Goal: Task Accomplishment & Management: Manage account settings

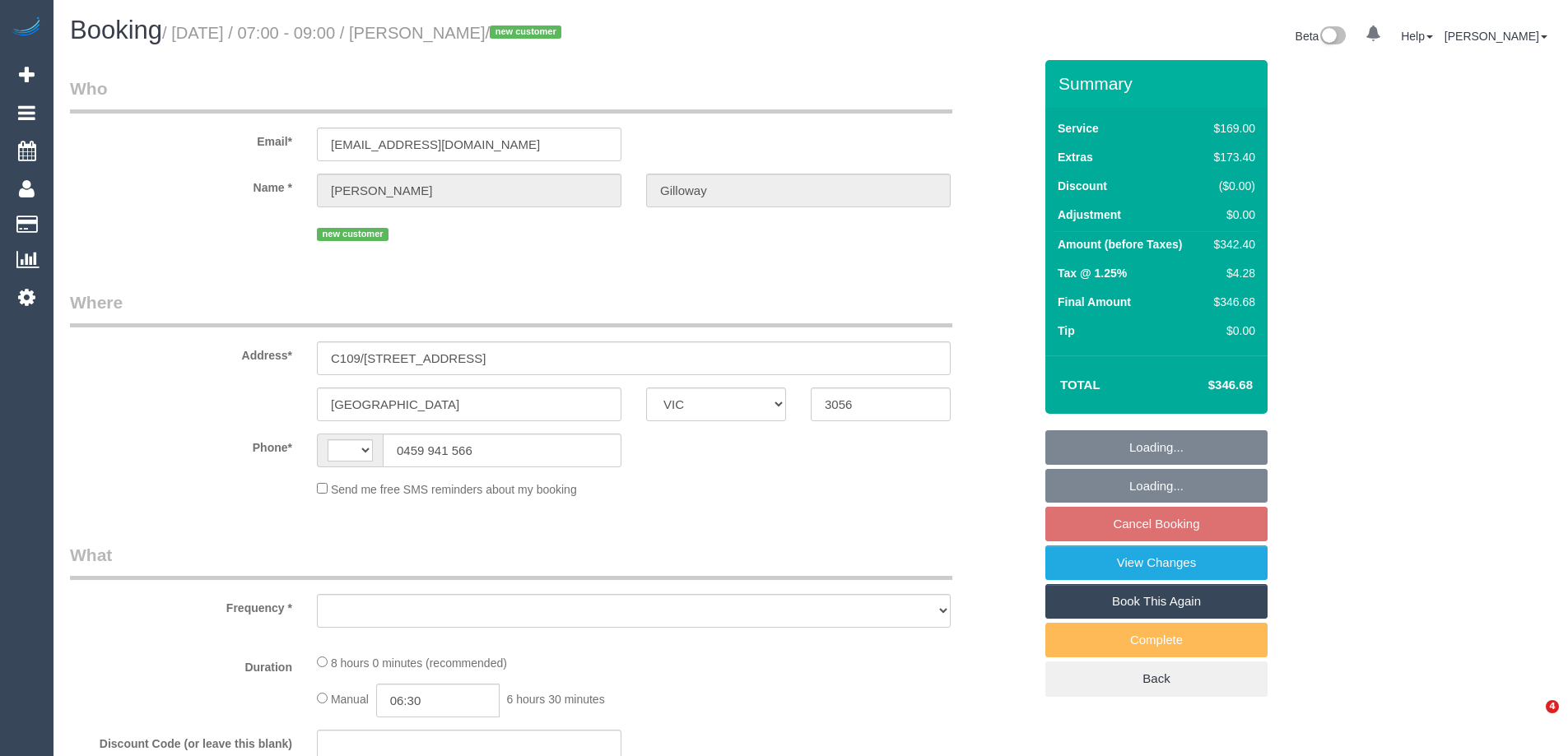
select select "VIC"
select select "string:AU"
select select "object:579"
select select "string:stripe-pm_1S4tRO2GScqysDRVErmSqTUZ"
select select "number:28"
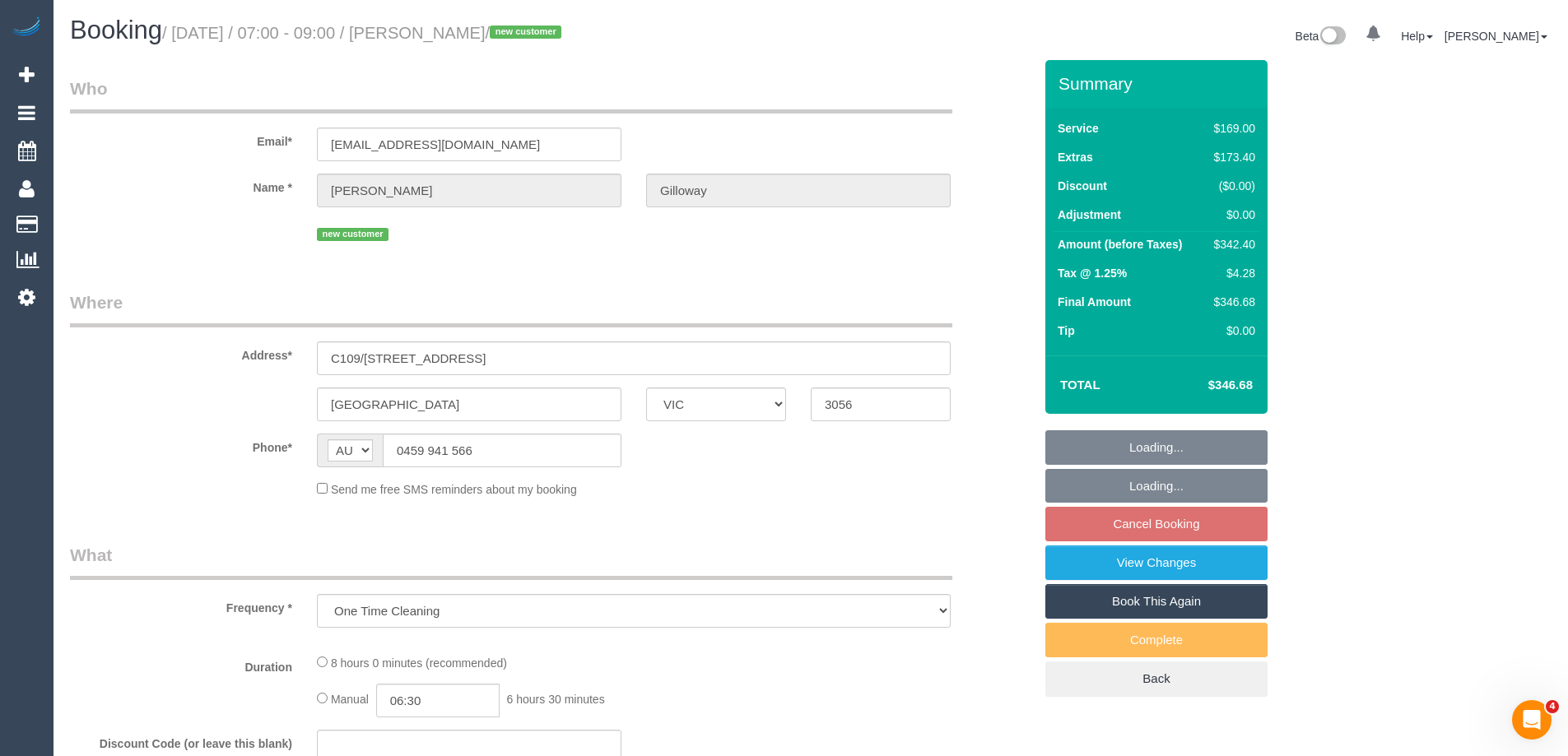
select select "number:14"
select select "number:18"
select select "number:22"
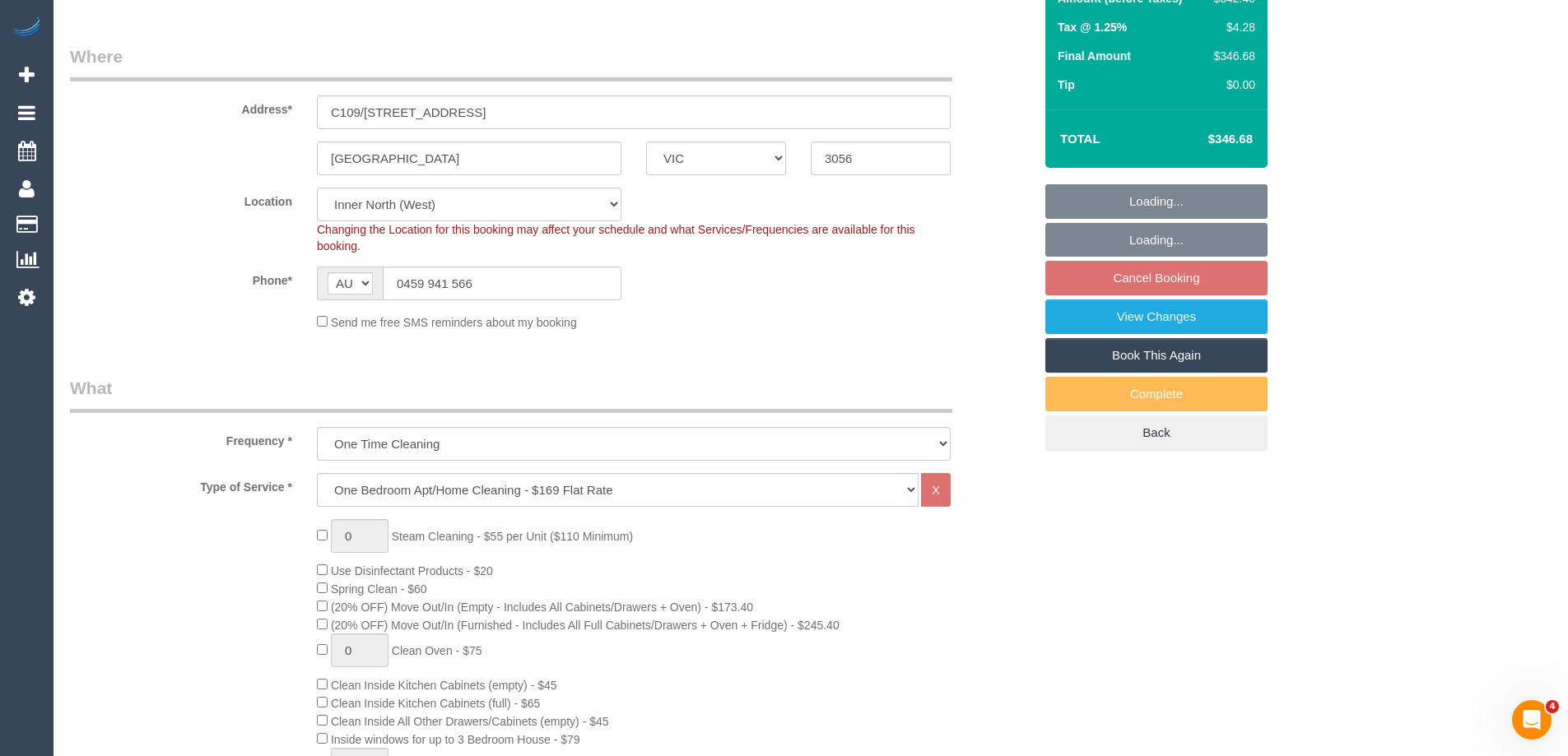
select select "object:1701"
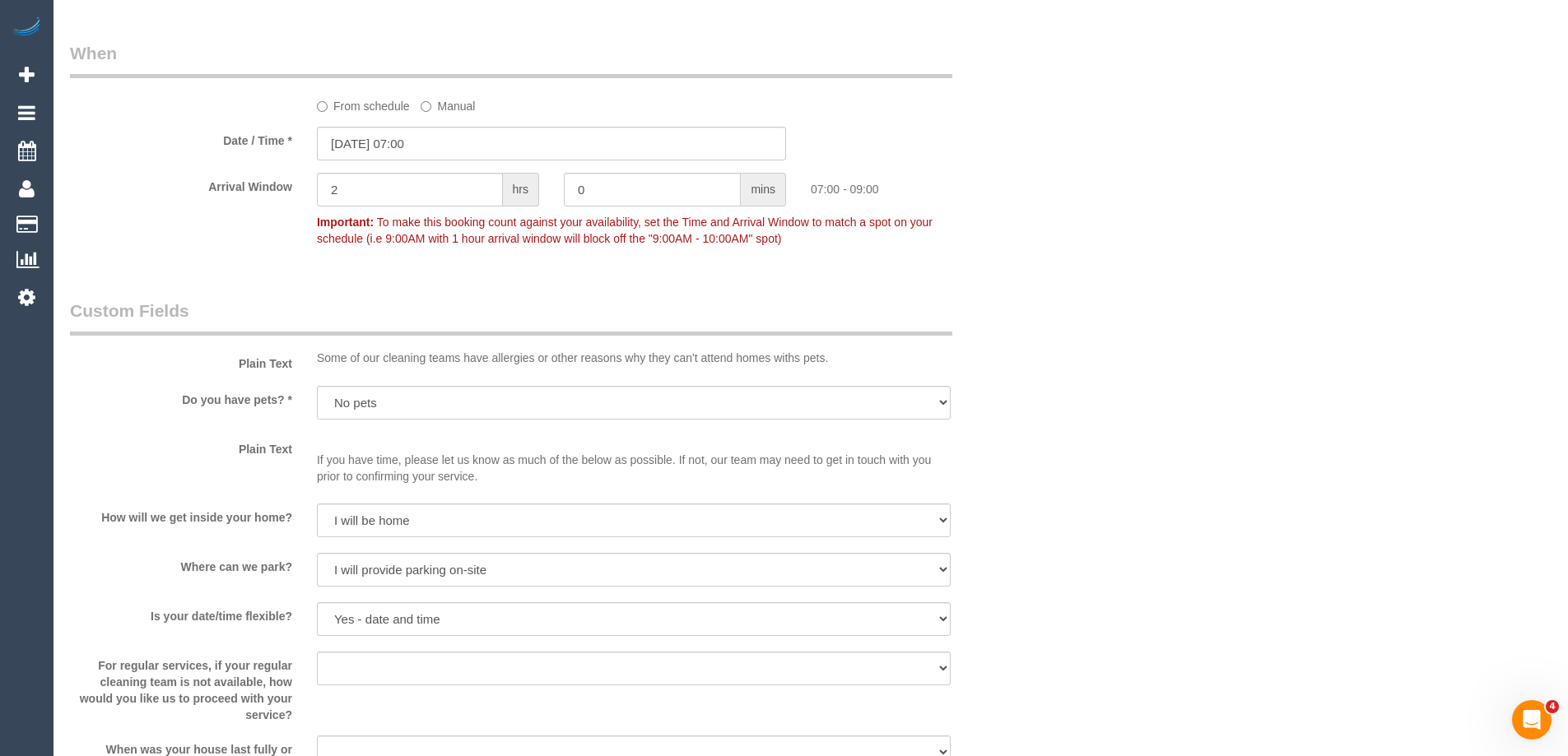
scroll to position [2057, 0]
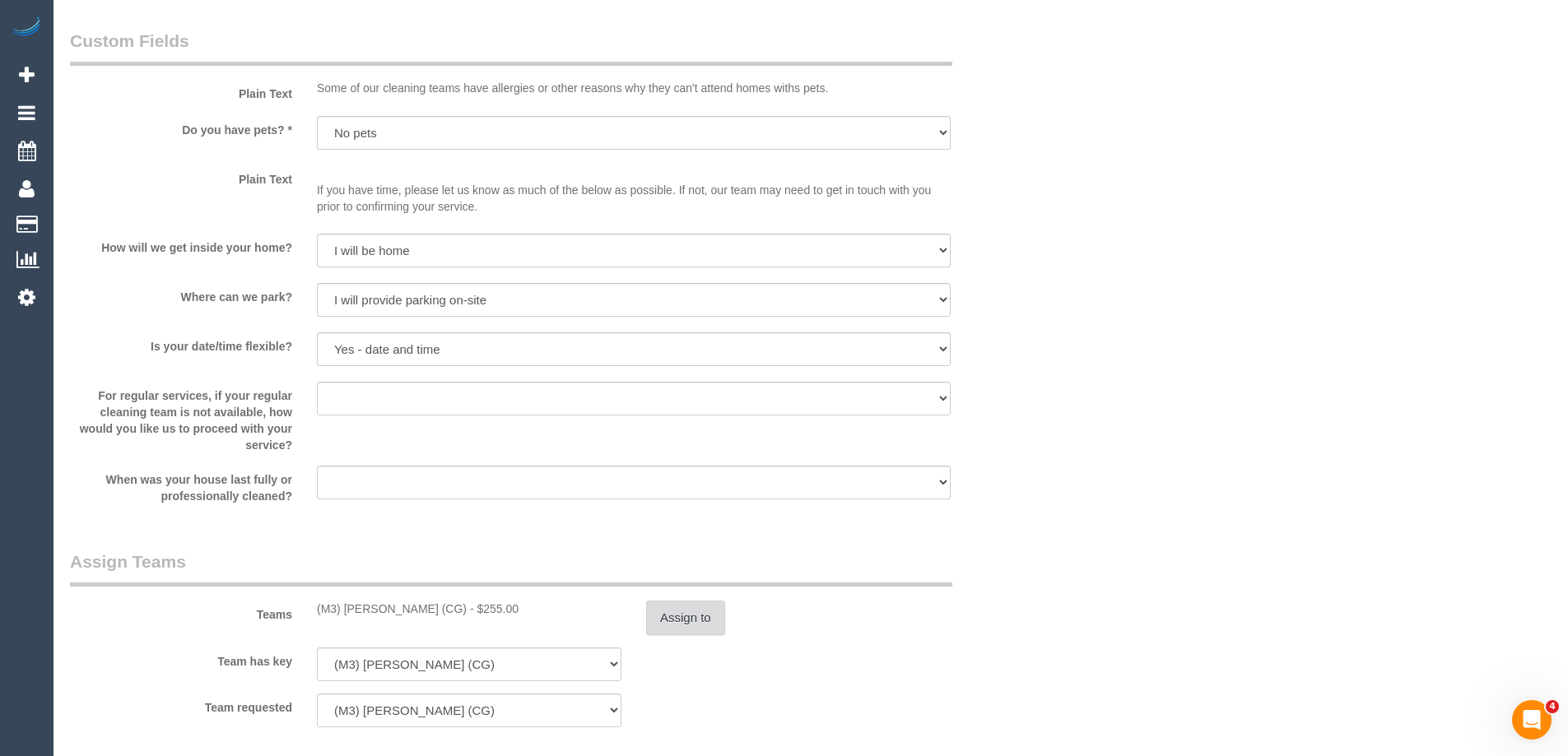
click at [670, 609] on button "Assign to" at bounding box center [685, 618] width 79 height 34
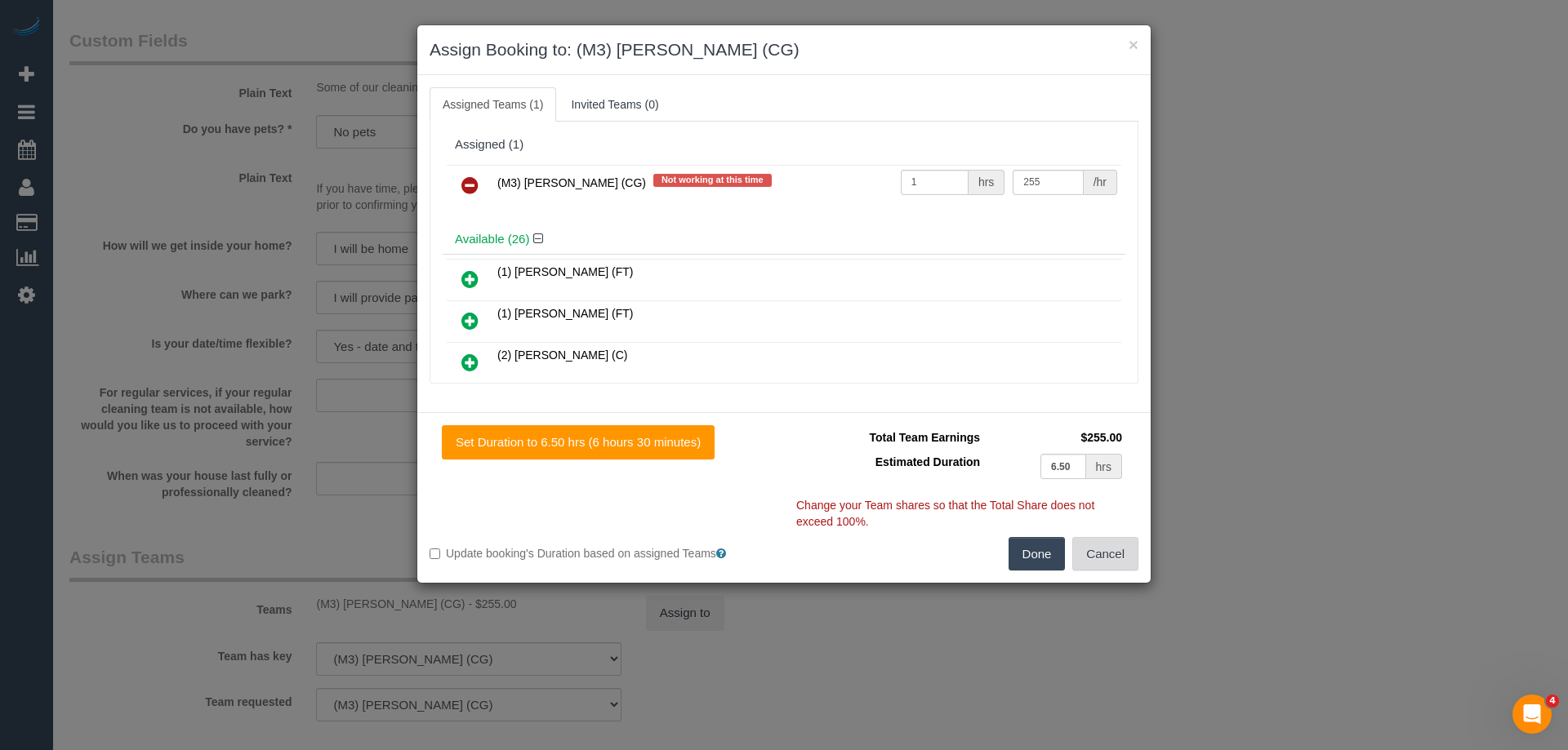
click at [1103, 553] on button "Cancel" at bounding box center [1106, 554] width 66 height 34
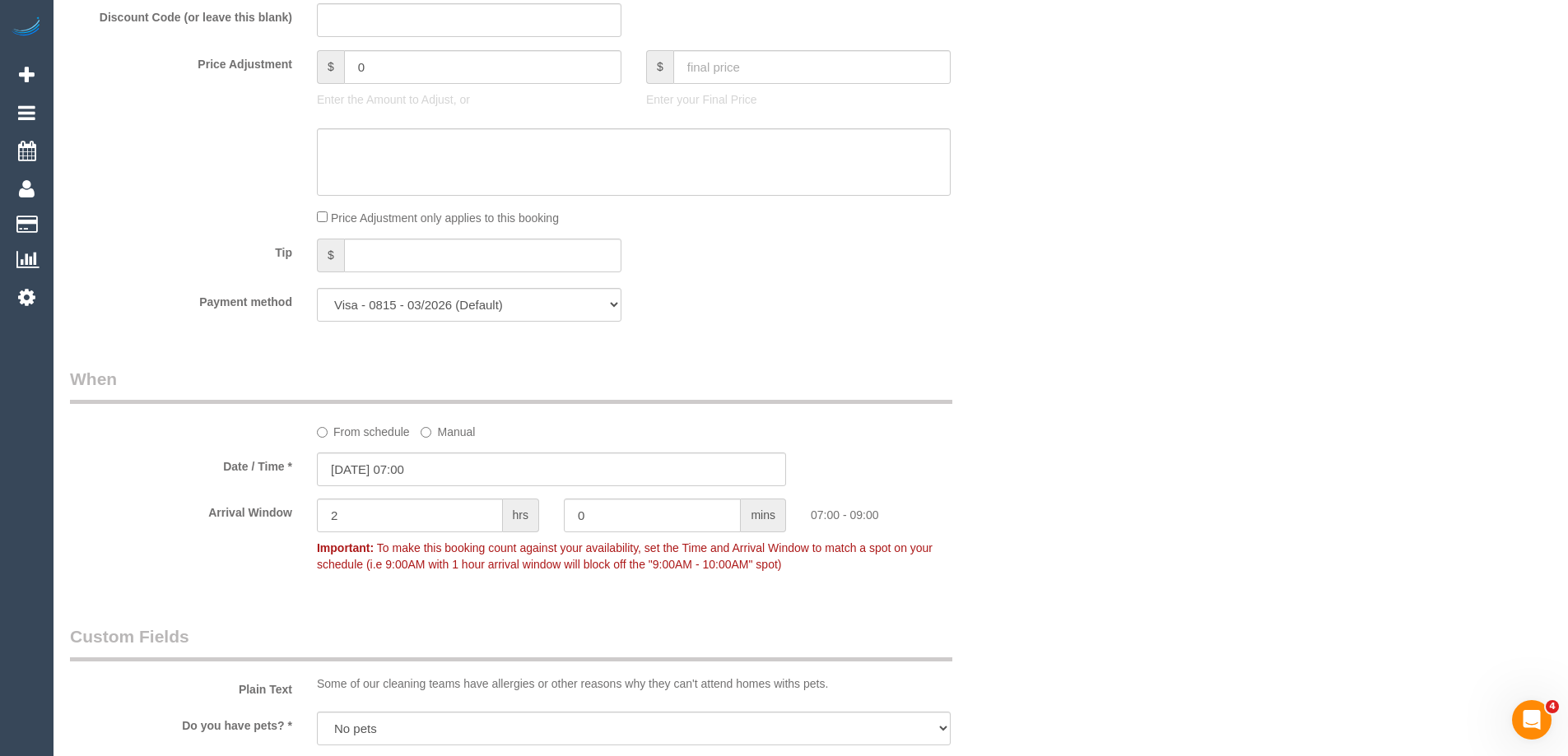
scroll to position [1152, 0]
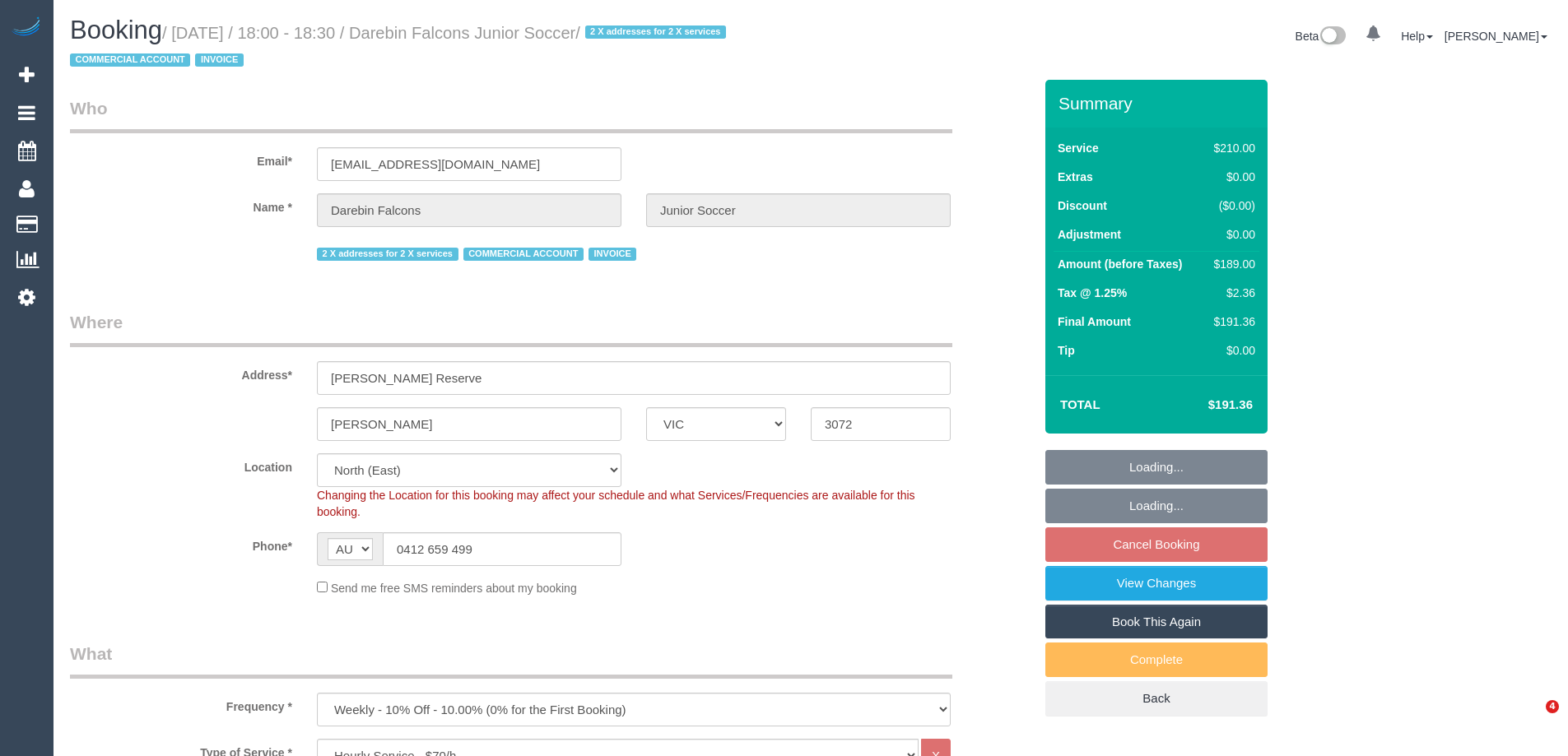
select select "VIC"
select select "180"
select select "number:28"
select select "object:1478"
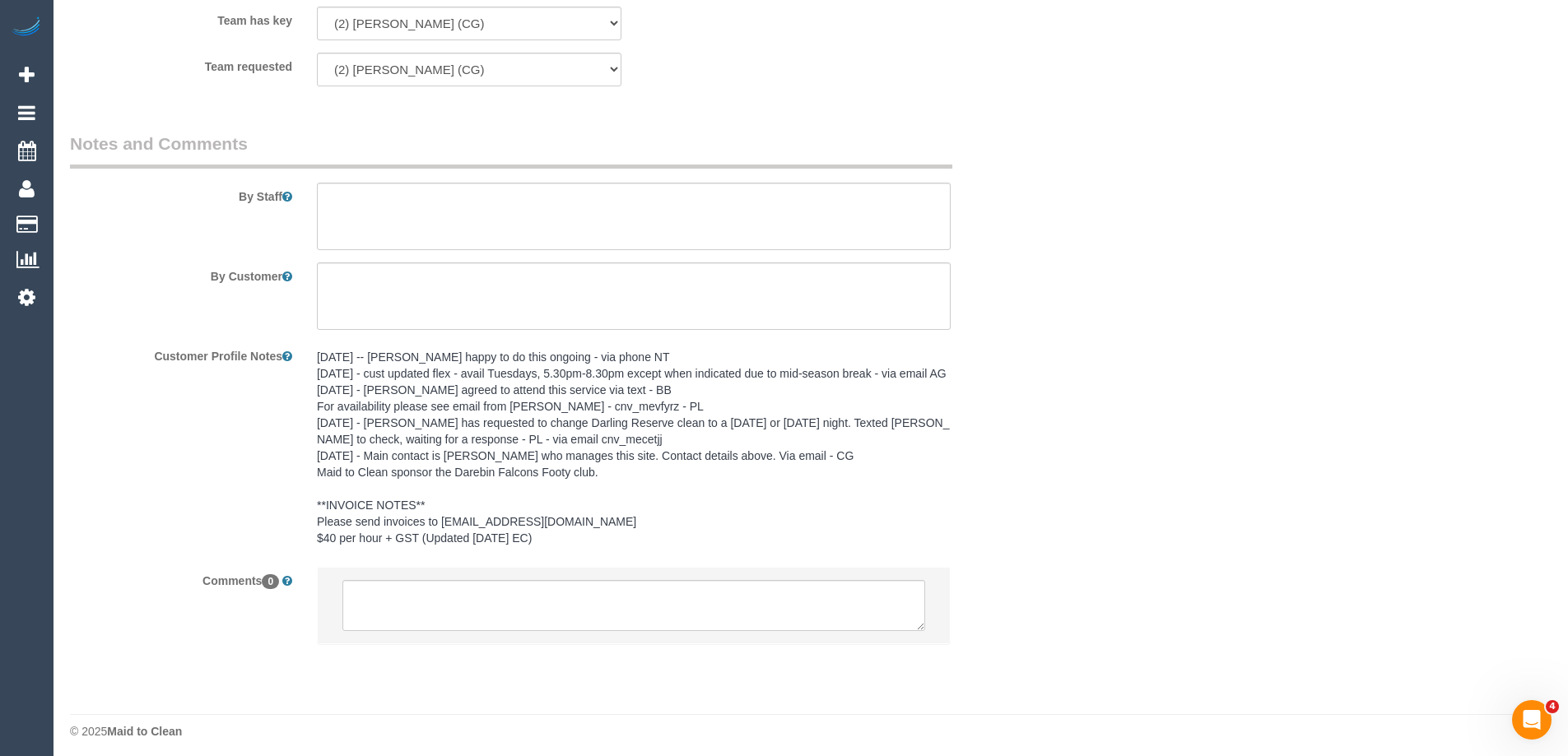
scroll to position [2710, 0]
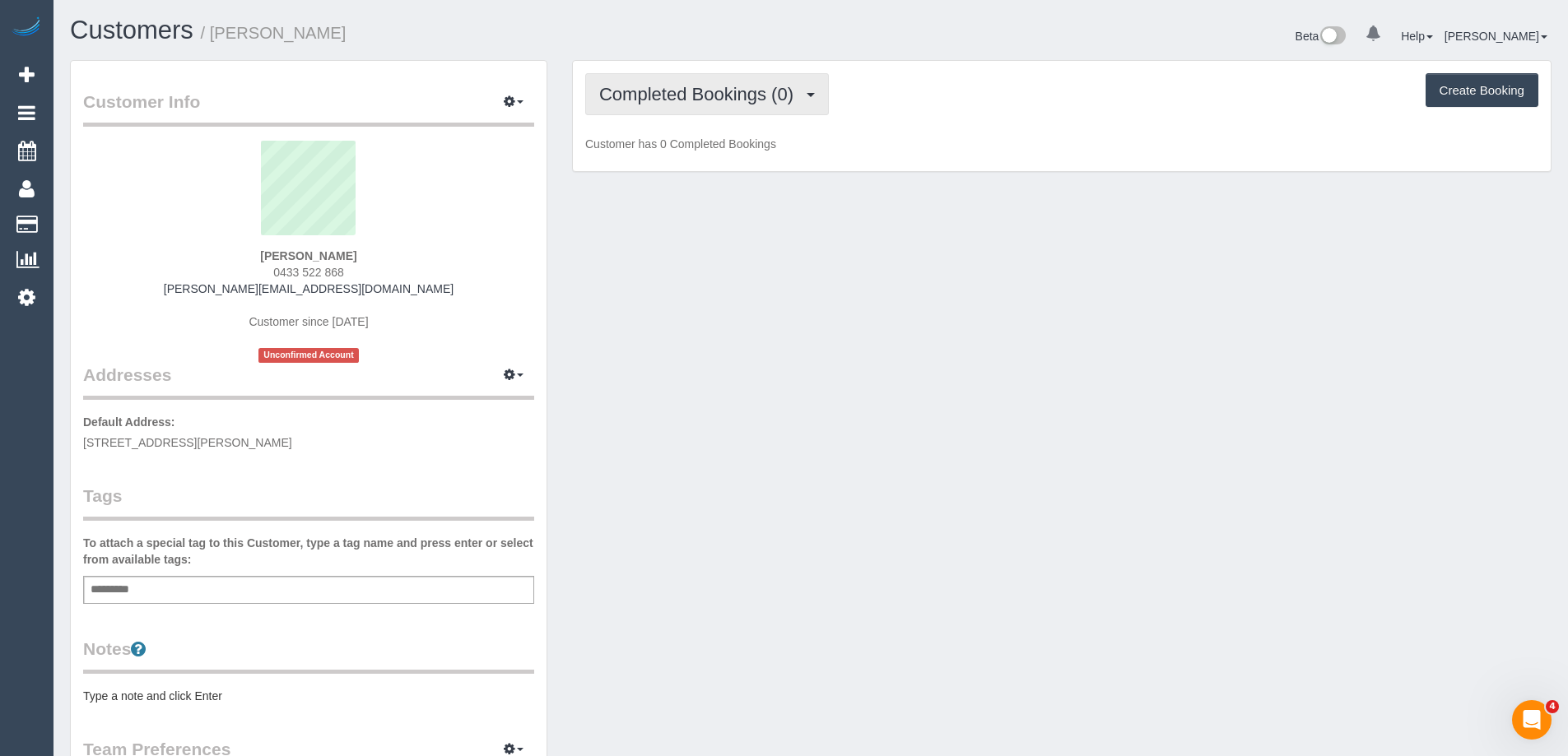
click at [695, 101] on span "Completed Bookings (0)" at bounding box center [700, 94] width 202 height 20
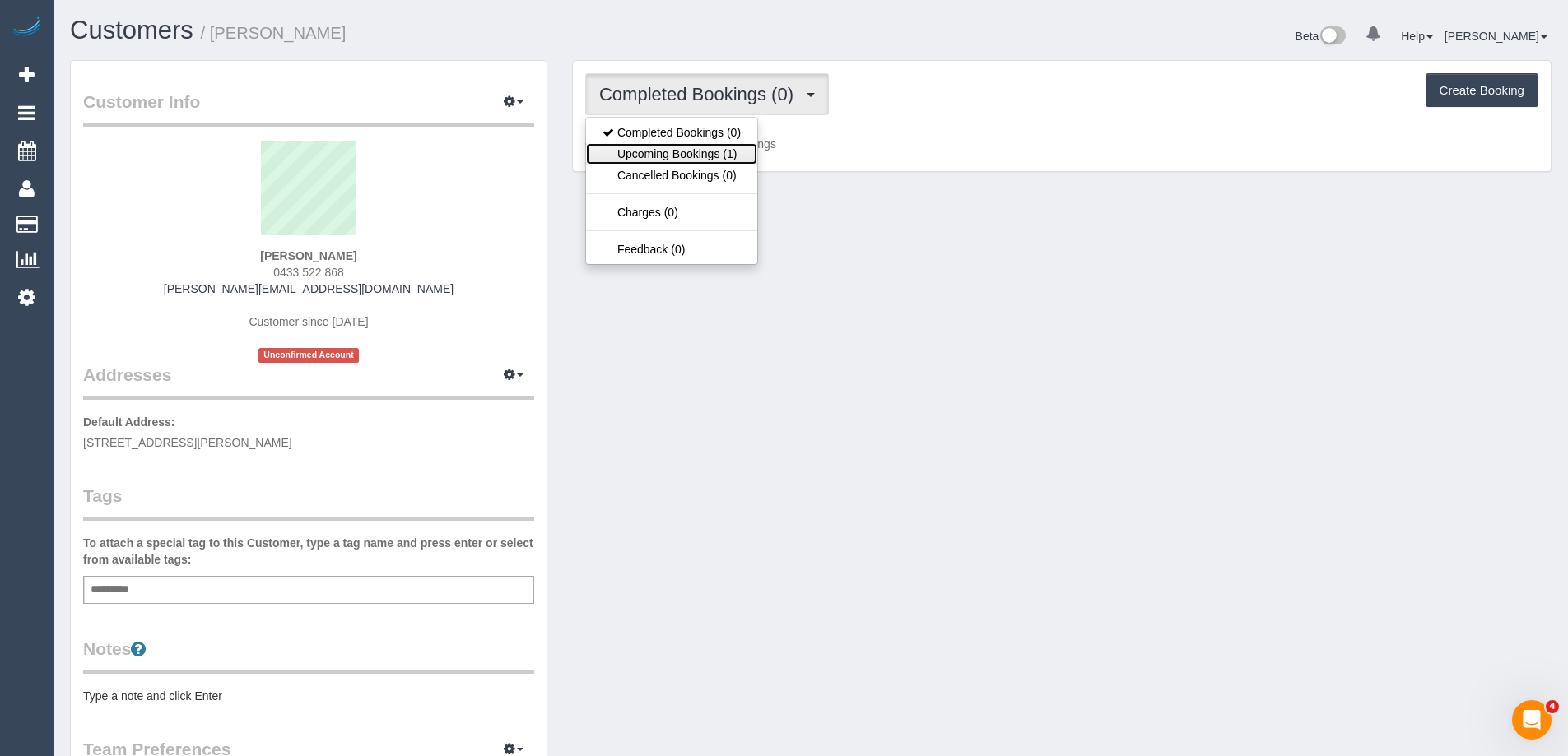
click at [704, 149] on link "Upcoming Bookings (1)" at bounding box center [672, 153] width 172 height 21
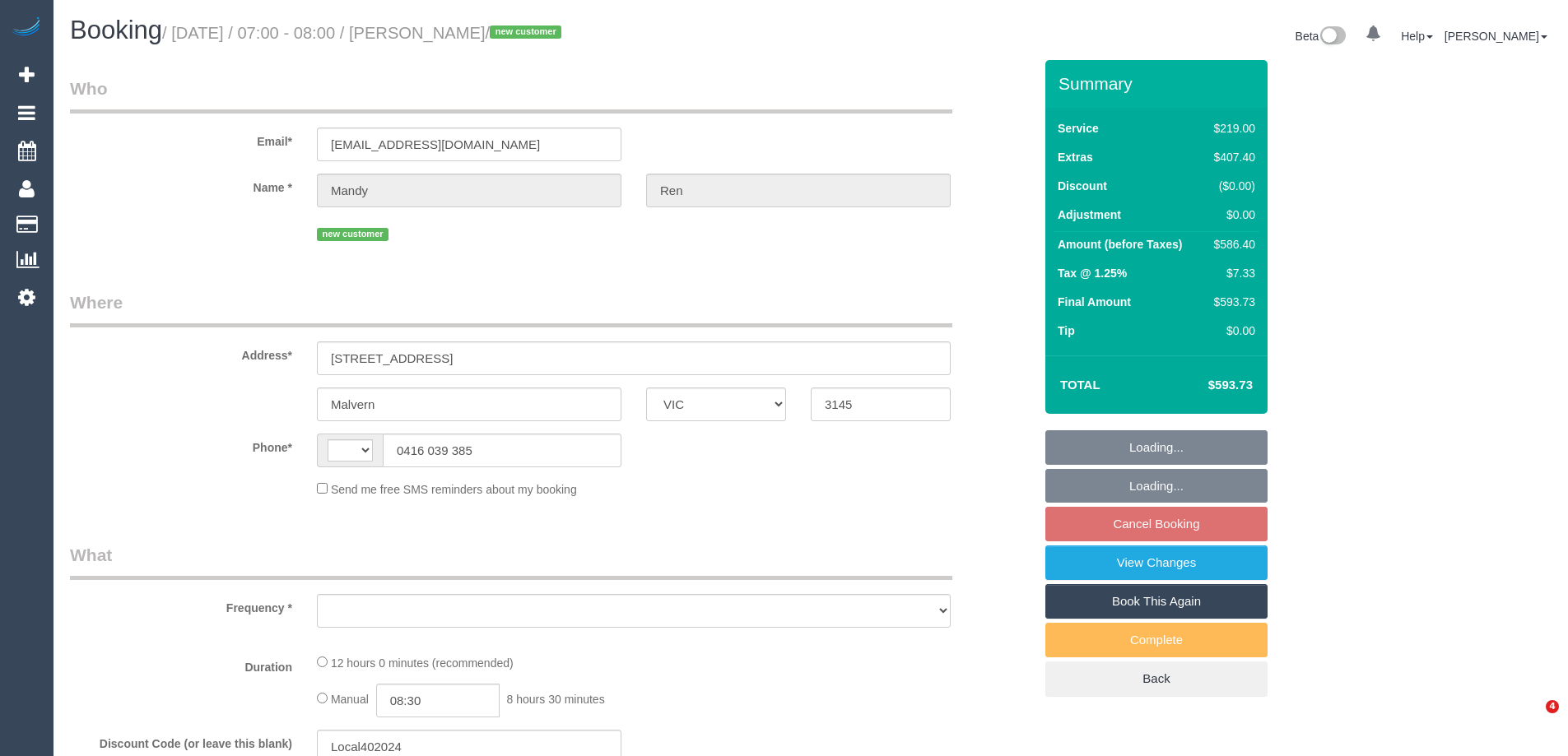
select select "VIC"
select select "string:AU"
select select "object:565"
select select "string:stripe-pm_1S4tmp2GScqysDRVZCCByxzr"
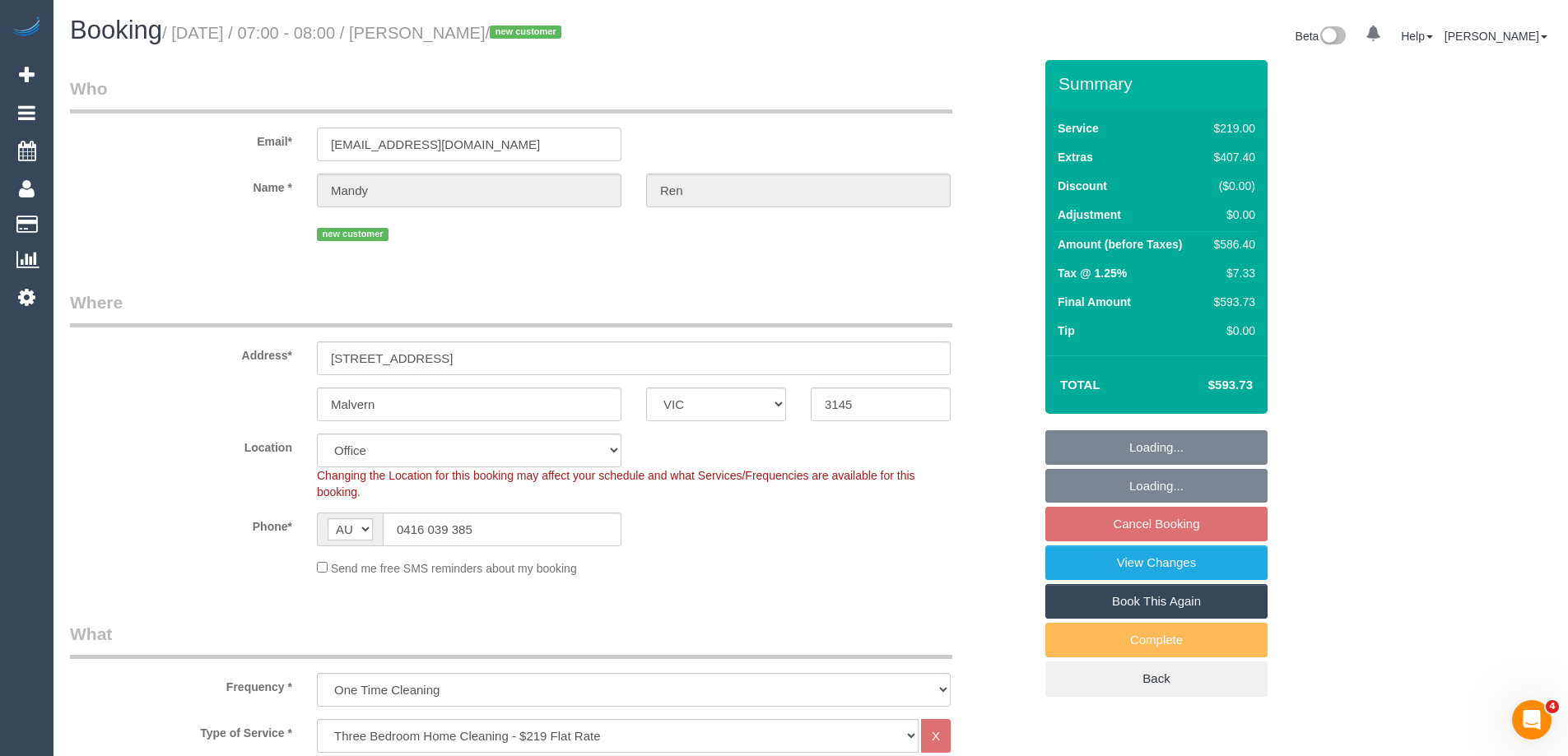
select select "number:28"
select select "number:14"
select select "number:19"
select select "number:24"
select select "object:814"
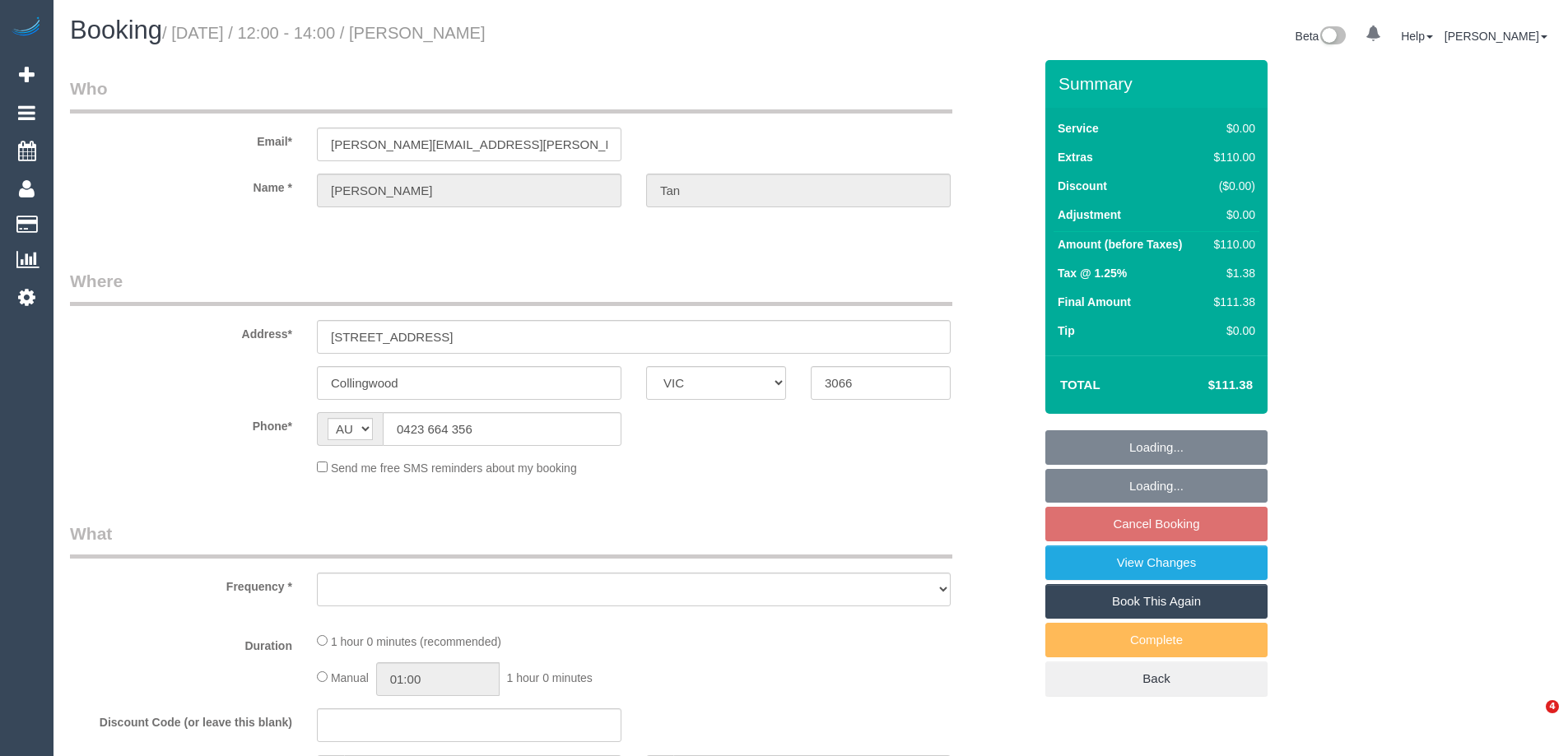
select select "VIC"
select select "string:stripe-pm_1S0ia42GScqysDRVZ3nslzXQ"
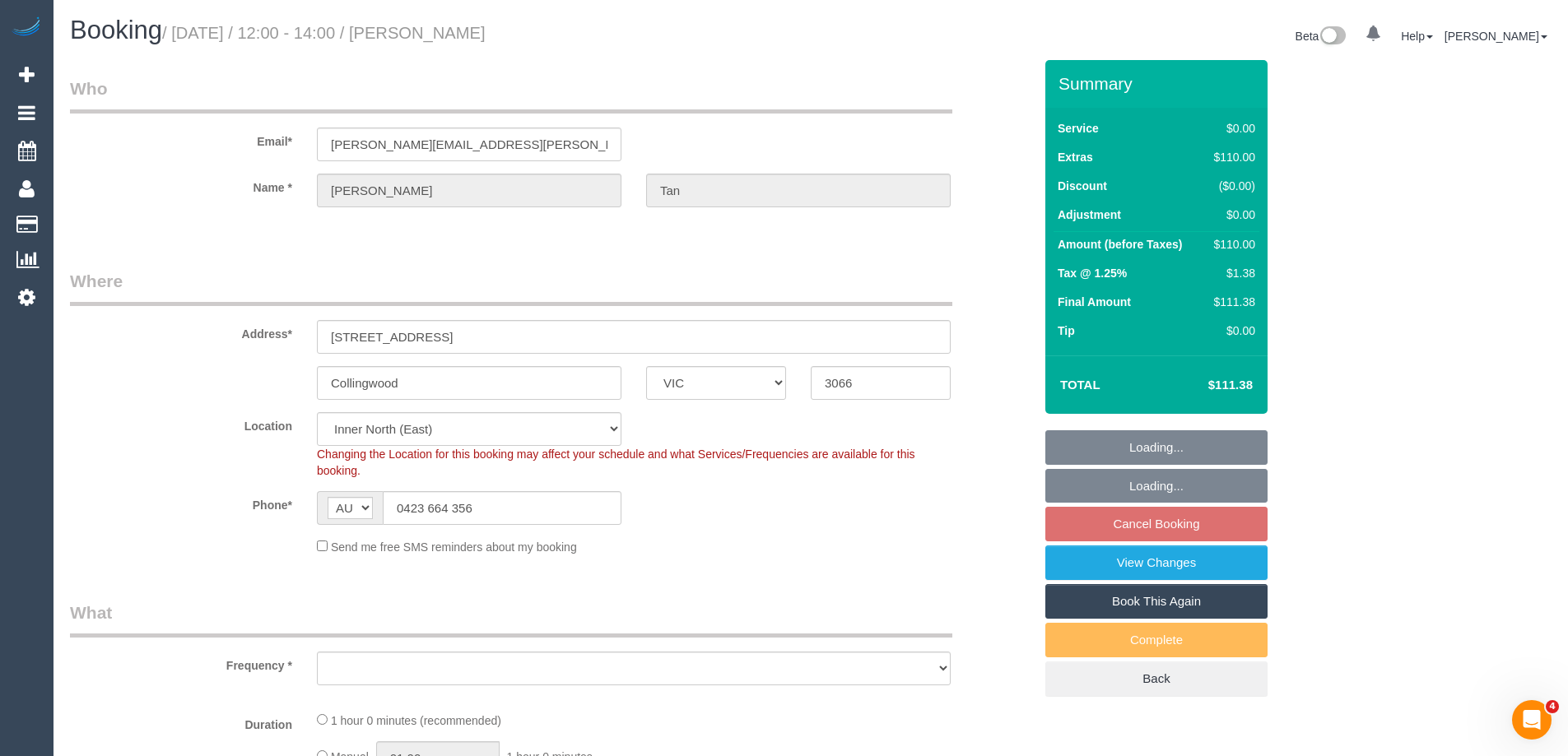
select select "object:584"
select select "number:28"
select select "number:14"
select select "number:20"
select select "number:25"
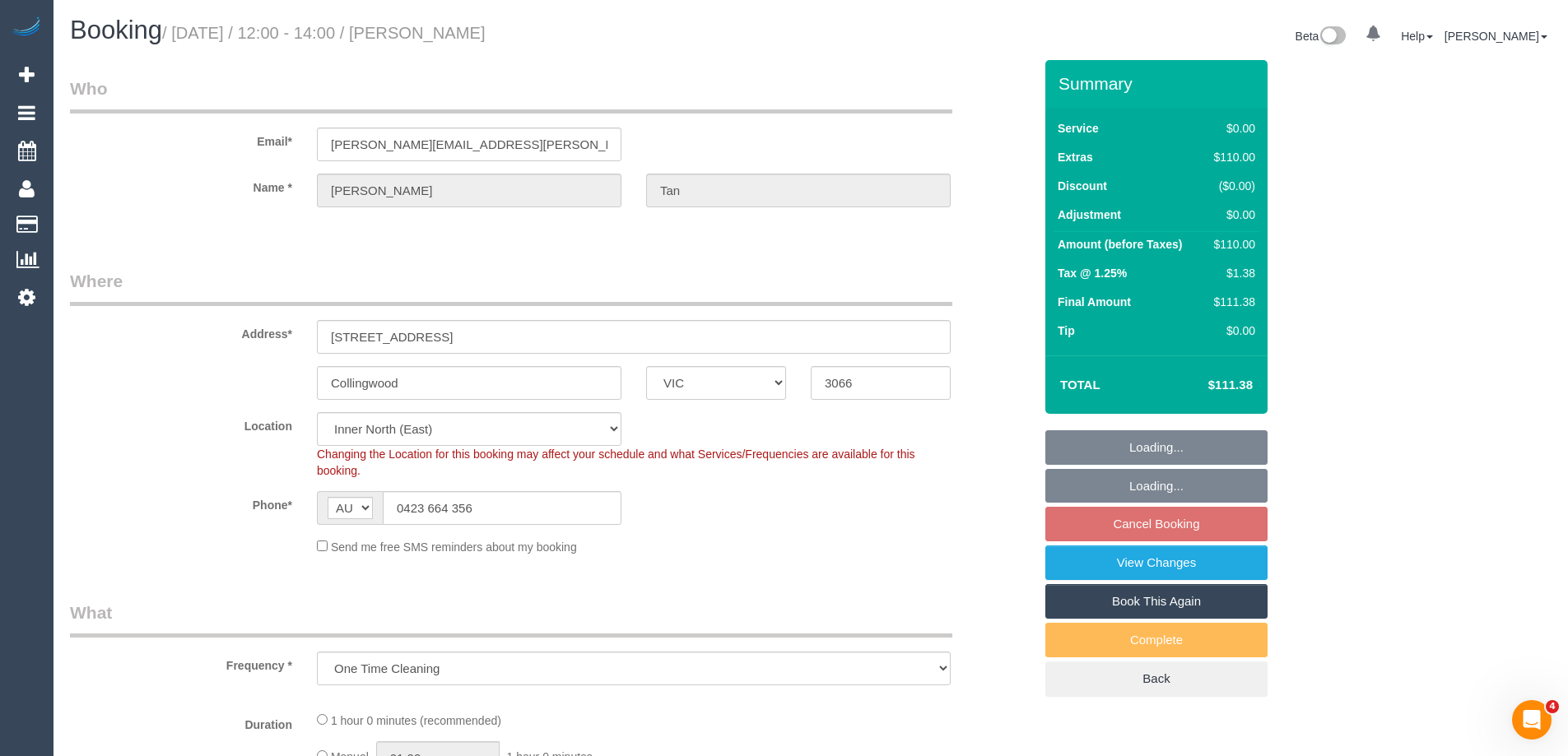
select select "number:26"
select select "object:1574"
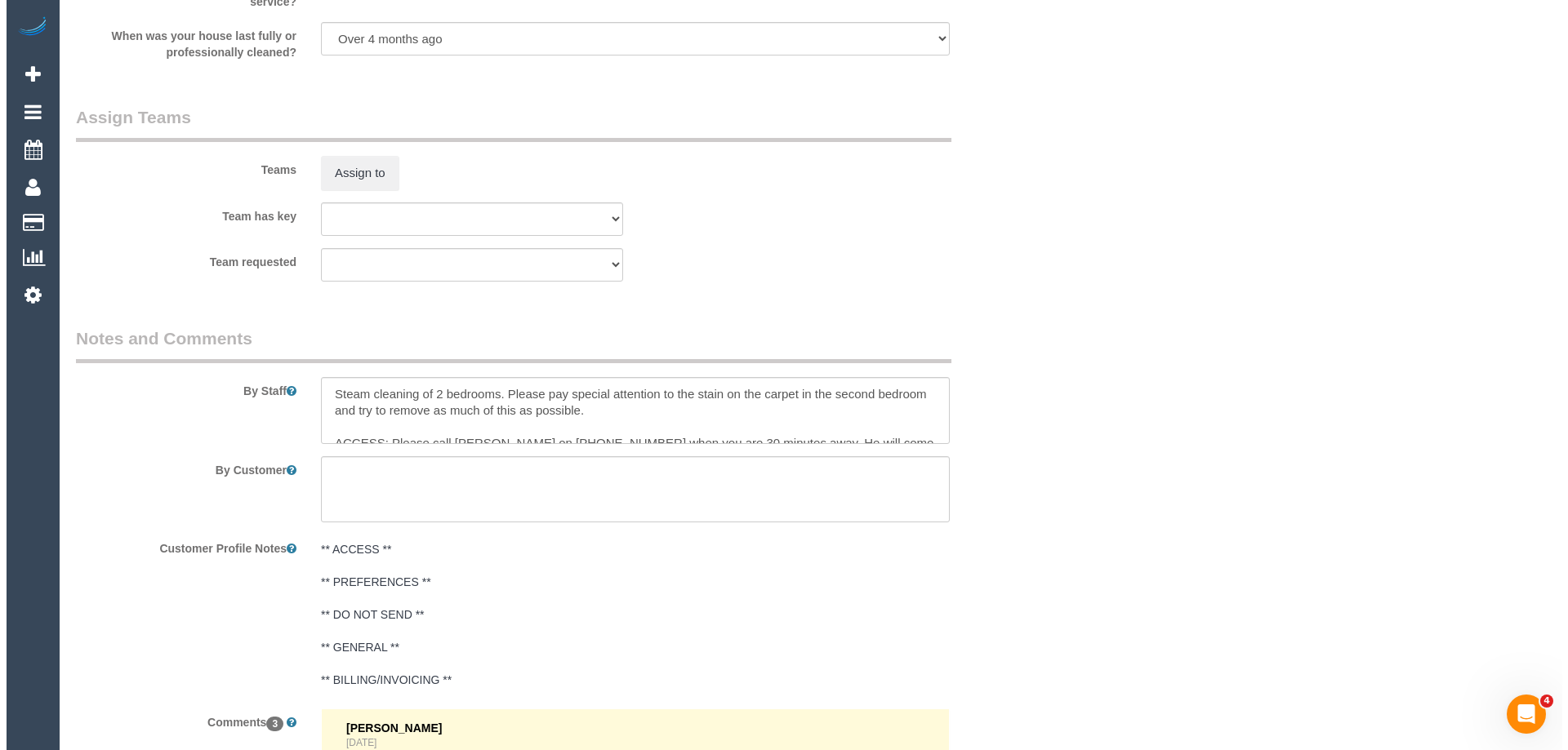
scroll to position [1781, 0]
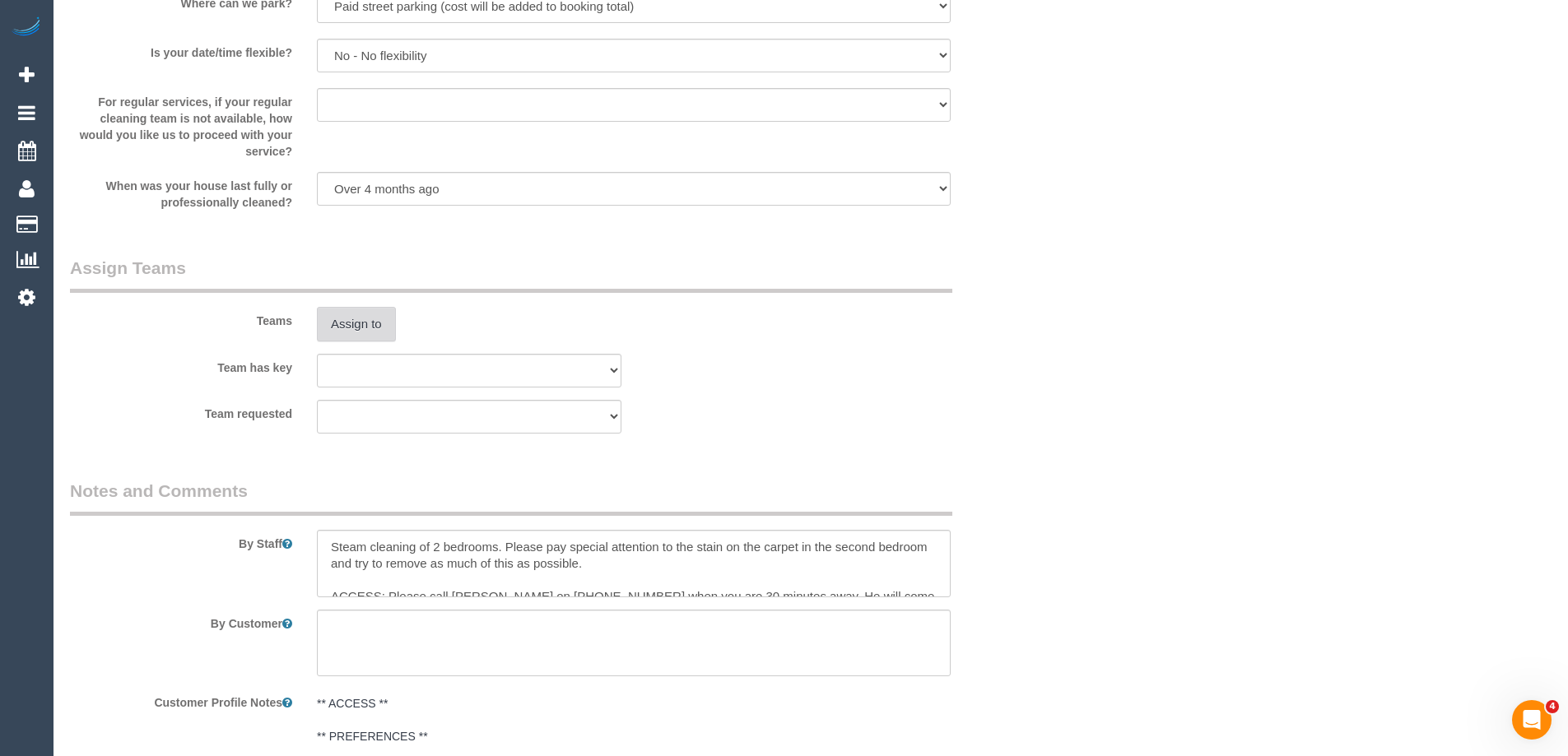
click at [355, 317] on button "Assign to" at bounding box center [356, 324] width 79 height 34
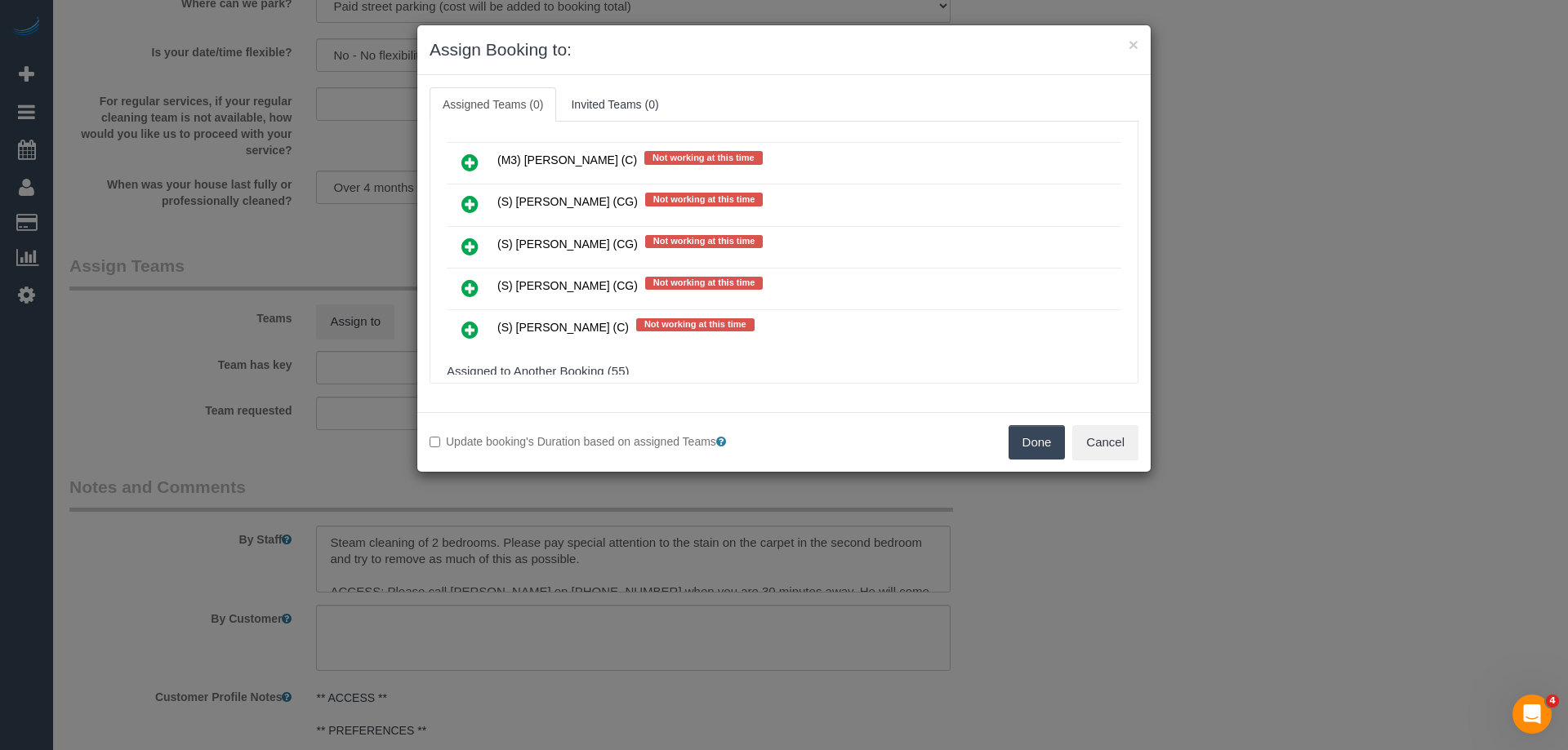
click at [464, 246] on icon at bounding box center [470, 246] width 17 height 19
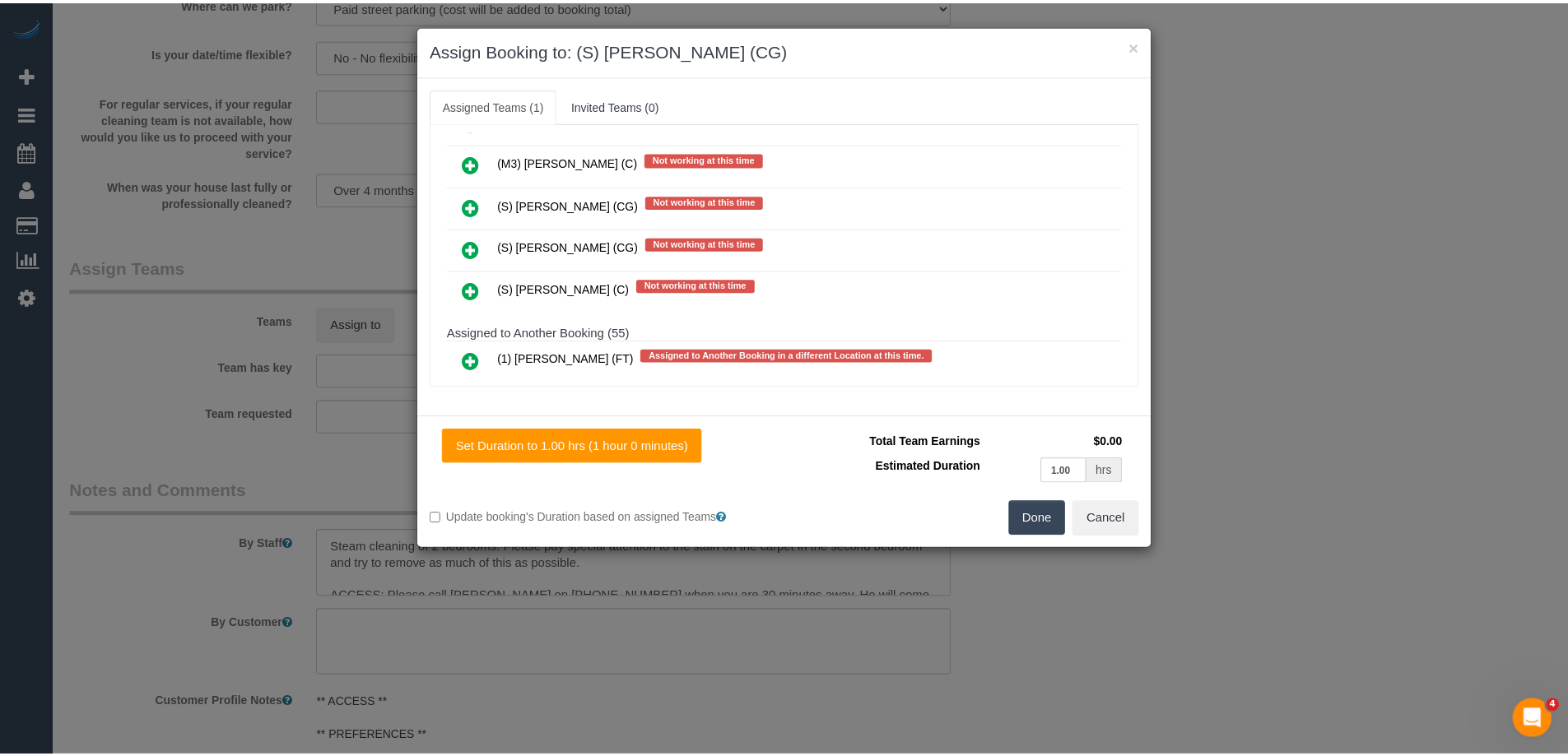
scroll to position [0, 0]
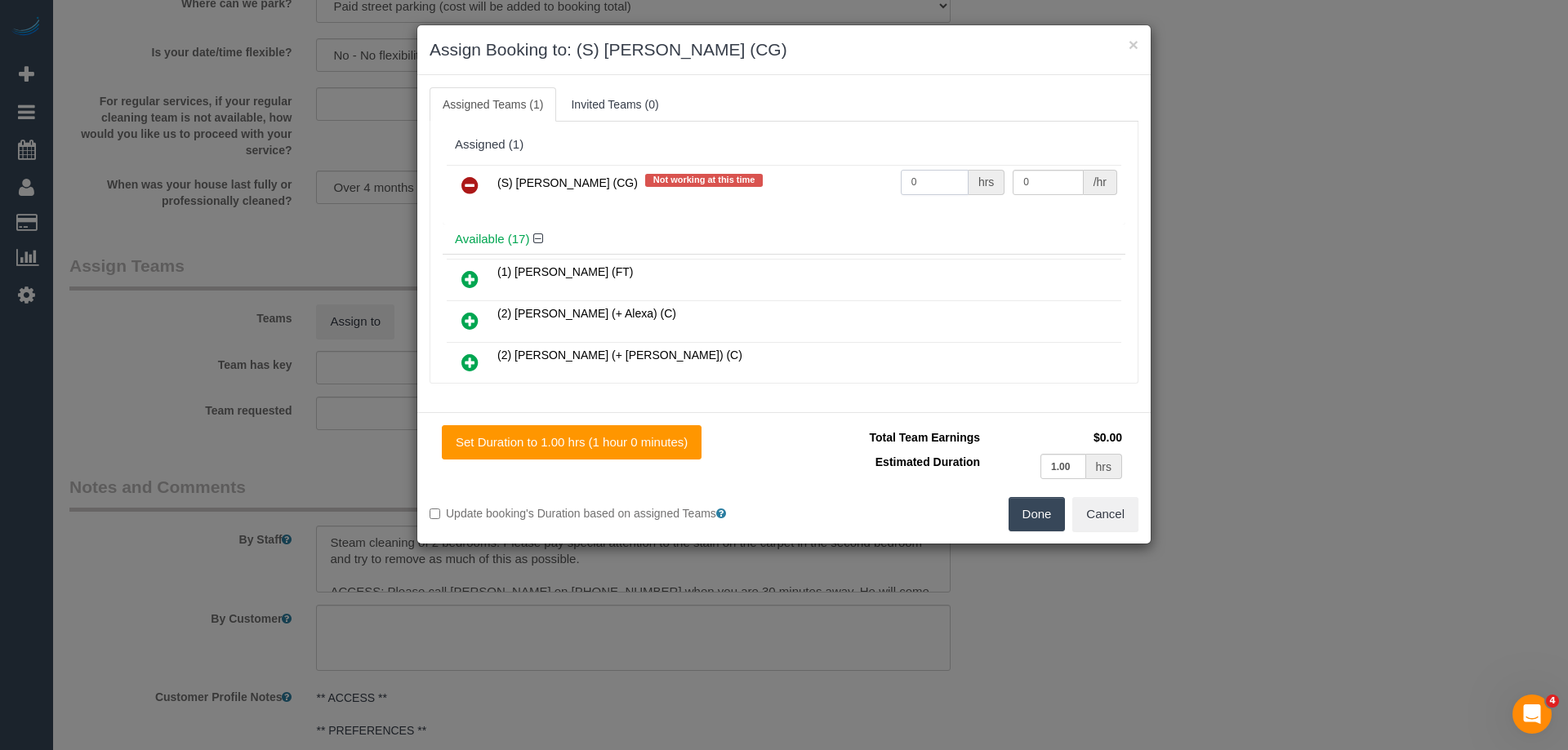
drag, startPoint x: 944, startPoint y: 174, endPoint x: 864, endPoint y: 183, distance: 80.5
click at [869, 183] on tr "(S) Mark Yenimireddy (CG) Not working at this time 0 hrs 0 /hr" at bounding box center [784, 185] width 675 height 41
drag, startPoint x: 952, startPoint y: 173, endPoint x: 830, endPoint y: 184, distance: 122.5
click at [834, 184] on tr "(S) Mark Yenimireddy (CG) Not working at this time 2 hrs 0 /hr" at bounding box center [784, 185] width 675 height 41
type input "1"
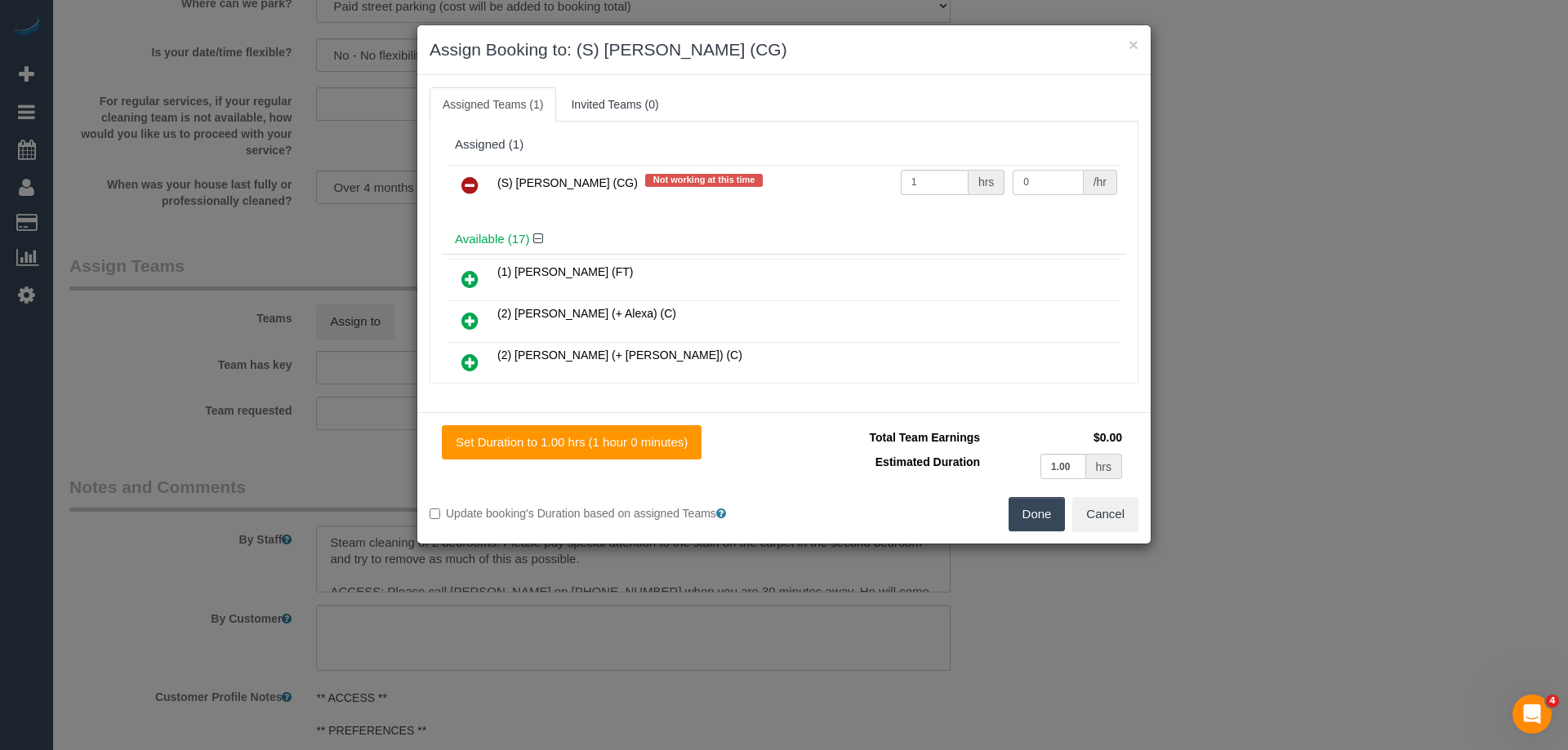
drag, startPoint x: 1001, startPoint y: 182, endPoint x: 954, endPoint y: 180, distance: 47.0
click at [955, 180] on tr "(S) Mark Yenimireddy (CG) Not working at this time 1 hrs 0 /hr" at bounding box center [784, 185] width 675 height 41
type input "75"
click at [1027, 526] on button "Done" at bounding box center [1038, 513] width 57 height 34
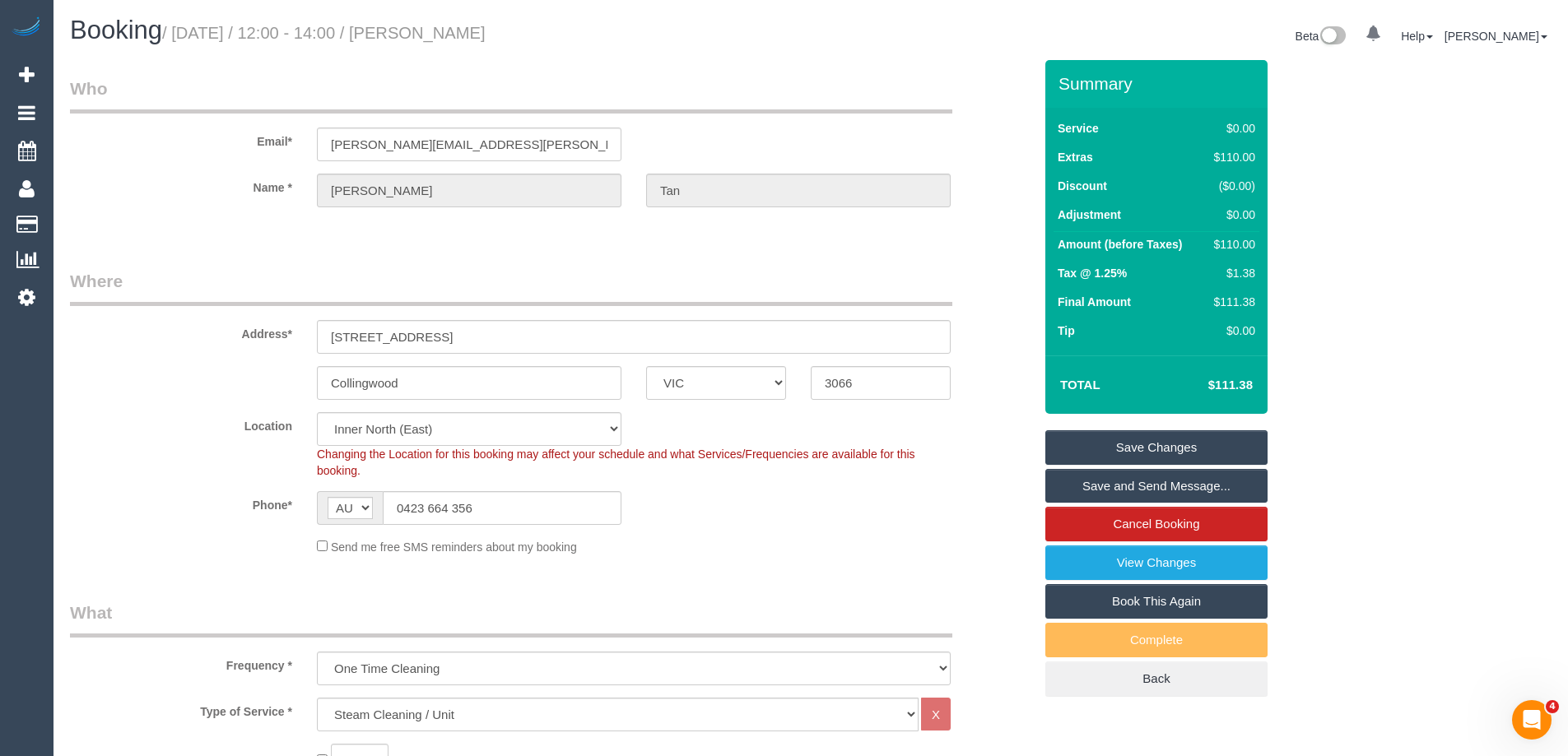
drag, startPoint x: 484, startPoint y: 40, endPoint x: 456, endPoint y: 28, distance: 30.5
click at [456, 28] on h1 "Booking / September 11, 2025 / 12:00 - 14:00 / Richard Tan" at bounding box center [433, 31] width 728 height 28
copy small "Richard Tan"
click at [1085, 481] on link "Save and Send Message..." at bounding box center [1157, 486] width 223 height 34
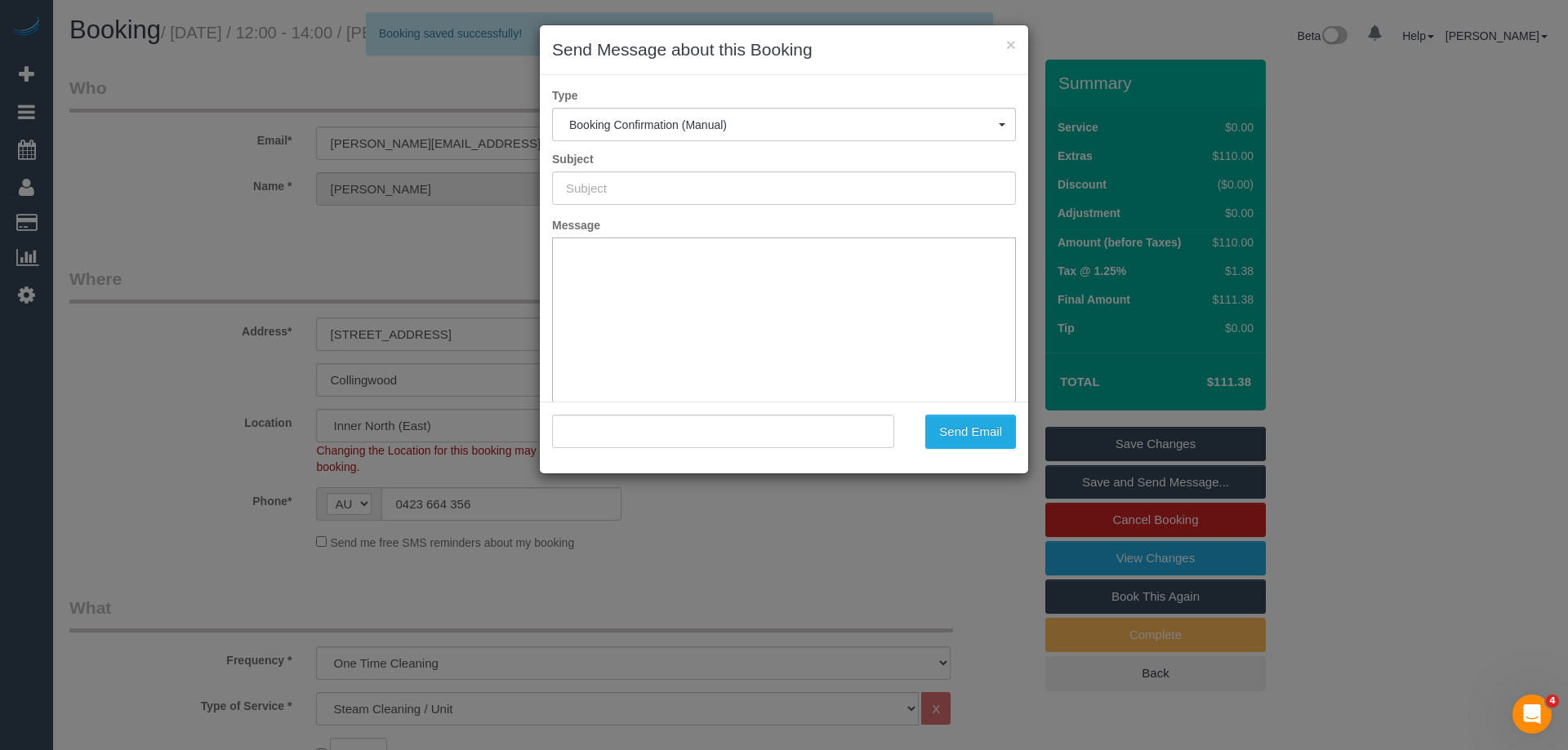
type input "Booking Confirmed"
type input ""Richard Tan" <richard.t.tan@hotmail.com>"
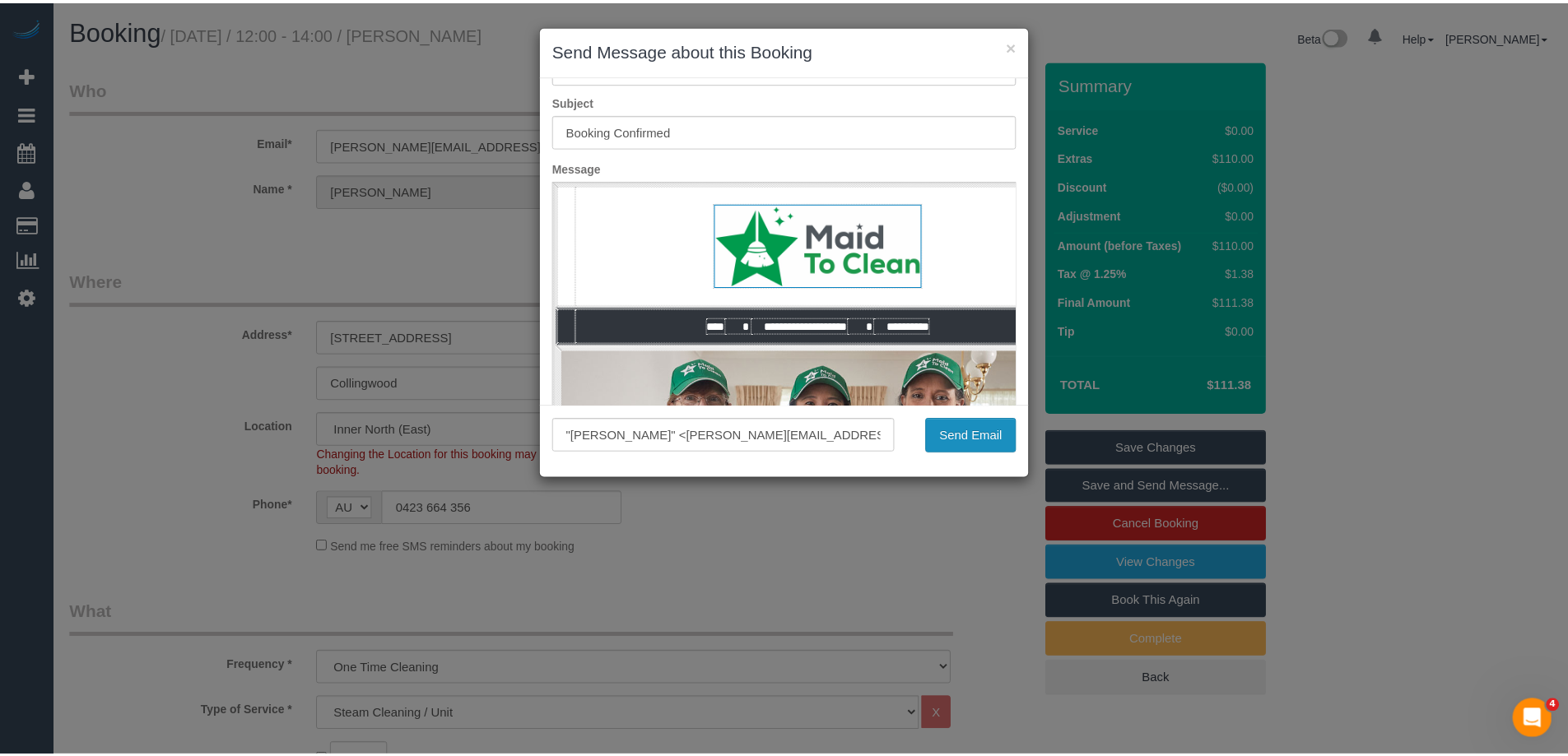
scroll to position [121, 0]
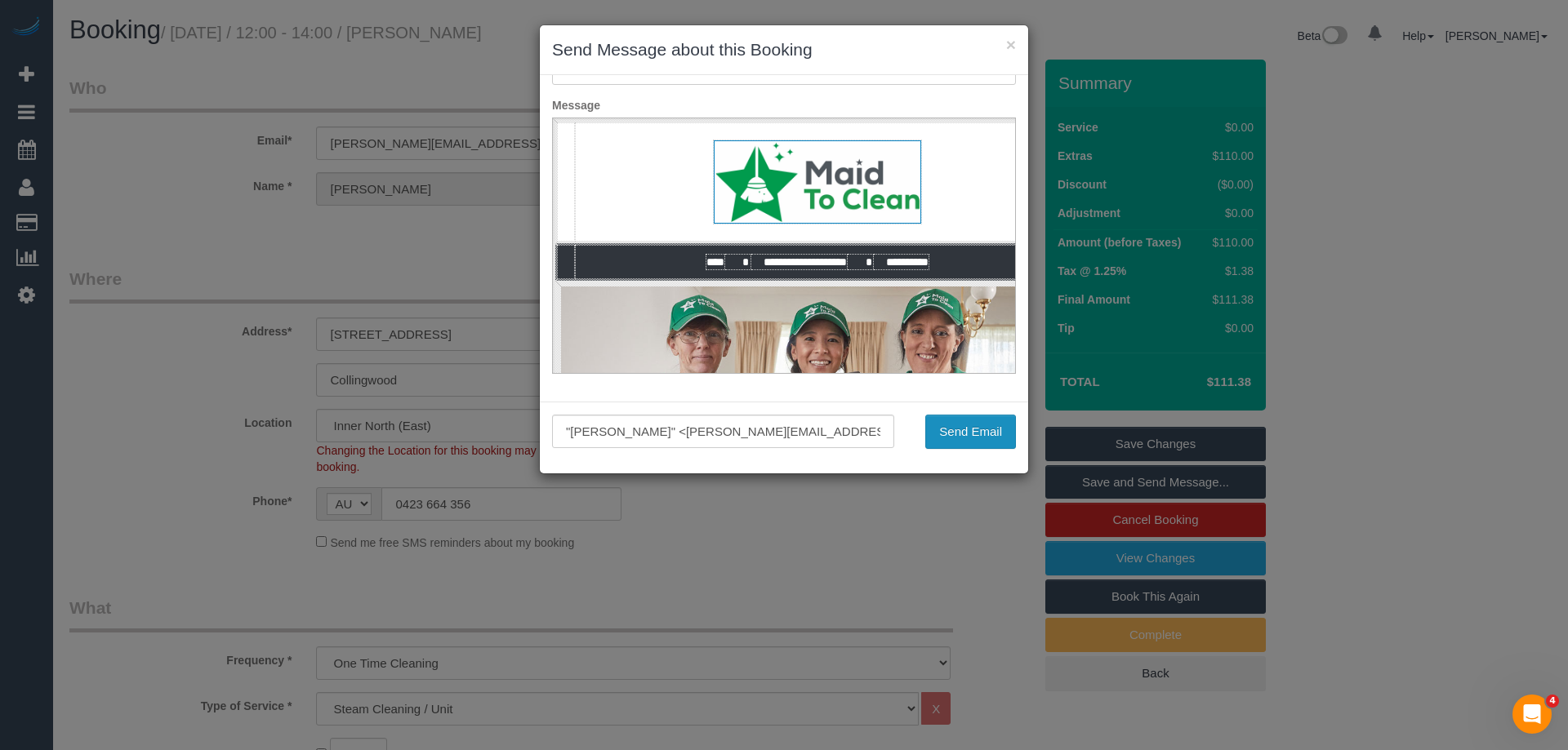
click at [965, 434] on button "Send Email" at bounding box center [970, 432] width 90 height 34
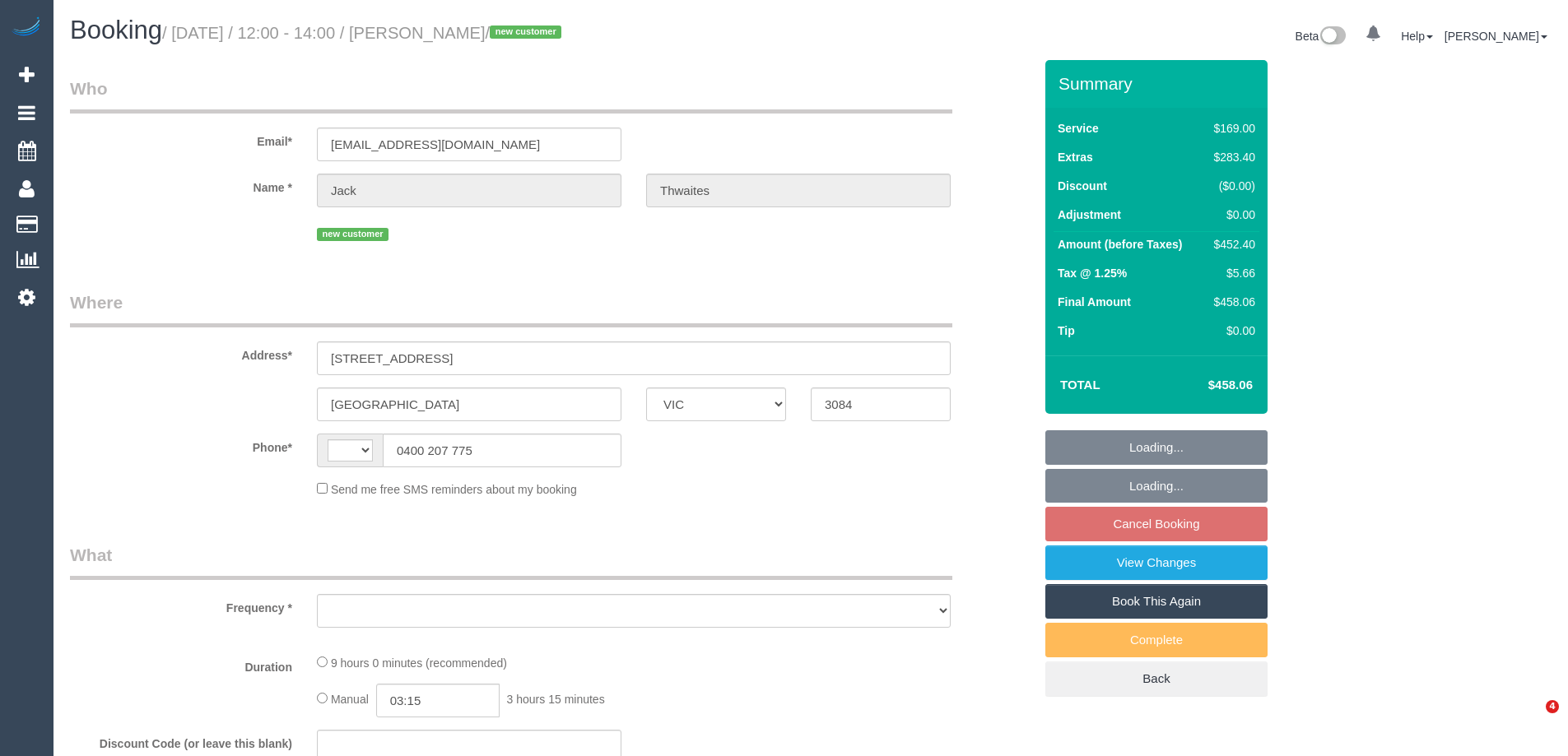
select select "VIC"
select select "string:AU"
select select "object:583"
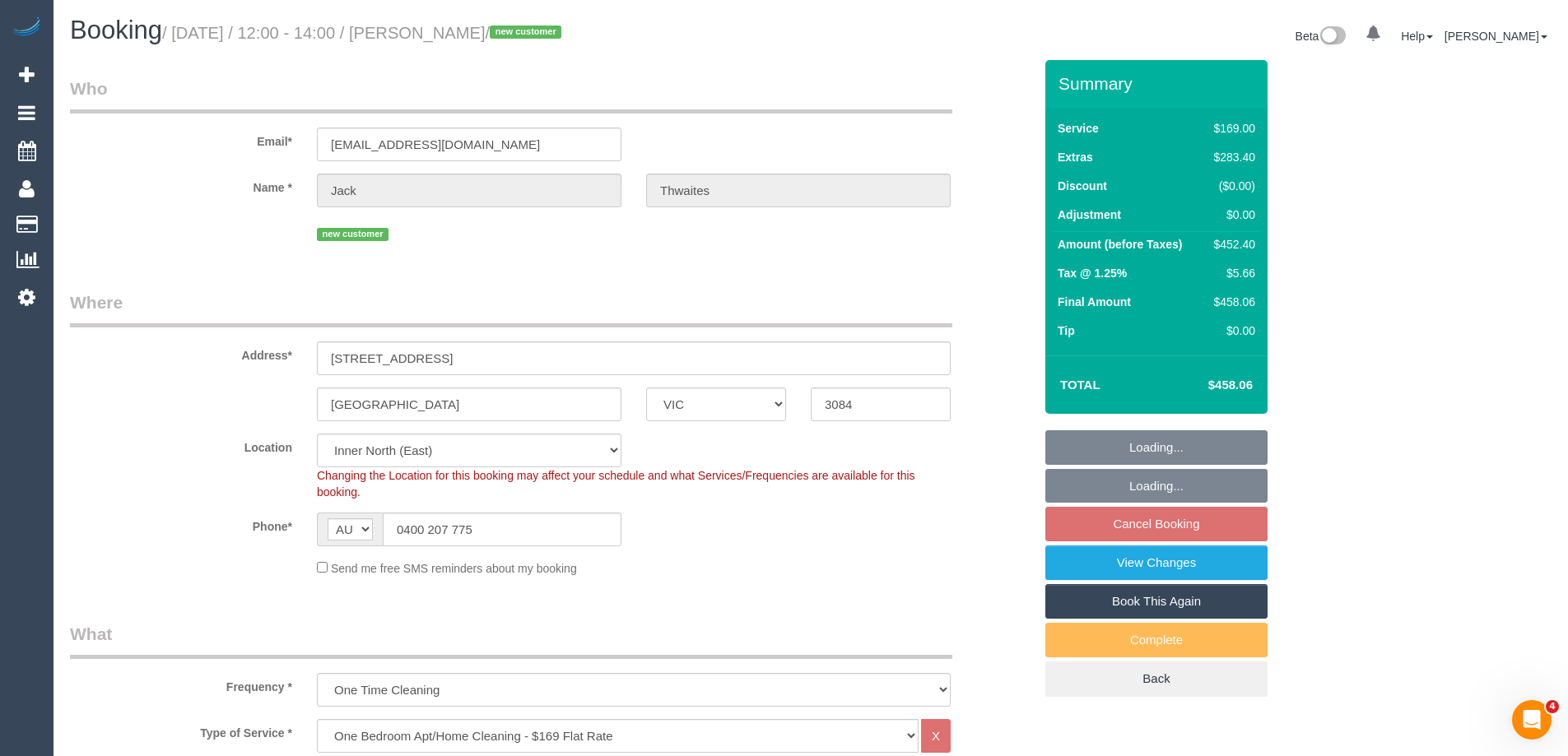
select select "string:stripe-pm_1S3mdV2GScqysDRVfCe8jw6Y"
select select "number:28"
select select "number:14"
select select "number:19"
select select "number:24"
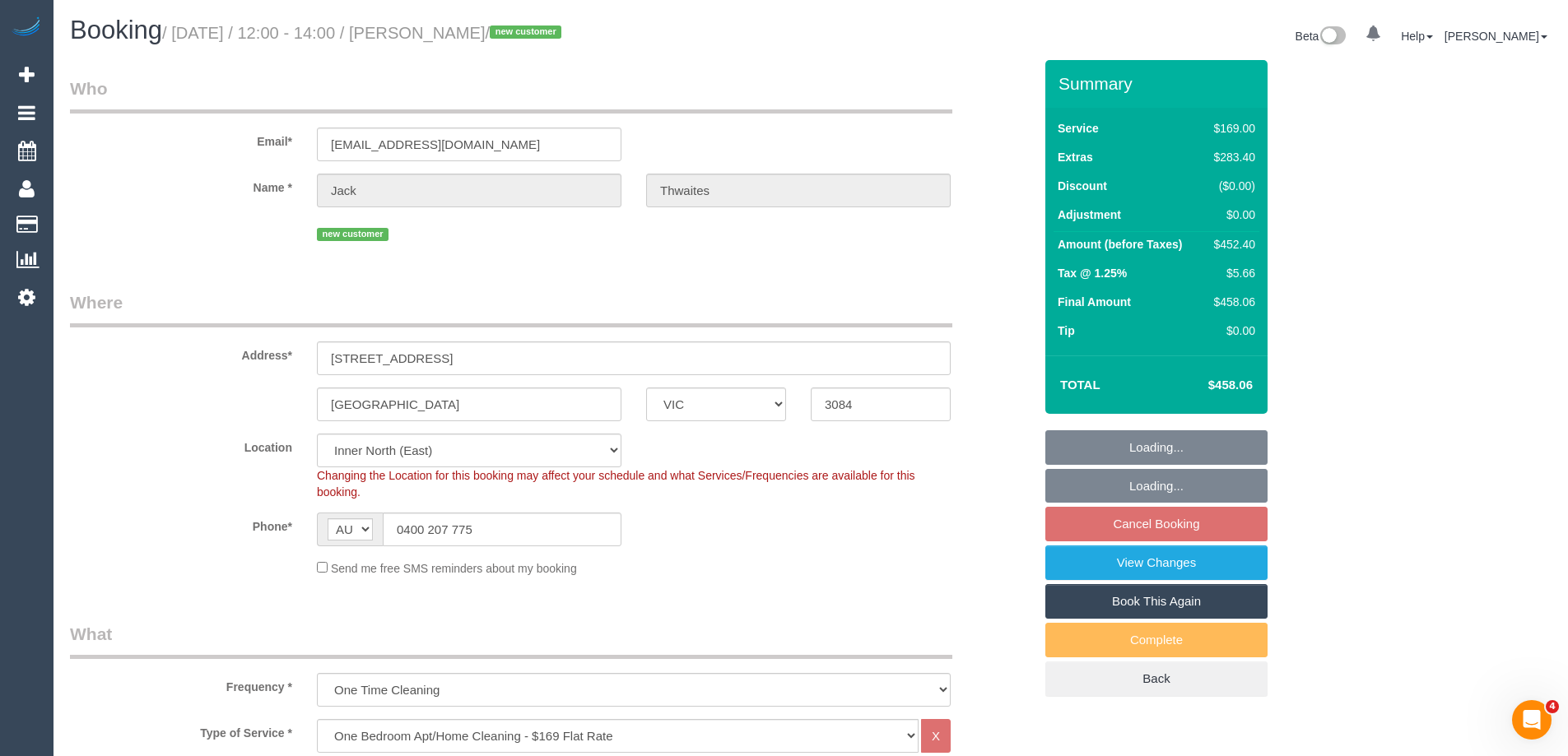
select select "number:13"
select select "object:1666"
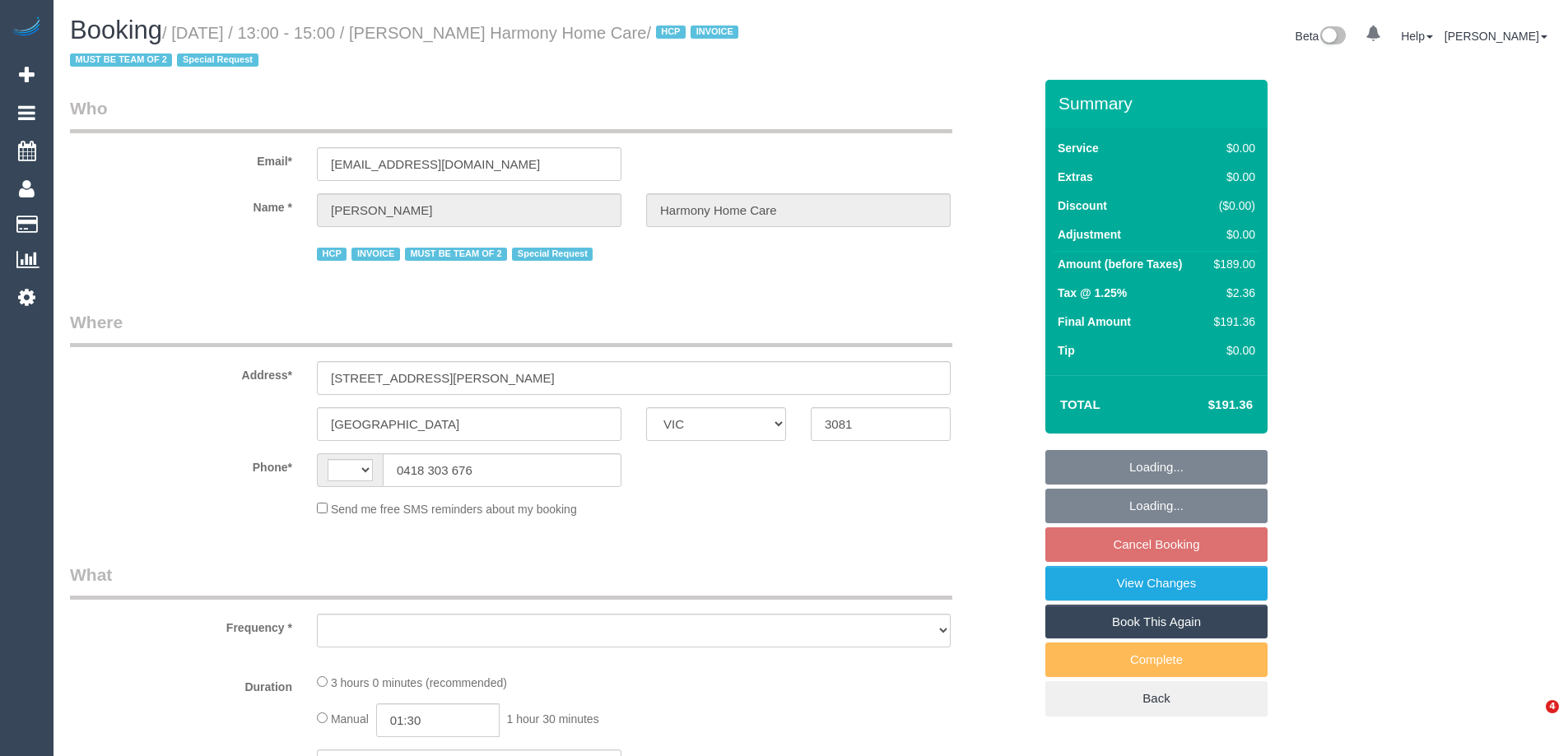
select select "VIC"
select select "string:AU"
select select "object:554"
select select "180"
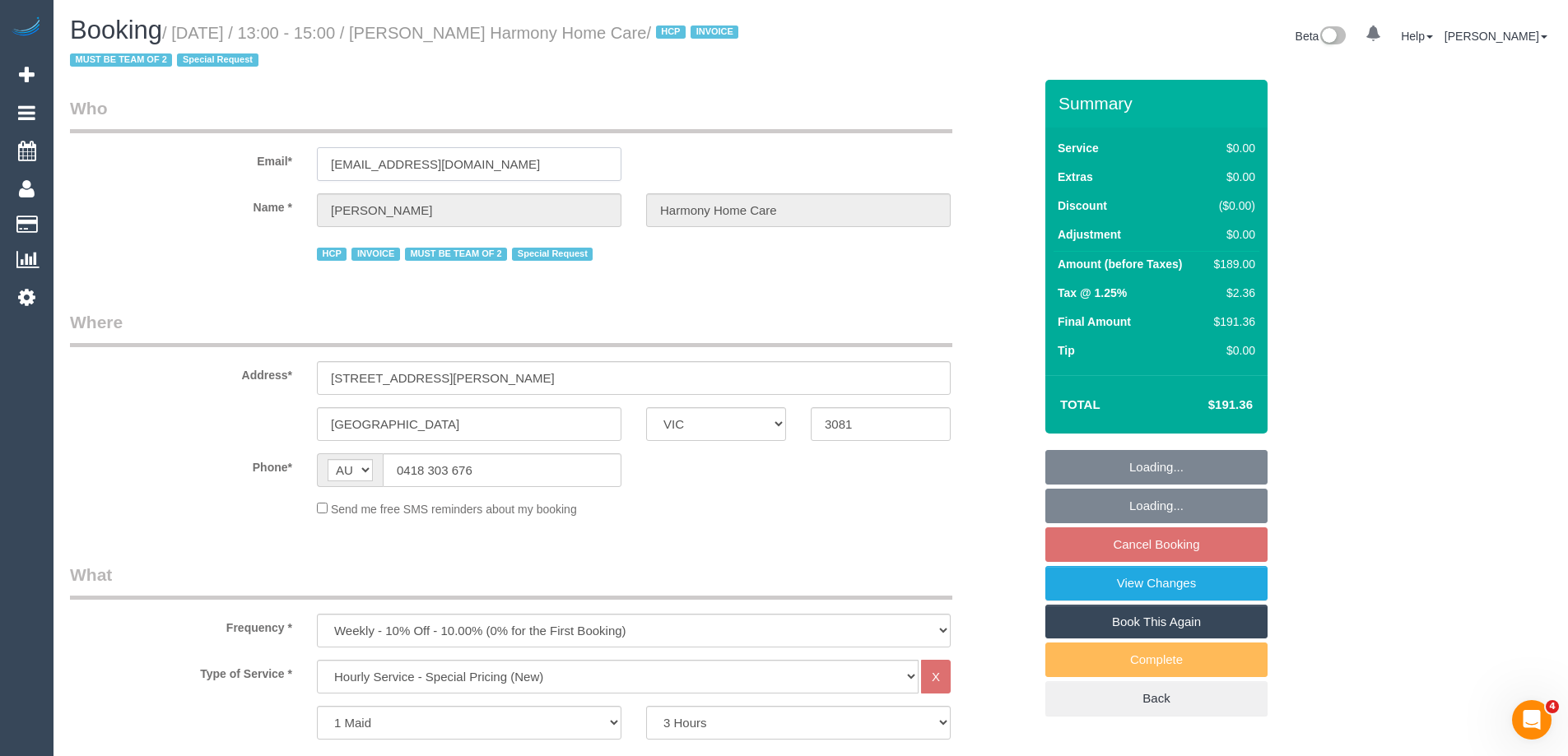
drag, startPoint x: 397, startPoint y: 165, endPoint x: 222, endPoint y: 154, distance: 175.3
click at [222, 154] on div "Email* [EMAIL_ADDRESS][DOMAIN_NAME]" at bounding box center [551, 138] width 987 height 84
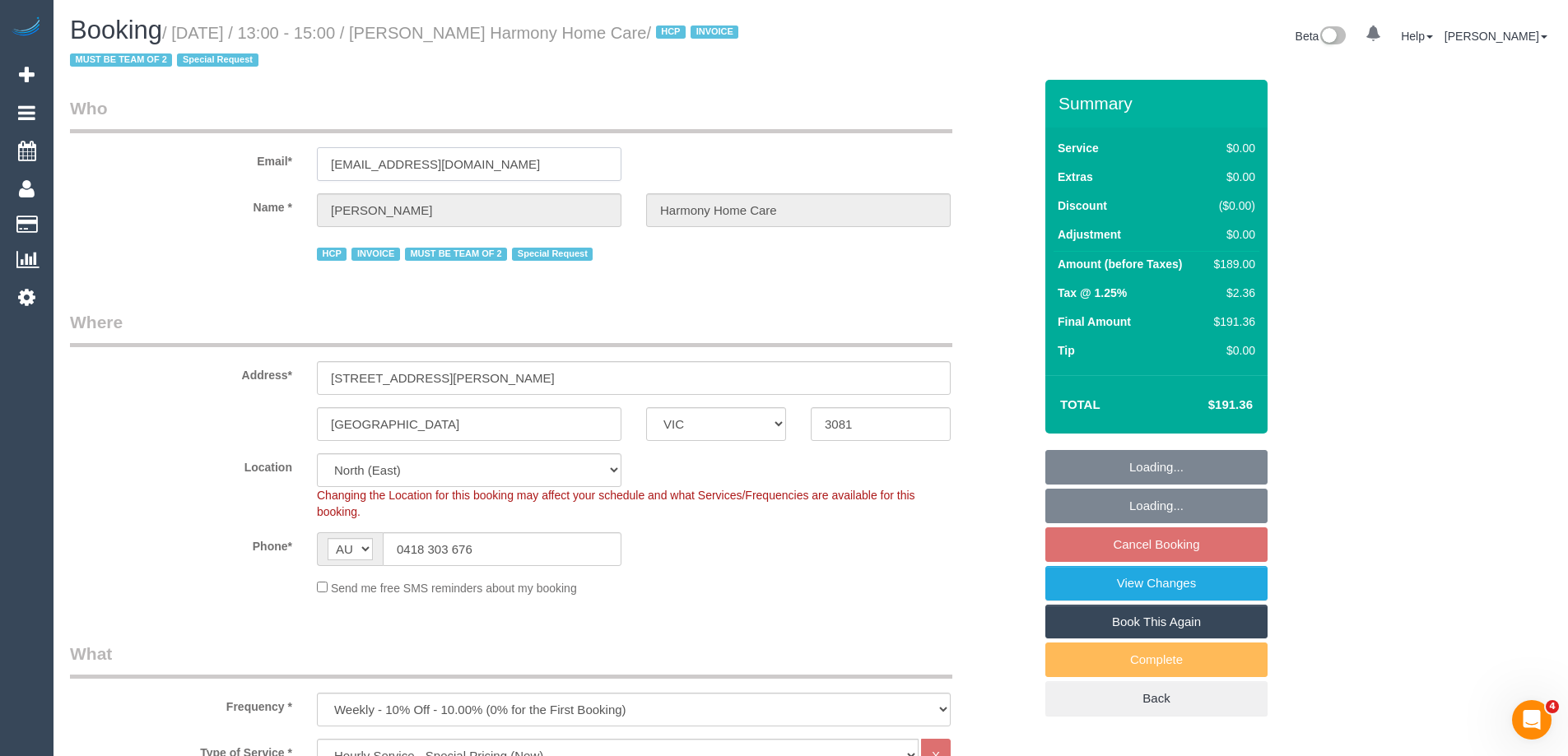
select select "number:28"
select select "number:14"
select select "number:19"
select select "number:36"
select select "number:35"
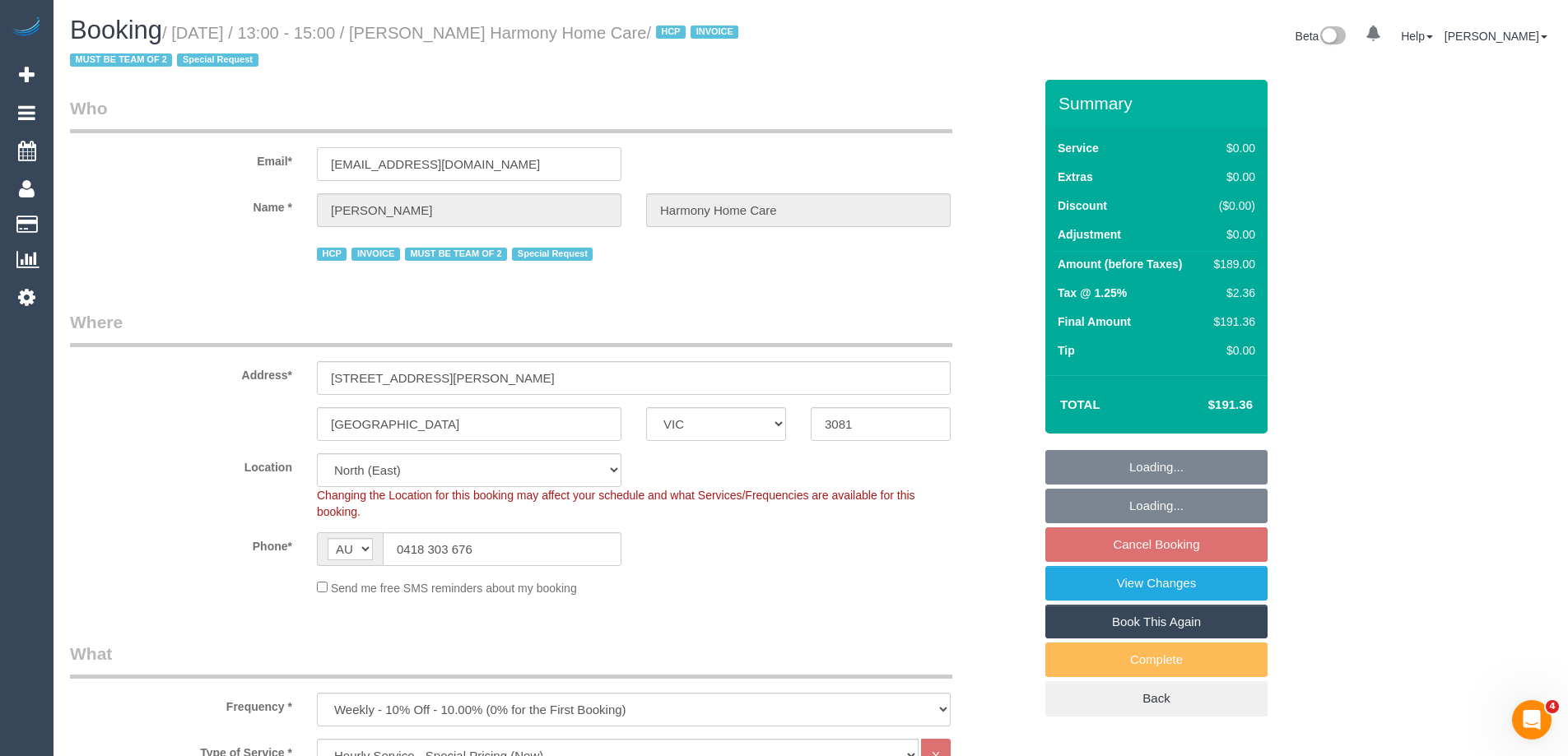
select select "object:1464"
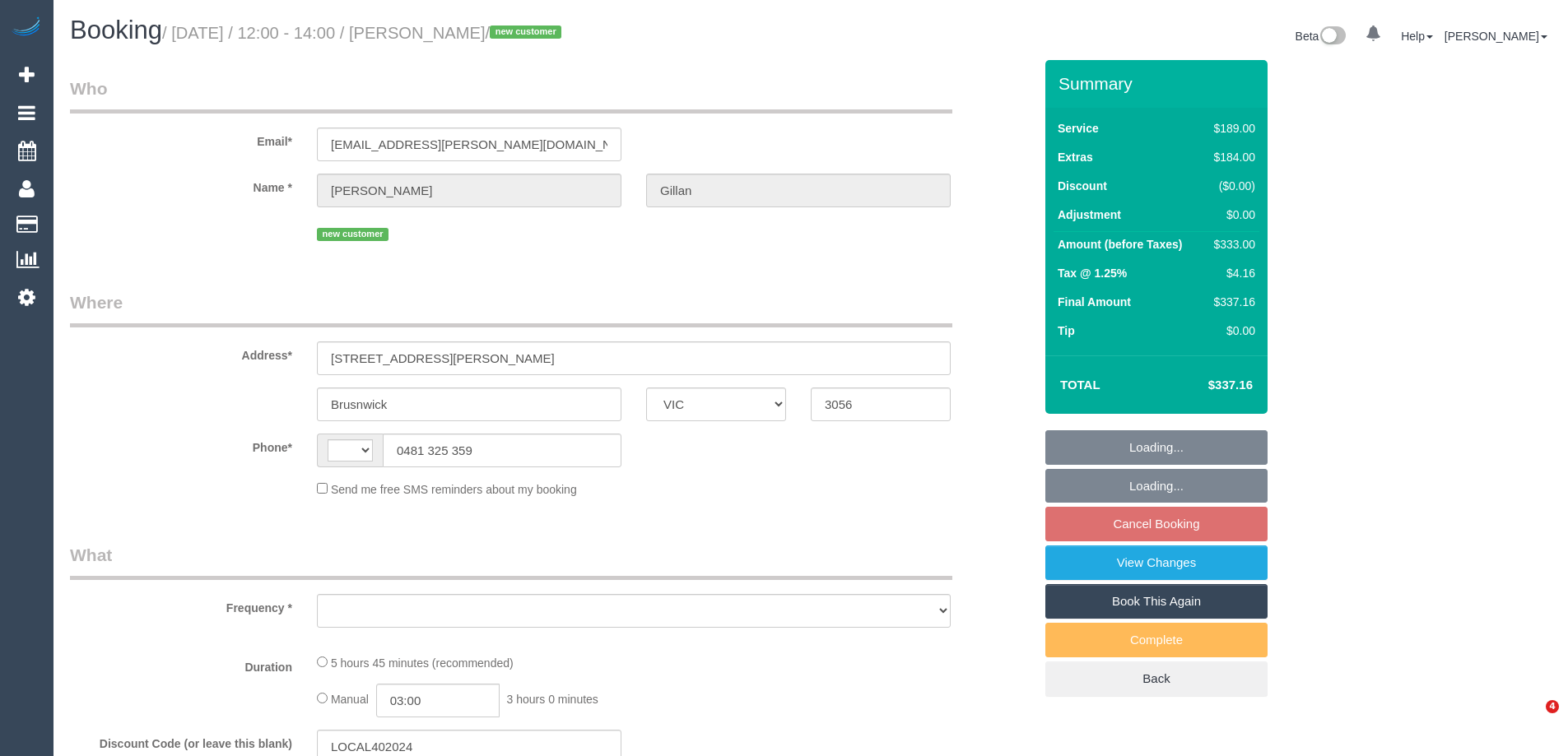
select select "VIC"
select select "string:AU"
select select "object:564"
select select "string:stripe-pm_1S4bqn2GScqysDRVzMpaZfKa"
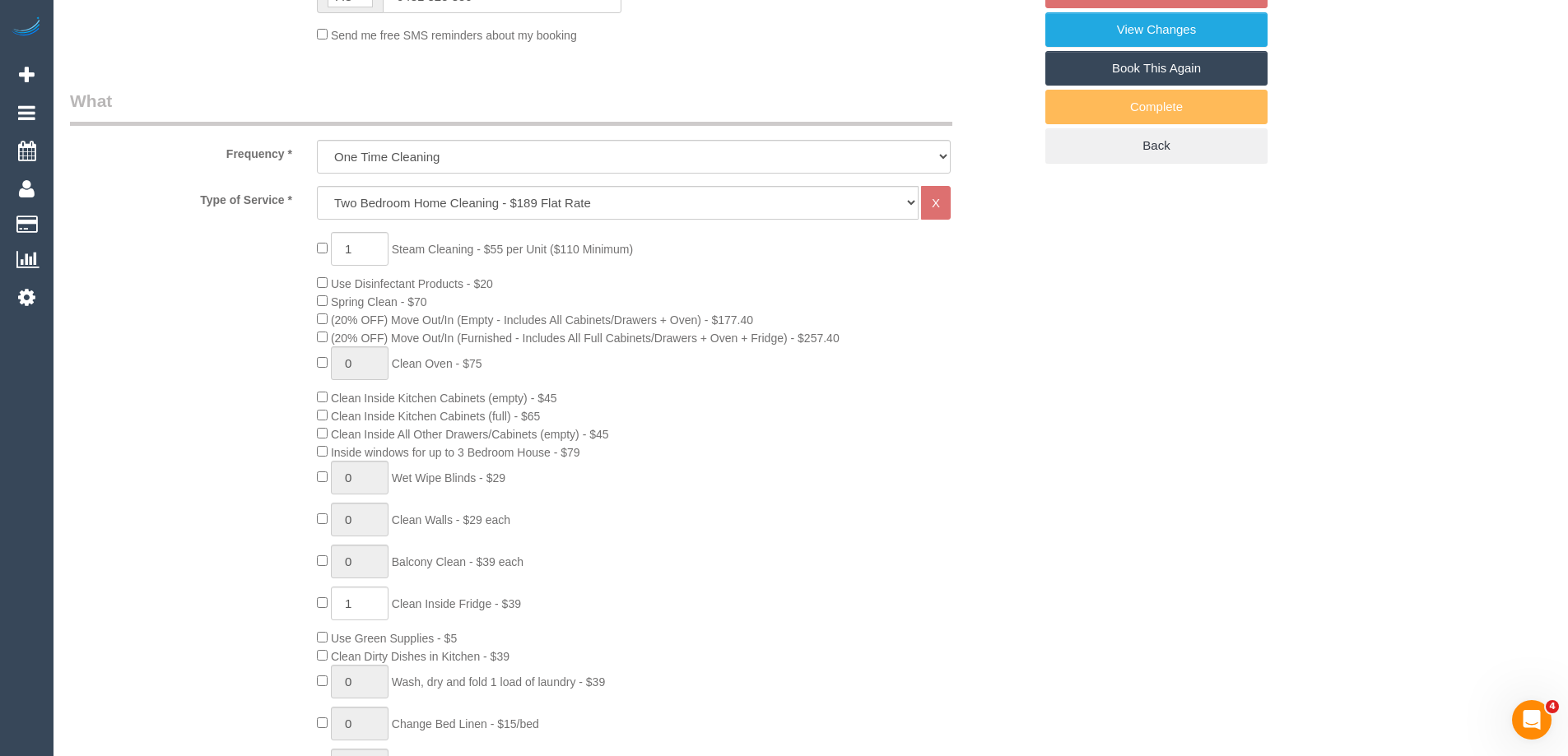
select select "object:813"
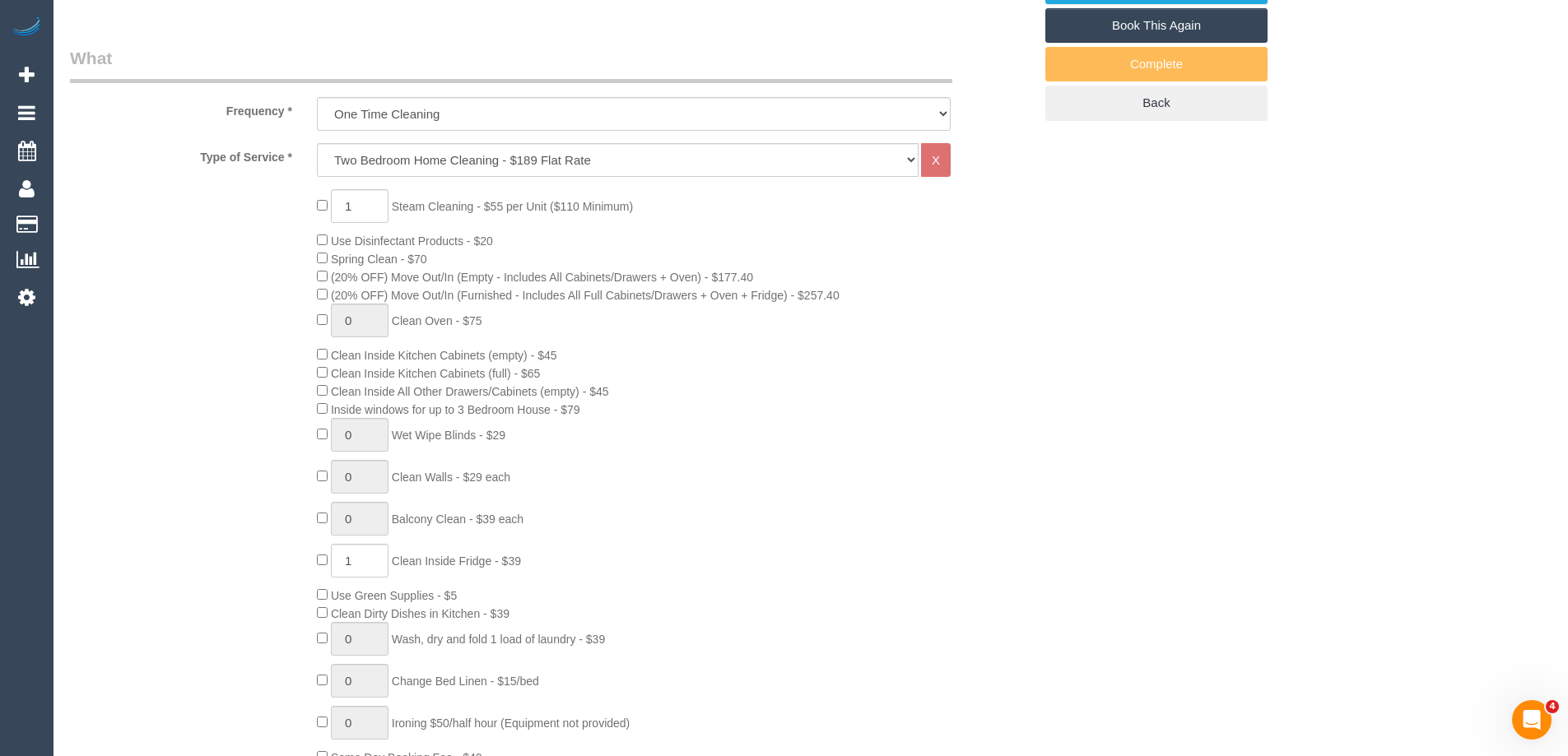
select select "number:29"
select select "number:15"
select select "number:19"
select select "number:24"
select select "number:33"
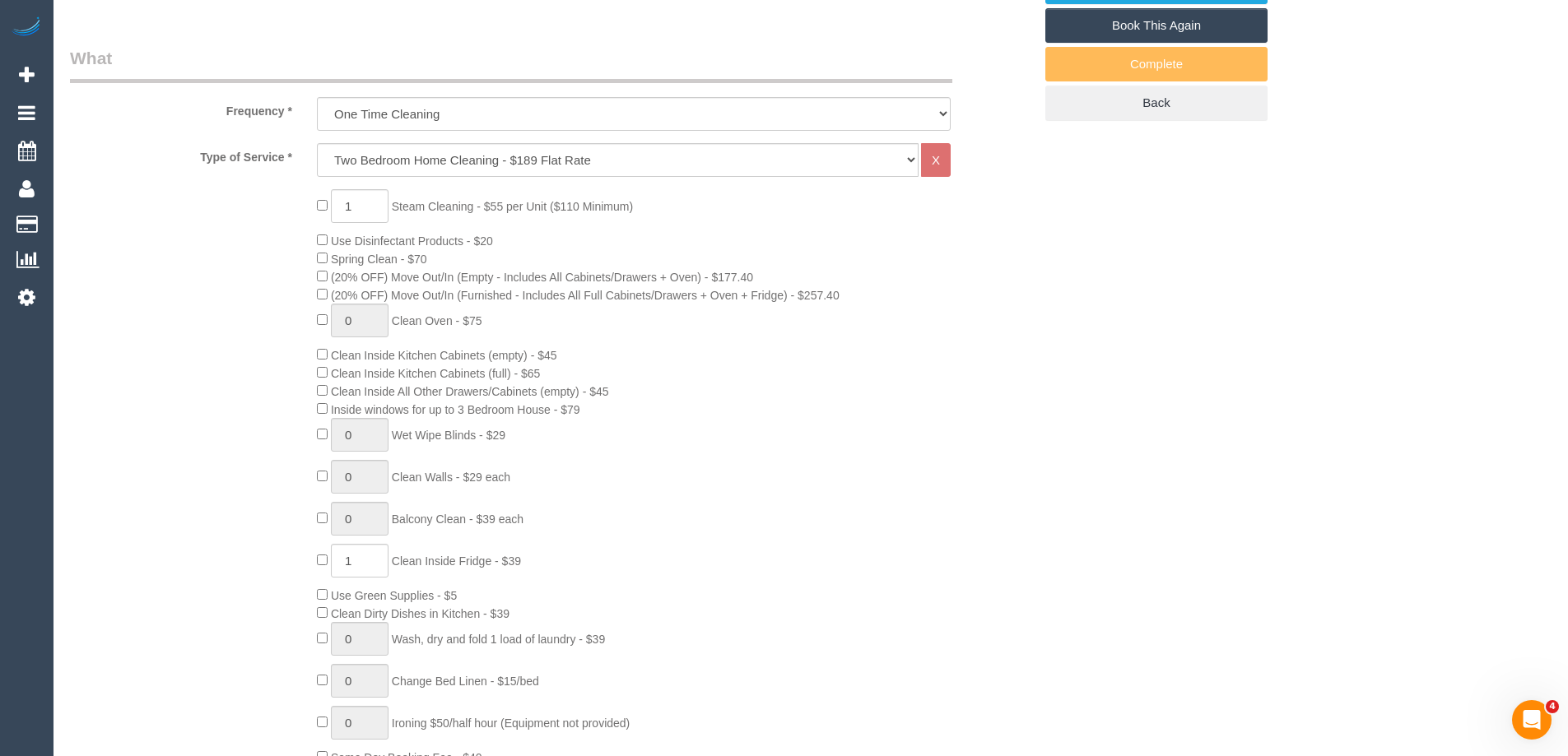
select select "number:26"
type input "0"
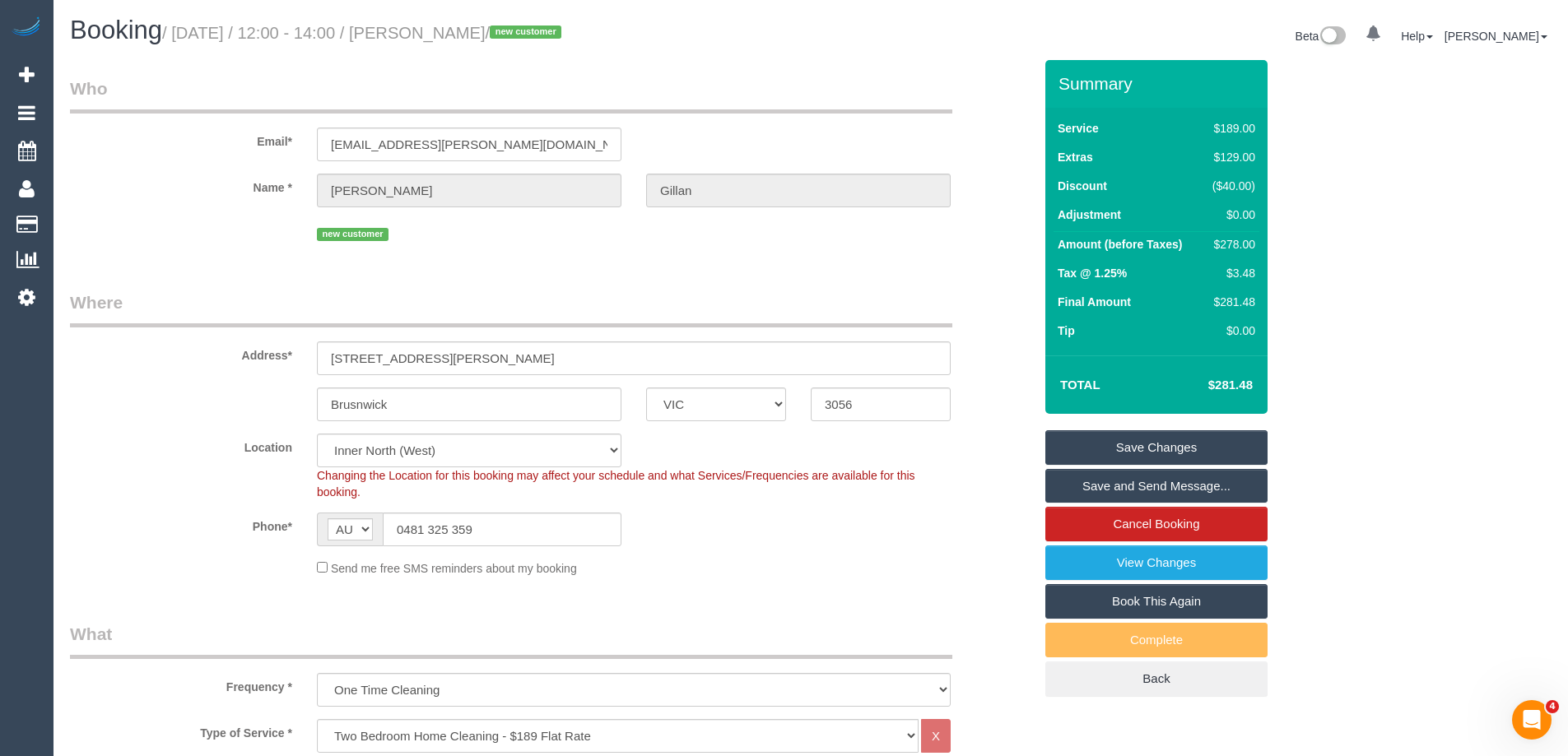
scroll to position [2656, 0]
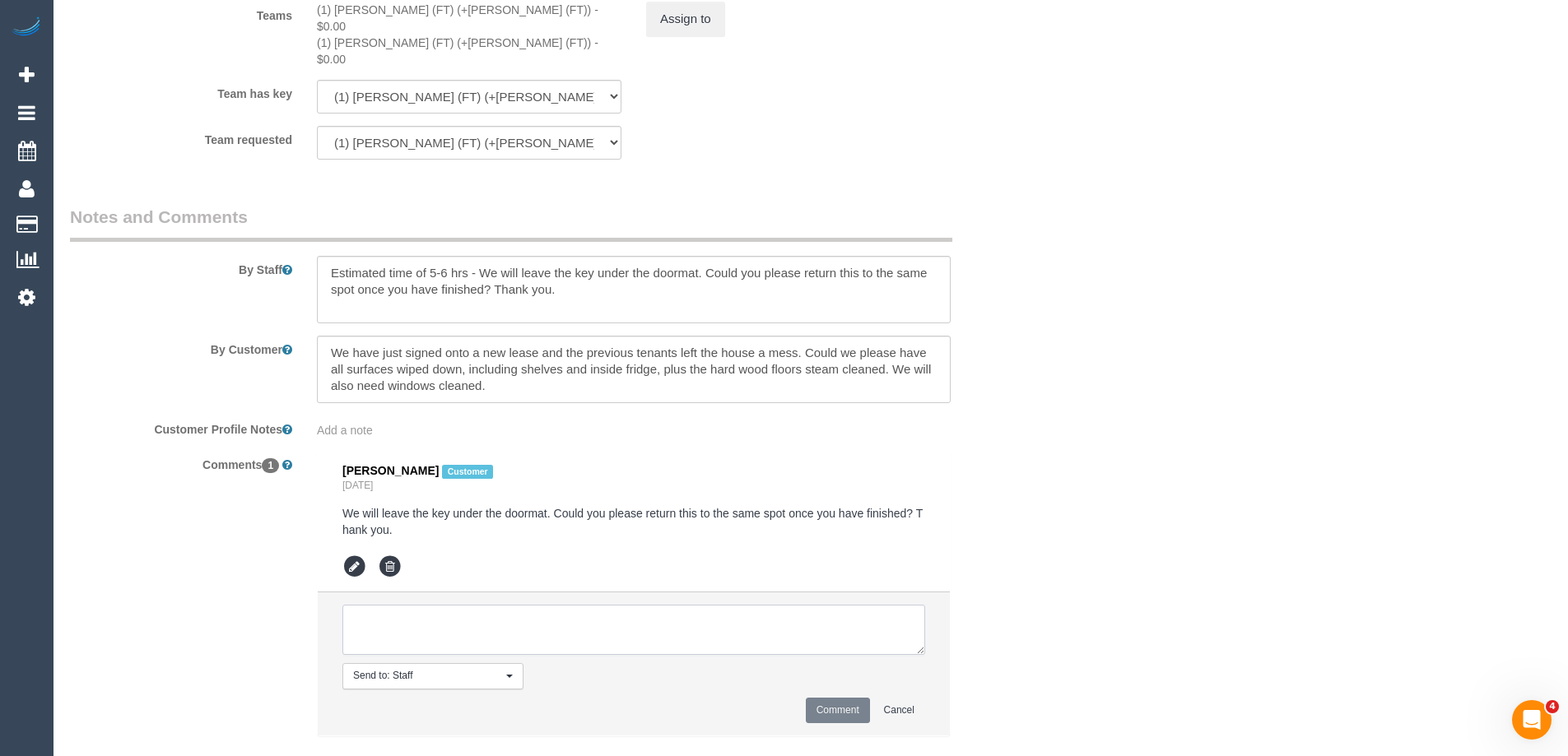
click at [489, 605] on textarea at bounding box center [634, 630] width 583 height 51
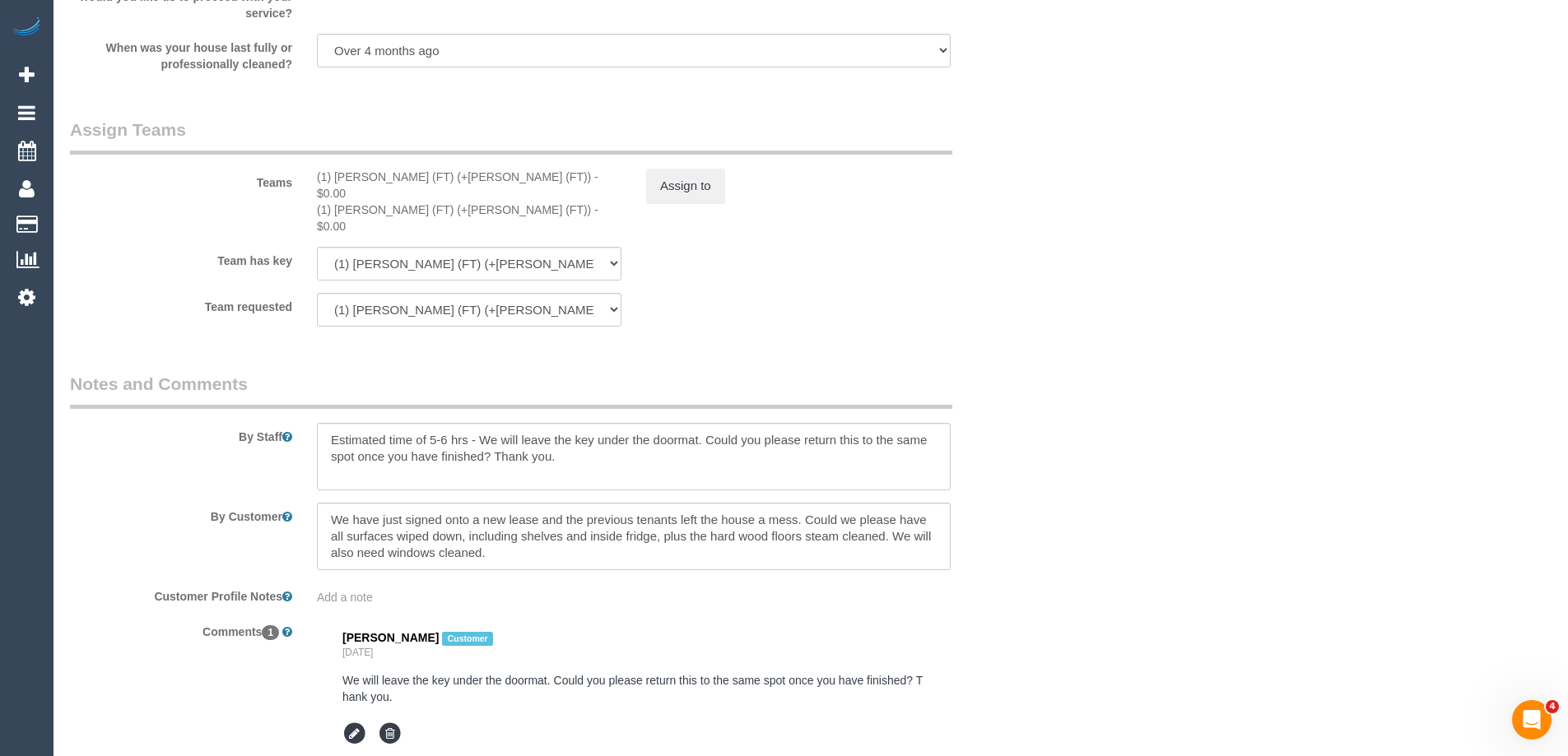
scroll to position [2492, 0]
drag, startPoint x: 423, startPoint y: 660, endPoint x: 400, endPoint y: 657, distance: 23.2
click at [400, 670] on pre "We will leave the key under the doormat. Could you please return this to the sa…" at bounding box center [634, 686] width 583 height 32
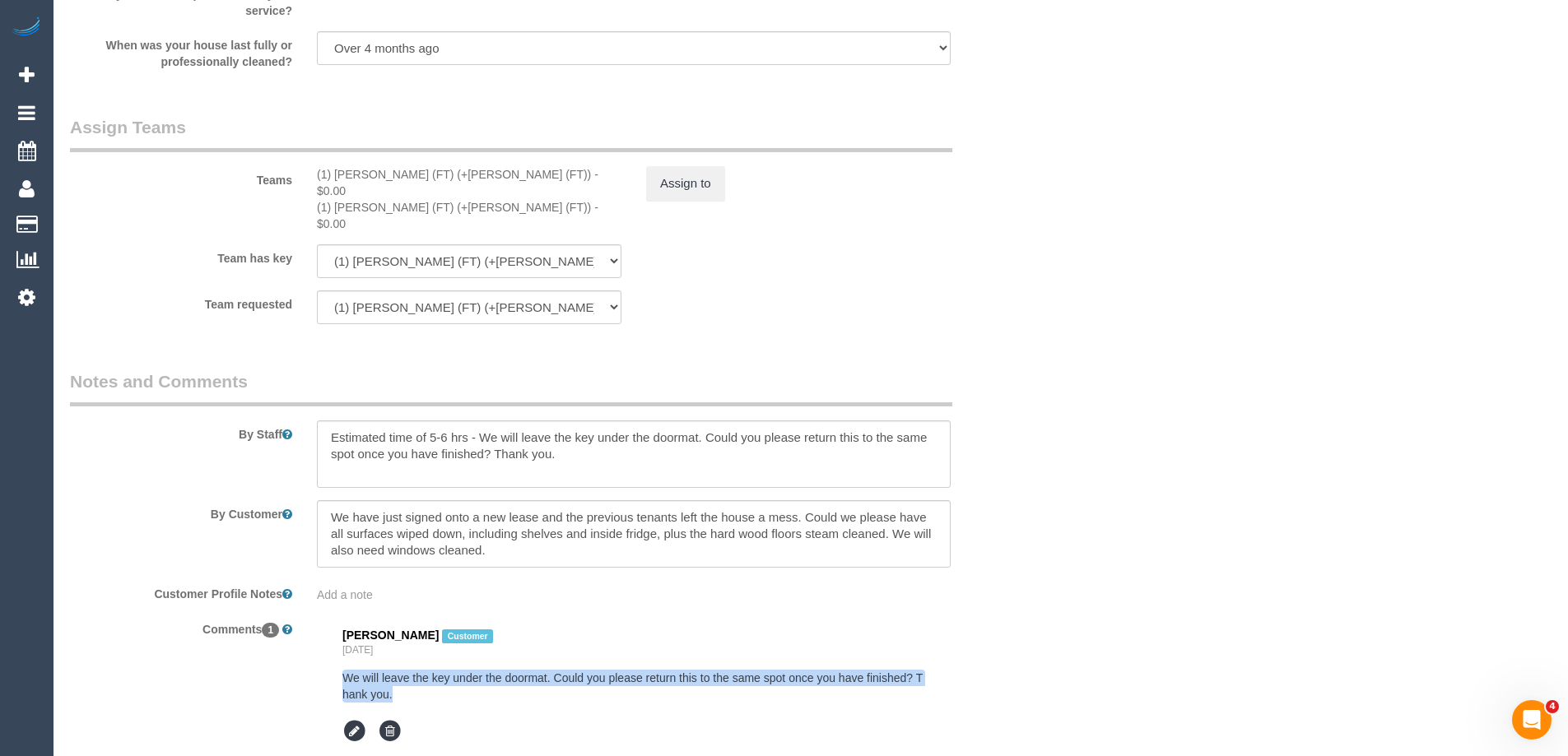
drag, startPoint x: 341, startPoint y: 645, endPoint x: 418, endPoint y: 658, distance: 78.1
click at [418, 670] on pre "We will leave the key under the doormat. Could you please return this to the sa…" at bounding box center [634, 686] width 583 height 32
copy pre "We will leave the key under the doormat. Could you please return this to the sa…"
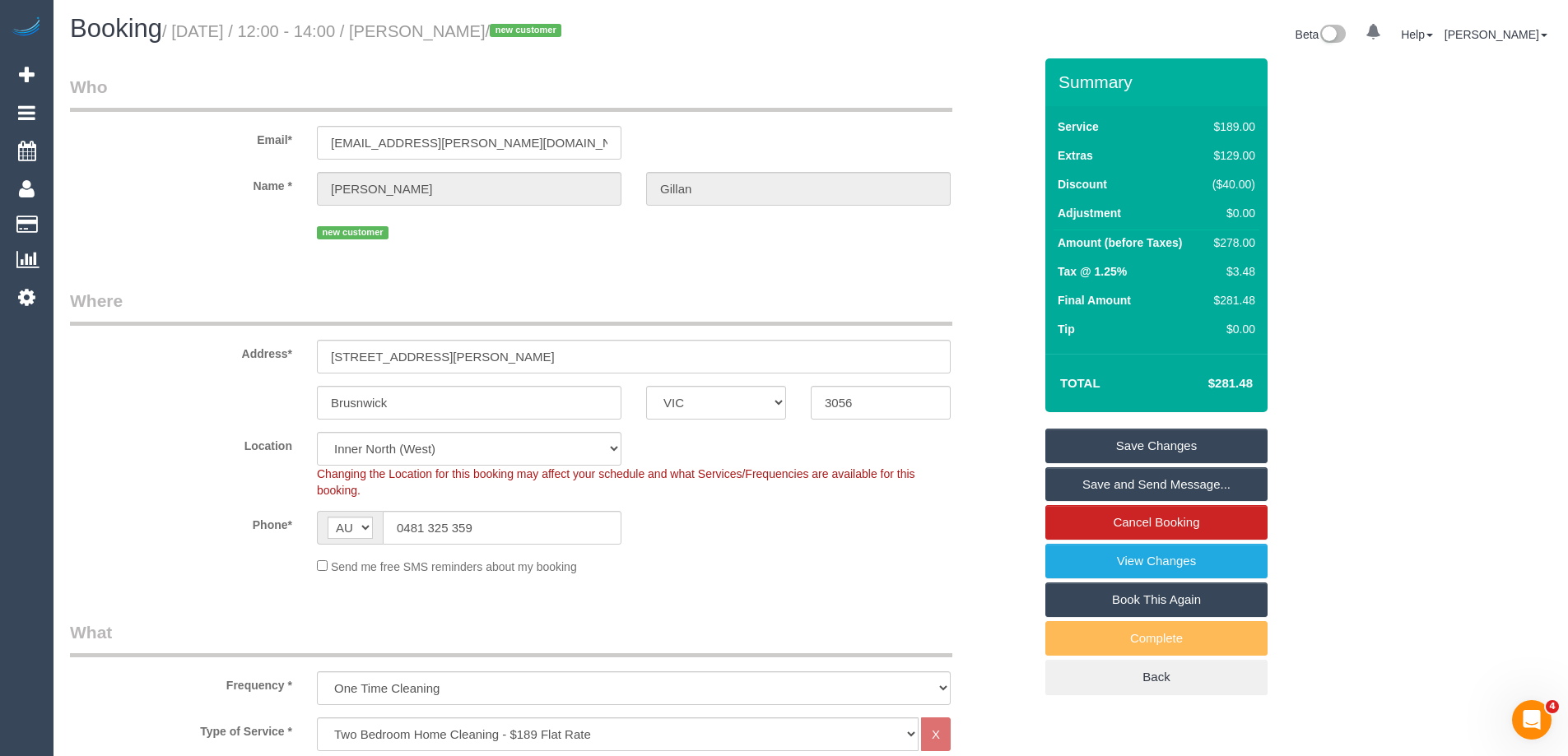
scroll to position [0, 0]
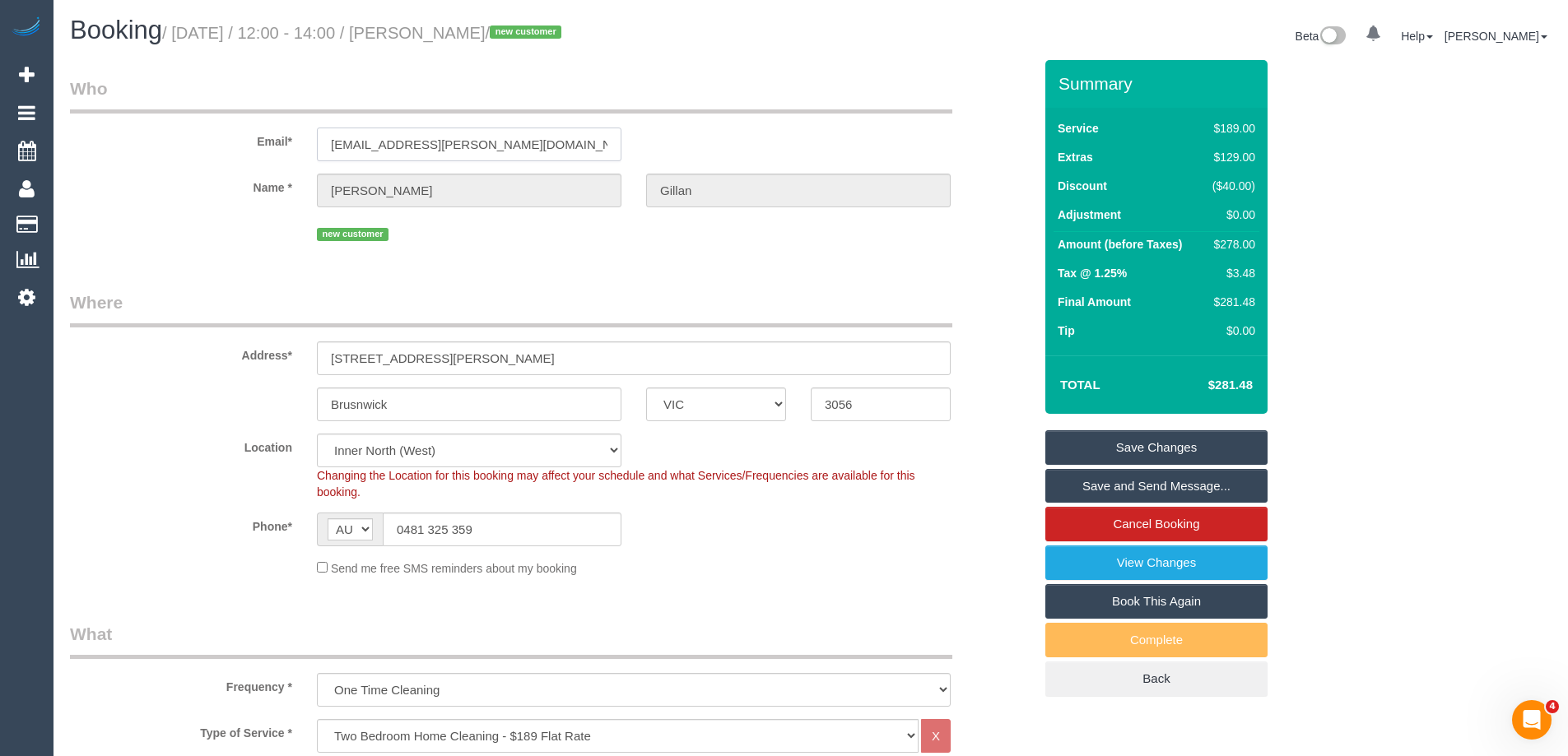
drag, startPoint x: 472, startPoint y: 142, endPoint x: 195, endPoint y: 104, distance: 279.6
click at [200, 105] on fieldset "Who Email* [EMAIL_ADDRESS][PERSON_NAME][DOMAIN_NAME] Name * [PERSON_NAME][GEOGR…" at bounding box center [551, 166] width 963 height 181
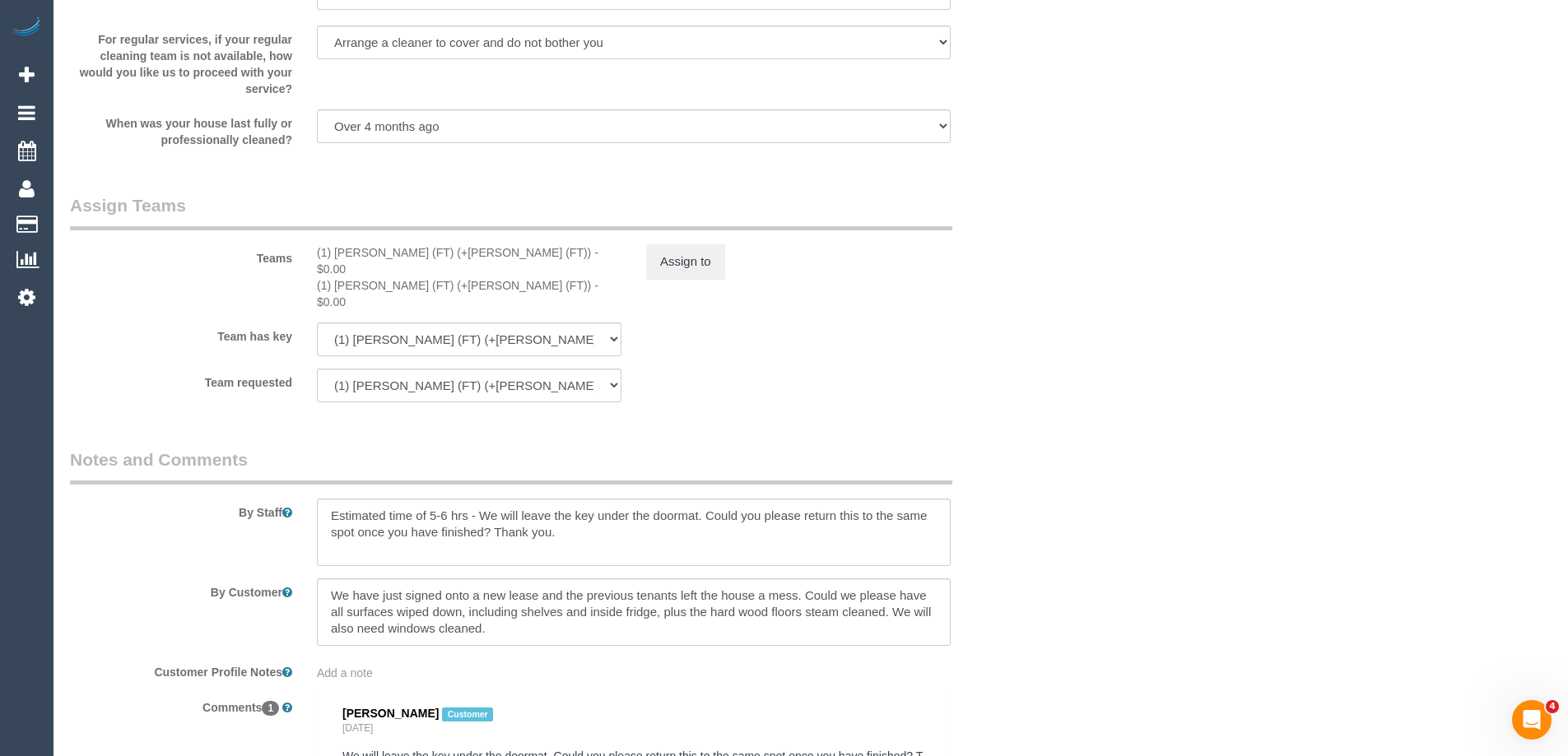
scroll to position [2633, 0]
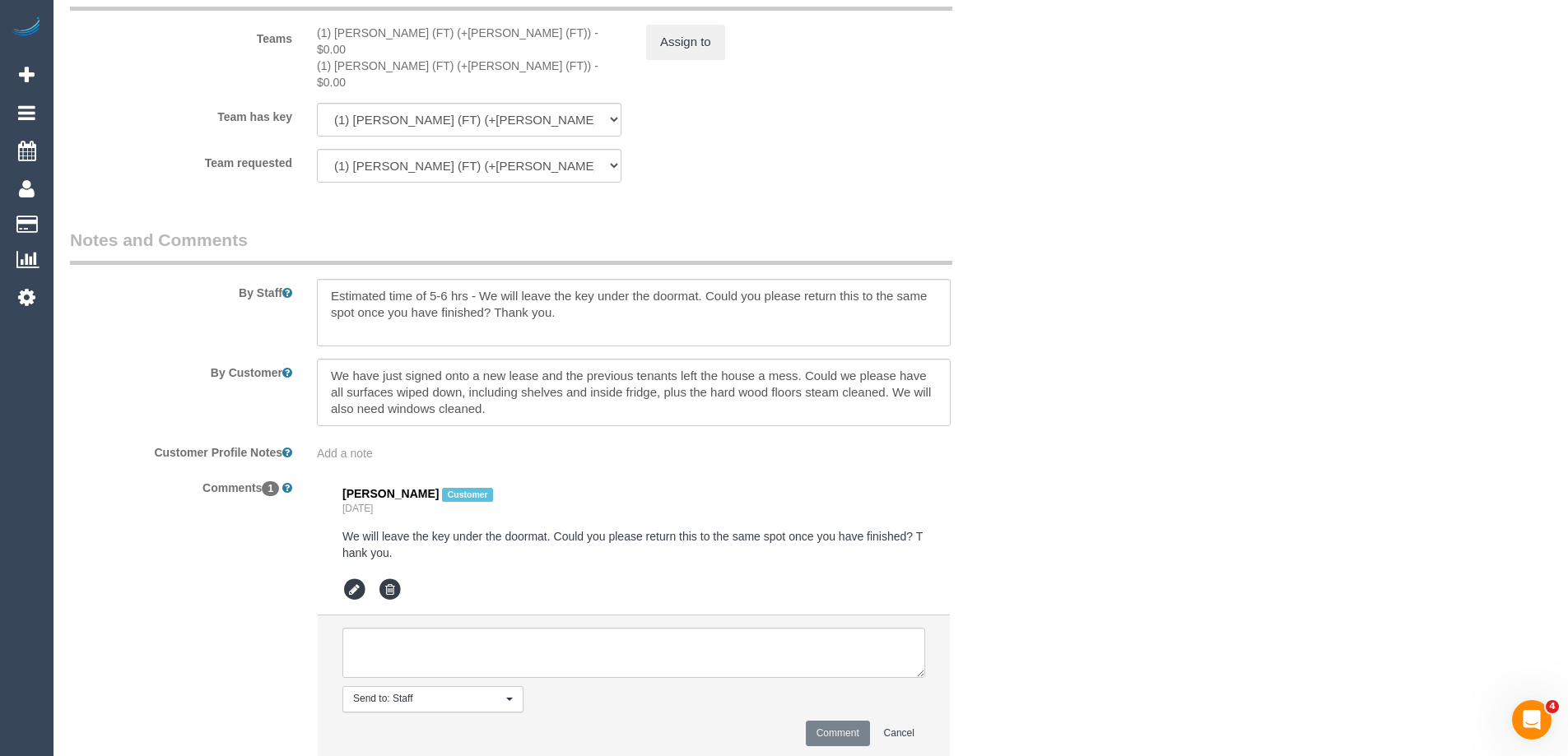
click at [392, 528] on pre "We will leave the key under the doormat. Could you please return this to the sa…" at bounding box center [634, 544] width 583 height 32
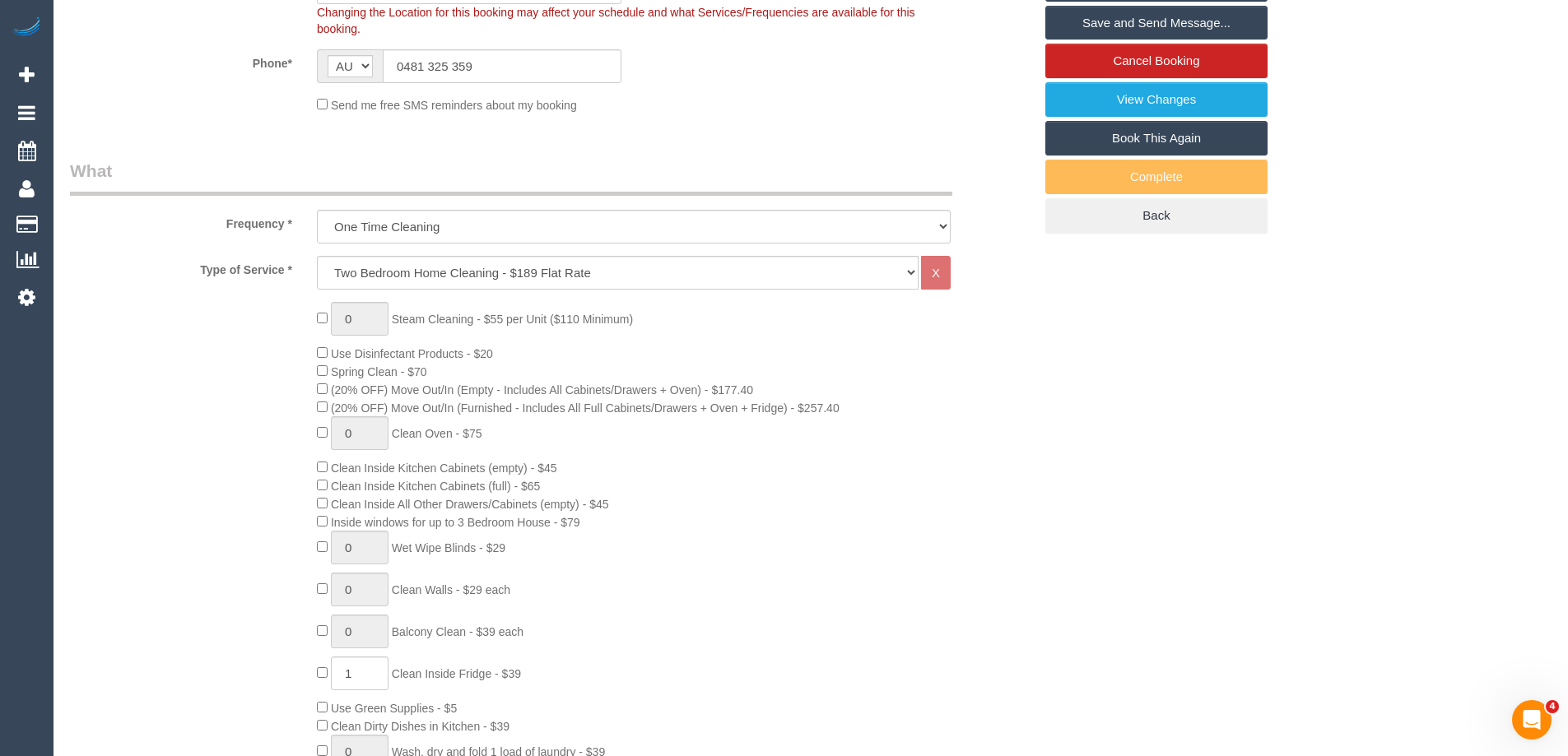
scroll to position [493, 0]
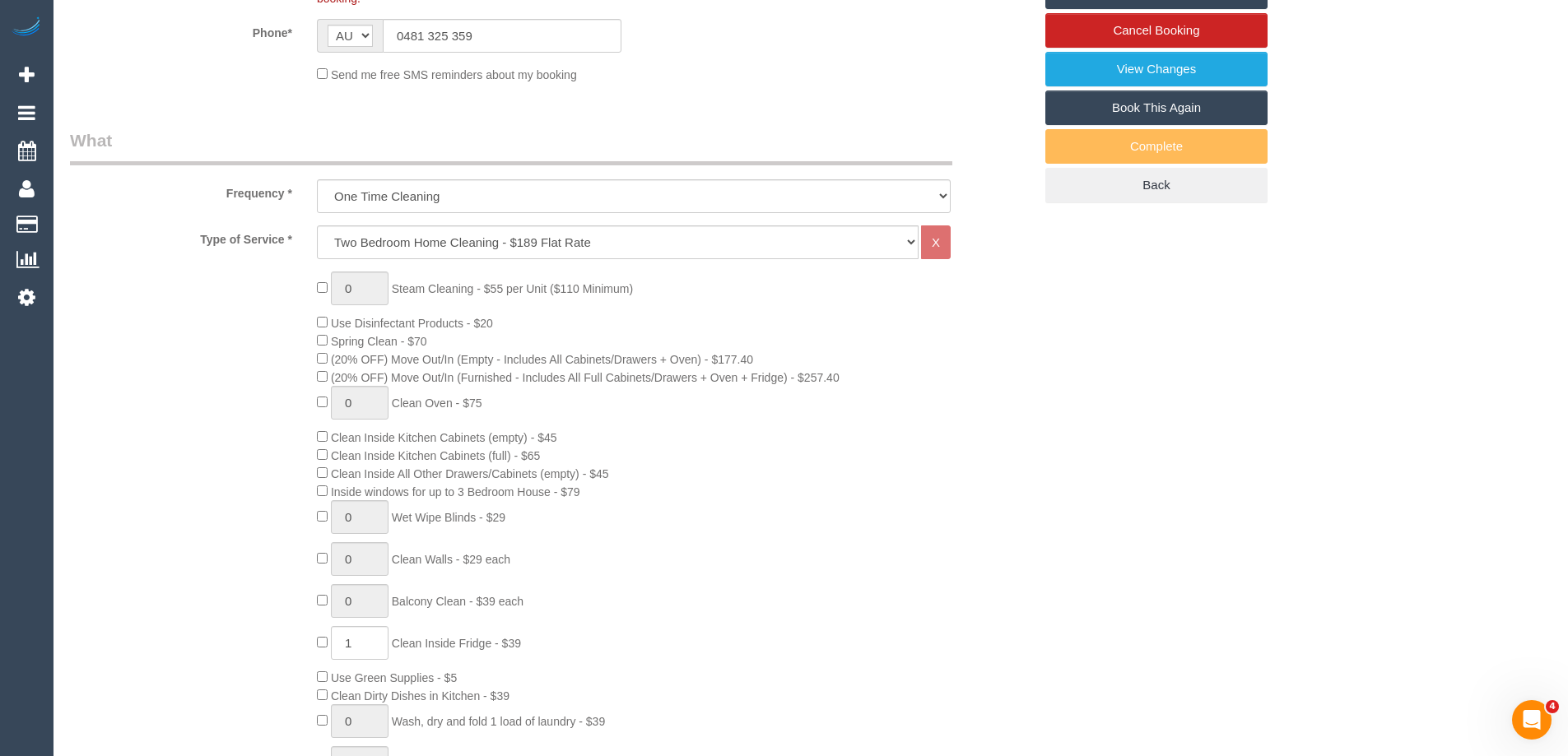
click at [258, 455] on div "0 Steam Cleaning - $55 per Unit ($110 Minimum) Use Disinfectant Products - $20 …" at bounding box center [551, 560] width 987 height 577
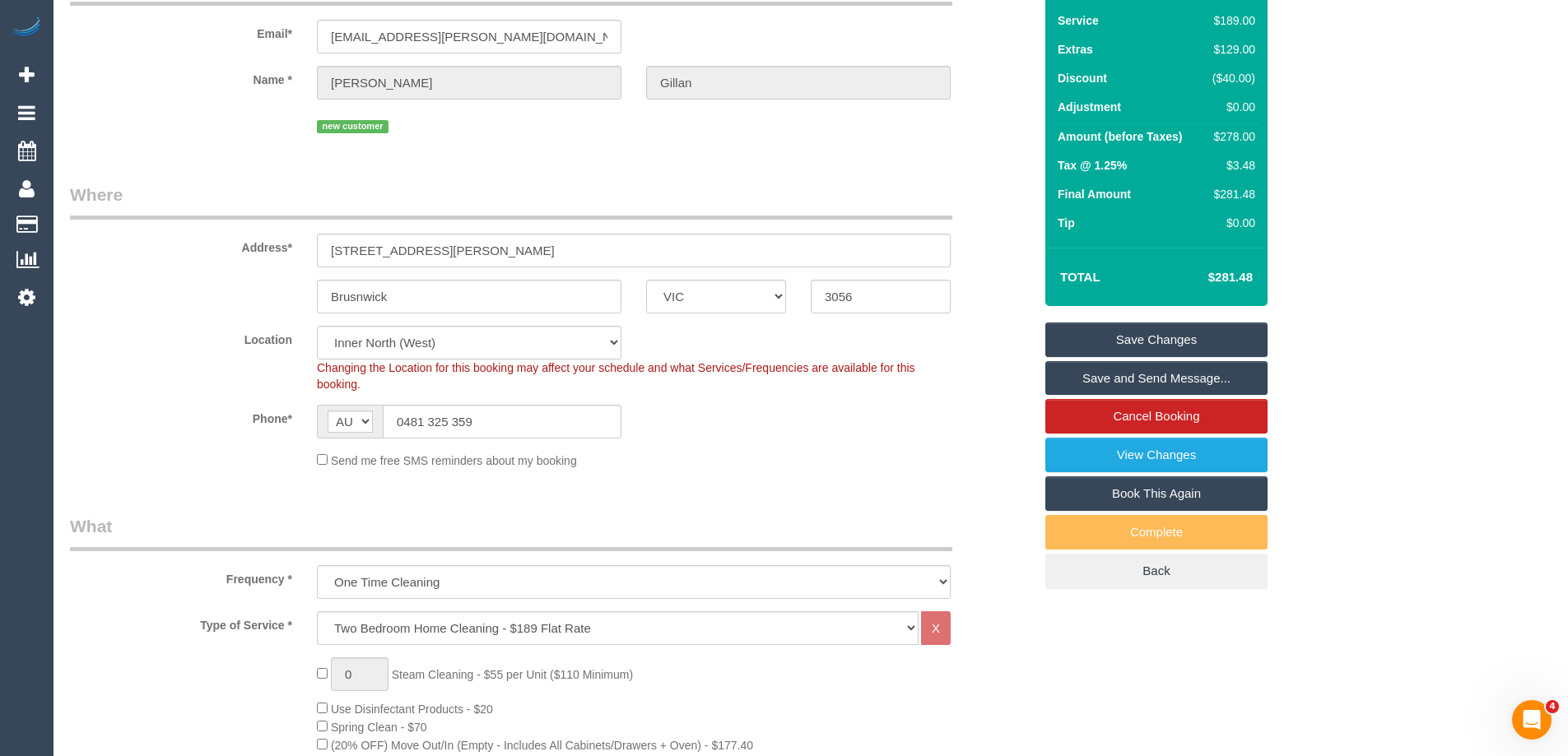
scroll to position [83, 0]
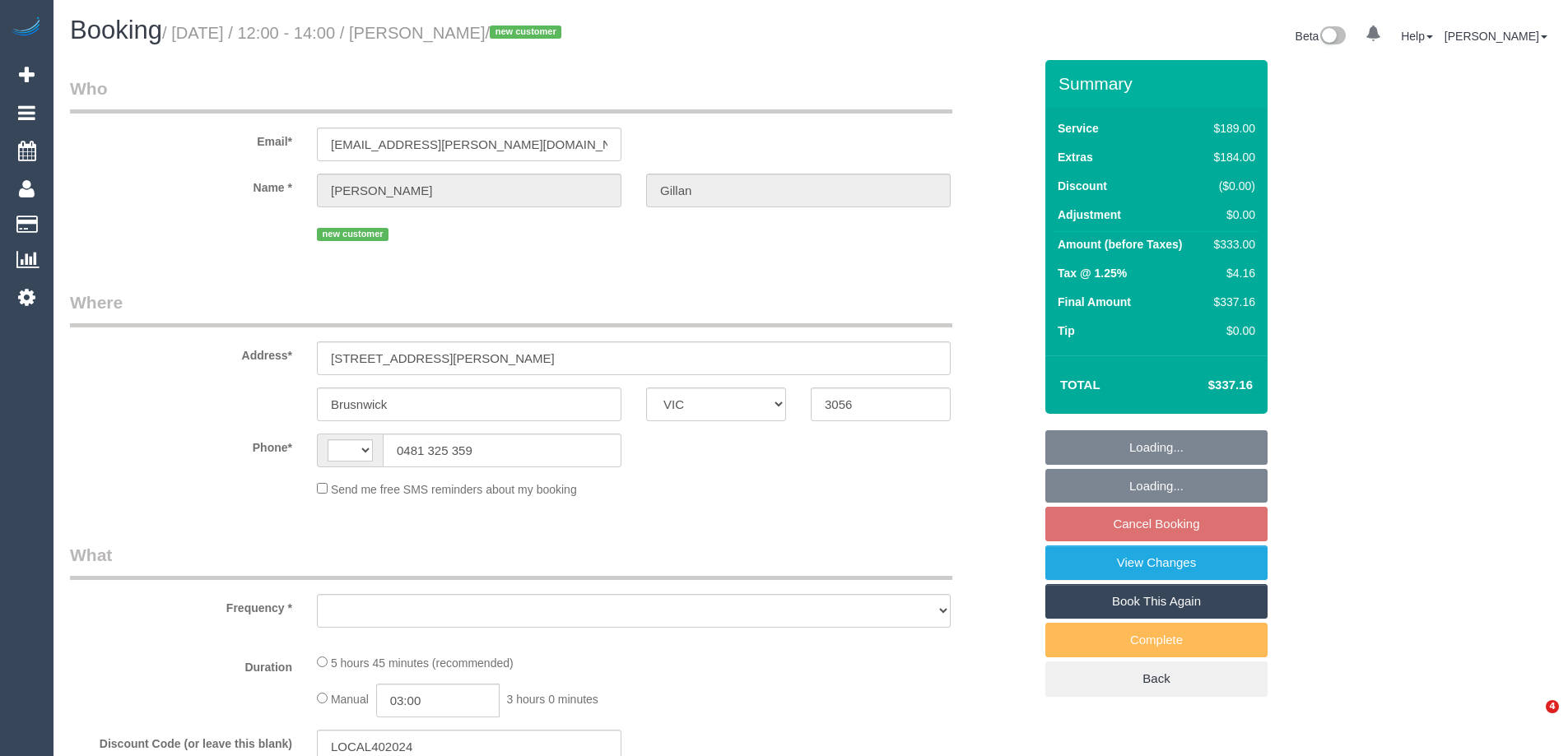
select select "VIC"
select select "string:AU"
select select "object:564"
select select "string:stripe-pm_1S4bqn2GScqysDRVzMpaZfKa"
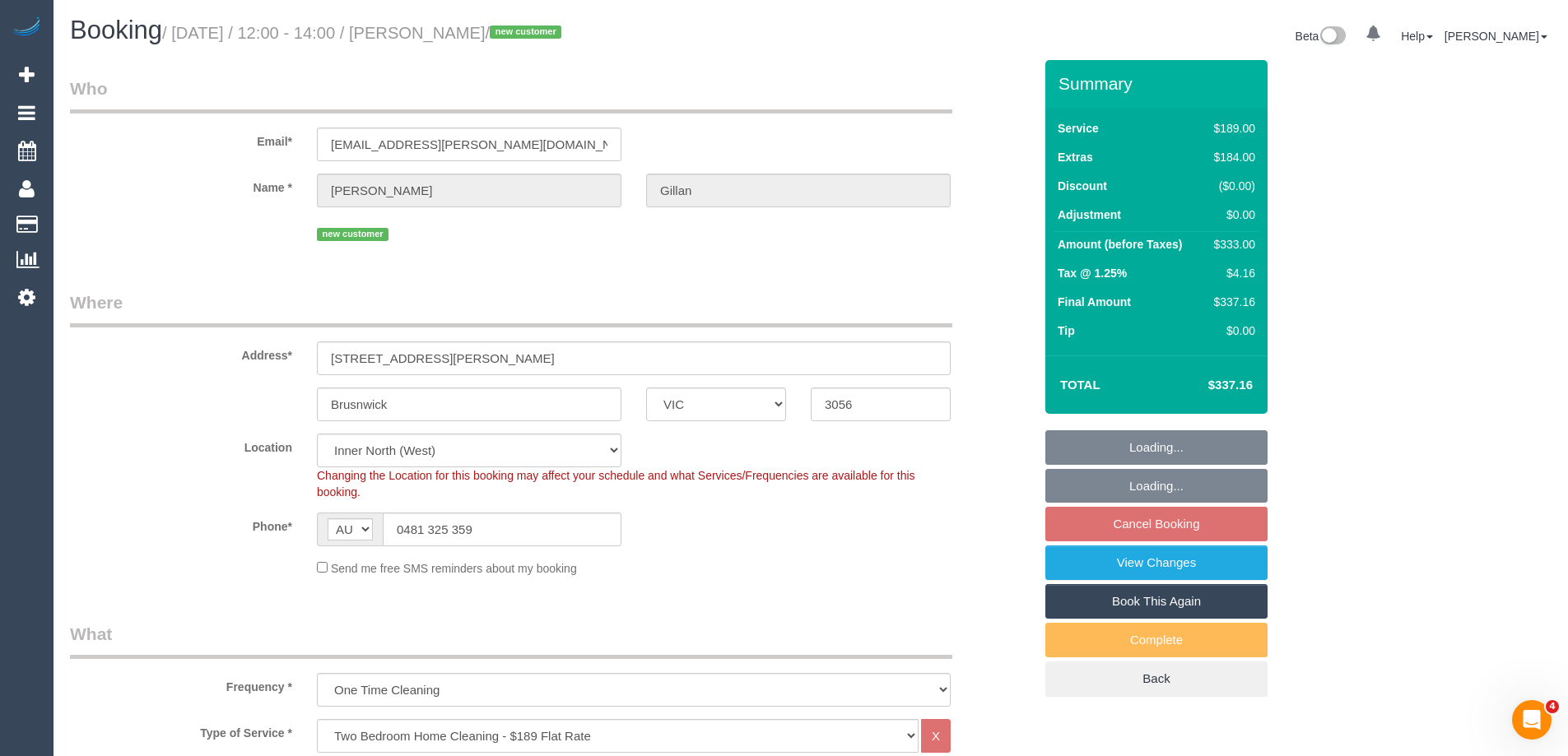
select select "number:29"
select select "number:15"
select select "number:19"
select select "number:24"
select select "number:33"
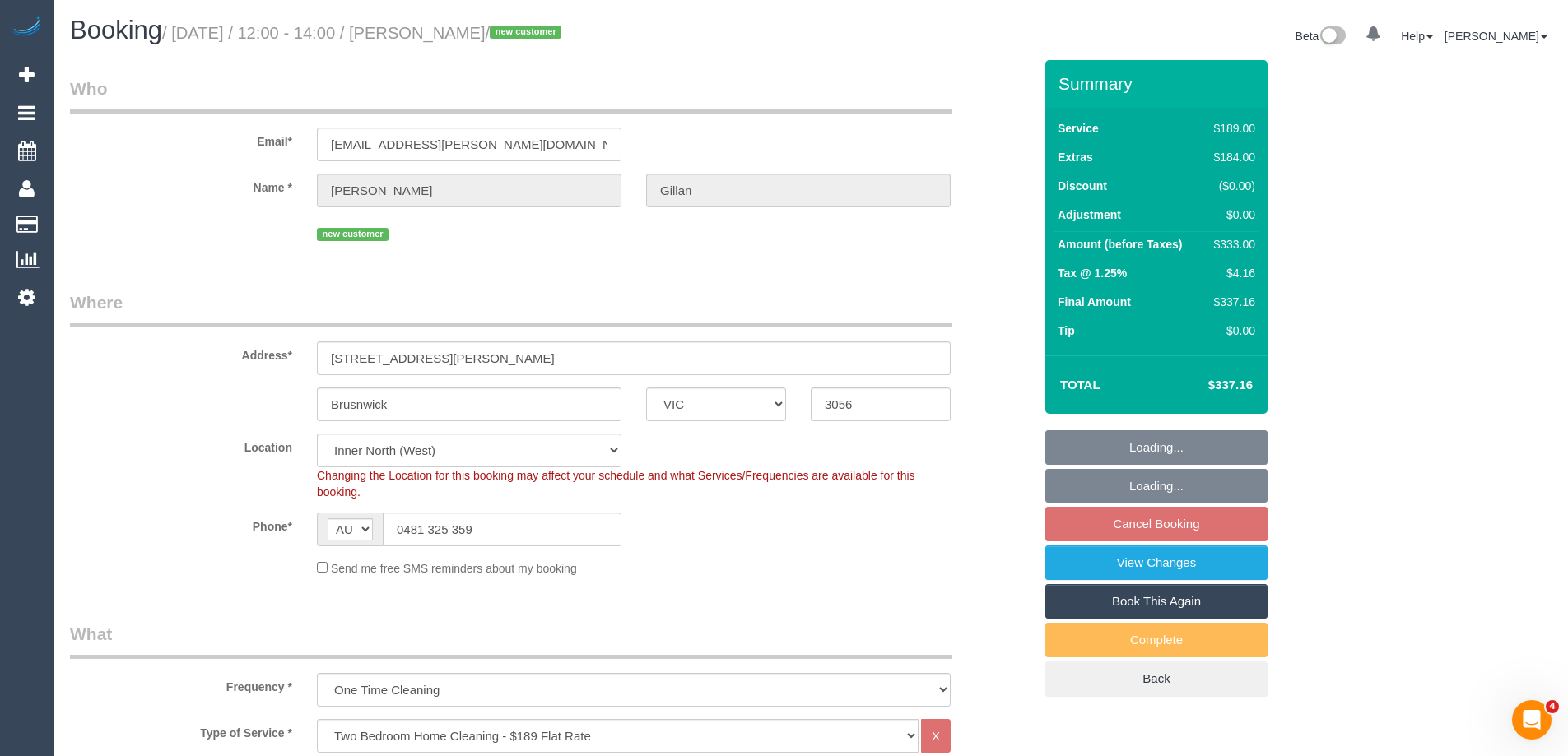
select select "number:26"
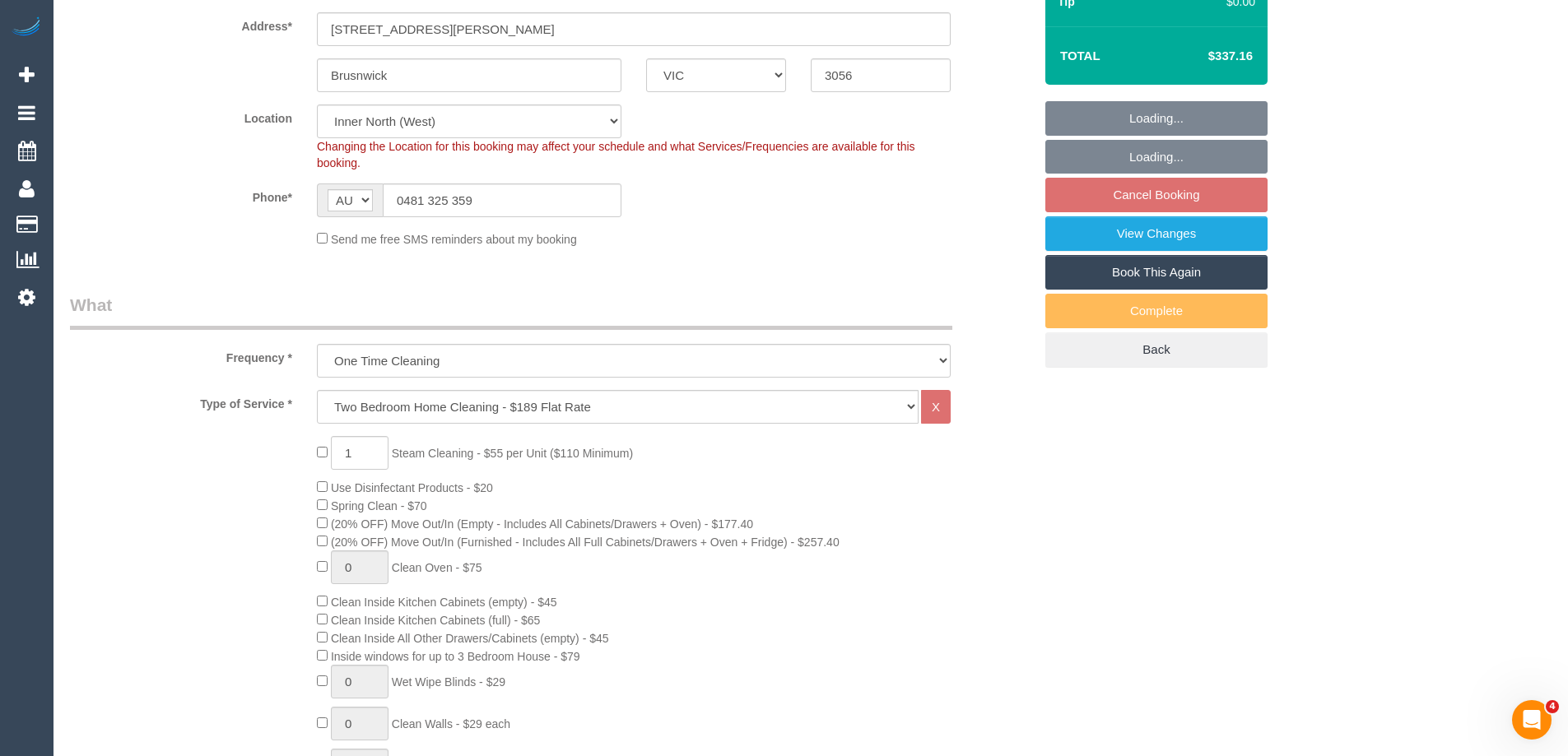
select select "object:827"
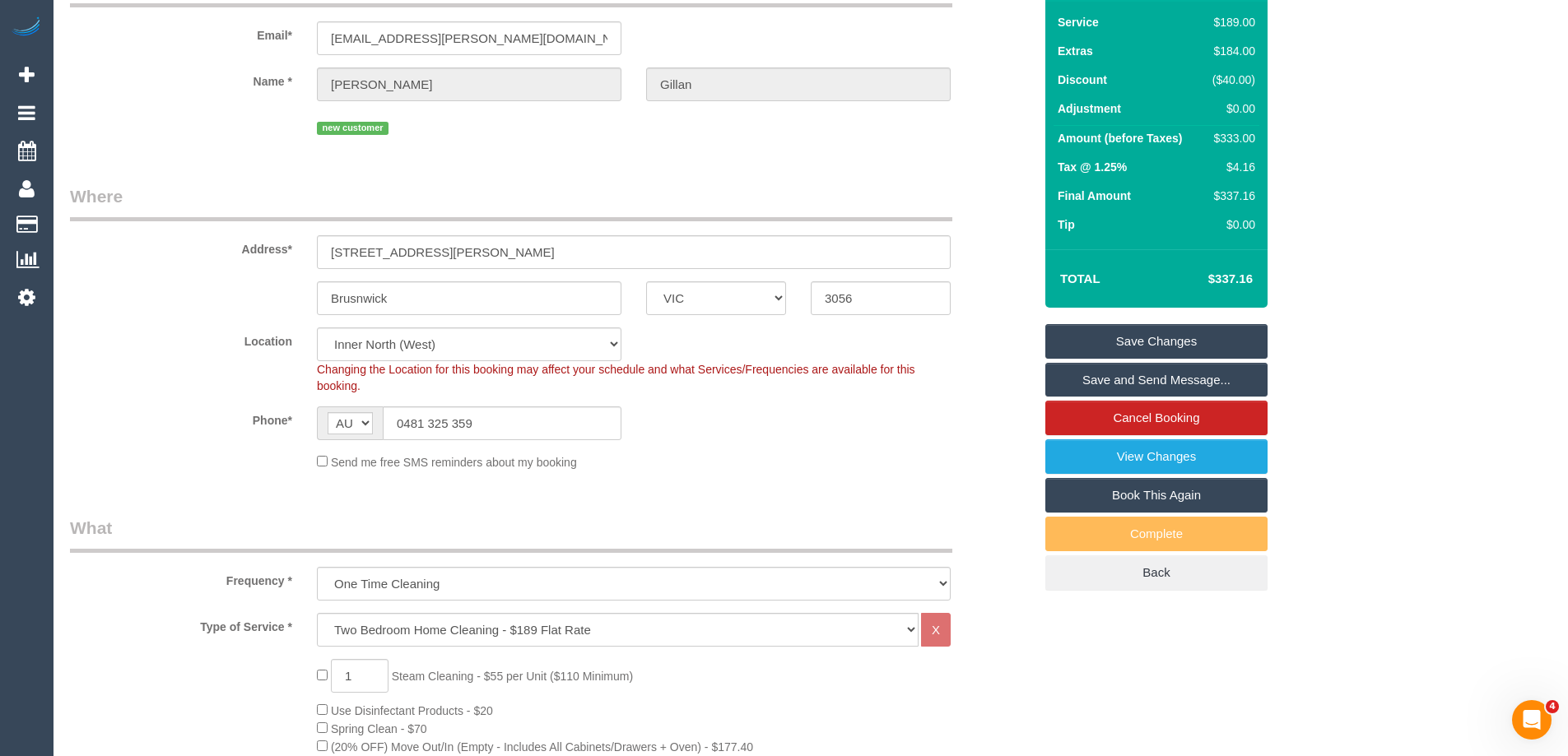
scroll to position [247, 0]
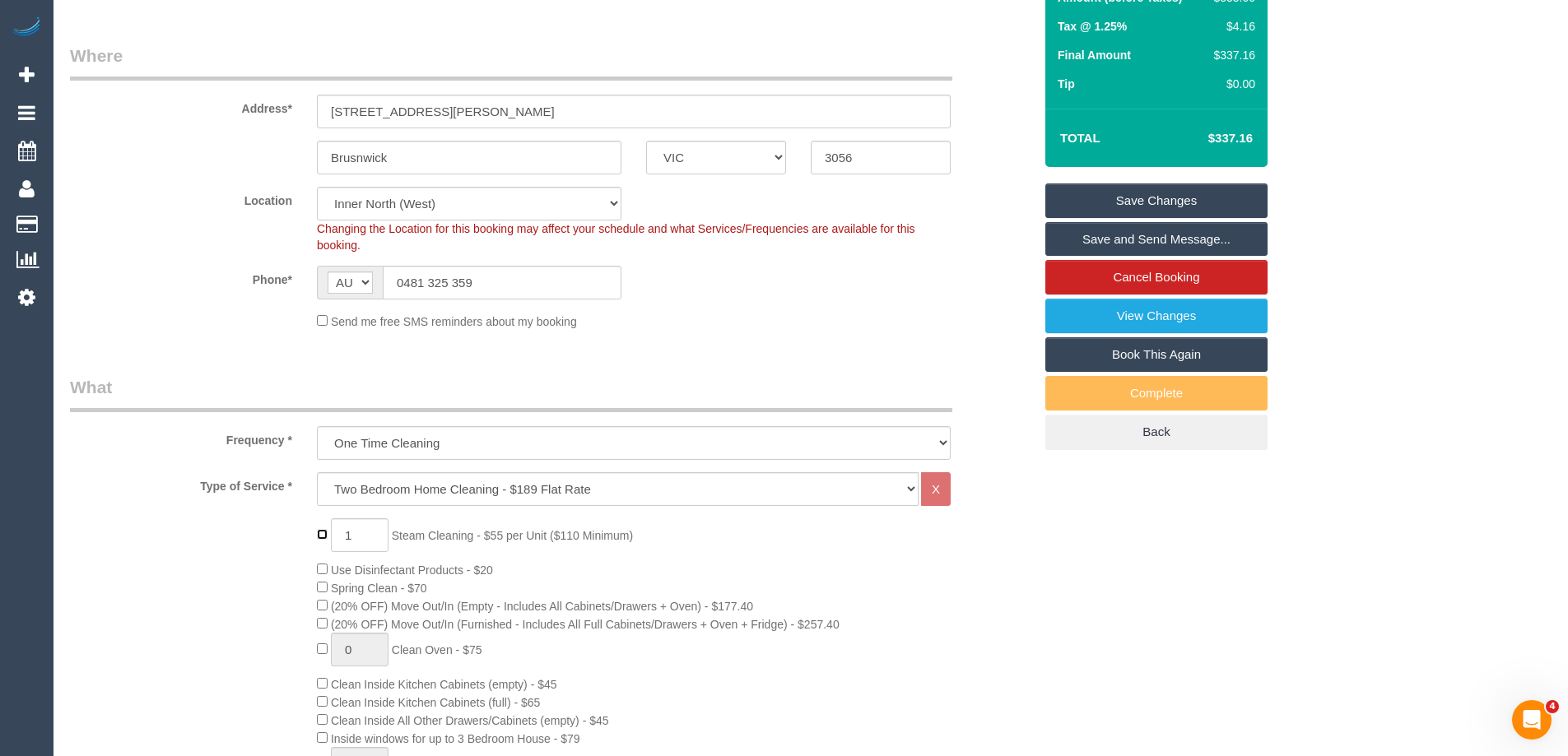
type input "0"
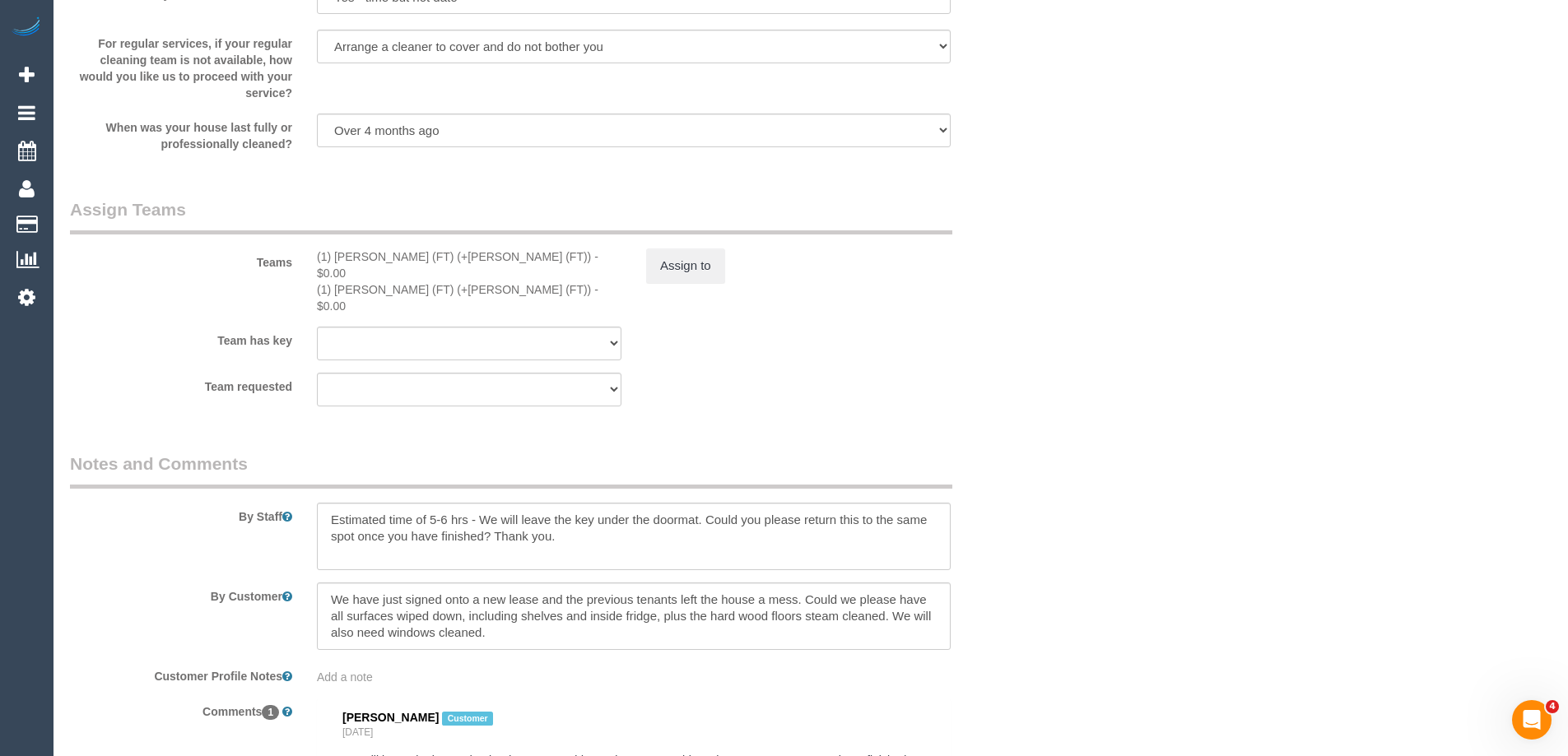
scroll to position [2656, 0]
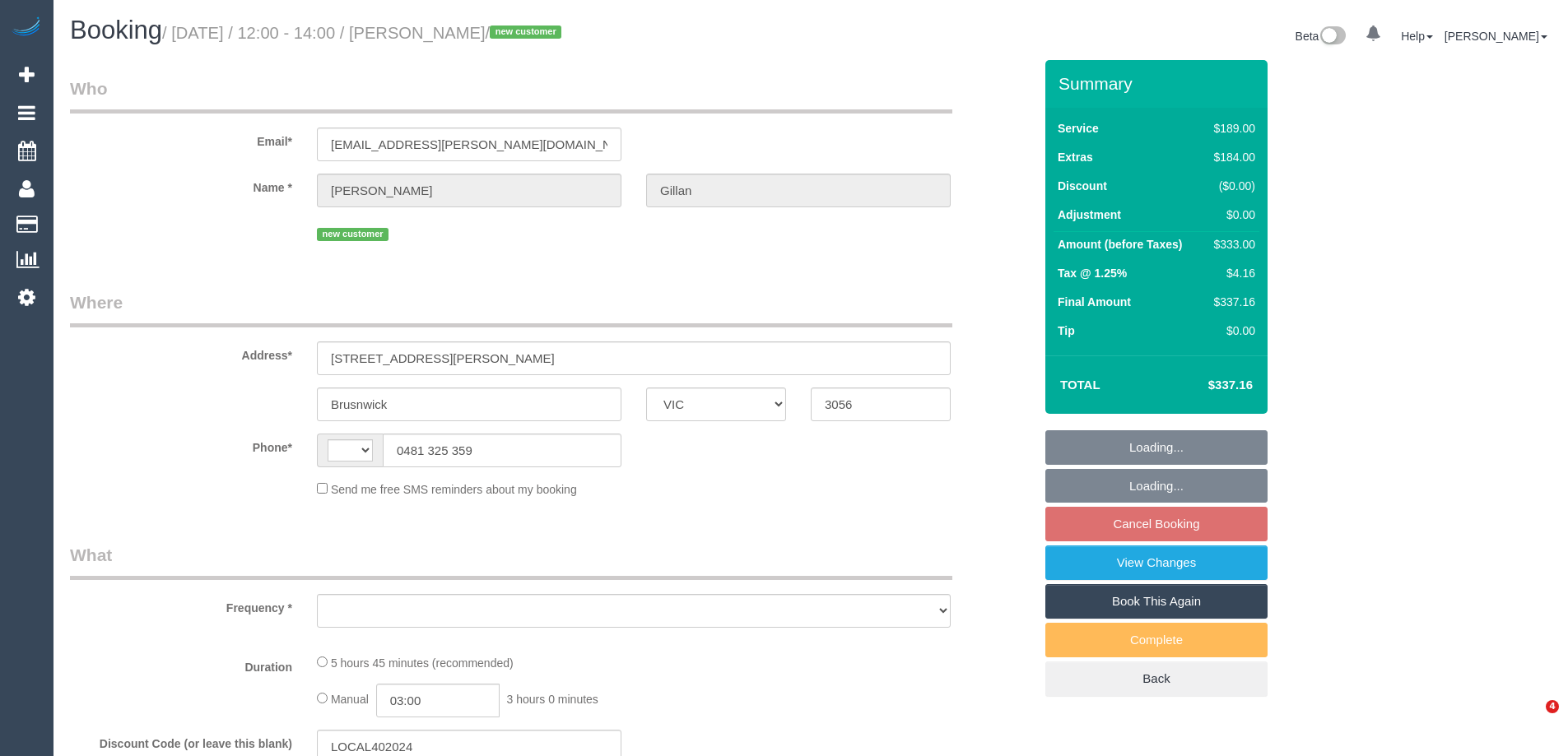
select select "VIC"
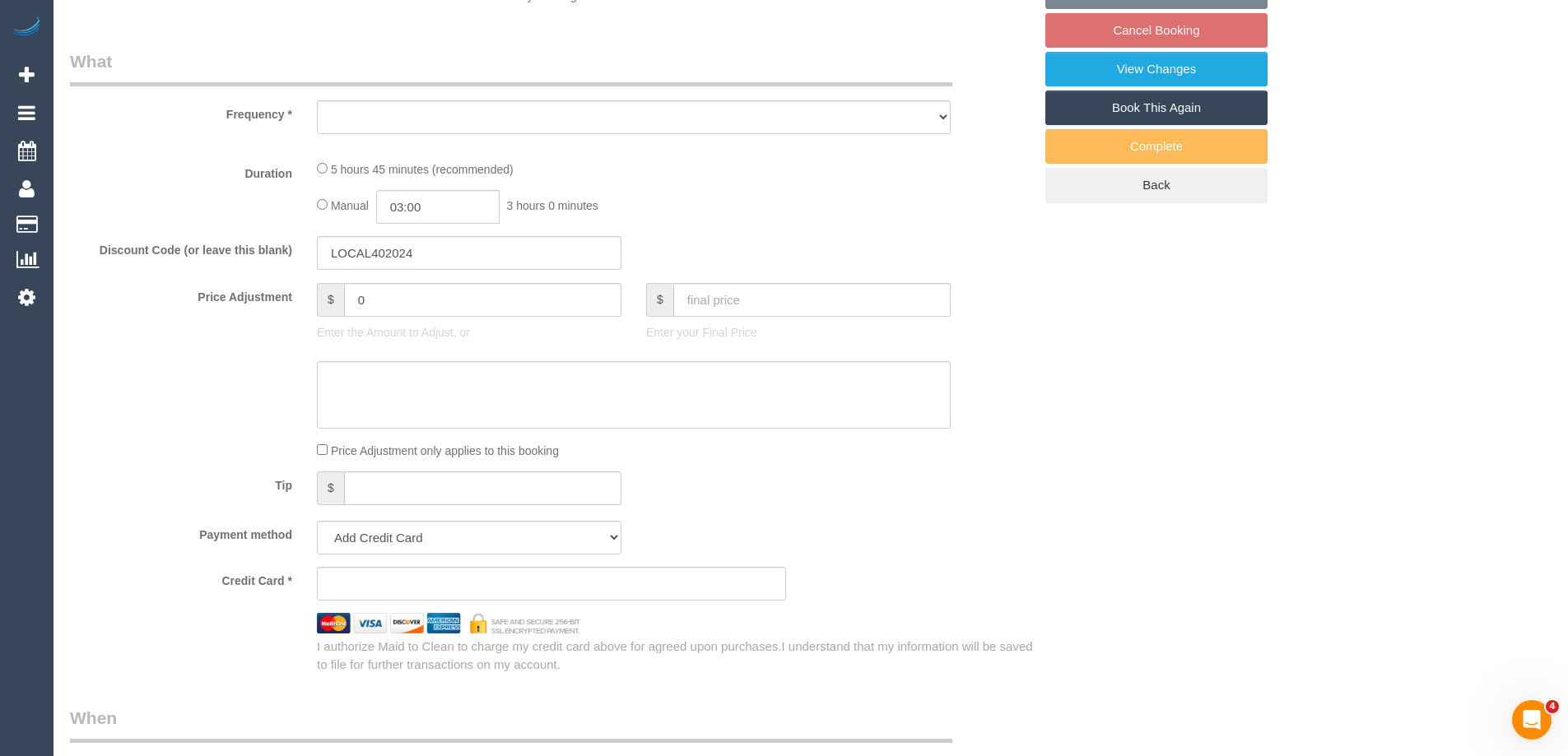
select select "string:AU"
select select "object:541"
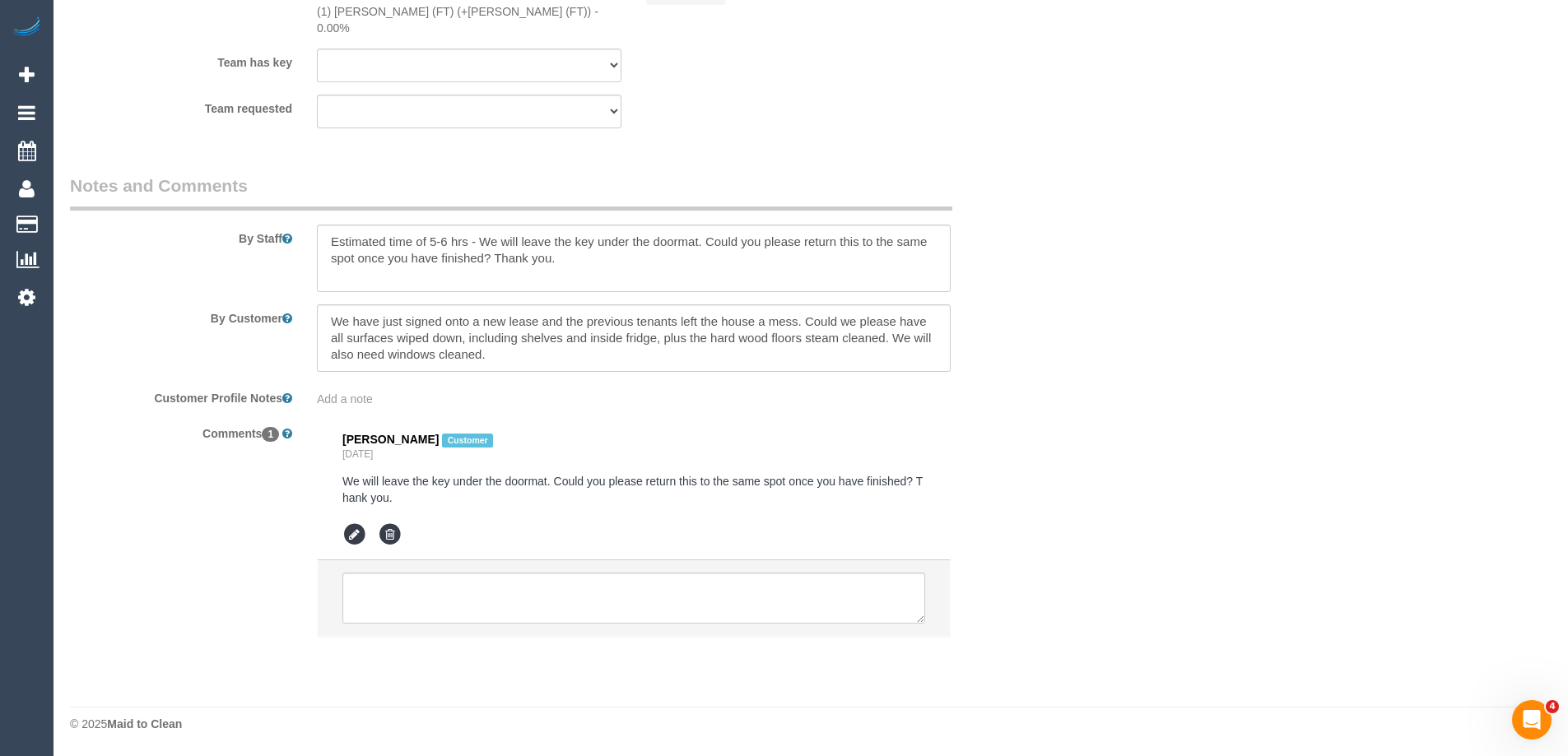
select select "string:stripe-pm_1S4bqn2GScqysDRVzMpaZfKa"
select select "number:29"
select select "number:15"
select select "number:19"
select select "number:24"
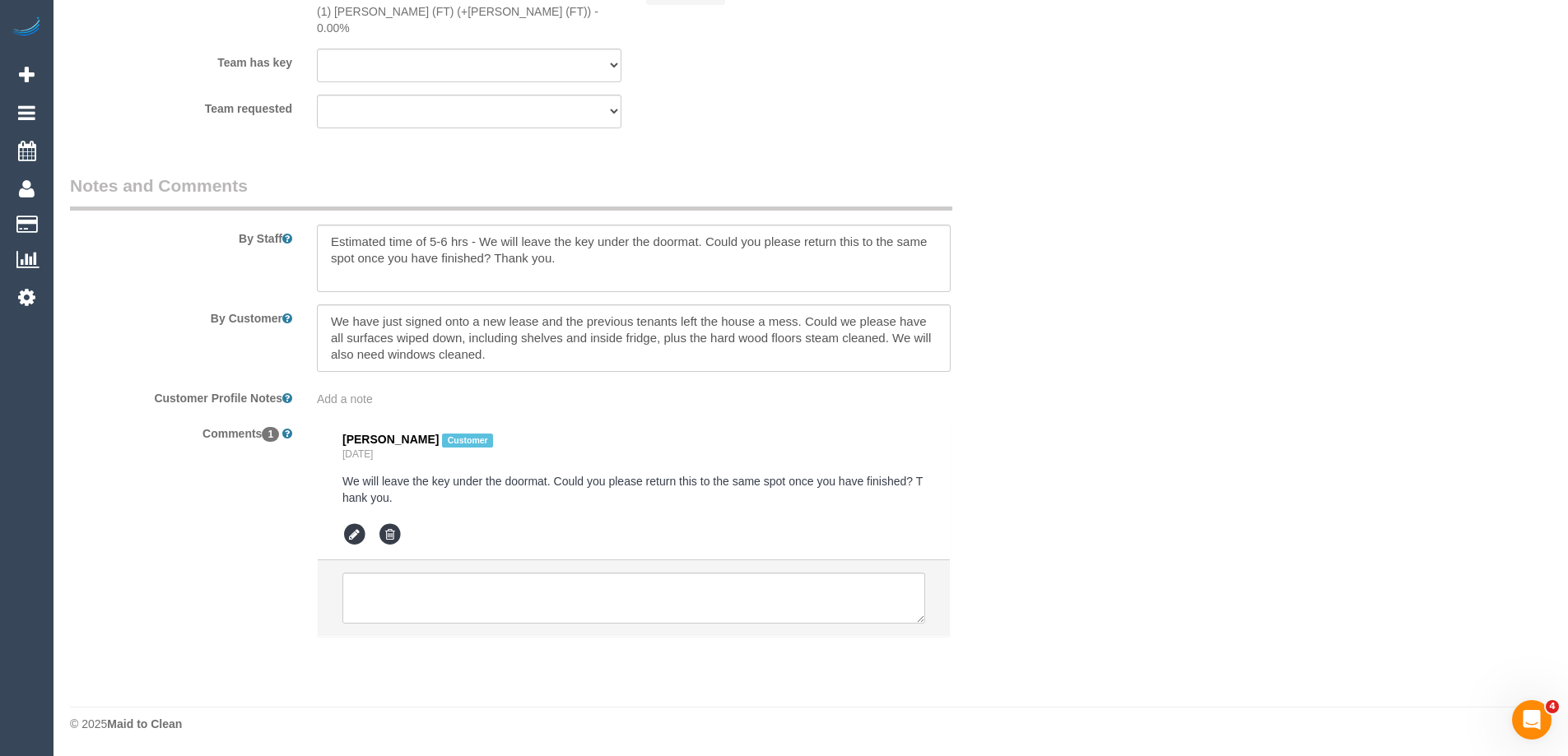
select select "number:33"
select select "number:26"
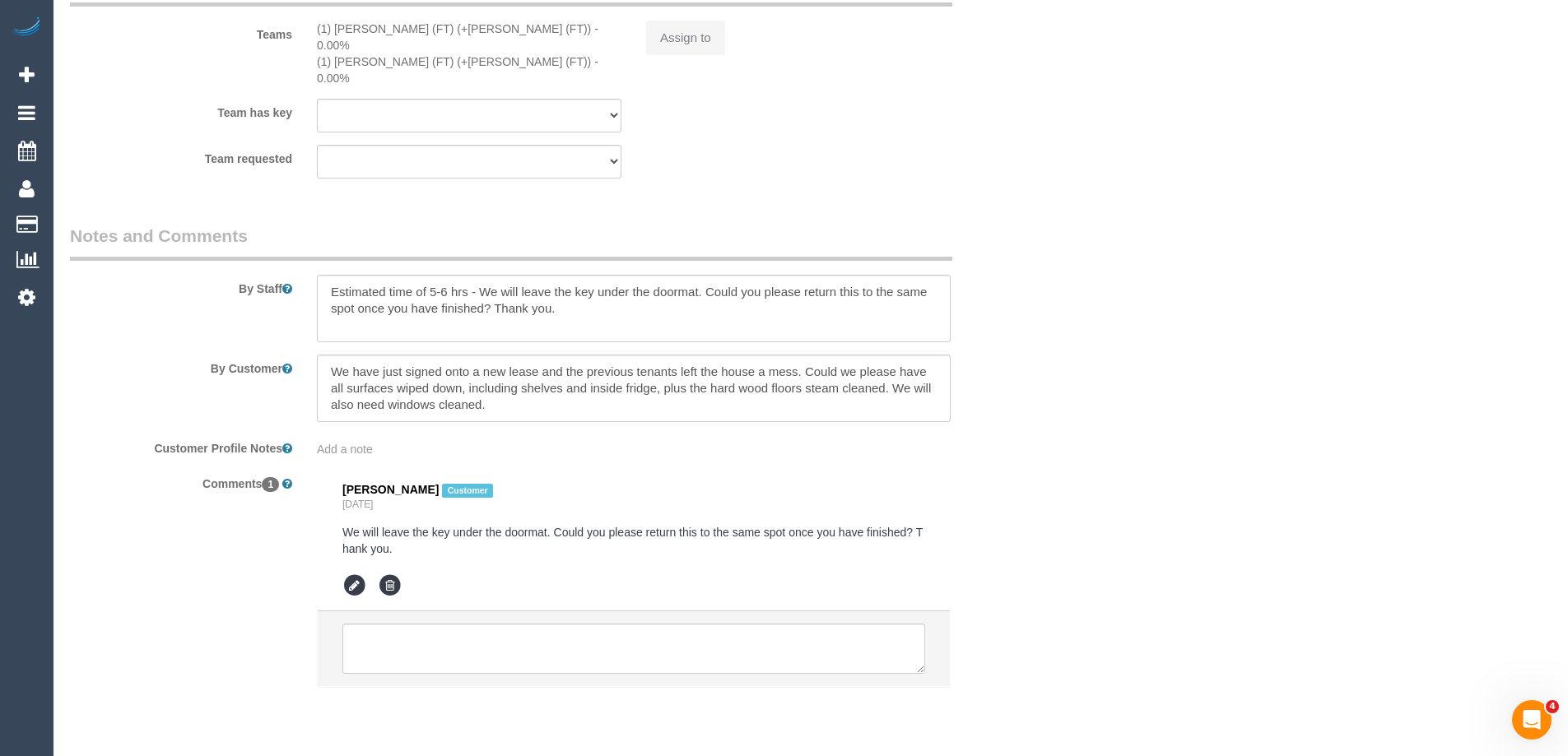
select select "object:827"
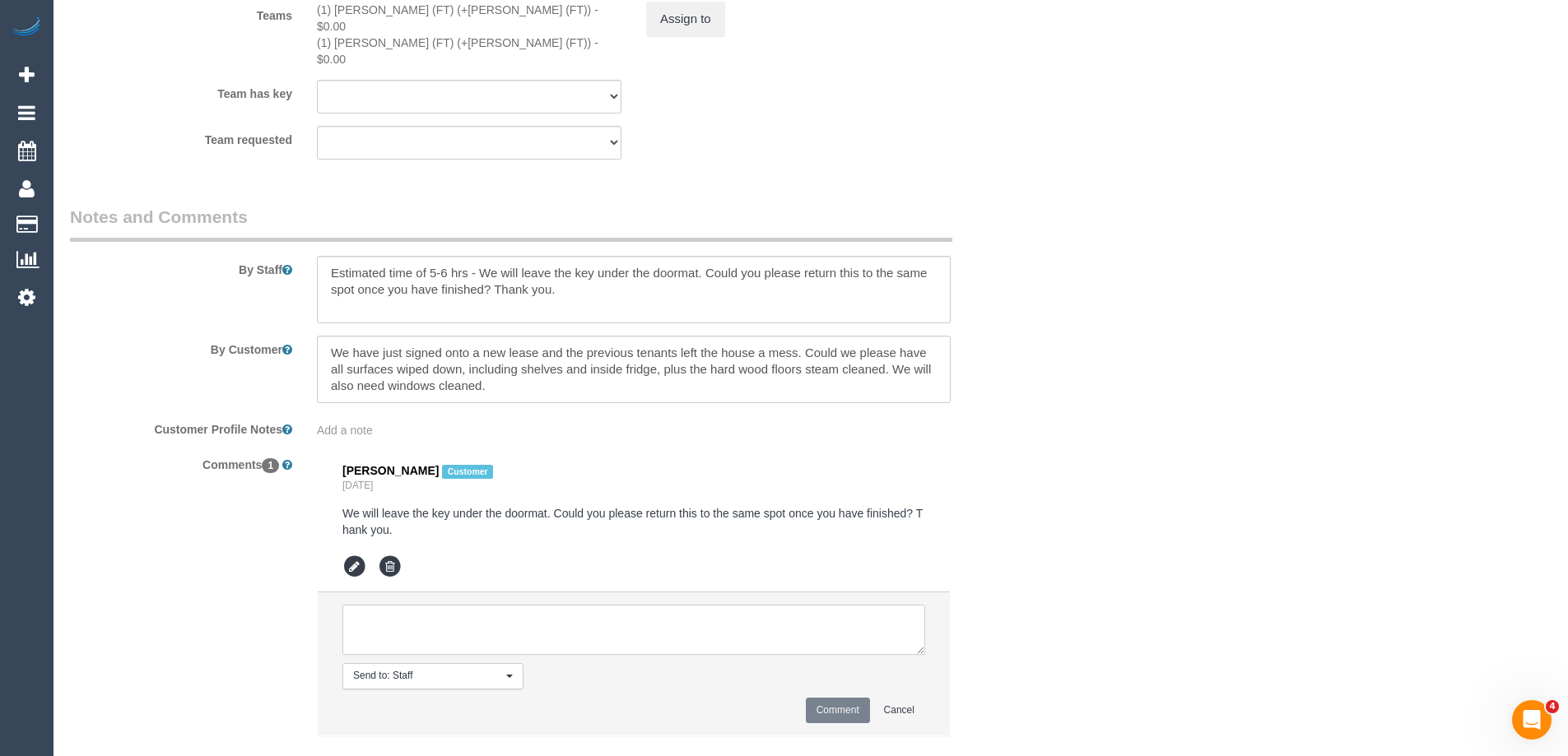
click at [399, 605] on textarea at bounding box center [634, 630] width 583 height 51
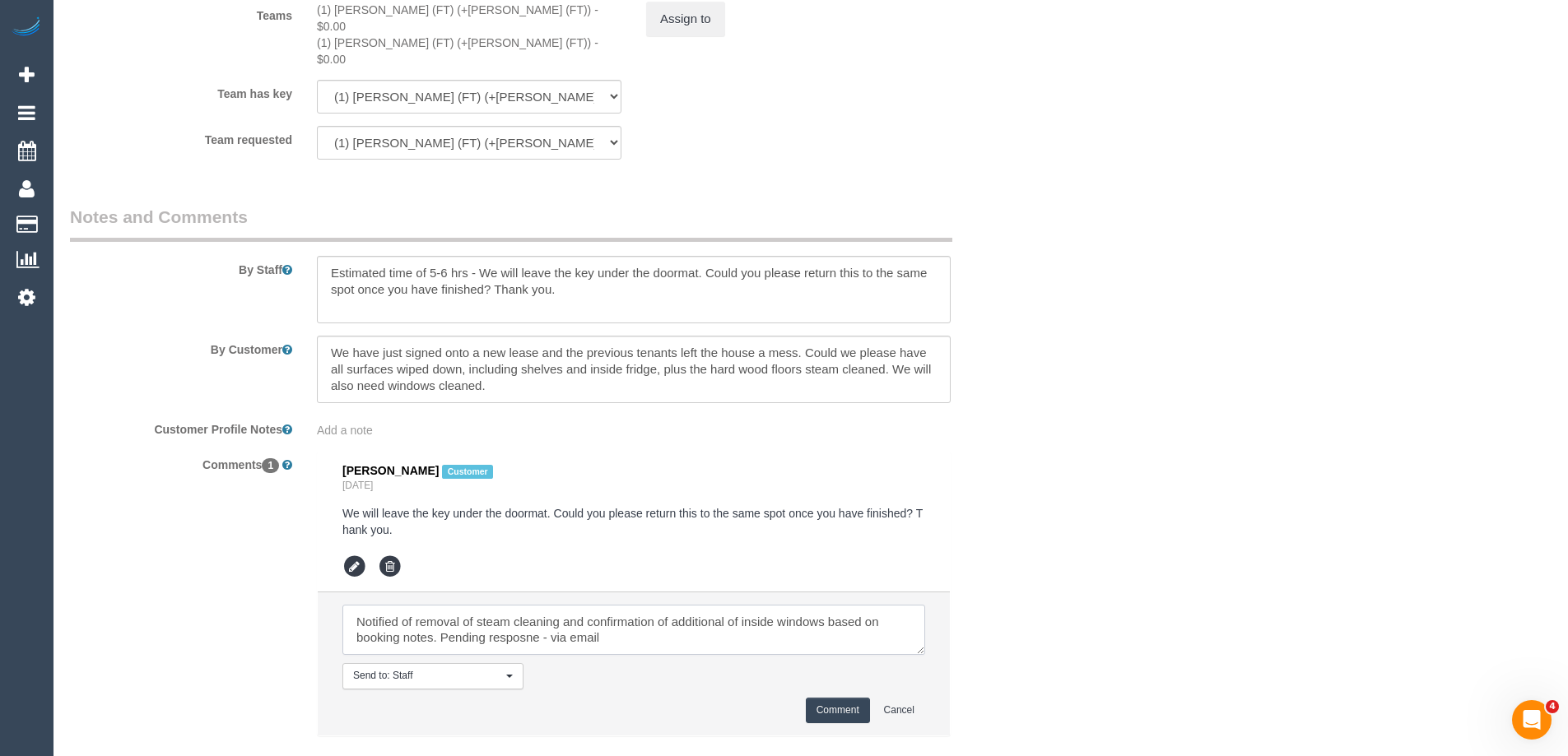
click at [507, 610] on textarea at bounding box center [634, 630] width 583 height 51
type textarea "Notified of removal of steam cleaning and confirmation of additional of inside …"
click at [847, 698] on button "Comment" at bounding box center [837, 710] width 64 height 25
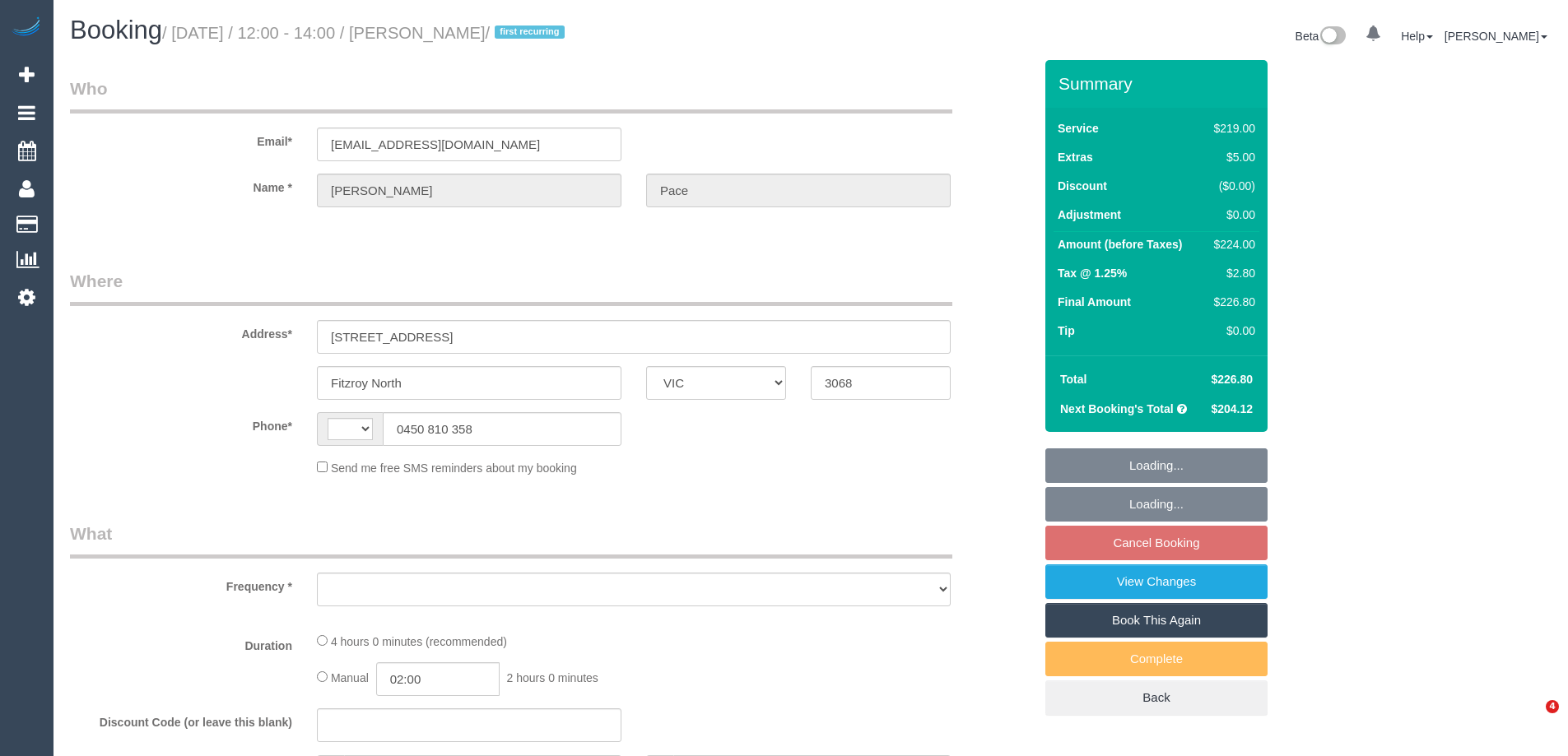
select select "VIC"
select select "string:AU"
select select "object:535"
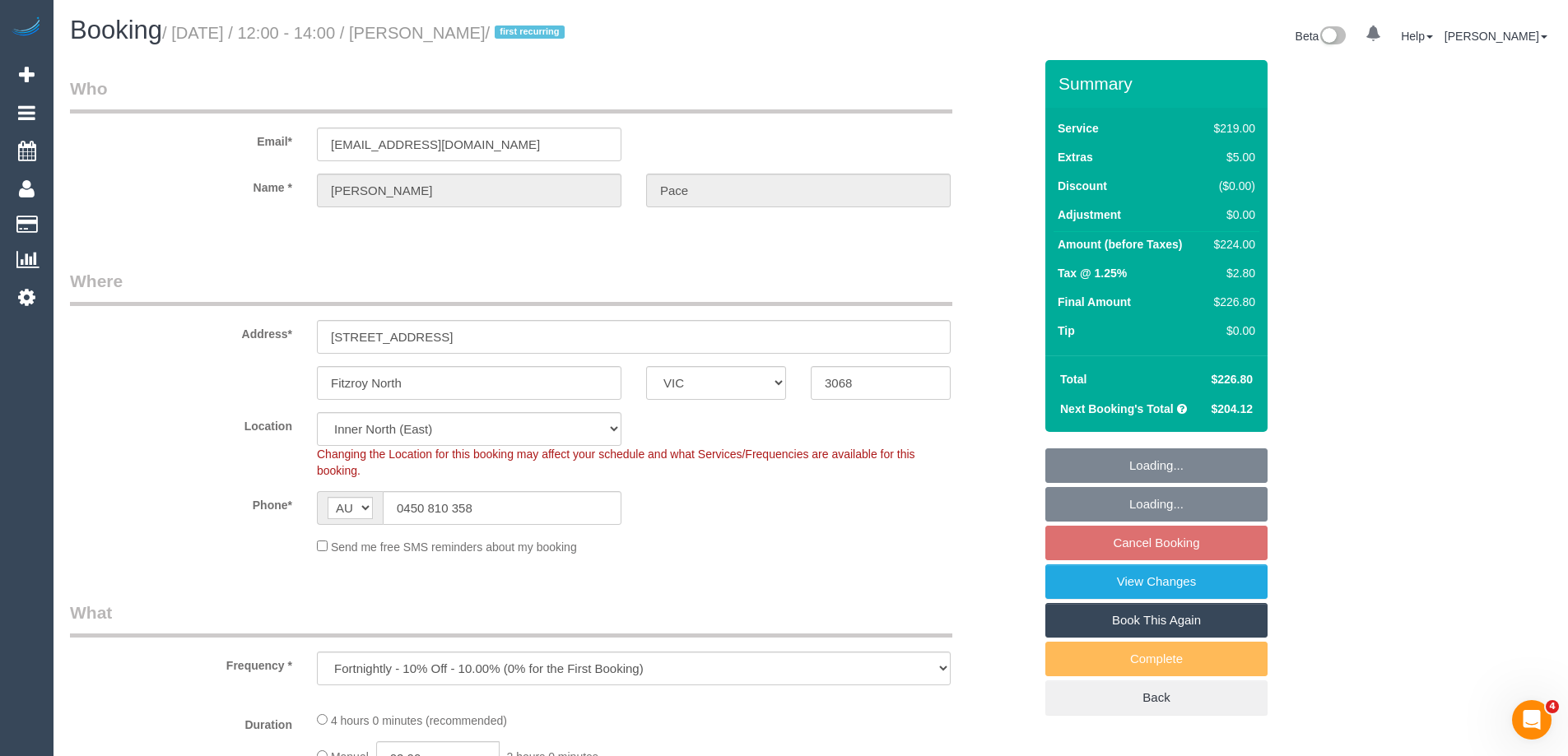
select select "string:stripe-pm_1S4uaN2GScqysDRVTctBE4O2"
select select "number:27"
select select "number:14"
select select "number:19"
select select "number:22"
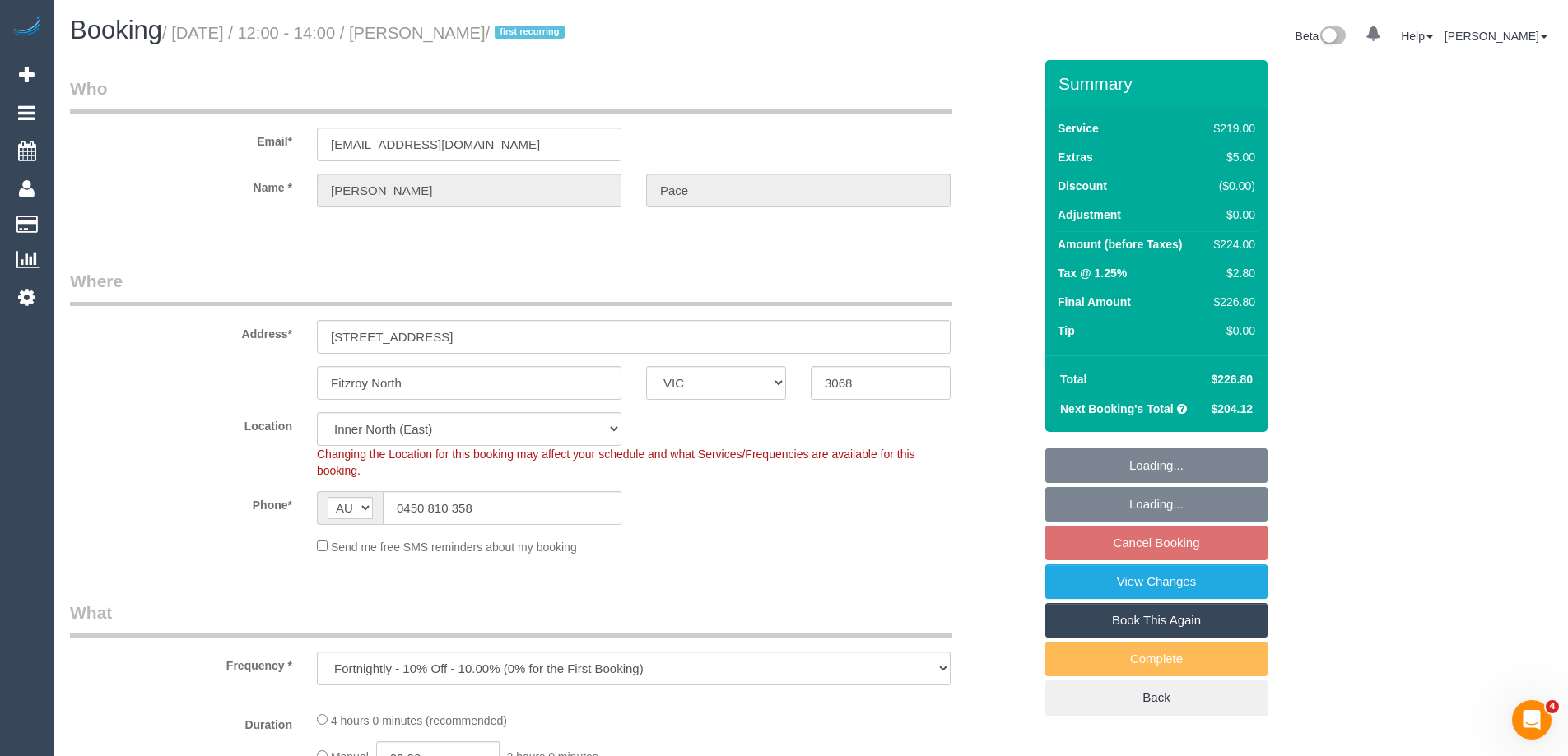
select select "number:34"
select select "number:12"
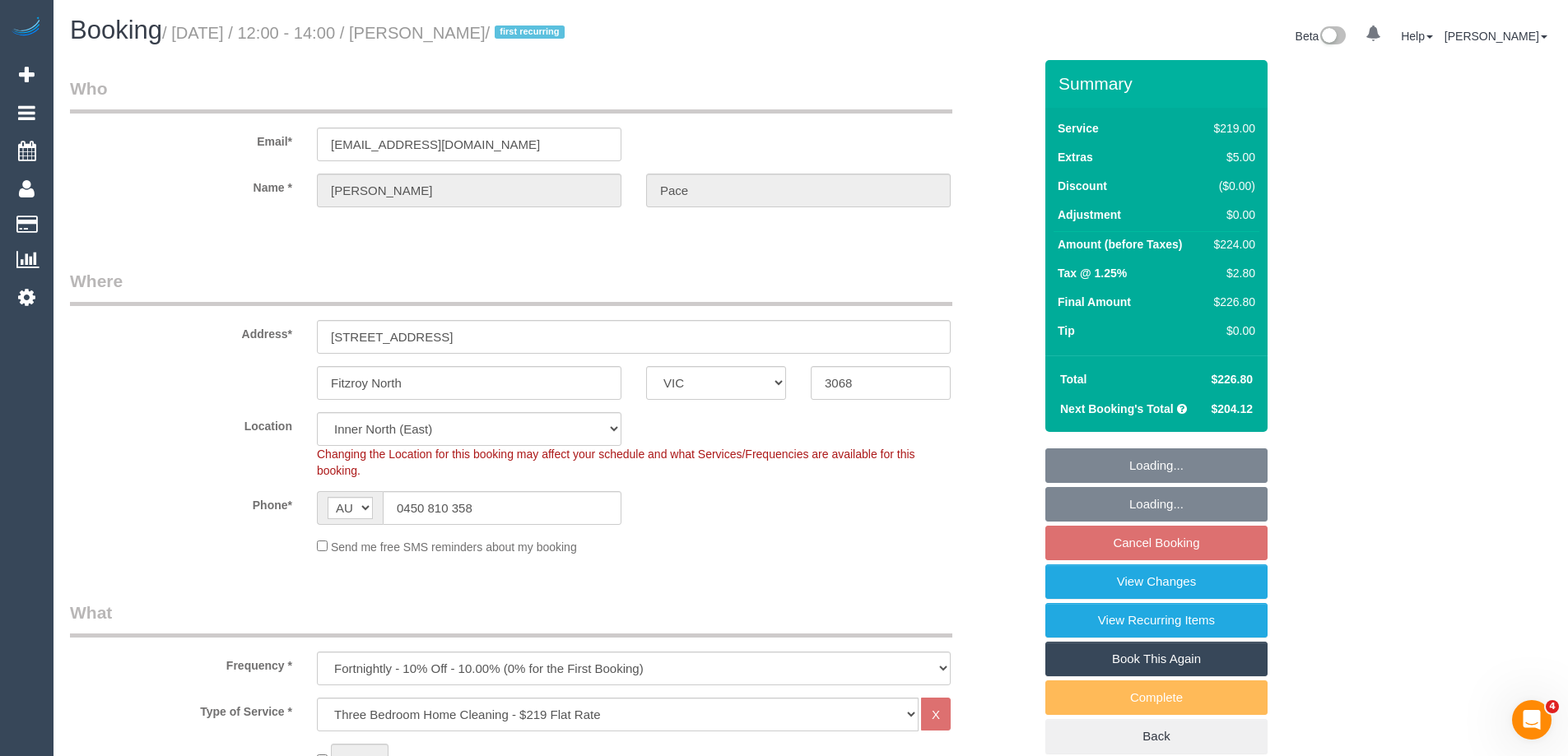
select select "object:786"
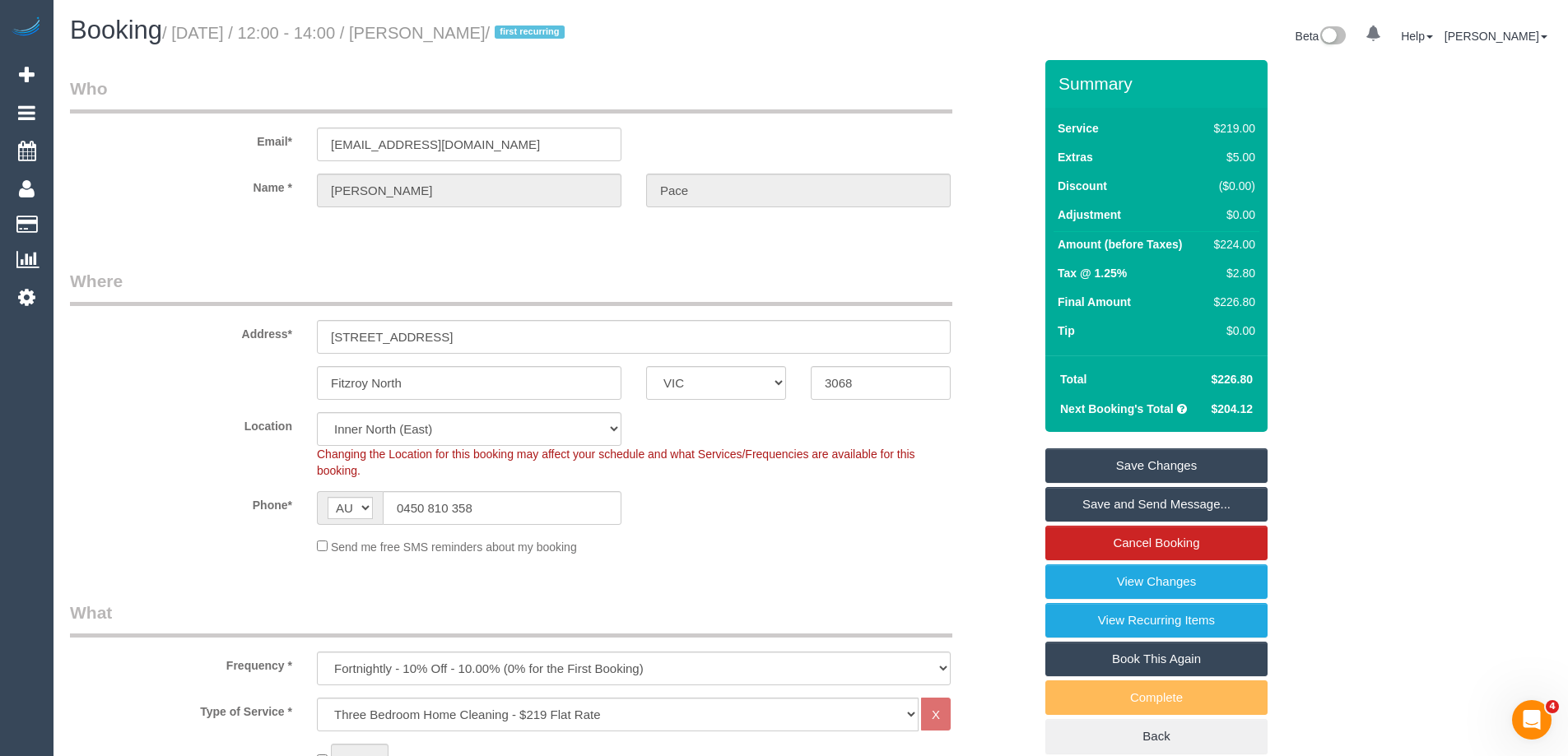
click at [667, 492] on div "Phone* AF AL DZ AD AO AI AQ AG AR AM AW AU AT AZ BS BH BD BB BY BE BZ BJ BM BT …" at bounding box center [551, 508] width 987 height 33
click at [1072, 498] on link "Save and Send Message..." at bounding box center [1157, 504] width 223 height 34
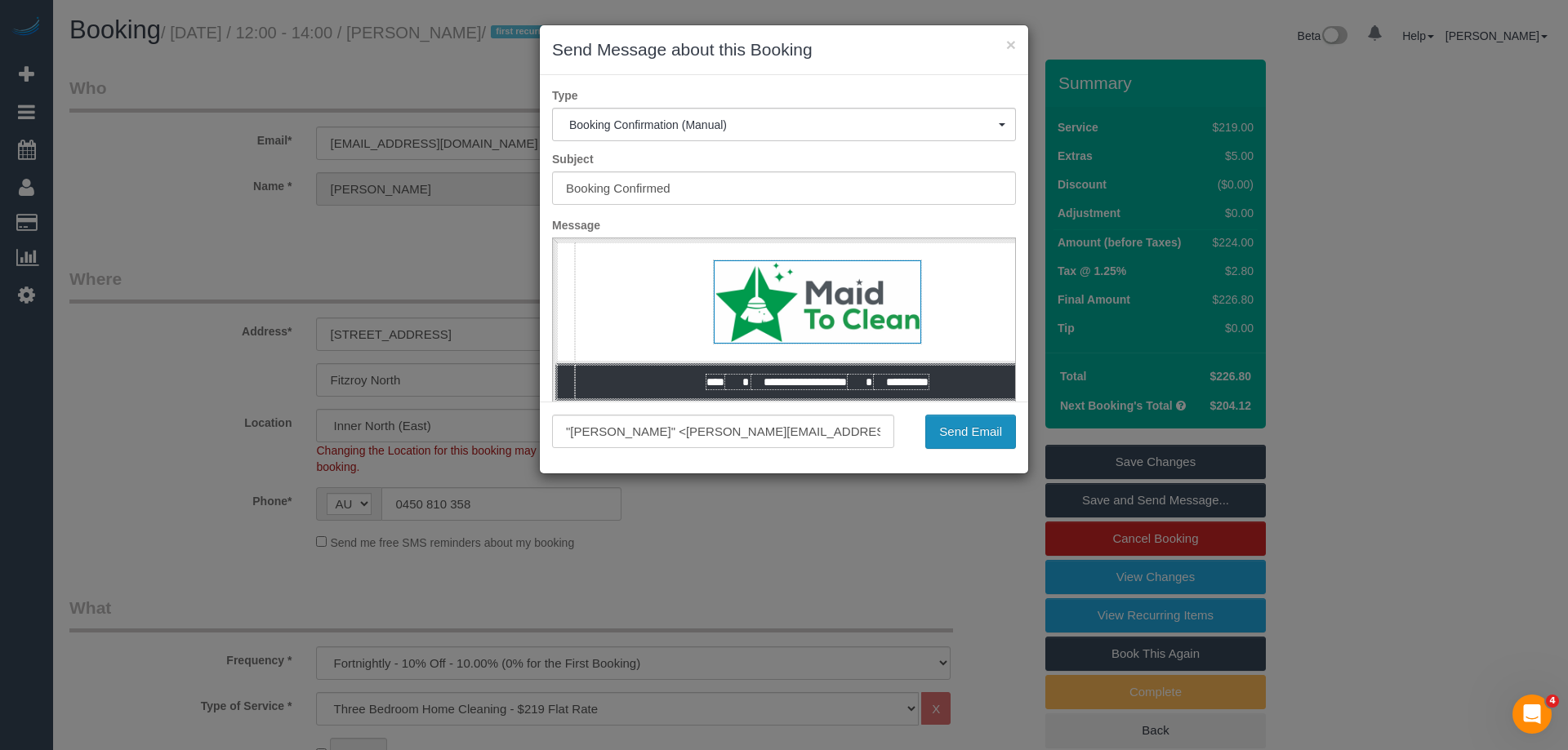
click at [951, 437] on button "Send Email" at bounding box center [970, 432] width 90 height 34
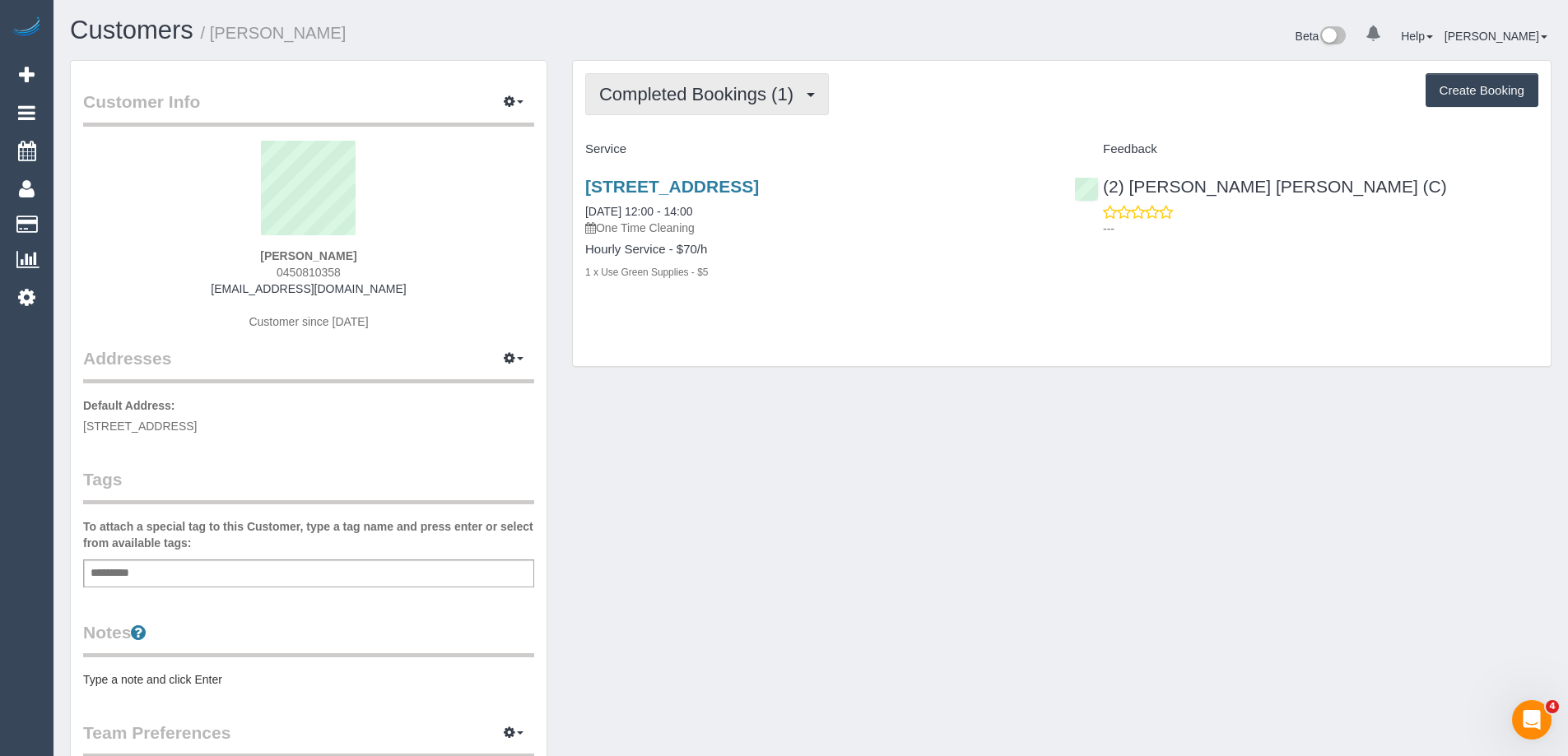
click at [675, 94] on span "Completed Bookings (1)" at bounding box center [700, 94] width 202 height 20
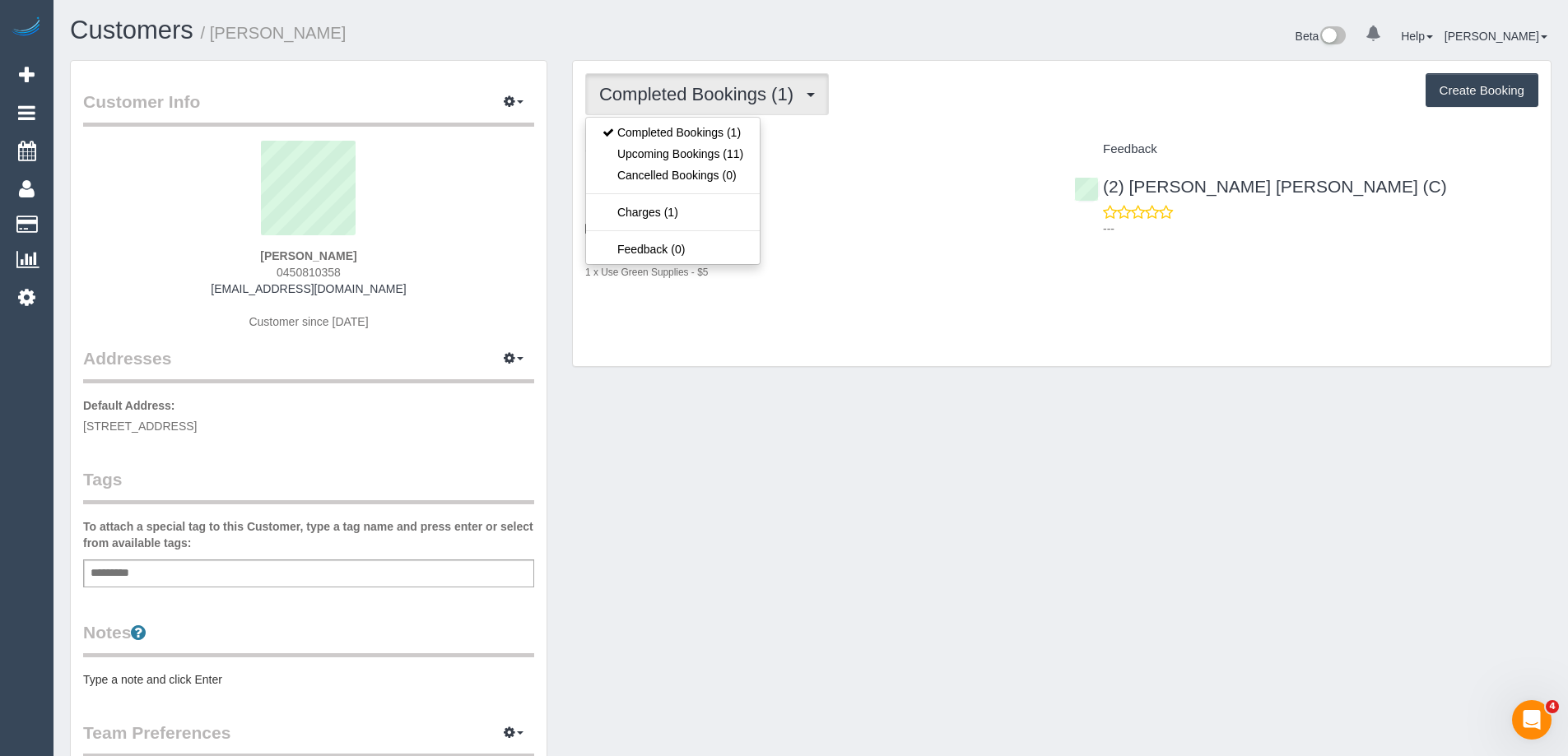
click at [874, 133] on div "Completed Bookings (1) Completed Bookings (1) Upcoming Bookings (11) Cancelled …" at bounding box center [1061, 214] width 978 height 306
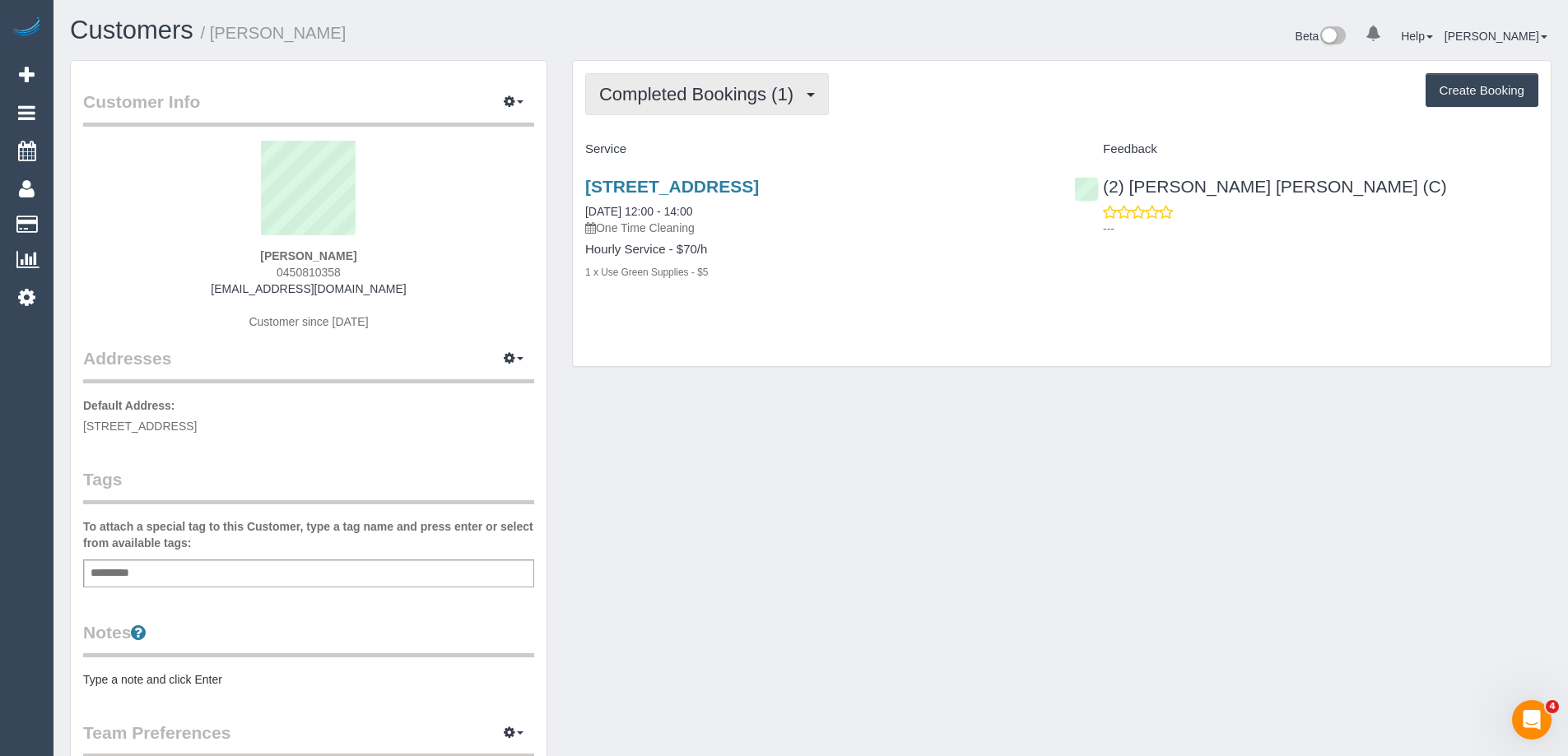
click at [689, 80] on button "Completed Bookings (1)" at bounding box center [707, 94] width 244 height 42
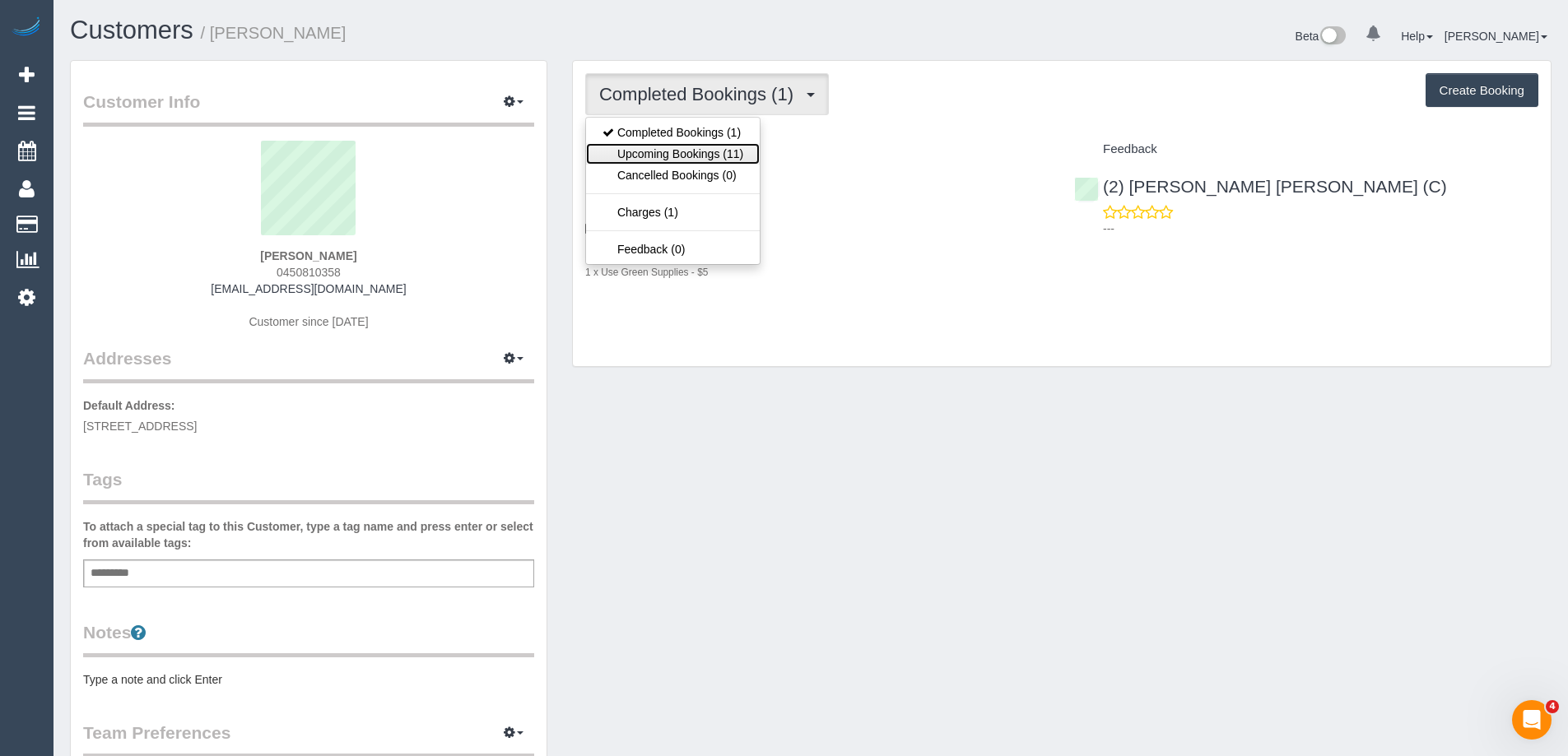
click at [662, 149] on link "Upcoming Bookings (11)" at bounding box center [673, 153] width 174 height 21
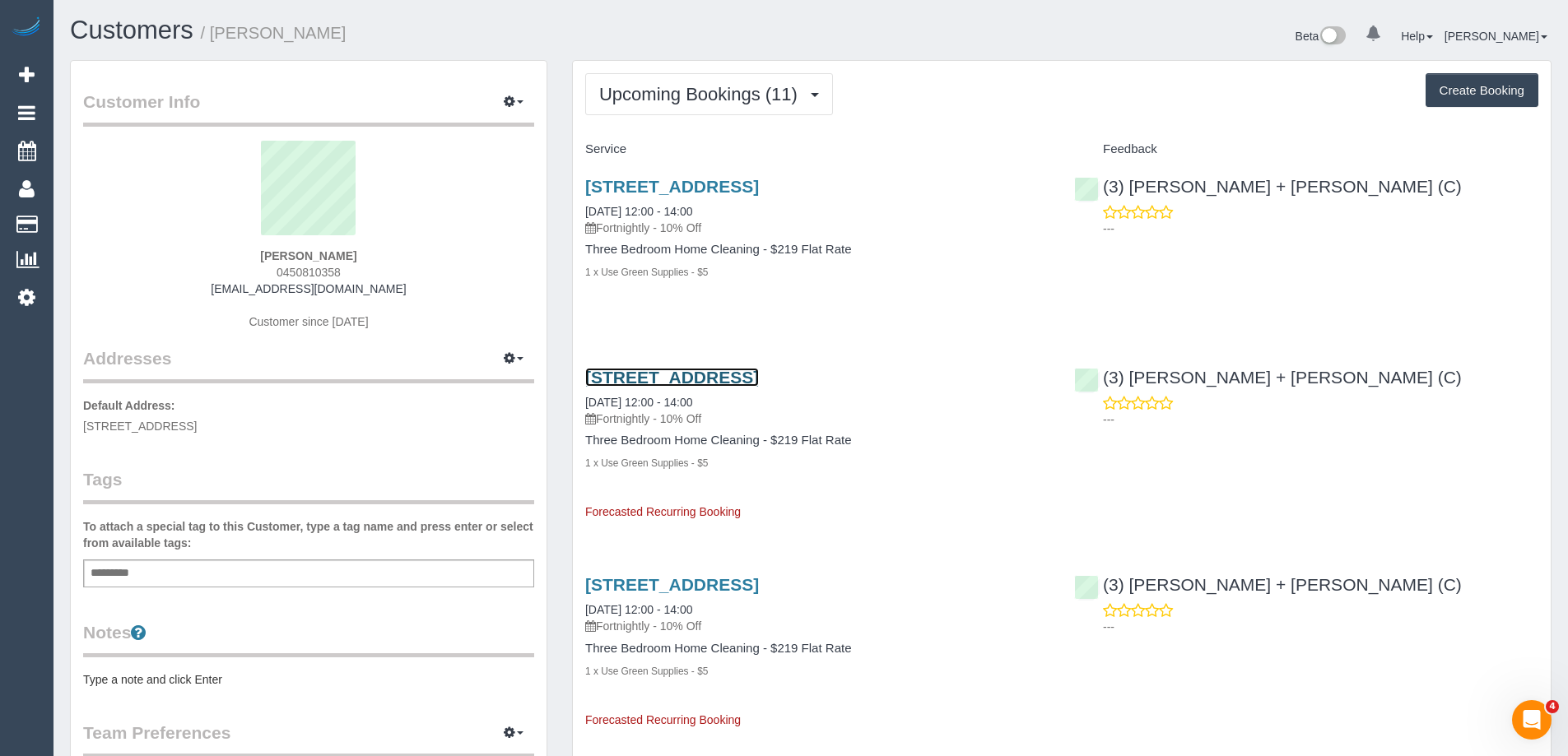
click at [676, 369] on link "166 Park Street, Fitzroy North, VIC 3068" at bounding box center [672, 378] width 174 height 19
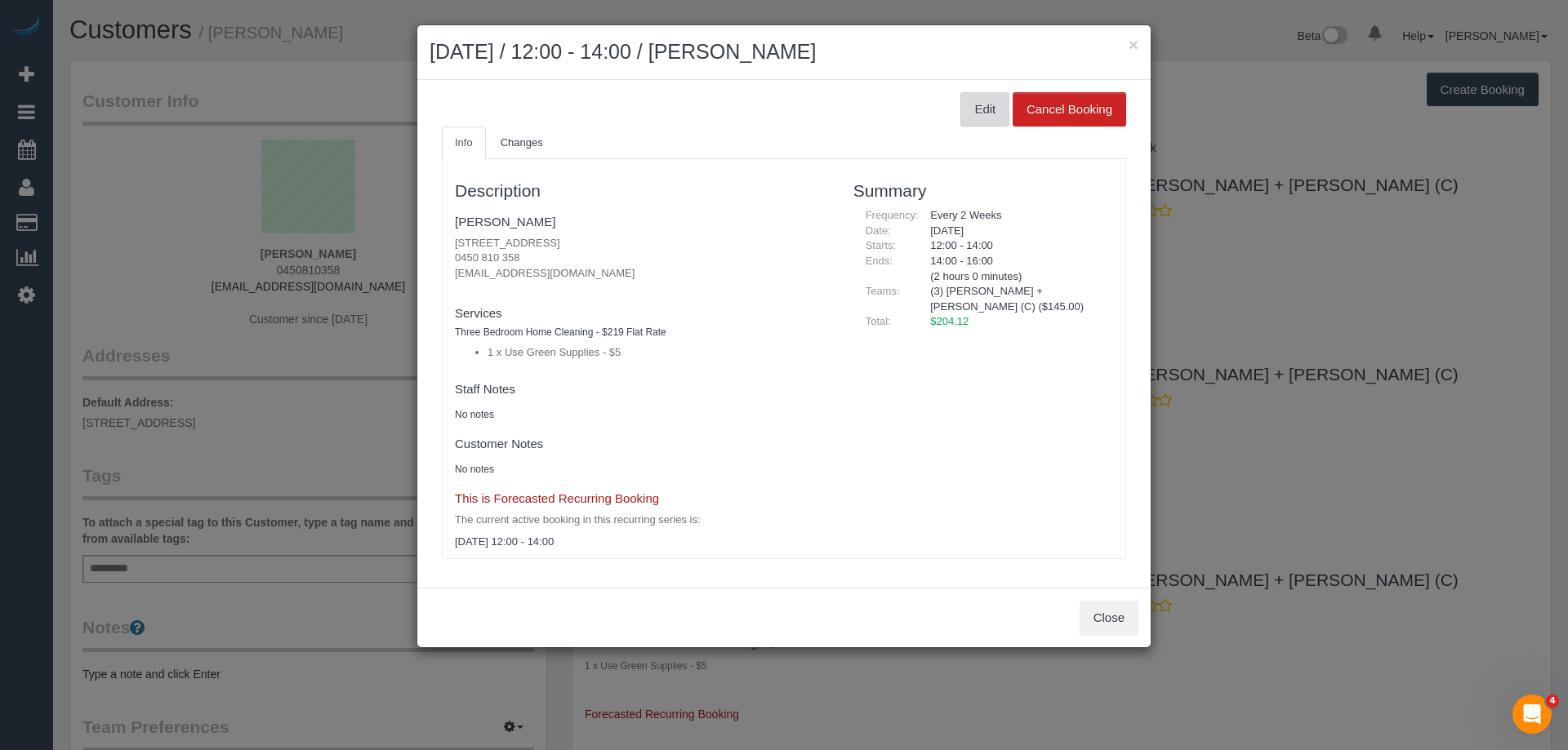
click at [971, 110] on button "Edit" at bounding box center [984, 109] width 49 height 34
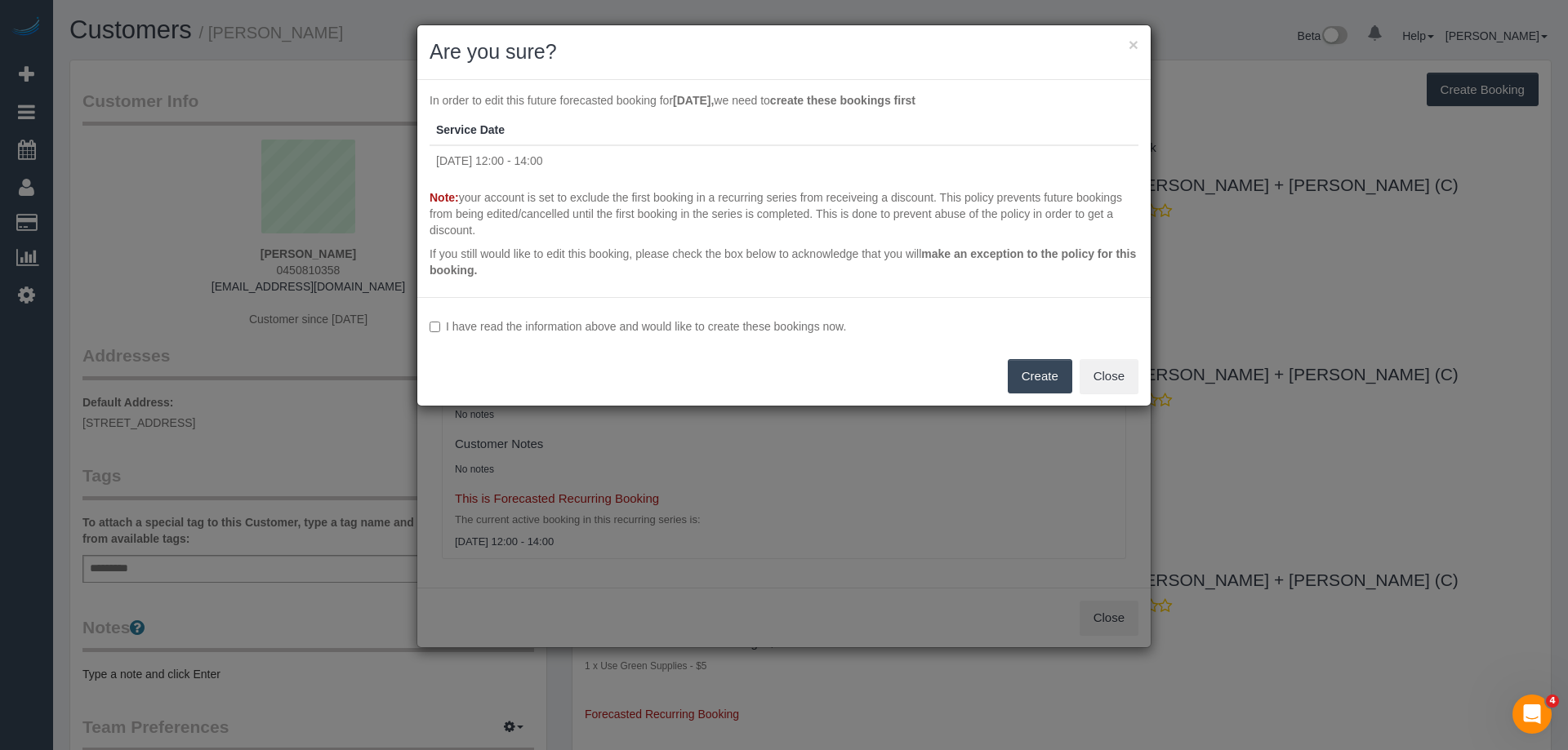
click at [601, 332] on label "I have read the information above and would like to create these bookings now." at bounding box center [784, 327] width 709 height 17
click at [1059, 383] on button "Create" at bounding box center [1040, 375] width 64 height 34
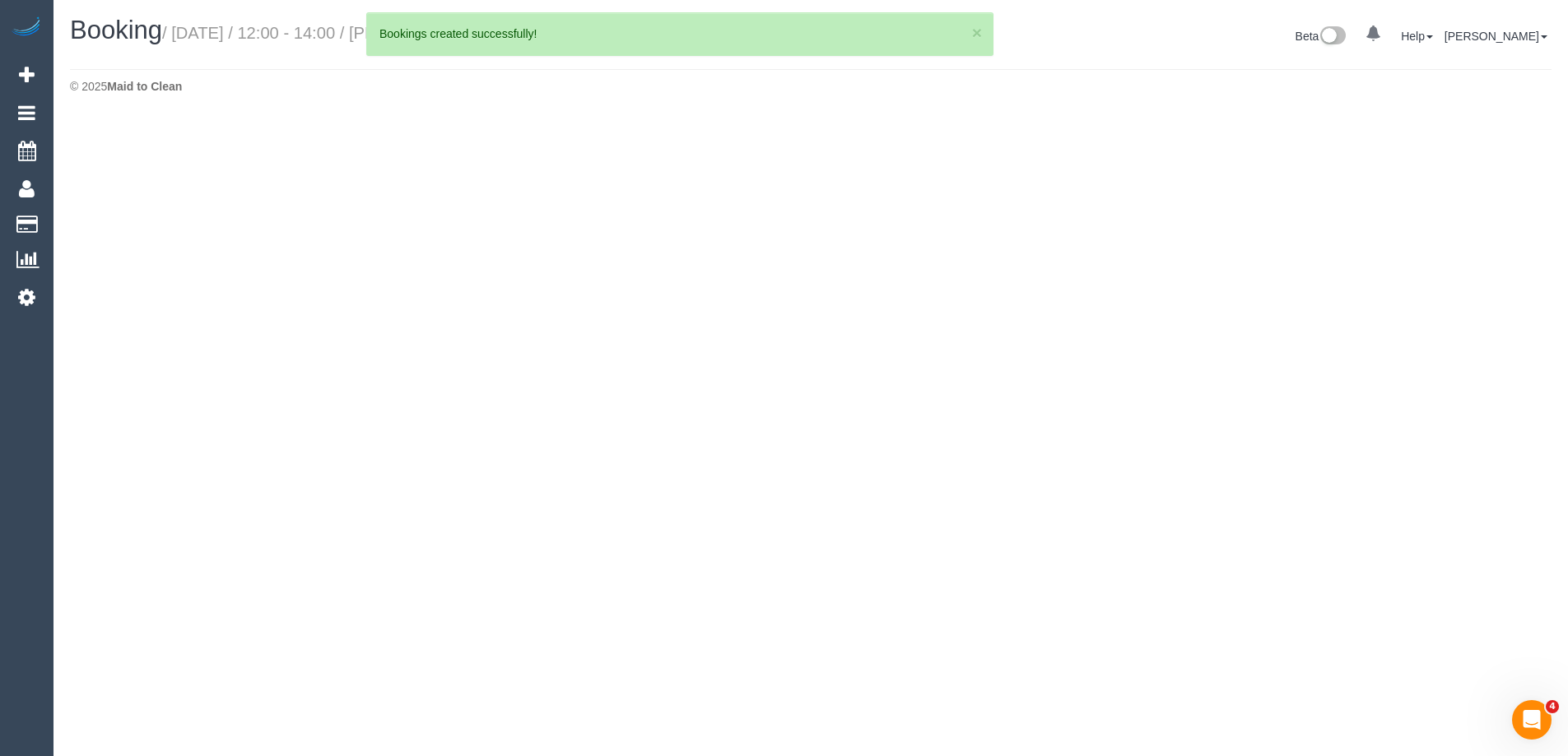
select select "VIC"
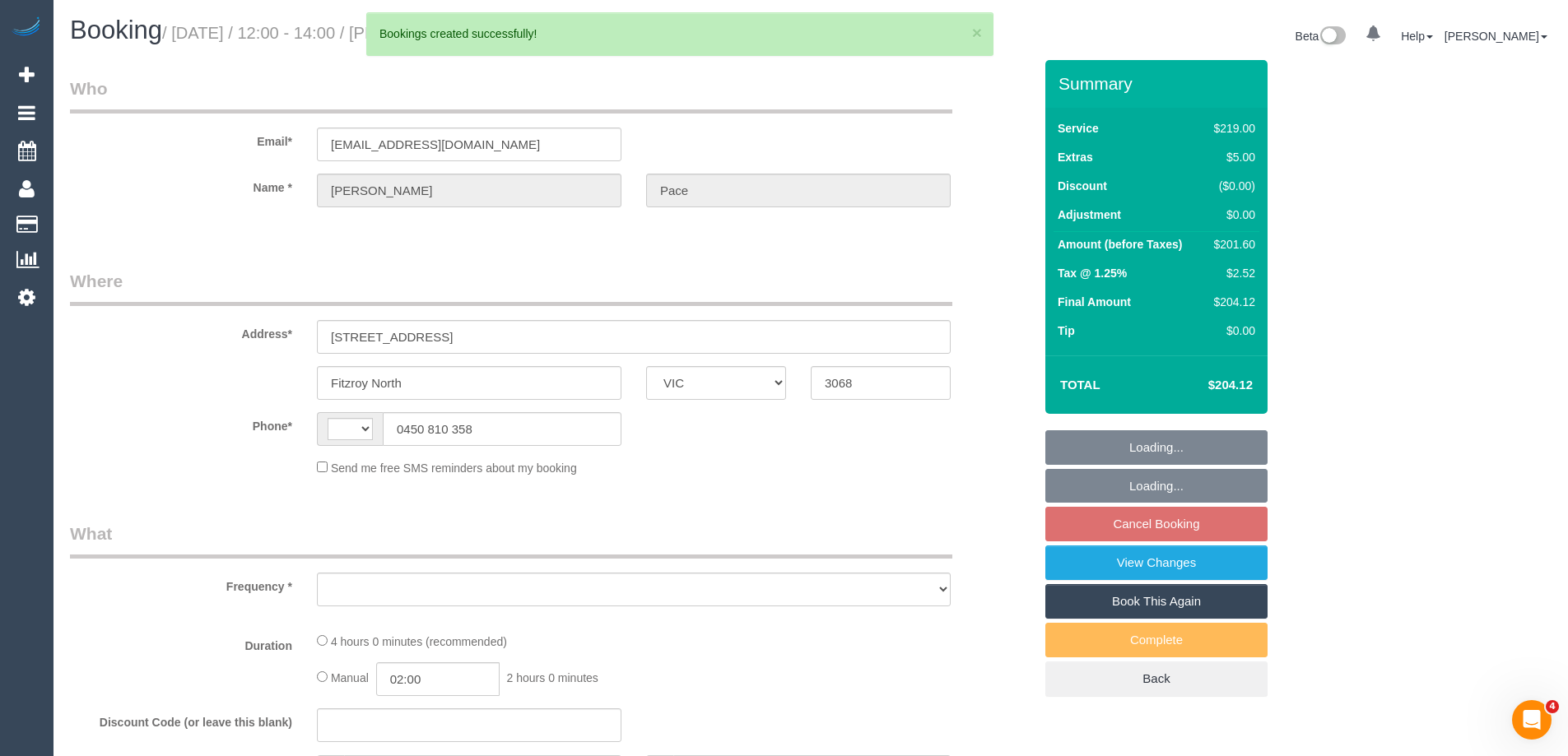
select select "string:AU"
select select "object:1227"
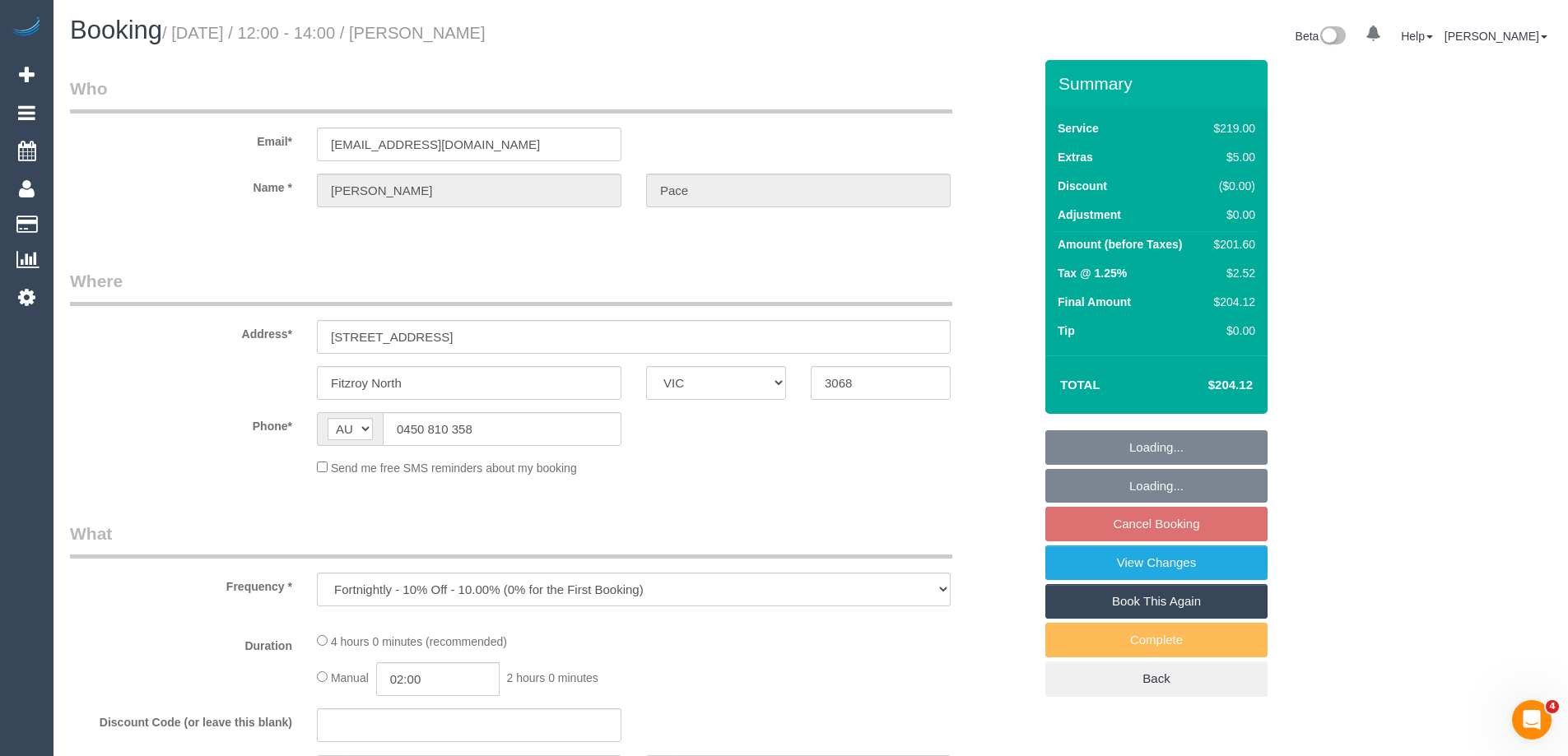
select select "string:stripe-pm_1S4uaN2GScqysDRVTctBE4O2"
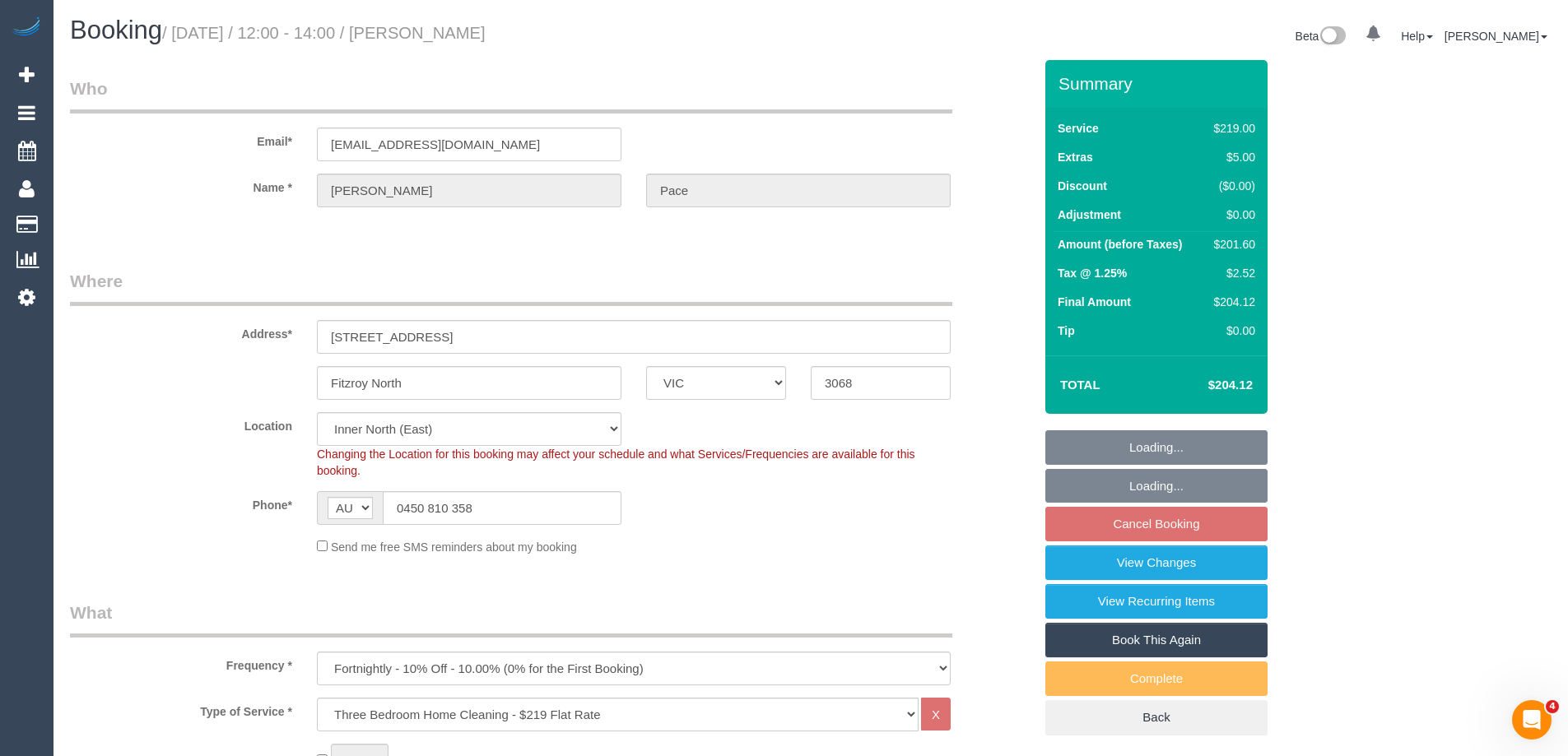
select select "object:1332"
select select "number:27"
select select "number:14"
select select "number:19"
select select "number:22"
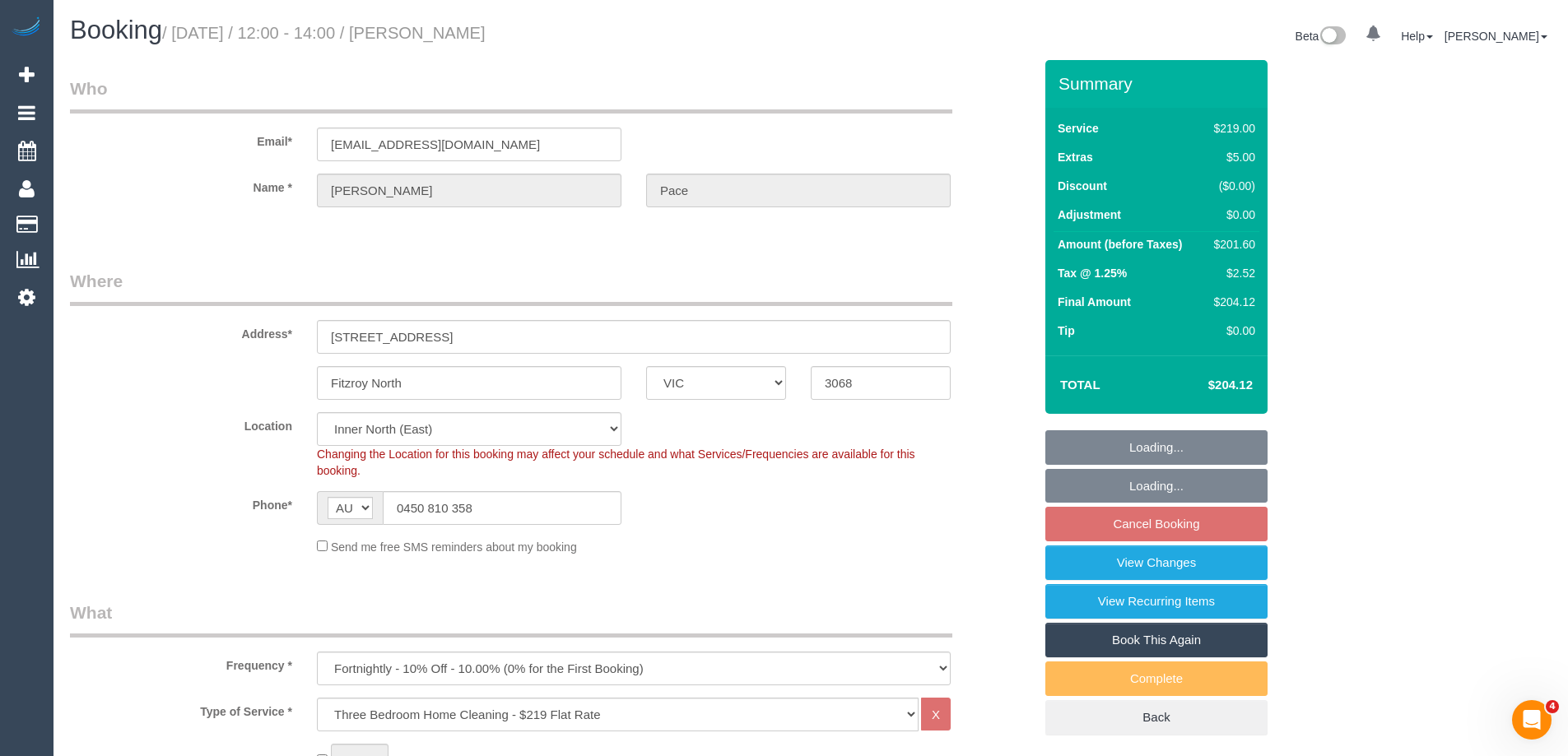
select select "number:34"
select select "number:12"
select select "spot4"
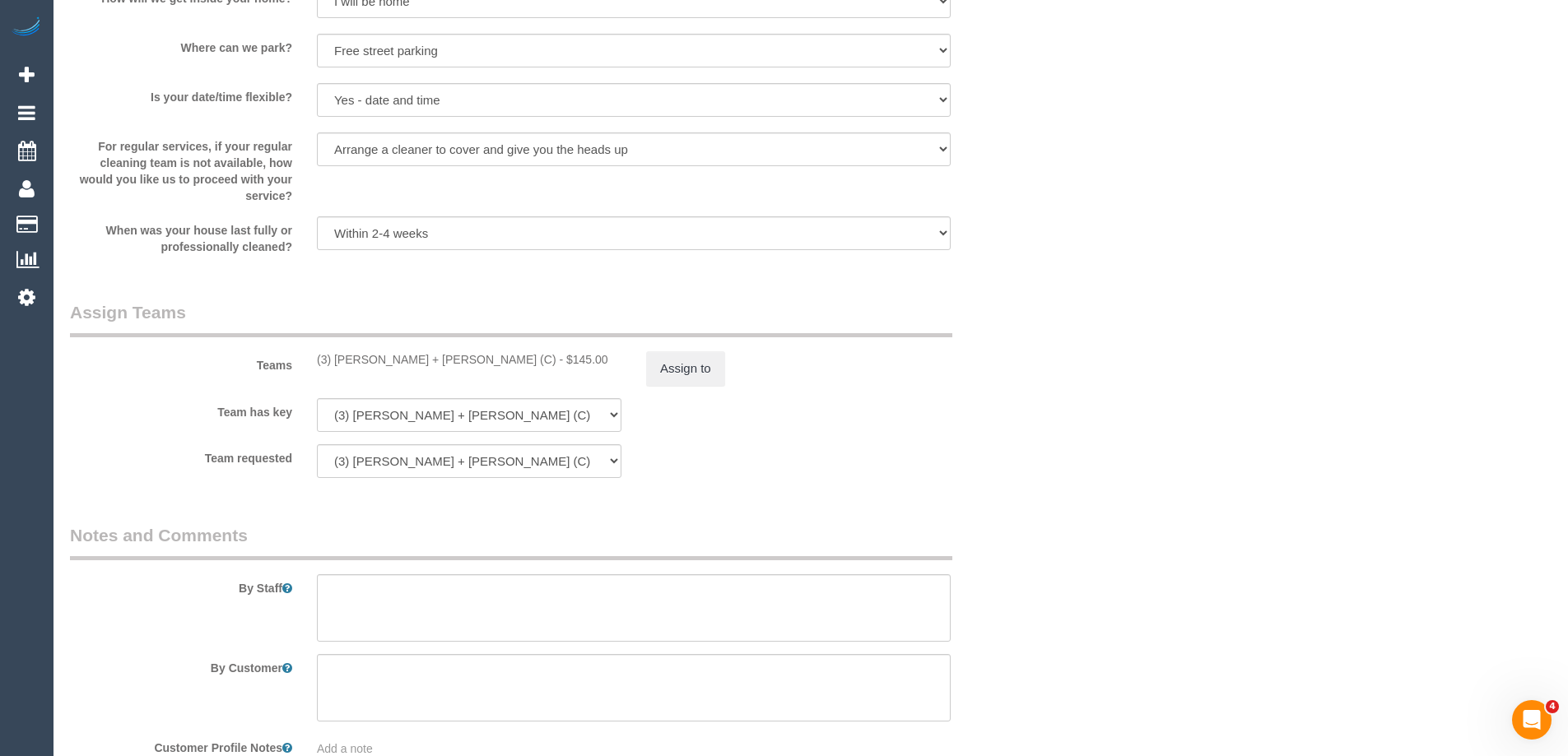
scroll to position [2304, 0]
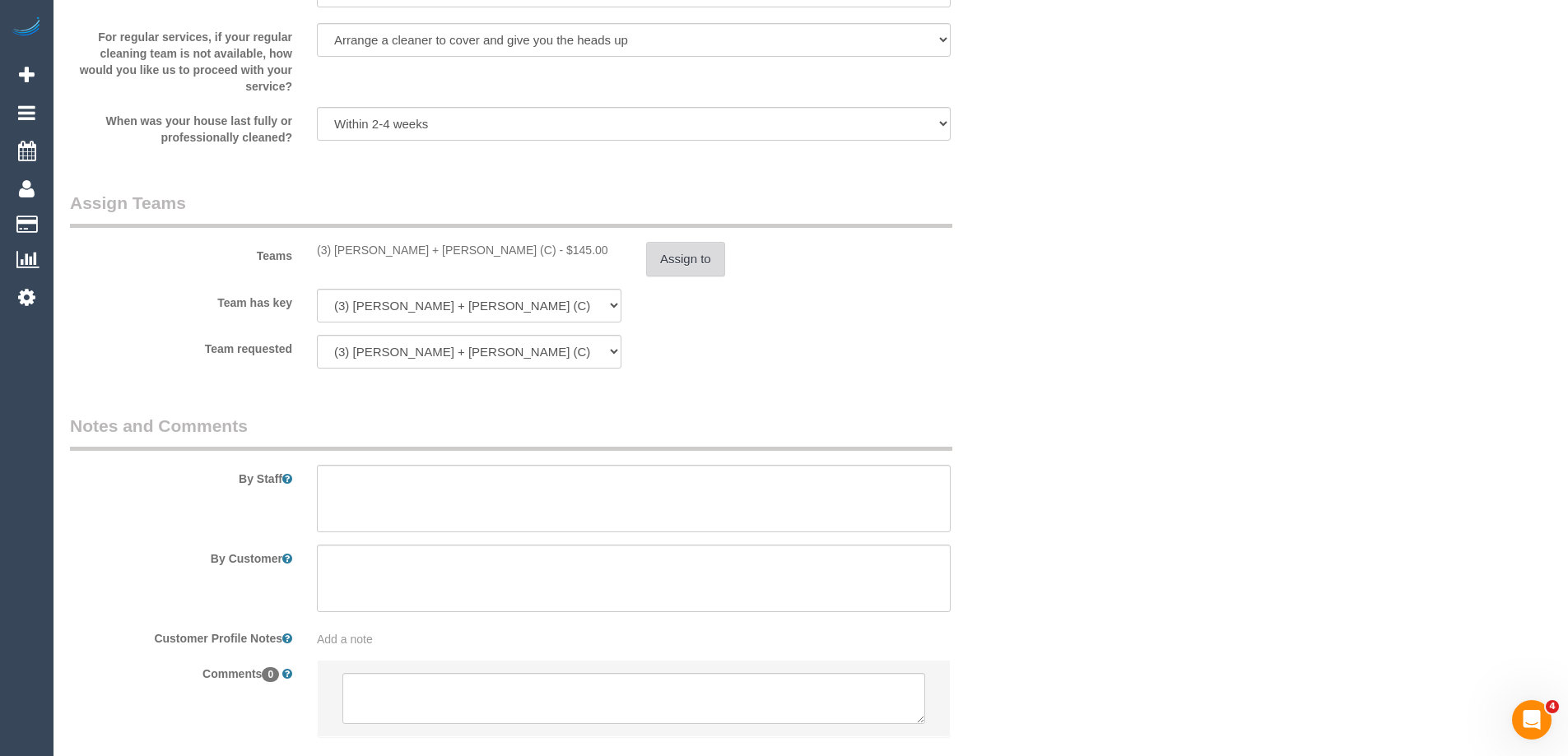
click at [678, 250] on button "Assign to" at bounding box center [685, 259] width 79 height 34
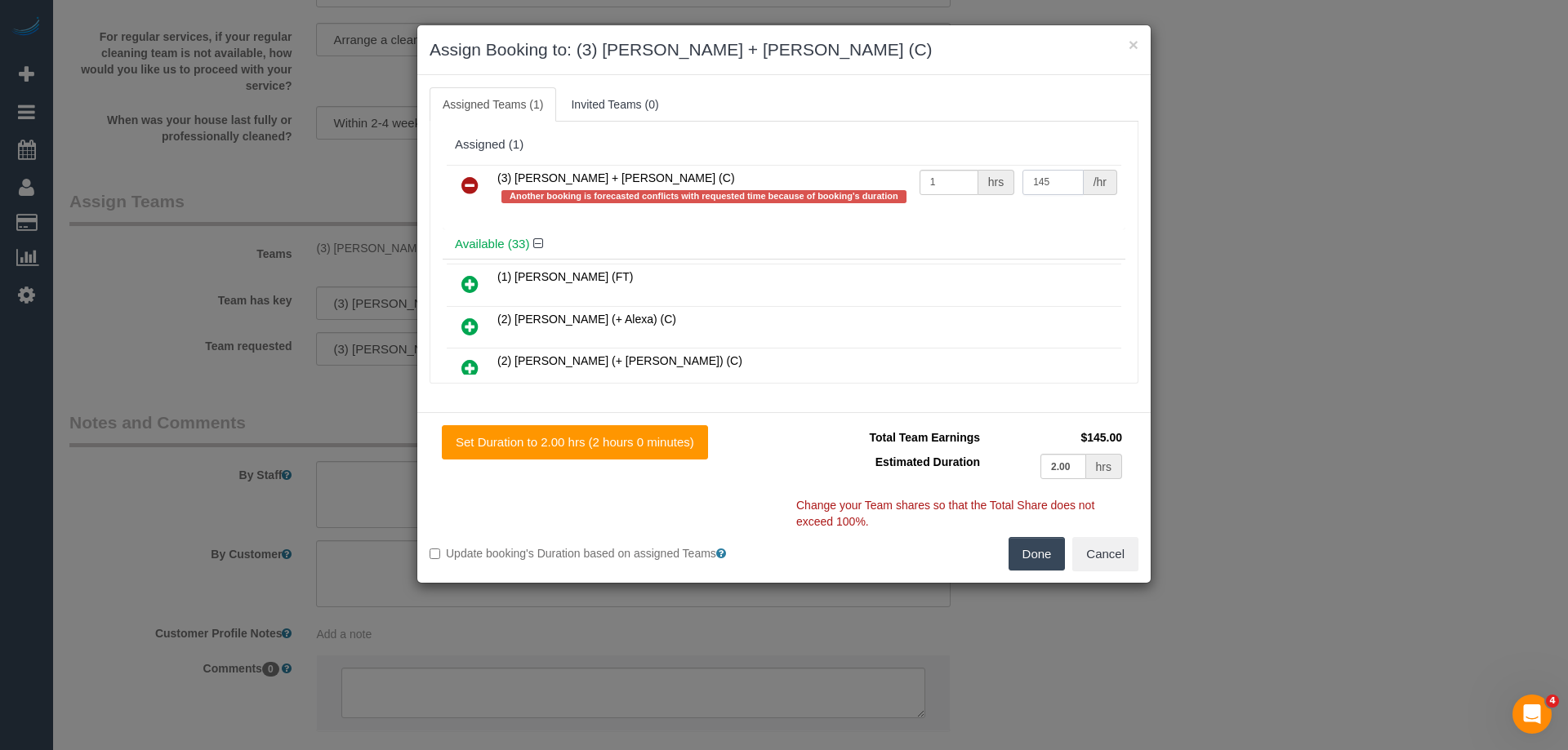
drag, startPoint x: 1066, startPoint y: 186, endPoint x: 929, endPoint y: 180, distance: 137.1
click at [929, 180] on tr "(3) Gurdeep + Kamalpreet (C) Another booking is forecasted conflicts with reque…" at bounding box center [784, 188] width 675 height 47
type input "130"
click at [1041, 554] on button "Done" at bounding box center [1038, 554] width 57 height 34
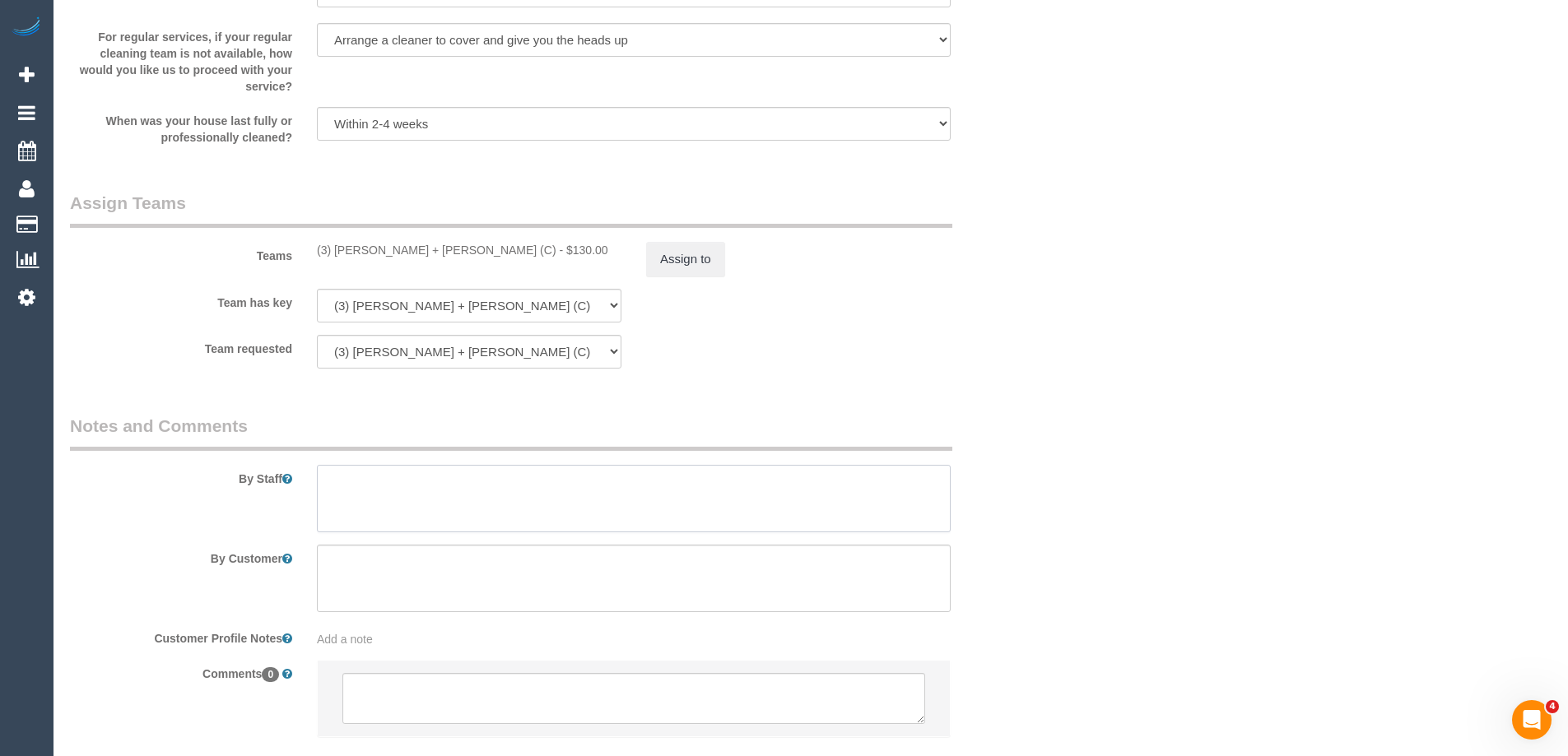
click at [422, 493] on textarea at bounding box center [634, 498] width 634 height 68
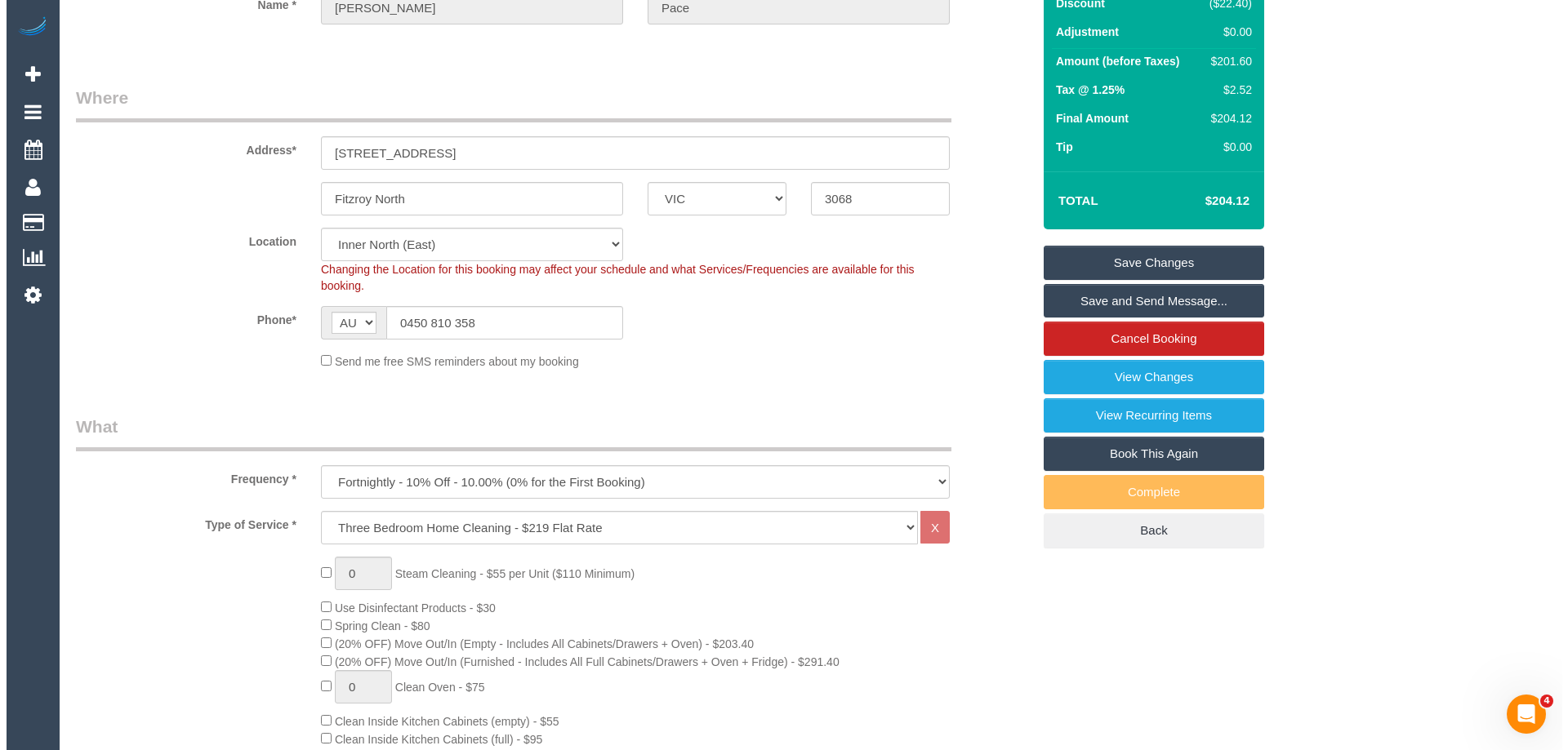
scroll to position [0, 0]
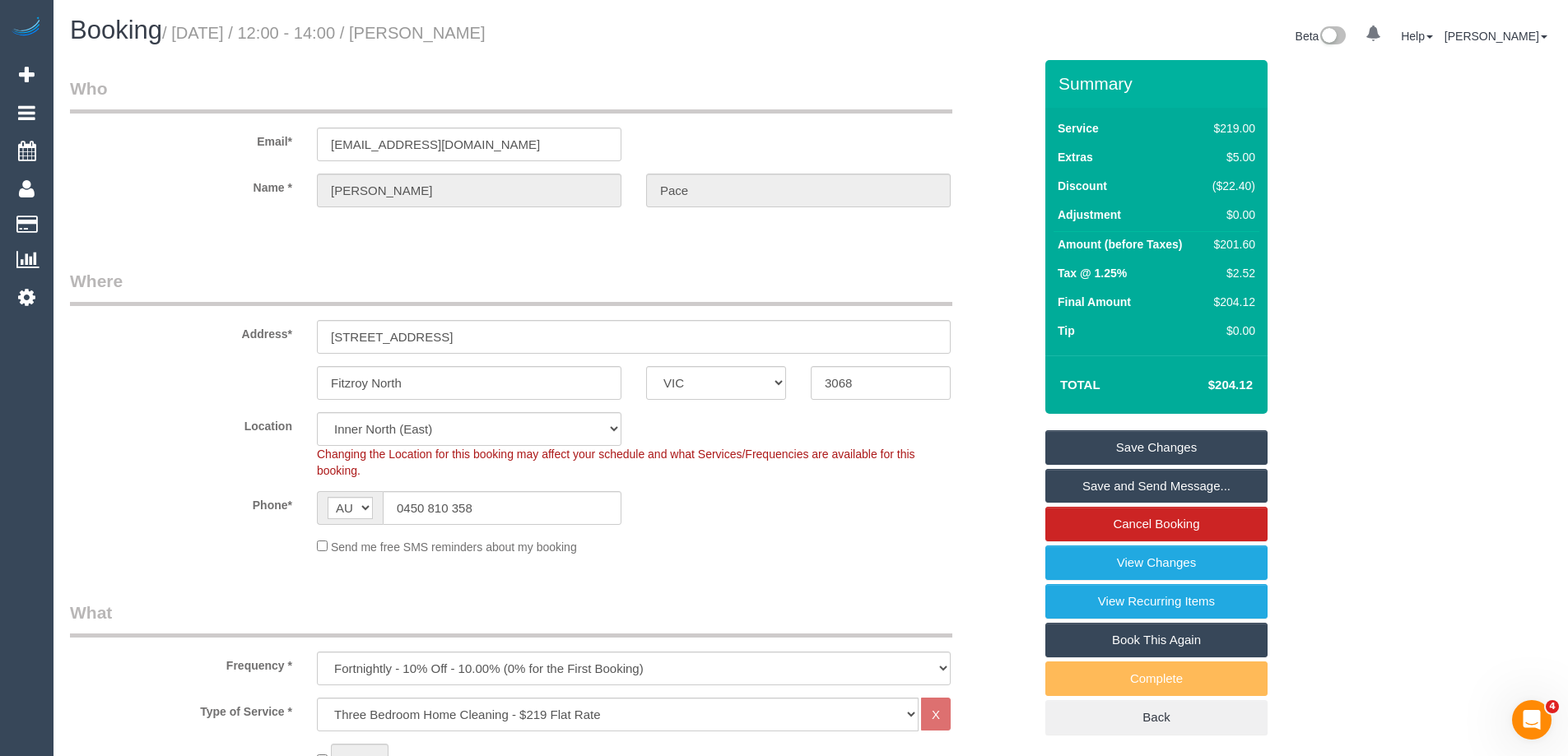
type textarea "Estimated time of 3.5-4 hrs"
click at [1106, 459] on link "Save Changes" at bounding box center [1157, 447] width 223 height 34
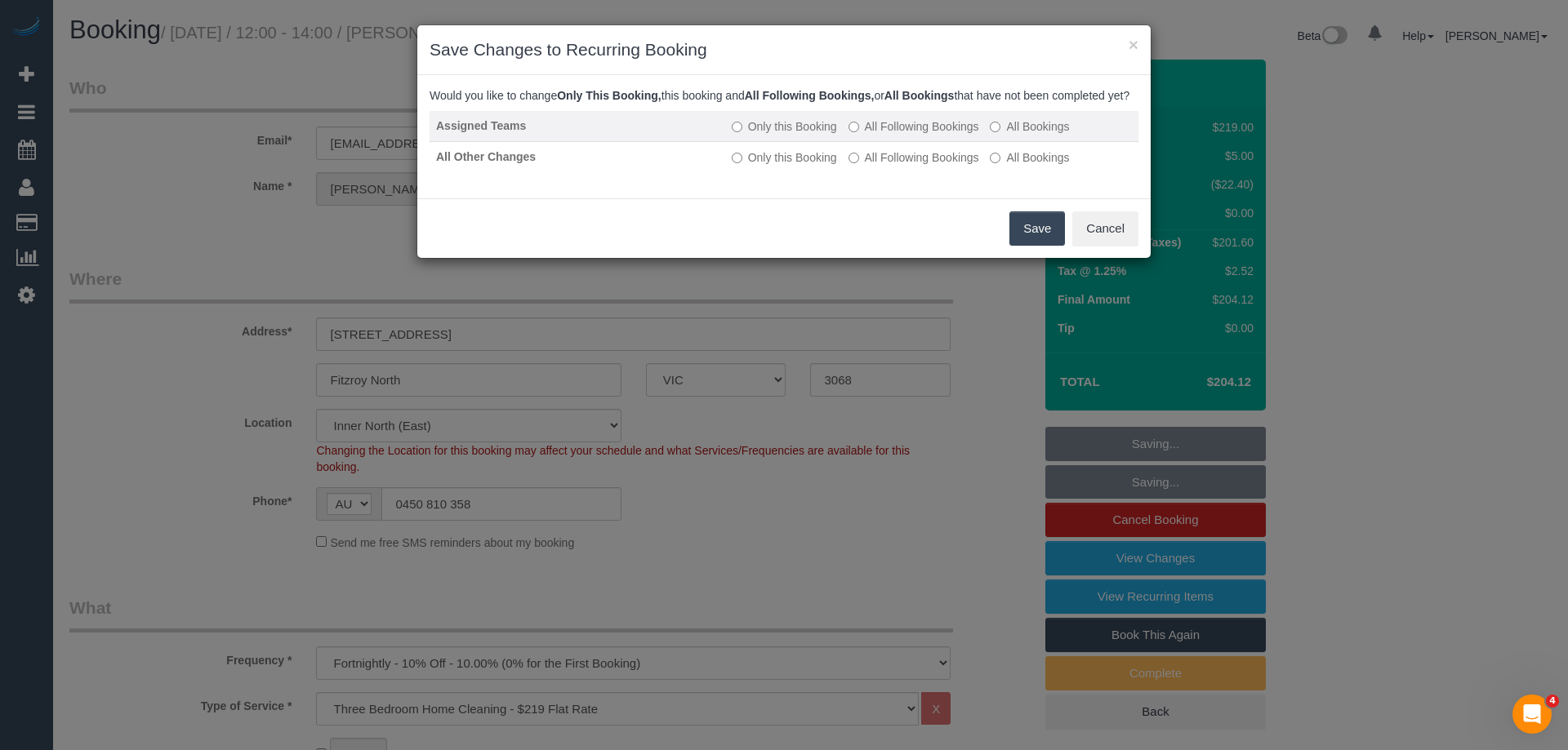
click at [880, 134] on label "All Following Bookings" at bounding box center [914, 127] width 131 height 17
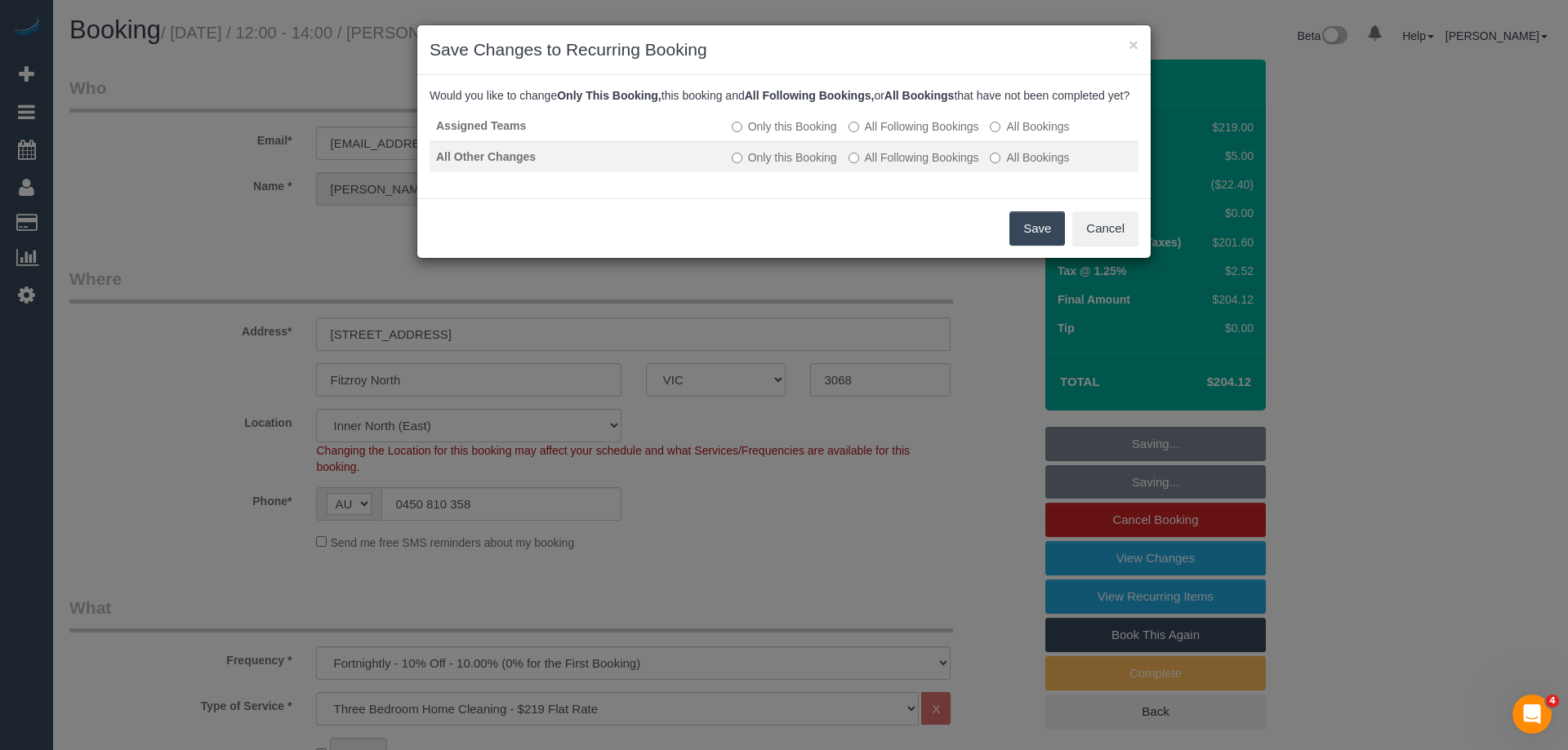
click at [889, 166] on label "All Following Bookings" at bounding box center [914, 157] width 131 height 17
click at [1031, 245] on button "Save" at bounding box center [1037, 228] width 55 height 34
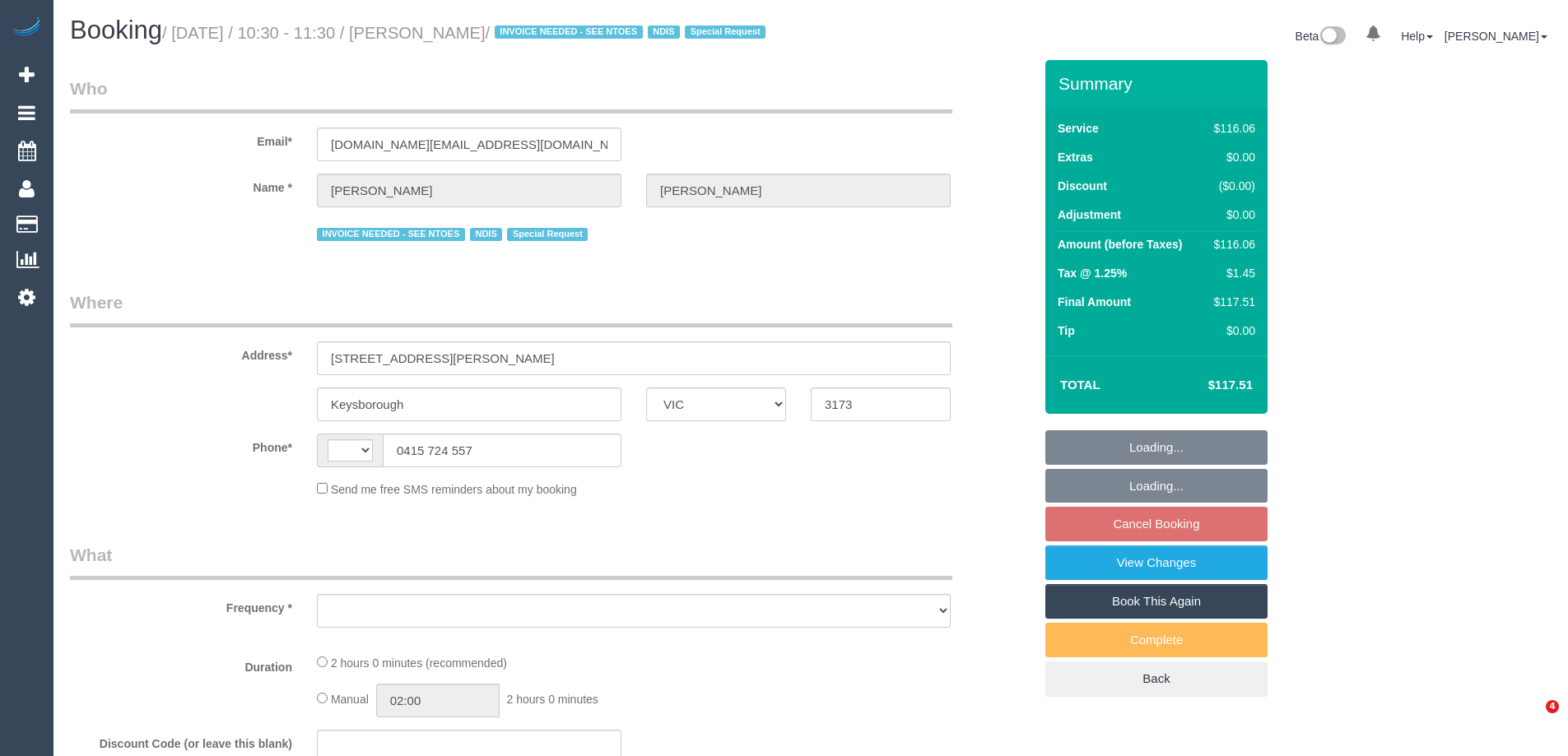
select select "VIC"
select select "string:AU"
select select "object:550"
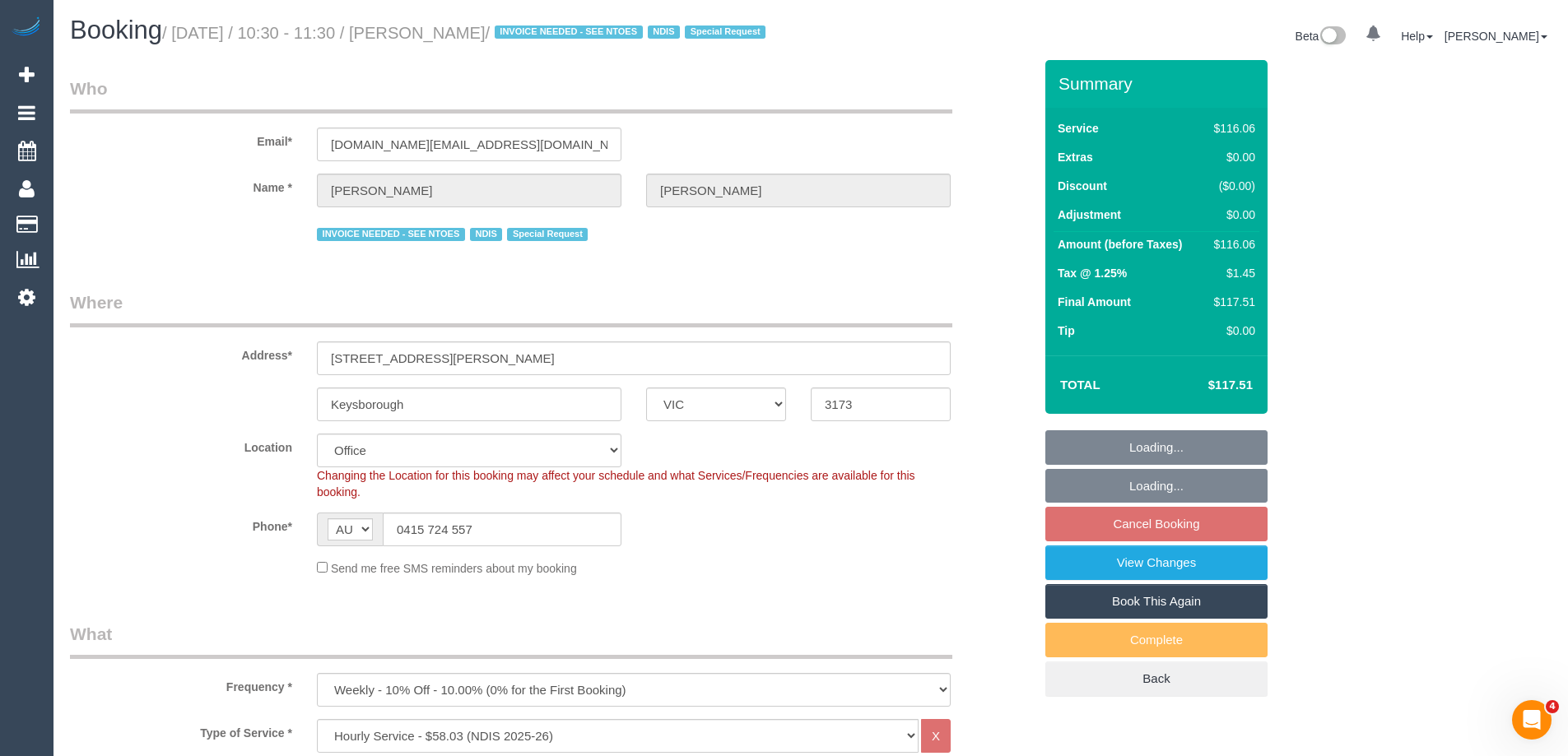
select select "number:28"
select select "number:14"
select select "number:19"
select select "number:22"
select select "number:34"
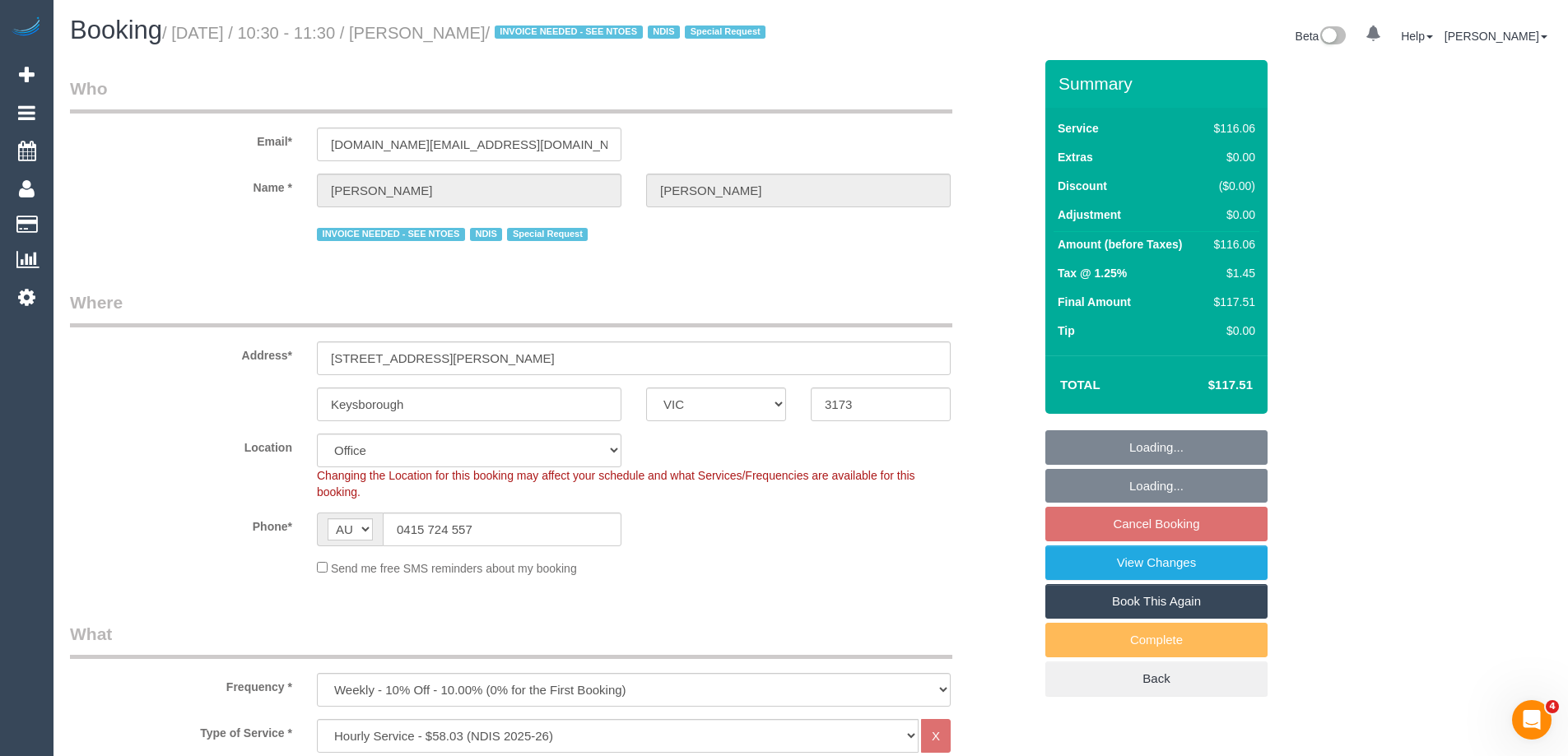
select select "object:2055"
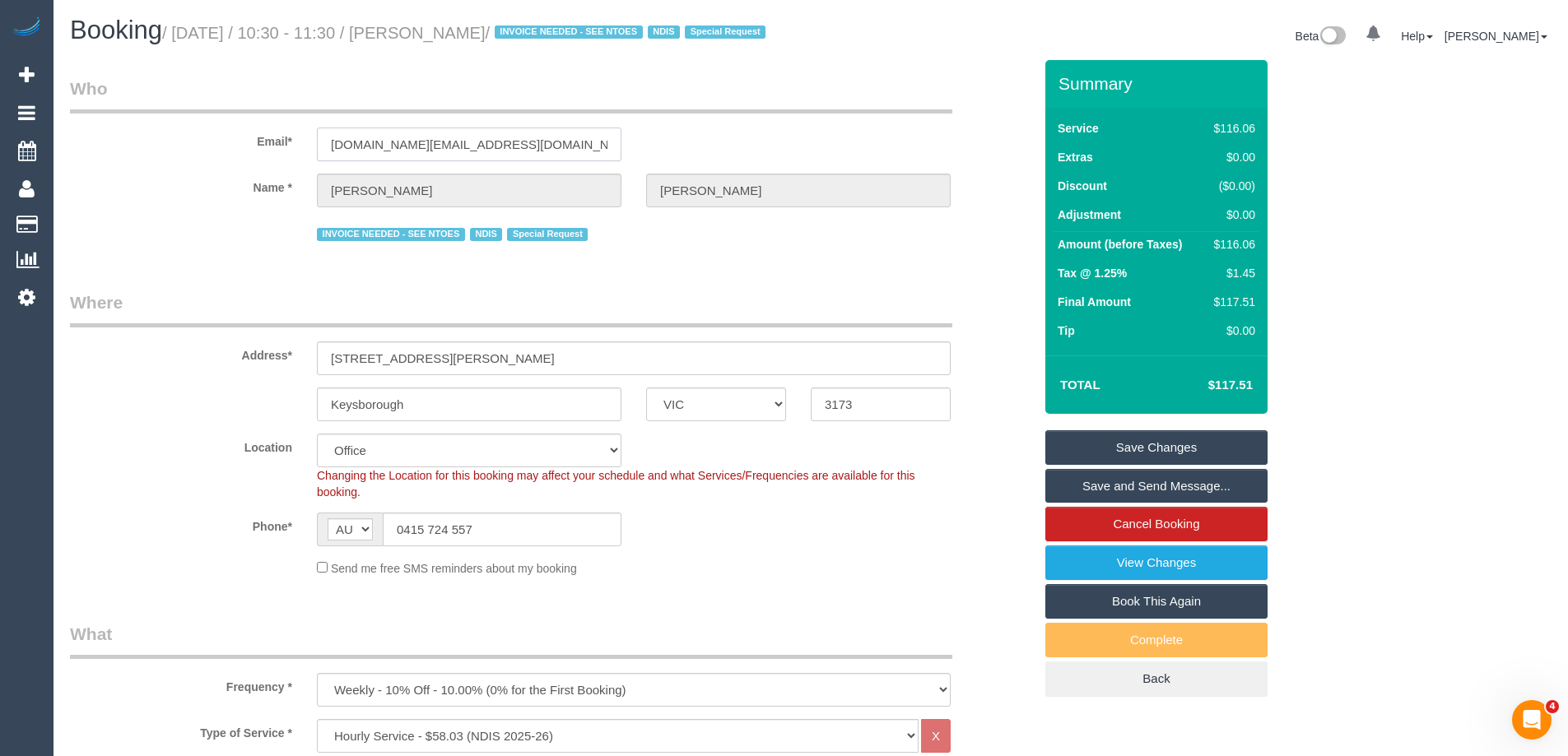
drag, startPoint x: 542, startPoint y: 161, endPoint x: -83, endPoint y: 135, distance: 625.5
click at [0, 135] on html "0 Beta Your Notifications You have 0 alerts Add Booking Bookings Active Booking…" at bounding box center [784, 378] width 1568 height 756
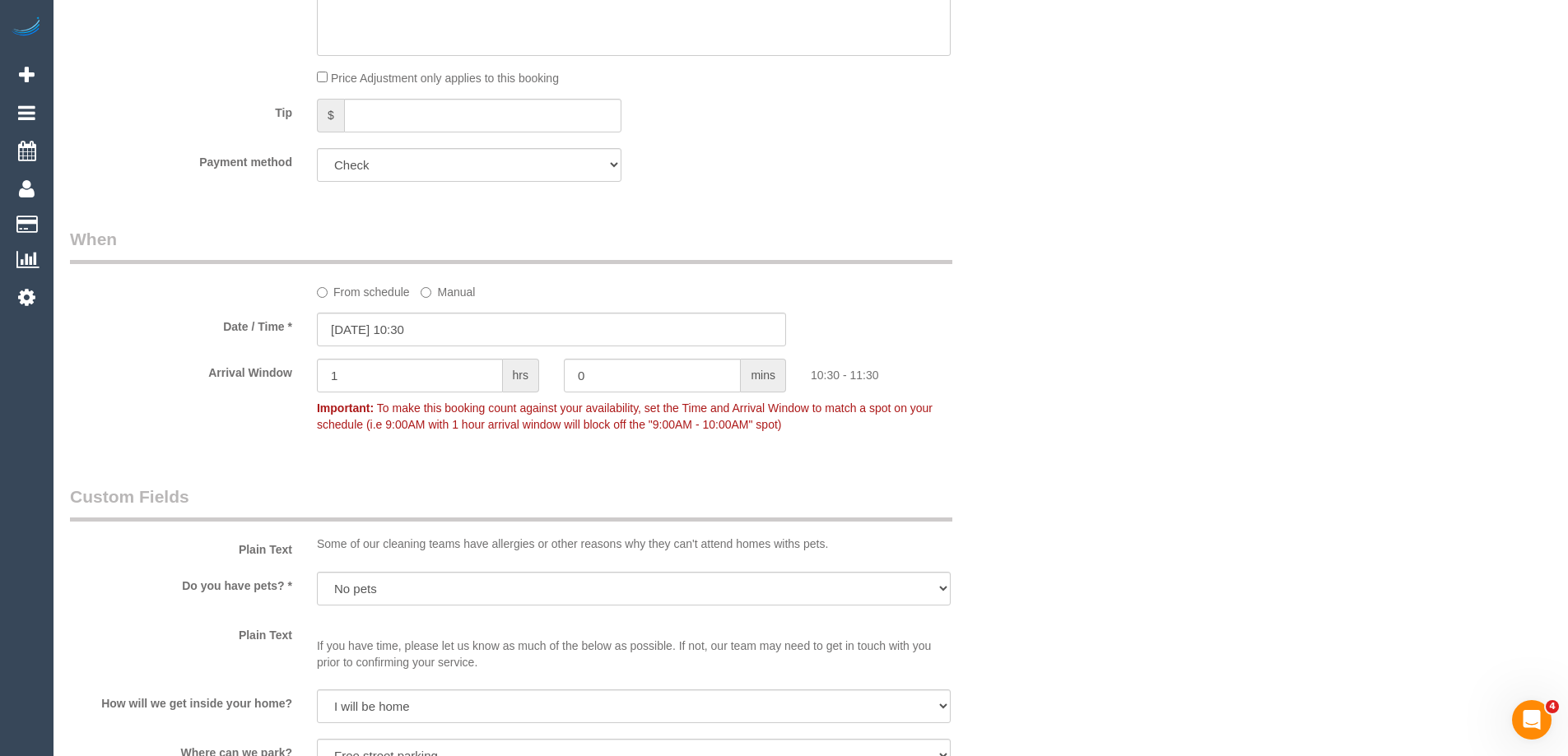
scroll to position [2484, 0]
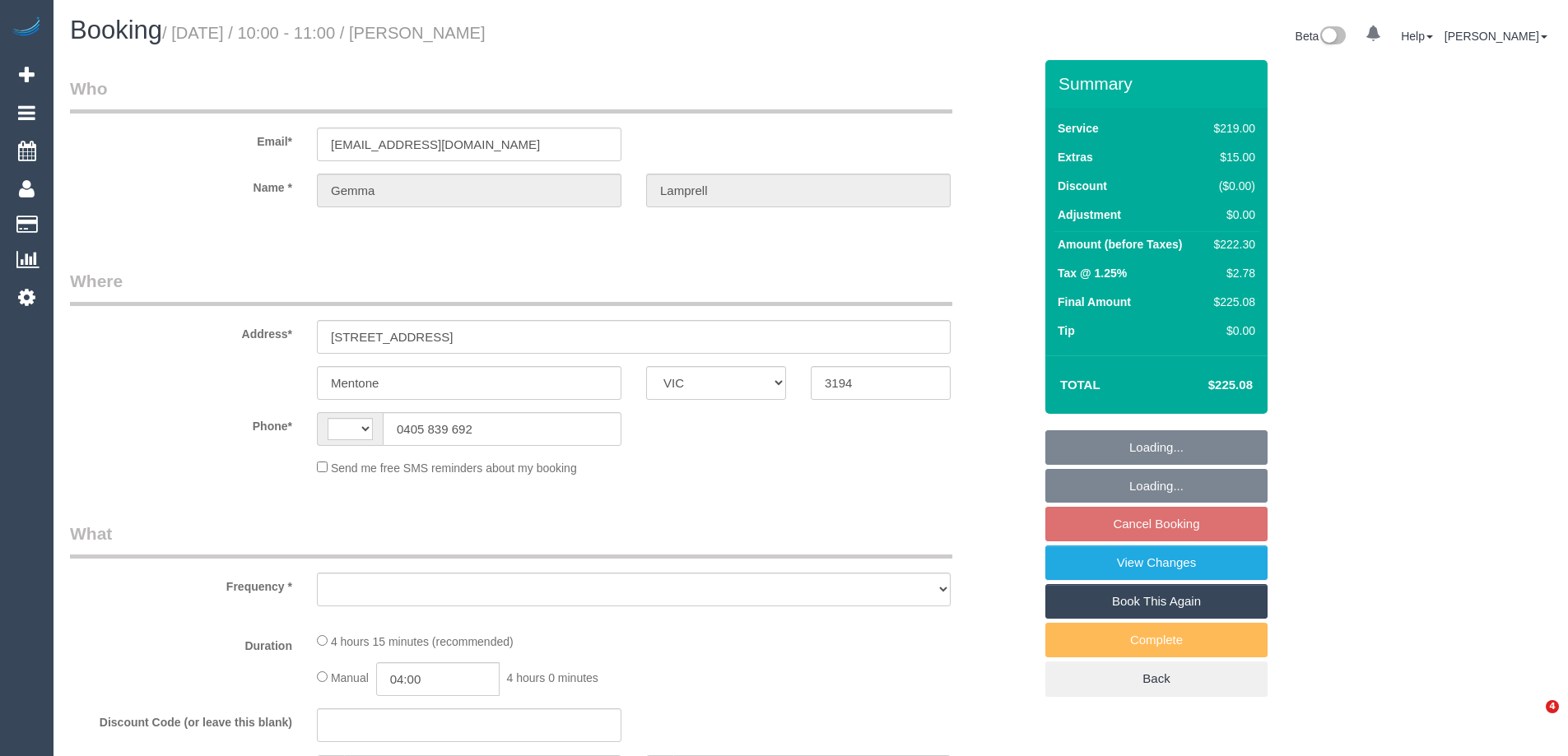
select select "VIC"
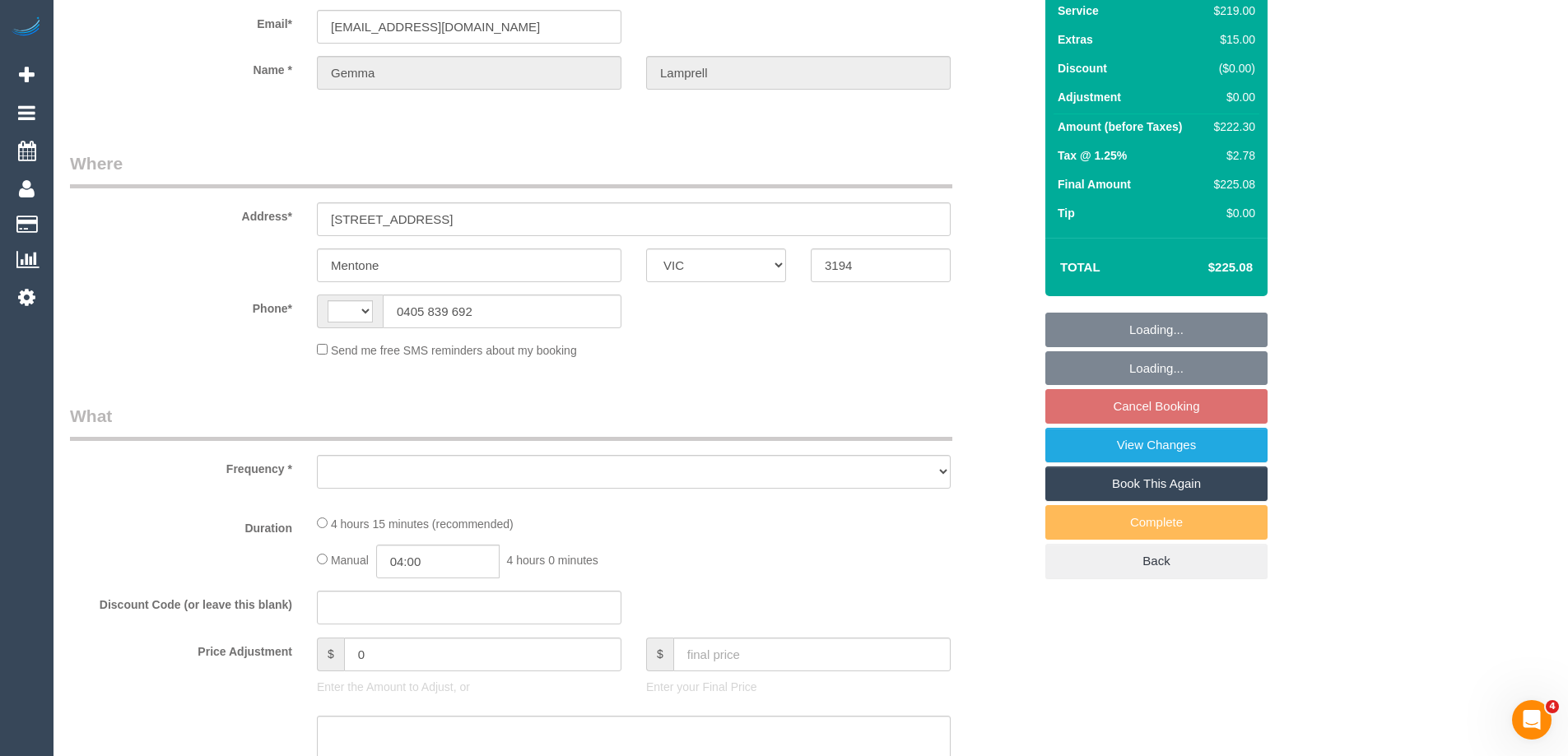
select select "string:AU"
select select "object:543"
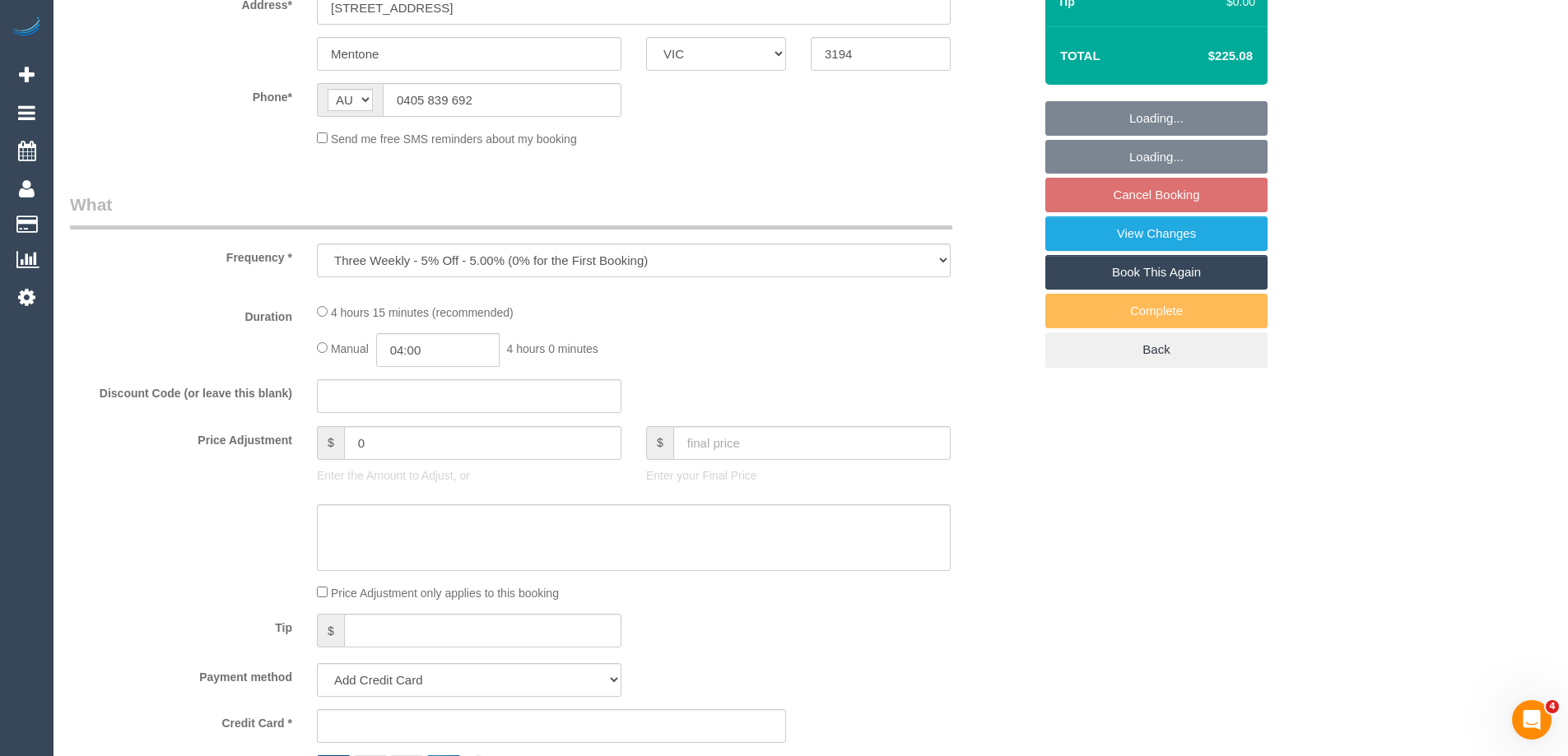
select select "string:stripe-pm_1QERNH2GScqysDRVEhwaD0jM"
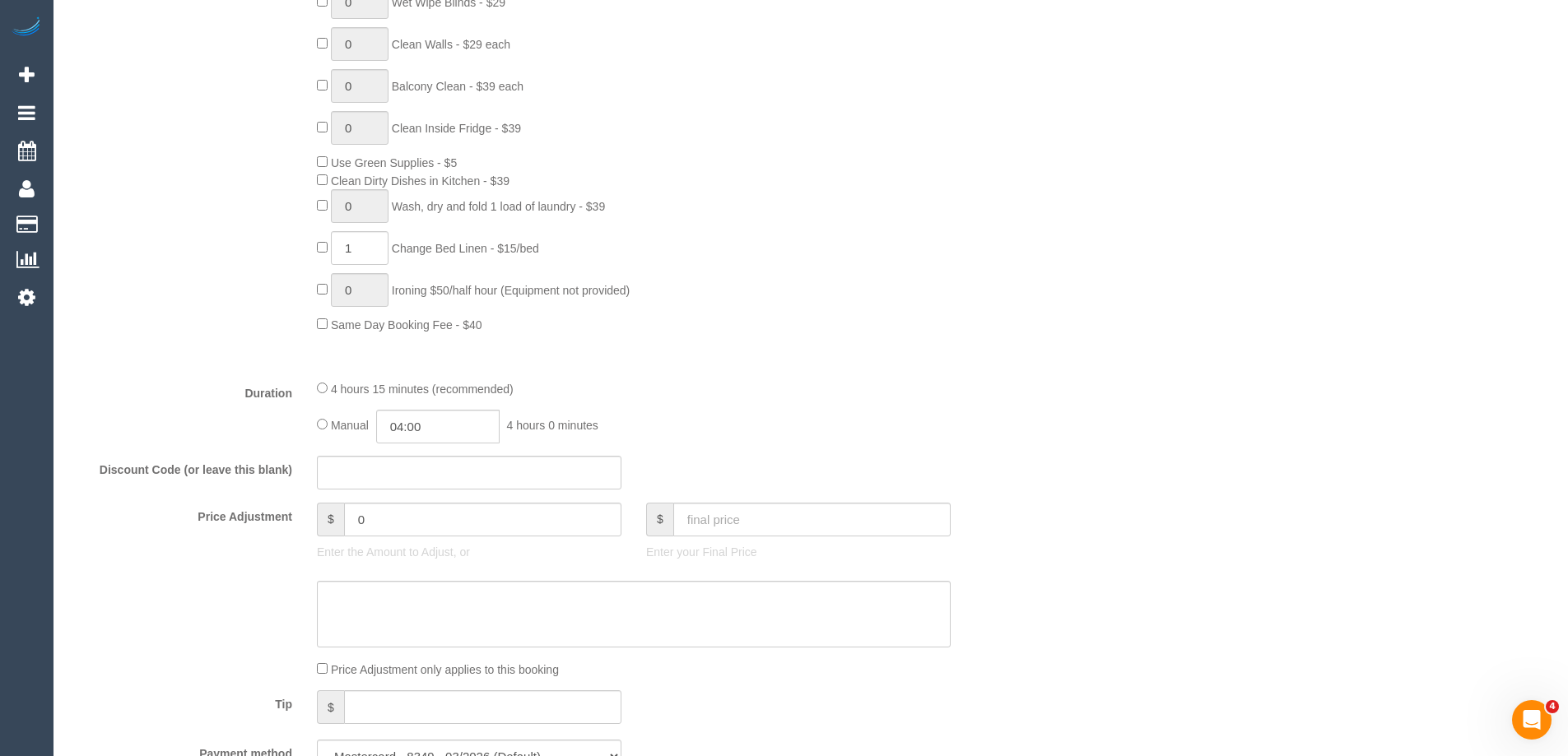
select select "number:27"
select select "number:14"
select select "number:19"
select select "number:25"
select select "number:34"
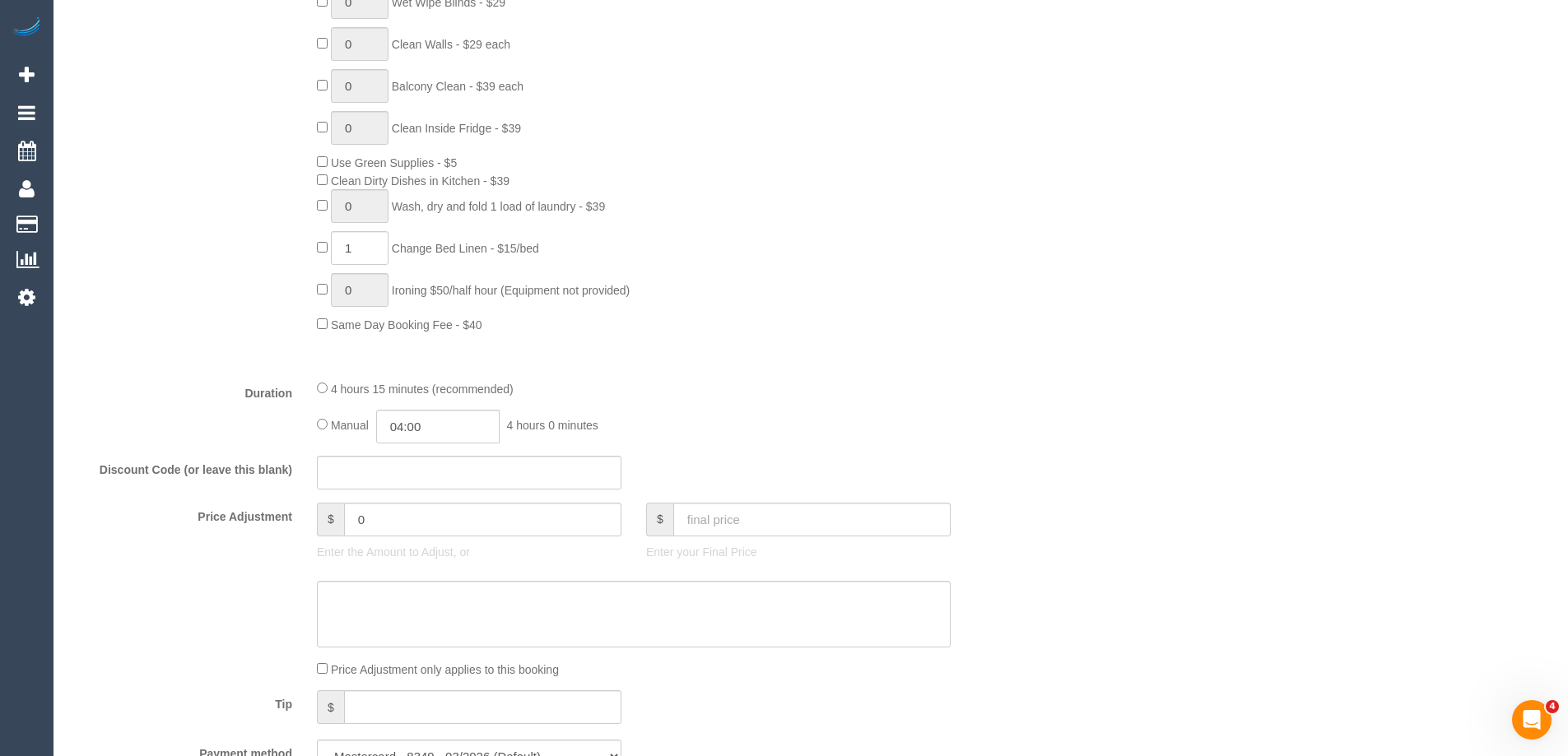
select select "number:26"
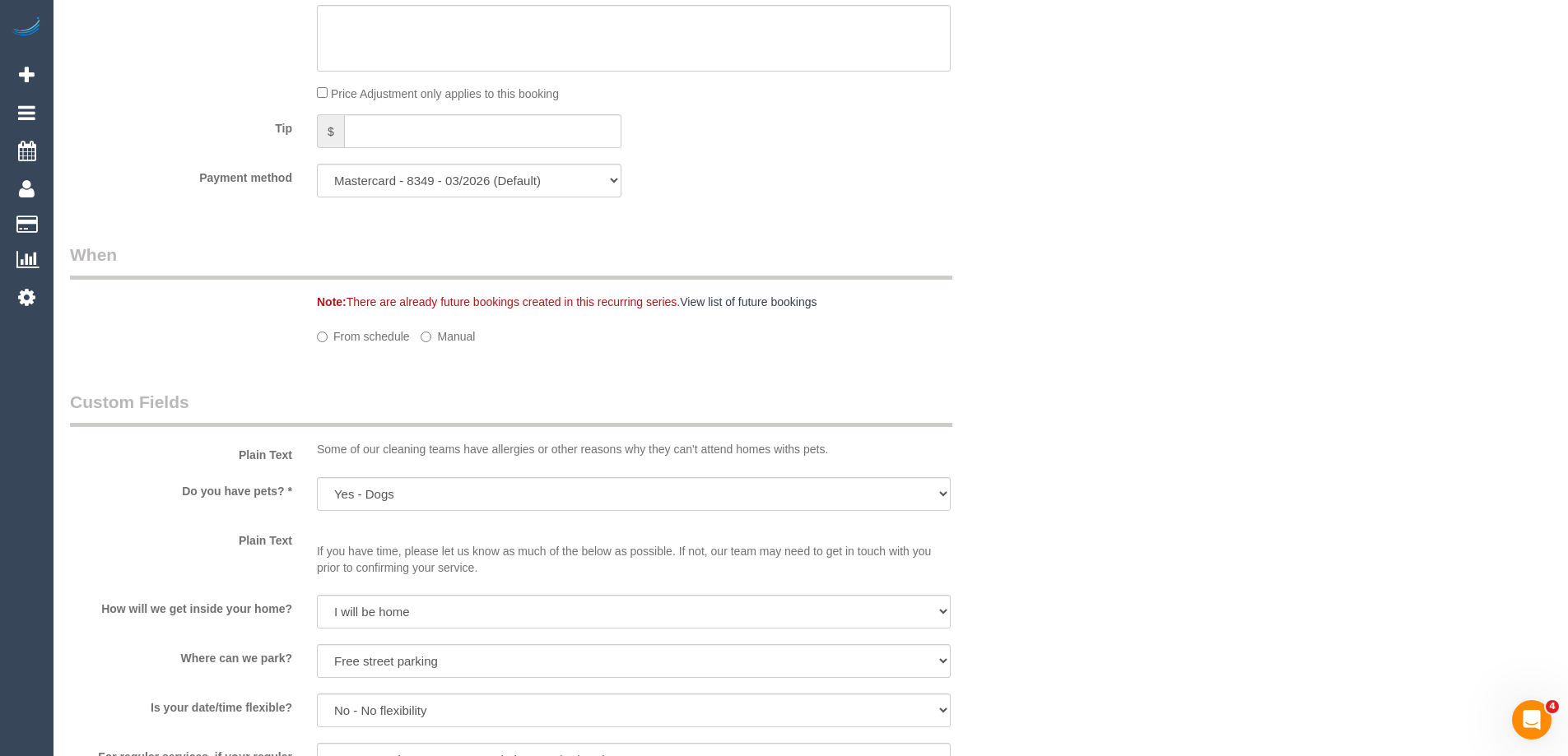
select select "object:1329"
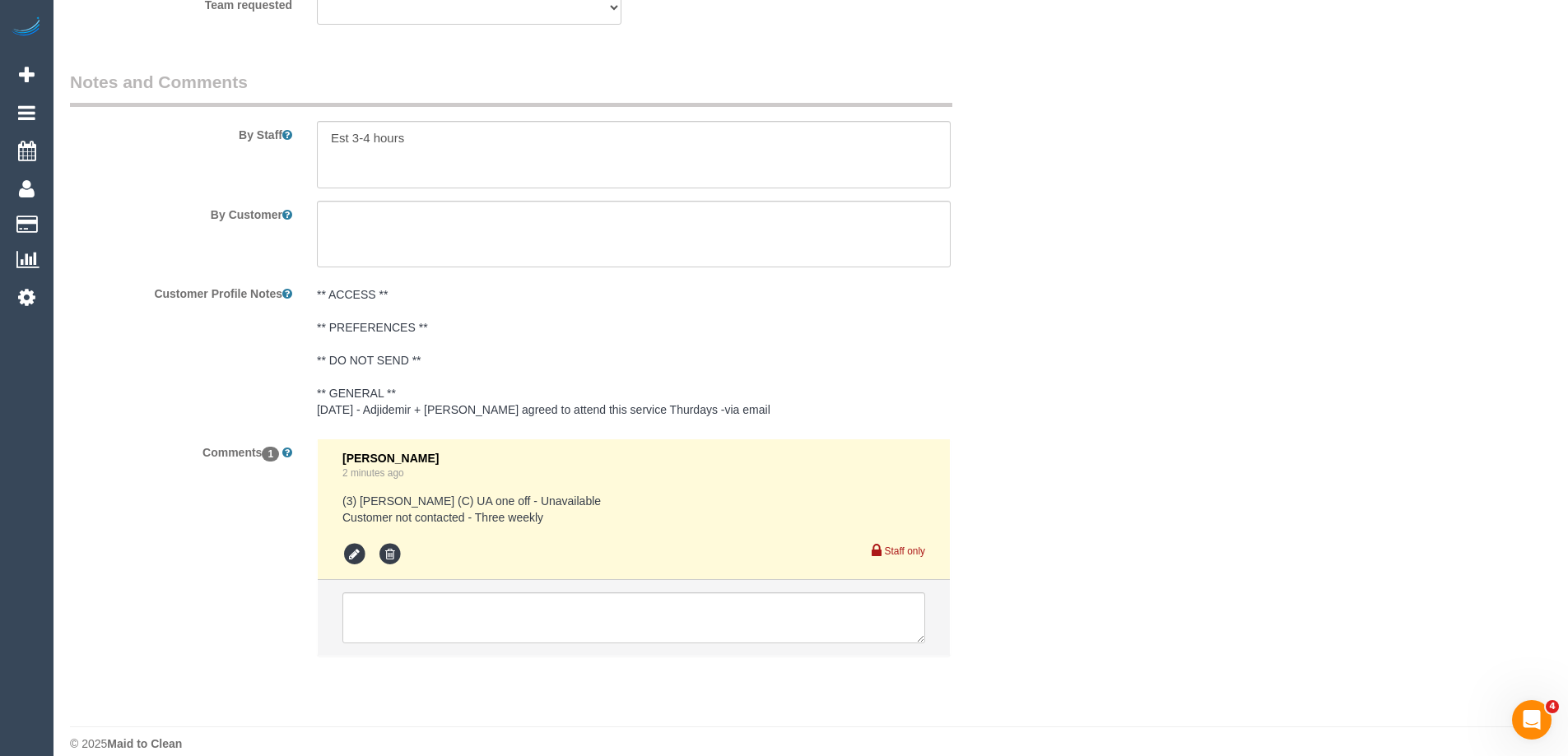
scroll to position [2772, 0]
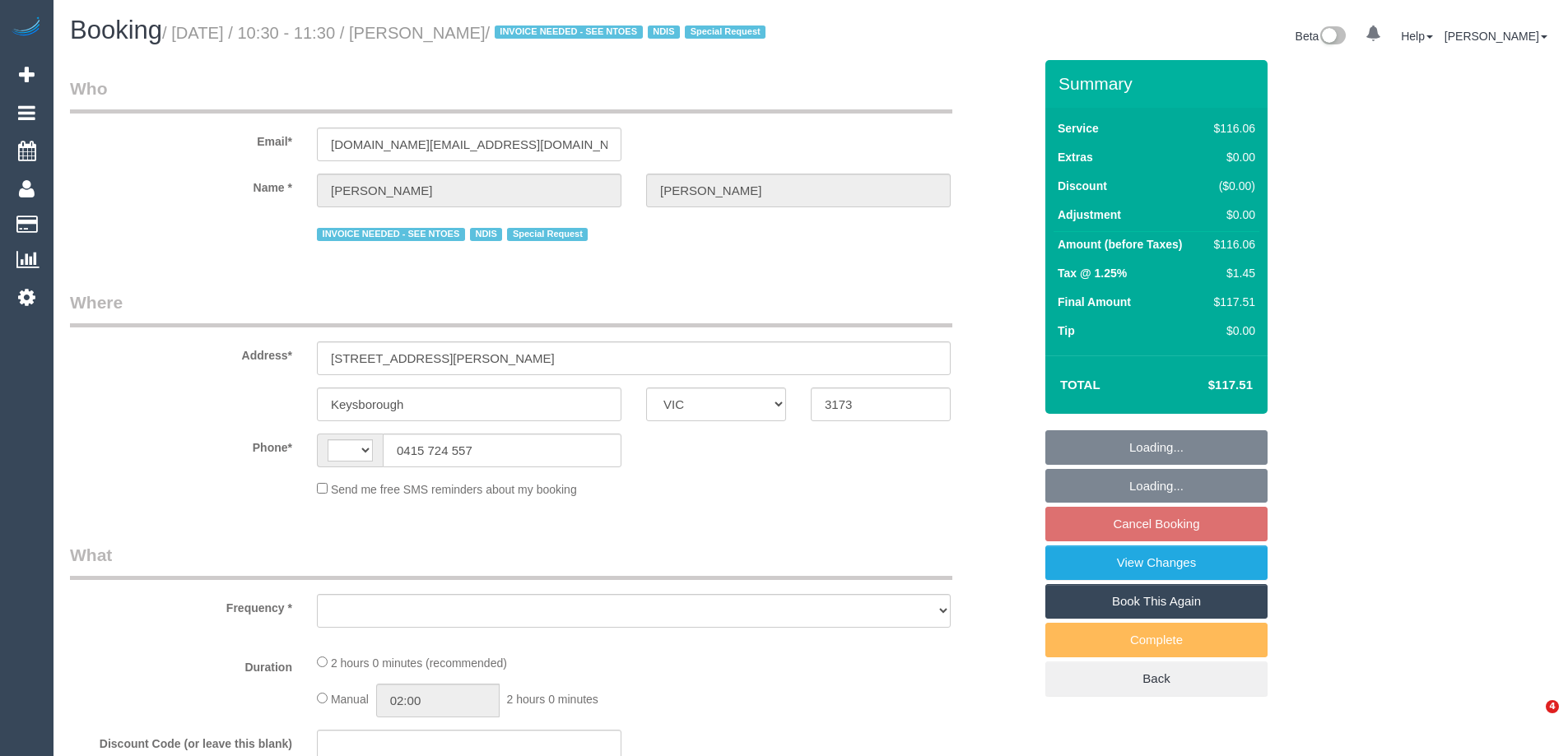
select select "VIC"
select select "string:AU"
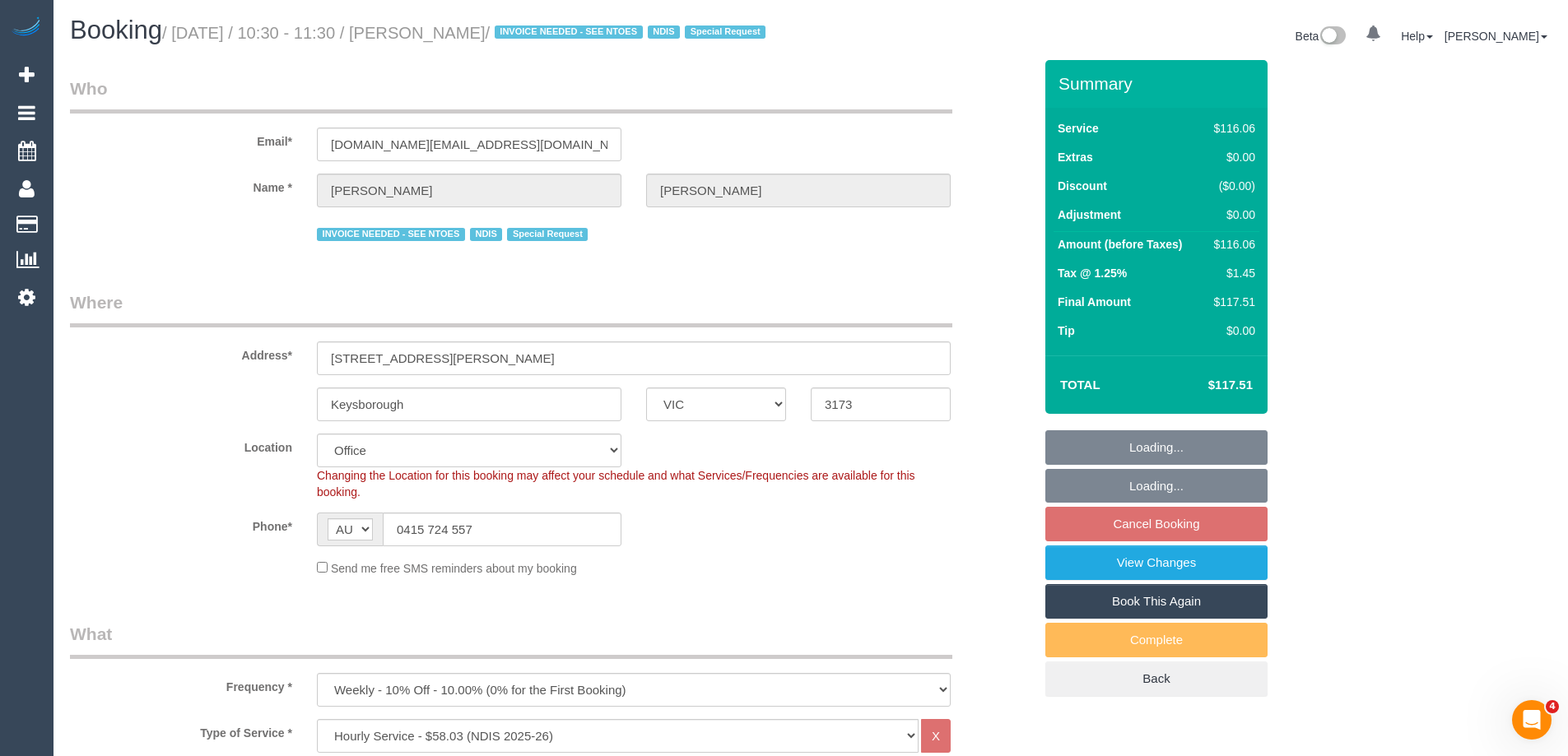
select select "object:762"
select select "number:28"
select select "number:14"
select select "number:19"
select select "number:22"
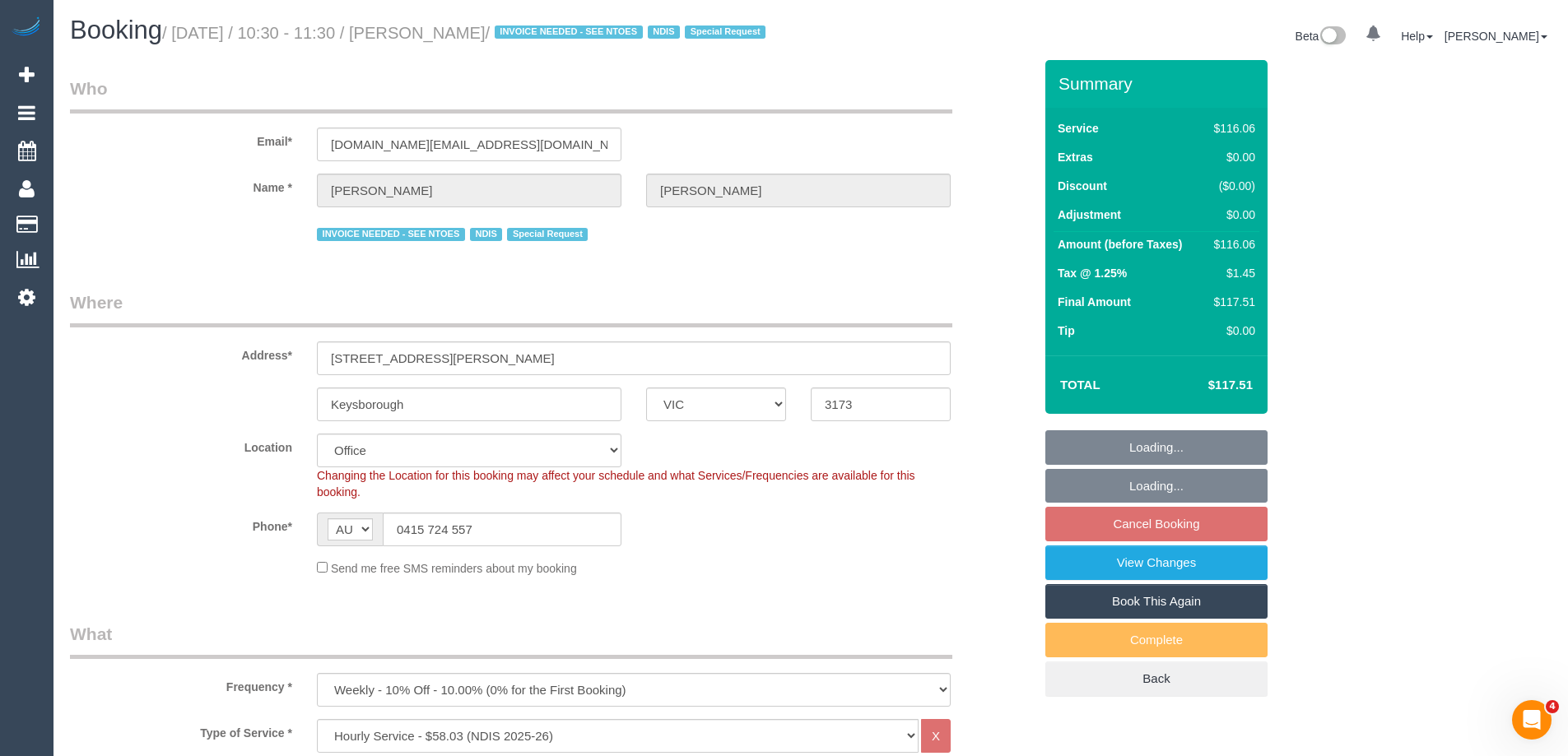
select select "number:34"
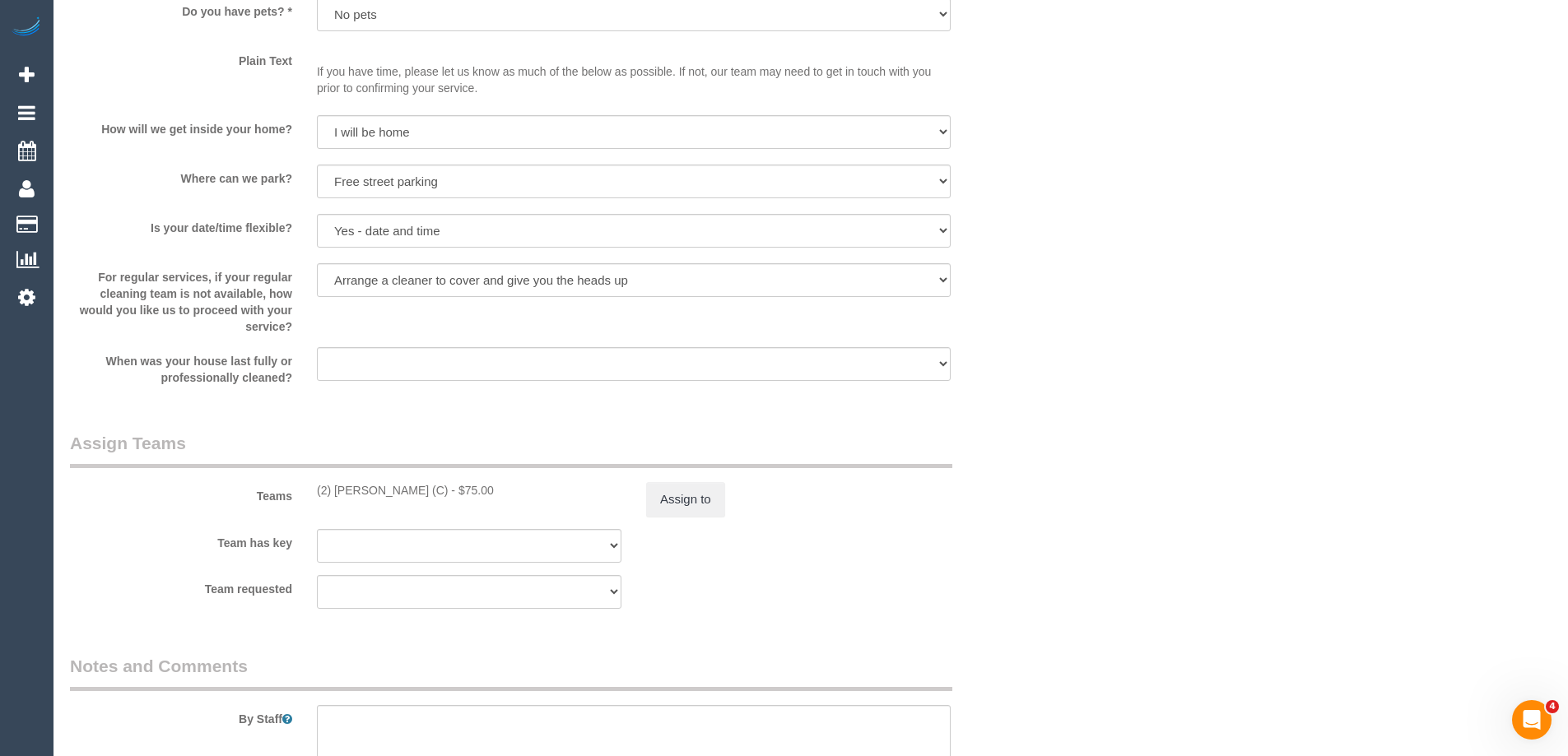
scroll to position [2484, 0]
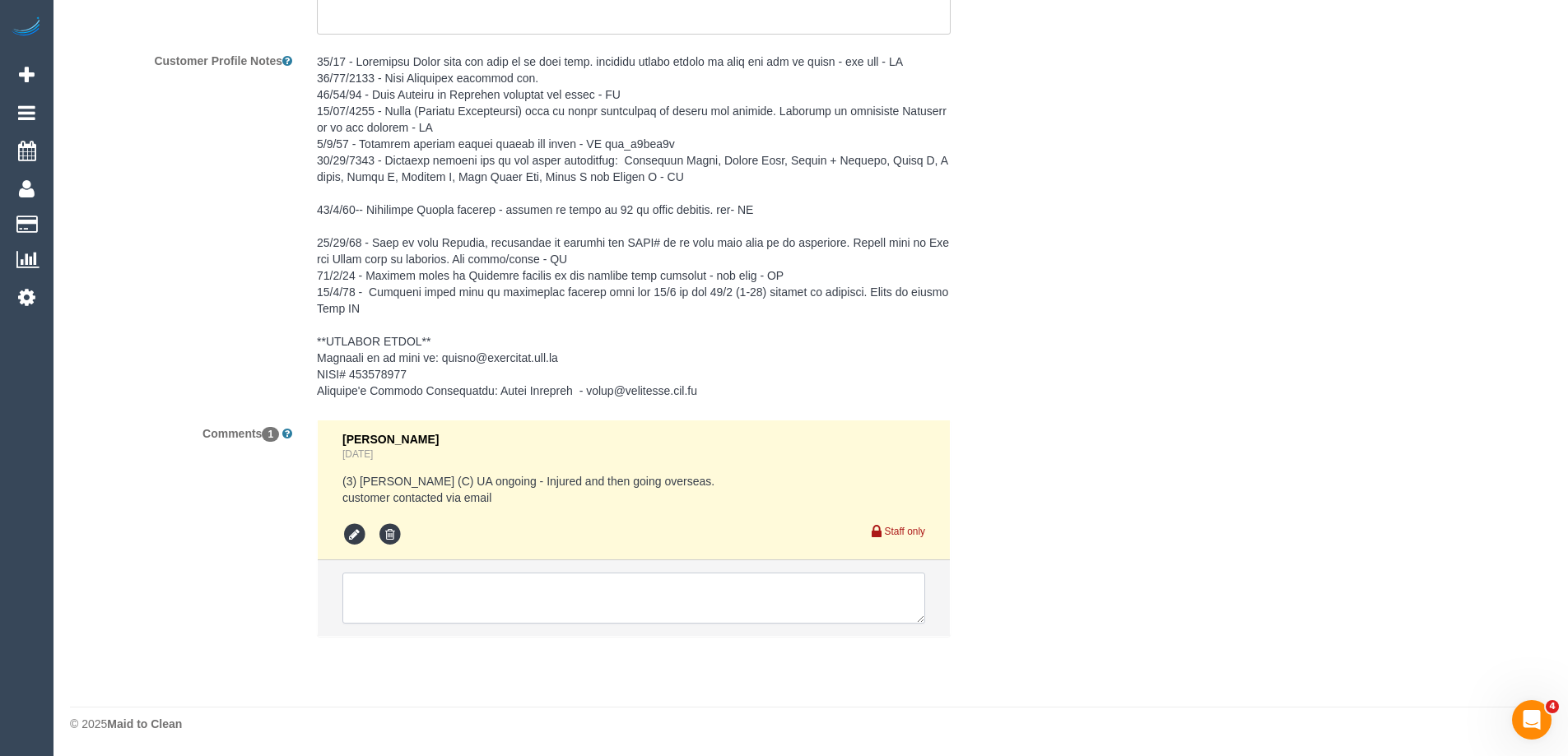
click at [391, 609] on textarea at bounding box center [634, 597] width 583 height 51
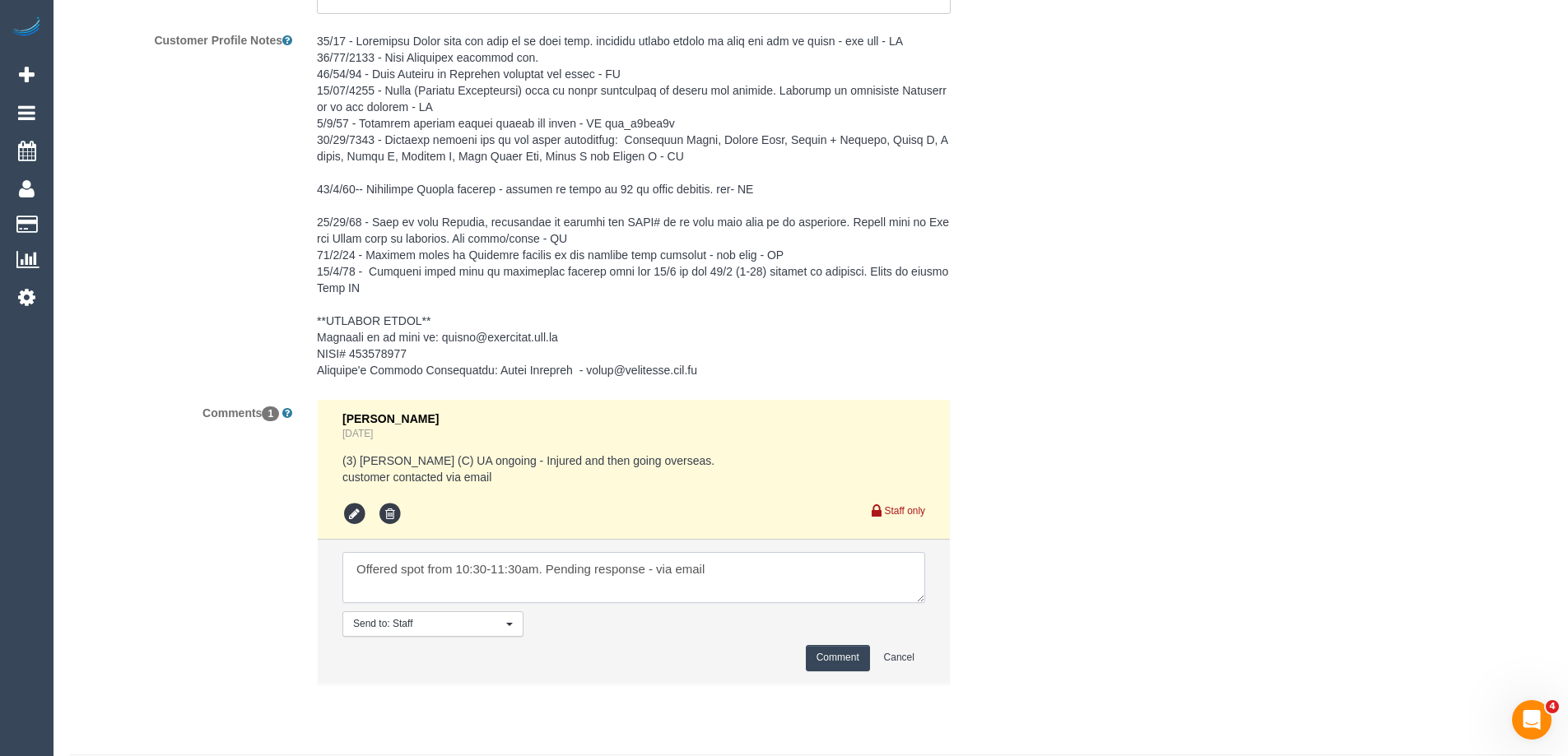
type textarea "Offered spot from 10:30-11:30am. Pending response - via email"
click at [856, 671] on button "Comment" at bounding box center [837, 657] width 64 height 25
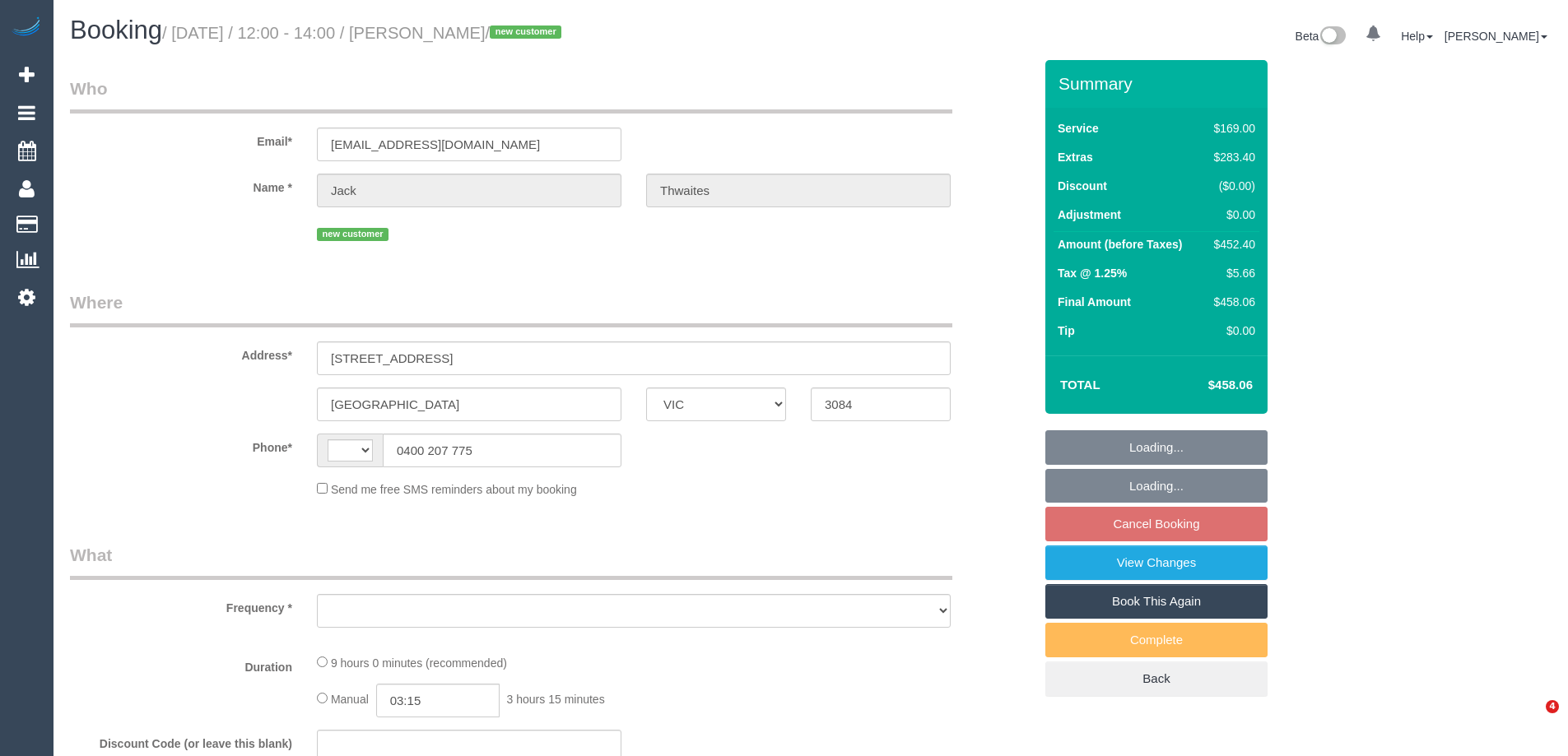
select select "VIC"
select select "string:AU"
select select "object:583"
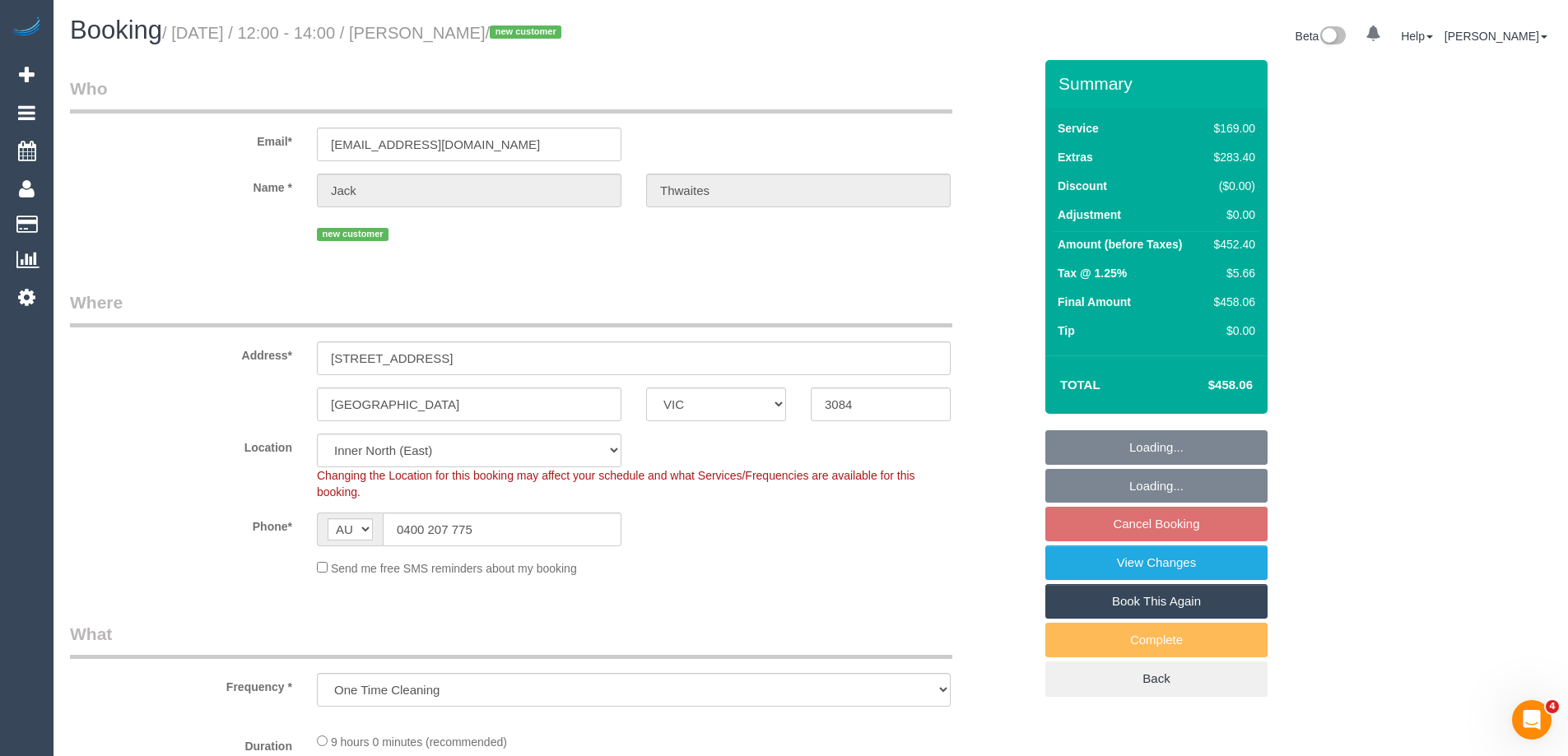
select select "string:stripe-pm_1S3mdV2GScqysDRVfCe8jw6Y"
select select "number:28"
select select "number:14"
select select "number:19"
select select "number:24"
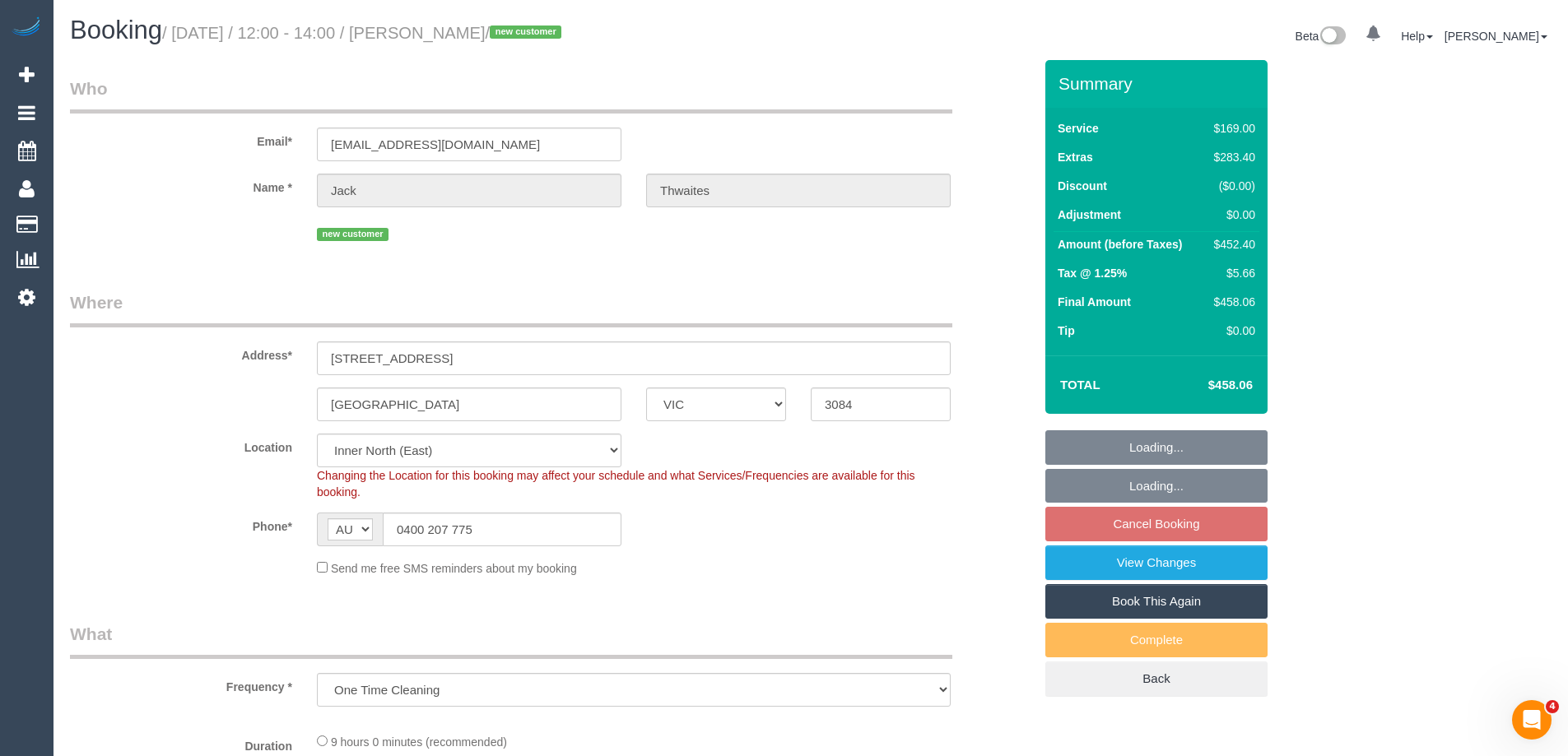
select select "number:13"
select select "object:1662"
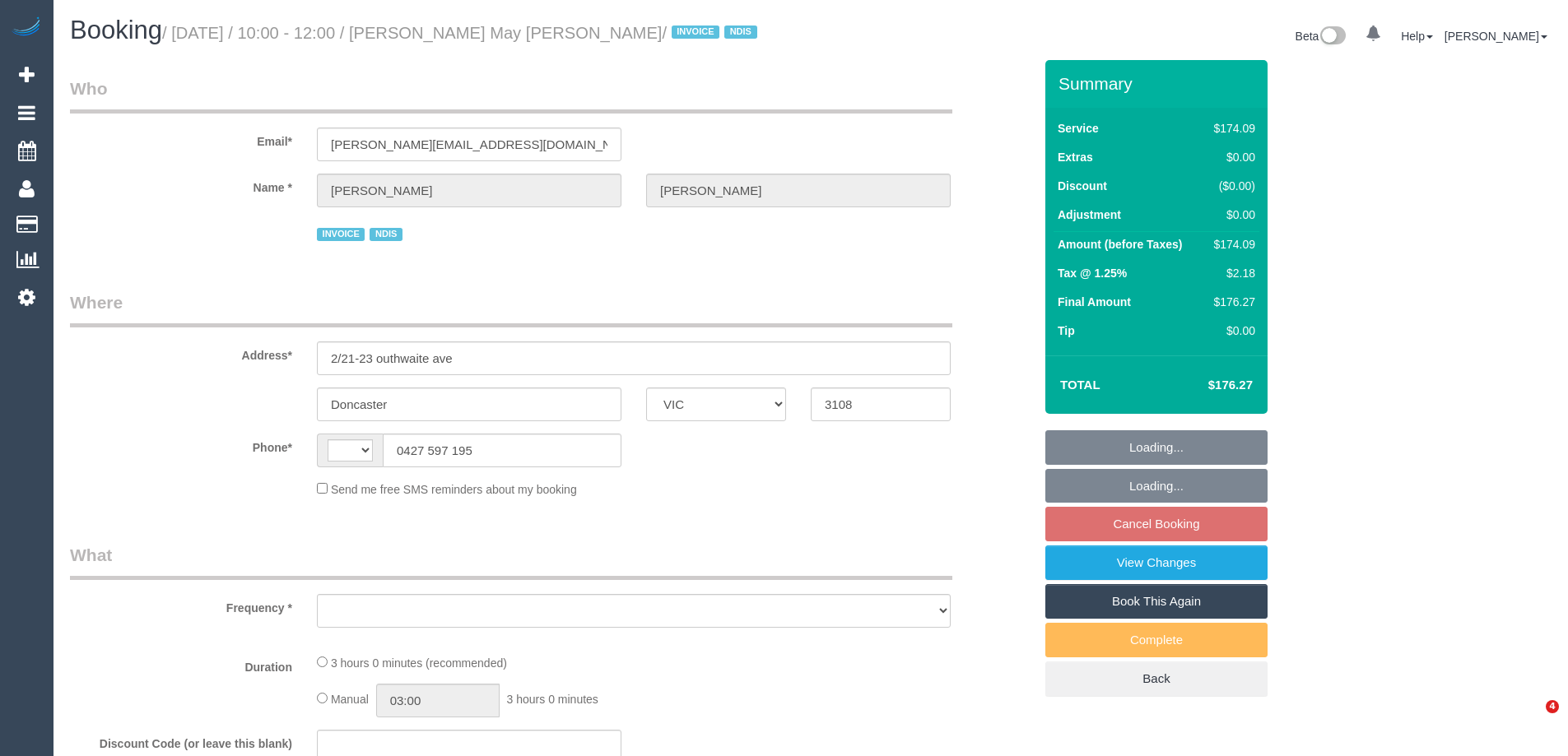
select select "VIC"
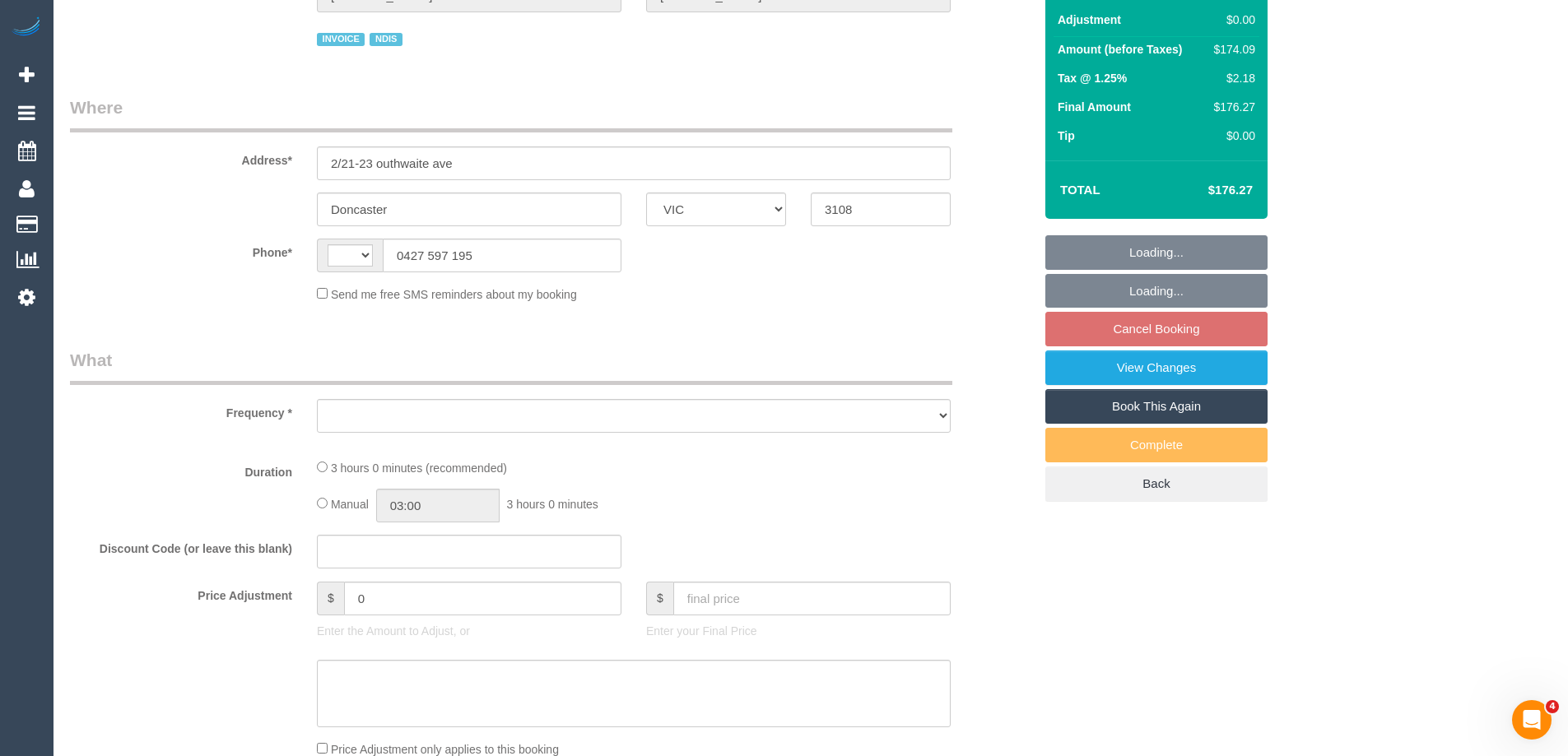
select select "string:AU"
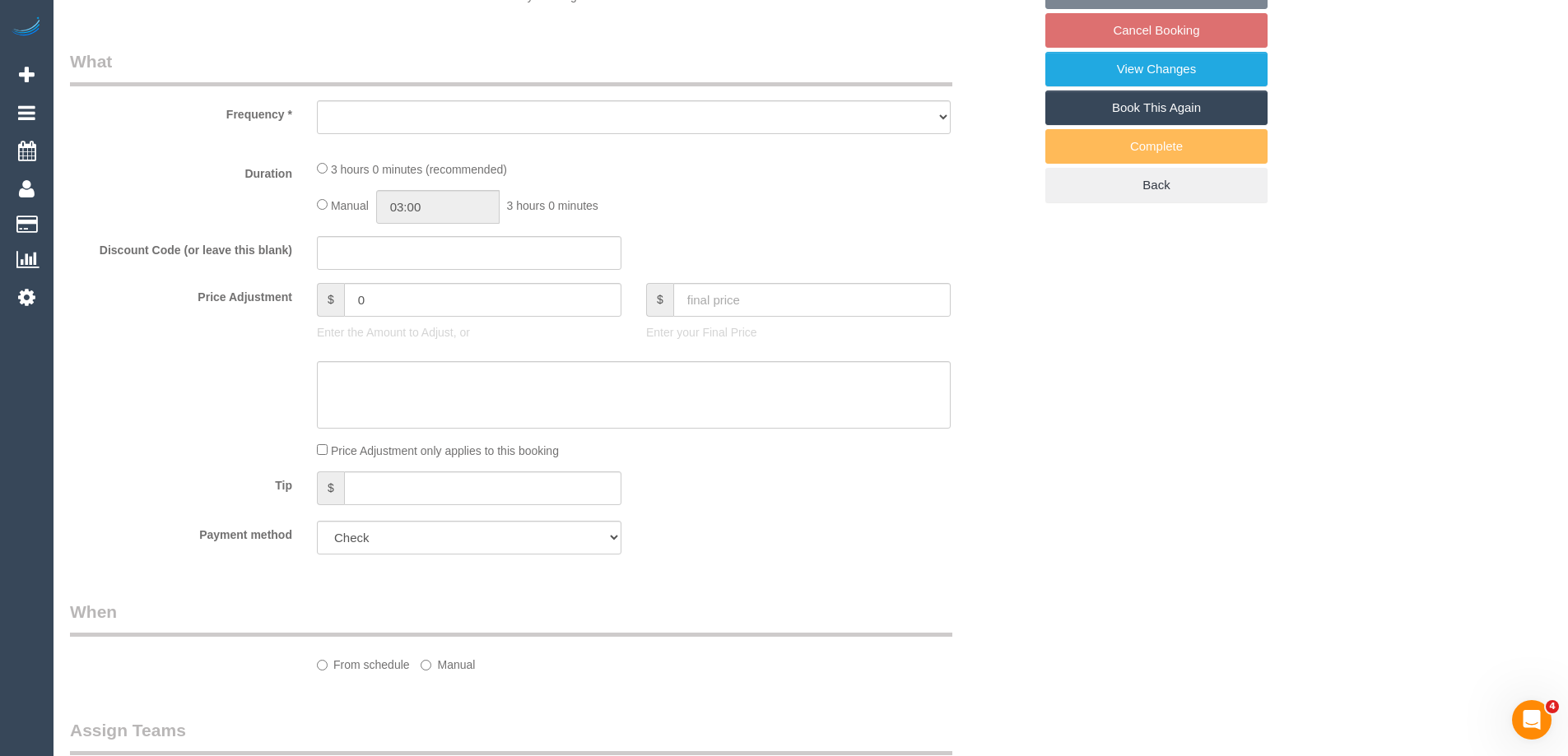
select select "object:546"
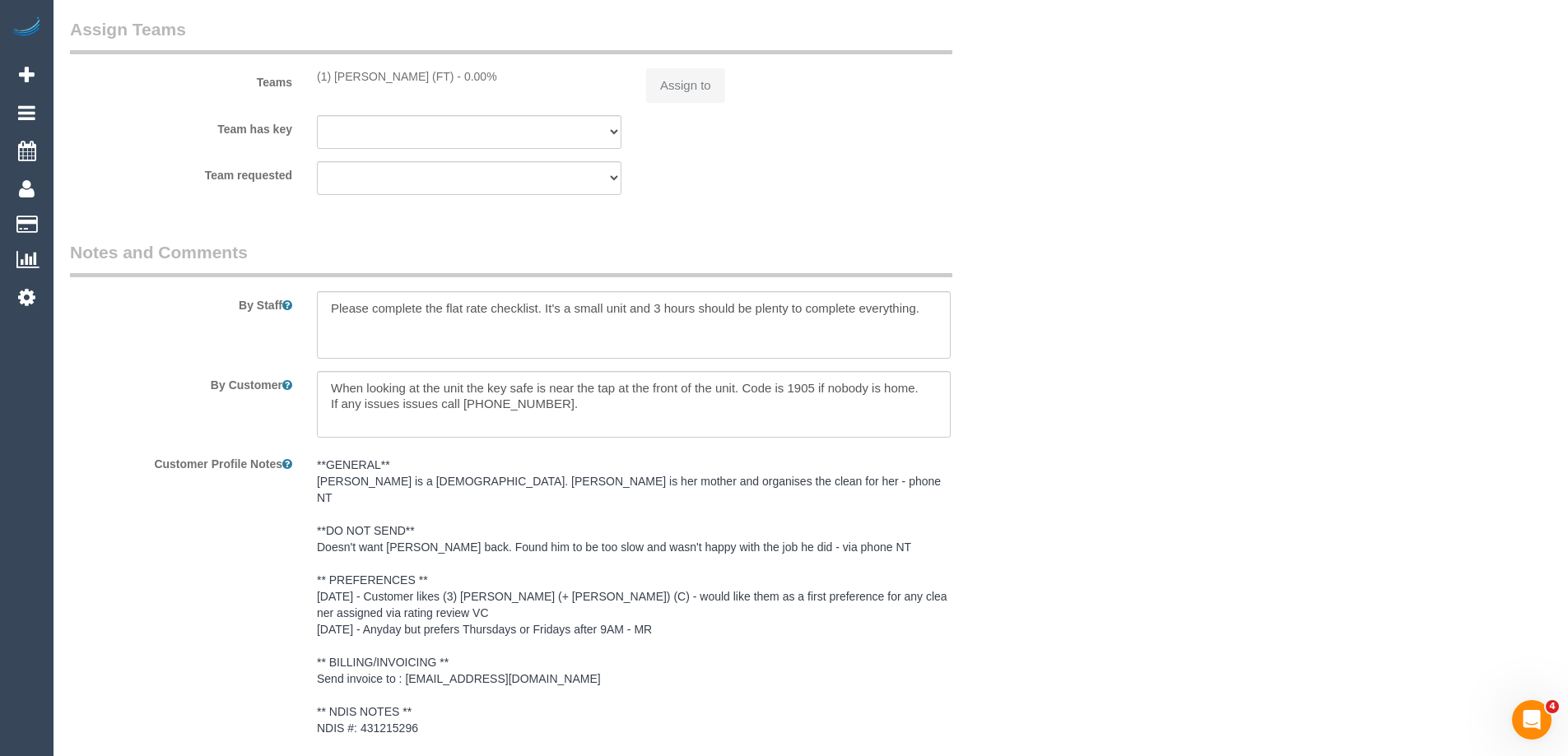
select select "180"
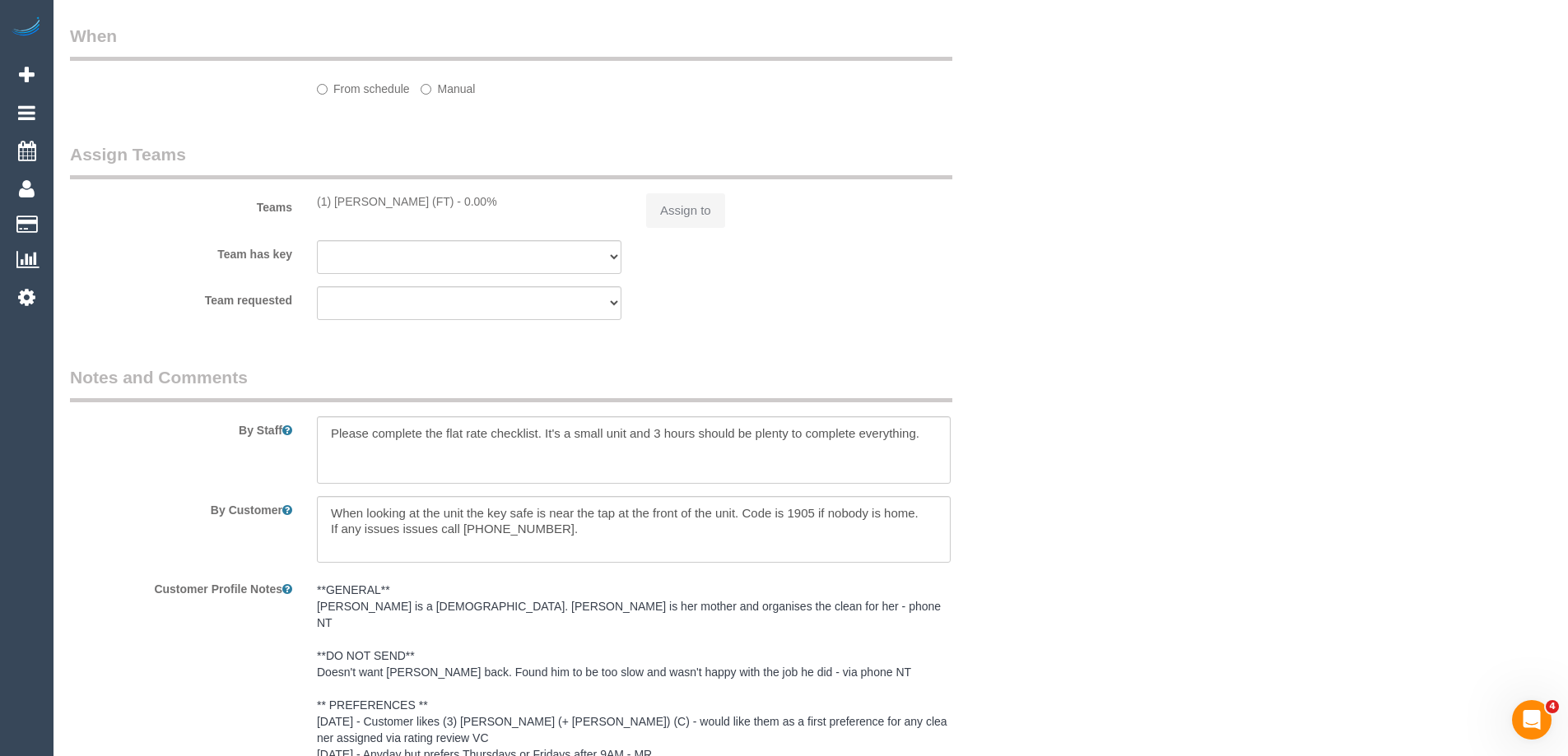
select select "object:758"
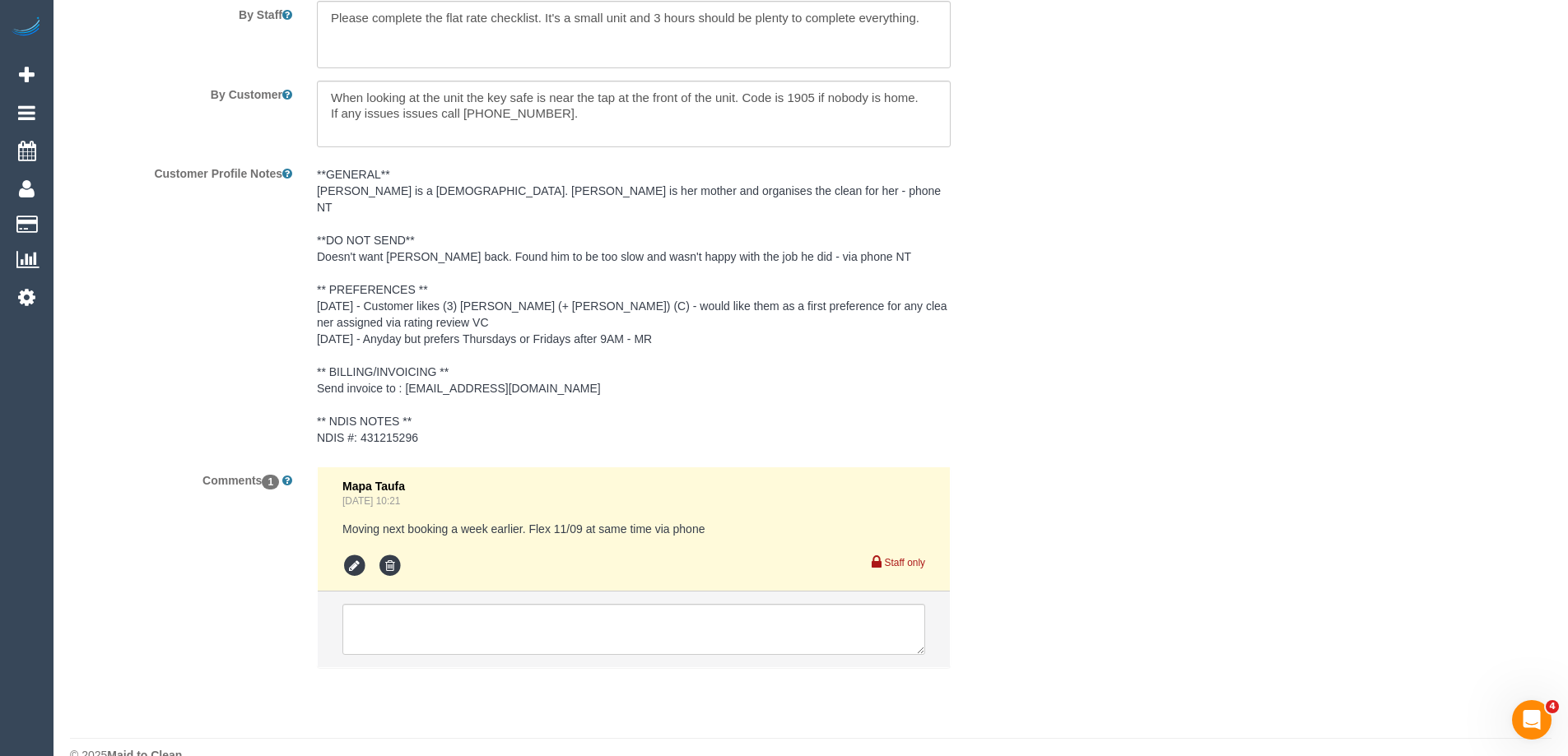
select select "number:28"
select select "number:14"
select select "number:18"
select select "number:36"
select select "number:33"
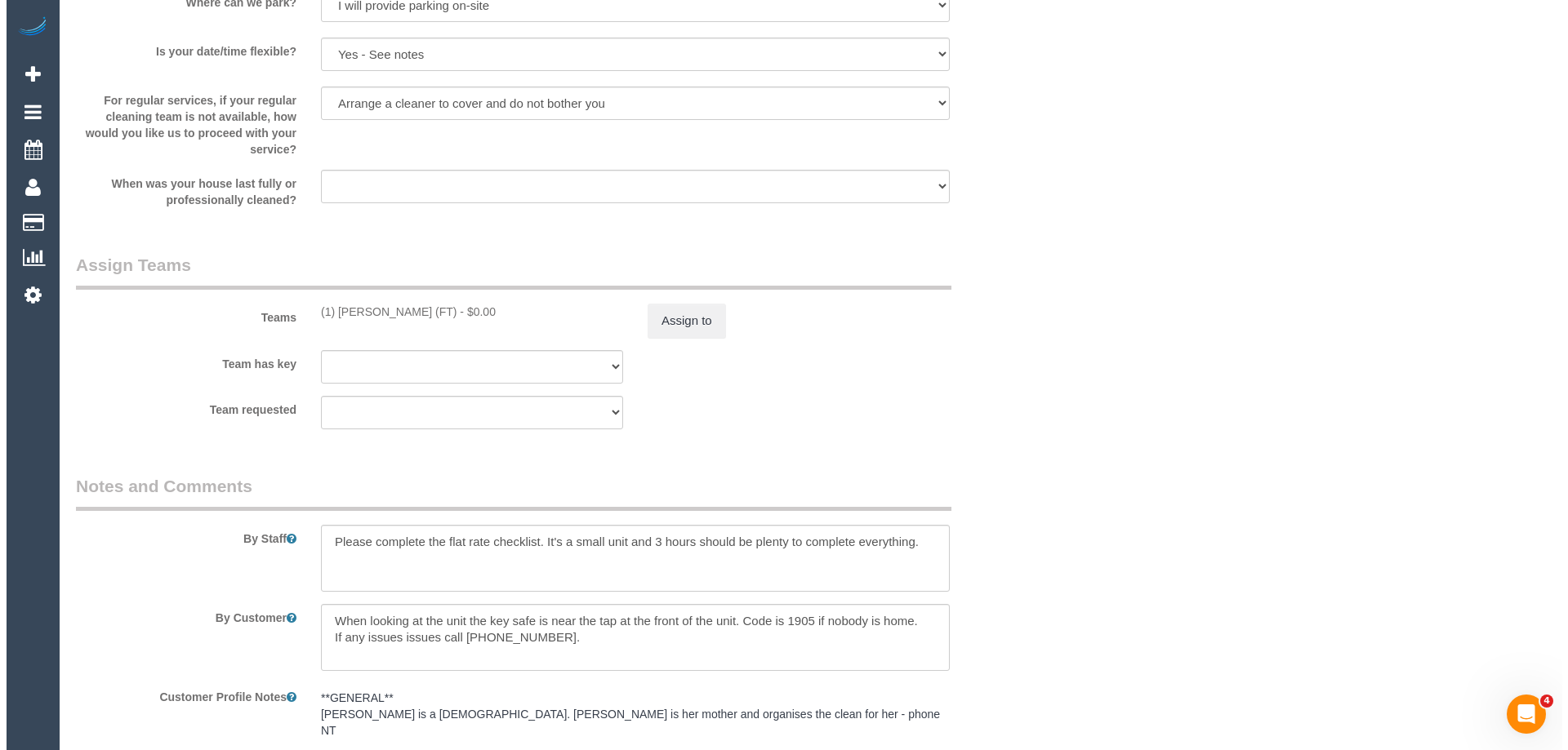
scroll to position [2002, 0]
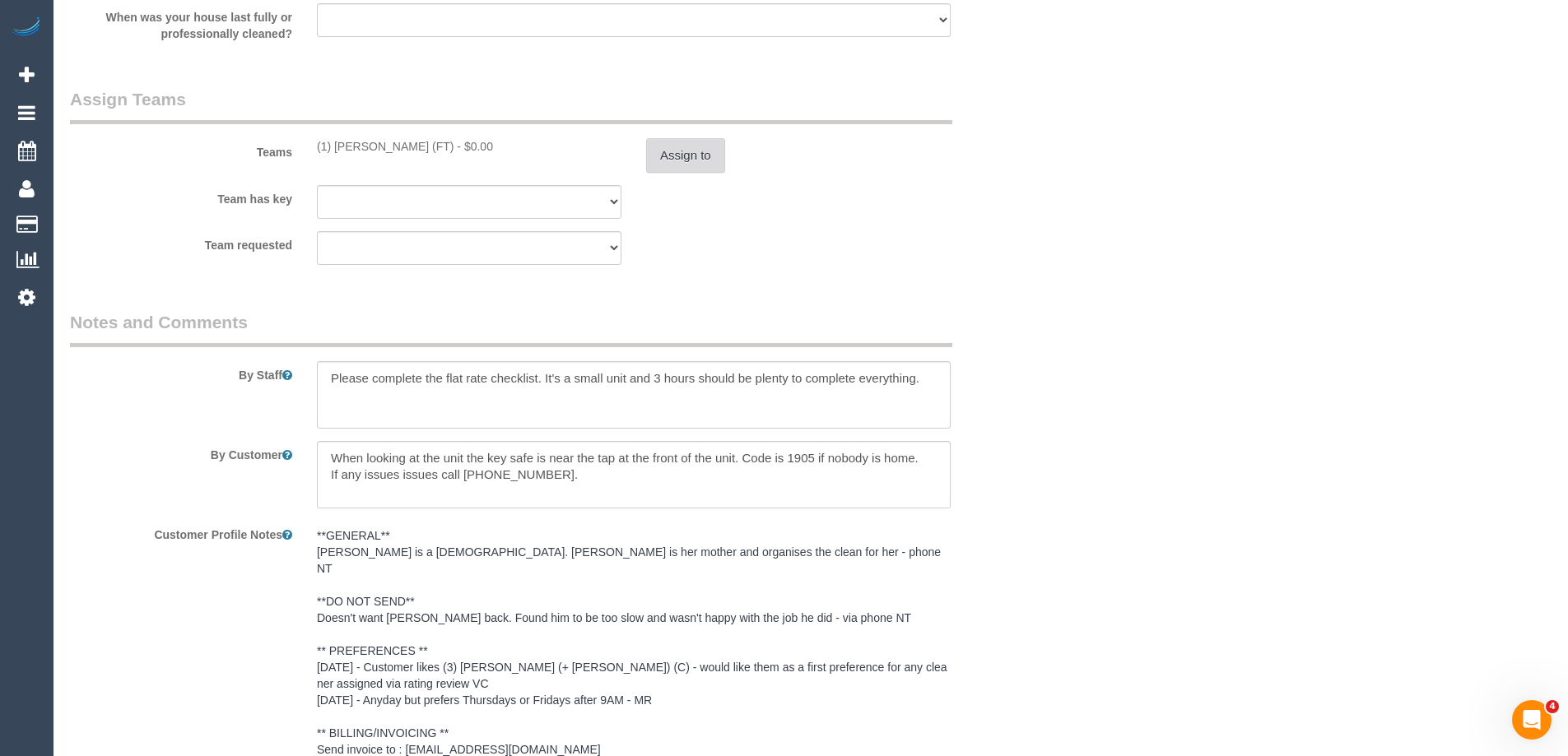
click at [691, 146] on button "Assign to" at bounding box center [685, 155] width 79 height 34
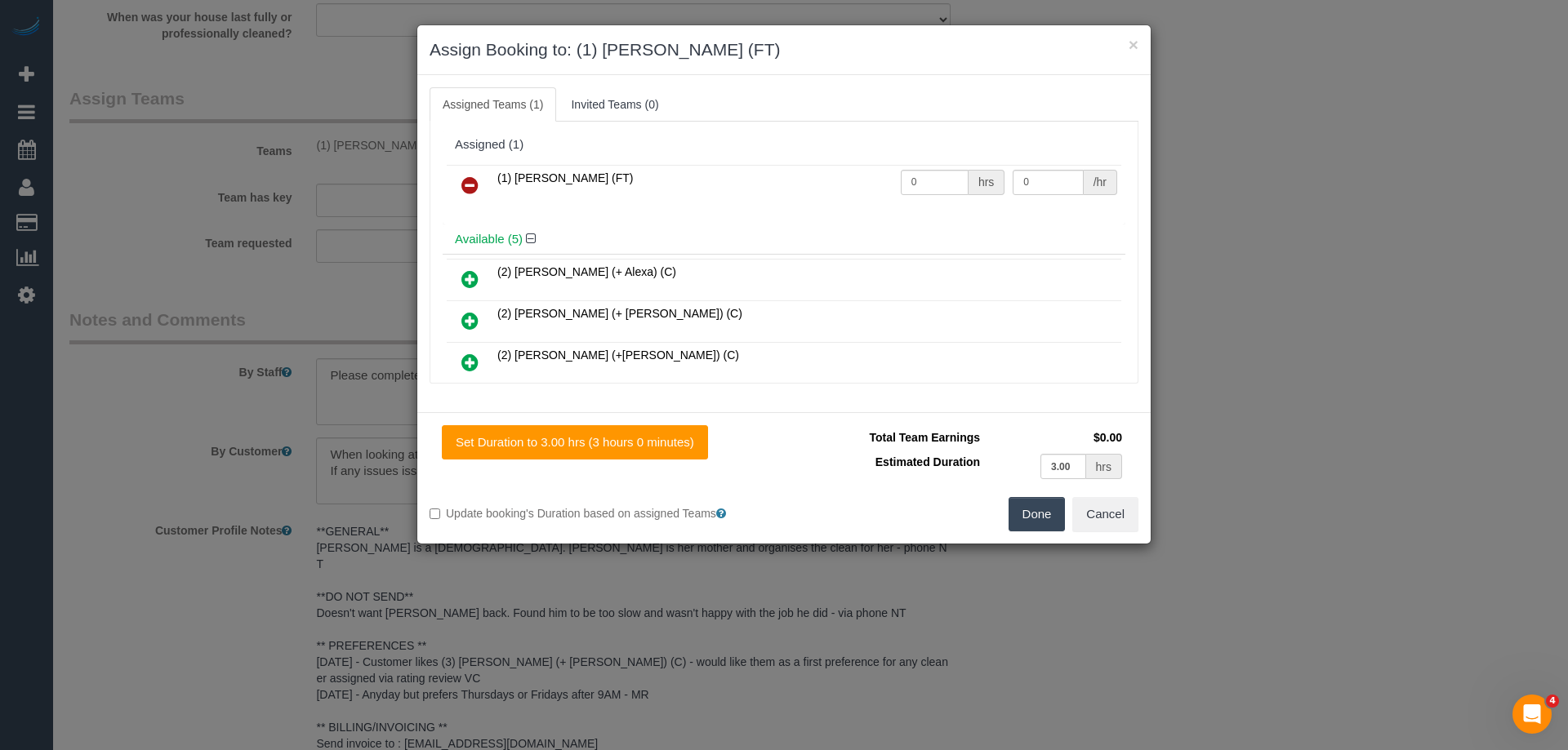
click at [466, 181] on icon at bounding box center [470, 185] width 17 height 19
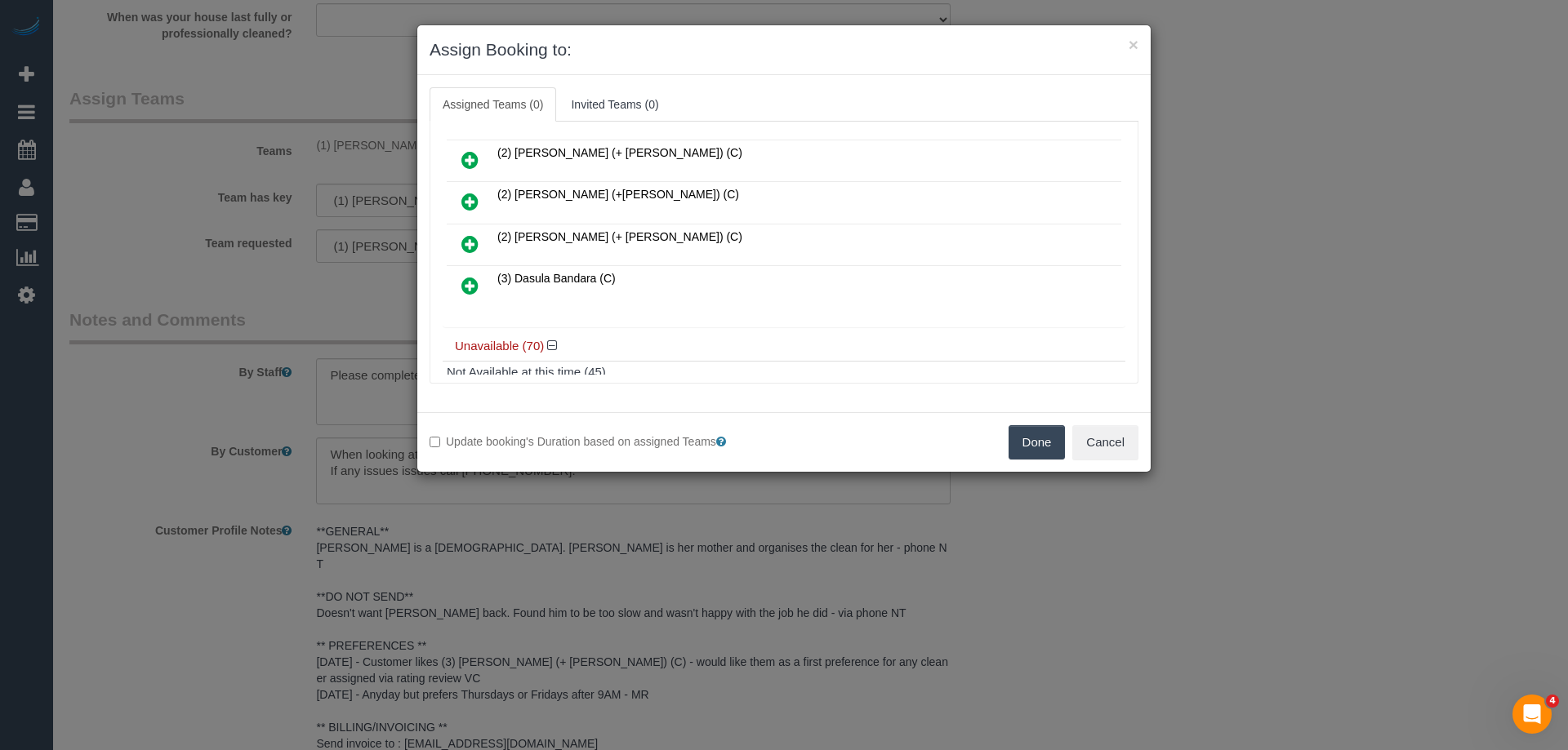
drag, startPoint x: 456, startPoint y: 278, endPoint x: 495, endPoint y: 277, distance: 39.0
click at [456, 278] on link at bounding box center [470, 286] width 39 height 32
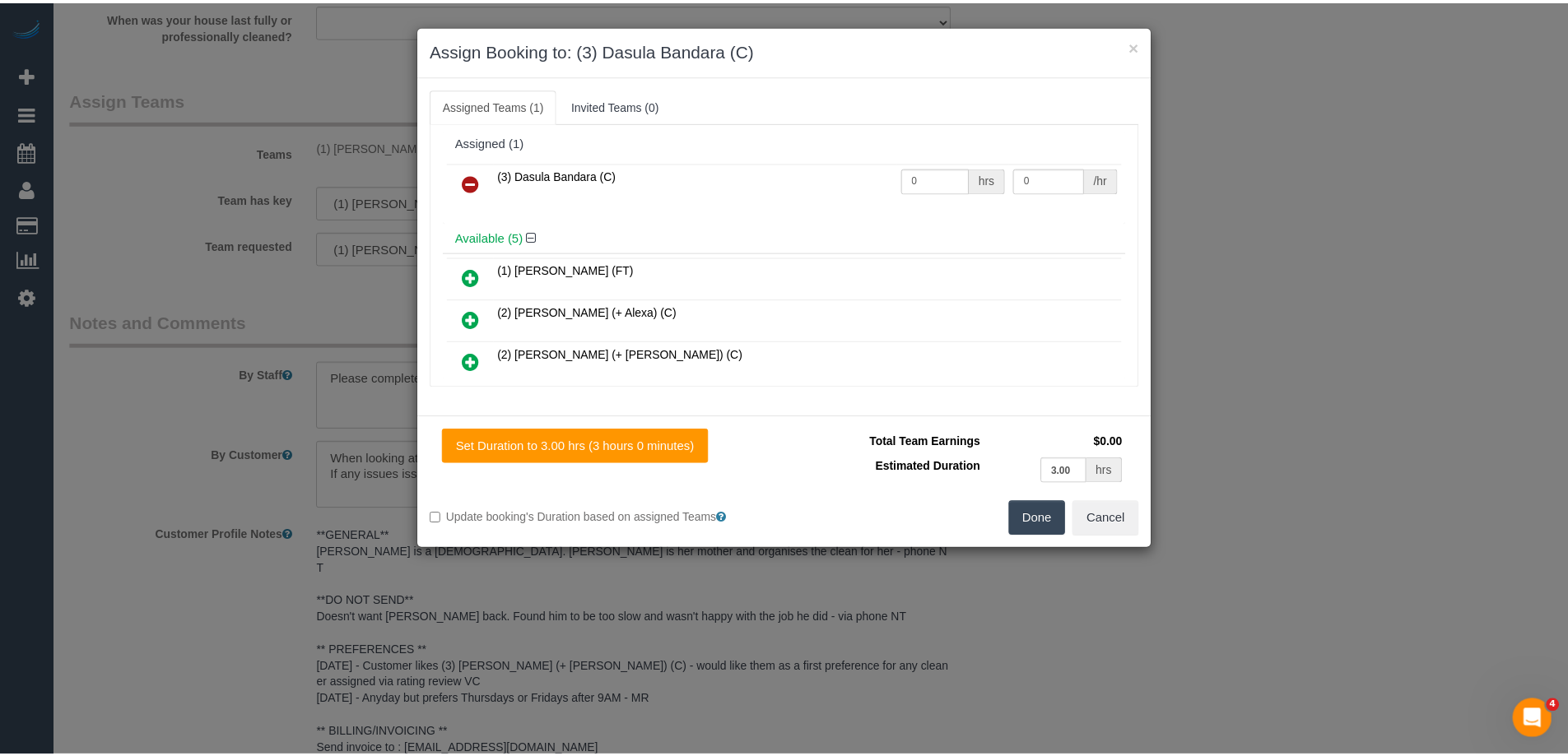
scroll to position [0, 0]
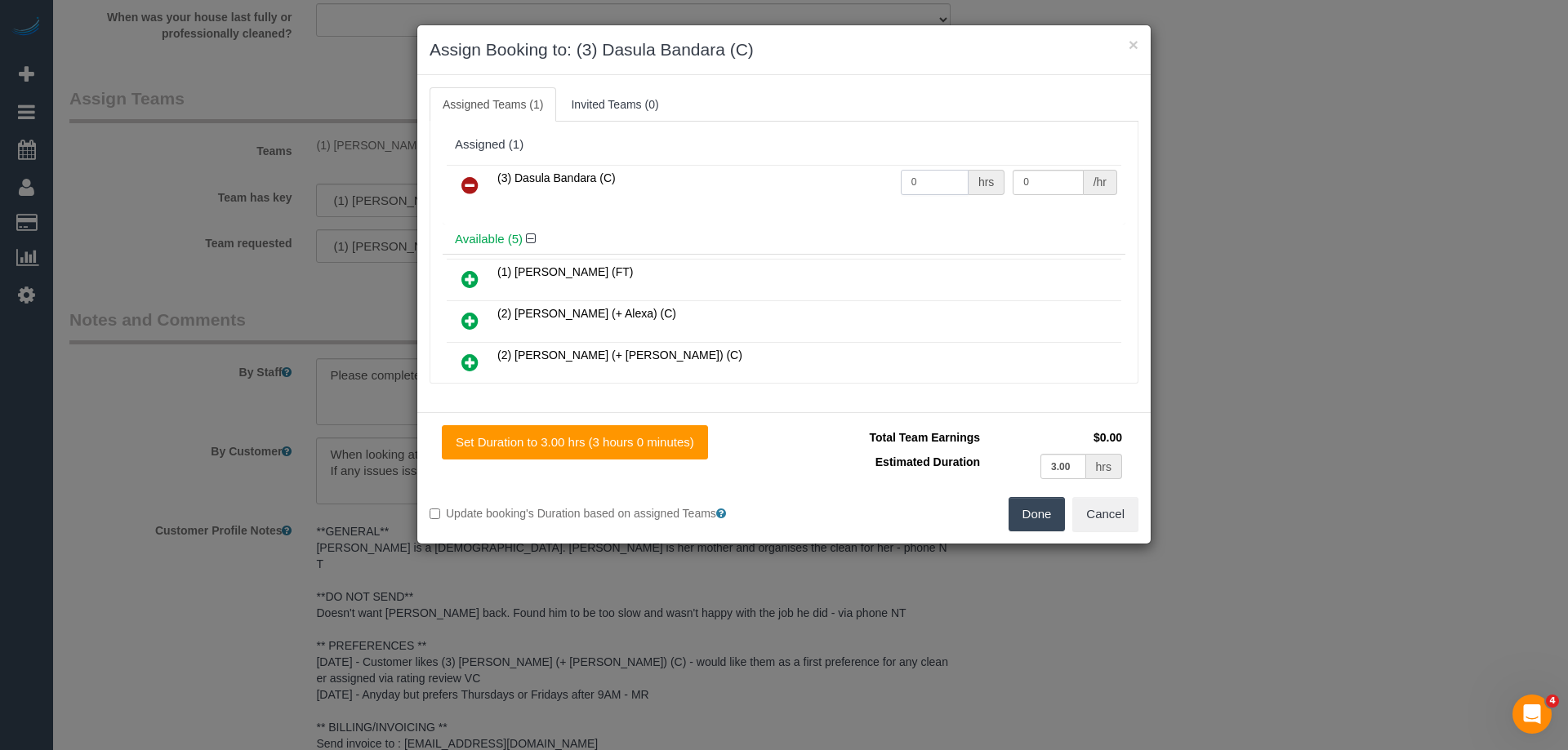
drag, startPoint x: 926, startPoint y: 179, endPoint x: 812, endPoint y: 177, distance: 114.0
click at [843, 179] on tr "(3) Dasula Bandara (C) 0 hrs 0 /hr" at bounding box center [784, 185] width 675 height 41
type input "3"
drag, startPoint x: 1036, startPoint y: 179, endPoint x: 820, endPoint y: 172, distance: 216.1
click at [853, 177] on tr "(3) Dasula Bandara (C) 3 hrs 0 /hr" at bounding box center [784, 185] width 675 height 41
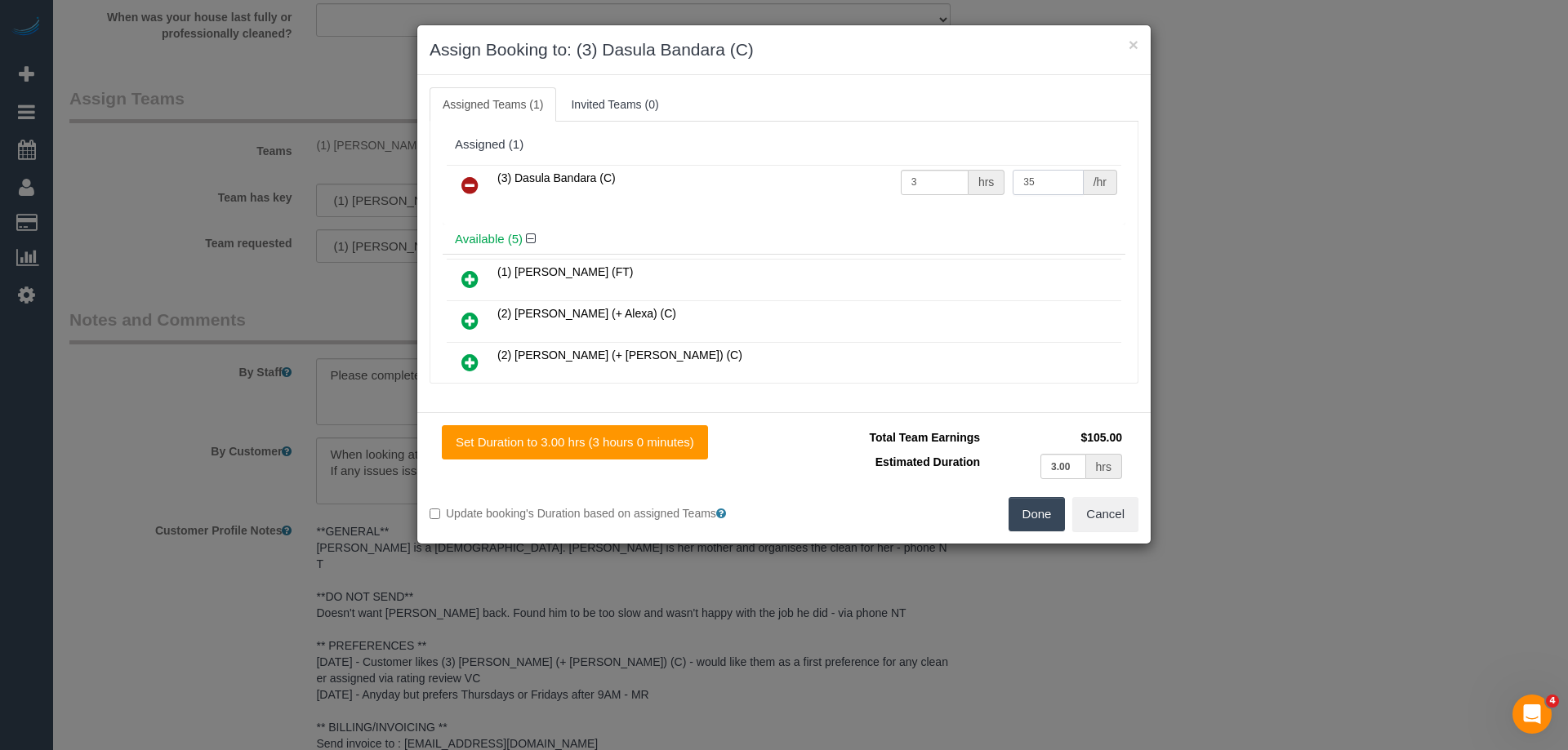
type input "35"
click at [1023, 522] on button "Done" at bounding box center [1038, 513] width 57 height 34
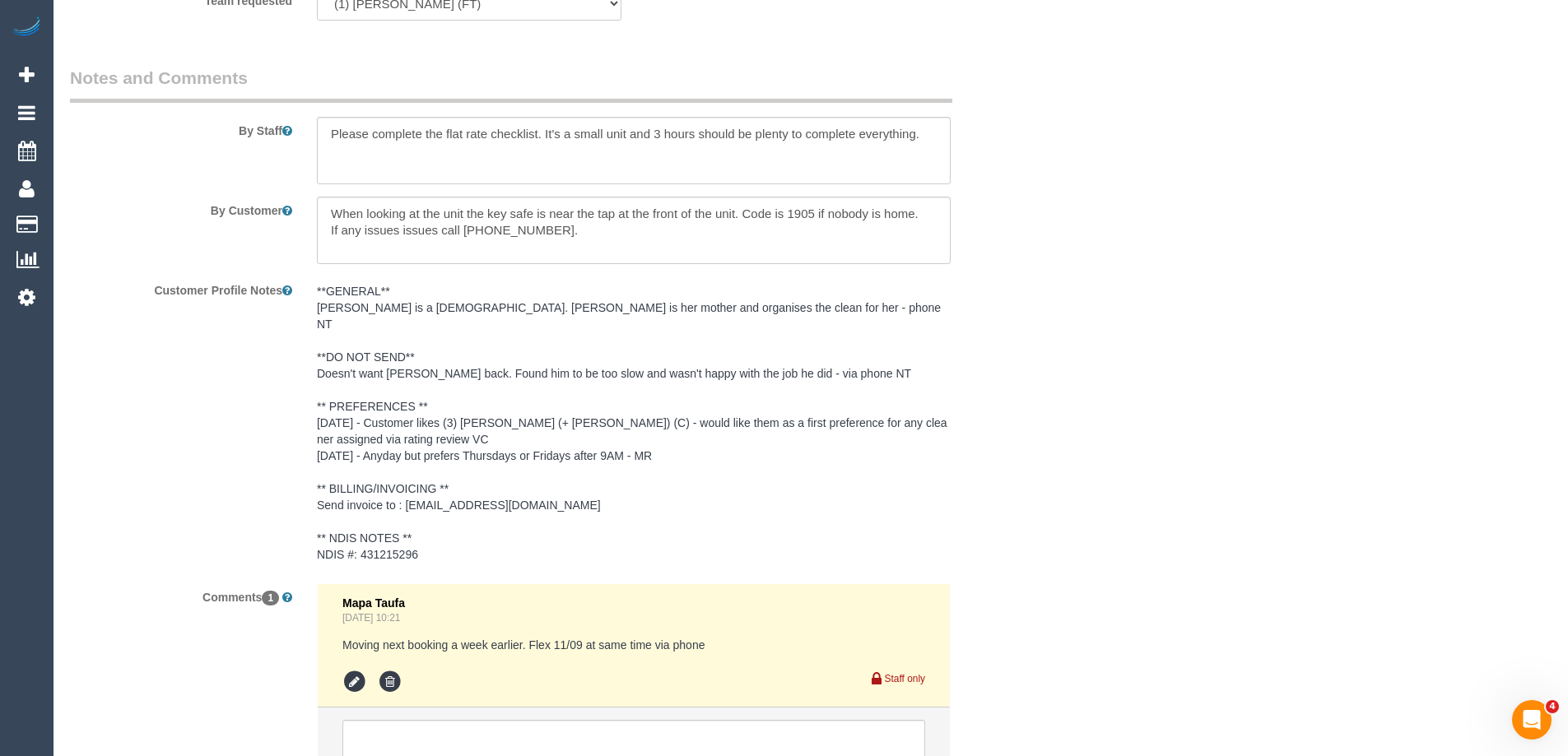
scroll to position [2393, 0]
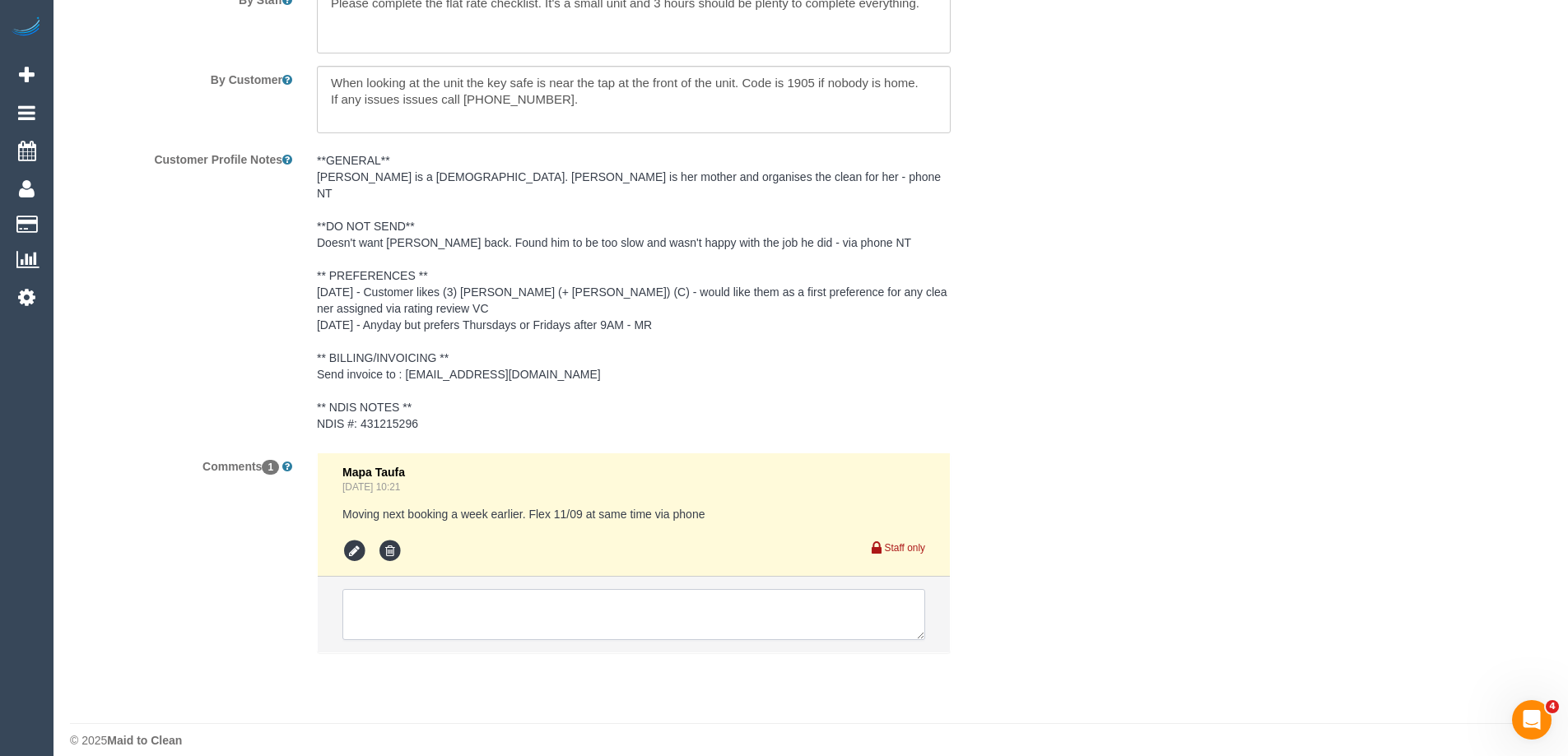
click at [382, 606] on textarea at bounding box center [634, 614] width 583 height 51
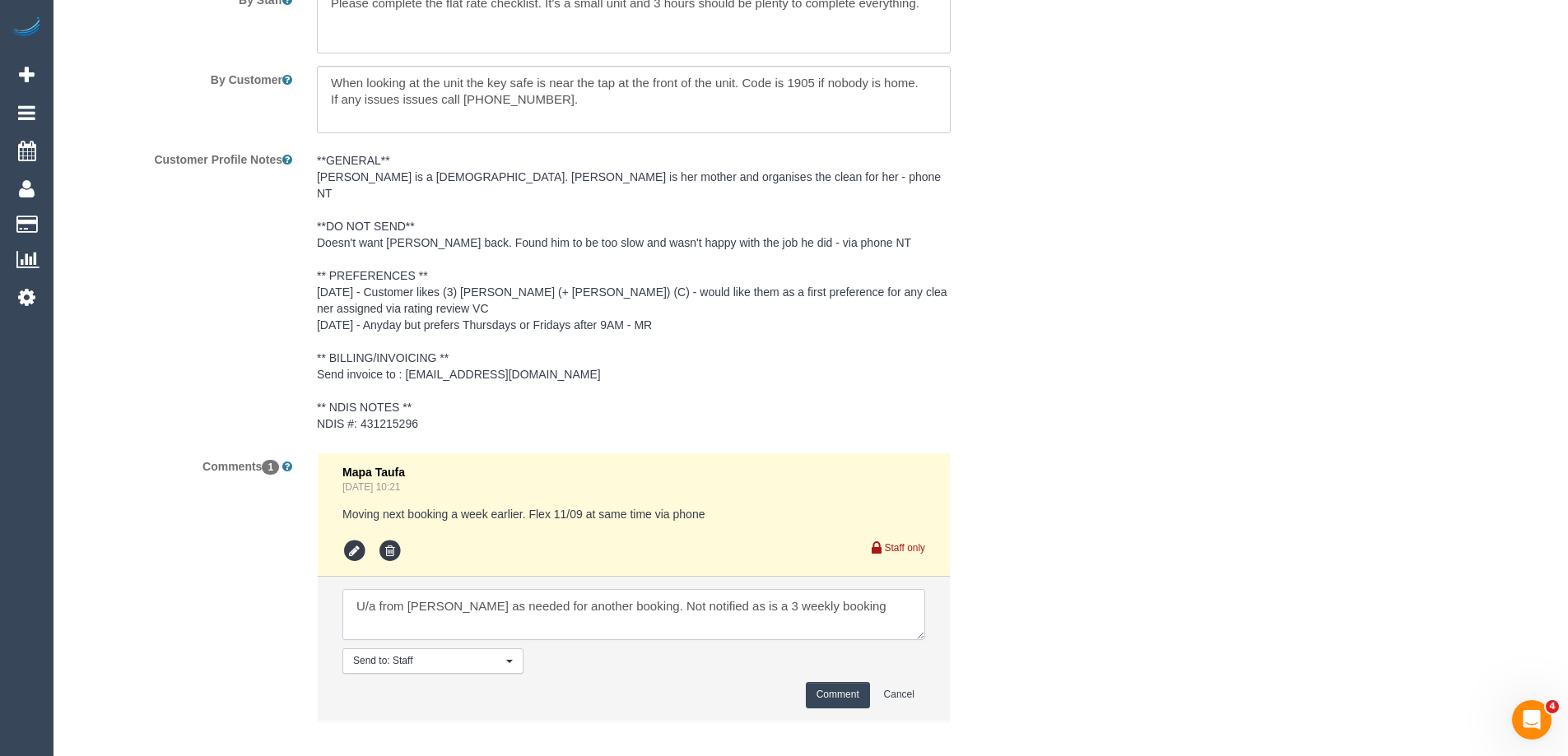
type textarea "U/a from Jeremy as needed for another booking. Not notified as is a 3 weekly bo…"
click at [809, 682] on button "Comment" at bounding box center [837, 694] width 64 height 25
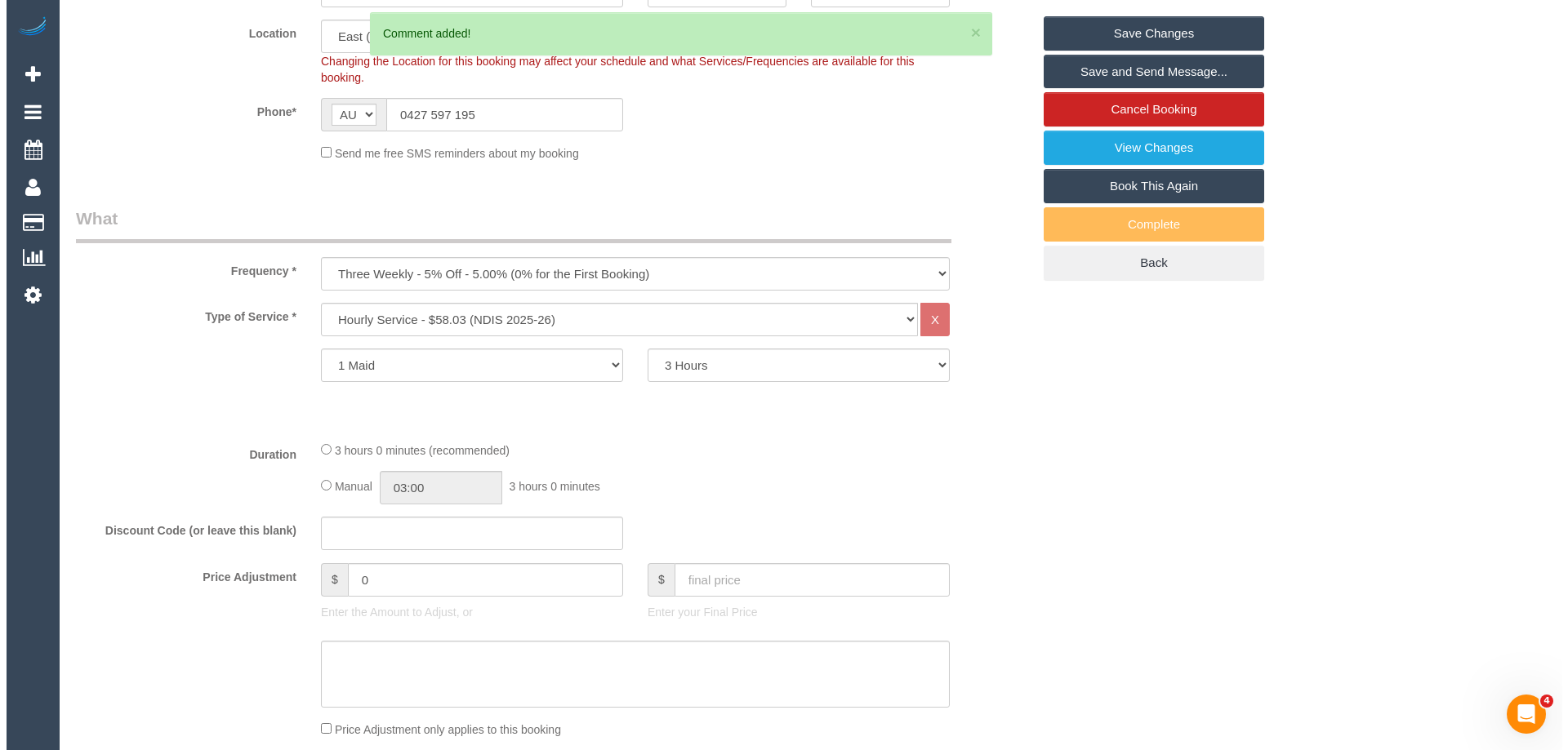
scroll to position [0, 0]
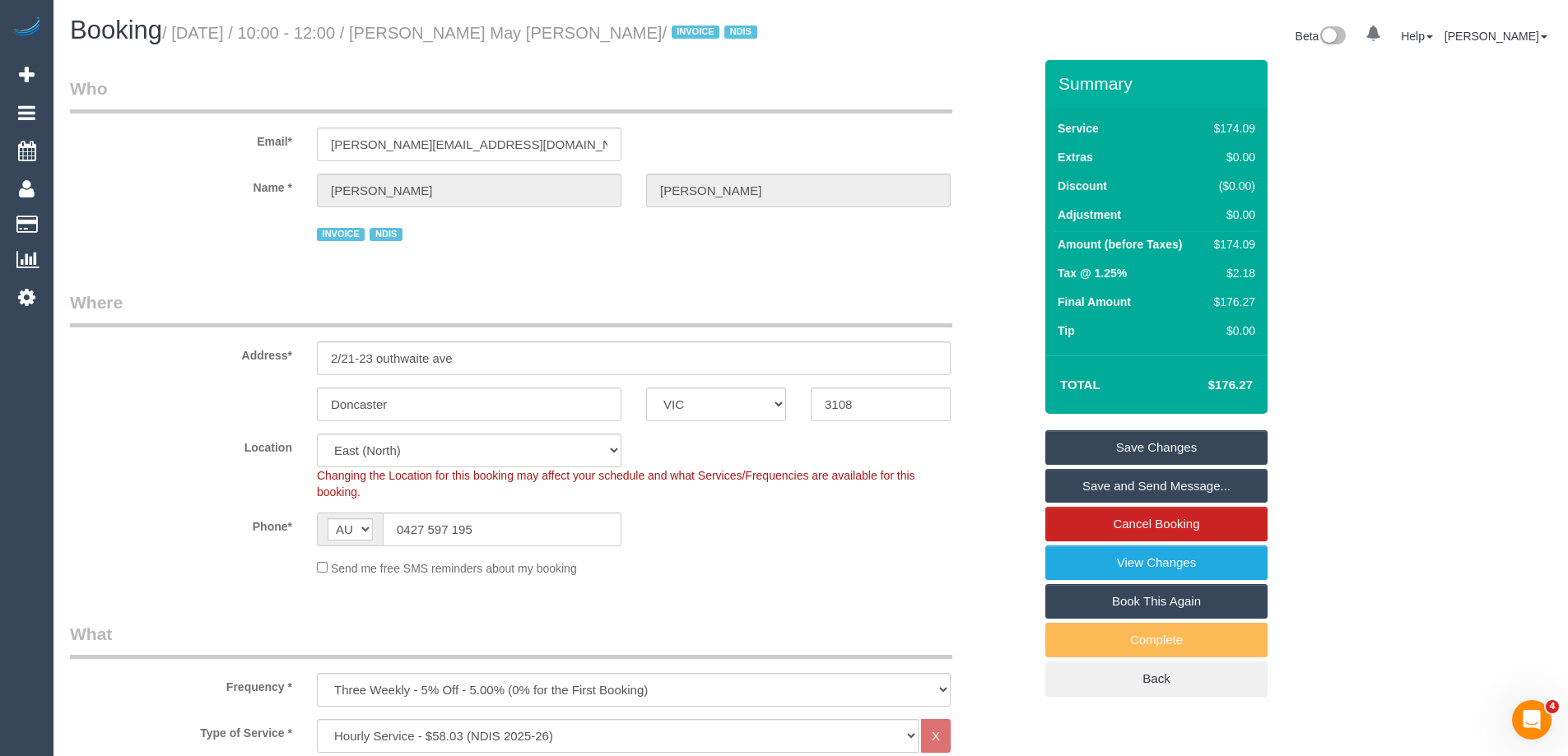
drag, startPoint x: 598, startPoint y: 29, endPoint x: 455, endPoint y: 32, distance: 143.0
click at [455, 32] on small "/ September 11, 2025 / 10:00 - 12:00 / Gracie May Driscoll / INVOICE NDIS" at bounding box center [462, 33] width 600 height 19
copy small "Gracie May Driscoll"
click at [1098, 441] on link "Save Changes" at bounding box center [1157, 447] width 223 height 34
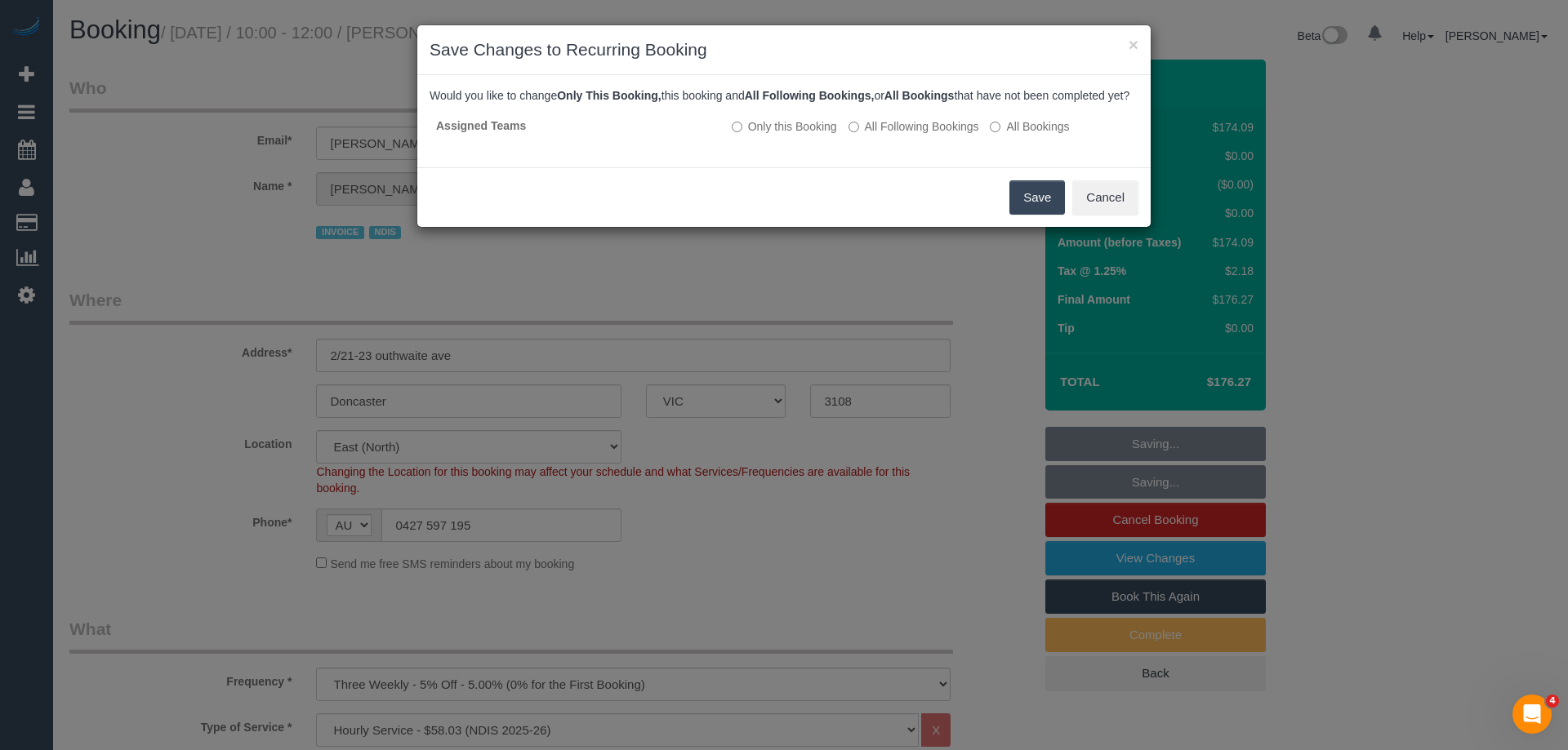
click at [1029, 205] on button "Save" at bounding box center [1037, 197] width 55 height 34
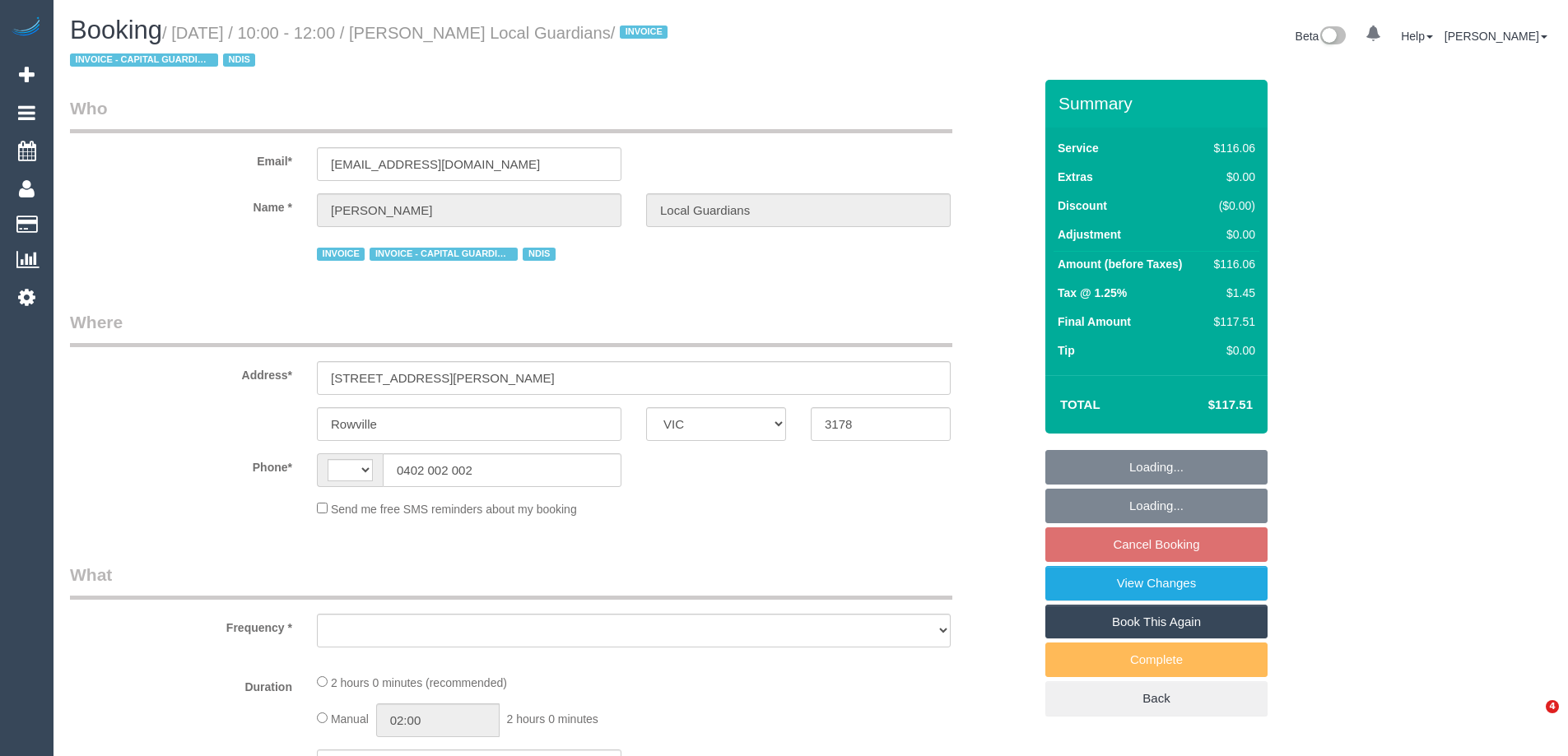
select select "VIC"
select select "string:AU"
select select "object:550"
select select "number:28"
select select "number:14"
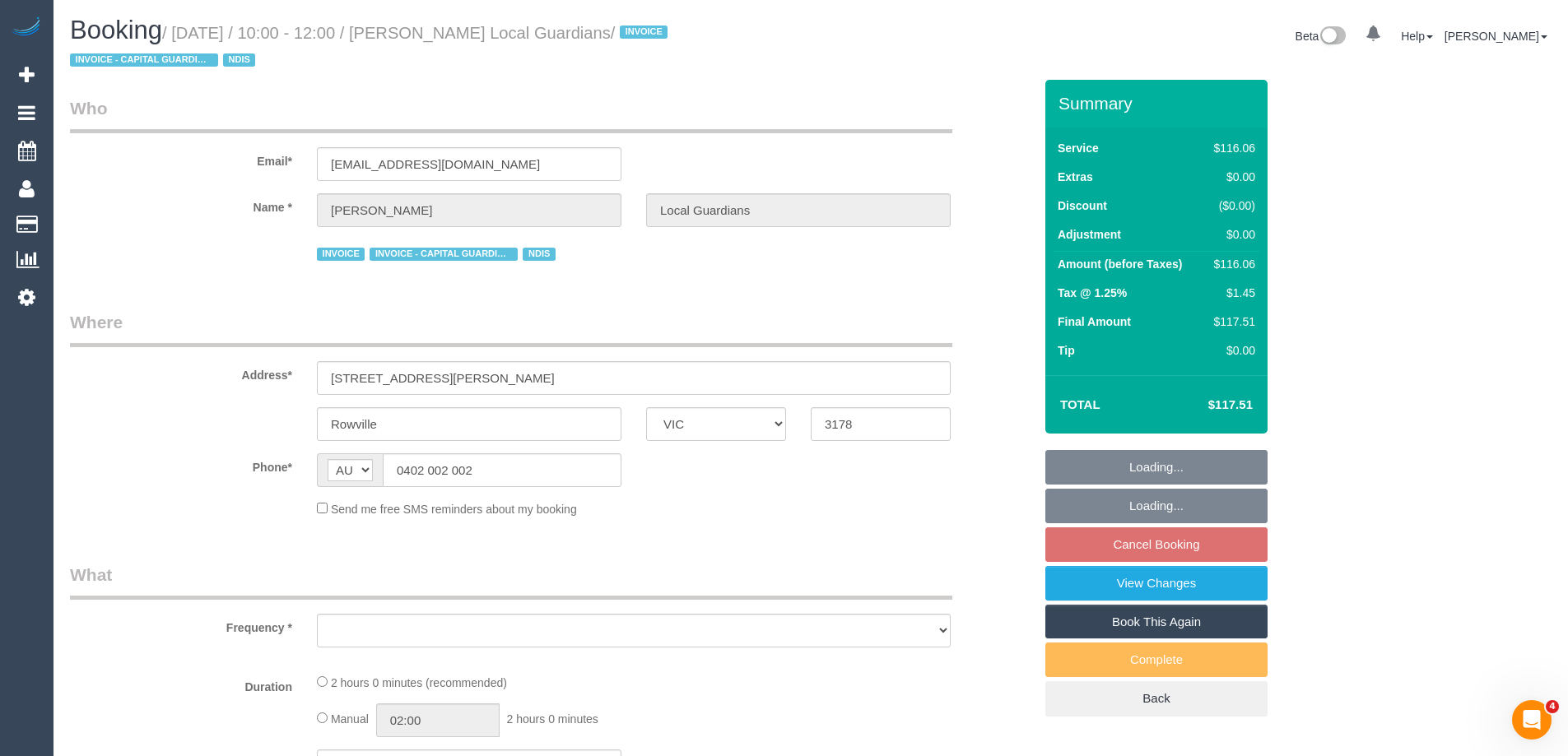
select select "number:19"
select select "number:25"
select select "number:34"
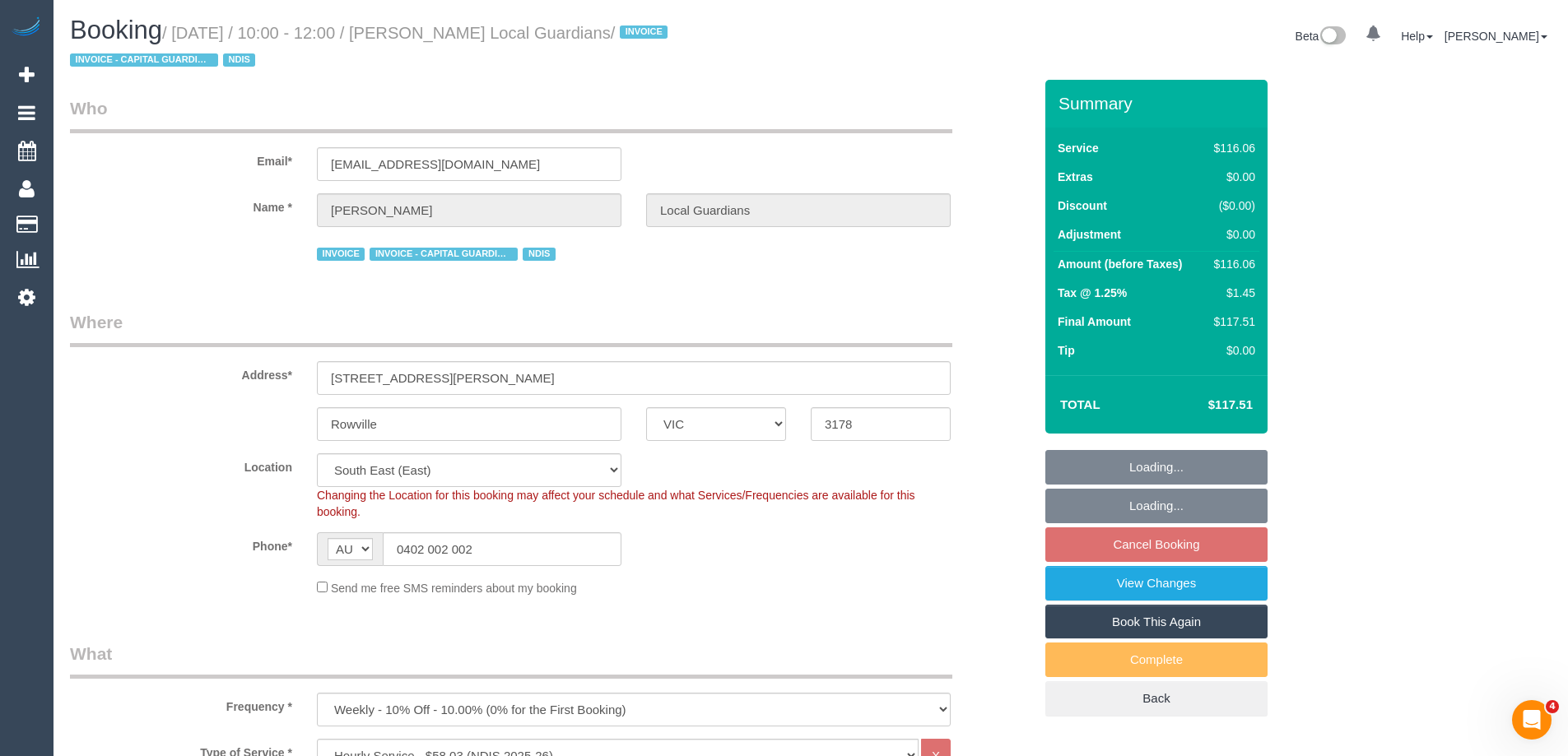
select select "object:1275"
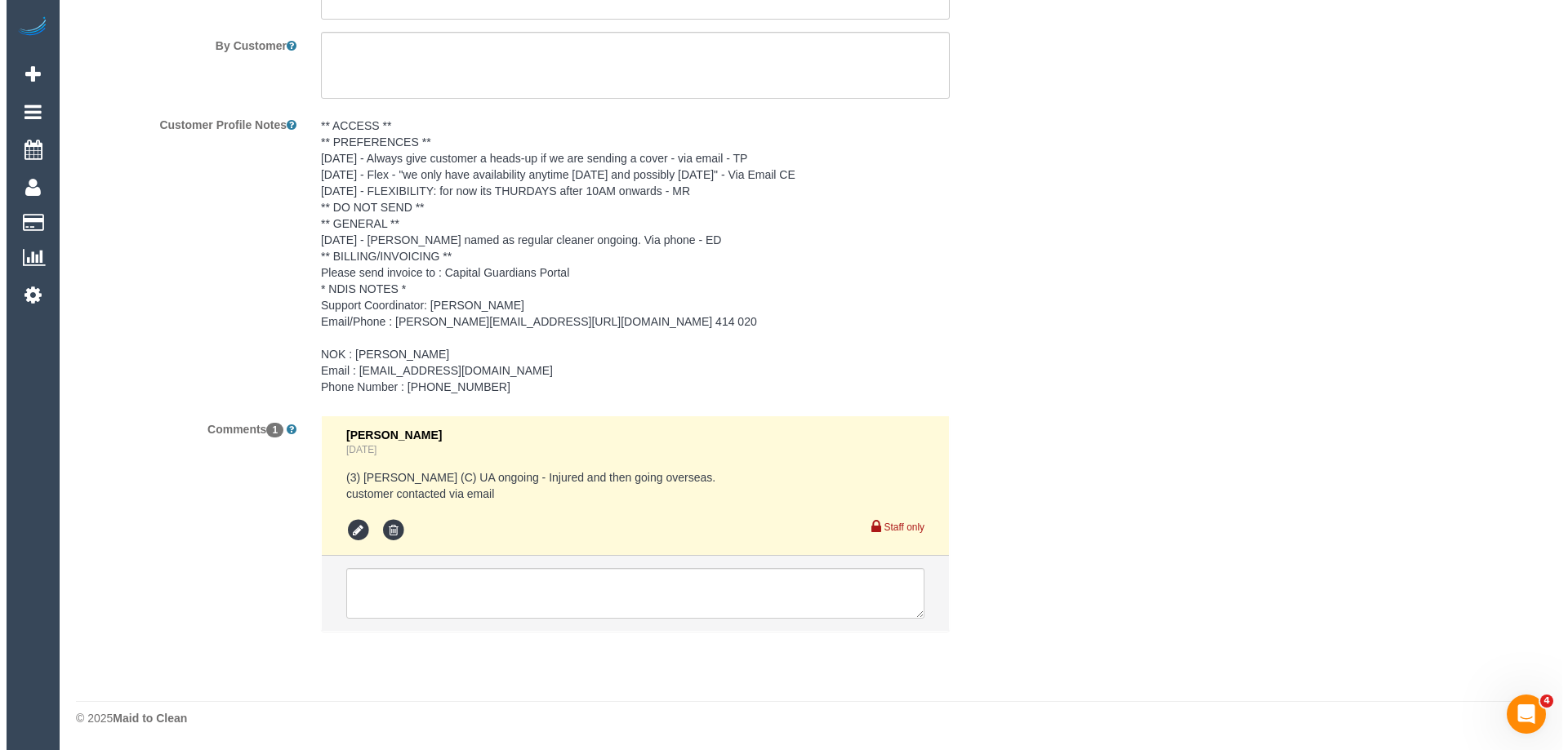
scroll to position [2042, 0]
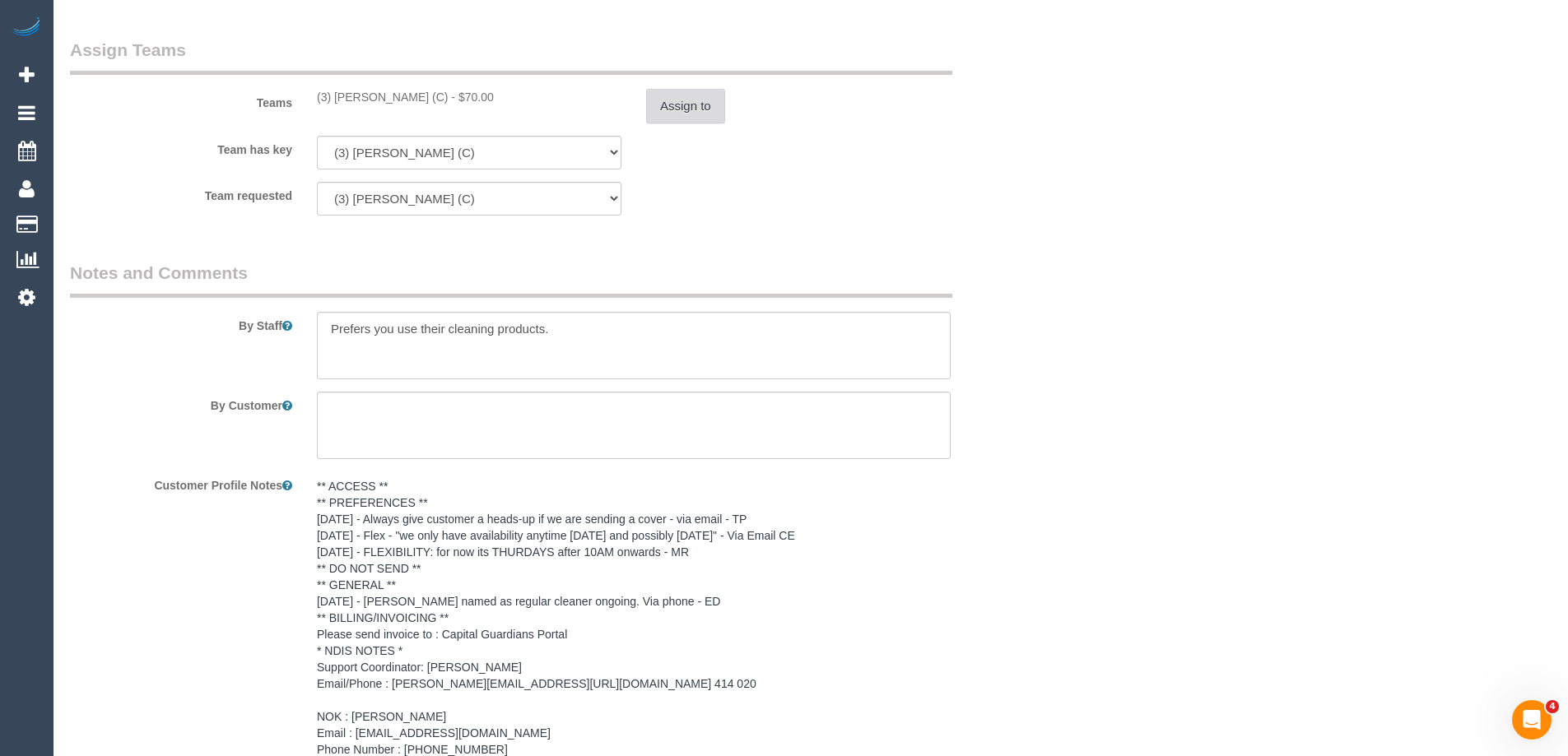
click at [694, 109] on button "Assign to" at bounding box center [685, 106] width 79 height 34
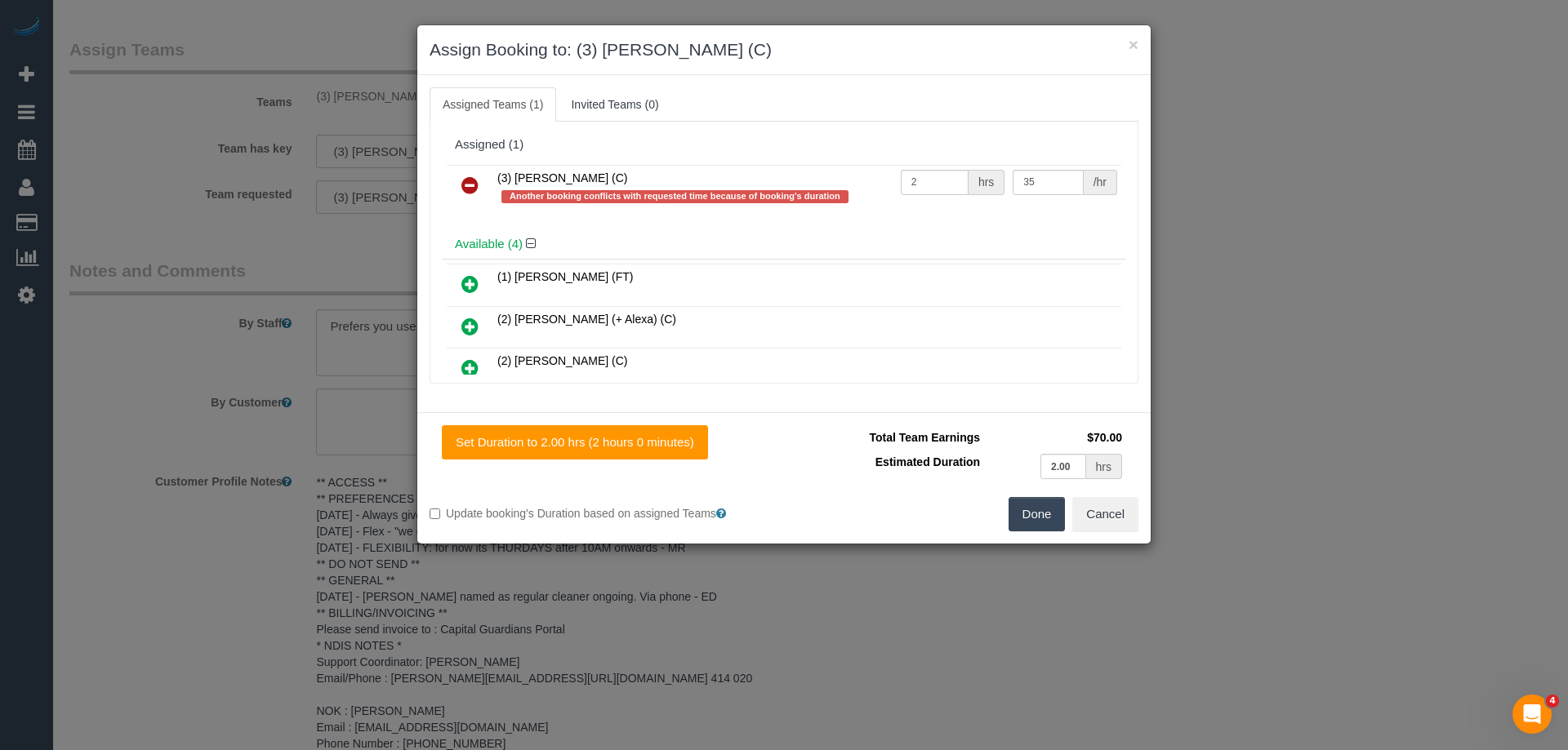
click at [477, 185] on icon at bounding box center [470, 185] width 17 height 19
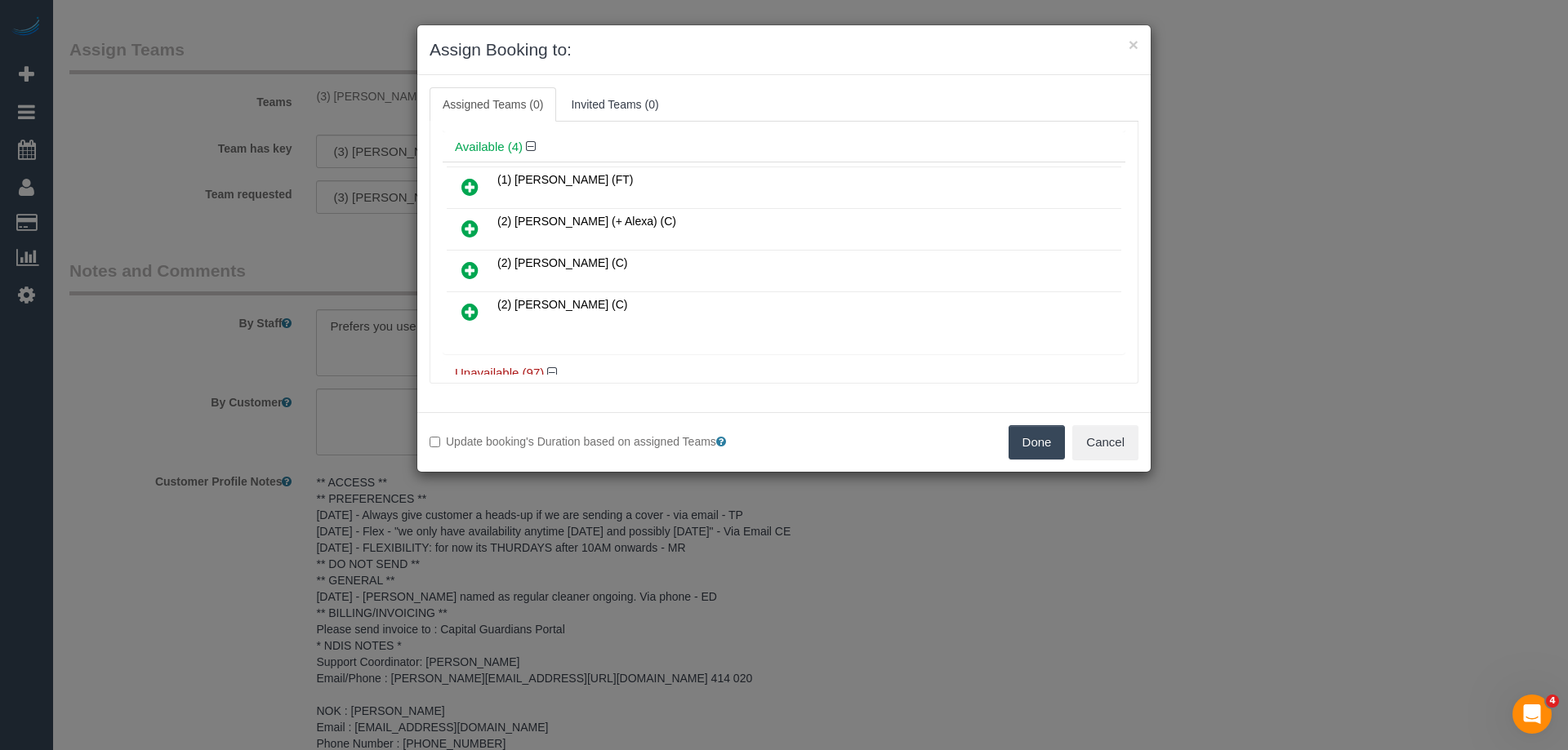
scroll to position [82, 0]
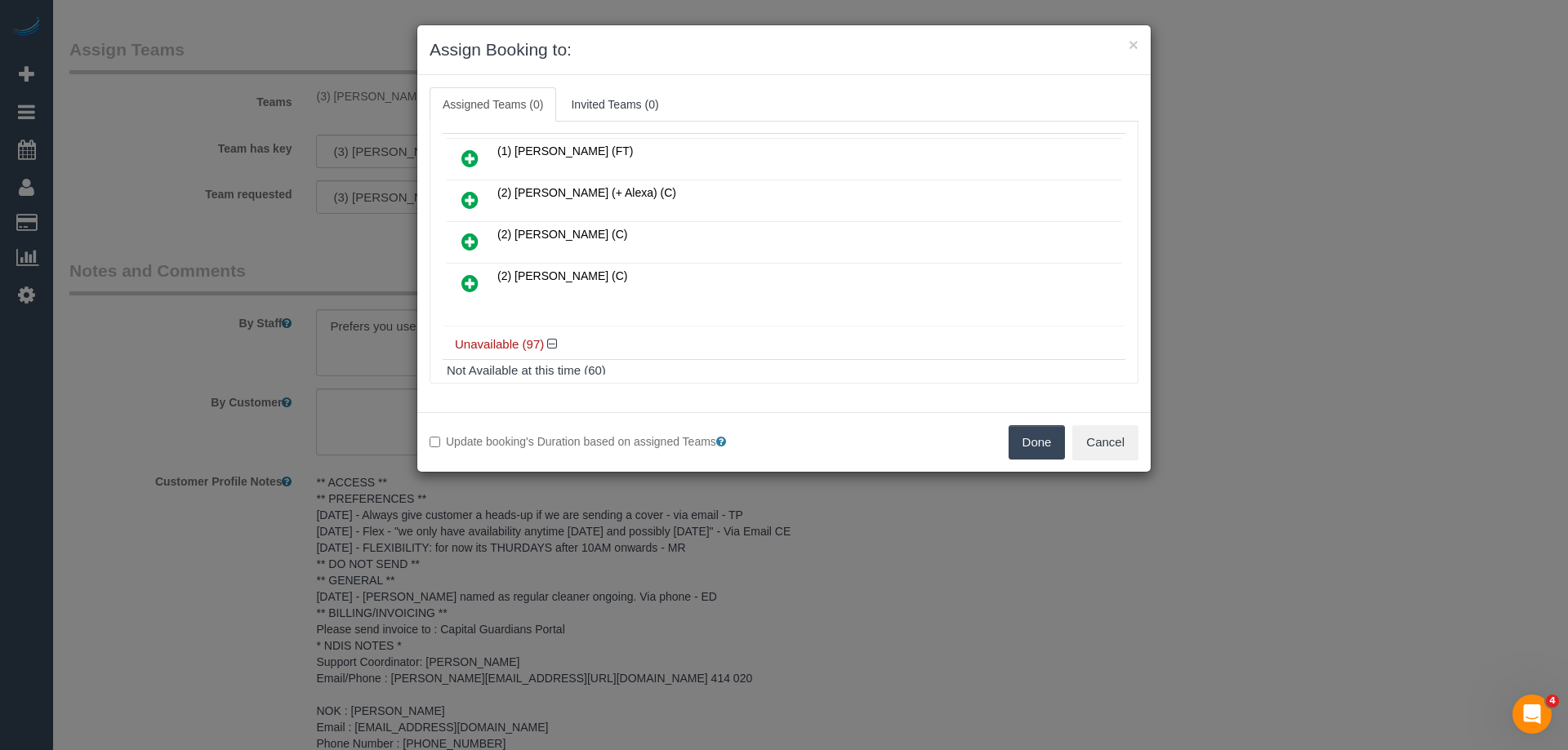
click at [467, 151] on icon at bounding box center [470, 157] width 17 height 19
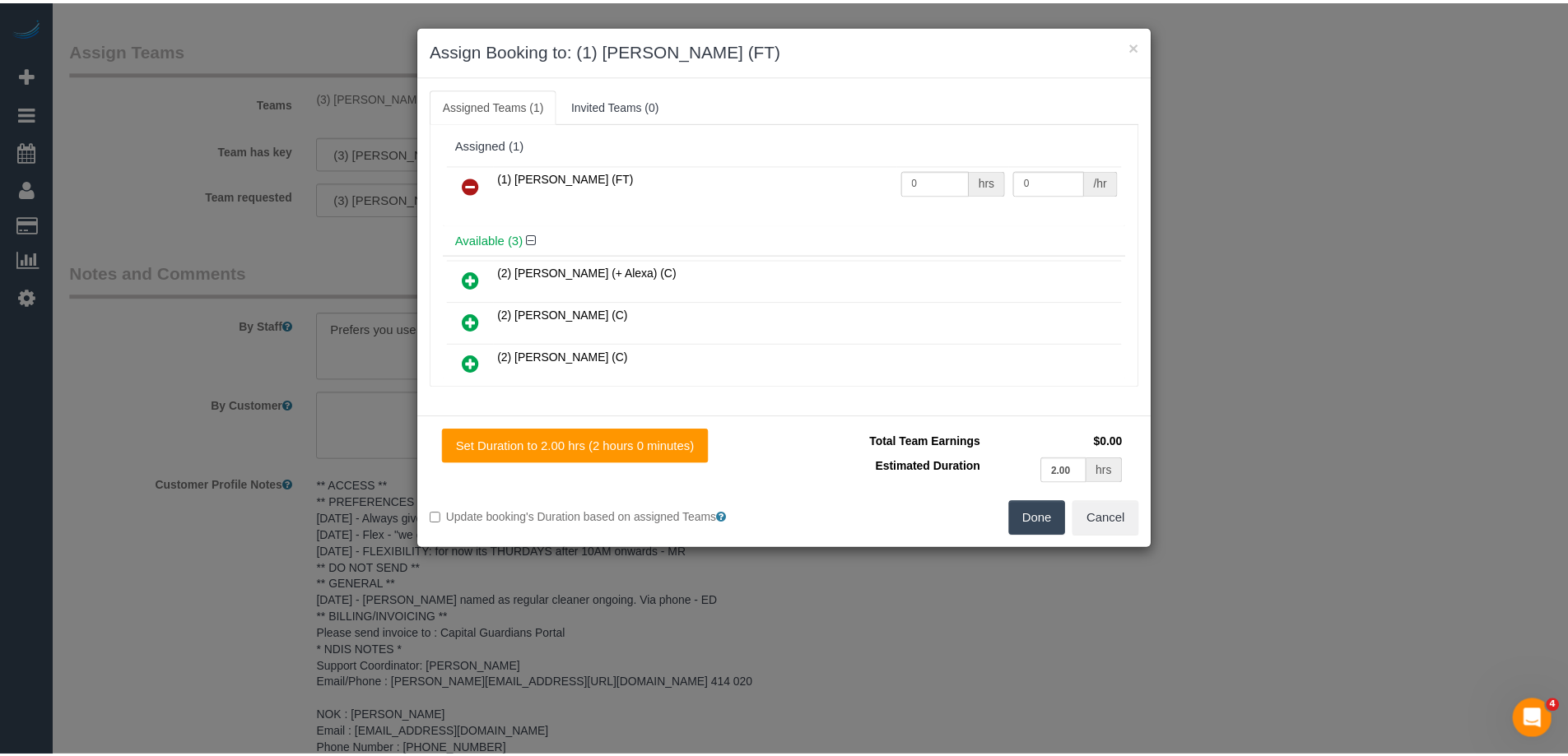
scroll to position [0, 0]
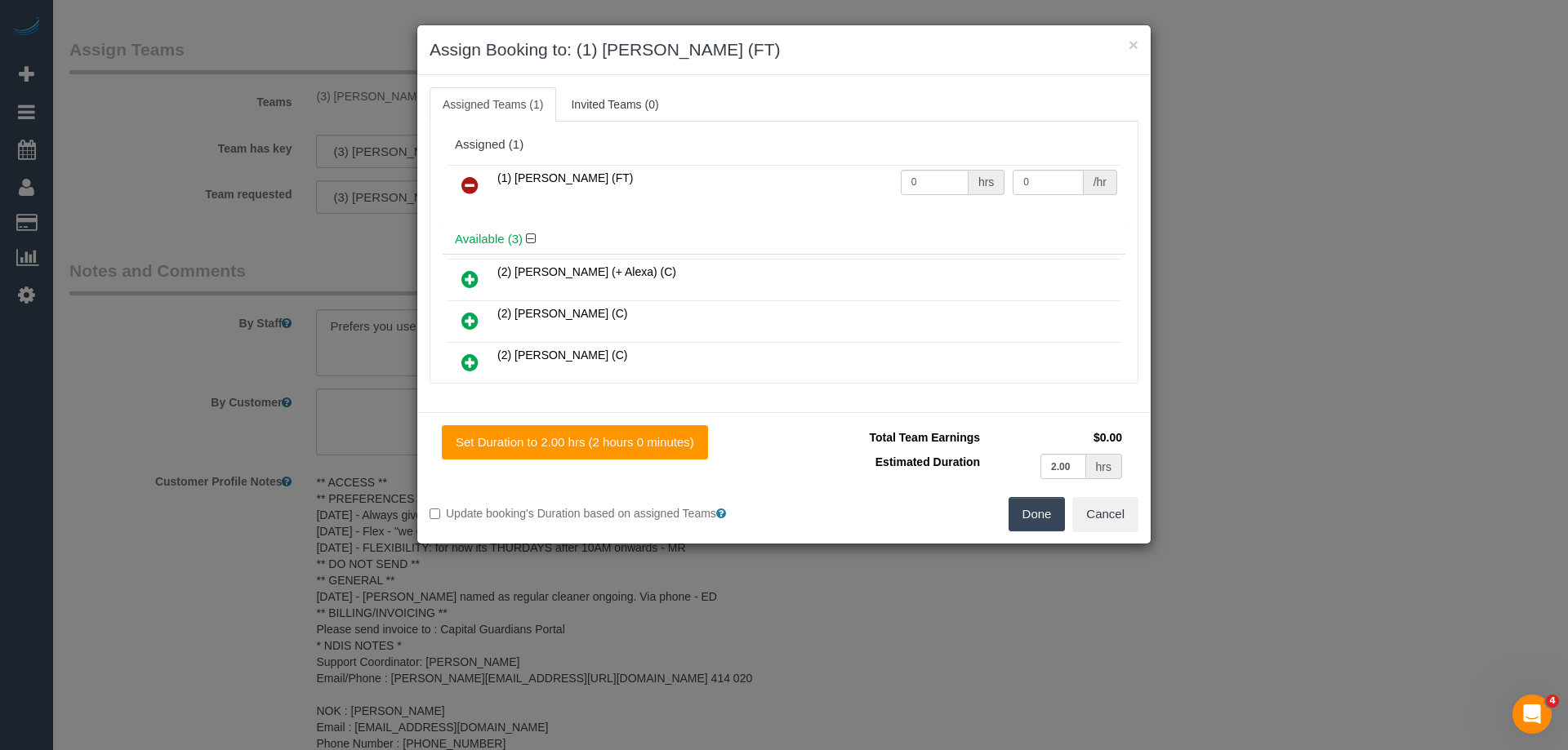
click at [1015, 501] on button "Done" at bounding box center [1038, 513] width 57 height 34
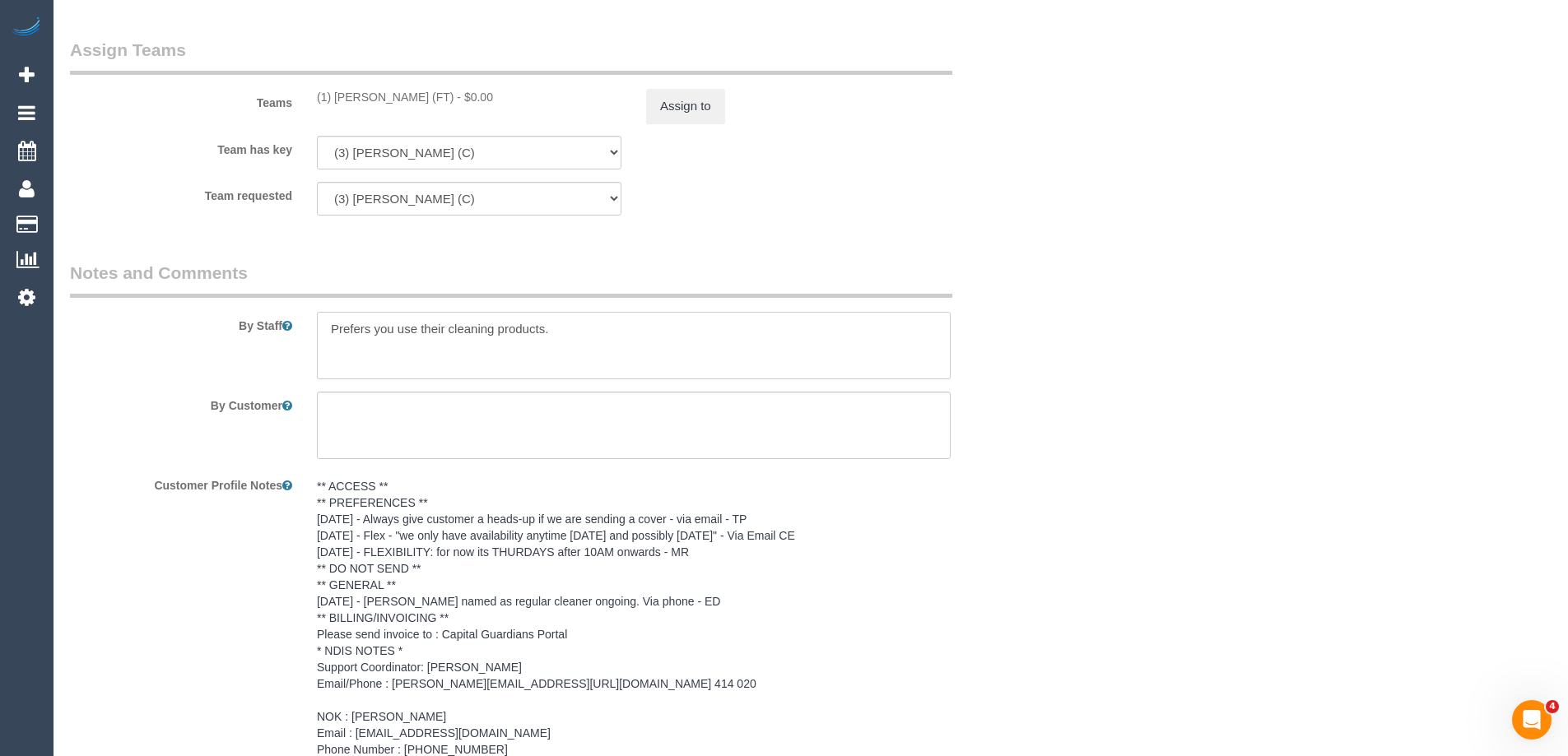
click at [318, 317] on textarea at bounding box center [634, 345] width 634 height 68
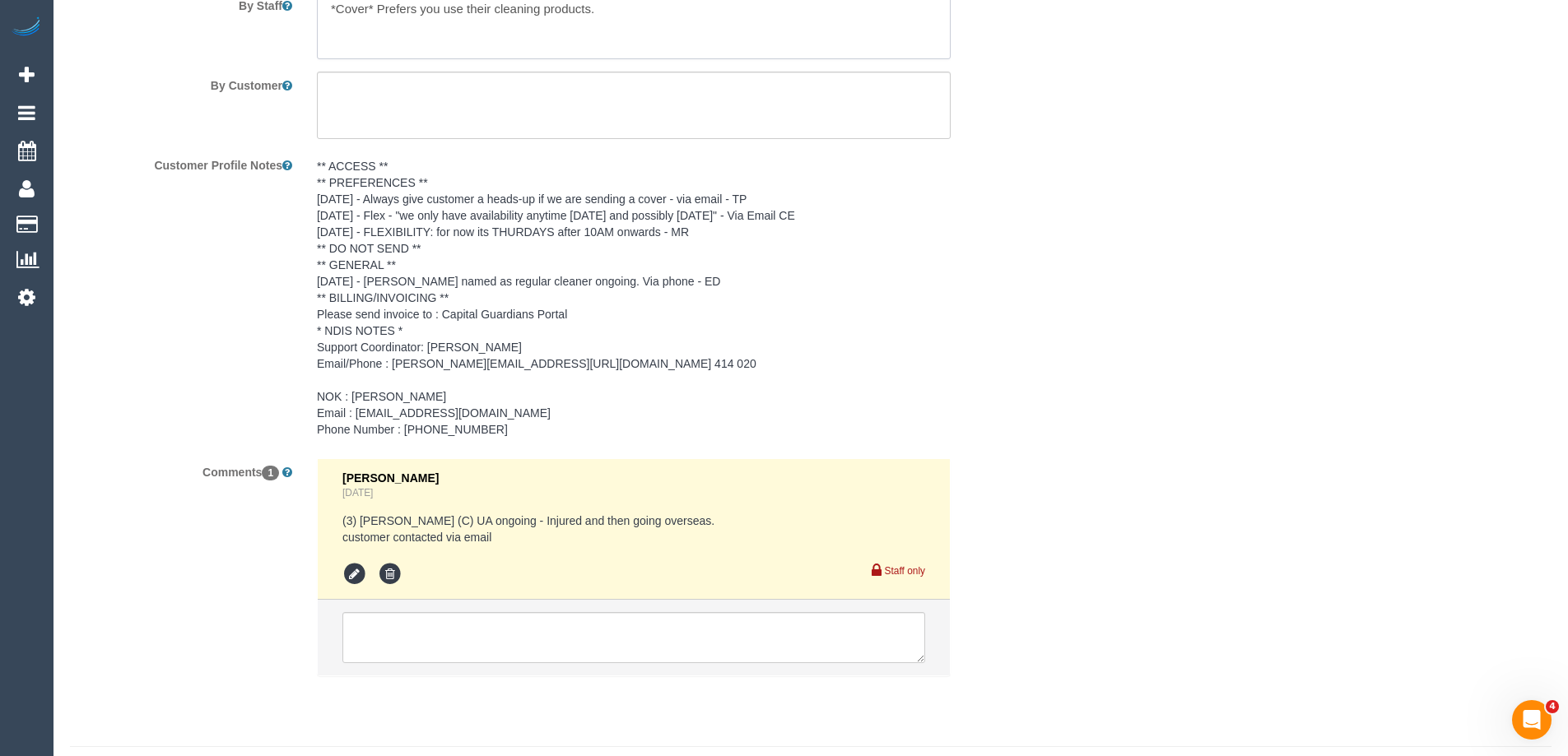
scroll to position [2418, 0]
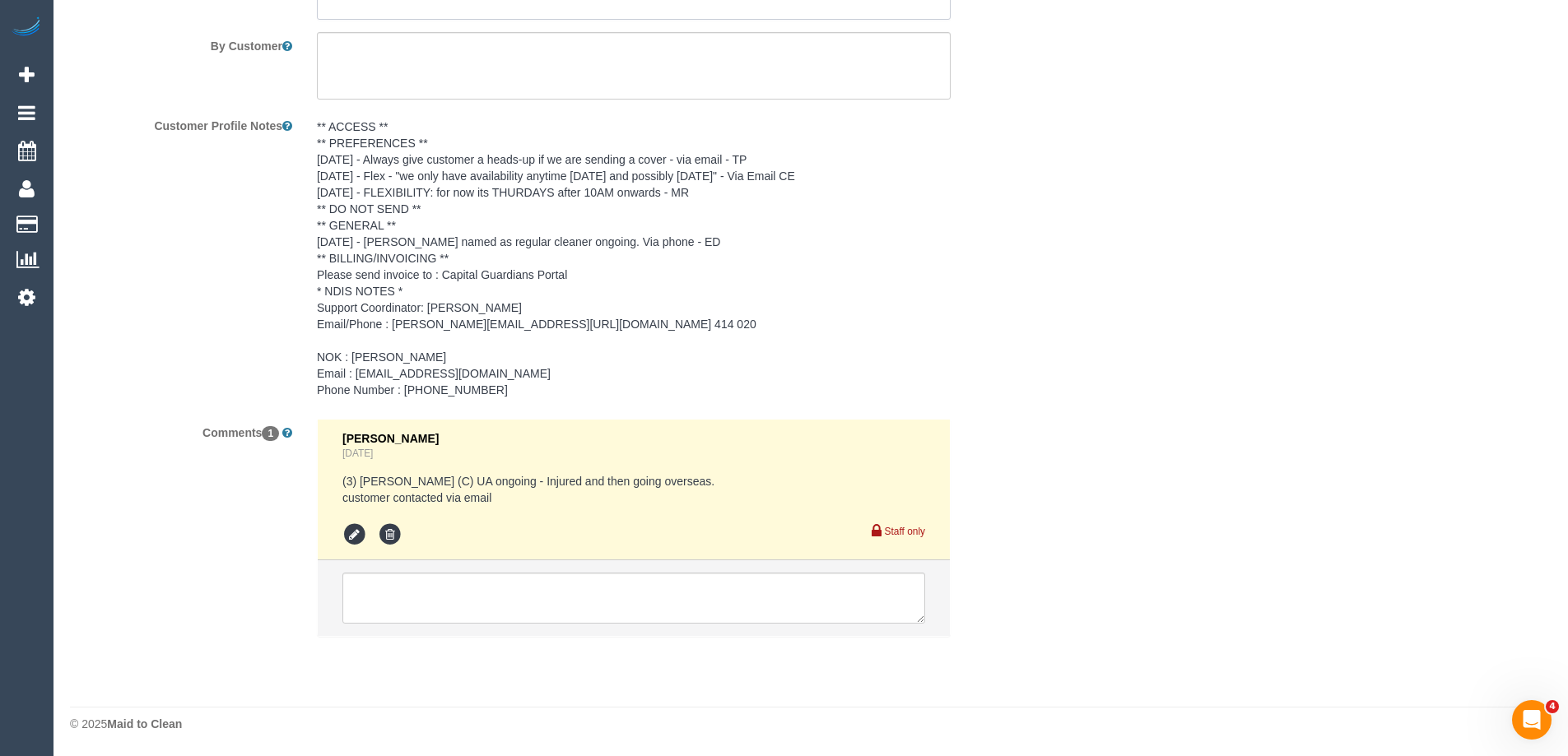
type textarea "*Cover* Prefers you use their cleaning products."
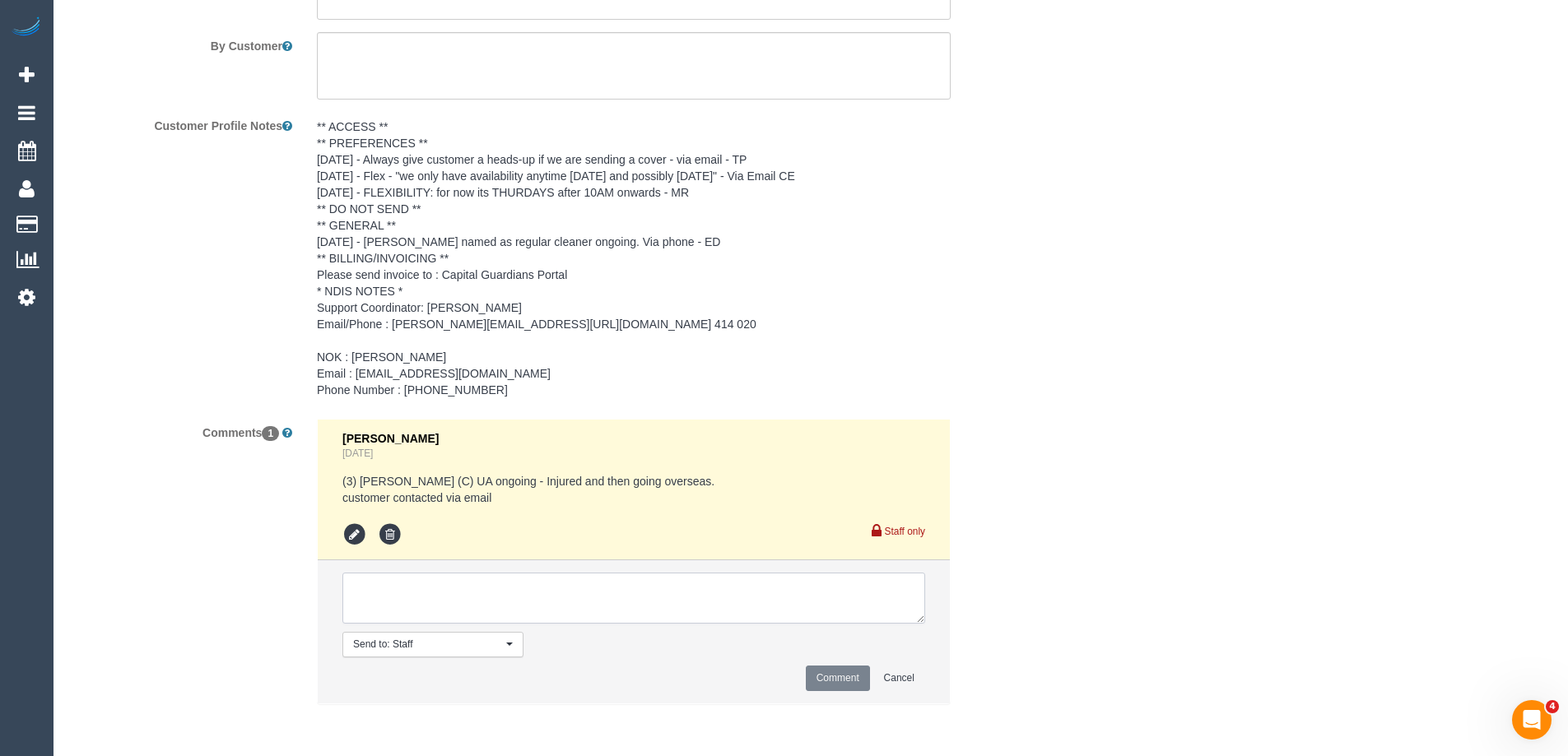
click at [397, 613] on textarea at bounding box center [634, 597] width 583 height 51
type textarea "Notified of one off cover - via email"
click at [837, 673] on button "Comment" at bounding box center [837, 678] width 64 height 25
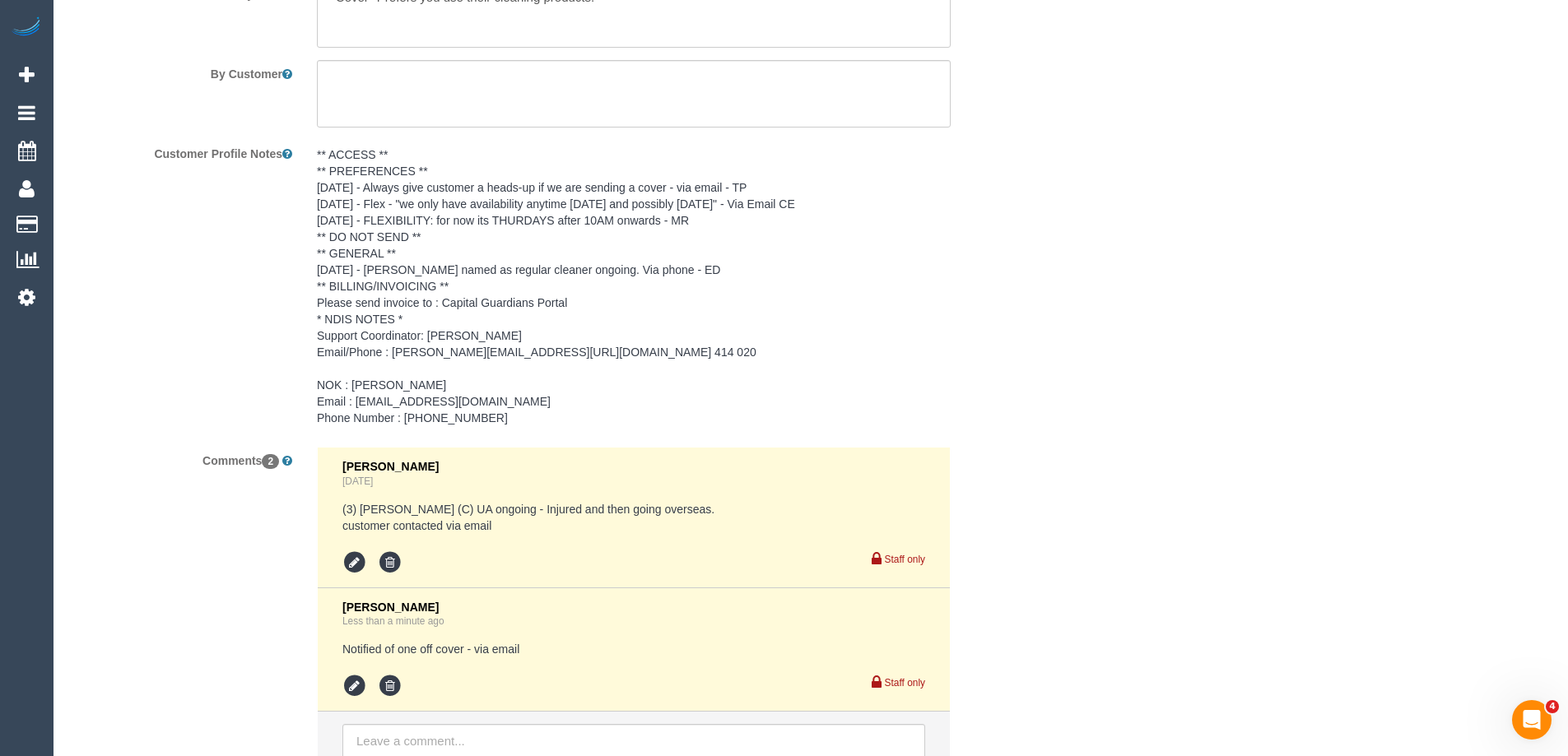
scroll to position [2377, 0]
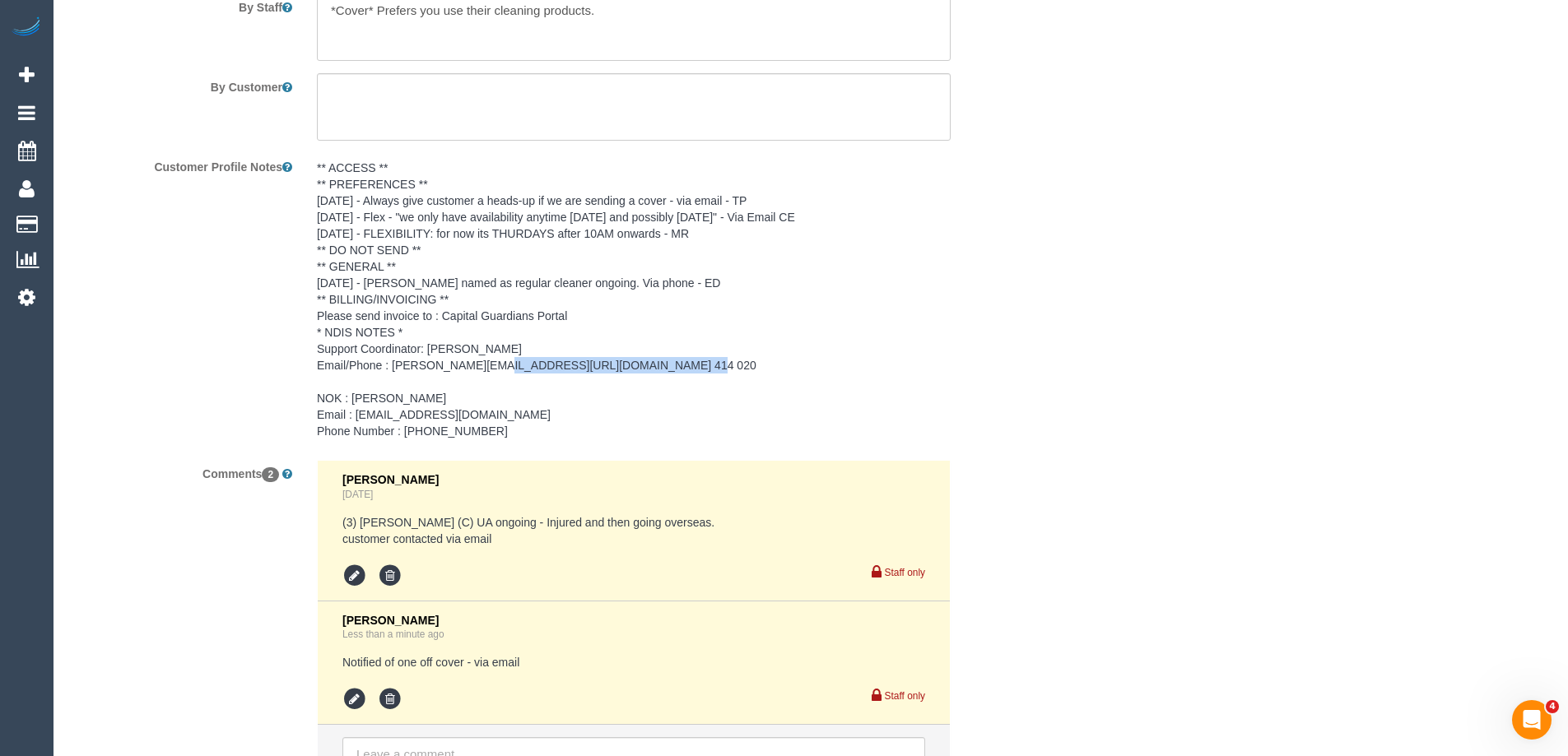
drag, startPoint x: 579, startPoint y: 363, endPoint x: 393, endPoint y: 362, distance: 186.0
click at [393, 362] on pre "** ACCESS ** ** PREFERENCES ** [DATE] - Always give customer a heads-up if we a…" at bounding box center [634, 300] width 634 height 280
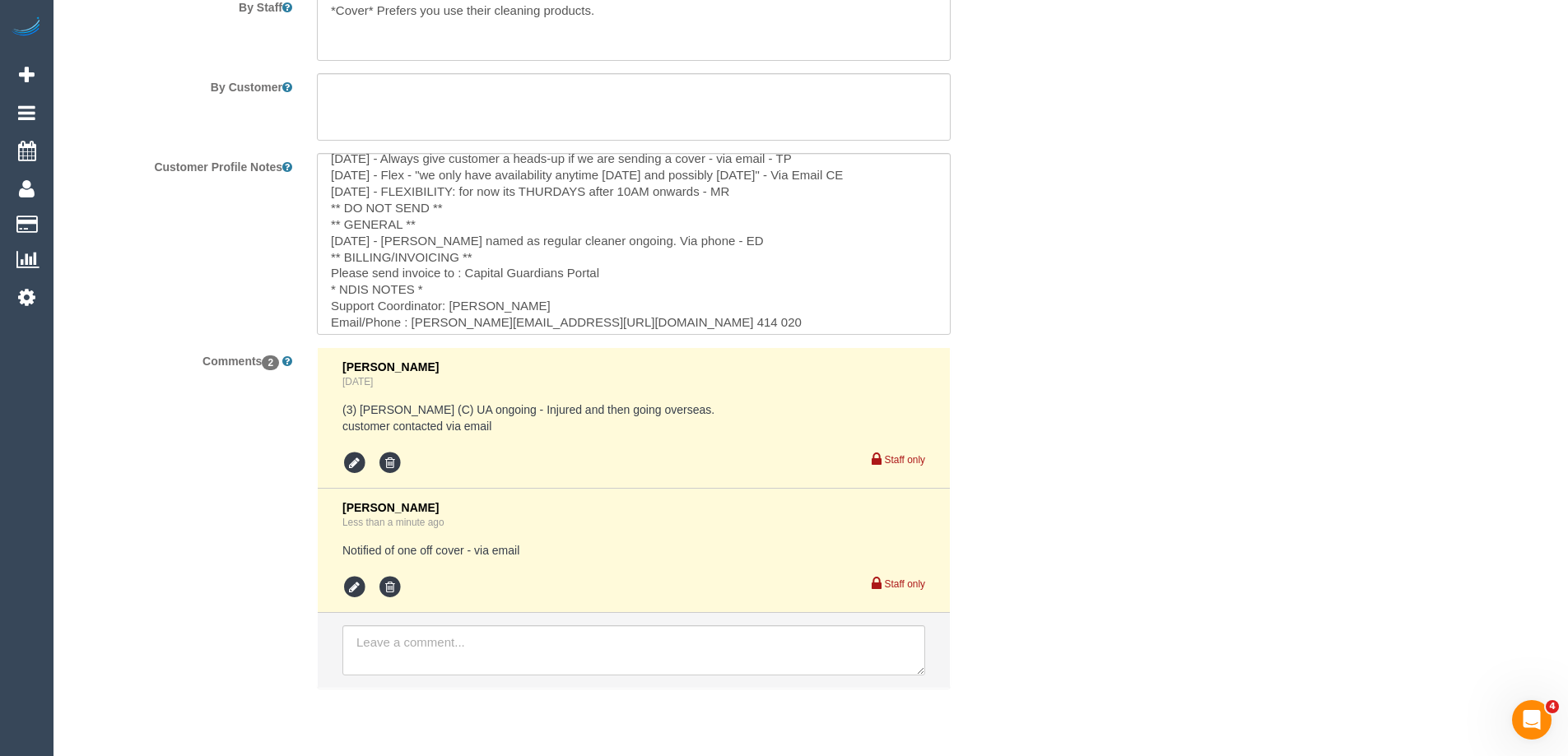
scroll to position [83, 0]
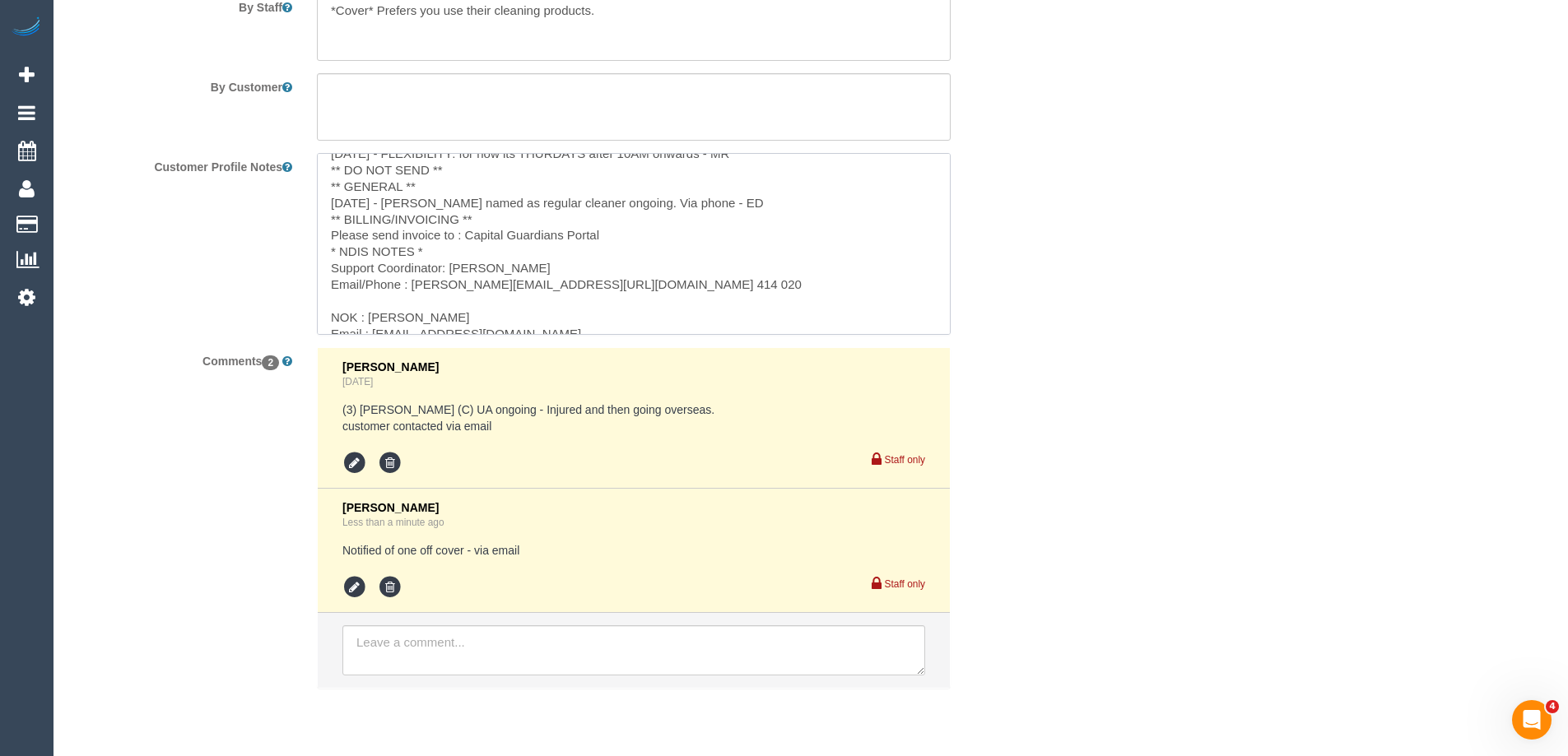
drag, startPoint x: 610, startPoint y: 279, endPoint x: 412, endPoint y: 289, distance: 198.3
click at [412, 289] on textarea "** ACCESS ** ** PREFERENCES ** [DATE] - Always give customer a heads-up if we a…" at bounding box center [634, 244] width 634 height 182
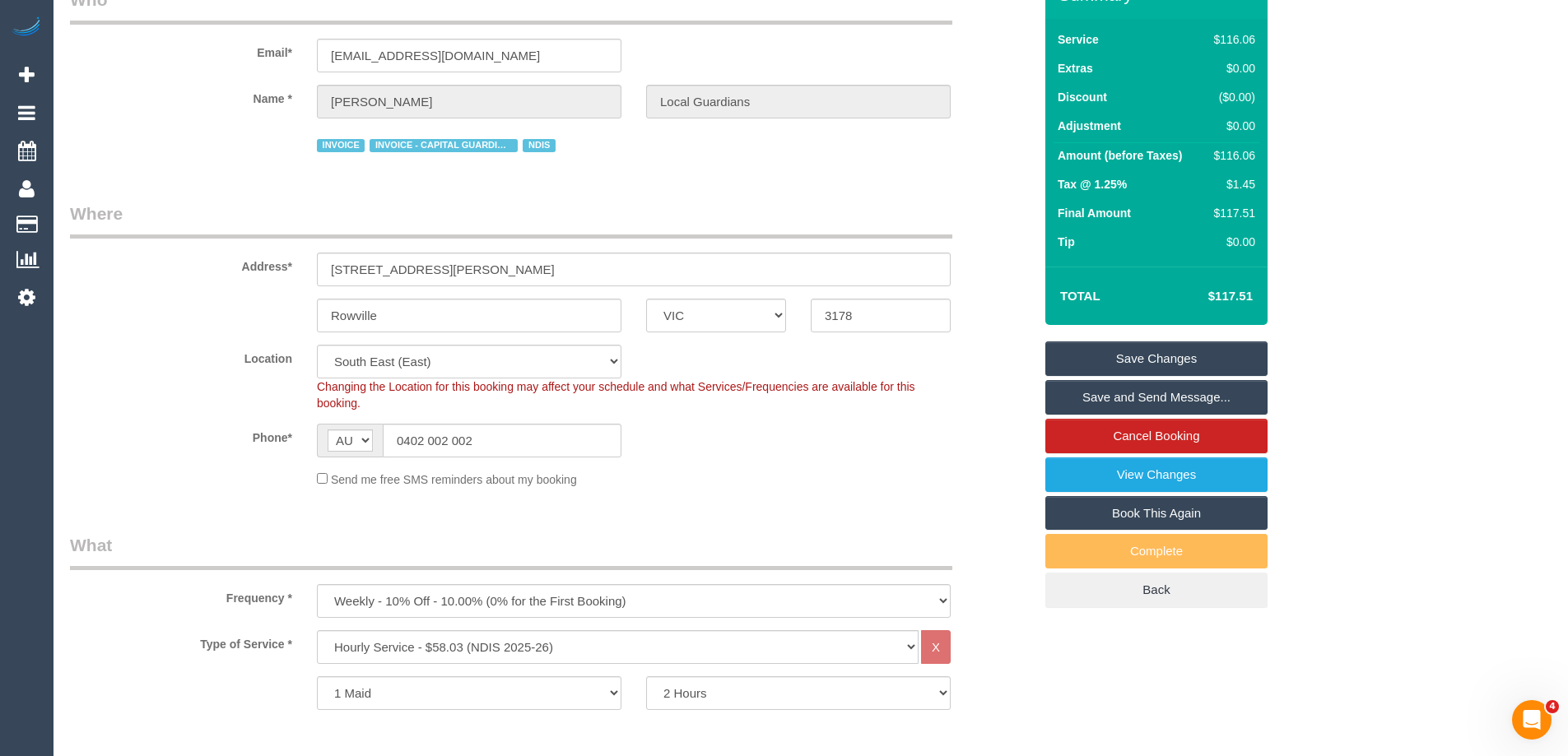
scroll to position [0, 0]
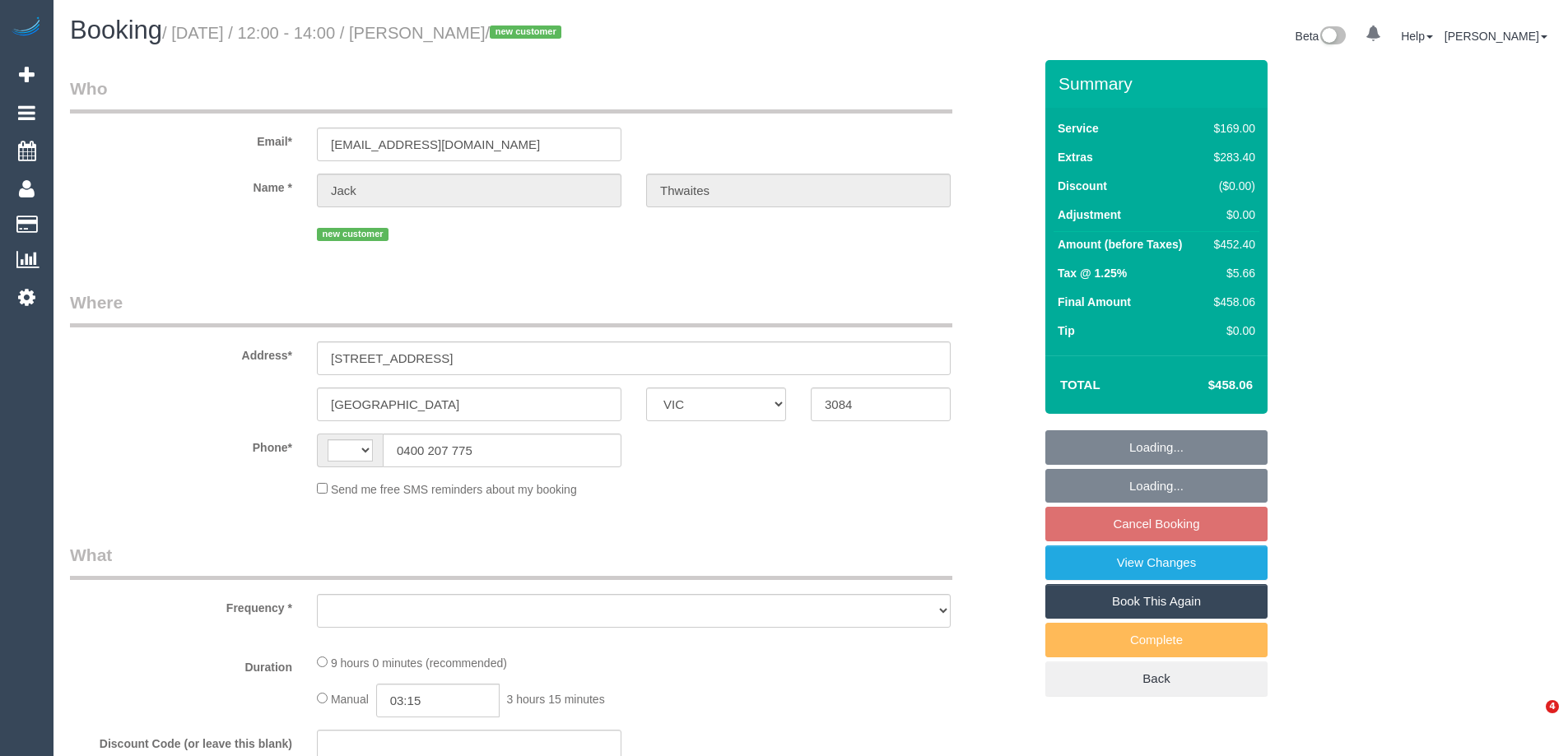
select select "VIC"
select select "string:AU"
select select "object:583"
select select "string:stripe-pm_1S3mdV2GScqysDRVfCe8jw6Y"
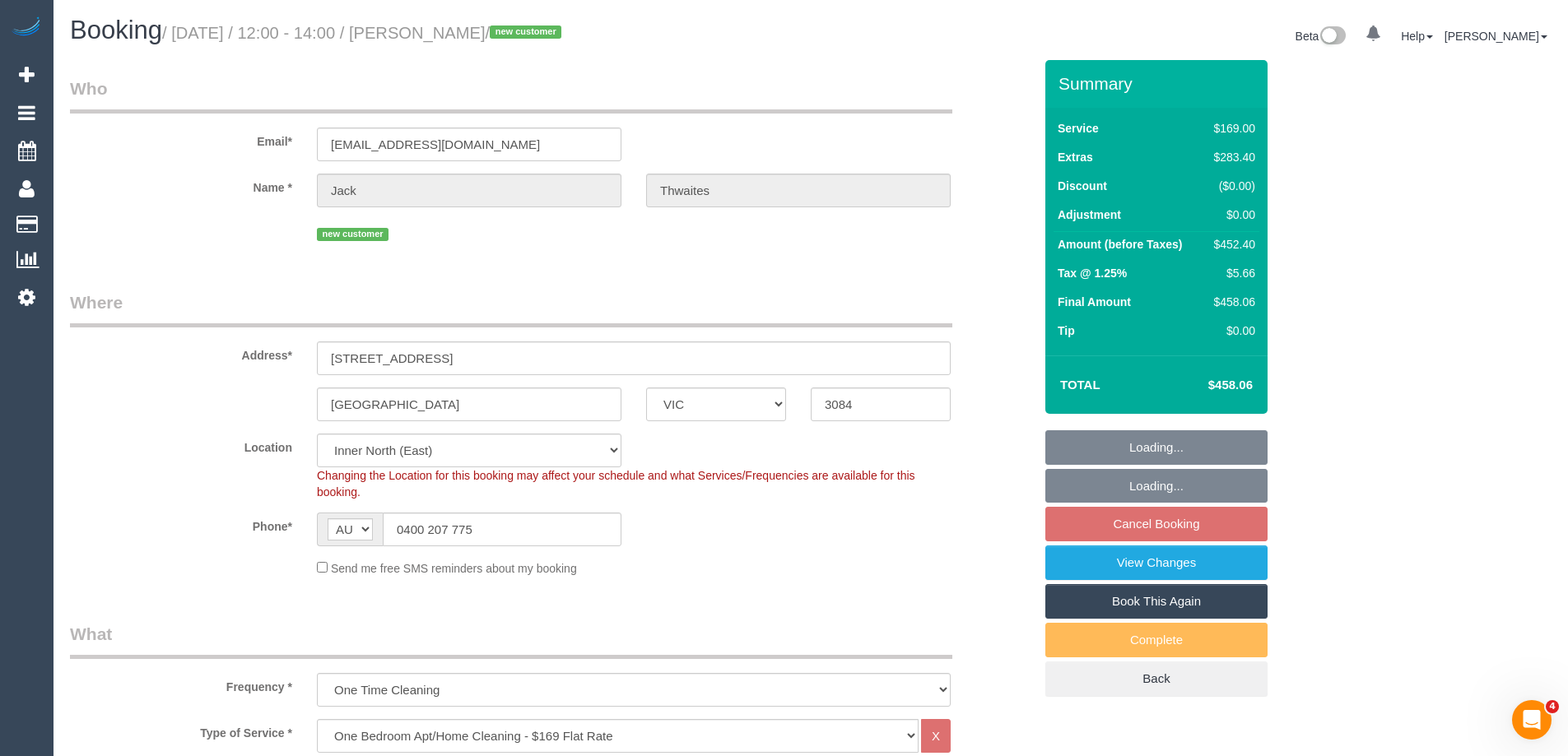
select select "object:832"
select select "number:28"
select select "number:14"
select select "number:19"
select select "number:24"
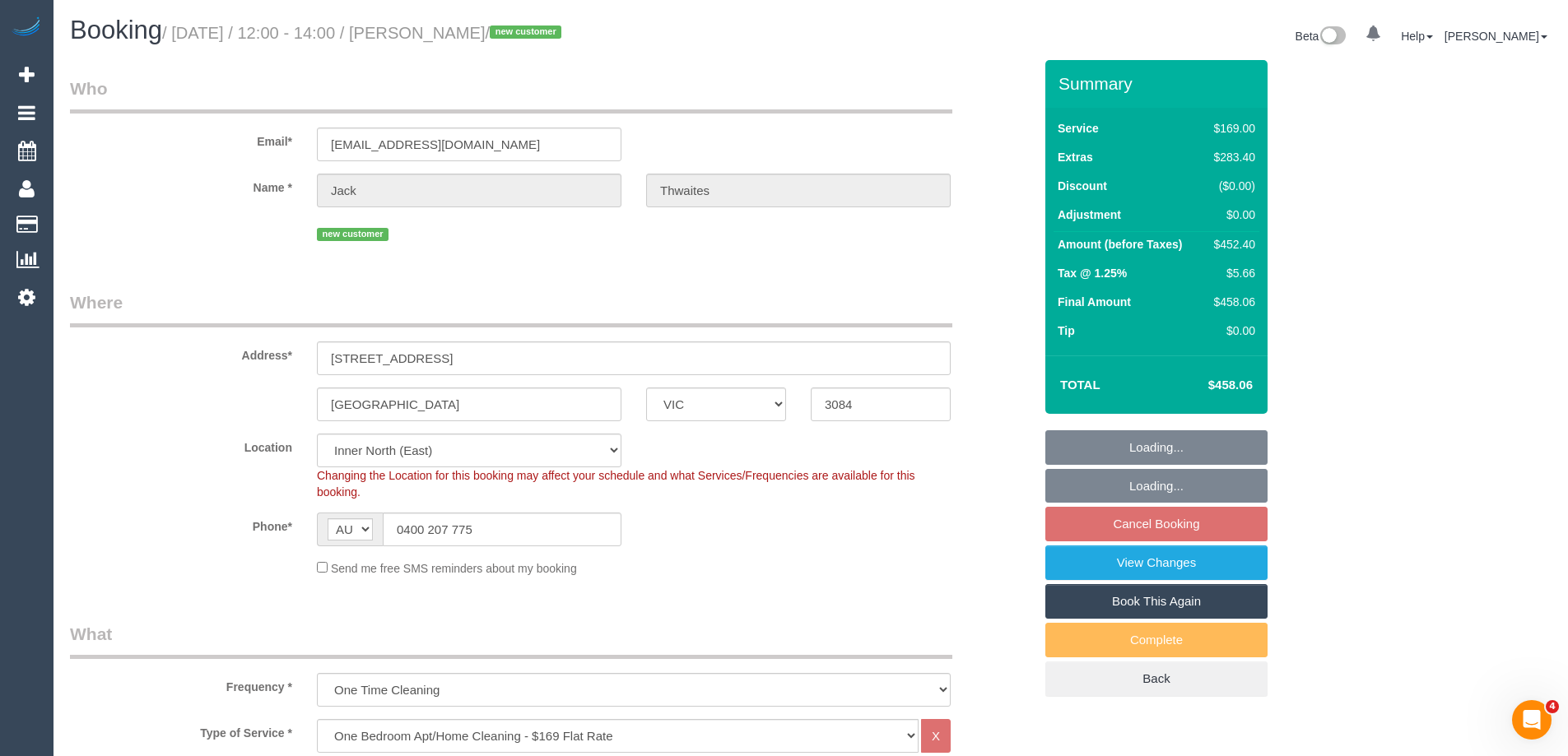
select select "number:13"
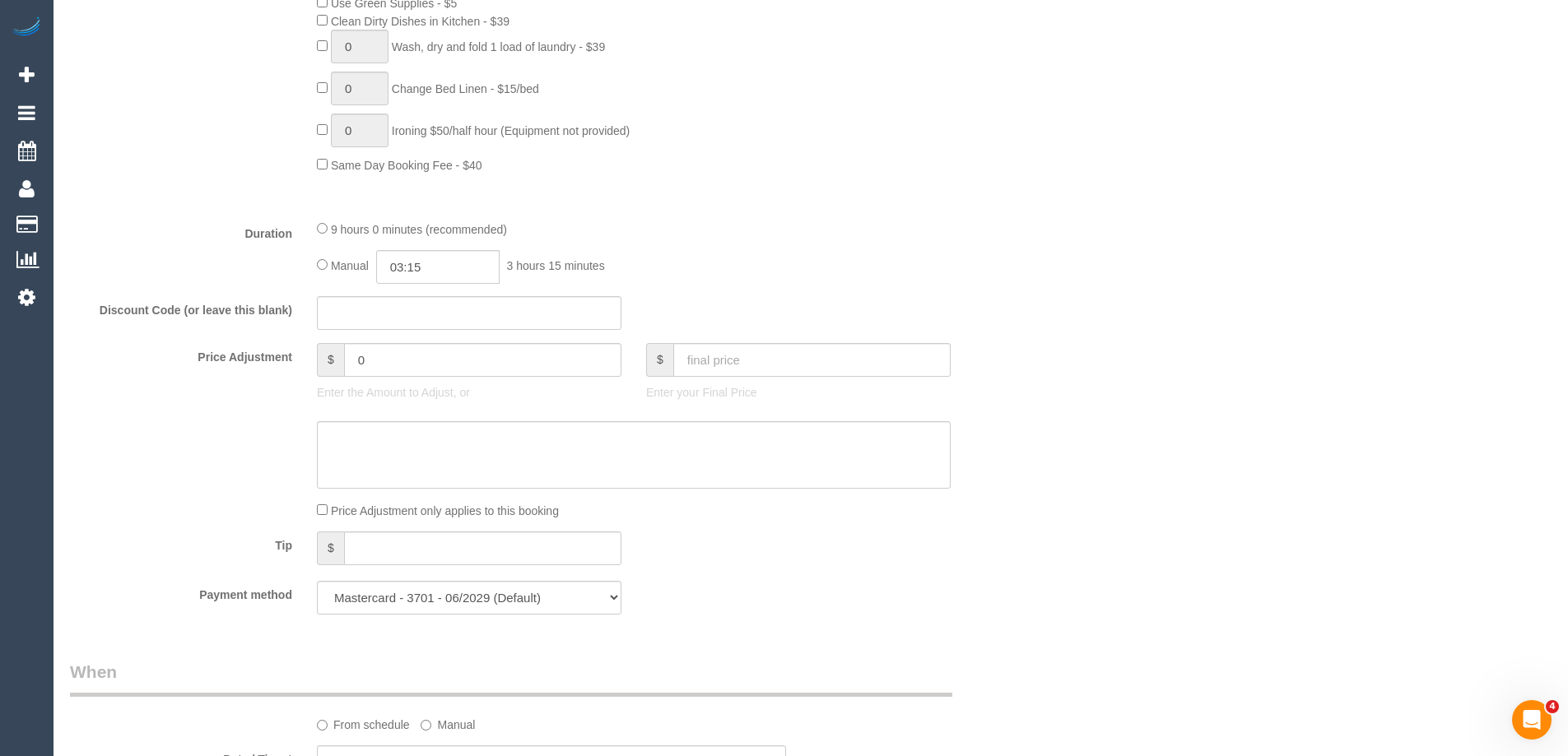
scroll to position [1481, 0]
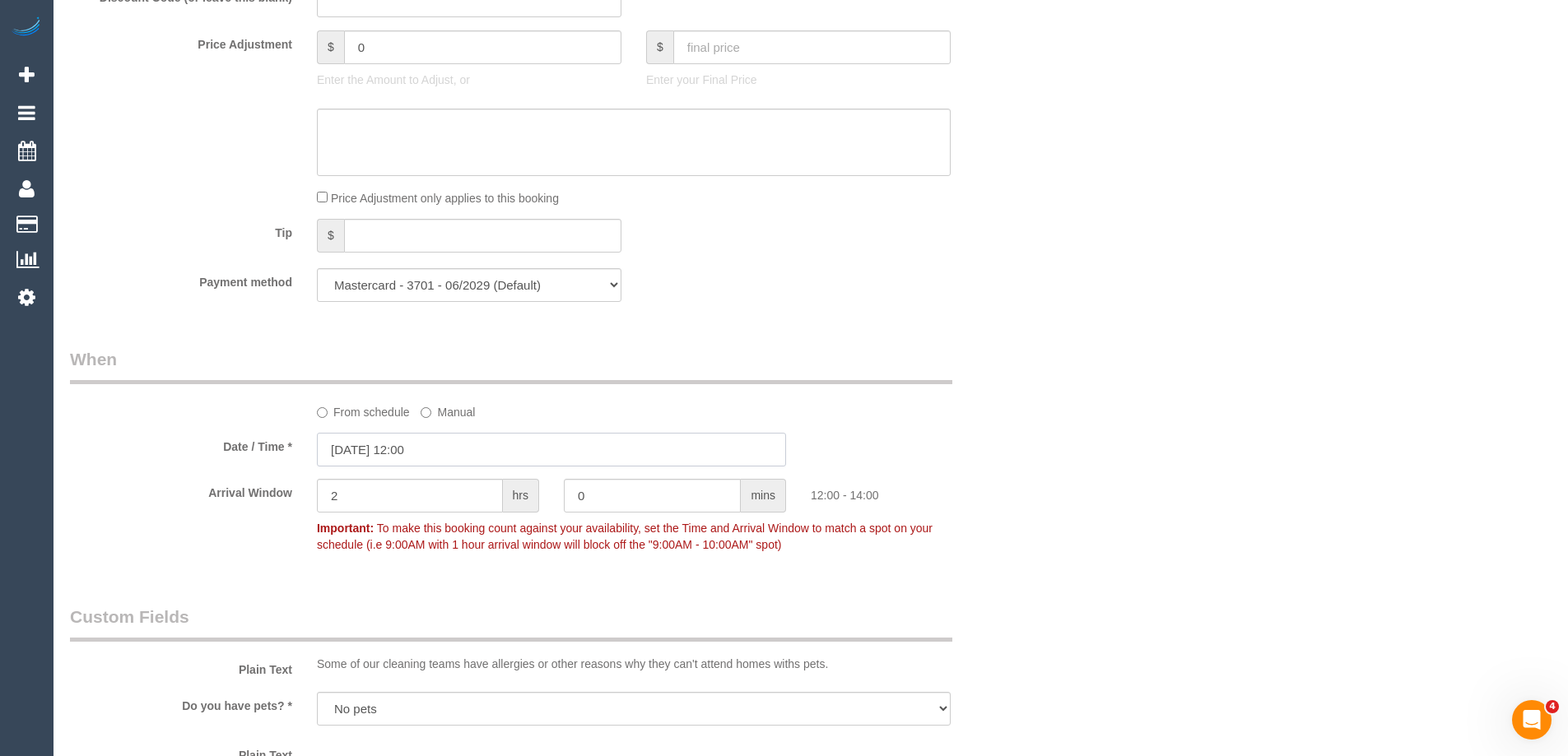
click at [353, 456] on input "[DATE] 12:00" at bounding box center [552, 450] width 469 height 33
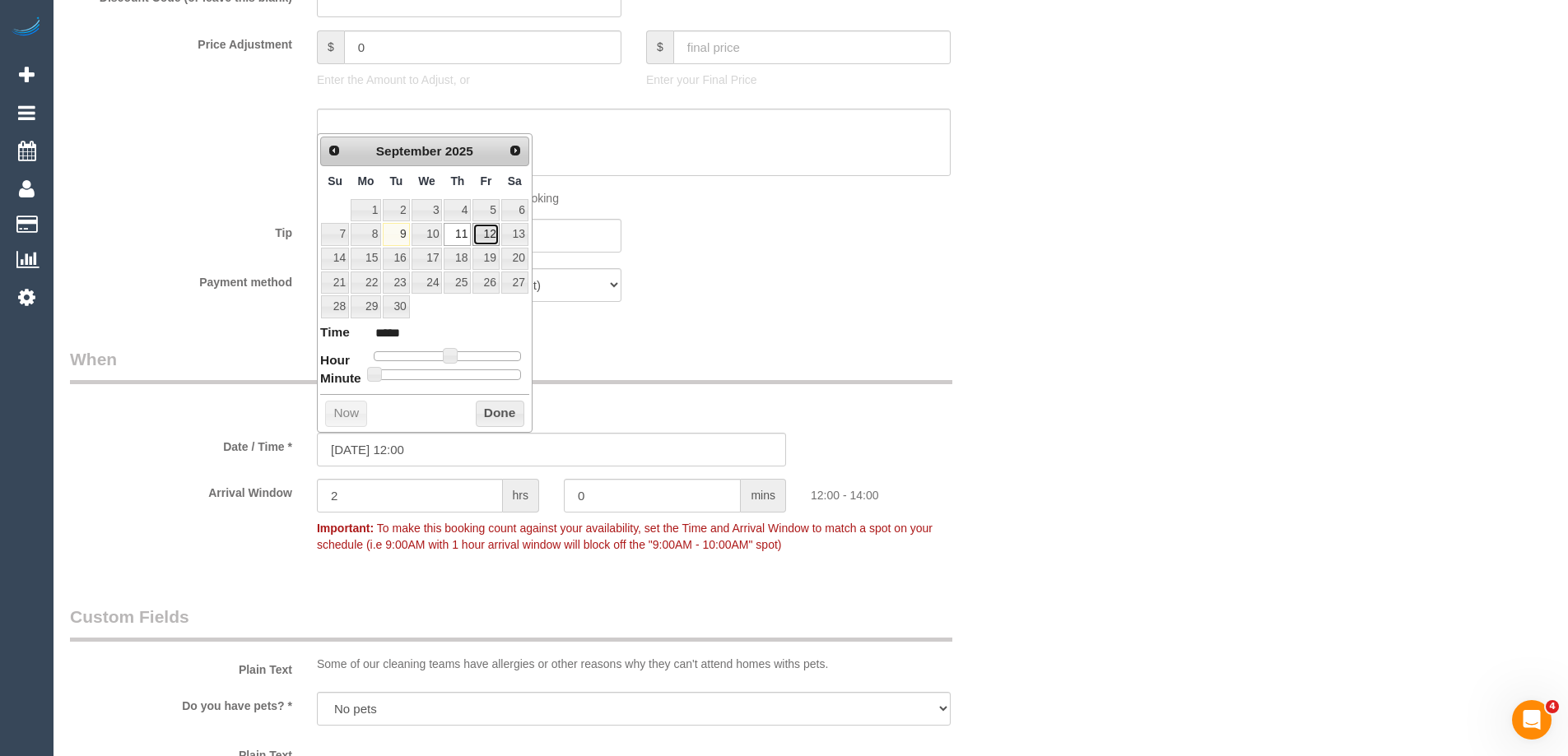
click at [488, 236] on link "12" at bounding box center [485, 234] width 26 height 22
type input "[DATE] 11:00"
type input "*****"
type input "[DATE] 10:00"
type input "*****"
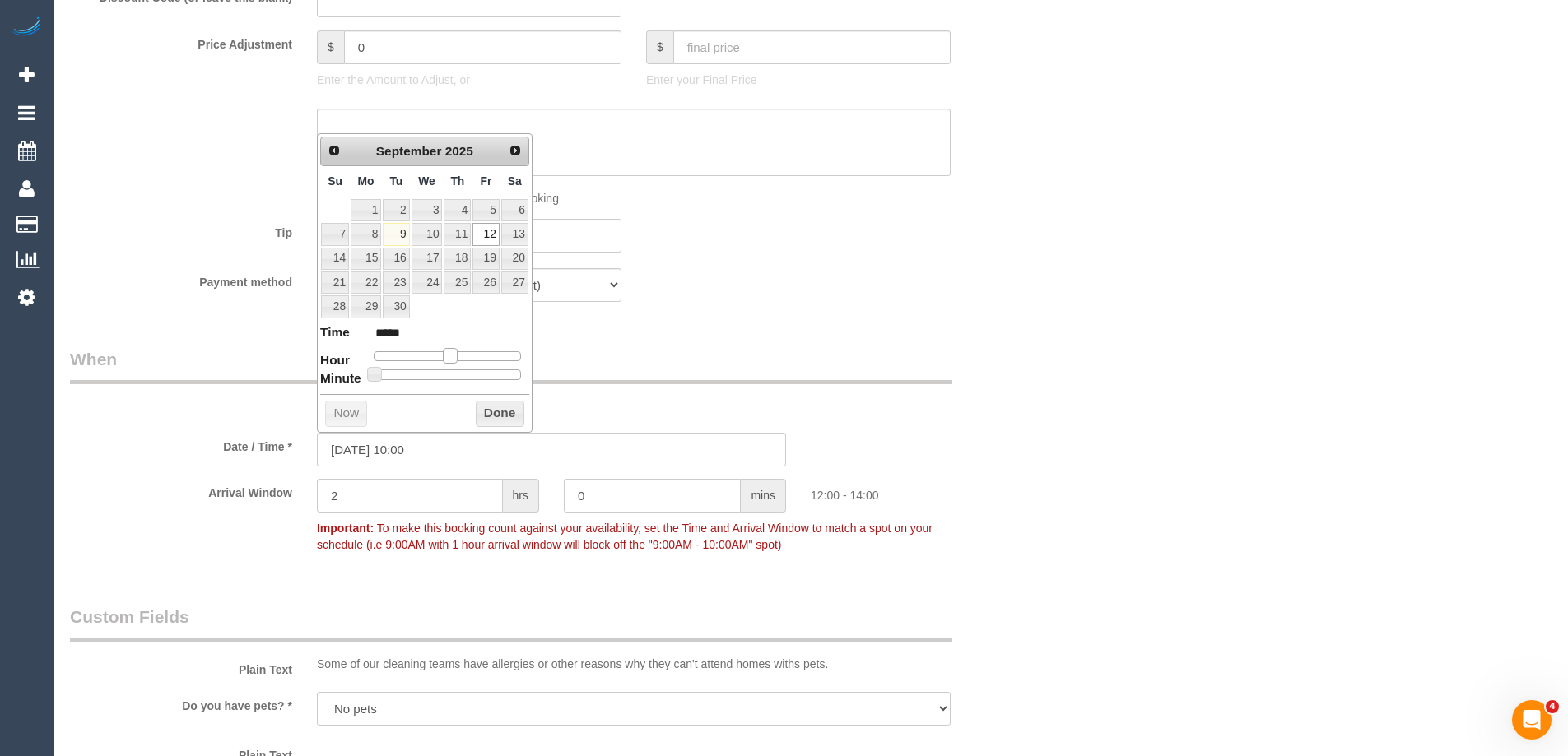
type input "[DATE] 09:00"
type input "*****"
type input "[DATE] 08:00"
type input "*****"
type input "[DATE] 07:00"
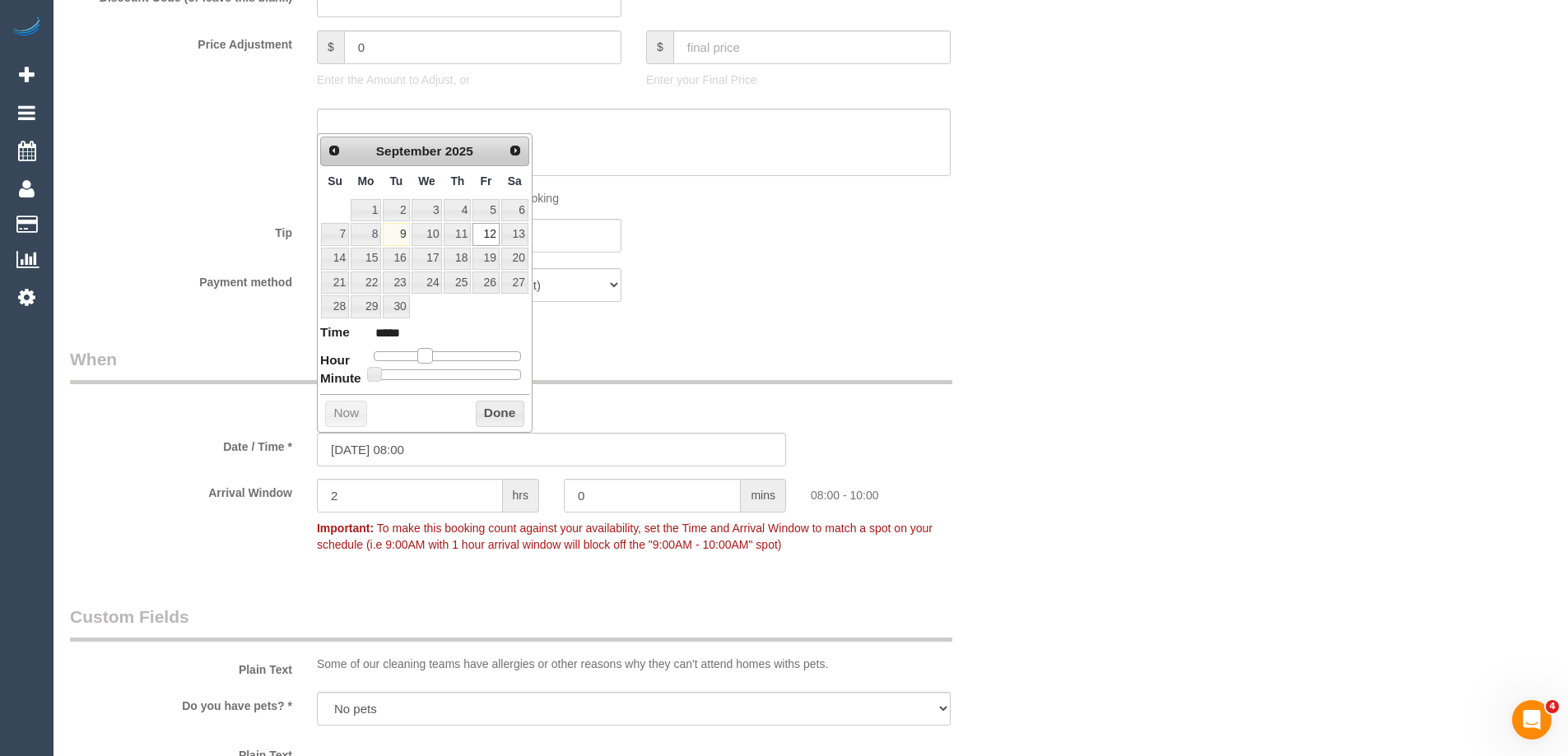
type input "*****"
drag, startPoint x: 453, startPoint y: 354, endPoint x: 427, endPoint y: 361, distance: 26.9
click at [423, 355] on span at bounding box center [419, 355] width 15 height 15
click at [506, 415] on button "Done" at bounding box center [500, 414] width 48 height 26
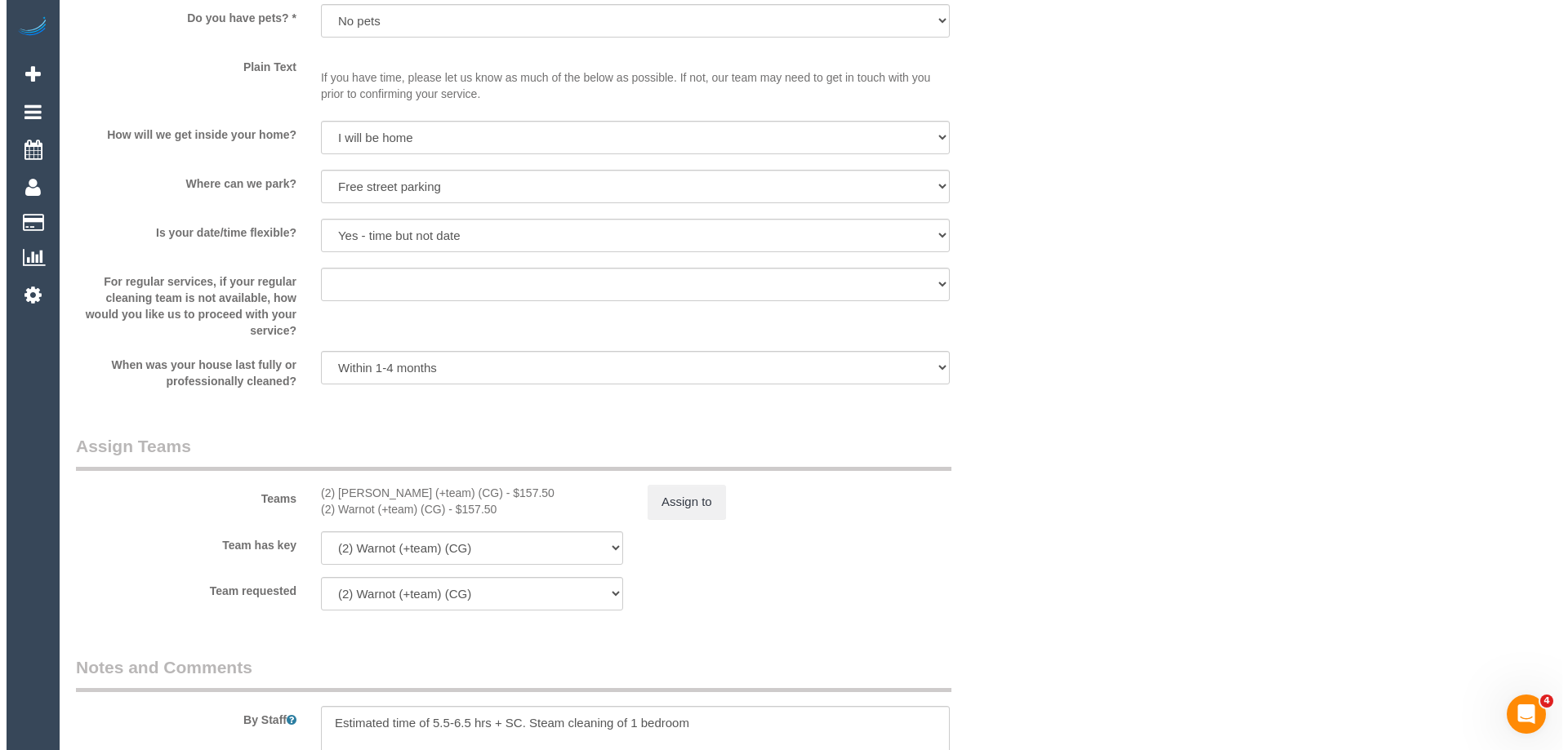
scroll to position [2367, 0]
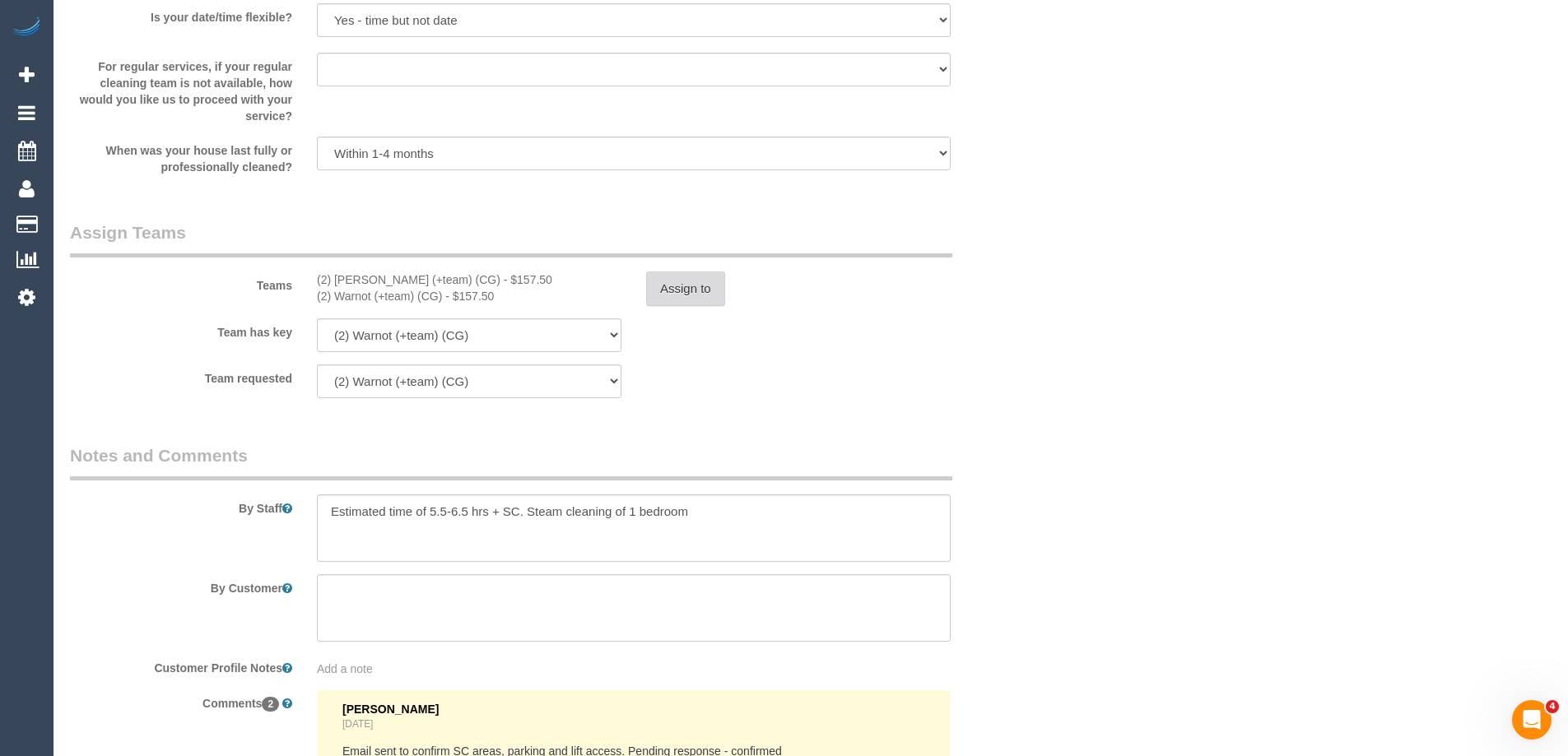
click at [668, 301] on button "Assign to" at bounding box center [685, 288] width 79 height 34
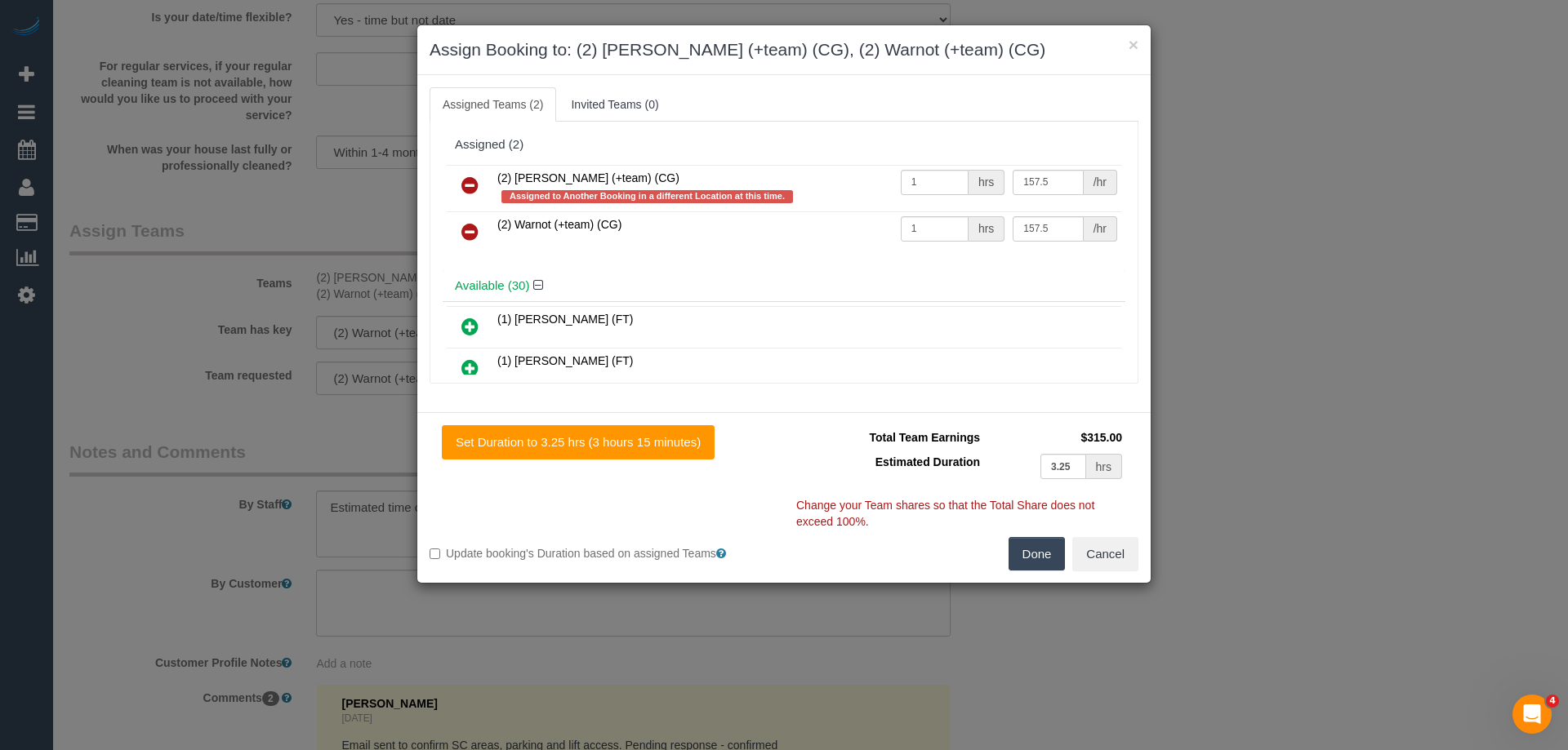
click at [466, 184] on icon at bounding box center [470, 185] width 17 height 19
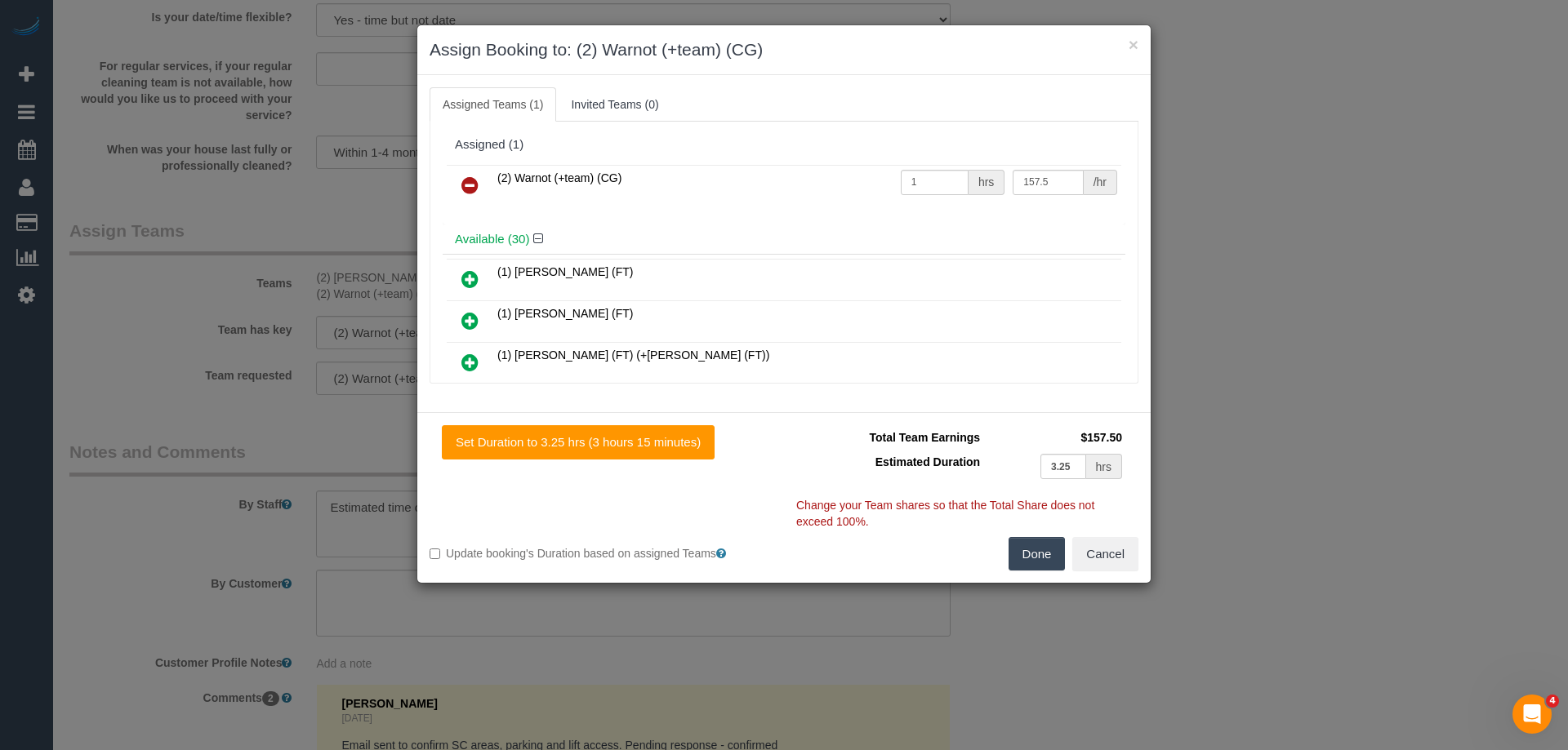
click at [466, 184] on icon at bounding box center [470, 185] width 17 height 19
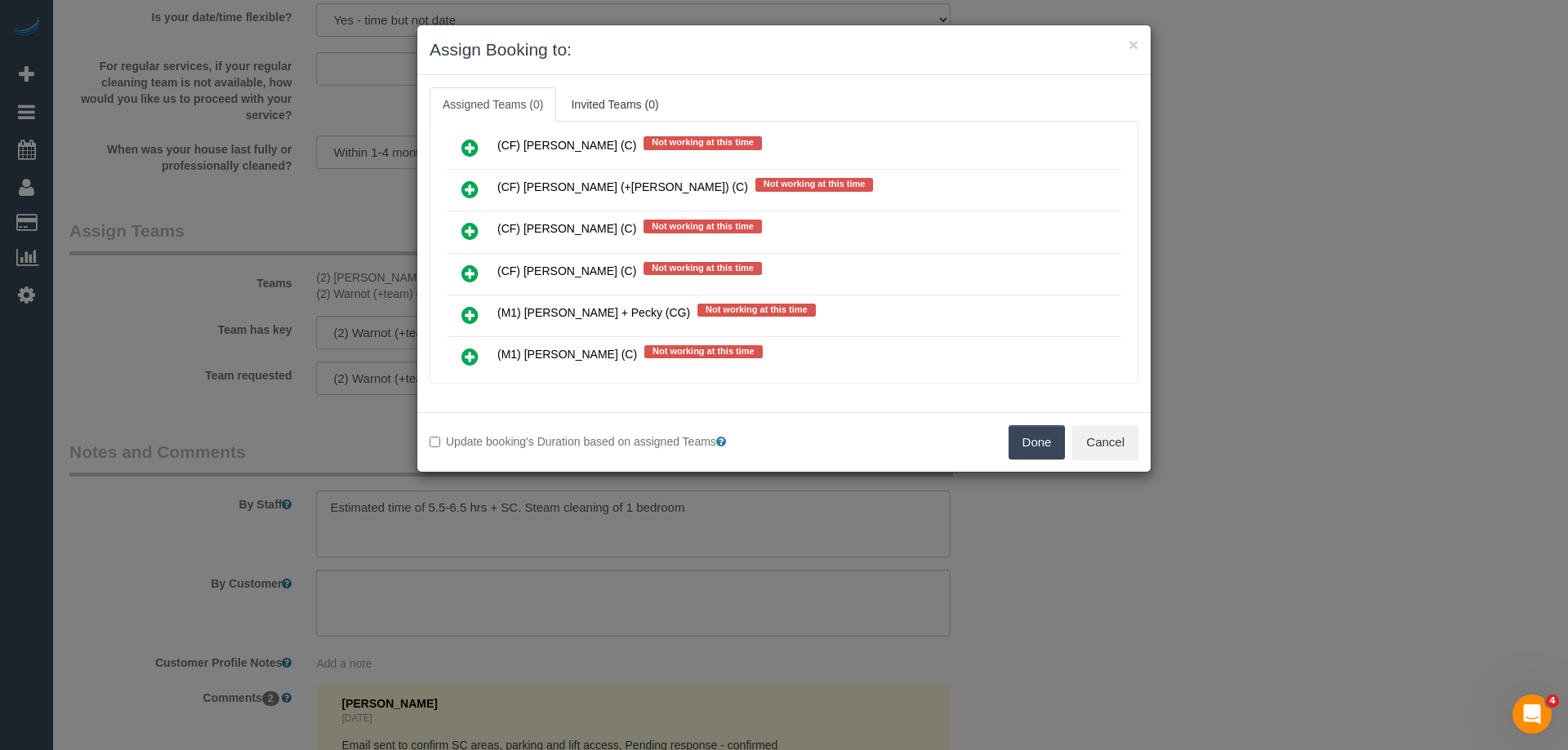
scroll to position [5306, 0]
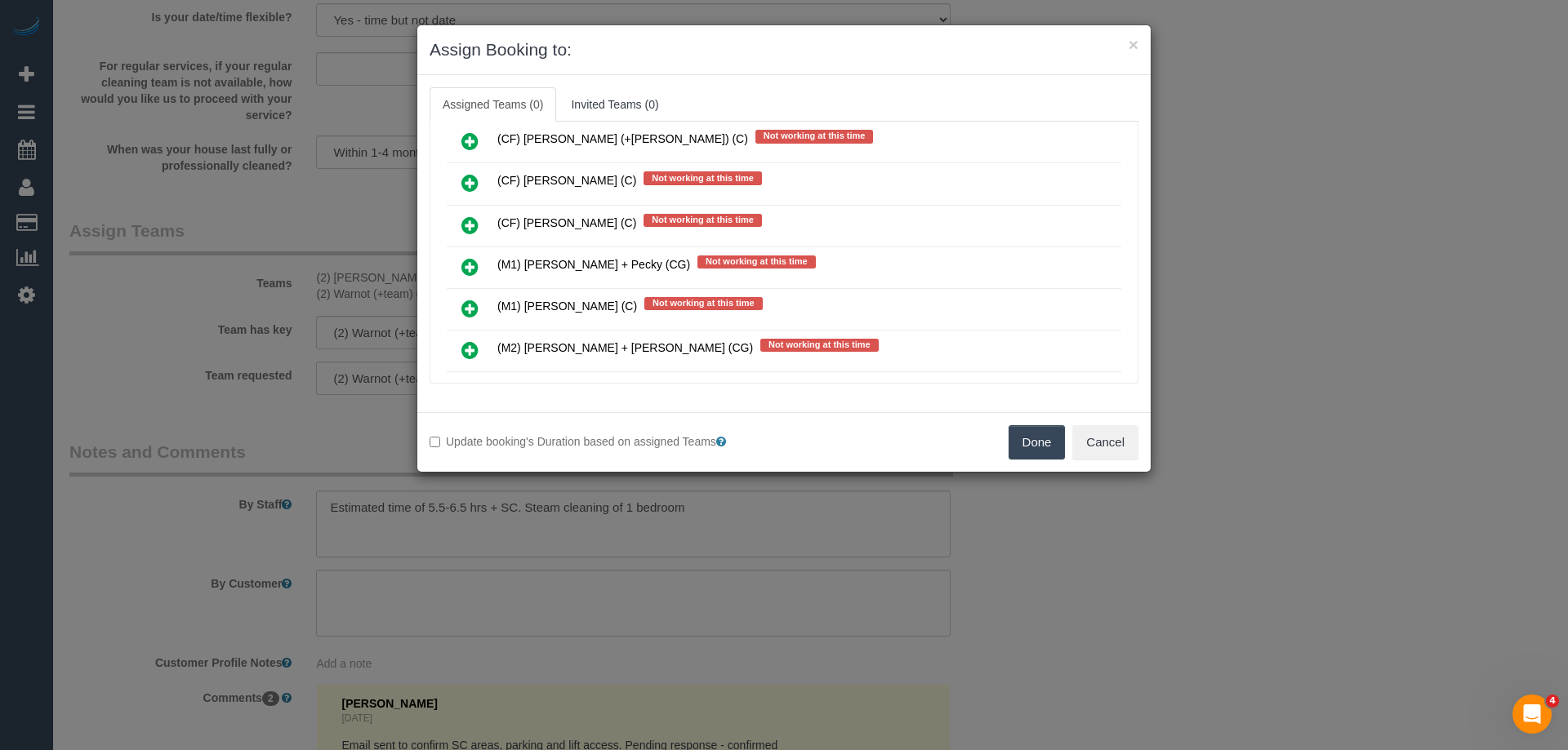
click at [468, 352] on icon at bounding box center [470, 350] width 17 height 19
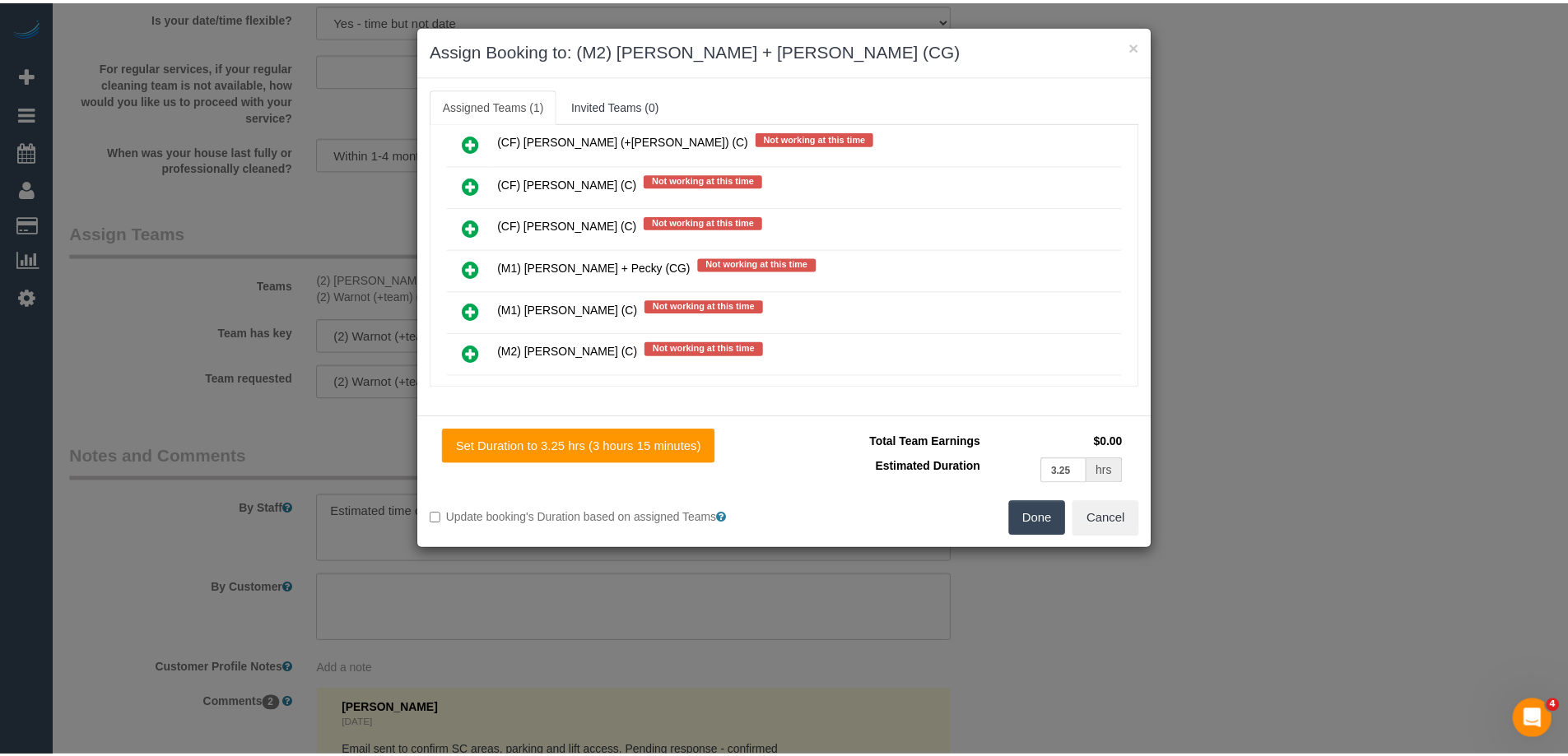
scroll to position [0, 0]
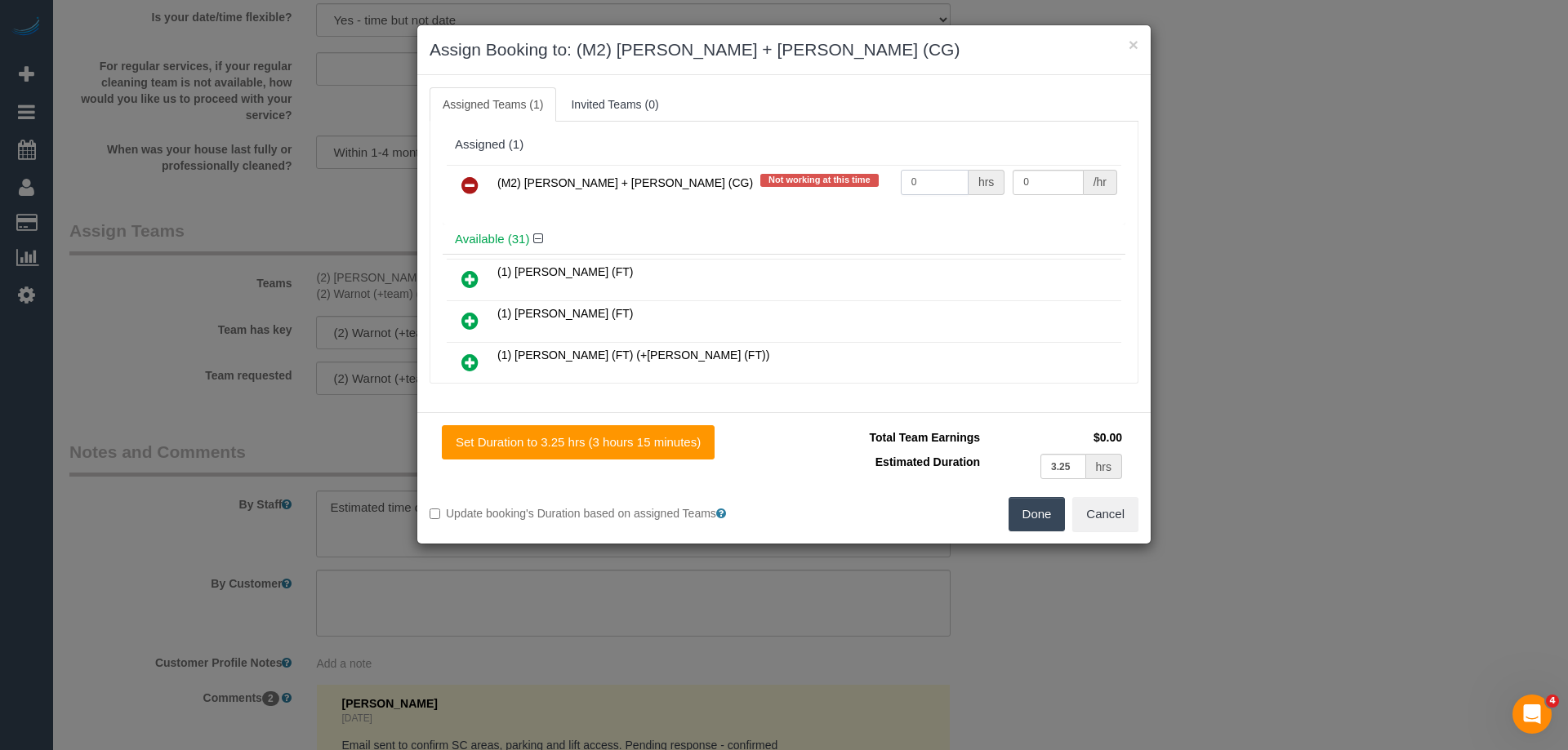
drag, startPoint x: 874, startPoint y: 183, endPoint x: 828, endPoint y: 183, distance: 46.0
click at [847, 183] on tr "(M2) [PERSON_NAME] + [PERSON_NAME] (CG) Not working at this time 0 hrs 0 /hr" at bounding box center [784, 185] width 675 height 41
type input "1"
drag, startPoint x: 1064, startPoint y: 179, endPoint x: 880, endPoint y: 178, distance: 184.0
click at [900, 178] on tr "(M2) [PERSON_NAME] + [PERSON_NAME] (CG) Not working at this time 1 hrs 0 /hr" at bounding box center [784, 185] width 675 height 41
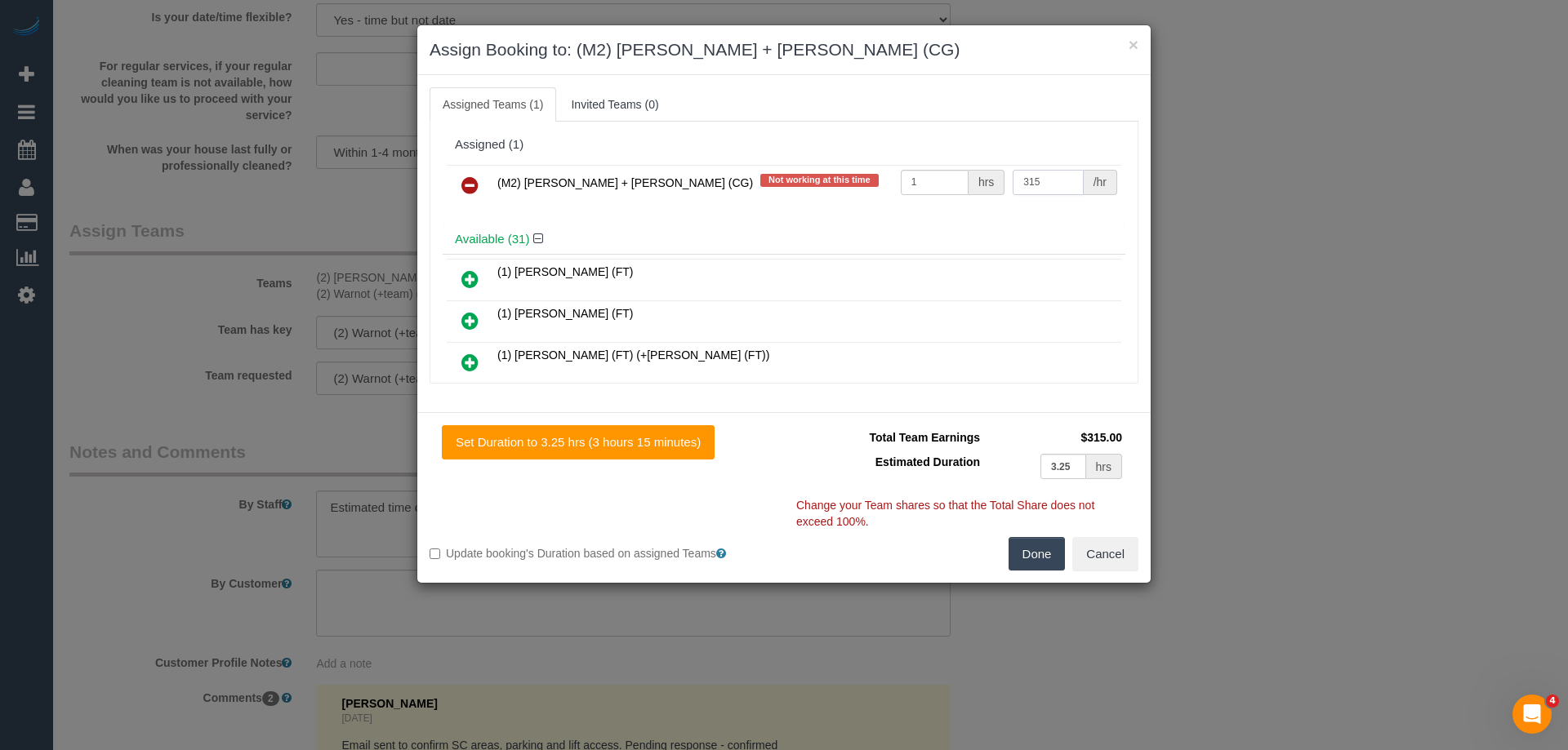
type input "315"
click at [1023, 546] on button "Done" at bounding box center [1038, 554] width 57 height 34
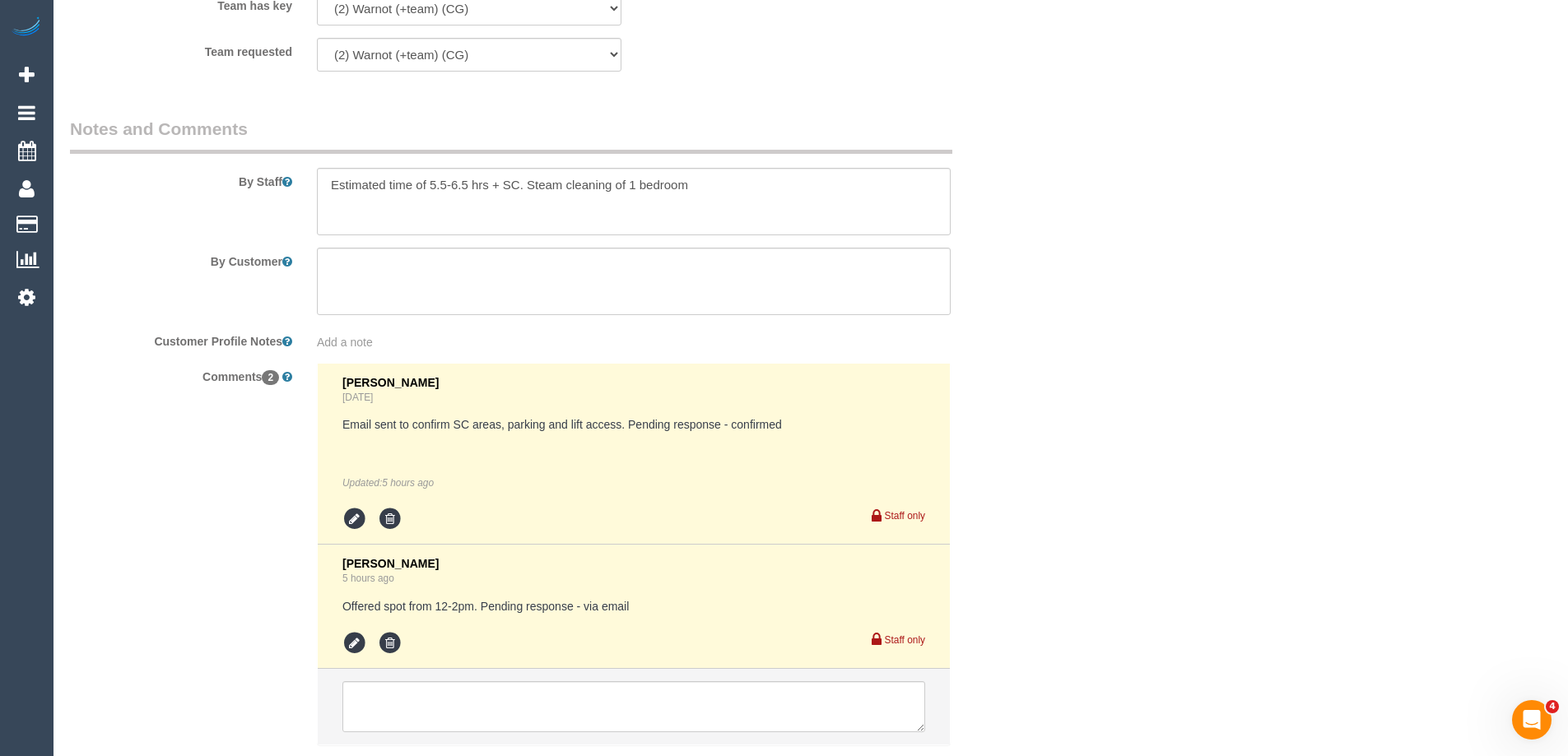
scroll to position [2822, 0]
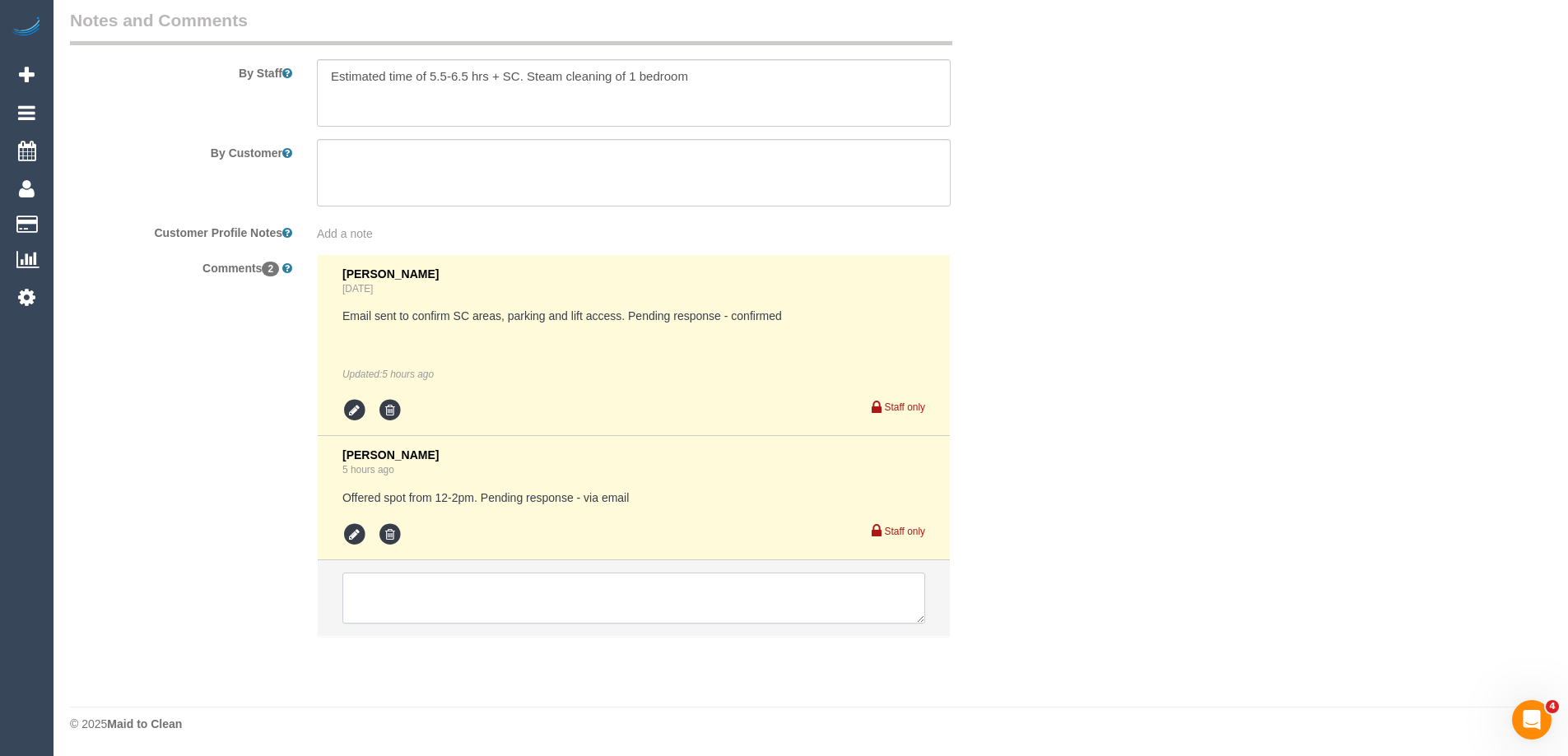
click at [375, 598] on textarea at bounding box center [634, 597] width 583 height 51
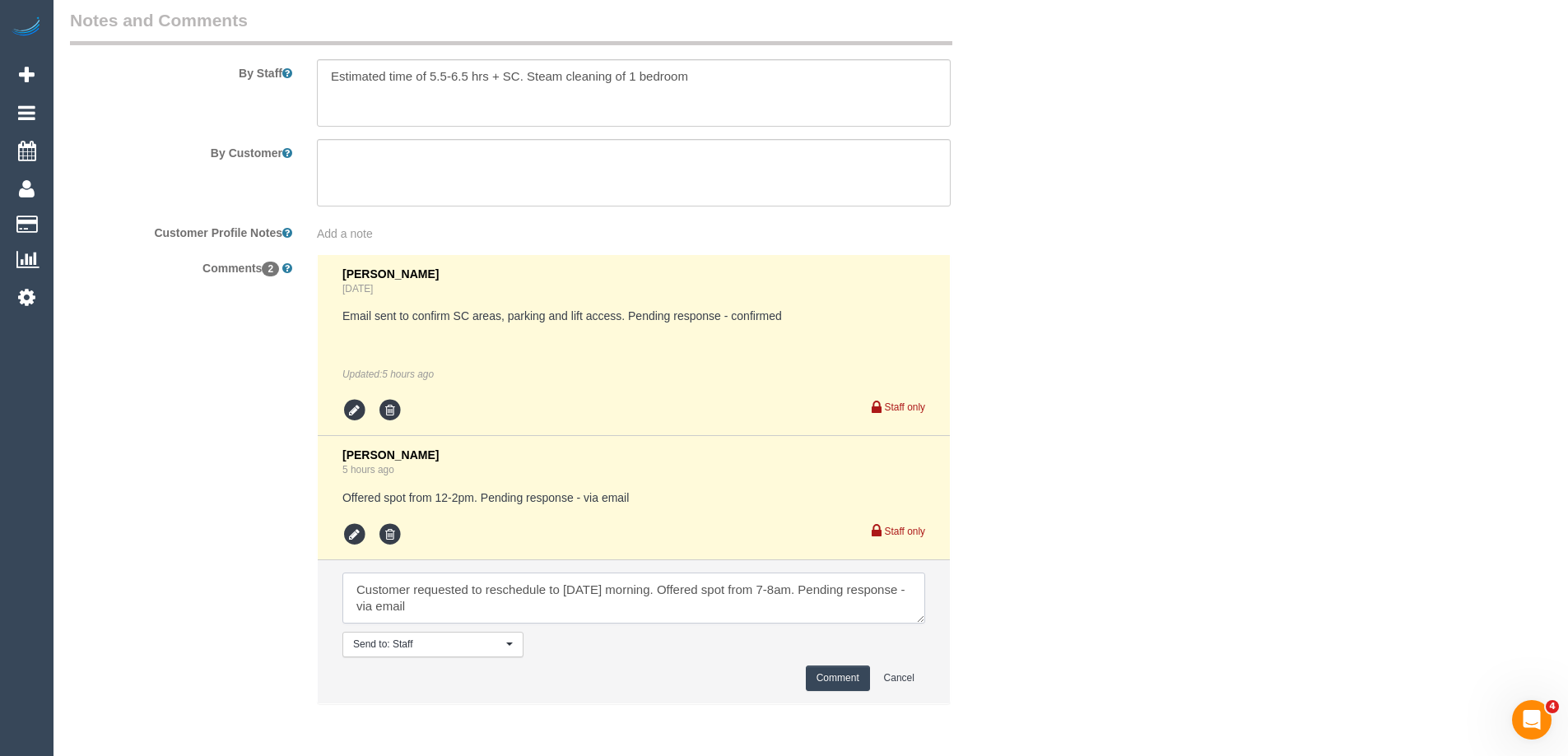
type textarea "Customer requested to reschedule to [DATE] morning. Offered spot from 7-8am. Pe…"
click at [826, 681] on button "Comment" at bounding box center [837, 678] width 64 height 25
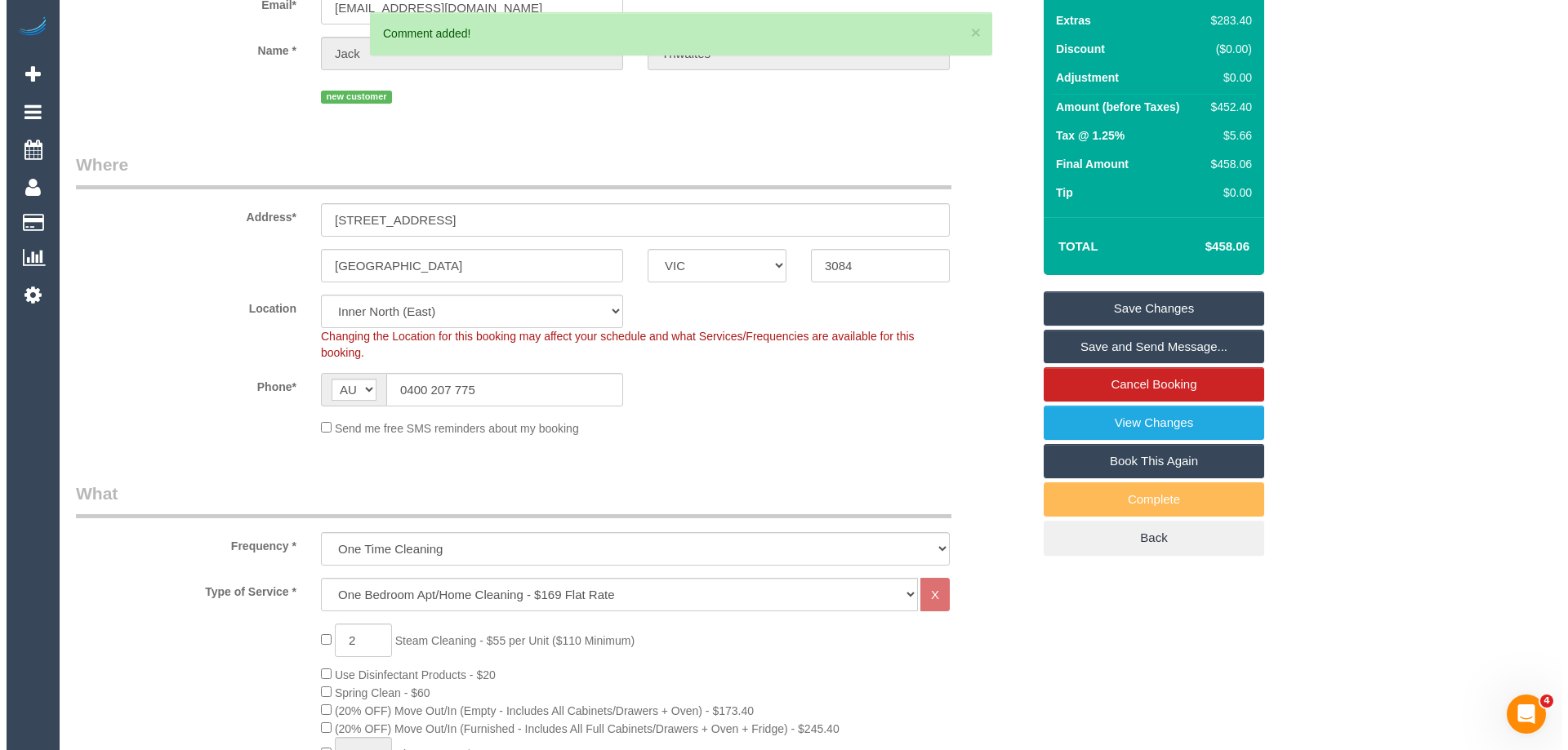
scroll to position [0, 0]
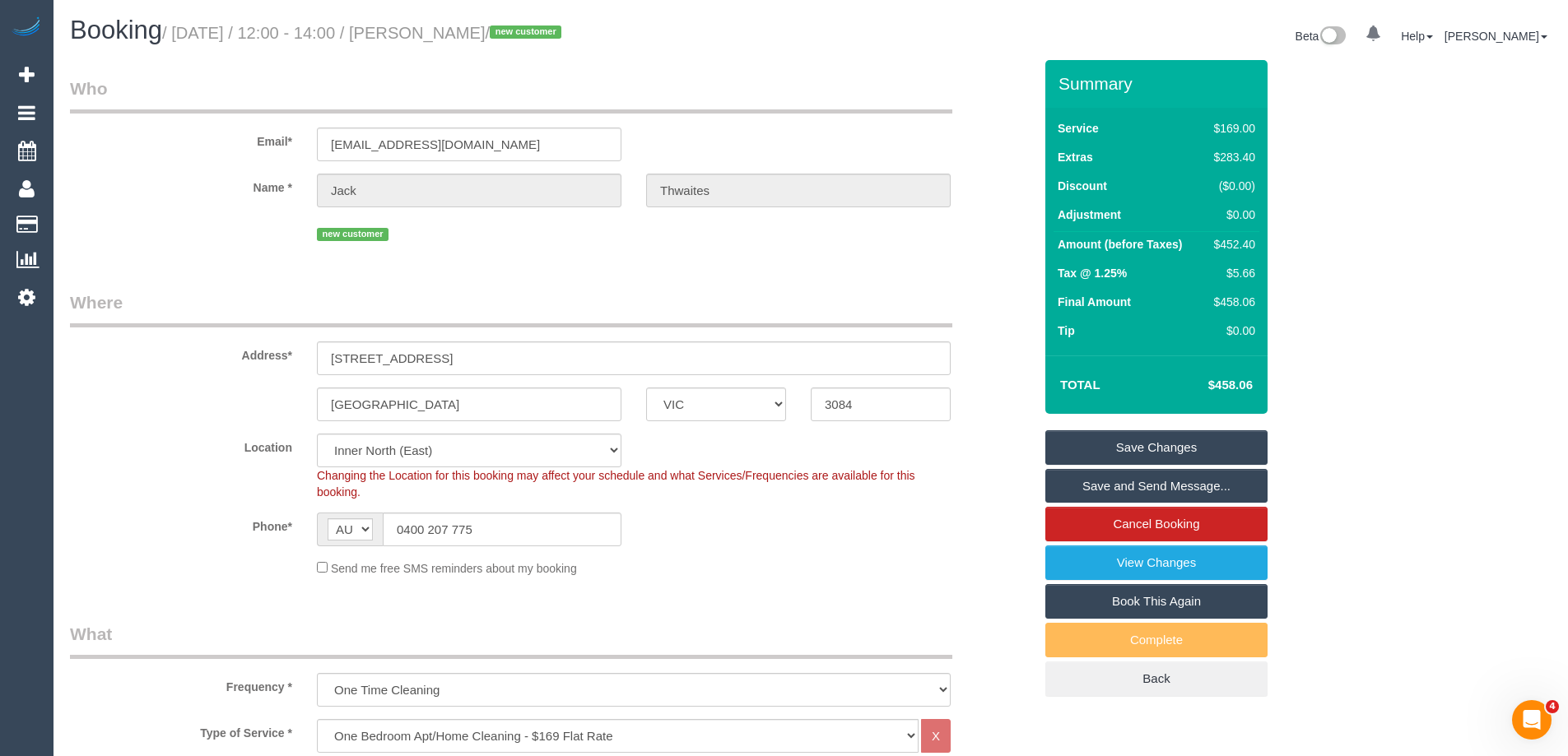
drag, startPoint x: 555, startPoint y: 33, endPoint x: 456, endPoint y: 31, distance: 99.0
click at [456, 31] on small "/ September 11, 2025 / 12:00 - 14:00 / Jack Thwaites / new customer" at bounding box center [365, 33] width 405 height 19
copy small "Jack Thwaites"
click at [1163, 446] on link "Save Changes" at bounding box center [1157, 447] width 223 height 34
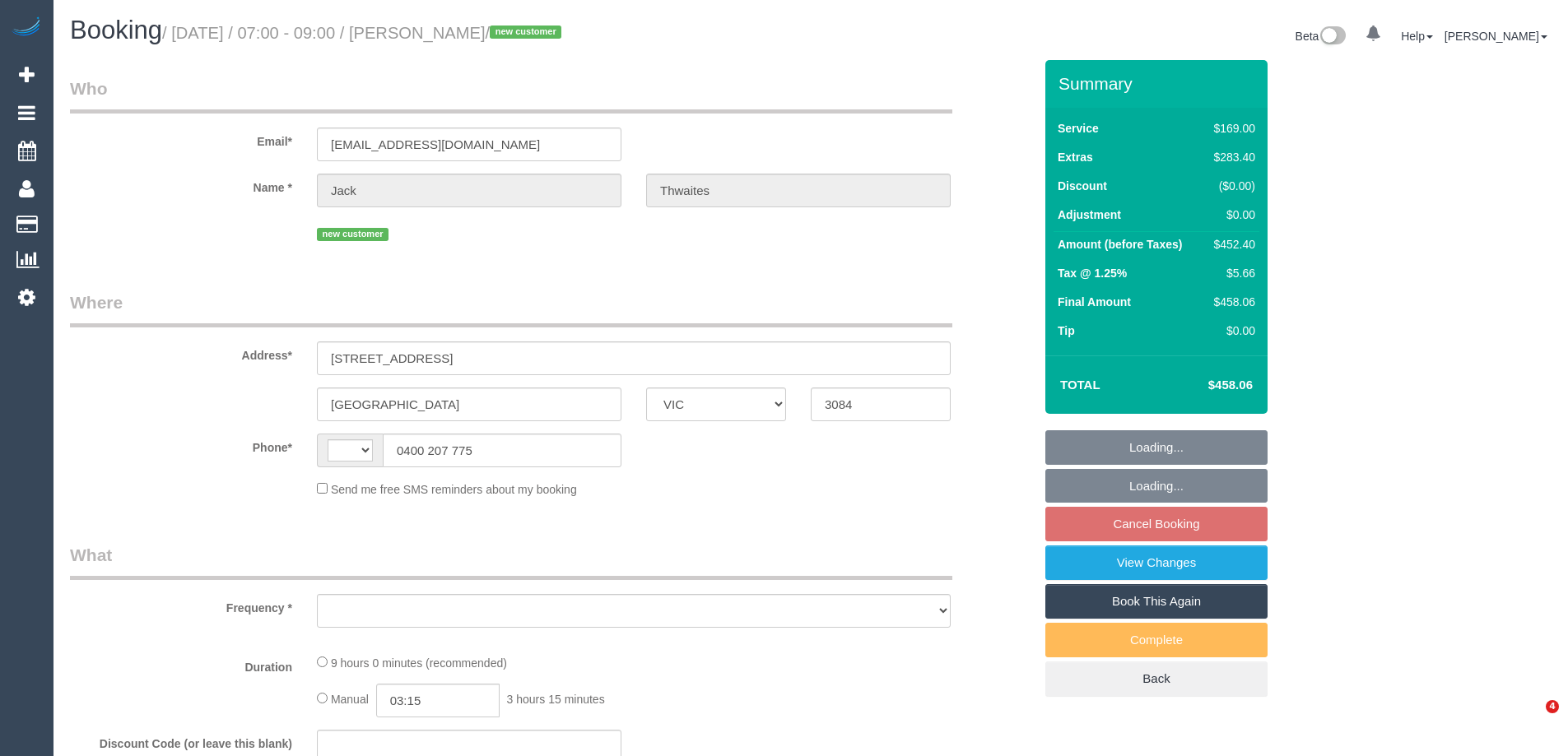
select select "VIC"
select select "string:stripe-pm_1S3mdV2GScqysDRVfCe8jw6Y"
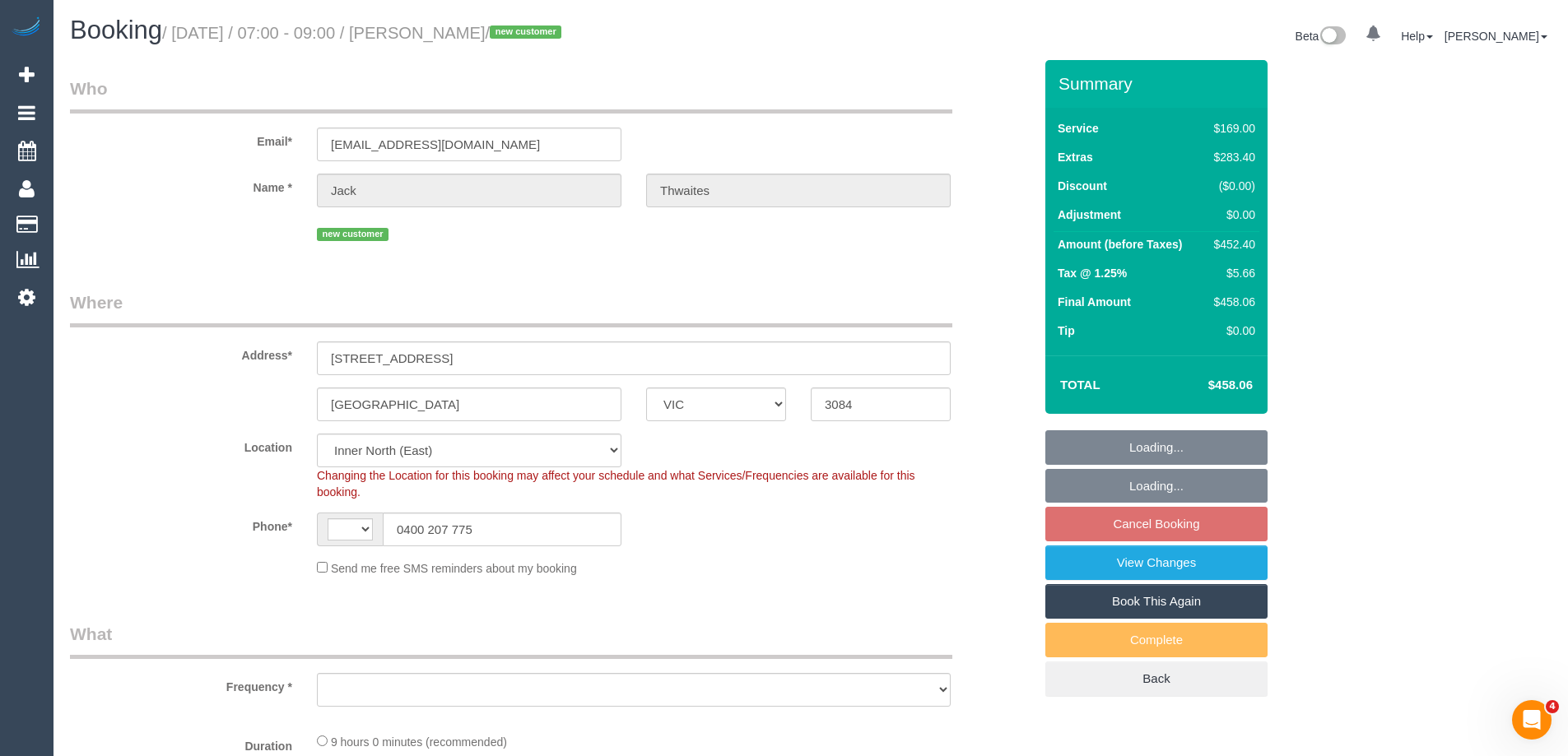
select select "string:AU"
select select "object:745"
select select "number:28"
select select "number:14"
select select "number:19"
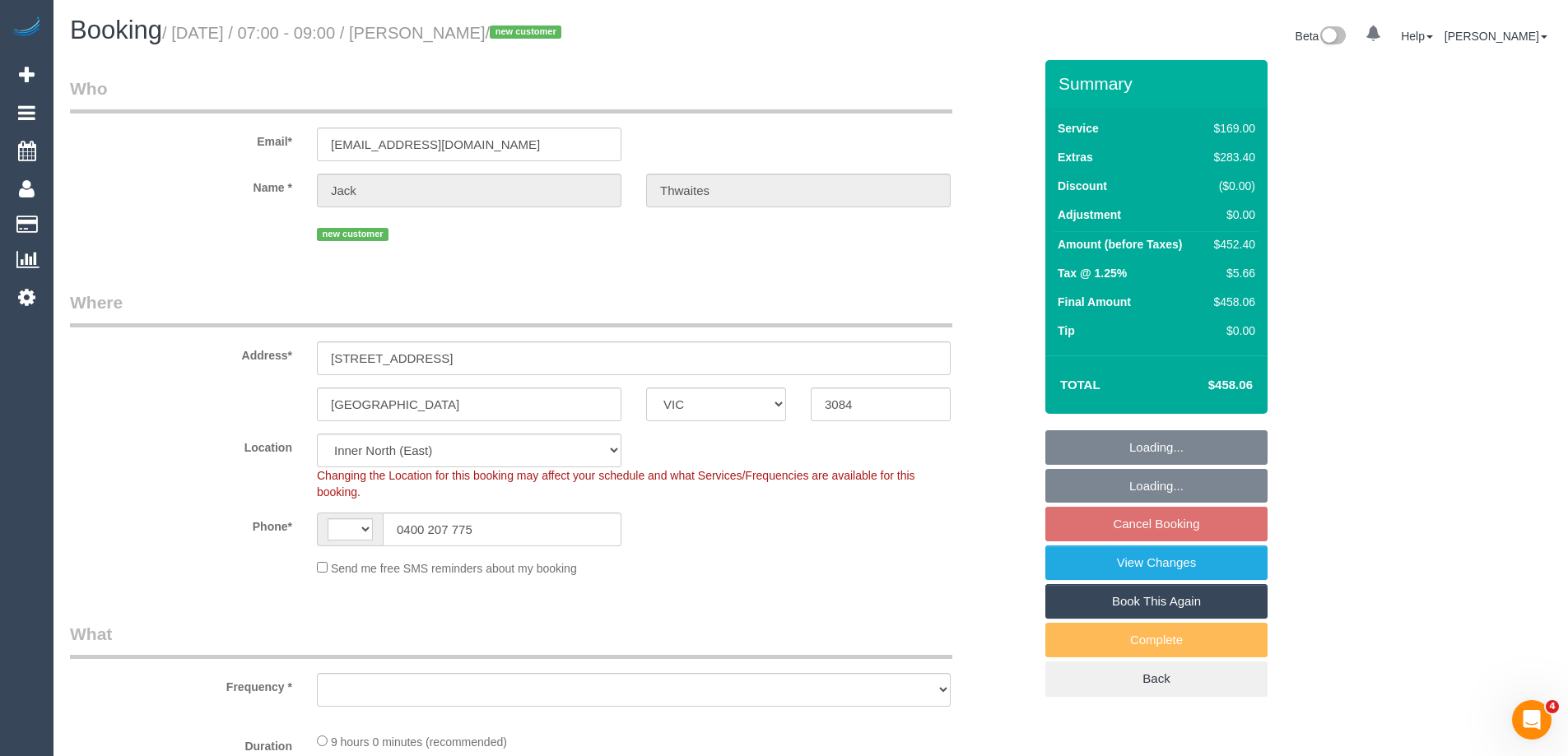
select select "number:24"
select select "number:13"
select select "object:1674"
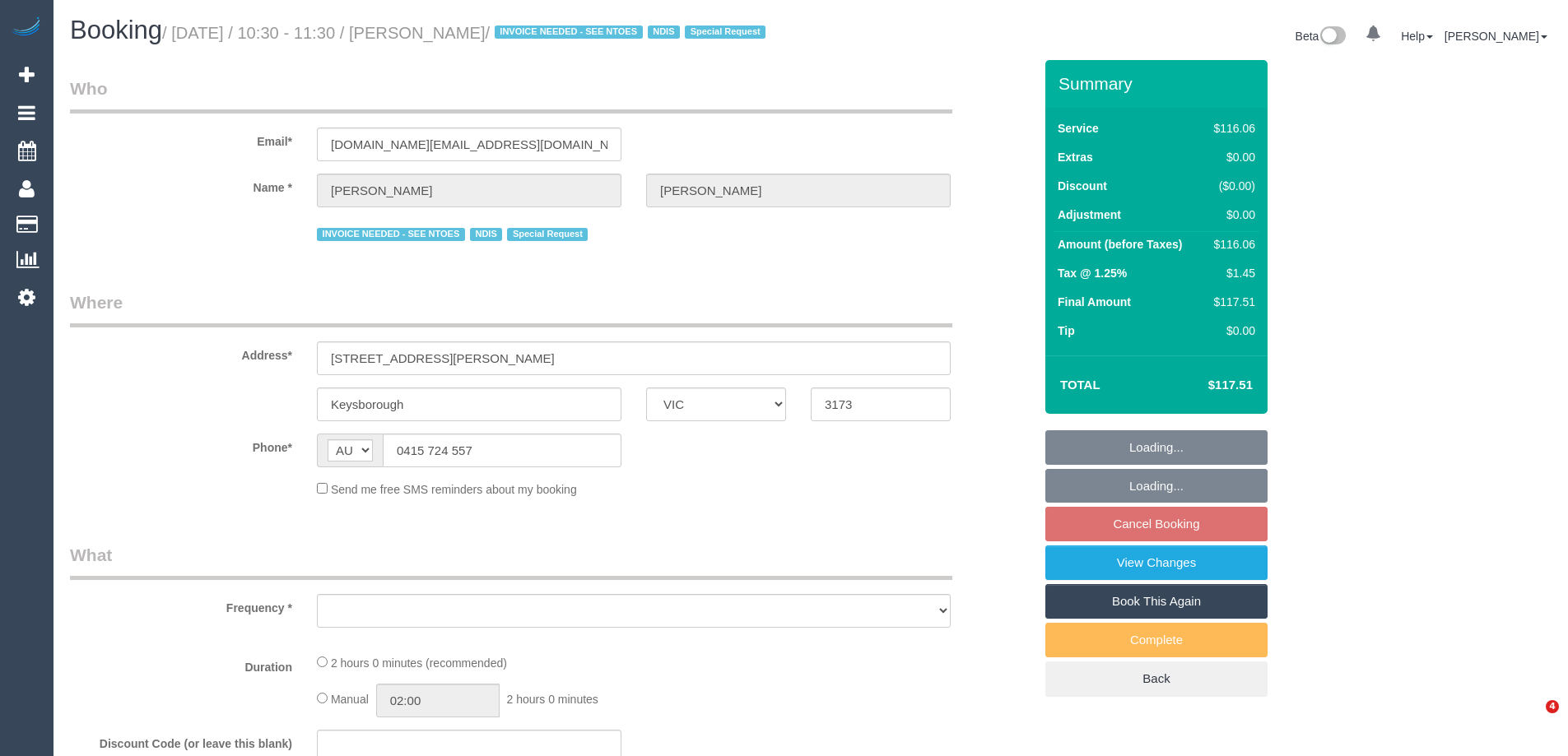
select select "VIC"
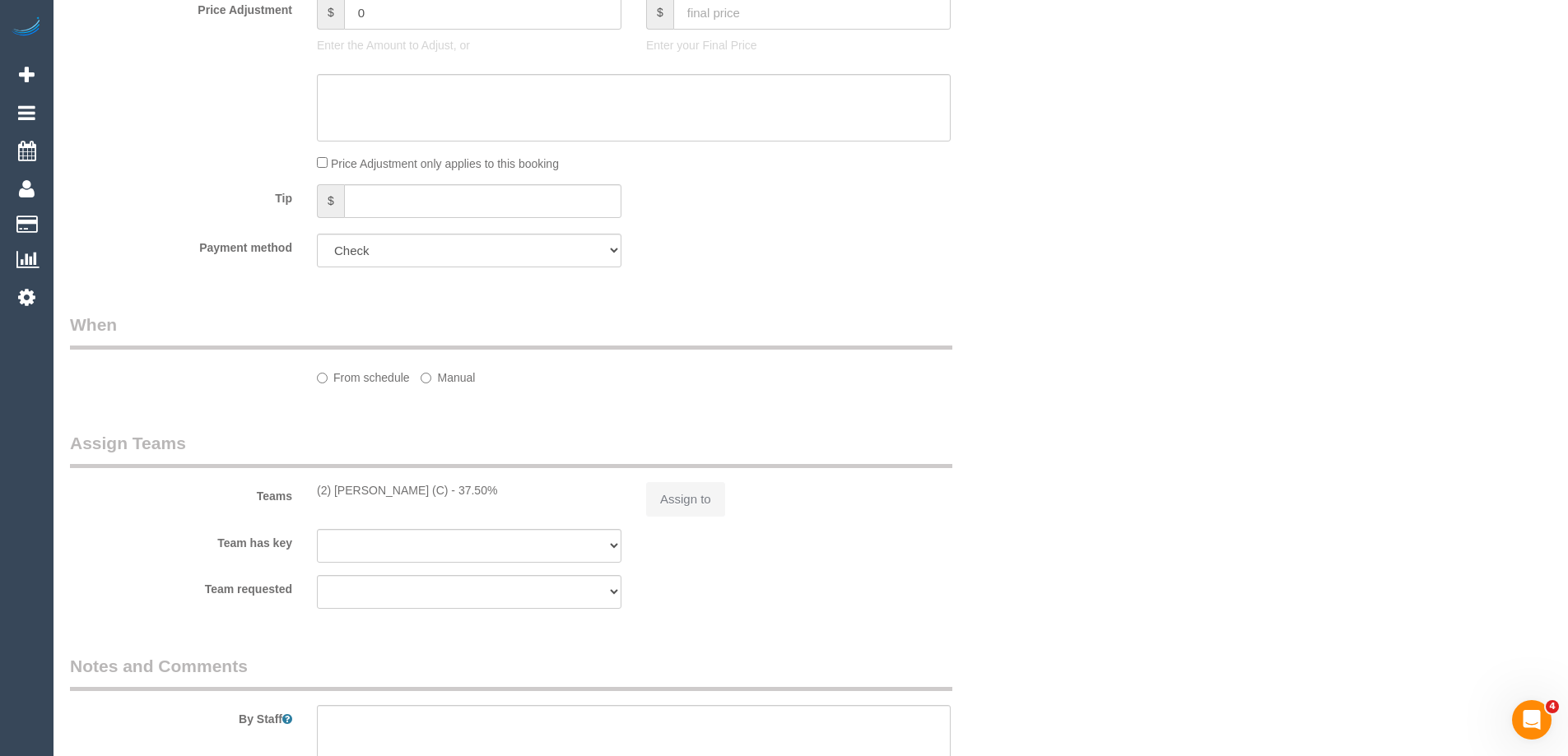
select select "object:634"
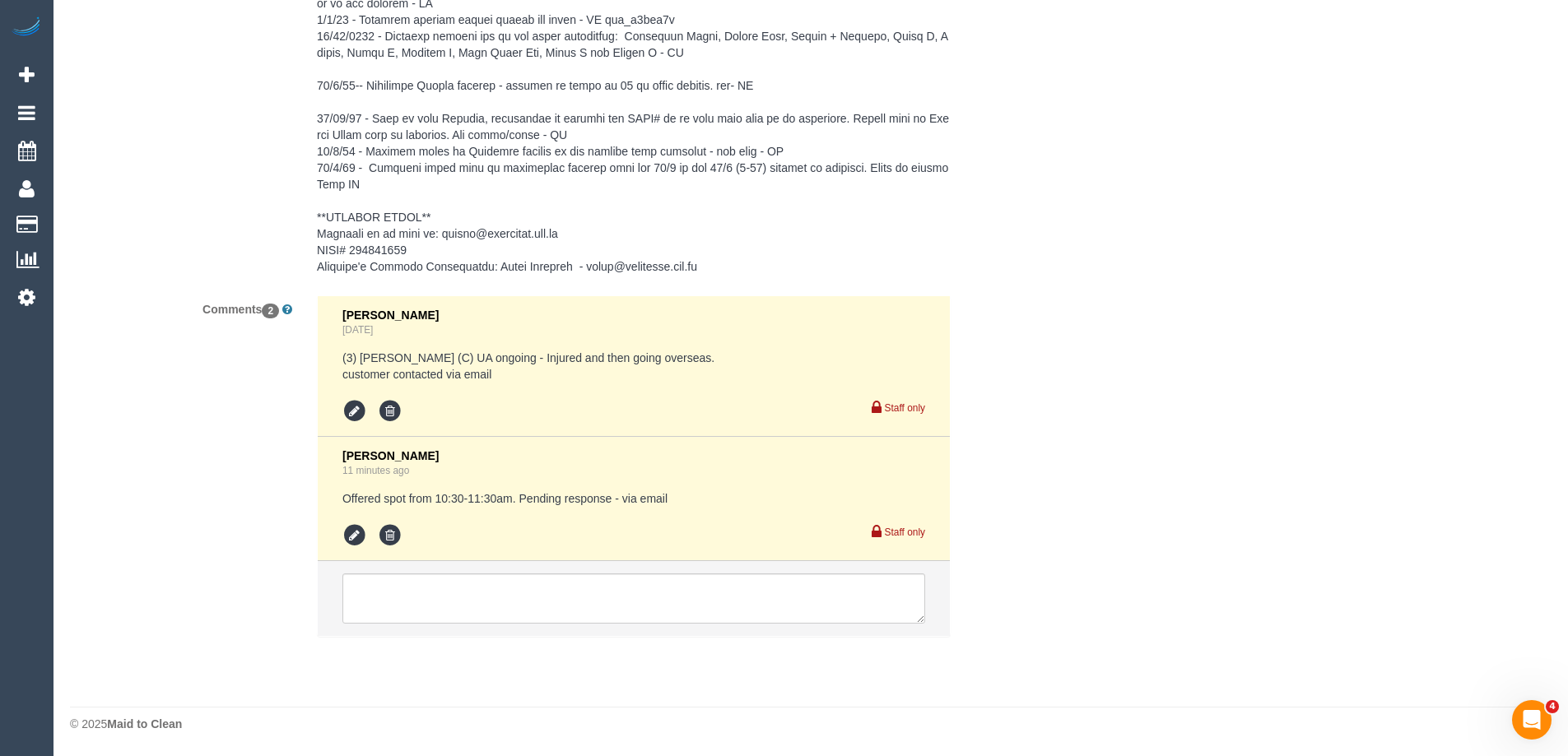
select select "number:28"
select select "number:14"
select select "number:19"
select select "number:22"
select select "number:34"
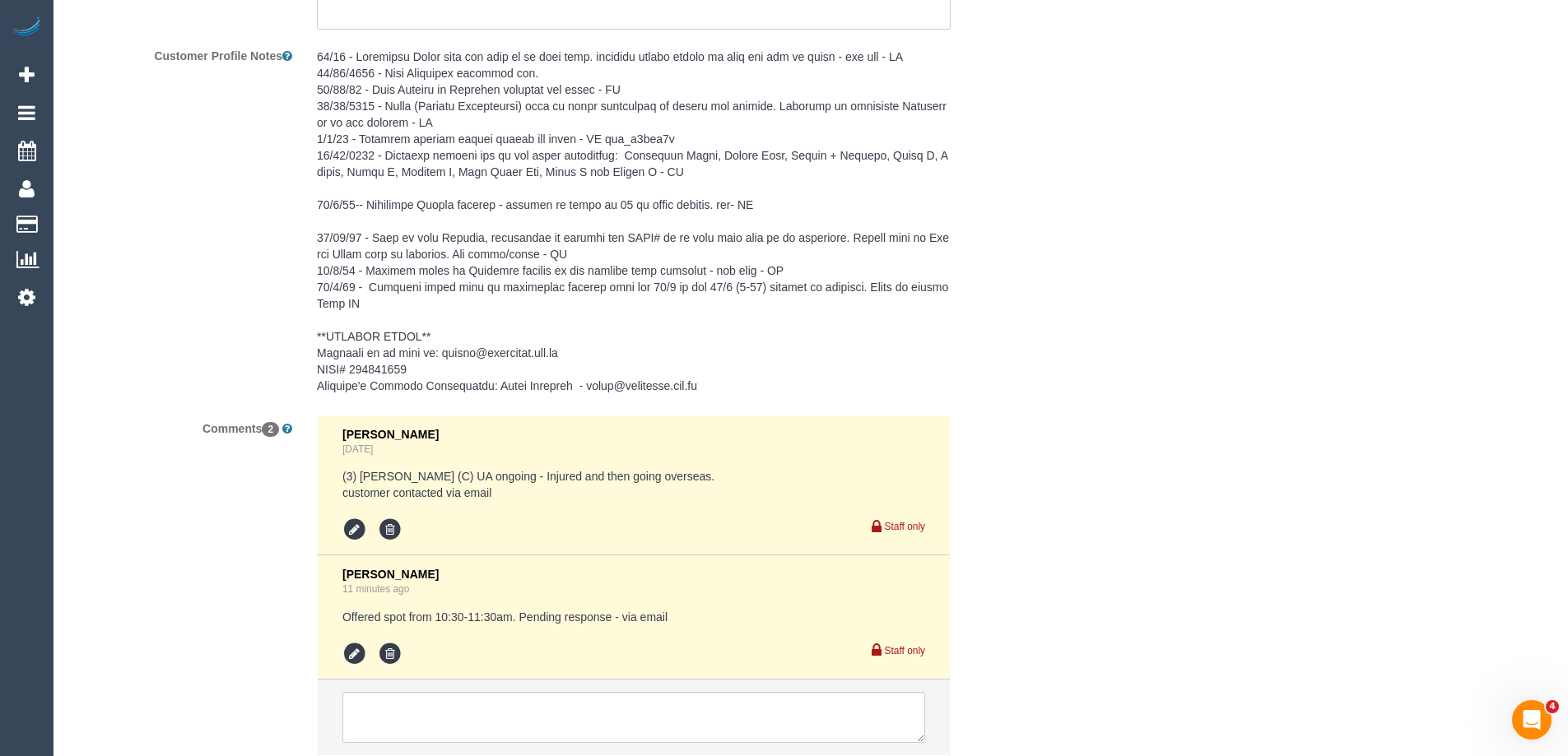
scroll to position [2608, 0]
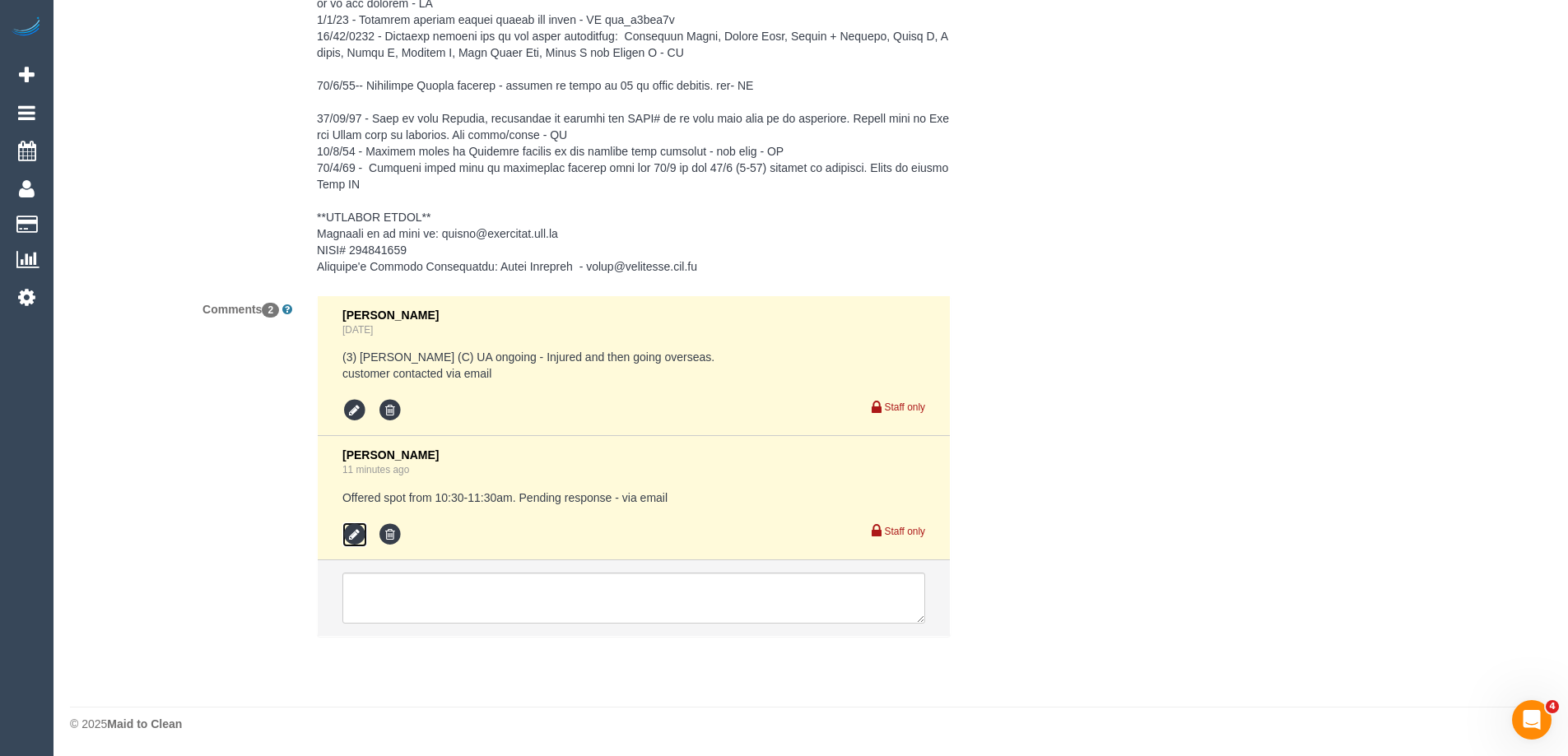
click at [355, 534] on icon at bounding box center [354, 534] width 25 height 25
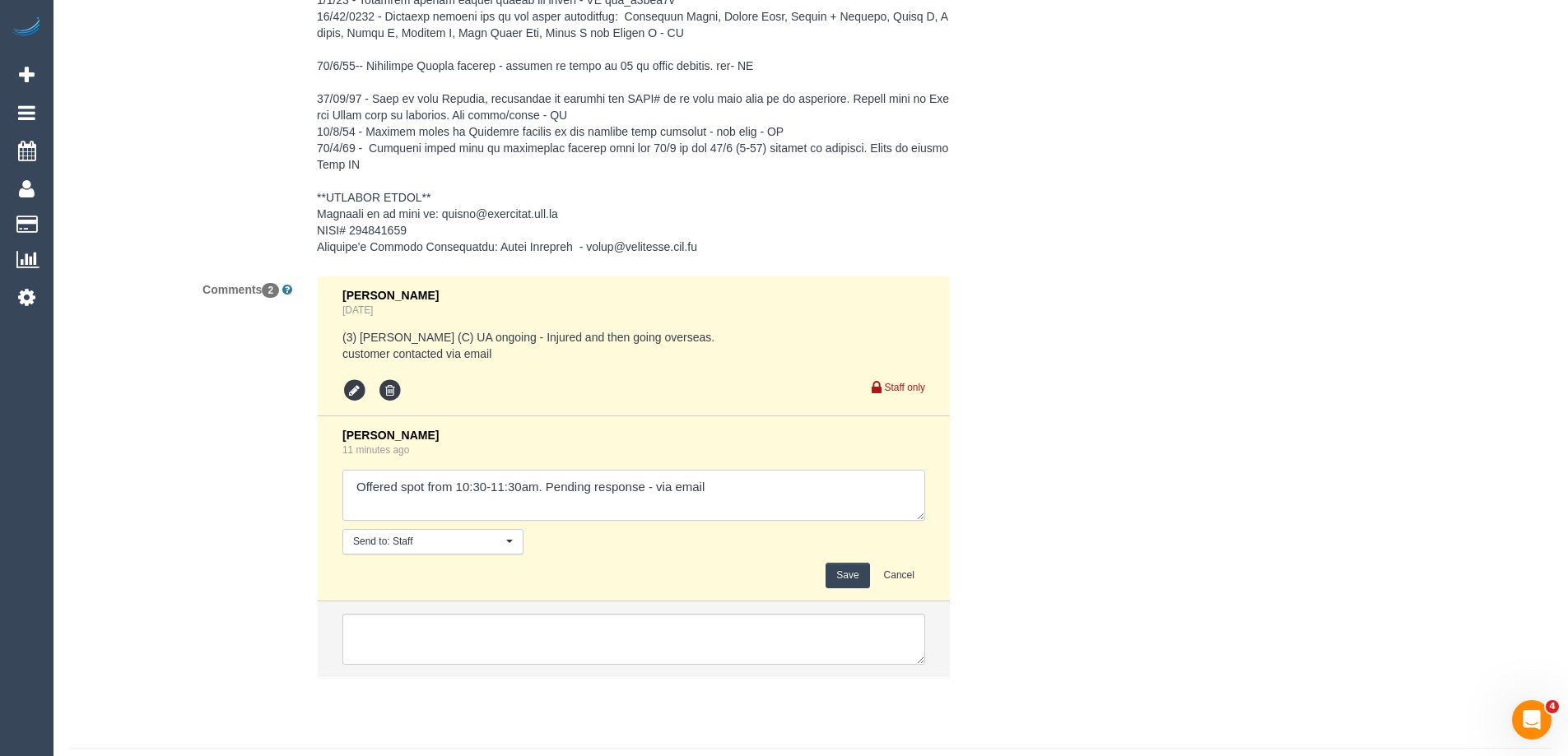
click at [658, 506] on textarea at bounding box center [634, 495] width 583 height 51
type textarea "Offered spot from 10:30-11:30am. Pending response - confirmed via email"
click at [836, 588] on button "Save" at bounding box center [847, 575] width 44 height 25
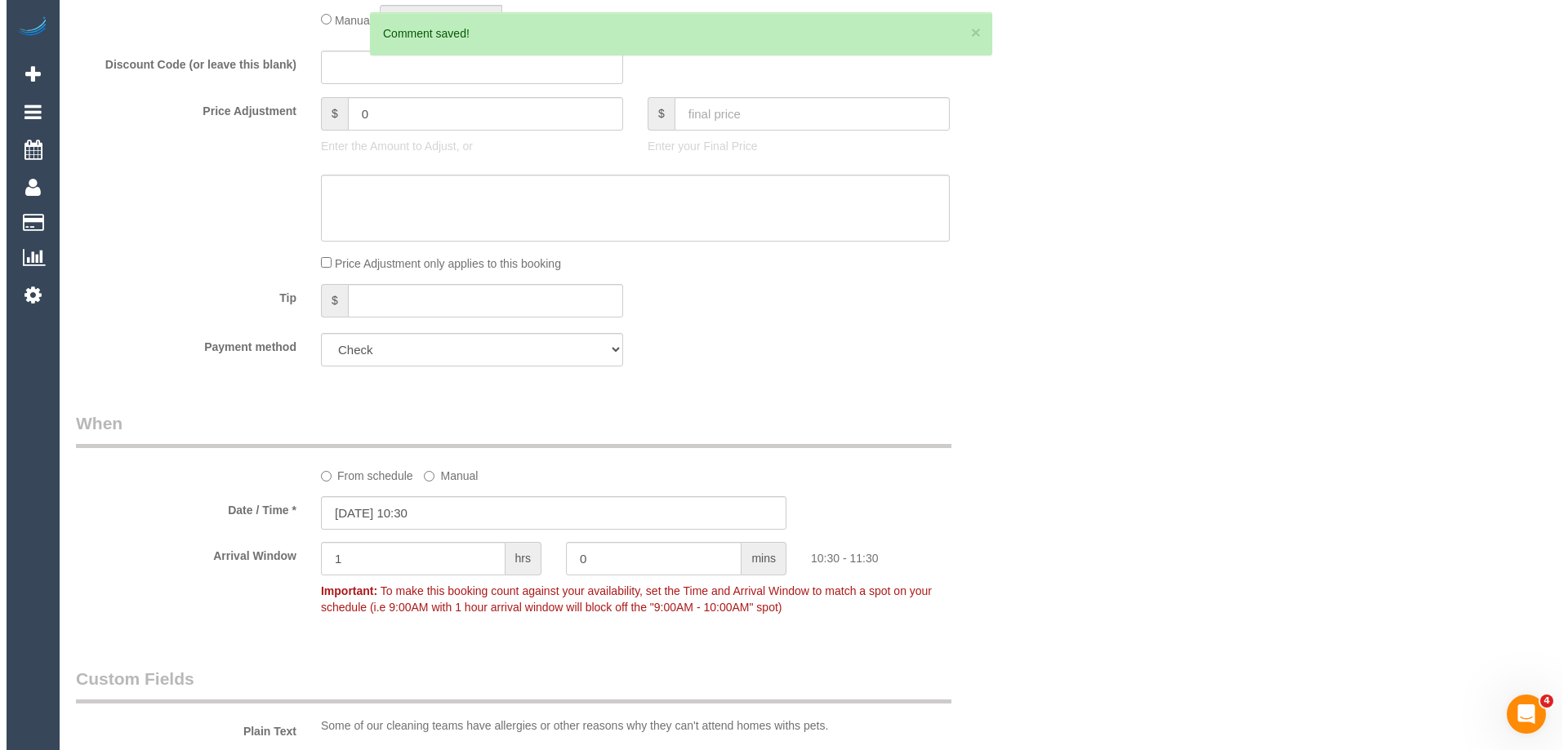
scroll to position [0, 0]
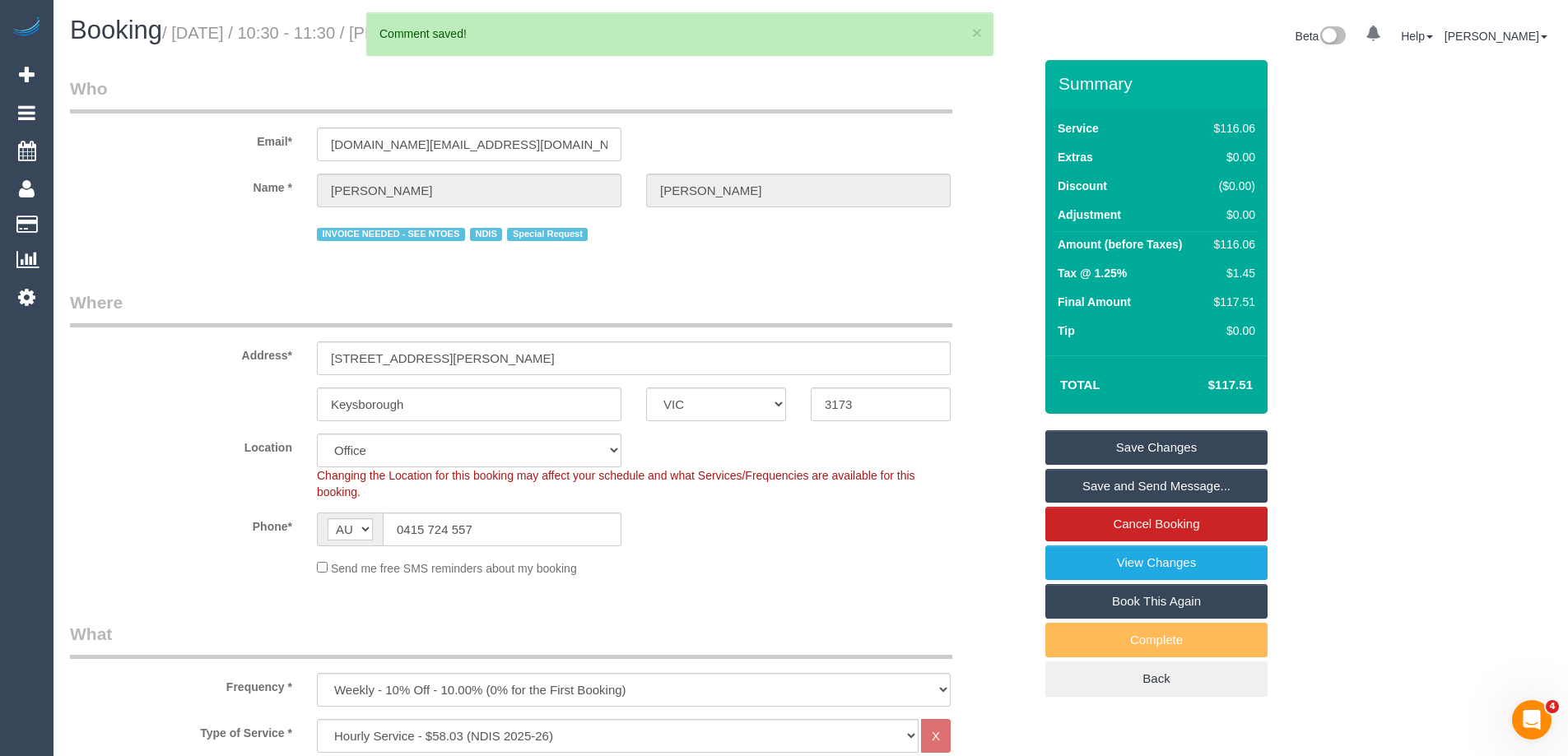
click at [1096, 502] on link "Save and Send Message..." at bounding box center [1157, 486] width 223 height 34
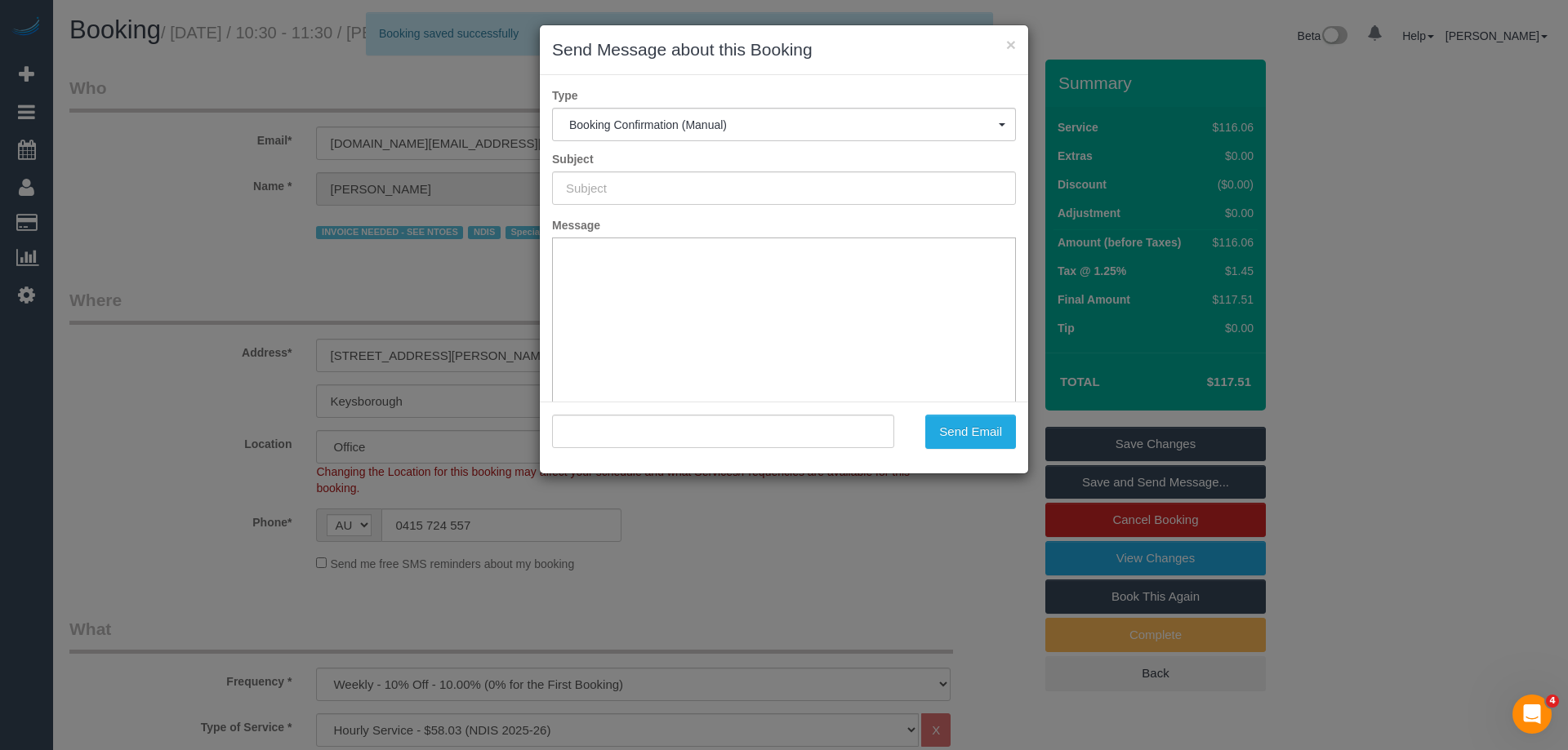
type input "Booking Confirmed"
type input ""Bruneau Bernard" <bruneaubernard7.bb@gmail.com>"
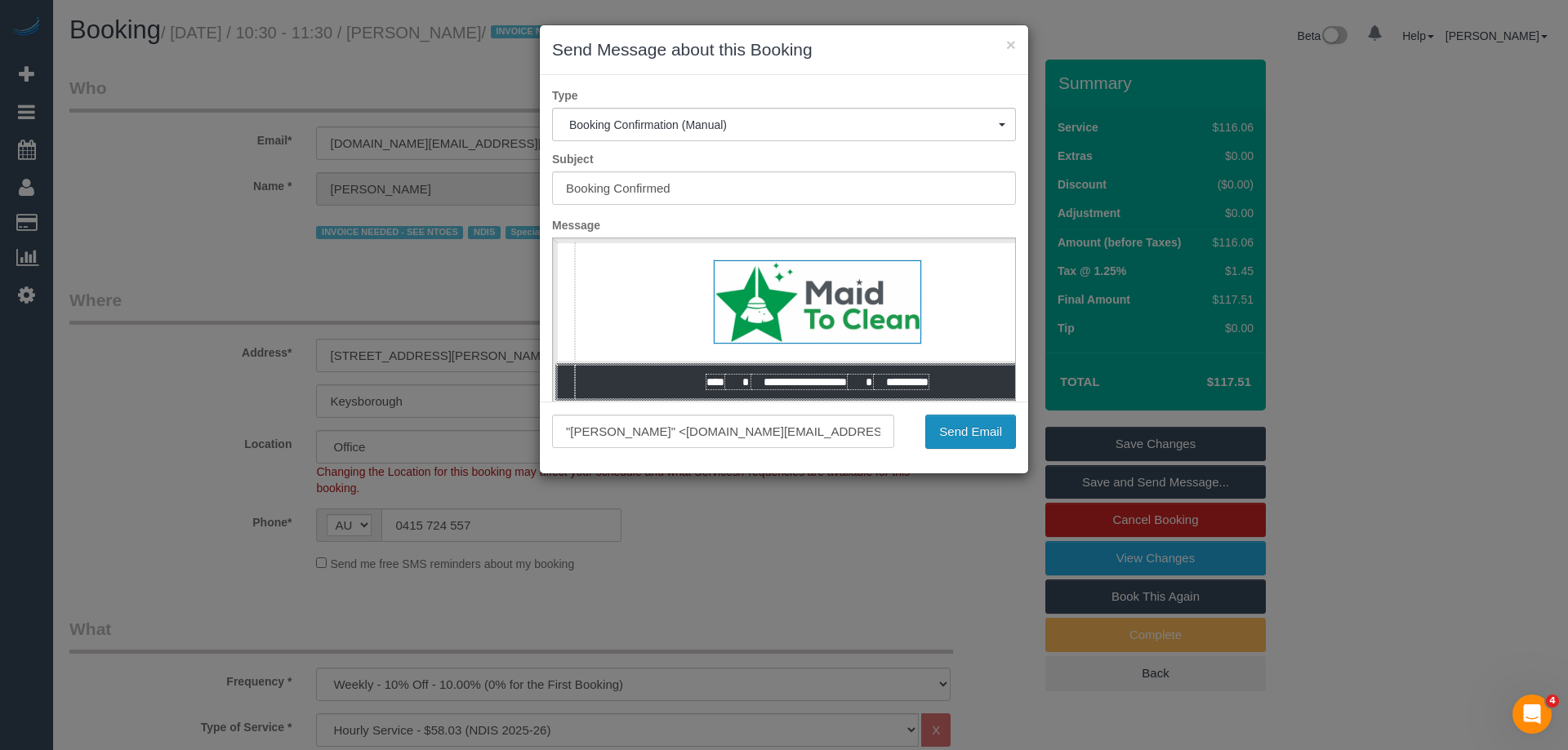
click at [999, 436] on button "Send Email" at bounding box center [970, 432] width 90 height 34
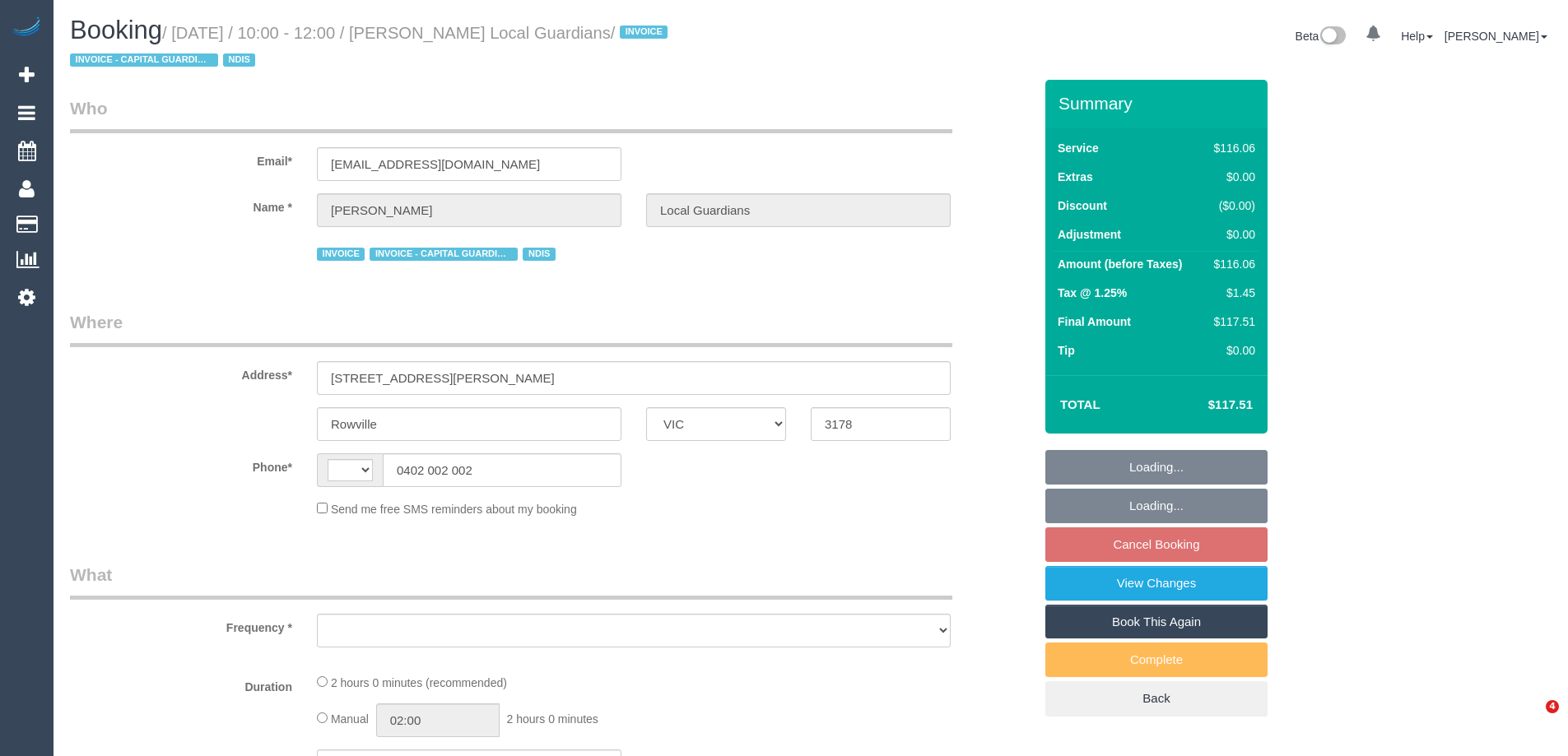
select select "VIC"
select select "string:AU"
select select "object:568"
select select "number:28"
select select "number:14"
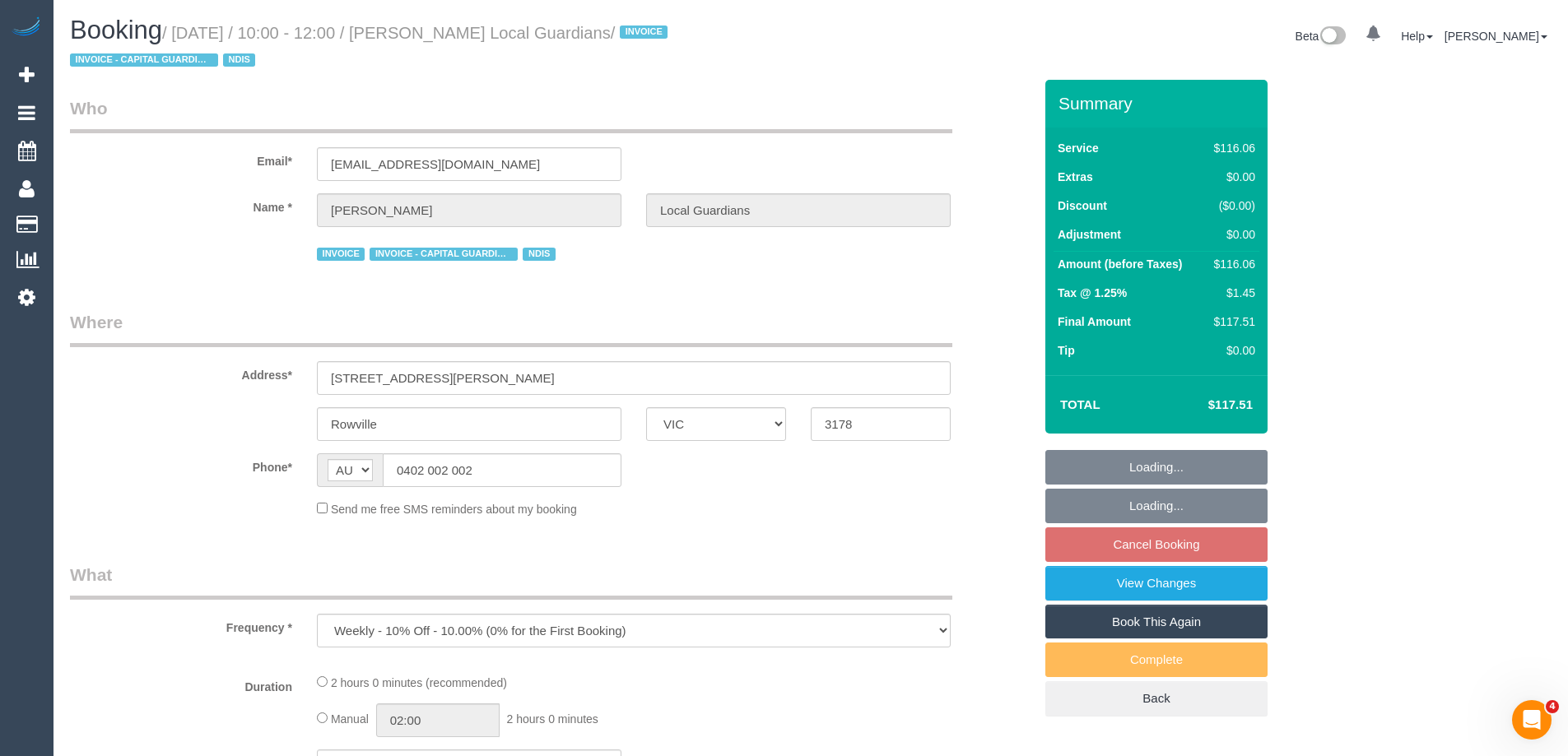
select select "number:19"
select select "number:25"
select select "number:34"
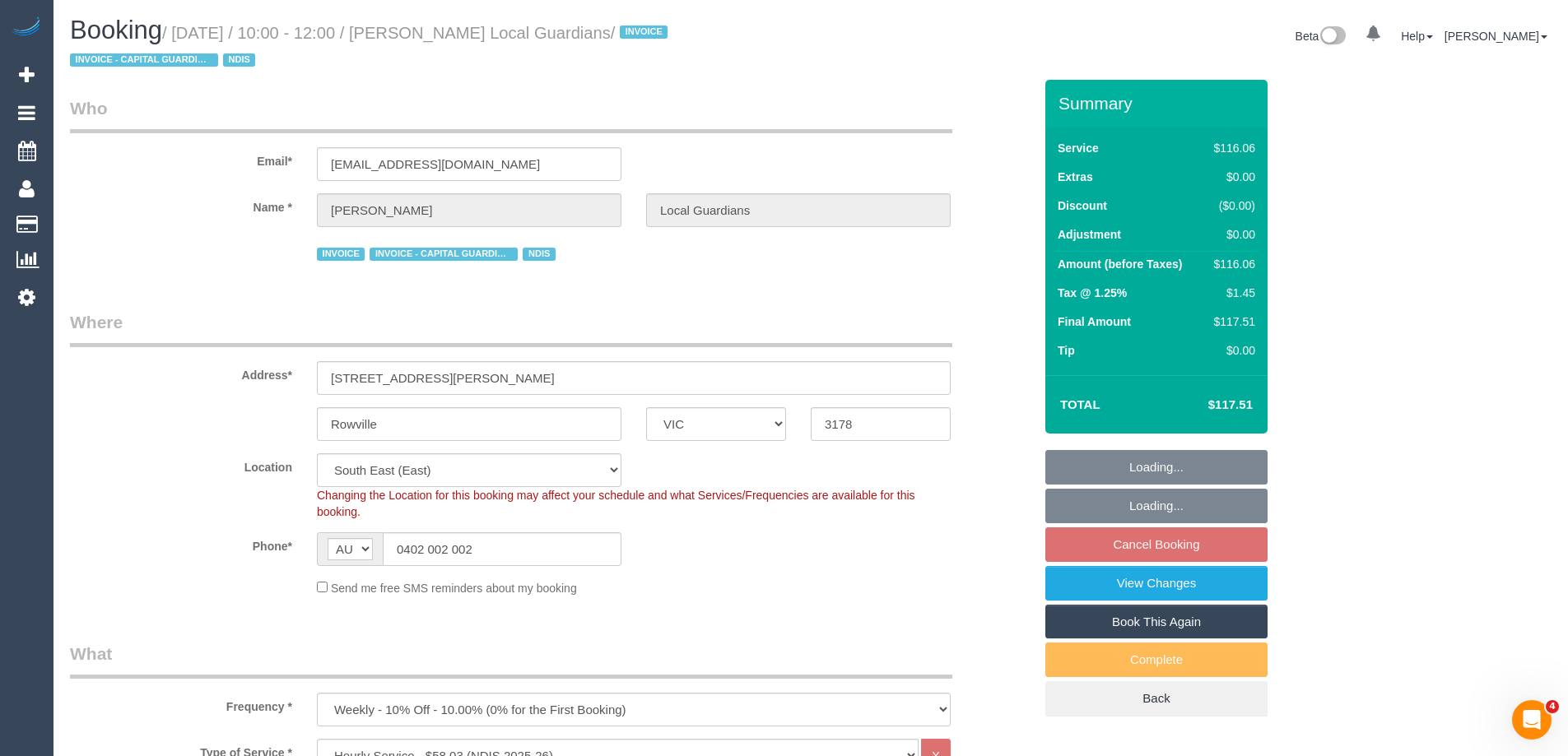
select select "object:1234"
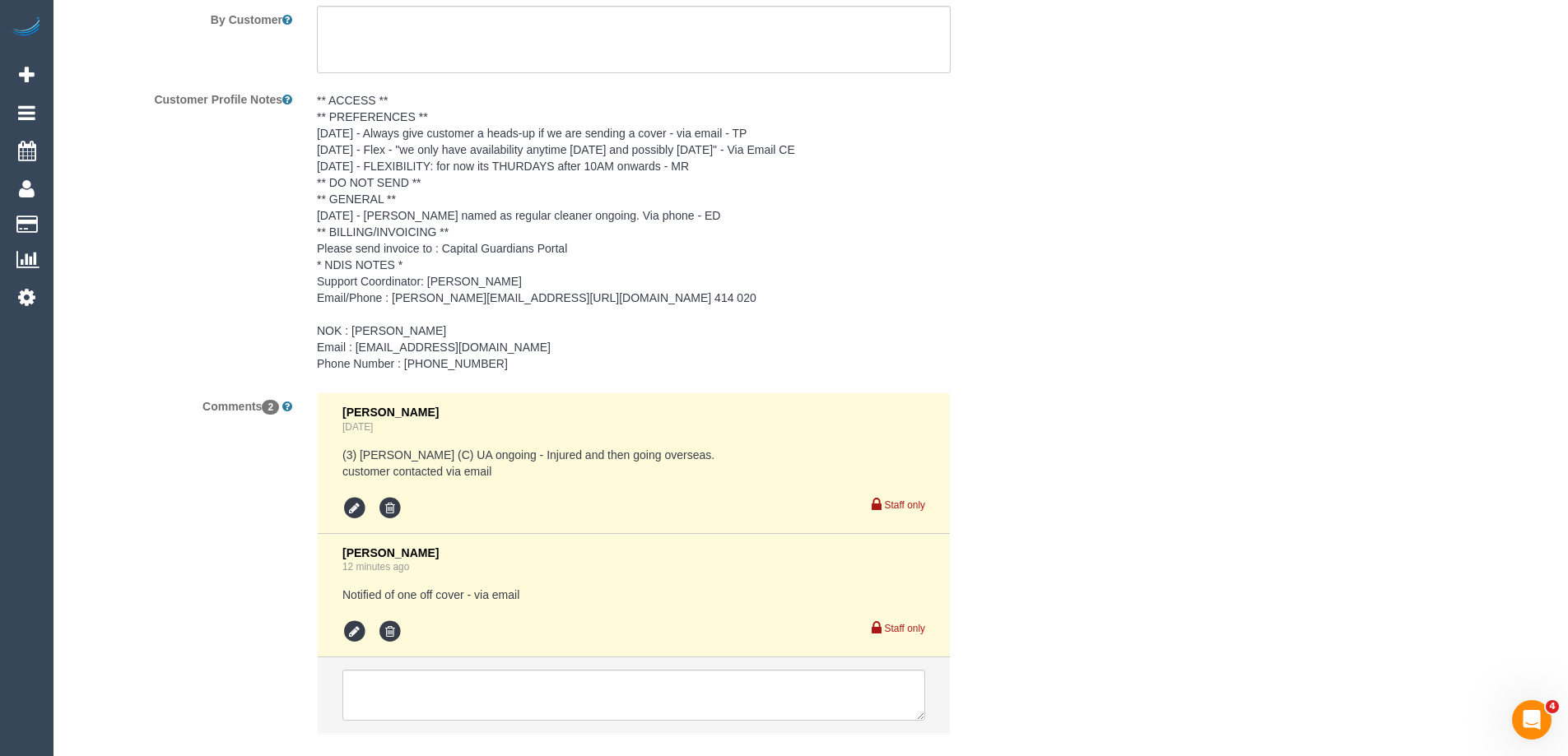
scroll to position [2295, 0]
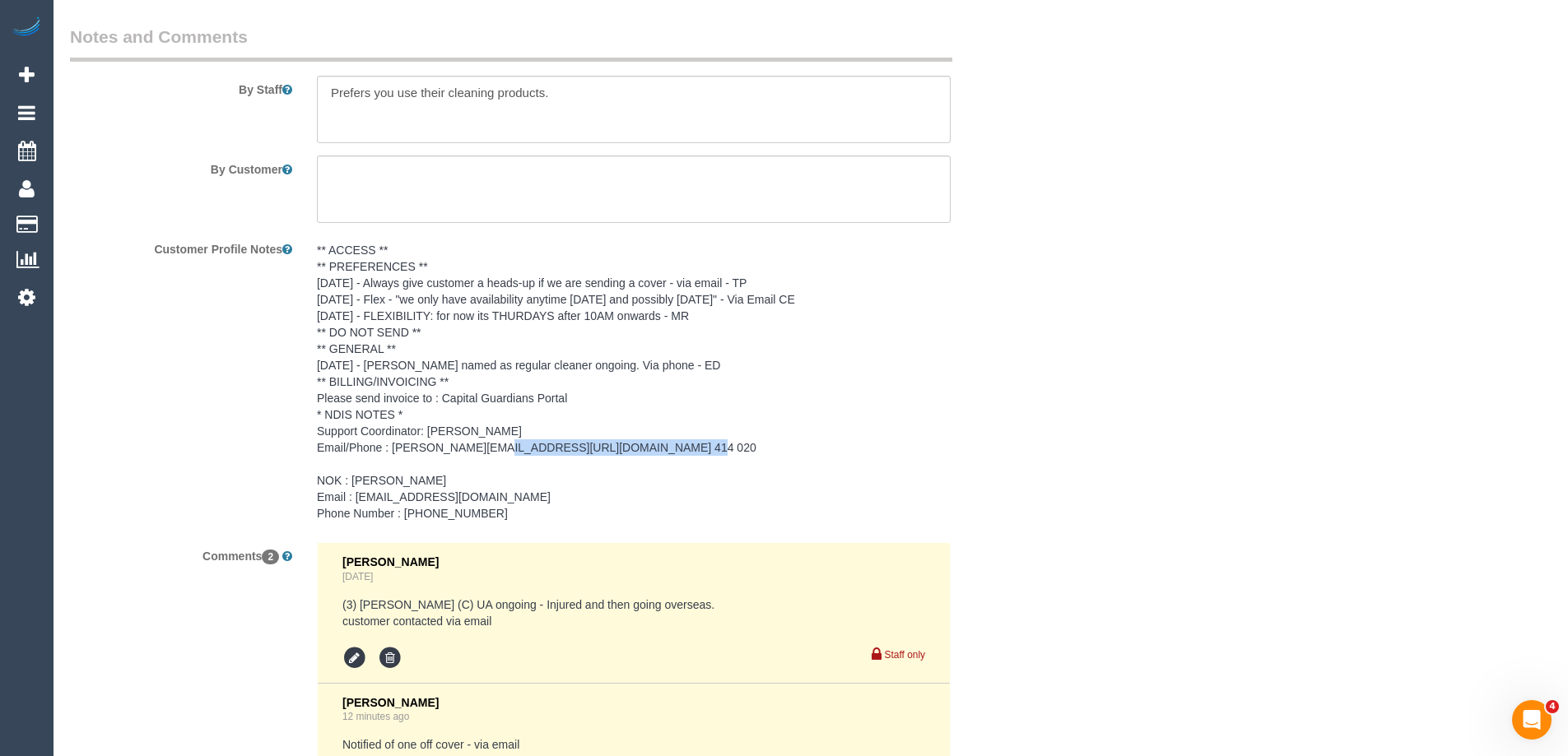
drag, startPoint x: 577, startPoint y: 448, endPoint x: 391, endPoint y: 448, distance: 186.0
click at [391, 448] on pre "** ACCESS ** ** PREFERENCES ** [DATE] - Always give customer a heads-up if we a…" at bounding box center [634, 382] width 634 height 280
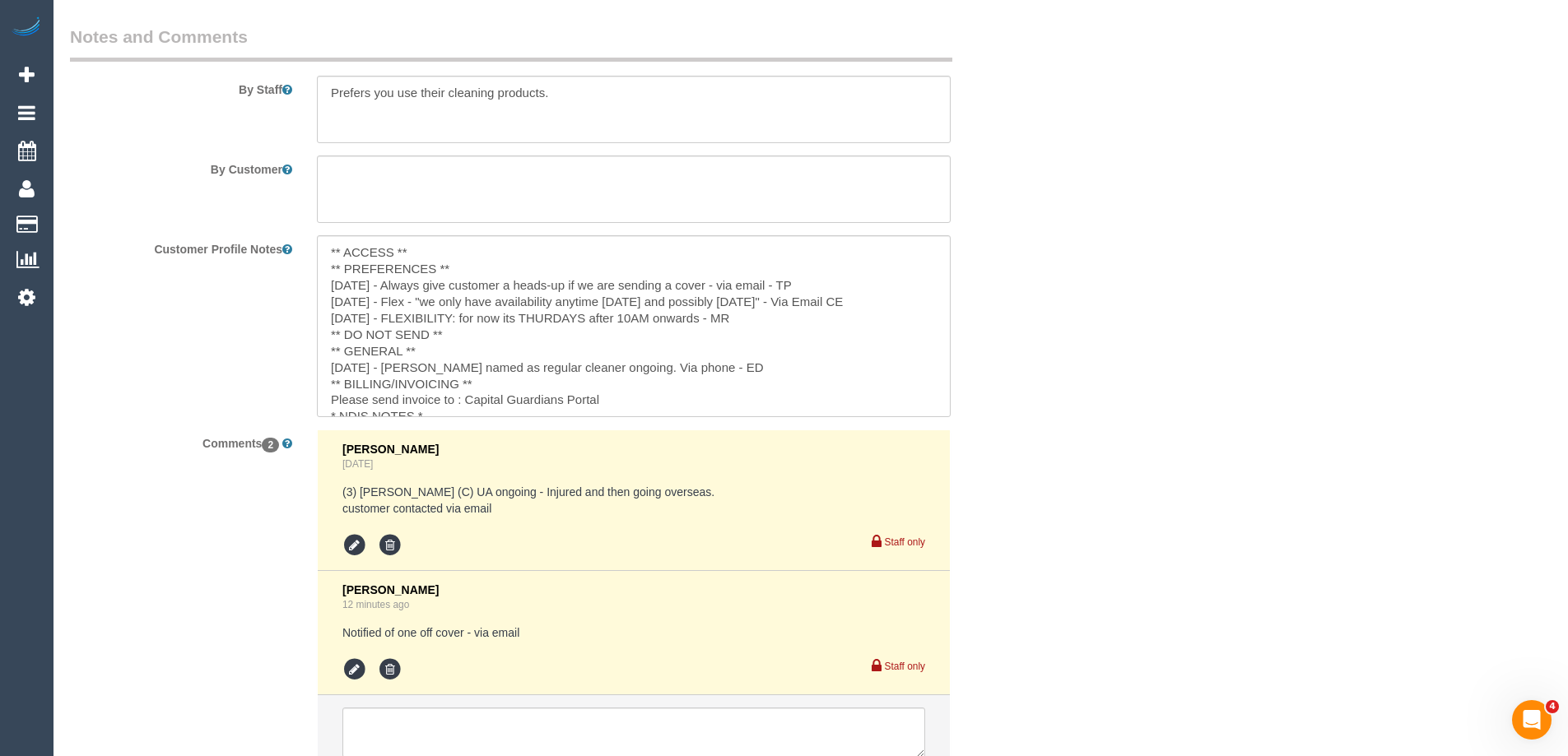
scroll to position [115, 0]
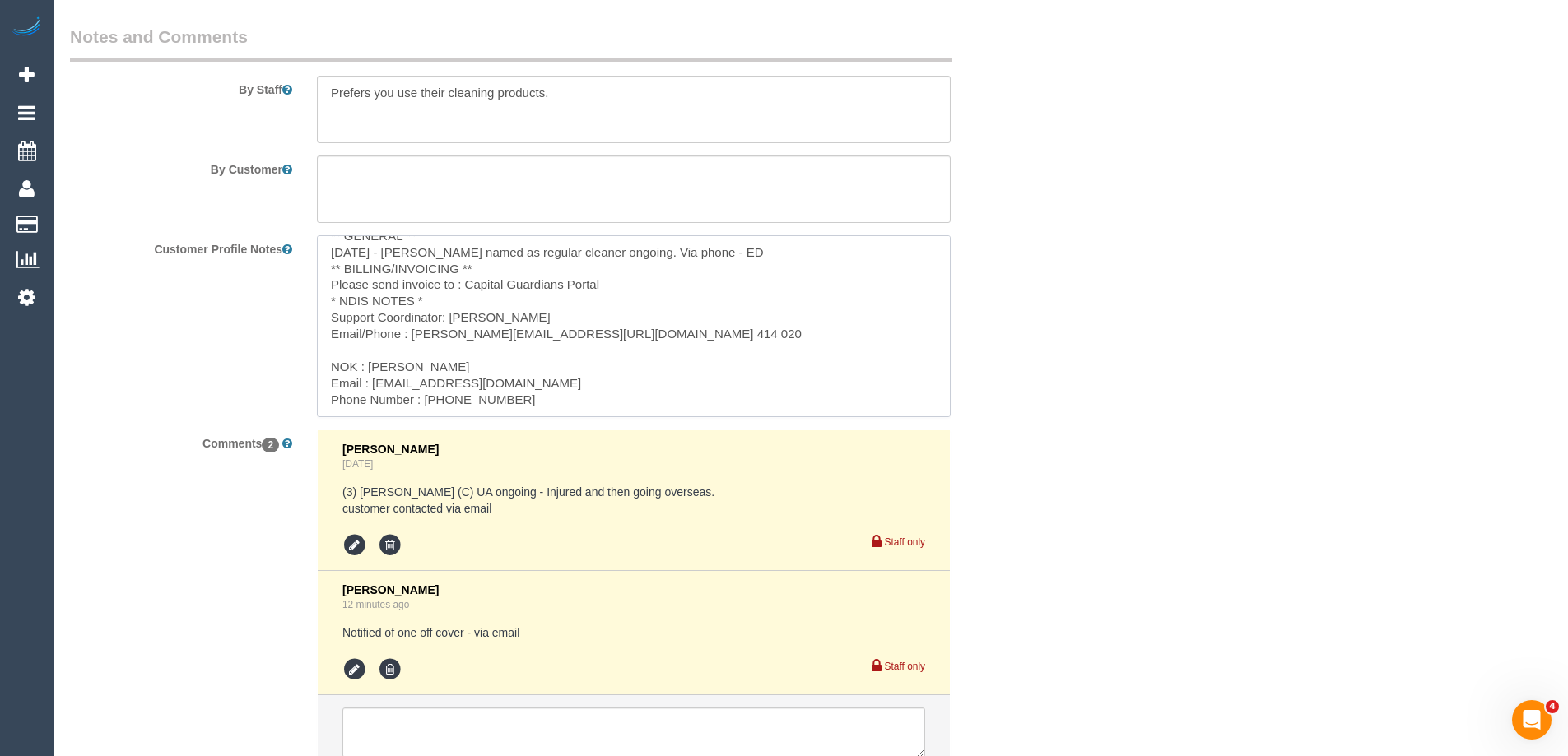
drag, startPoint x: 610, startPoint y: 333, endPoint x: 414, endPoint y: 329, distance: 196.0
click at [414, 329] on textarea "** ACCESS ** ** PREFERENCES ** [DATE] - Always give customer a heads-up if we a…" at bounding box center [634, 327] width 634 height 182
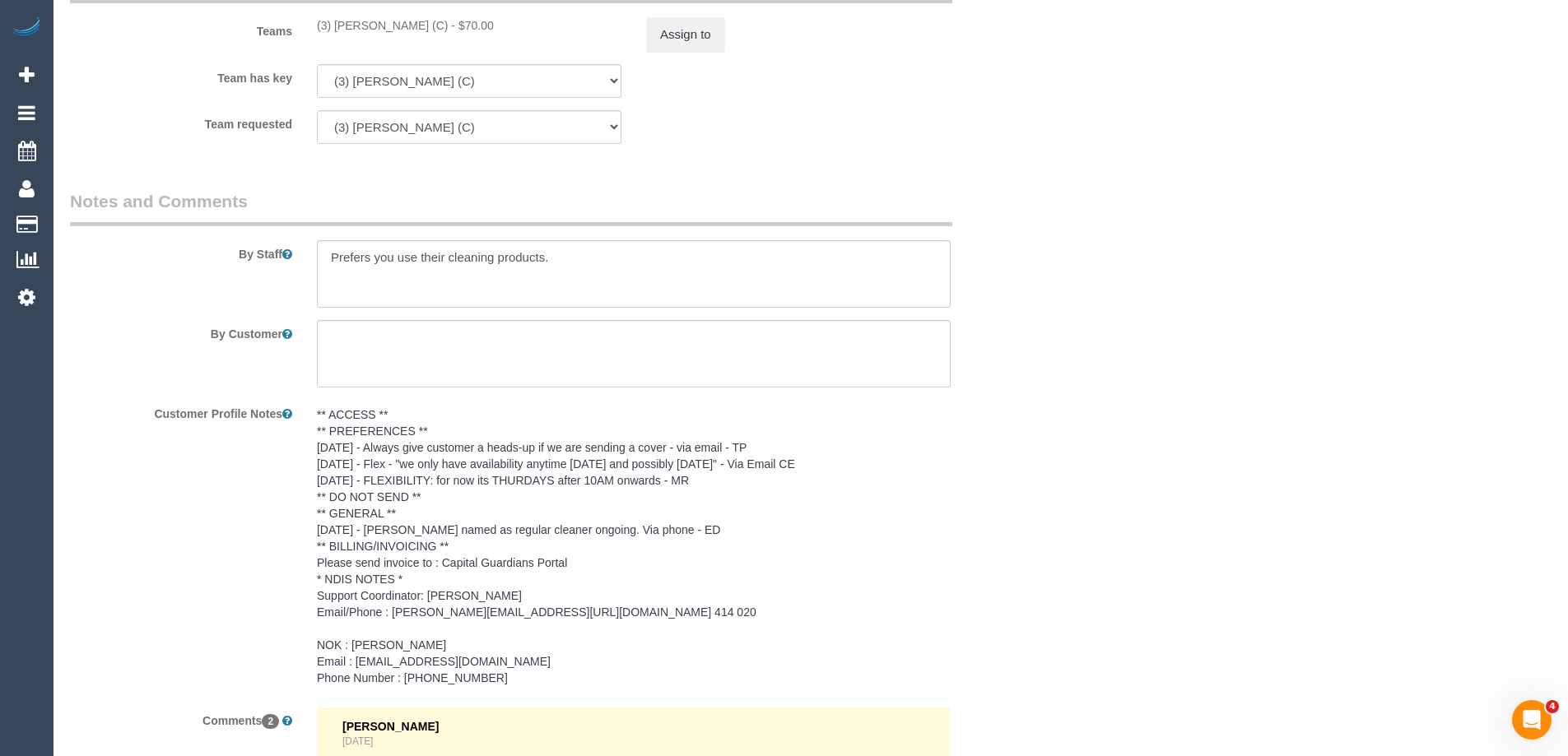
scroll to position [1966, 0]
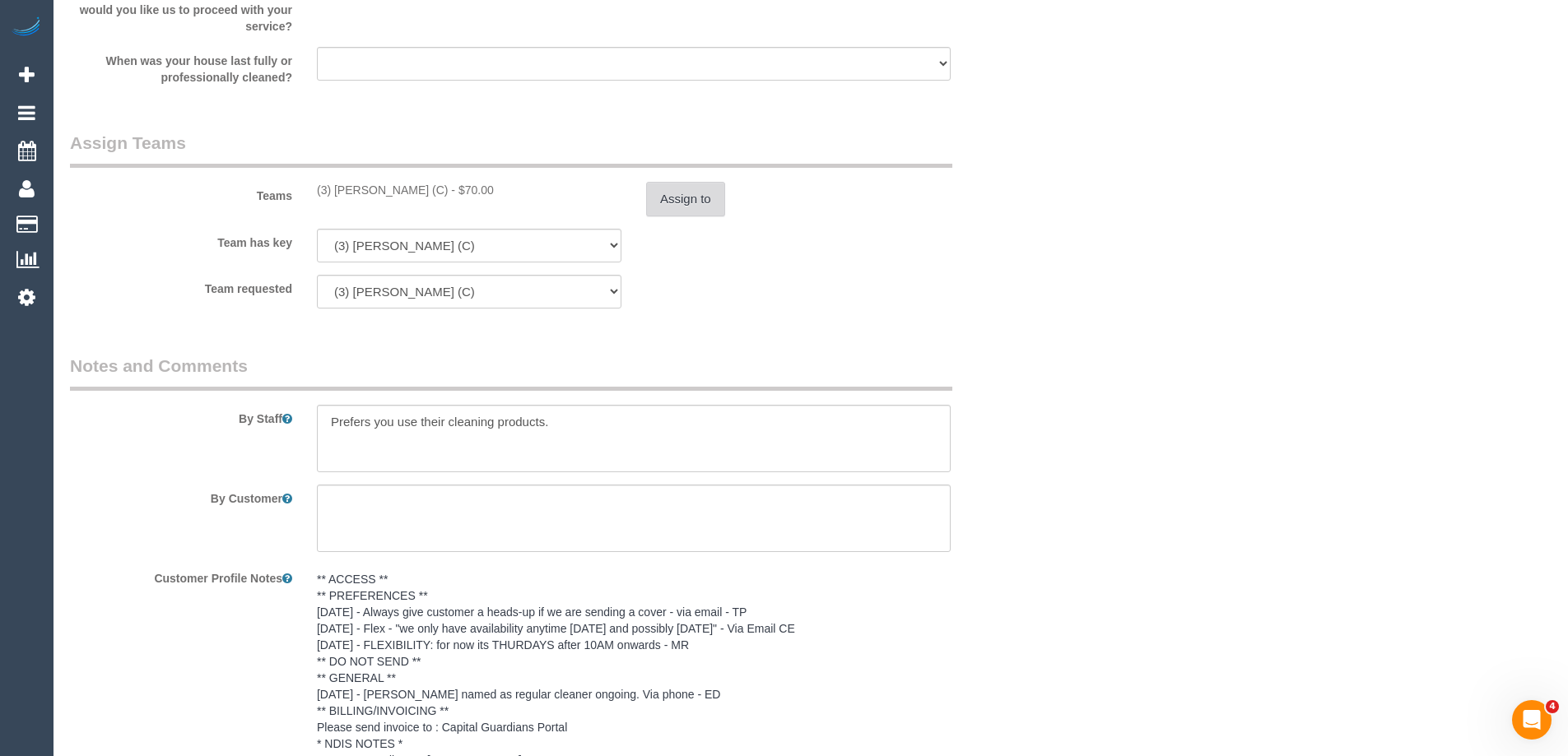
click at [692, 191] on button "Assign to" at bounding box center [685, 199] width 79 height 34
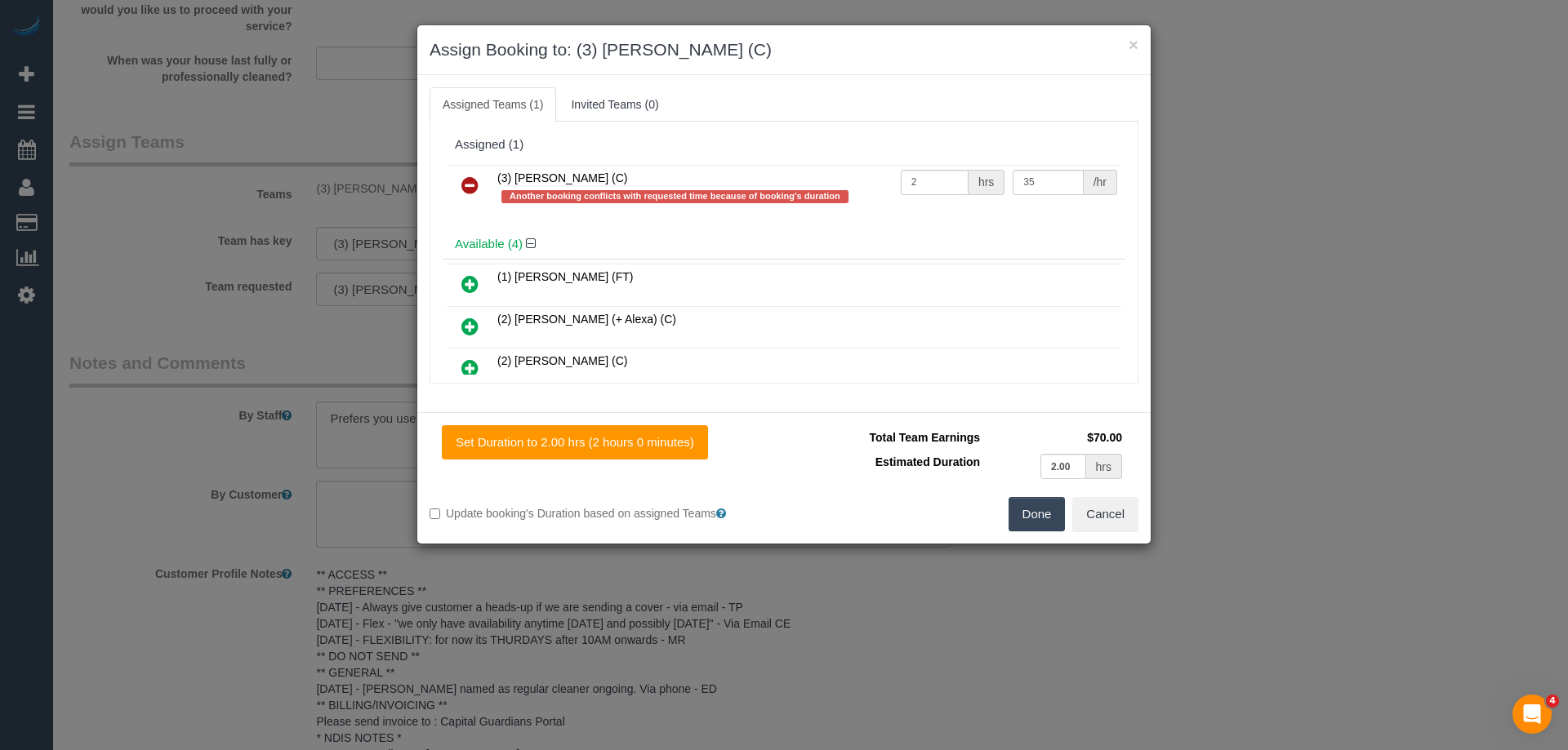
click at [459, 185] on link at bounding box center [470, 186] width 39 height 32
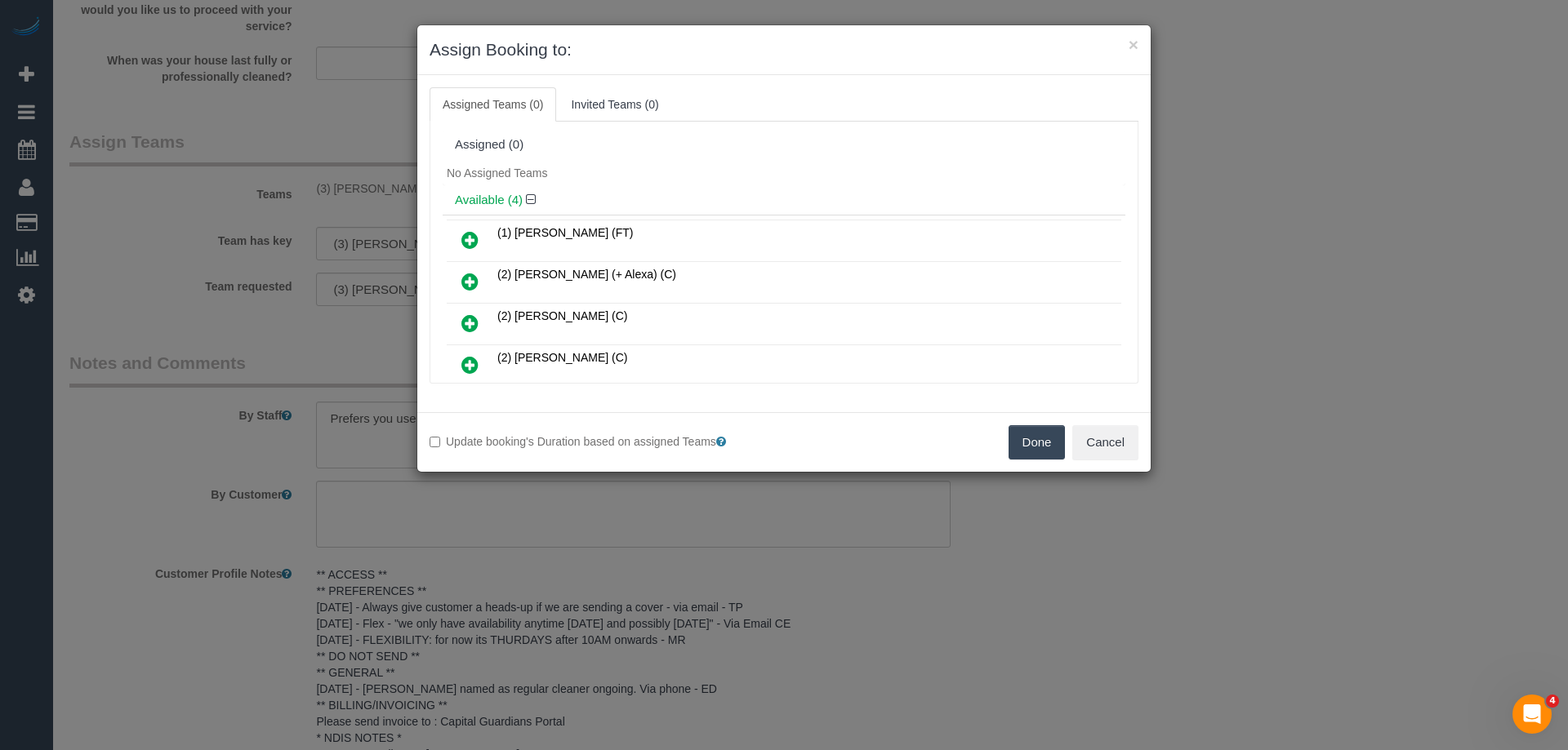
click at [470, 237] on icon at bounding box center [470, 239] width 17 height 19
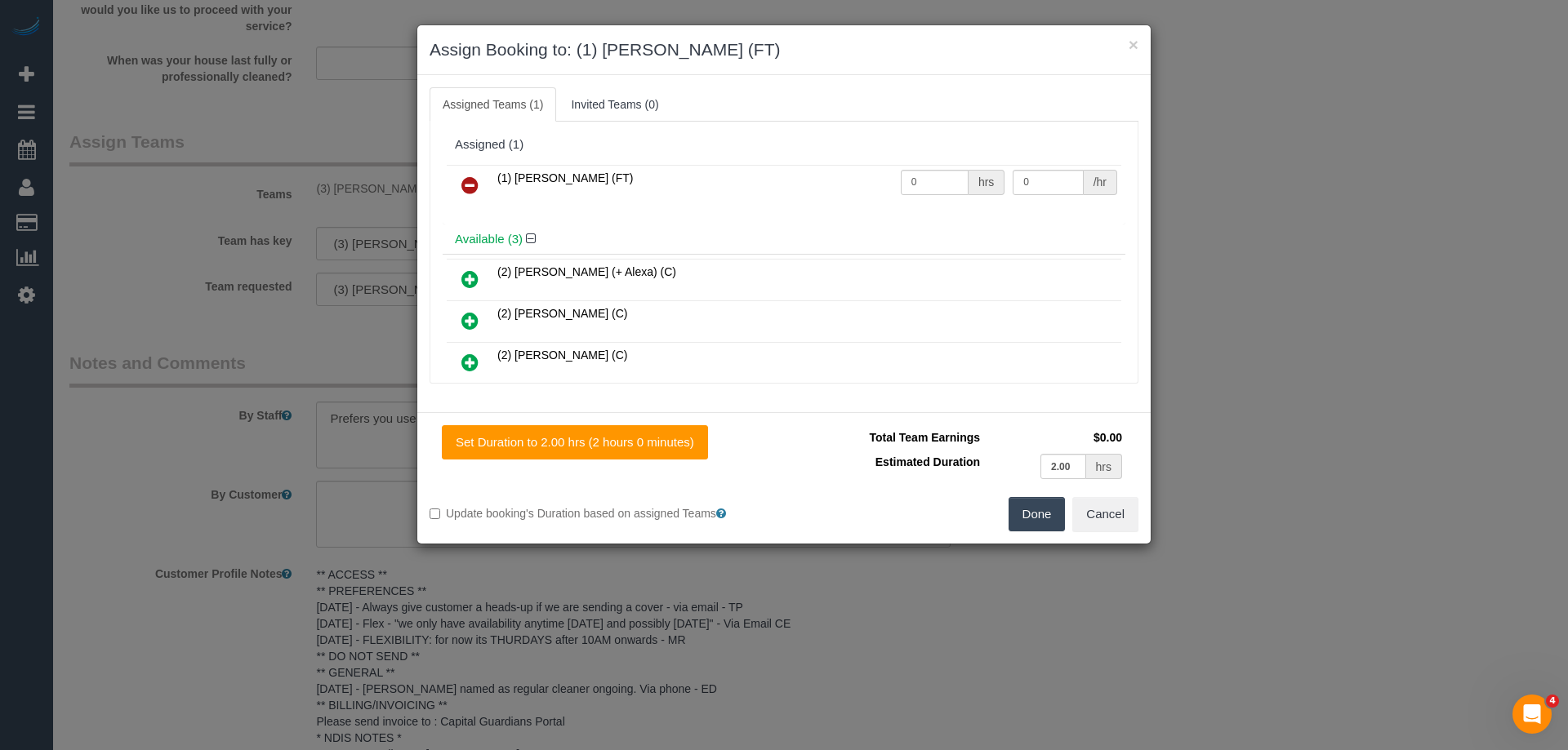
click at [1027, 530] on button "Done" at bounding box center [1038, 513] width 57 height 34
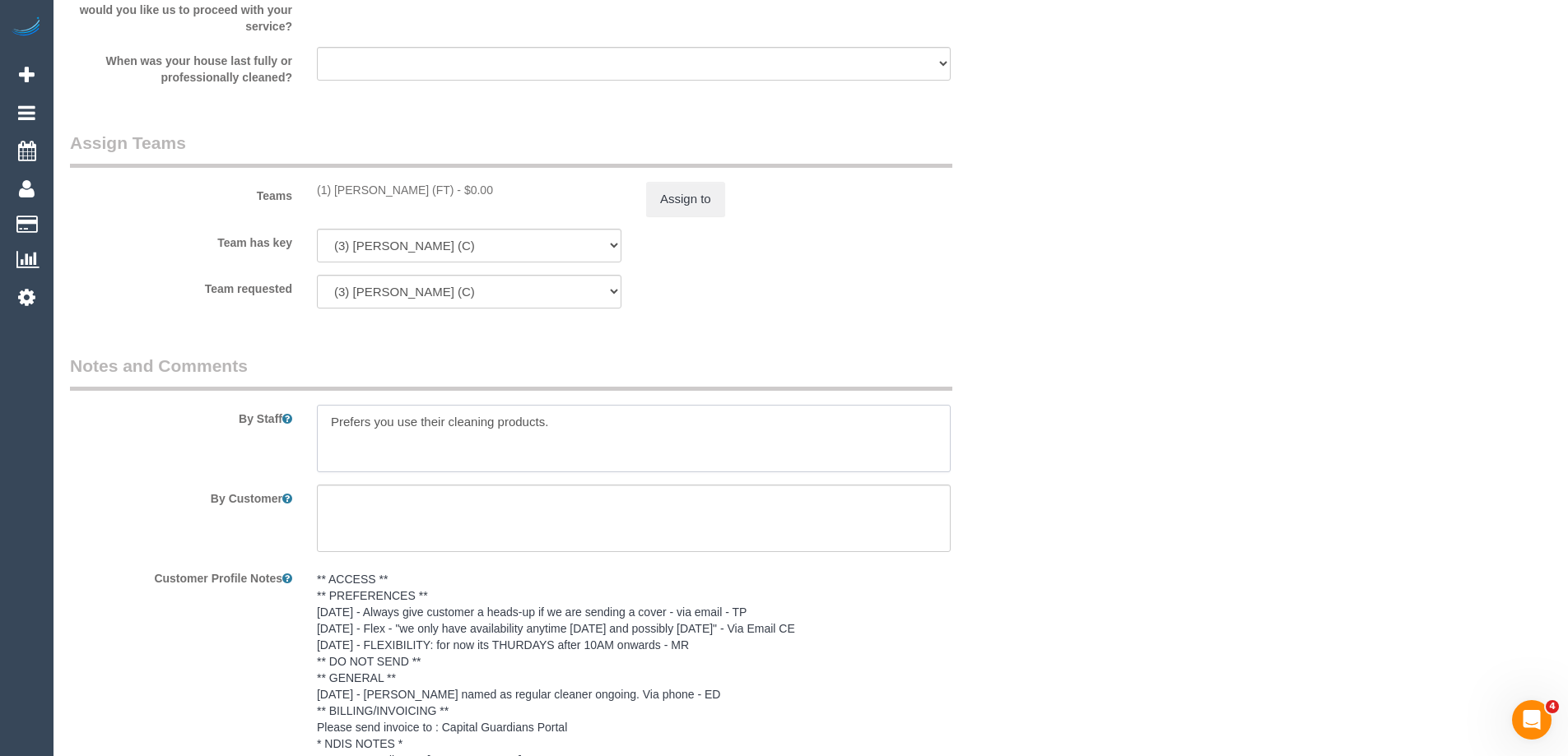
click at [329, 421] on textarea at bounding box center [634, 438] width 634 height 68
type textarea "*Cover* Prefers you use their cleaning products."
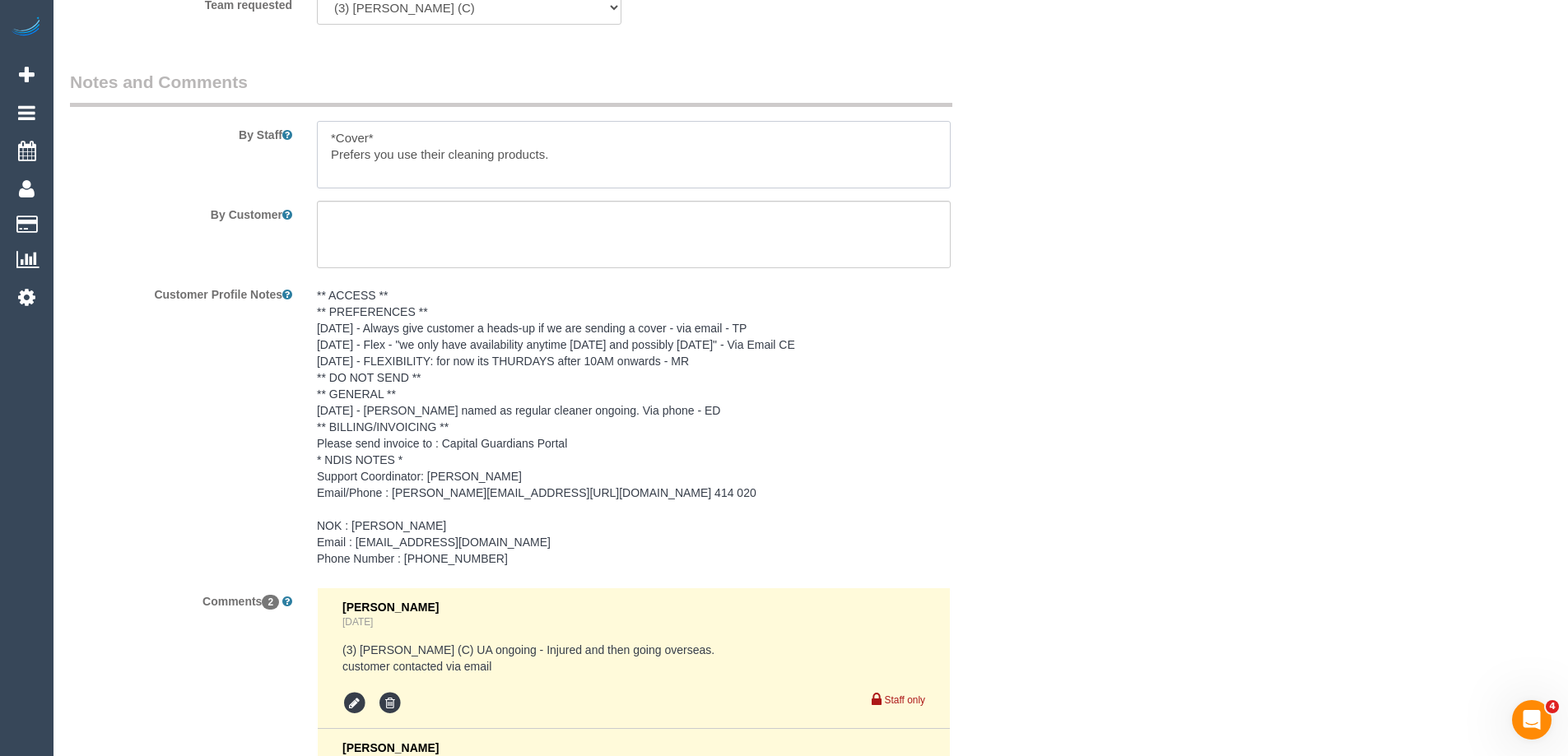
scroll to position [2542, 0]
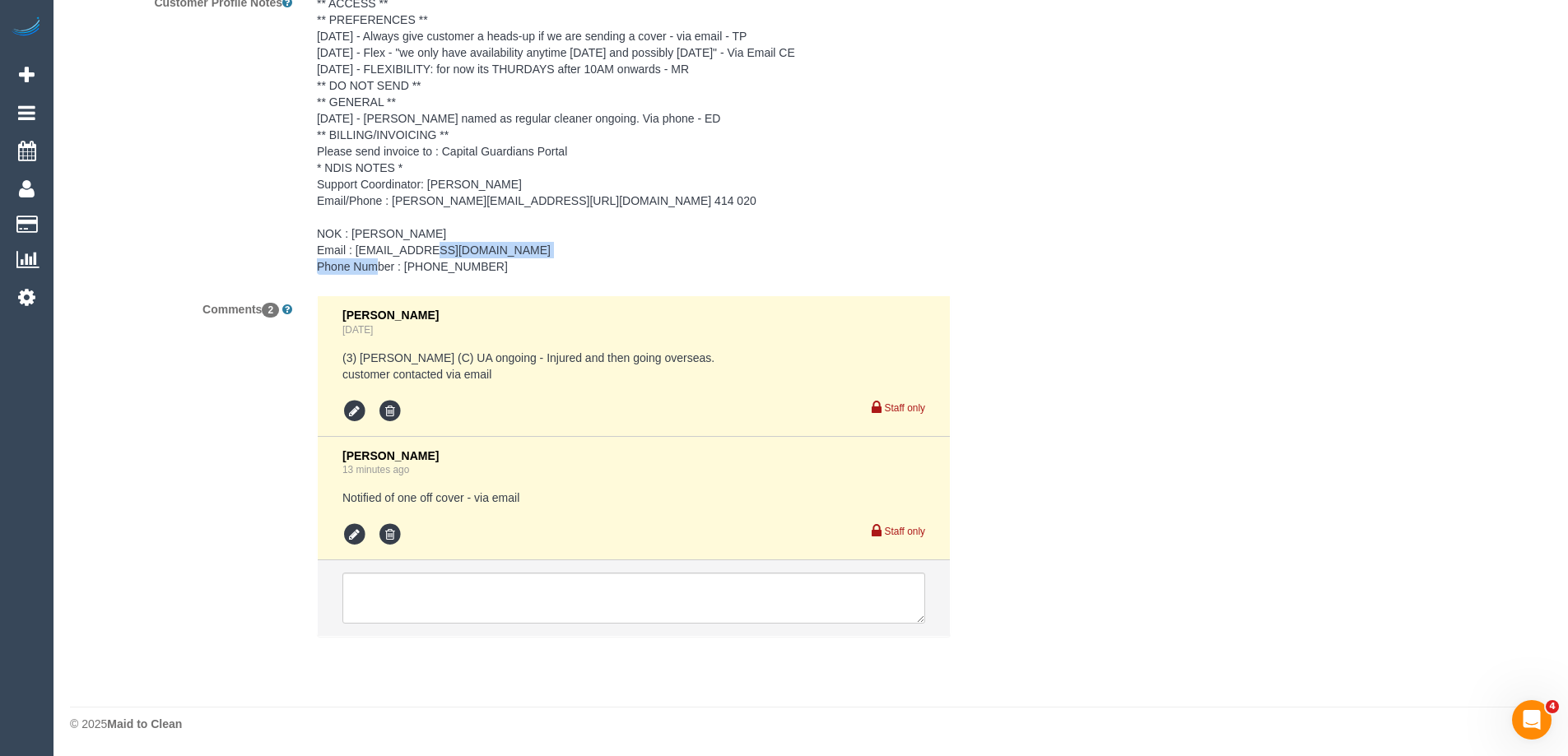
drag, startPoint x: 492, startPoint y: 247, endPoint x: 357, endPoint y: 247, distance: 135.0
click at [357, 247] on pre "** ACCESS ** ** PREFERENCES ** [DATE] - Always give customer a heads-up if we a…" at bounding box center [634, 135] width 634 height 280
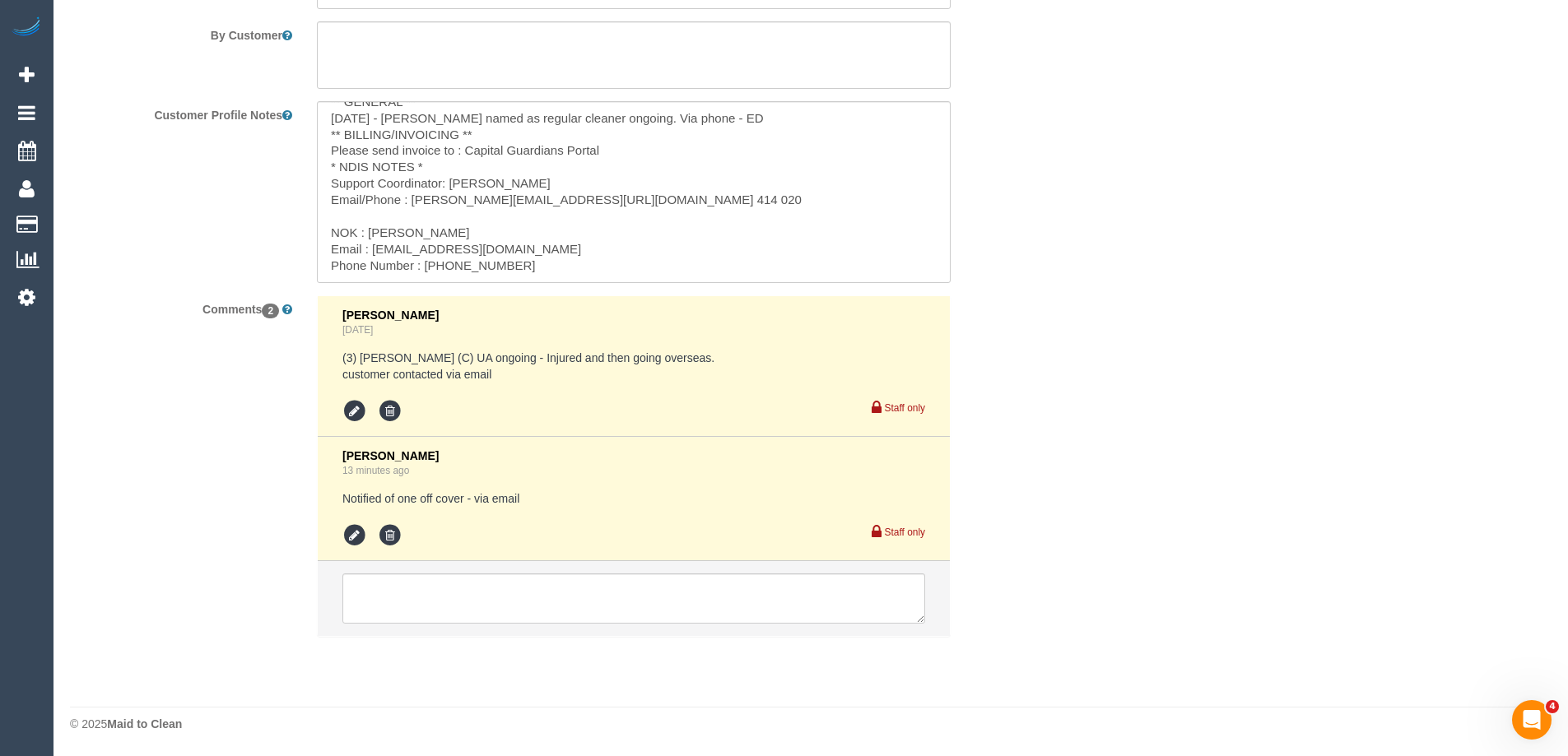
scroll to position [2429, 0]
copy pre "[EMAIL_ADDRESS][DOMAIN_NAME]"
drag, startPoint x: 528, startPoint y: 246, endPoint x: 375, endPoint y: 251, distance: 153.1
click at [375, 251] on textarea "** ACCESS ** ** PREFERENCES ** [DATE] - Always give customer a heads-up if we a…" at bounding box center [634, 192] width 634 height 182
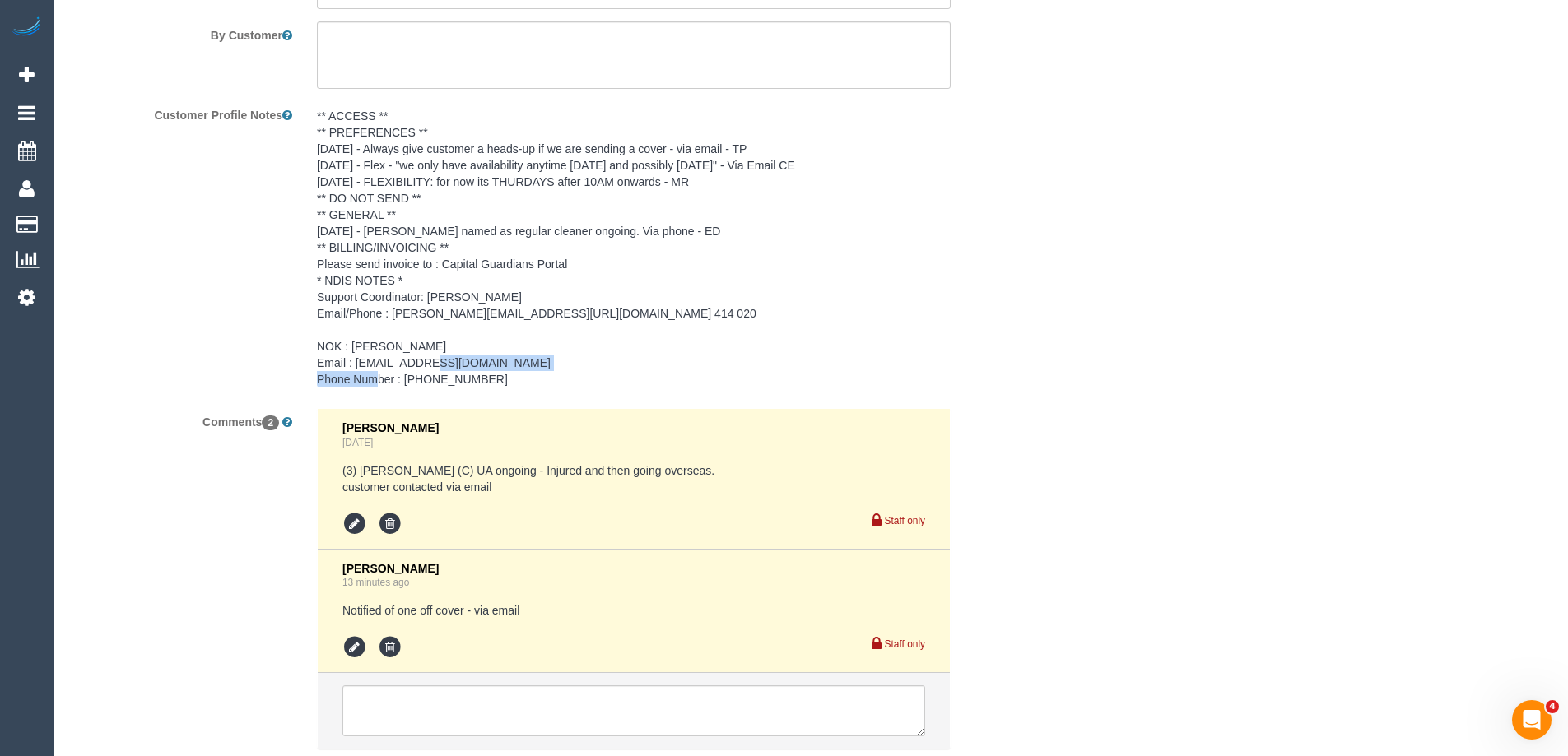
drag, startPoint x: 492, startPoint y: 361, endPoint x: 357, endPoint y: 367, distance: 135.1
click at [357, 367] on pre "** ACCESS ** ** PREFERENCES ** [DATE] - Always give customer a heads-up if we a…" at bounding box center [634, 248] width 634 height 280
copy pre "[EMAIL_ADDRESS][DOMAIN_NAME]"
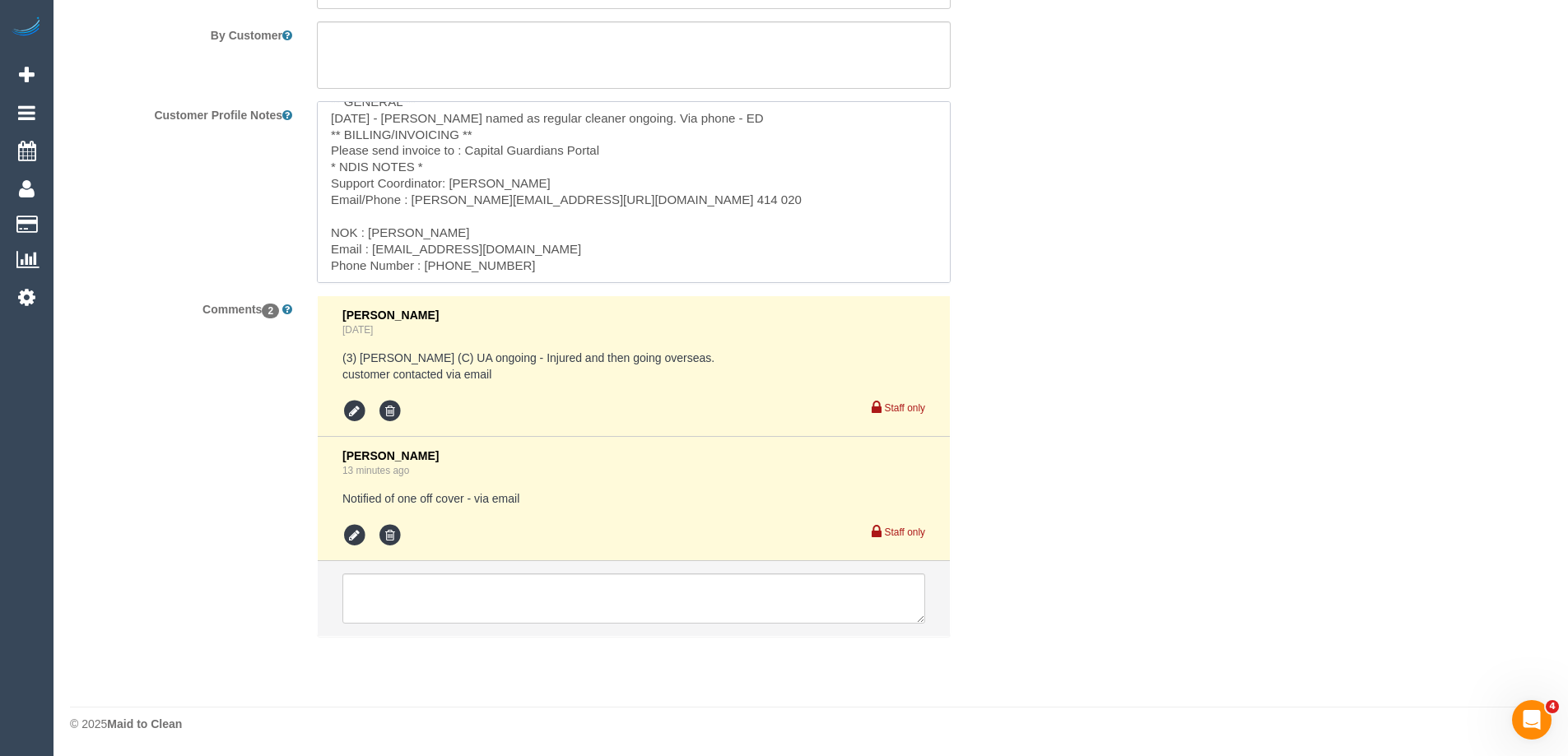
drag, startPoint x: 389, startPoint y: 247, endPoint x: 370, endPoint y: 247, distance: 19.0
click at [370, 247] on textarea "** ACCESS ** ** PREFERENCES ** [DATE] - Always give customer a heads-up if we a…" at bounding box center [634, 192] width 634 height 182
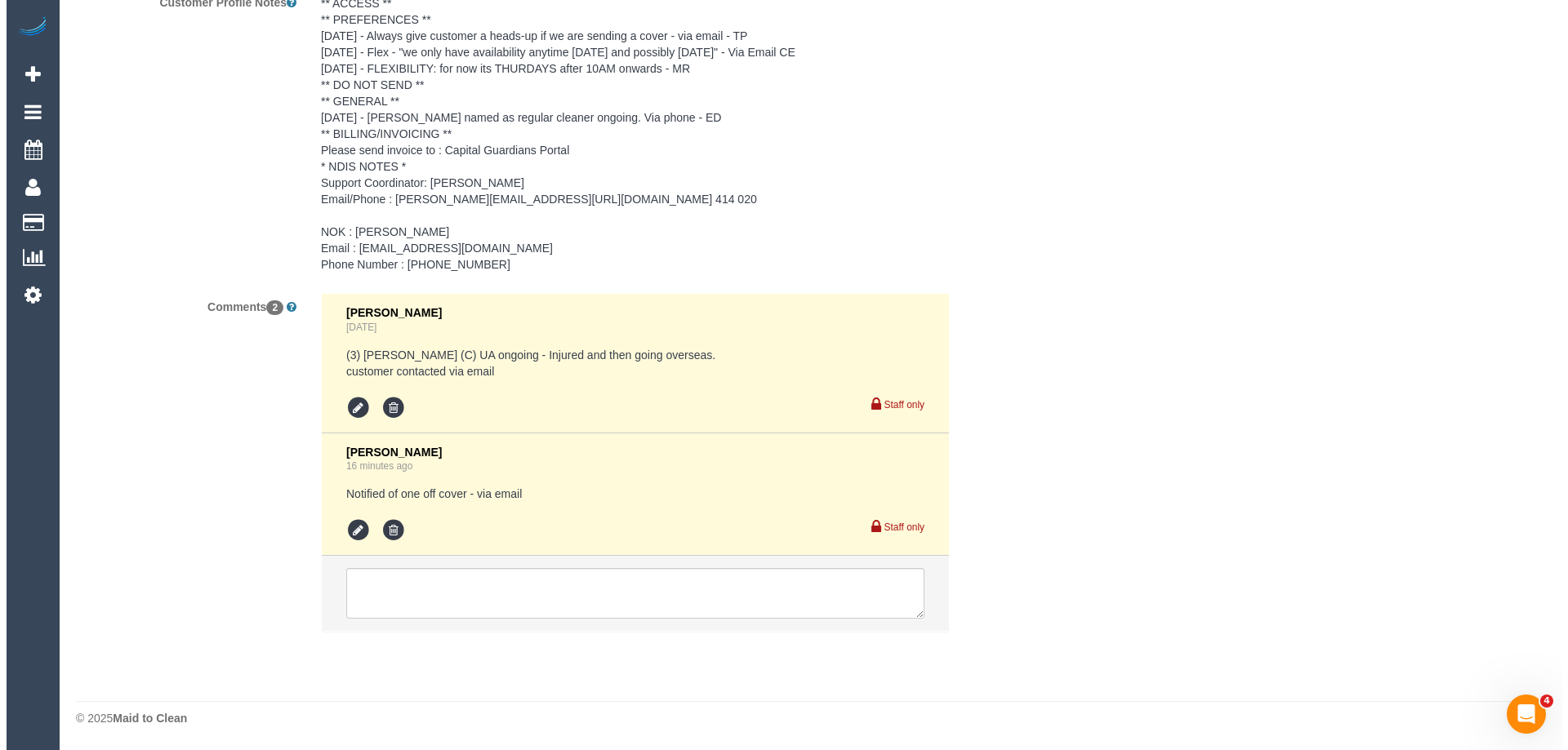
scroll to position [0, 0]
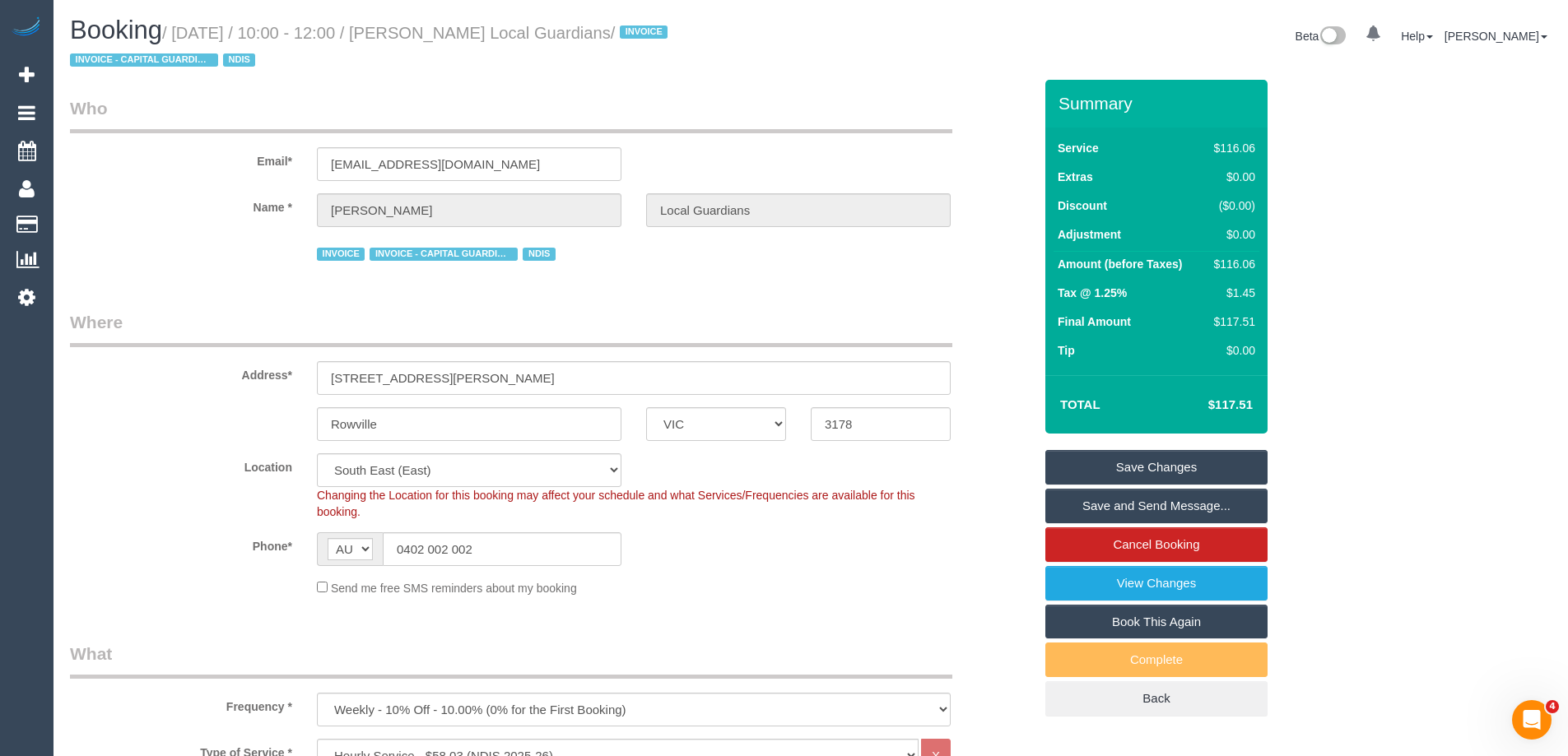
drag, startPoint x: 688, startPoint y: 32, endPoint x: 490, endPoint y: 52, distance: 199.0
click at [449, 24] on small "/ [DATE] / 10:00 - 12:00 / [PERSON_NAME] Local Guardians / INVOICE INVOICE - CA…" at bounding box center [370, 47] width 602 height 46
copy small "[PERSON_NAME] Local Guardians"
click at [1089, 458] on link "Save Changes" at bounding box center [1157, 467] width 223 height 34
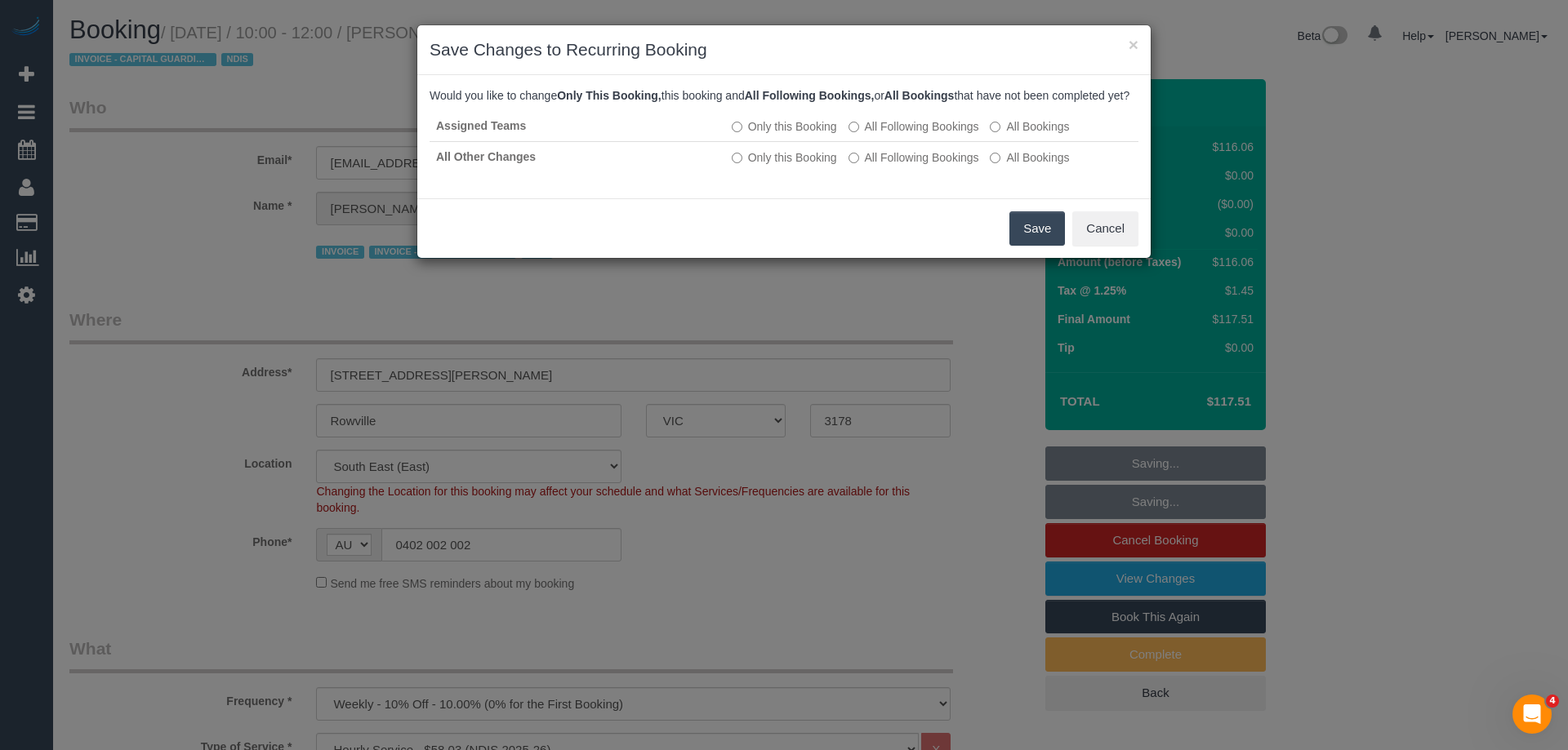
click at [1038, 243] on button "Save" at bounding box center [1037, 228] width 55 height 34
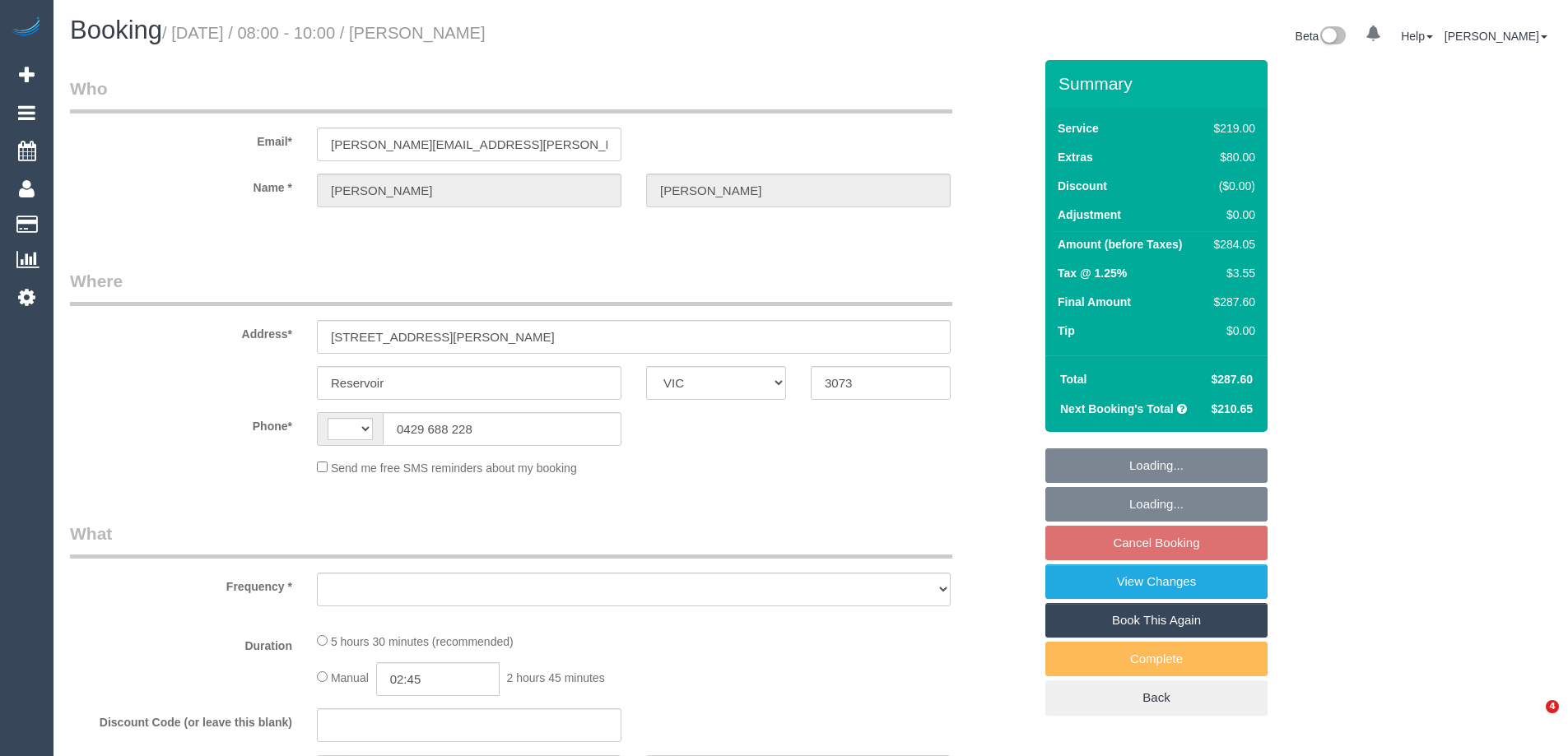
select select "VIC"
click at [1112, 579] on link "View Changes" at bounding box center [1157, 582] width 223 height 34
select select "string:AU"
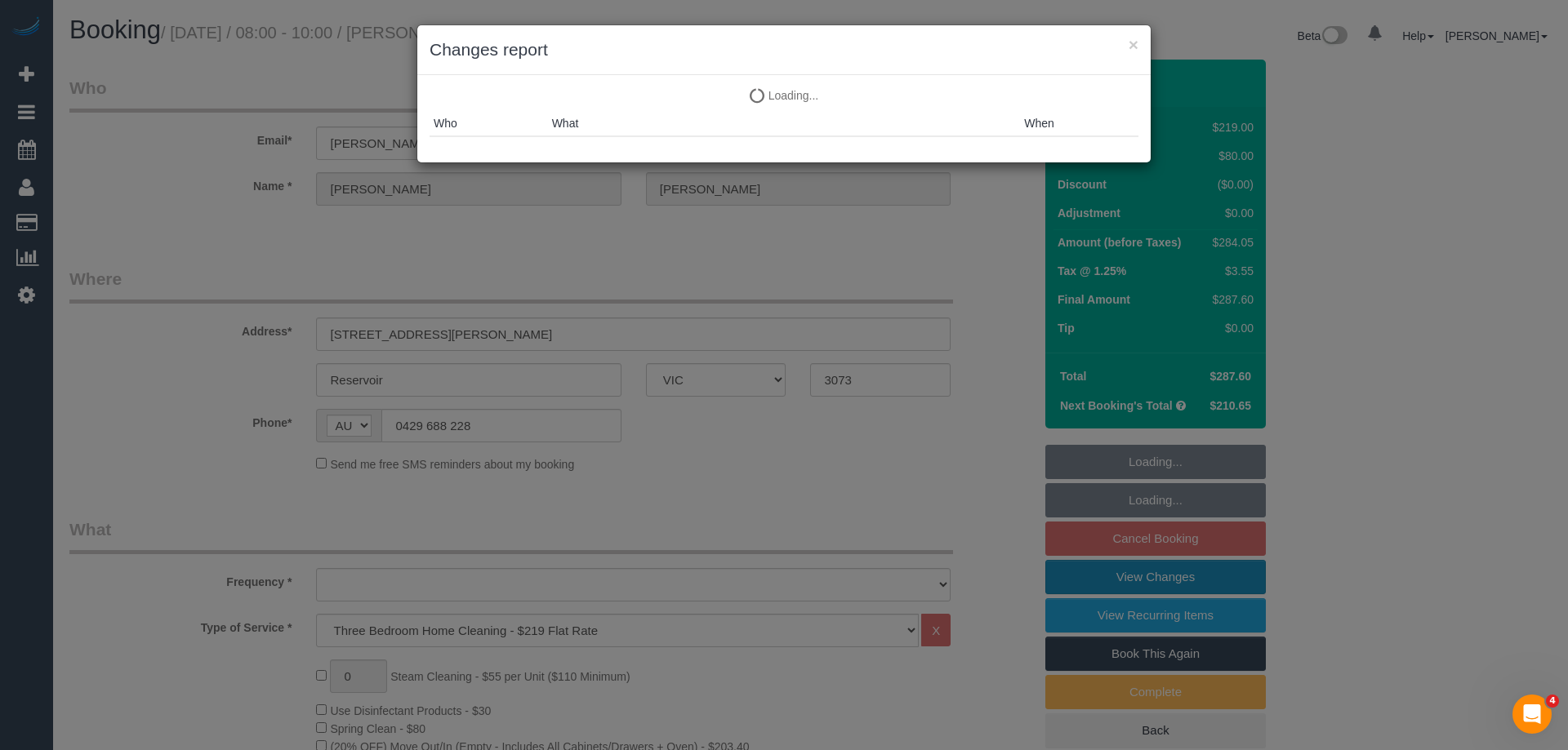
select select "object:703"
select select "string:stripe-pm_1P5Gs92GScqysDRVcRzcUGDE"
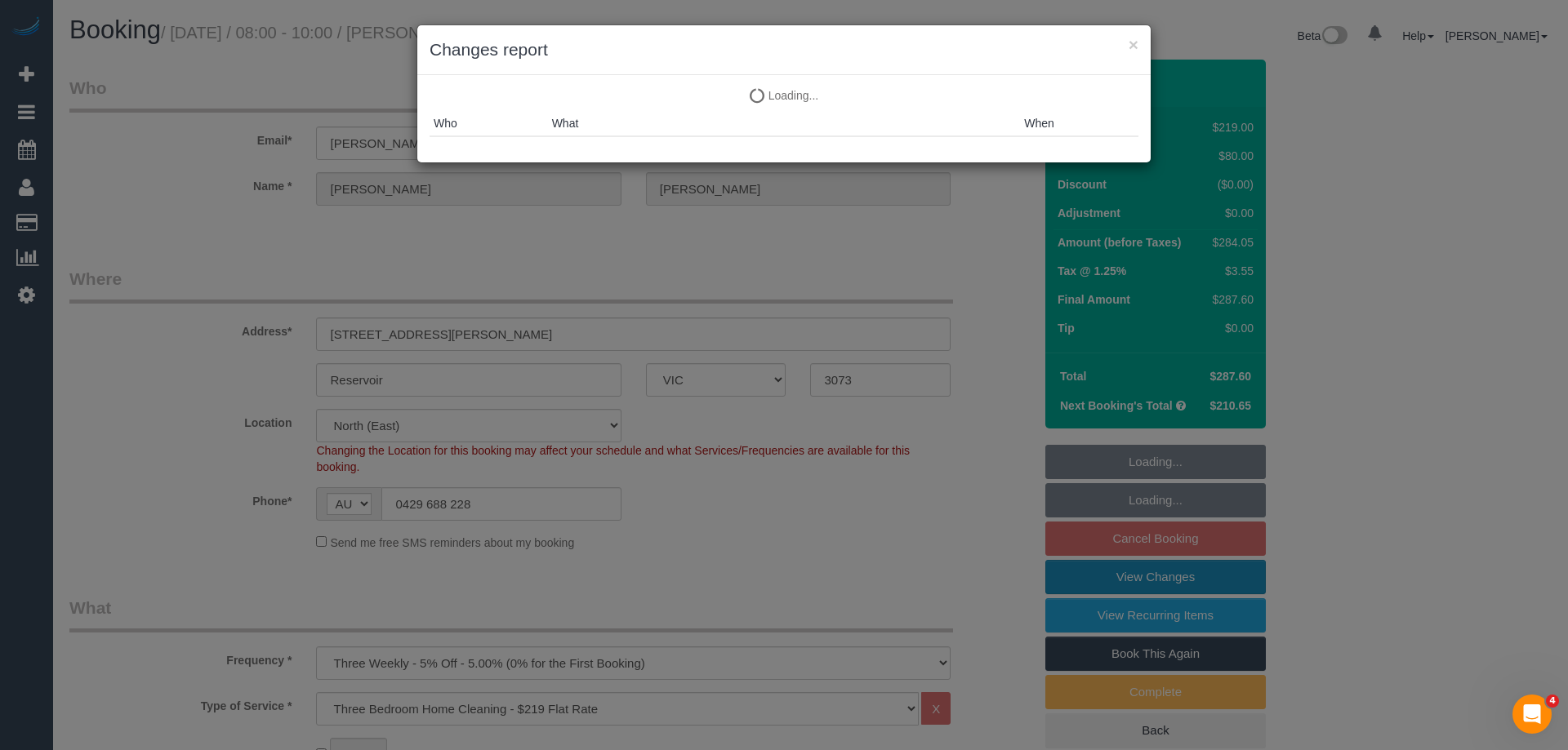
select select "number:28"
select select "number:14"
select select "number:18"
select select "number:22"
select select "number:35"
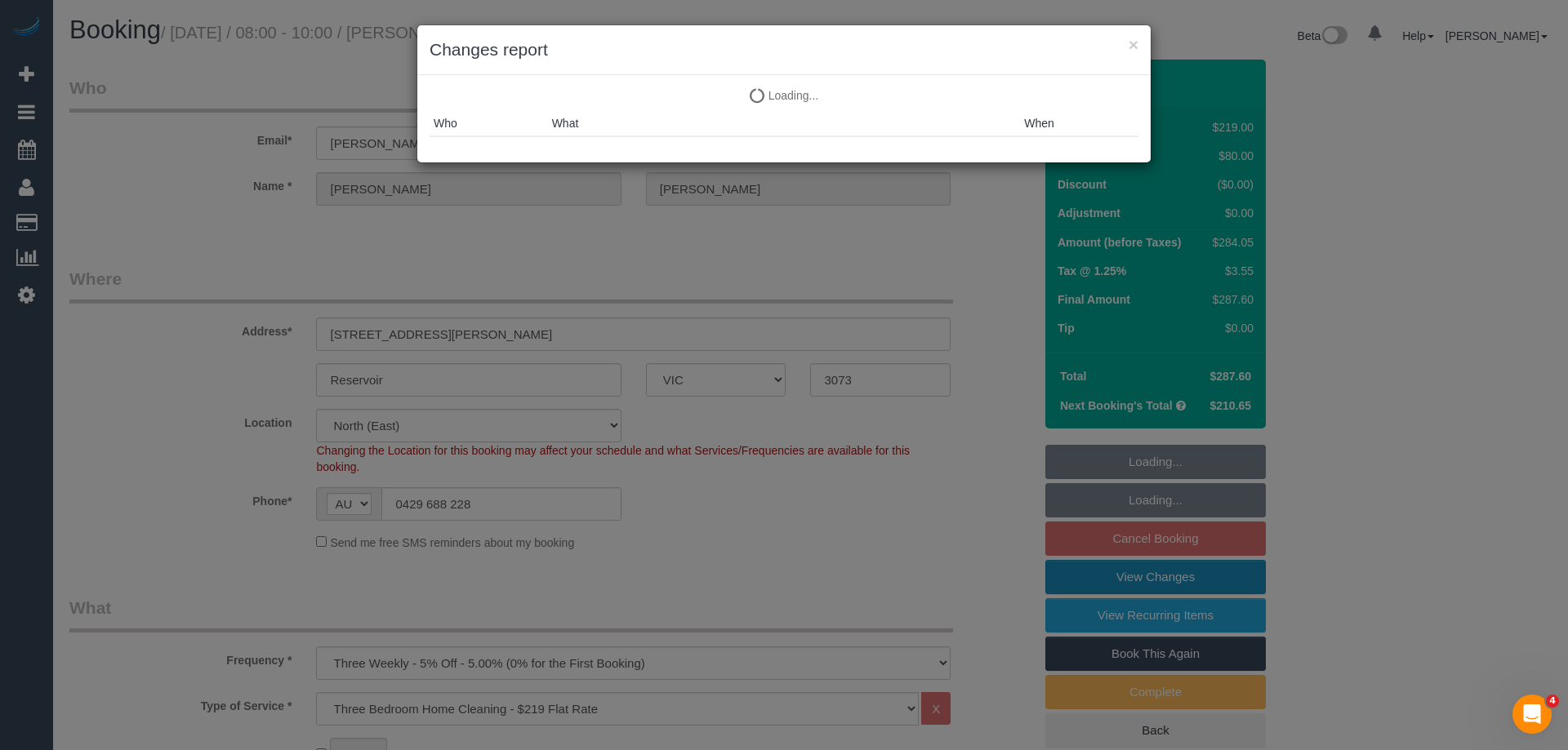
select select "number:12"
select select "object:1498"
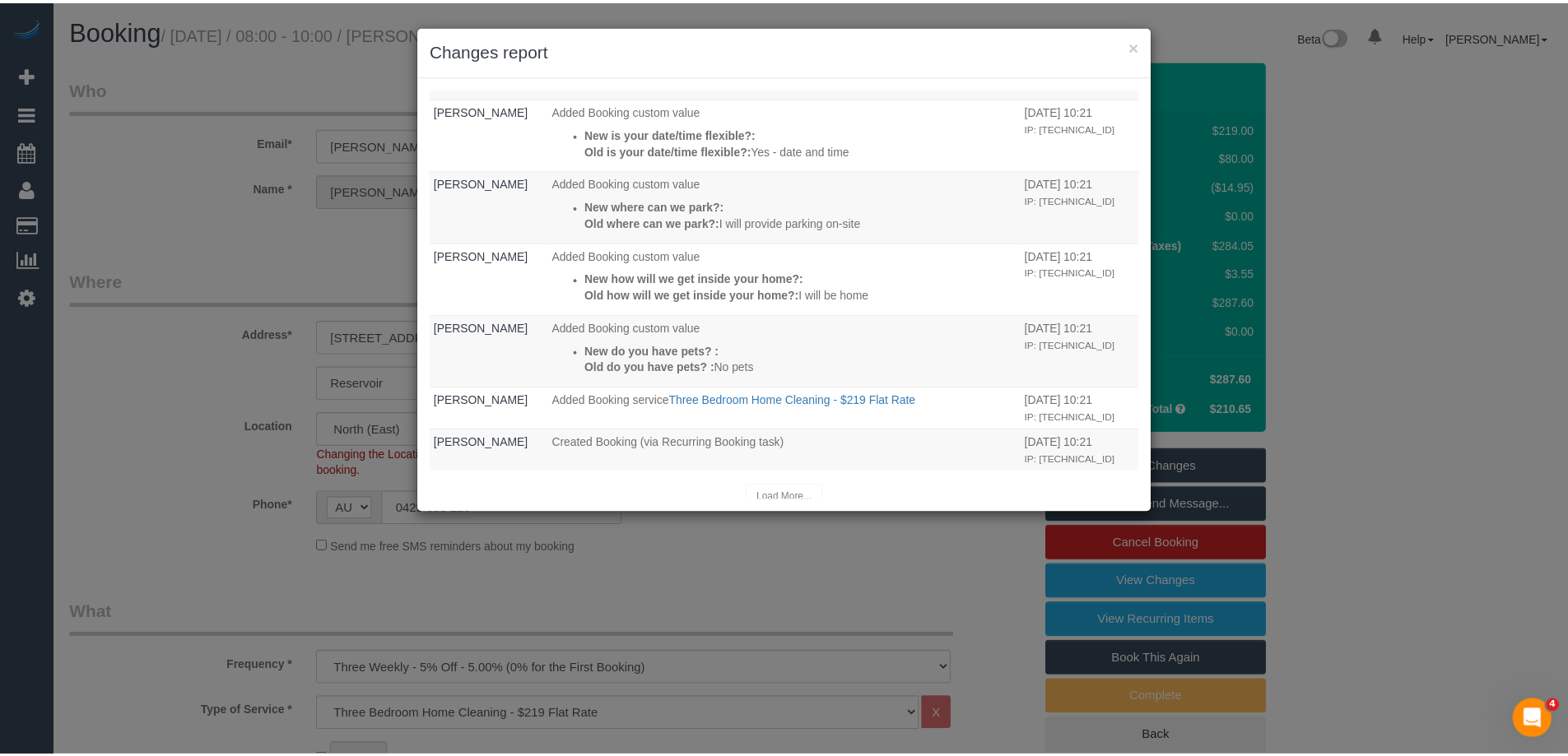
scroll to position [1480, 0]
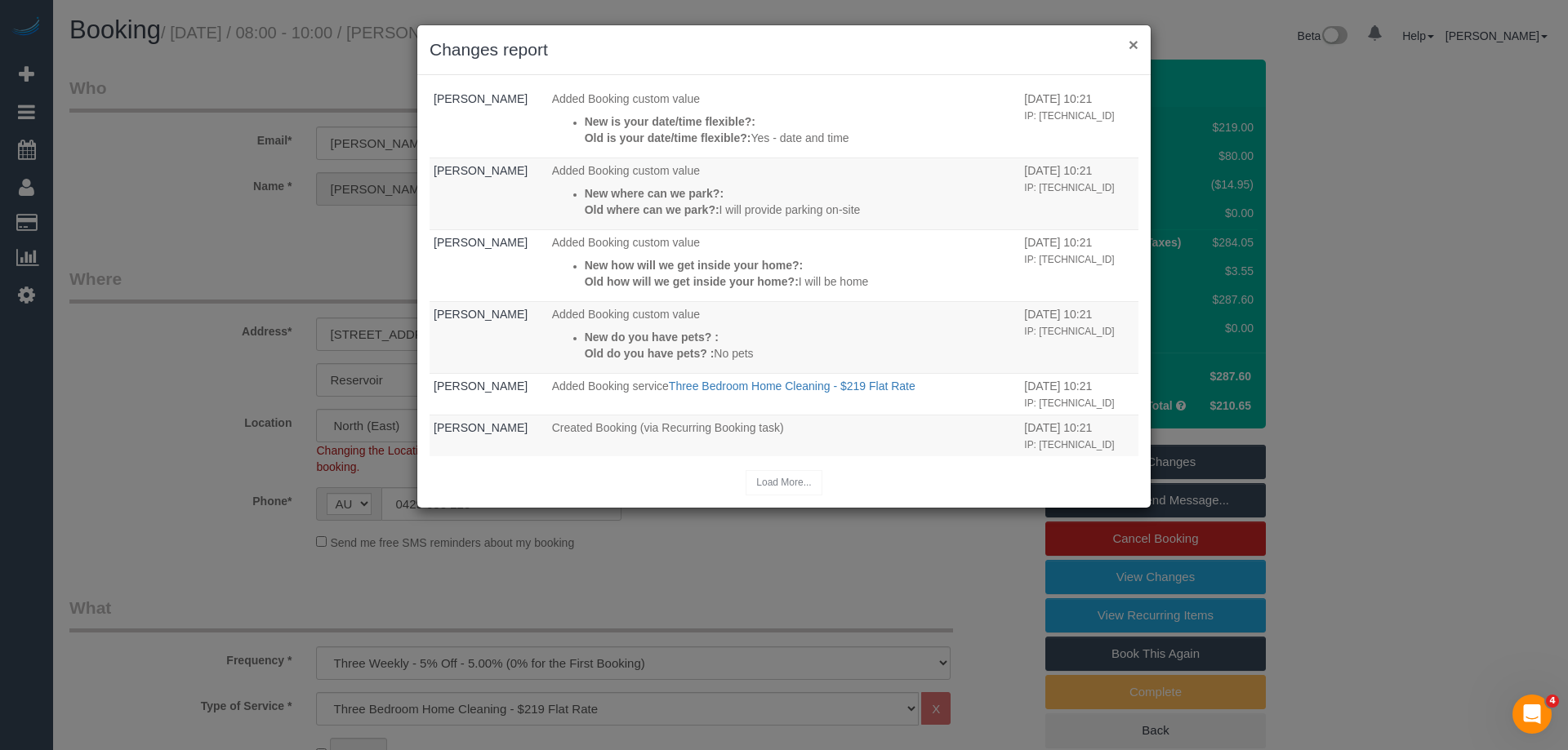
click at [1136, 41] on button "×" at bounding box center [1133, 44] width 10 height 17
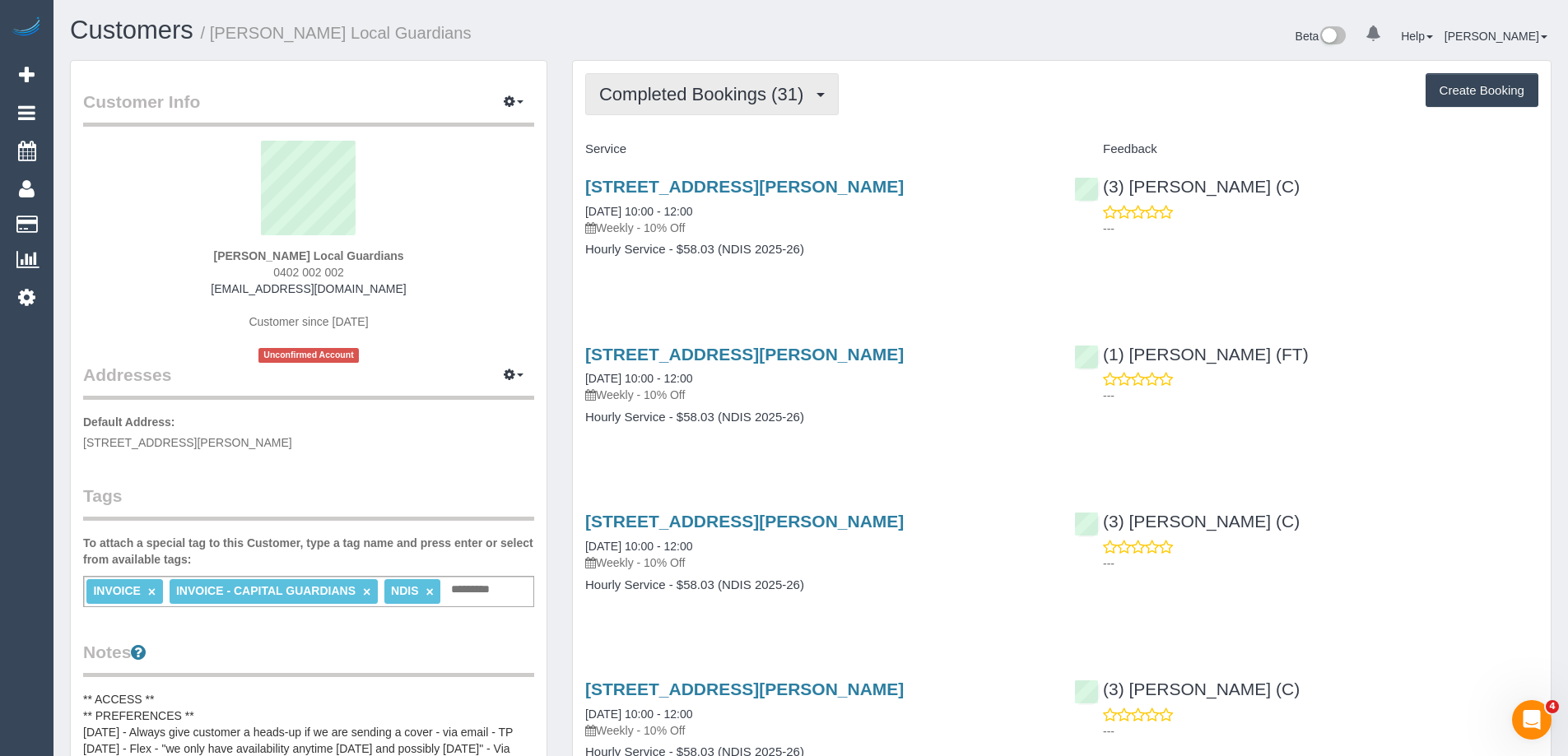
click at [700, 87] on span "Completed Bookings (31)" at bounding box center [705, 94] width 212 height 20
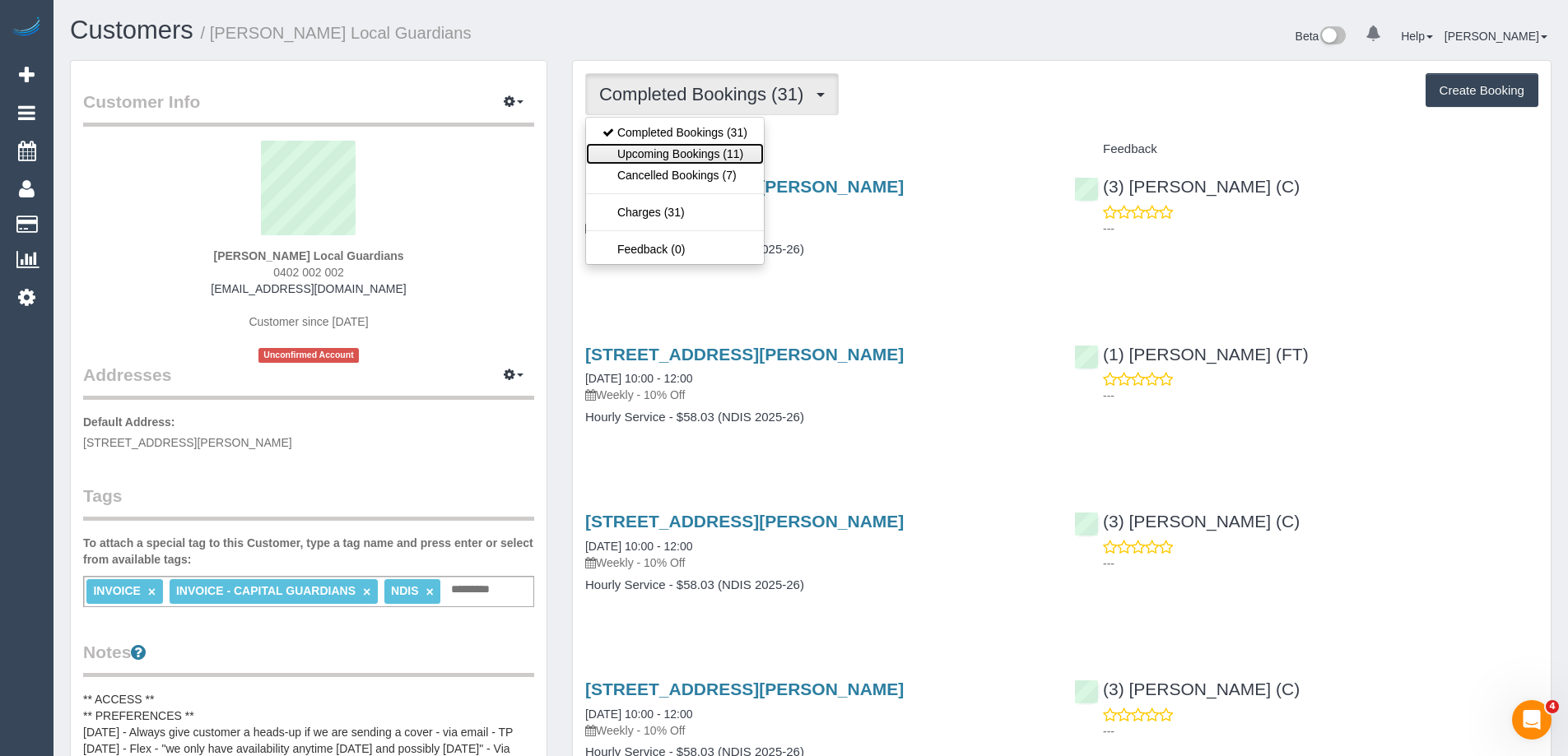
click at [693, 150] on link "Upcoming Bookings (11)" at bounding box center [675, 153] width 178 height 21
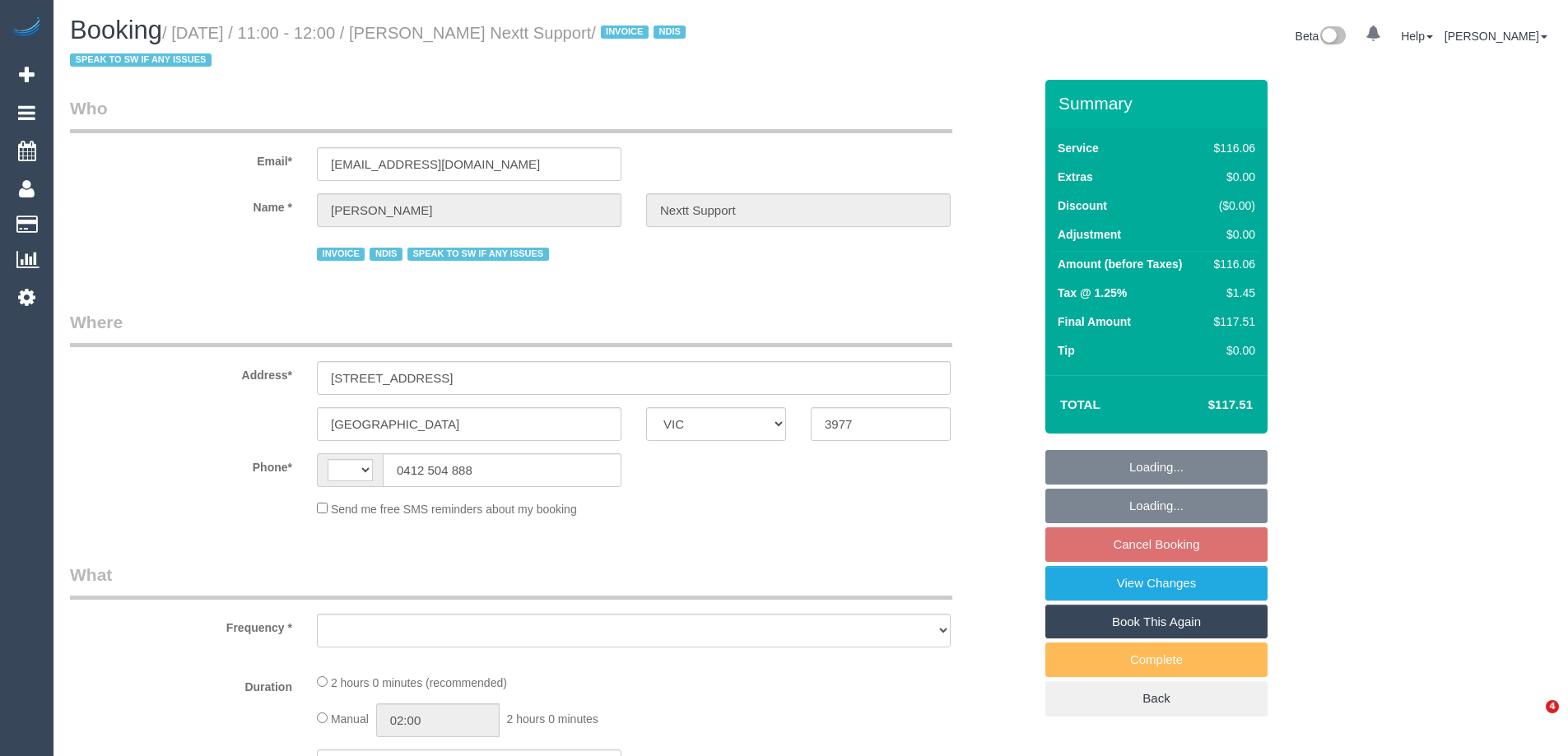
select select "VIC"
select select "object:303"
select select "string:AU"
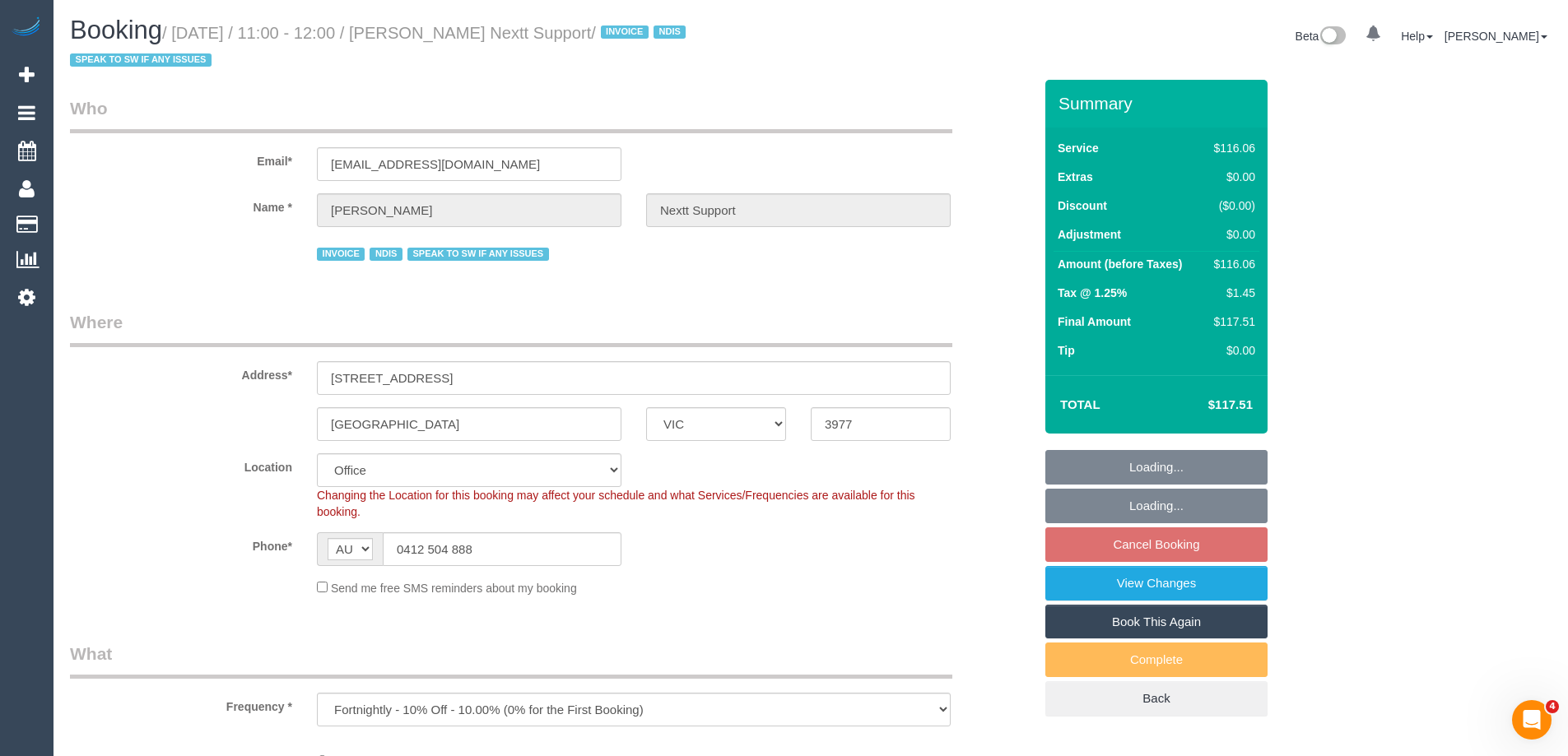
select select "object:616"
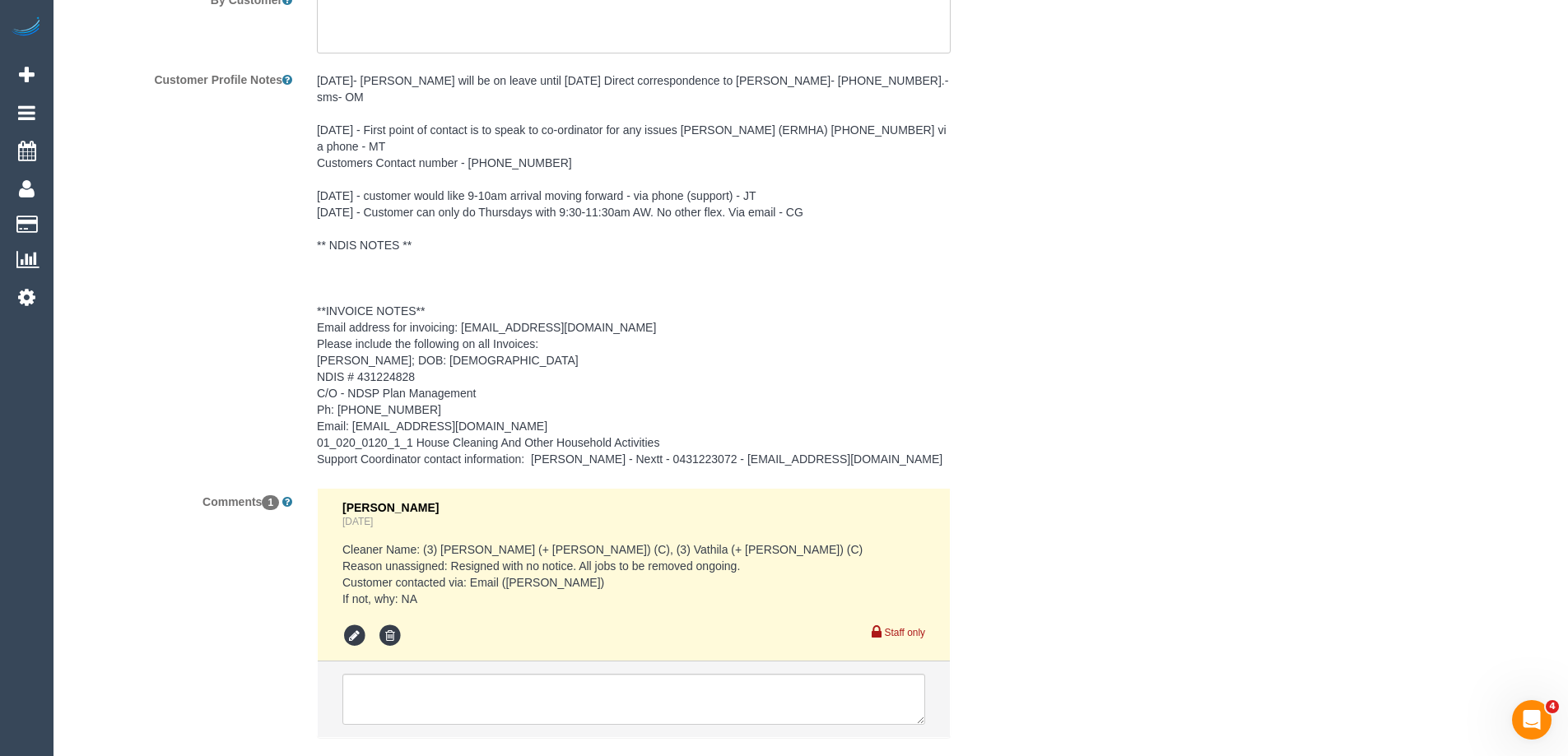
select select "number:28"
select select "number:14"
select select "number:19"
select select "number:25"
select select "number:34"
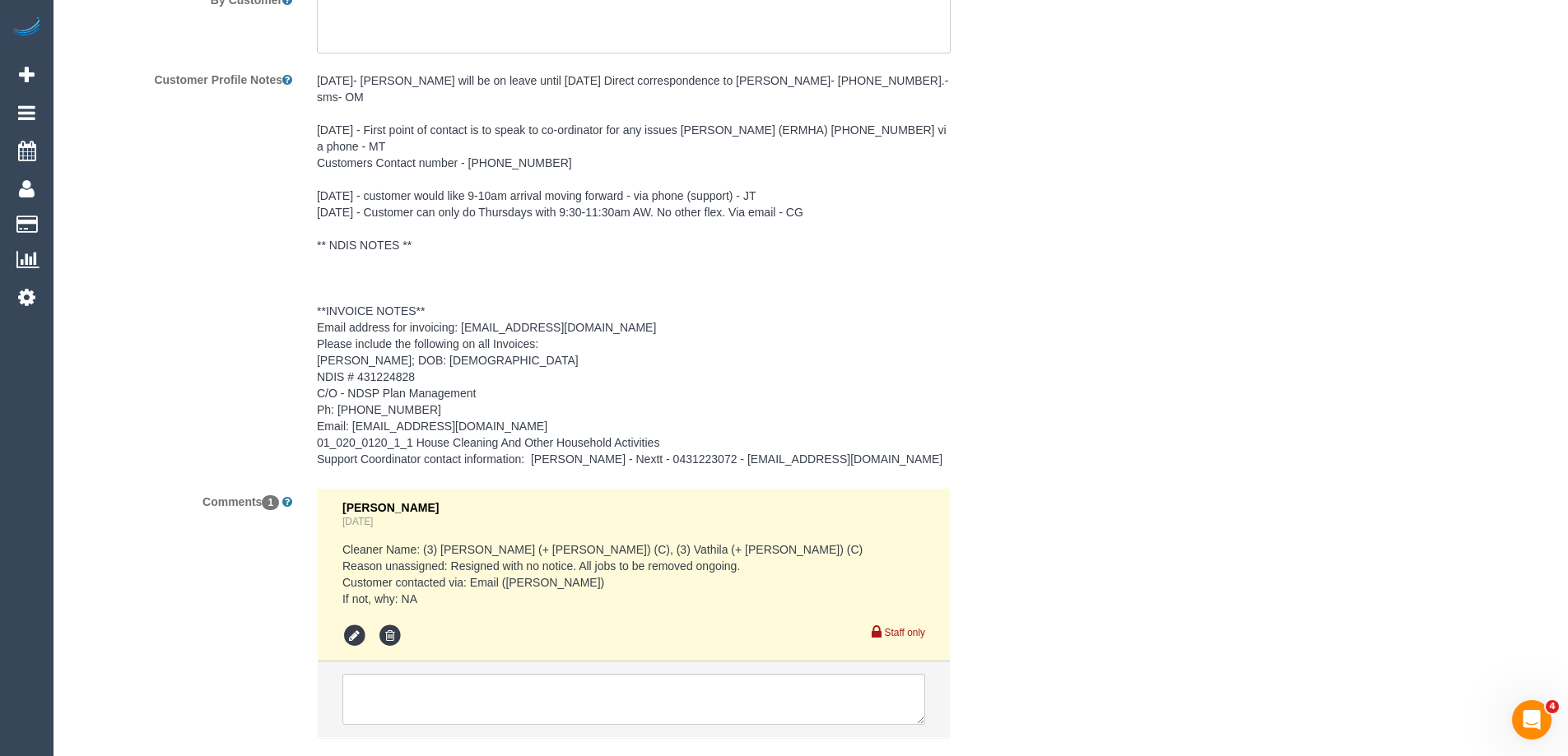
select select "number:11"
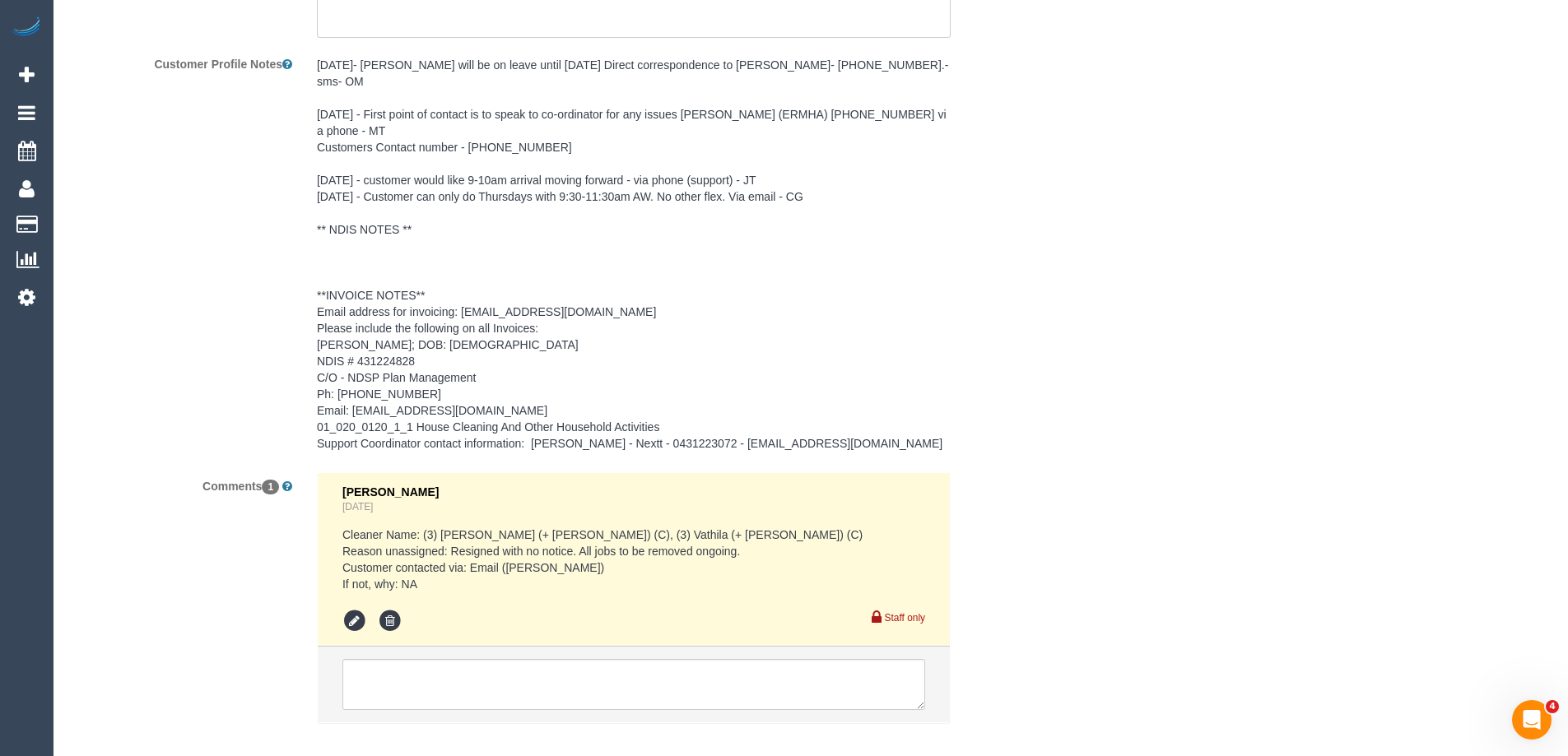
scroll to position [2451, 0]
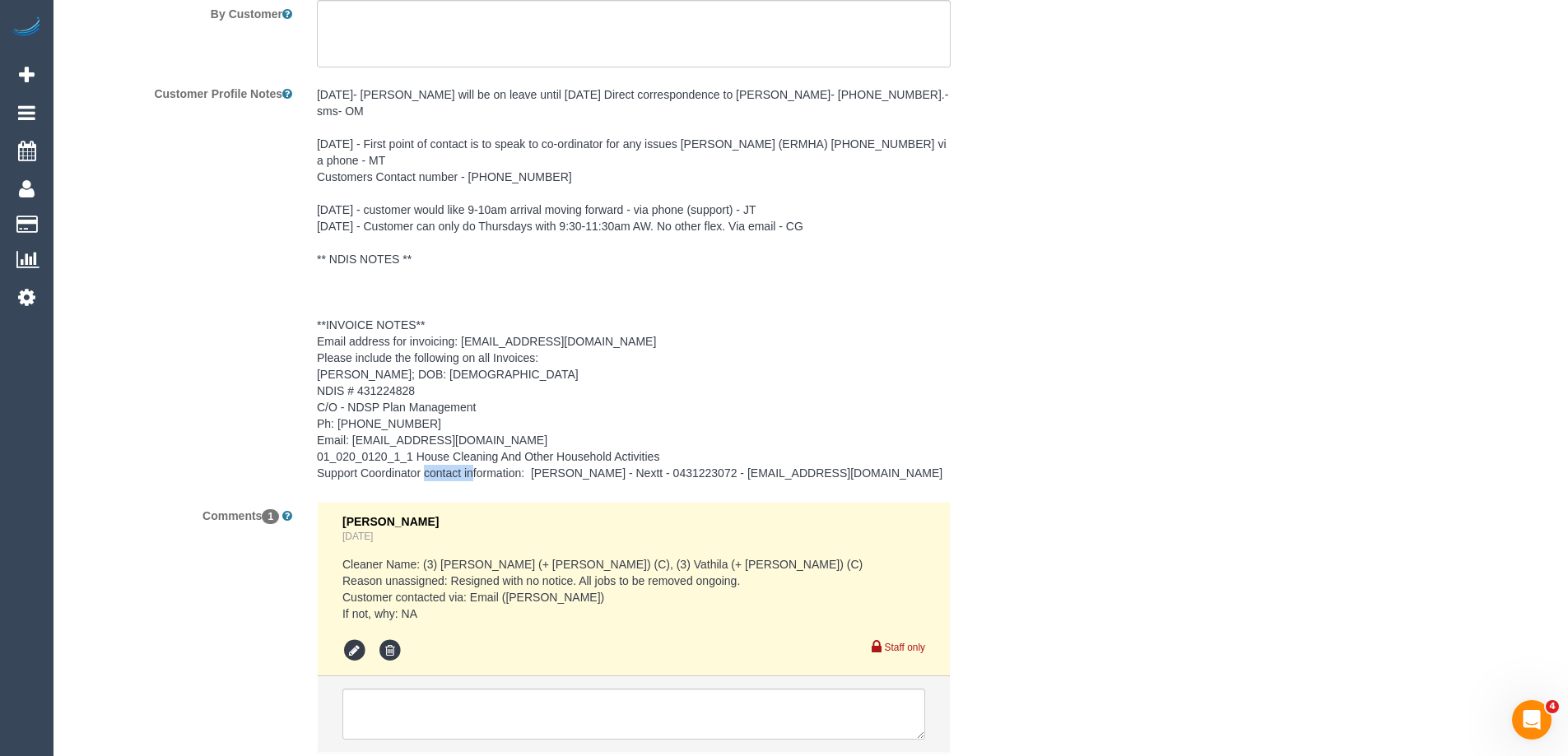
drag, startPoint x: 728, startPoint y: 436, endPoint x: 667, endPoint y: 436, distance: 61.0
click at [667, 436] on pre "[DATE]- [PERSON_NAME] will be on leave until [DATE] Direct correspondence to [P…" at bounding box center [634, 284] width 634 height 395
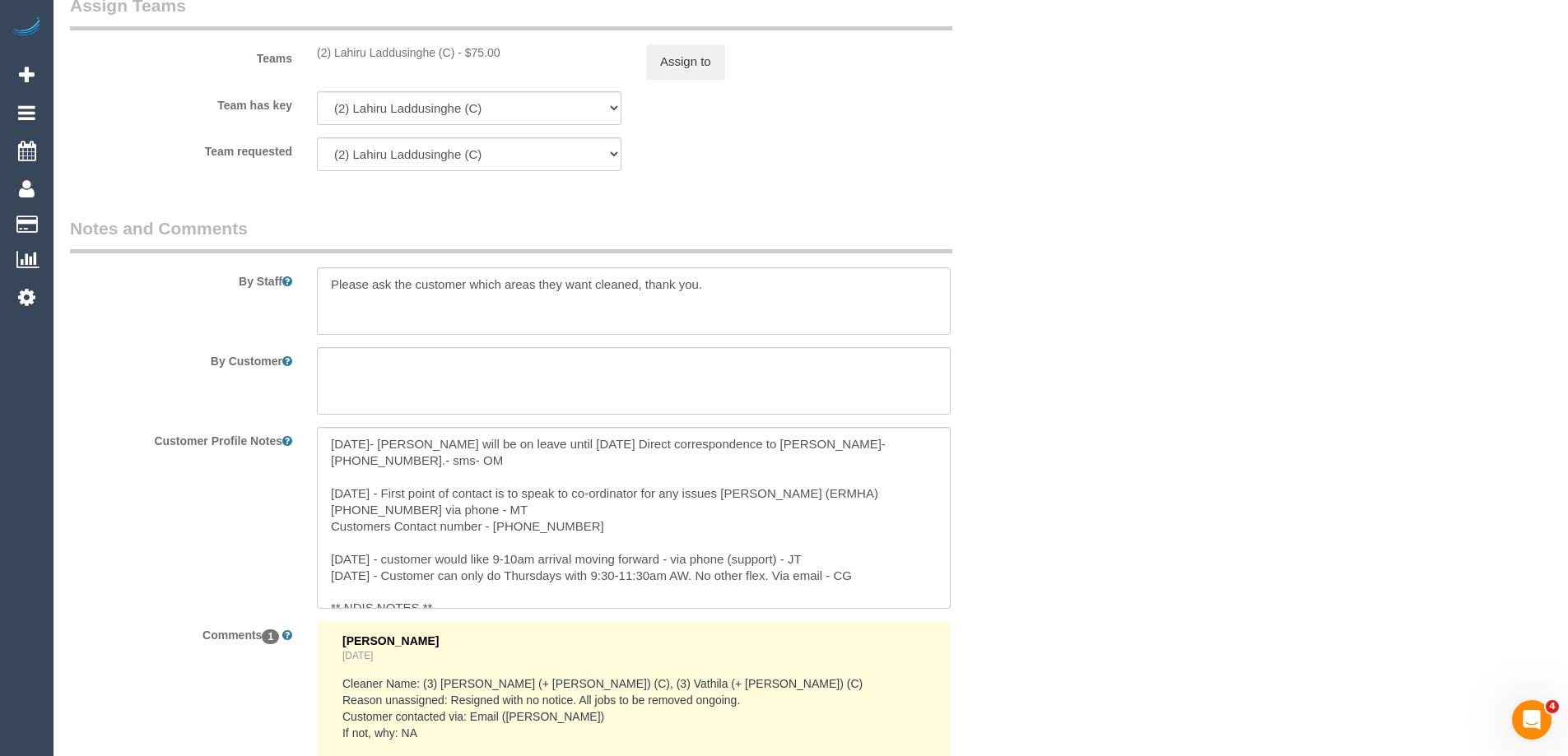
scroll to position [2092, 0]
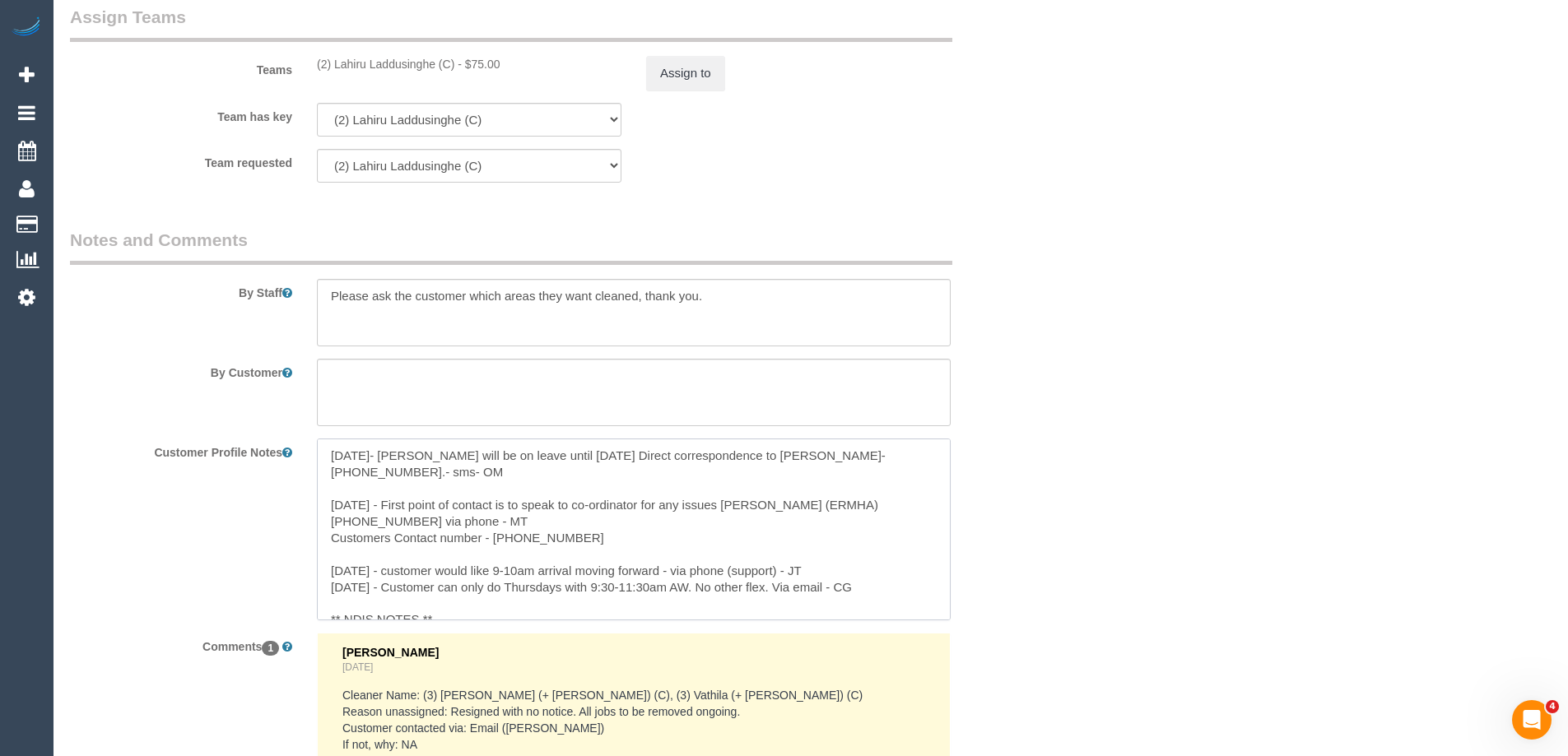
drag, startPoint x: 891, startPoint y: 488, endPoint x: 820, endPoint y: 485, distance: 71.1
click at [820, 485] on textarea "[DATE]- [PERSON_NAME] will be on leave until [DATE] Direct correspondence to [P…" at bounding box center [634, 530] width 634 height 182
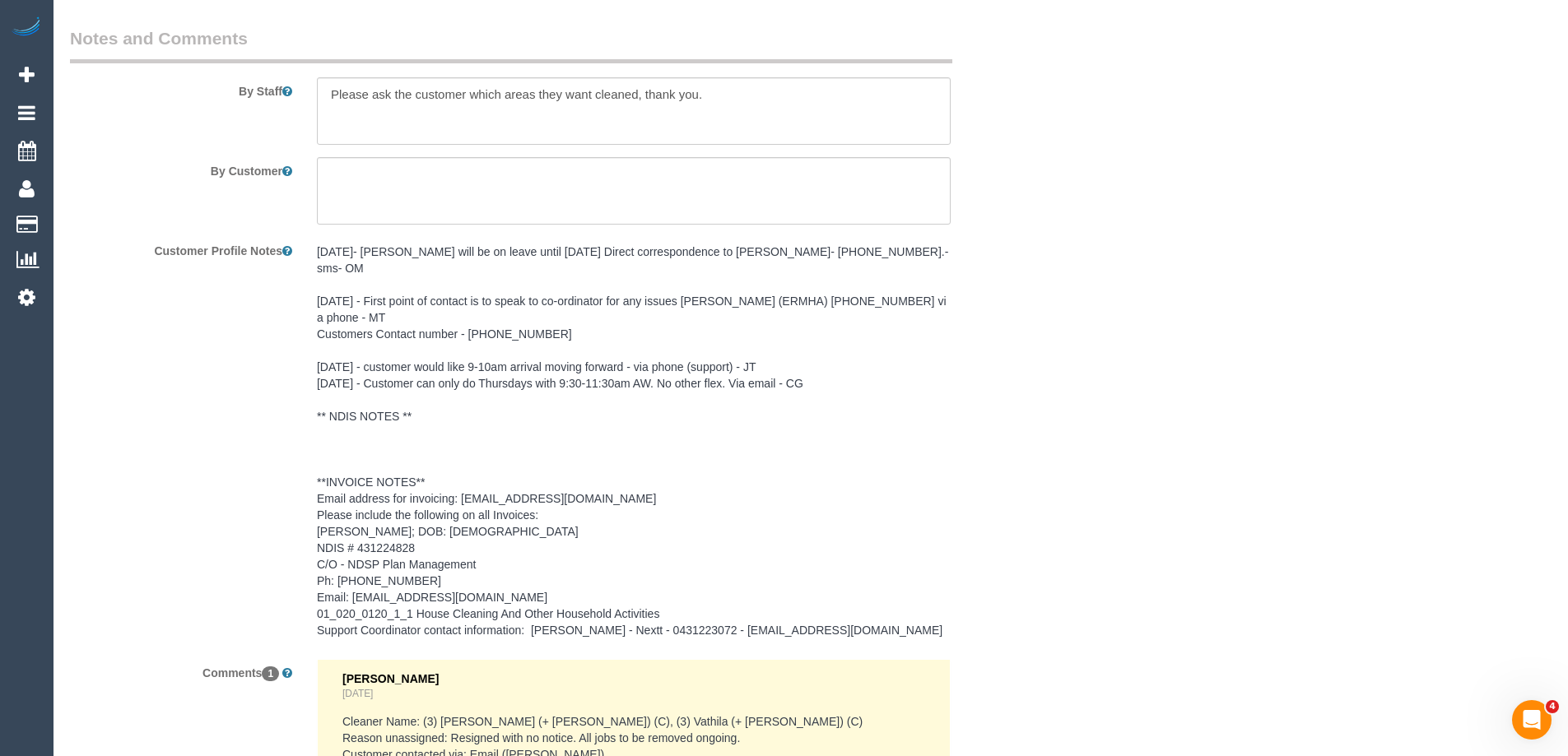
scroll to position [2533, 0]
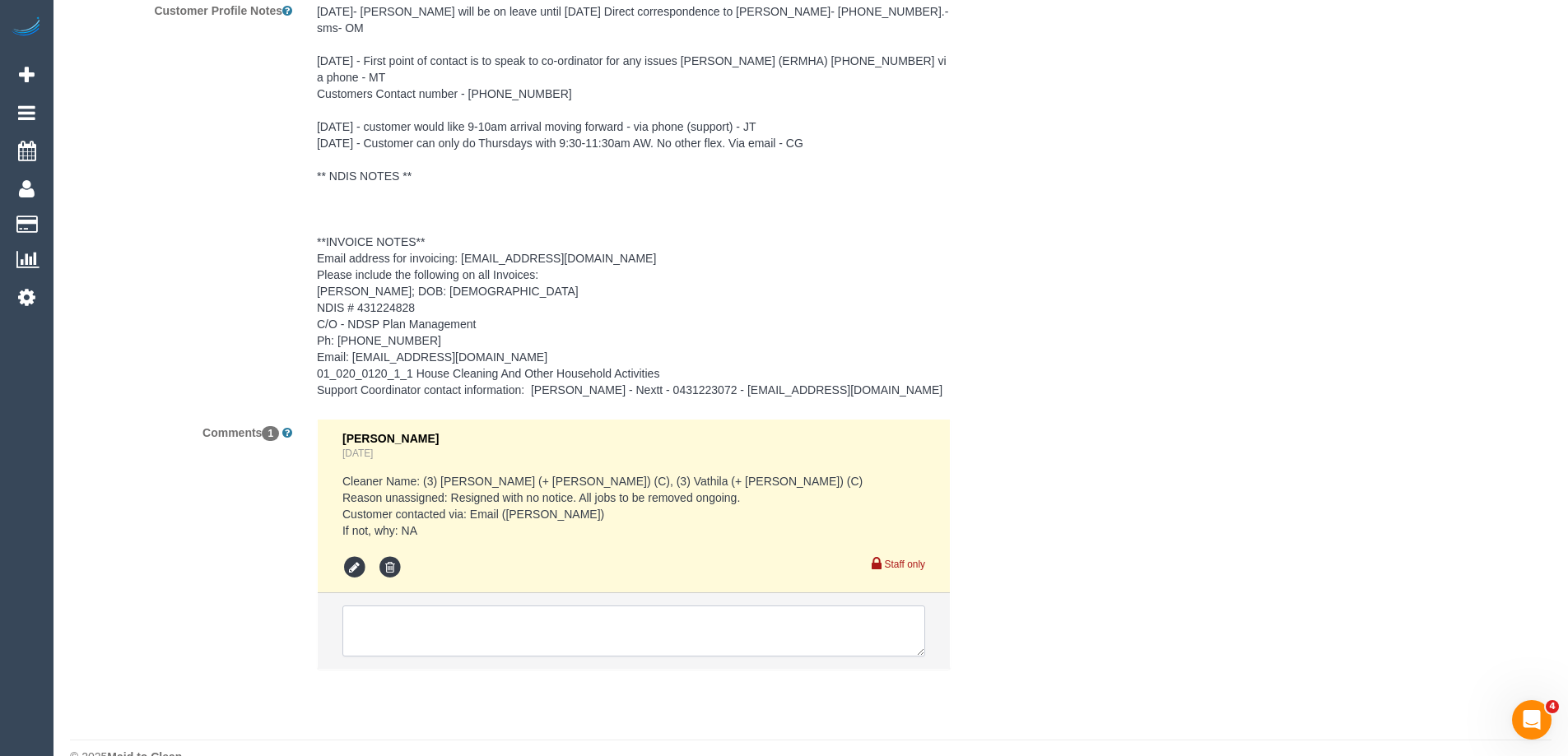
click at [405, 606] on textarea at bounding box center [634, 631] width 583 height 51
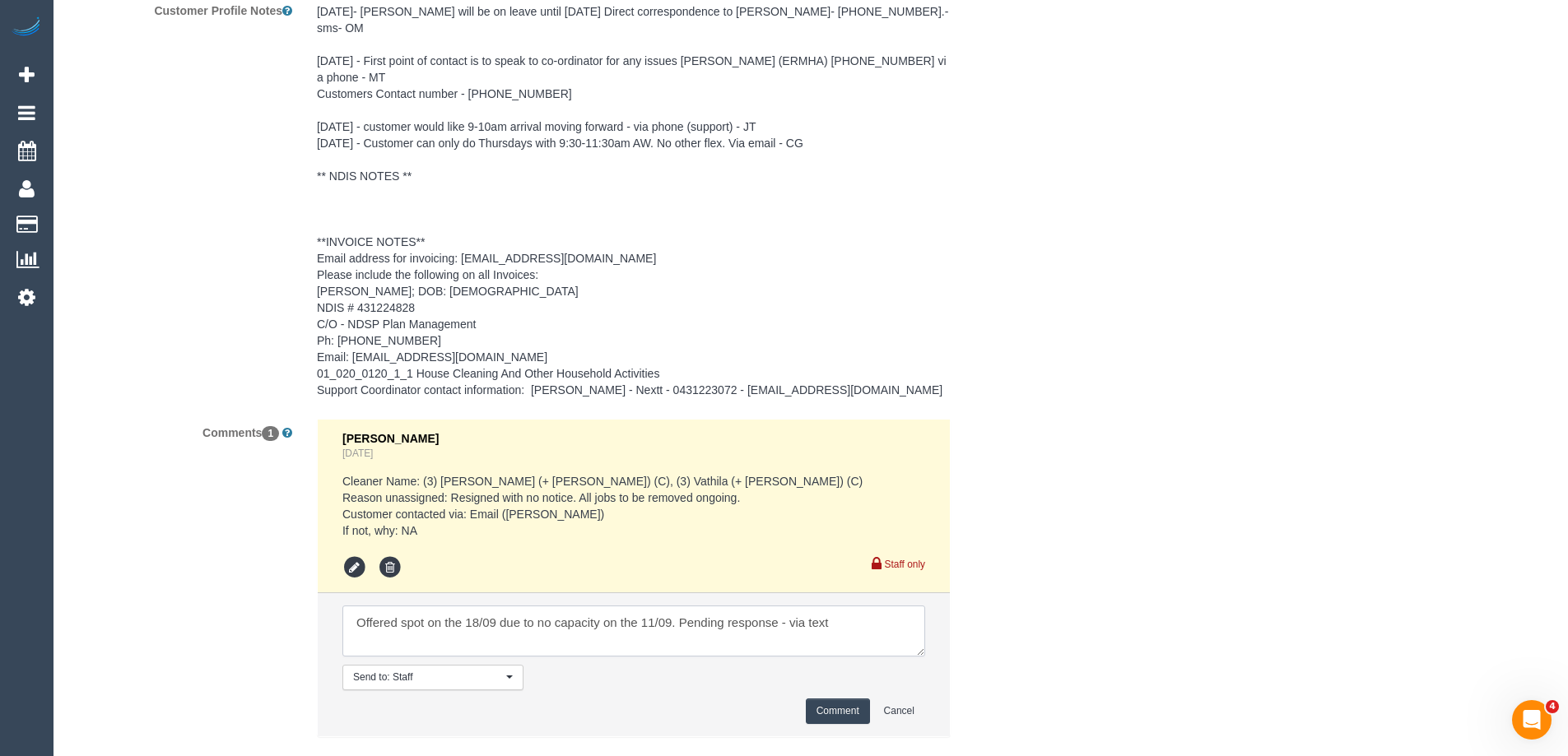
type textarea "Offered spot on the 18/09 due to no capacity on the 11/09. Pending response - v…"
click at [813, 698] on button "Comment" at bounding box center [837, 711] width 64 height 25
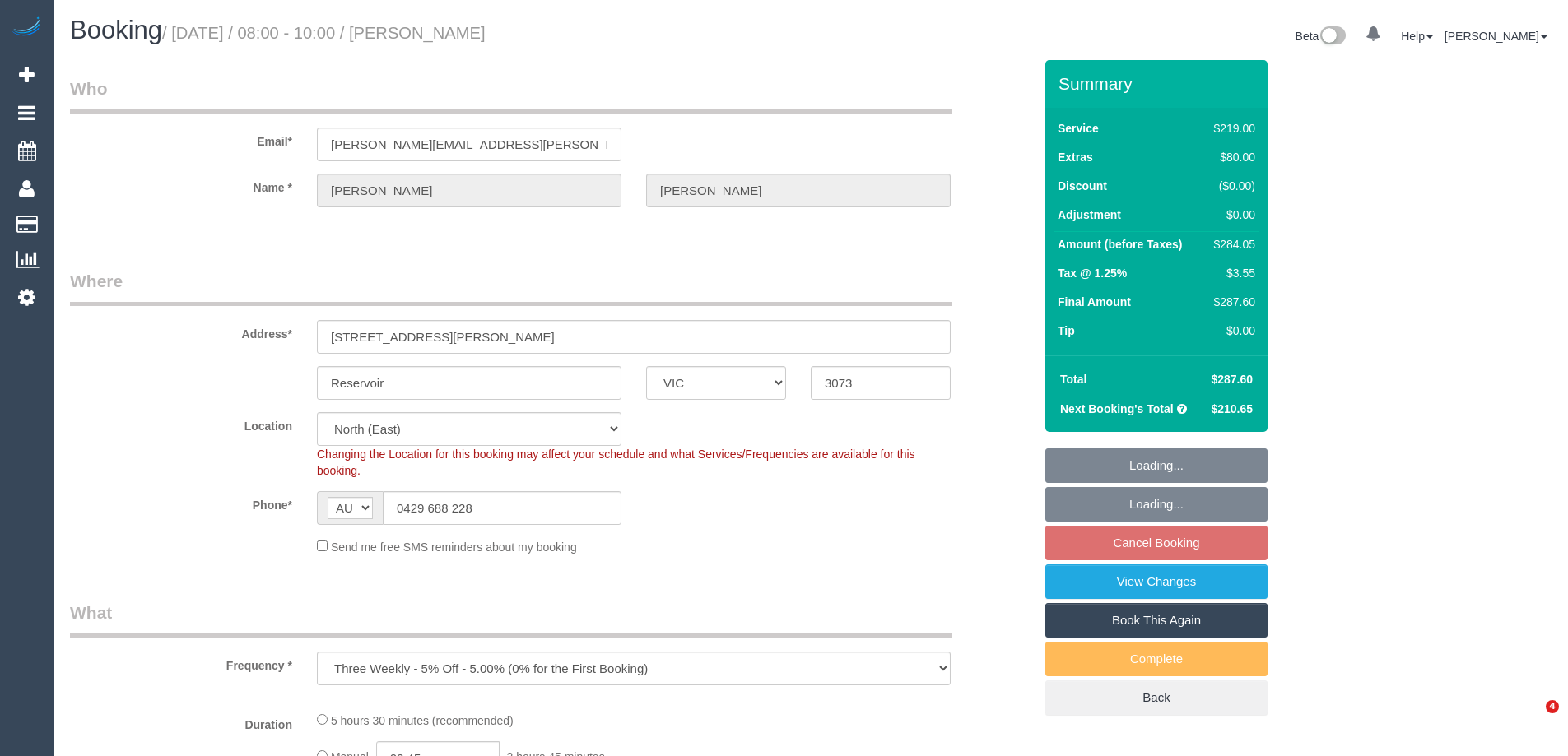
select select "VIC"
select select "string:stripe-pm_1P5Gs92GScqysDRVcRzcUGDE"
select select "number:28"
select select "number:14"
select select "number:18"
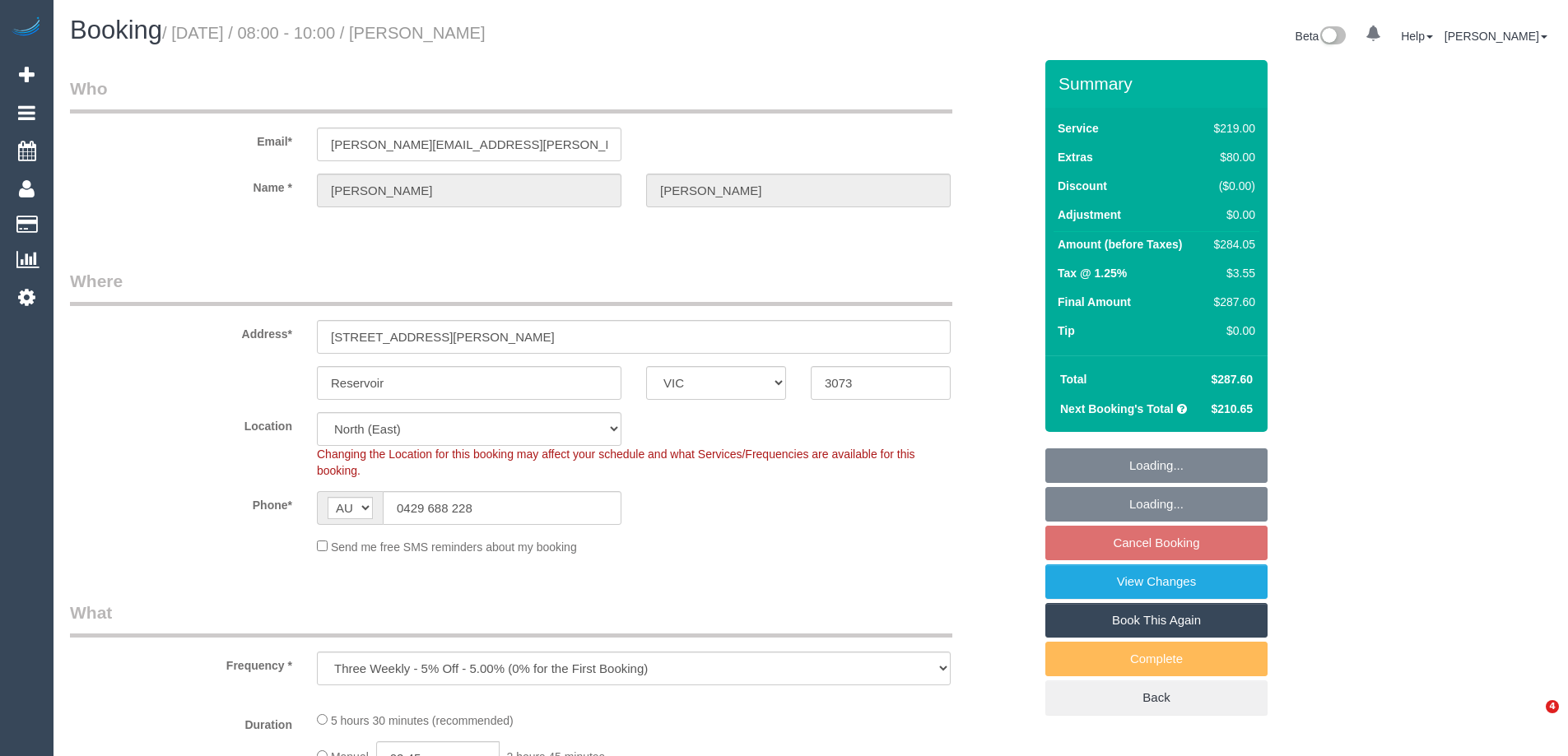
select select "number:22"
select select "number:35"
select select "number:12"
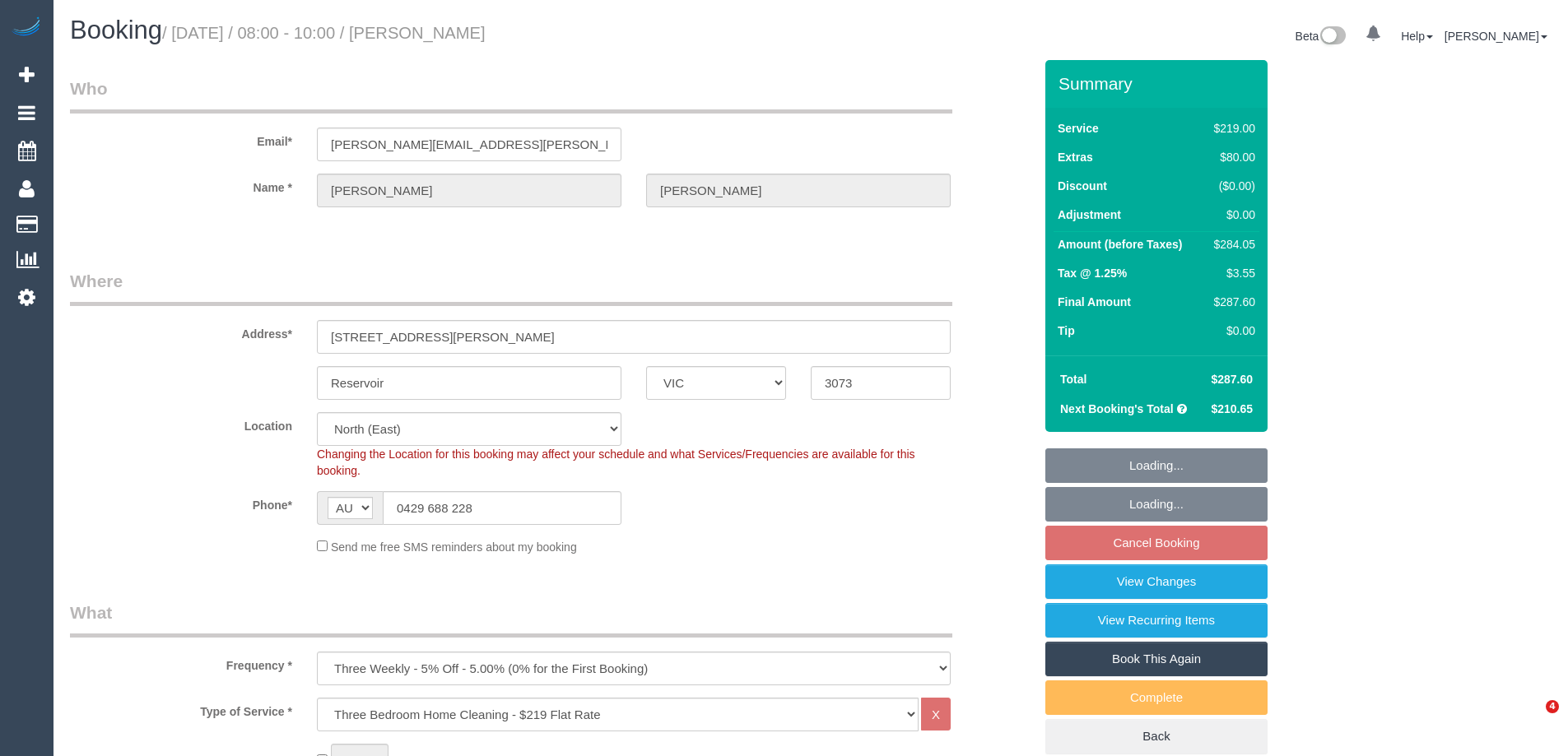
select select "object:1481"
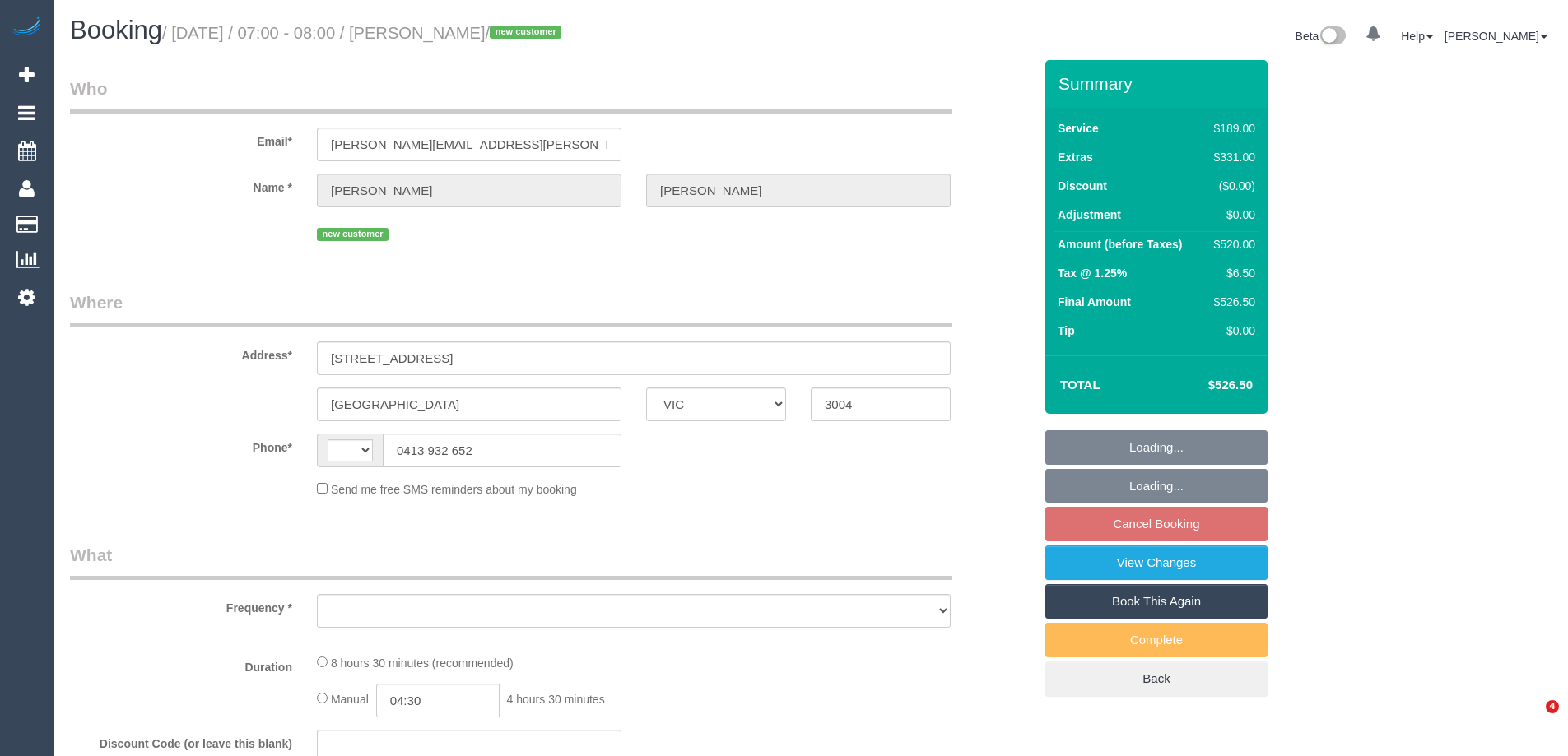
select select "VIC"
select select "string:AU"
select select "object:541"
select select "string:stripe-pm_1S4egK2GScqysDRVwkKlDBNN"
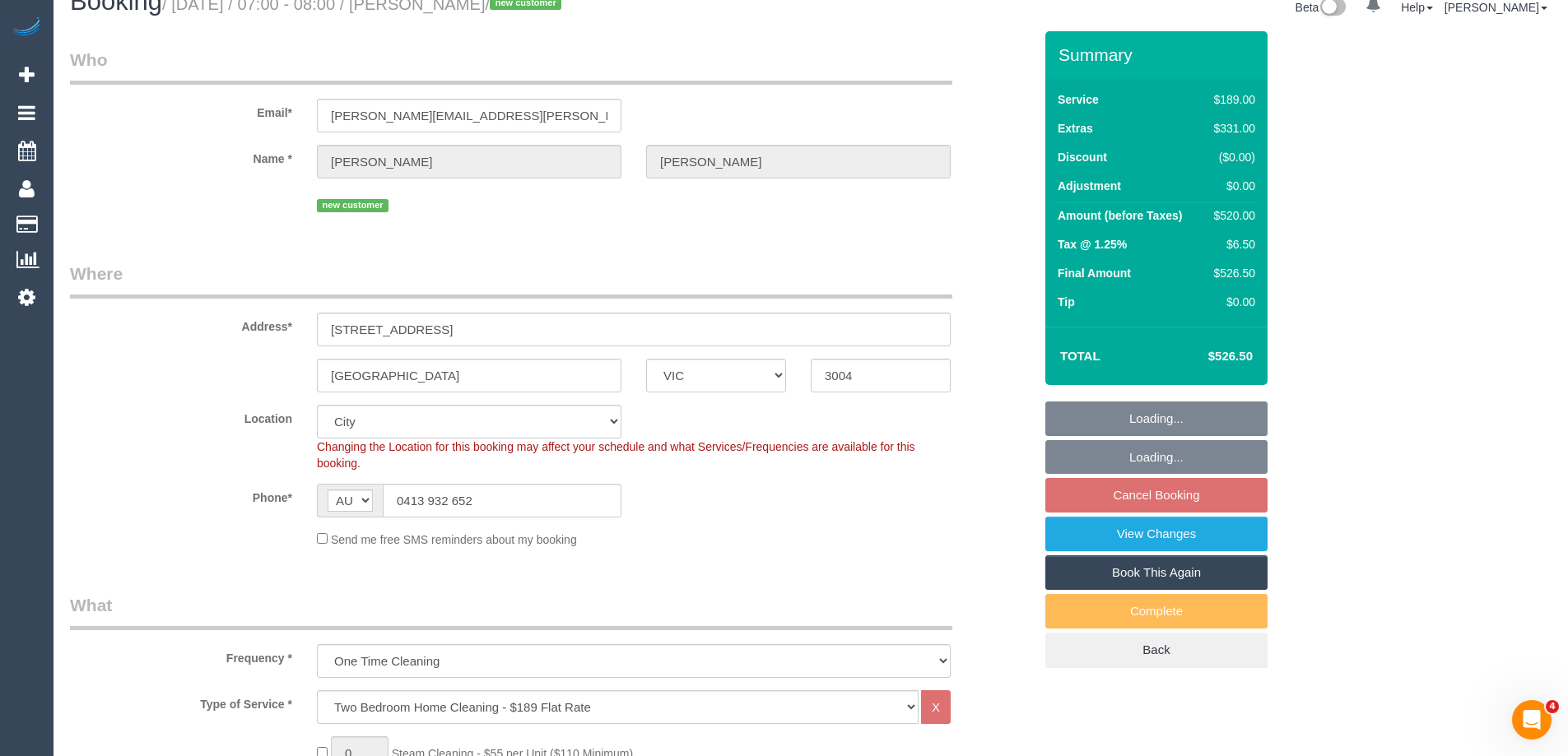
select select "number:28"
select select "number:14"
select select "number:20"
select select "number:25"
select select "number:13"
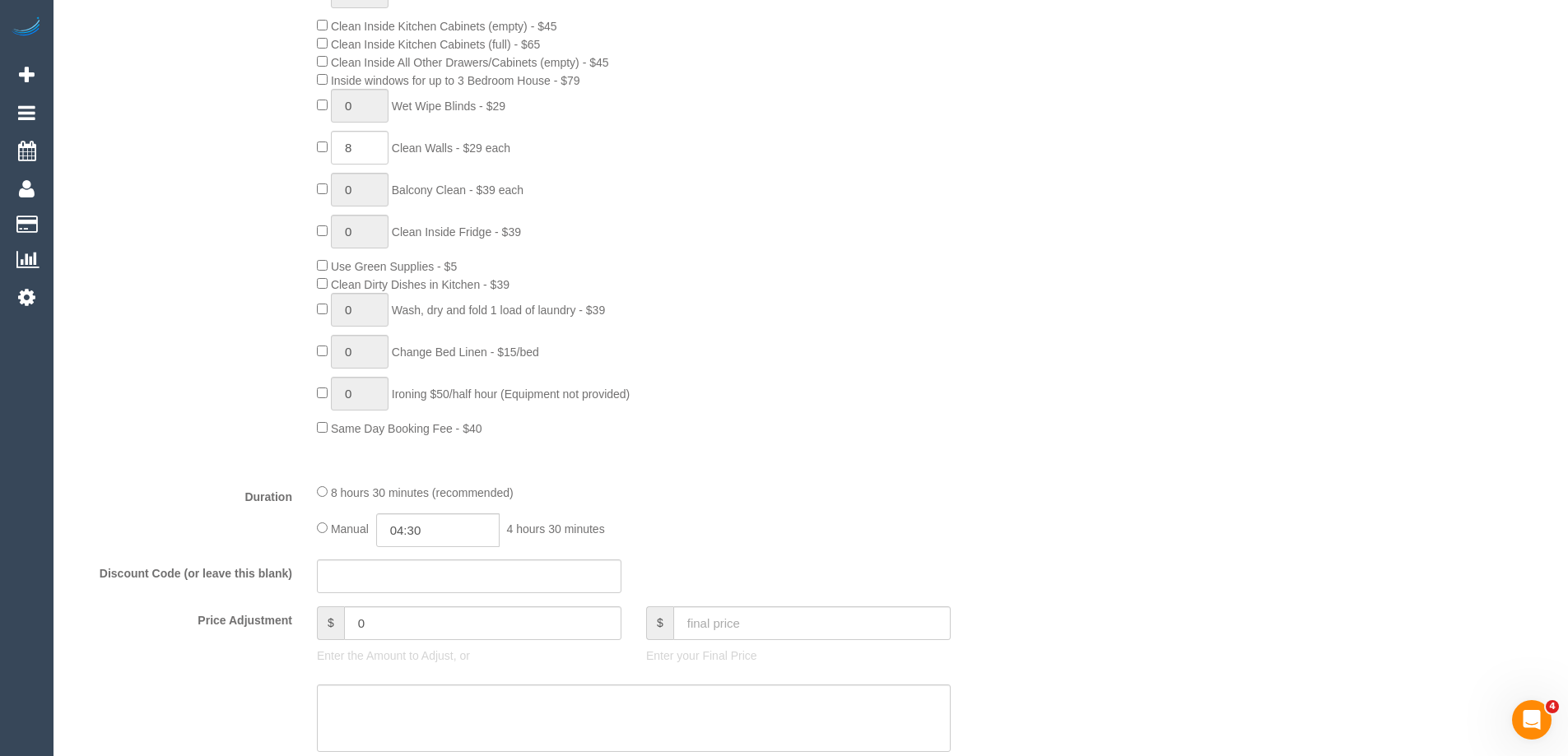
select select "object:1224"
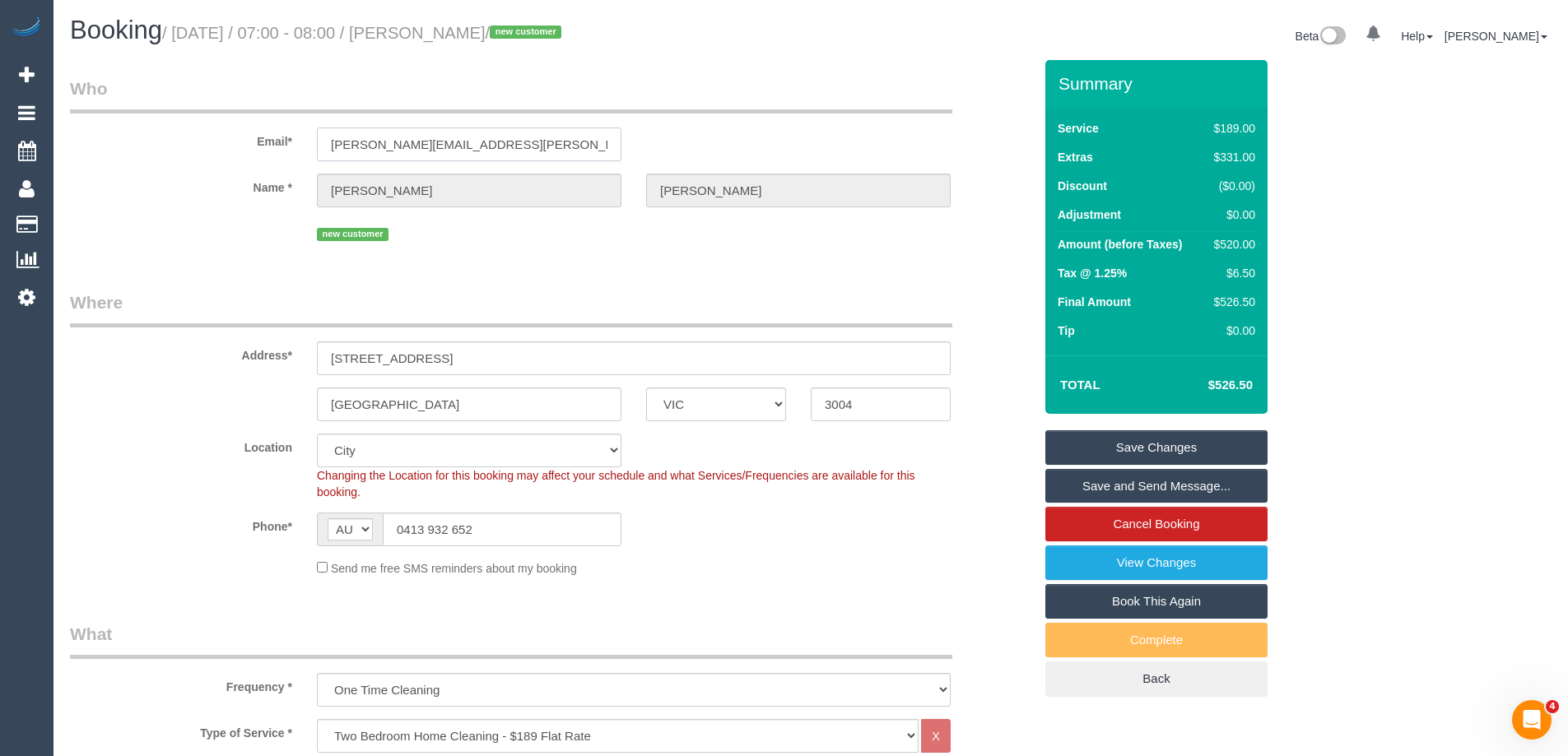
drag, startPoint x: 519, startPoint y: 142, endPoint x: 323, endPoint y: 135, distance: 196.1
click at [323, 135] on input "[PERSON_NAME][EMAIL_ADDRESS][PERSON_NAME][DOMAIN_NAME]" at bounding box center [469, 144] width 304 height 33
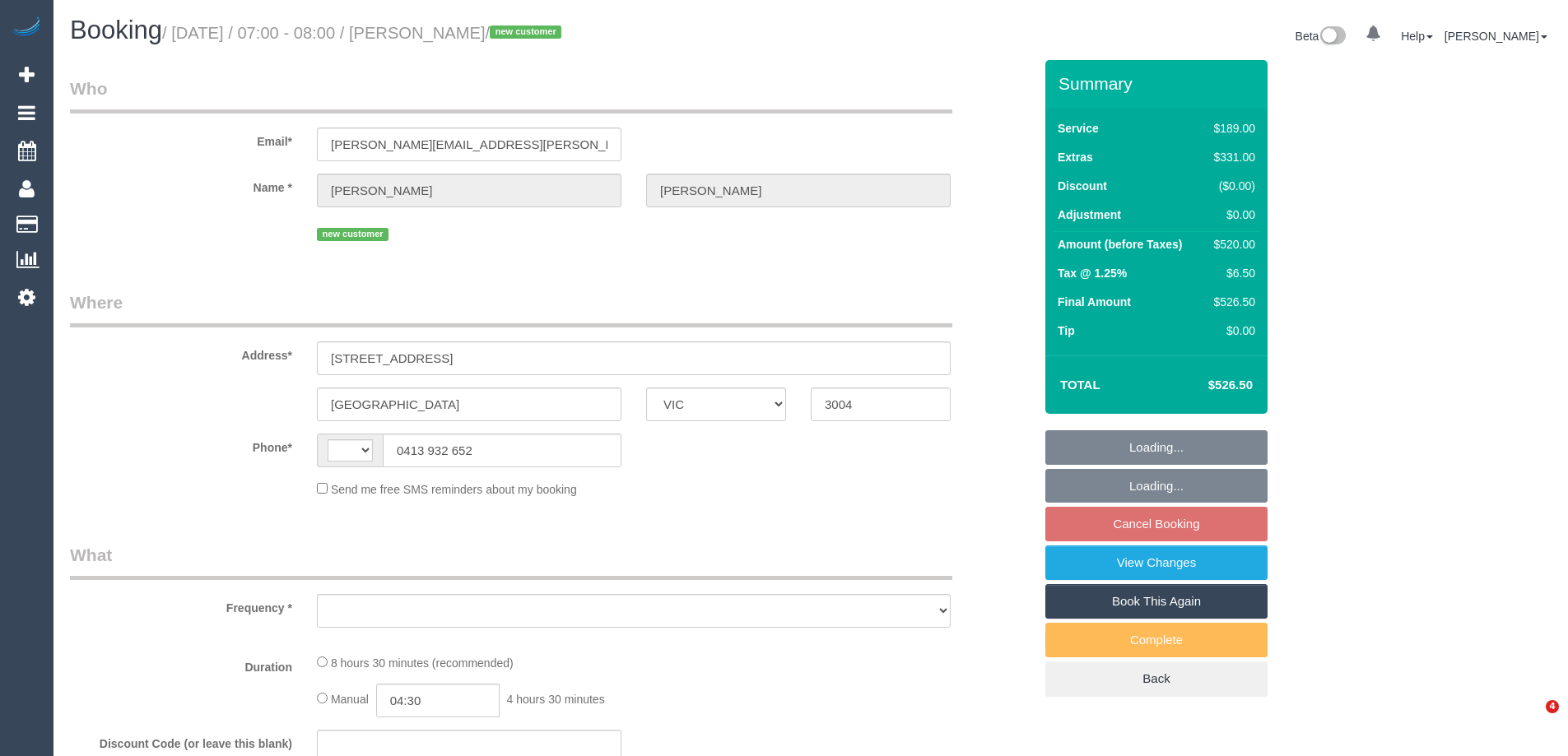
select select "VIC"
select select "string:AU"
select select "object:541"
click at [1119, 566] on link "View Changes" at bounding box center [1157, 562] width 223 height 34
select select "string:stripe-pm_1S4egK2GScqysDRVwkKlDBNN"
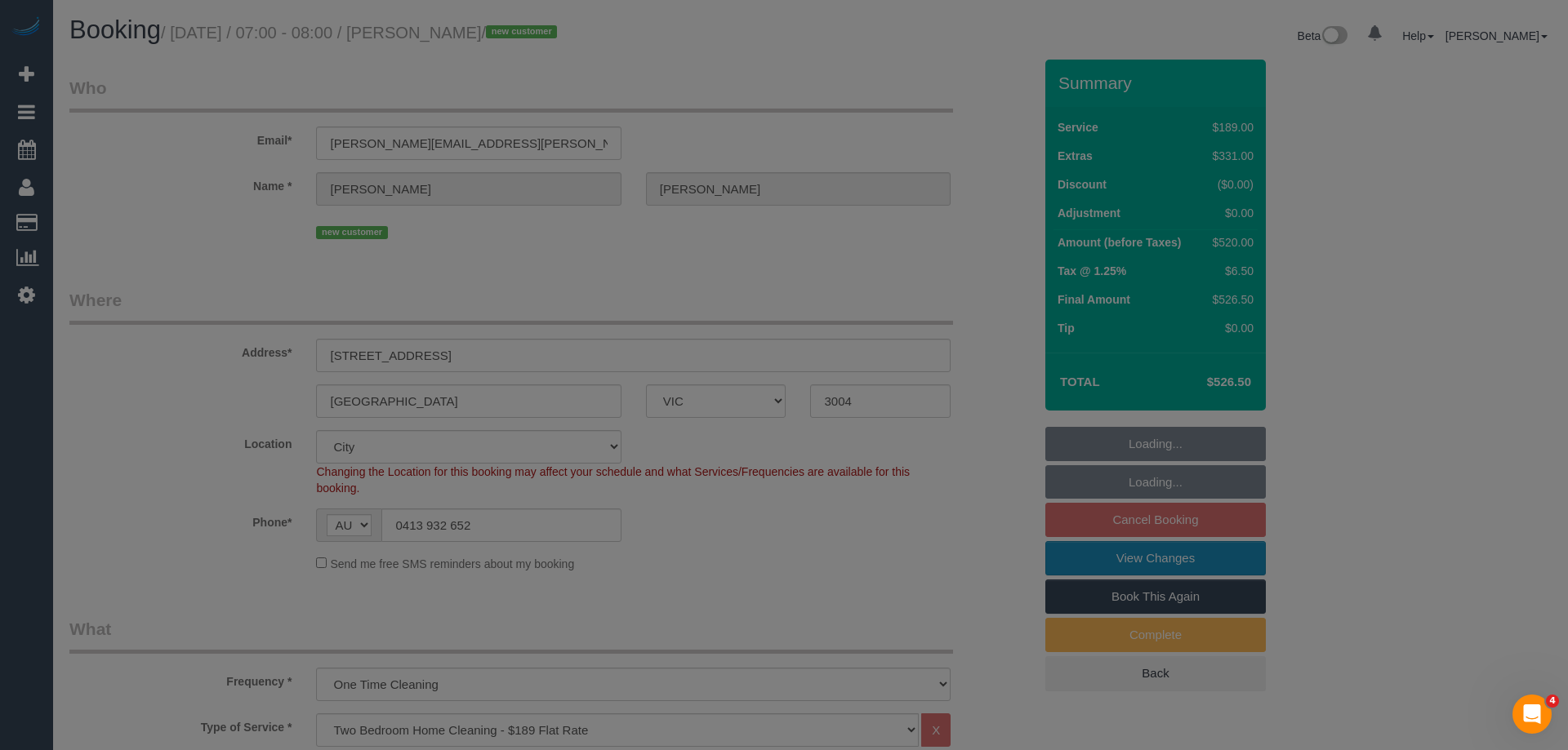
select select "number:28"
select select "number:14"
select select "number:20"
select select "number:25"
select select "number:13"
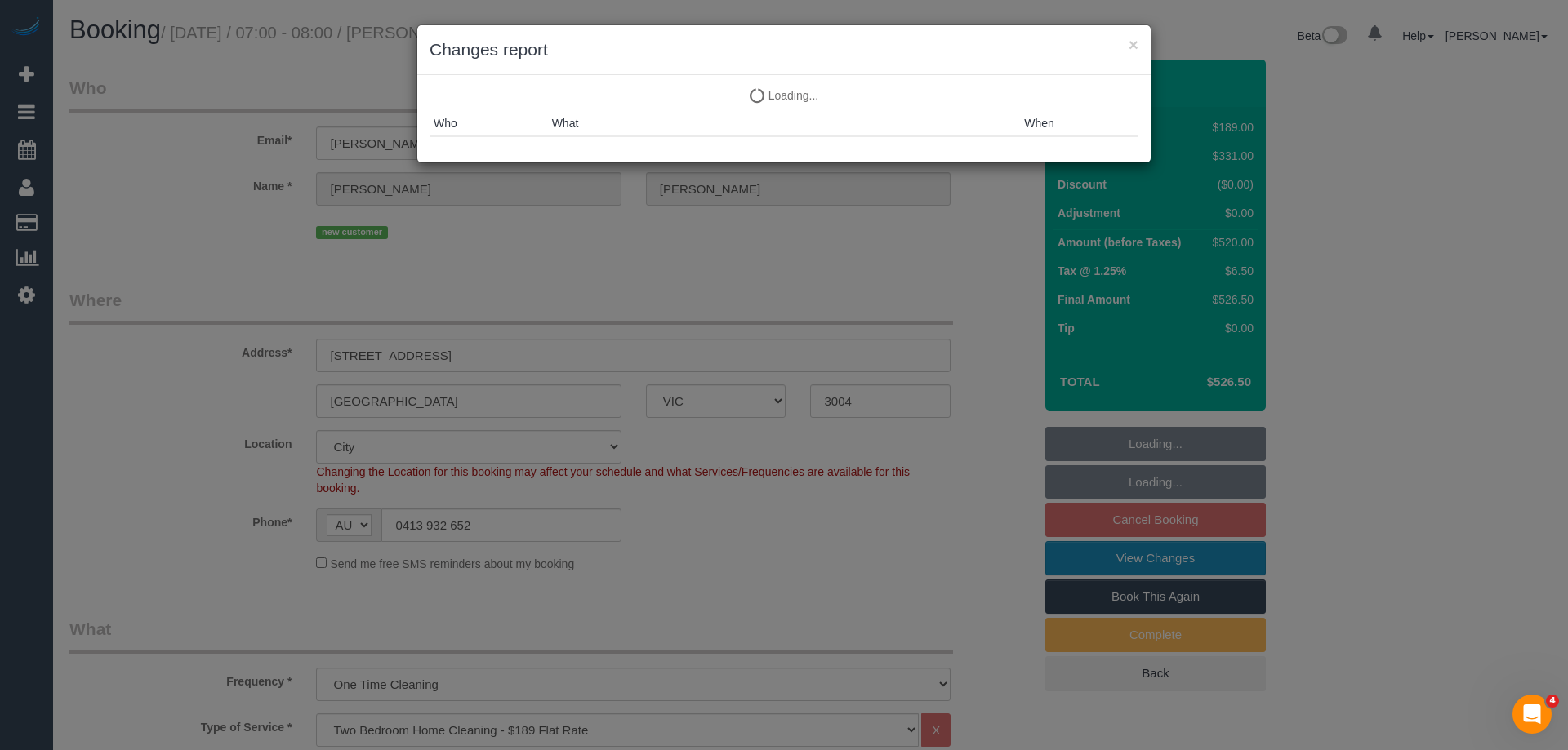
select select "object:1241"
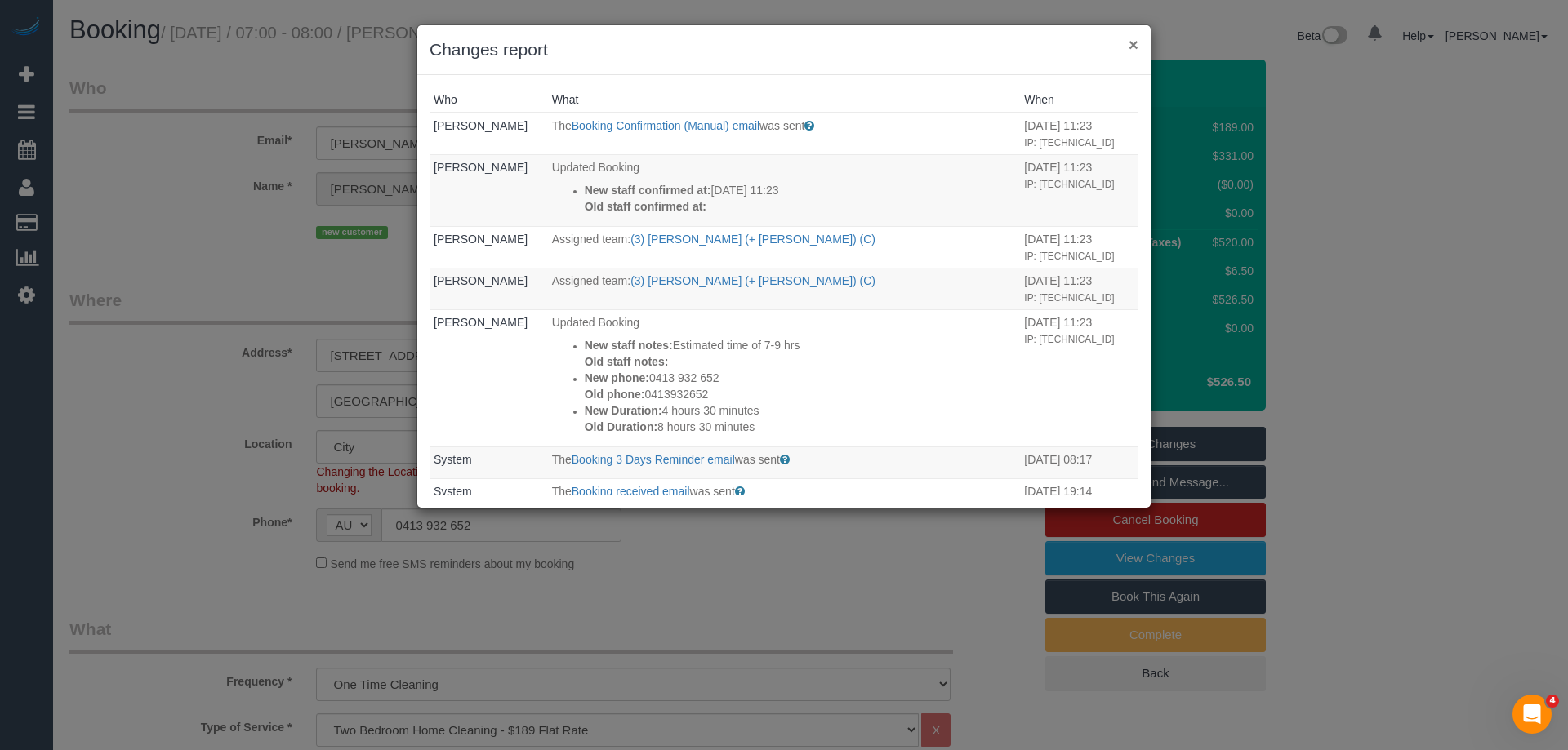
click at [1138, 47] on button "×" at bounding box center [1133, 44] width 10 height 17
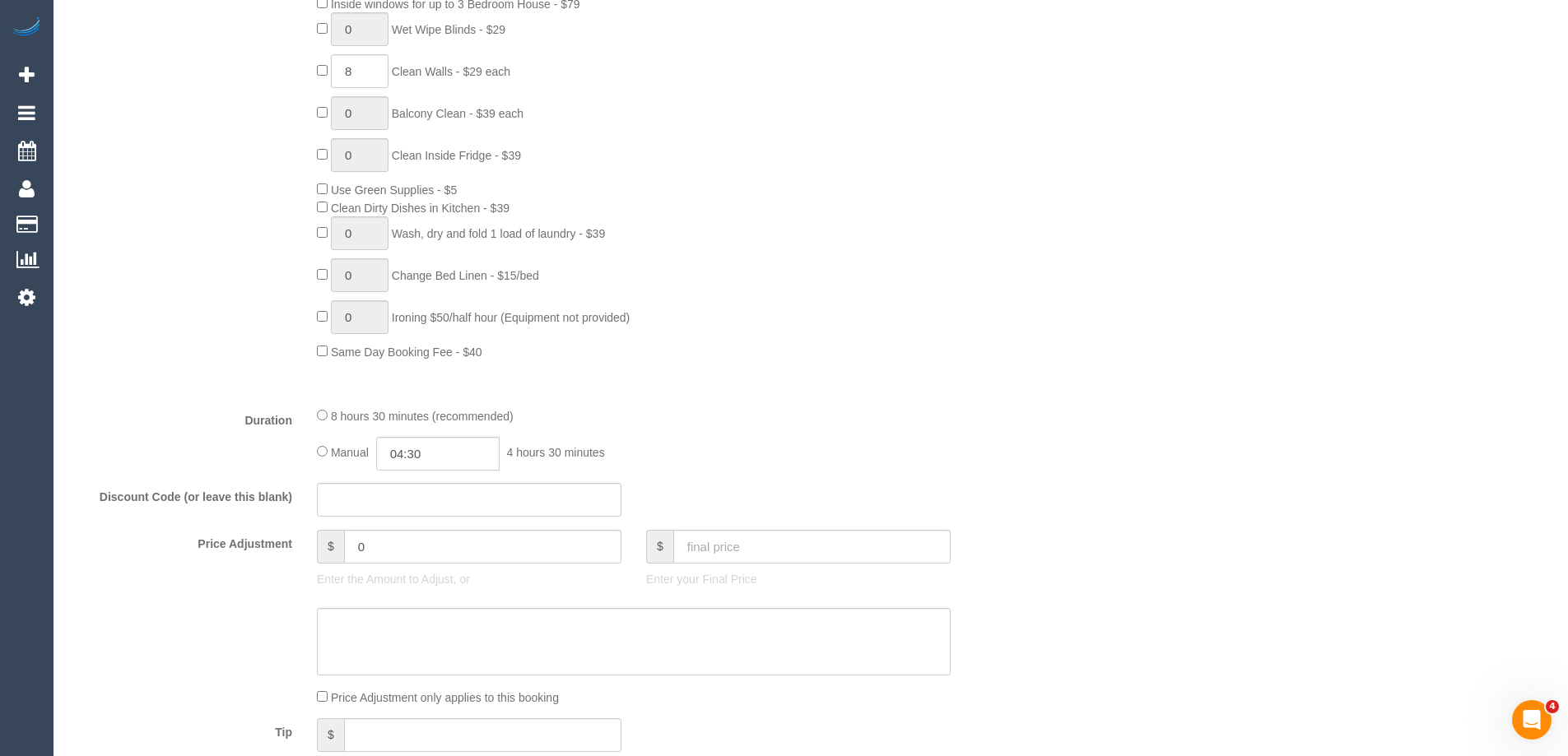
scroll to position [2517, 0]
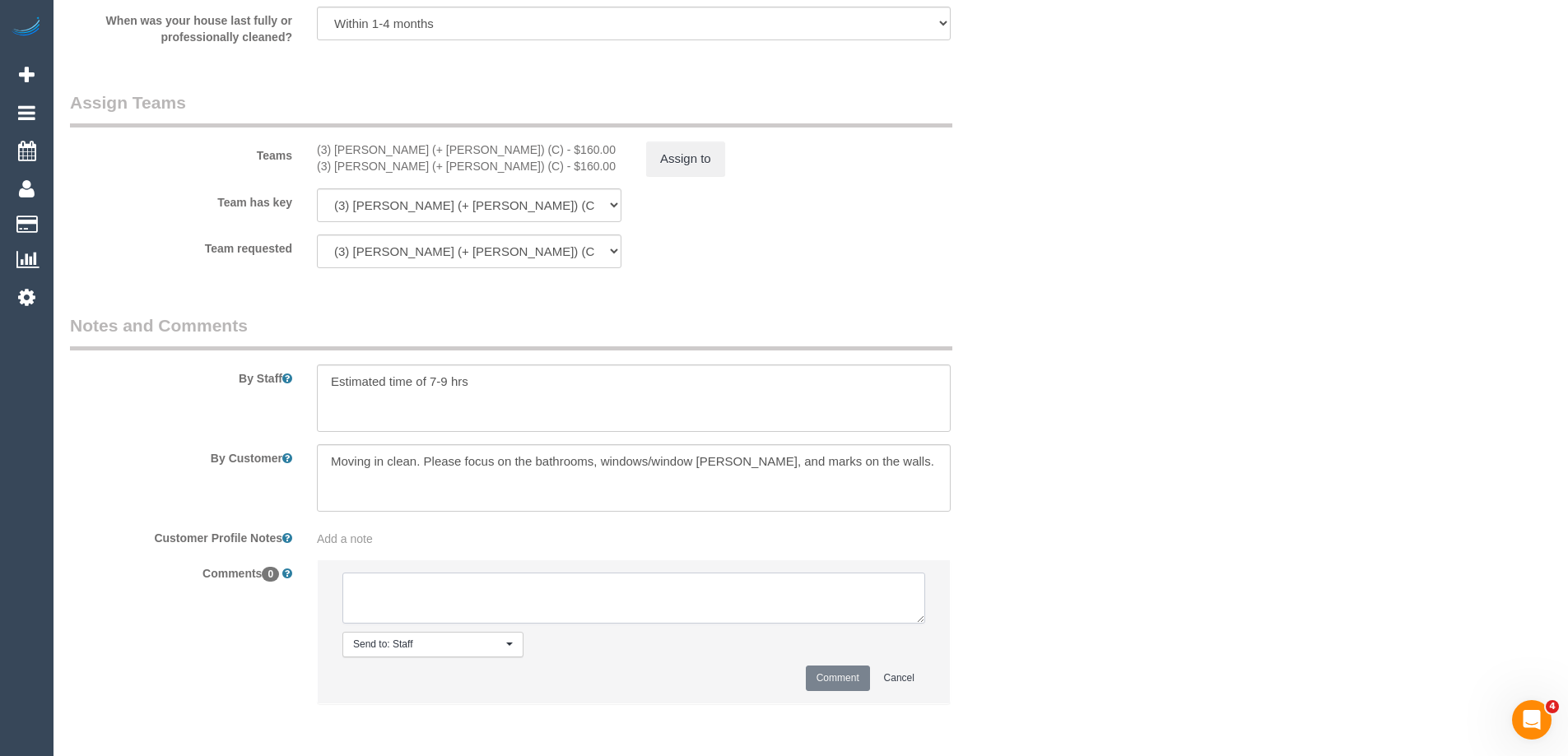
click at [372, 597] on textarea at bounding box center [634, 597] width 583 height 51
type textarea "S"
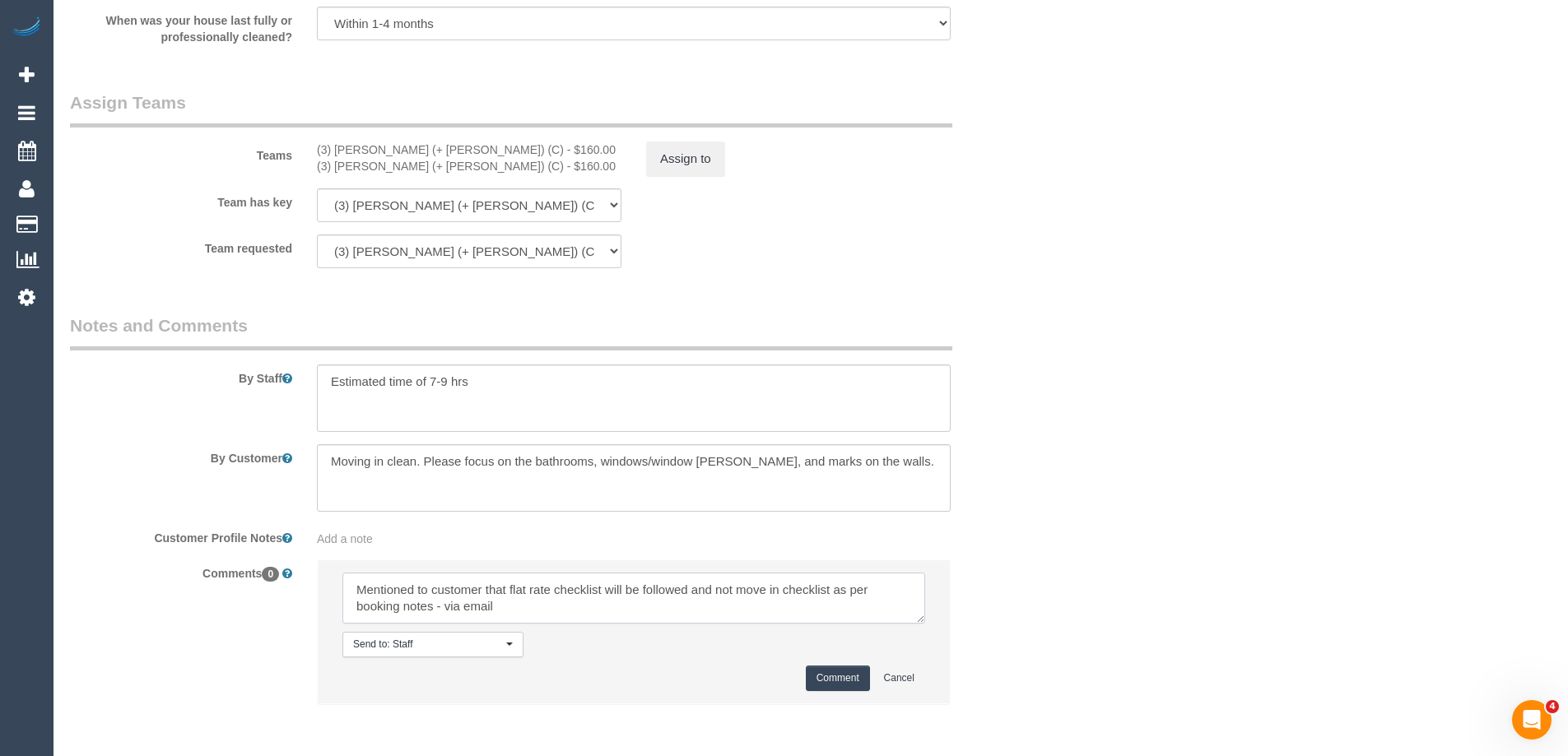
type textarea "Mentioned to customer that flat rate checklist will be followed and not move in…"
click at [816, 686] on button "Comment" at bounding box center [837, 678] width 64 height 25
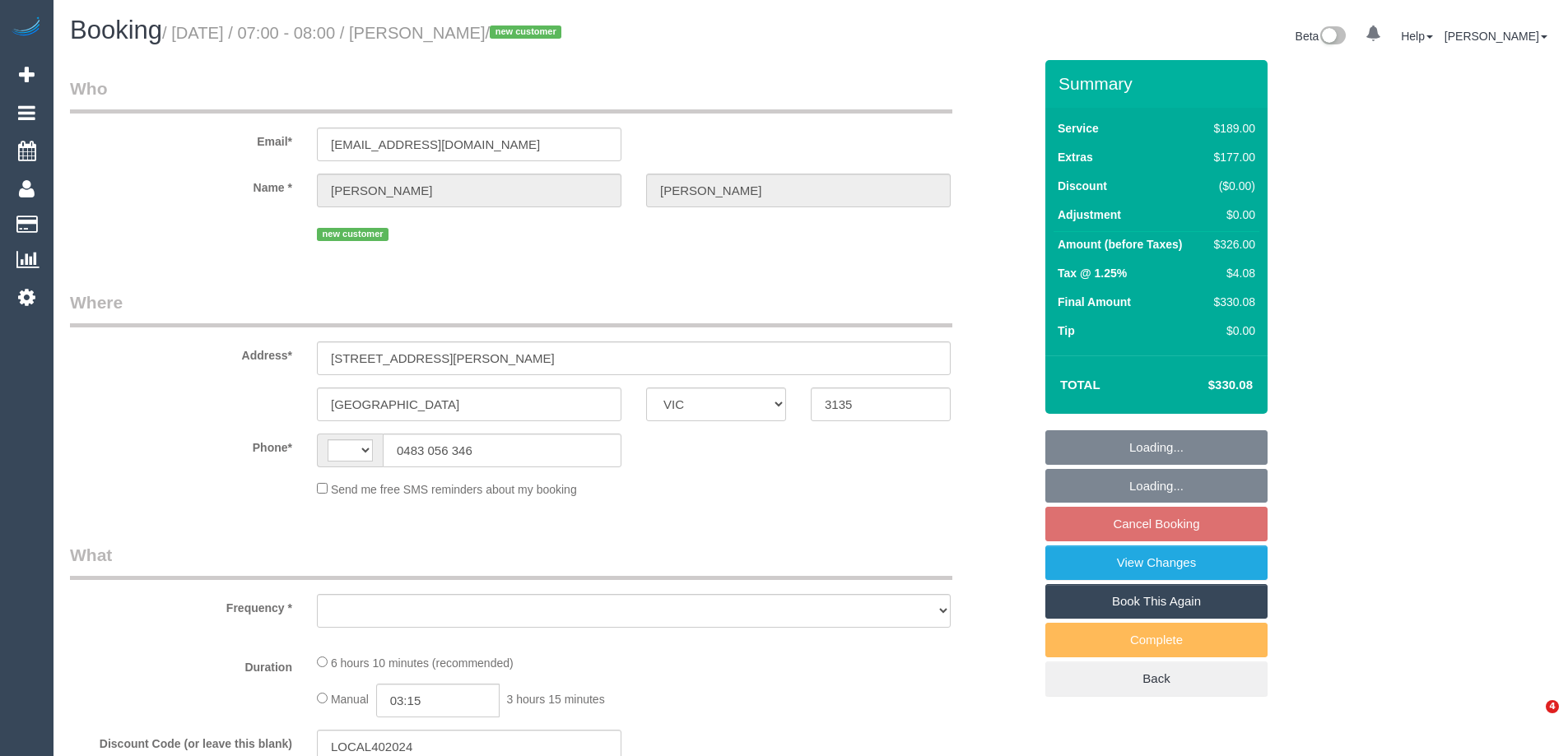
select select "VIC"
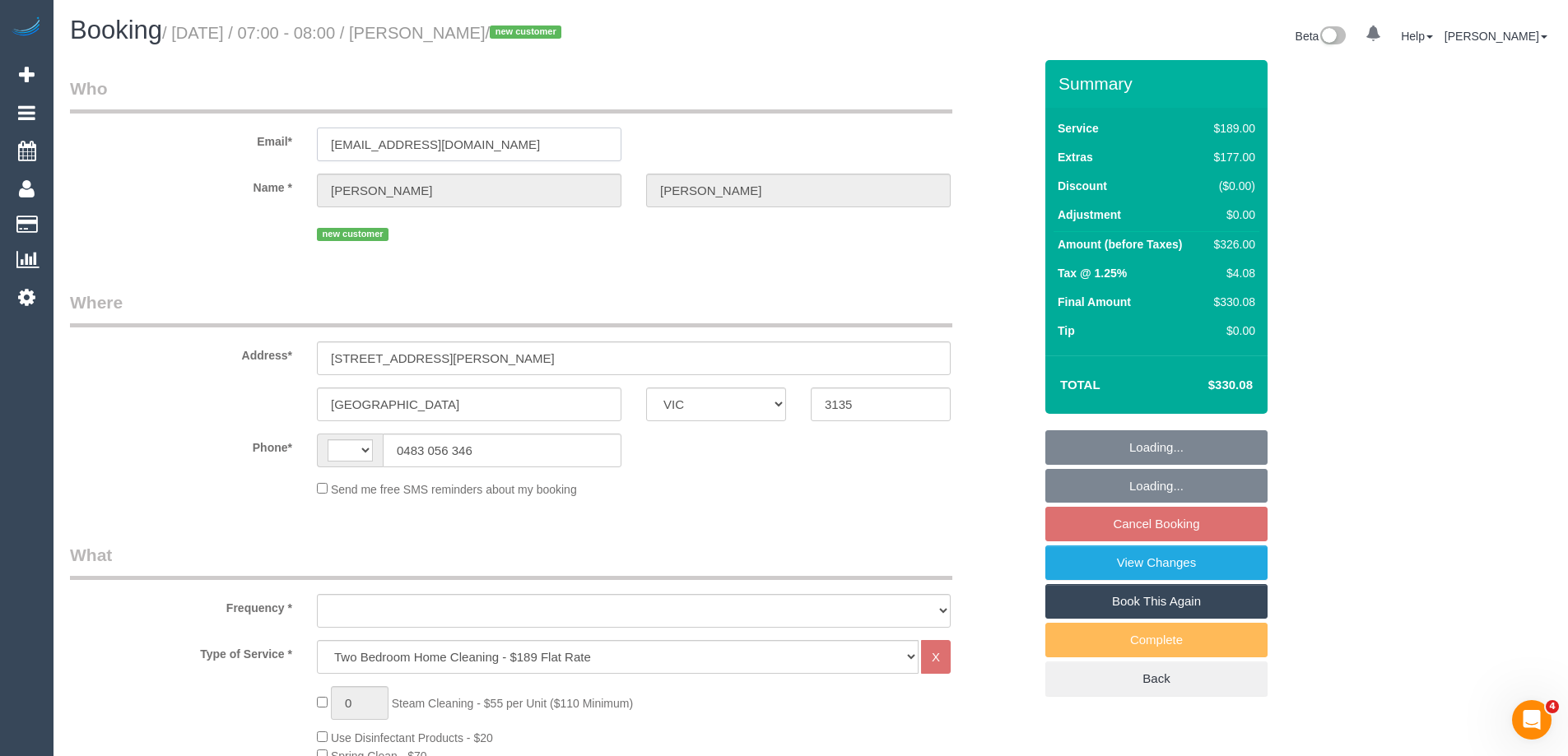
select select "string:AU"
select select "object:637"
select select "string:stripe-pm_1S4jec2GScqysDRVXMtNXlhm"
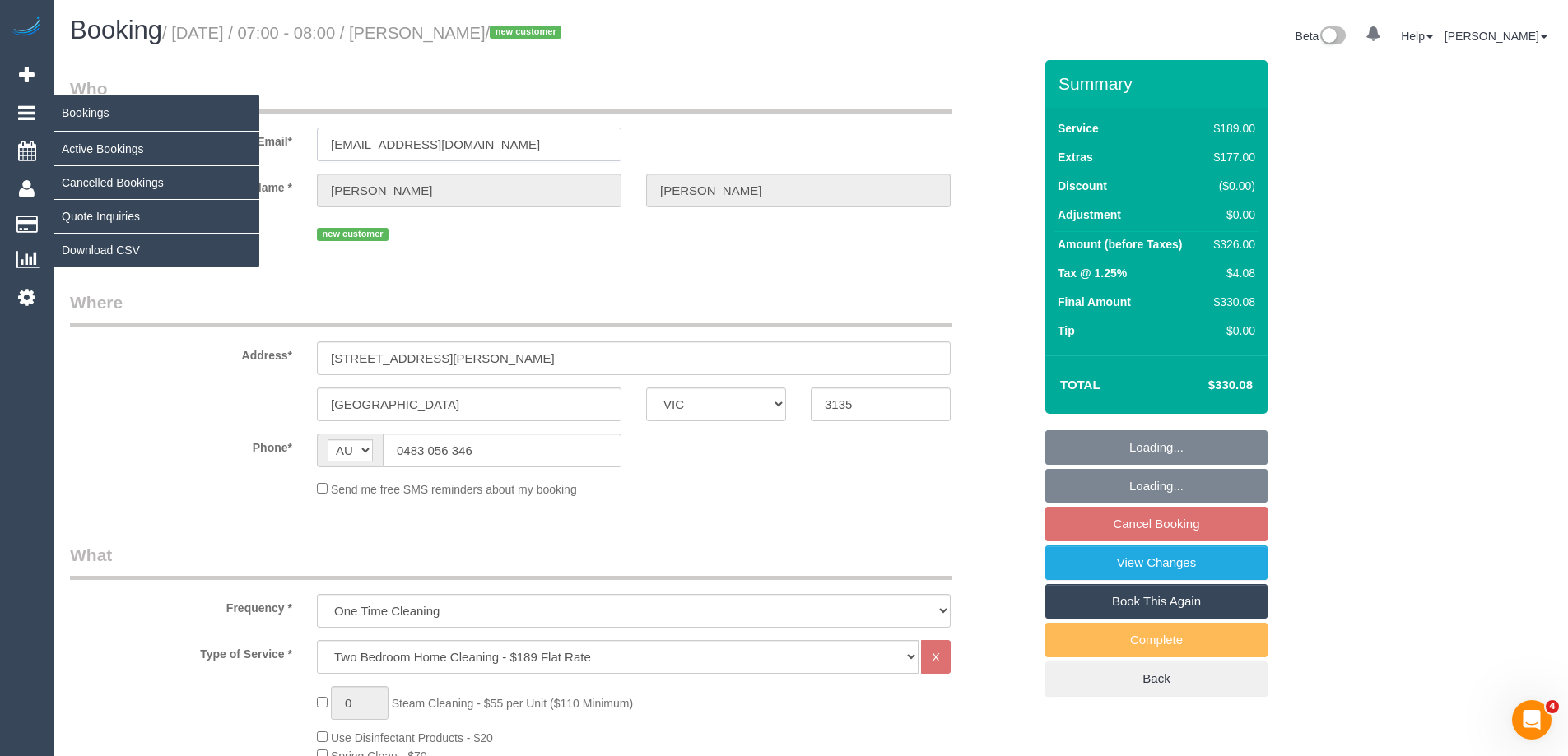
drag, startPoint x: 520, startPoint y: 145, endPoint x: 19, endPoint y: 117, distance: 501.8
select select "number:28"
select select "number:14"
select select "number:18"
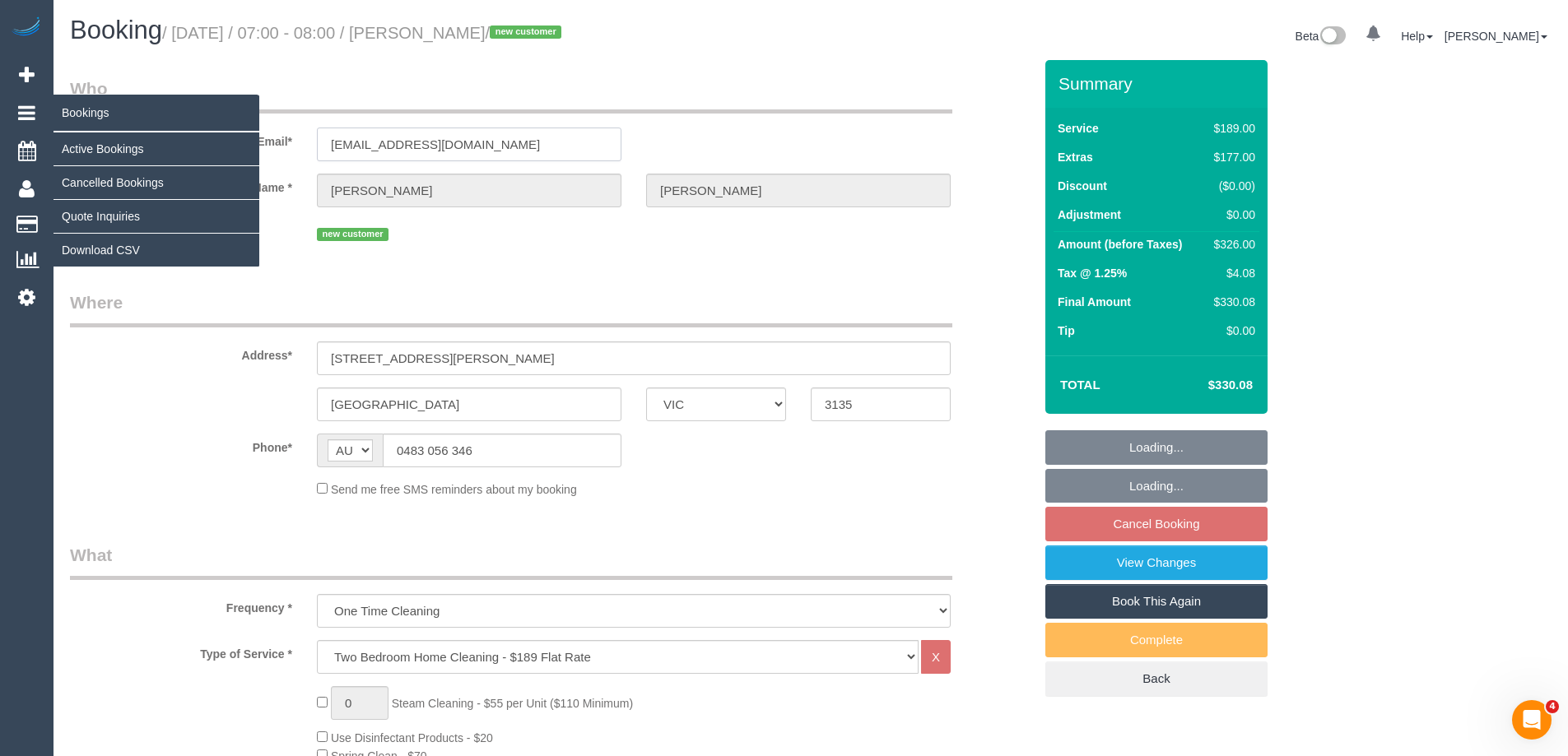
select select "number:23"
select select "number:26"
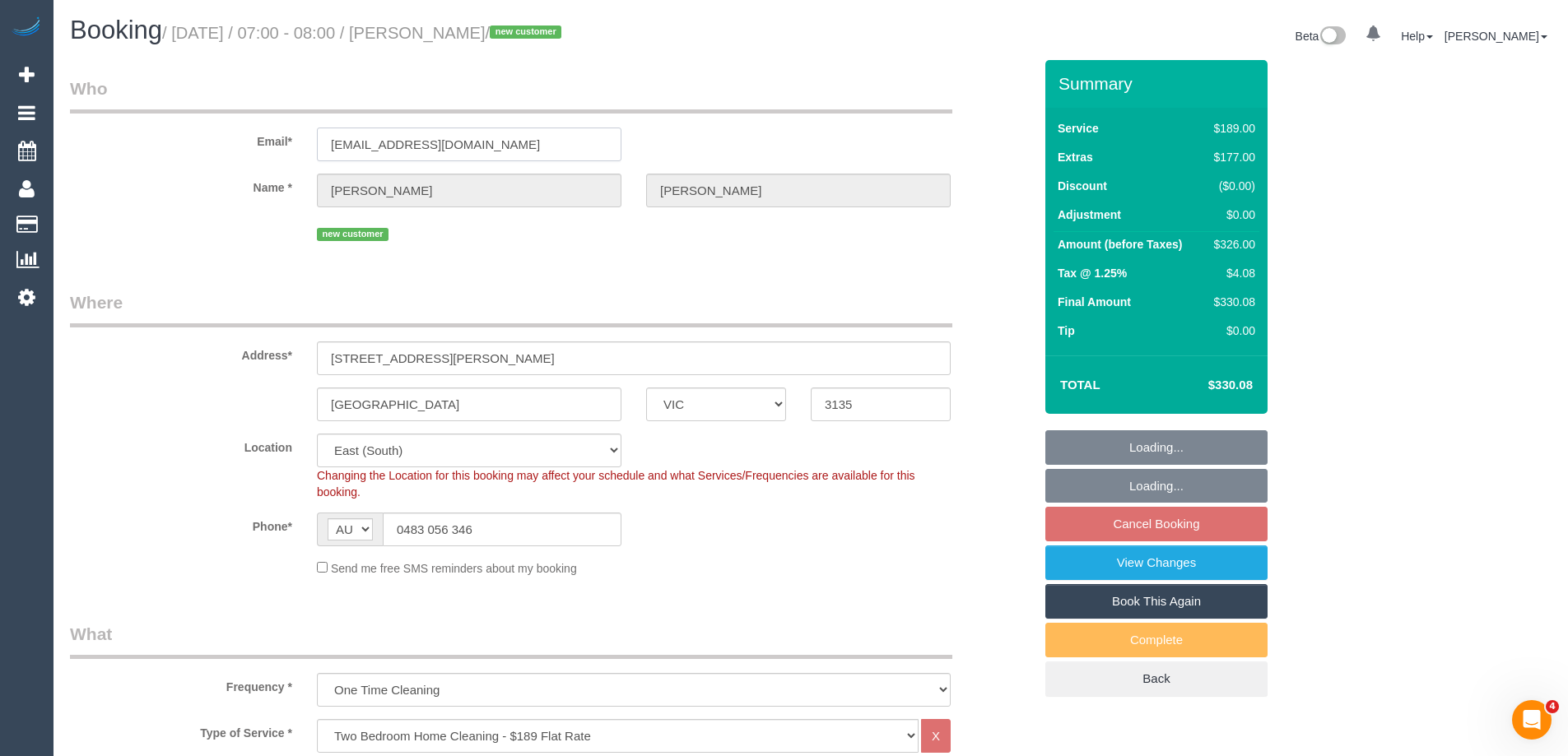
select select "object:790"
select select "spot1"
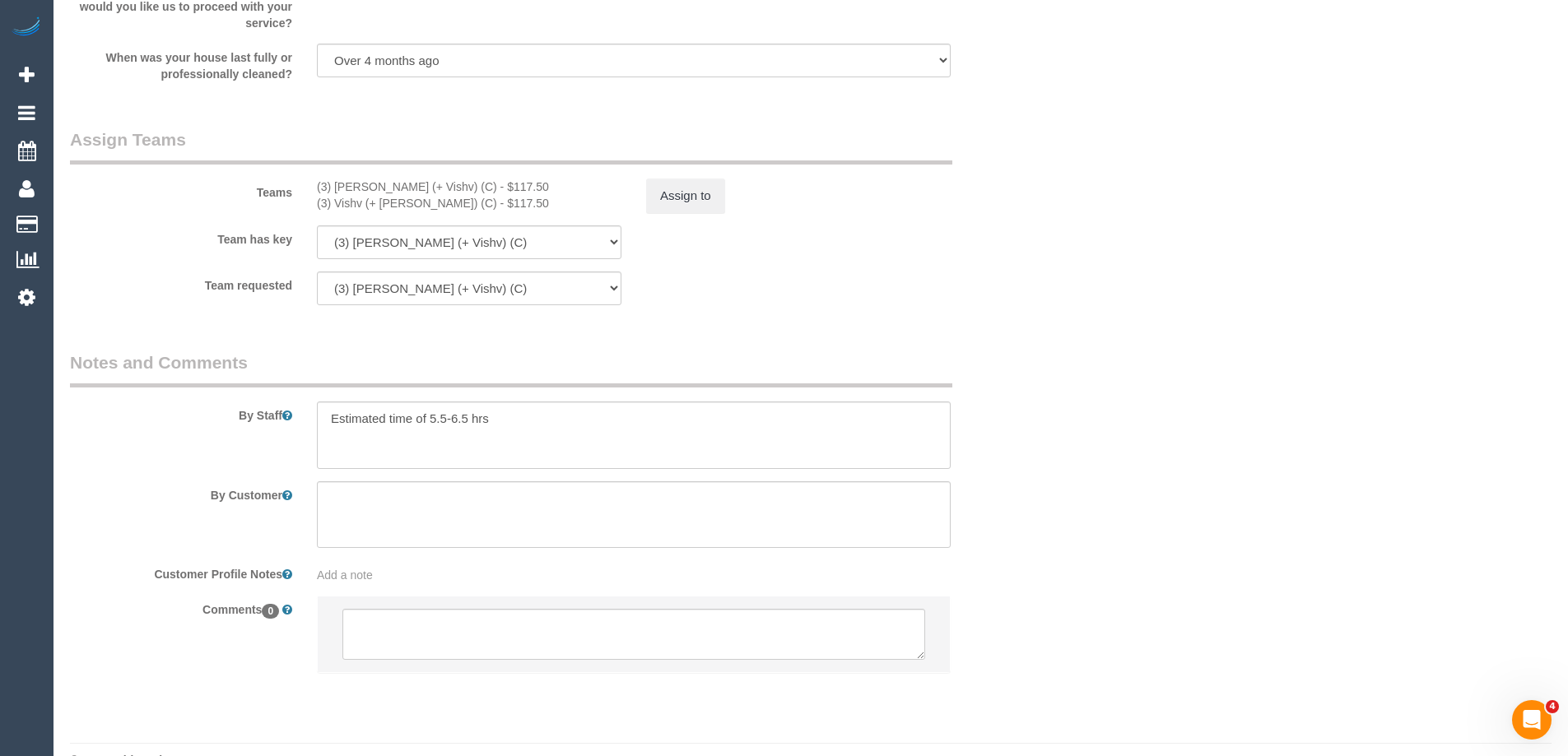
scroll to position [2426, 0]
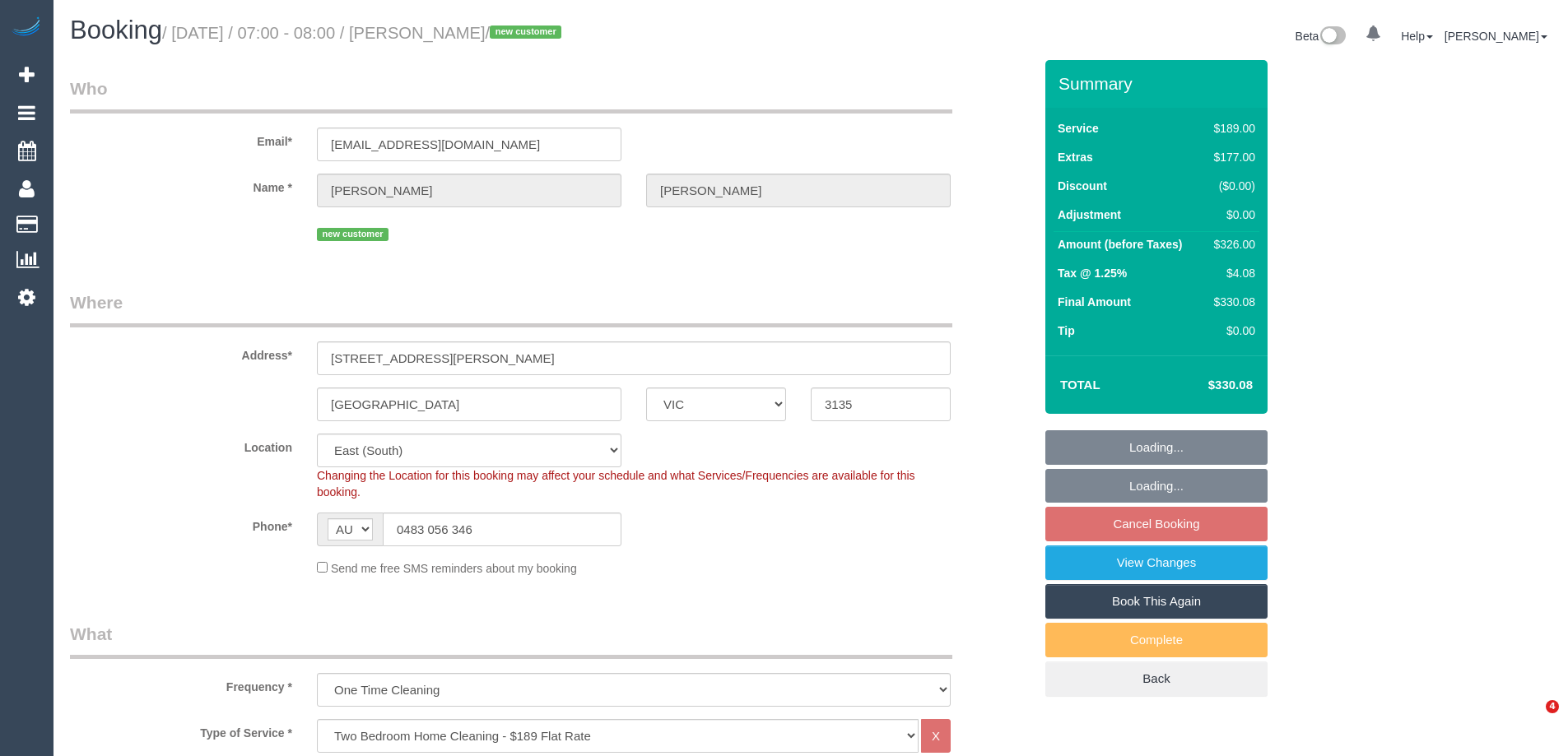
select select "VIC"
select select "number:28"
select select "number:14"
select select "number:18"
select select "number:23"
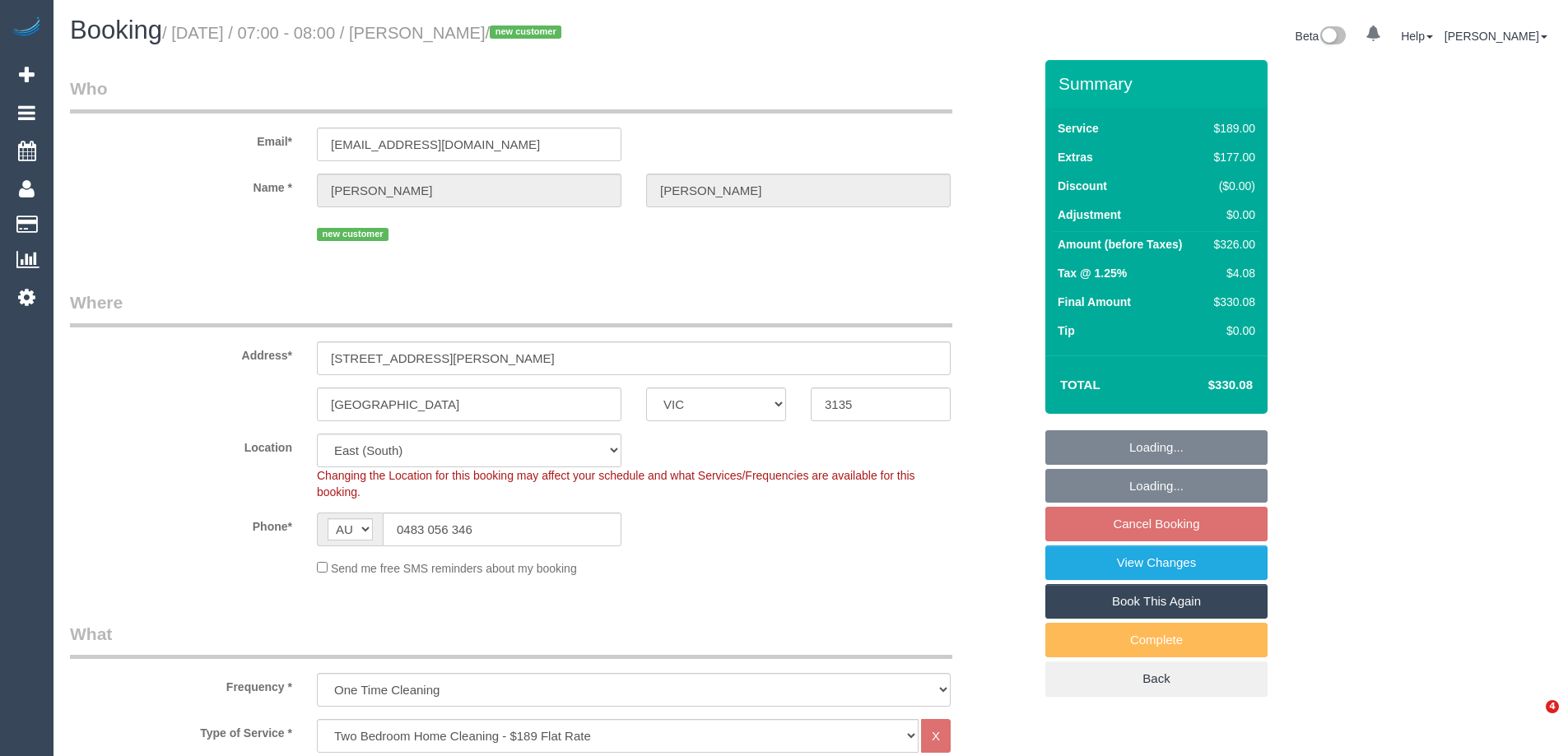
select select "number:26"
select select "object:790"
select select "spot1"
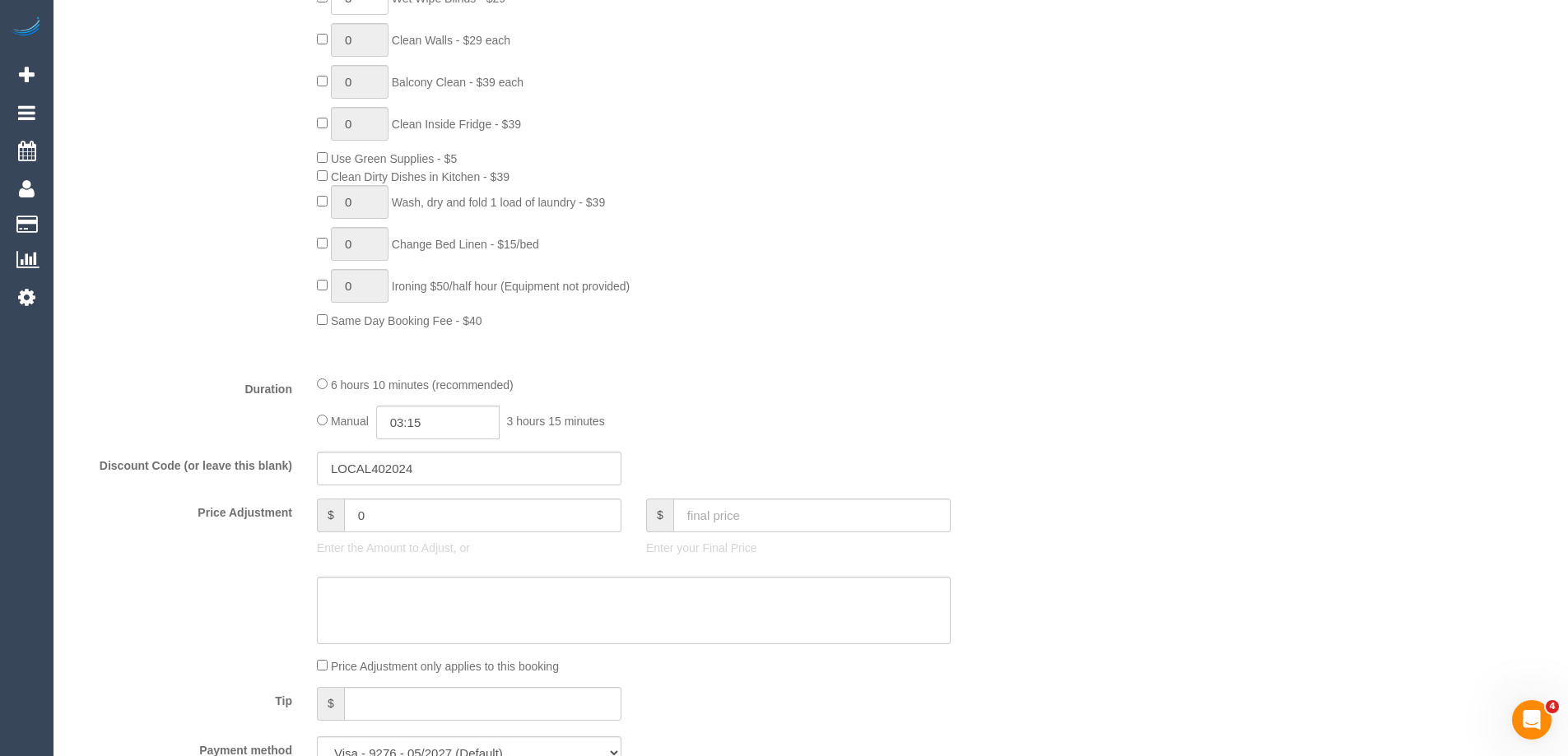
scroll to position [2426, 0]
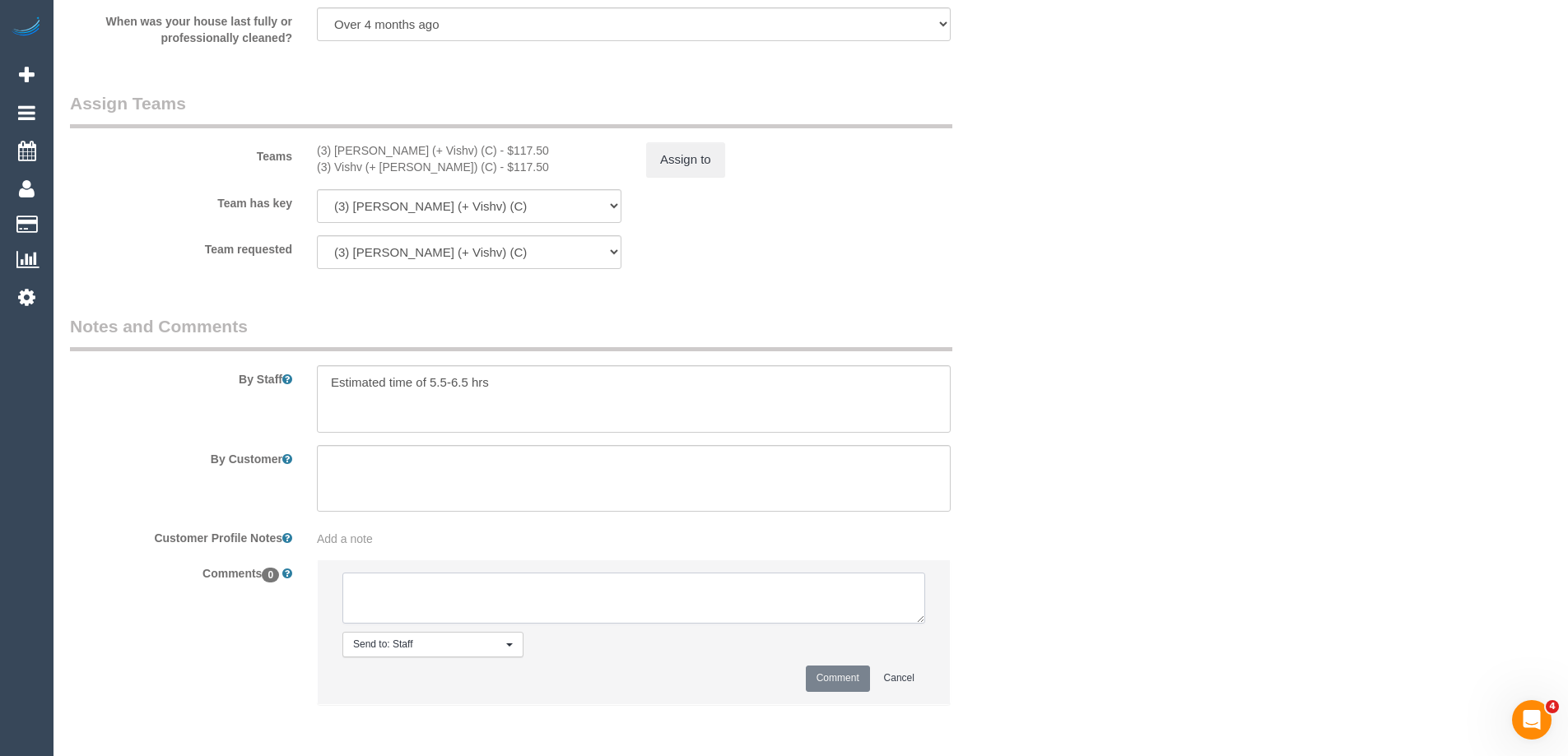
drag, startPoint x: 430, startPoint y: 598, endPoint x: 423, endPoint y: 589, distance: 11.4
click at [426, 596] on textarea at bounding box center [634, 597] width 583 height 51
type textarea "Offered spot on the 12/09 due to no capacity on the 11/09. Pending response - v…"
click at [828, 681] on button "Comment" at bounding box center [837, 678] width 64 height 25
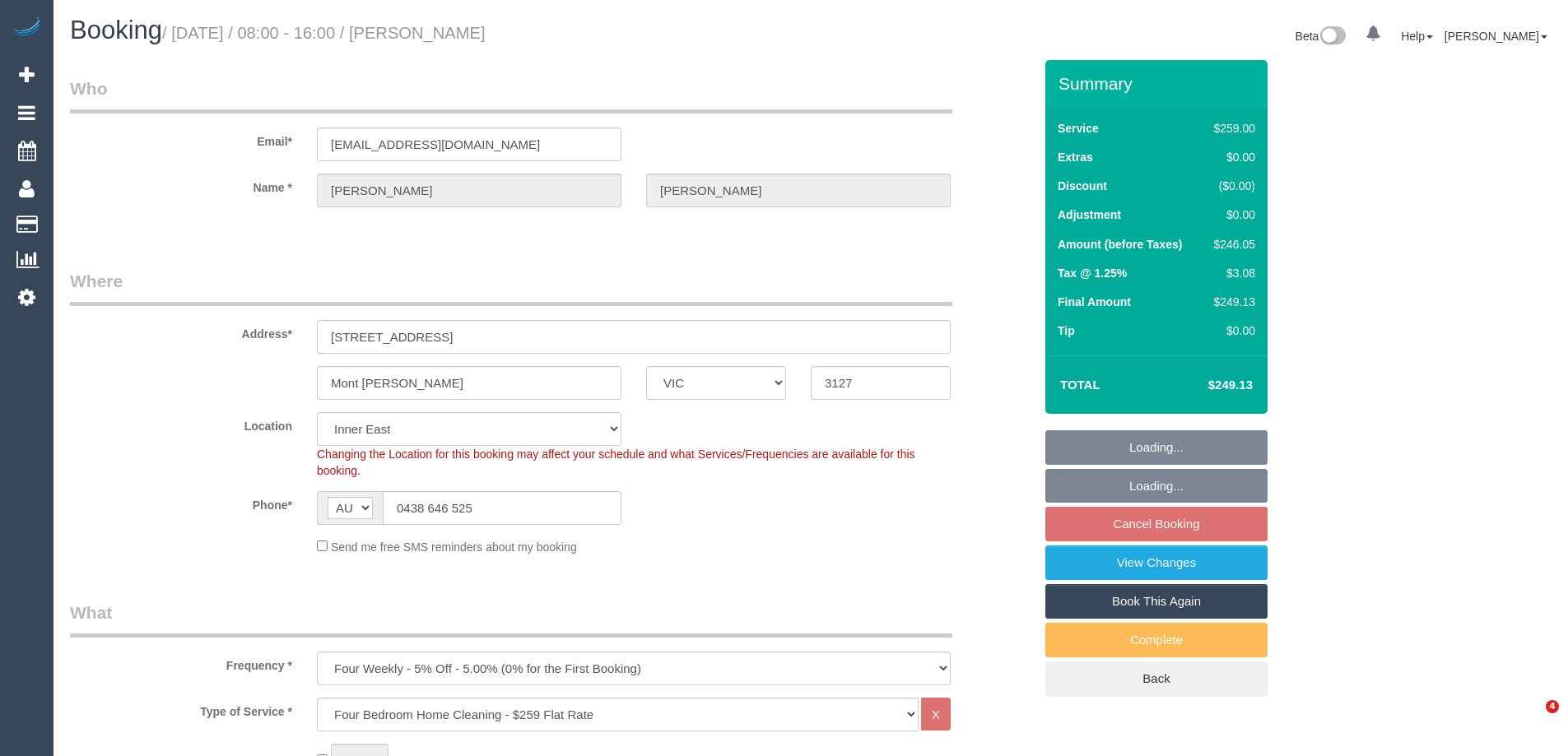
select select "VIC"
select select "object:815"
select select "number:27"
select select "number:14"
select select "number:19"
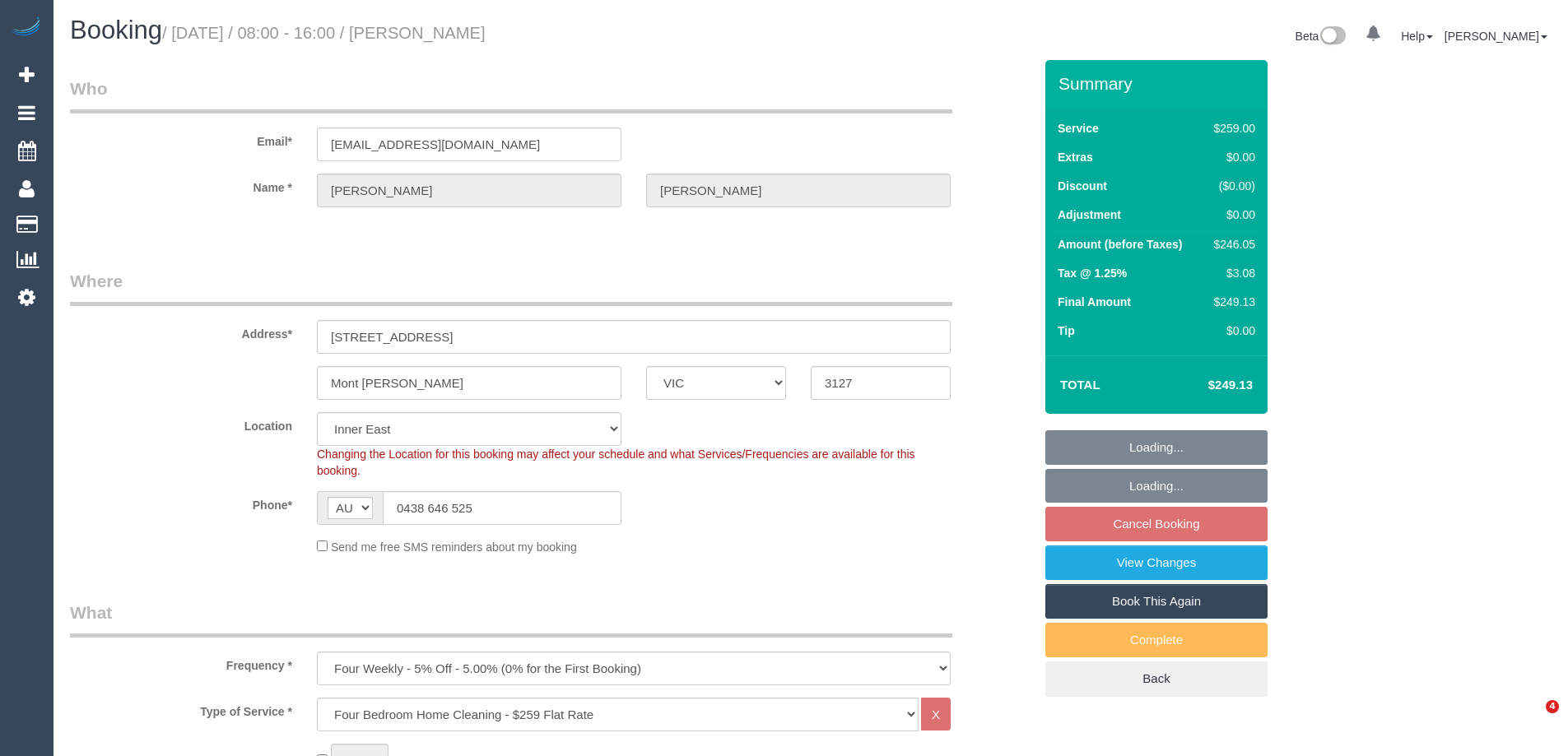
select select "number:22"
select select "number:34"
select select "number:13"
select select "VIC"
select select "number:27"
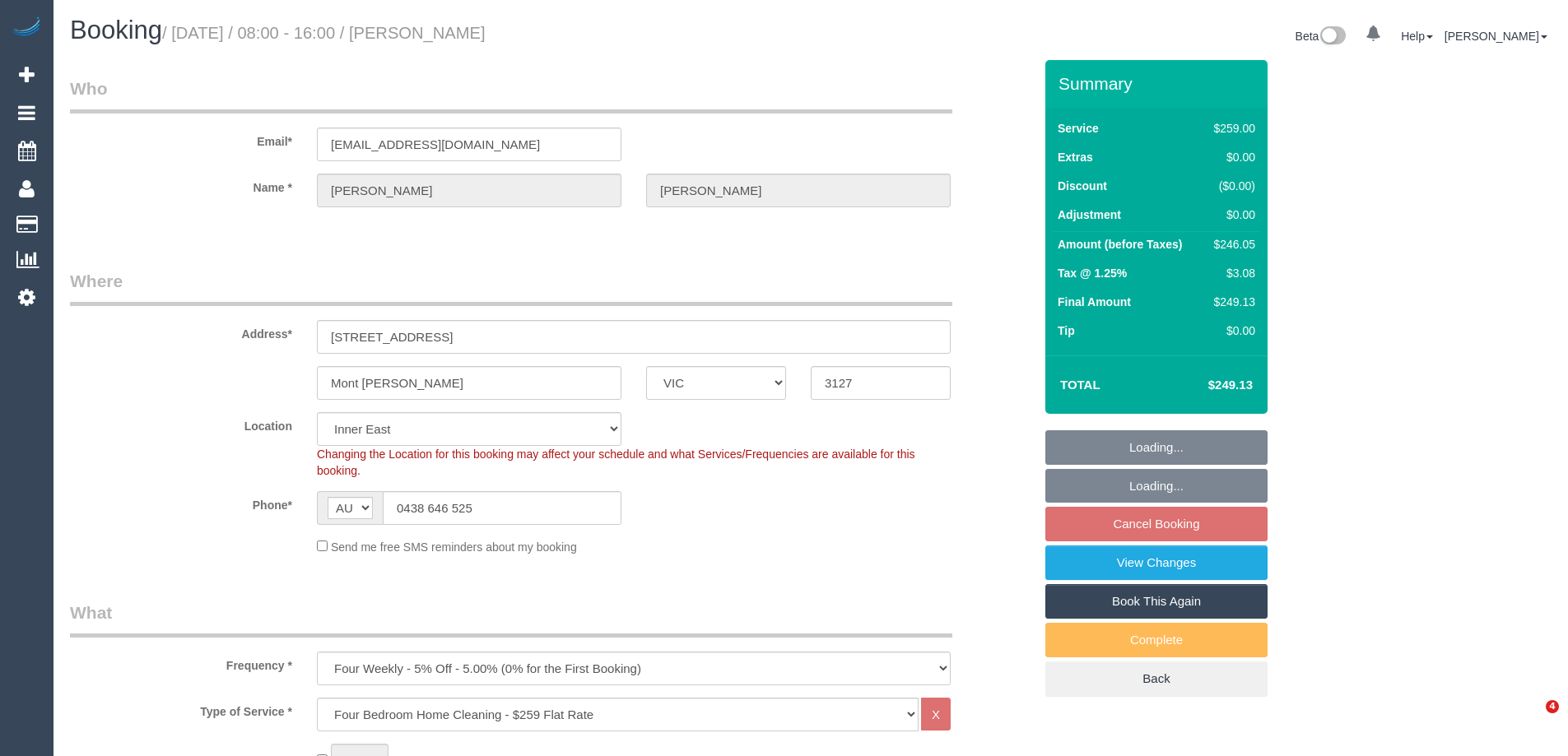
select select "number:14"
select select "number:19"
select select "number:22"
select select "number:34"
select select "number:13"
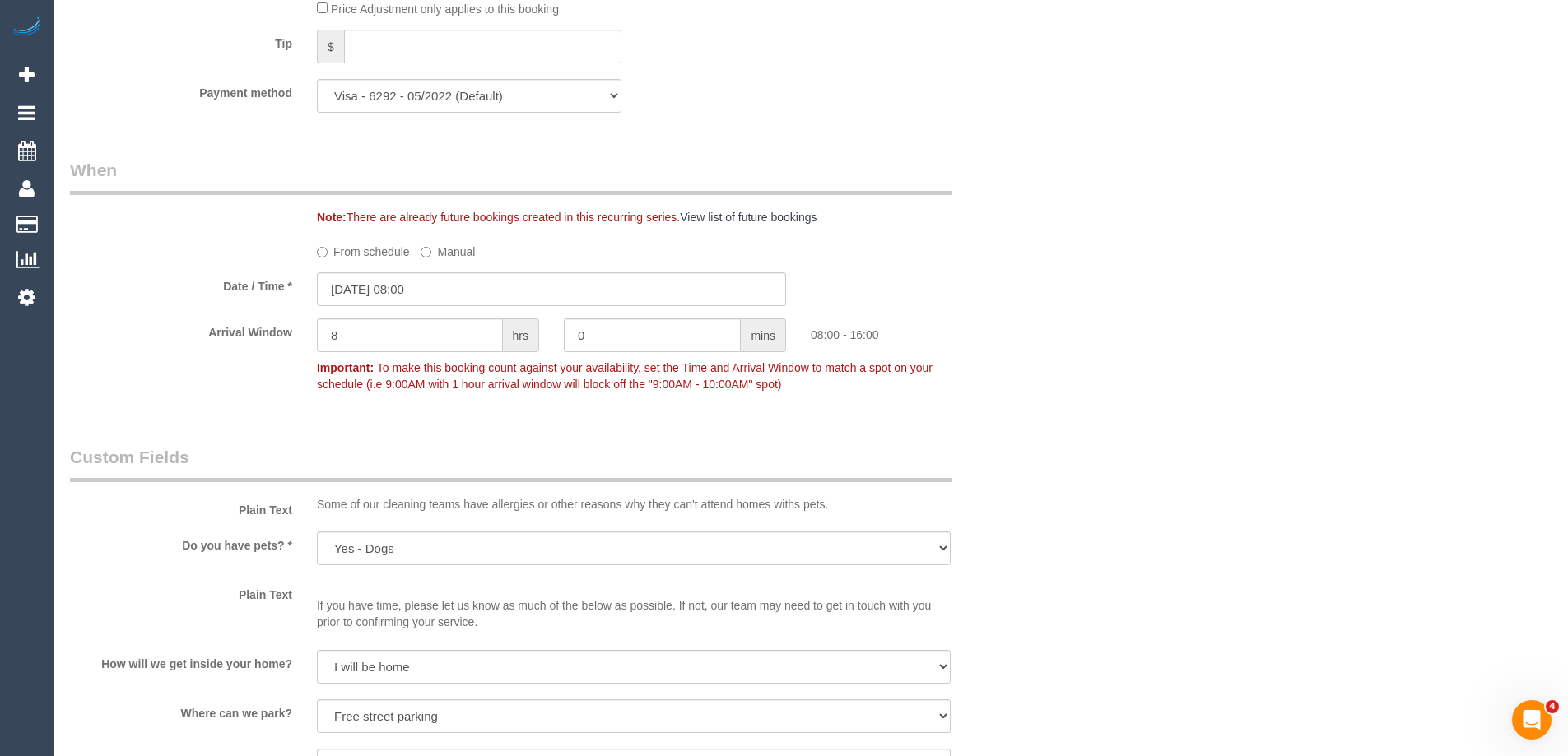
scroll to position [2787, 0]
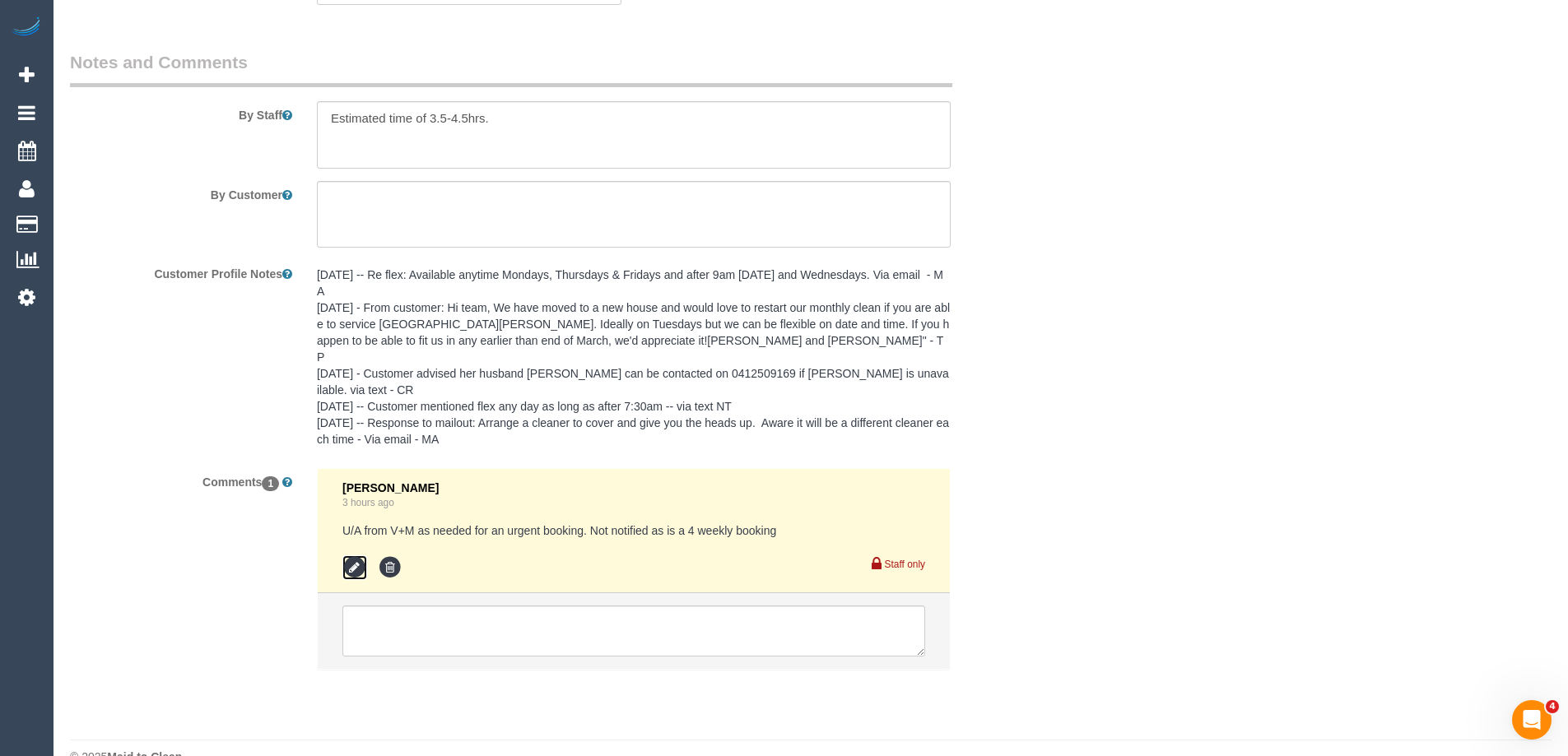
click at [347, 556] on icon at bounding box center [354, 568] width 25 height 25
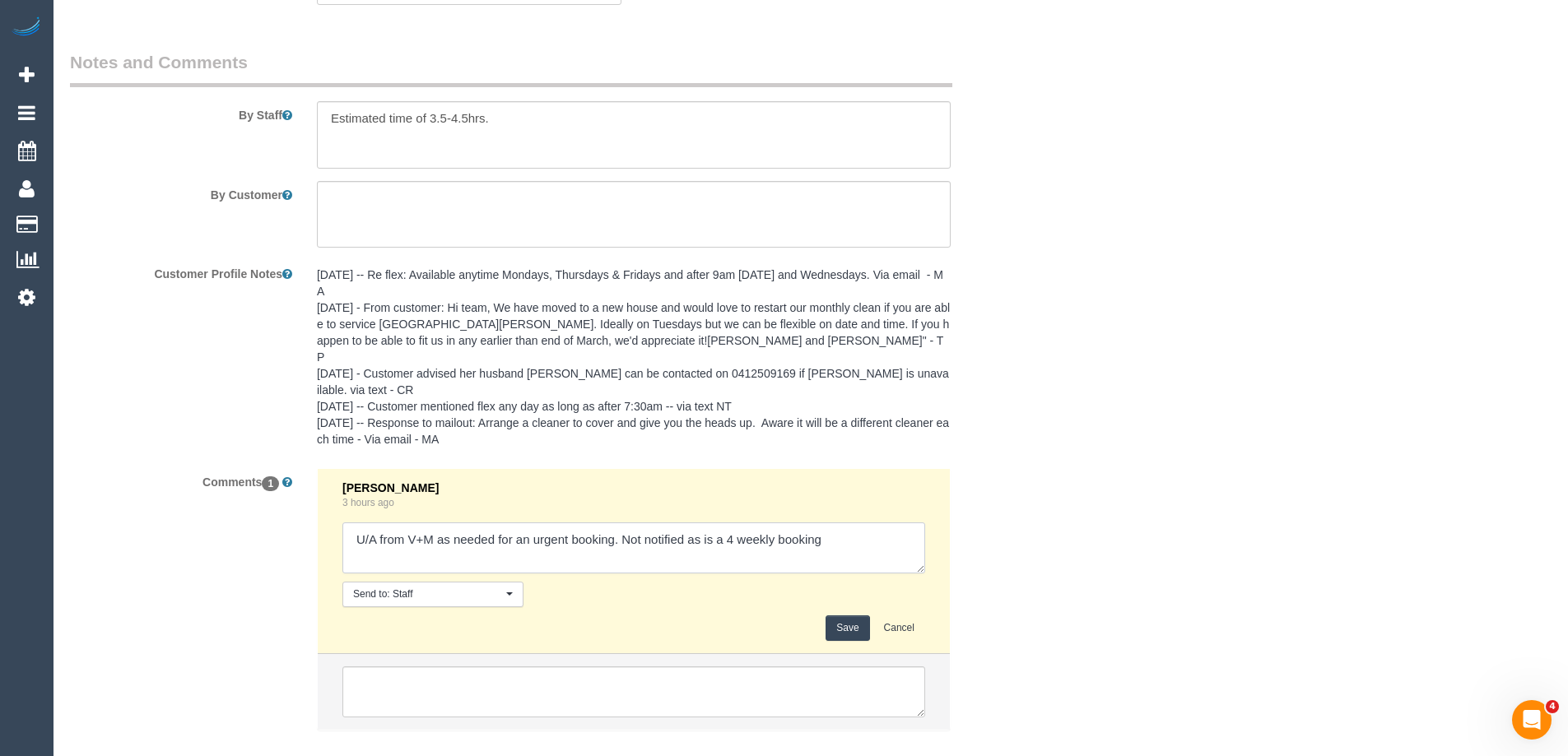
drag, startPoint x: 623, startPoint y: 504, endPoint x: 1020, endPoint y: 501, distance: 397.0
click at [1020, 501] on div "Comments 1 Steve Cranston 3 hours ago Send to: Staff Nothing selected Send to: …" at bounding box center [551, 608] width 987 height 279
type textarea "U/A from V+M as needed for an urgent booking. Notified via email"
click at [840, 616] on button "Save" at bounding box center [847, 628] width 44 height 25
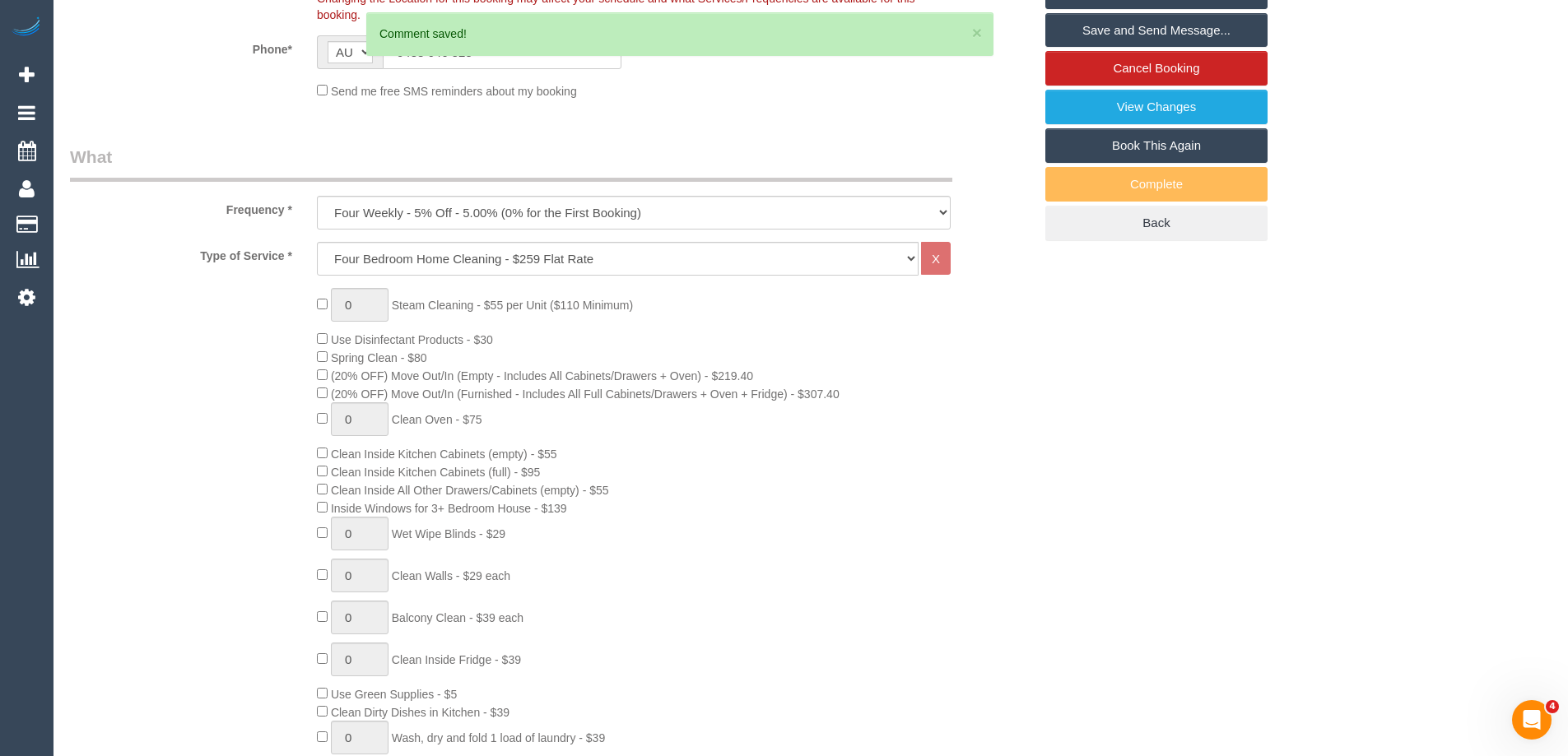
scroll to position [0, 0]
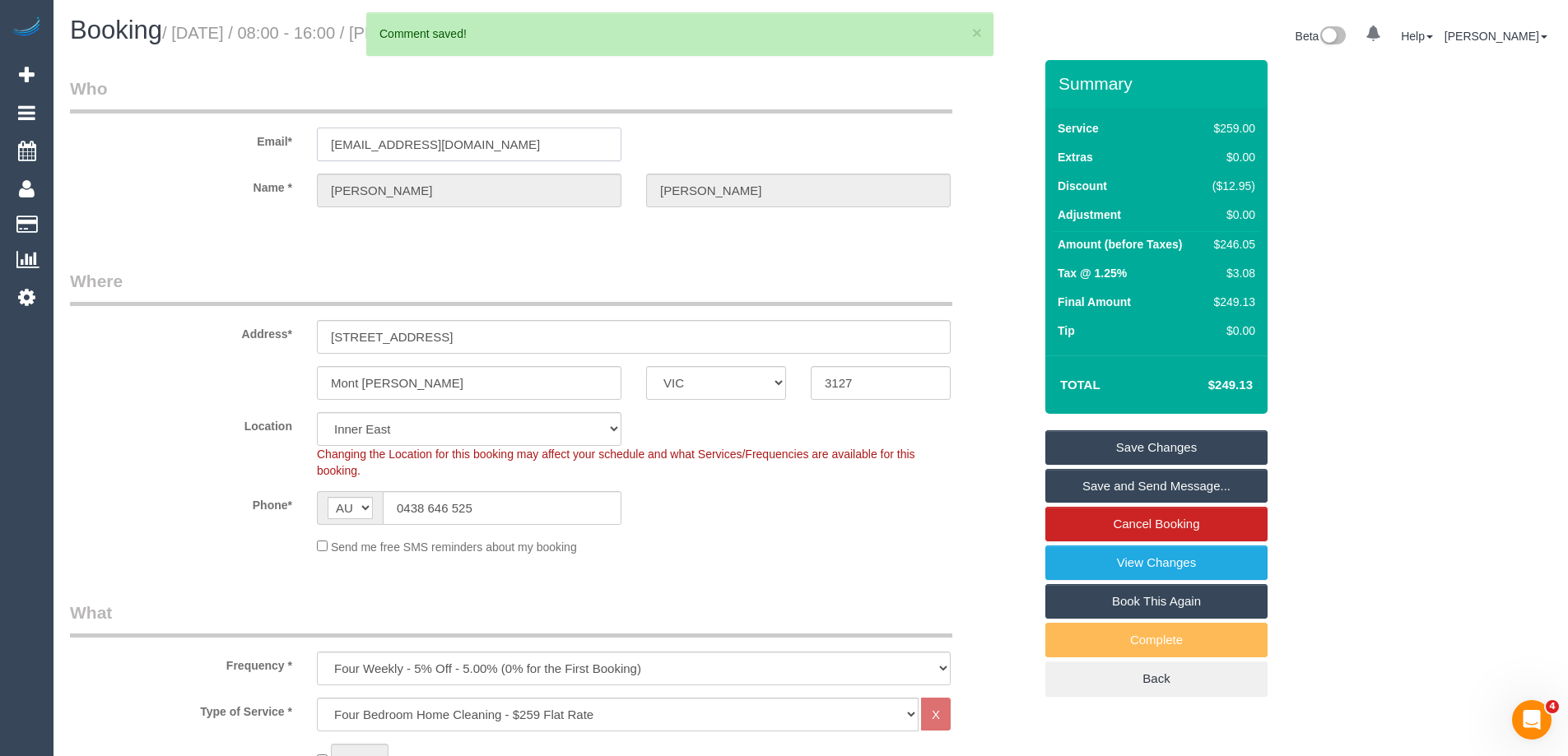
drag, startPoint x: 568, startPoint y: 145, endPoint x: 62, endPoint y: 149, distance: 506.0
click at [67, 142] on div "Email* clairewallisdesign@gmail.com" at bounding box center [551, 118] width 987 height 84
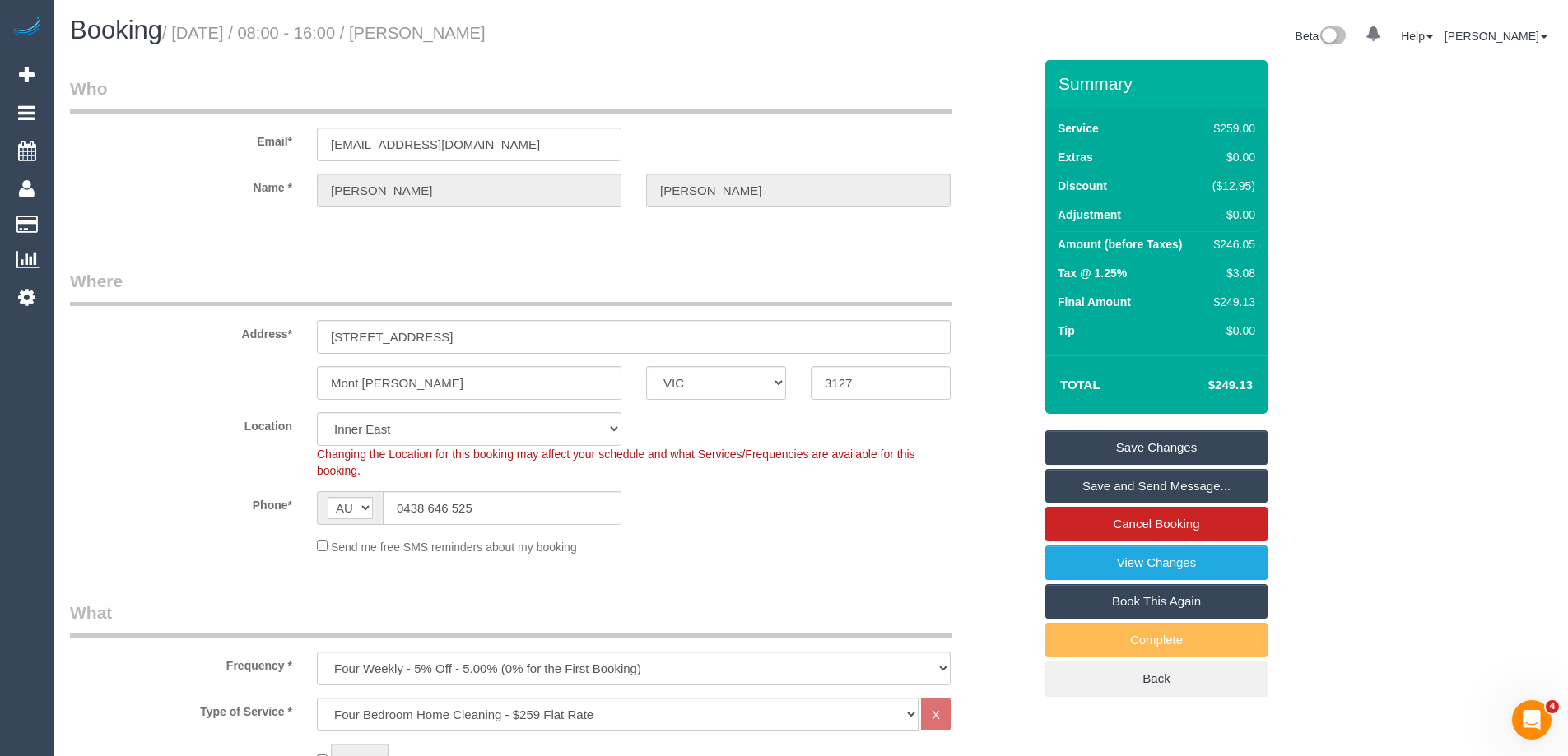
click at [1082, 492] on link "Save and Send Message..." at bounding box center [1157, 486] width 223 height 34
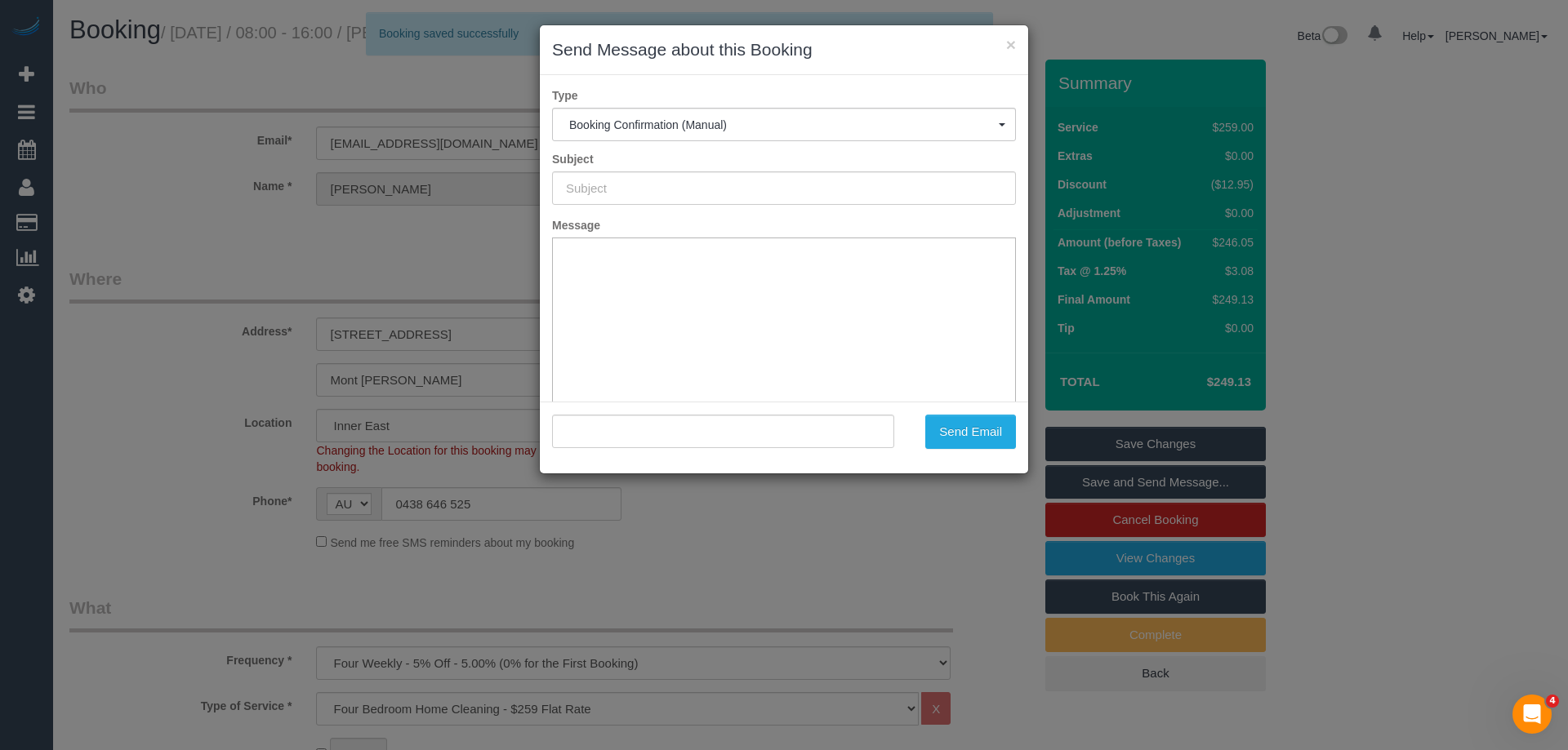
type input "Booking Confirmed"
type input ""Claire Wallis" <clairewallisdesign@gmail.com>"
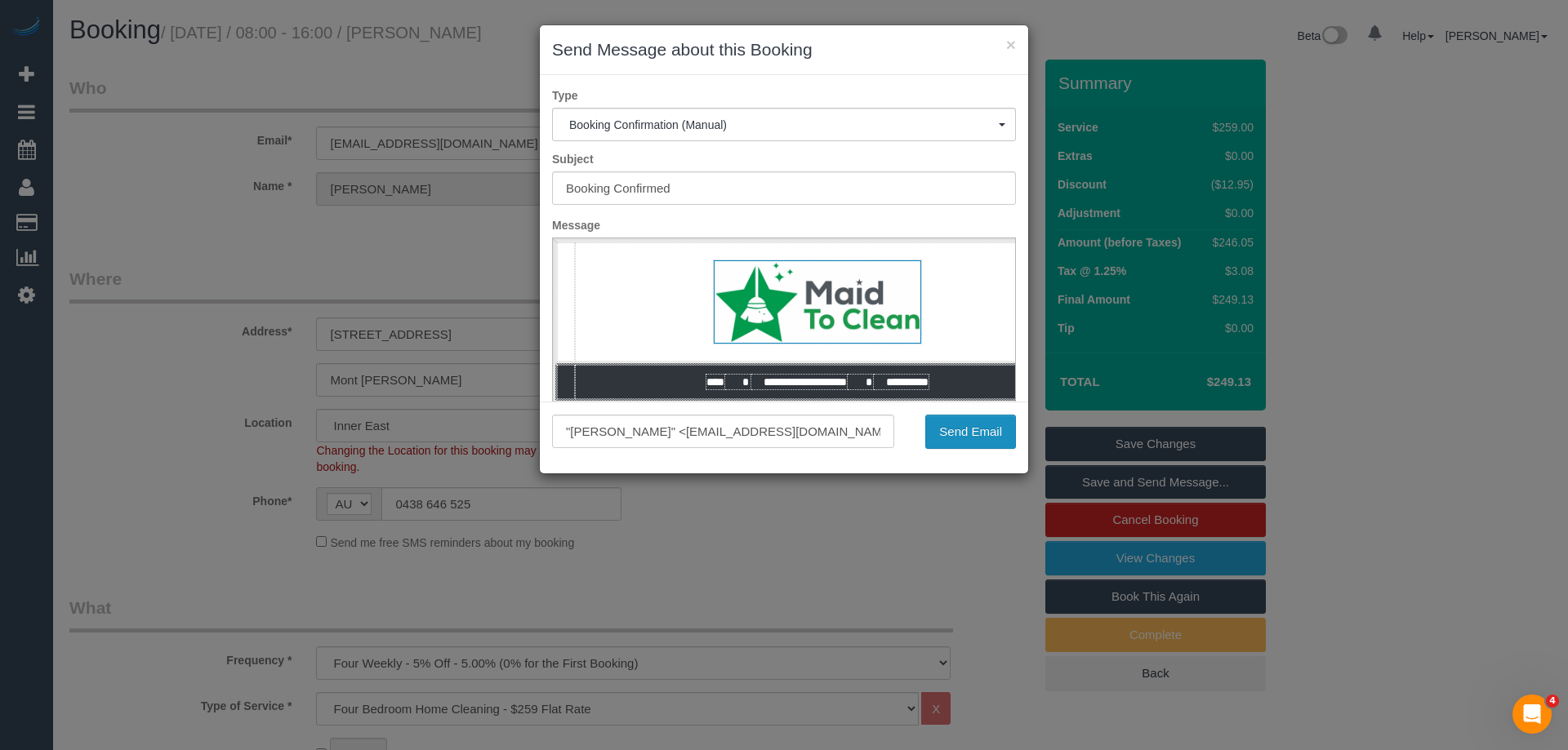
click at [970, 438] on button "Send Email" at bounding box center [970, 432] width 90 height 34
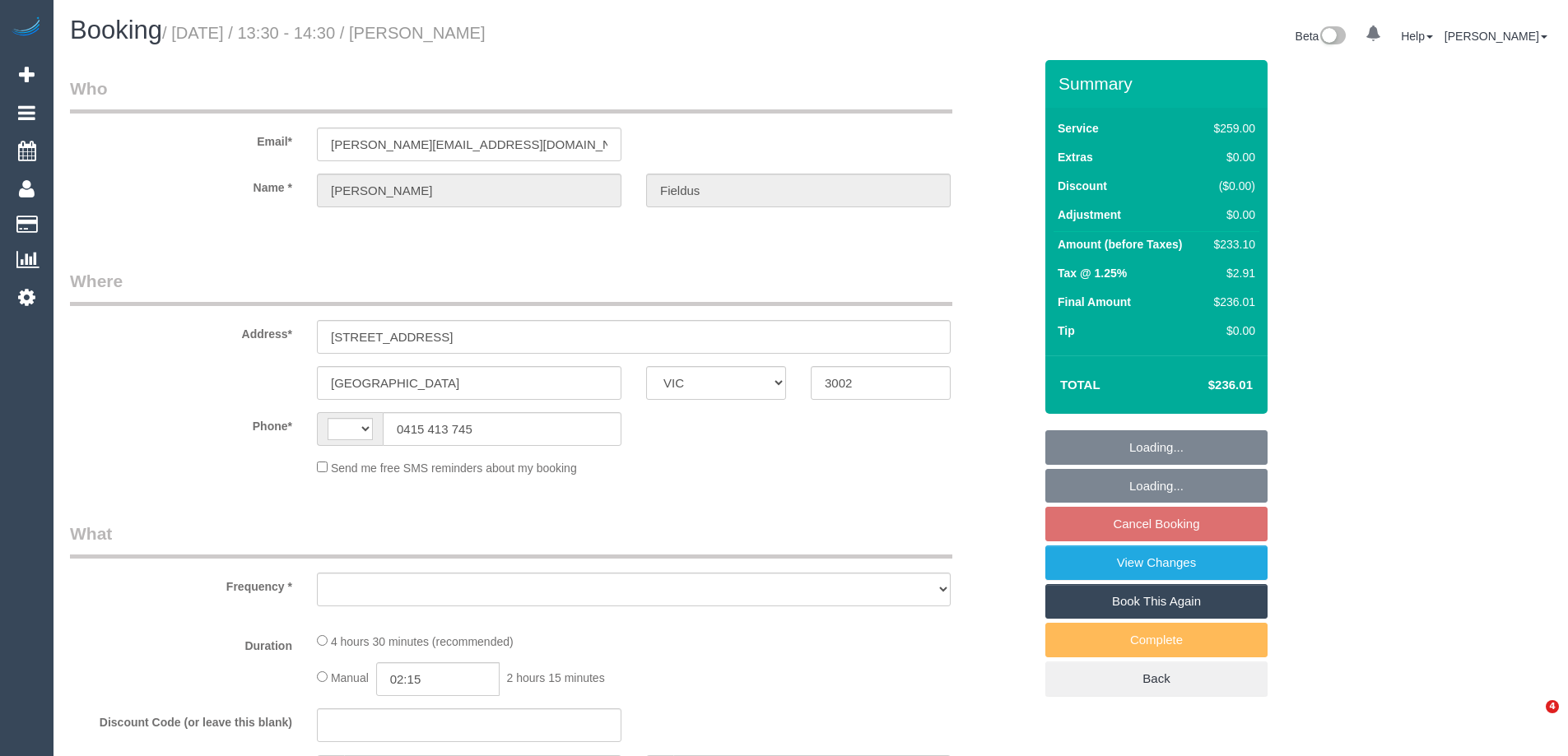
select select "VIC"
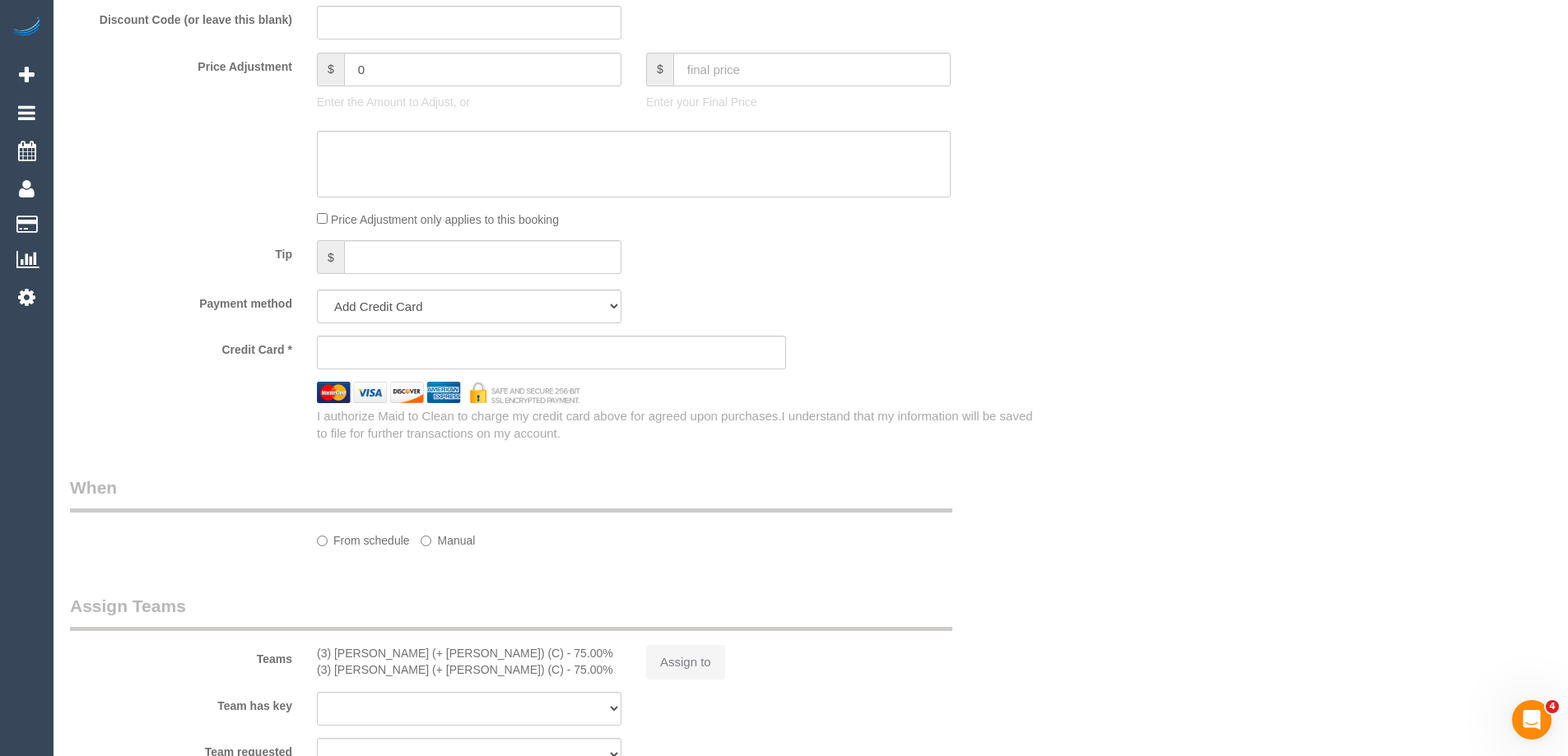
select select "string:AU"
select select "object:532"
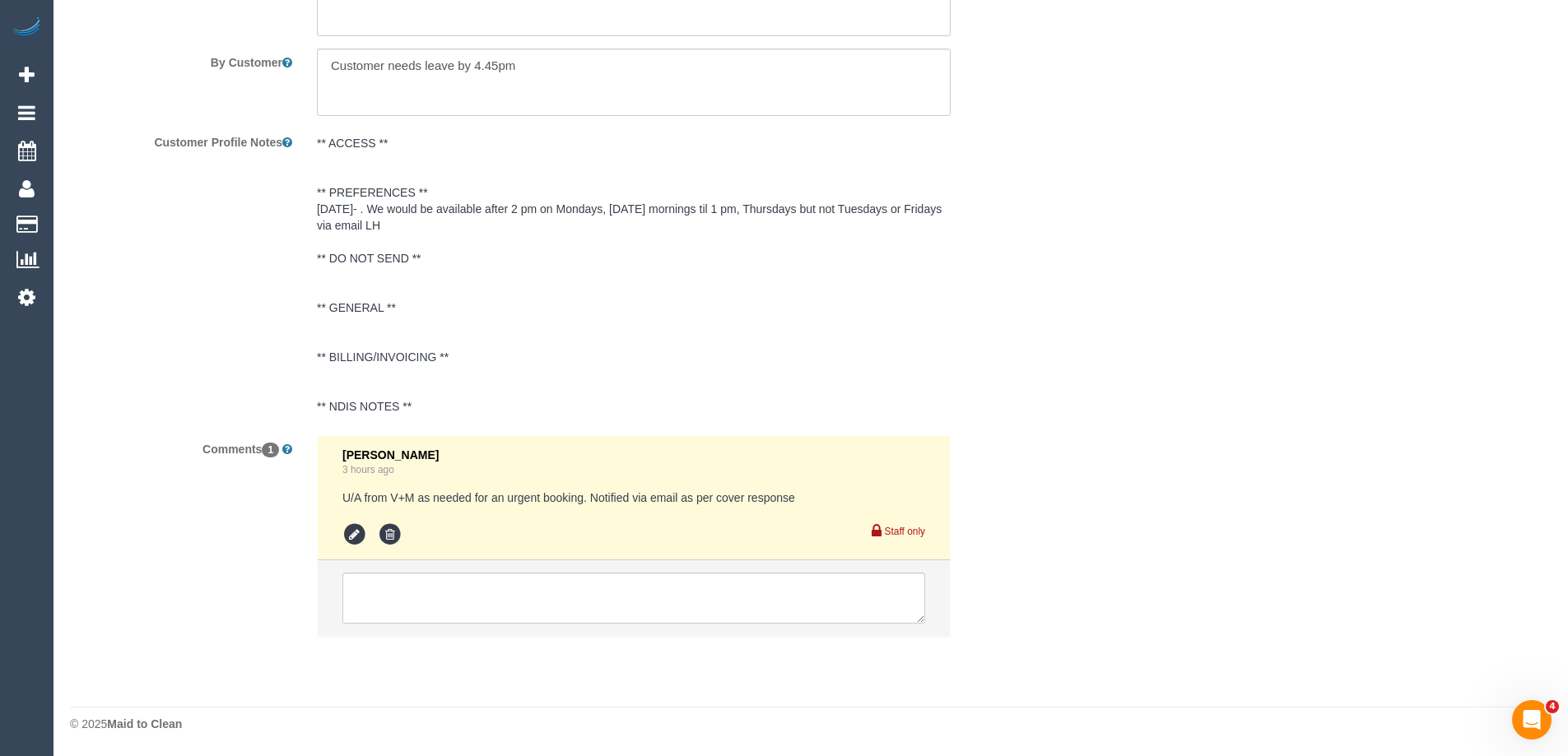
select select "string:stripe-pm_1MEquW2GScqysDRV5JrZpsk4"
select select "number:27"
select select "number:14"
select select "number:18"
select select "number:24"
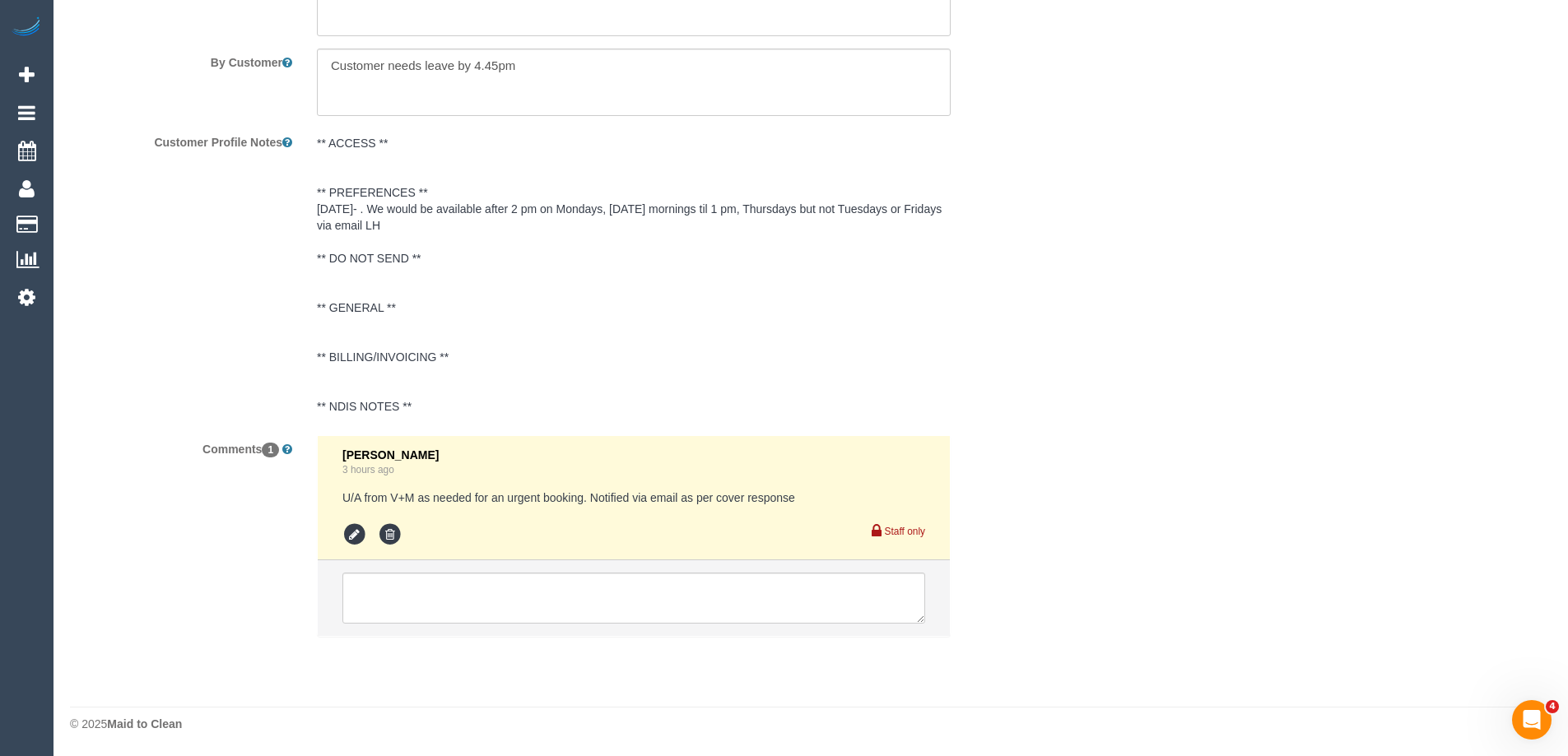
select select "number:34"
select select "number:26"
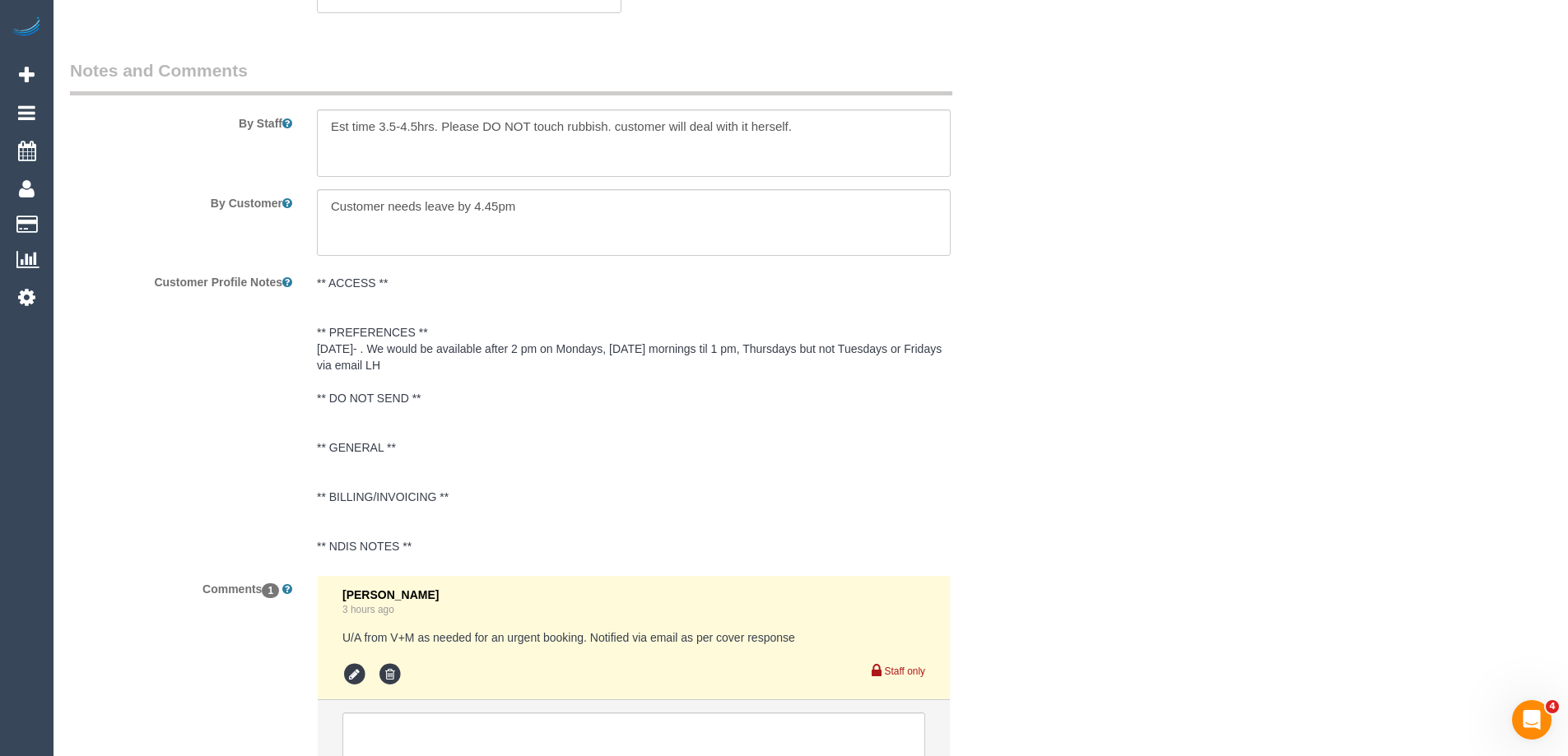
select select "object:1632"
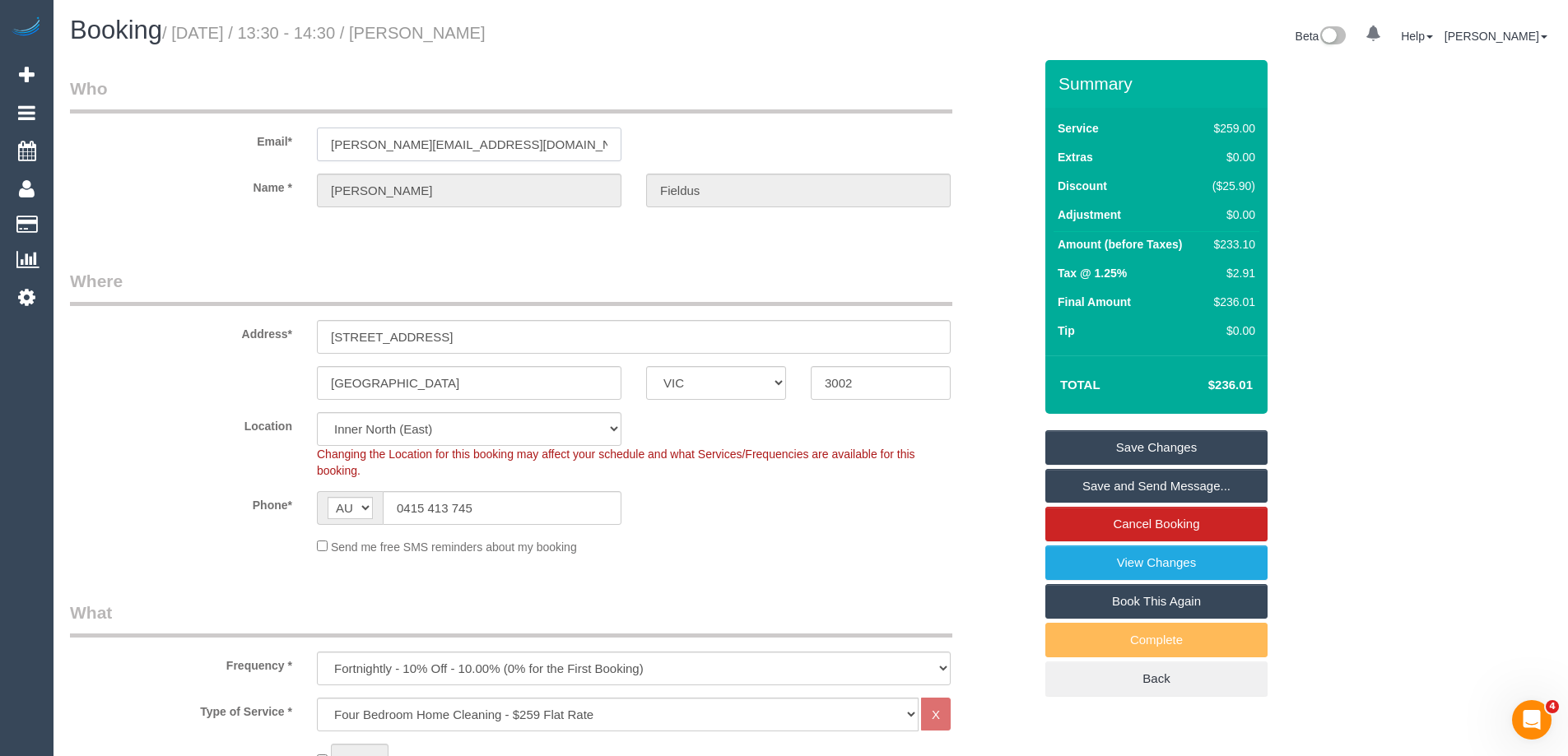
drag, startPoint x: 519, startPoint y: 144, endPoint x: 395, endPoint y: 179, distance: 128.8
click at [1097, 485] on link "Save and Send Message..." at bounding box center [1157, 486] width 223 height 34
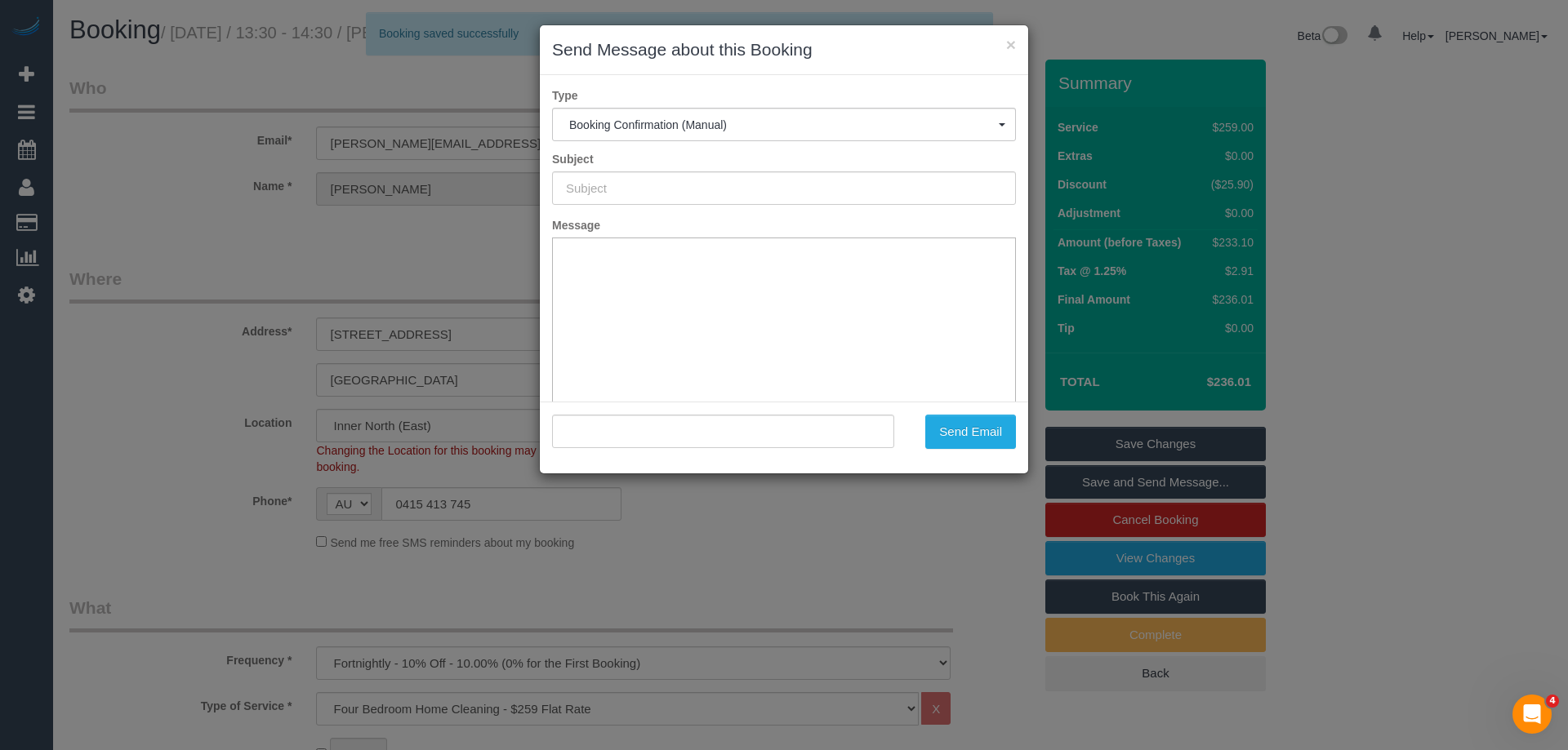
type input "Booking Confirmed"
type input ""Elizabeth Fieldus" <elizabeth.fieldus@gmail.com>"
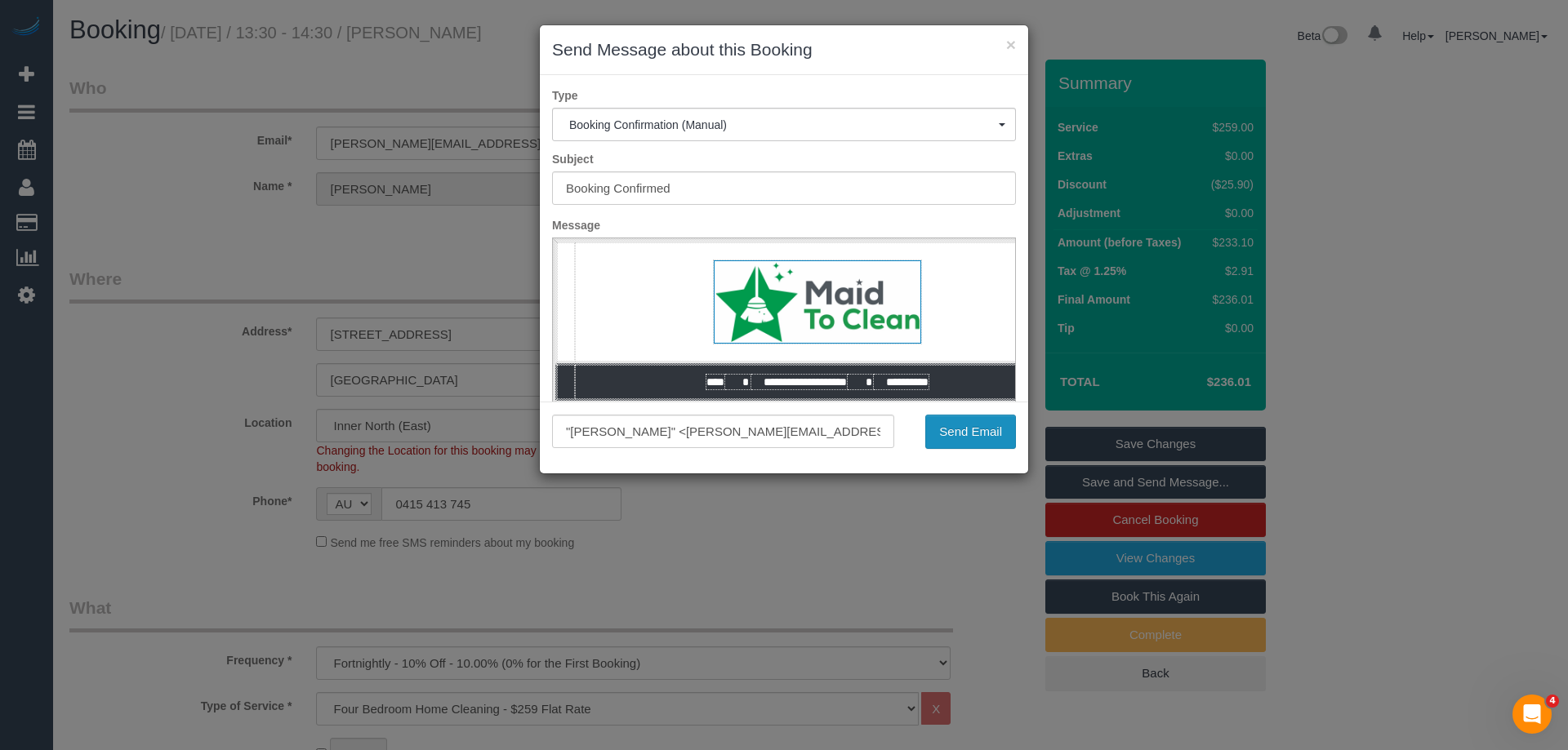
click at [976, 428] on button "Send Email" at bounding box center [970, 432] width 90 height 34
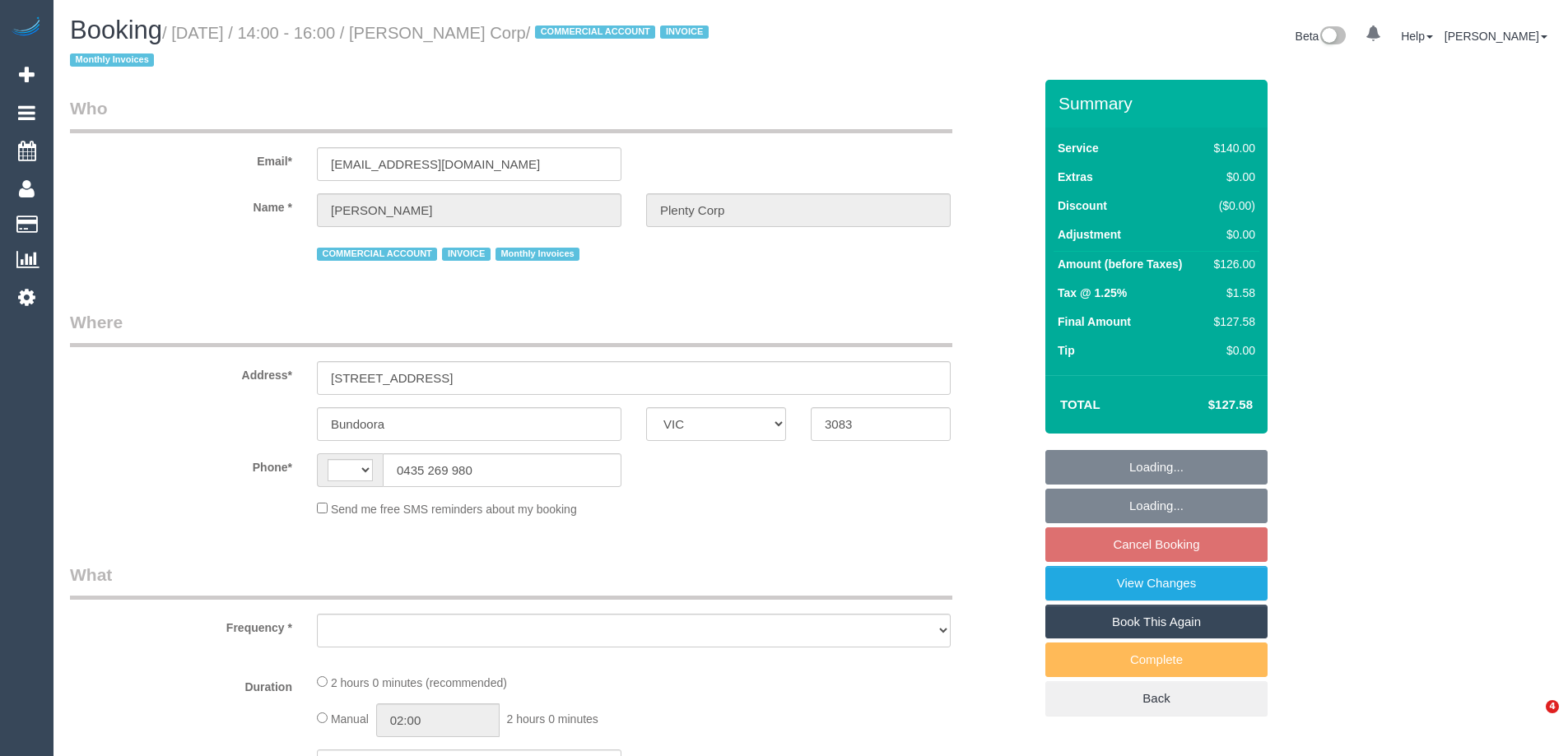
select select "VIC"
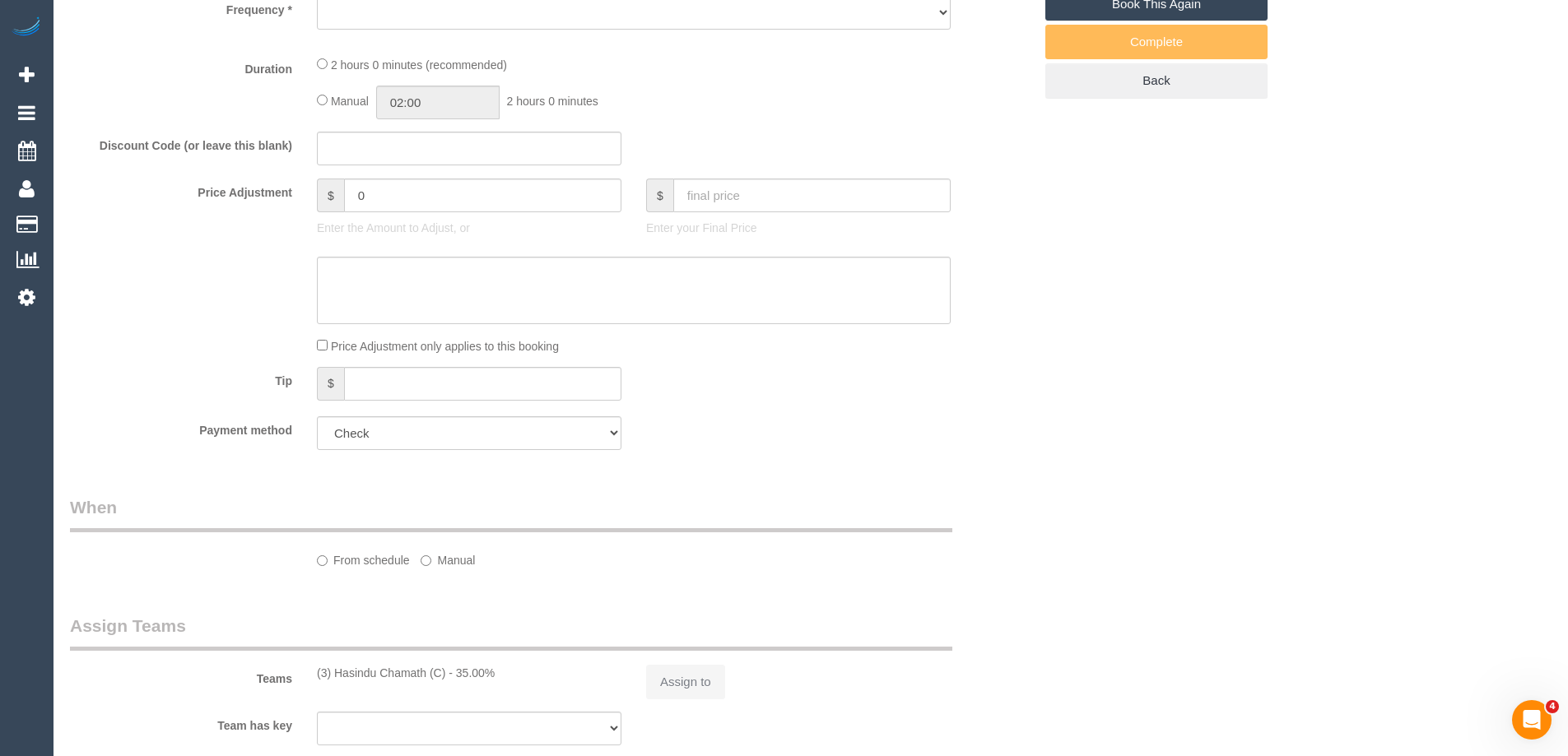
select select "string:AU"
select select "object:550"
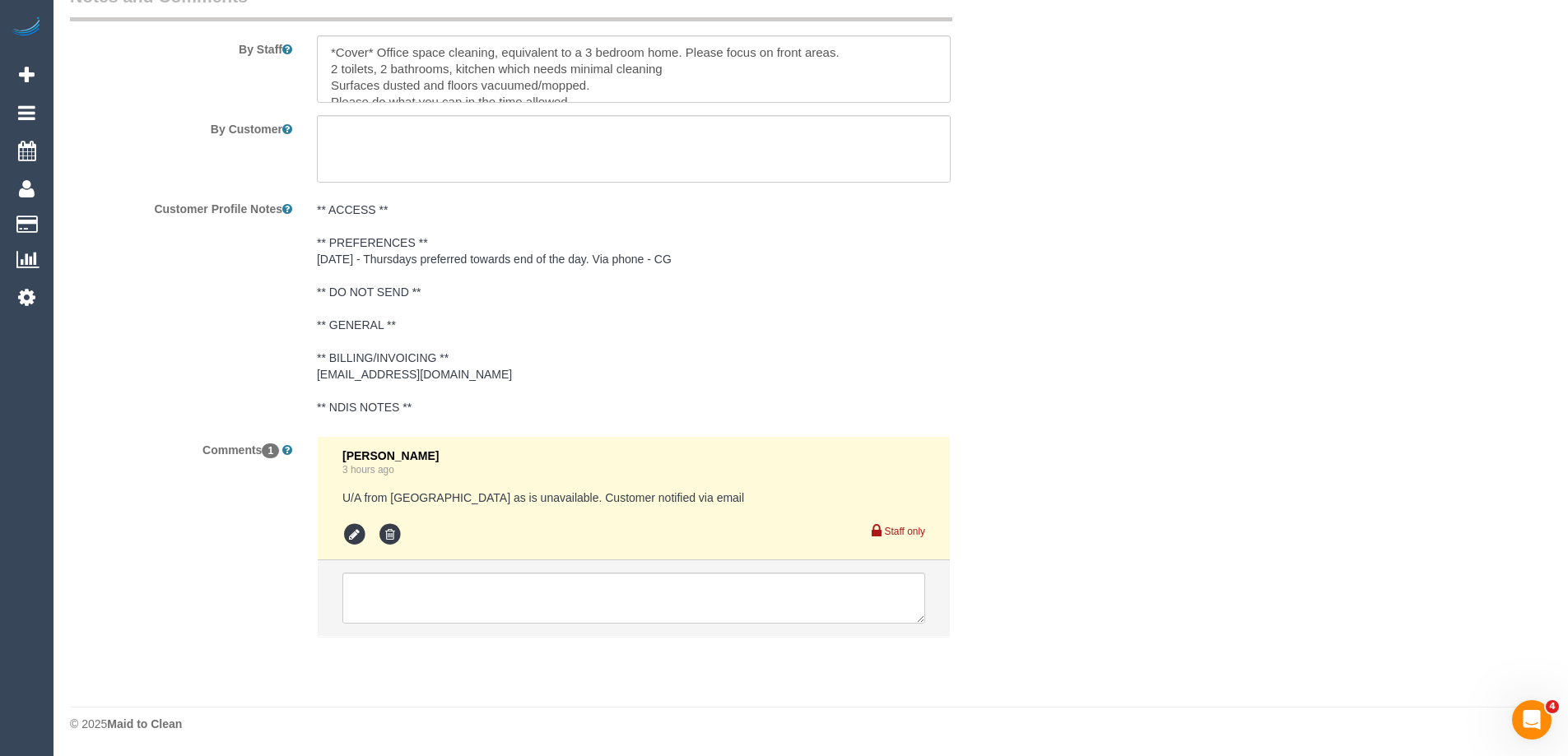
scroll to position [2682, 0]
select select "number:28"
select select "number:14"
select select "number:18"
select select "number:24"
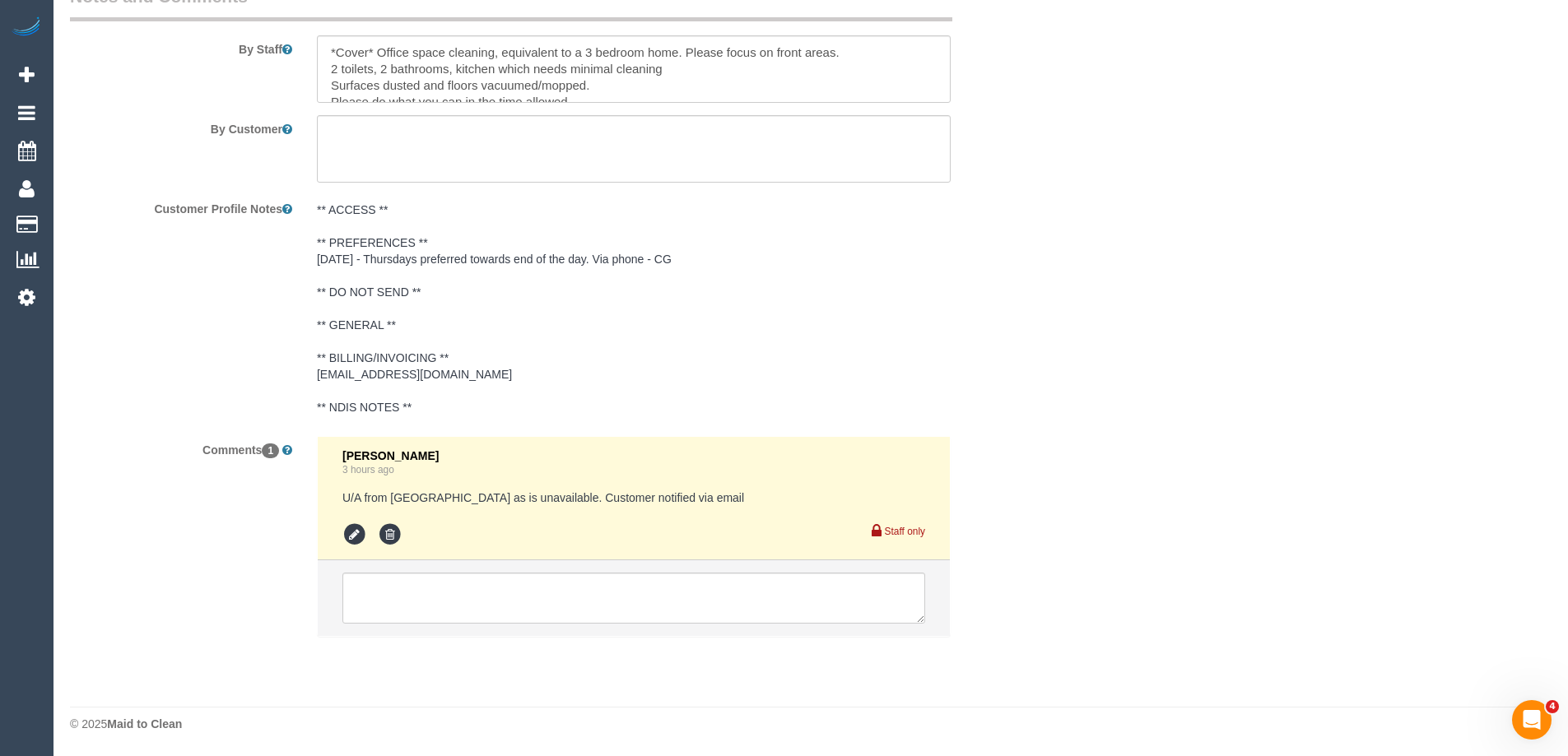
select select "number:34"
select select "number:11"
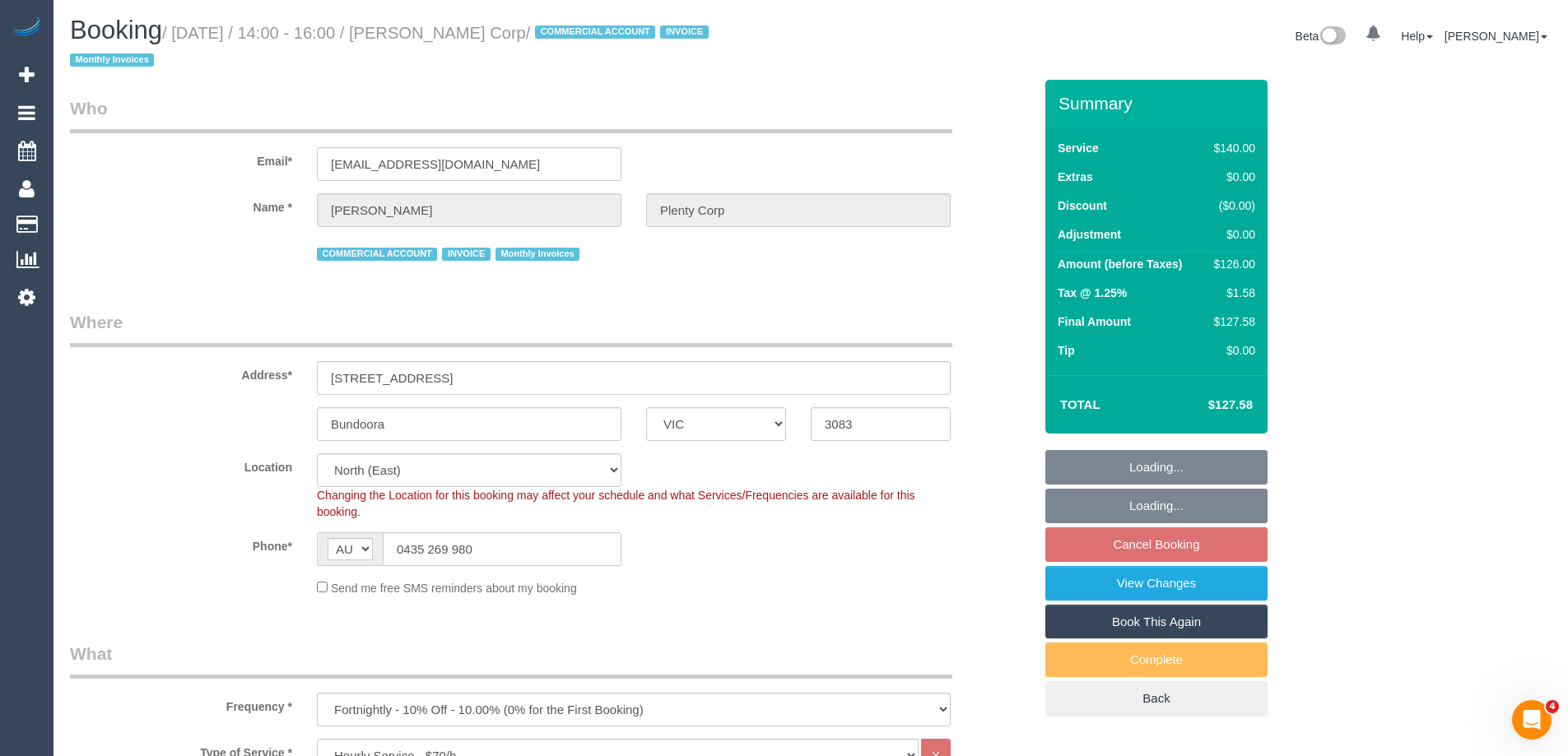
select select "object:871"
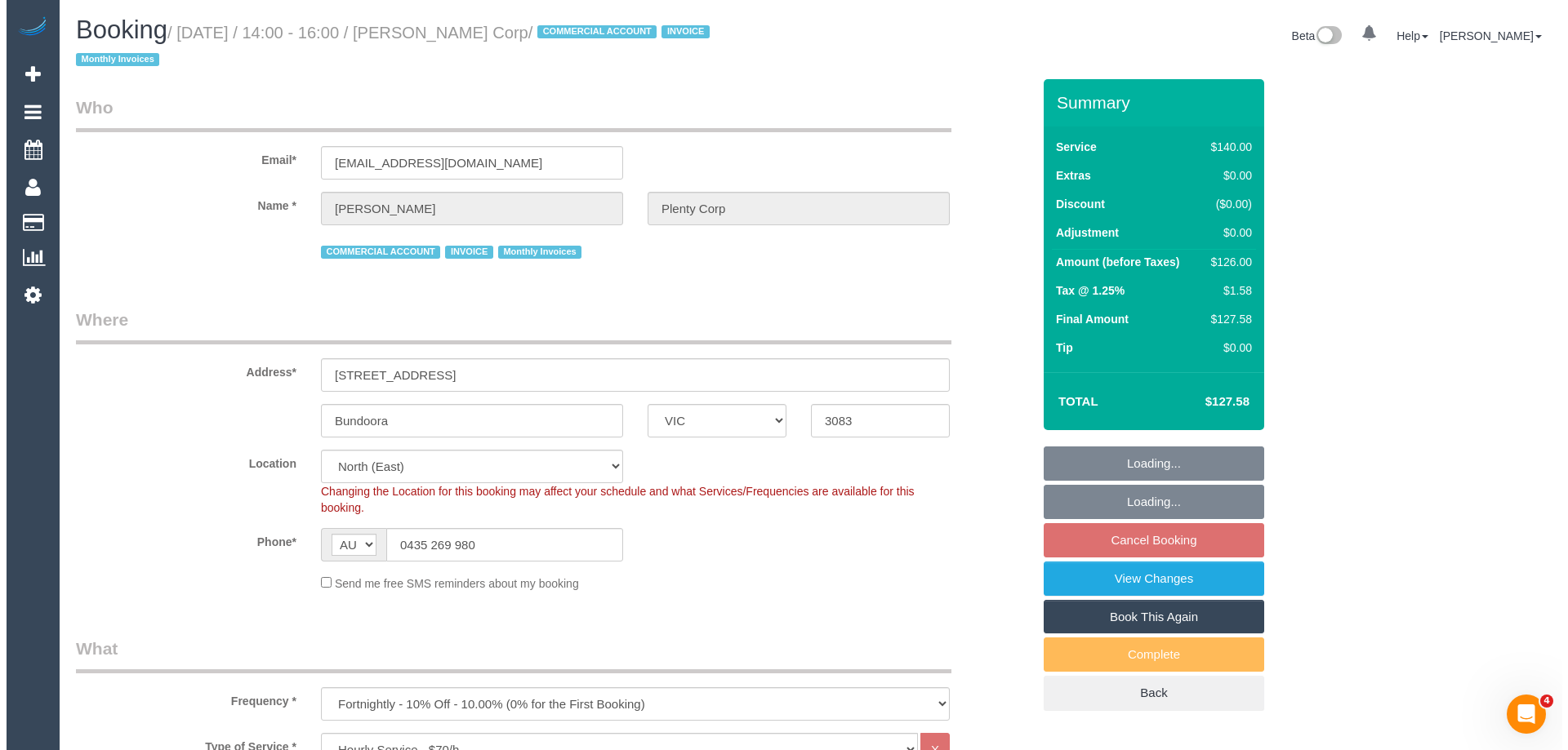
scroll to position [4, 0]
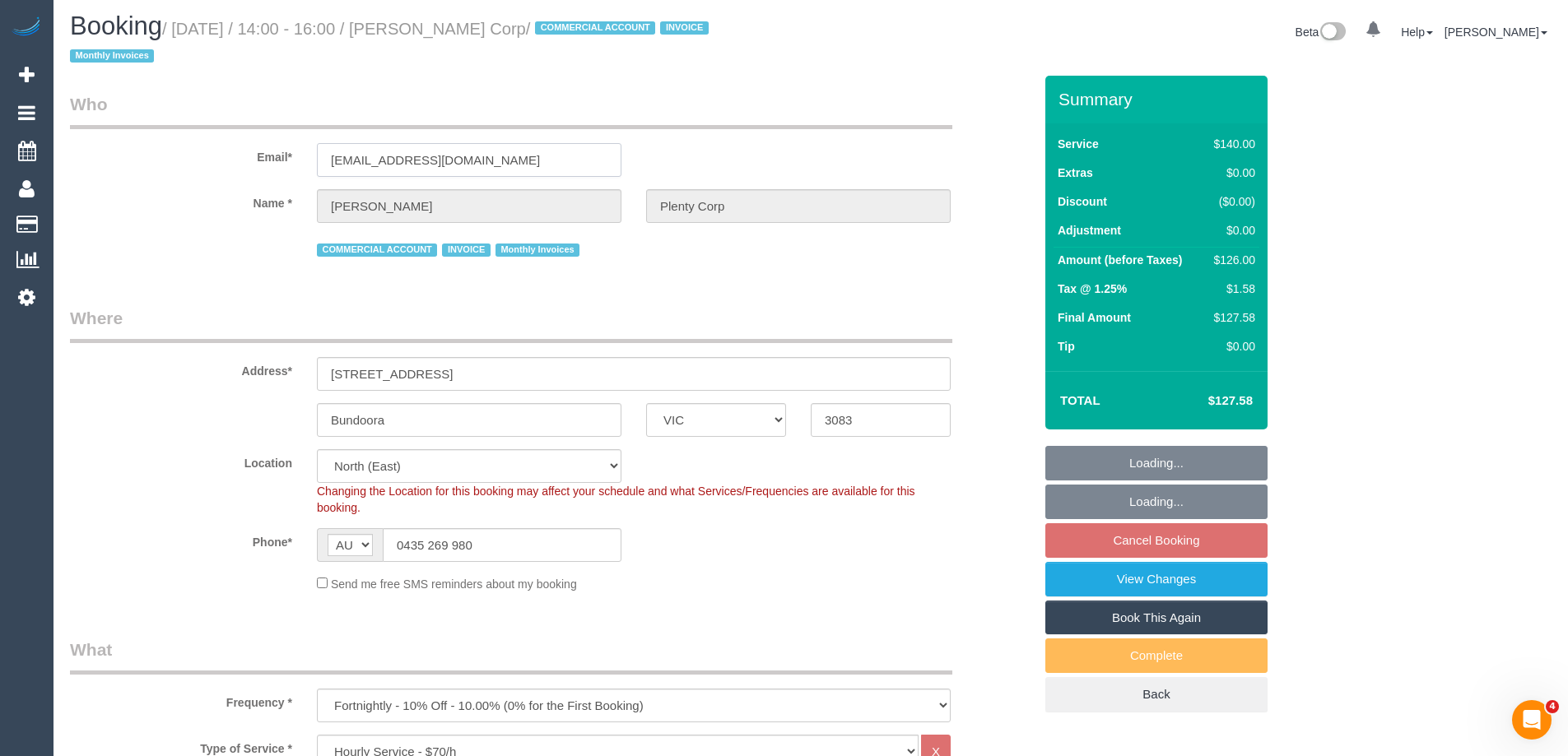
drag, startPoint x: 520, startPoint y: 160, endPoint x: 156, endPoint y: 160, distance: 364.0
click at [156, 160] on div "Email* bcosgriff@plentycorp.com.au" at bounding box center [551, 134] width 987 height 84
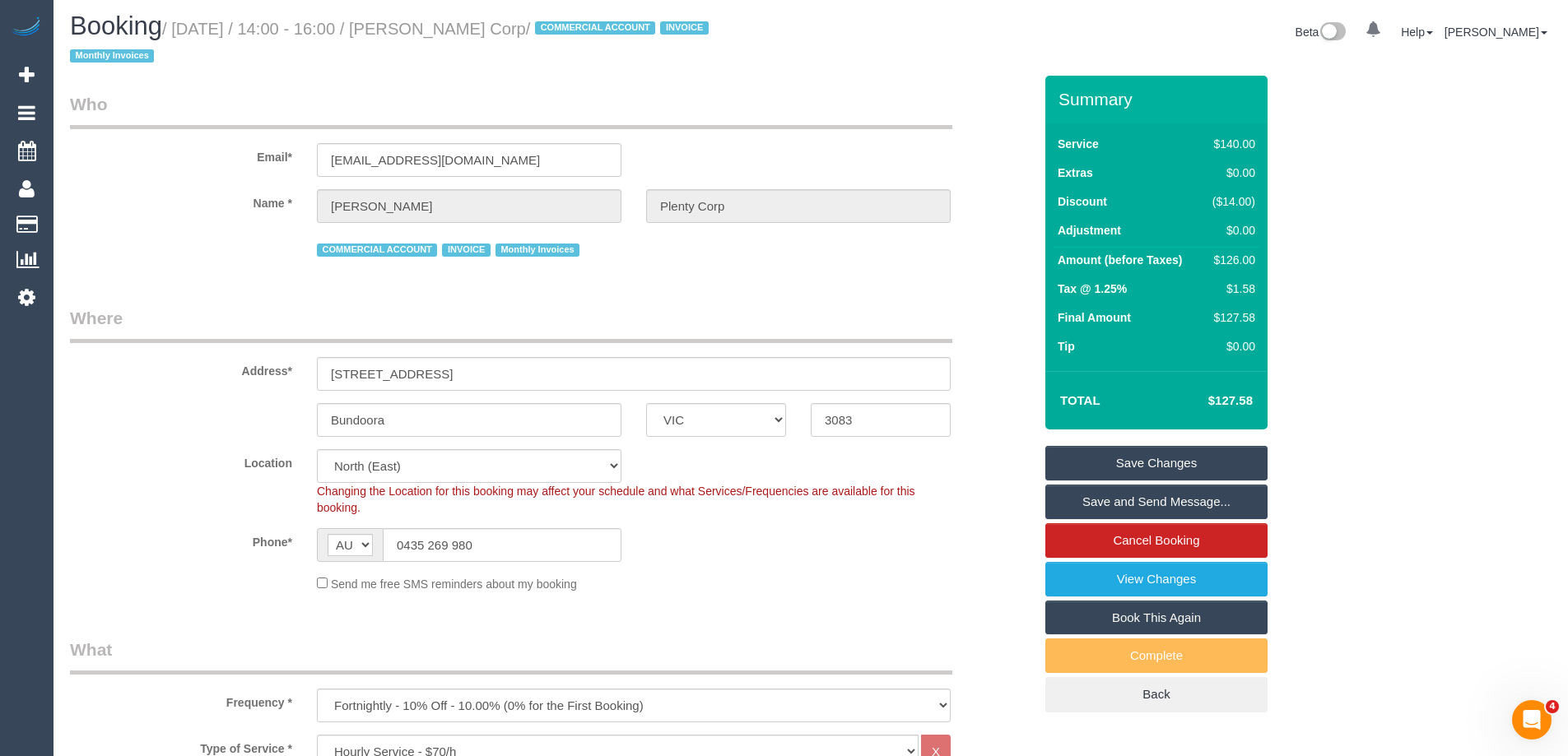
click at [1079, 499] on link "Save and Send Message..." at bounding box center [1157, 501] width 223 height 34
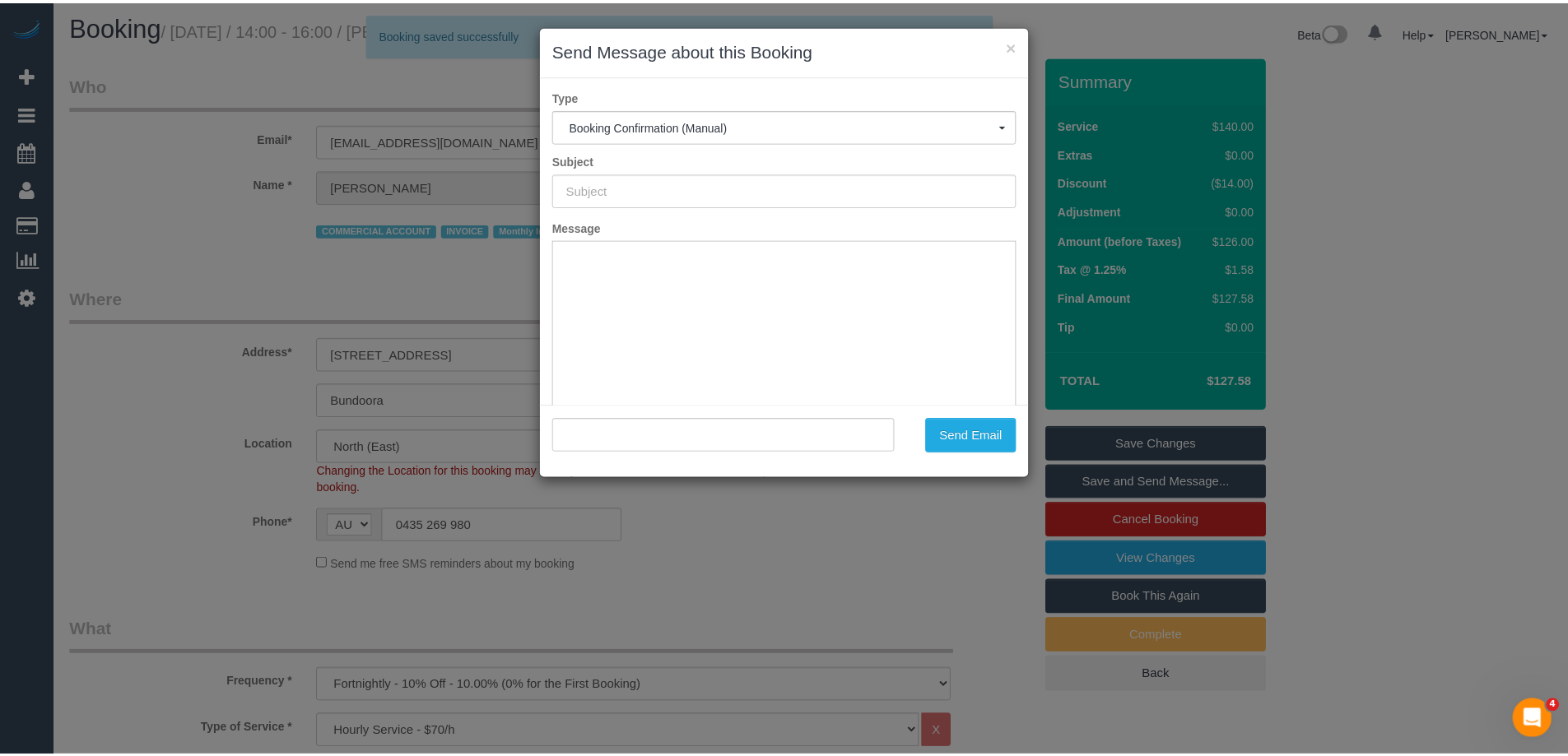
scroll to position [0, 0]
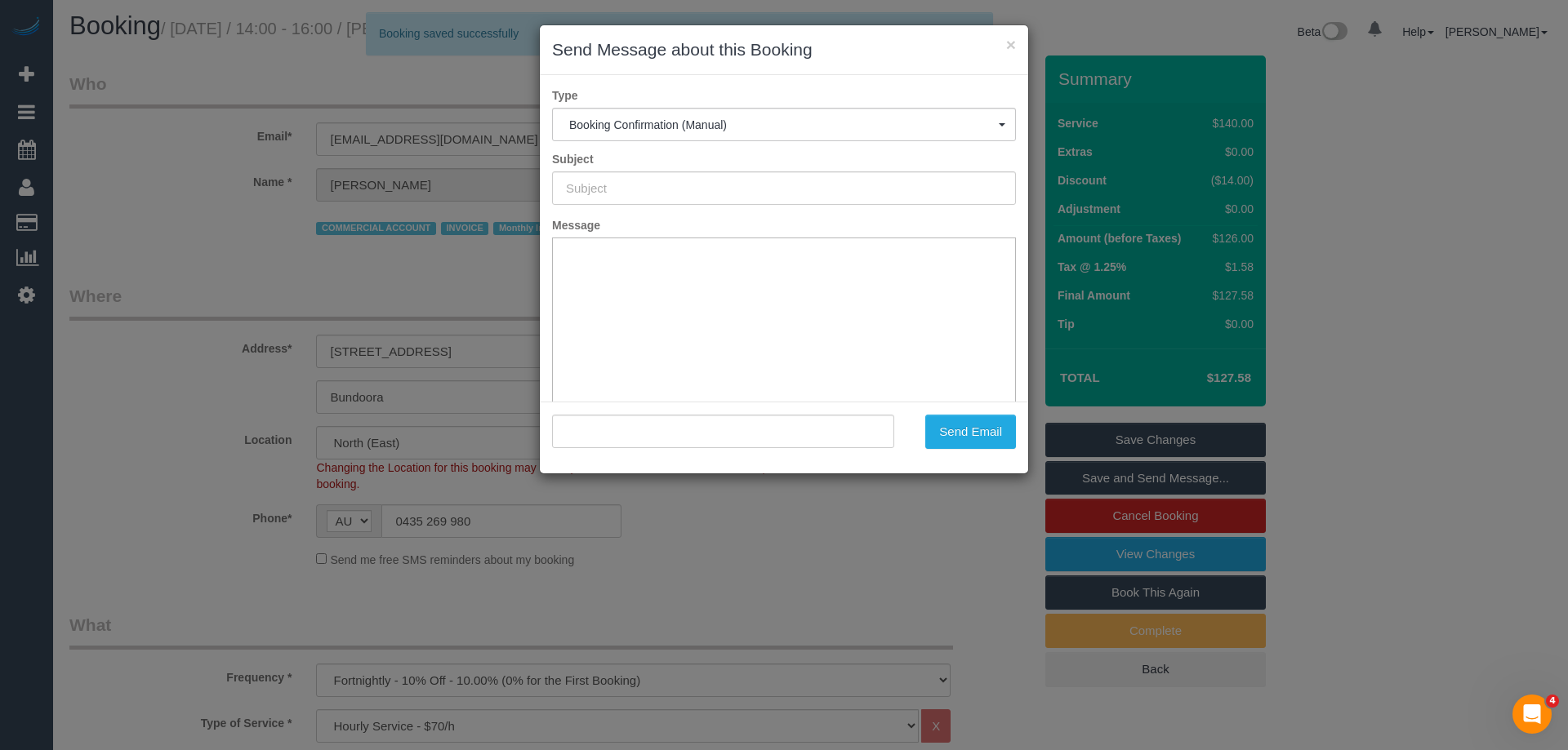
type input "Booking Confirmed"
type input ""Brendan Plenty Corp" <bcosgriff@plentycorp.com.au>"
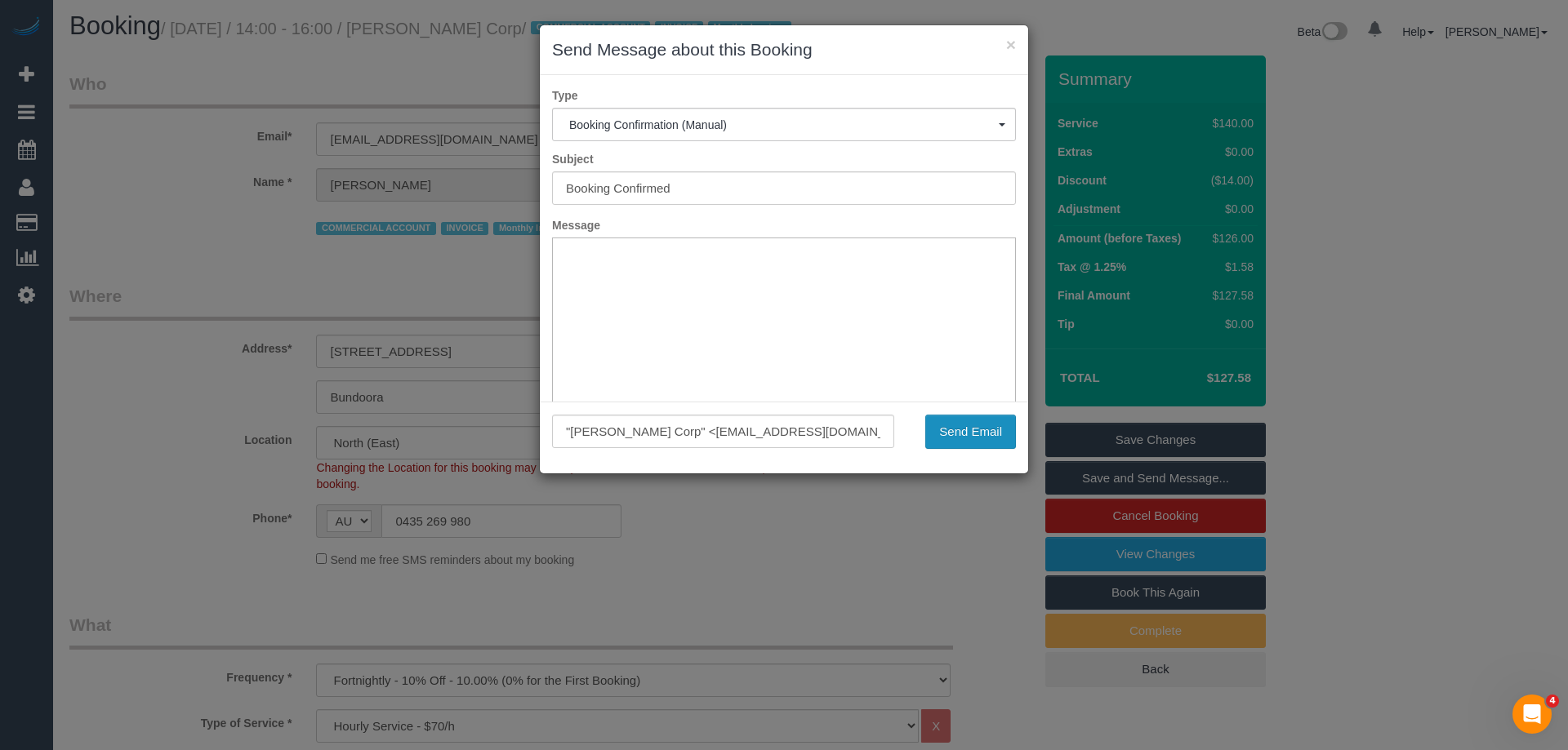
click at [981, 424] on button "Send Email" at bounding box center [970, 432] width 90 height 34
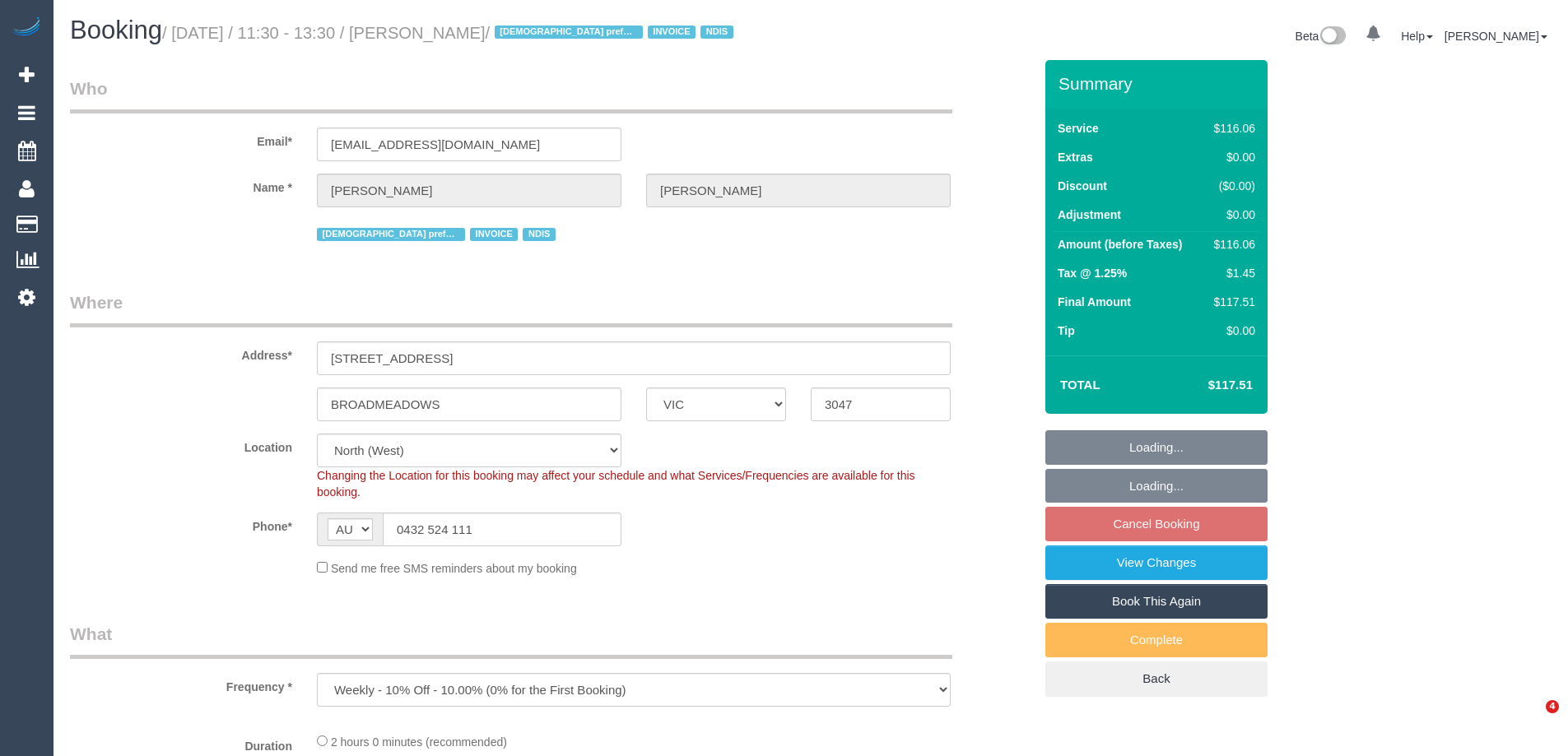
select select "VIC"
select select "string:check"
select select "number:27"
select select "number:14"
select select "number:19"
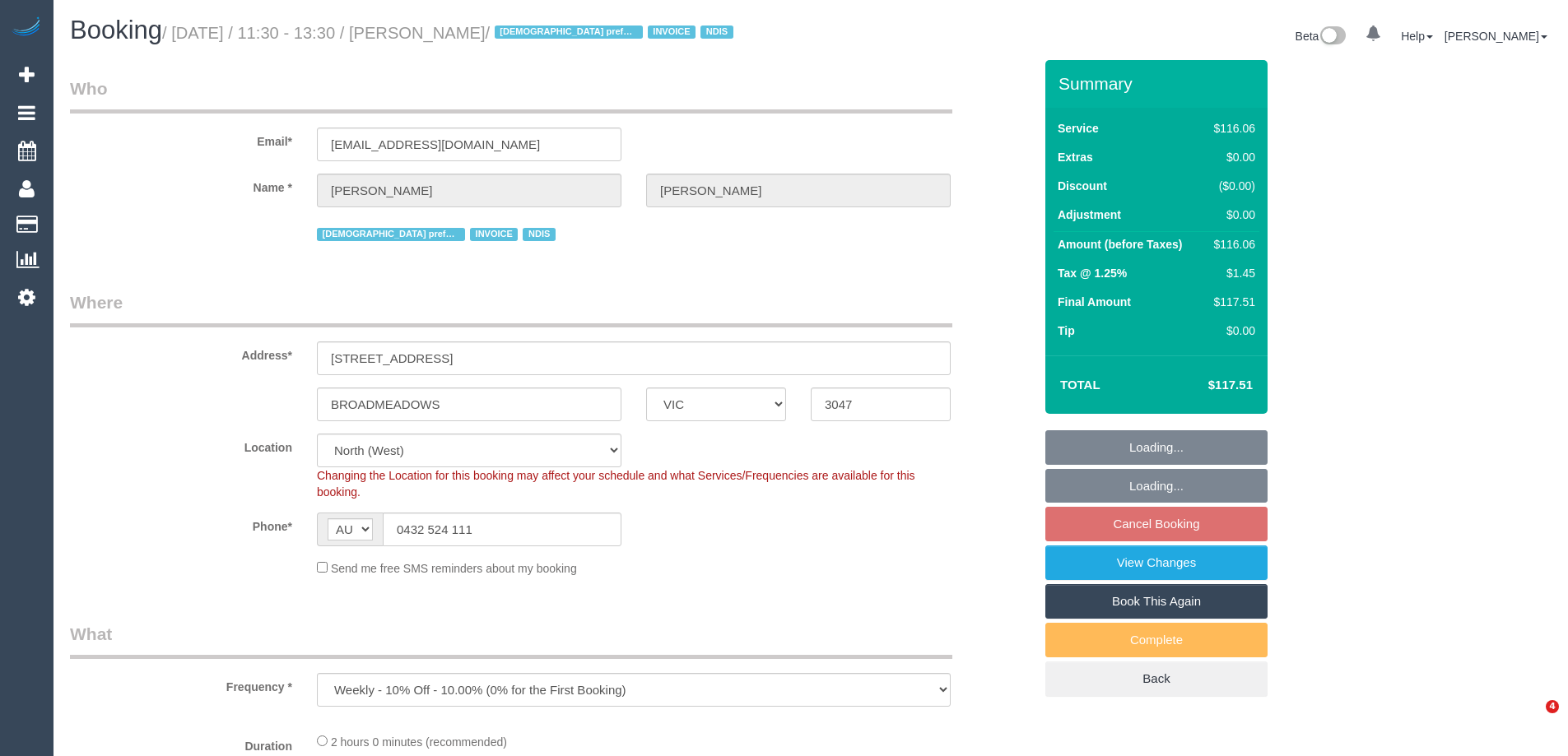
select select "number:25"
select select "number:34"
select select "object:1504"
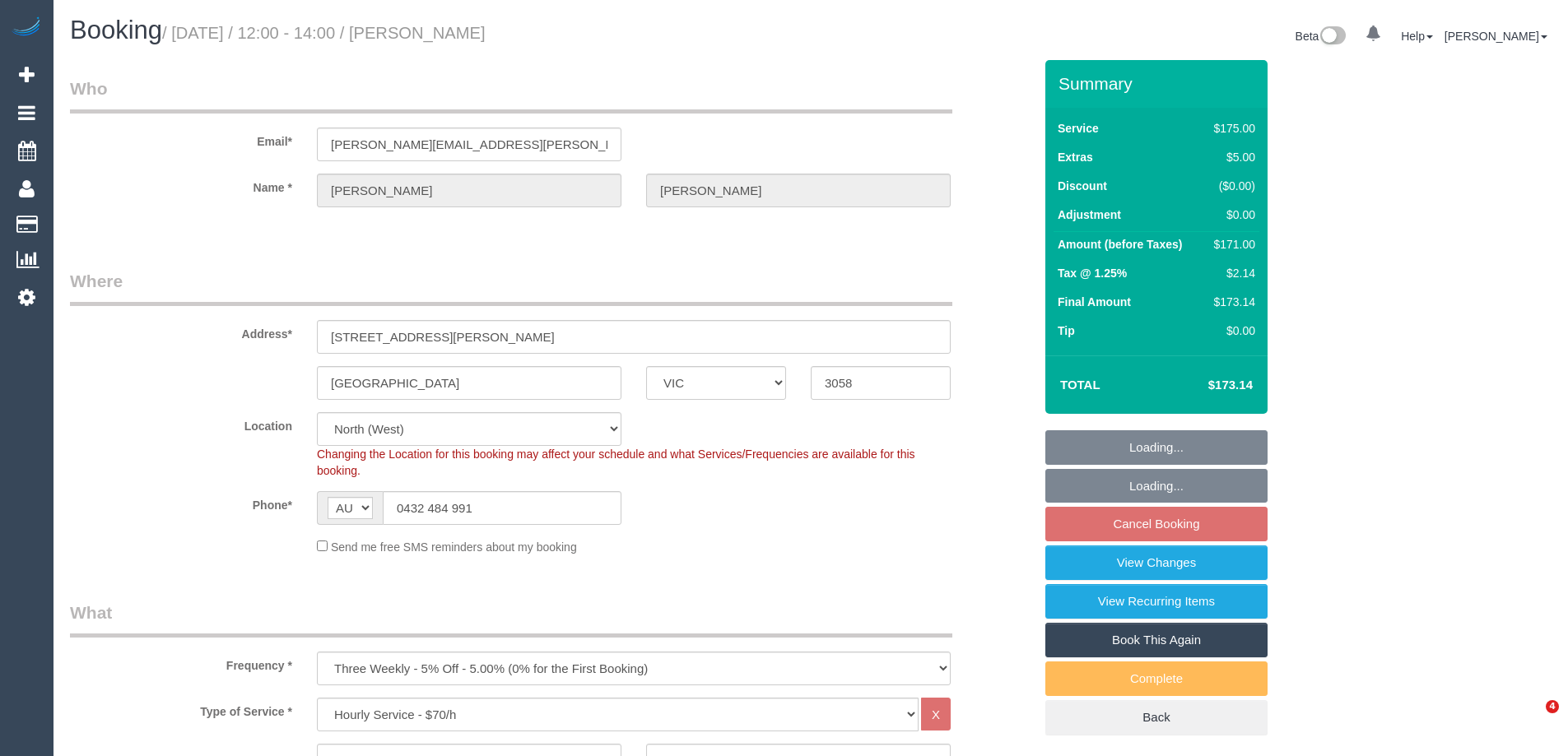
select select "VIC"
select select "150"
select select "number:27"
select select "number:14"
select select "number:19"
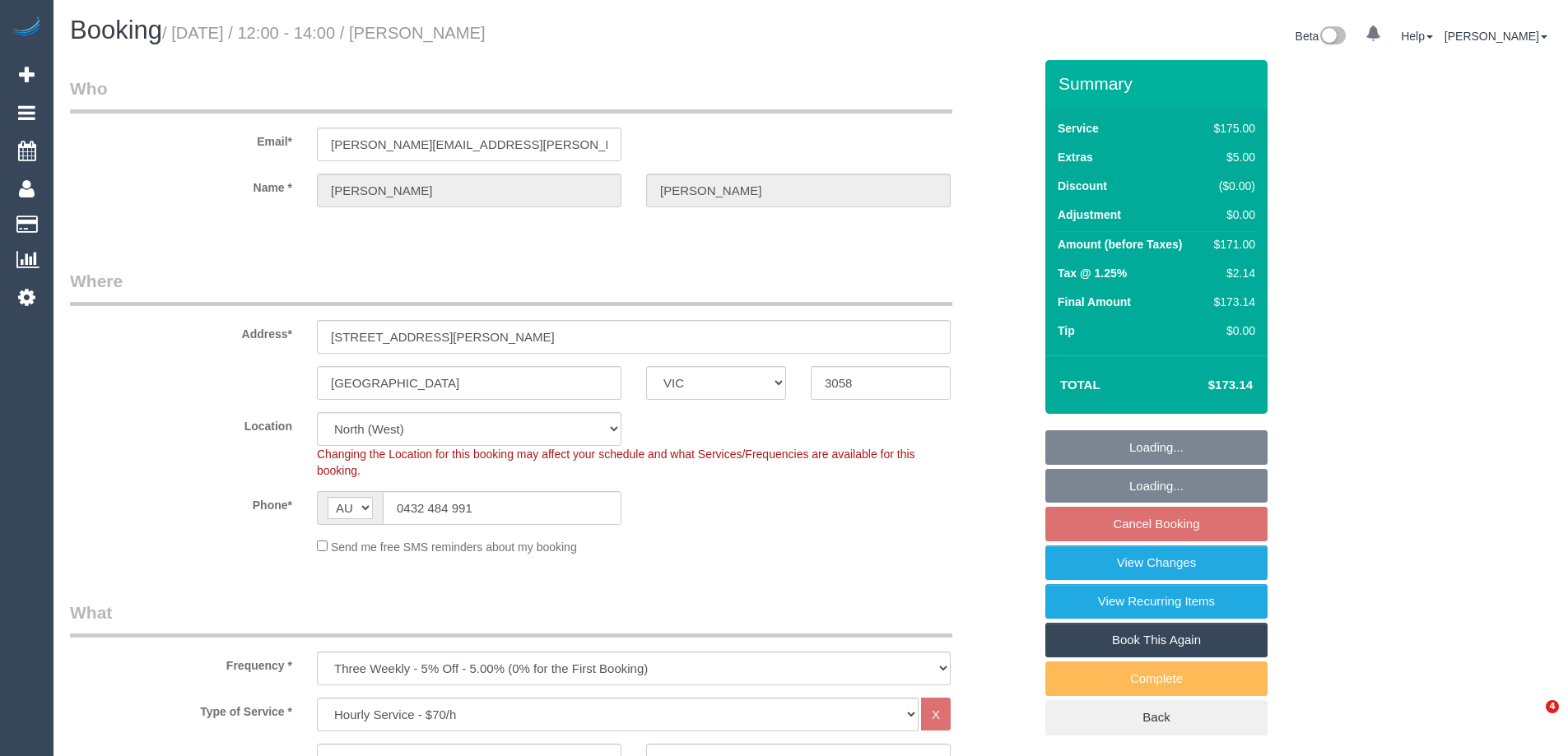
select select "number:22"
select select "number:34"
select select "number:11"
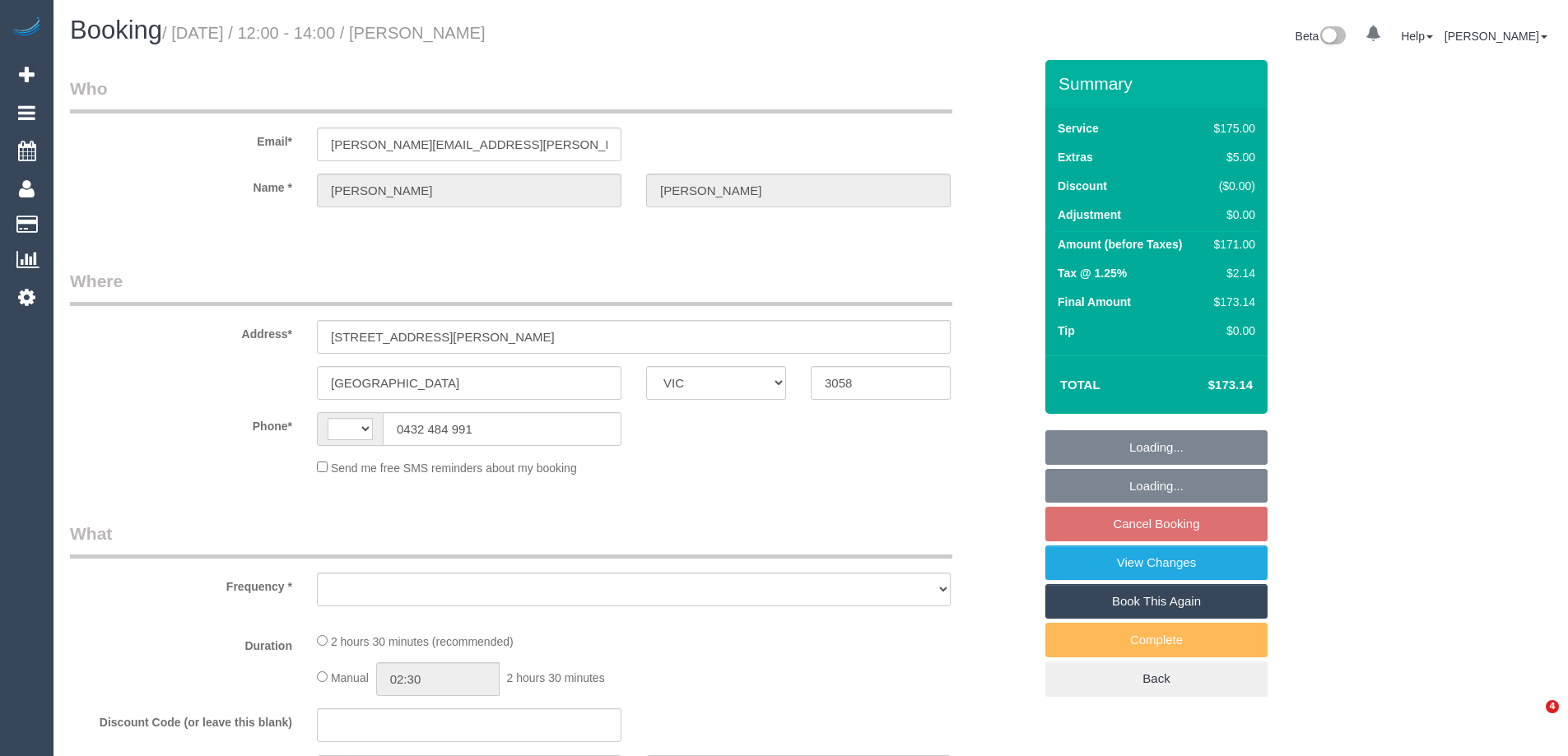
select select "VIC"
select select "string:AU"
select select "object:567"
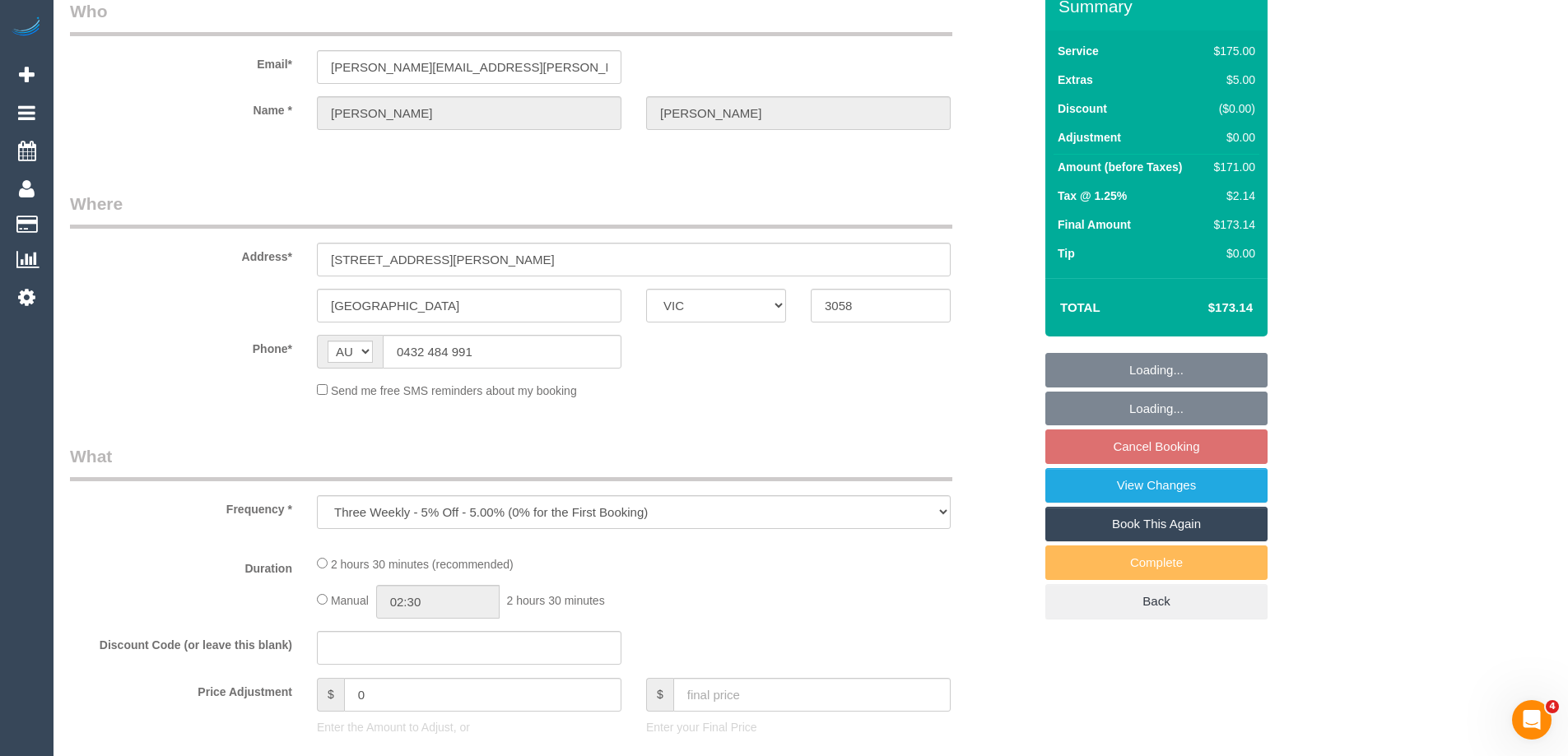
select select "string:stripe-pm_1P6PEt2GScqysDRVq3veKEhF"
select select "150"
select select "number:27"
select select "number:14"
select select "number:19"
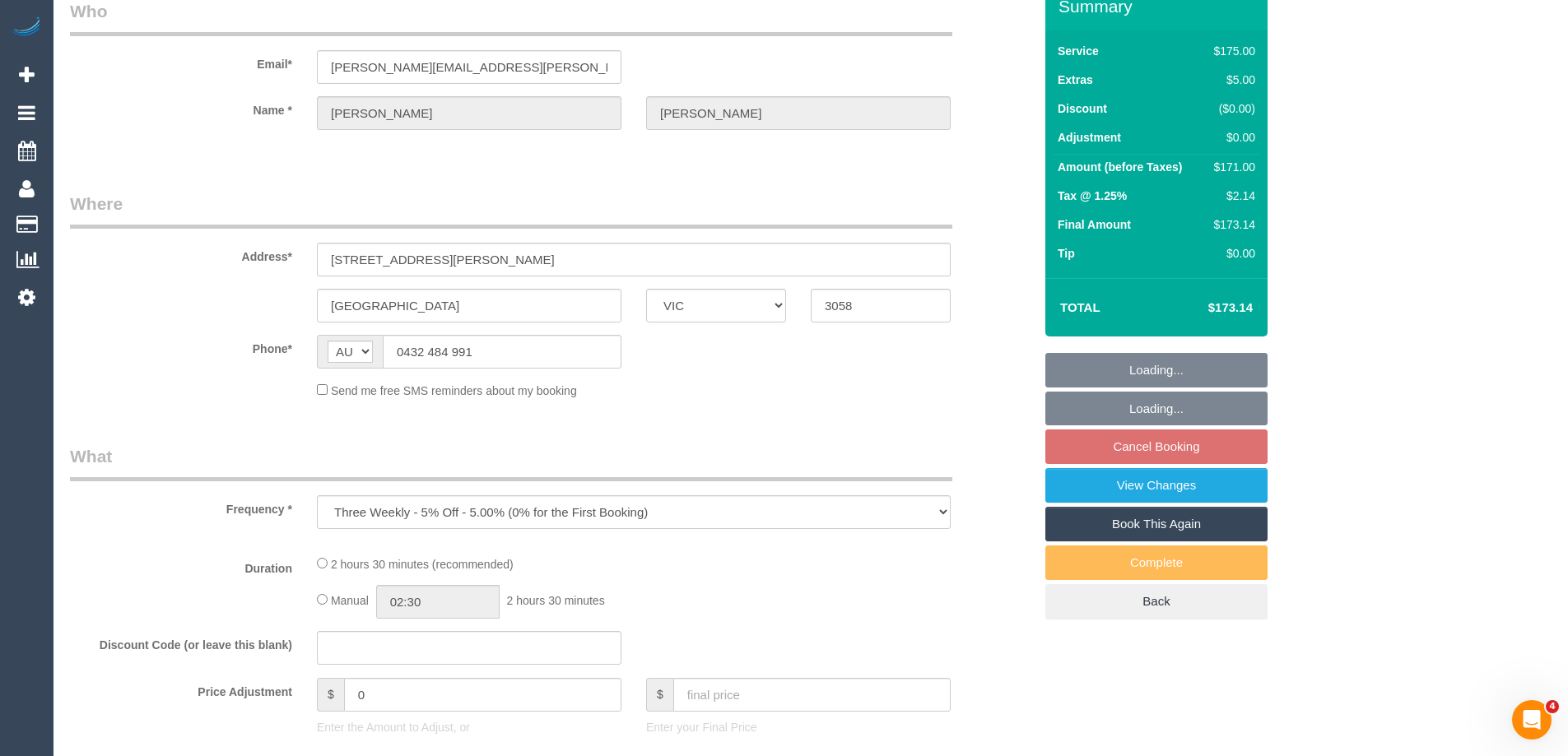
select select "number:22"
select select "number:34"
select select "number:11"
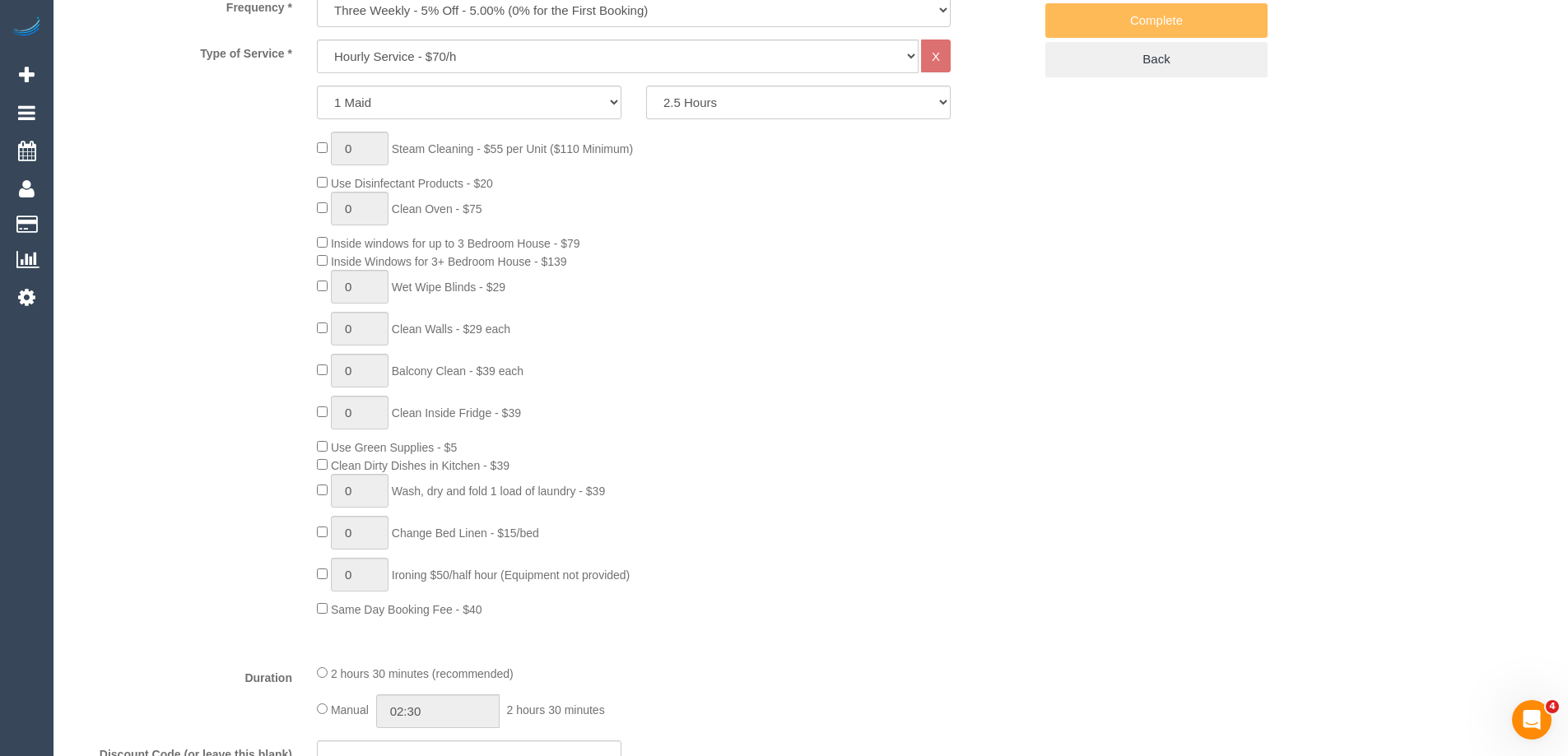
select select "object:1636"
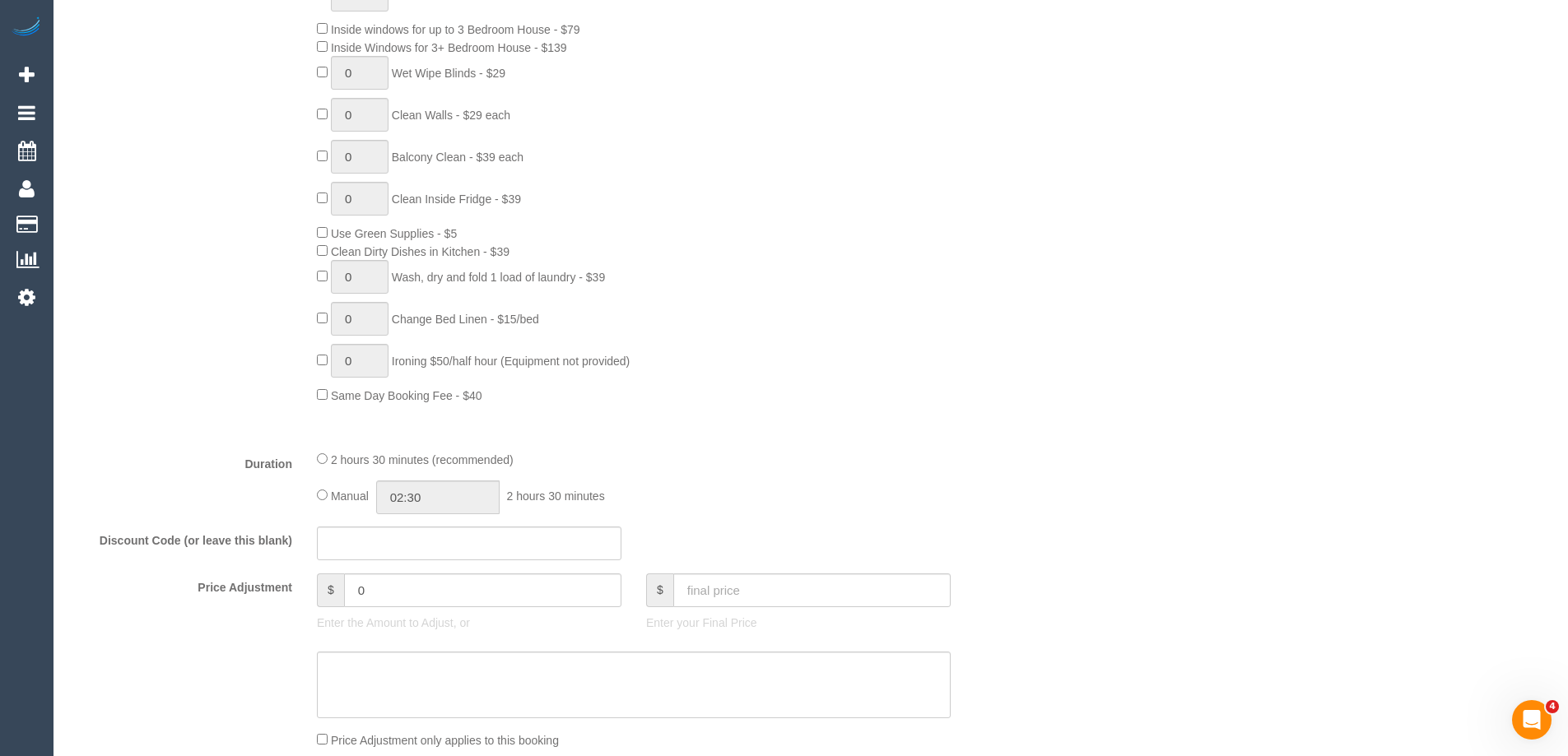
scroll to position [905, 0]
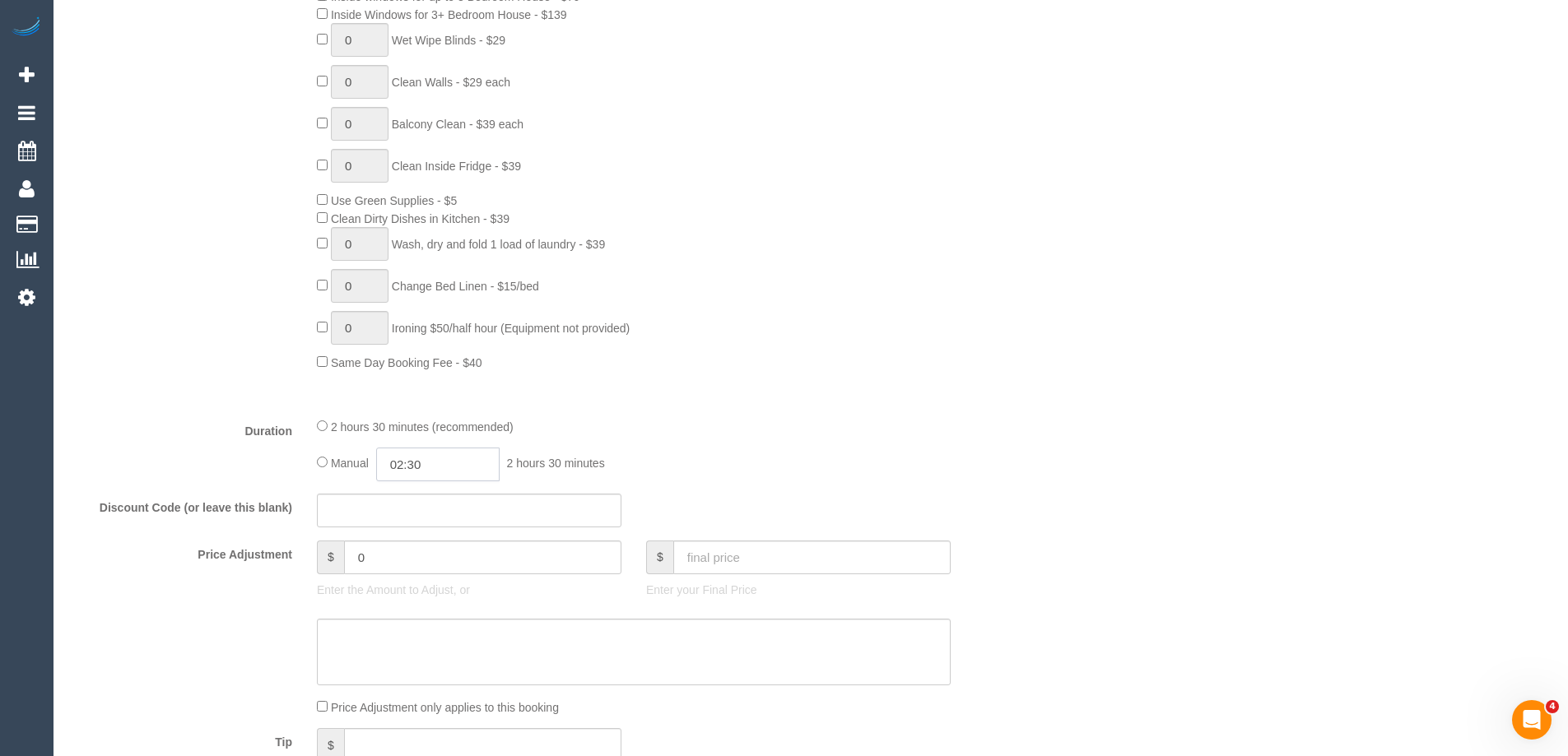
click at [465, 467] on input "02:30" at bounding box center [437, 465] width 123 height 33
drag, startPoint x: 405, startPoint y: 535, endPoint x: 431, endPoint y: 485, distance: 56.4
click at [405, 535] on li "01:00" at bounding box center [418, 535] width 73 height 21
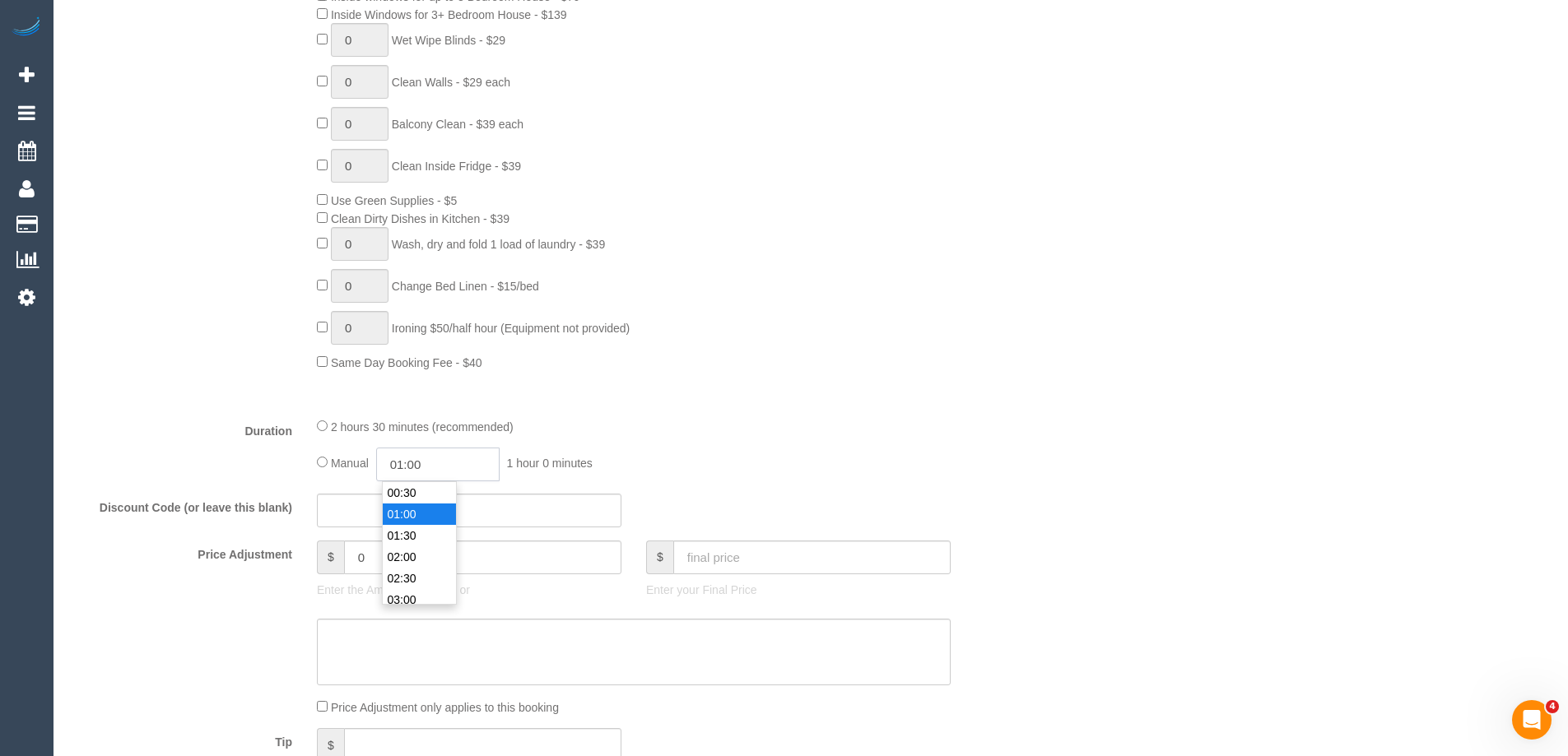
drag, startPoint x: 434, startPoint y: 465, endPoint x: 413, endPoint y: 460, distance: 21.6
click at [413, 460] on input "01:00" at bounding box center [437, 465] width 123 height 33
type input "01:15"
click at [652, 439] on div "2 hours 30 minutes (recommended) Manual 01:15 1 hour 15 minutes" at bounding box center [634, 449] width 659 height 64
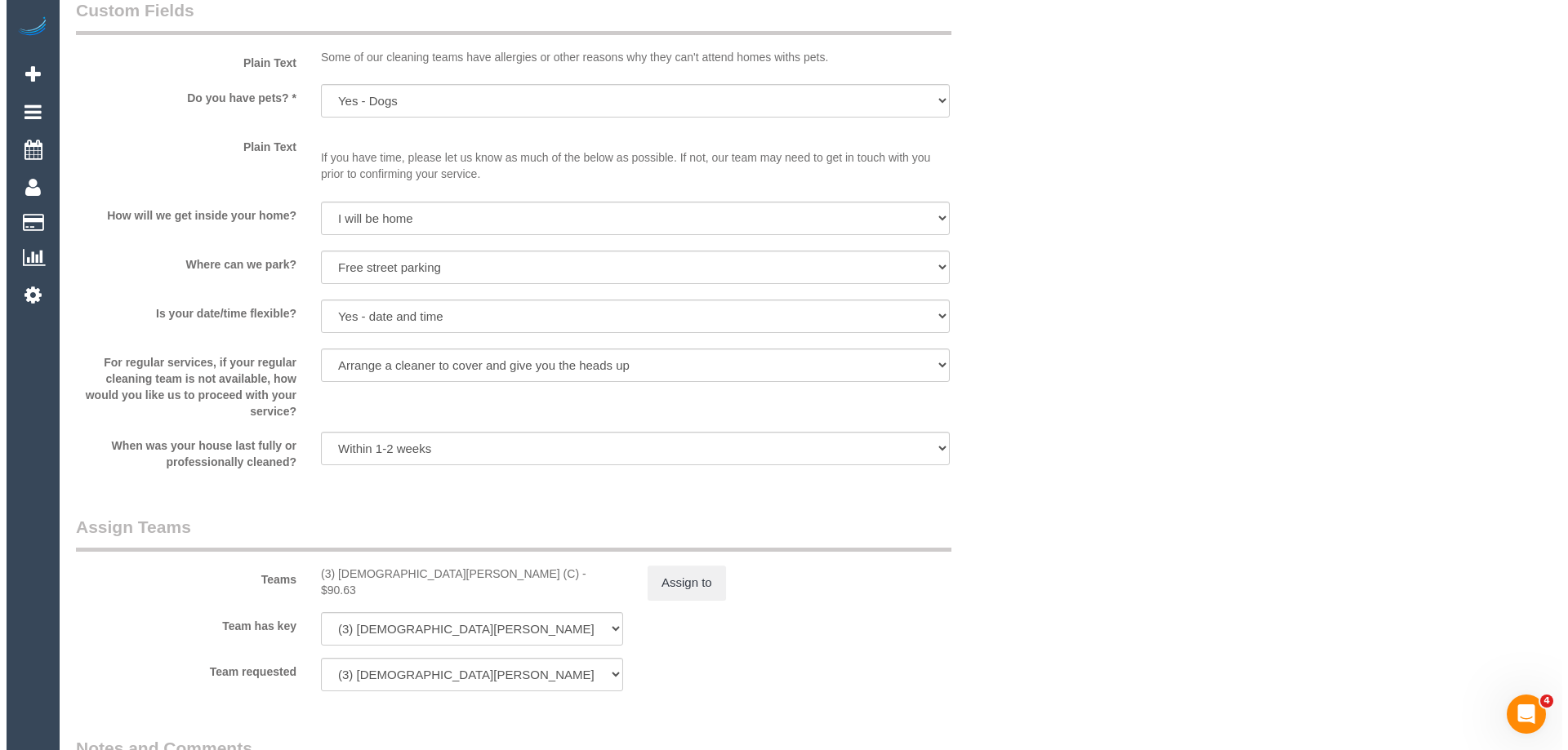
scroll to position [2286, 0]
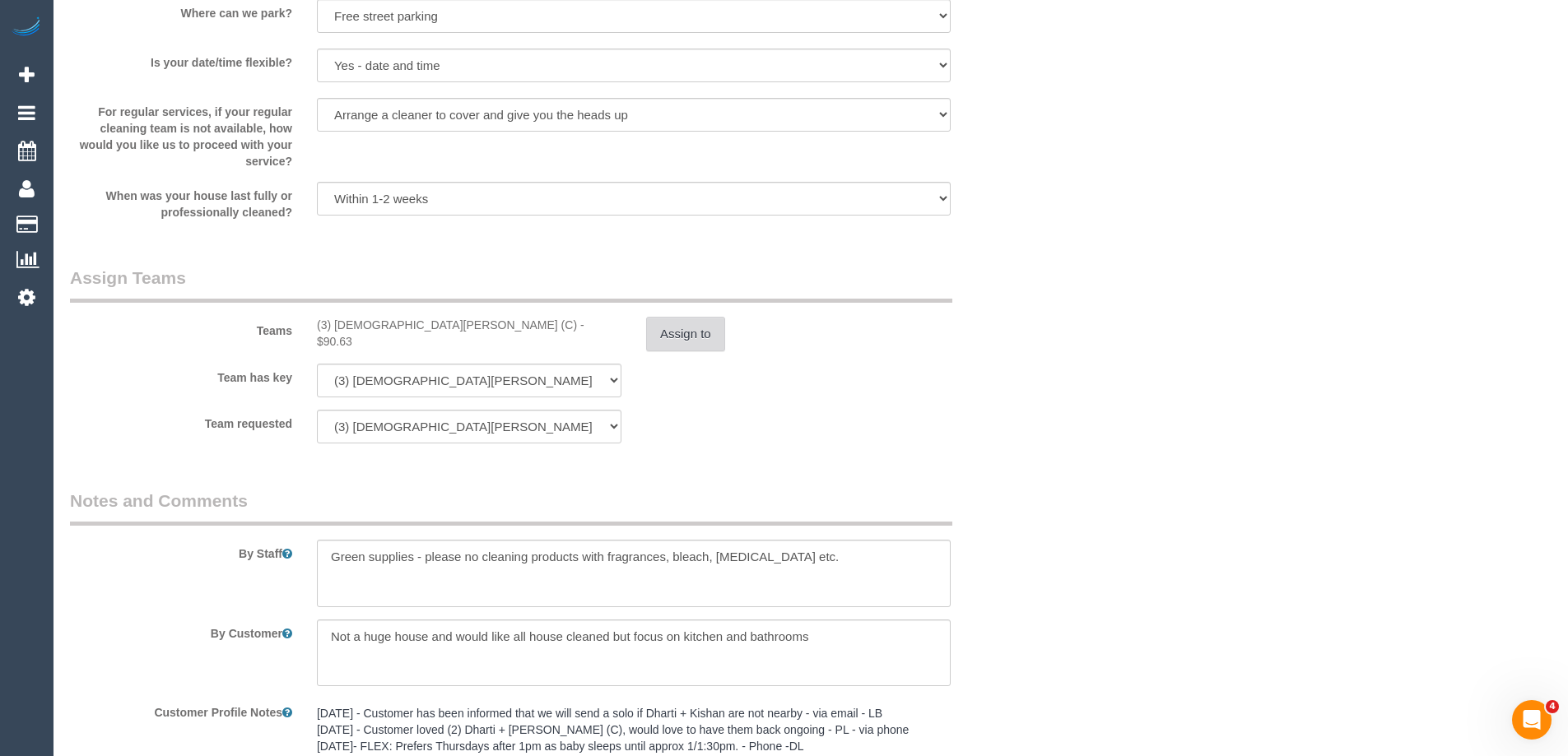
click at [680, 332] on button "Assign to" at bounding box center [685, 334] width 79 height 34
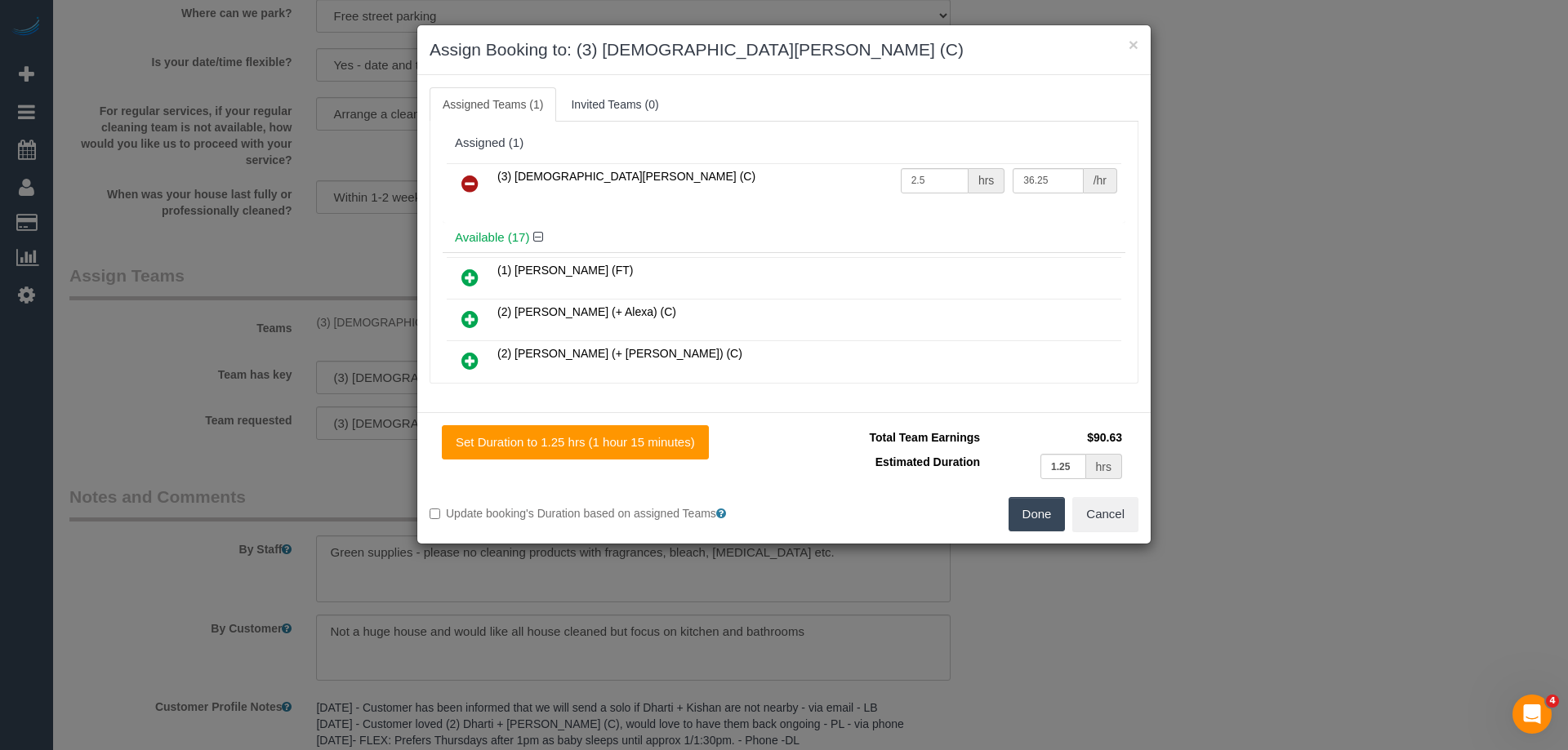
scroll to position [0, 0]
click at [472, 189] on icon at bounding box center [470, 185] width 17 height 19
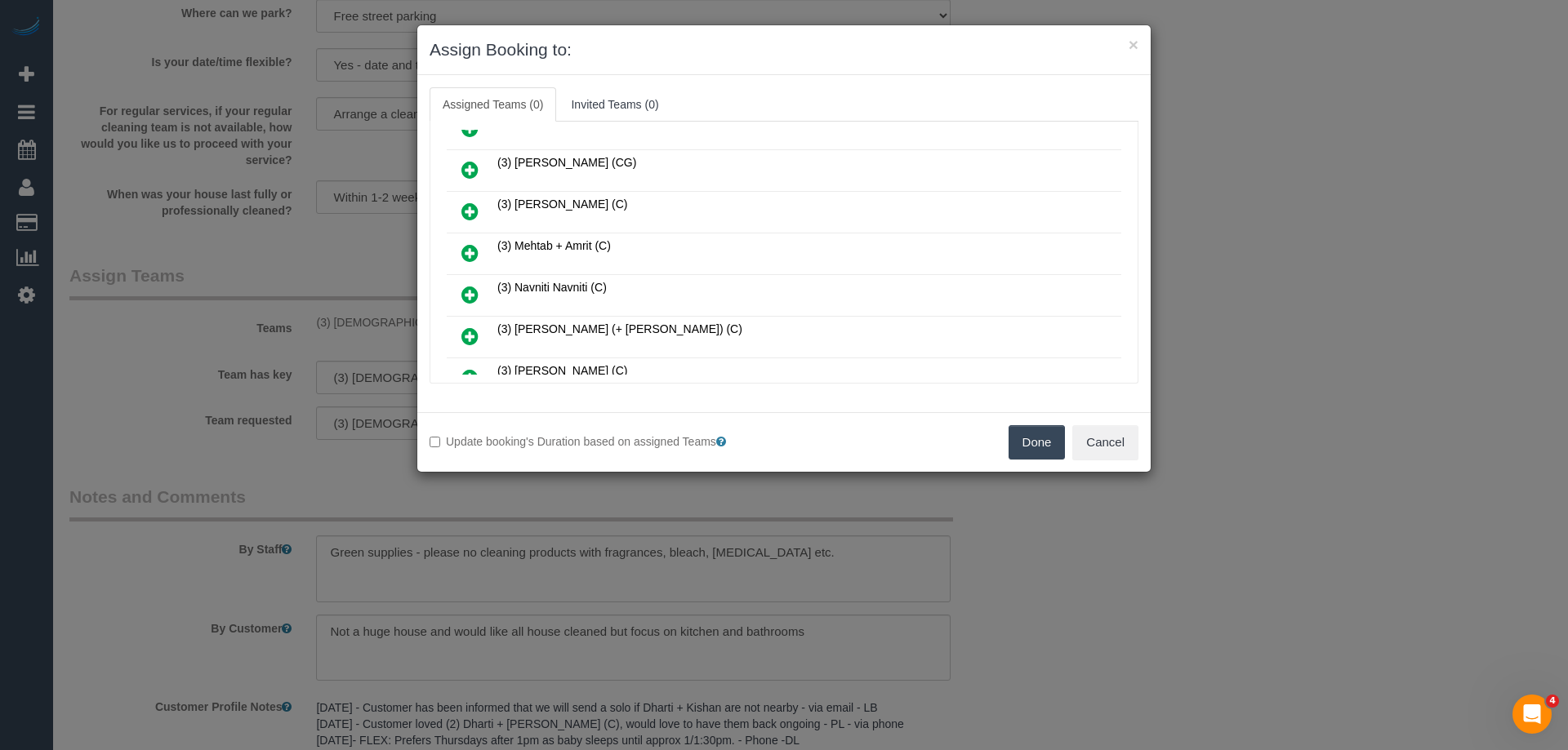
click at [467, 252] on icon at bounding box center [470, 252] width 17 height 19
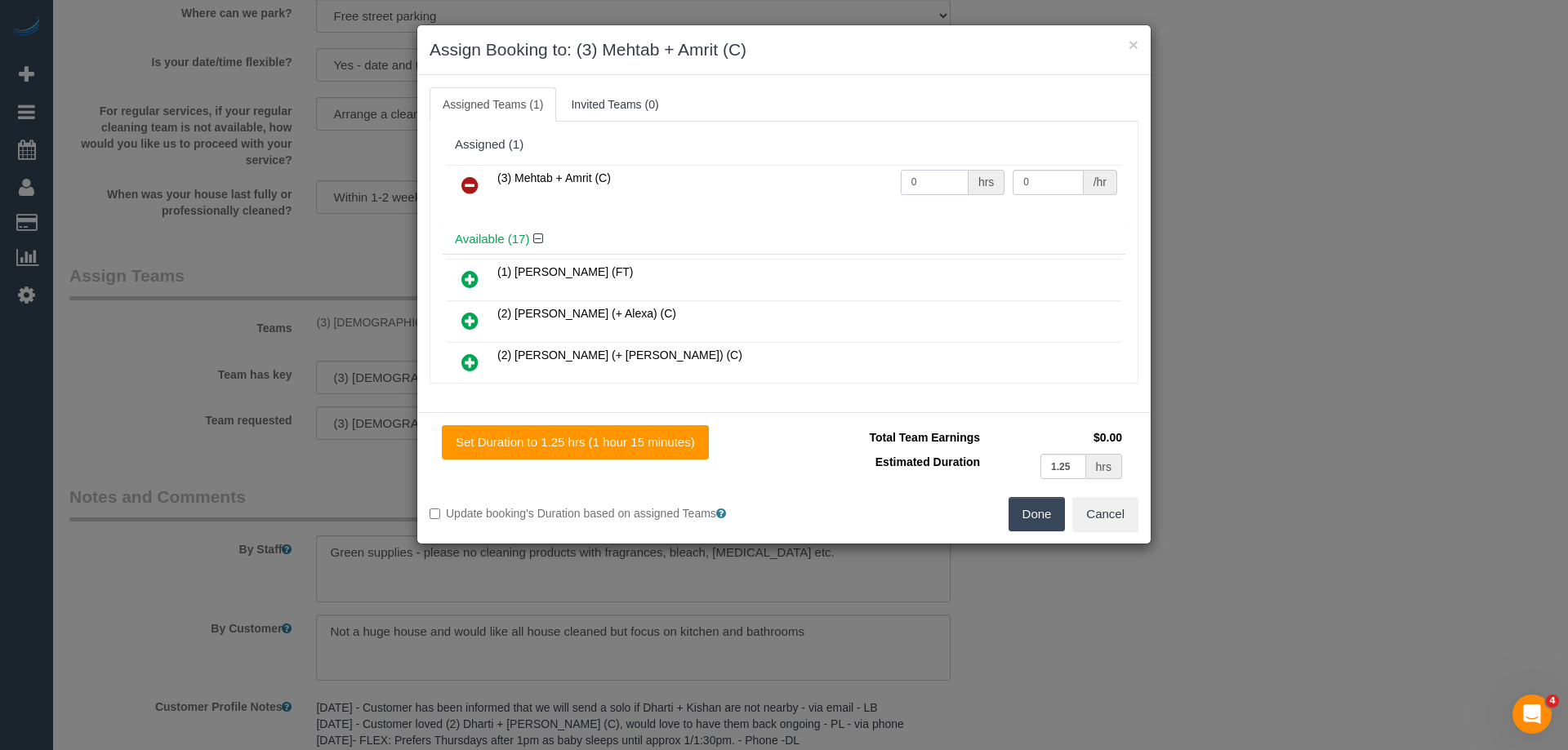
drag, startPoint x: 921, startPoint y: 184, endPoint x: 680, endPoint y: 184, distance: 241.0
click at [680, 184] on tr "(3) Mehtab + Amrit (C) 0 hrs 0 /hr" at bounding box center [784, 185] width 675 height 41
type input "2.5"
drag, startPoint x: 1040, startPoint y: 180, endPoint x: 863, endPoint y: 177, distance: 177.0
click at [859, 179] on tr "(3) Mehtab + Amrit (C) 2.5 hrs 0 /hr" at bounding box center [784, 185] width 675 height 41
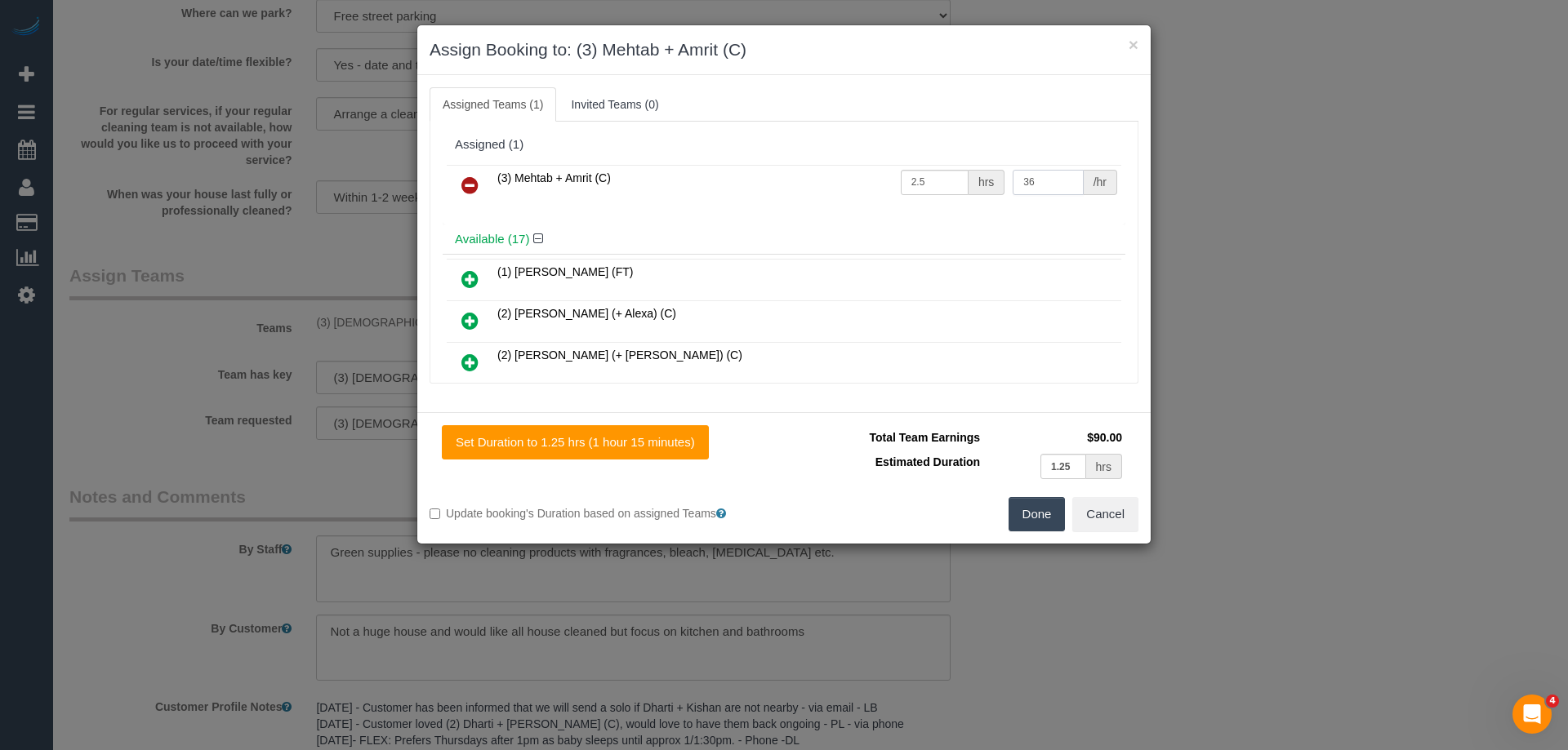
type input "36"
click at [1032, 510] on button "Done" at bounding box center [1038, 513] width 57 height 34
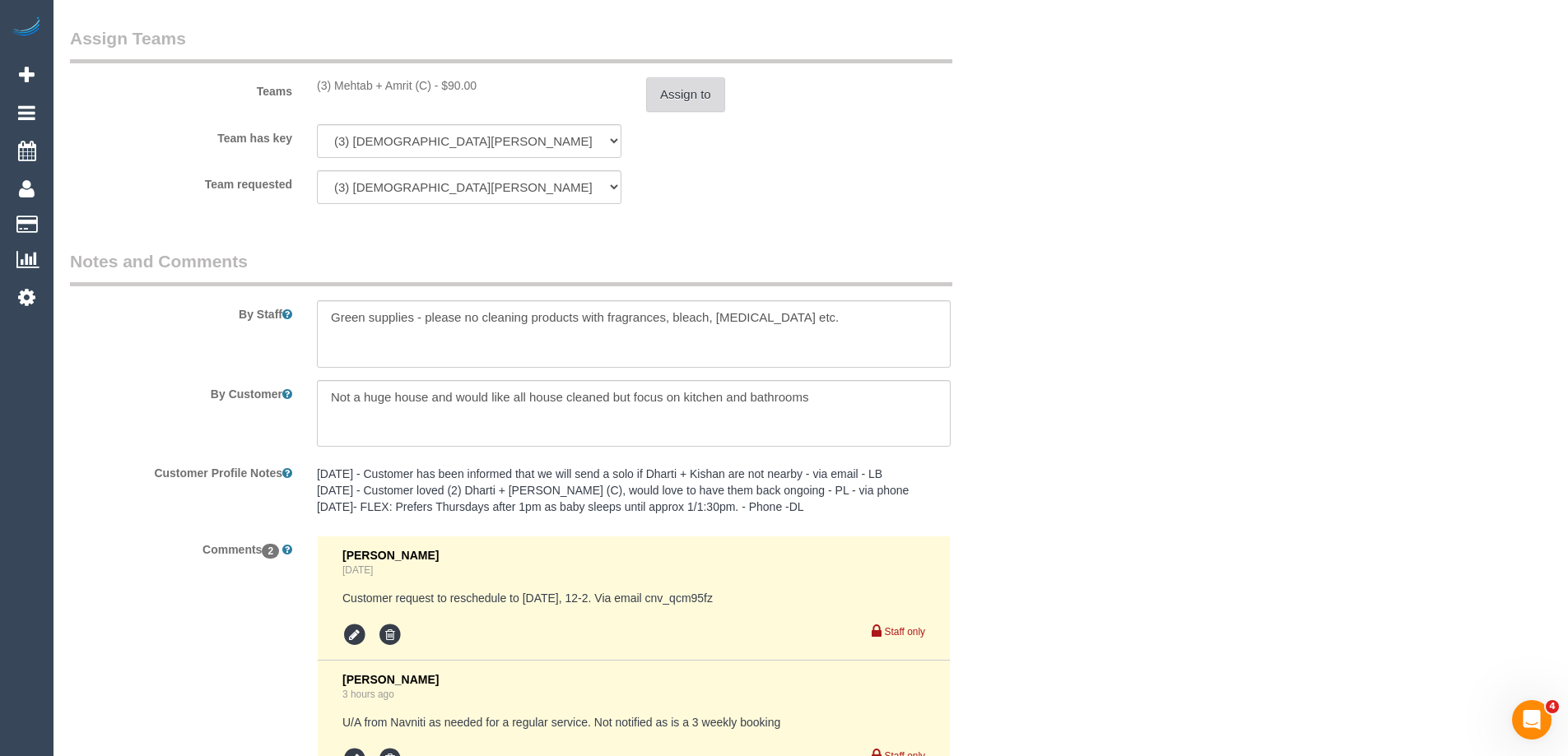
scroll to position [2767, 0]
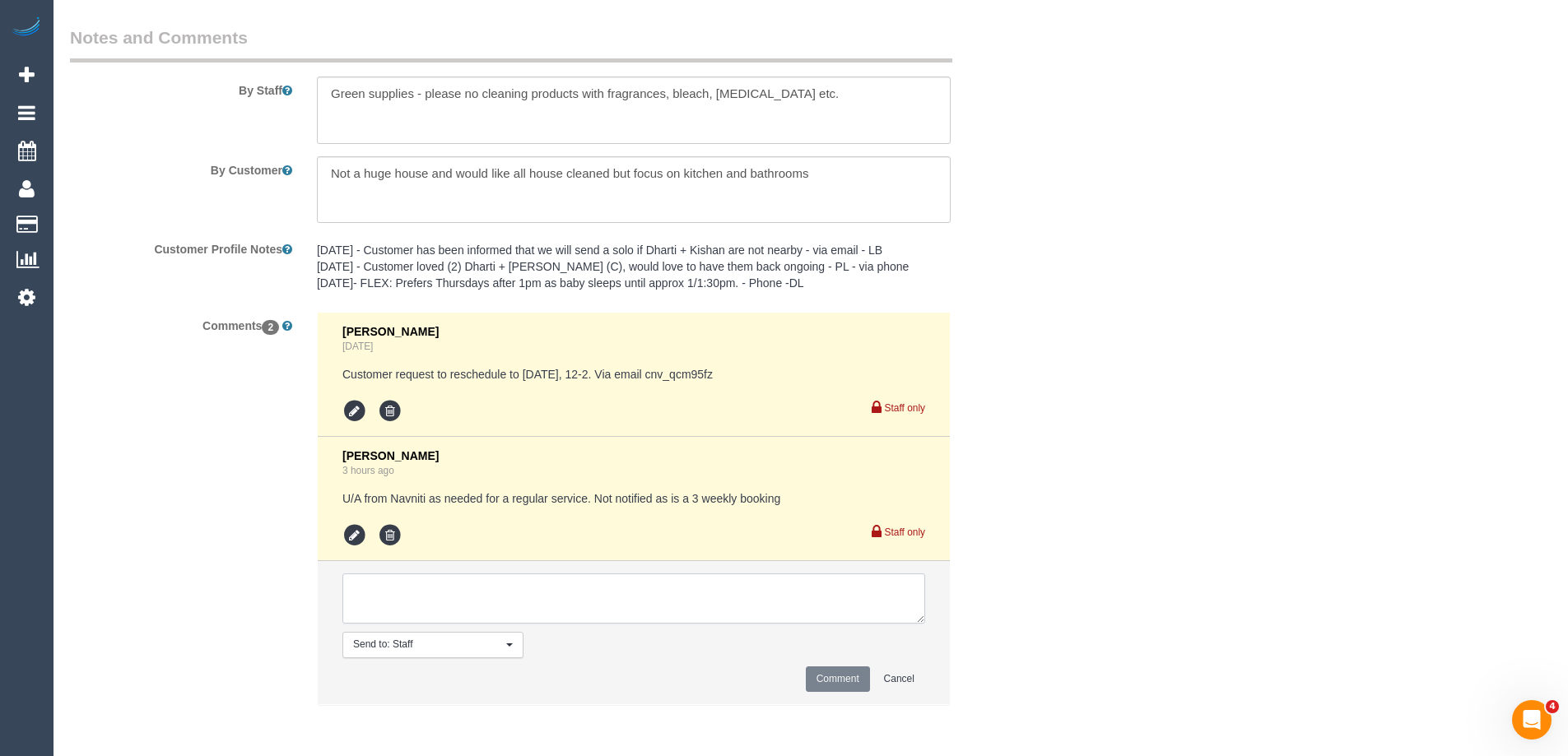
click at [428, 618] on textarea at bounding box center [634, 598] width 583 height 51
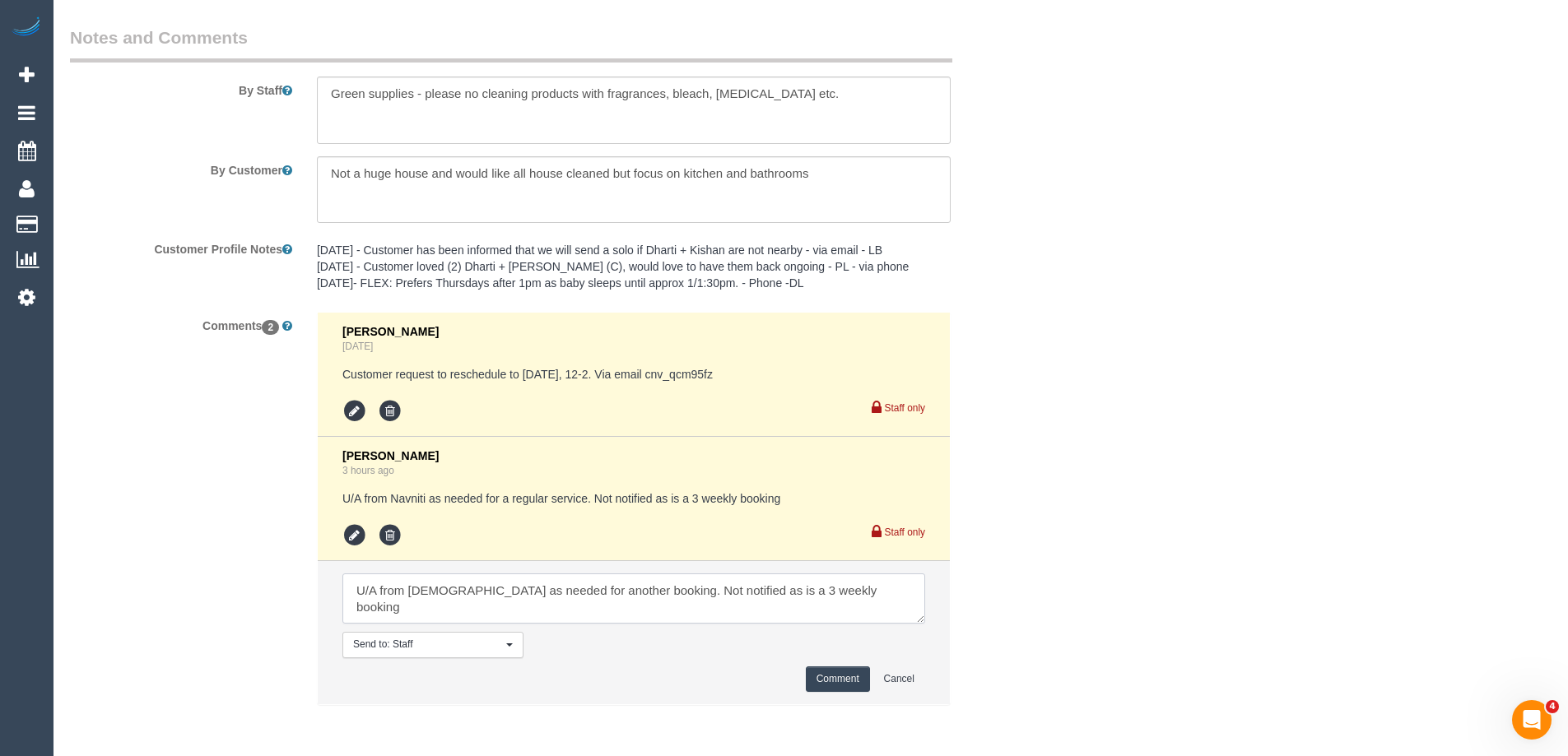
type textarea "U/A from Buddhi as needed for another booking. Not notified as is a 3 weekly bo…"
click at [822, 683] on button "Comment" at bounding box center [837, 679] width 64 height 25
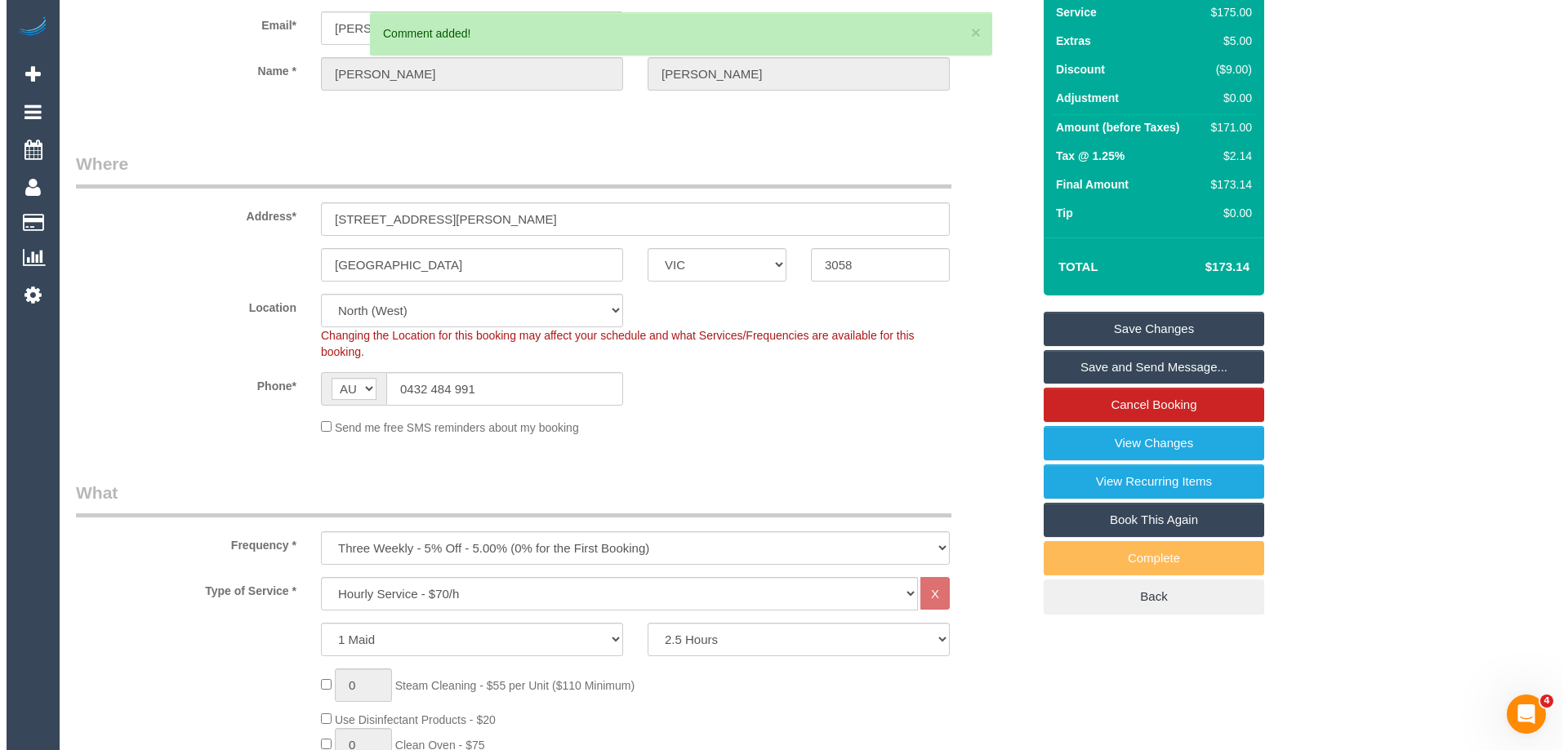
scroll to position [0, 0]
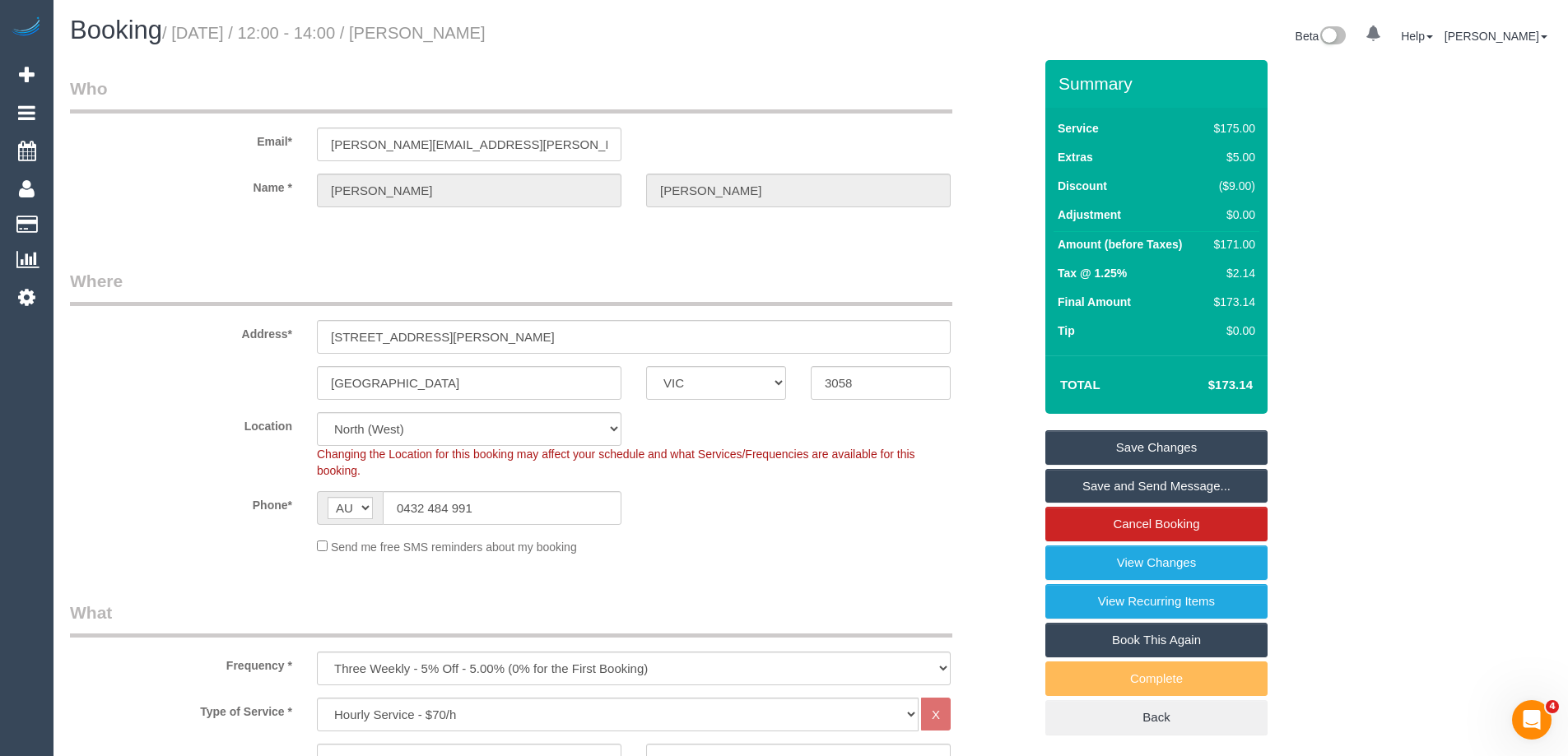
drag, startPoint x: 556, startPoint y: 37, endPoint x: 456, endPoint y: 37, distance: 100.0
click at [456, 37] on h1 "Booking / September 11, 2025 / 12:00 - 14:00 / Gabriel Janover" at bounding box center [433, 31] width 728 height 28
copy small "Gabriel Janover"
click at [1091, 459] on link "Save Changes" at bounding box center [1157, 447] width 223 height 34
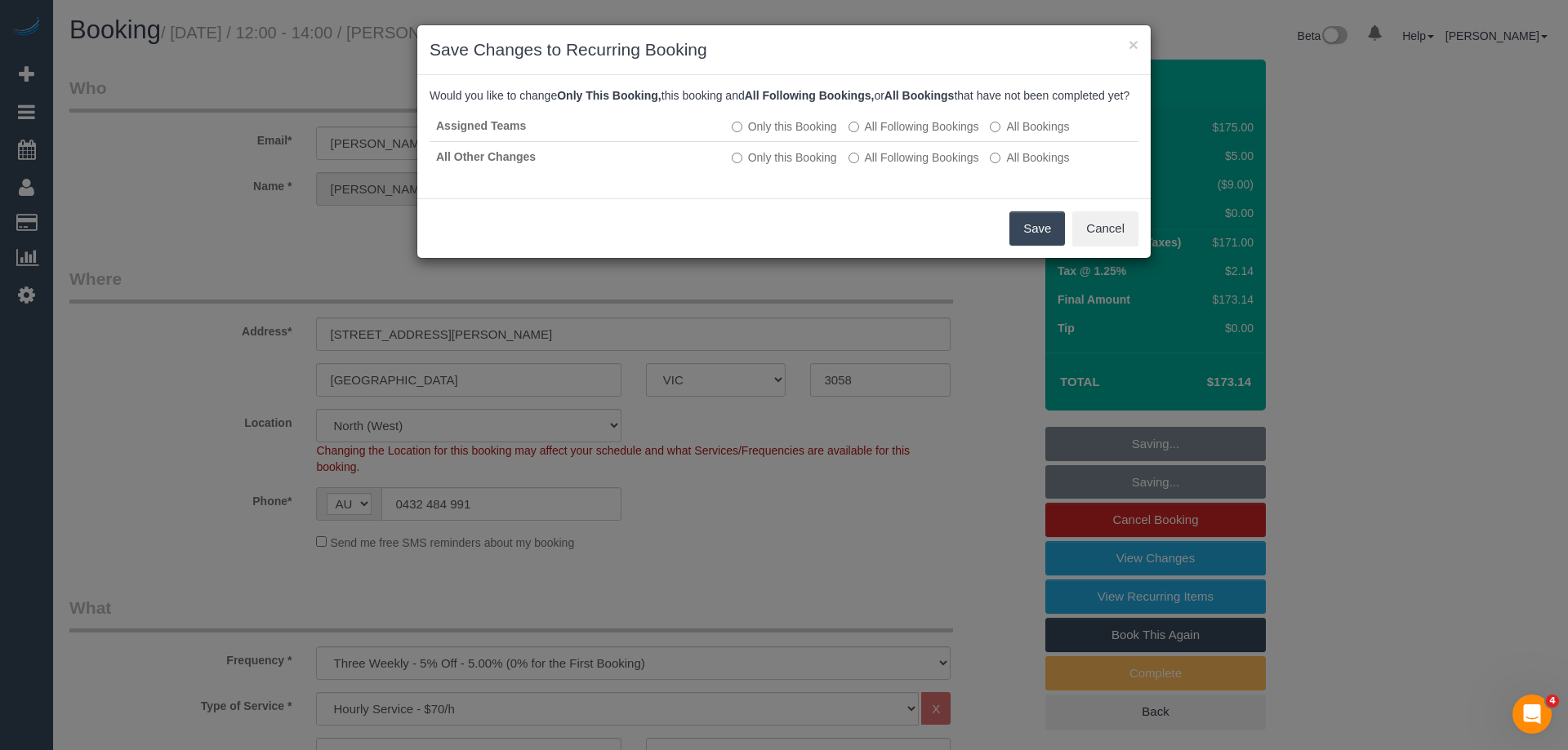
click at [1044, 242] on button "Save" at bounding box center [1037, 228] width 55 height 34
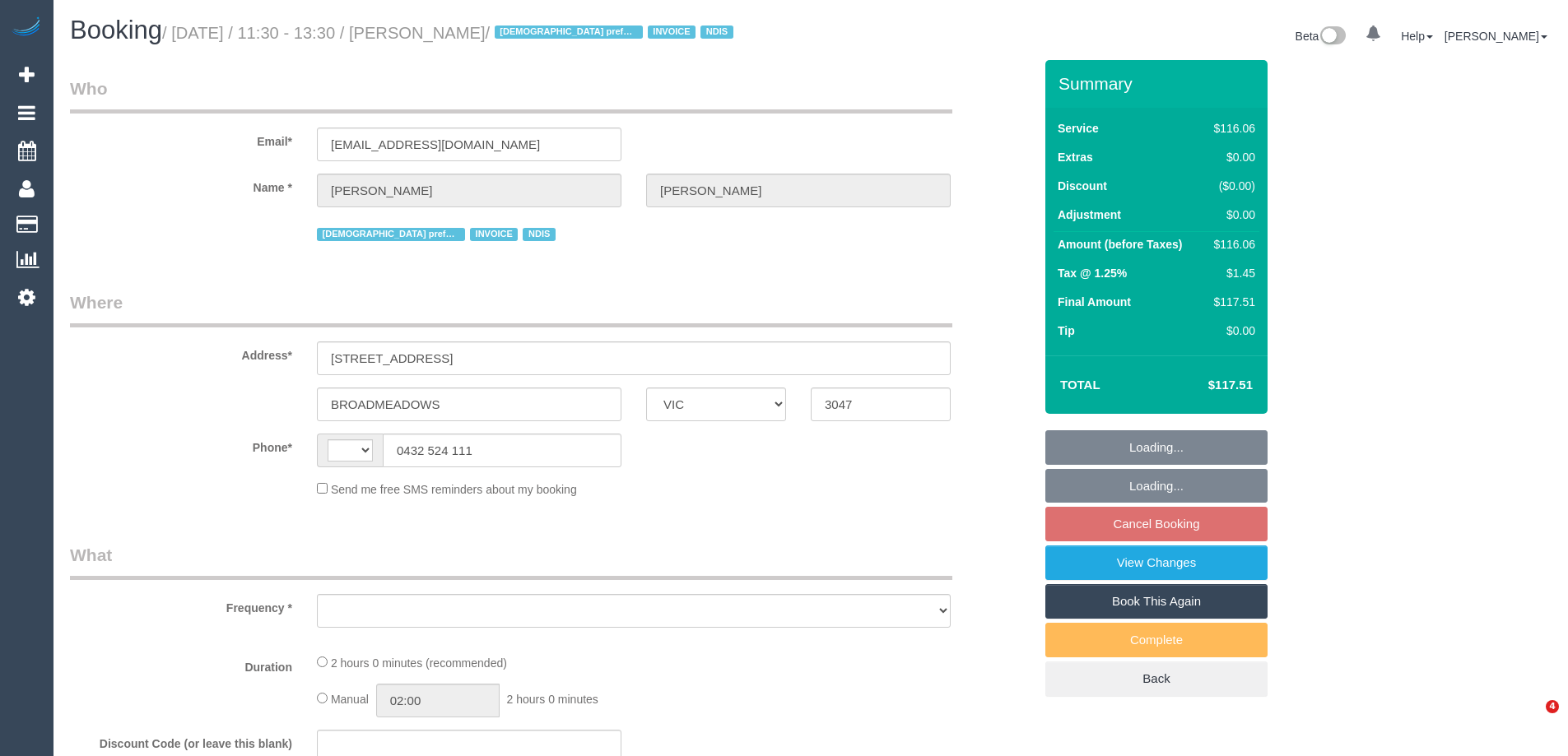
select select "VIC"
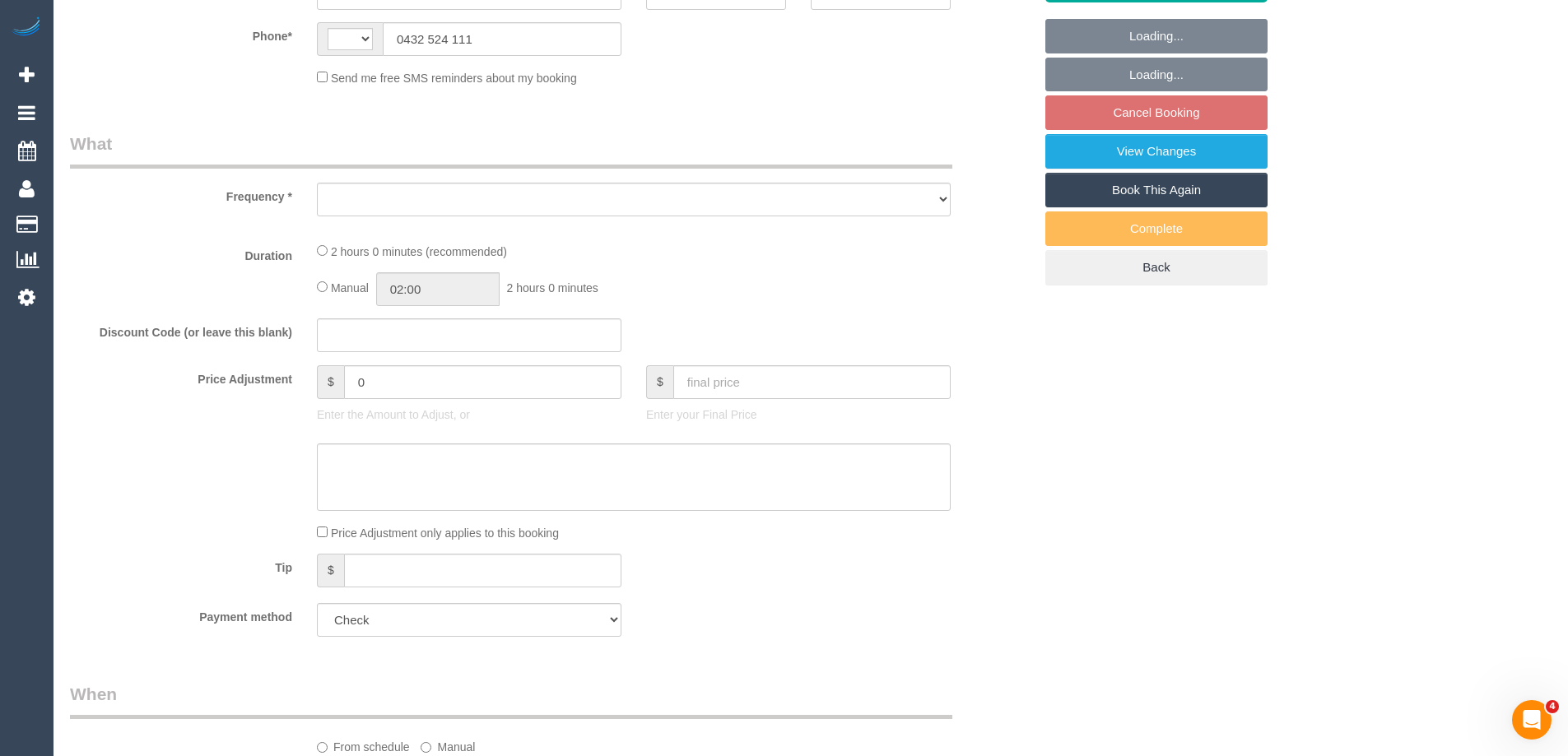
select select "string:AU"
select select "object:544"
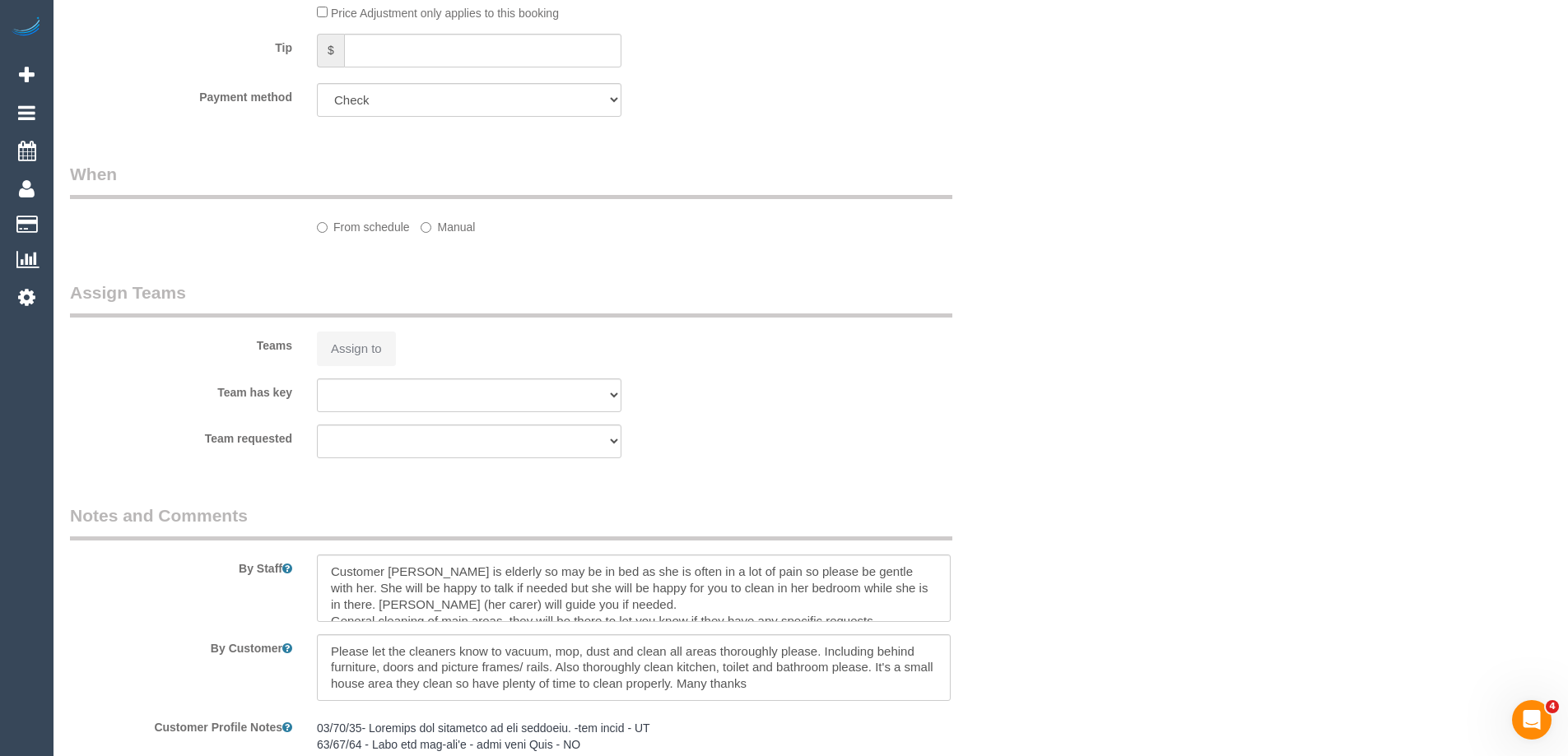
select select "number:27"
select select "number:14"
select select "number:19"
select select "number:25"
select select "number:34"
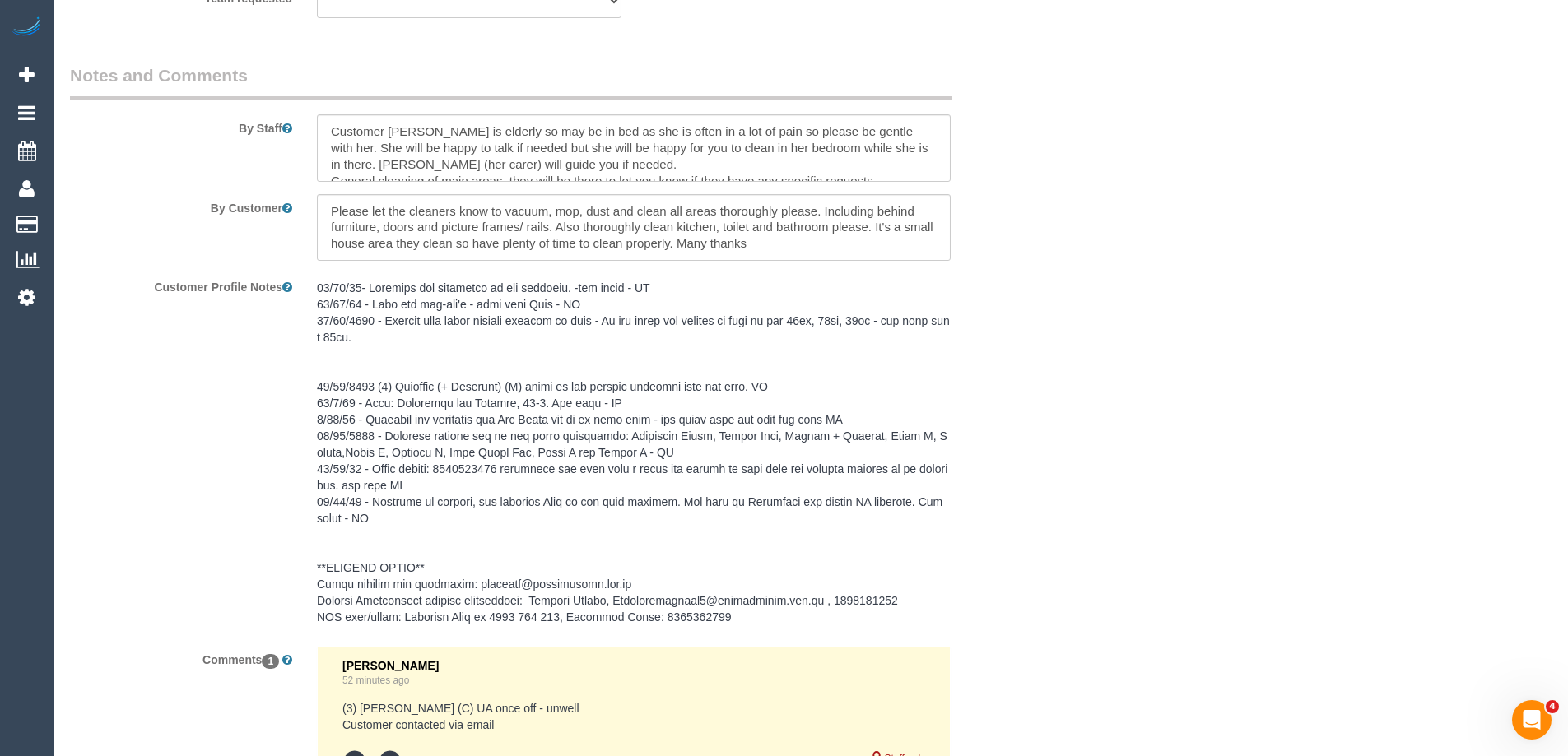
select select "object:1491"
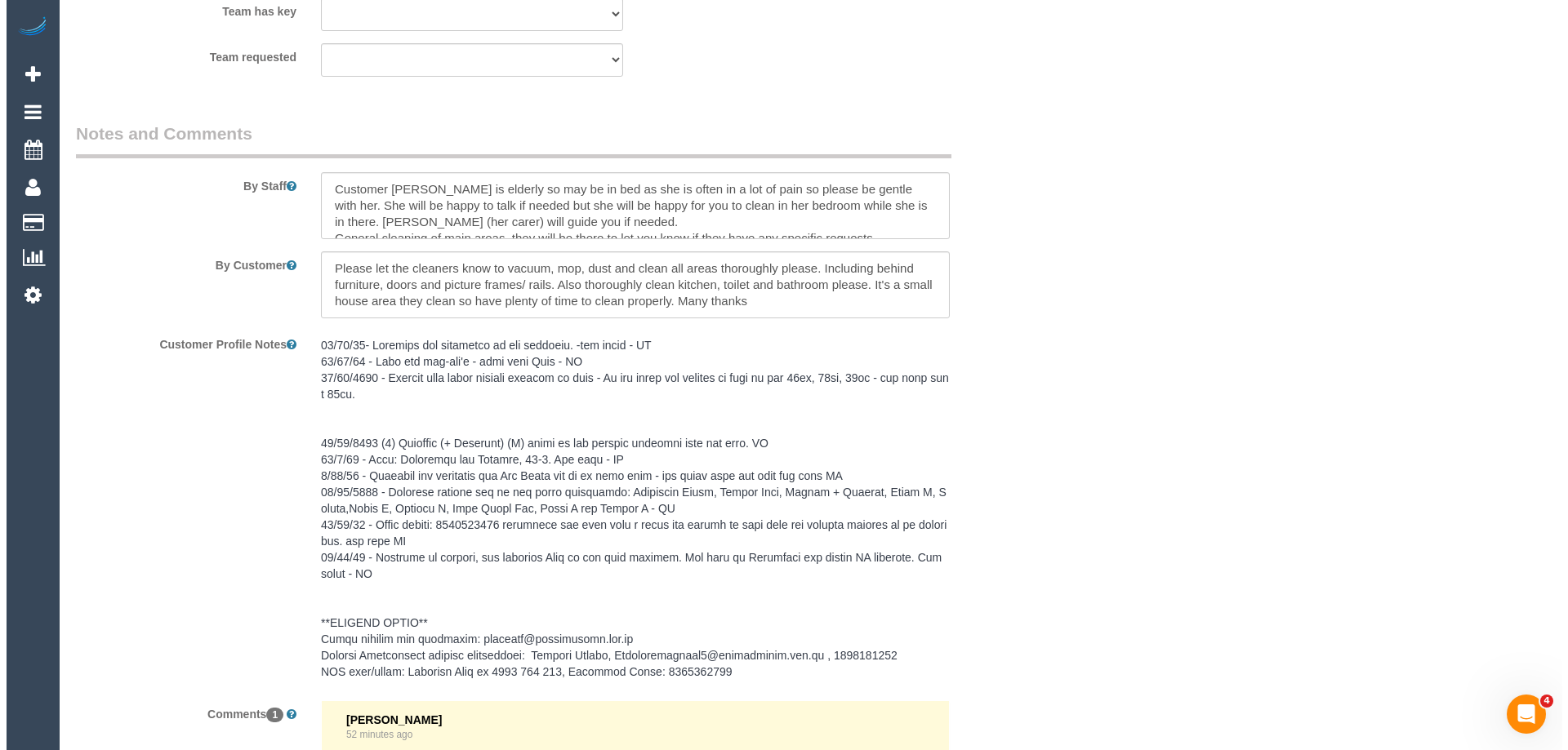
scroll to position [2146, 0]
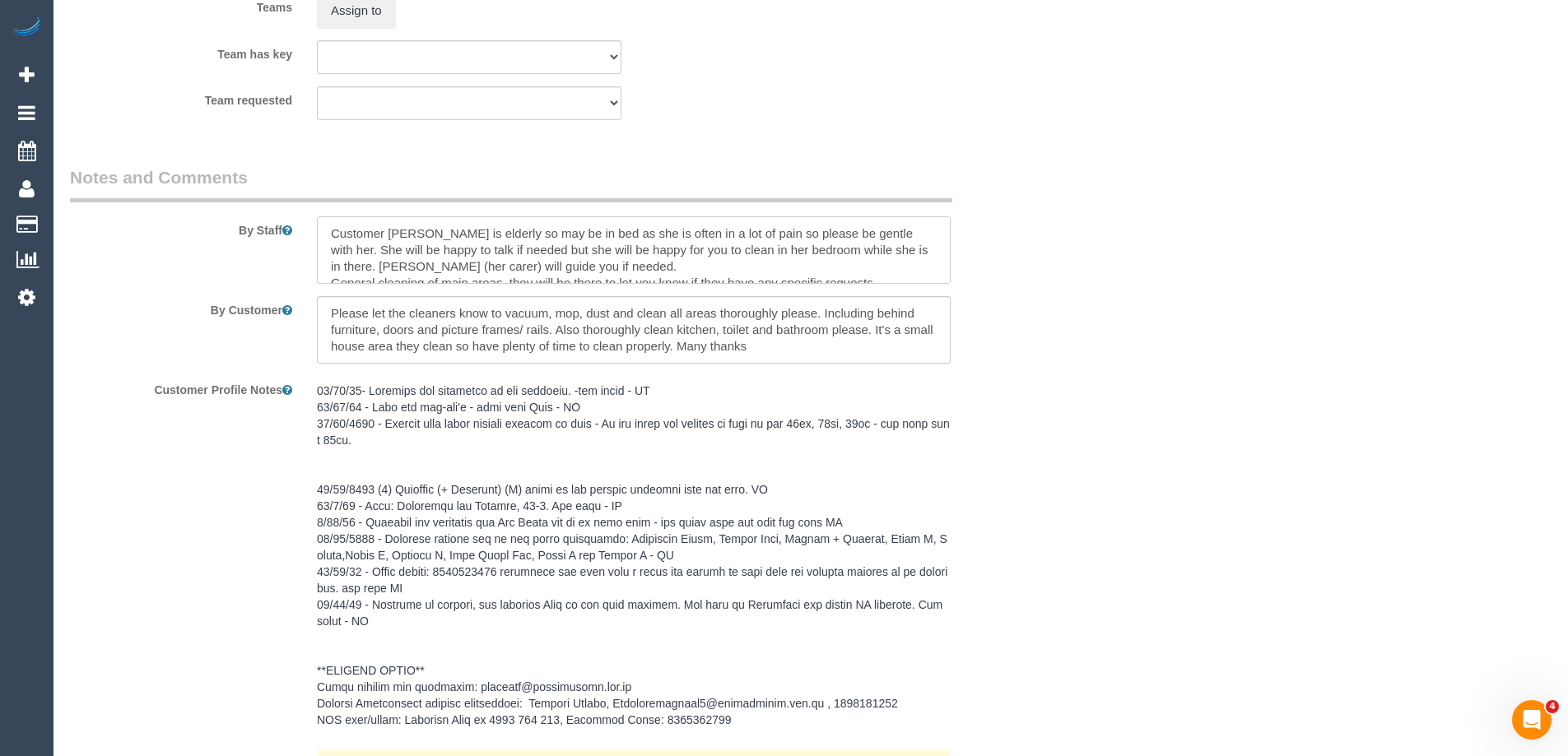
click at [339, 235] on textarea at bounding box center [634, 250] width 634 height 68
type textarea "*Cover* Customer [PERSON_NAME] is elderly so may be in bed as she is often in a…"
click at [365, 24] on button "Assign to" at bounding box center [356, 10] width 79 height 34
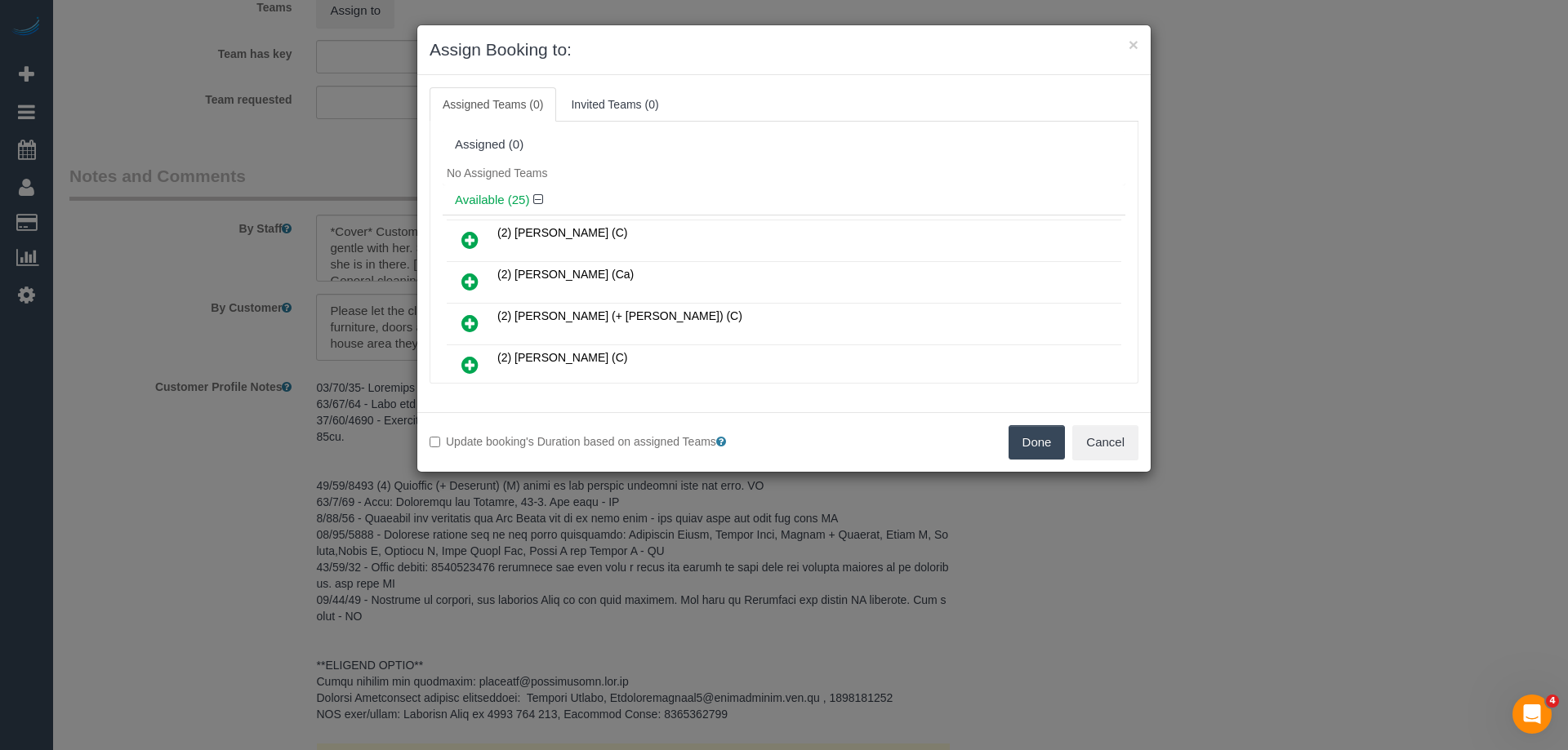
scroll to position [163, 0]
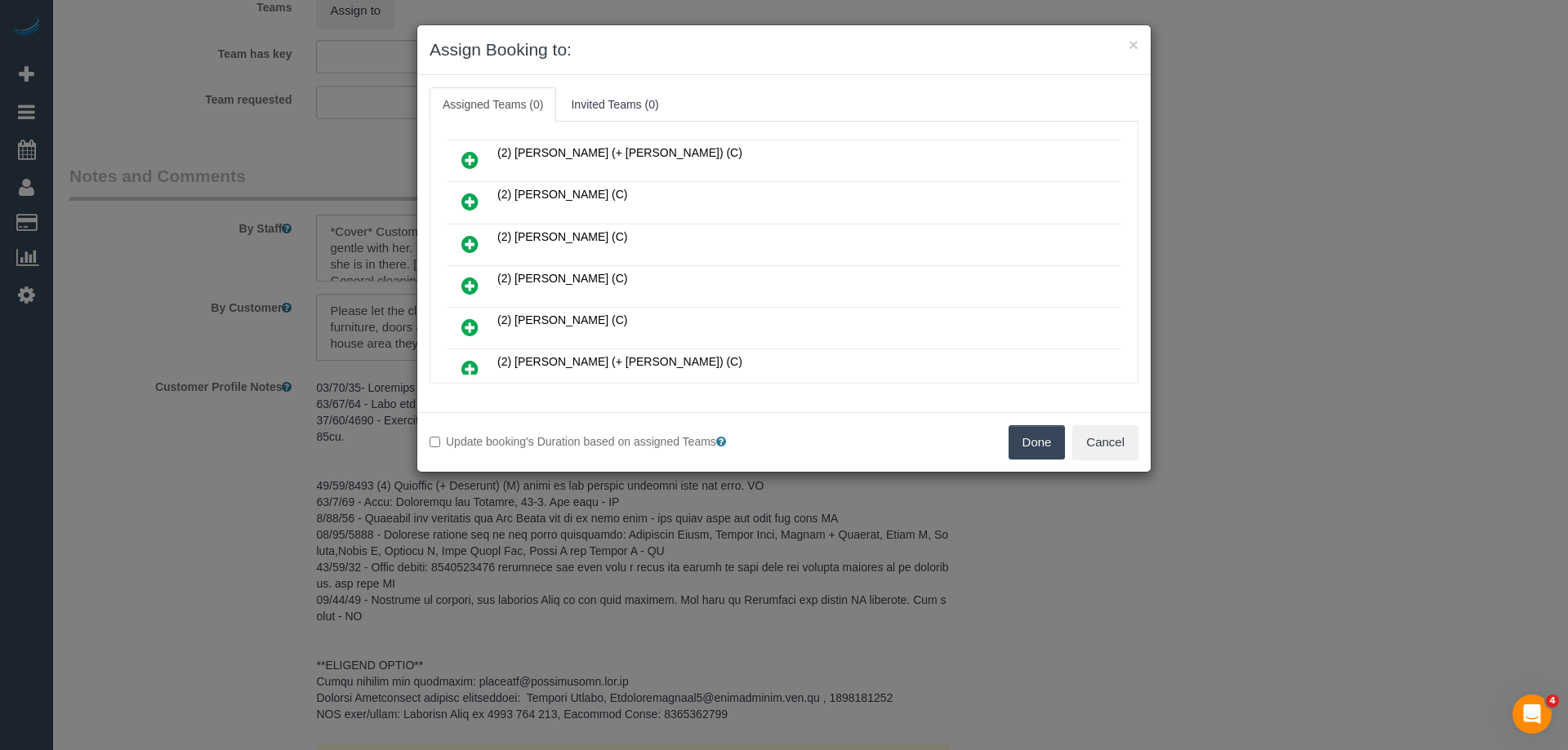
drag, startPoint x: 1125, startPoint y: 154, endPoint x: 1126, endPoint y: 246, distance: 92.0
click at [1125, 254] on div "Assigned (0) No Assigned Teams Available (25) (2) [PERSON_NAME] (C) (2) [PERSON…" at bounding box center [784, 252] width 709 height 262
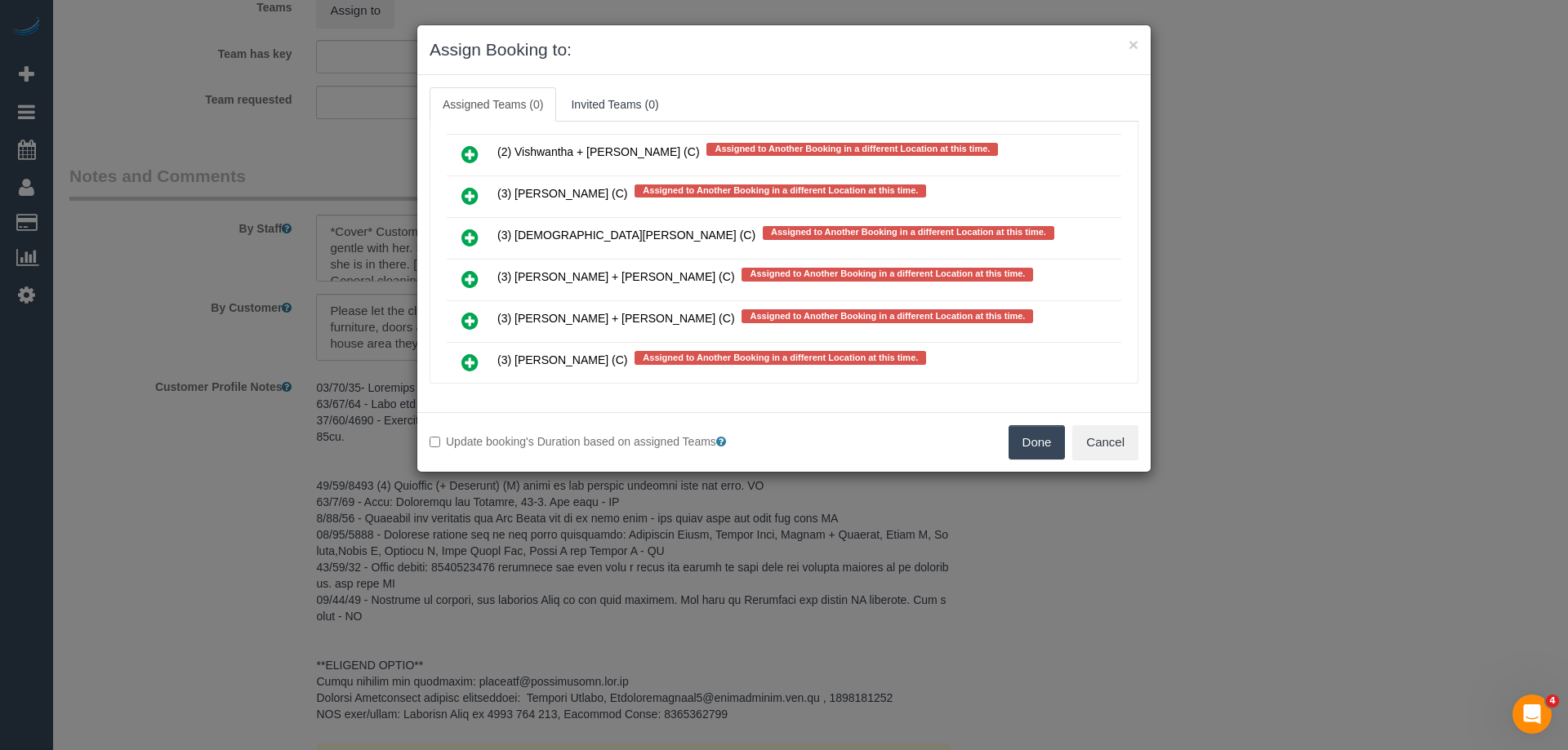
scroll to position [5625, 0]
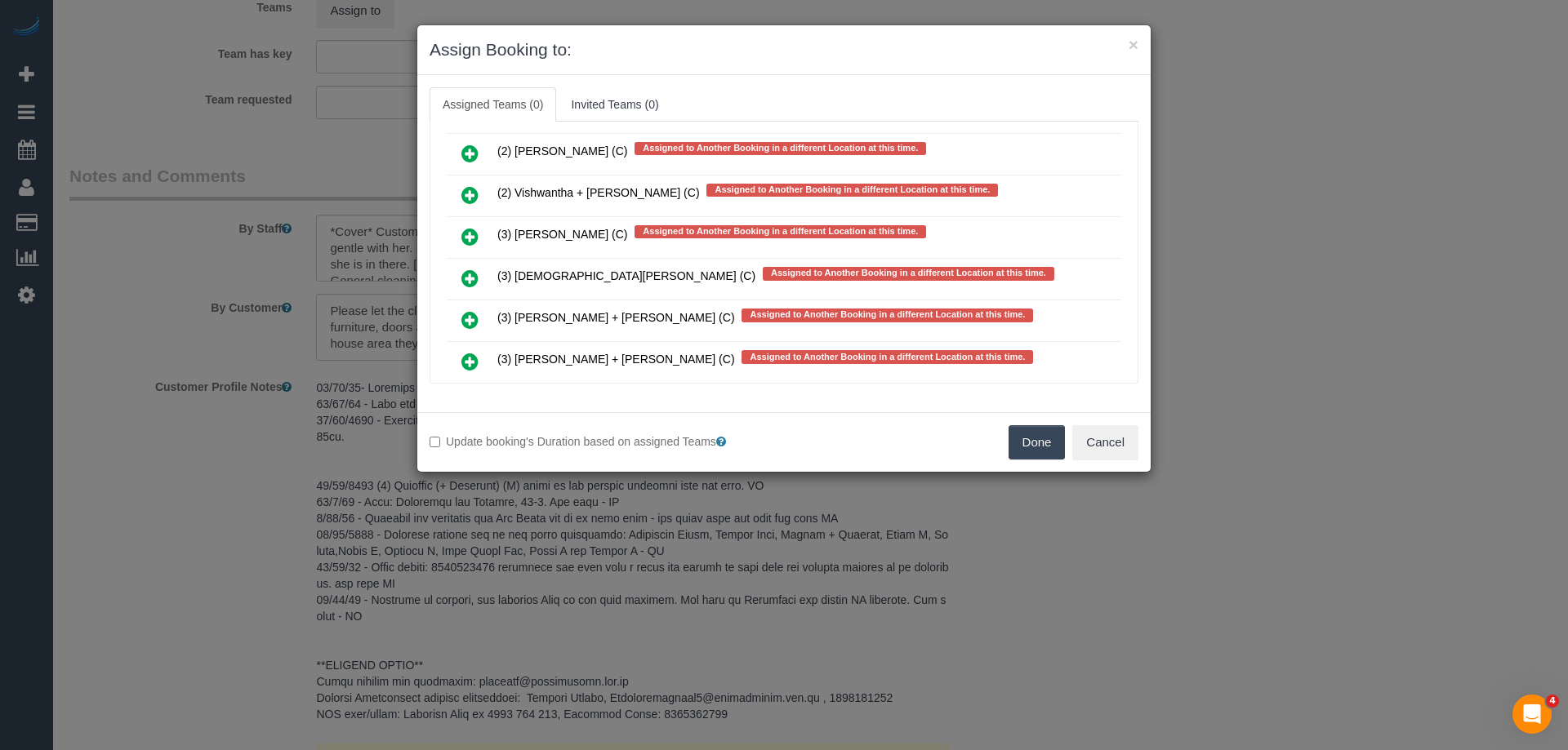
click at [466, 269] on icon at bounding box center [470, 278] width 17 height 19
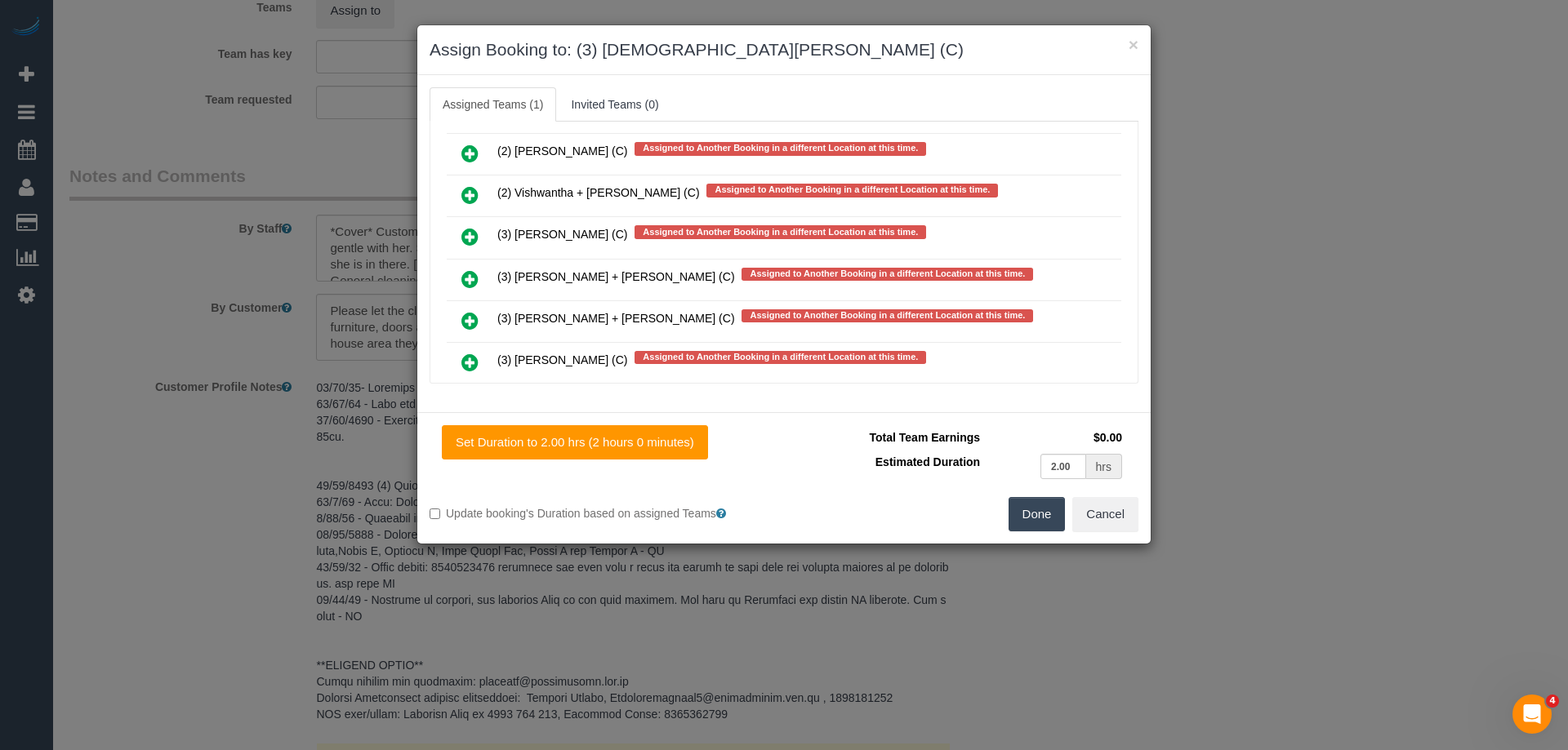
scroll to position [0, 0]
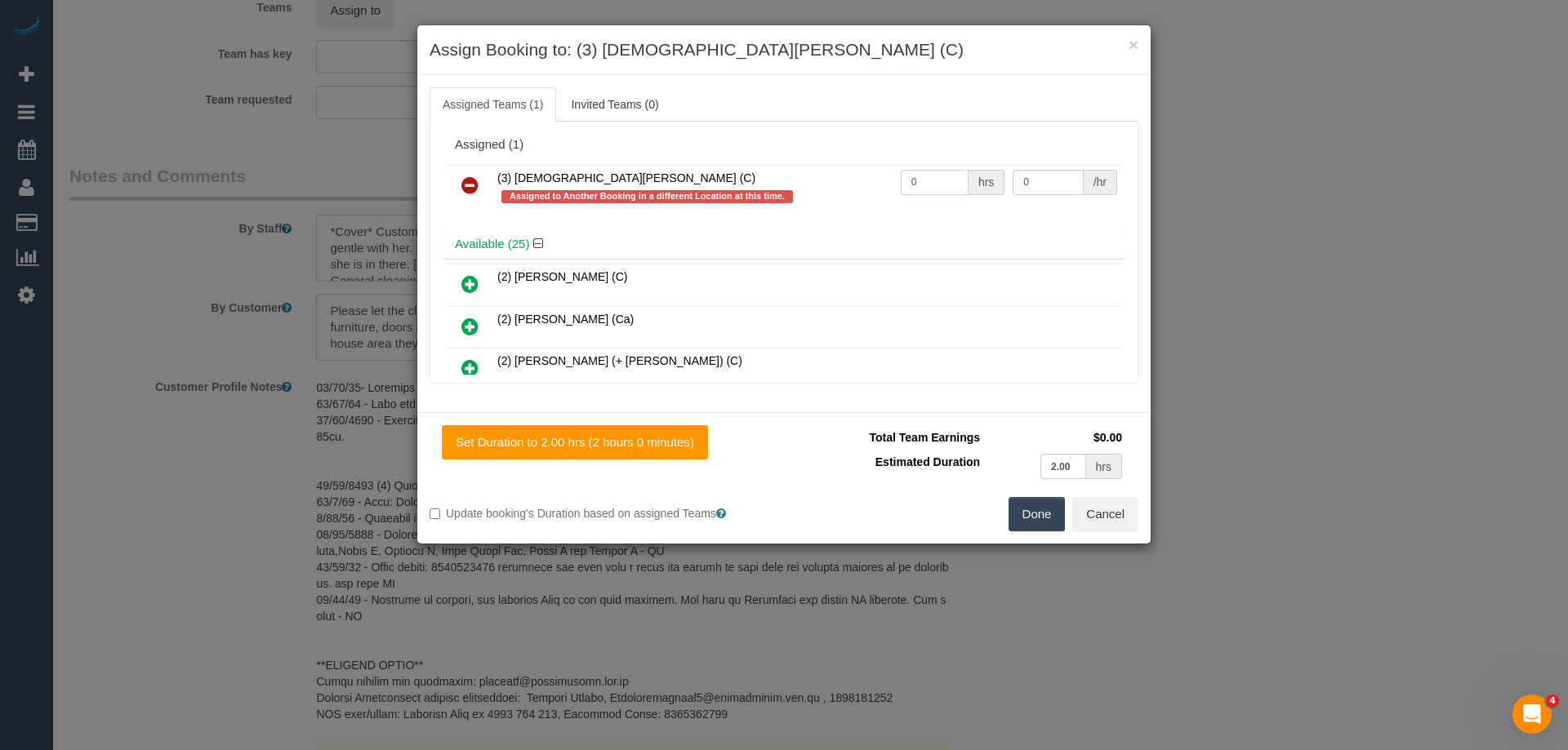
drag, startPoint x: 933, startPoint y: 177, endPoint x: 872, endPoint y: 174, distance: 61.1
click at [856, 175] on tr "(3) [DEMOGRAPHIC_DATA][PERSON_NAME] (C) Assigned to Another Booking in a differ…" at bounding box center [784, 188] width 675 height 47
type input "2"
drag, startPoint x: 1049, startPoint y: 183, endPoint x: 929, endPoint y: 198, distance: 120.9
click at [997, 181] on tr "(3) Buddhi Adhikari (C) Assigned to Another Booking in a different Location at …" at bounding box center [784, 188] width 675 height 47
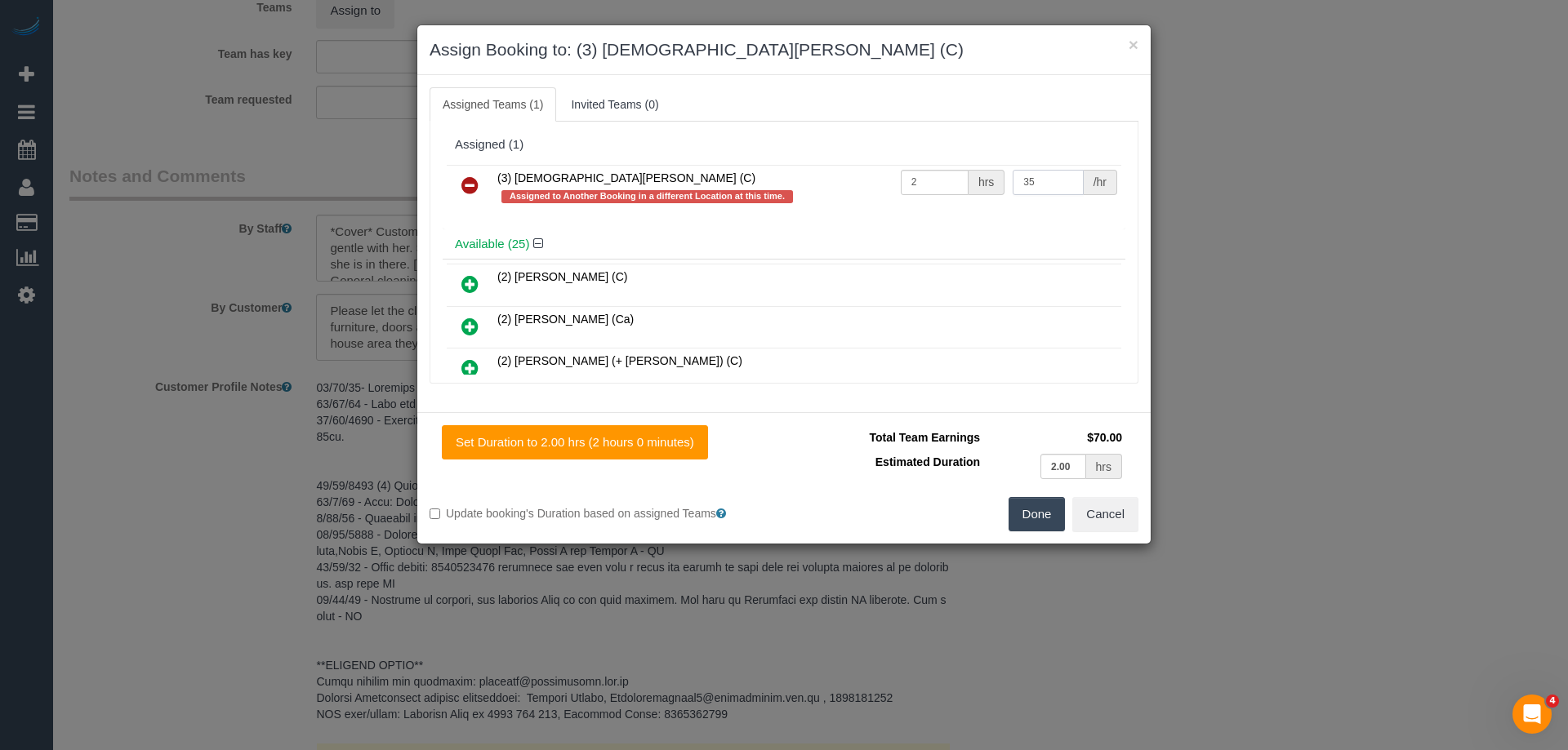
type input "35"
drag, startPoint x: 1023, startPoint y: 521, endPoint x: 1023, endPoint y: 510, distance: 11.0
click at [1023, 518] on button "Done" at bounding box center [1038, 513] width 57 height 34
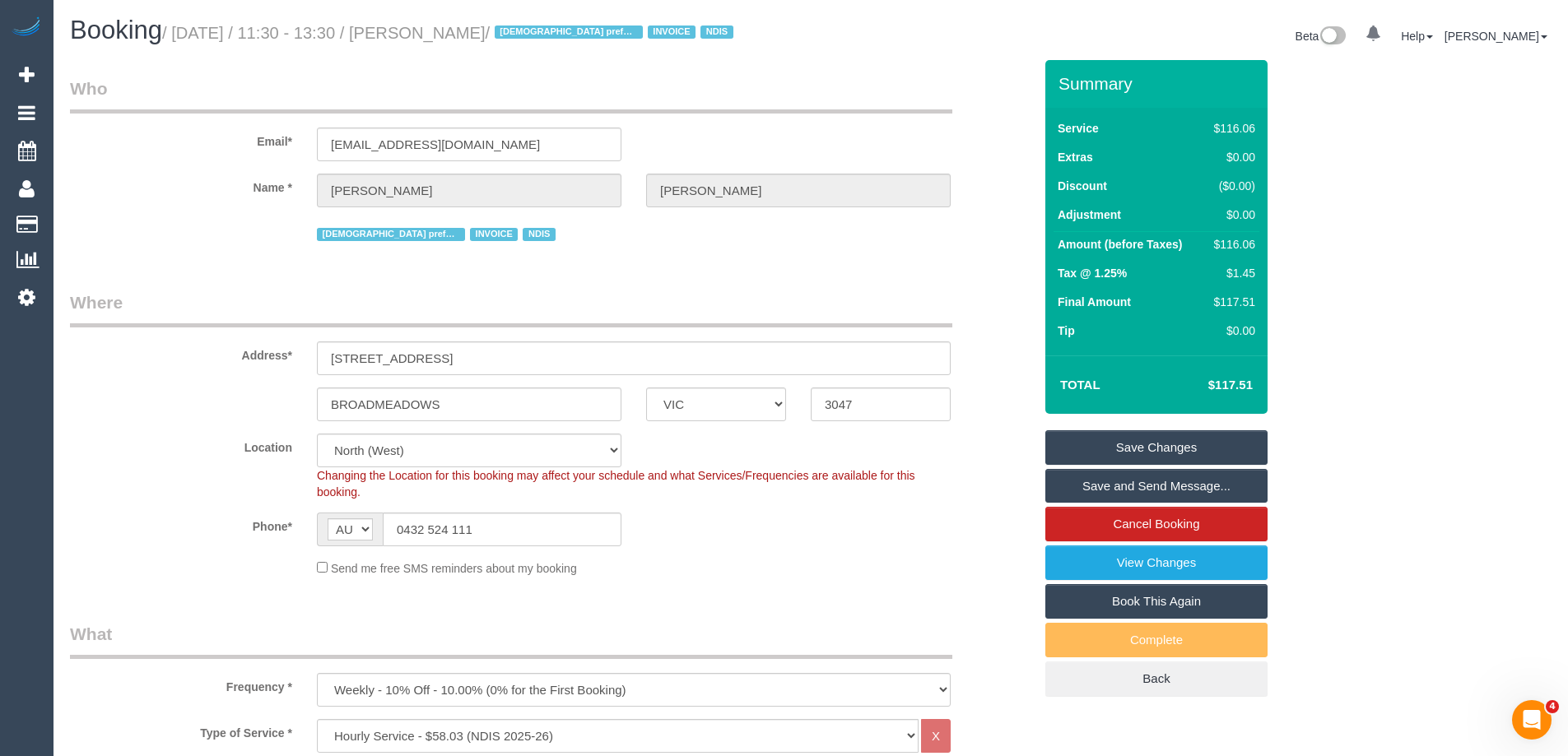
drag, startPoint x: 566, startPoint y: 34, endPoint x: 456, endPoint y: 26, distance: 110.3
click at [456, 26] on small "/ September 11, 2025 / 11:30 - 13:30 / Margaret Zahos / Female preferred INVOIC…" at bounding box center [450, 33] width 576 height 19
copy small "Margaret Zahos"
click at [1086, 493] on link "Save and Send Message..." at bounding box center [1157, 486] width 223 height 34
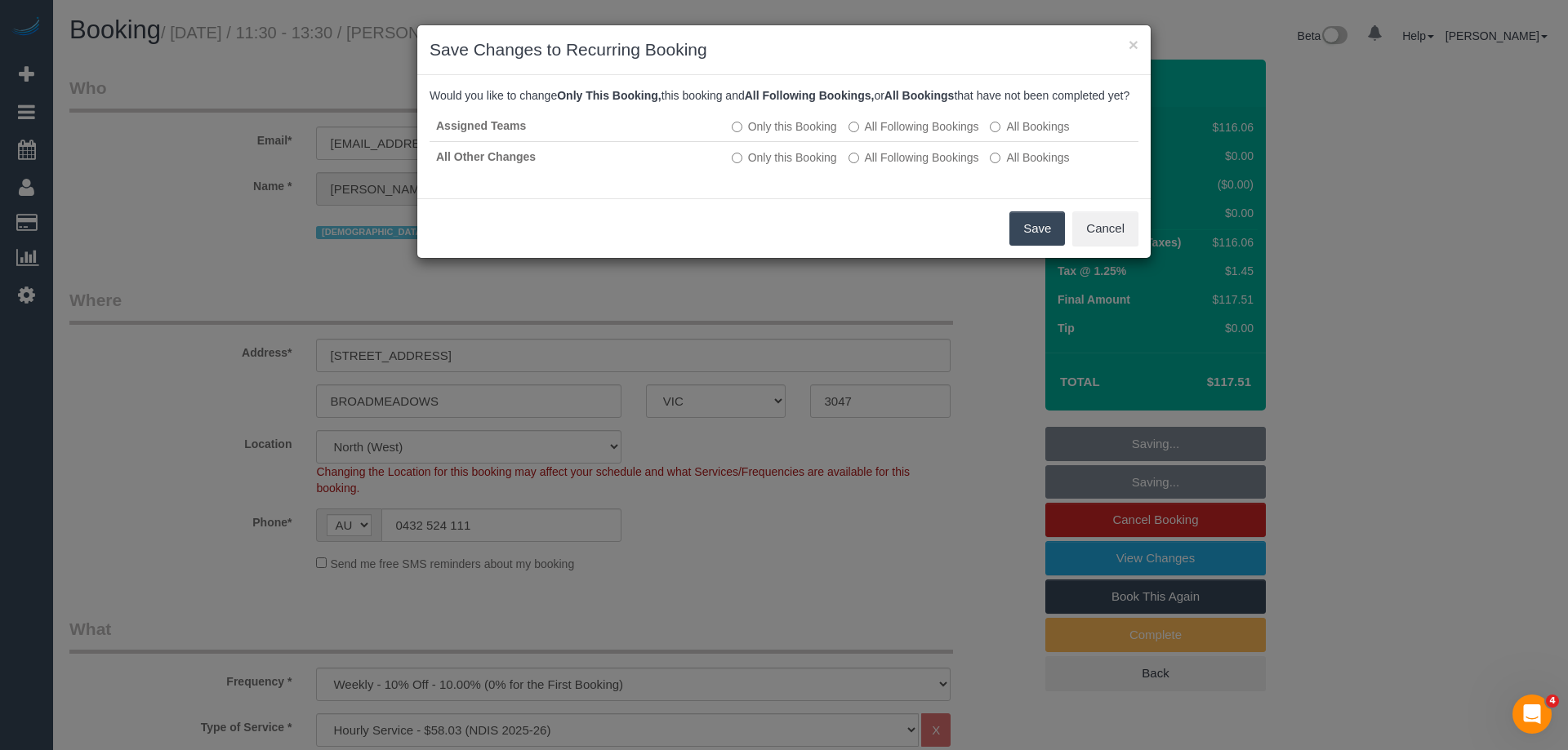
click at [1040, 239] on button "Save" at bounding box center [1037, 228] width 55 height 34
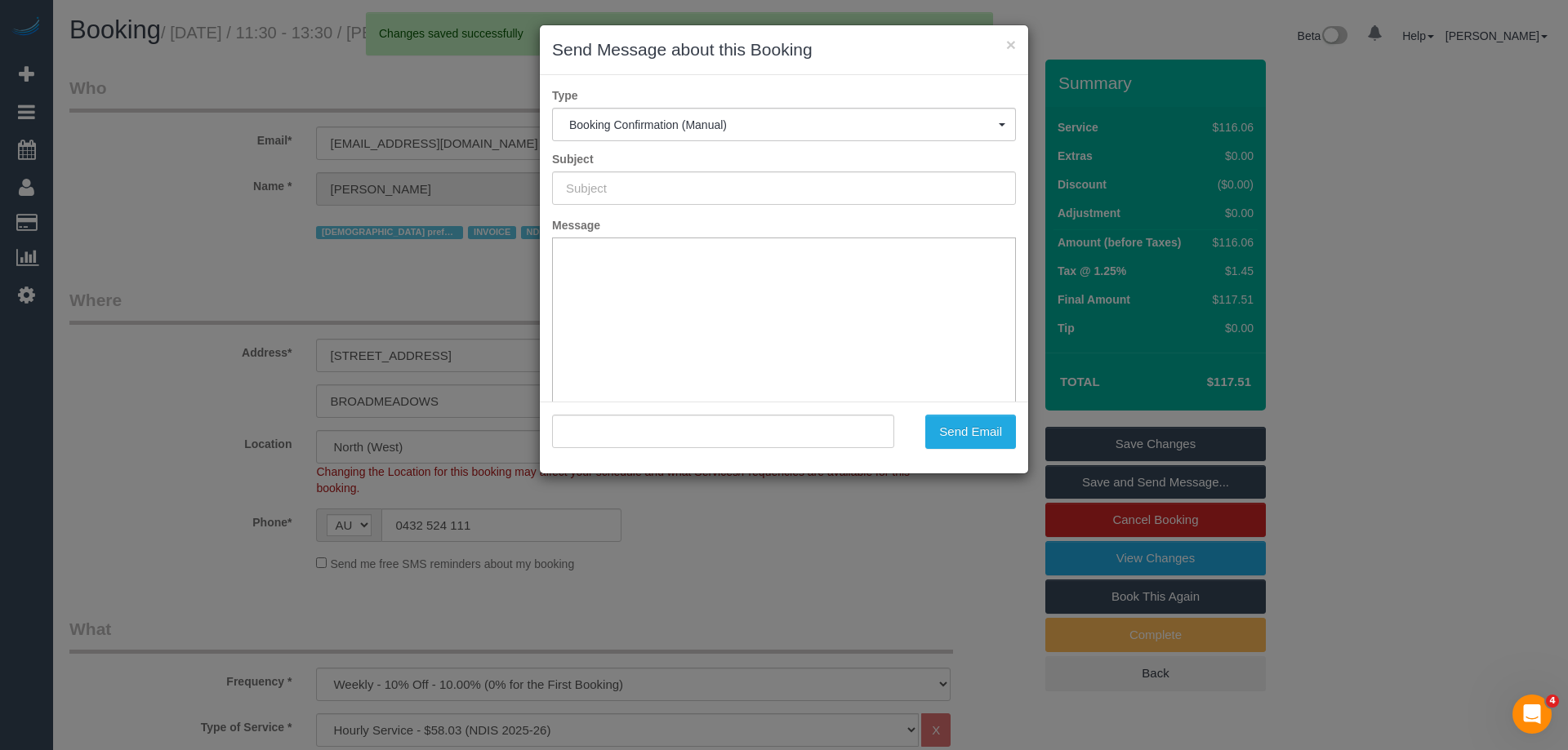
type input "Booking Confirmed"
type input ""Margaret Zahos" <stavzahos@yahoo.com.au>"
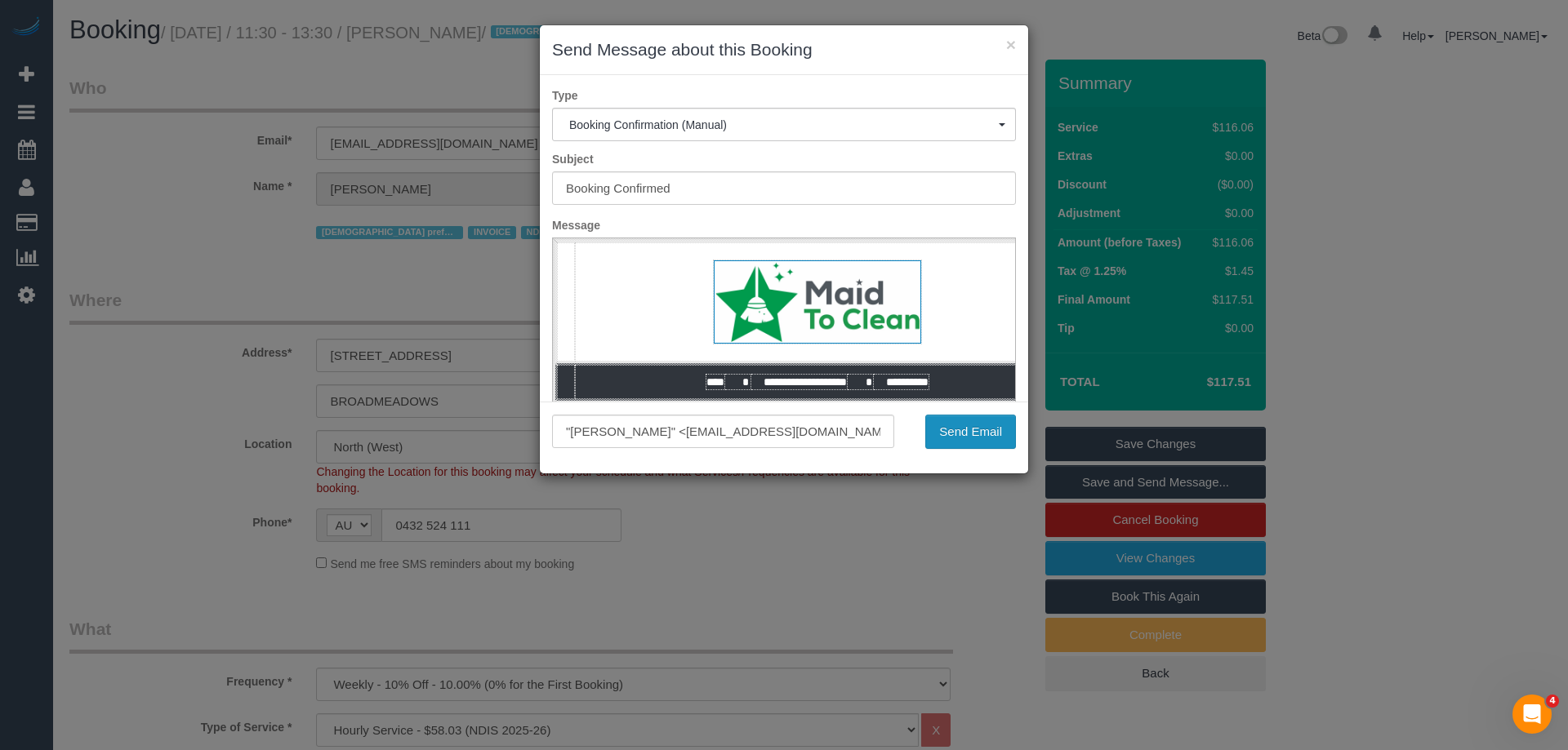
click at [991, 437] on button "Send Email" at bounding box center [970, 432] width 90 height 34
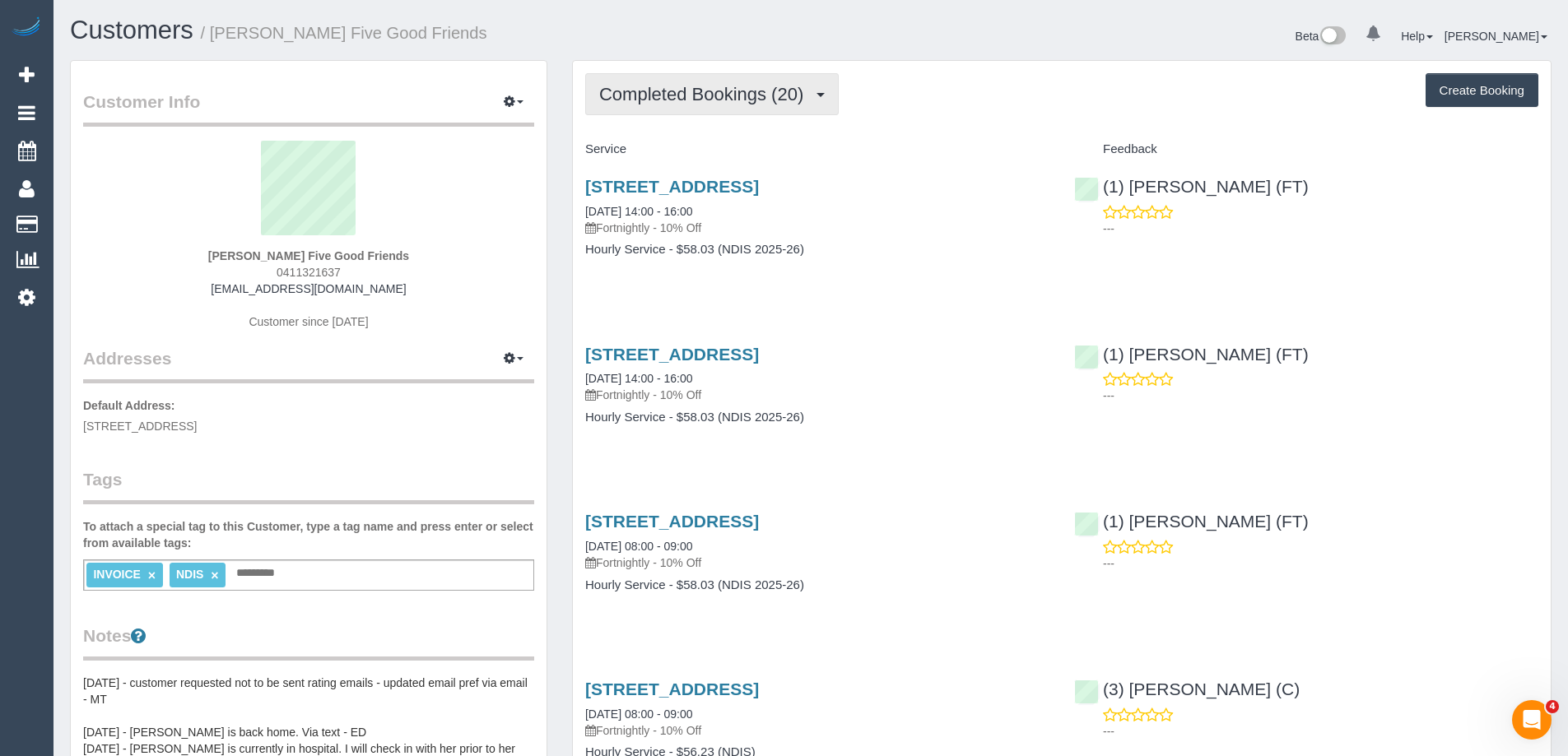
click at [665, 105] on button "Completed Bookings (20)" at bounding box center [712, 94] width 253 height 42
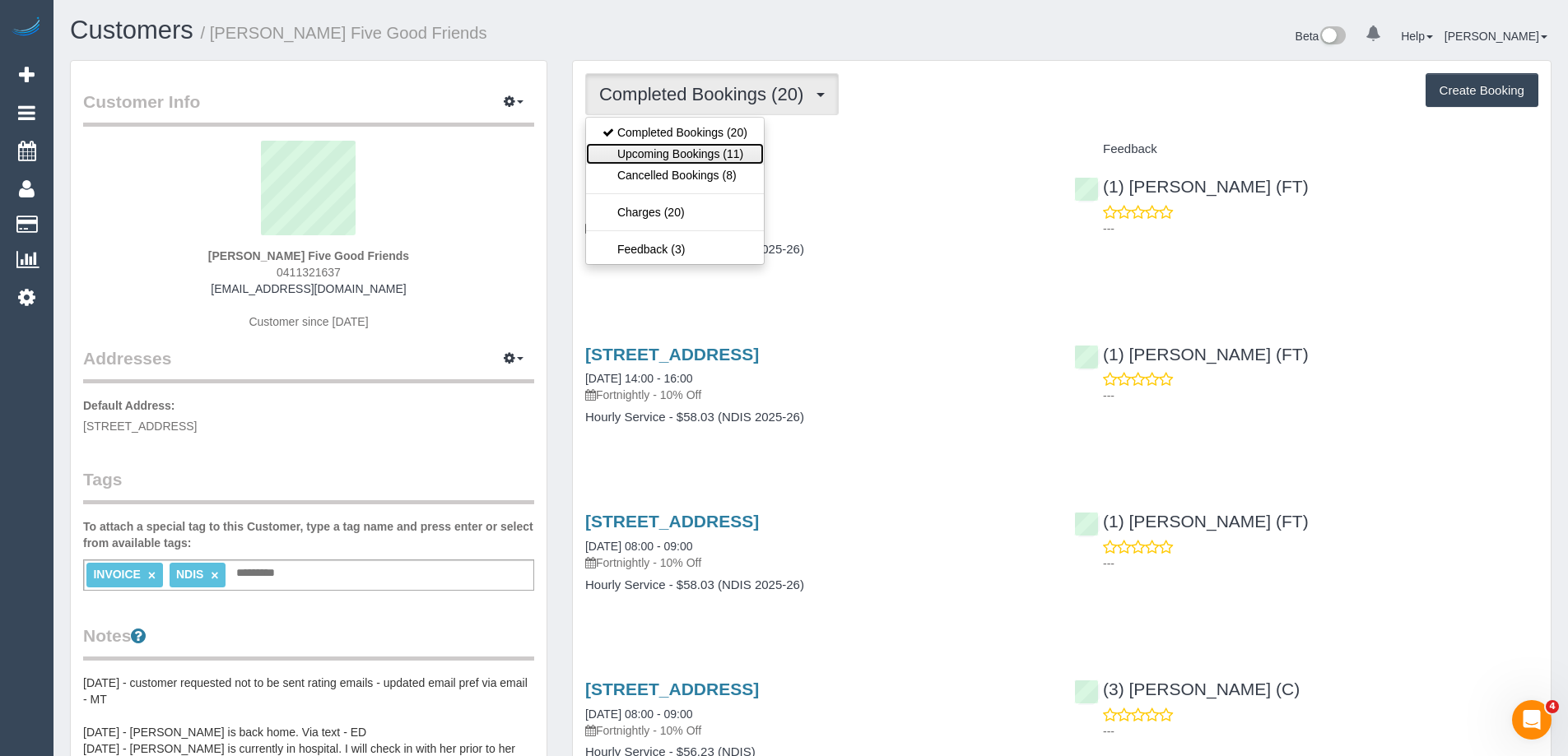
click at [667, 149] on link "Upcoming Bookings (11)" at bounding box center [675, 153] width 178 height 21
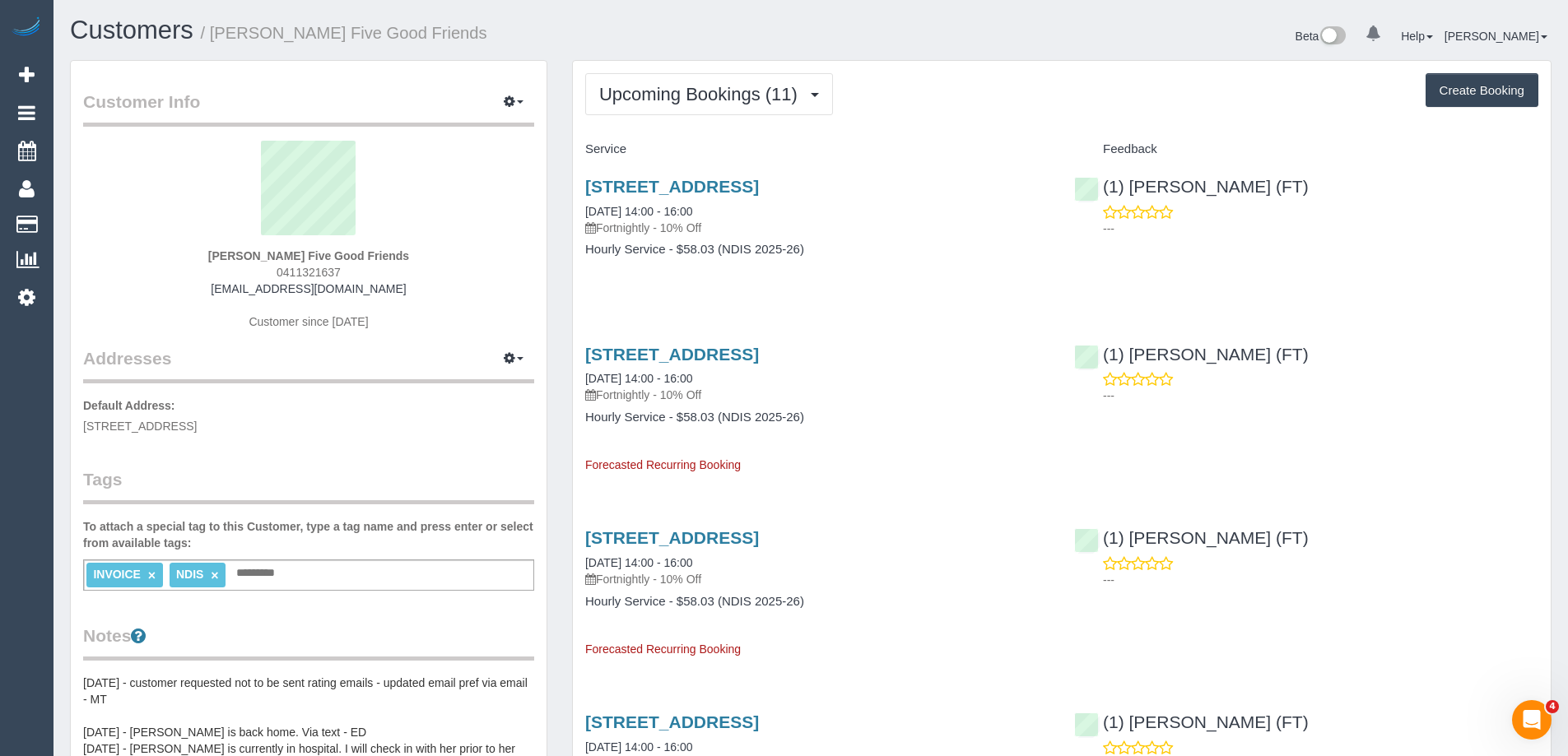
drag, startPoint x: 342, startPoint y: 273, endPoint x: 223, endPoint y: 271, distance: 119.0
click at [223, 271] on div "Susan Thornton Five Good Friends 0411321637 thorntonsusanlouise@gmail.com Custo…" at bounding box center [309, 244] width 451 height 206
copy span "0411321637"
click at [693, 91] on span "Upcoming Bookings (11)" at bounding box center [702, 94] width 207 height 20
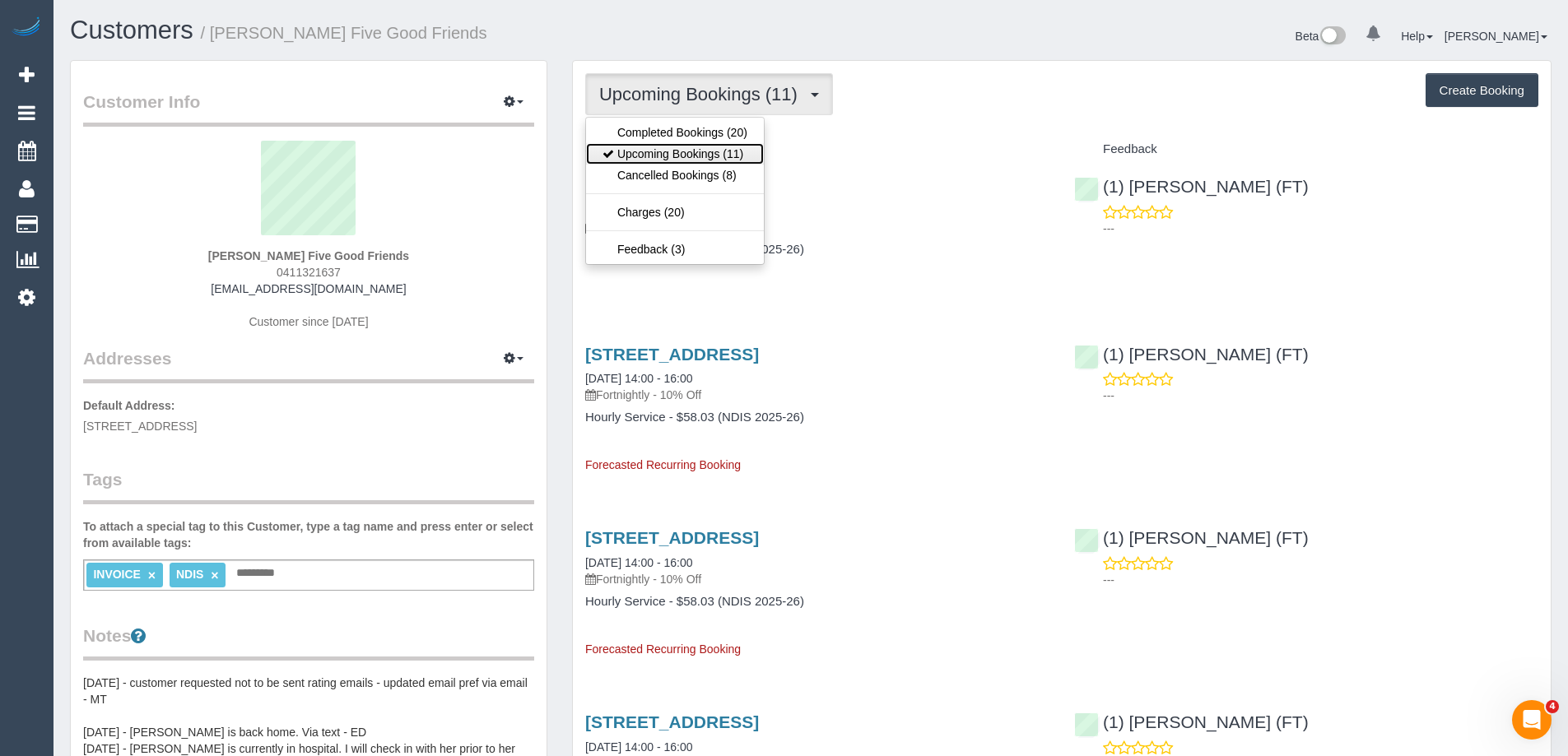
click at [689, 152] on link "Upcoming Bookings (11)" at bounding box center [675, 153] width 178 height 21
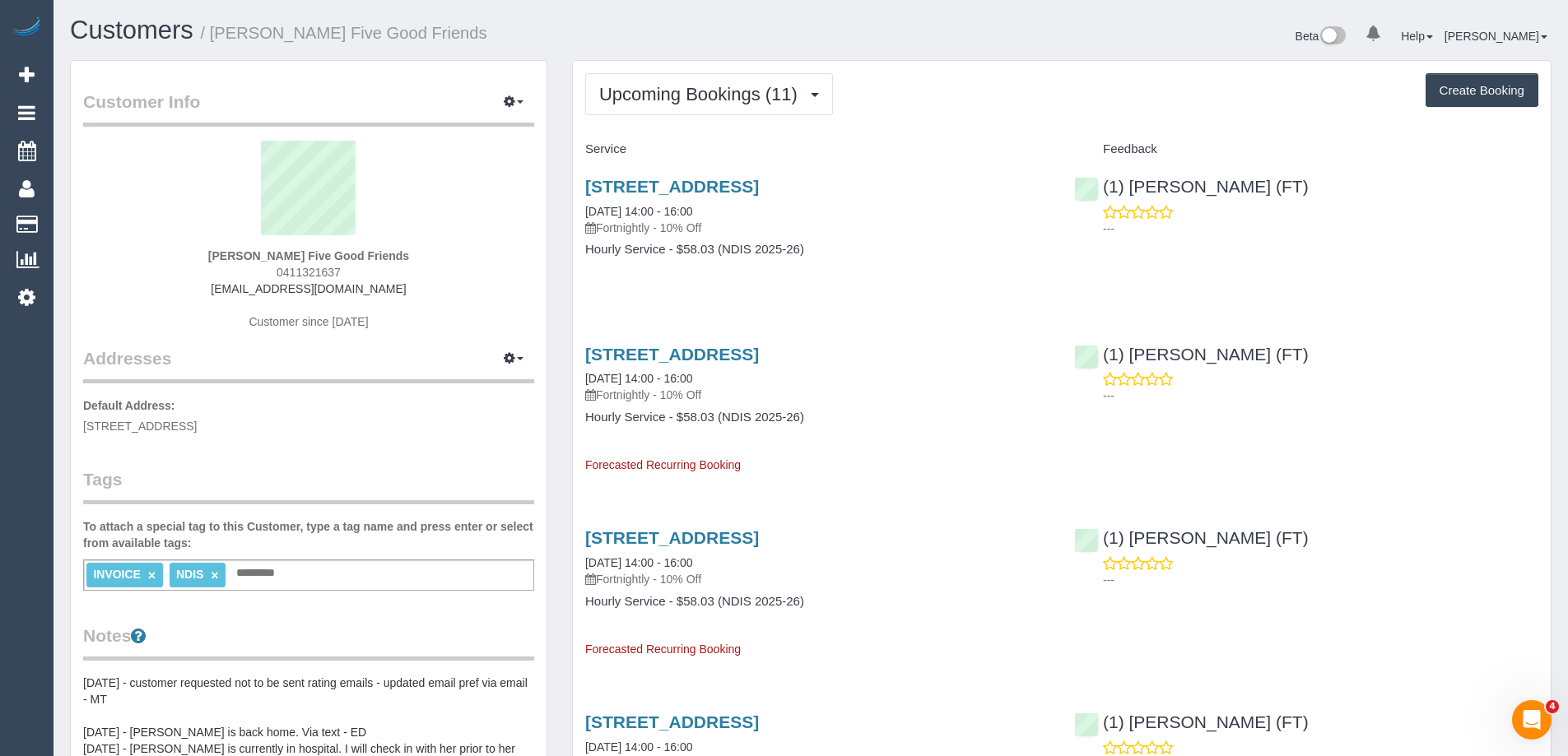
copy span "0411321637"
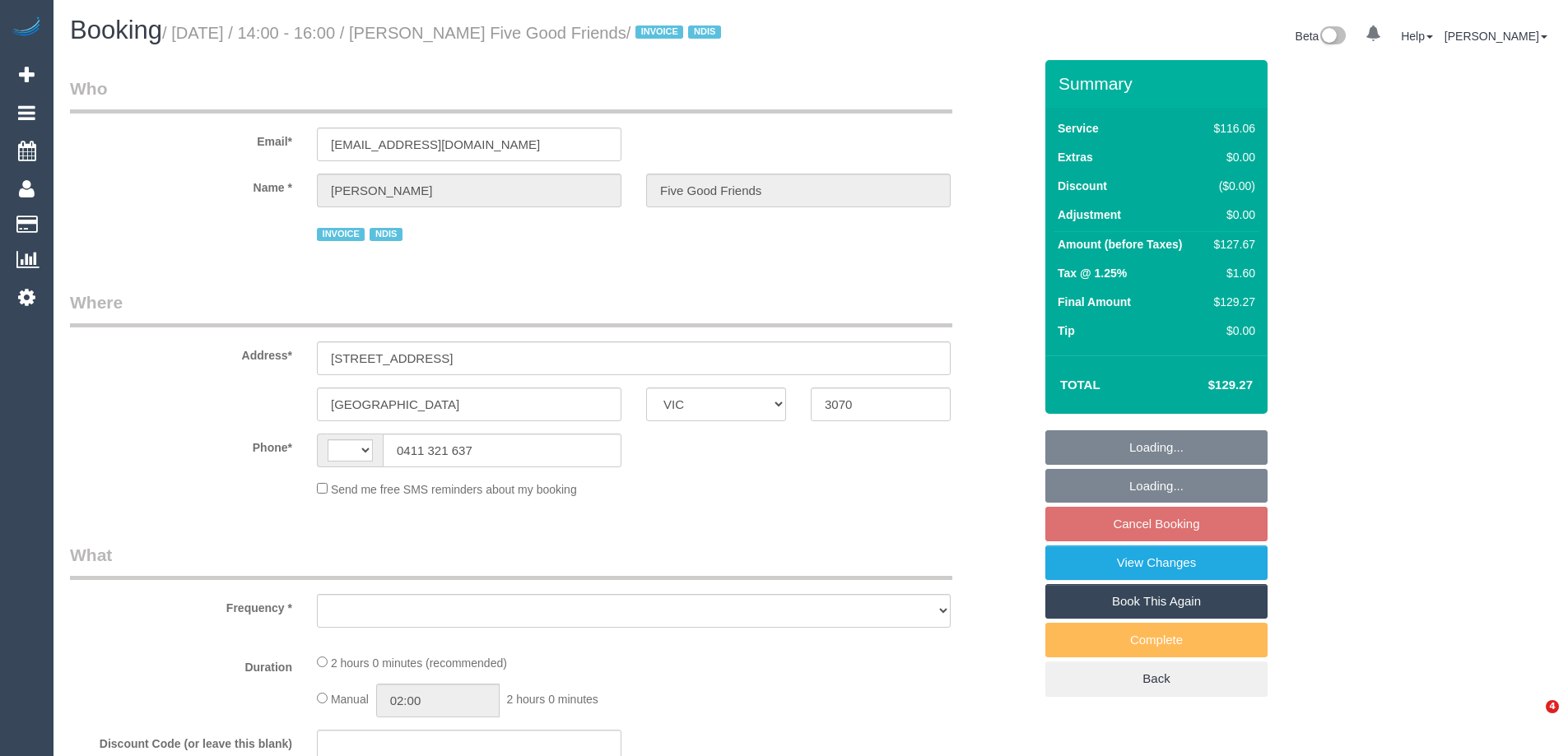
select select "VIC"
select select "string:AU"
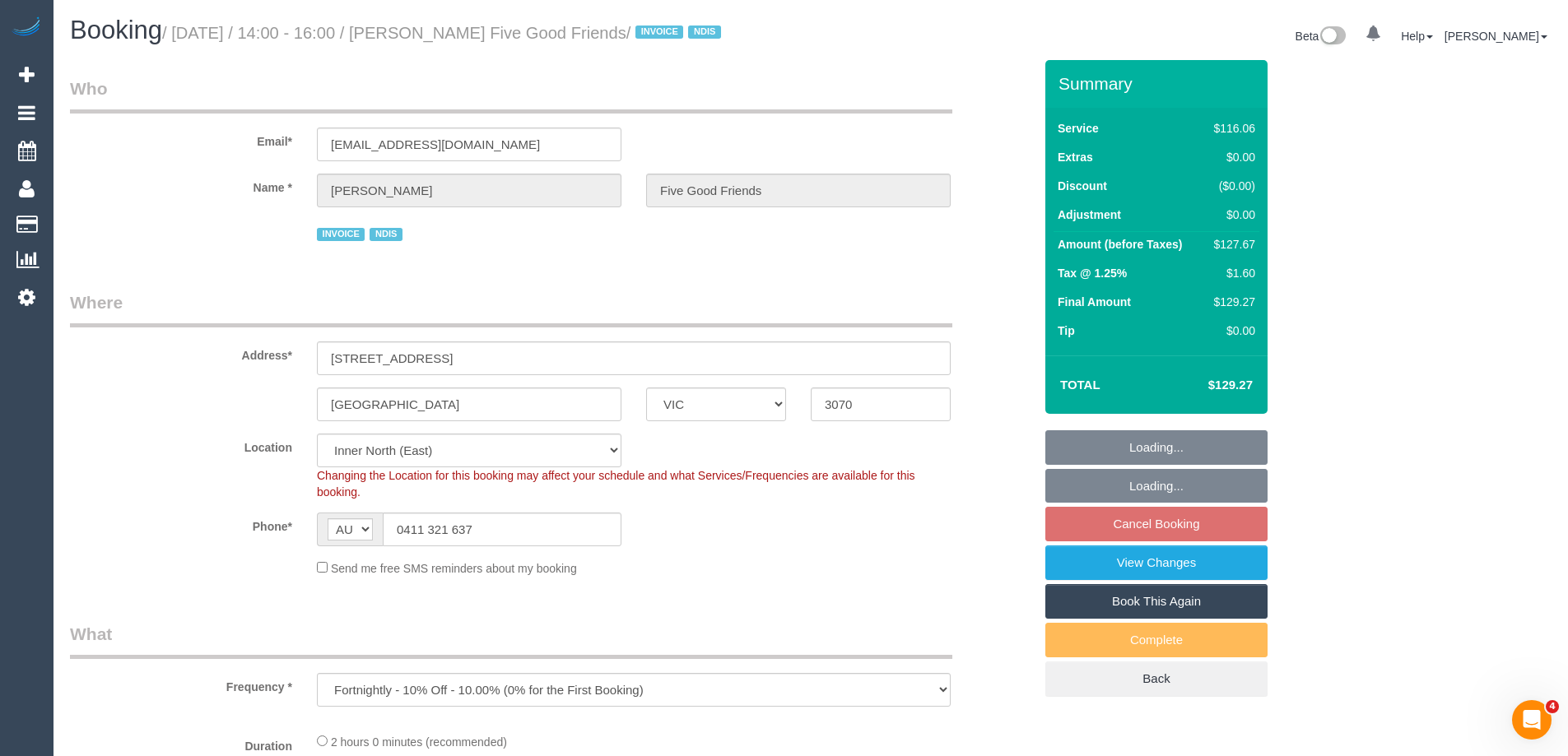
select select "object:591"
select select "number:28"
select select "number:14"
select select "number:19"
select select "number:25"
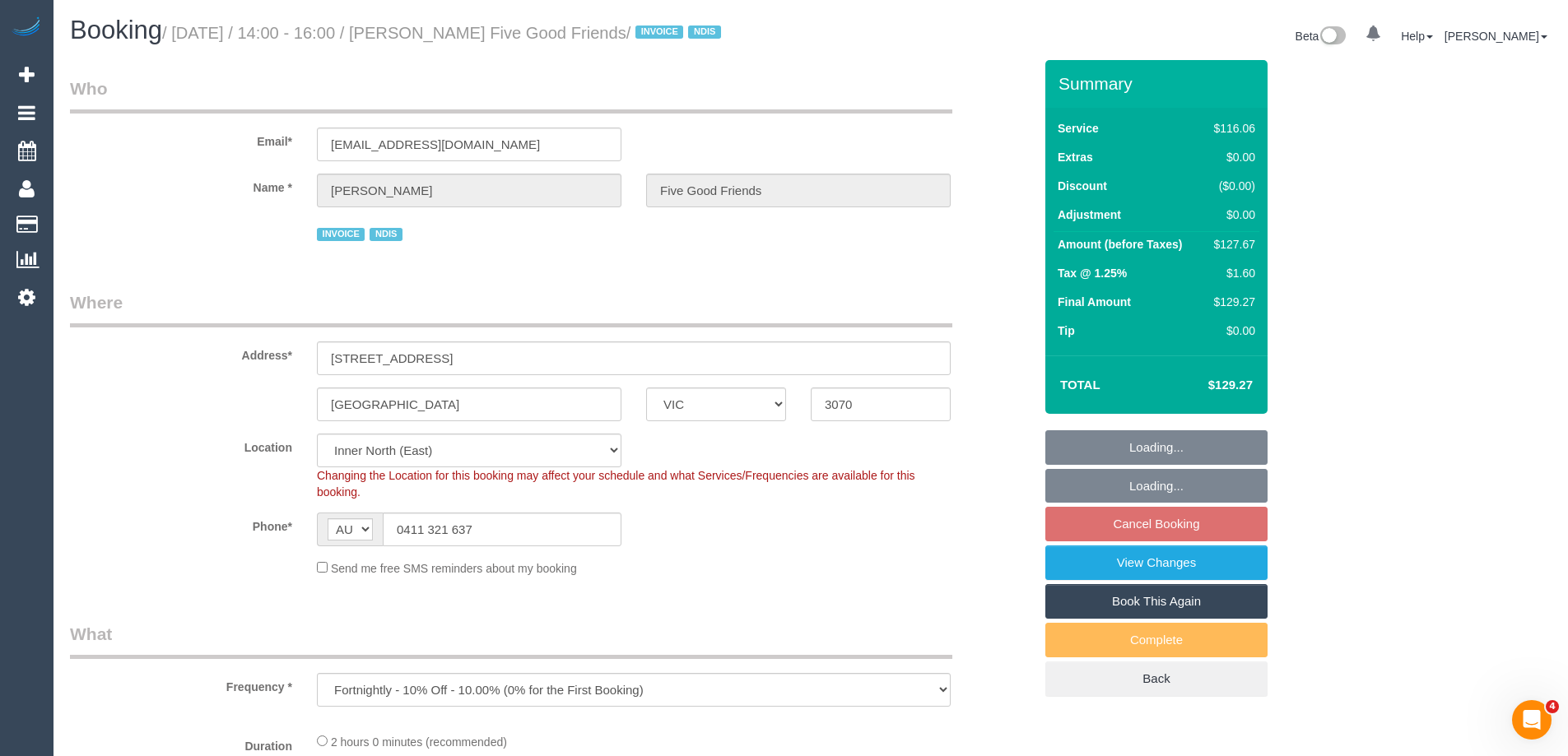
select select "number:35"
select select "number:12"
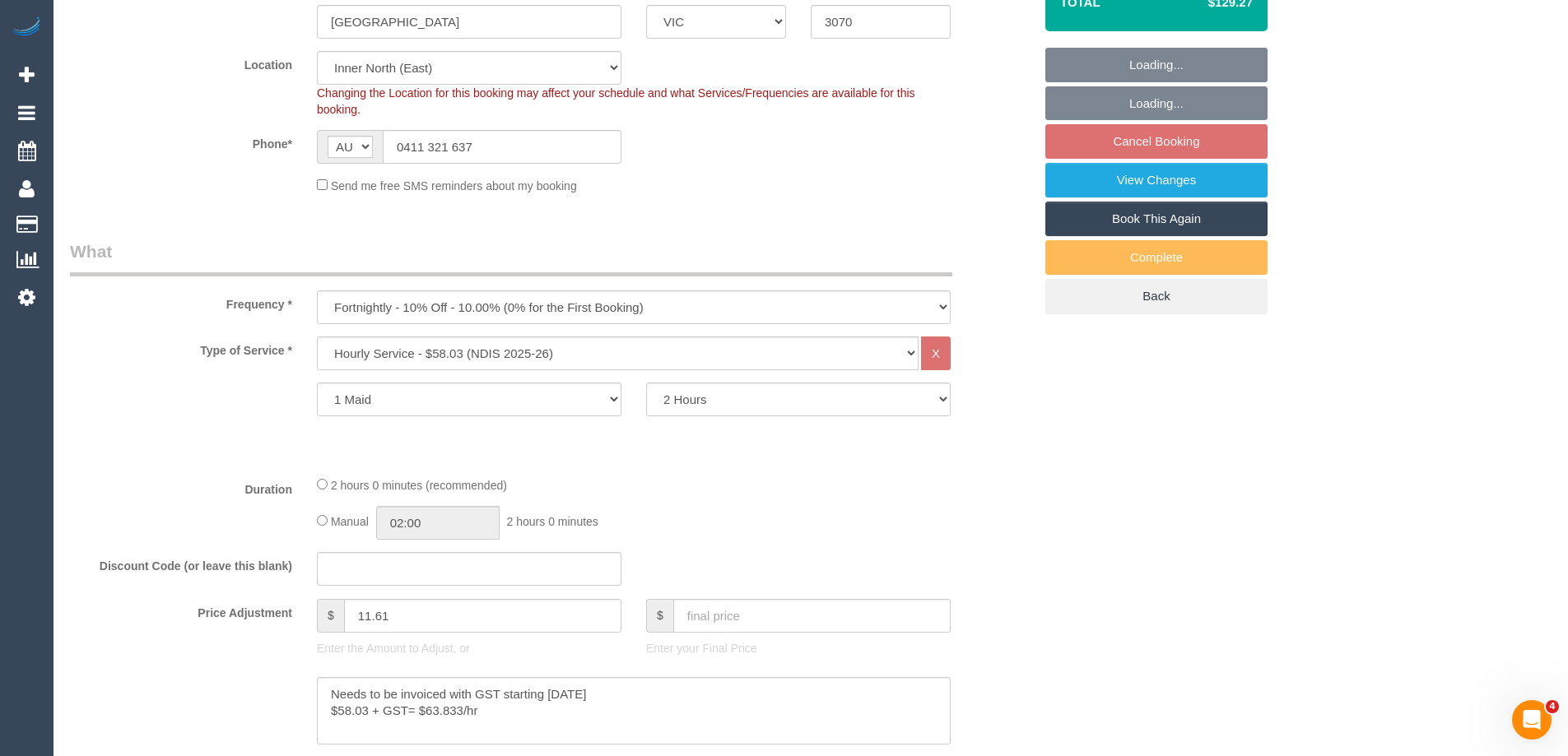
select select "spot5"
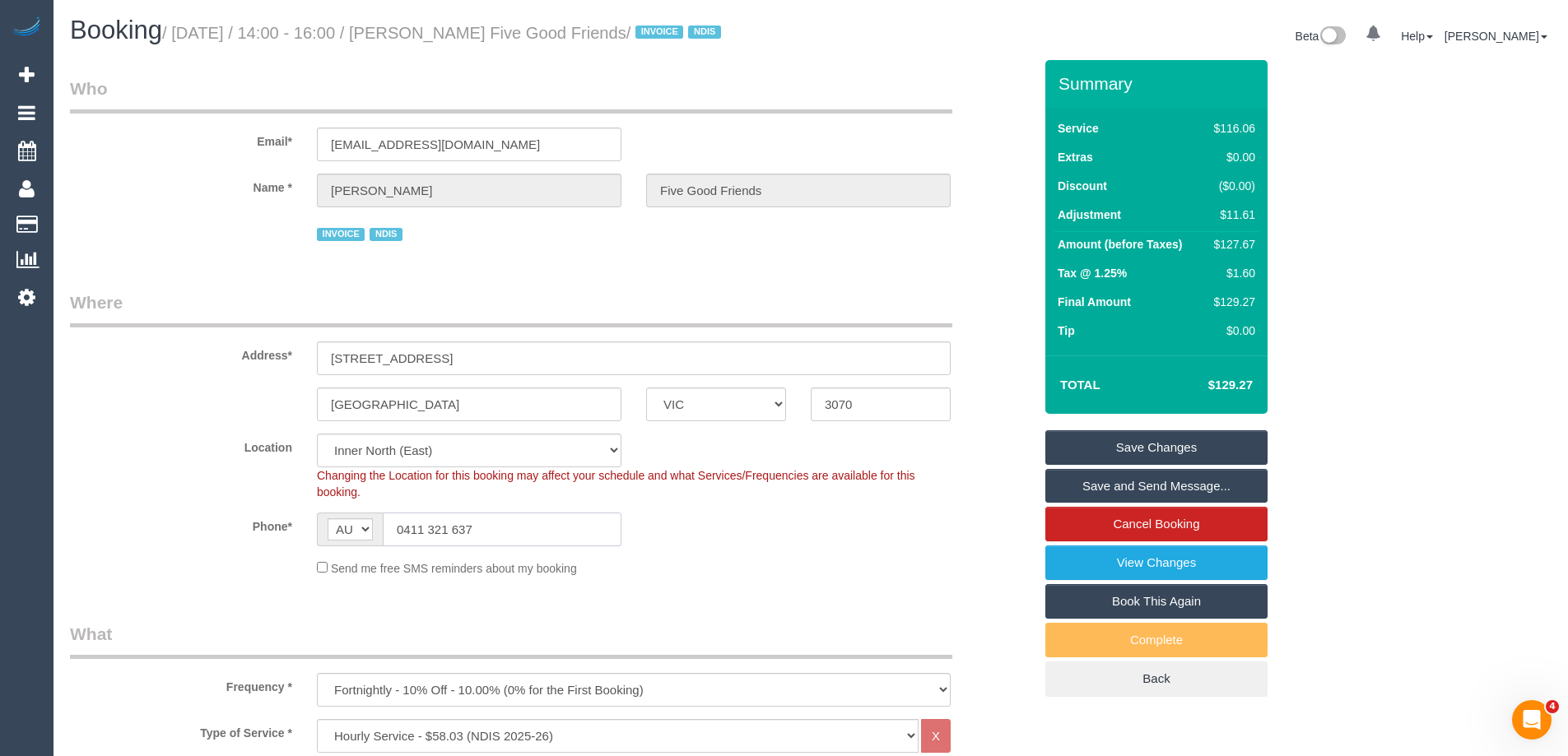
drag, startPoint x: 503, startPoint y: 547, endPoint x: 153, endPoint y: 547, distance: 350.0
click at [154, 546] on div "Phone* AF AL DZ AD AO AI AQ AG AR AM AW AU AT AZ BS BH BD BB BY BE BZ BJ BM BT …" at bounding box center [551, 530] width 987 height 33
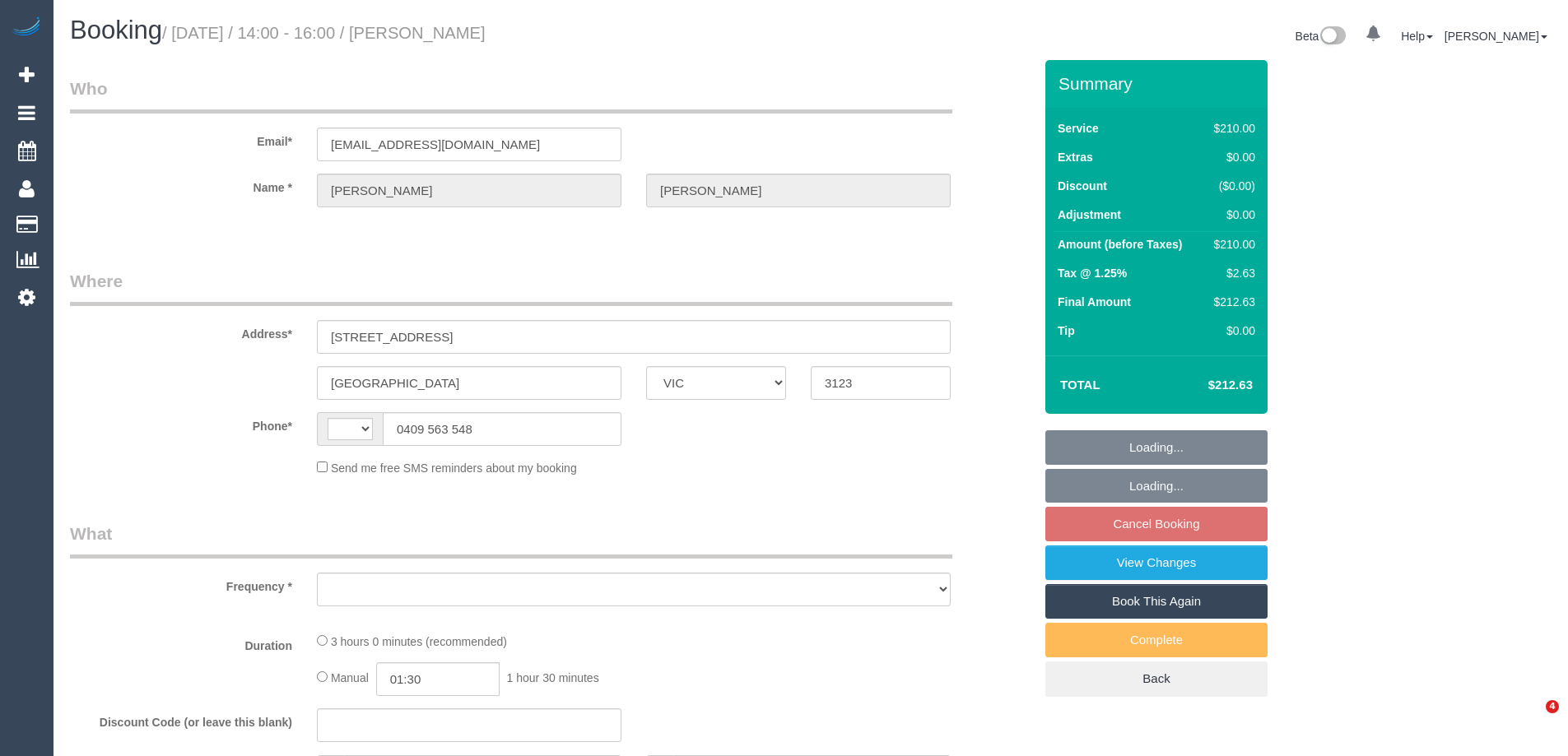
select select "VIC"
select select "string:AU"
select select "object:532"
select select "string:stripe-pm_1P0yzA2GScqysDRVG7txryzU"
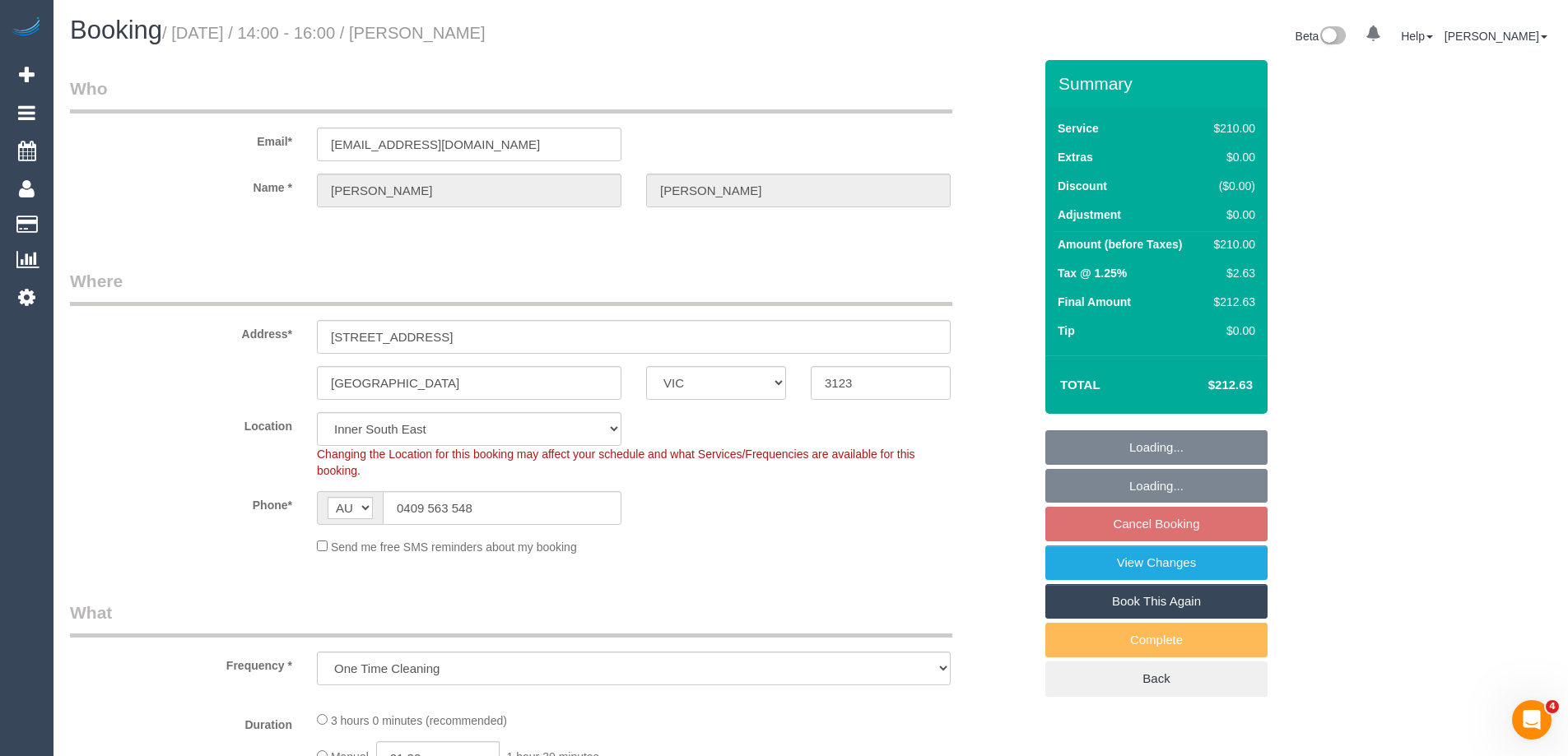
select select "object:849"
select select "180"
select select "number:27"
select select "number:14"
select select "number:19"
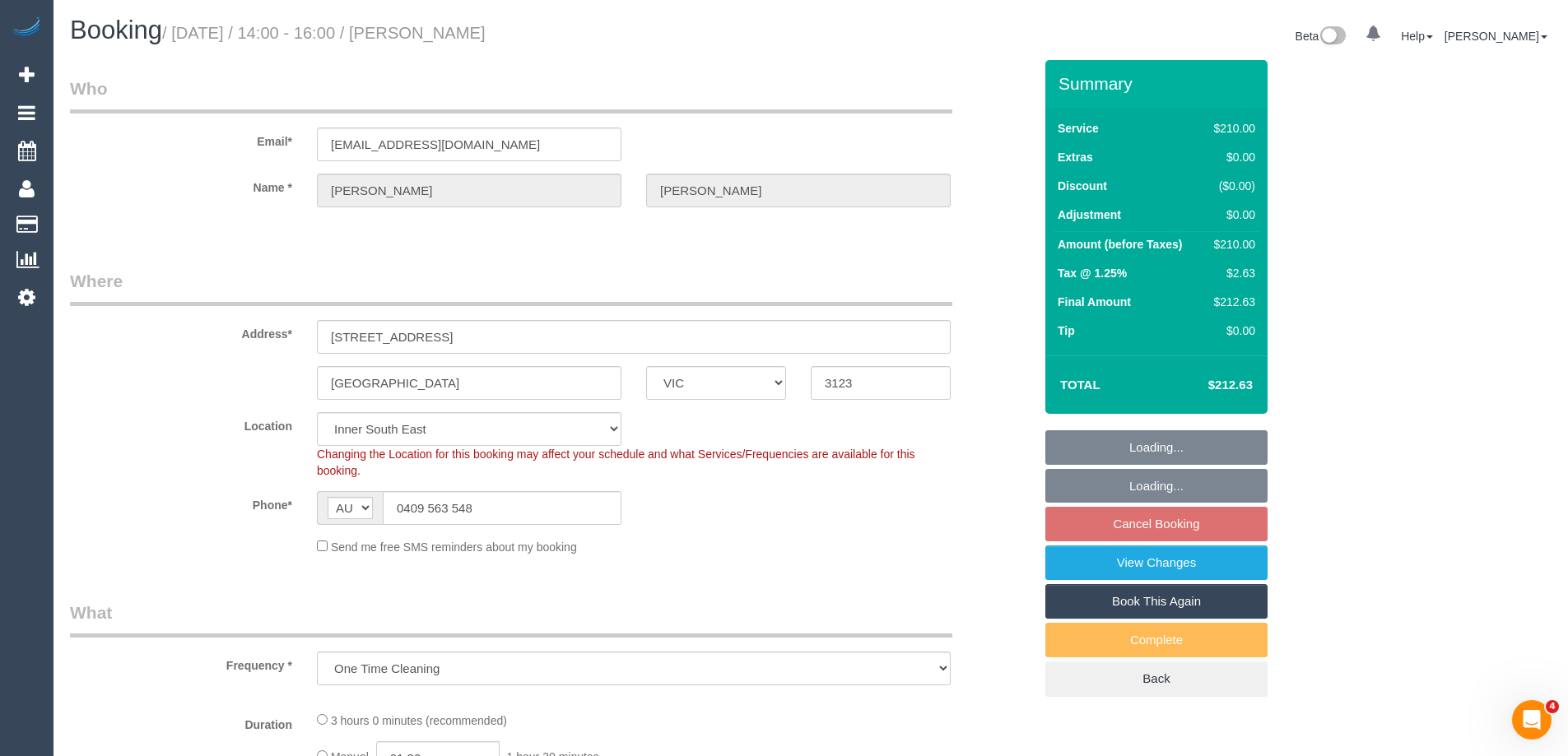
select select "number:23"
select select "number:12"
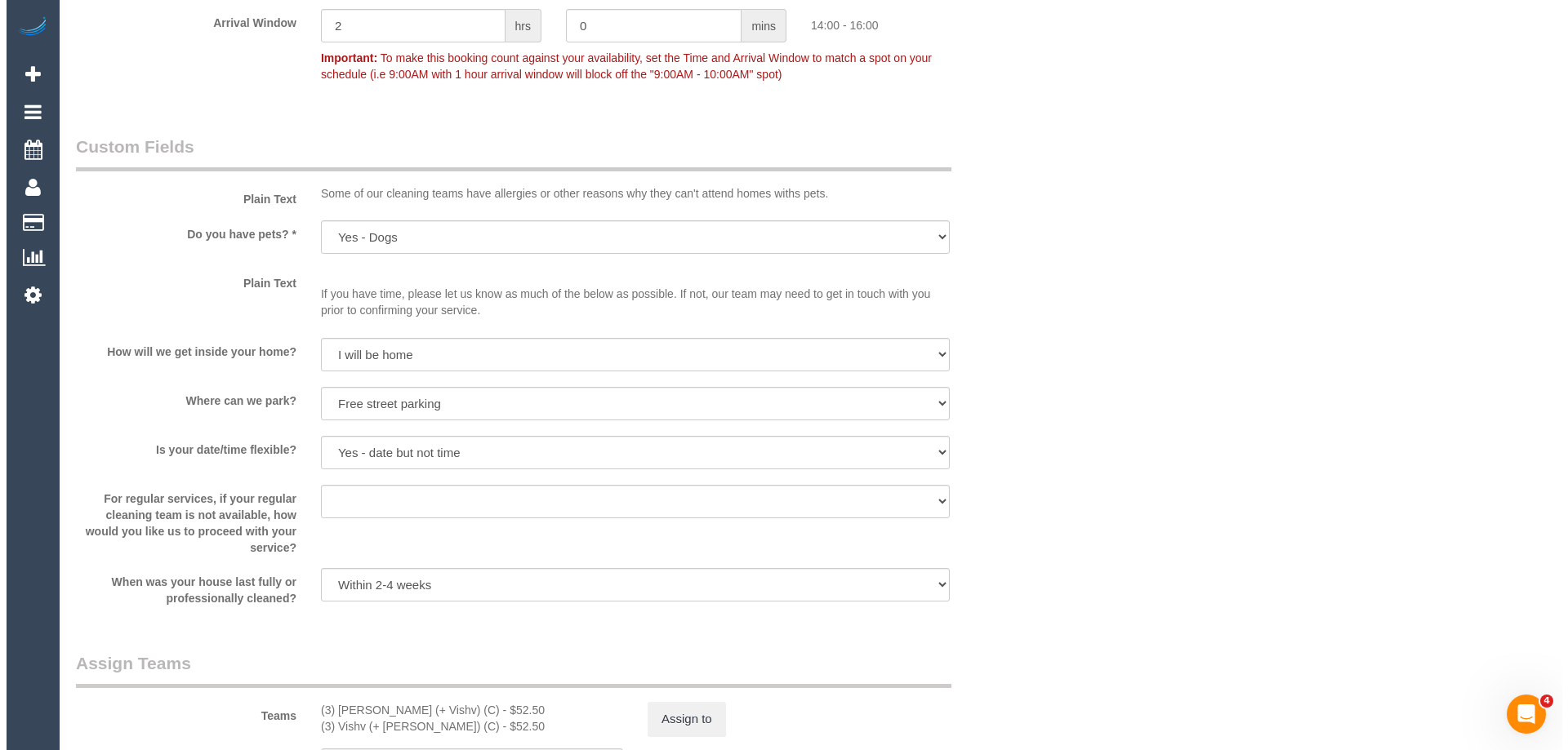
scroll to position [2122, 0]
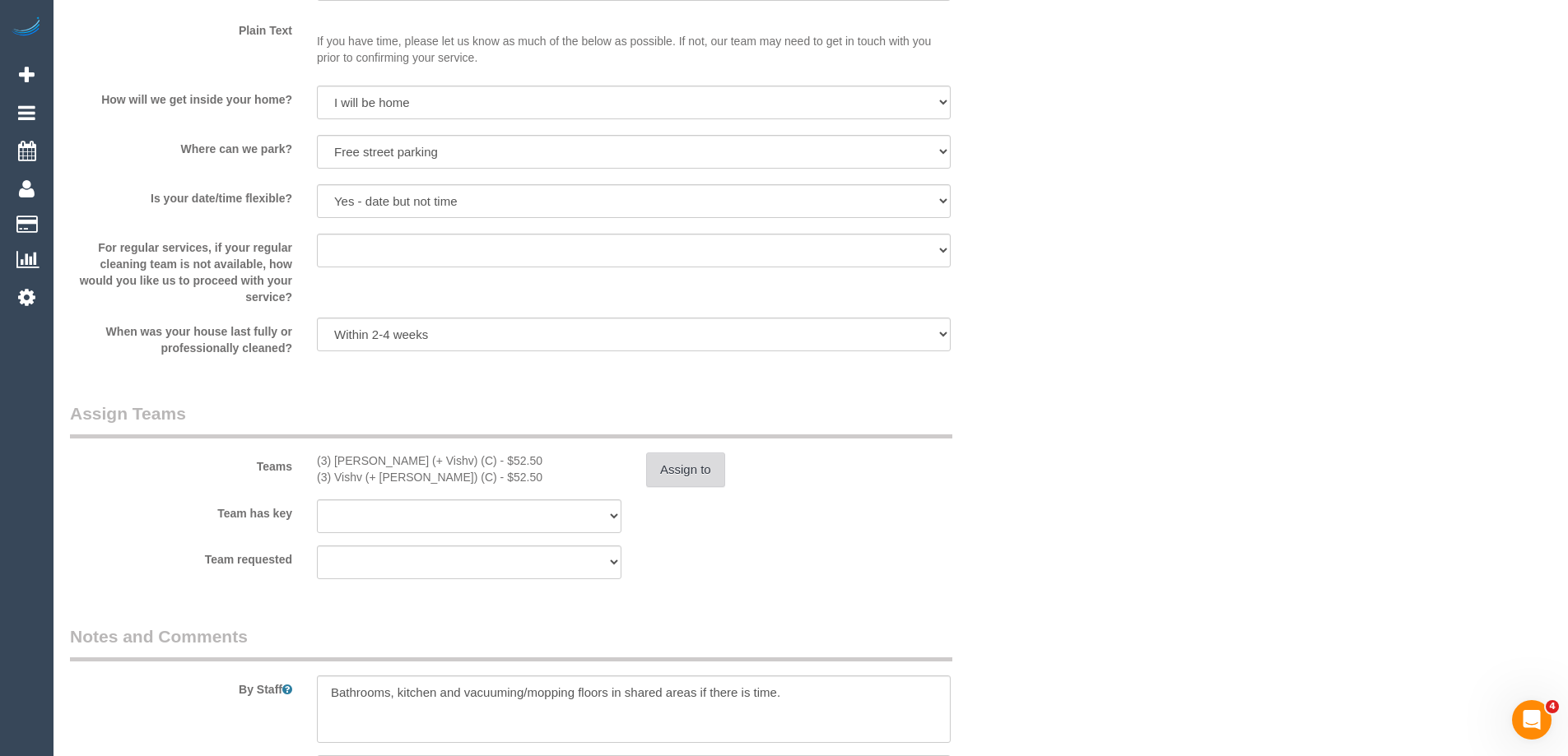
click at [688, 466] on button "Assign to" at bounding box center [685, 469] width 79 height 34
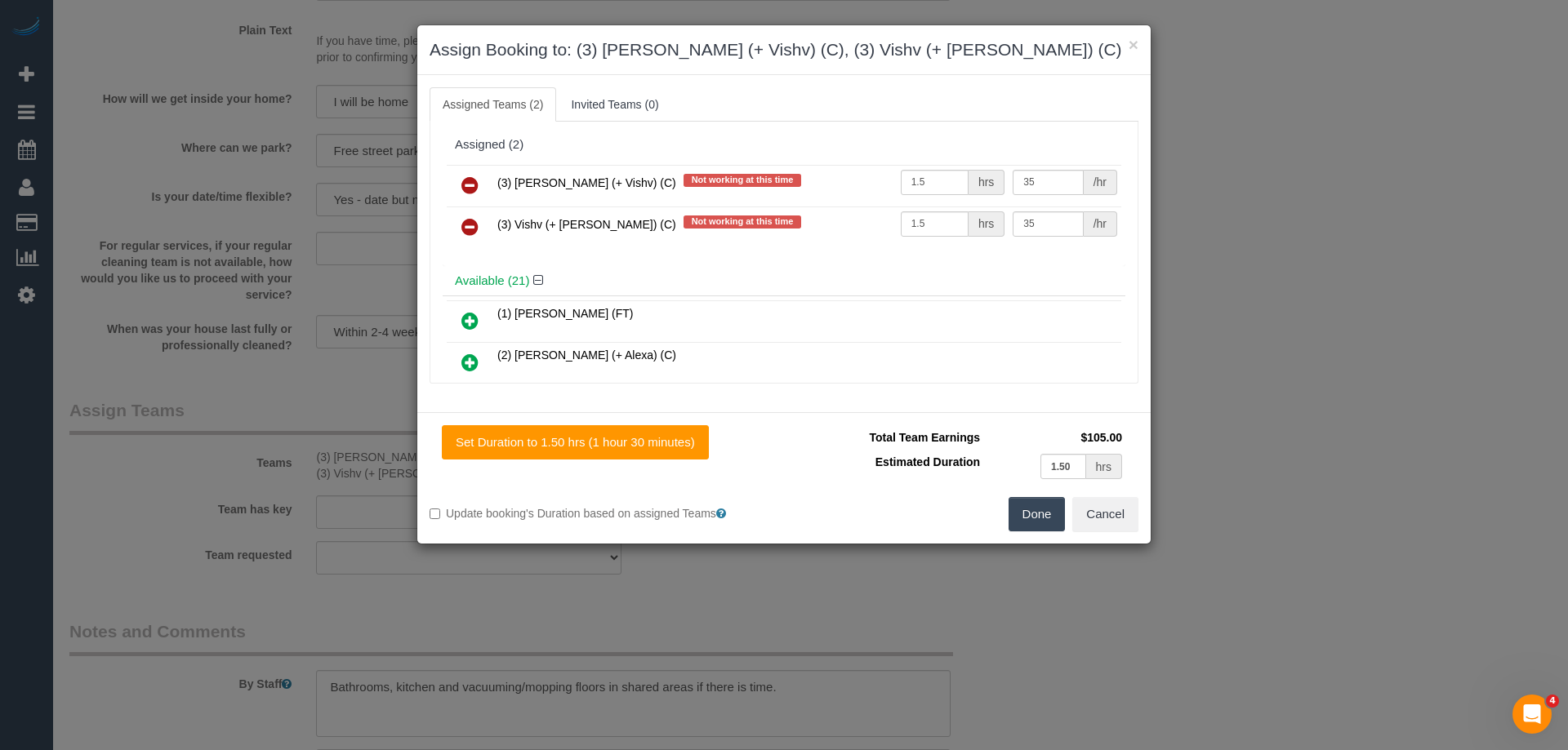
click at [469, 176] on icon at bounding box center [470, 185] width 17 height 19
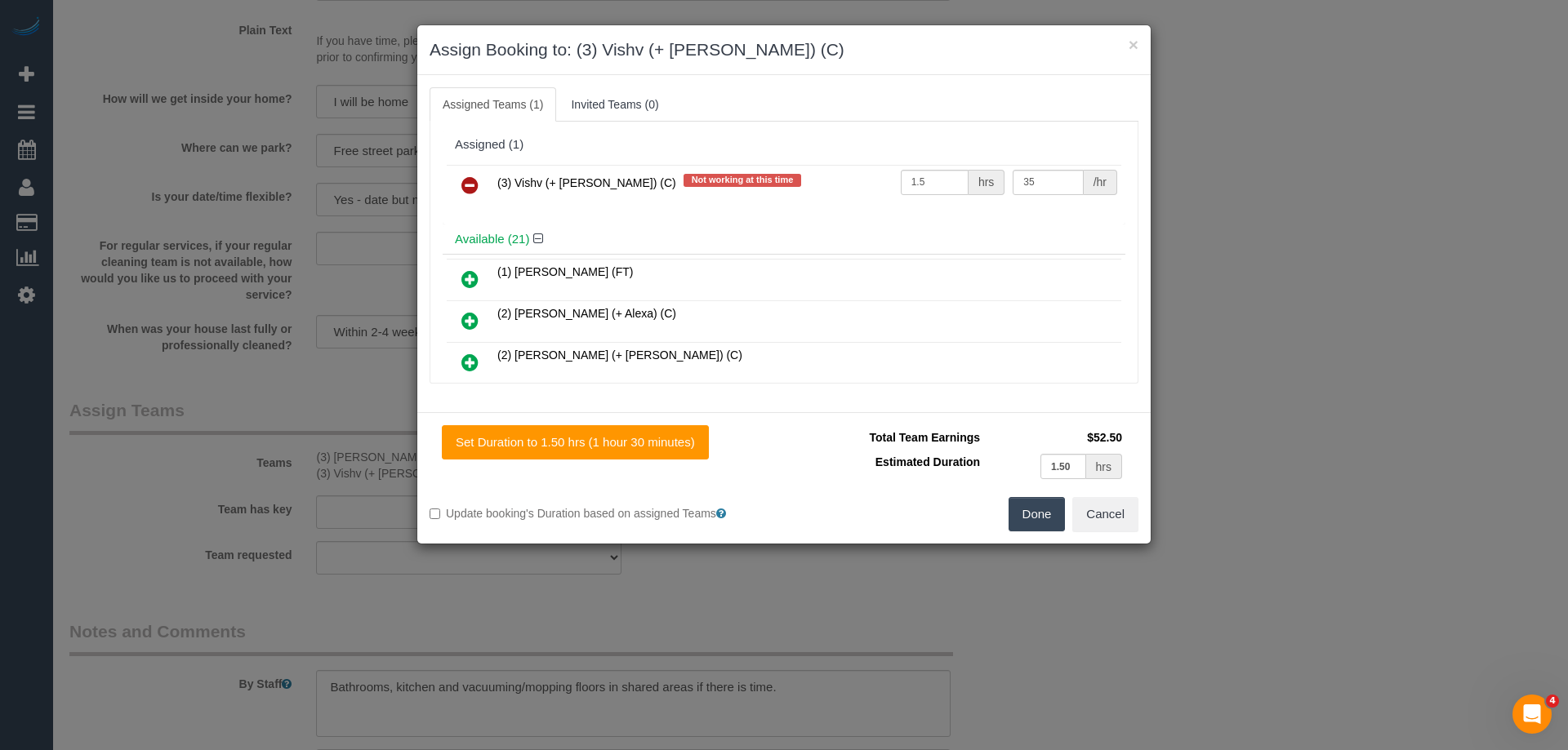
click at [464, 189] on icon at bounding box center [470, 185] width 17 height 19
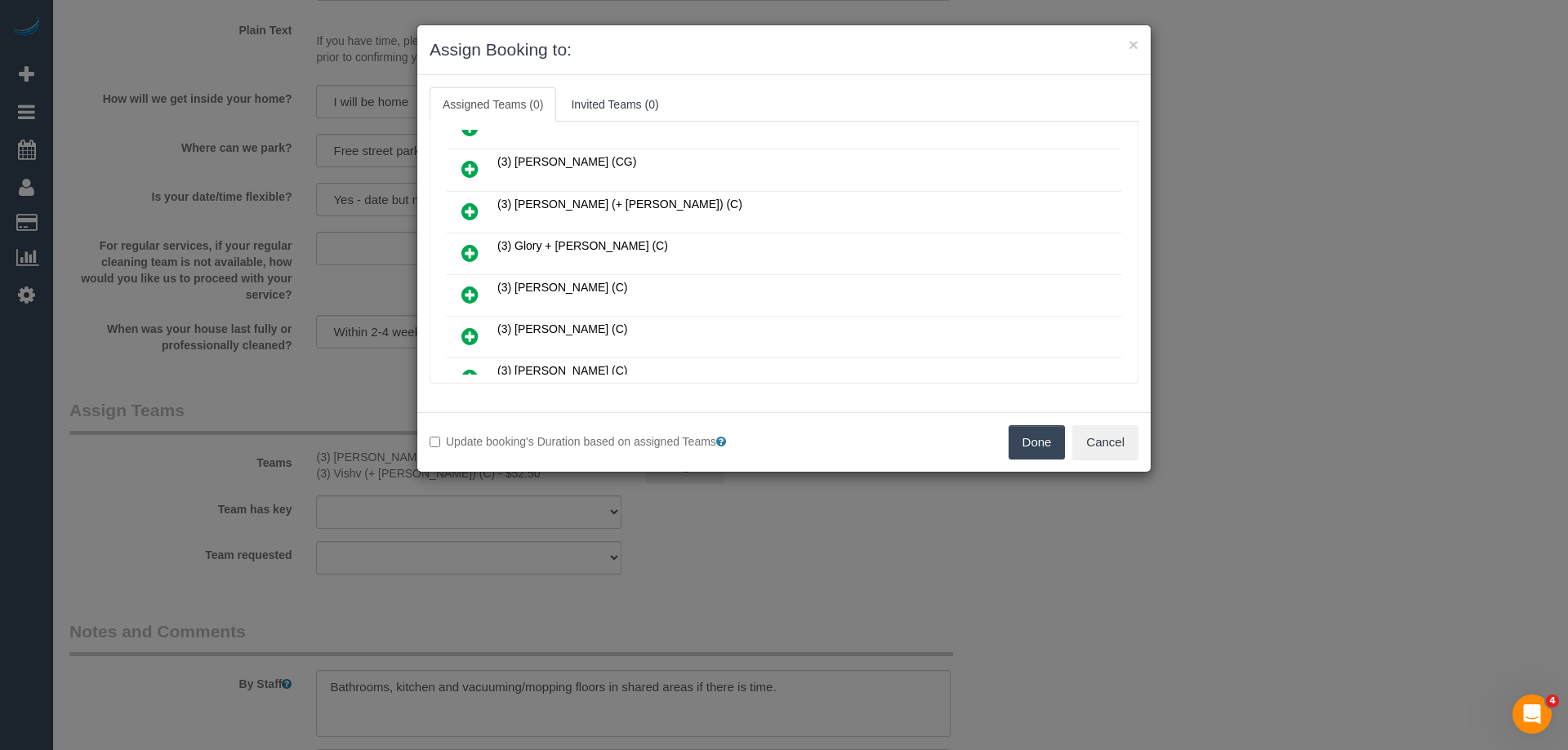
scroll to position [490, 0]
click at [473, 214] on icon at bounding box center [470, 209] width 17 height 19
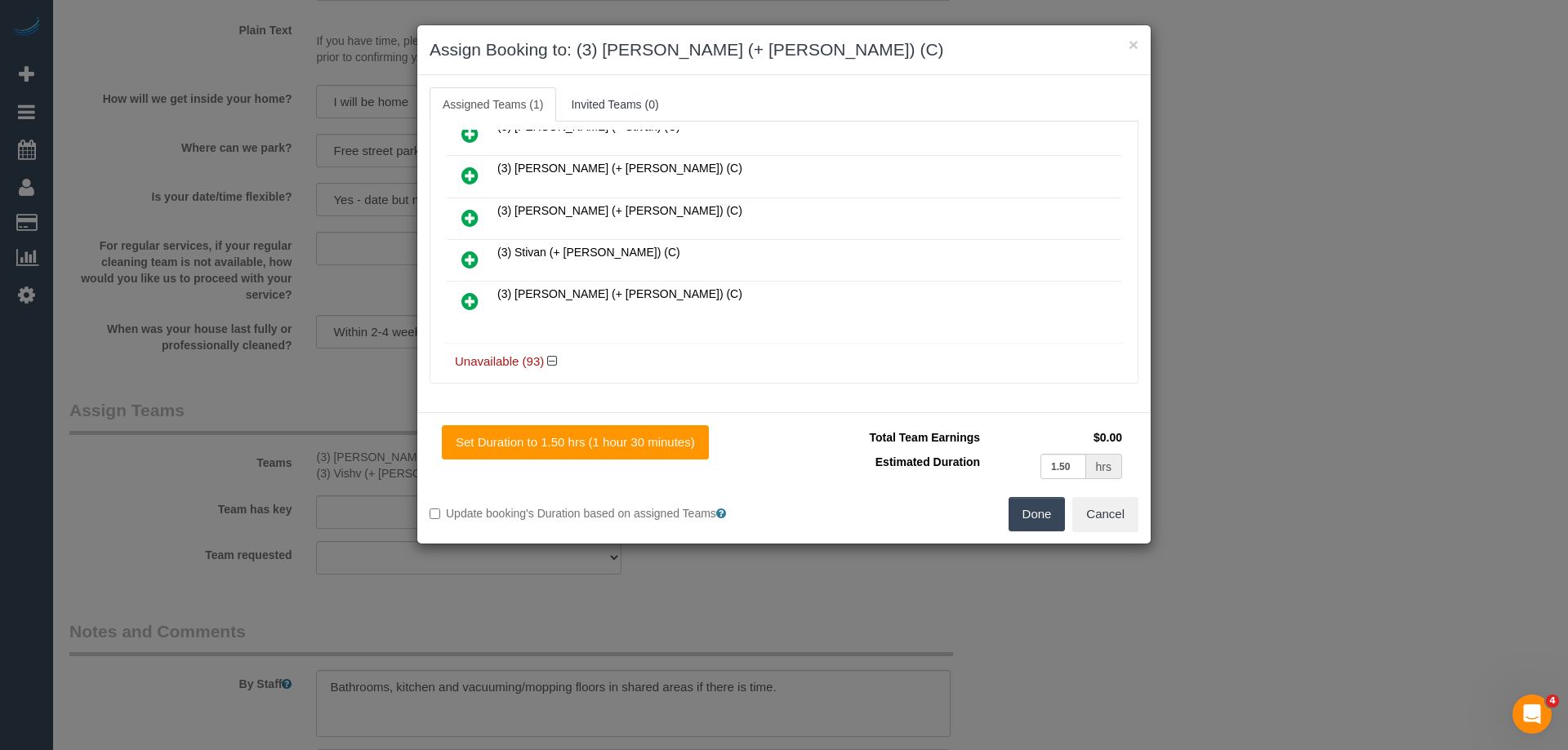
scroll to position [774, 0]
click at [462, 296] on icon at bounding box center [470, 298] width 17 height 19
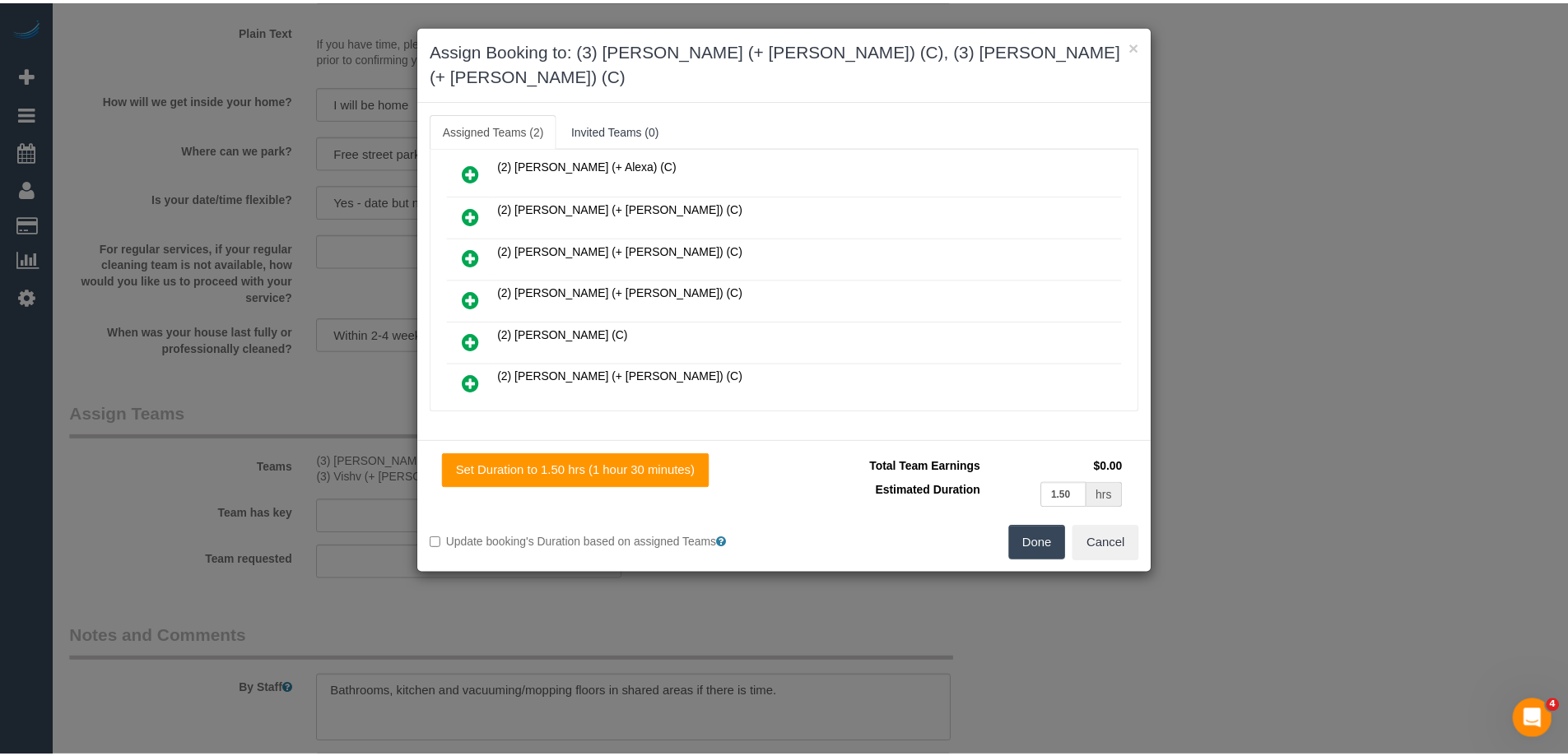
scroll to position [0, 0]
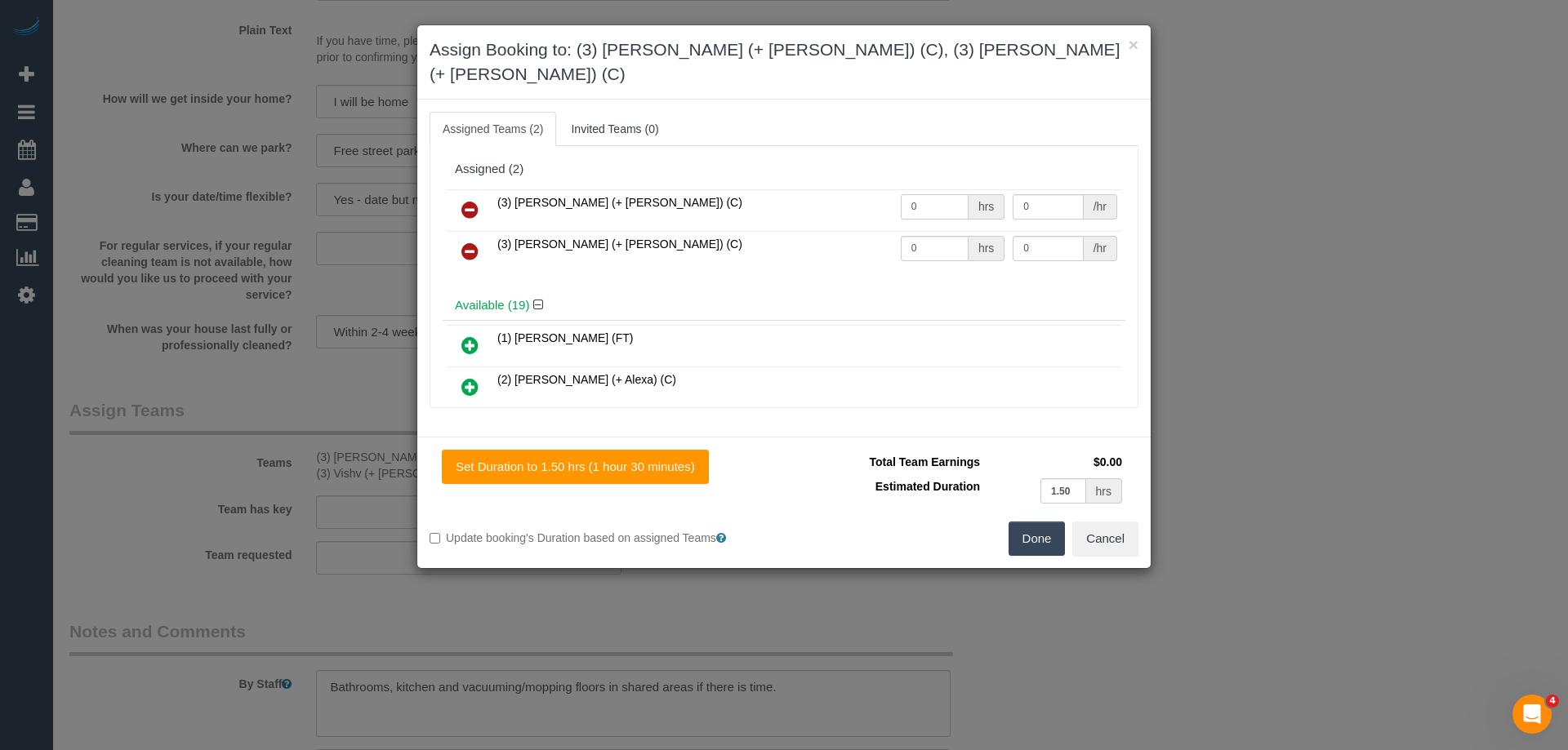
click at [878, 190] on tr "(3) Cristian (+ Tania) (C) 0 hrs 0 /hr" at bounding box center [784, 210] width 675 height 41
type input "1.5"
drag, startPoint x: 936, startPoint y: 216, endPoint x: 822, endPoint y: 216, distance: 114.0
click at [837, 231] on tr "(3) Tania (+ Cristian) (C) 0 hrs 0 /hr" at bounding box center [784, 251] width 675 height 41
type input "1.5"
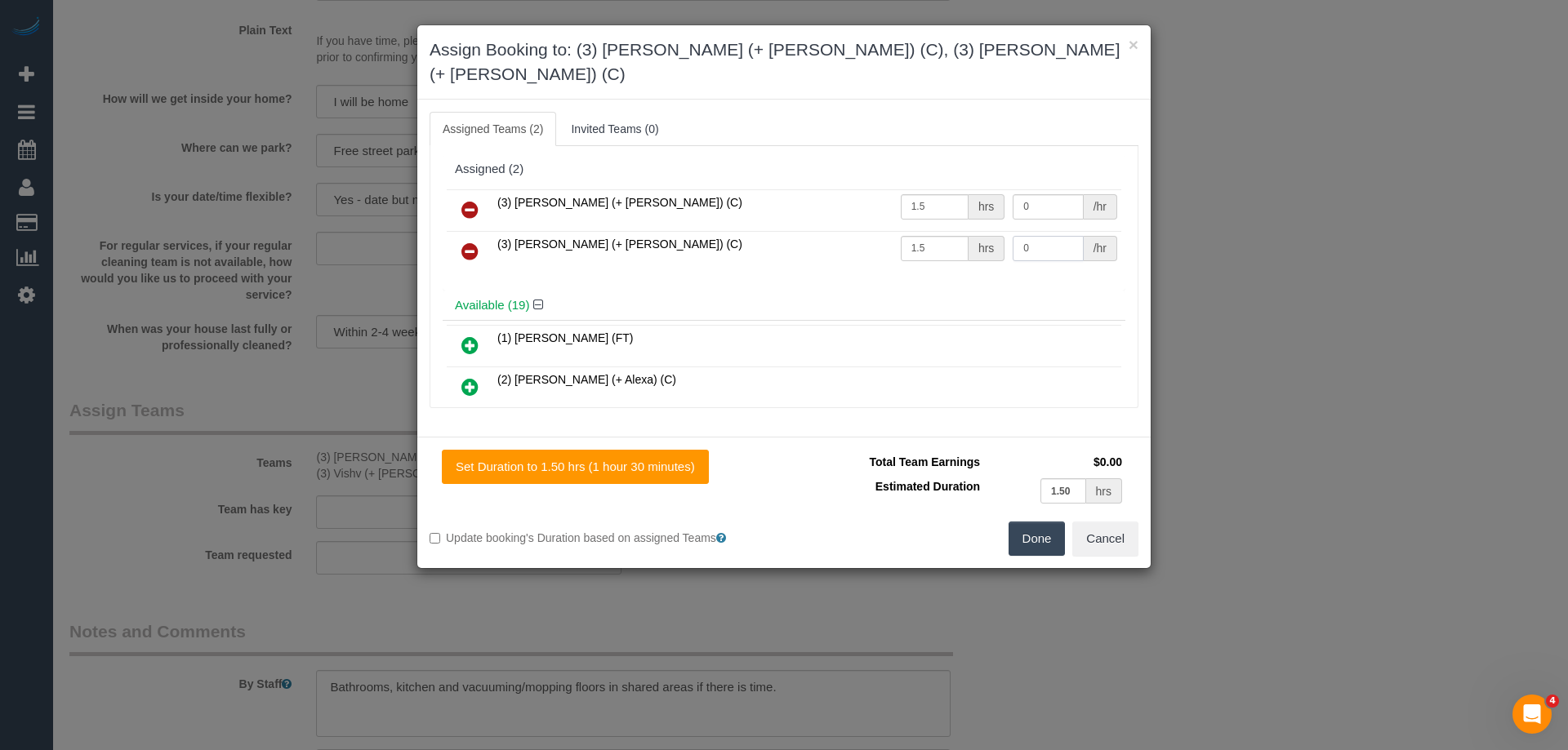
drag, startPoint x: 1050, startPoint y: 224, endPoint x: 924, endPoint y: 202, distance: 127.9
click at [938, 231] on tr "(3) Tania (+ Cristian) (C) 1.5 hrs 0 /hr" at bounding box center [784, 251] width 675 height 41
type input "35"
drag, startPoint x: 1048, startPoint y: 179, endPoint x: 848, endPoint y: 177, distance: 200.0
click at [861, 190] on tr "(3) Cristian (+ Tania) (C) 1.5 hrs 0 /hr" at bounding box center [784, 210] width 675 height 41
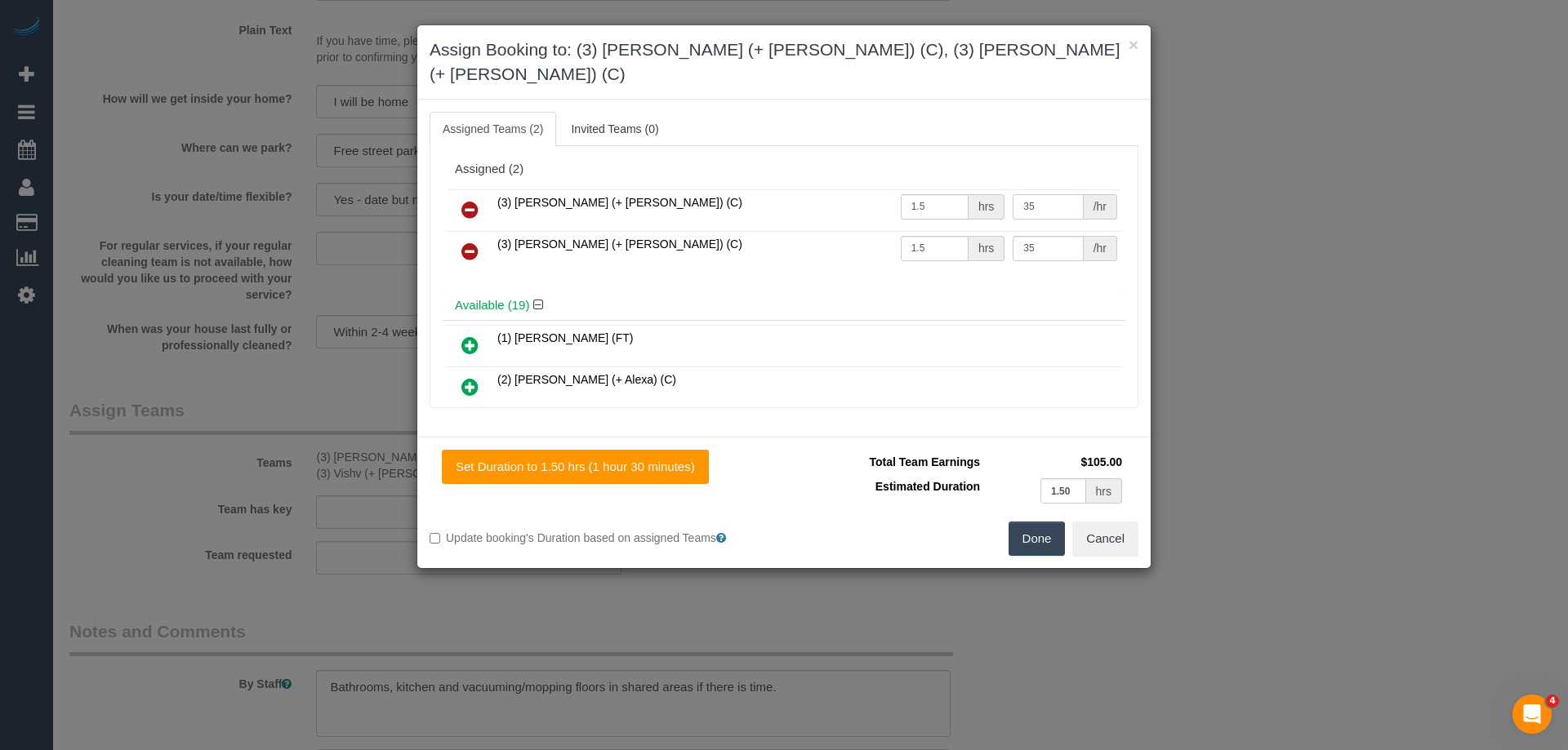
type input "35"
click at [1026, 522] on button "Done" at bounding box center [1038, 538] width 57 height 34
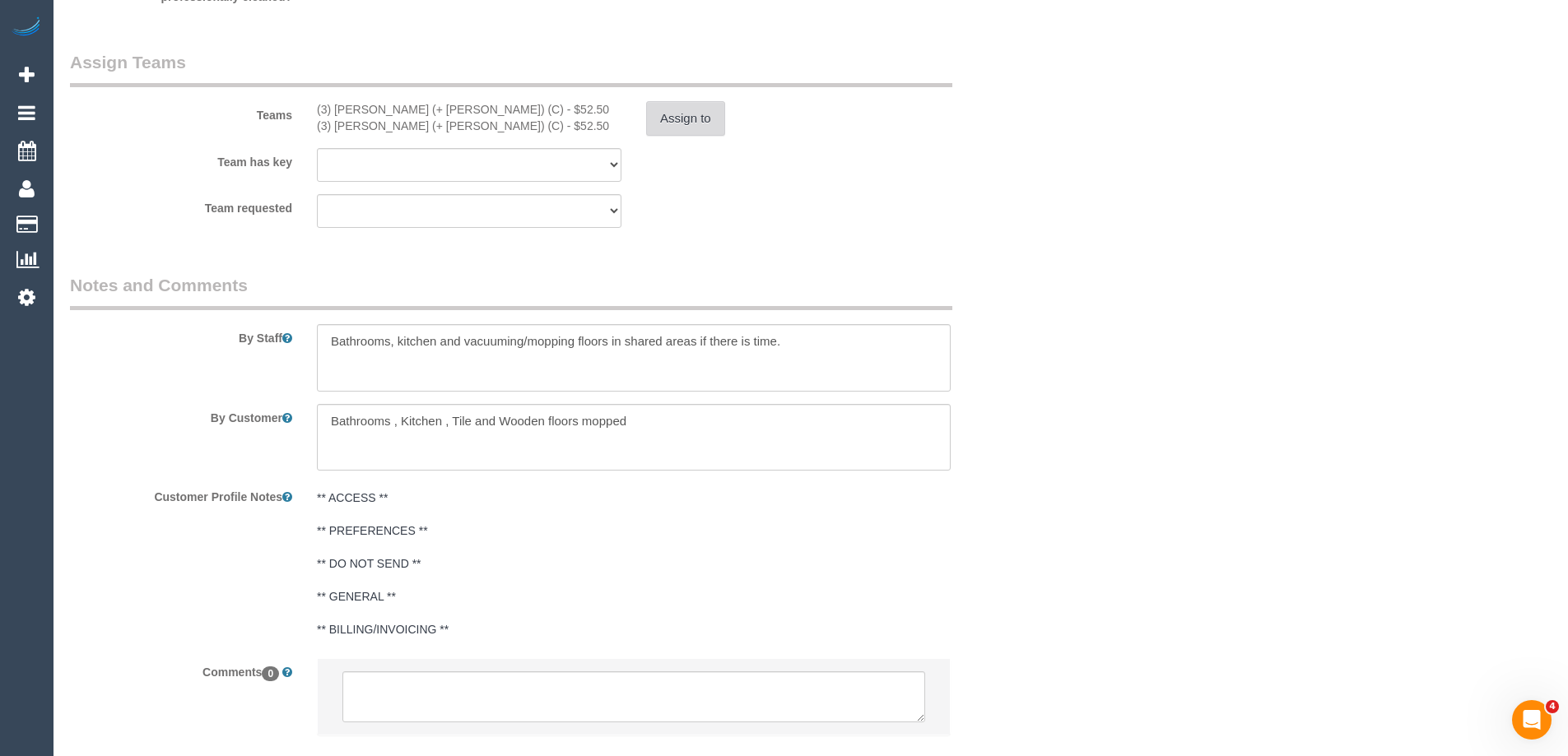
scroll to position [2590, 0]
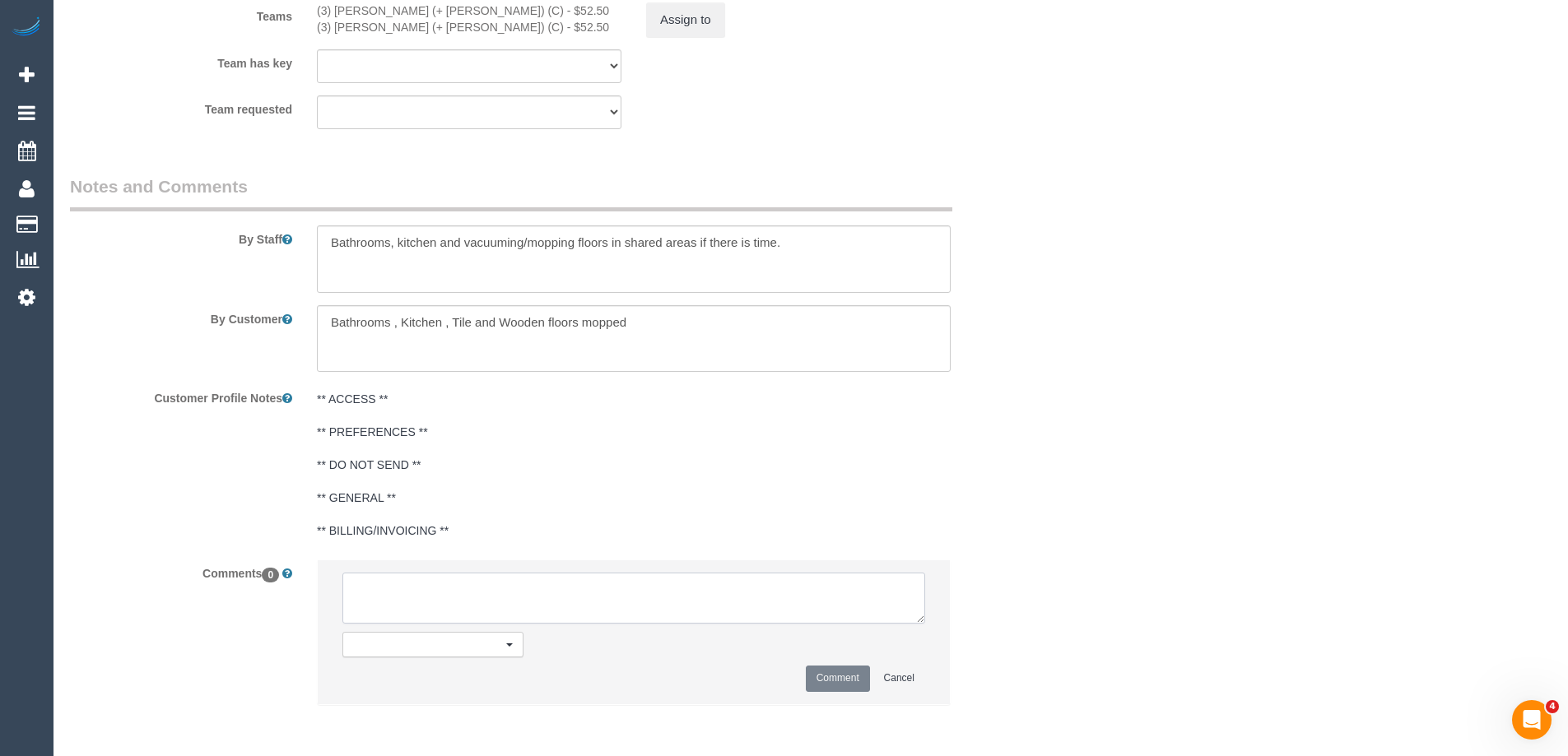
click at [369, 594] on textarea at bounding box center [634, 597] width 583 height 51
type textarea "u"
drag, startPoint x: 433, startPoint y: 586, endPoint x: 406, endPoint y: 586, distance: 27.0
click at [406, 586] on textarea at bounding box center [634, 597] width 583 height 51
type textarea "U/A from K+V as are unavailable. Not notified as is a one off"
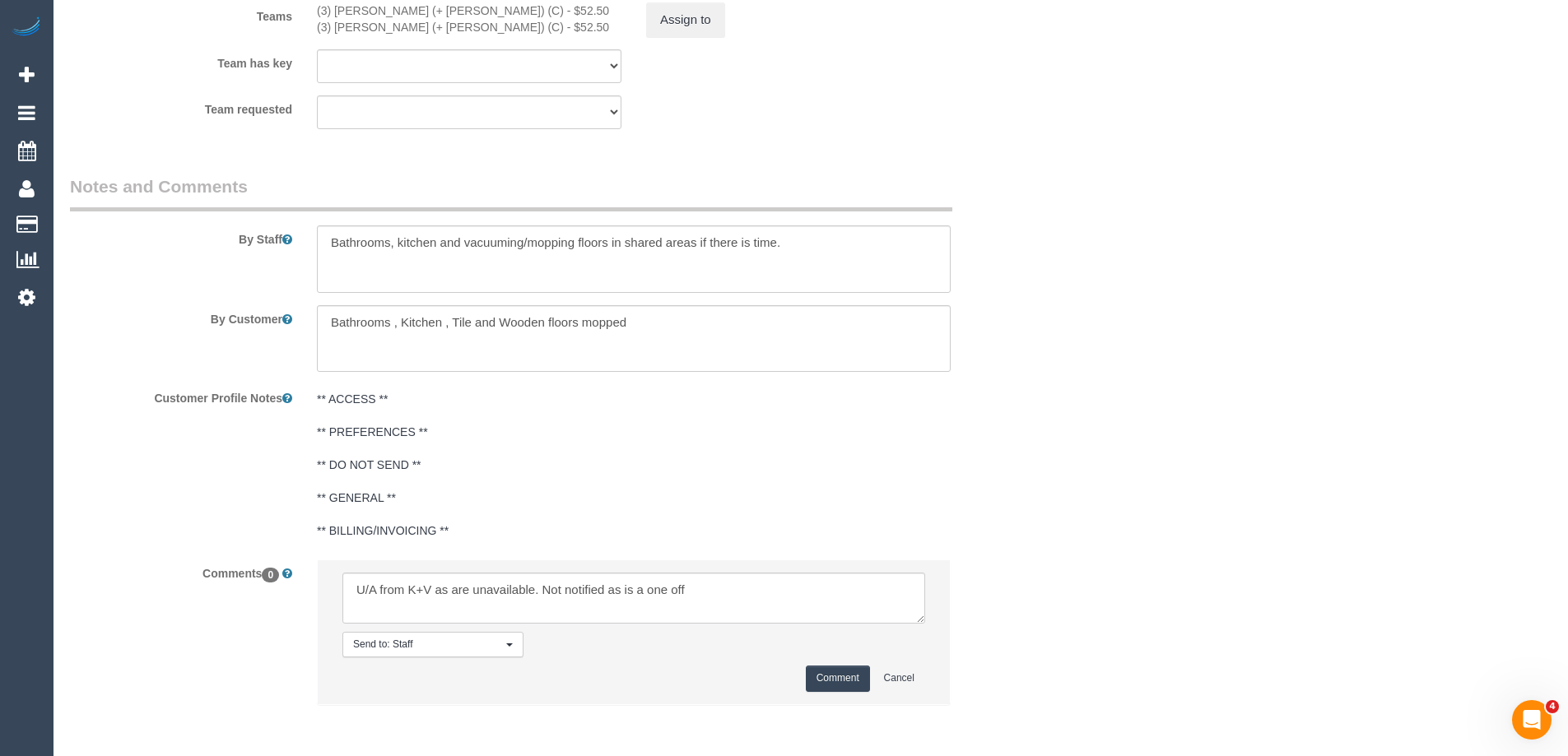
click at [816, 674] on button "Comment" at bounding box center [837, 678] width 64 height 25
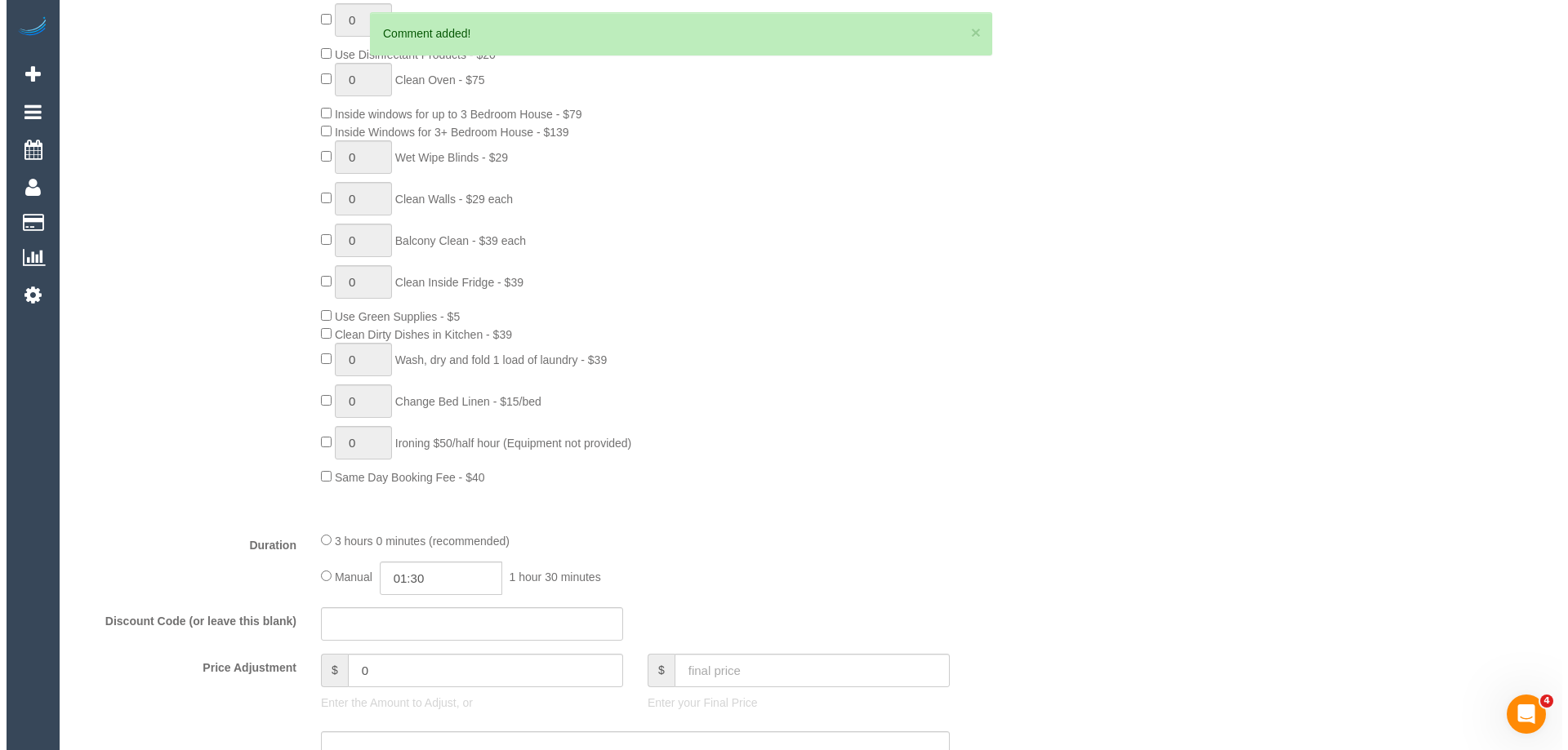
scroll to position [0, 0]
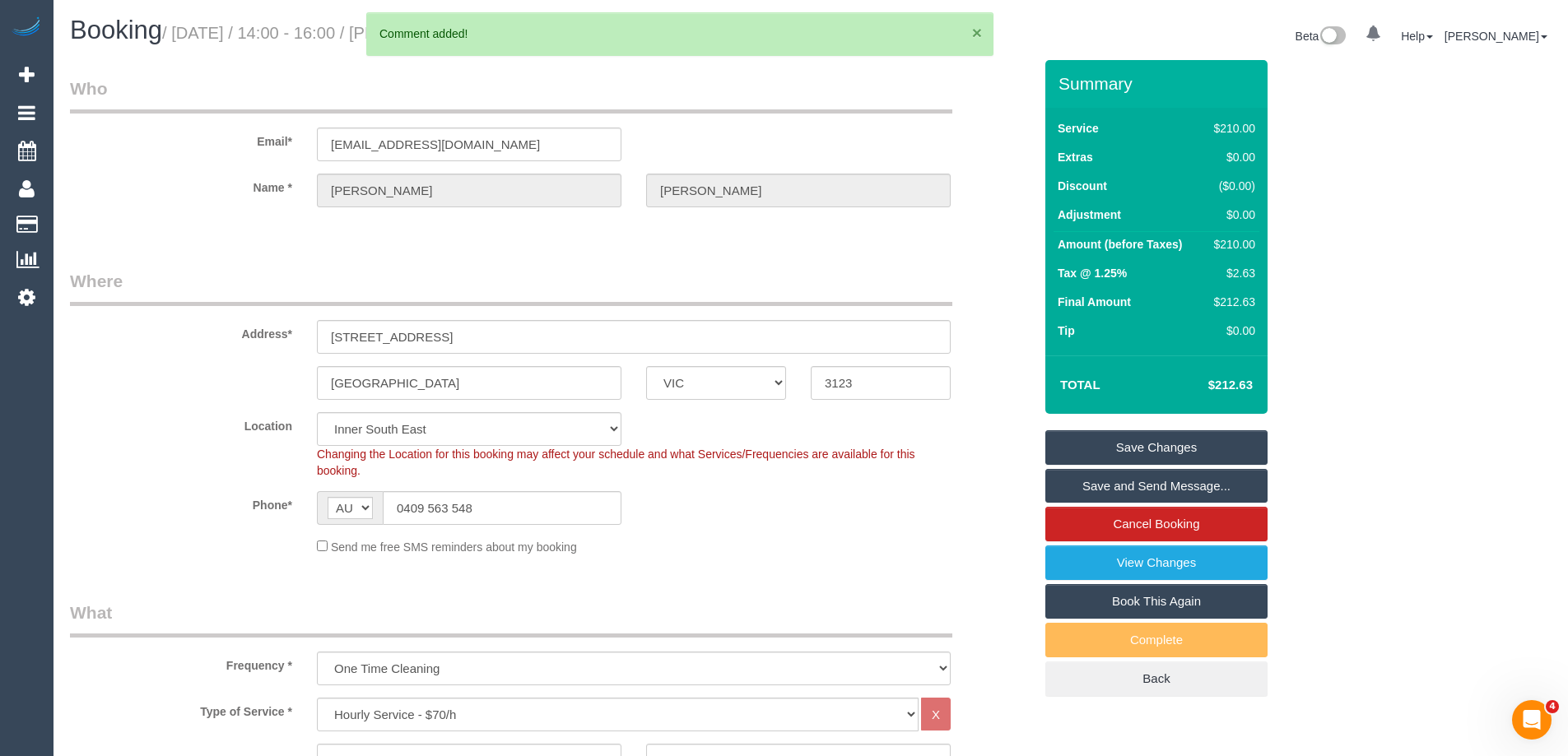
click at [974, 32] on button "×" at bounding box center [977, 32] width 10 height 18
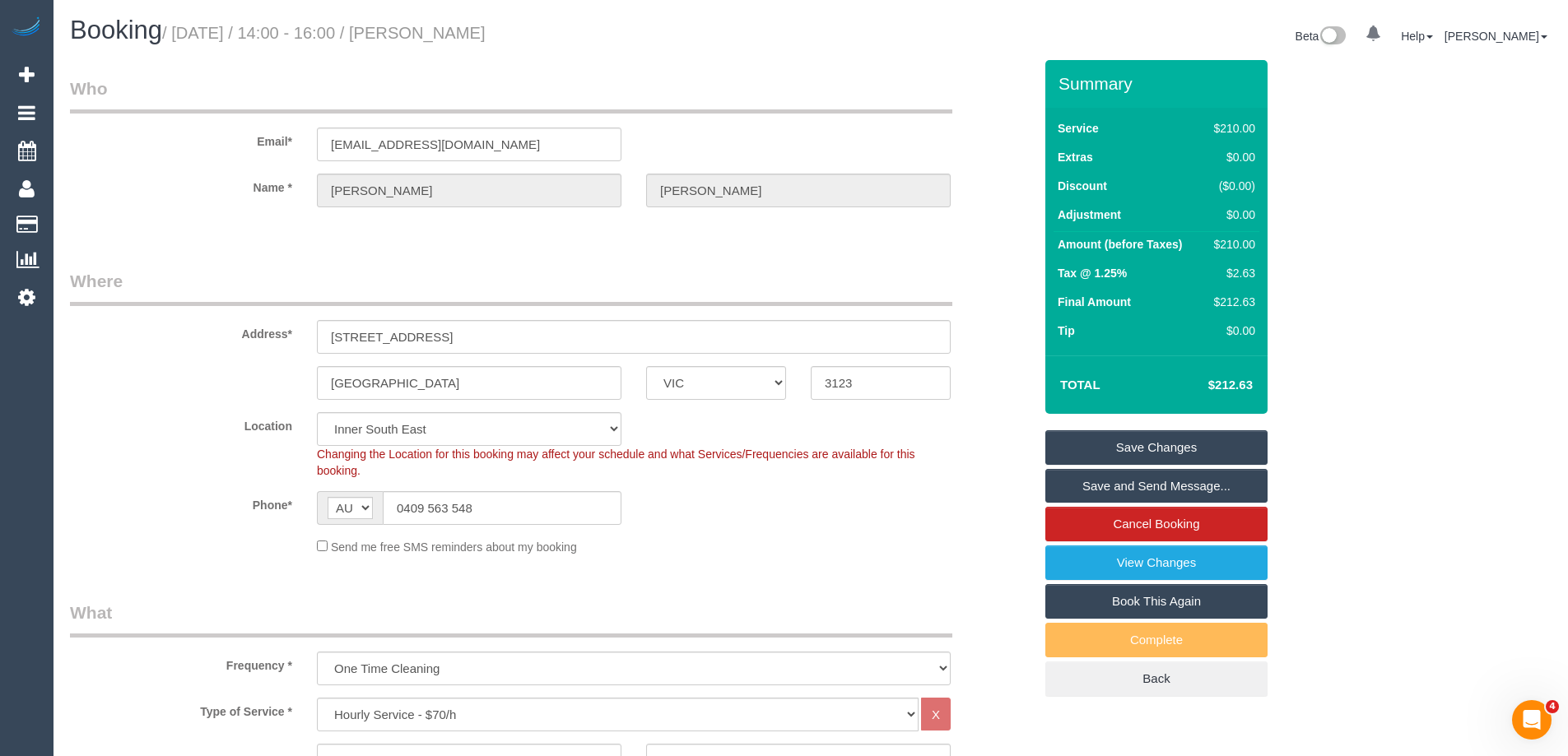
drag, startPoint x: 553, startPoint y: 26, endPoint x: 454, endPoint y: 21, distance: 99.1
click at [454, 21] on h1 "Booking / September 11, 2025 / 14:00 - 16:00 / Alida Mitchell" at bounding box center [433, 31] width 728 height 28
copy small "Alida Mitchell"
click at [1085, 445] on link "Save Changes" at bounding box center [1157, 447] width 223 height 34
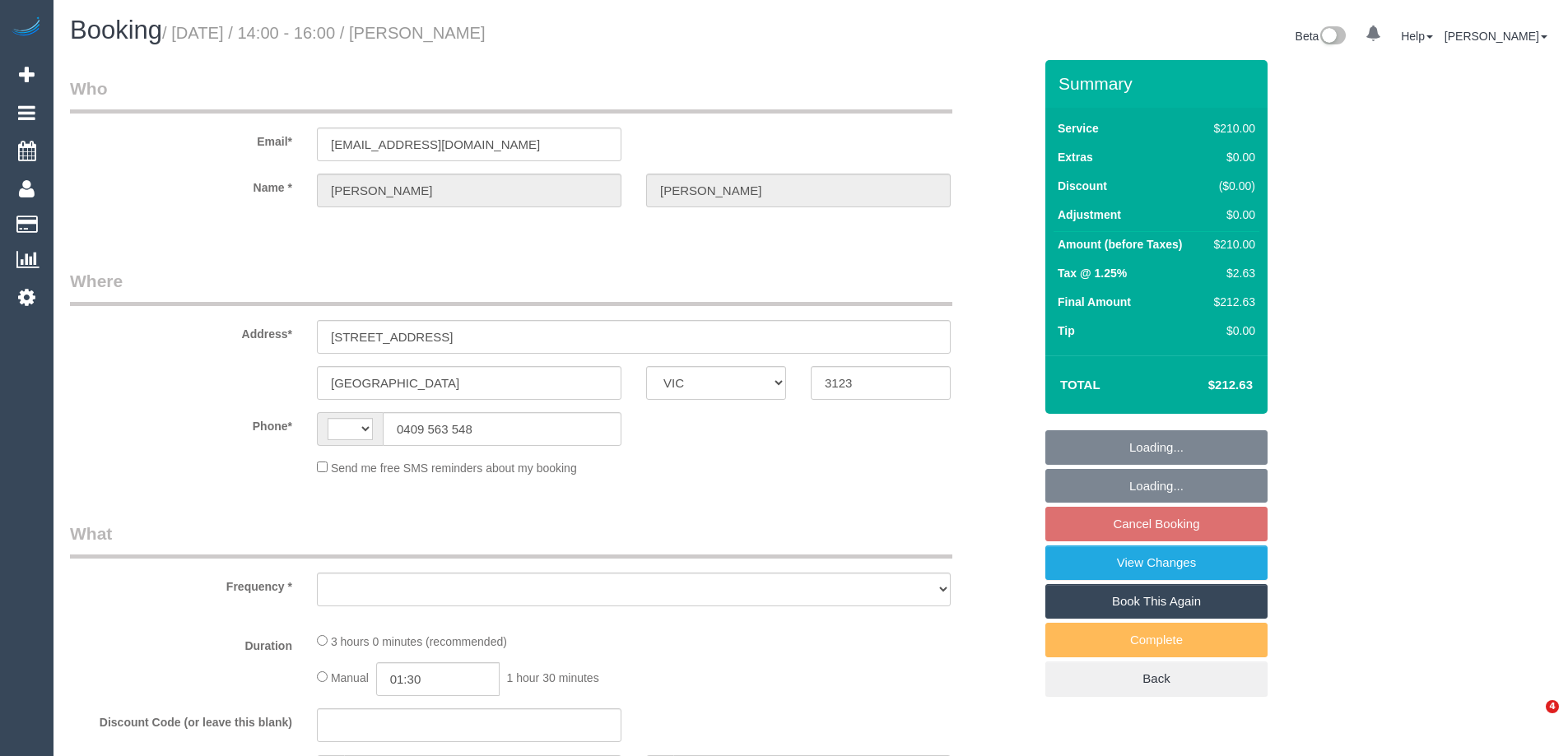
select select "VIC"
select select "string:stripe-pm_1P0yzA2GScqysDRVG7txryzU"
select select "180"
select select "number:27"
select select "number:14"
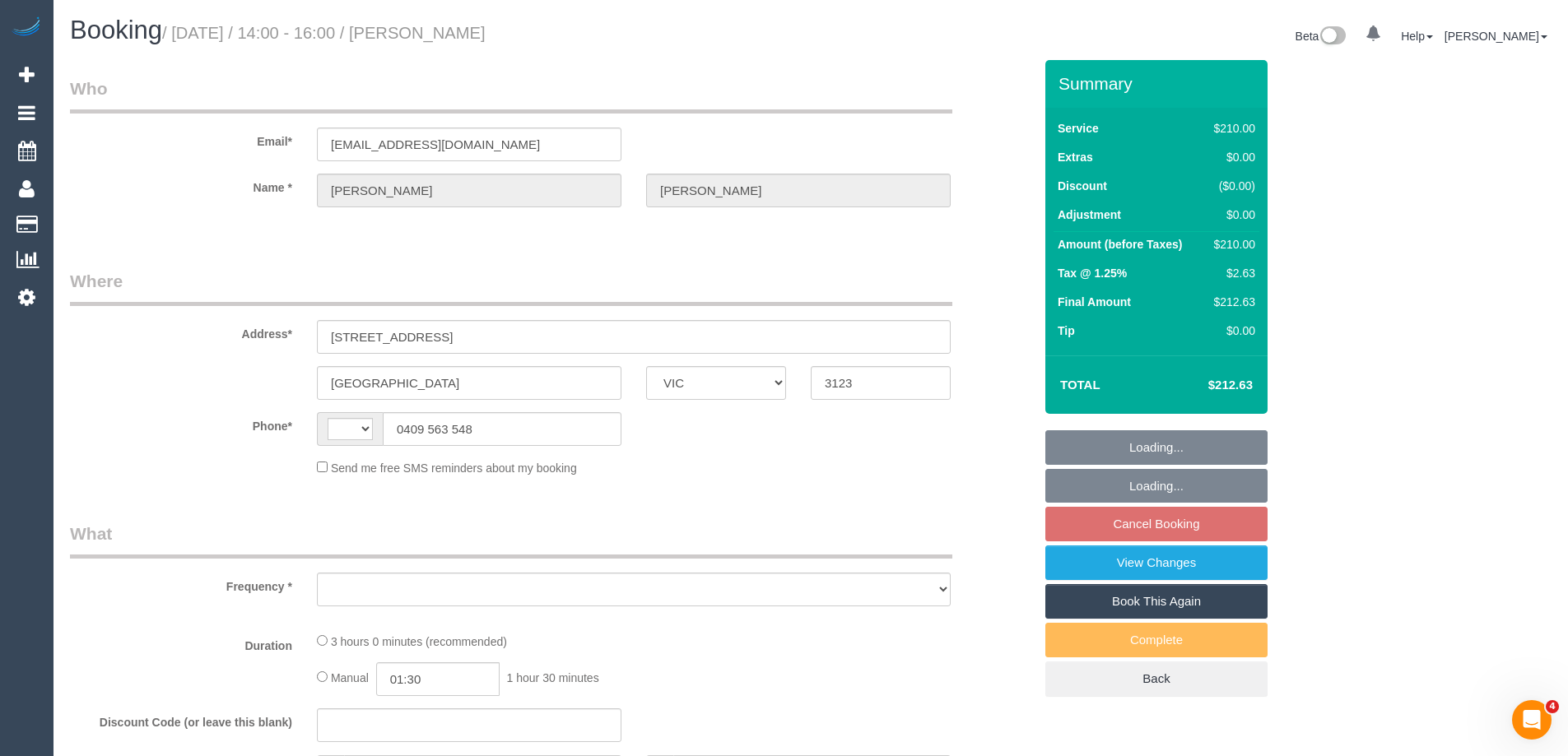
select select "number:19"
select select "number:23"
select select "number:12"
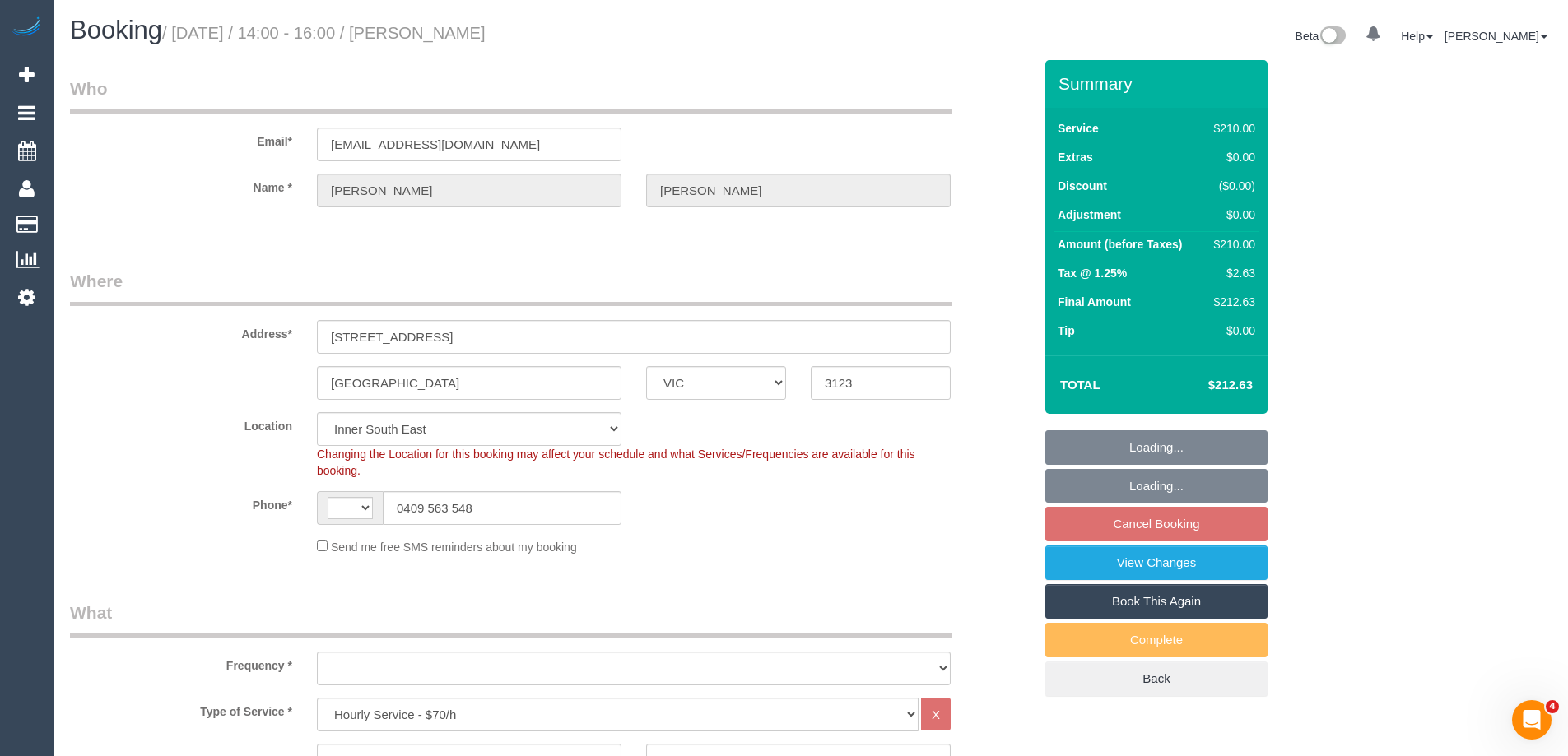
select select "string:AU"
select select "object:1450"
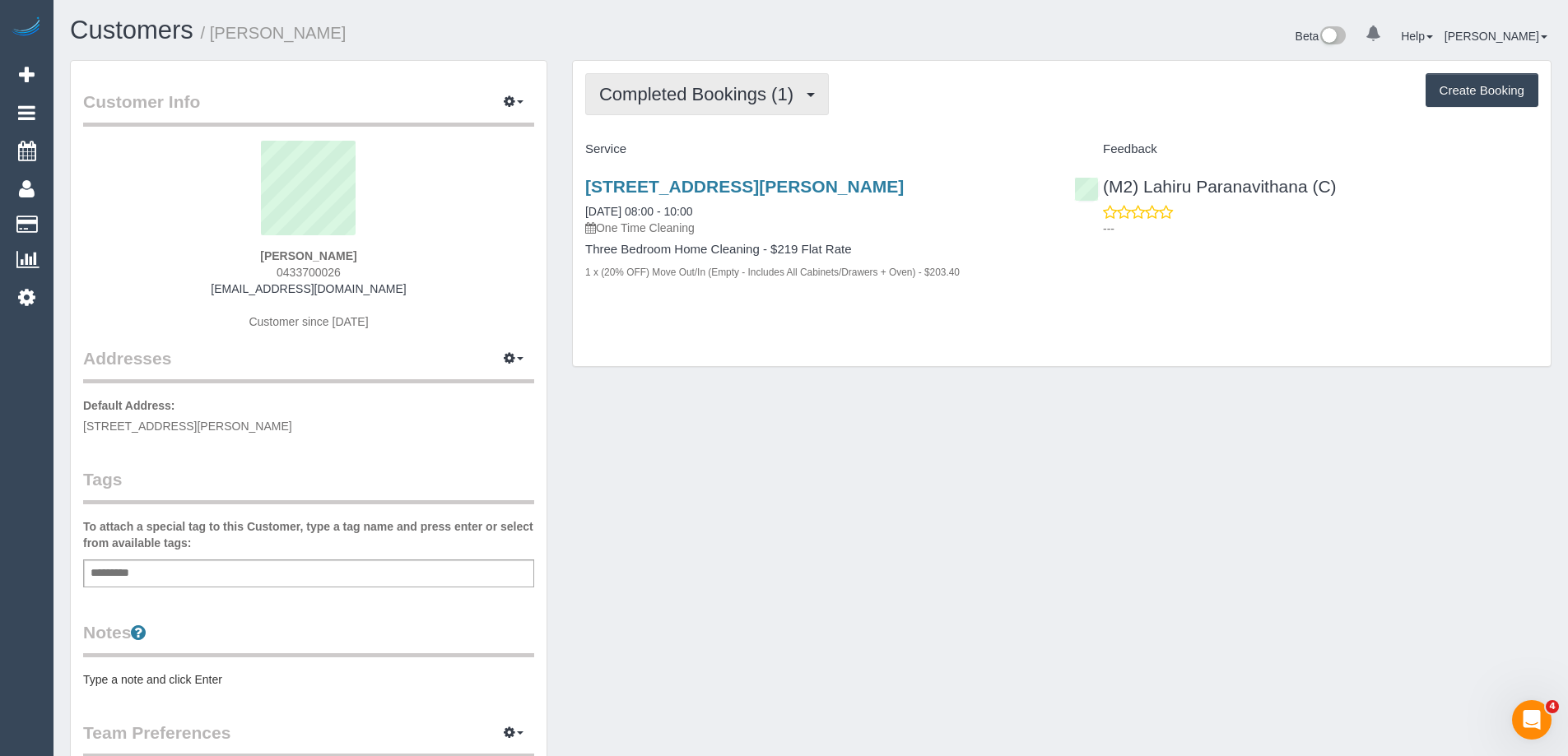
click at [698, 105] on button "Completed Bookings (1)" at bounding box center [707, 94] width 244 height 42
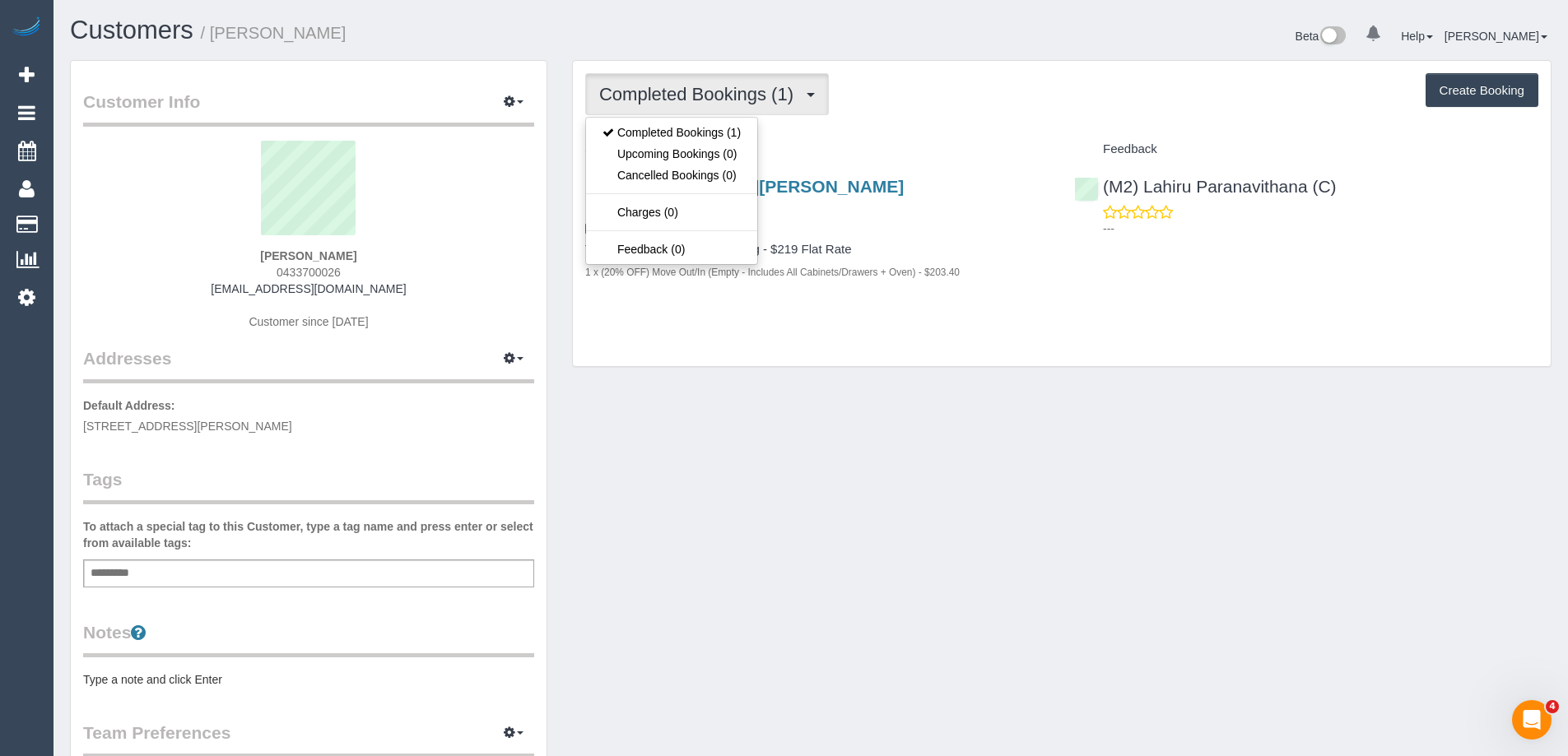
click at [864, 124] on div "Completed Bookings (1) Completed Bookings (1) Upcoming Bookings (0) Cancelled B…" at bounding box center [1061, 214] width 978 height 306
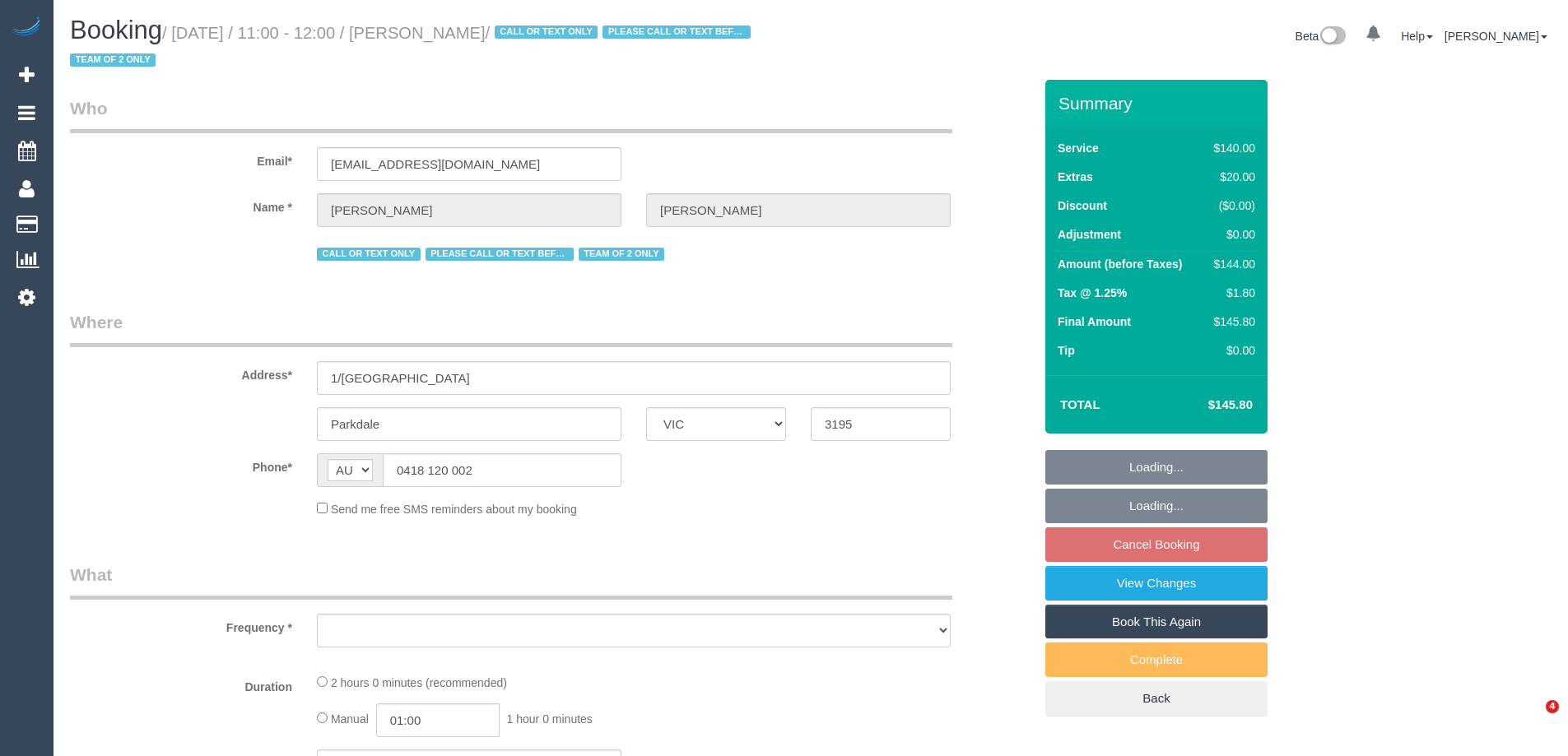
select select "VIC"
select select "number:27"
select select "number:14"
select select "number:19"
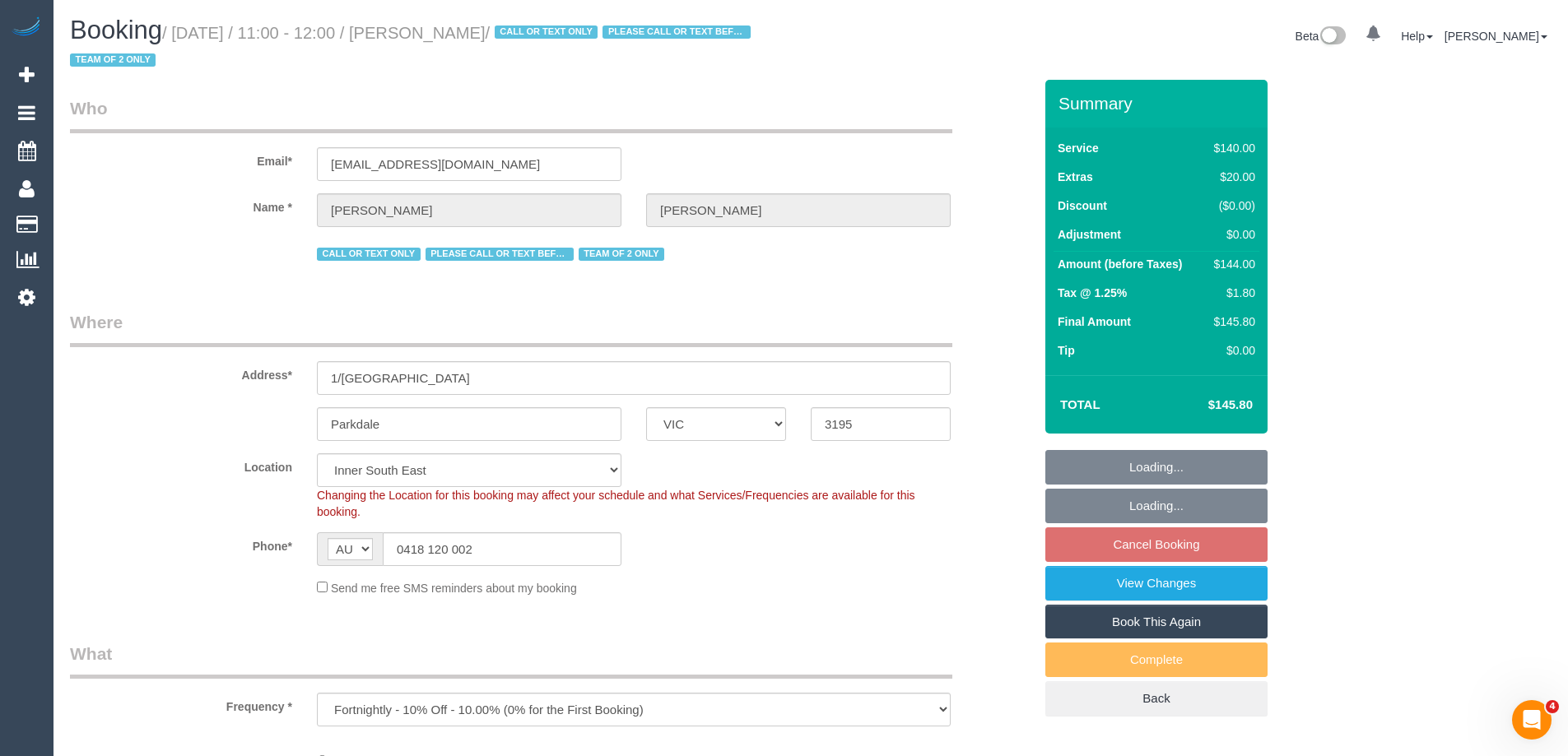
select select "object:1289"
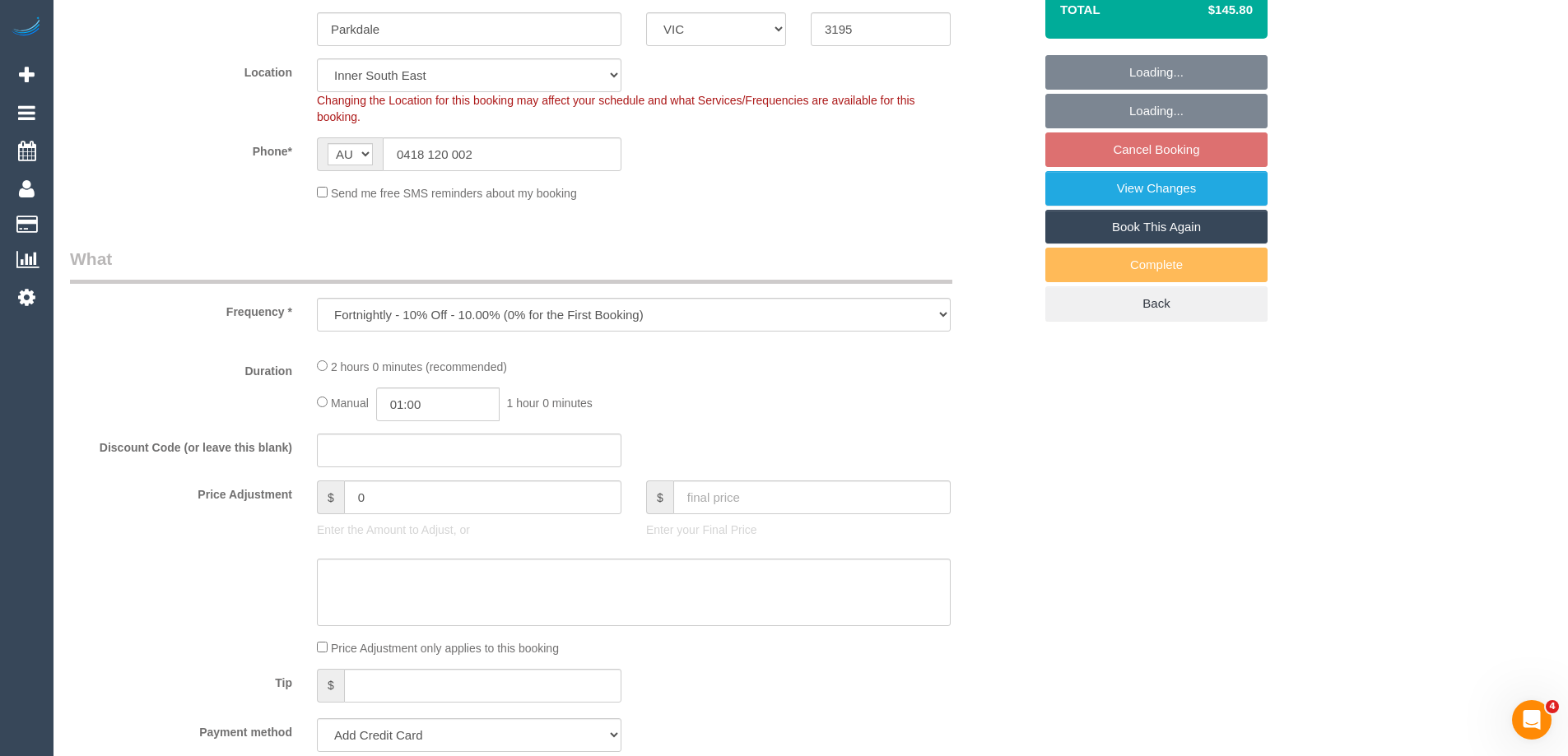
select select "string:stripe-pm_1IurDE2GScqysDRVKYsKDDKB"
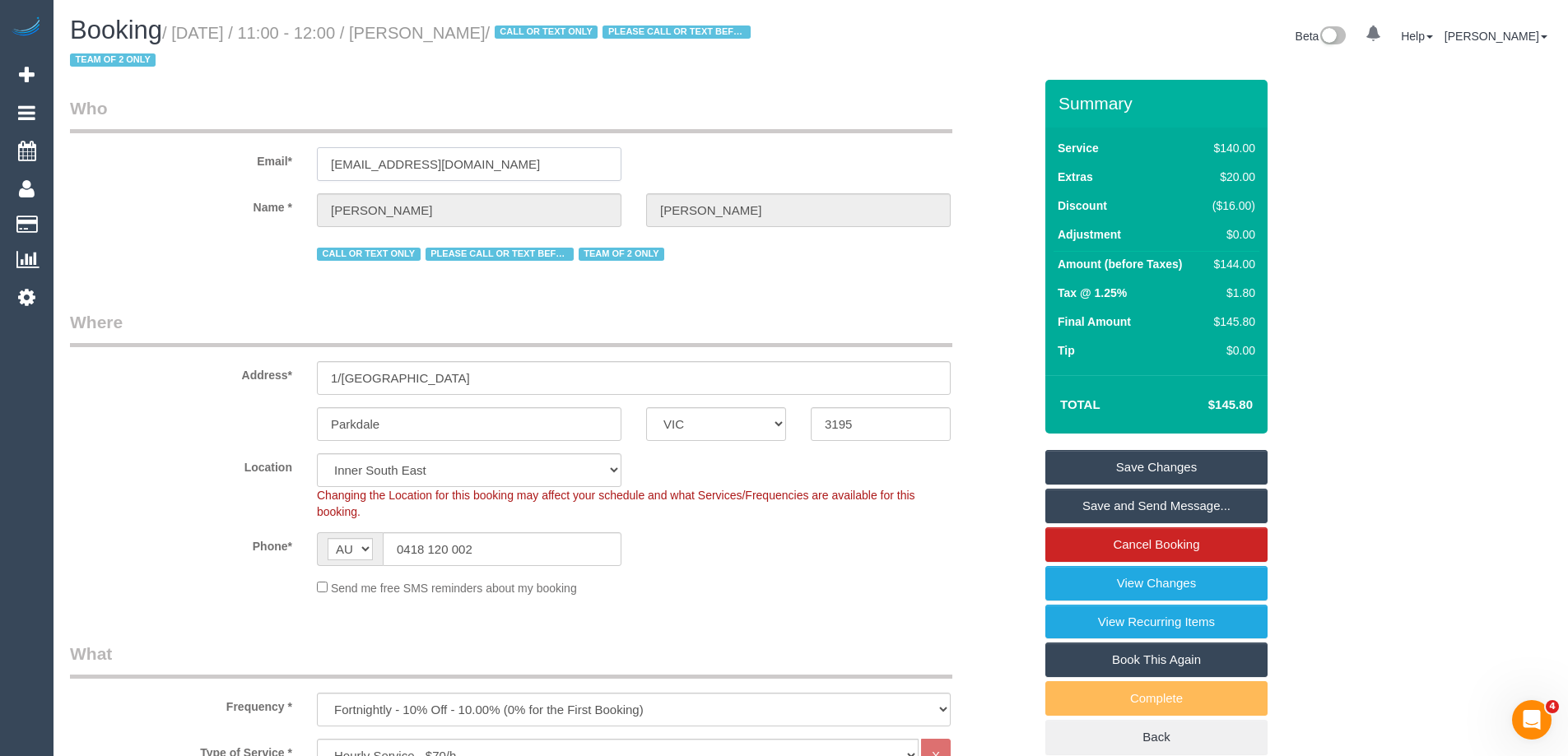
drag, startPoint x: 492, startPoint y: 166, endPoint x: 204, endPoint y: 159, distance: 288.1
click at [209, 162] on div "Email* chriz2806@hotmail.com" at bounding box center [551, 138] width 987 height 84
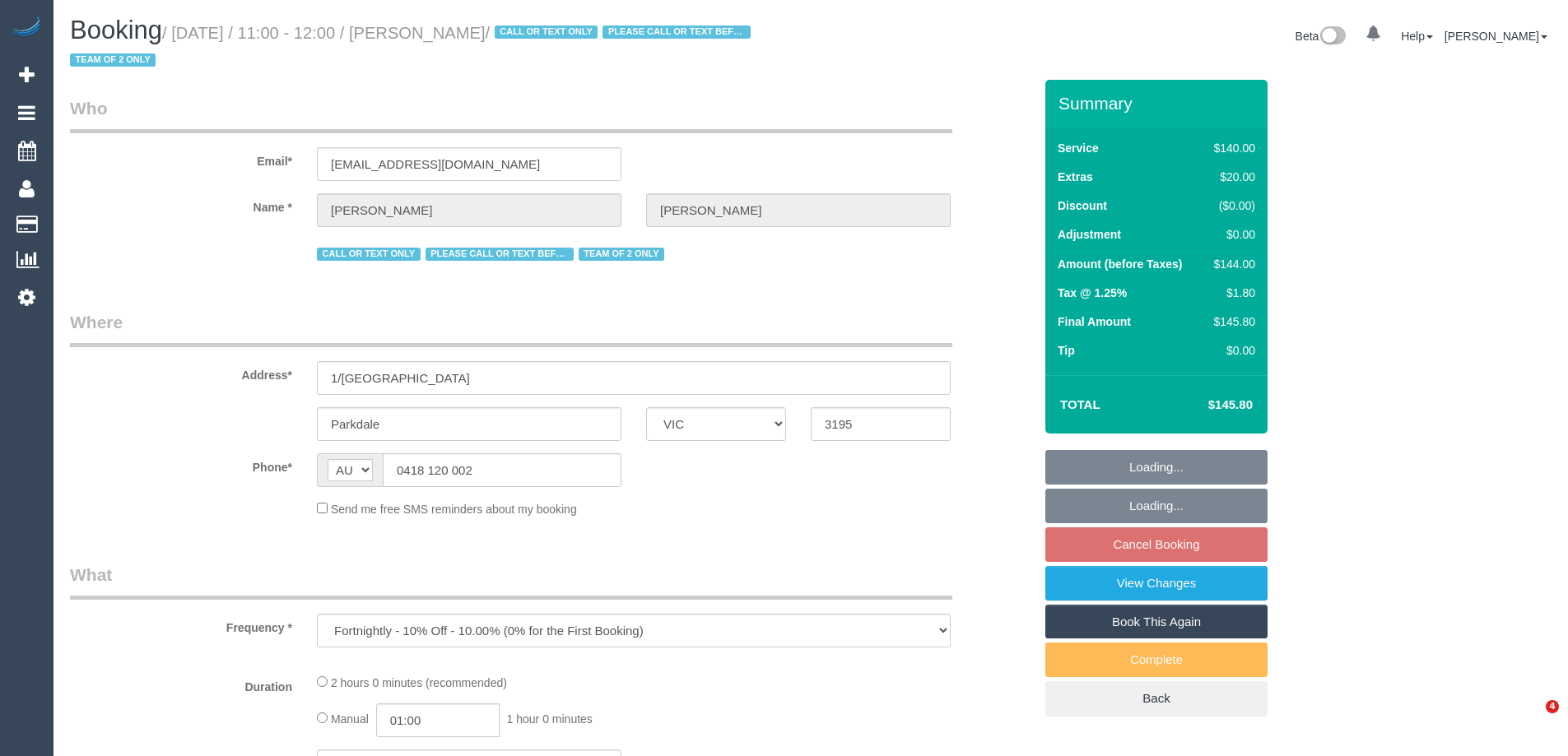
select select "VIC"
select select "object:1472"
select select "string:stripe-pm_1IurDE2GScqysDRVKYsKDDKB"
select select "number:27"
select select "number:14"
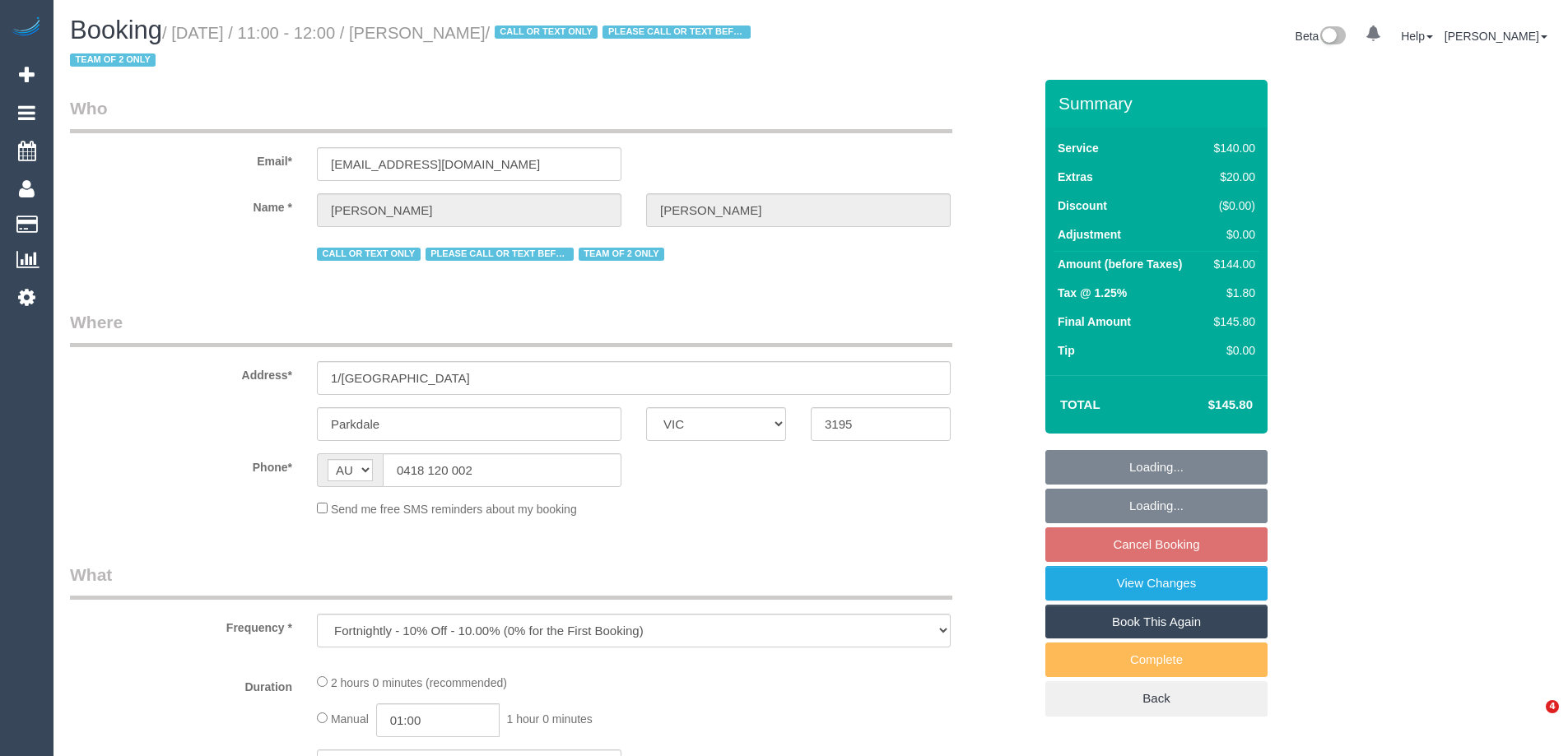
select select "number:19"
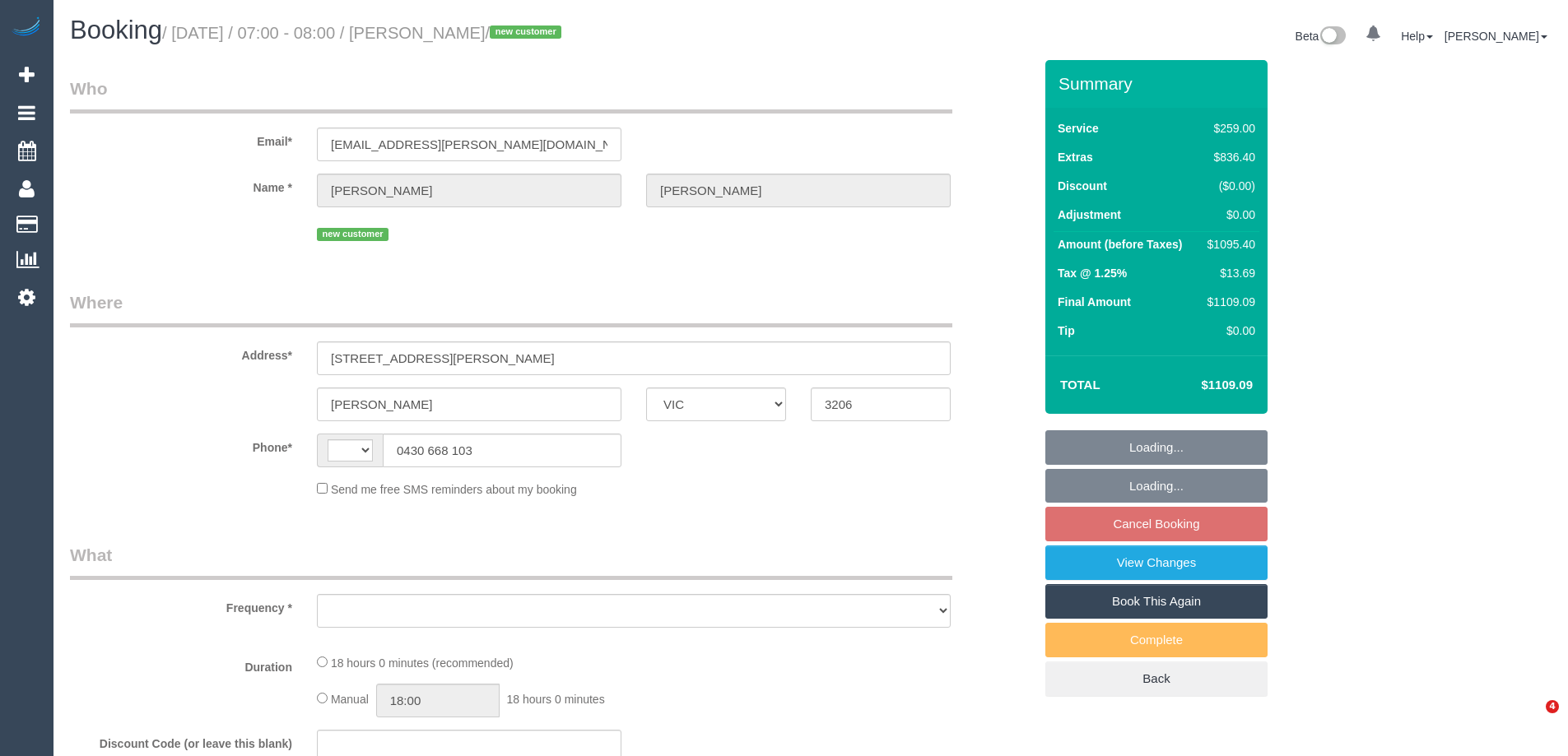
select select "VIC"
select select "string:AU"
select select "object:552"
select select "string:stripe-pm_1S4rt52GScqysDRVnhxRJnn7"
select select "number:28"
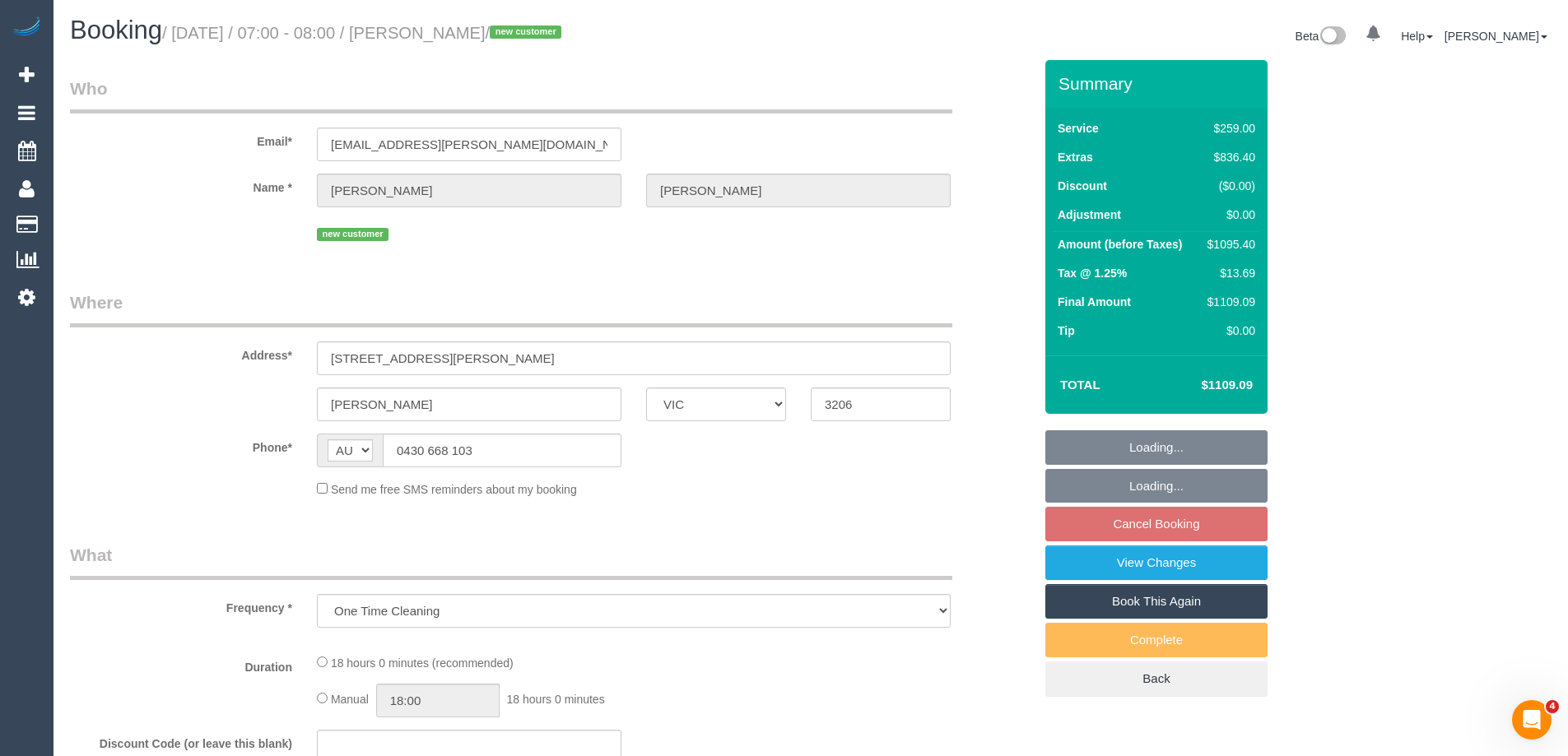
select select "number:14"
select select "number:19"
select select "number:36"
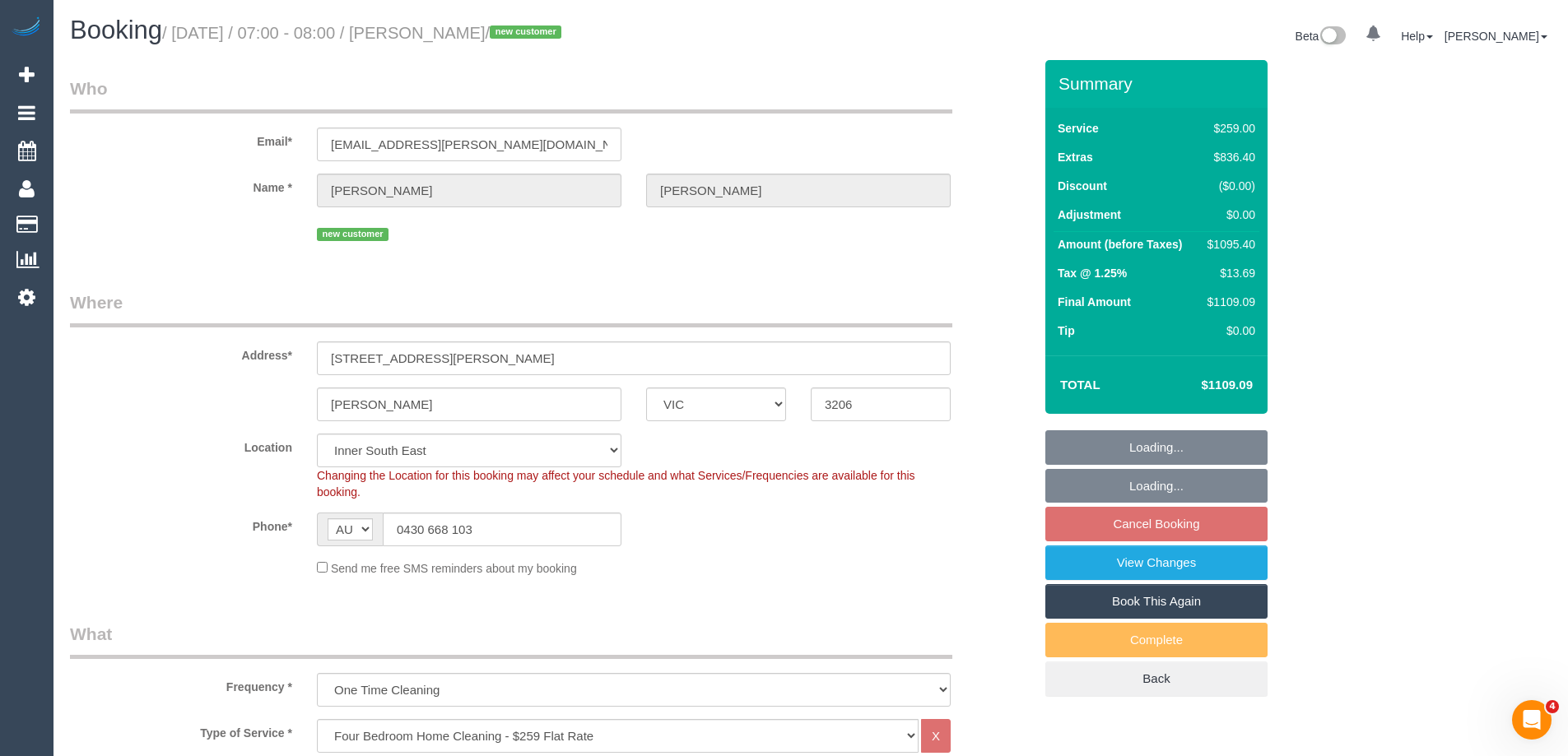
select select "spot1"
select select "object:1382"
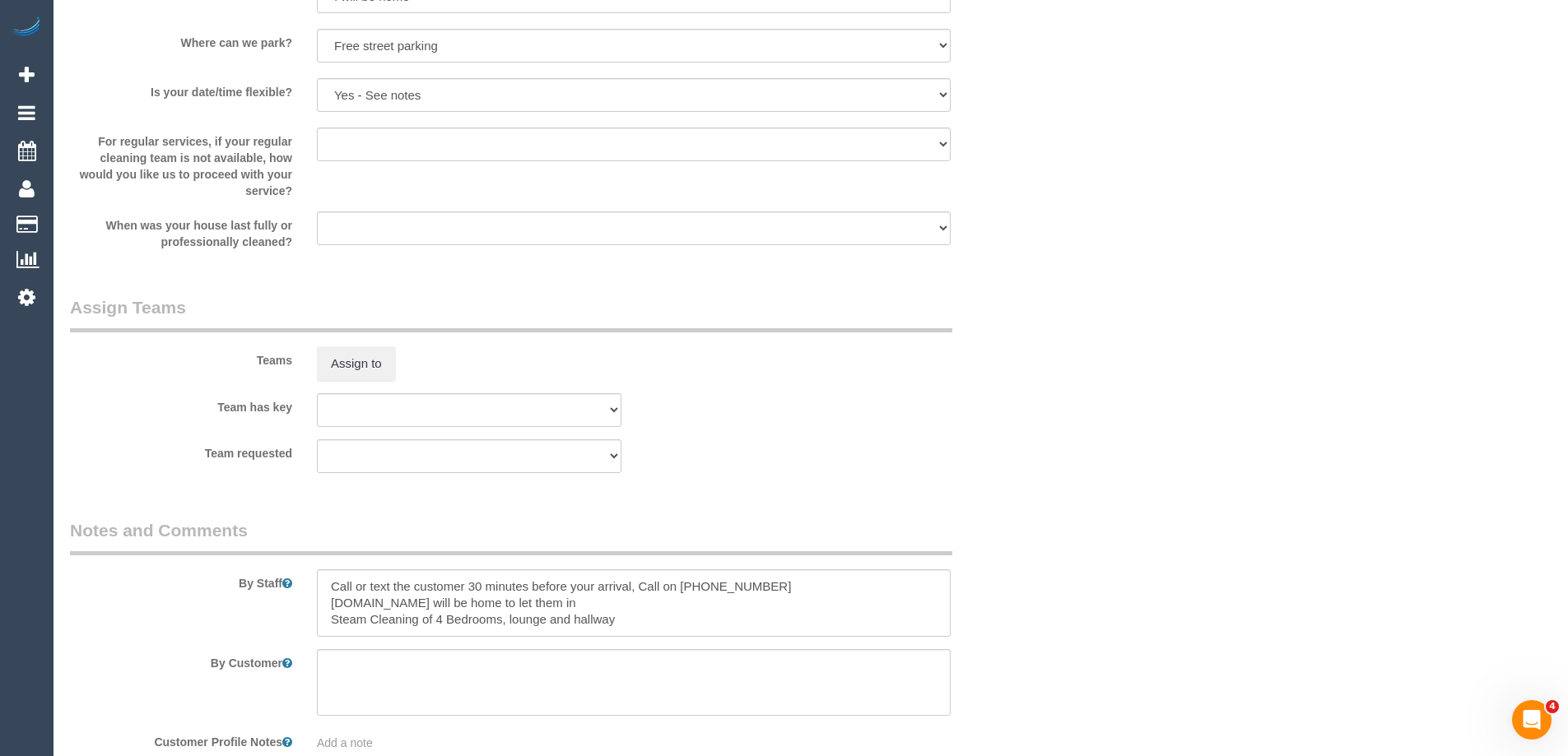
scroll to position [2304, 0]
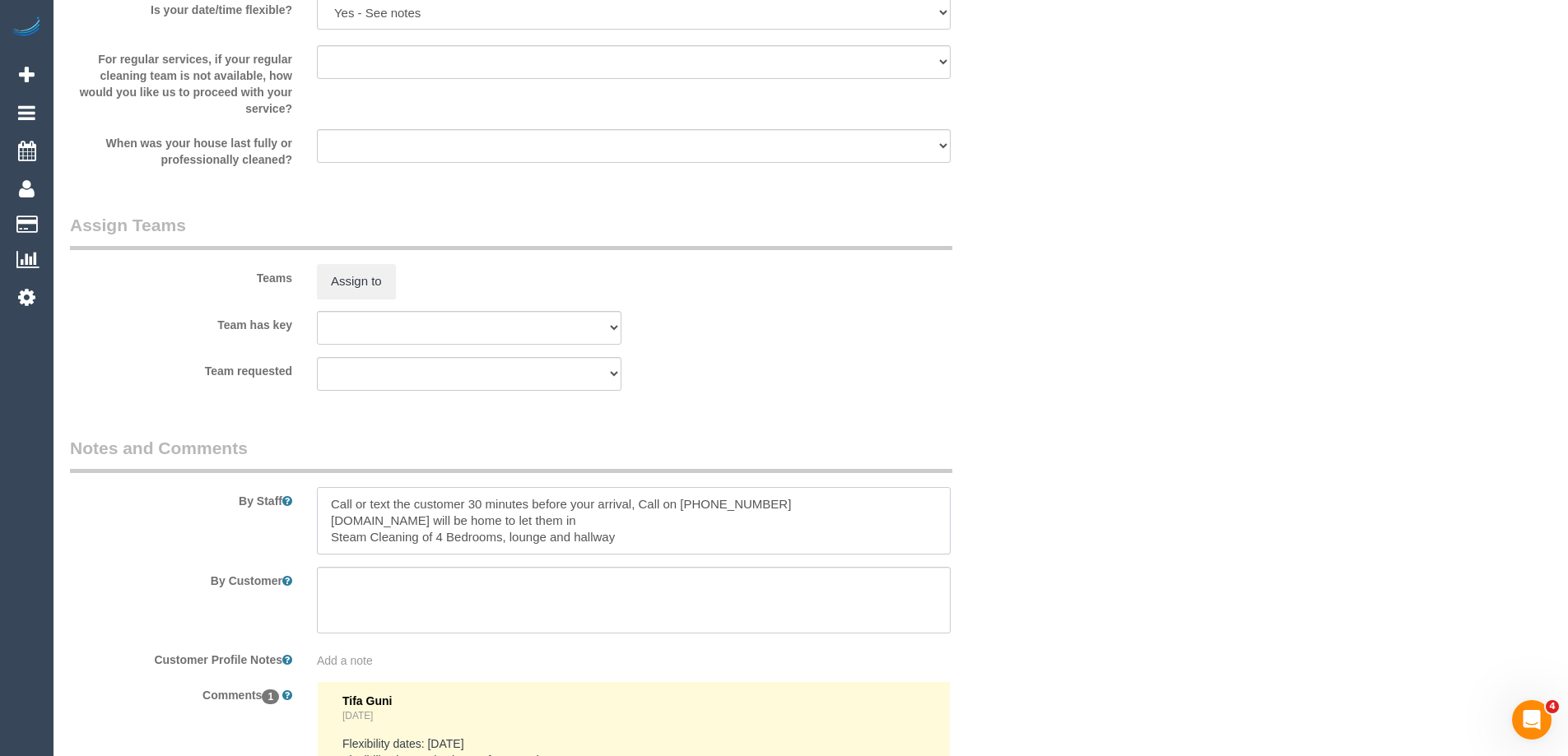
drag, startPoint x: 634, startPoint y: 536, endPoint x: 283, endPoint y: 544, distance: 351.1
click at [289, 543] on div "By Staff" at bounding box center [551, 495] width 987 height 119
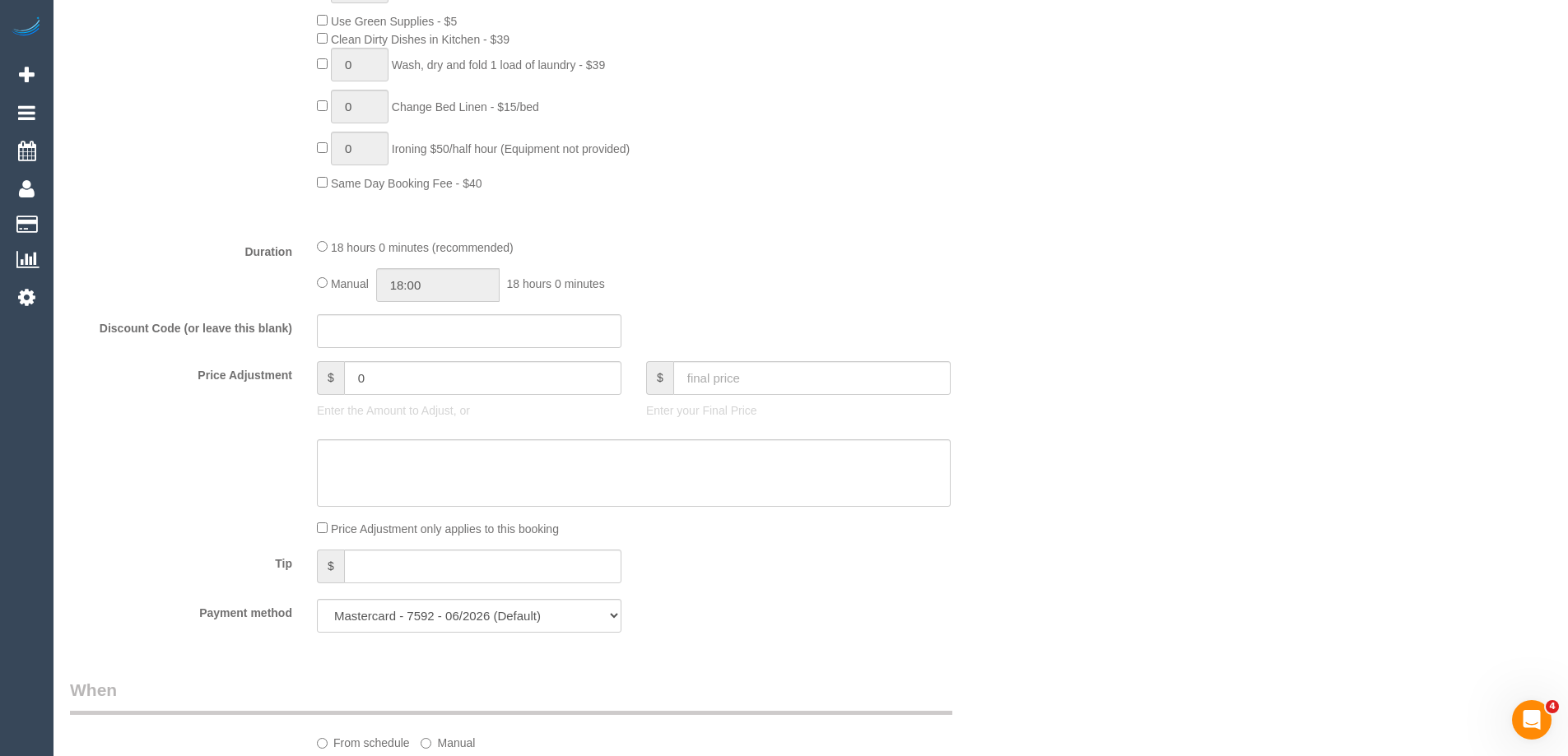
scroll to position [1399, 0]
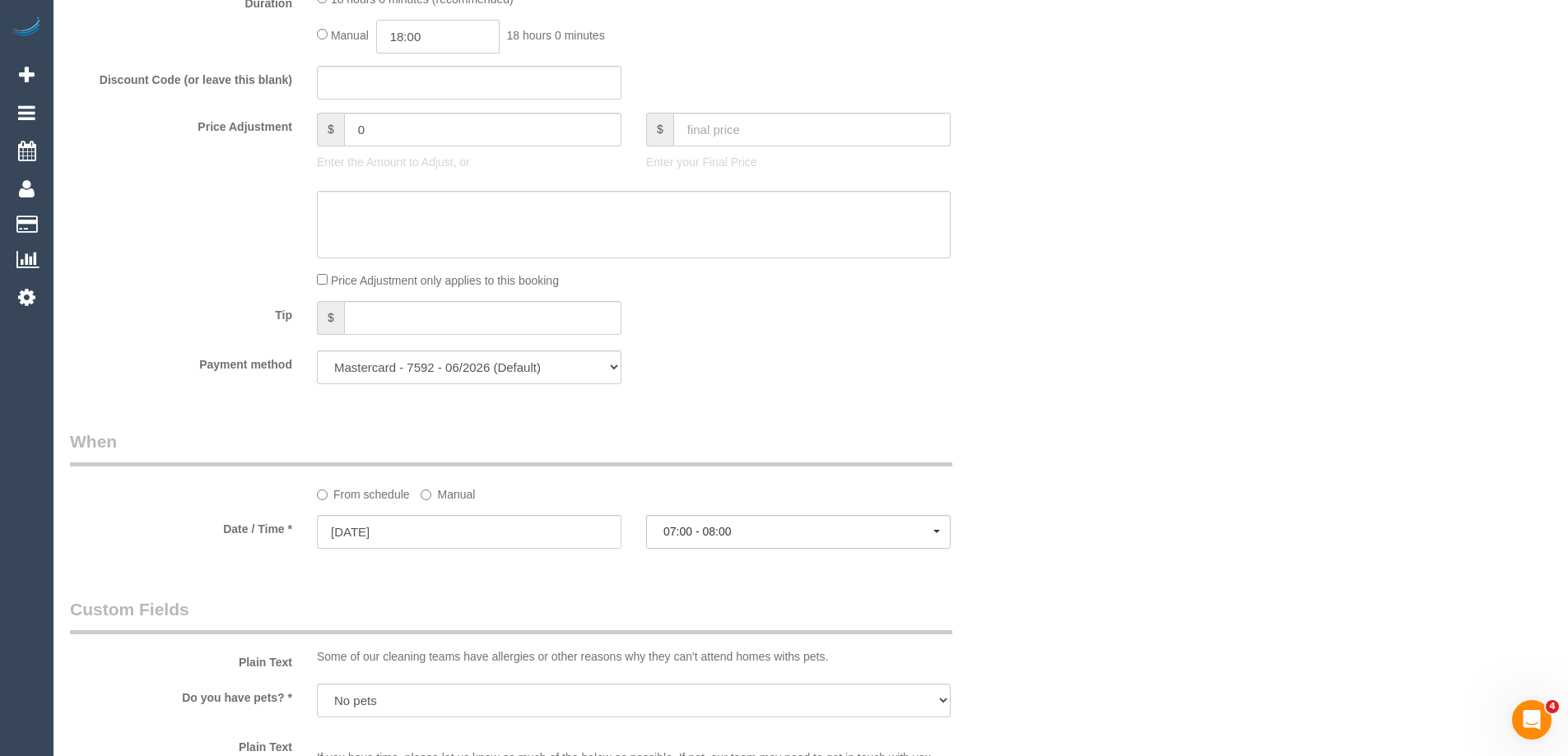
click at [446, 32] on input "18:00" at bounding box center [437, 36] width 123 height 33
type input "13:00"
click at [417, 105] on li "13:00" at bounding box center [418, 102] width 73 height 21
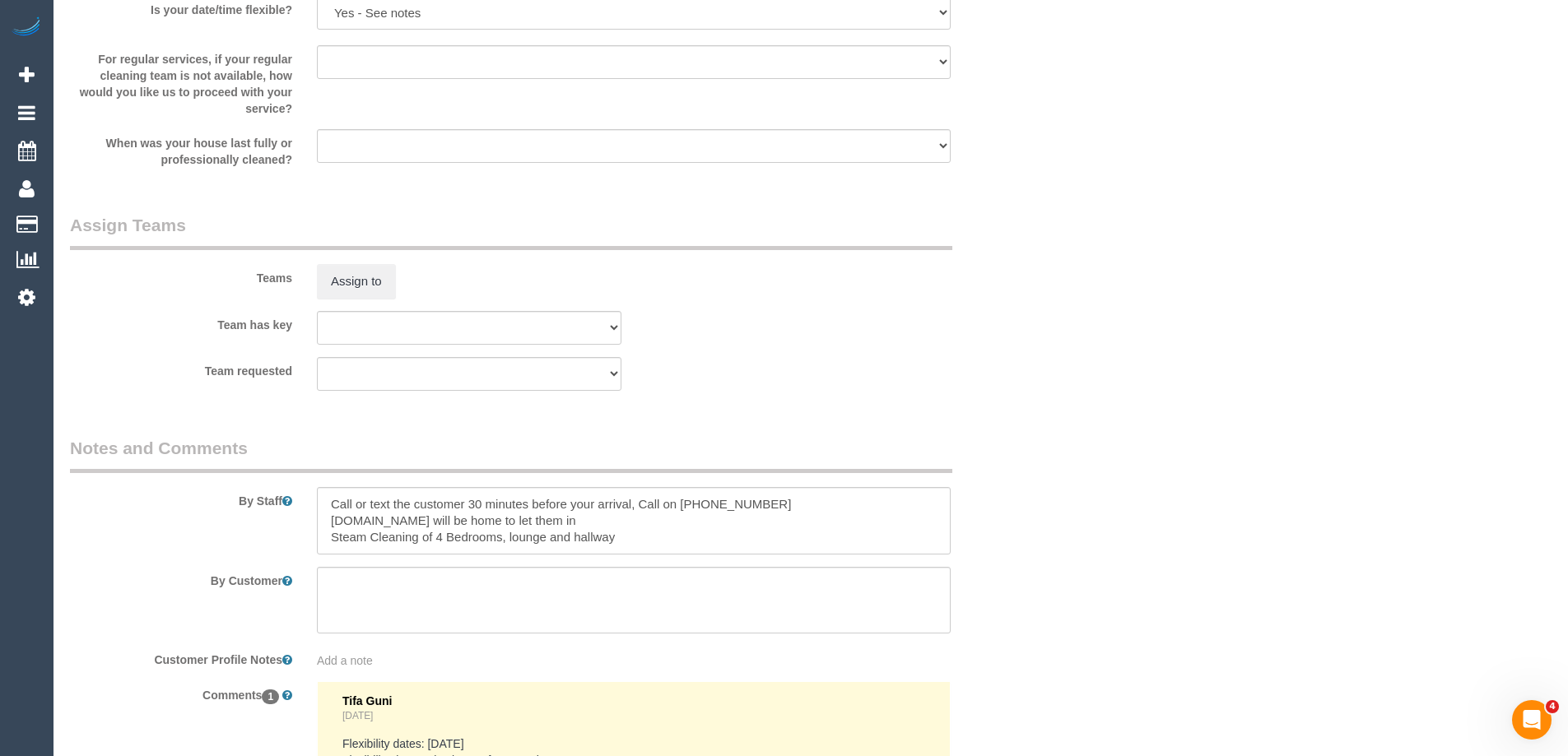
select select "spot25"
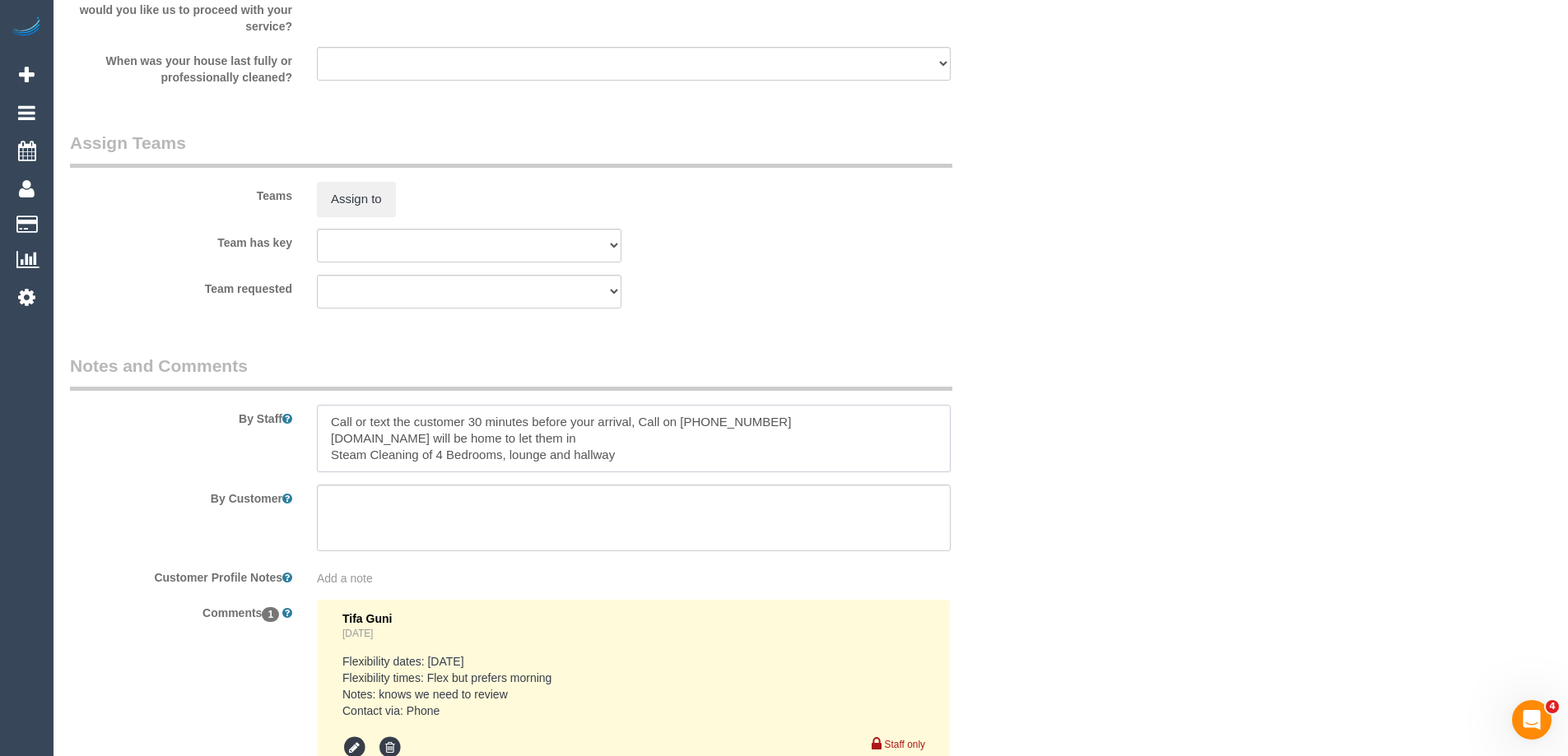
click at [320, 422] on textarea at bounding box center [634, 438] width 634 height 68
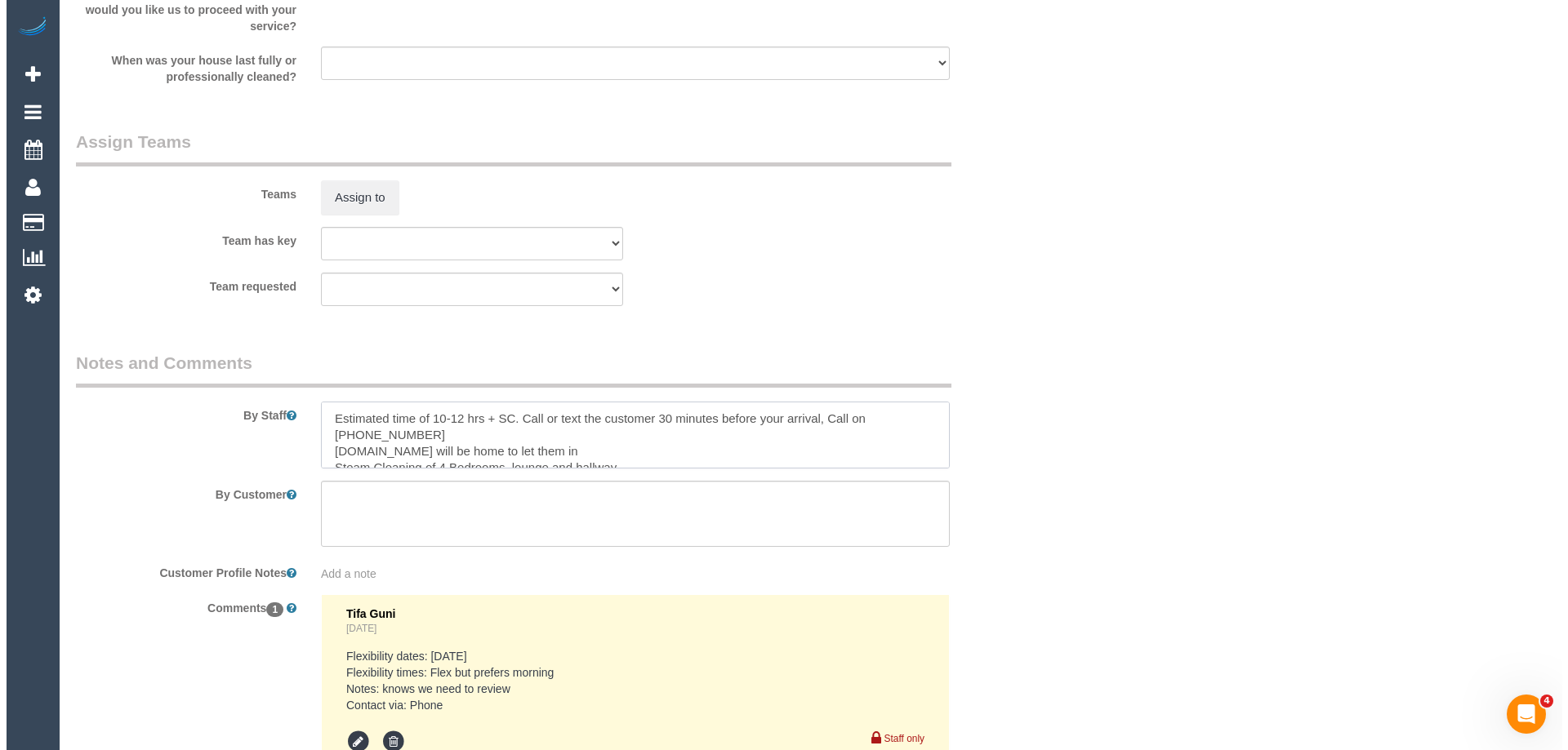
scroll to position [0, 0]
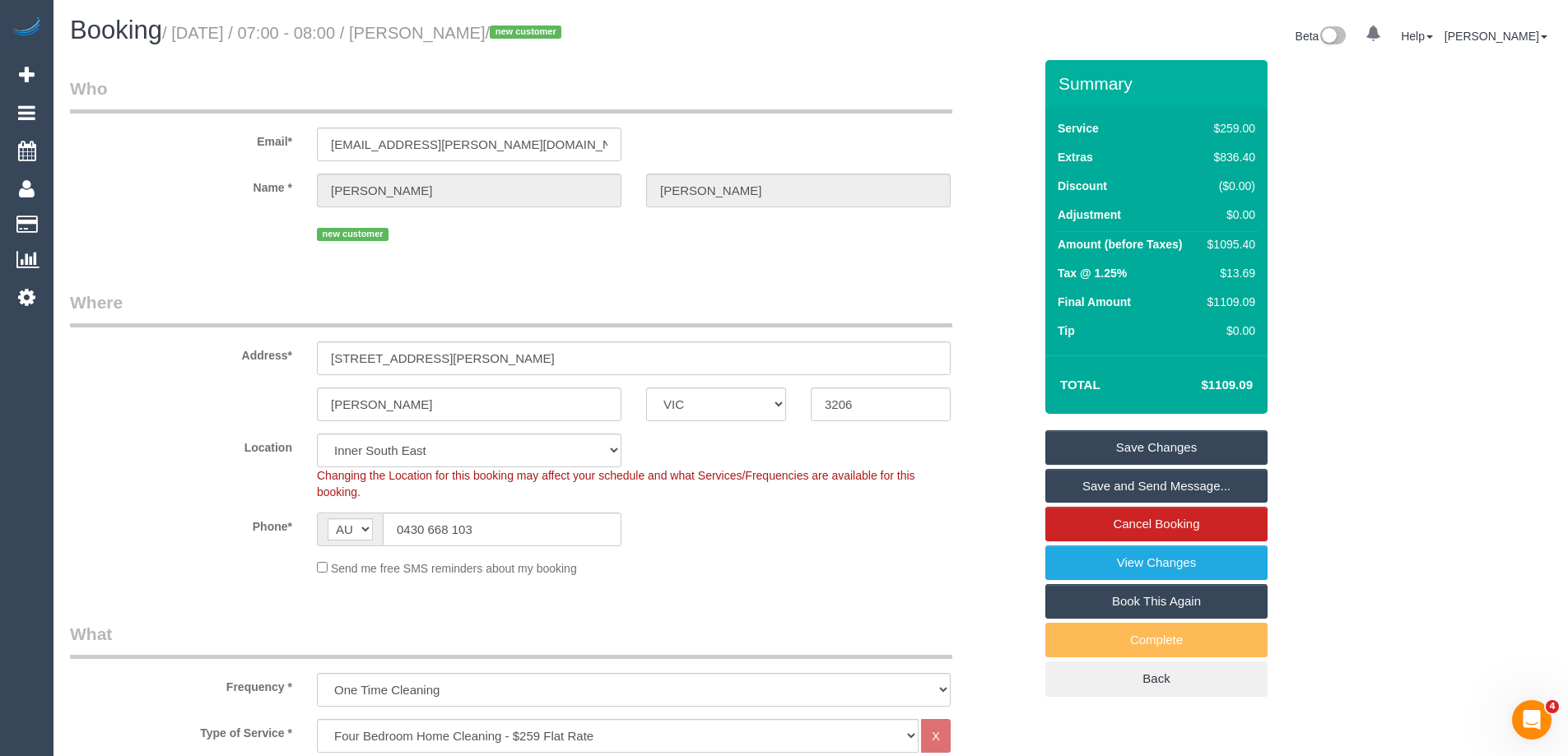
type textarea "Estimated time of 10-12 hrs + SC. Call or text the customer 30 minutes before y…"
click at [1092, 450] on link "Save Changes" at bounding box center [1157, 447] width 223 height 34
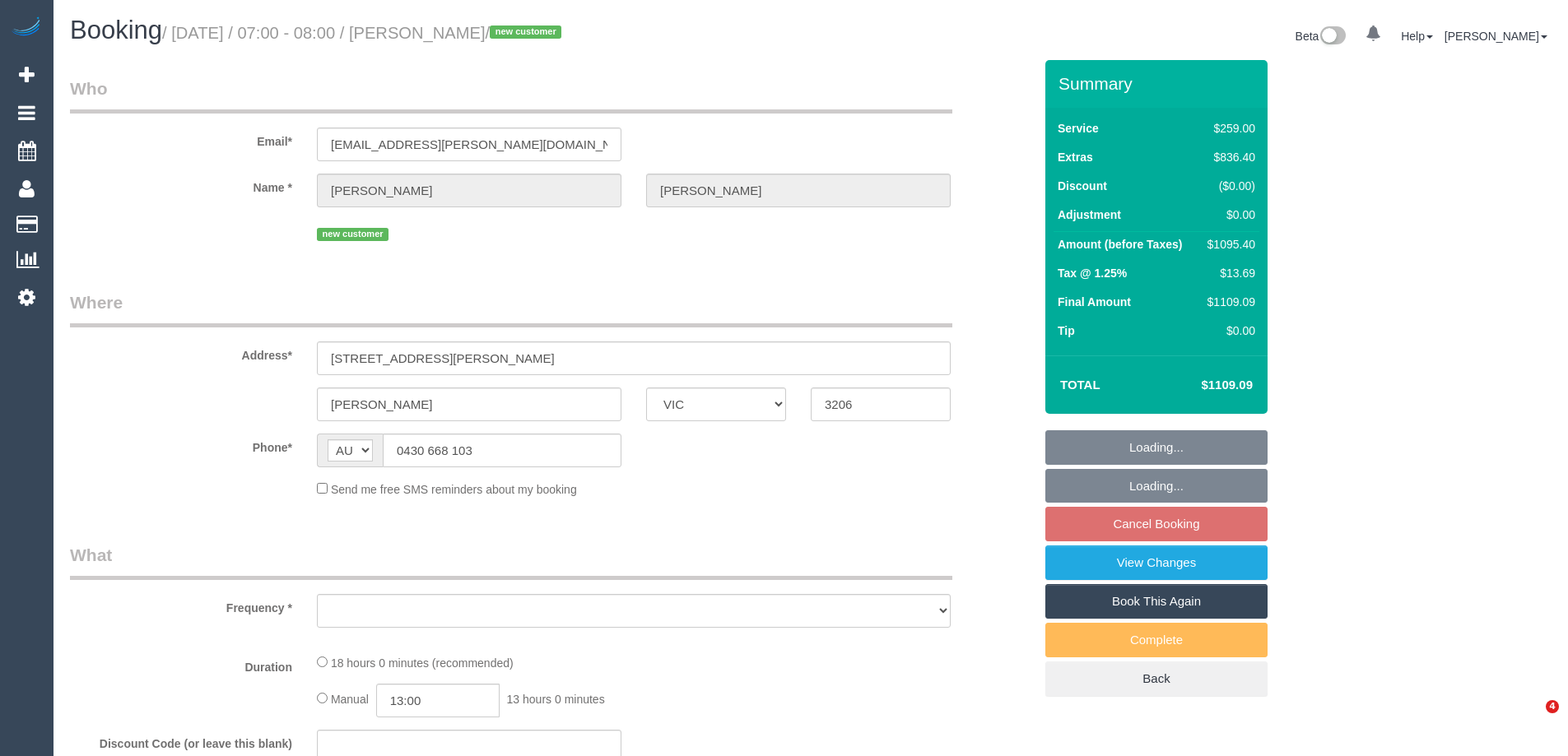
select select "VIC"
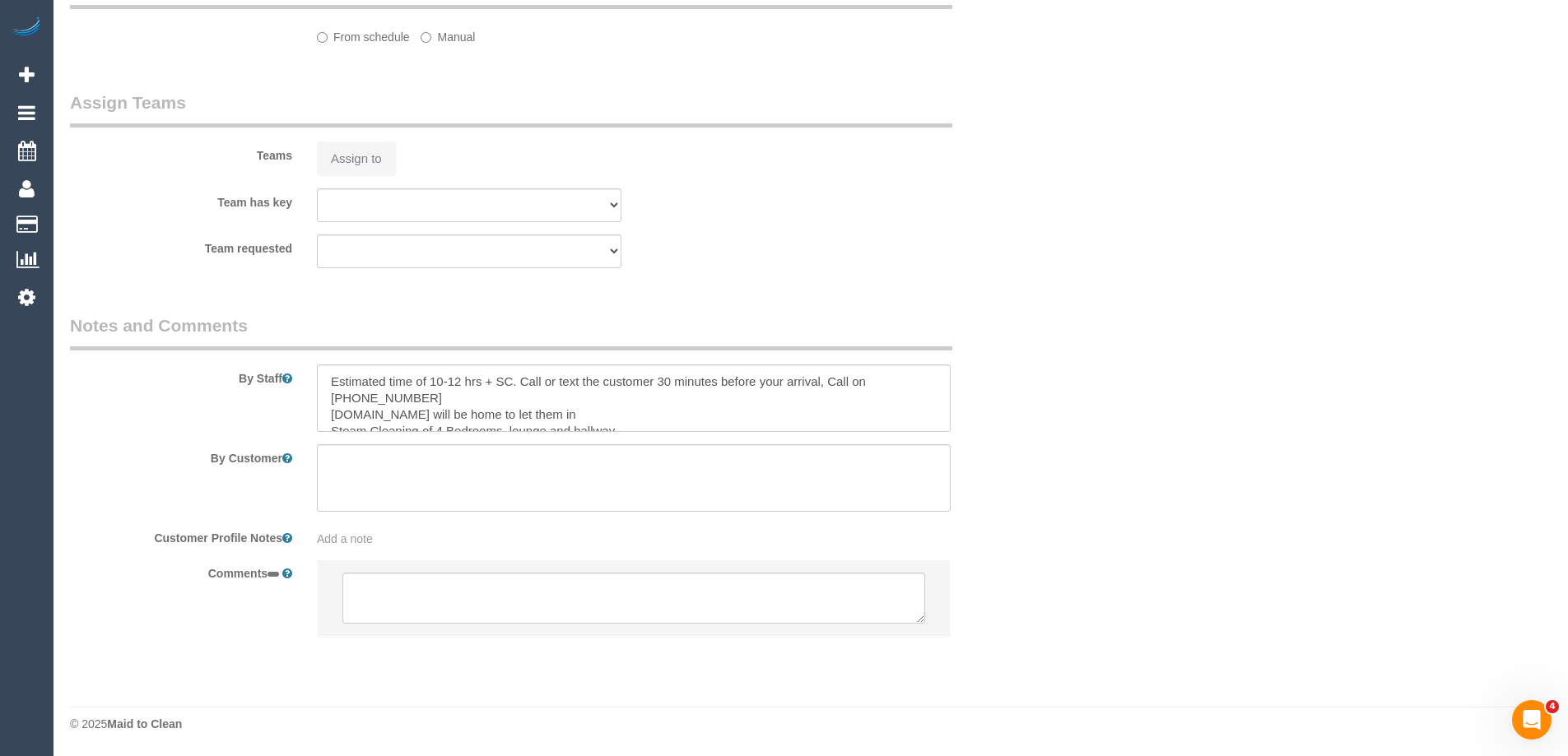
select select "object:650"
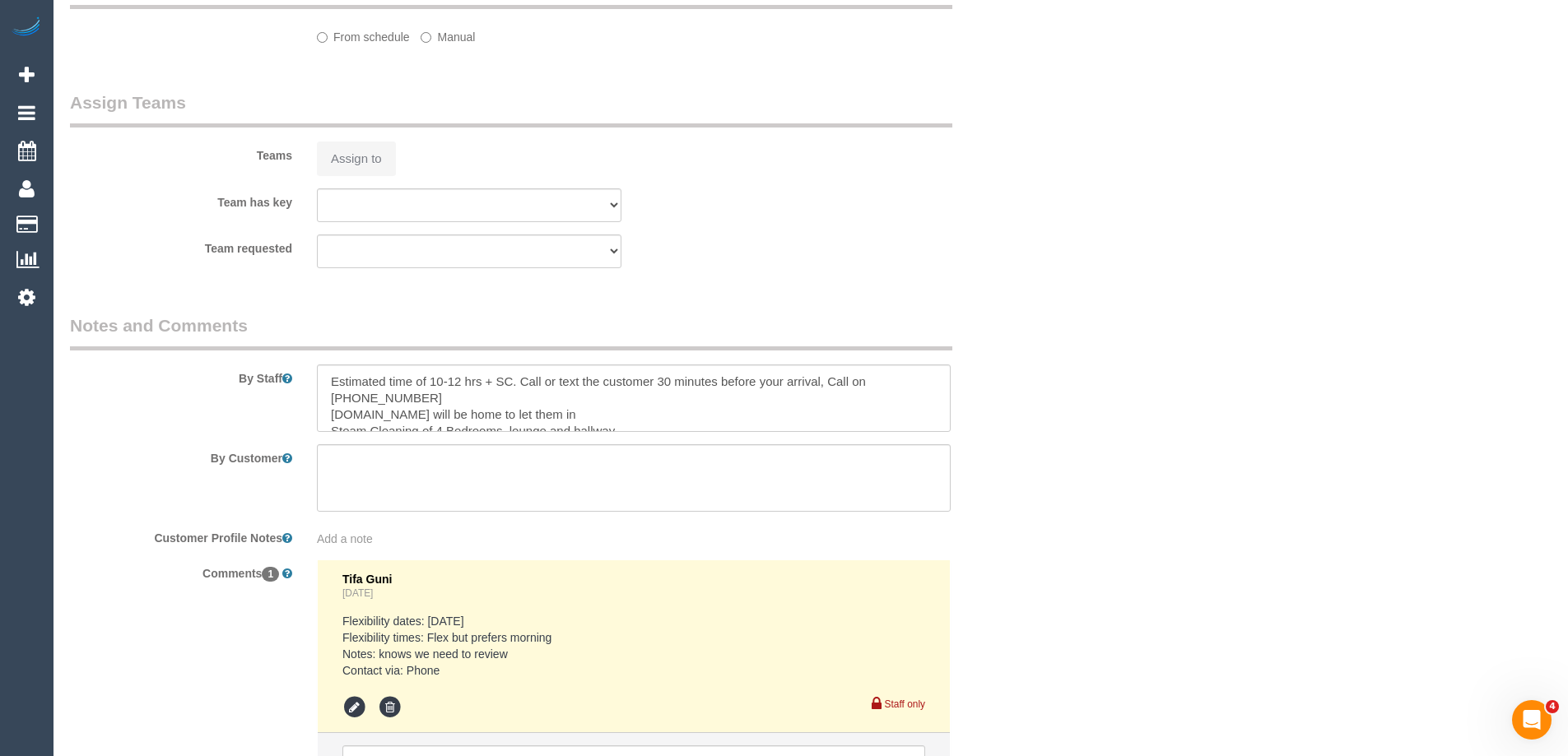
select select "string:stripe-pm_1S4rt52GScqysDRVnhxRJnn7"
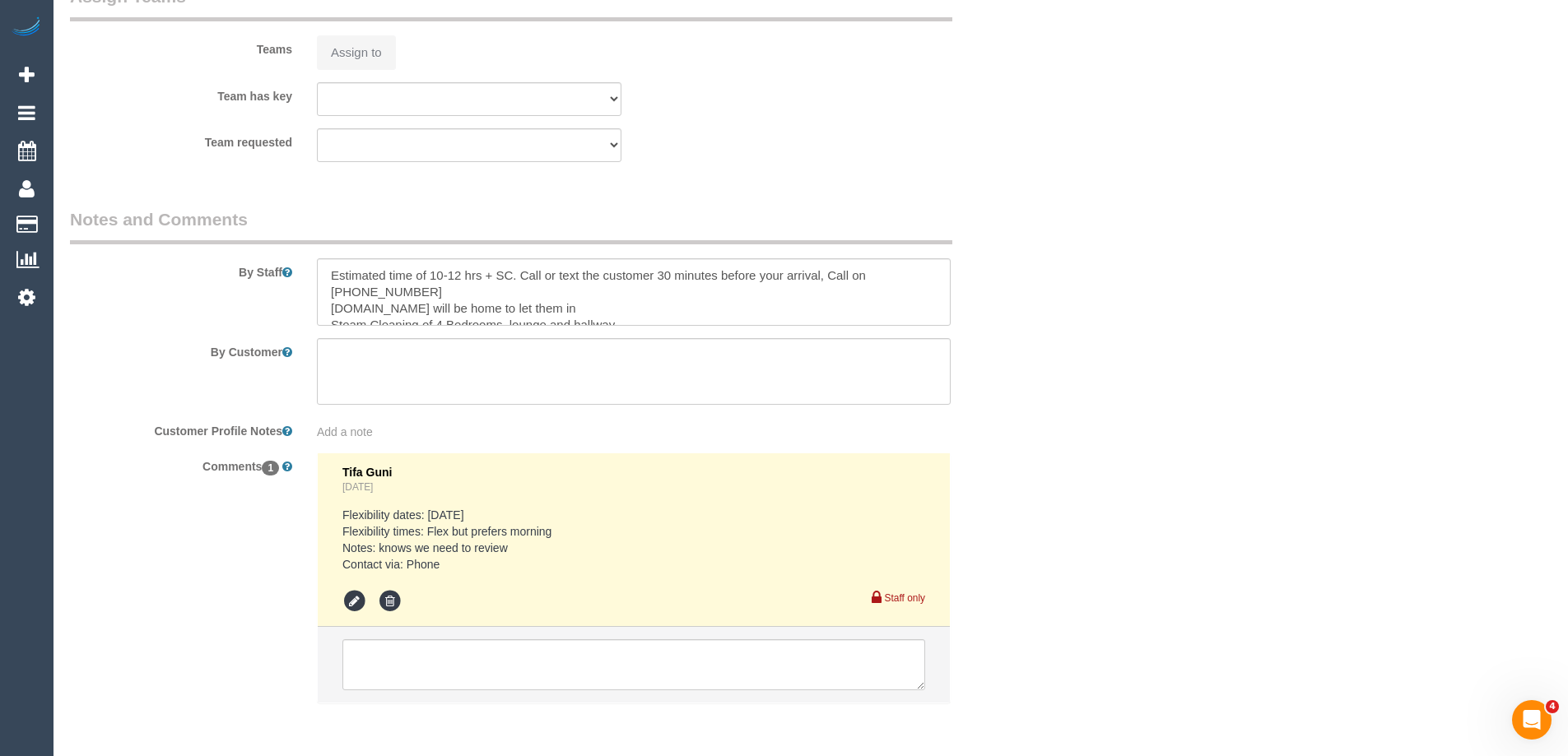
select select "object:655"
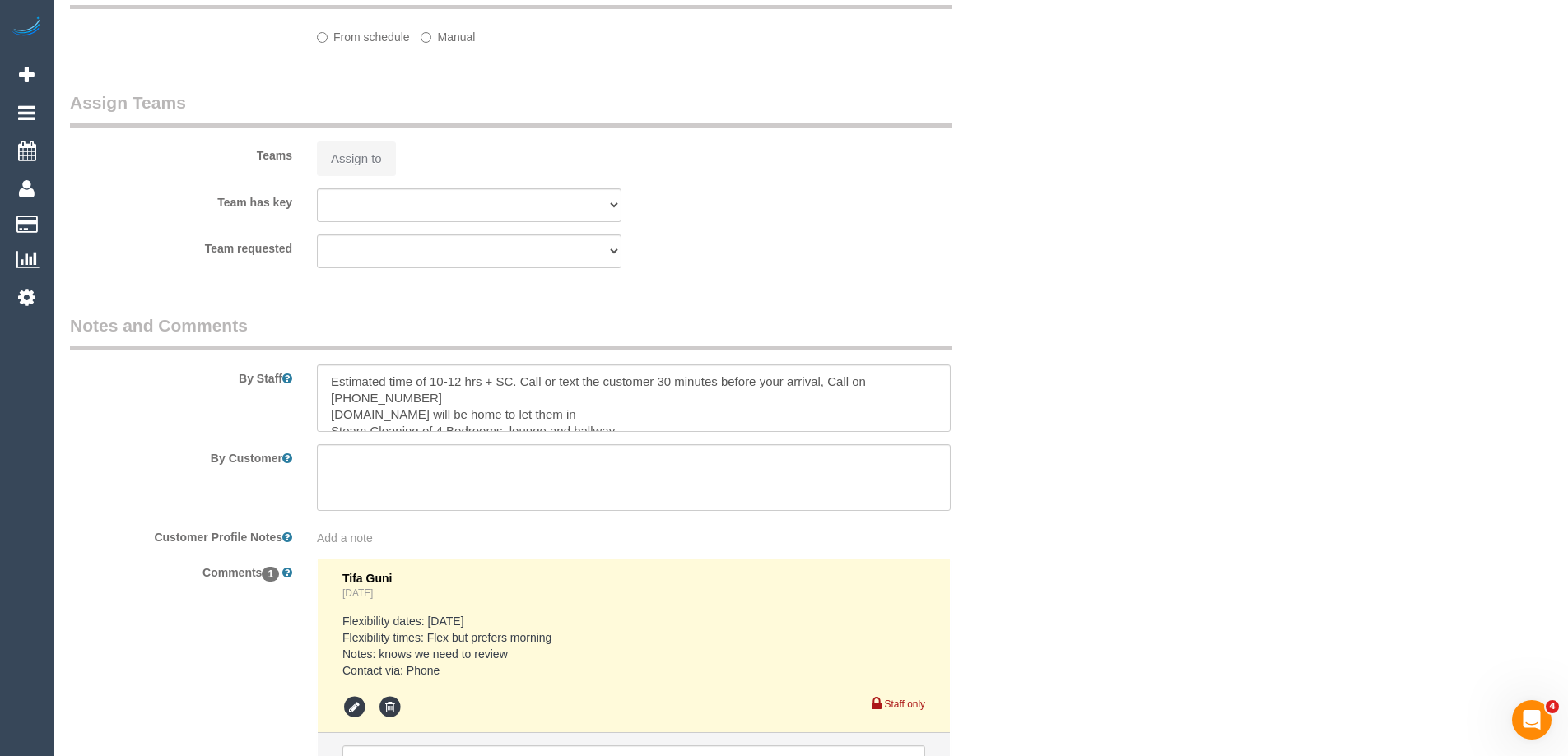
select select "number:28"
select select "number:14"
select select "number:19"
select select "number:36"
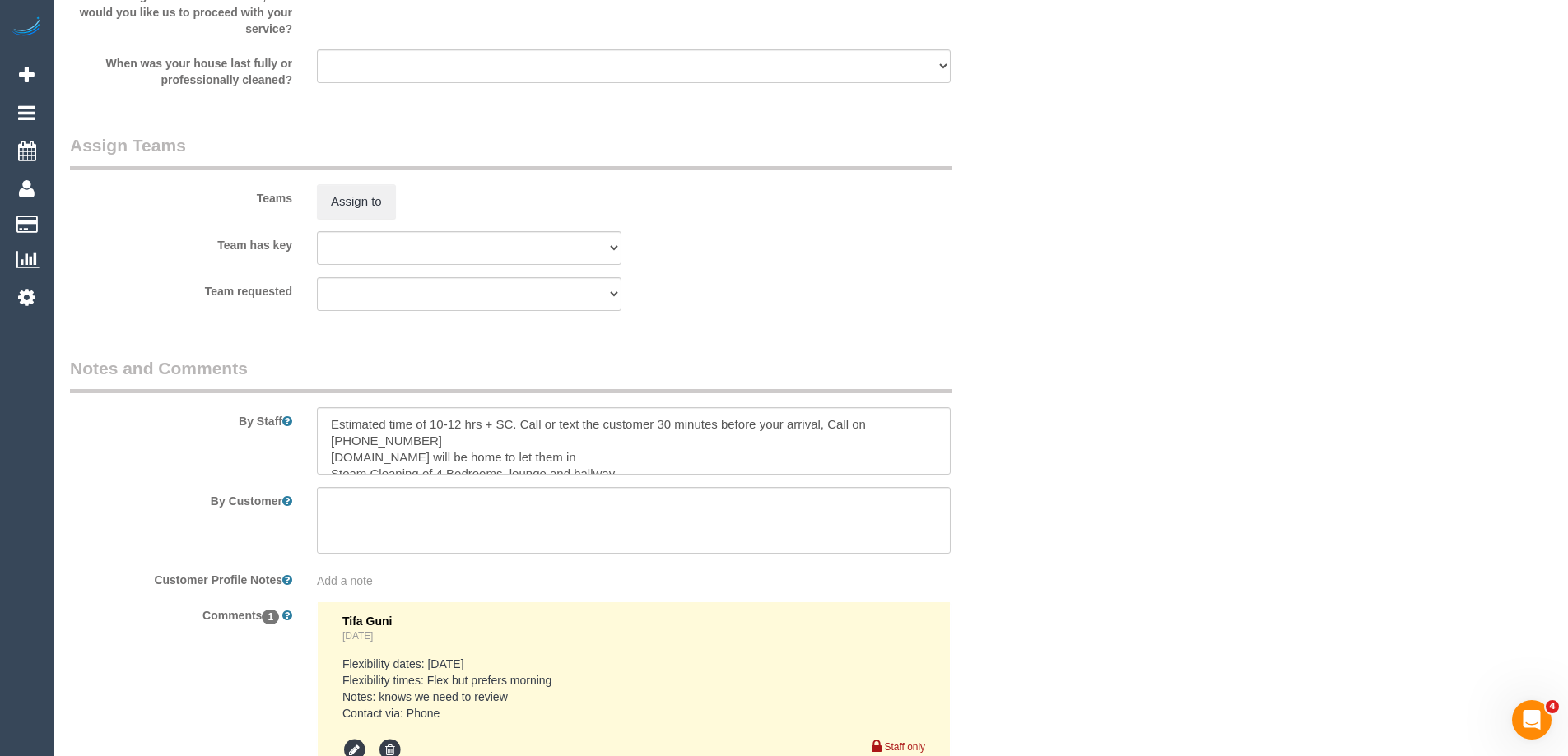
scroll to position [2599, 0]
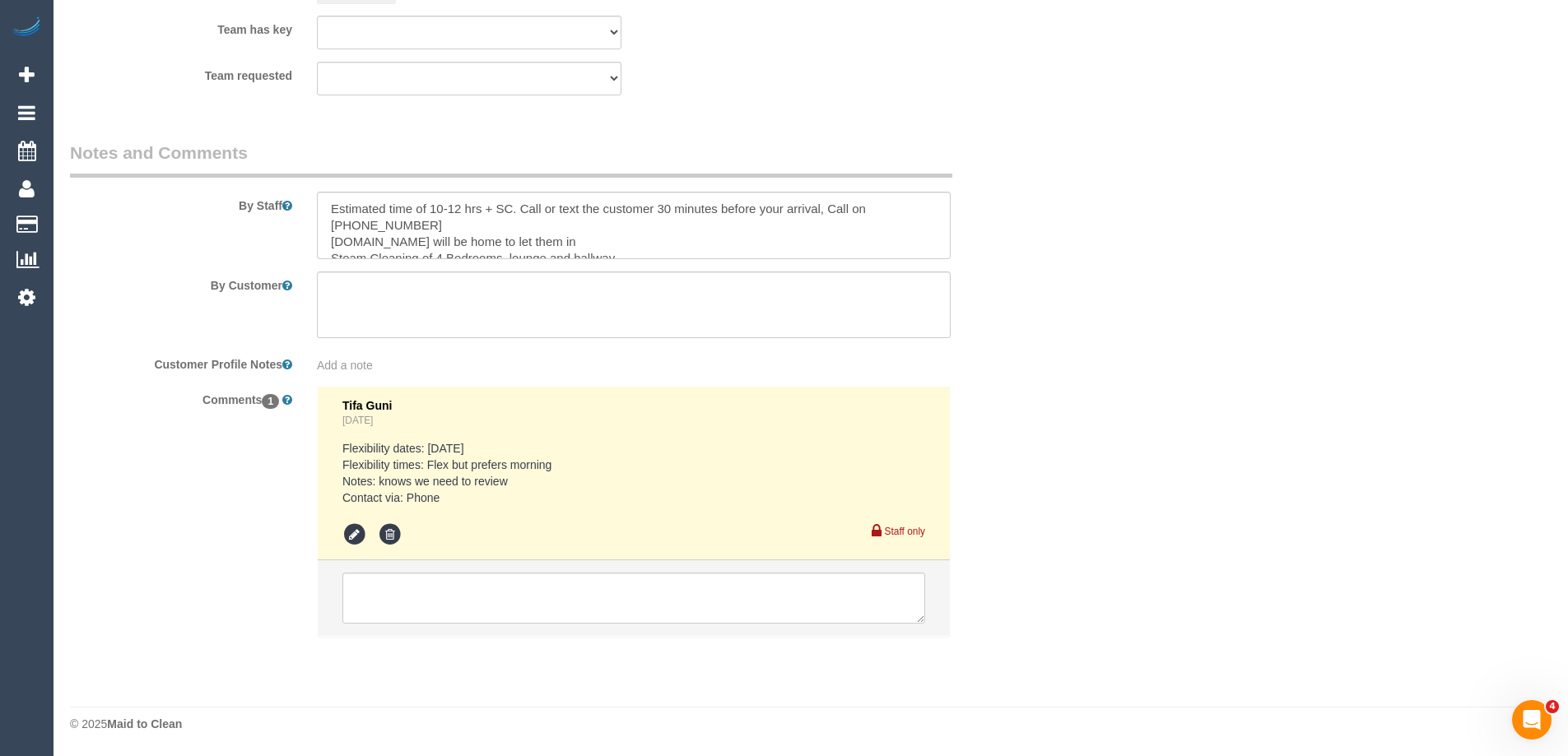
select select "spot1"
click at [386, 601] on textarea at bounding box center [634, 597] width 583 height 51
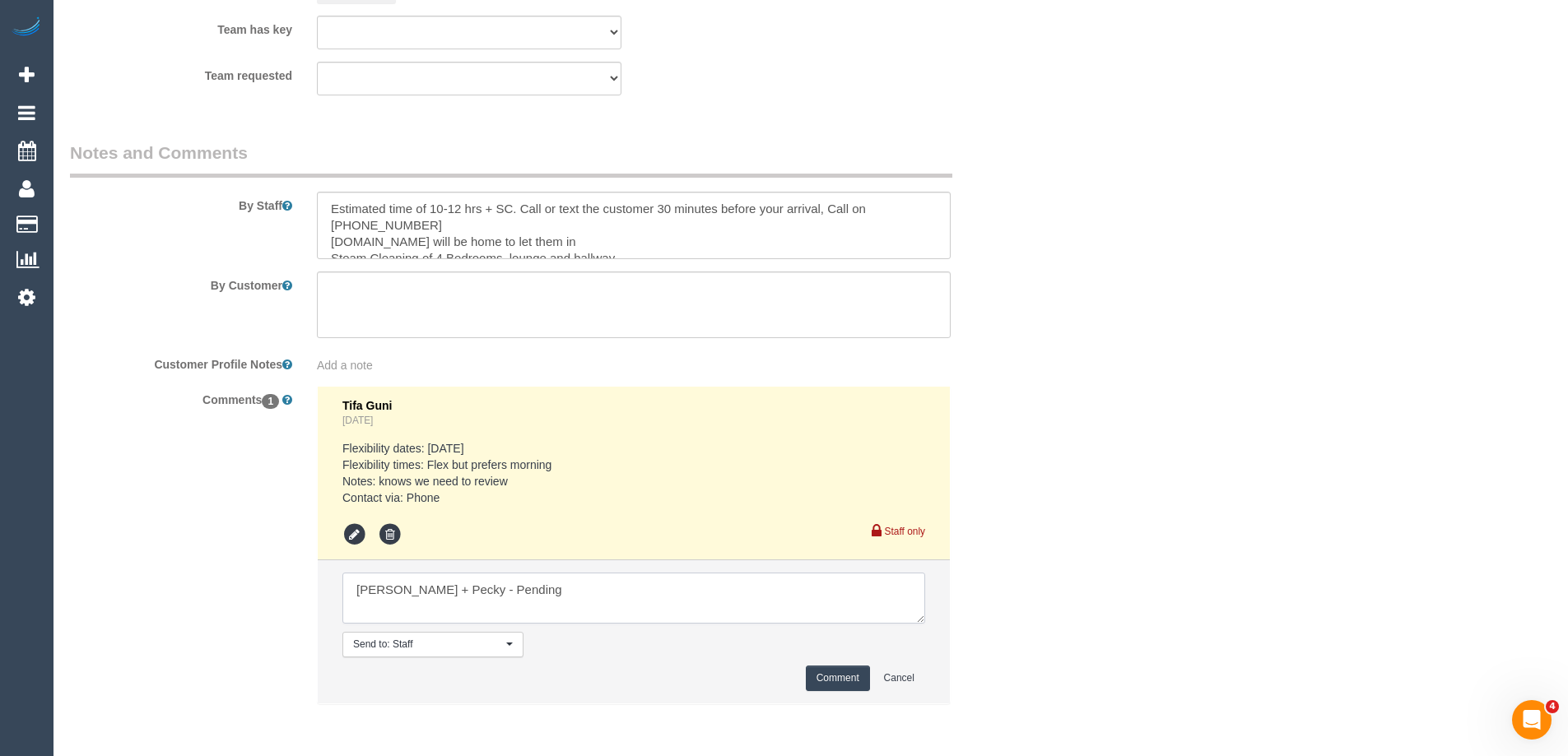
type textarea "[PERSON_NAME] + Pecky - Pending"
click at [835, 679] on button "Comment" at bounding box center [837, 678] width 64 height 25
click at [818, 682] on button "Comment" at bounding box center [837, 678] width 64 height 25
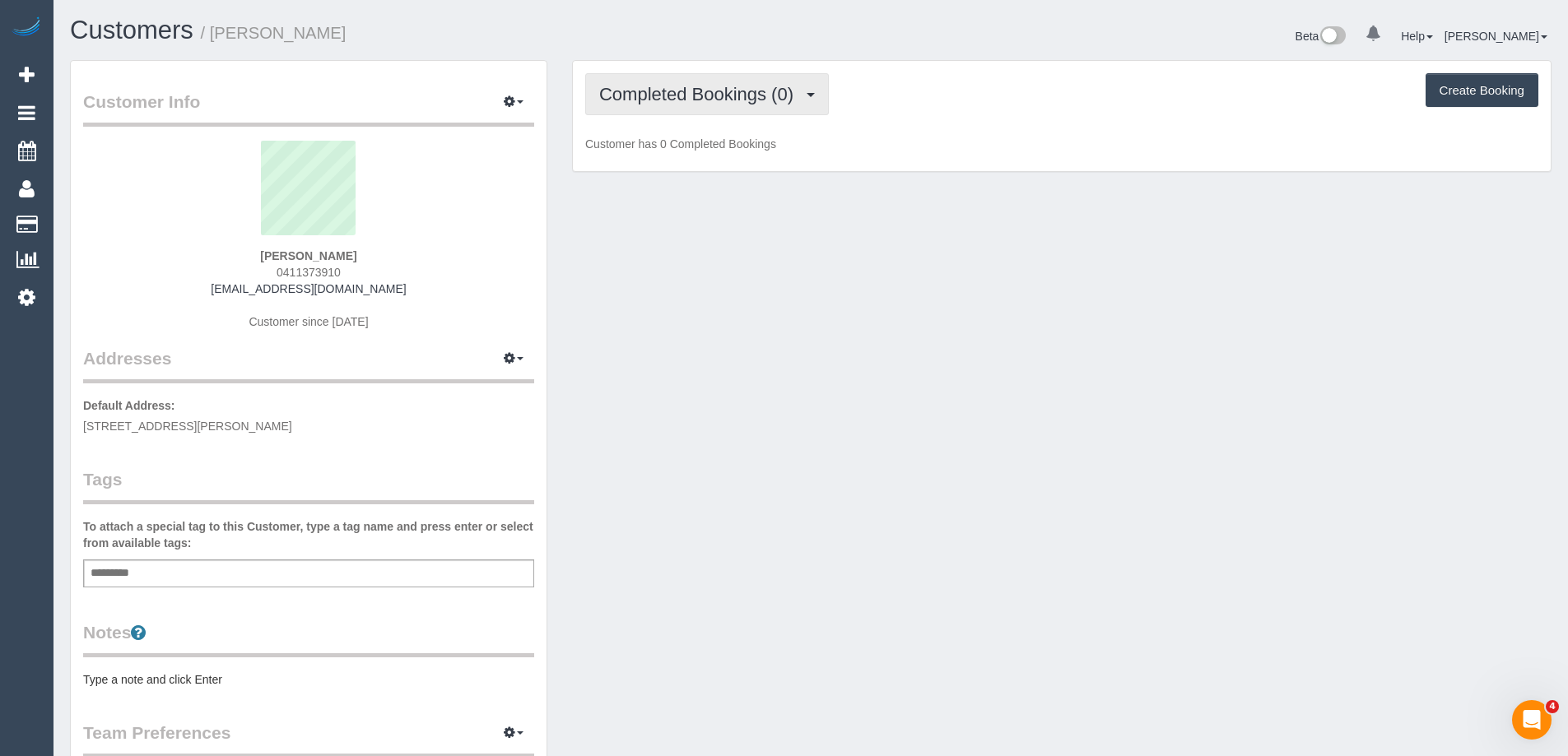
click at [685, 87] on span "Completed Bookings (0)" at bounding box center [700, 94] width 202 height 20
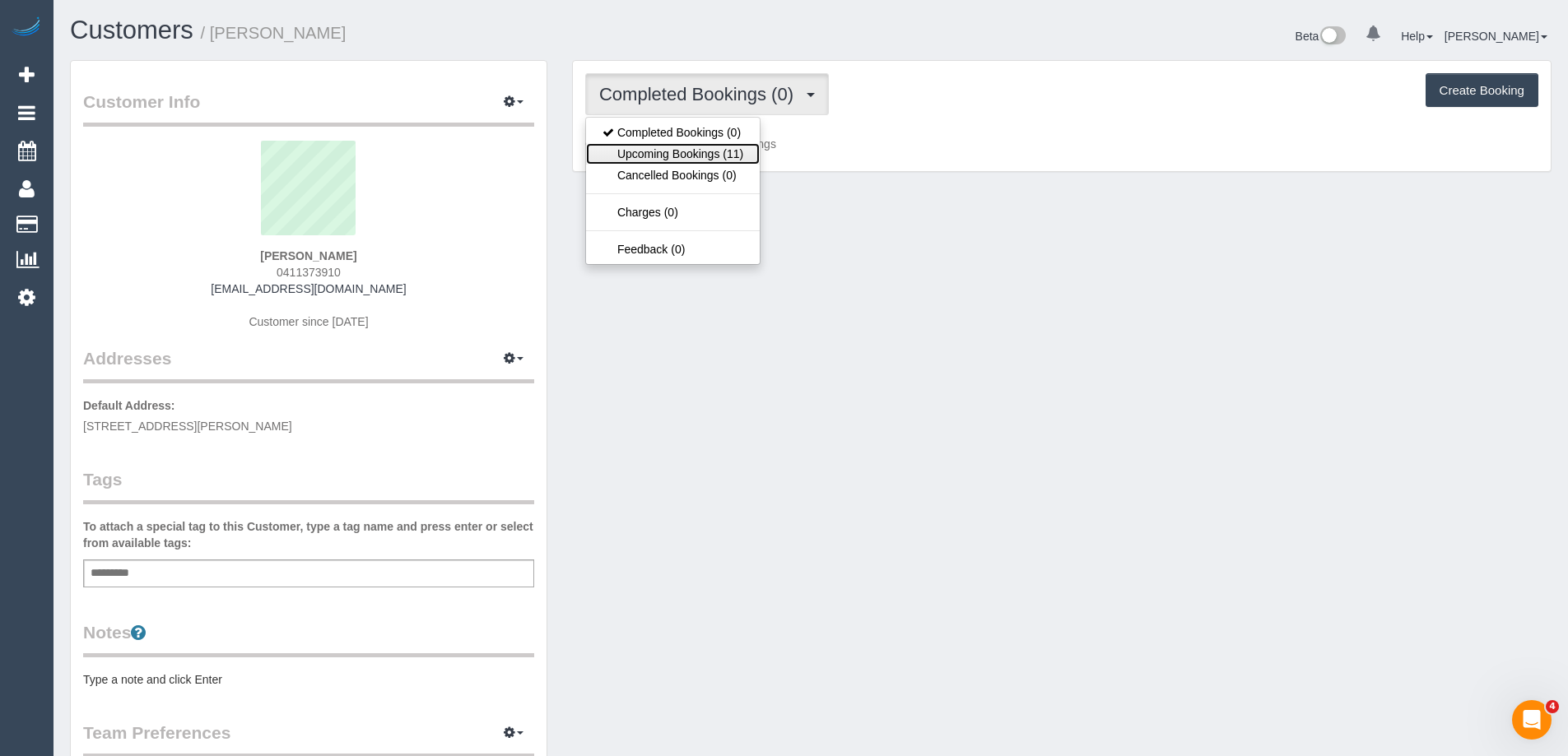
click at [724, 160] on link "Upcoming Bookings (11)" at bounding box center [673, 153] width 174 height 21
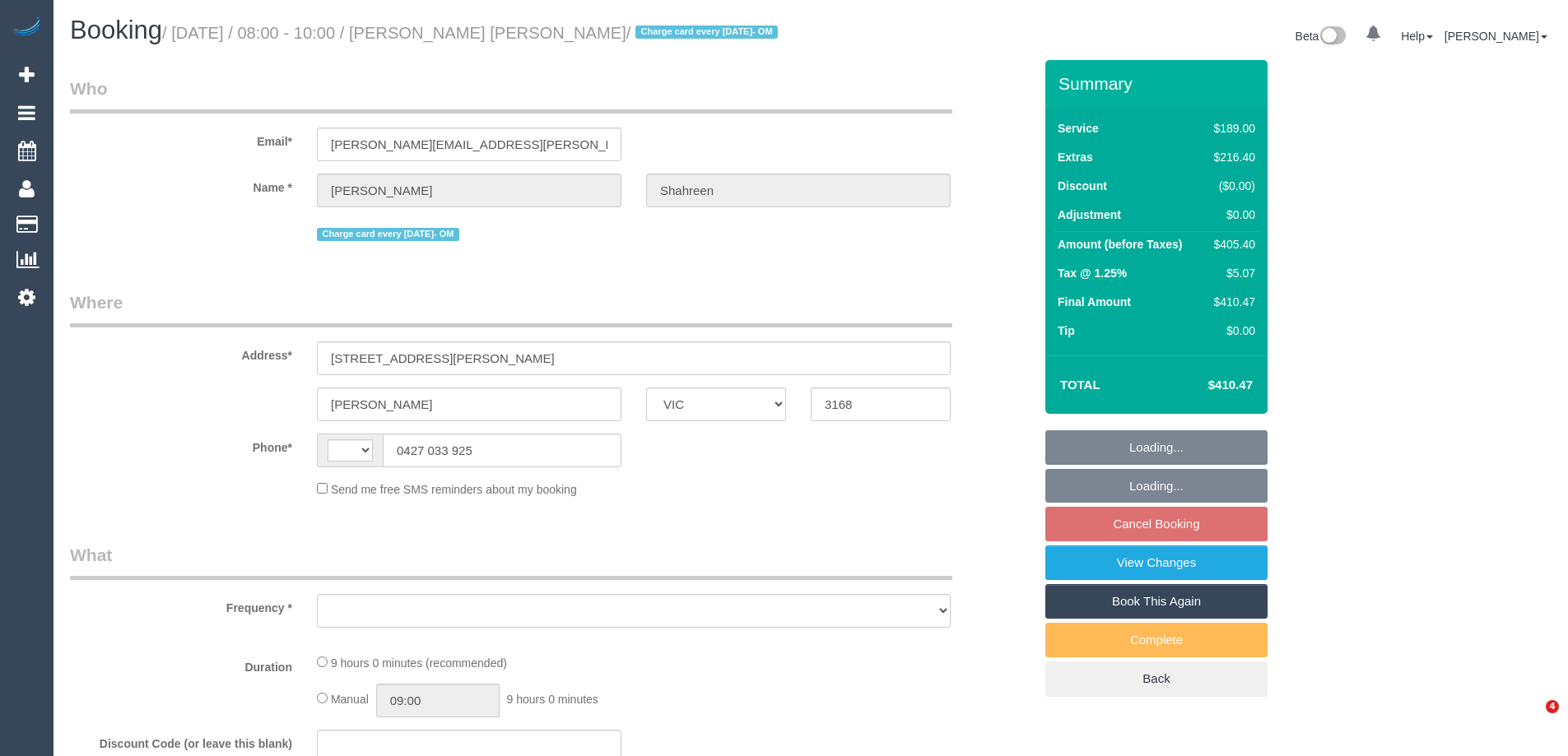
select select "VIC"
select select "string:AU"
select select "object:552"
select select "string:stripe-pm_1RbaBD2GScqysDRVJCkPLOKz"
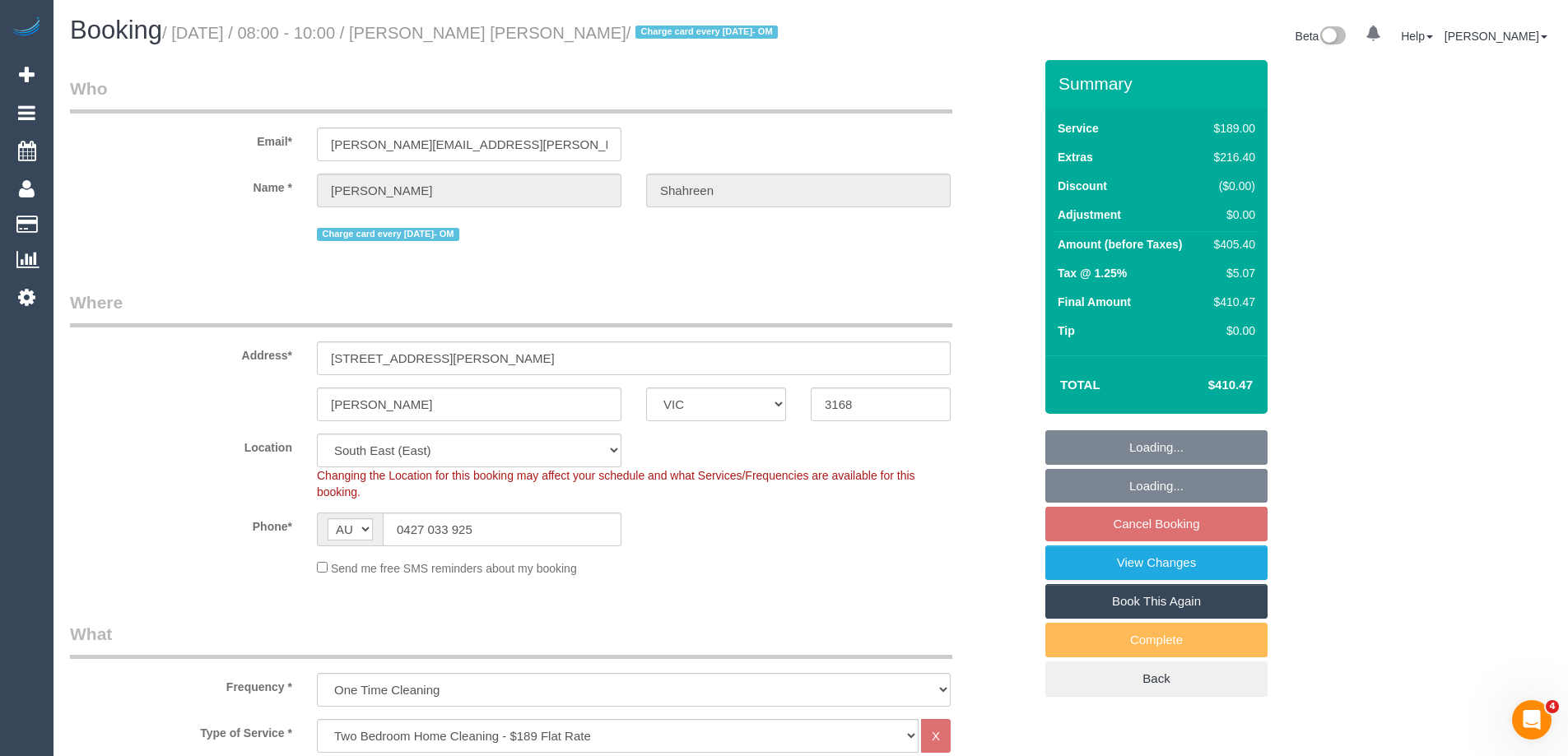
select select "number:28"
select select "number:14"
select select "number:18"
select select "number:24"
select select "object:1312"
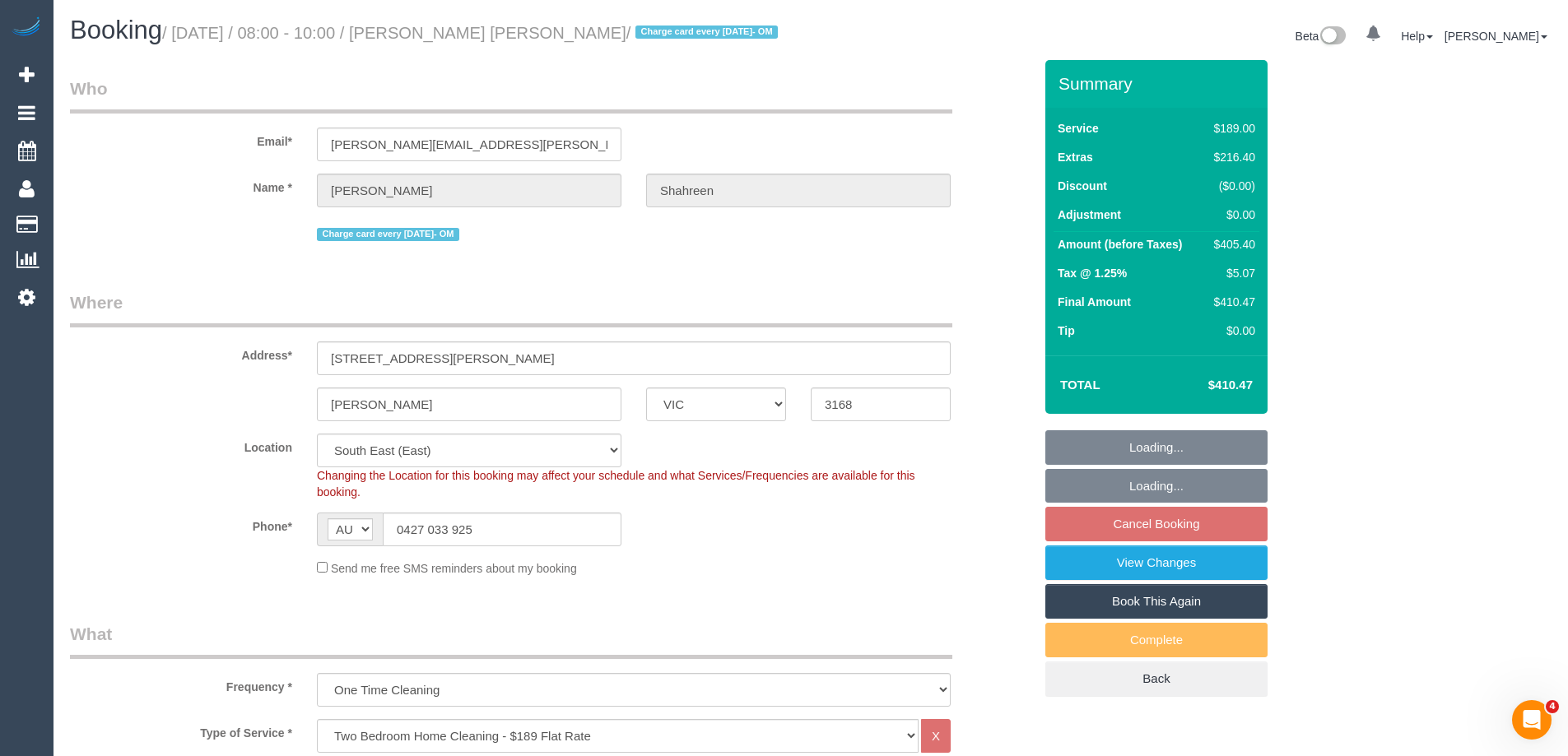
select select "spot2"
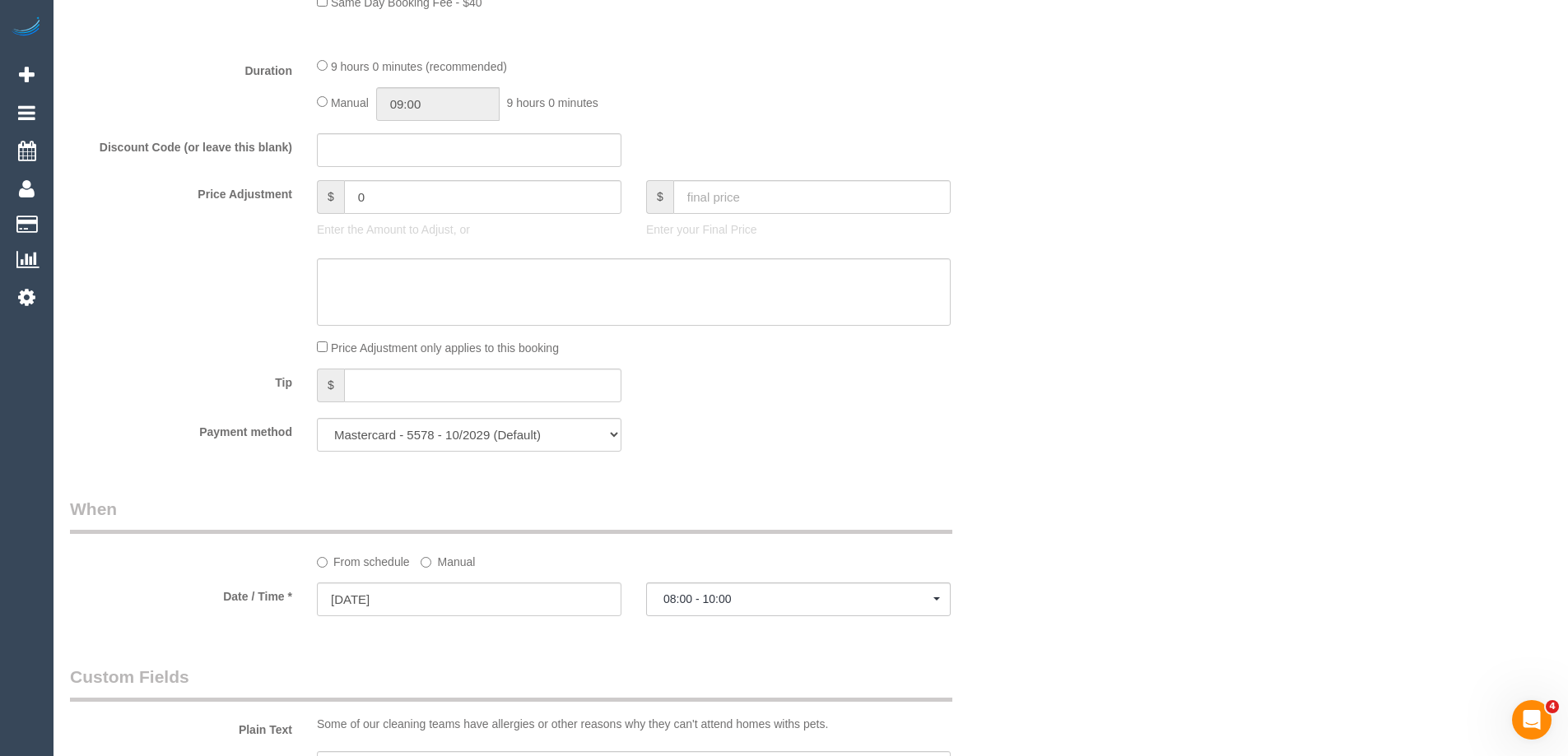
scroll to position [2838, 0]
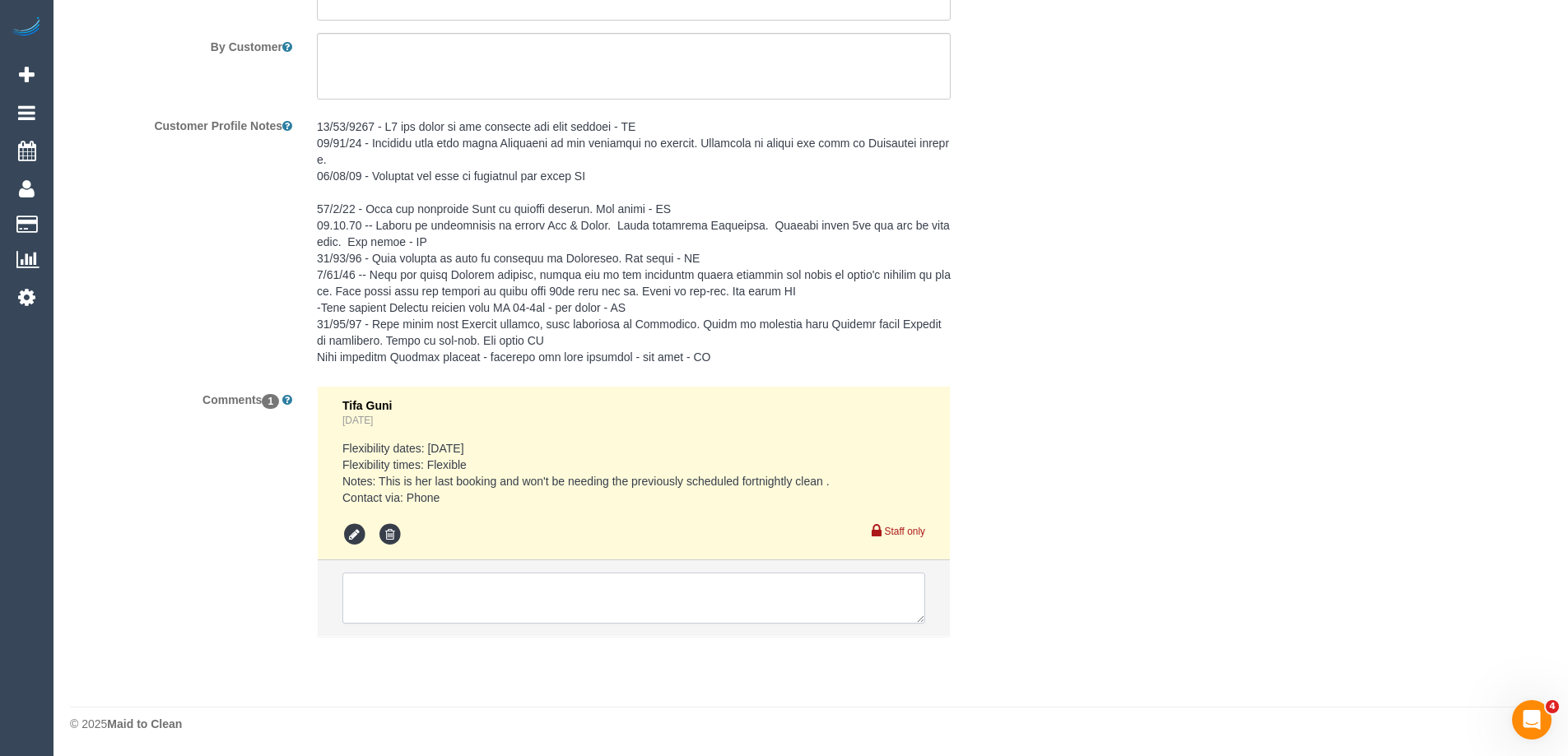
click at [456, 595] on textarea at bounding box center [634, 597] width 583 height 51
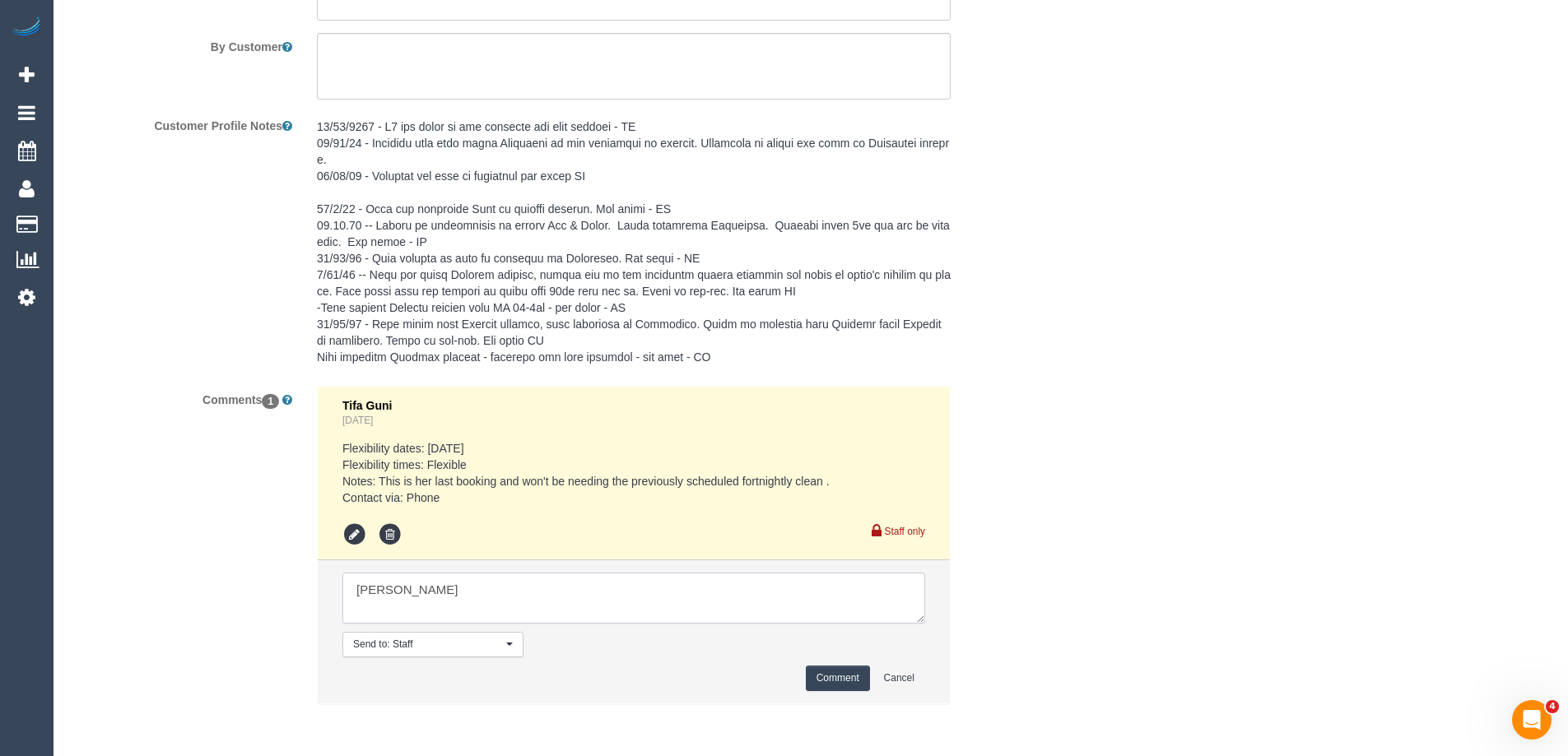
type textarea "Angelica D - Pending"
click at [829, 679] on button "Comment" at bounding box center [837, 678] width 64 height 25
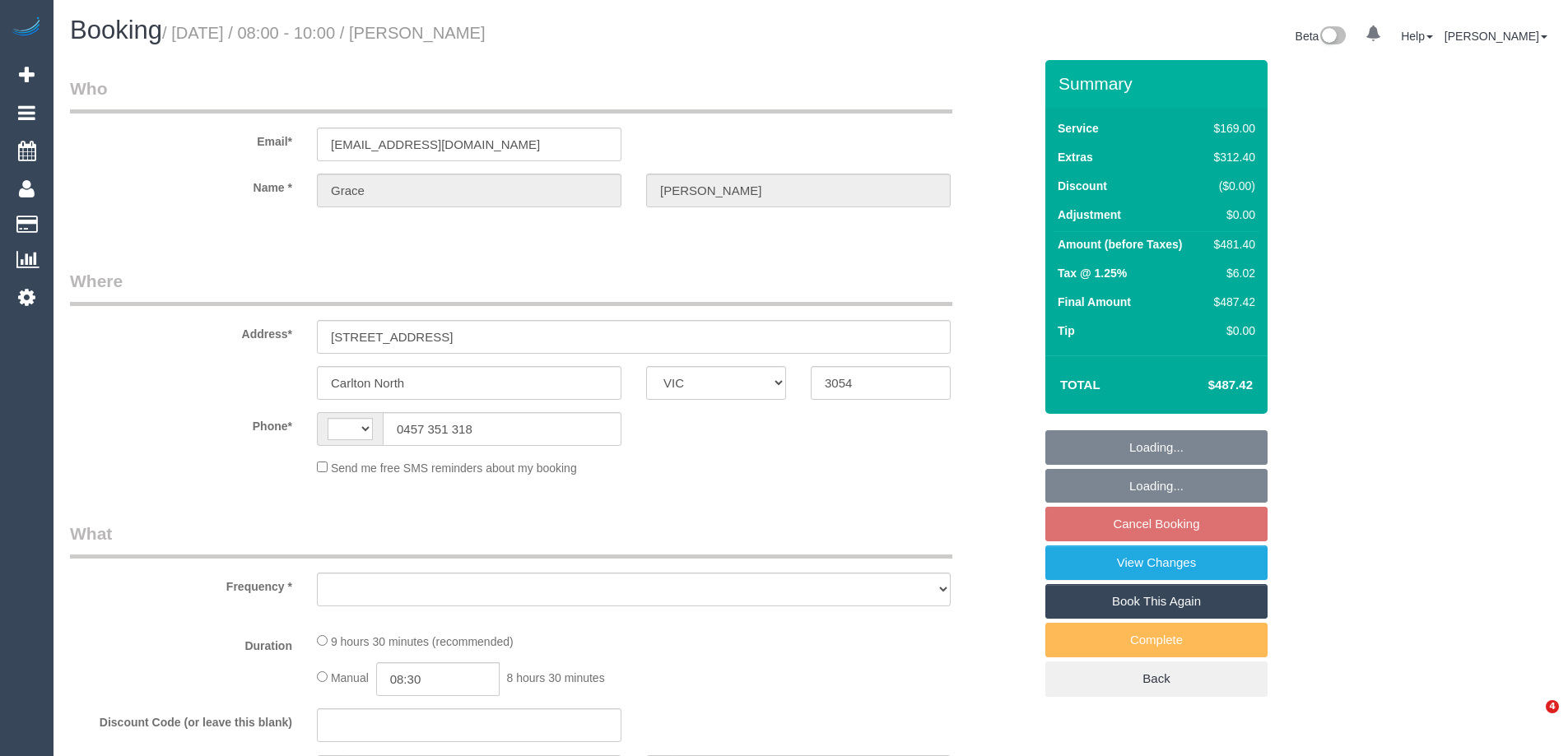
select select "VIC"
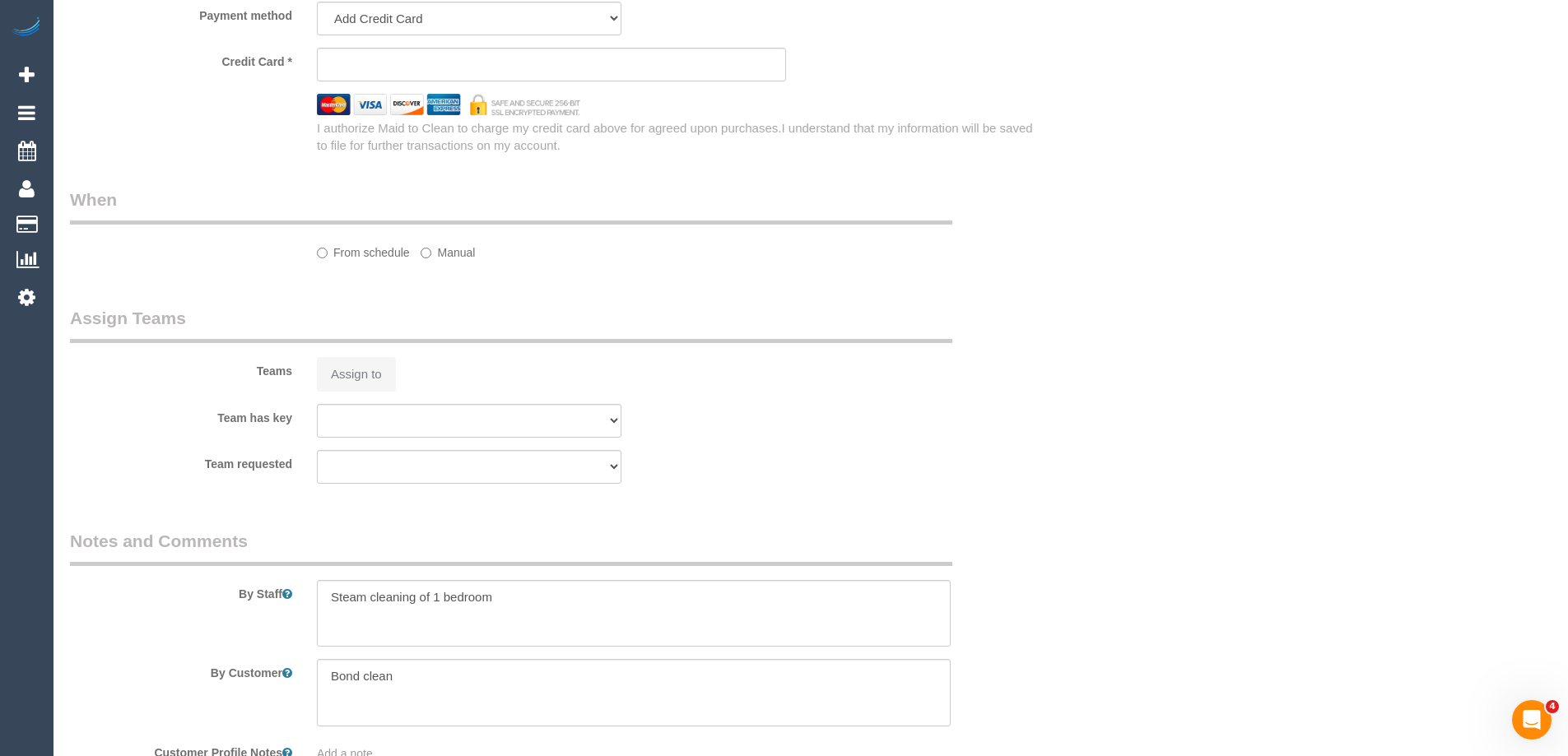
select select "string:AU"
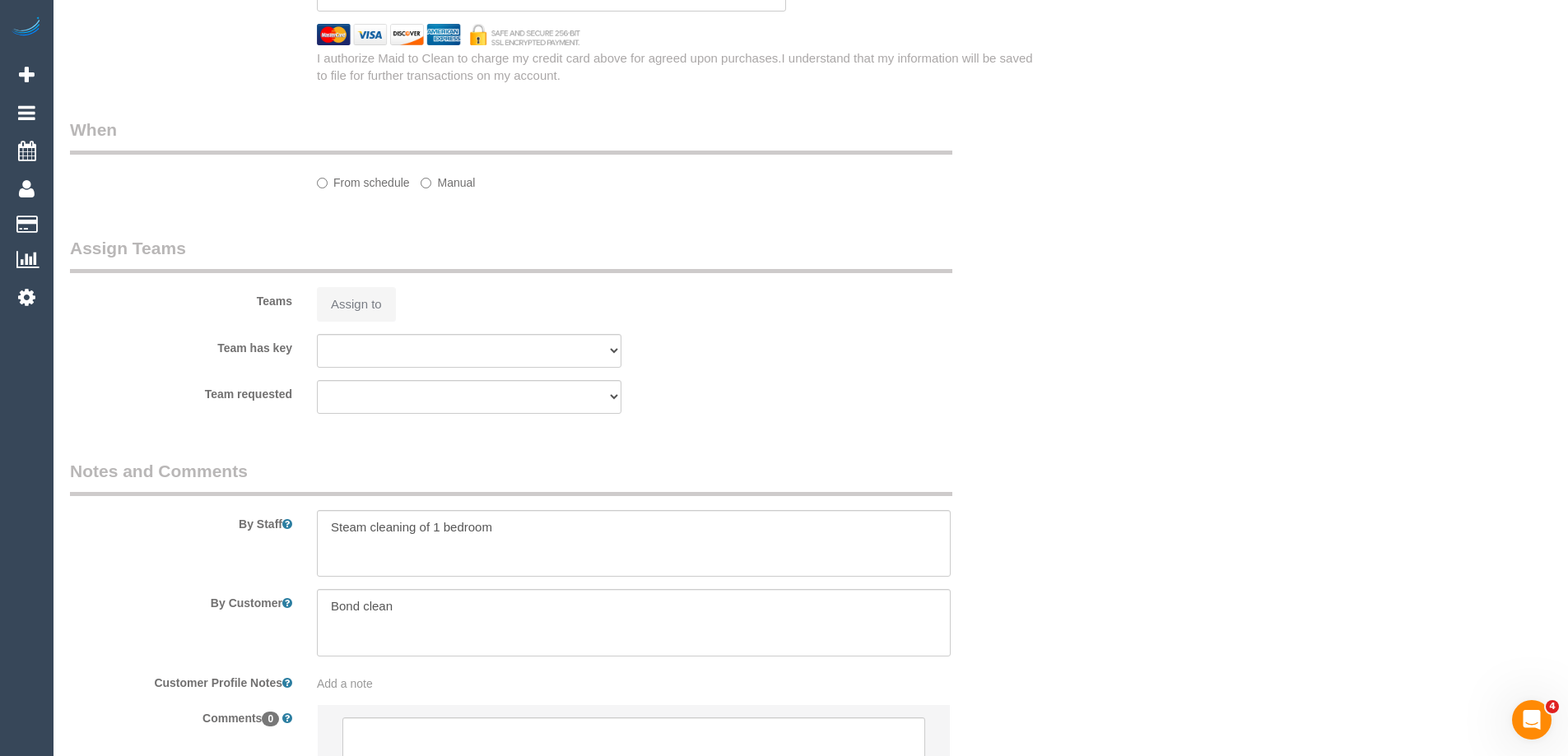
select select "object:625"
select select "string:stripe-pm_1RFobV2GScqysDRVt91yWtFg"
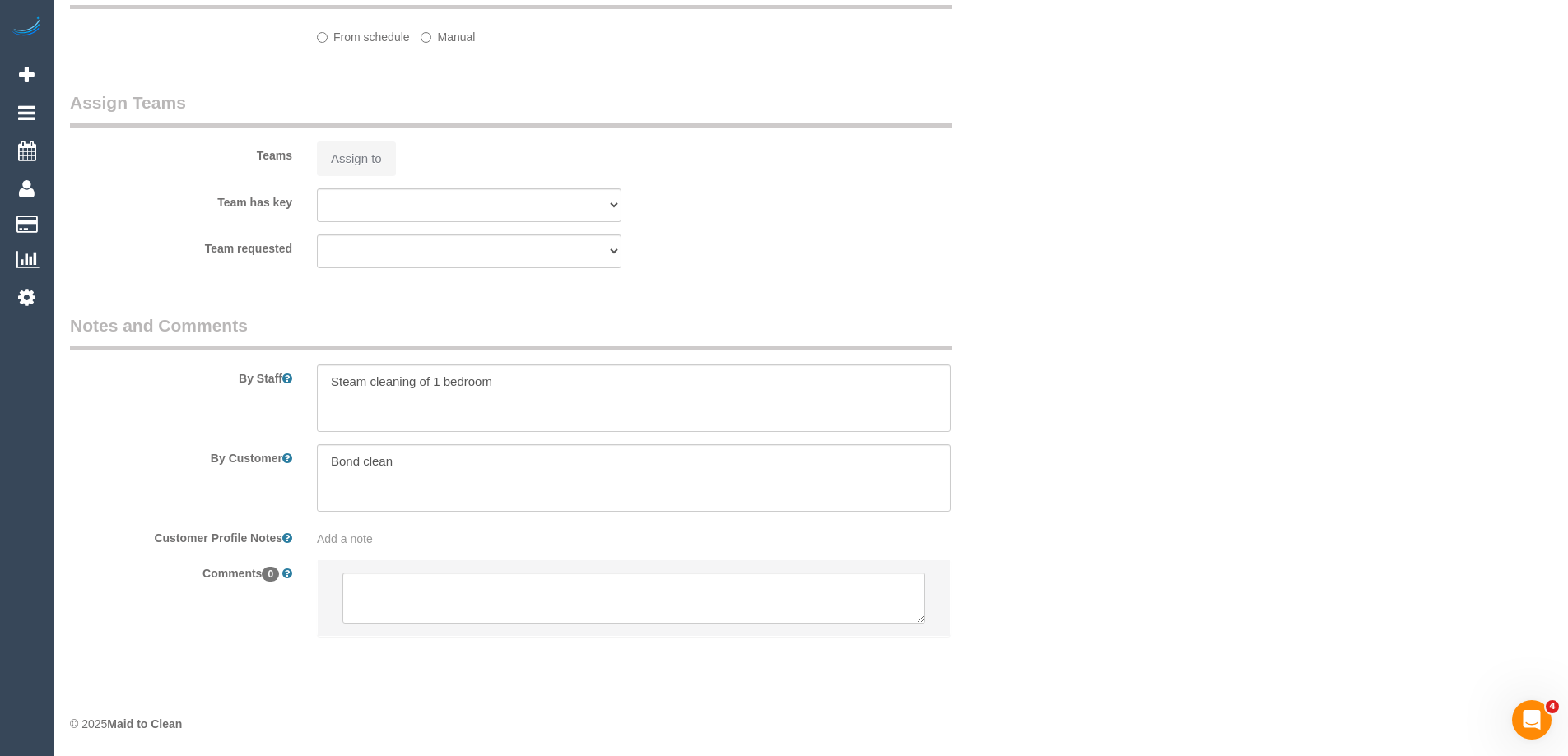
select select "number:28"
select select "number:14"
select select "number:19"
select select "number:25"
select select "number:33"
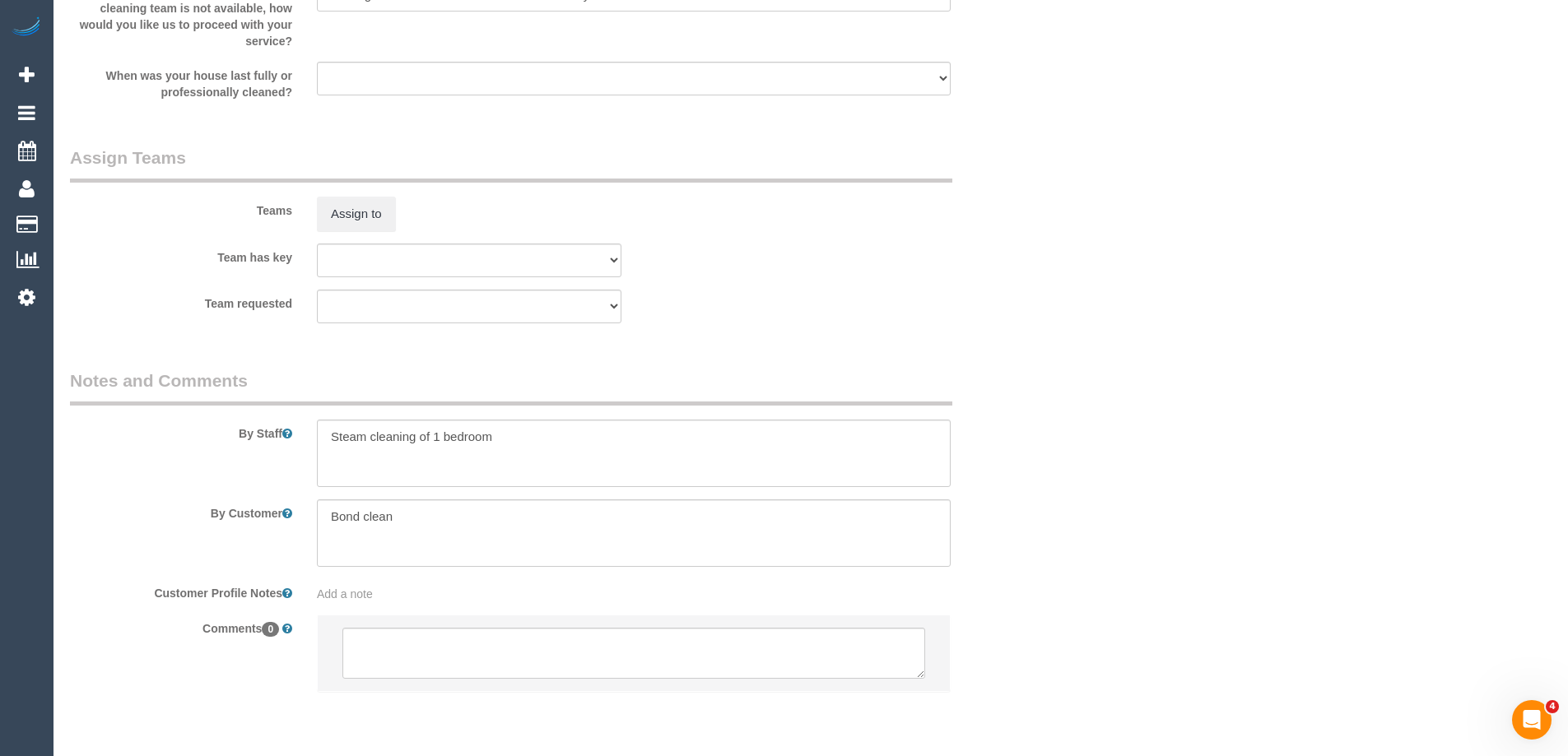
select select "spot2"
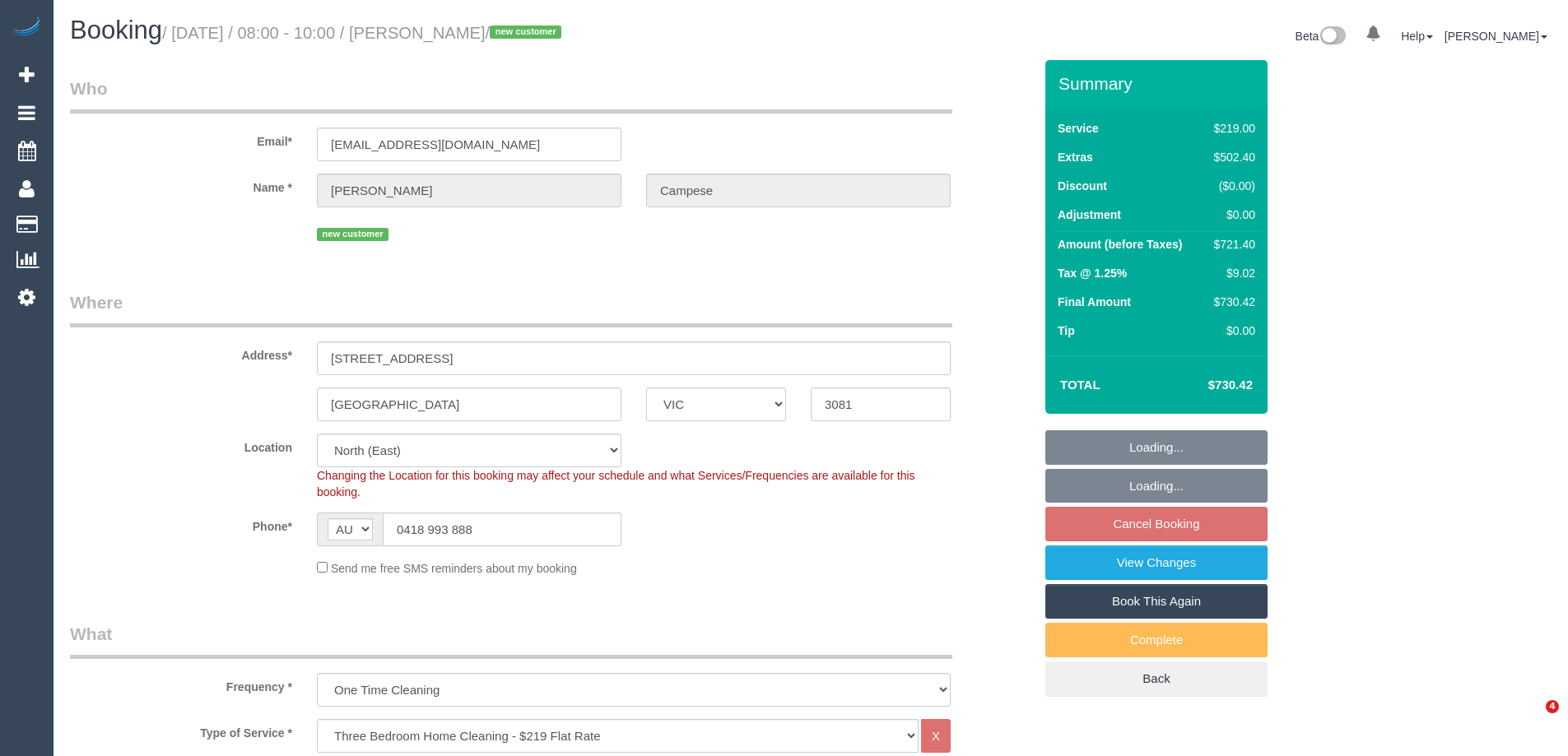
select select "VIC"
select select "number:28"
select select "number:14"
select select "number:18"
select select "number:24"
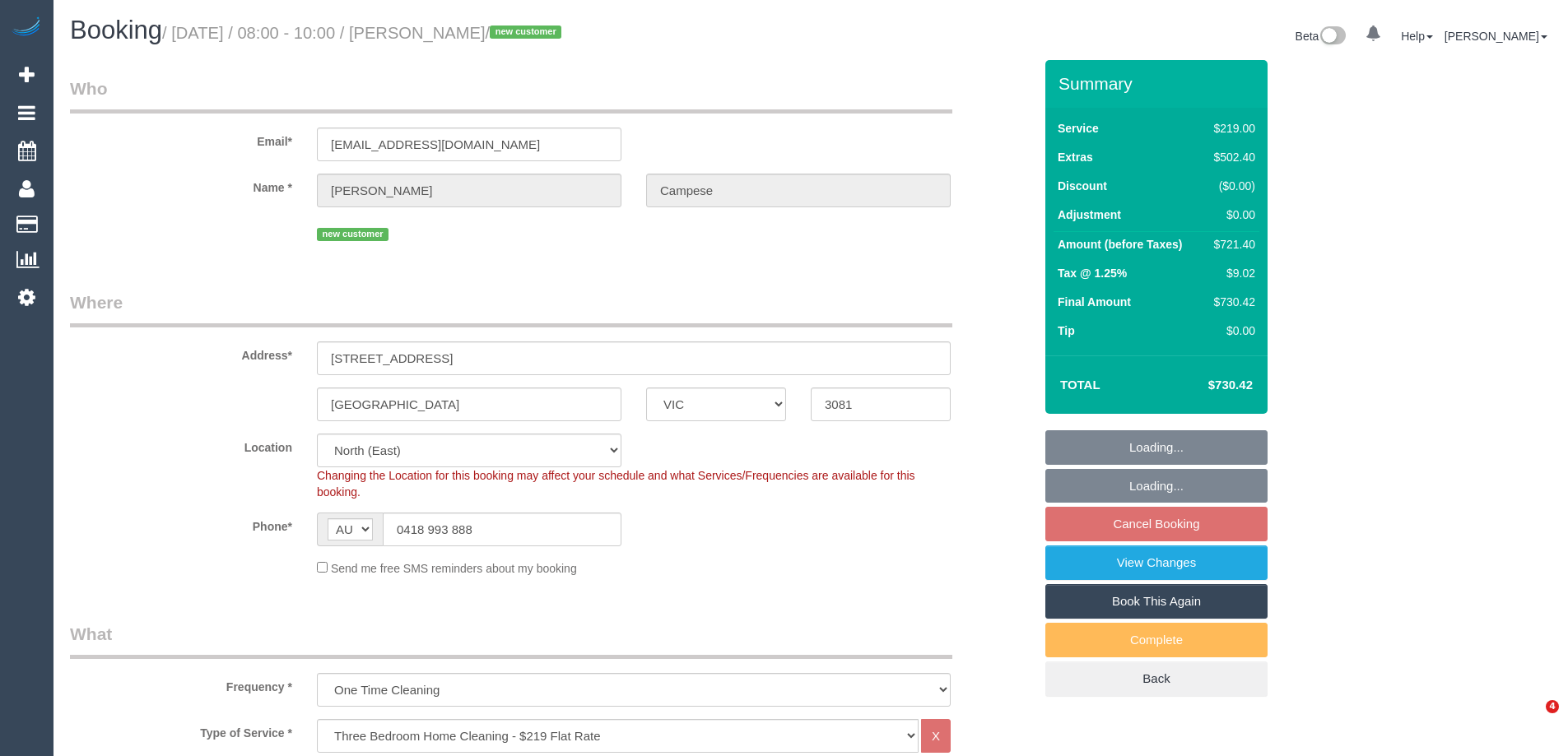
select select "object:801"
select select "spot2"
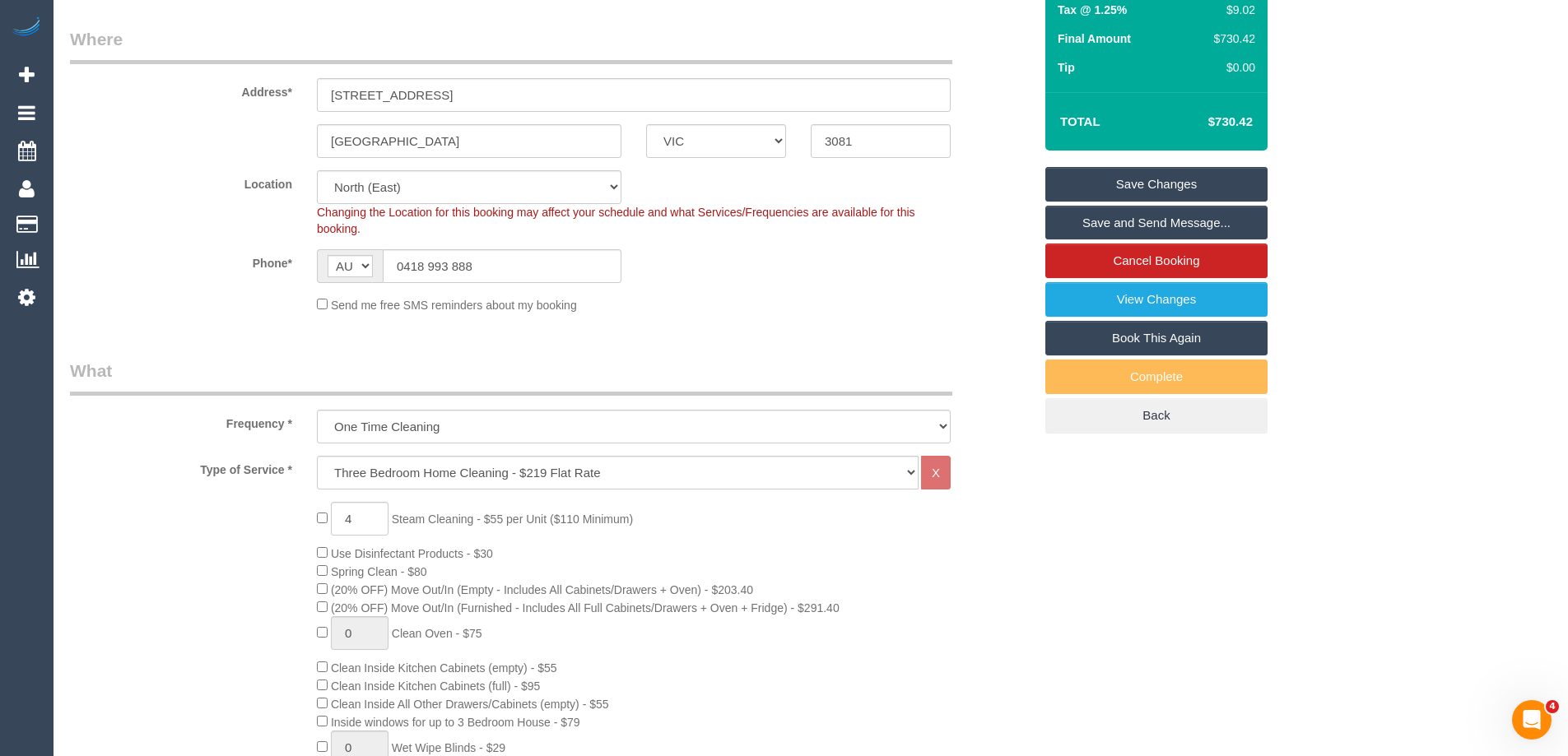
scroll to position [412, 0]
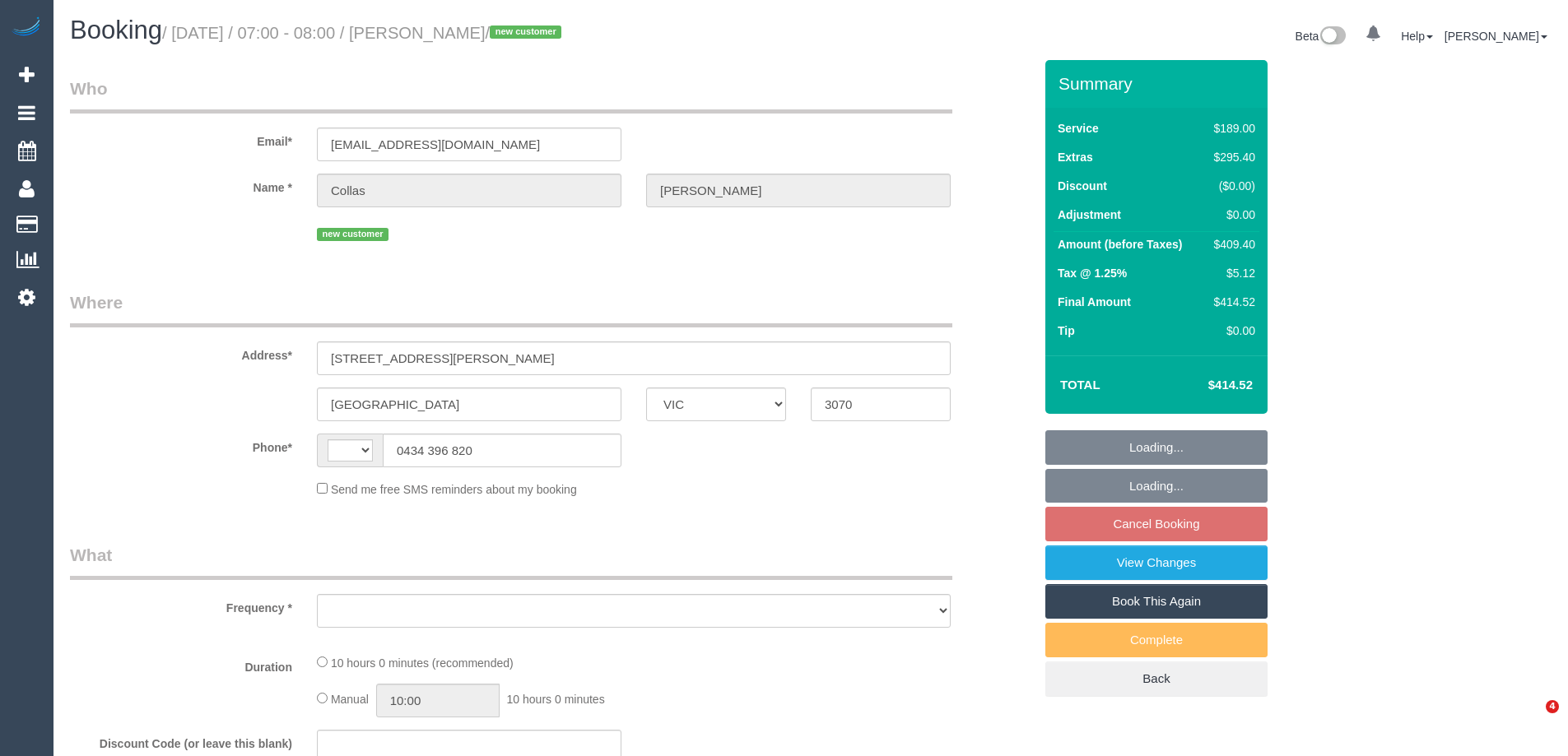
select select "VIC"
select select "string:AU"
select select "object:552"
select select "string:stripe-pm_1S5FnE2GScqysDRVhfJpZw1P"
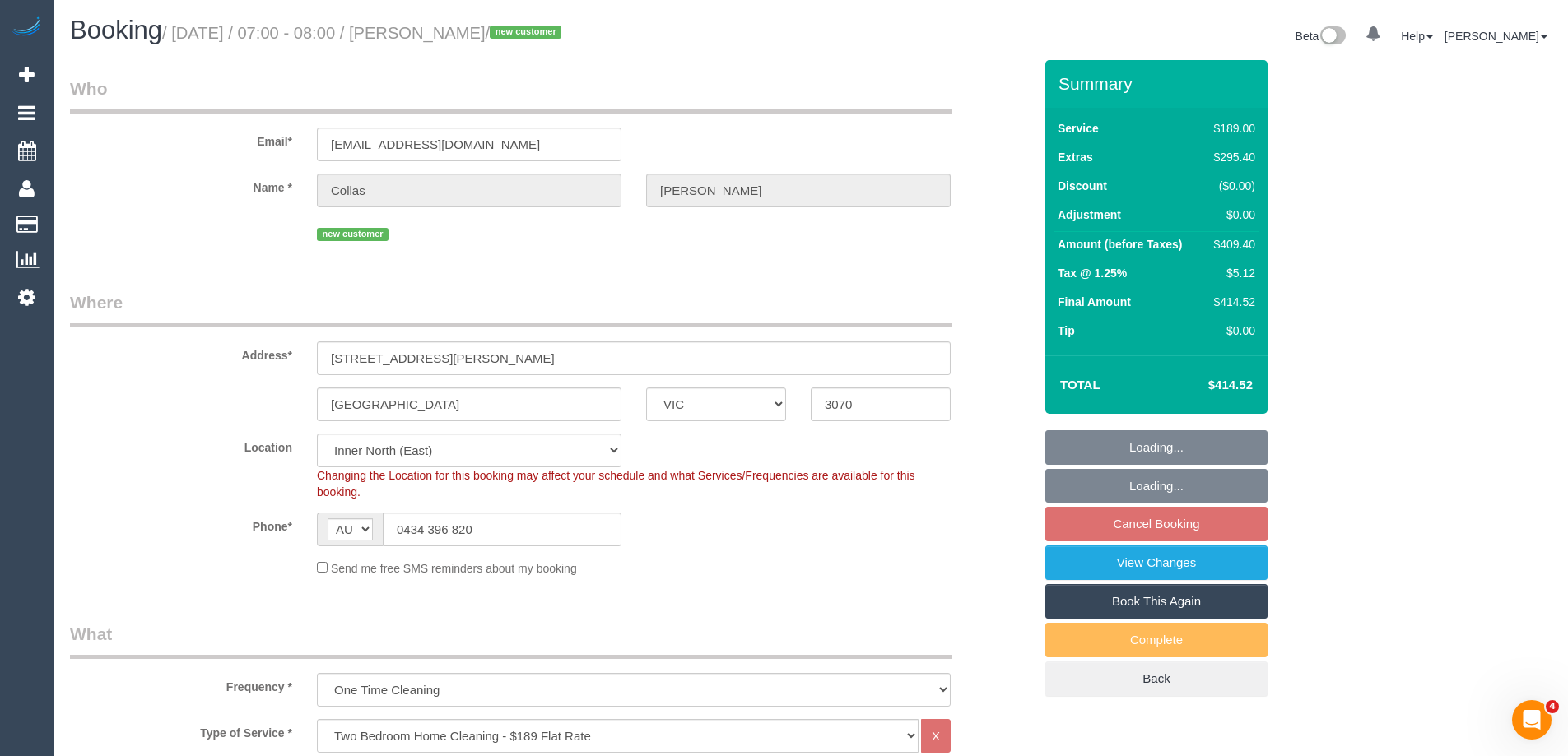
select select "object:655"
select select "number:28"
select select "number:15"
select select "number:19"
select select "number:24"
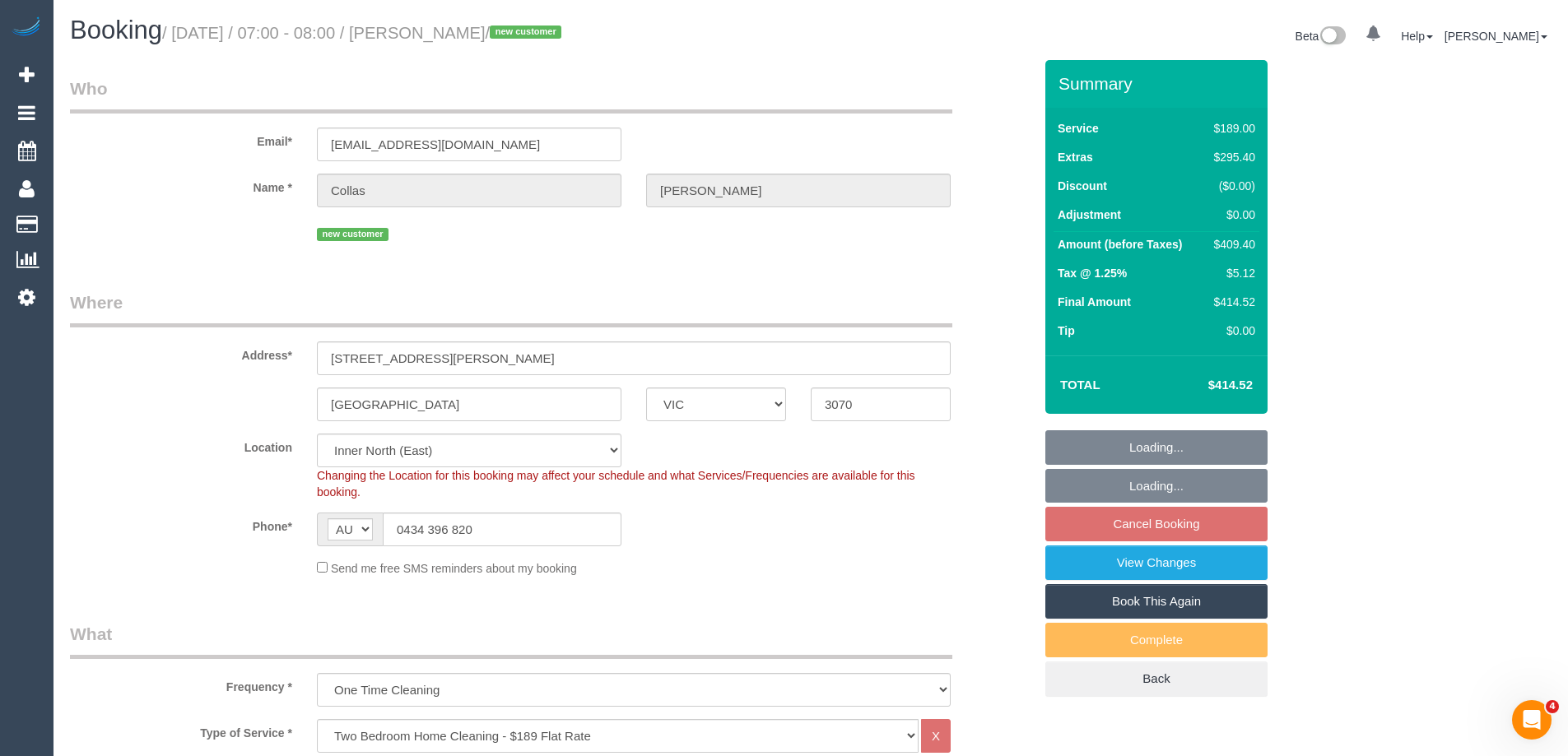
select select "spot1"
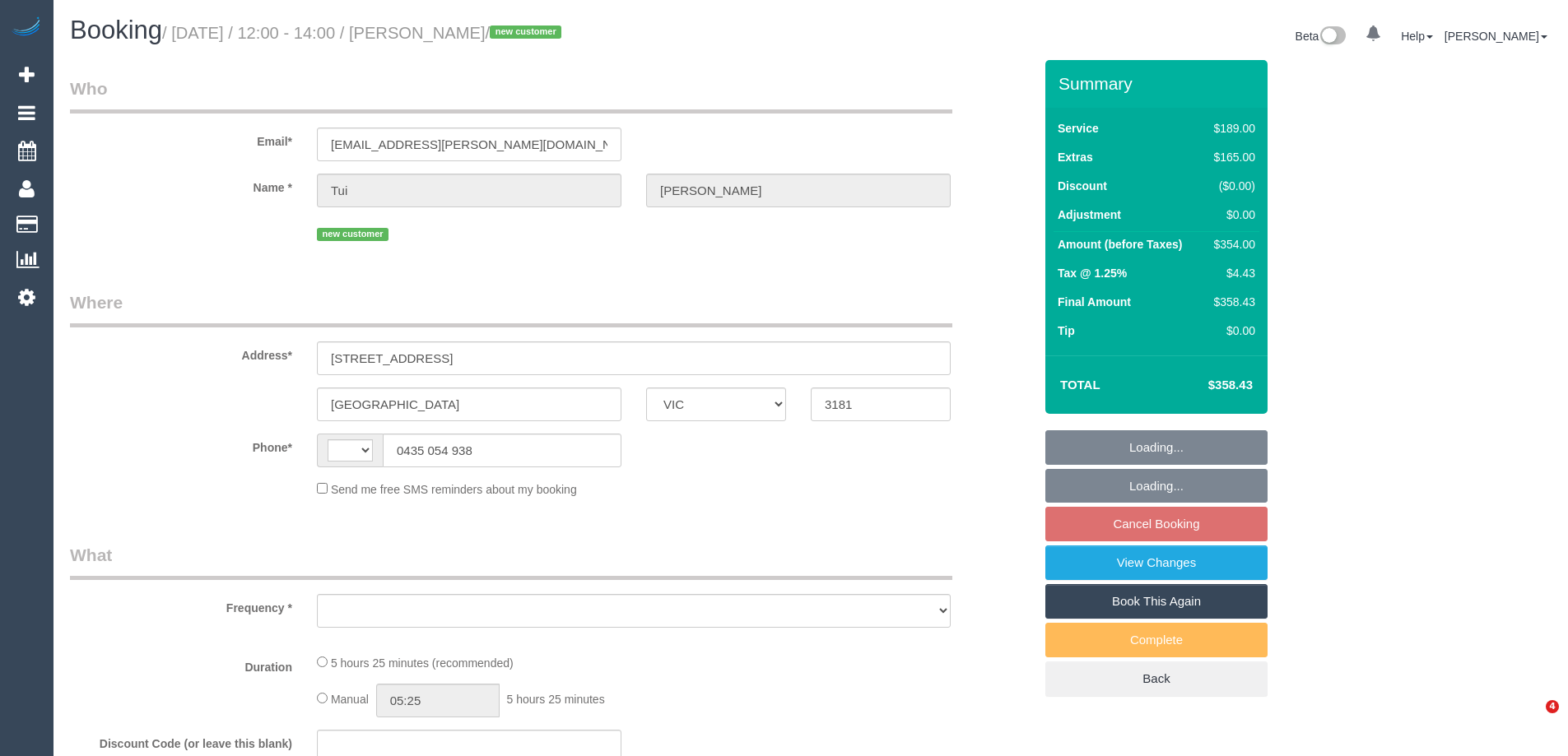
select select "VIC"
select select "string:AU"
select select "string:stripe-pm_1S5KAc2GScqysDRViRFOdfkr"
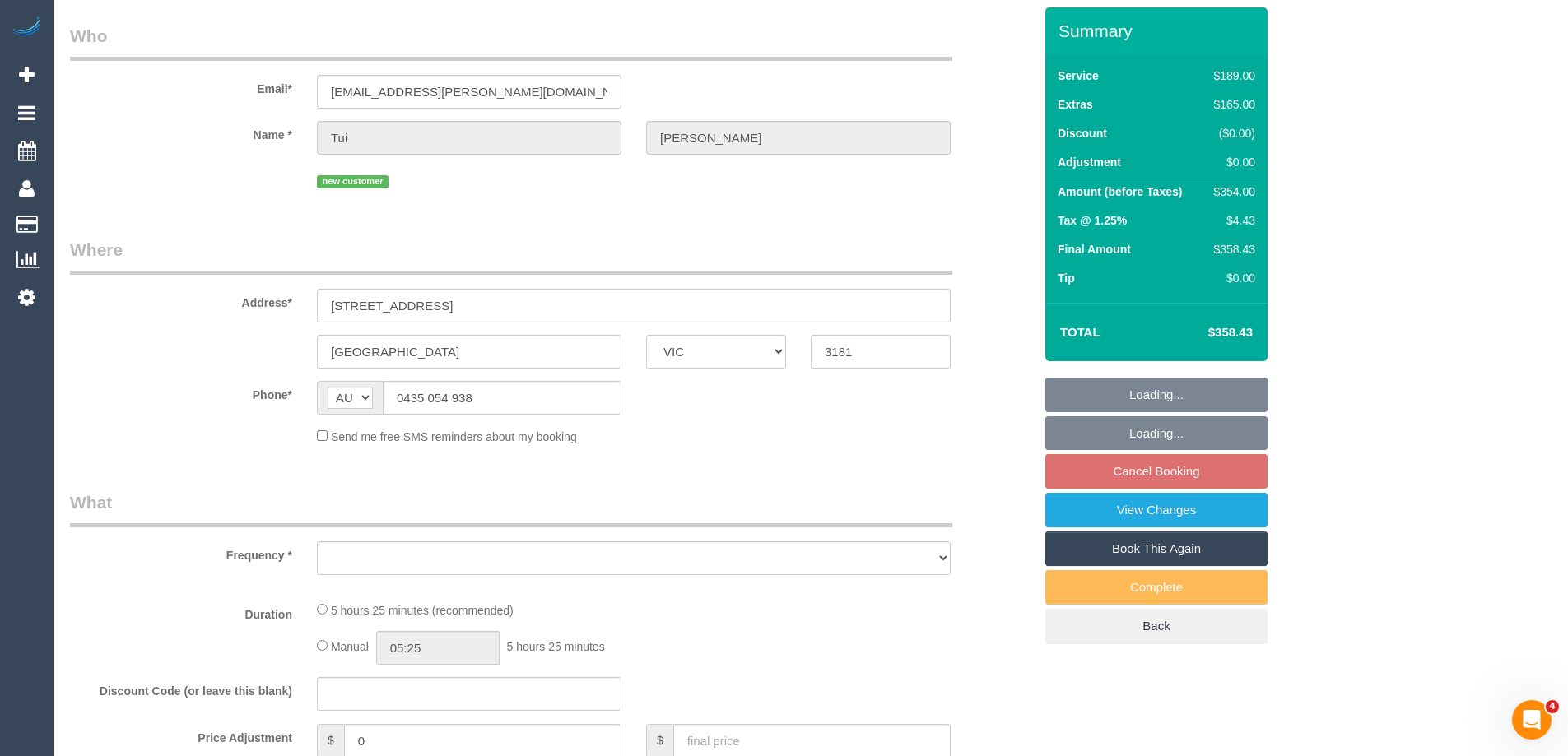
select select "object:531"
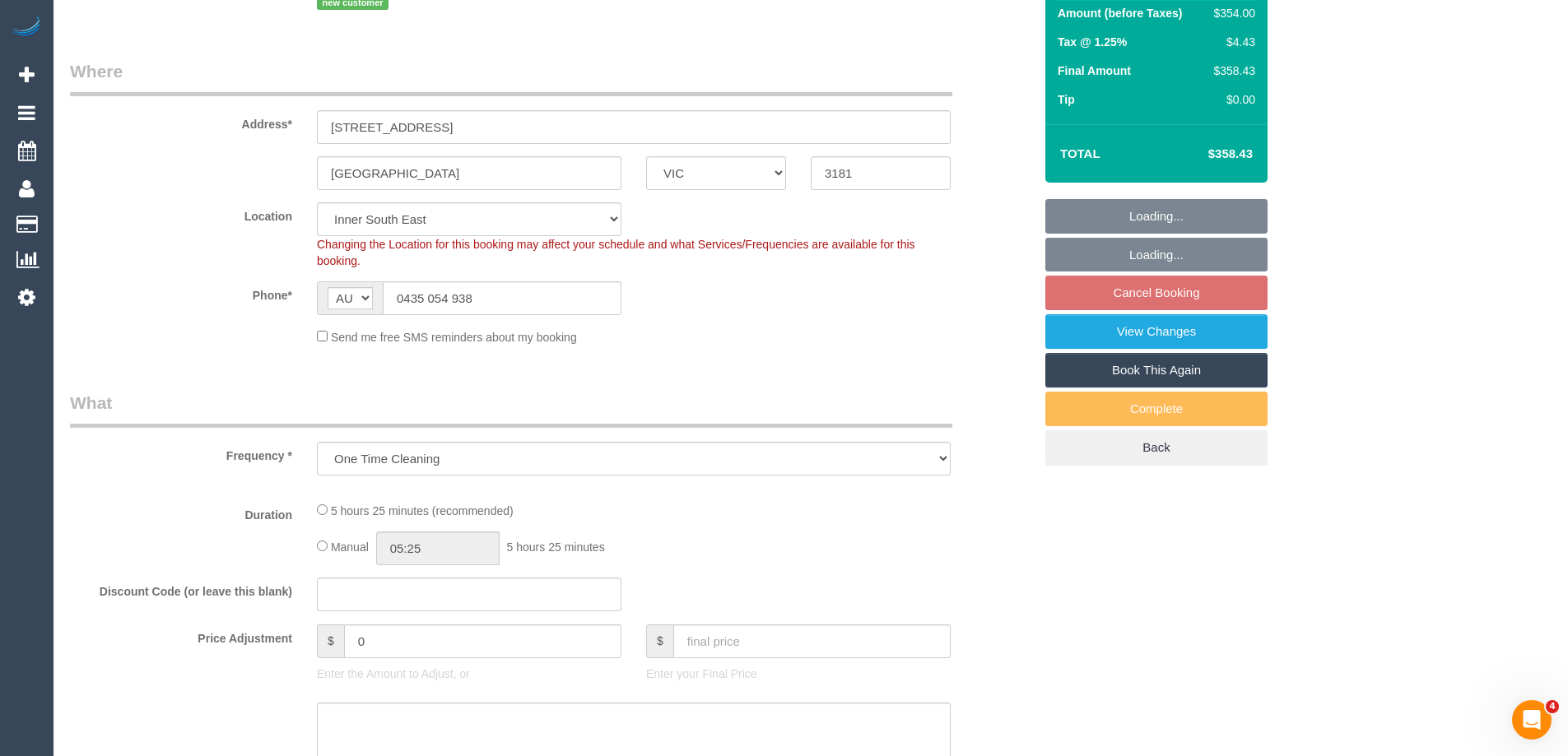
select select "number:29"
select select "number:14"
select select "number:19"
select select "number:36"
select select "number:34"
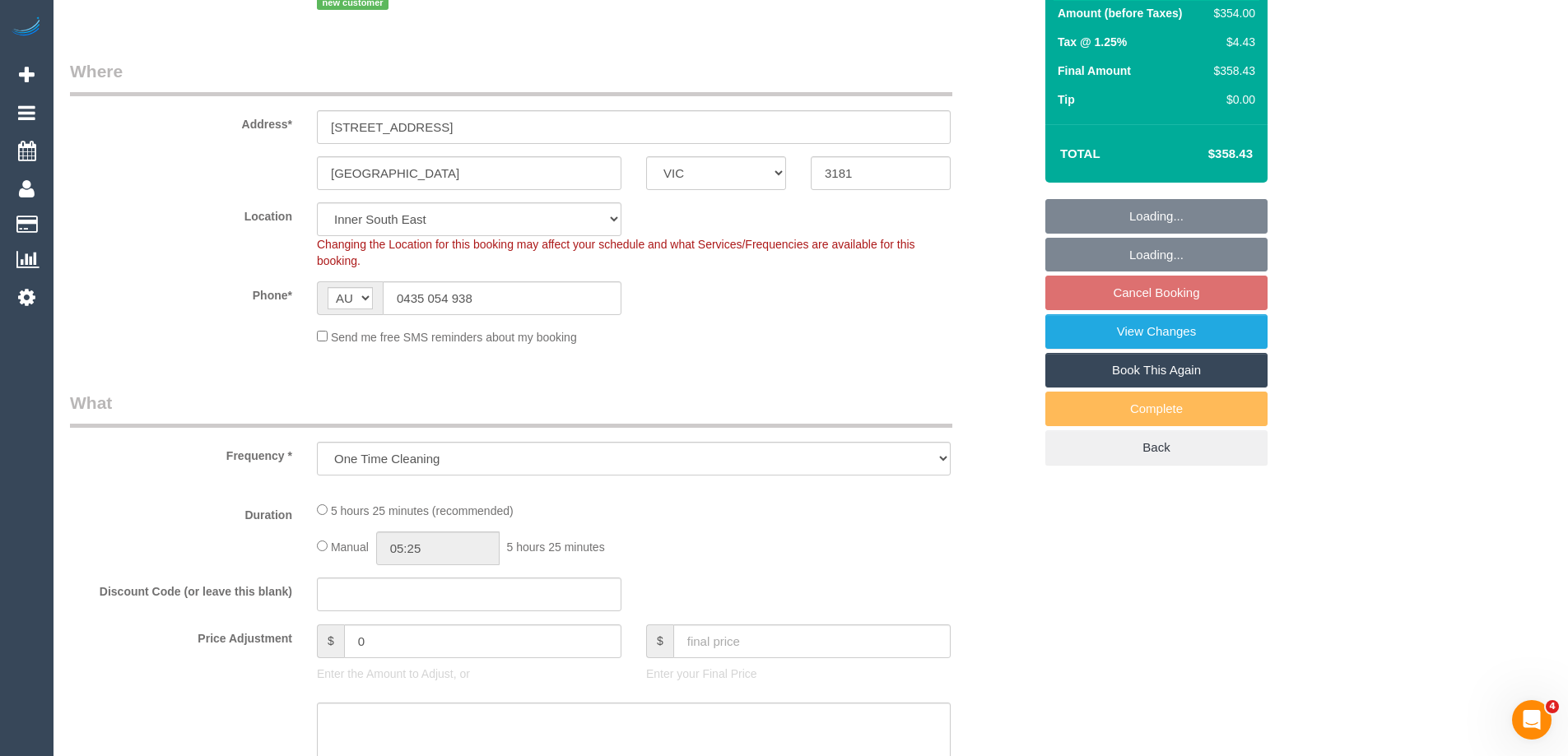
select select "number:26"
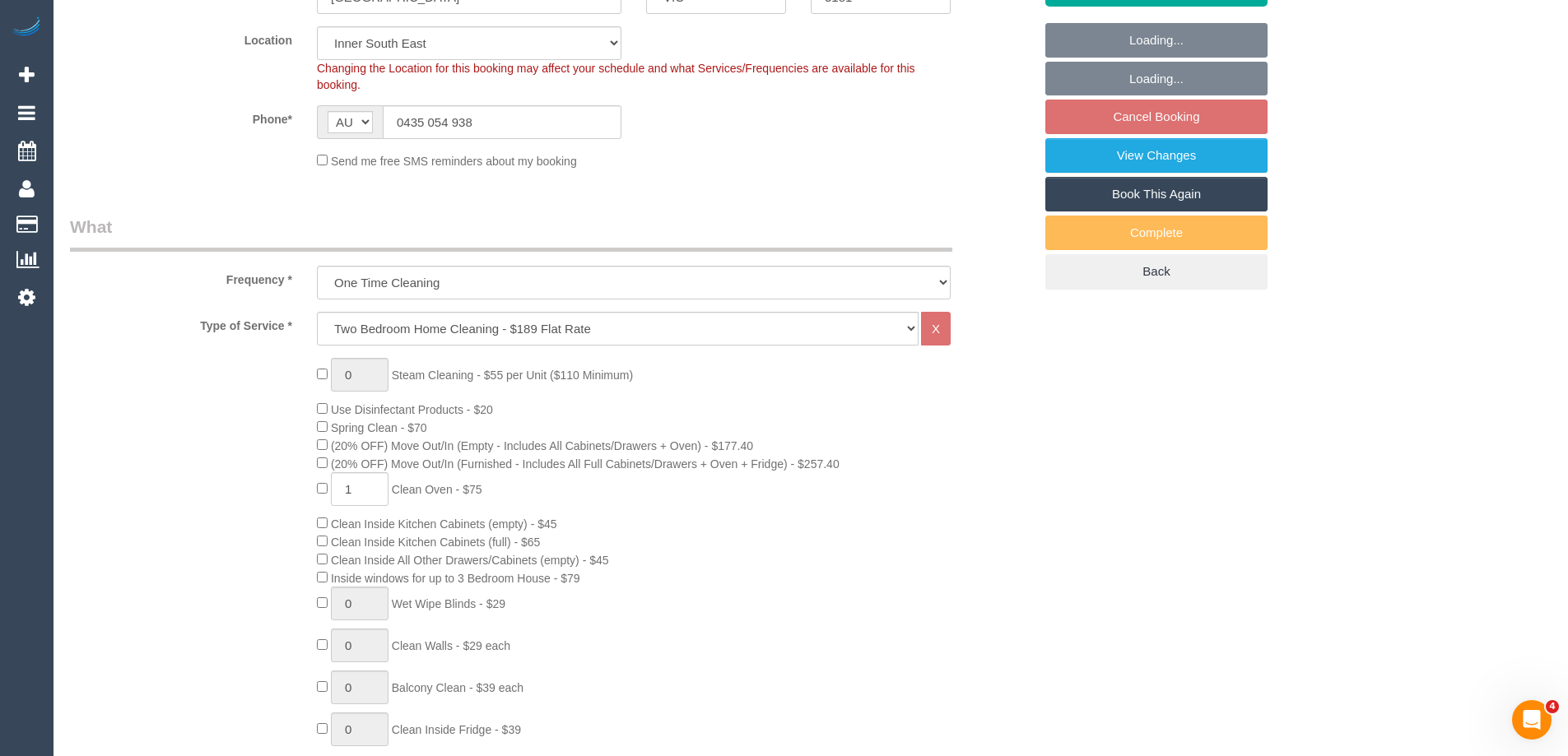
scroll to position [412, 0]
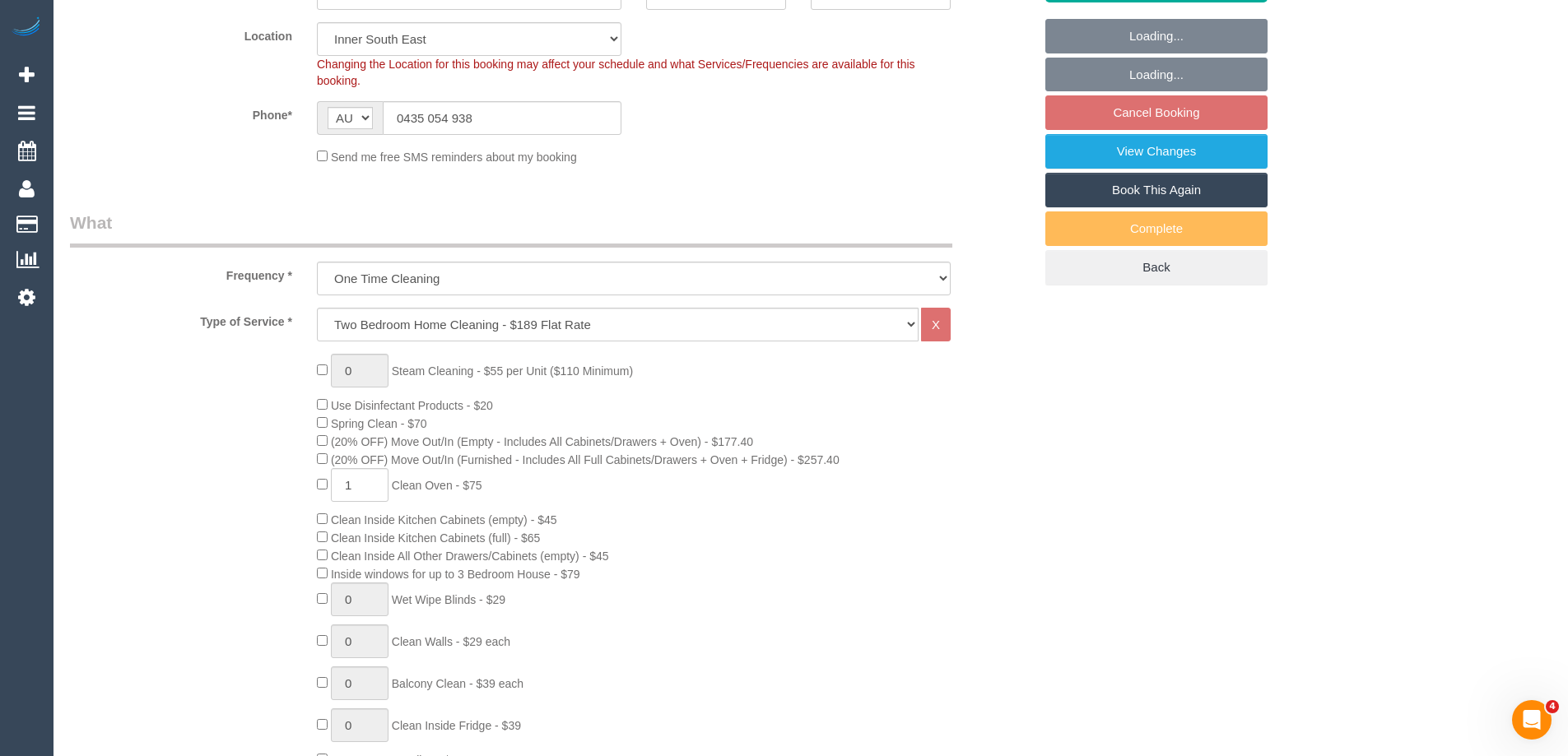
select select "object:1356"
select select "spot3"
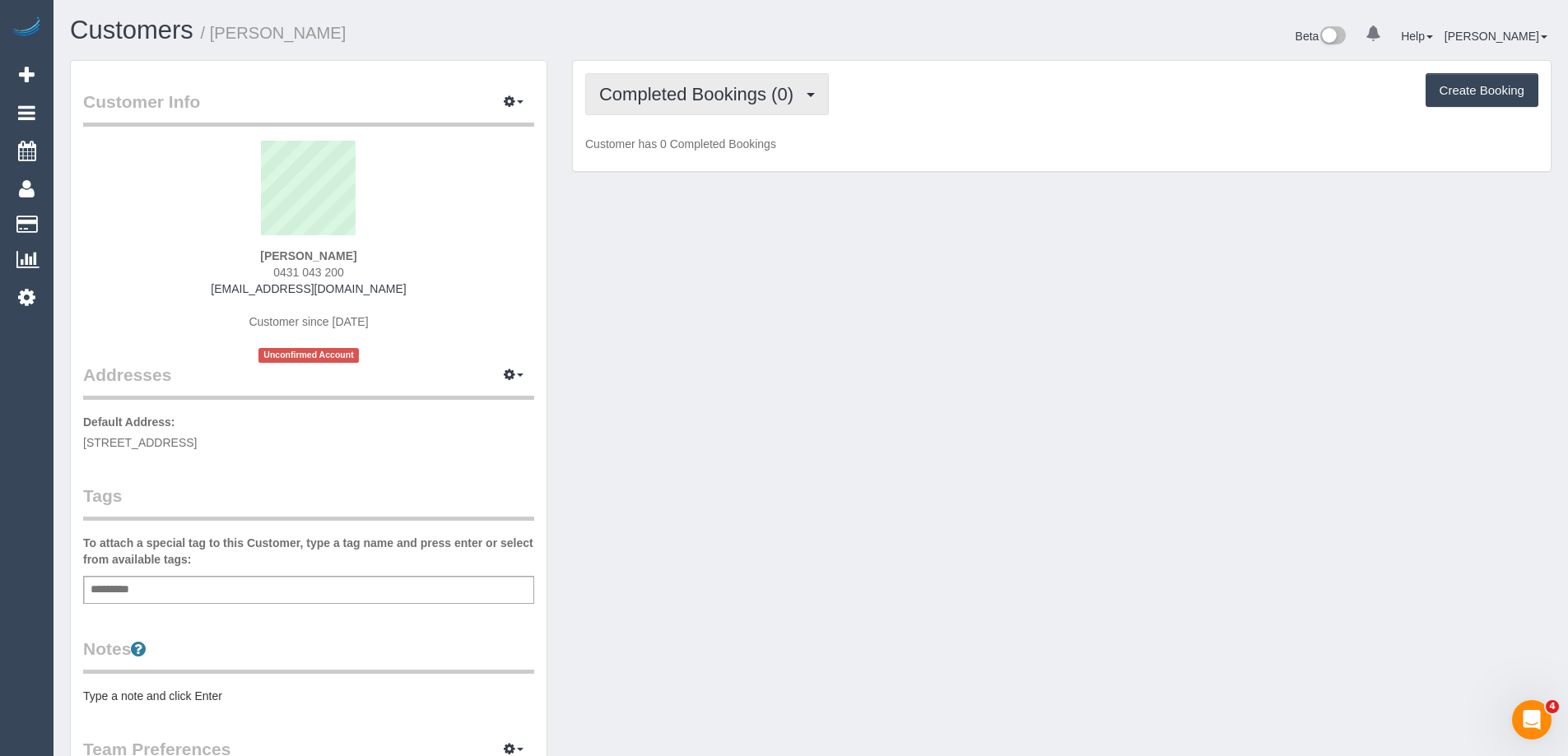
click at [651, 83] on span "Completed Bookings (0)" at bounding box center [700, 94] width 202 height 20
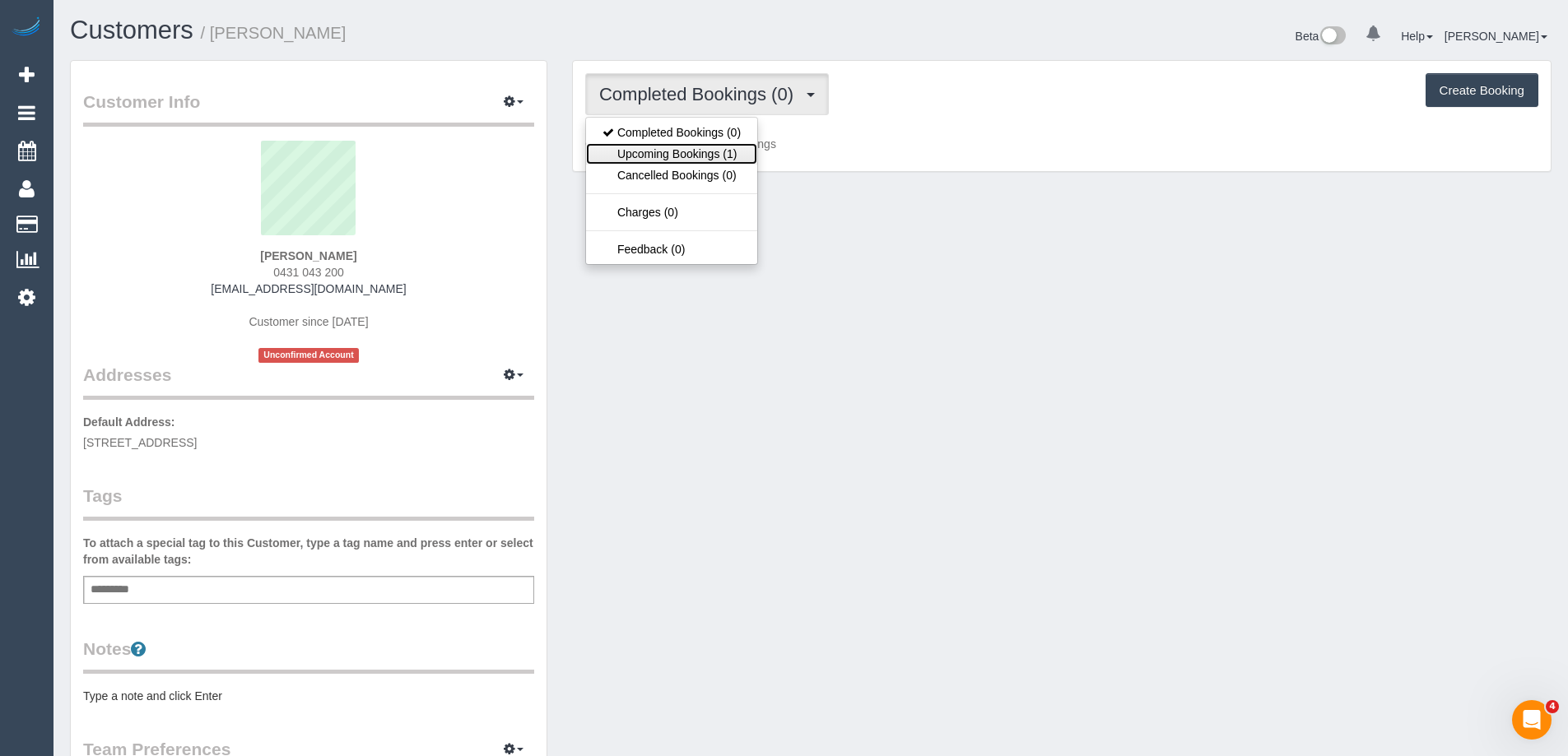
click at [685, 149] on link "Upcoming Bookings (1)" at bounding box center [672, 153] width 172 height 21
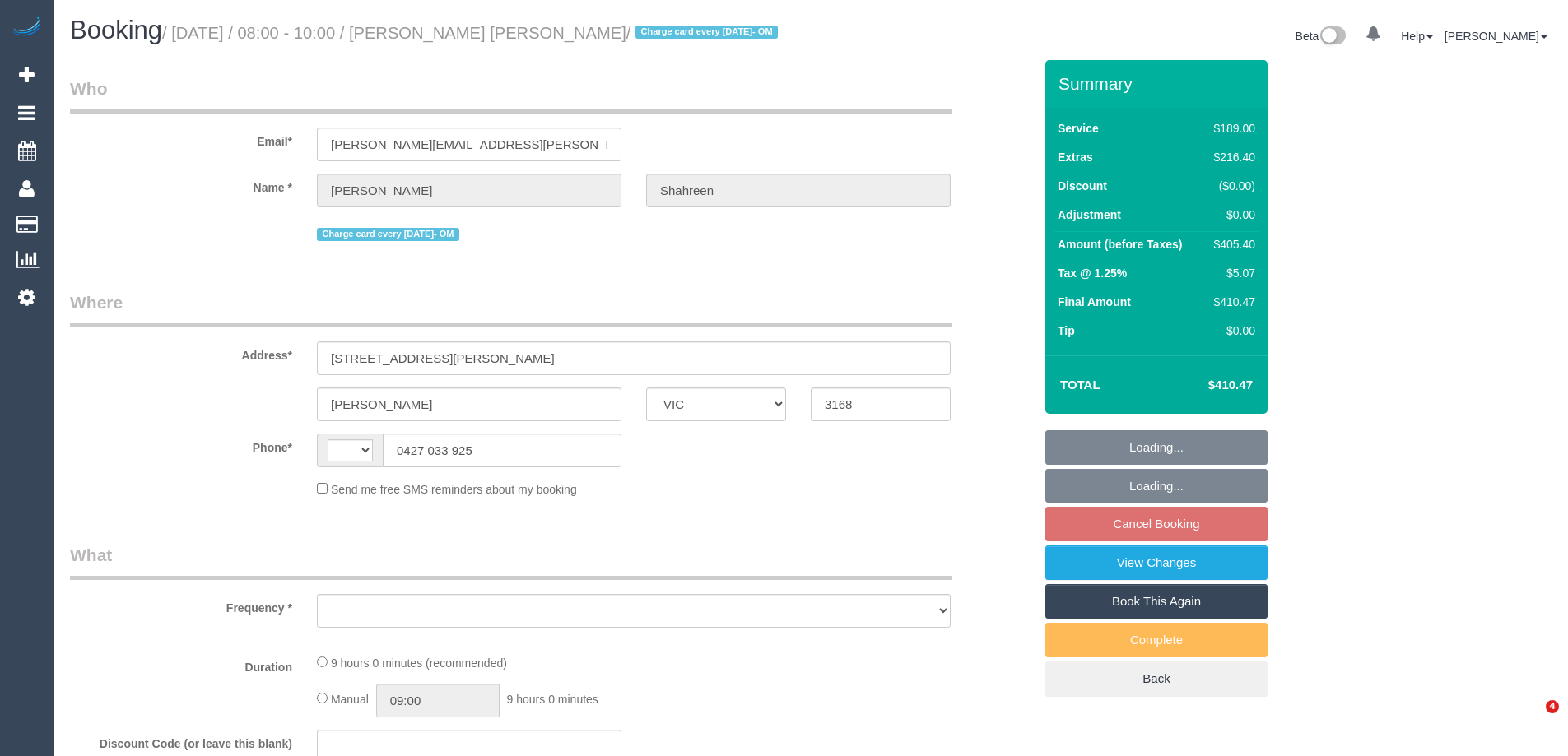
select select "VIC"
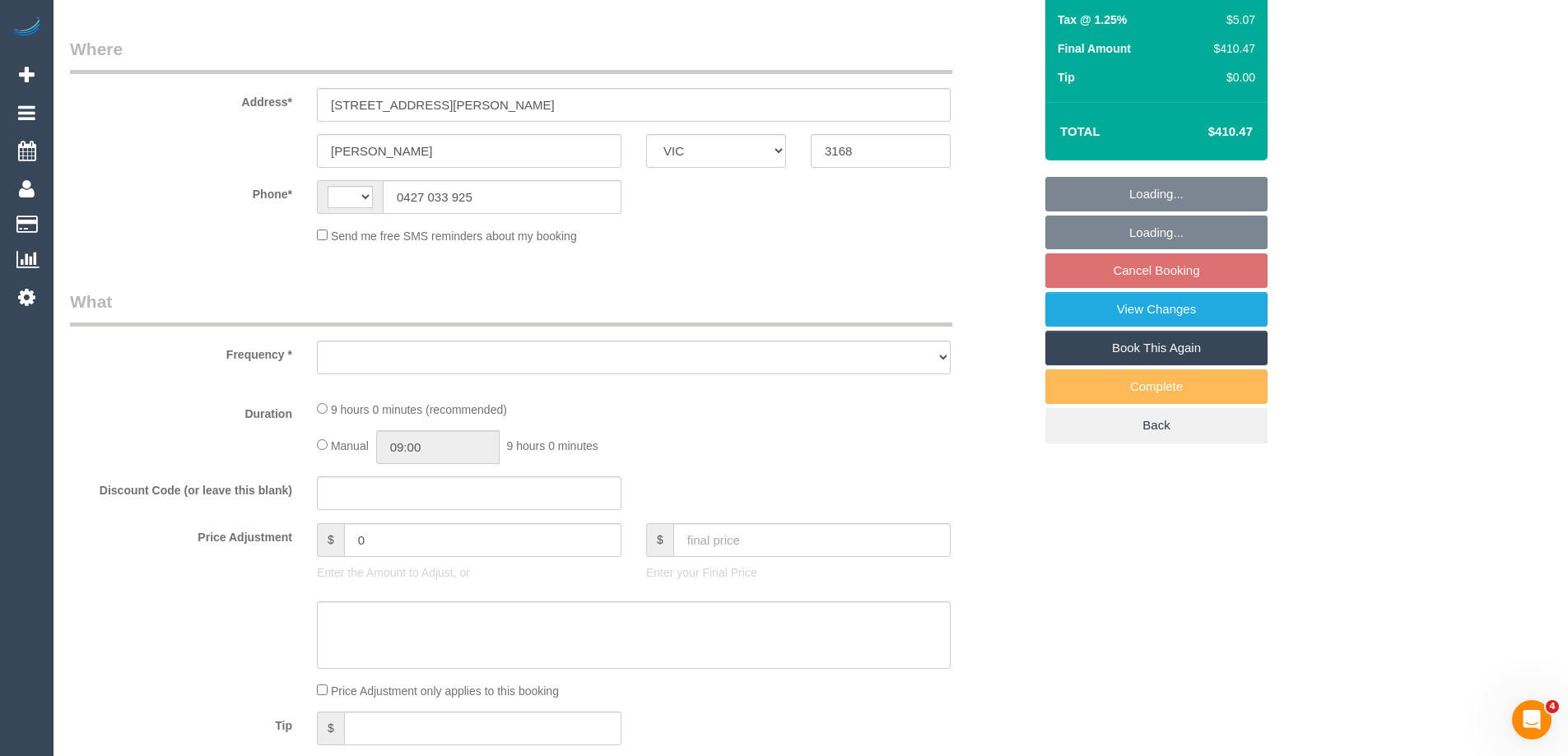
select select "object:323"
select select "string:stripe-pm_1RbaBD2GScqysDRVJCkPLOKz"
select select "number:28"
select select "number:14"
select select "number:18"
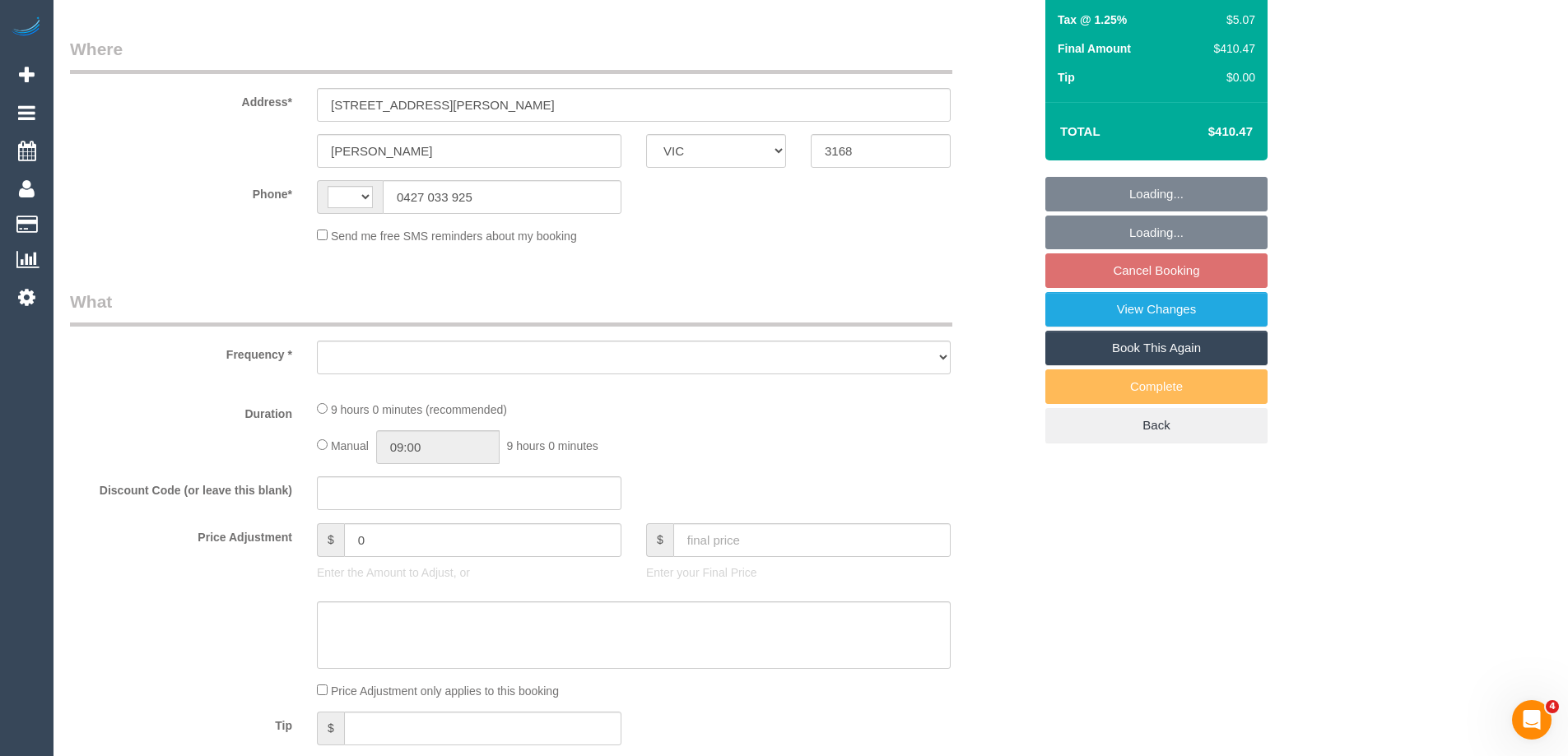
select select "number:24"
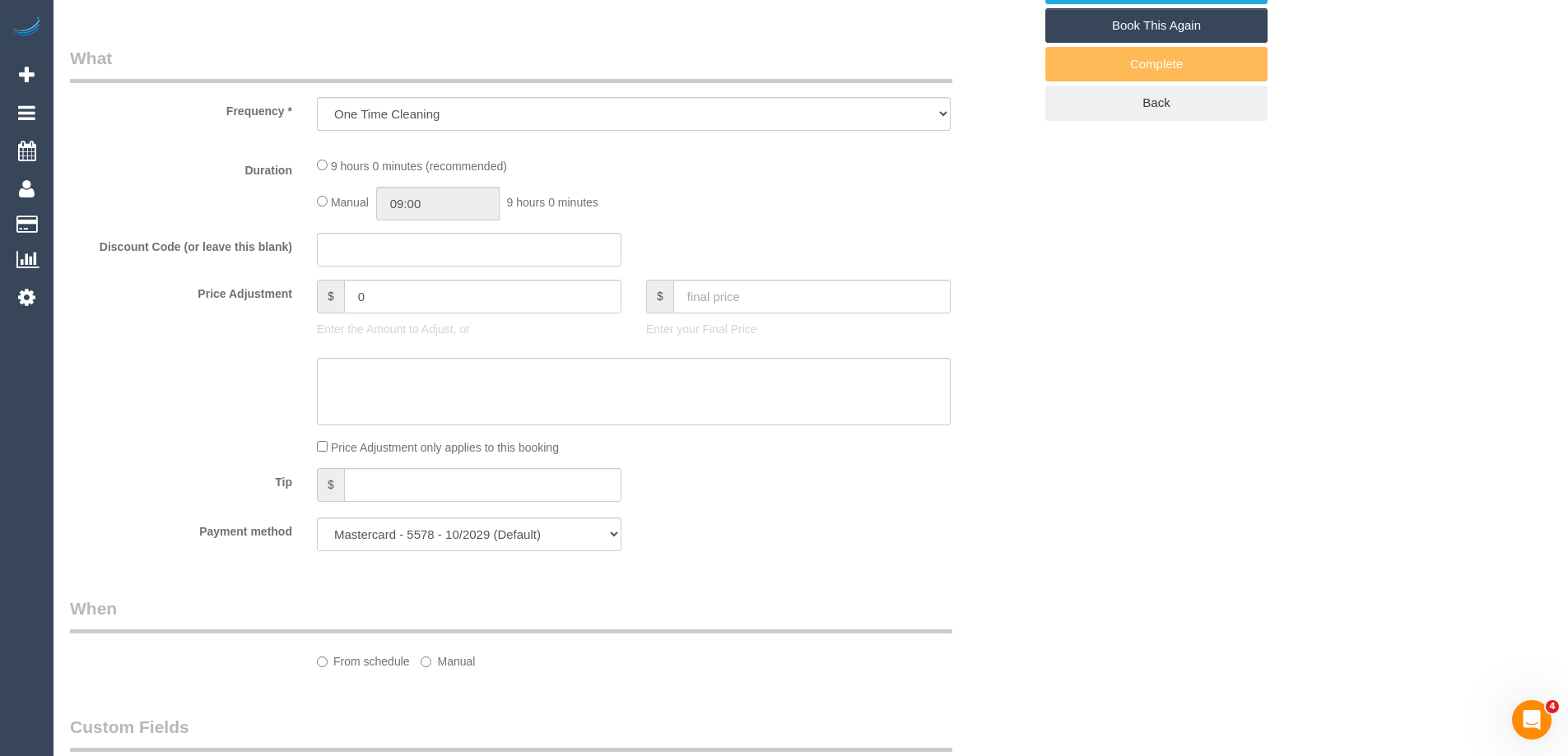
select select "object:476"
select select "string:AU"
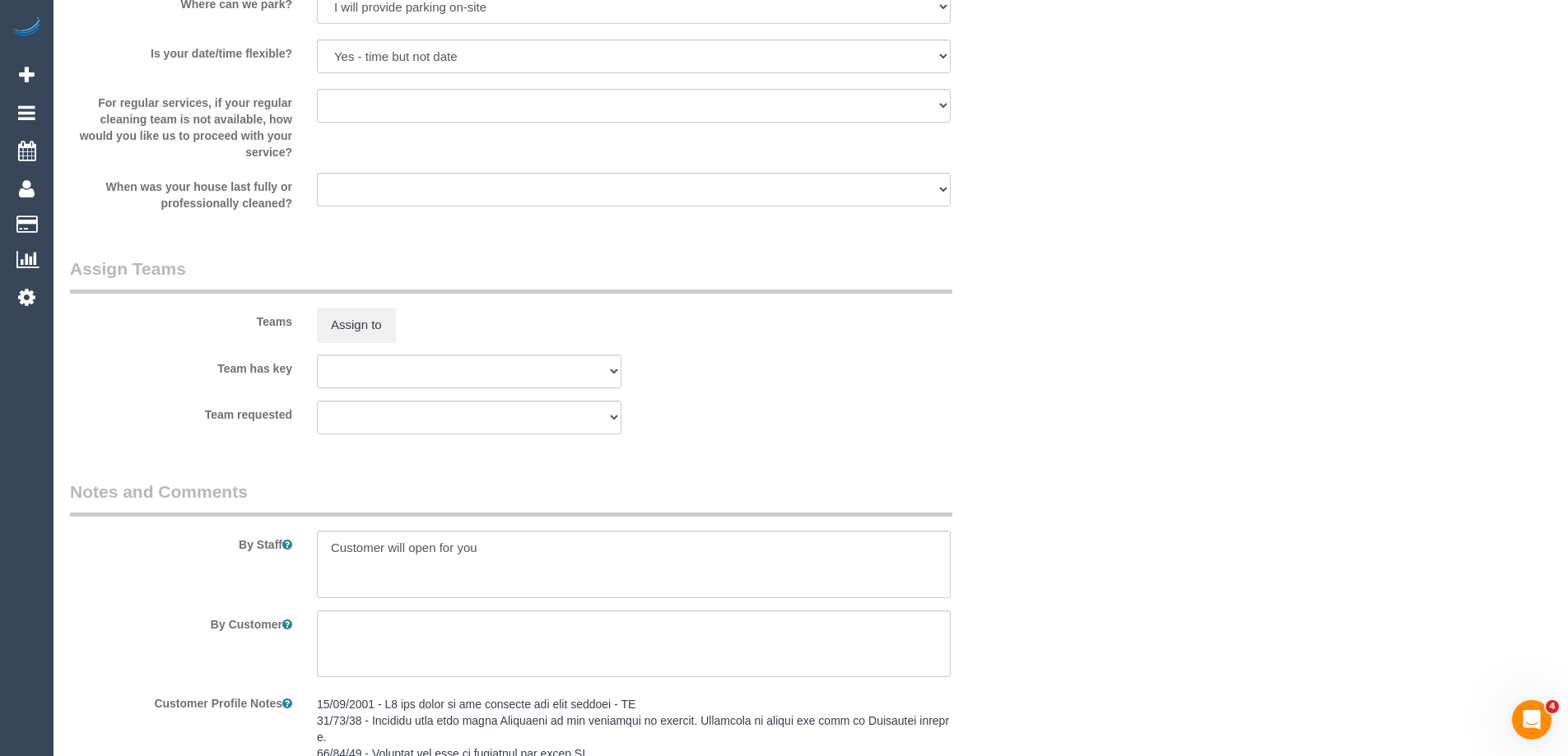
select select "spot2"
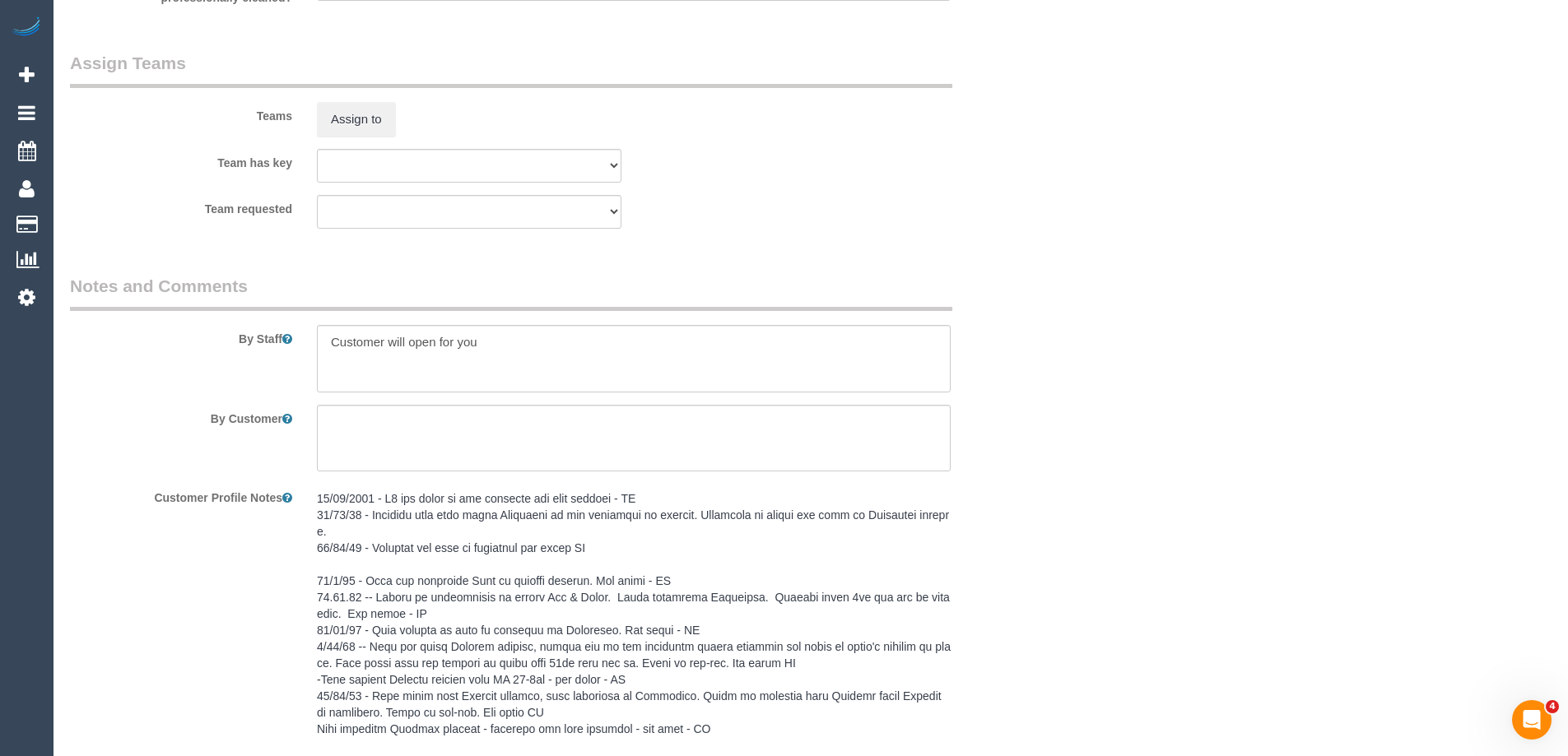
scroll to position [2961, 0]
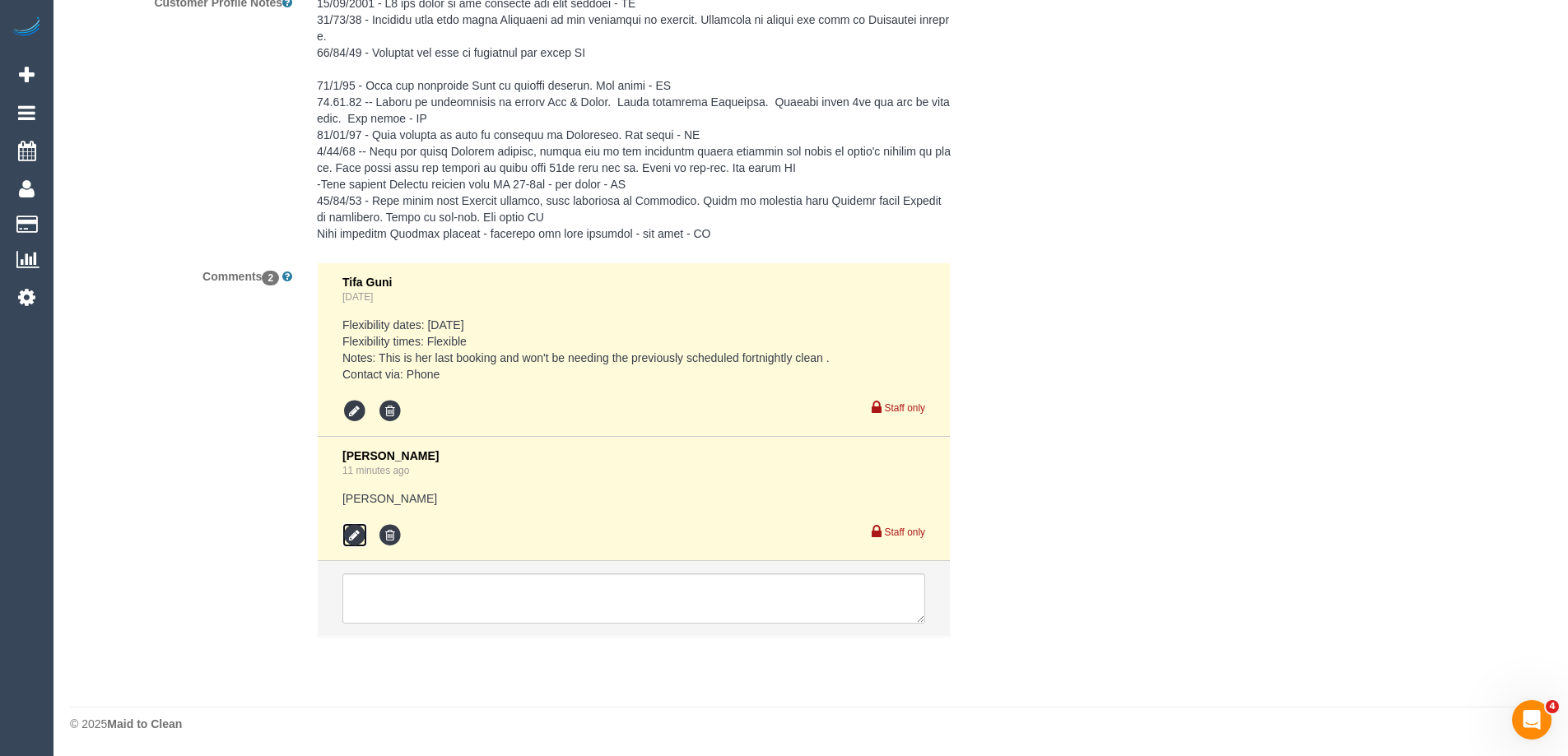
click at [348, 527] on icon at bounding box center [354, 535] width 25 height 25
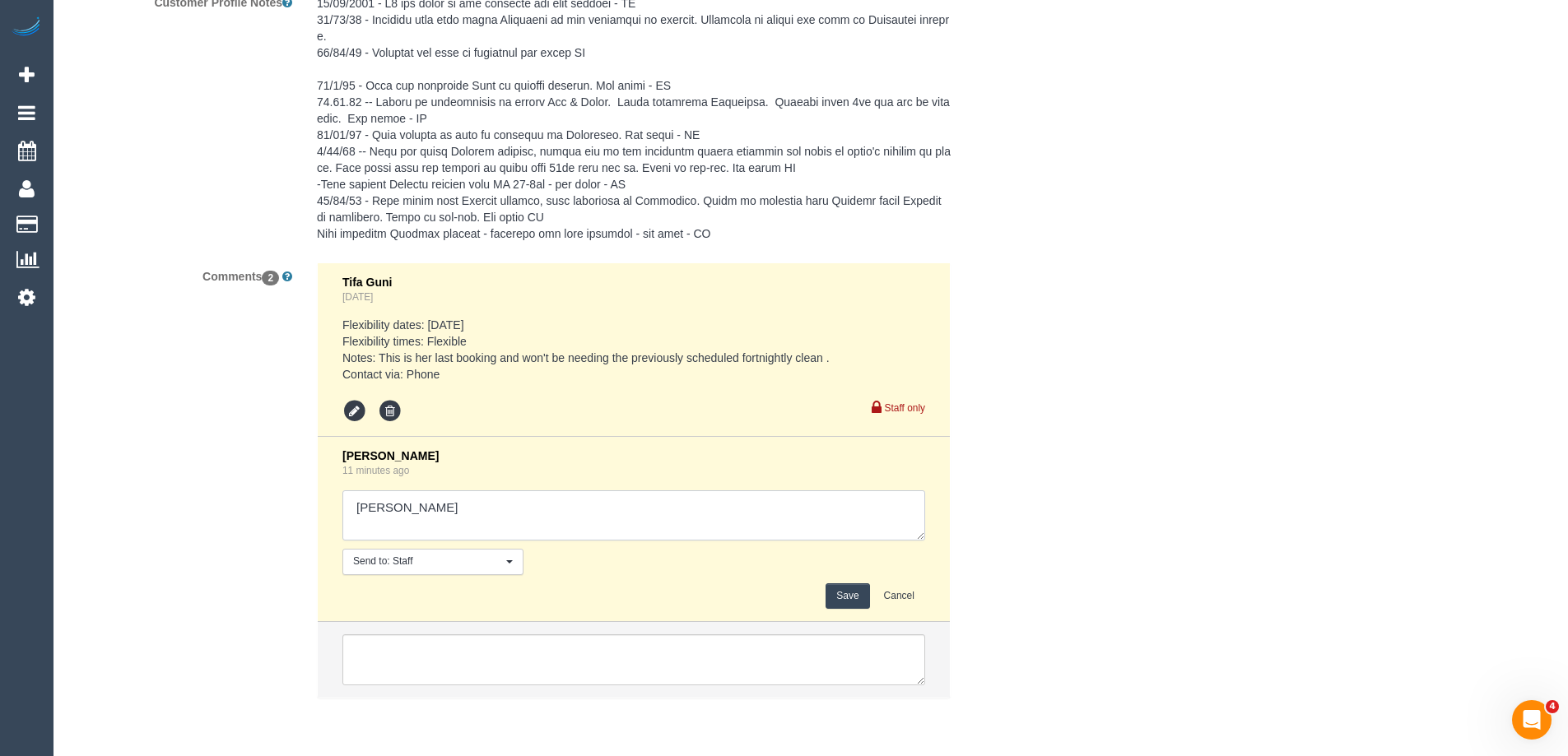
drag, startPoint x: 486, startPoint y: 508, endPoint x: 598, endPoint y: 508, distance: 112.0
click at [598, 508] on textarea at bounding box center [634, 516] width 583 height 51
type textarea "[PERSON_NAME] D - unavailable Chamira + Ishini - Pending"
click at [841, 605] on button "Save" at bounding box center [847, 596] width 44 height 25
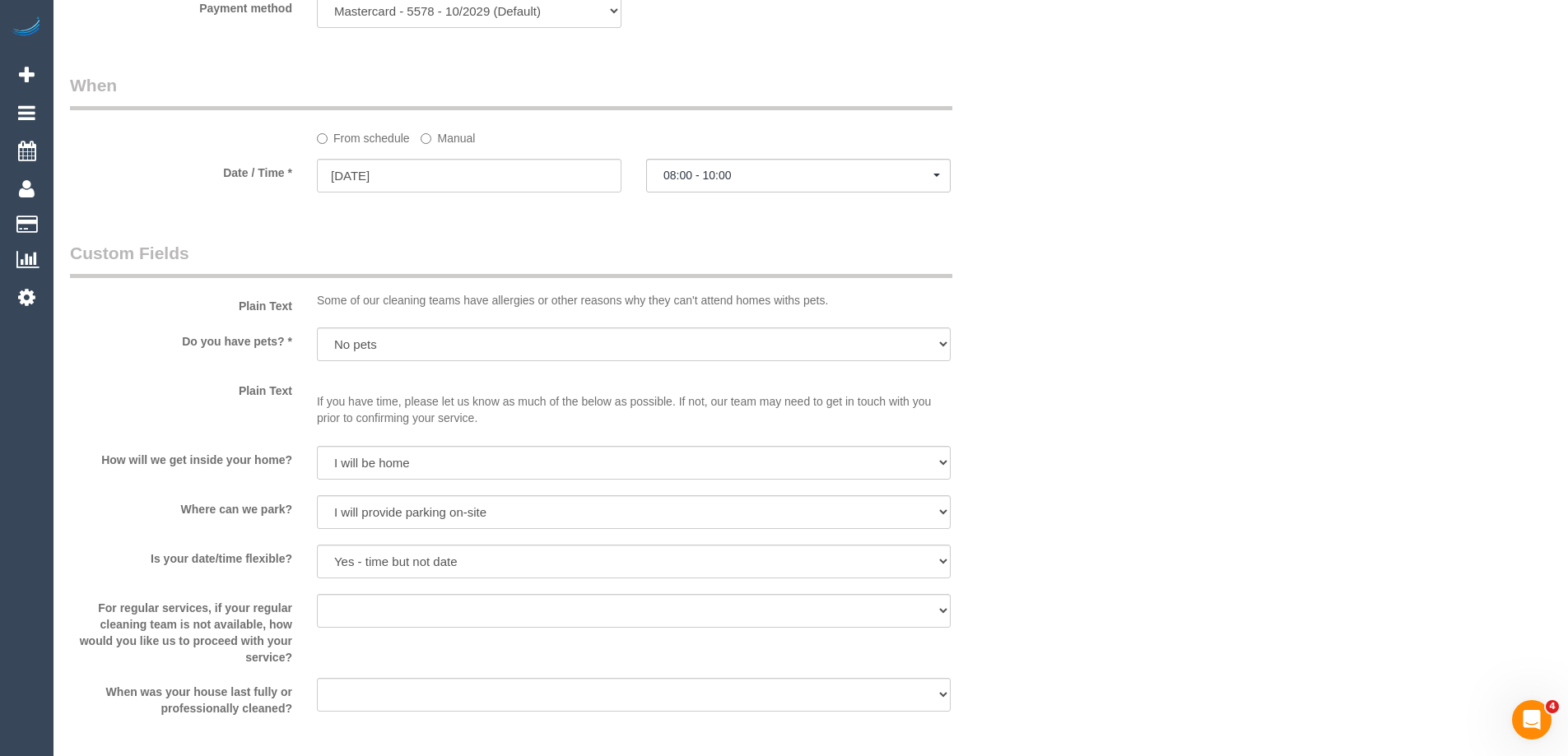
scroll to position [0, 0]
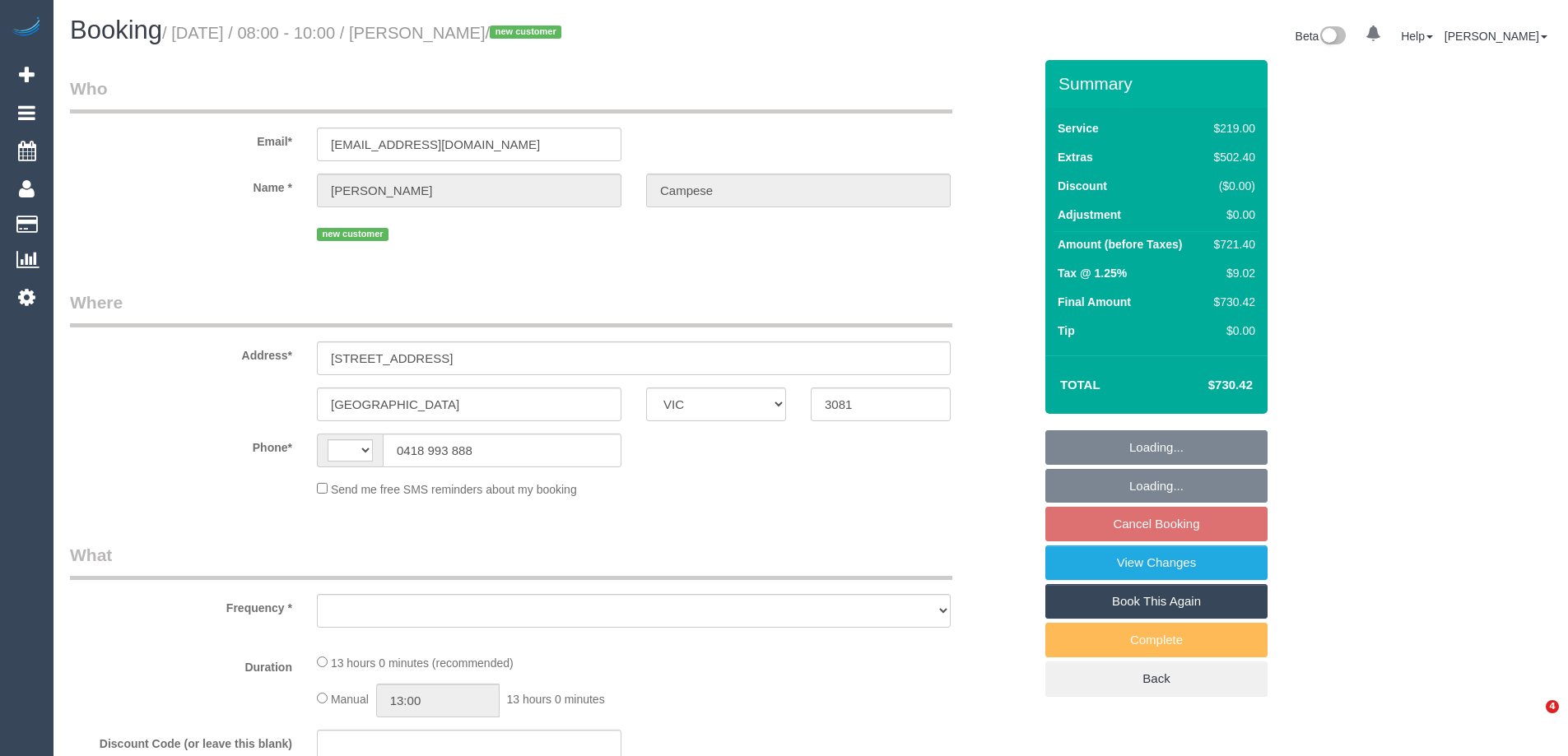
select select "VIC"
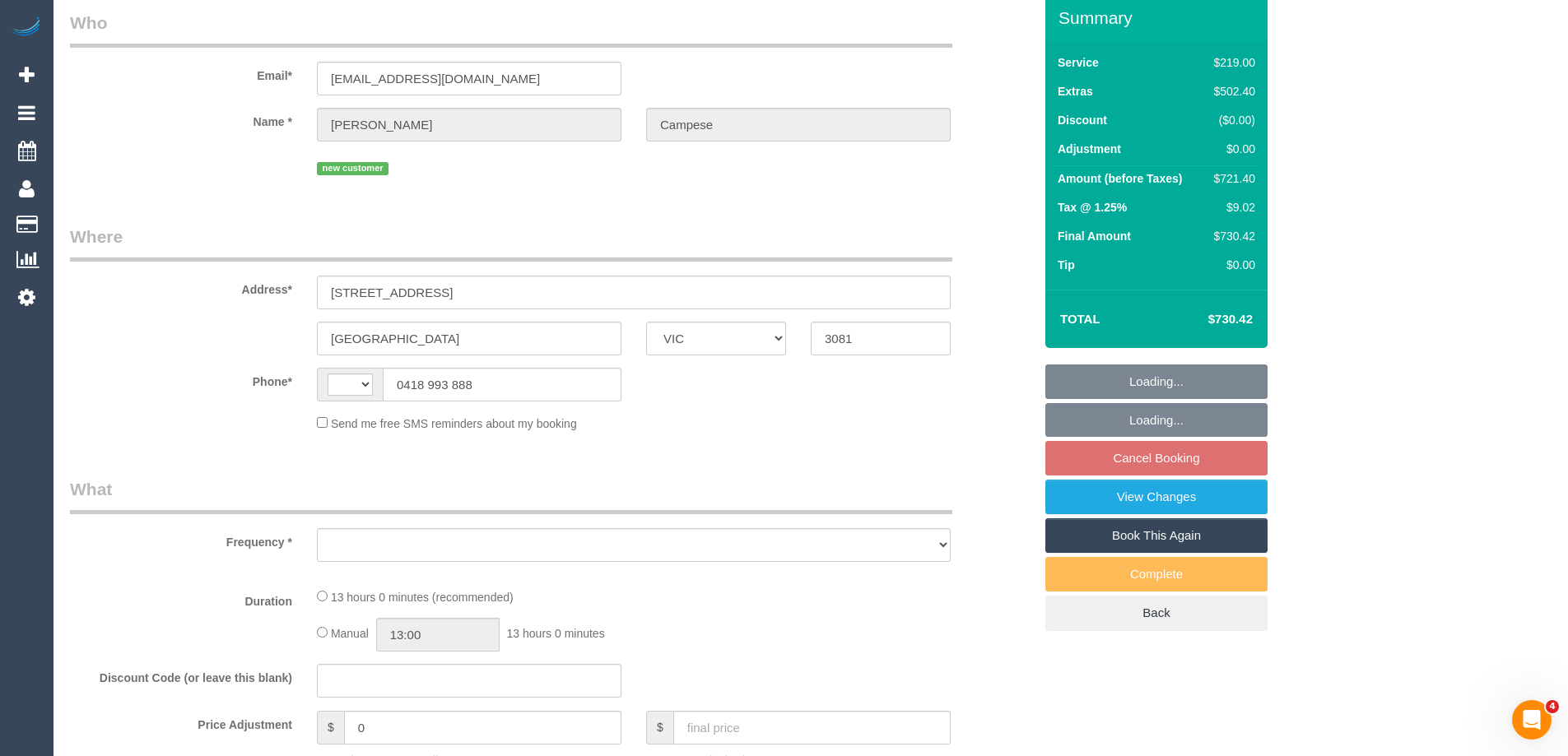
select select "string:AU"
select select "object:305"
select select "string:stripe-pm_1S0Aig2GScqysDRVSdr05YDD"
select select "number:28"
select select "number:14"
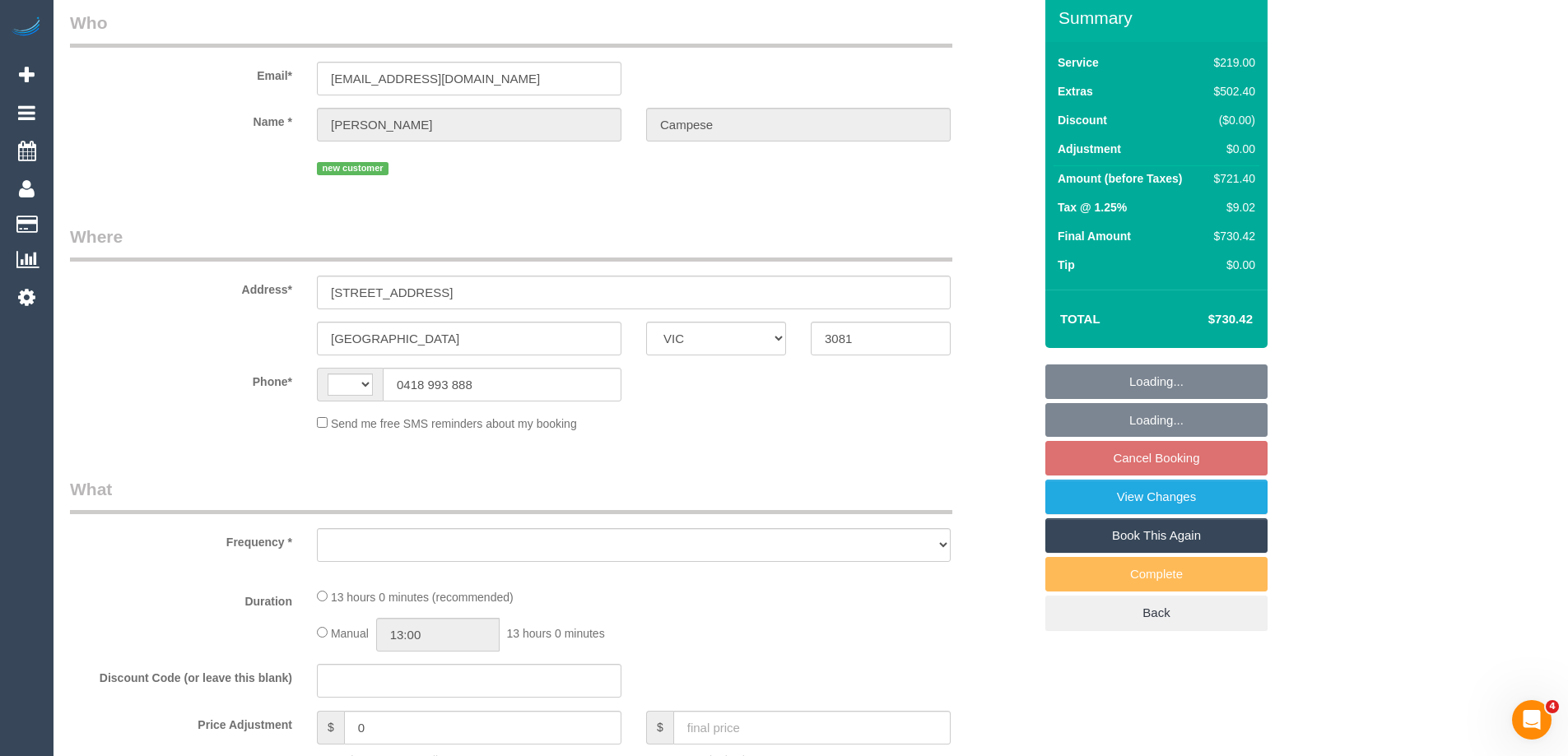
select select "number:18"
select select "number:24"
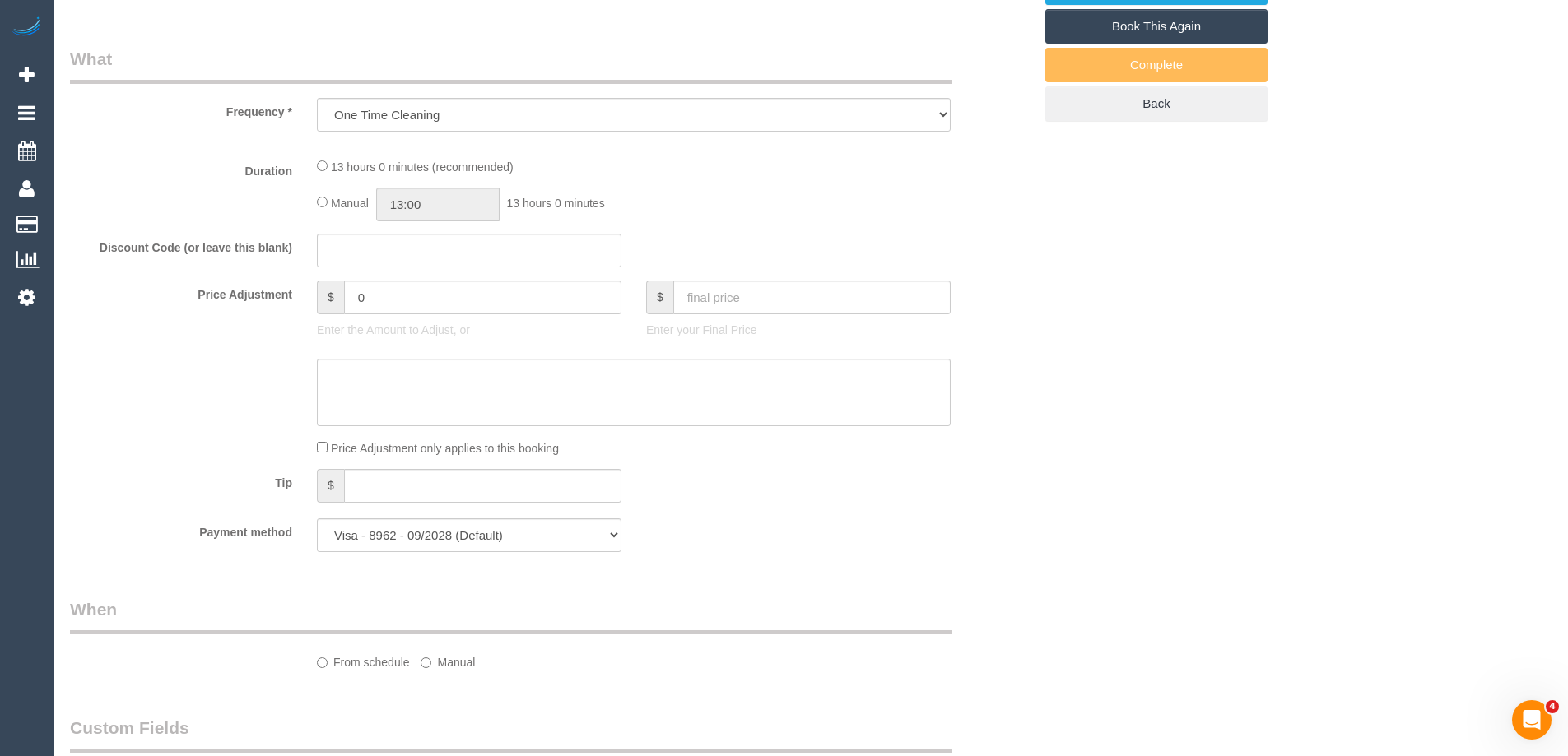
select select "object:705"
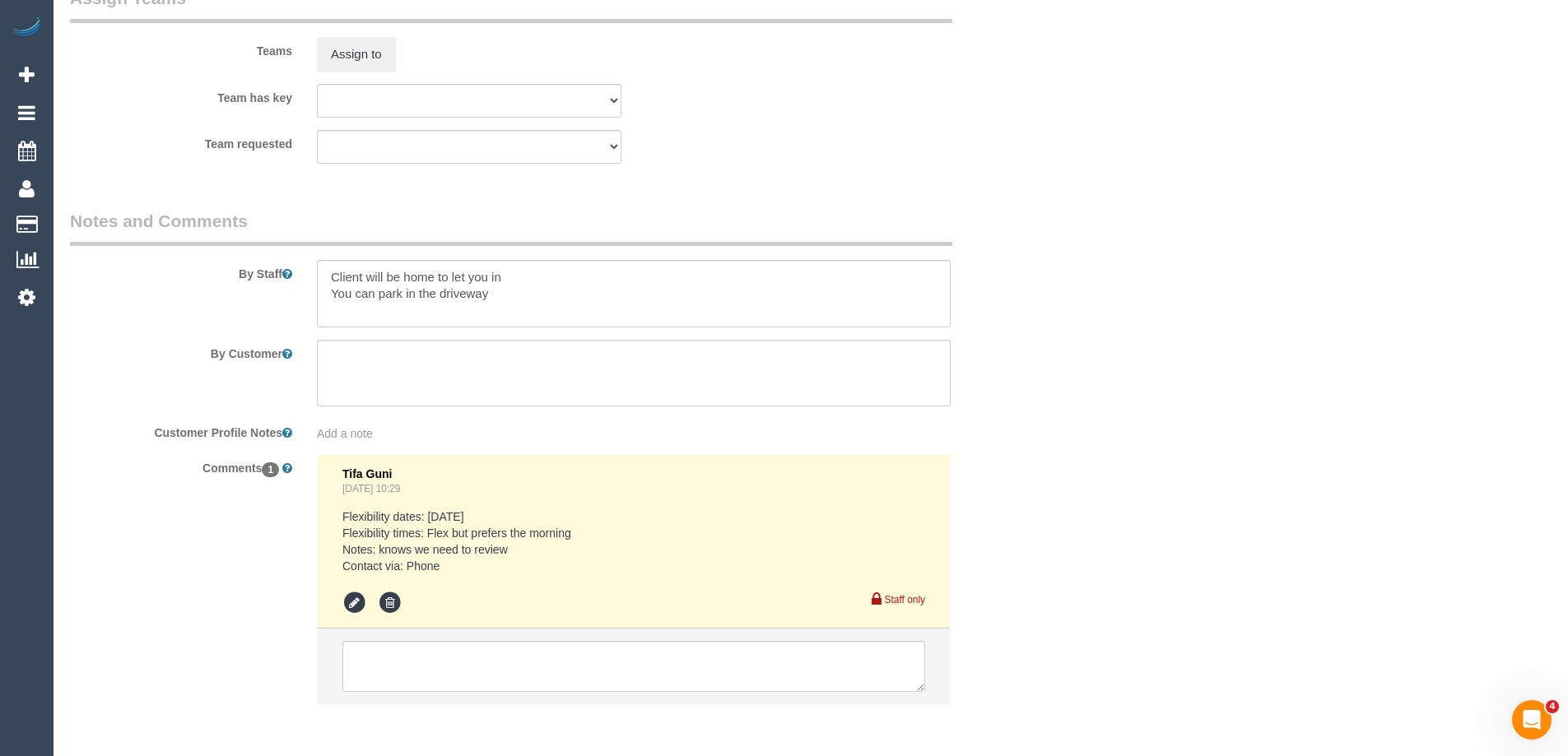
select select "spot2"
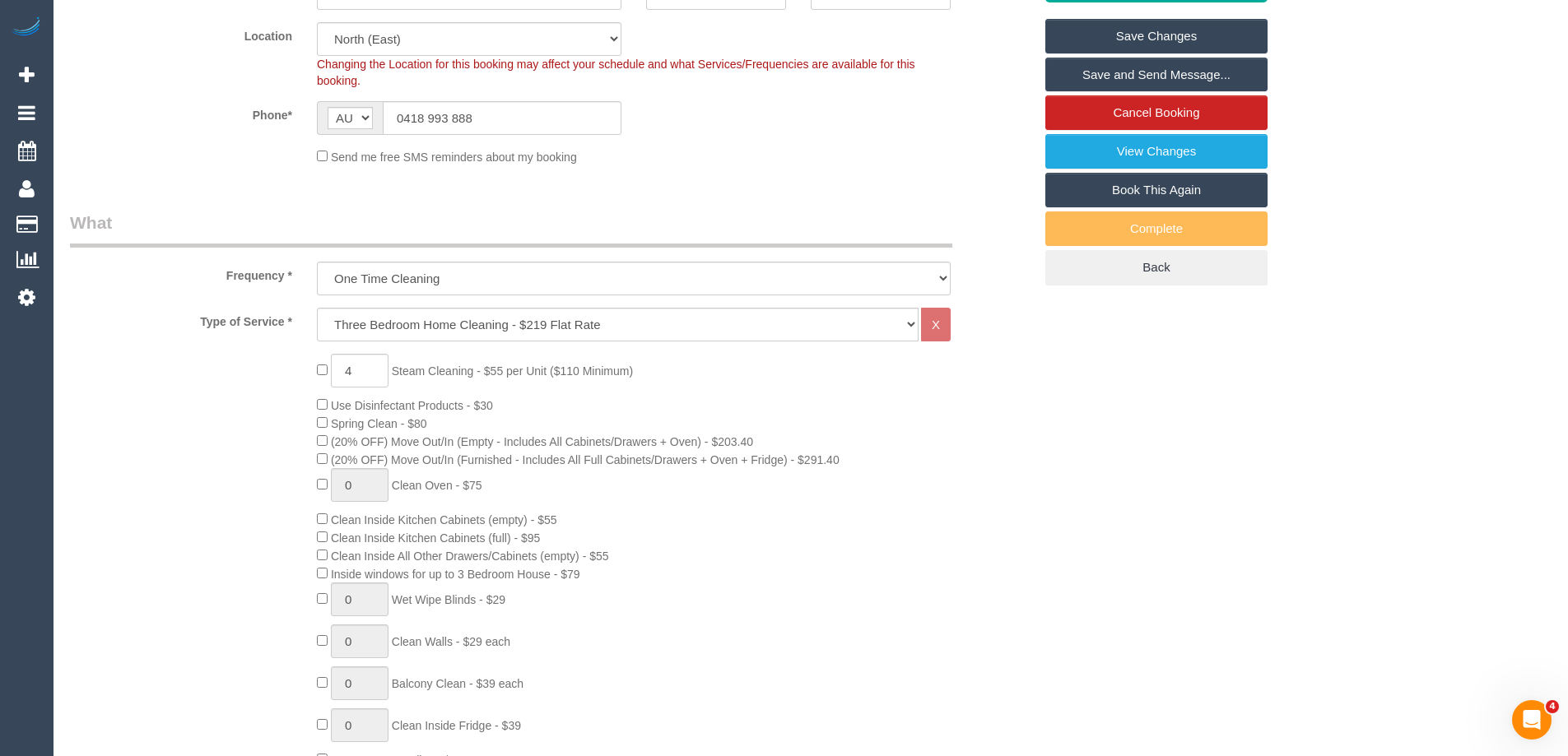
scroll to position [2599, 0]
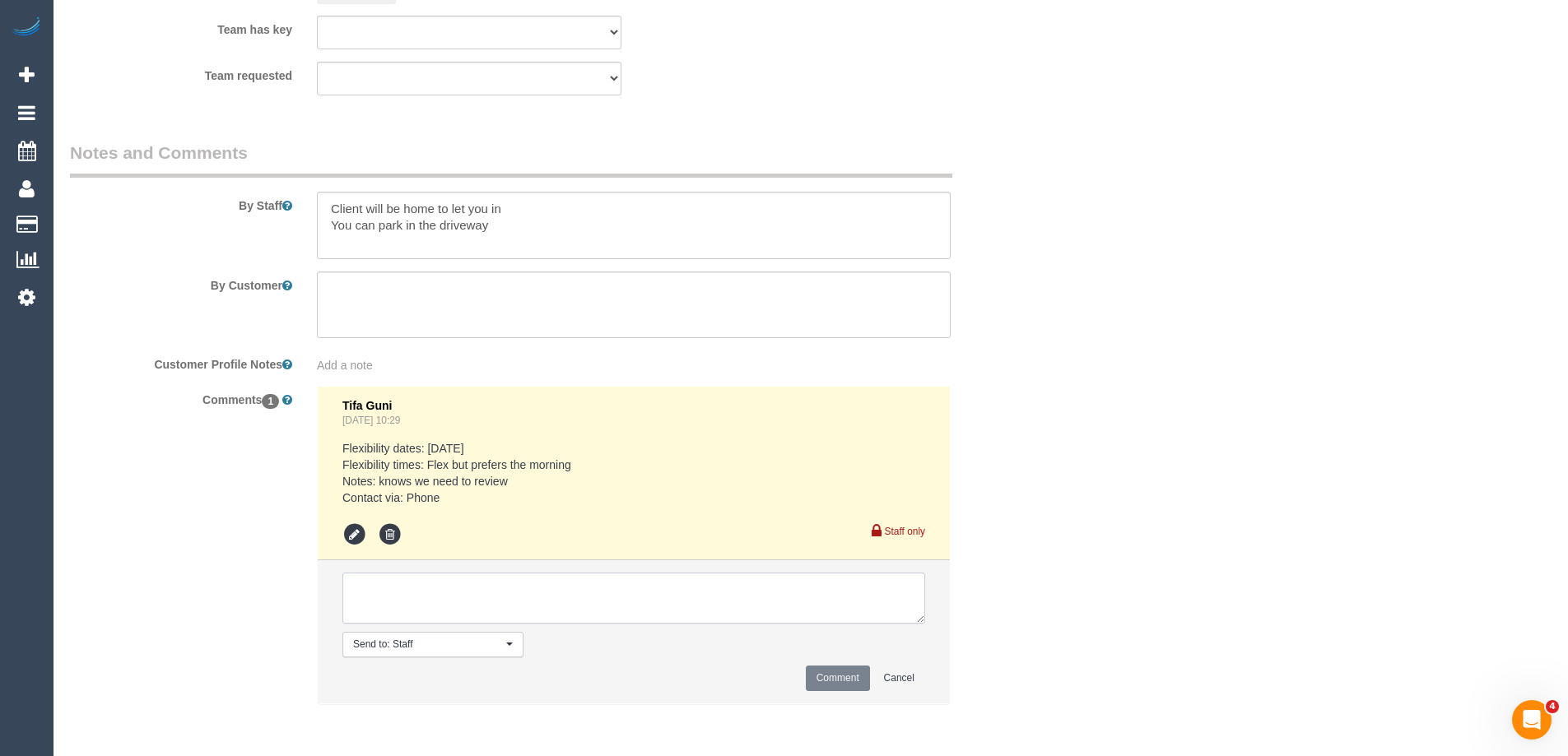
click at [421, 585] on textarea at bounding box center [634, 597] width 583 height 51
type textarea "Darshan - Pending"
click at [856, 674] on button "Comment" at bounding box center [837, 678] width 64 height 25
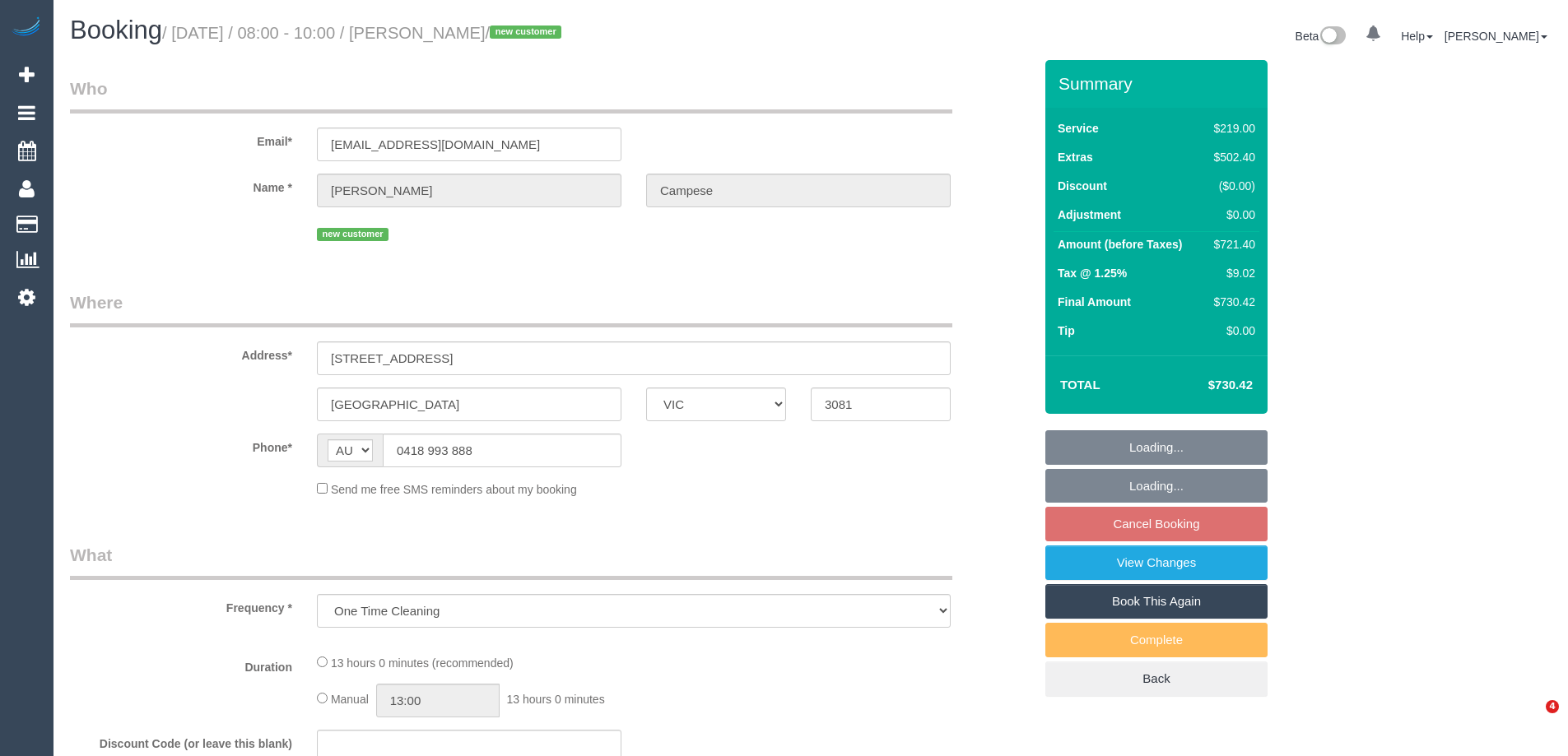
select select "VIC"
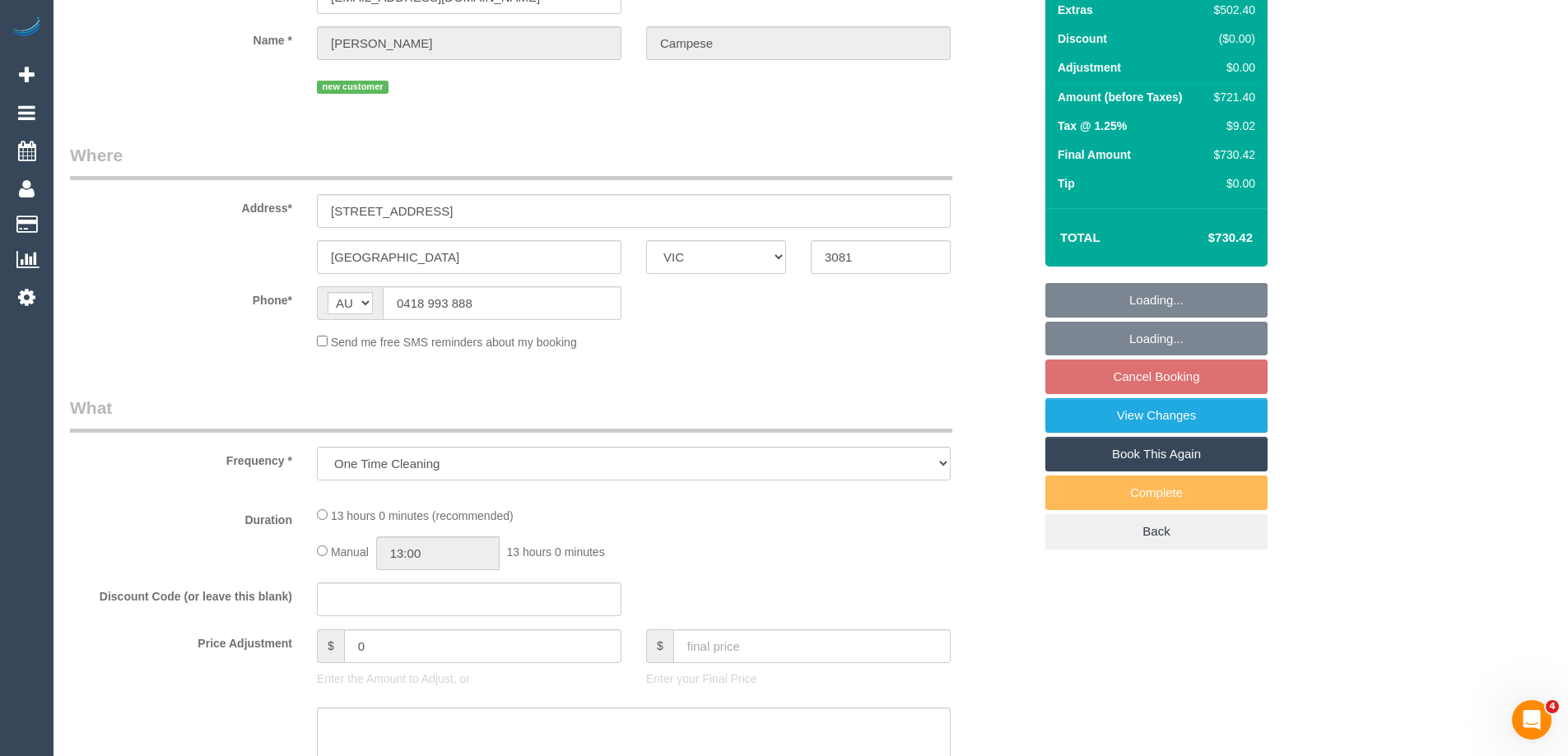
select select "string:stripe-pm_1S0Aig2GScqysDRVSdr05YDD"
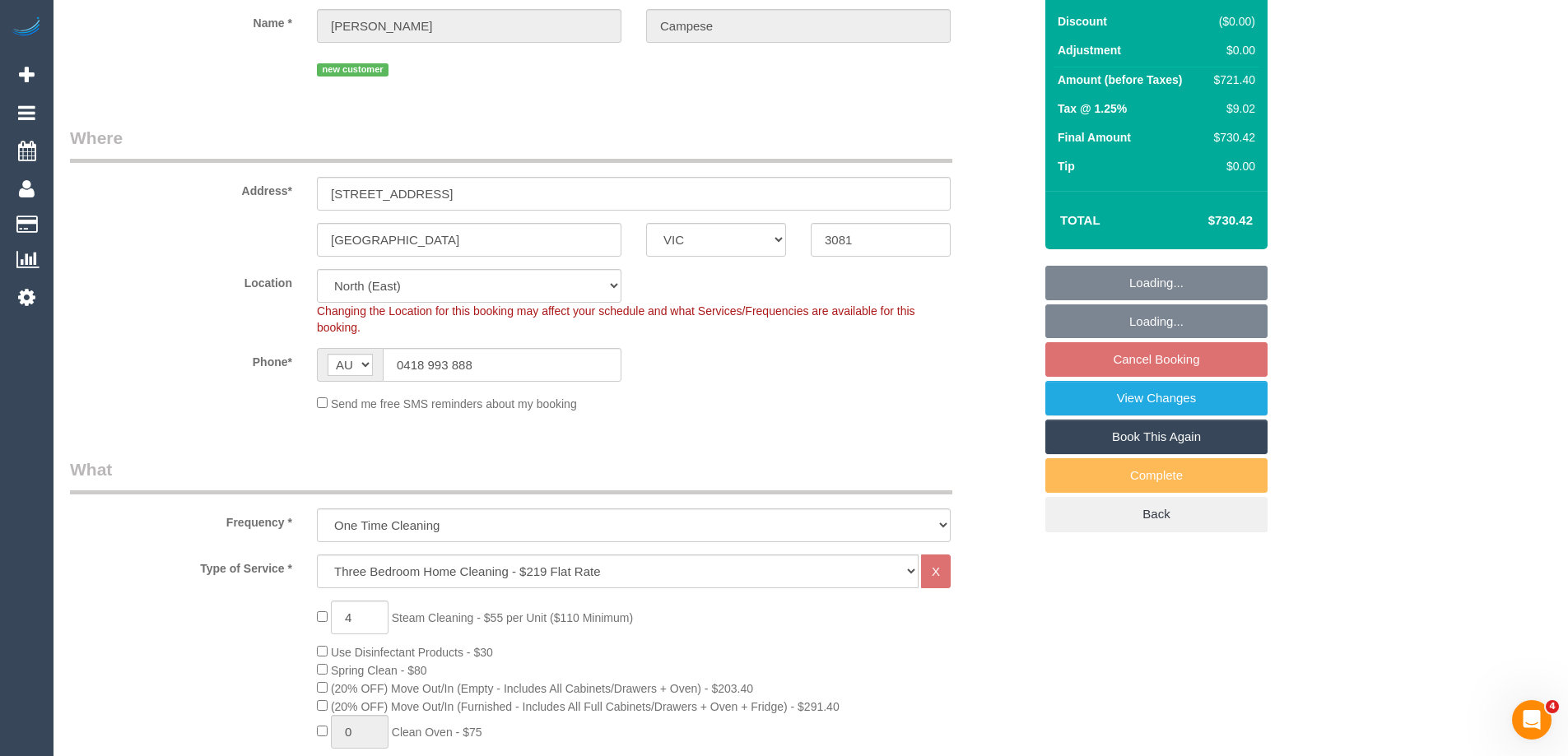
select select "object:819"
select select "number:28"
select select "number:14"
select select "number:18"
select select "number:24"
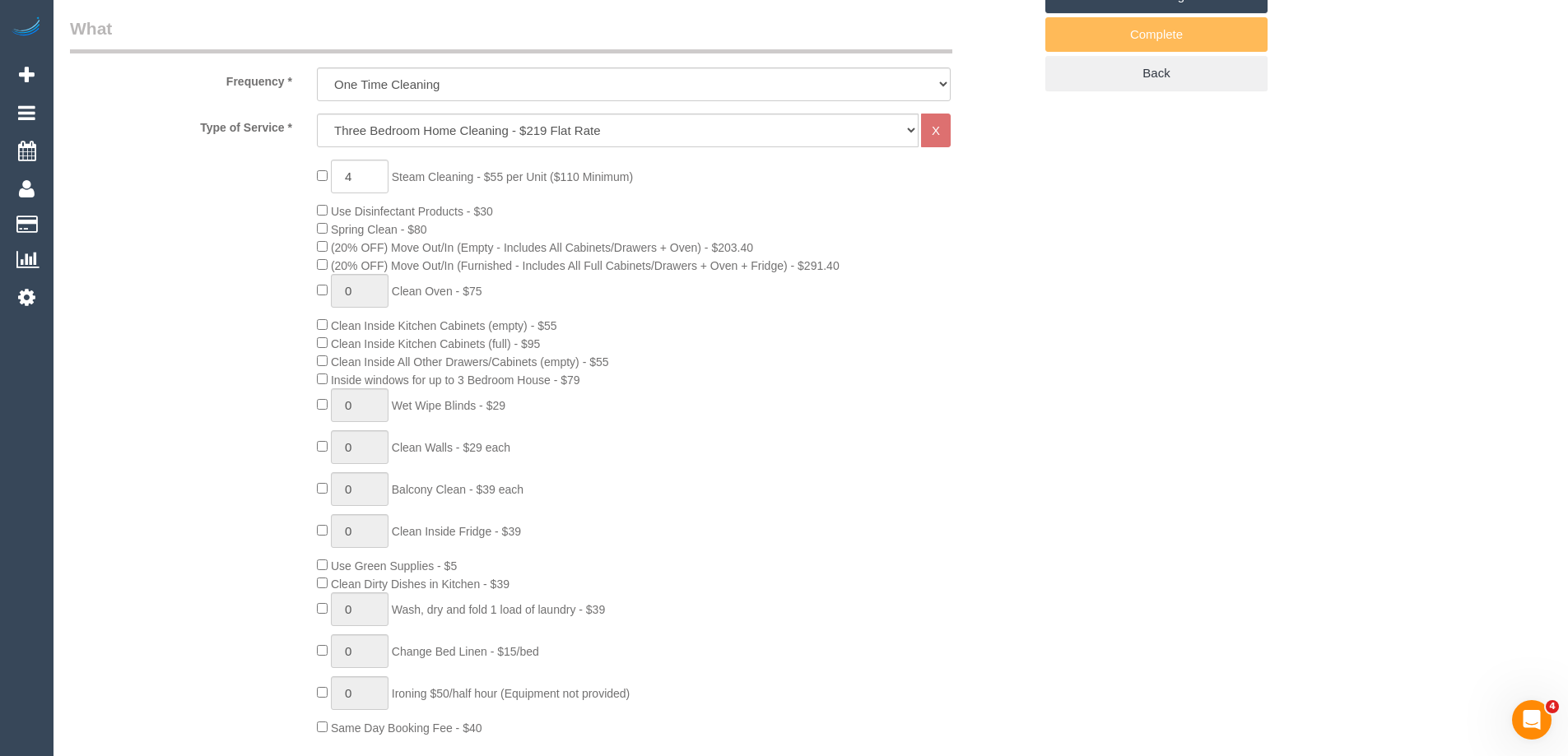
select select "spot2"
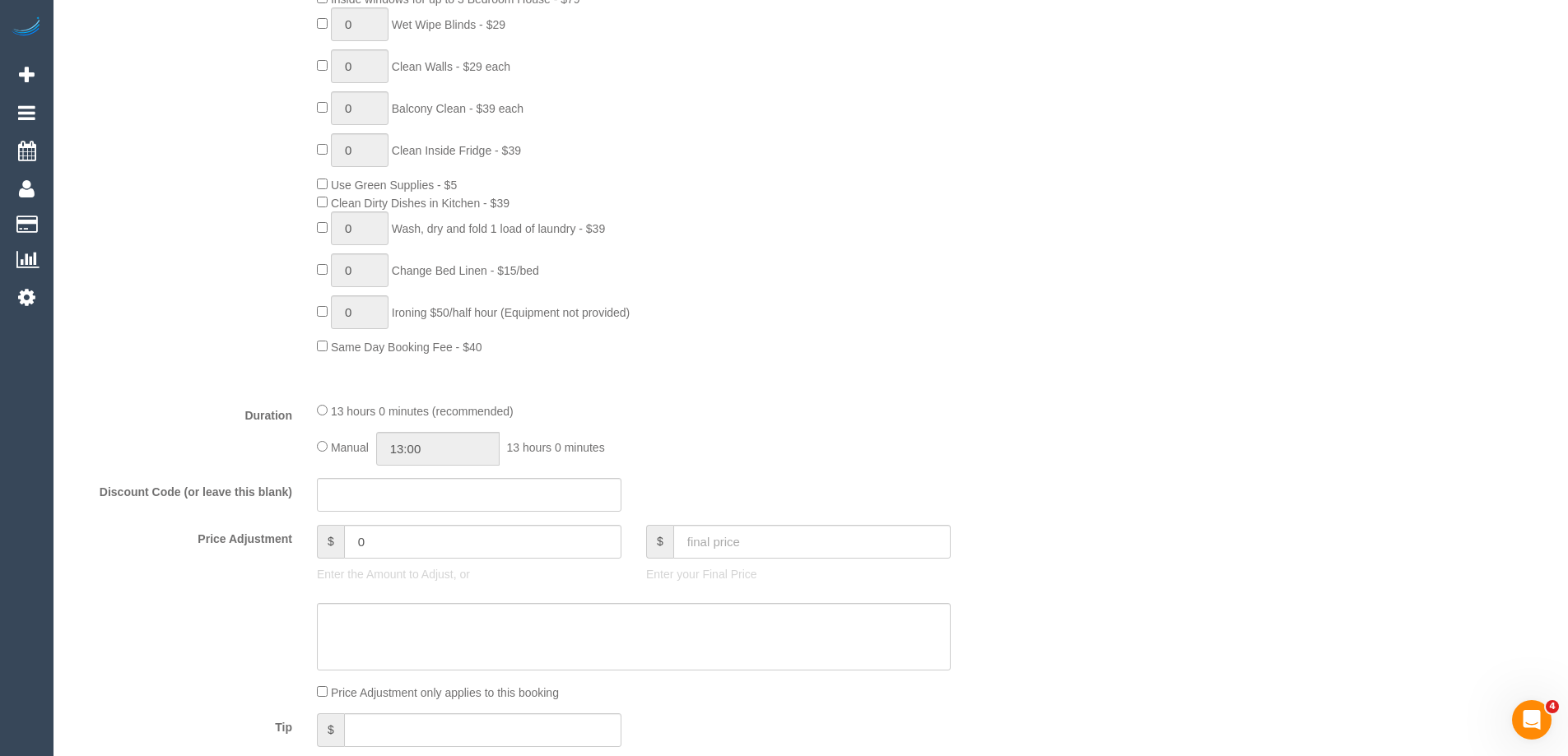
scroll to position [987, 0]
click at [434, 445] on input "13:00" at bounding box center [437, 448] width 123 height 33
type input "09:30"
click at [419, 477] on li "09:30" at bounding box center [418, 480] width 73 height 21
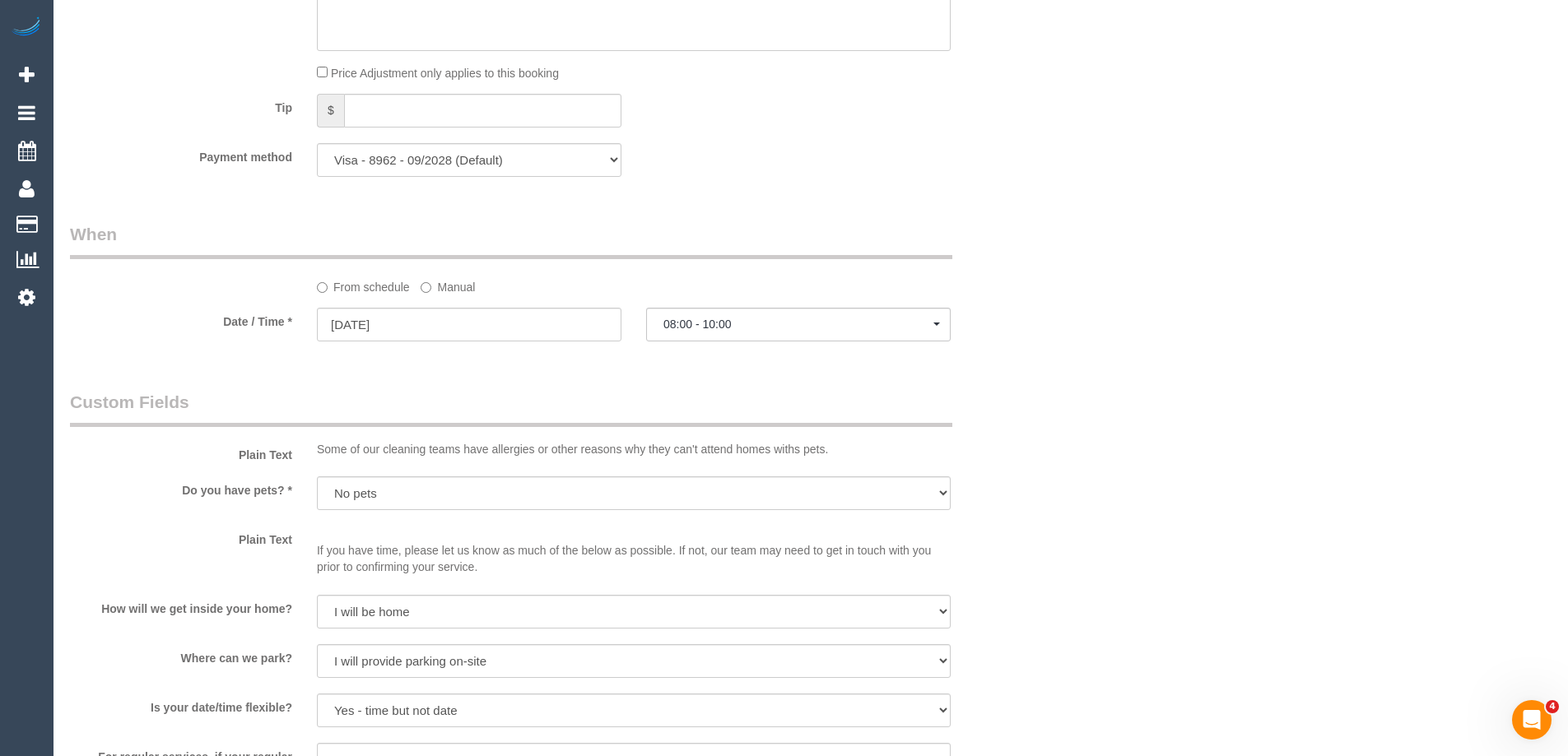
select select "spot27"
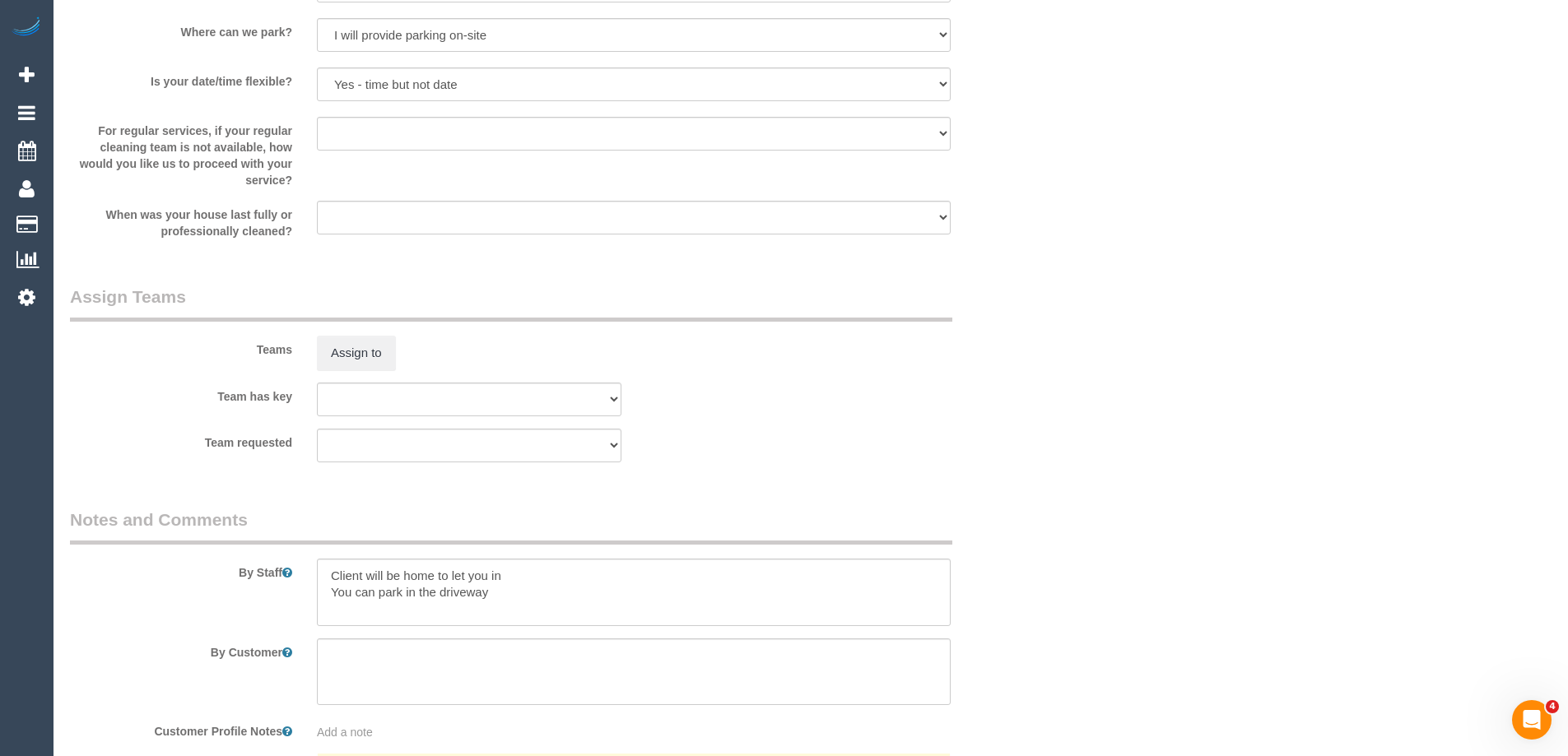
scroll to position [2468, 0]
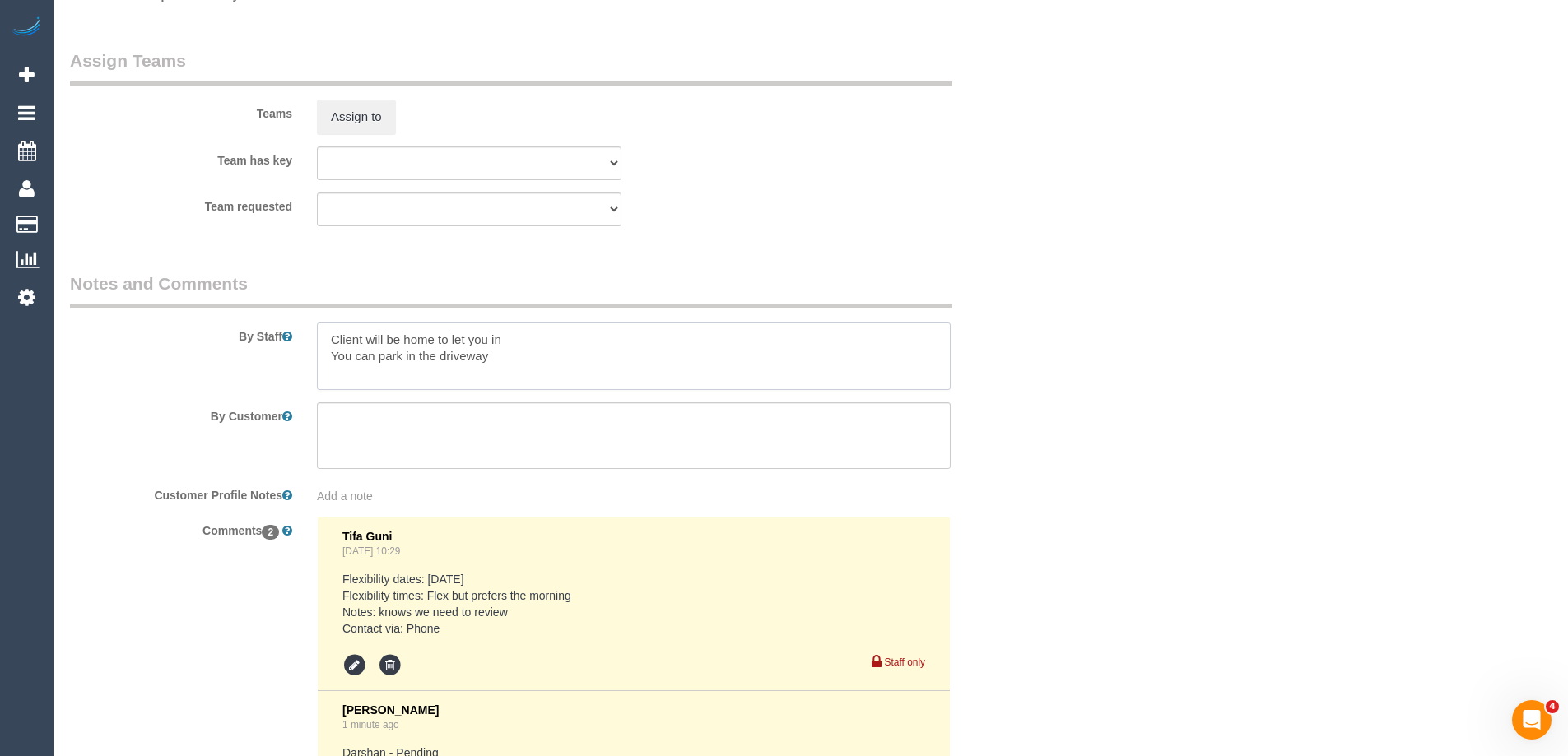
click at [324, 344] on textarea at bounding box center [634, 356] width 634 height 68
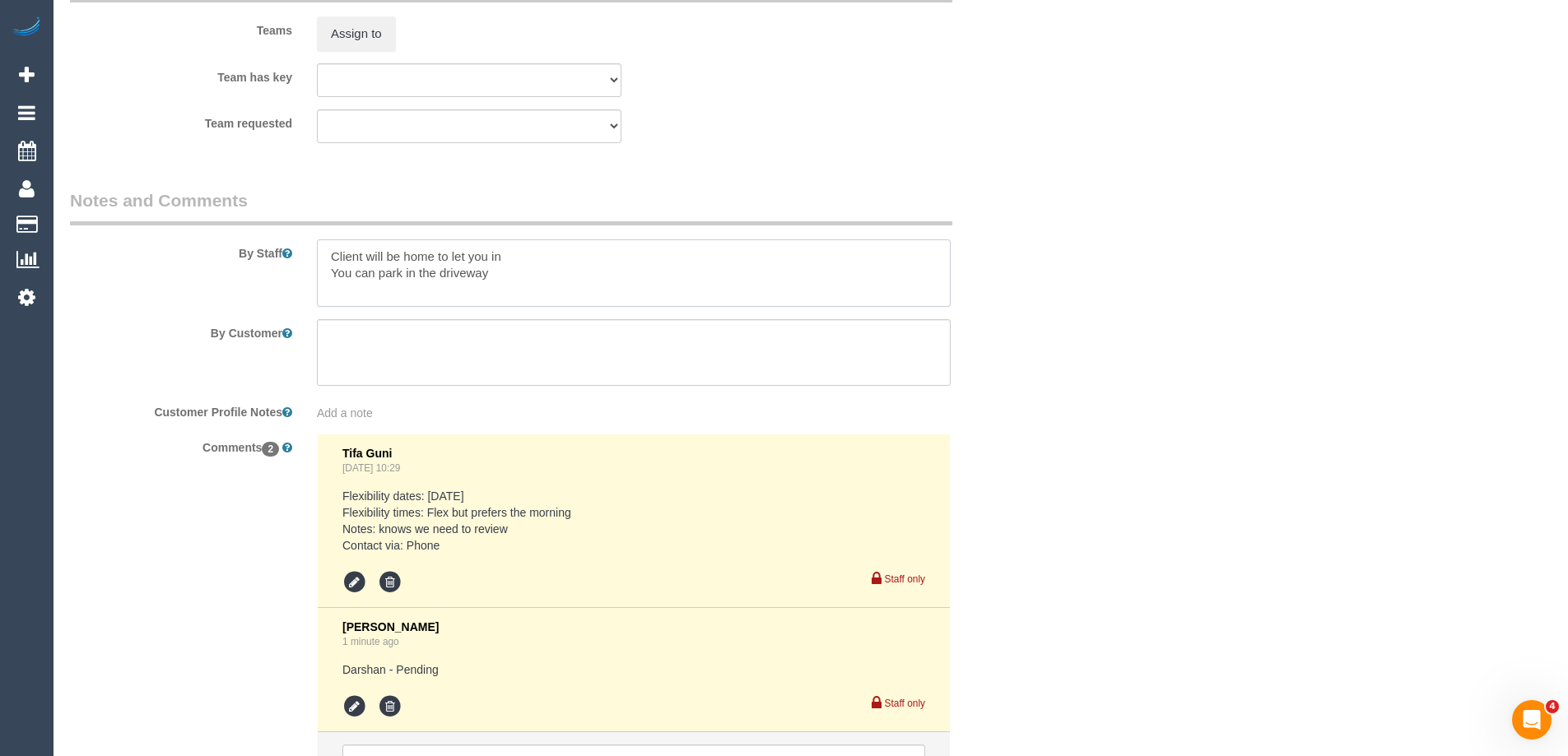
scroll to position [2715, 0]
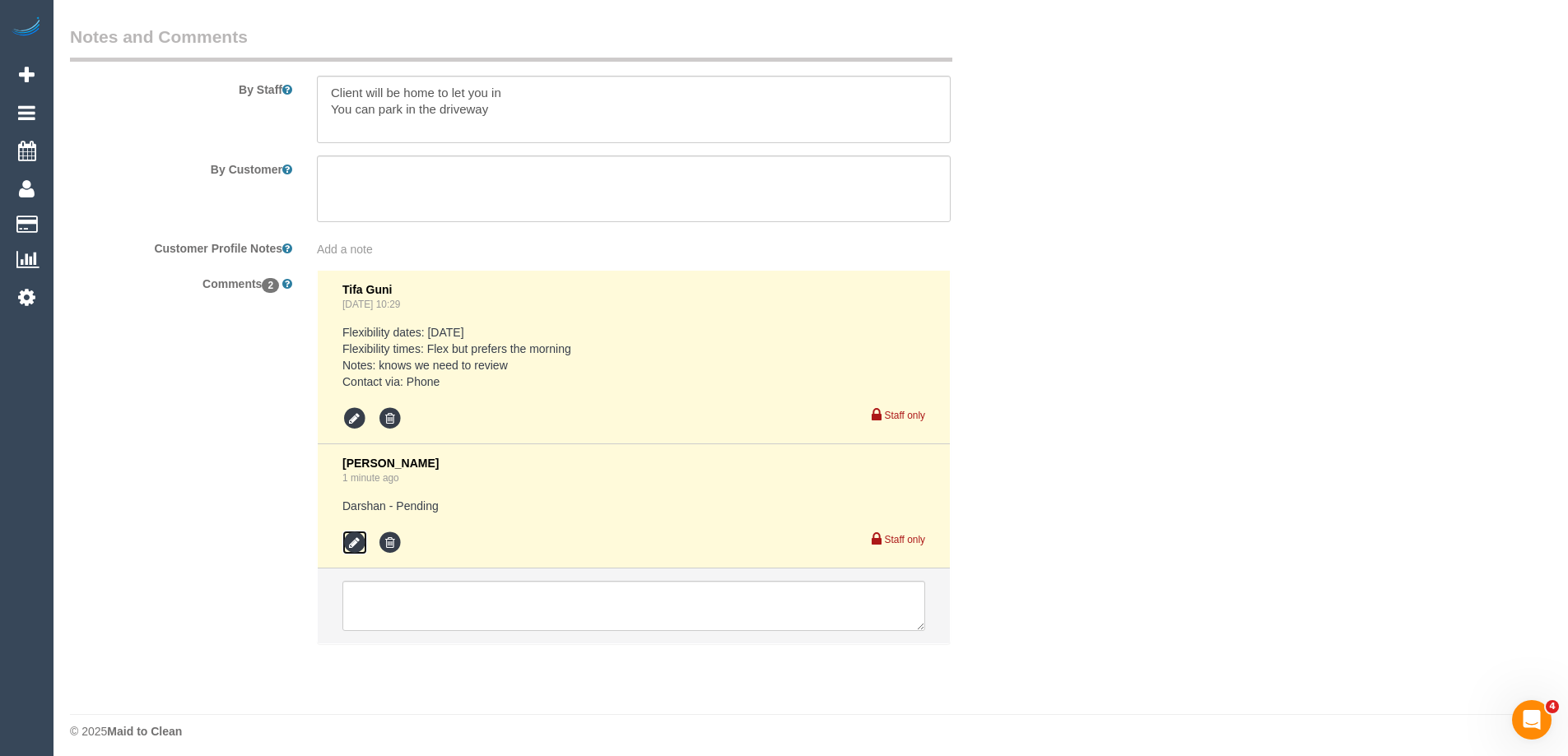
click at [358, 543] on icon at bounding box center [354, 543] width 25 height 25
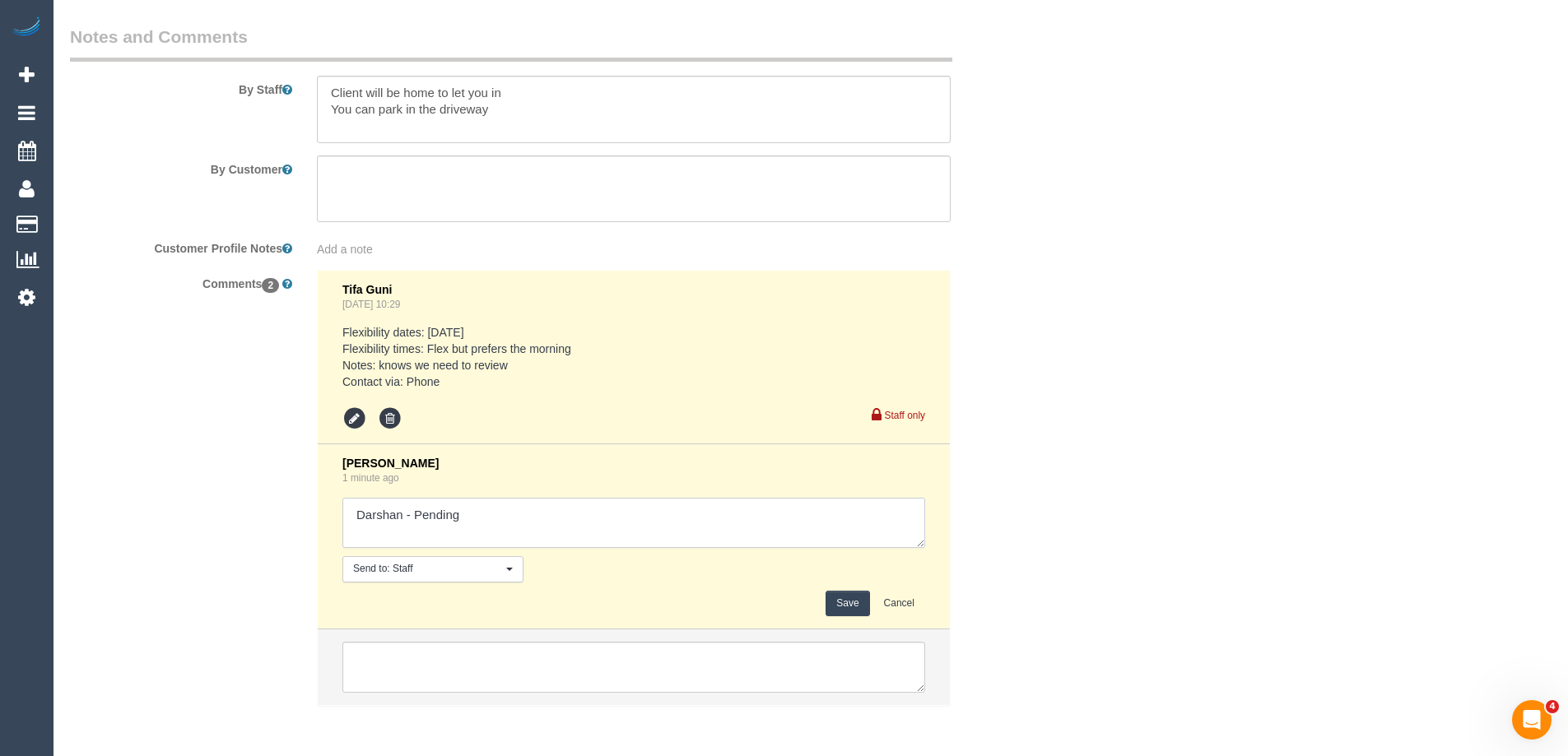
drag, startPoint x: 416, startPoint y: 513, endPoint x: 607, endPoint y: 511, distance: 191.0
click at [607, 511] on textarea at bounding box center [634, 523] width 583 height 51
type textarea "Darshan - Confirmed"
click at [840, 600] on button "Save" at bounding box center [847, 603] width 44 height 25
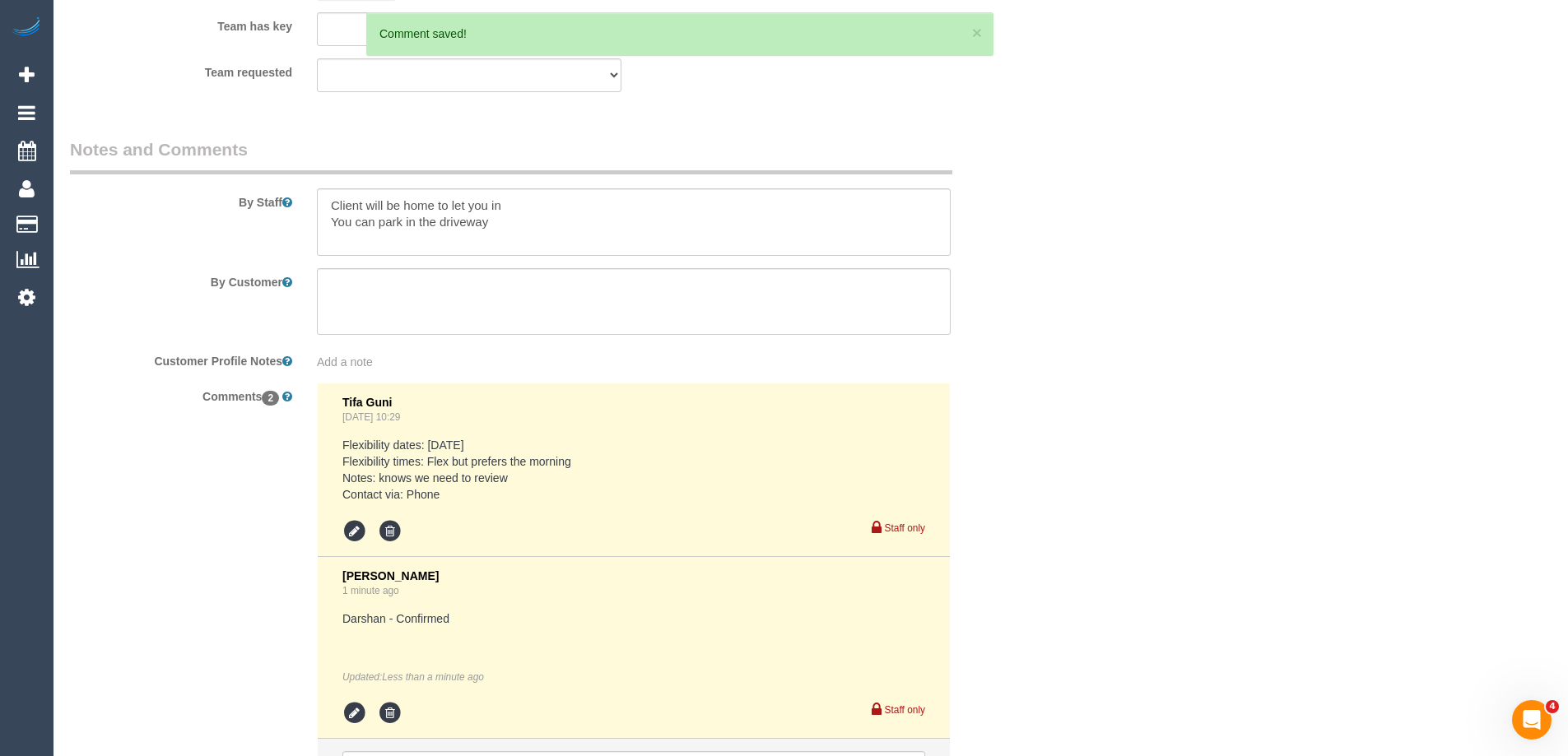
scroll to position [2551, 0]
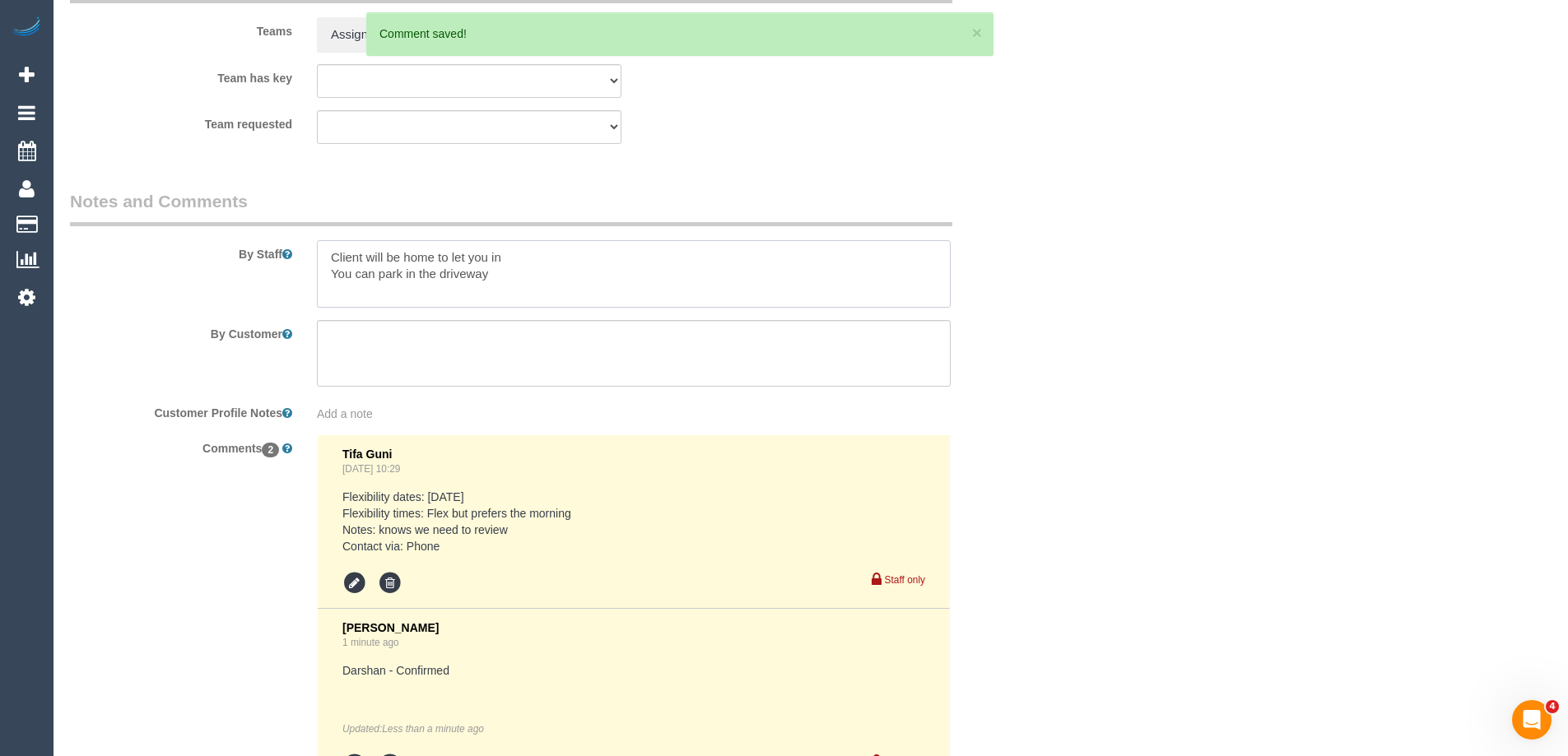
click at [333, 263] on textarea at bounding box center [634, 274] width 634 height 68
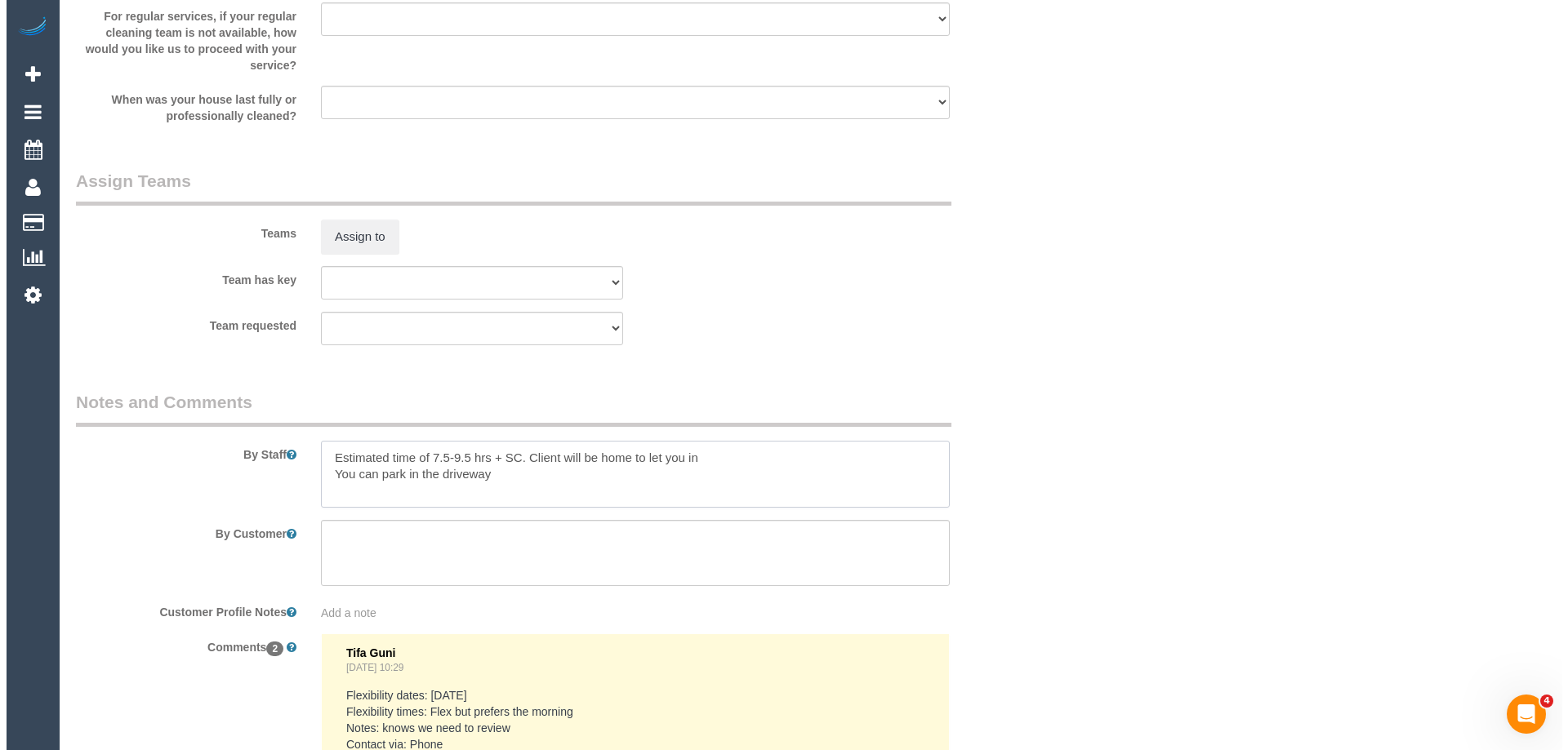
scroll to position [2286, 0]
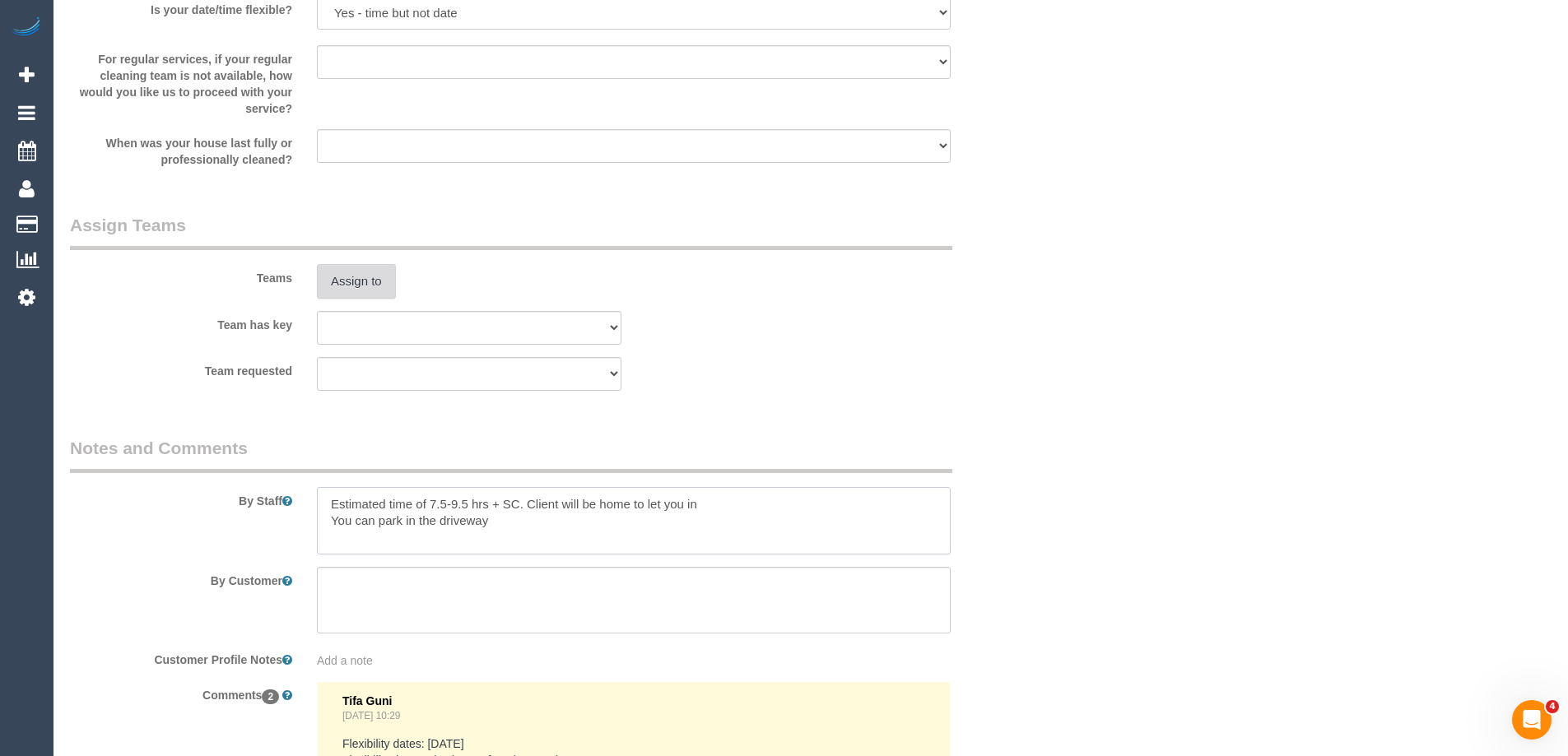
type textarea "Estimated time of 7.5-9.5 hrs + SC. Client will be home to let you in You can p…"
click at [346, 287] on button "Assign to" at bounding box center [356, 281] width 79 height 34
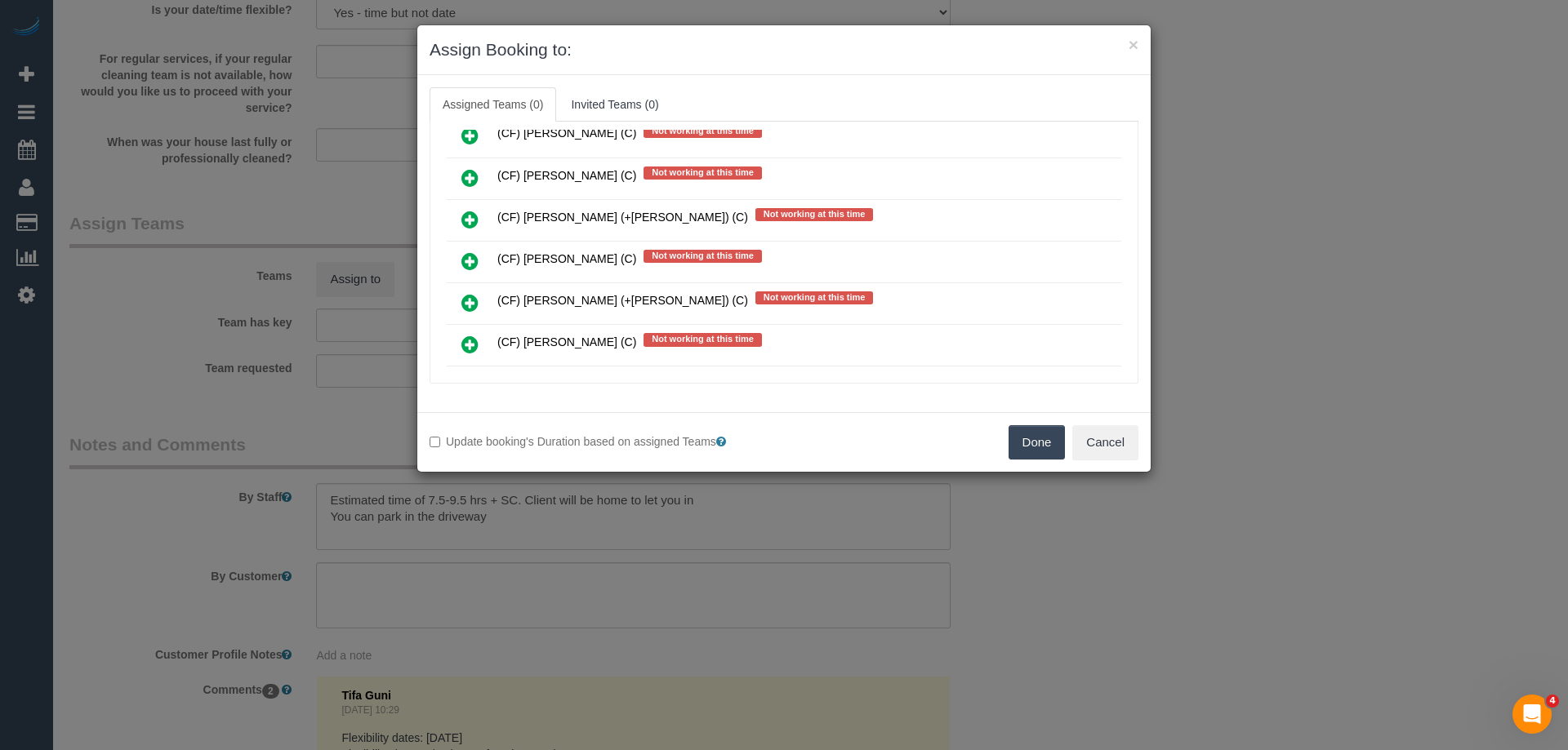
scroll to position [4081, 0]
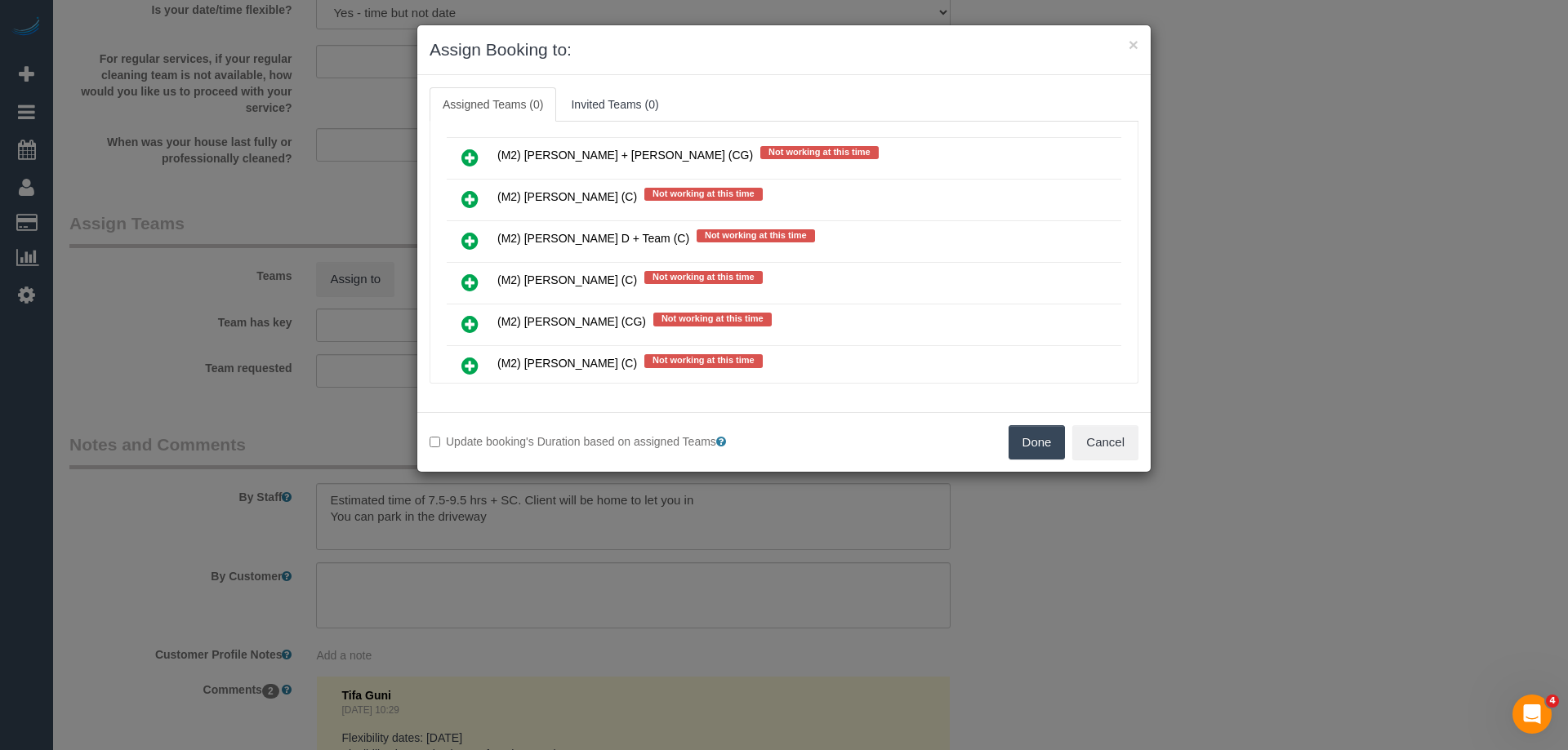
click at [469, 278] on icon at bounding box center [470, 282] width 17 height 19
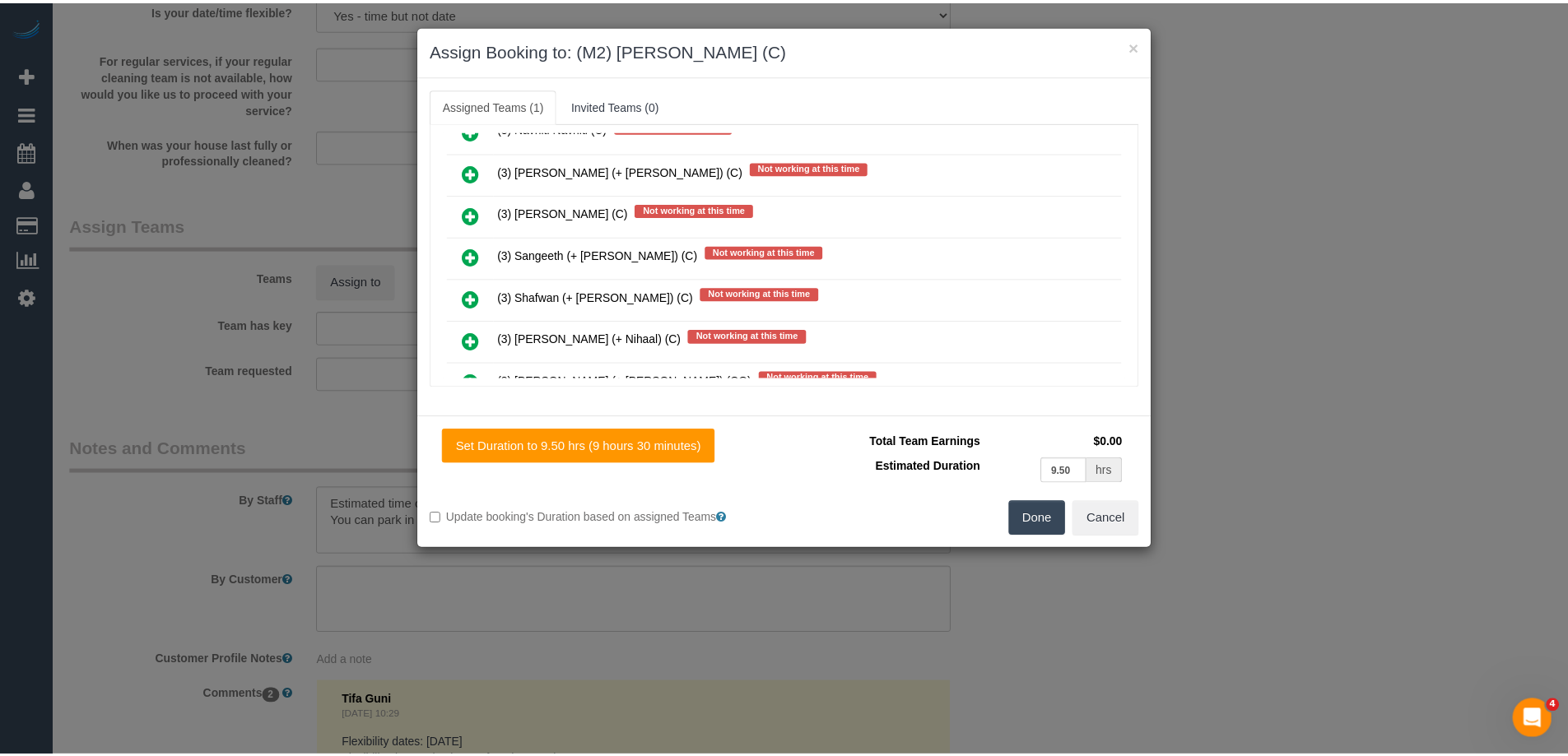
scroll to position [0, 0]
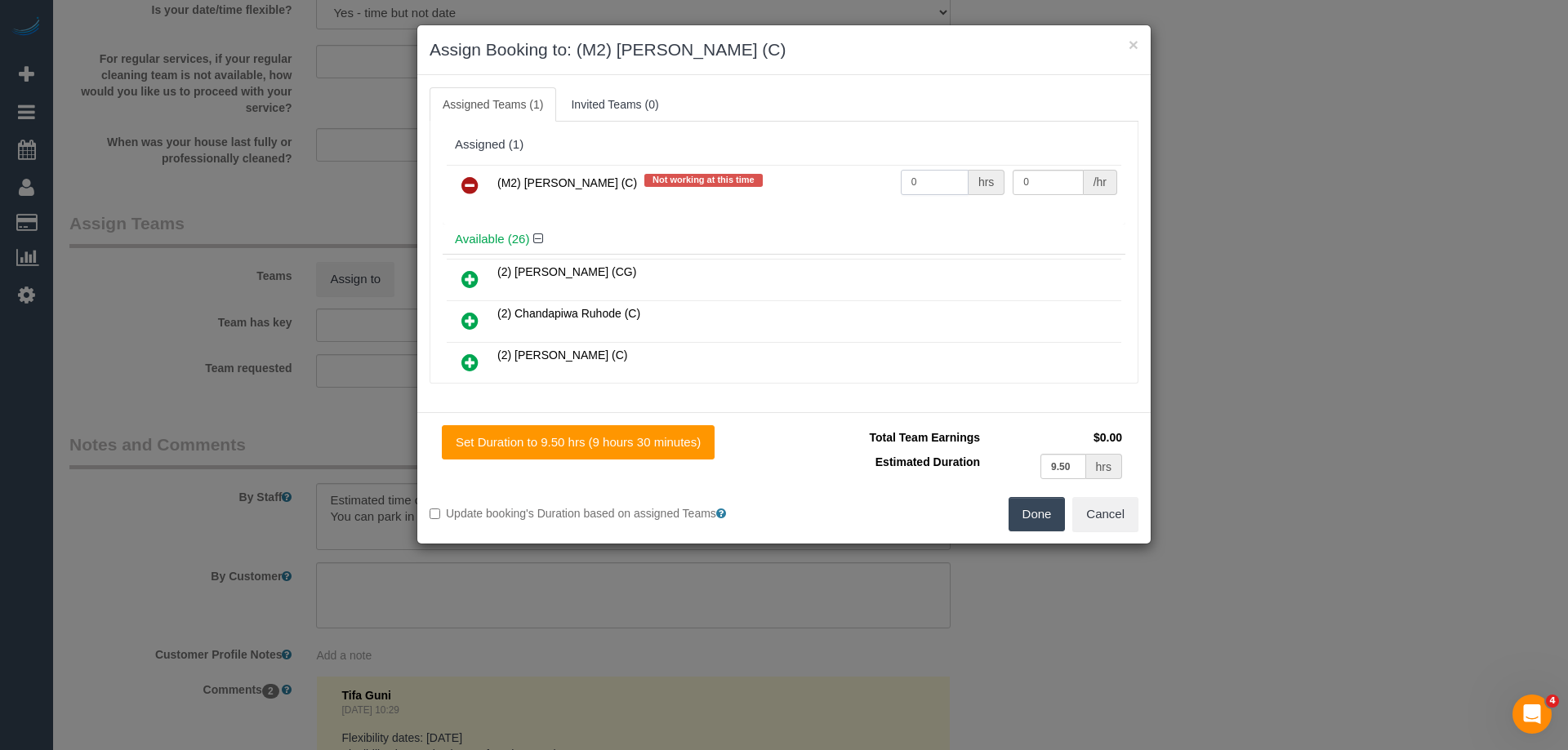
drag, startPoint x: 936, startPoint y: 180, endPoint x: 842, endPoint y: 175, distance: 94.1
click at [842, 175] on tr "(M2) Darshan Gevariya (C) Not working at this time 0 hrs 0 /hr" at bounding box center [784, 185] width 675 height 41
type input "1"
drag, startPoint x: 1032, startPoint y: 186, endPoint x: 945, endPoint y: 168, distance: 88.8
click at [947, 168] on tr "(M2) Darshan Gevariya (C) Not working at this time 1 hrs 0 /hr" at bounding box center [784, 185] width 675 height 41
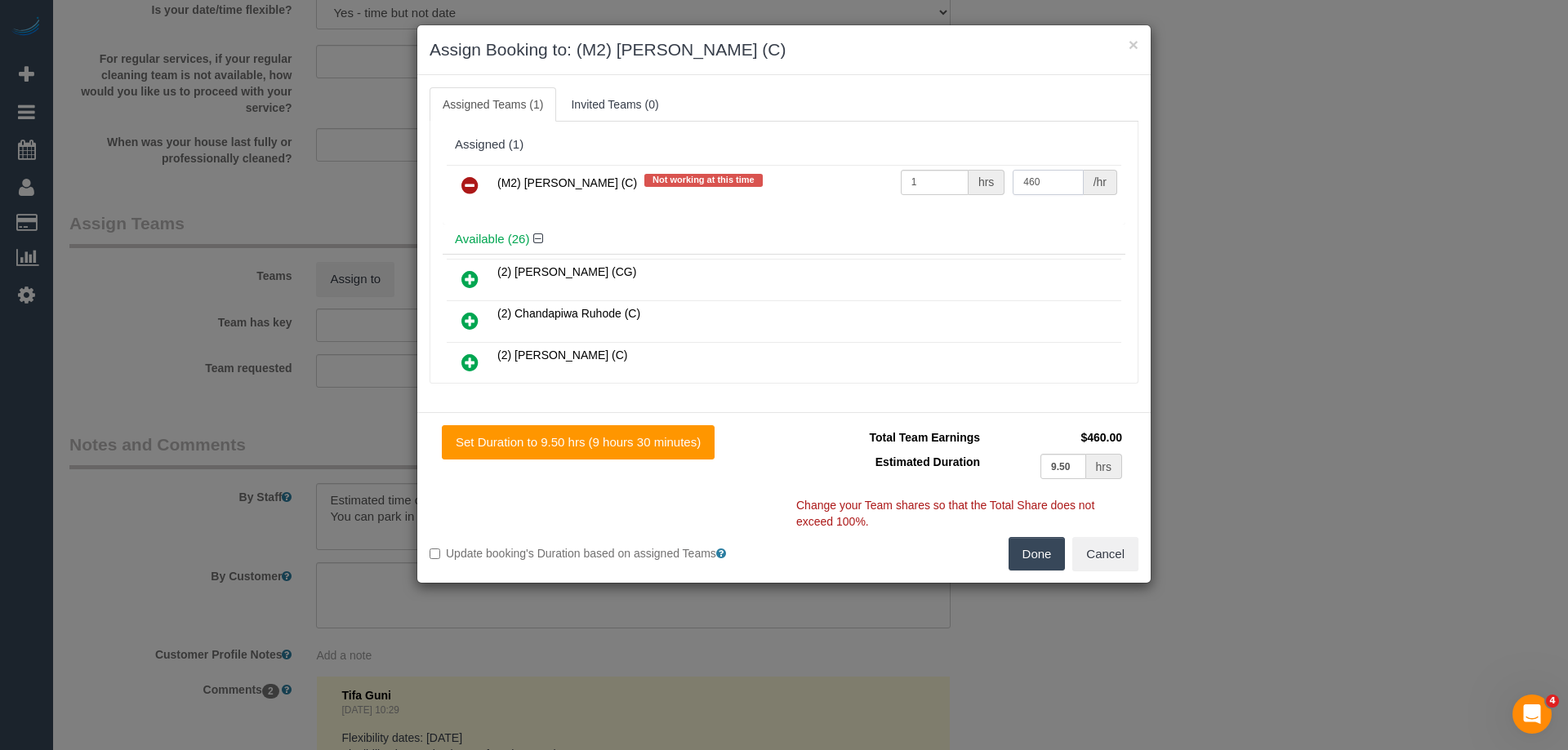
type input "460"
click at [1040, 552] on button "Done" at bounding box center [1038, 554] width 57 height 34
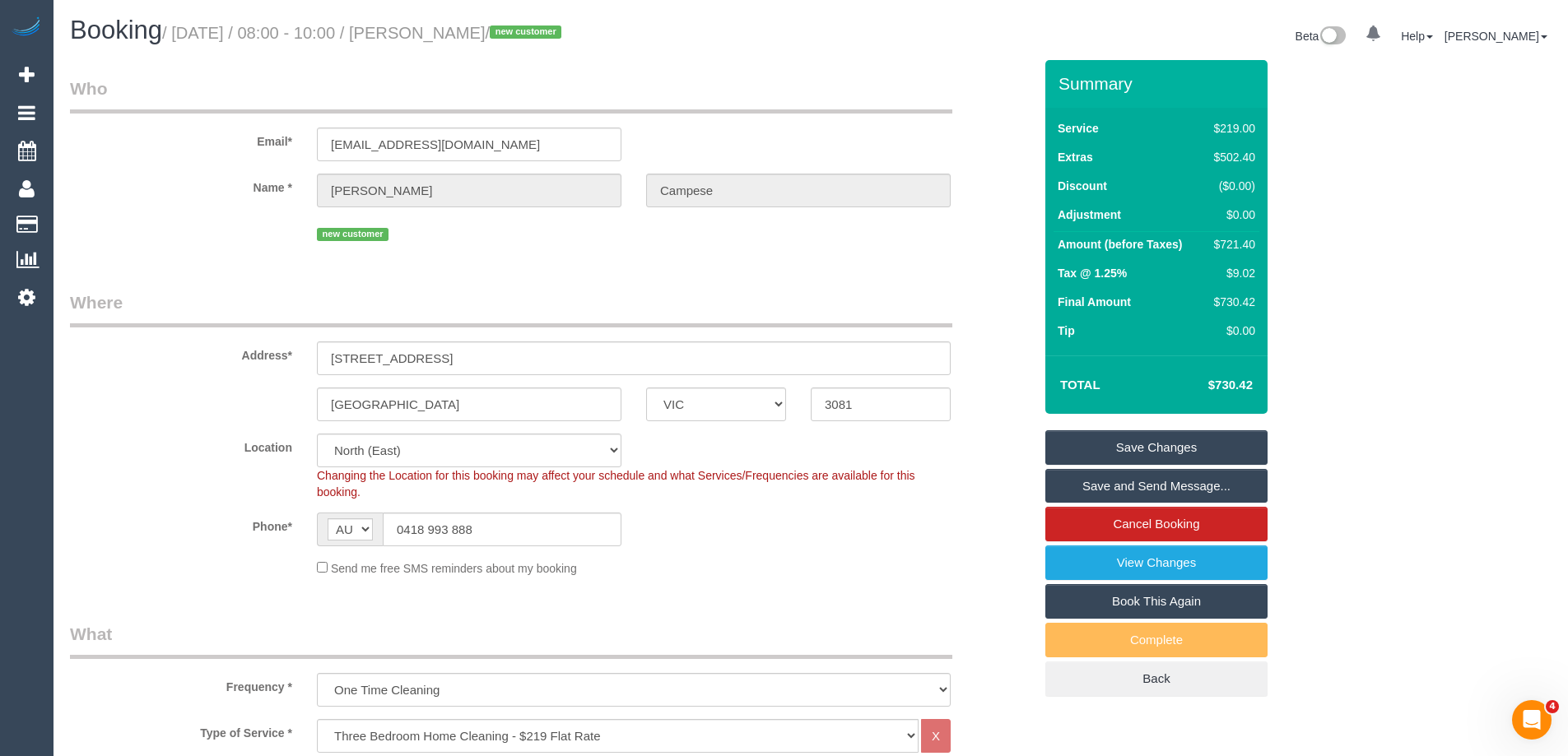
drag, startPoint x: 583, startPoint y: 32, endPoint x: 451, endPoint y: 22, distance: 132.4
click at [451, 22] on h1 "Booking / September 15, 2025 / 08:00 - 10:00 / Raquel Campese / new customer" at bounding box center [433, 31] width 728 height 28
copy small "Raquel Campese"
click at [1125, 453] on link "Save Changes" at bounding box center [1157, 447] width 223 height 34
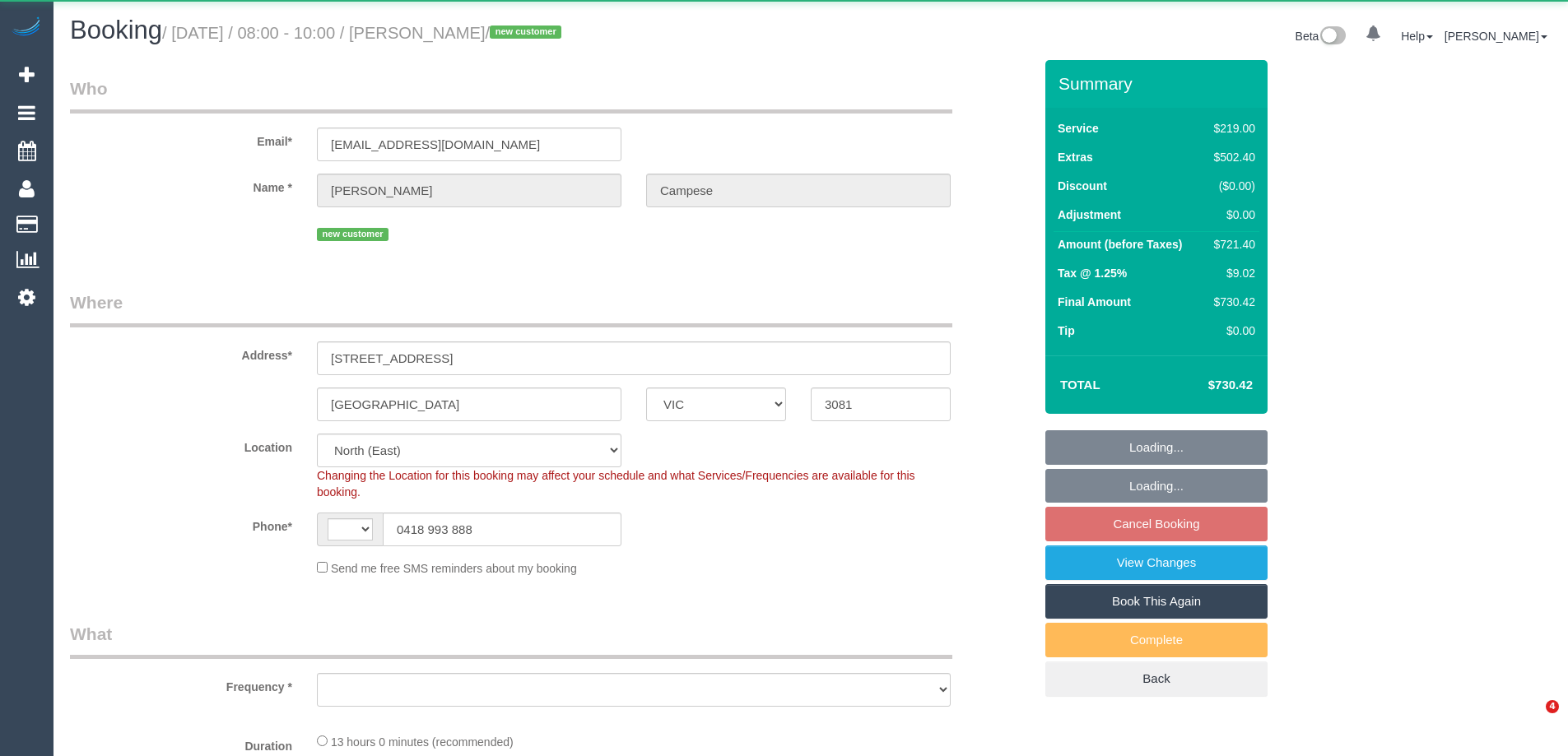
select select "VIC"
select select "string:AU"
select select "string:stripe-pm_1S0Aig2GScqysDRVSdr05YDD"
select select "number:28"
select select "number:14"
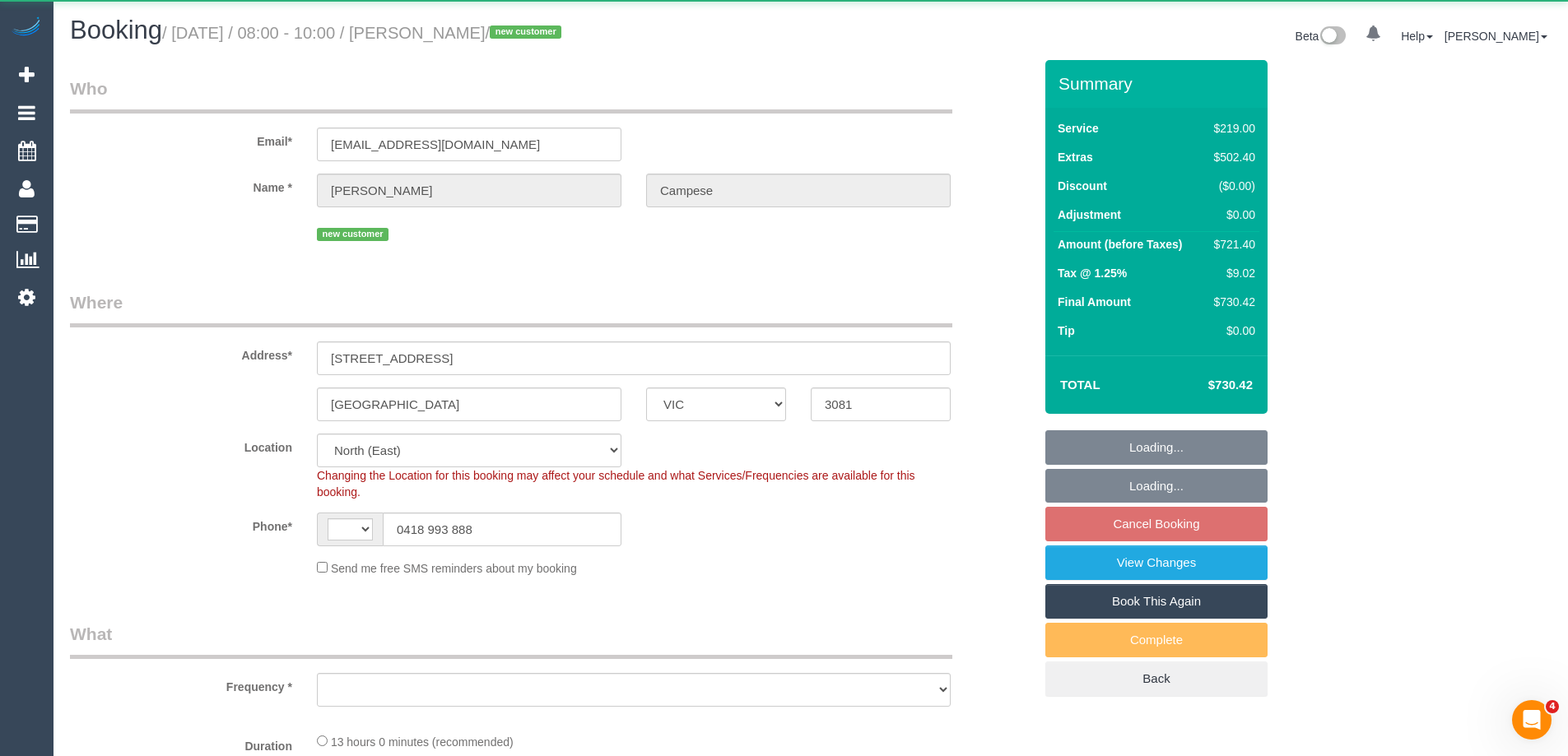
select select "number:18"
select select "number:24"
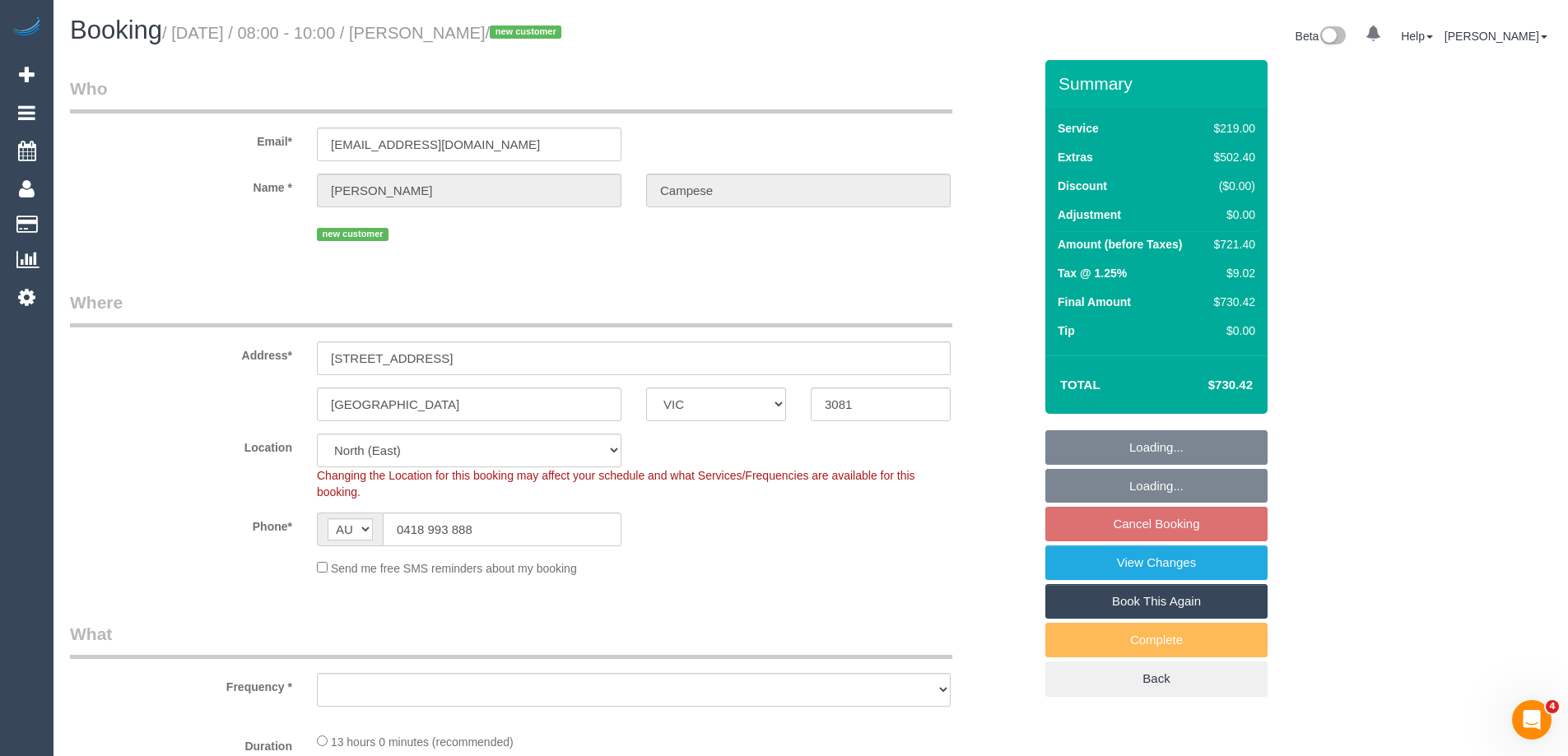
select select "object:1370"
select select "spot2"
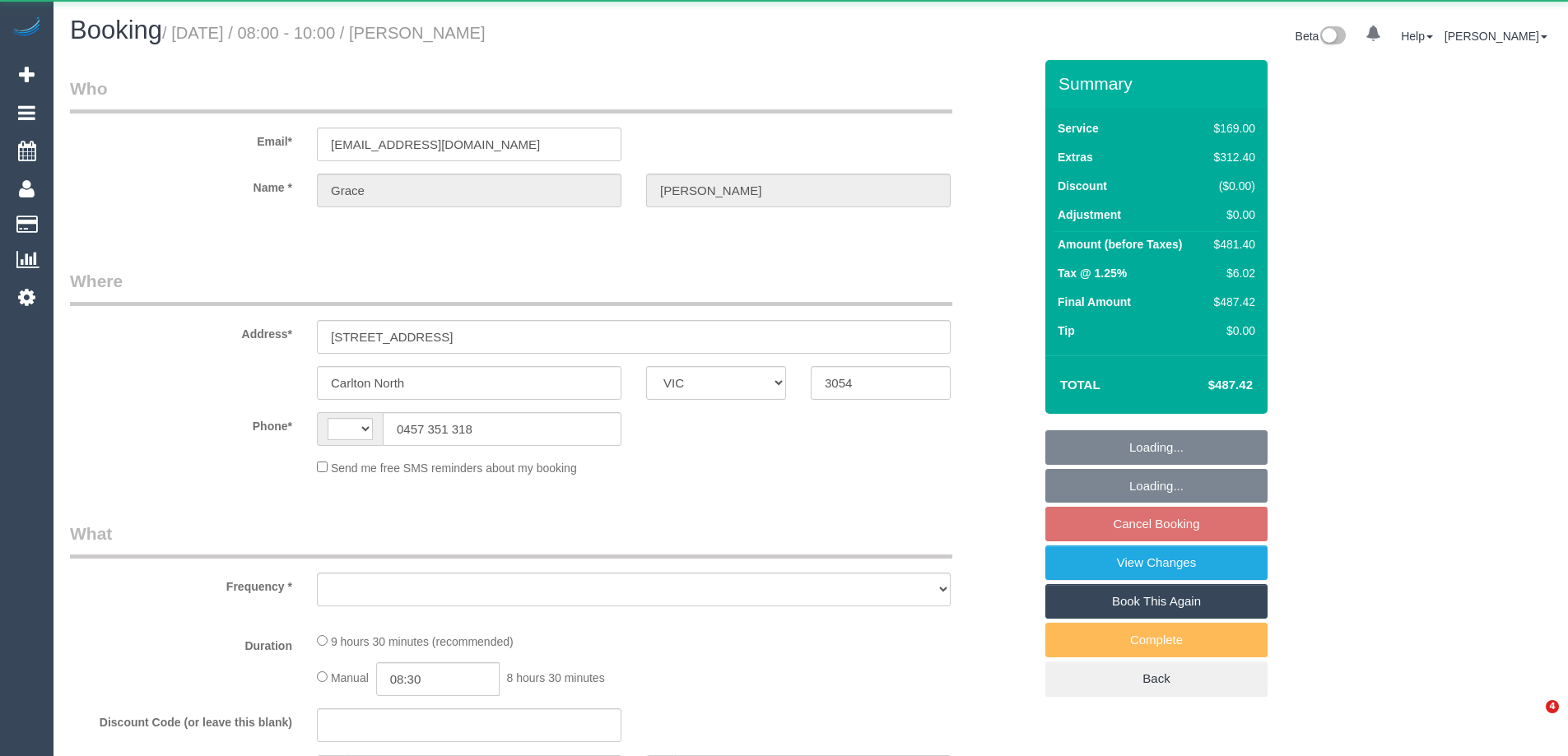
select select "VIC"
select select "string:AU"
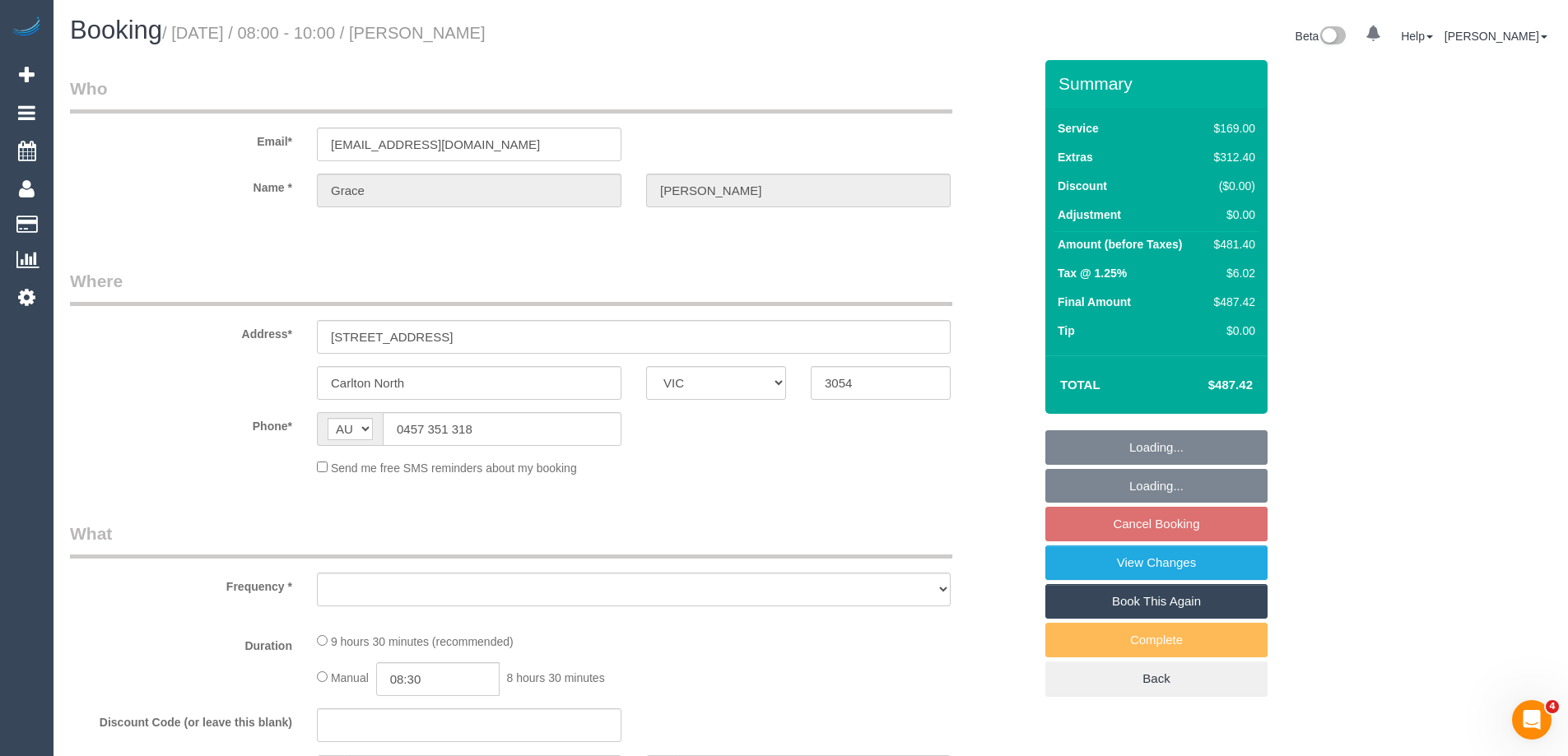
select select "object:524"
select select "string:stripe-pm_1RFobV2GScqysDRVt91yWtFg"
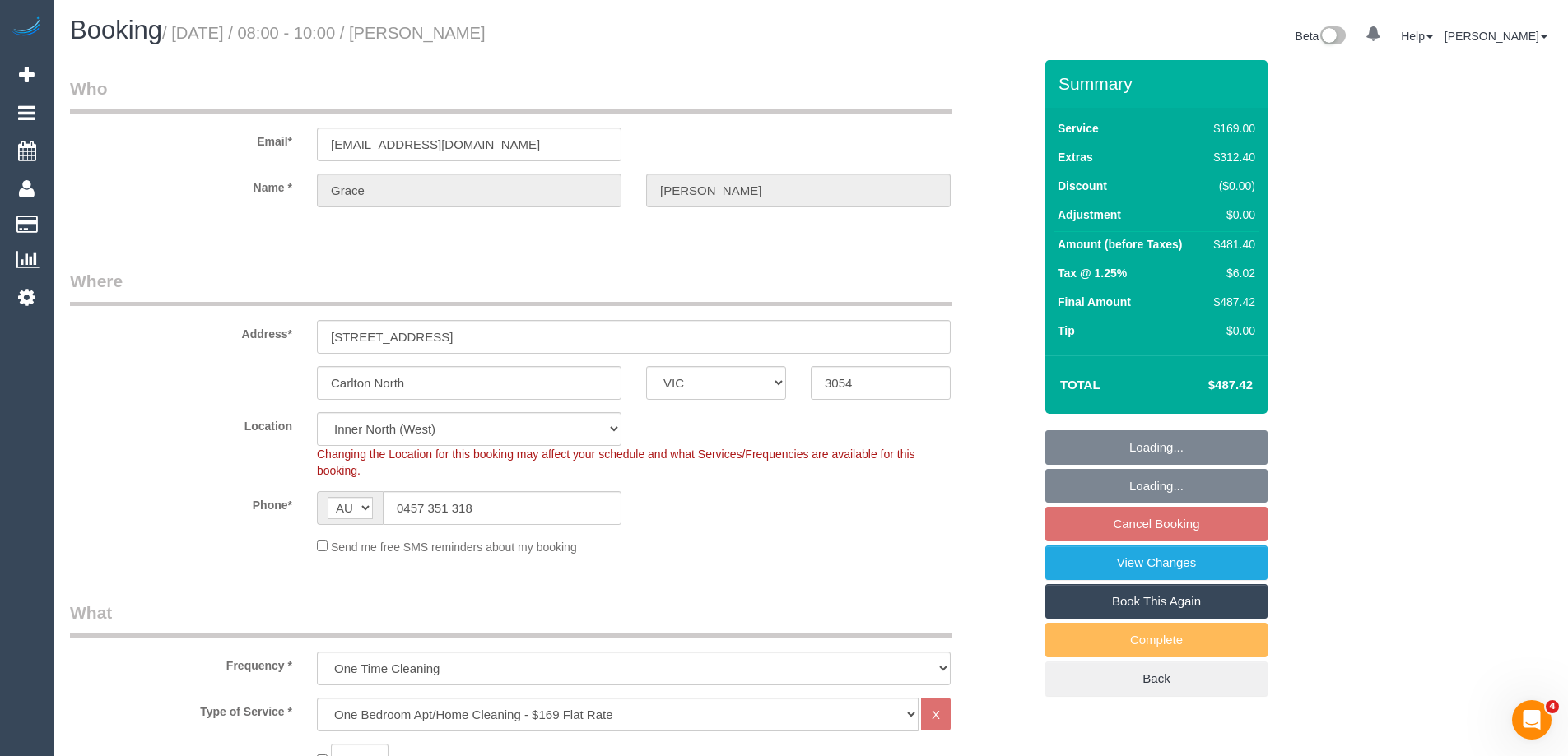
select select "object:771"
select select "number:28"
select select "number:14"
select select "number:19"
select select "number:25"
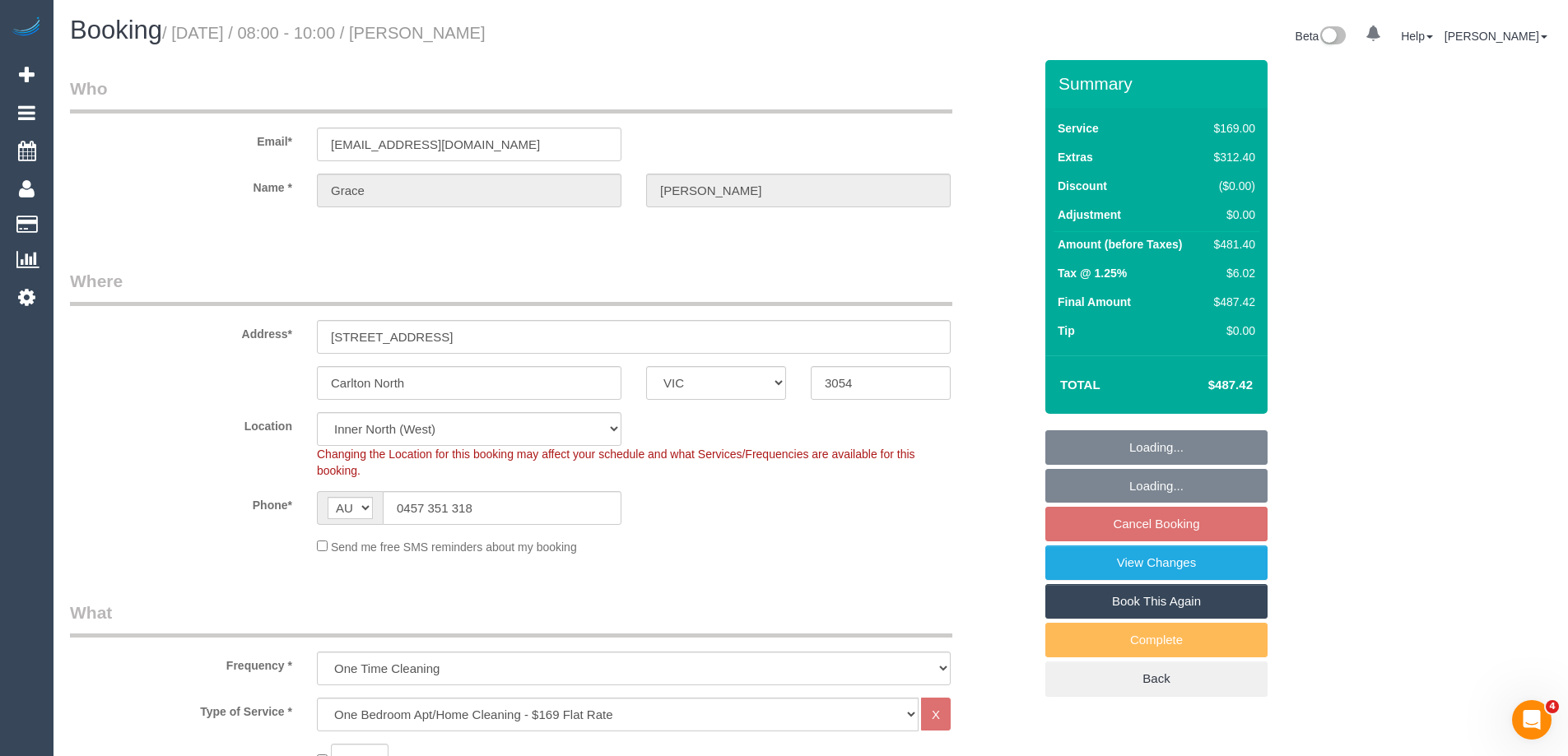
select select "number:33"
select select "spot2"
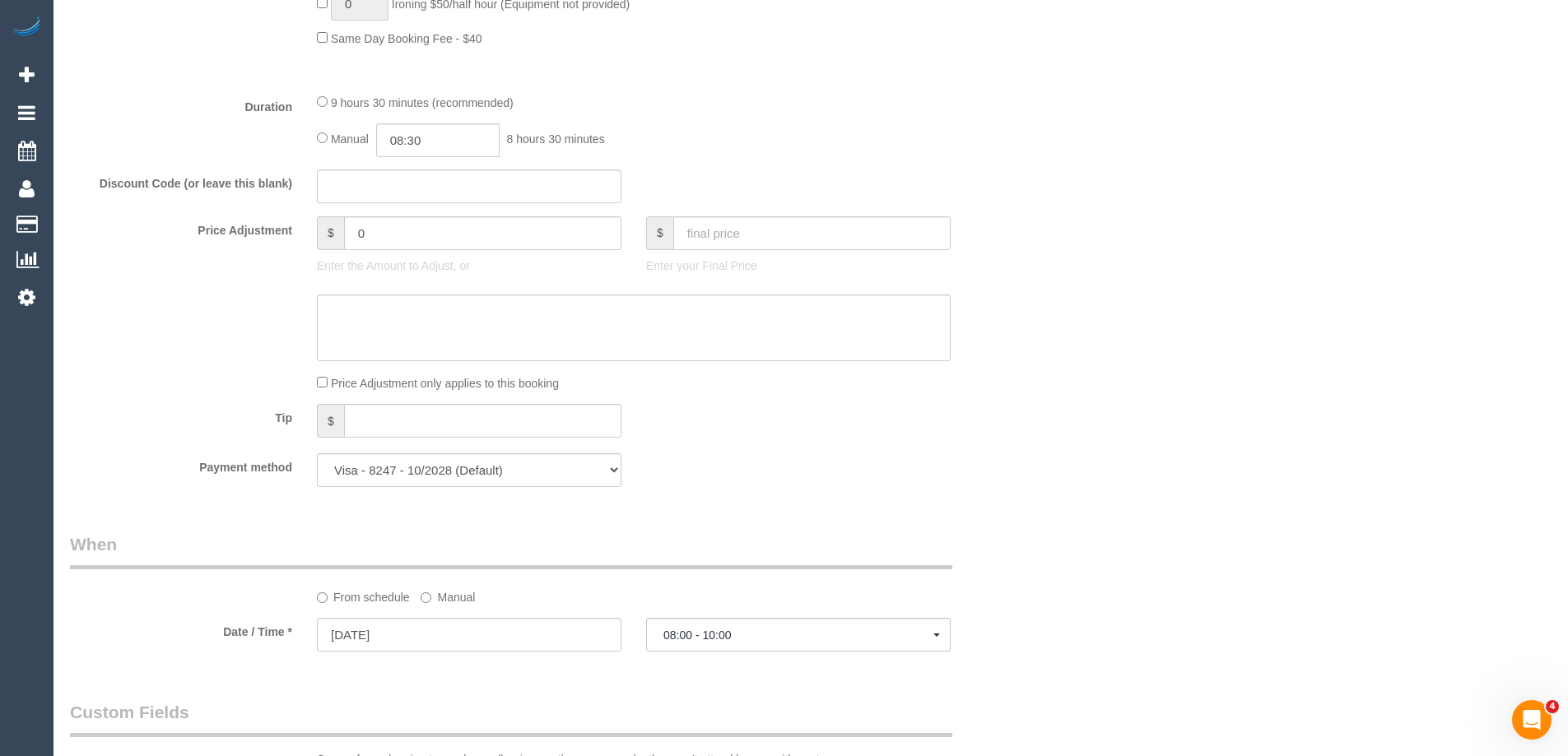
scroll to position [2404, 0]
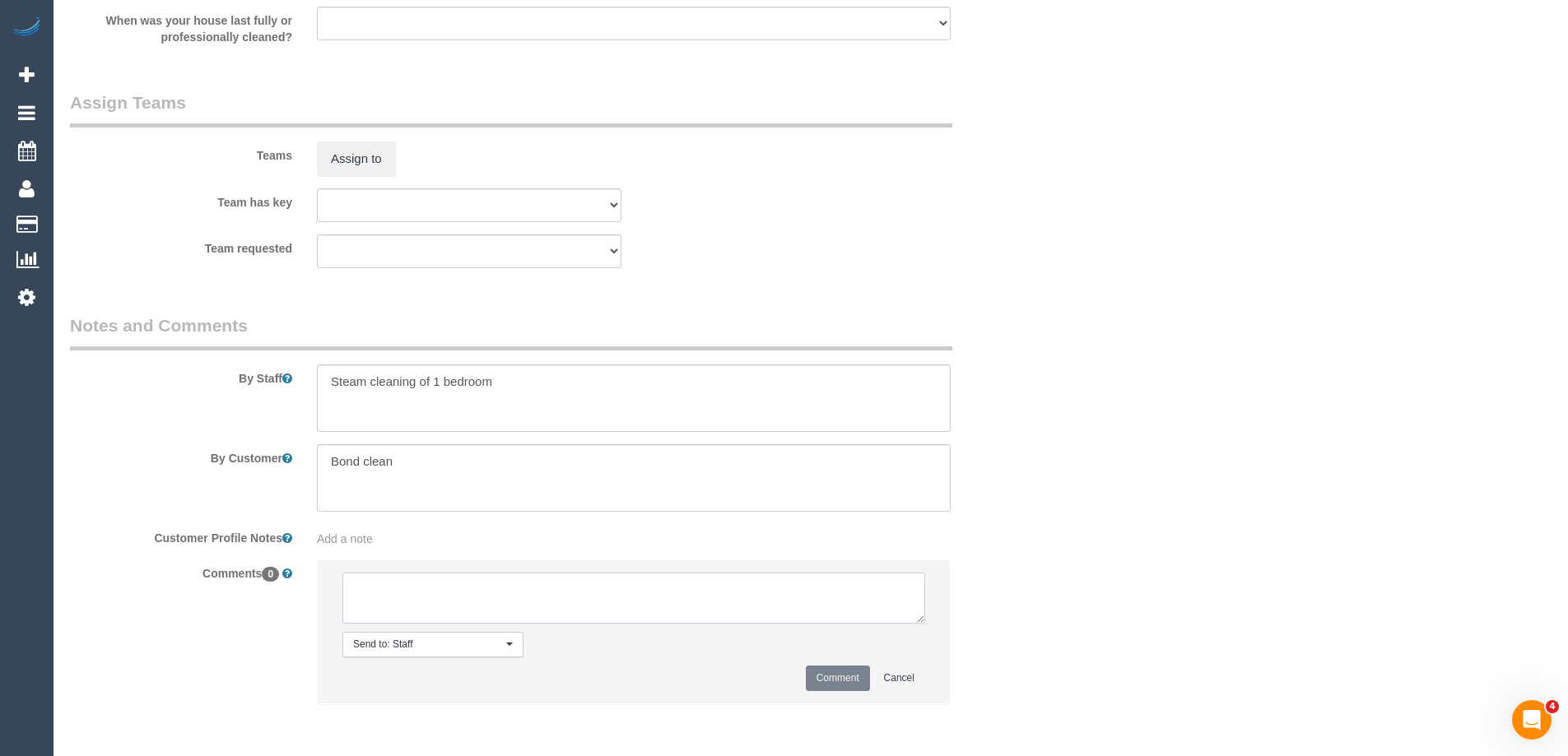
click at [399, 609] on textarea at bounding box center [634, 597] width 583 height 51
type textarea "[PERSON_NAME]"
click at [819, 672] on button "Comment" at bounding box center [837, 678] width 64 height 25
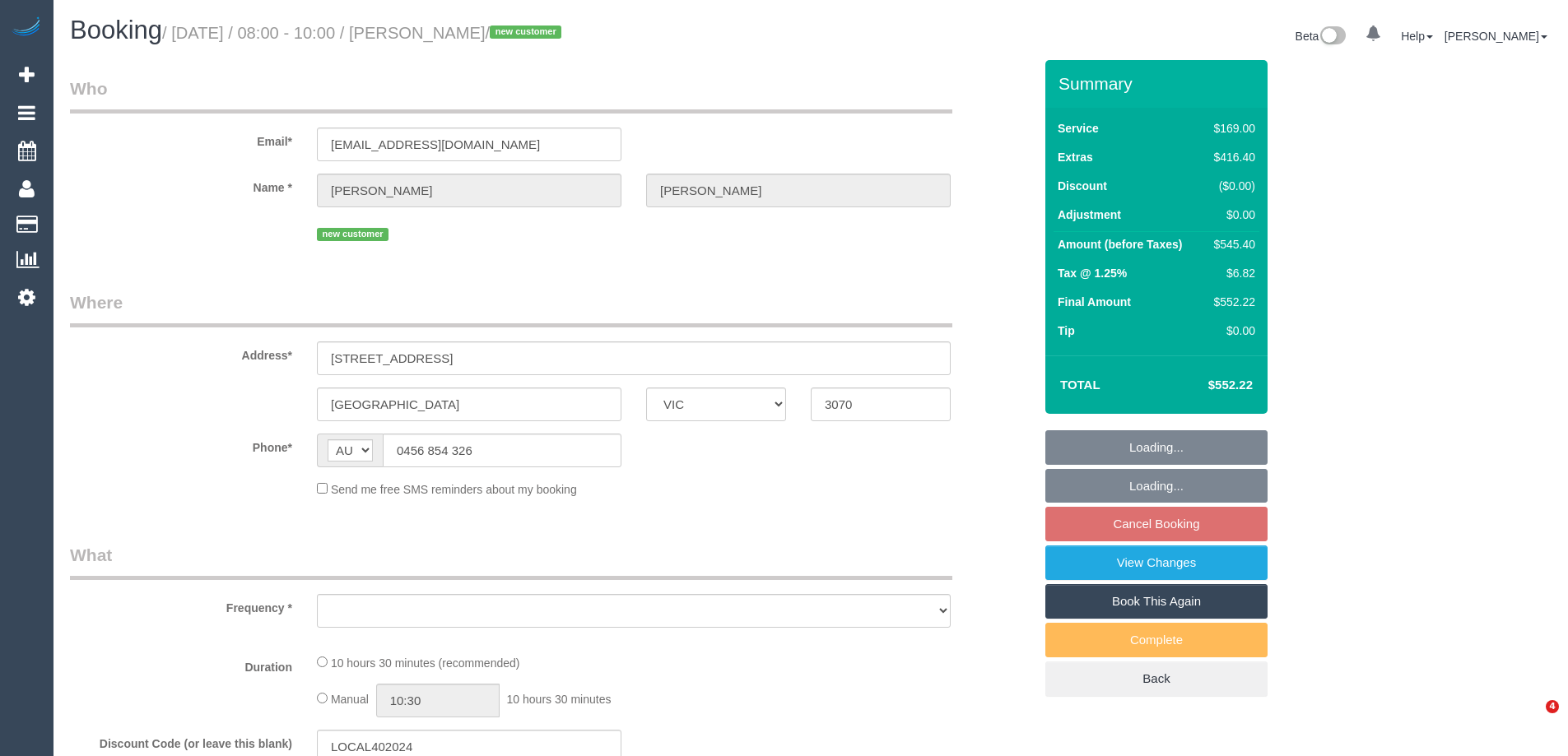
select select "VIC"
select select "string:stripe-pm_1S3A9b2GScqysDRVnBLCTMiS"
select select "number:28"
select select "number:14"
select select "number:18"
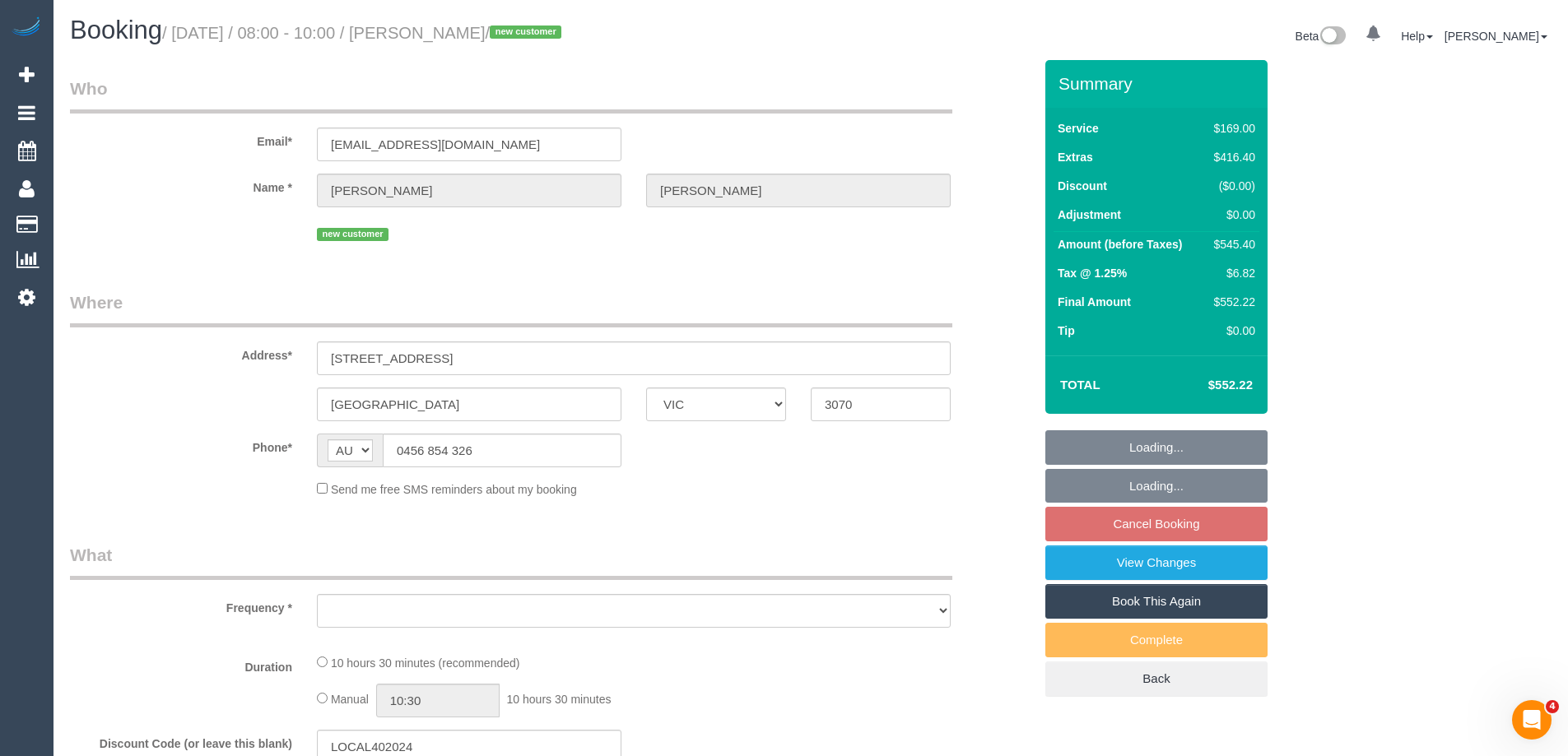
select select "number:24"
select select "number:26"
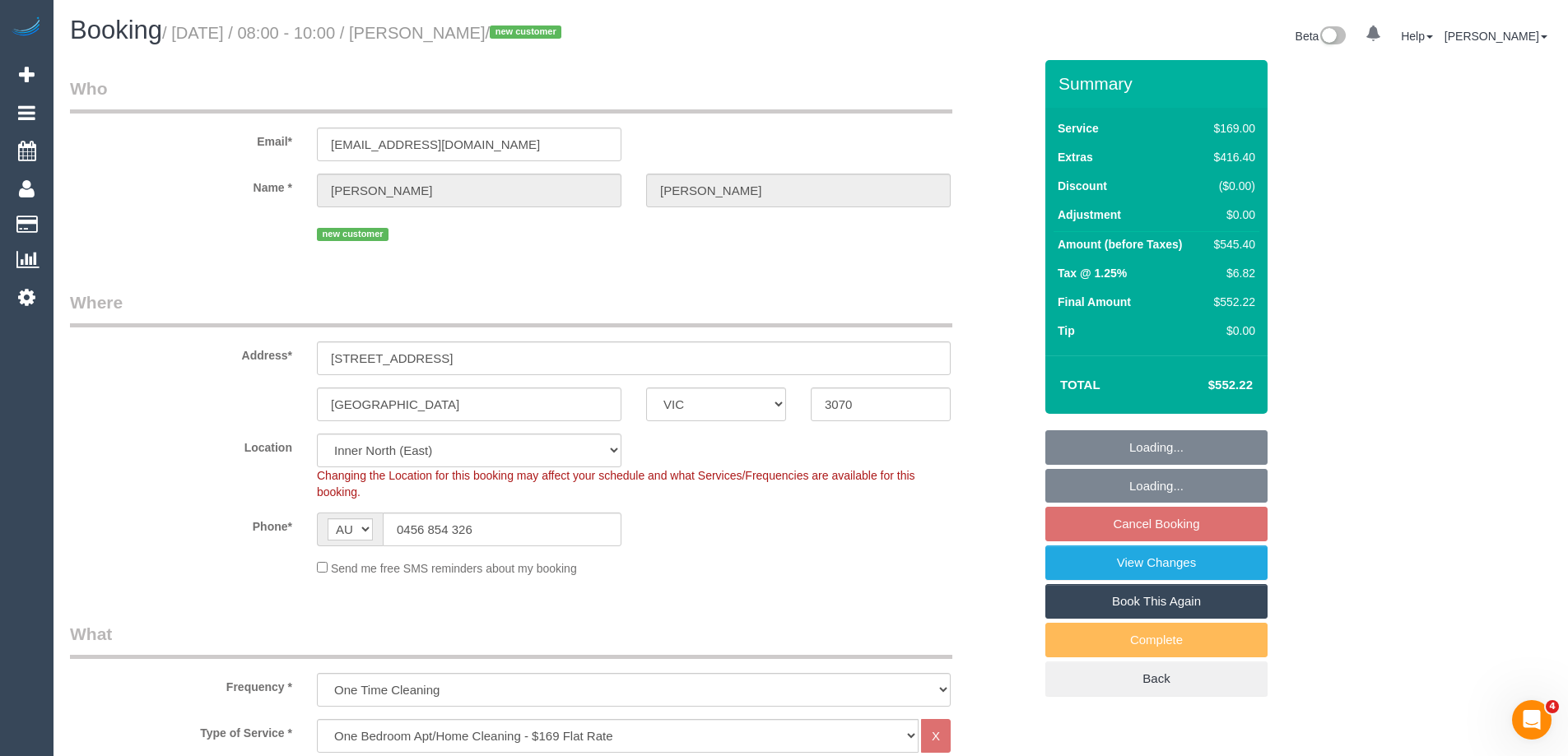
select select "object:1611"
select select "spot2"
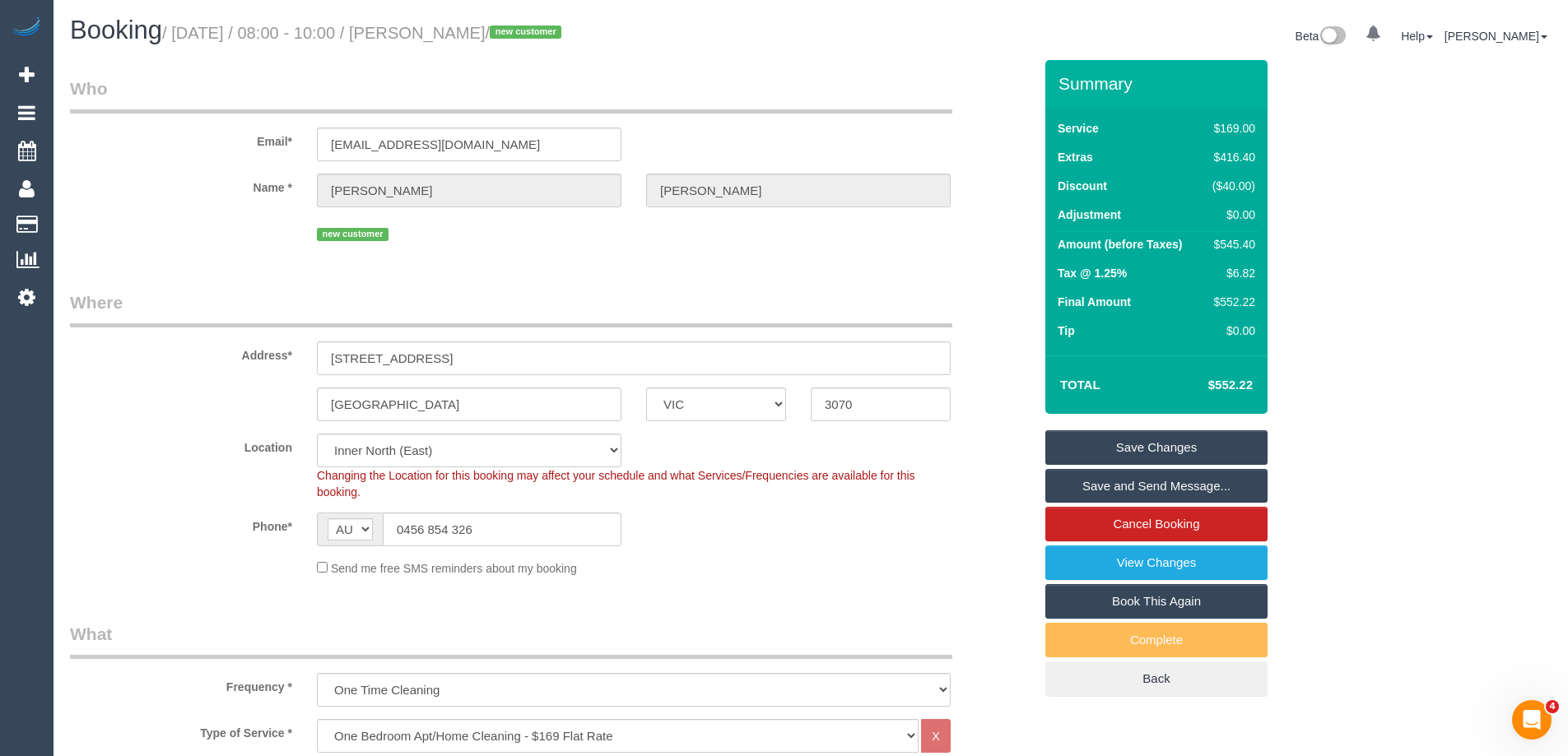
scroll to position [2426, 0]
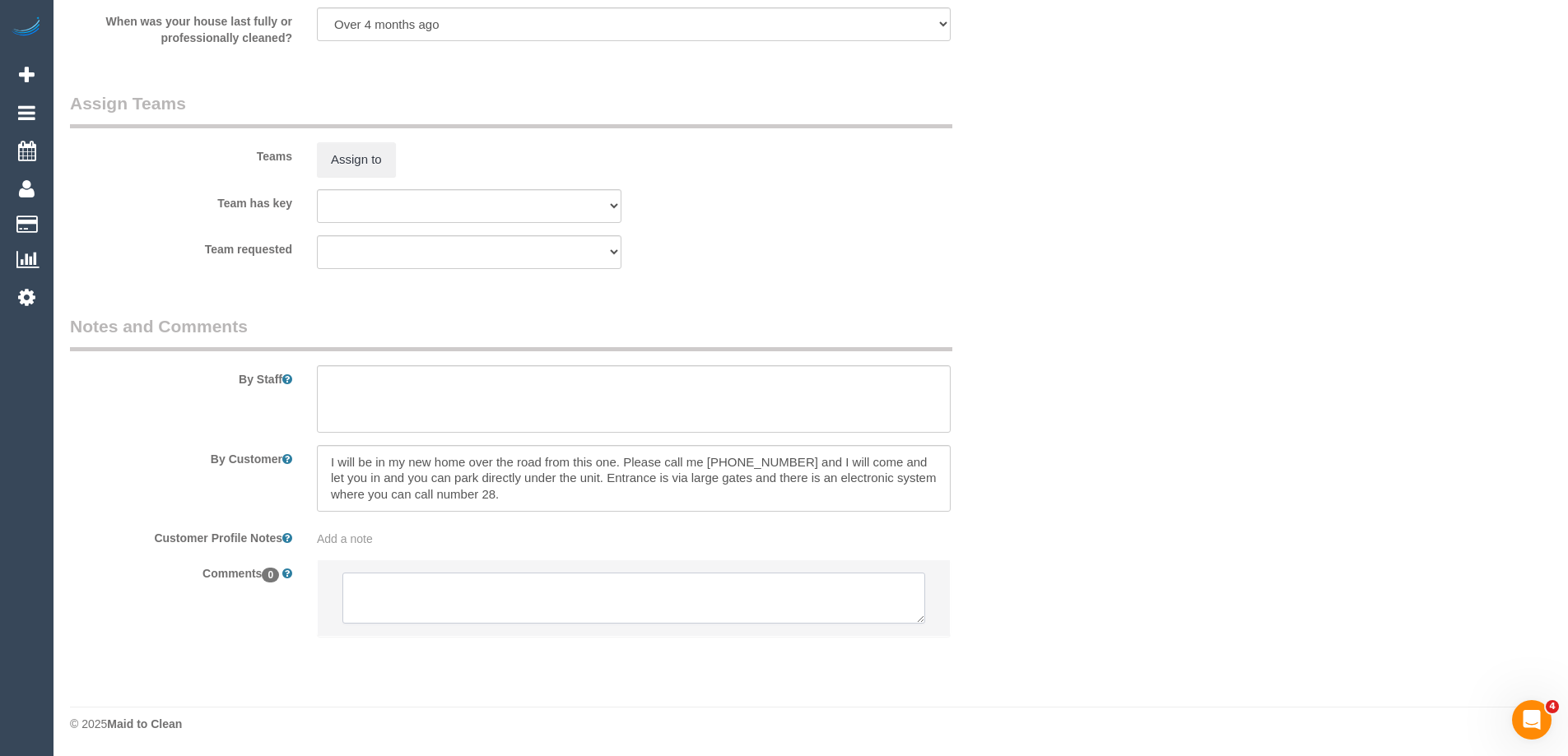
click at [383, 594] on textarea at bounding box center [634, 597] width 583 height 51
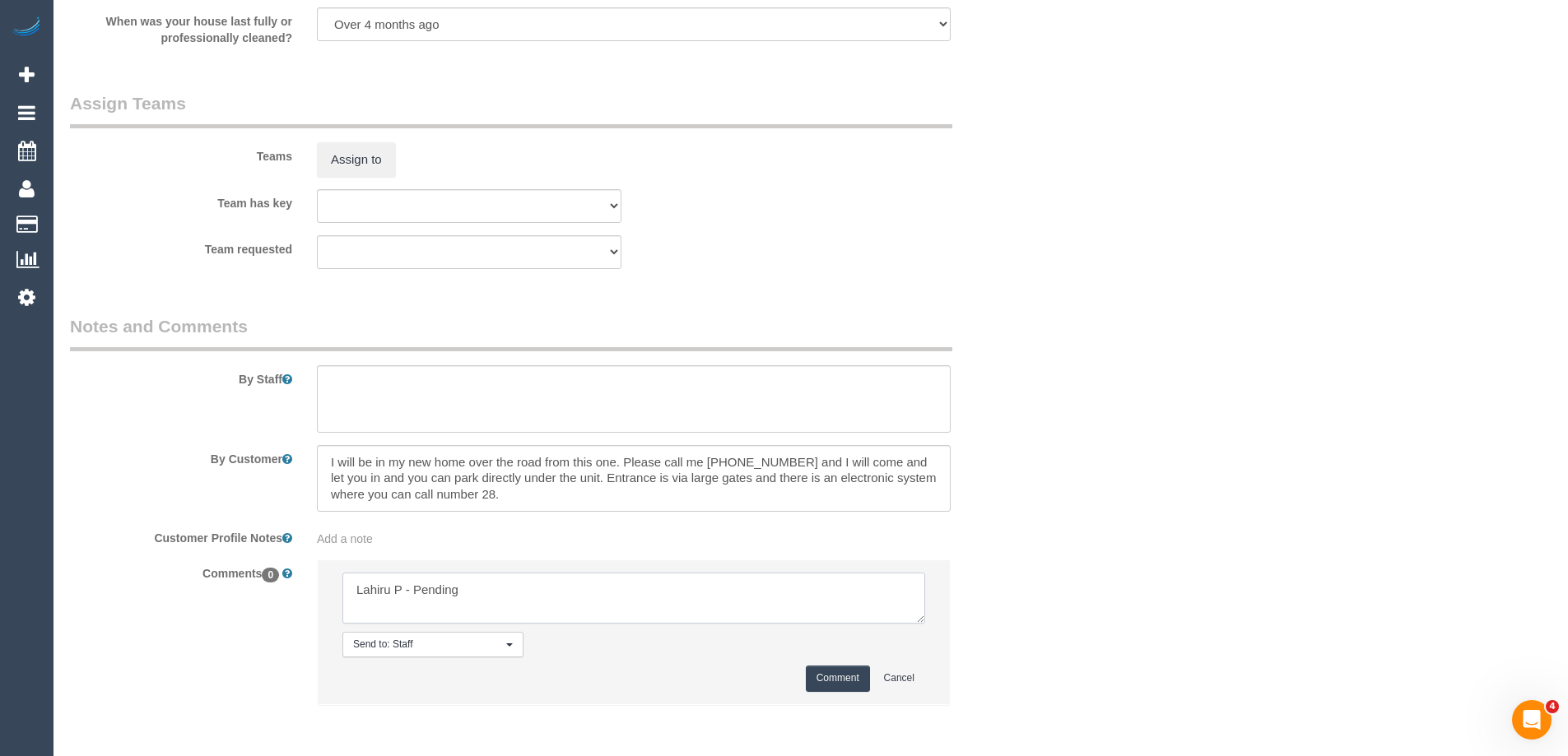
type textarea "Lahiru P - Pending"
click at [824, 685] on button "Comment" at bounding box center [837, 678] width 64 height 25
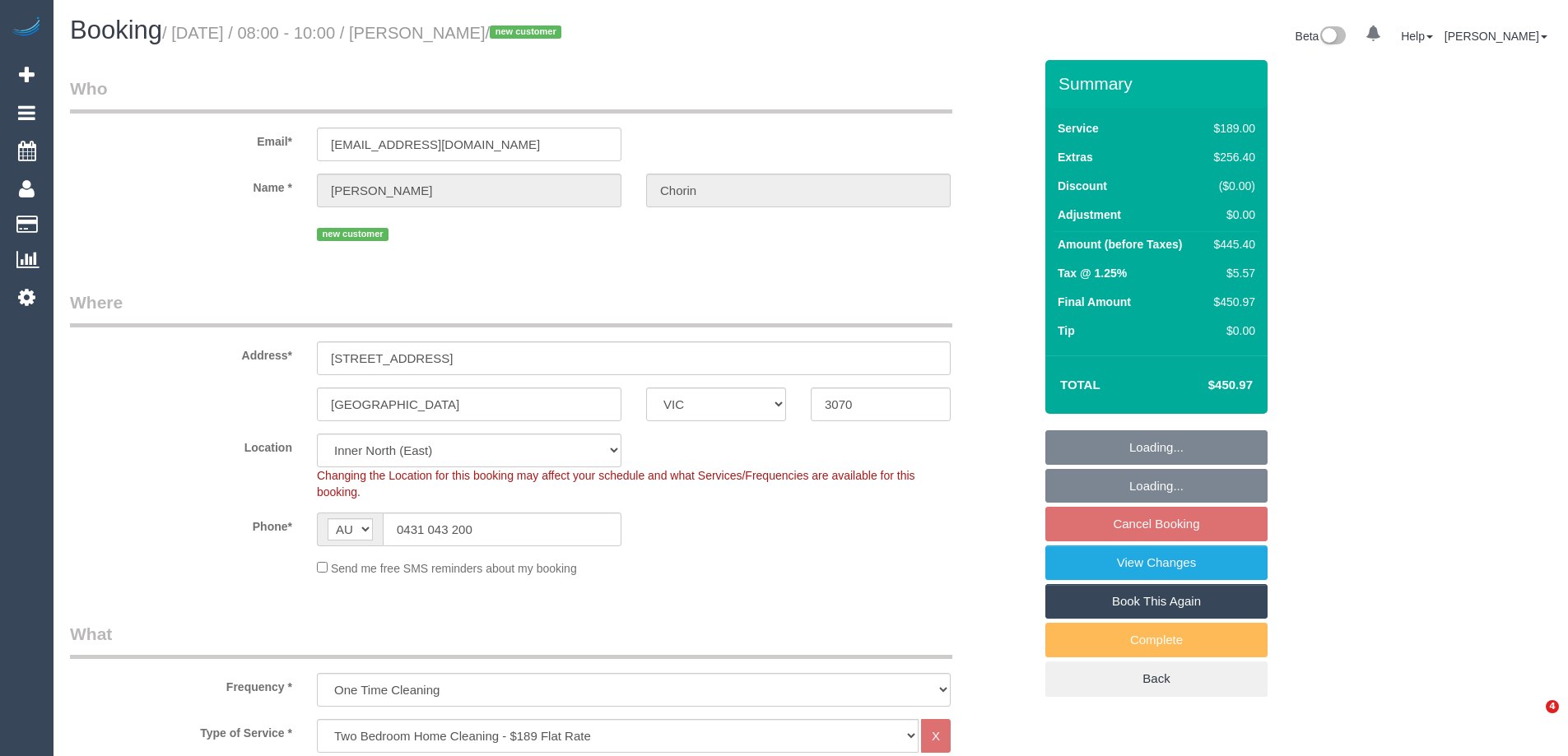
select select "VIC"
select select "number:28"
select select "number:14"
select select "number:19"
select select "number:24"
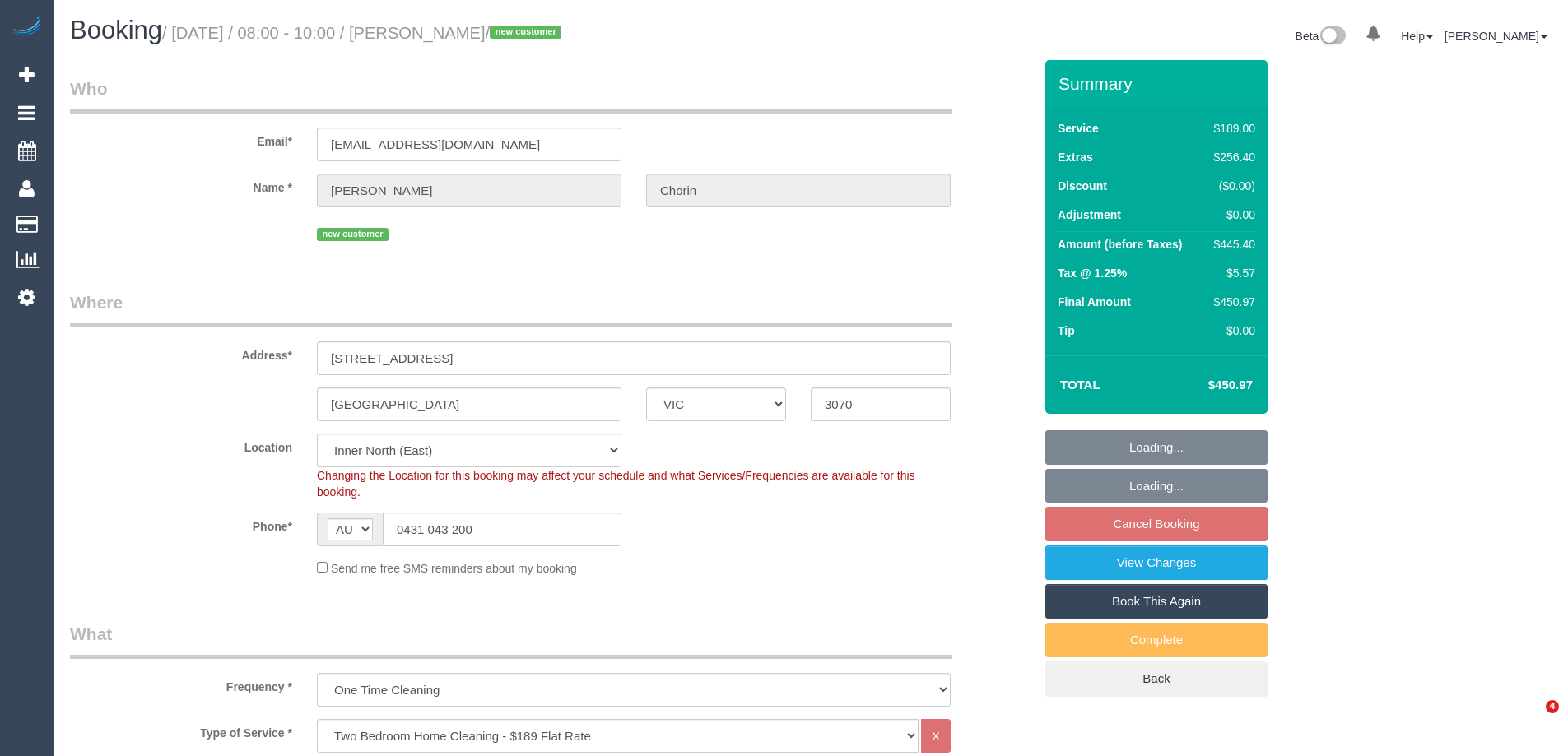
select select "spot2"
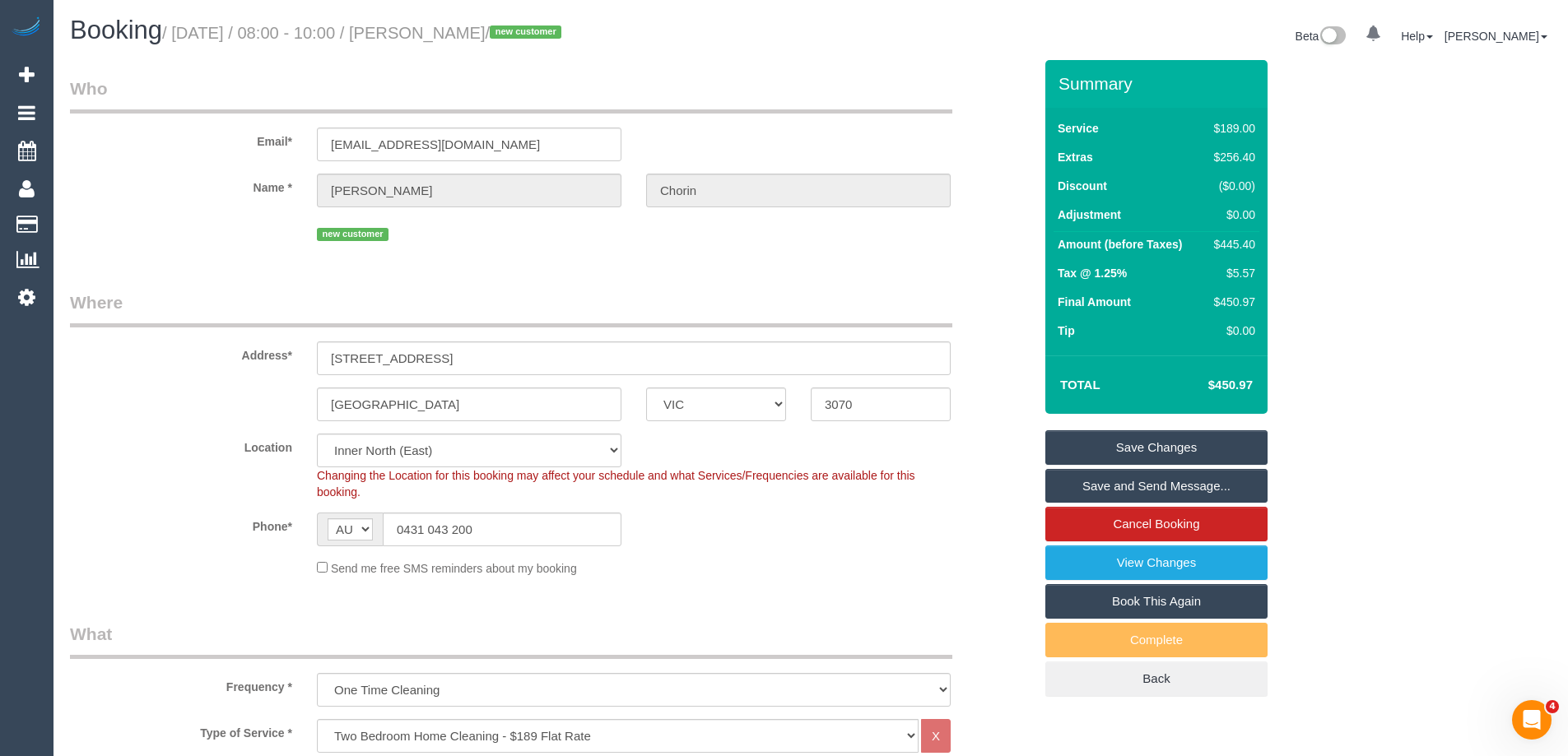
scroll to position [2426, 0]
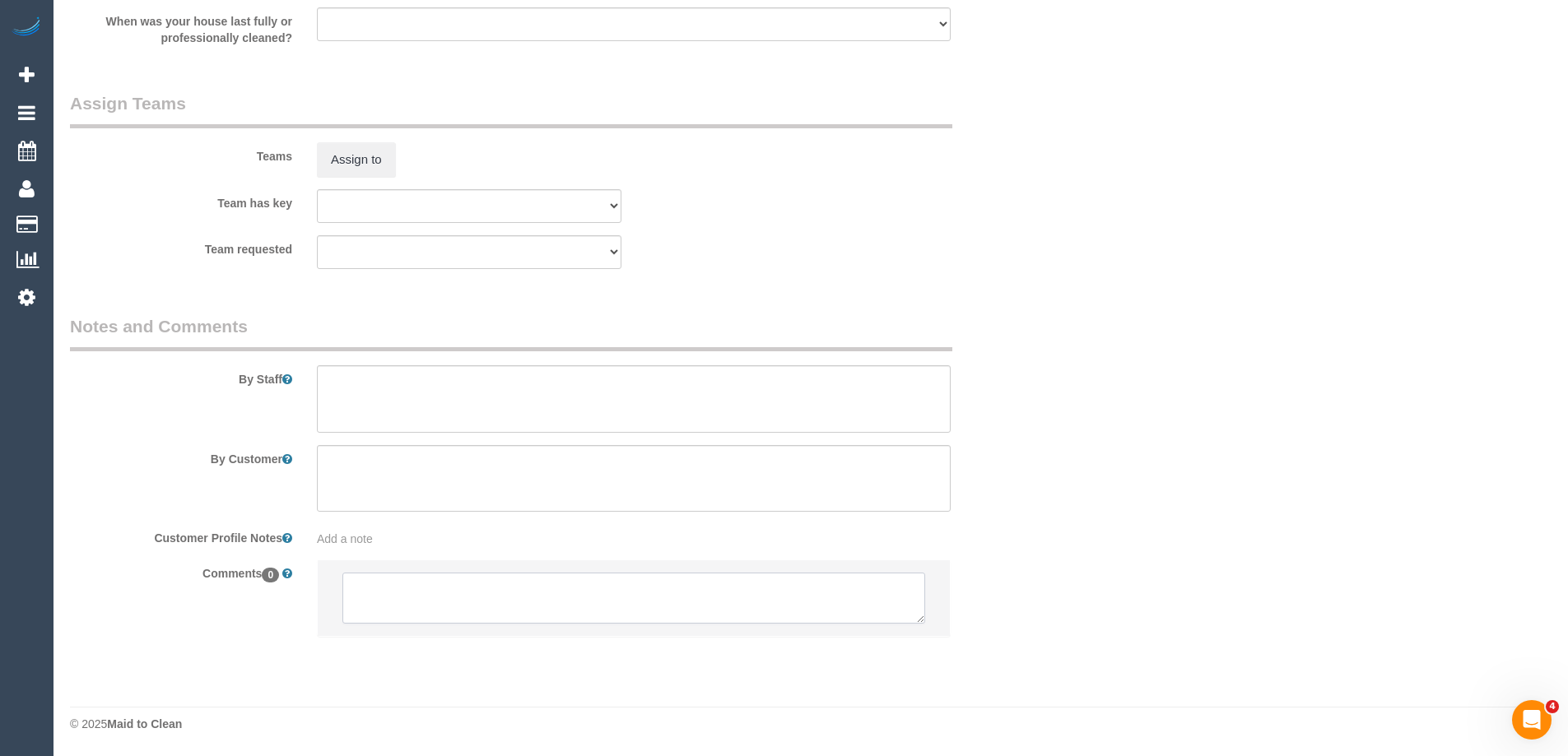
click at [384, 594] on textarea at bounding box center [634, 597] width 583 height 51
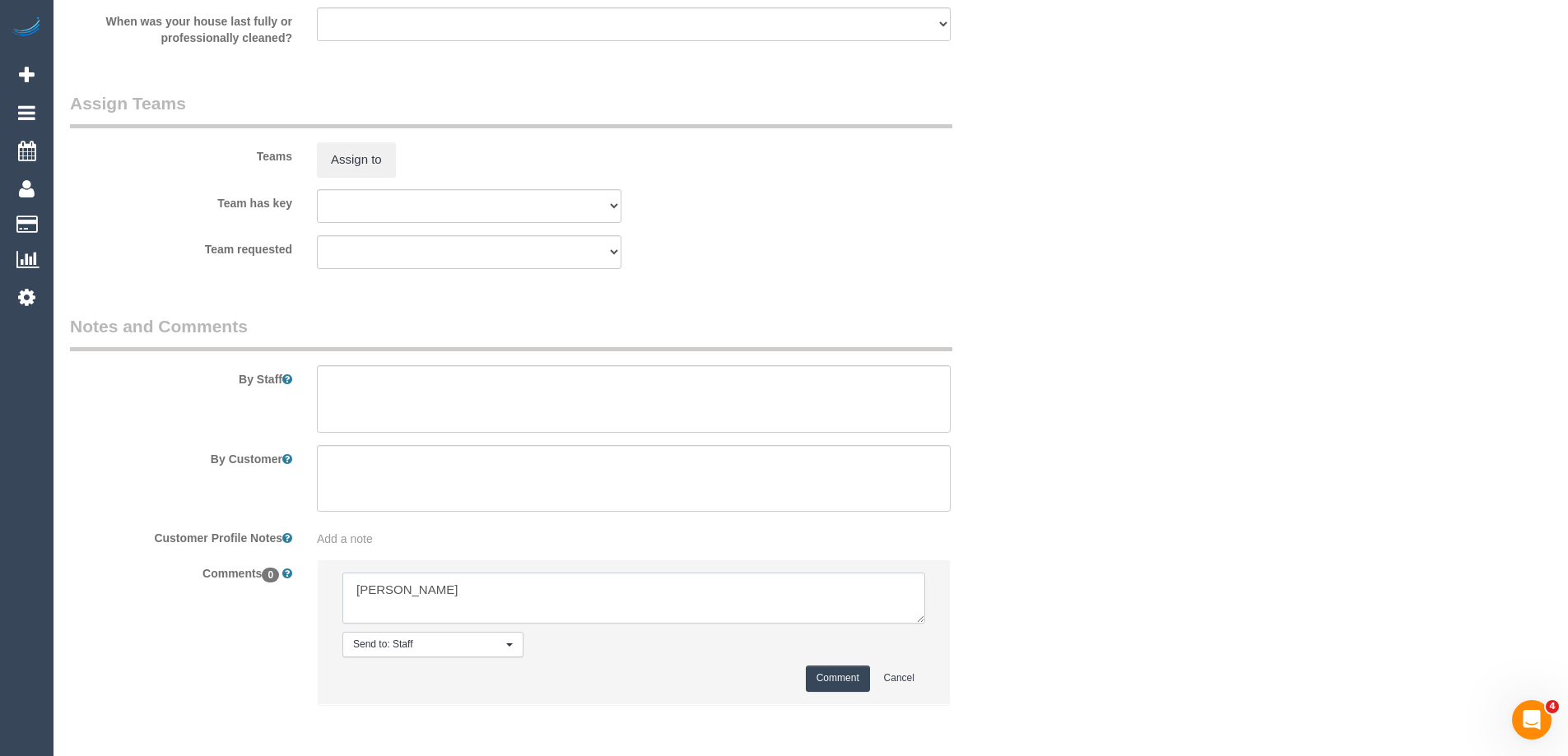
type textarea "Yann - Pending"
click at [844, 678] on button "Comment" at bounding box center [837, 678] width 64 height 25
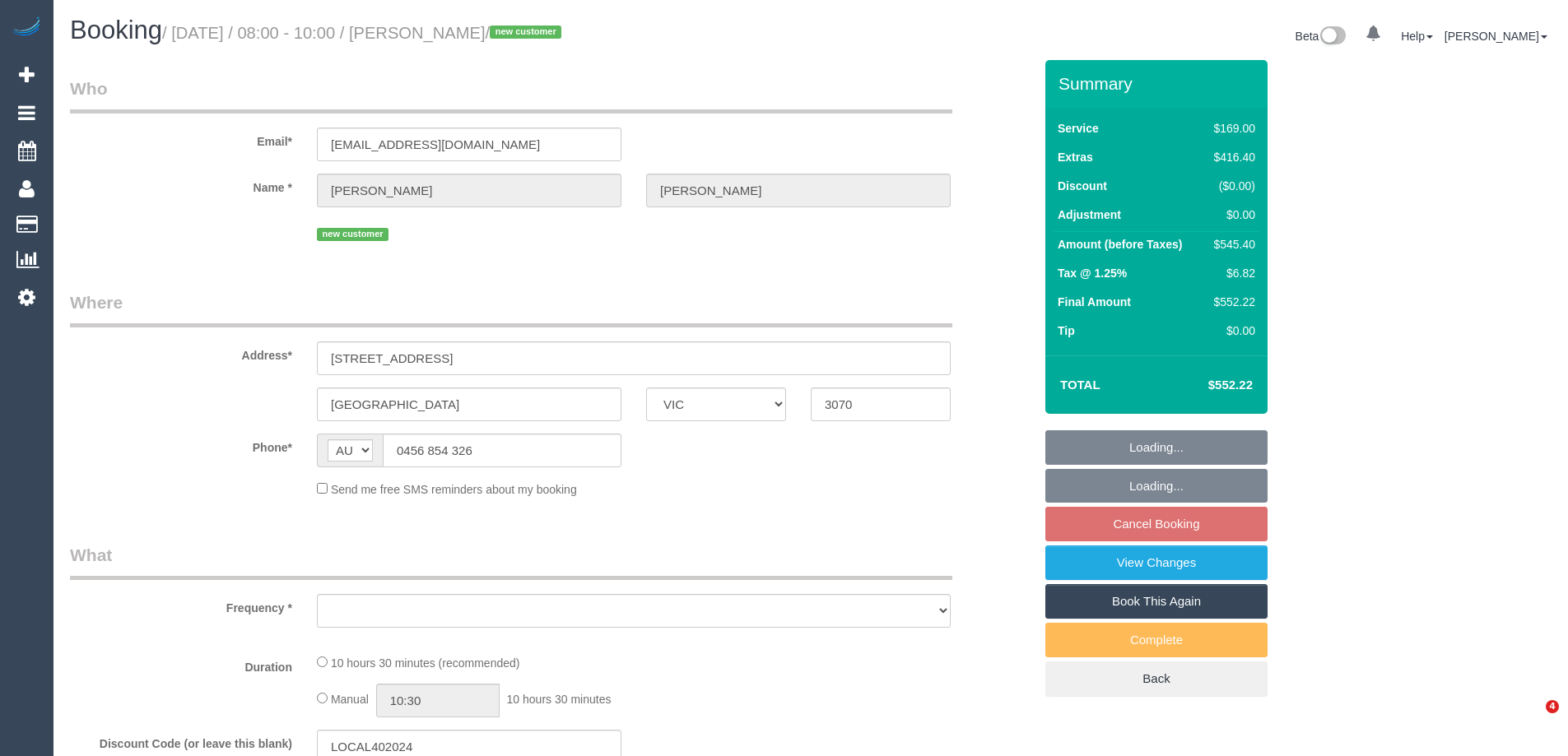
select select "VIC"
select select "object:552"
select select "string:stripe-pm_1S3A9b2GScqysDRVnBLCTMiS"
select select "number:28"
select select "number:14"
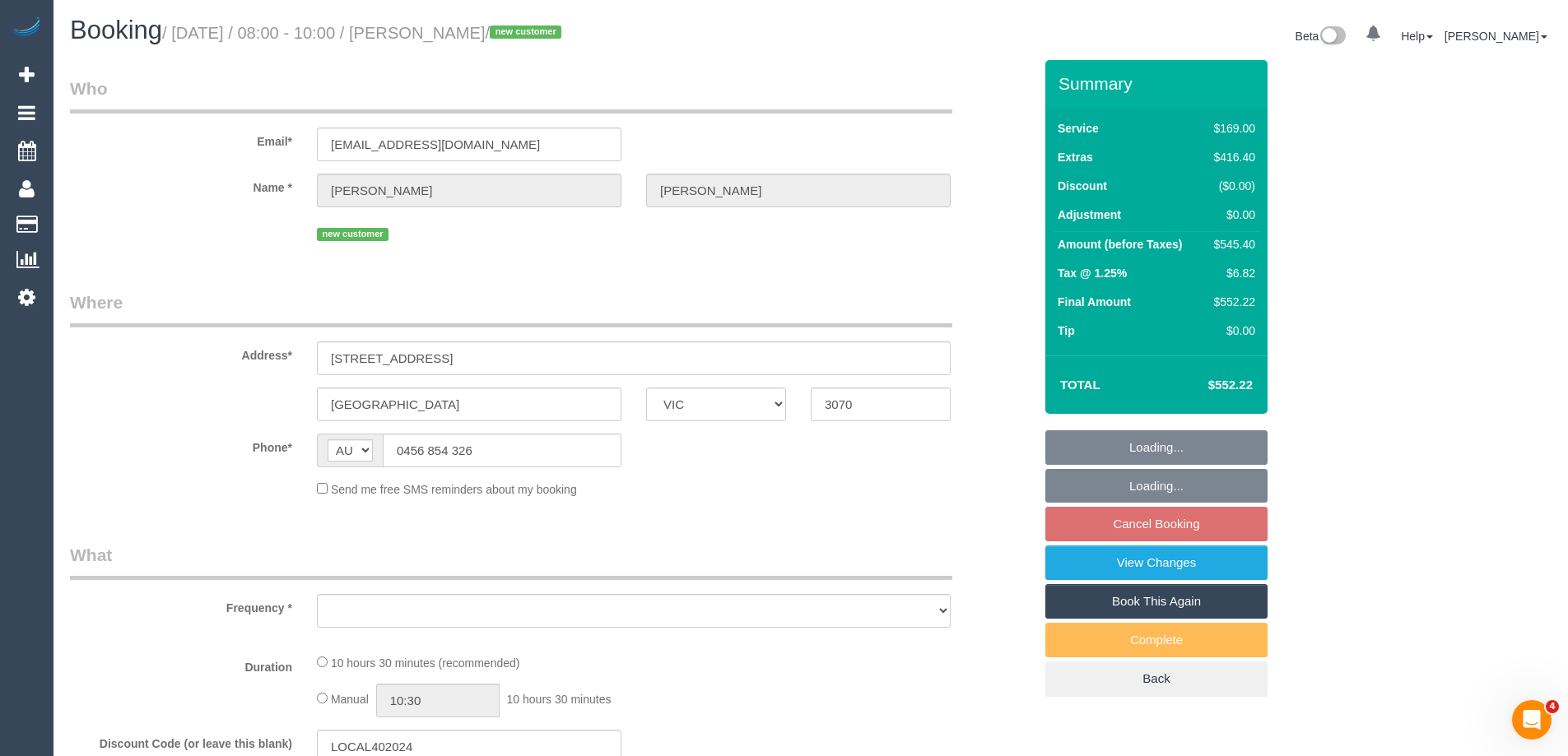
select select "number:18"
select select "number:24"
select select "number:26"
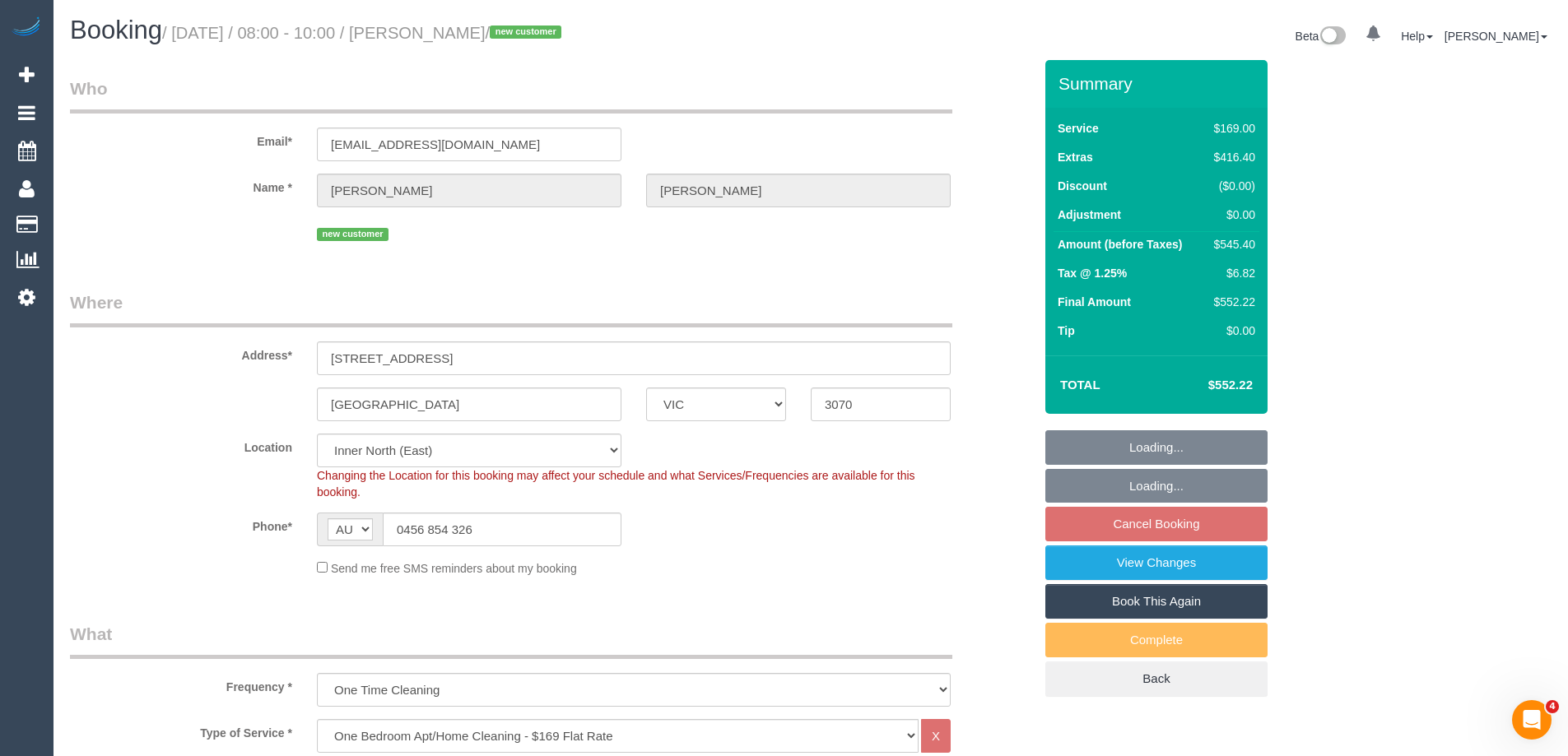
select select "object:801"
select select "spot2"
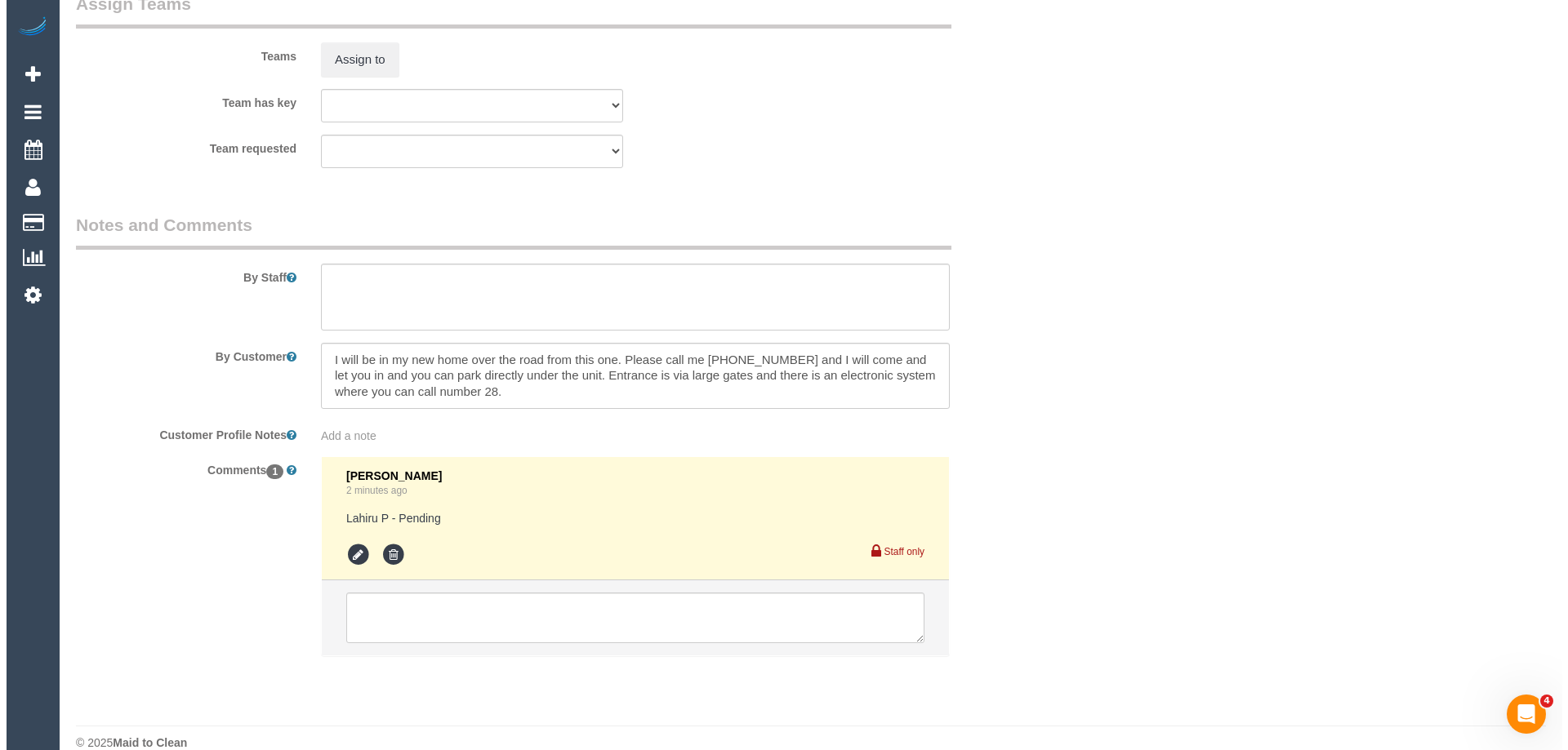
scroll to position [2530, 0]
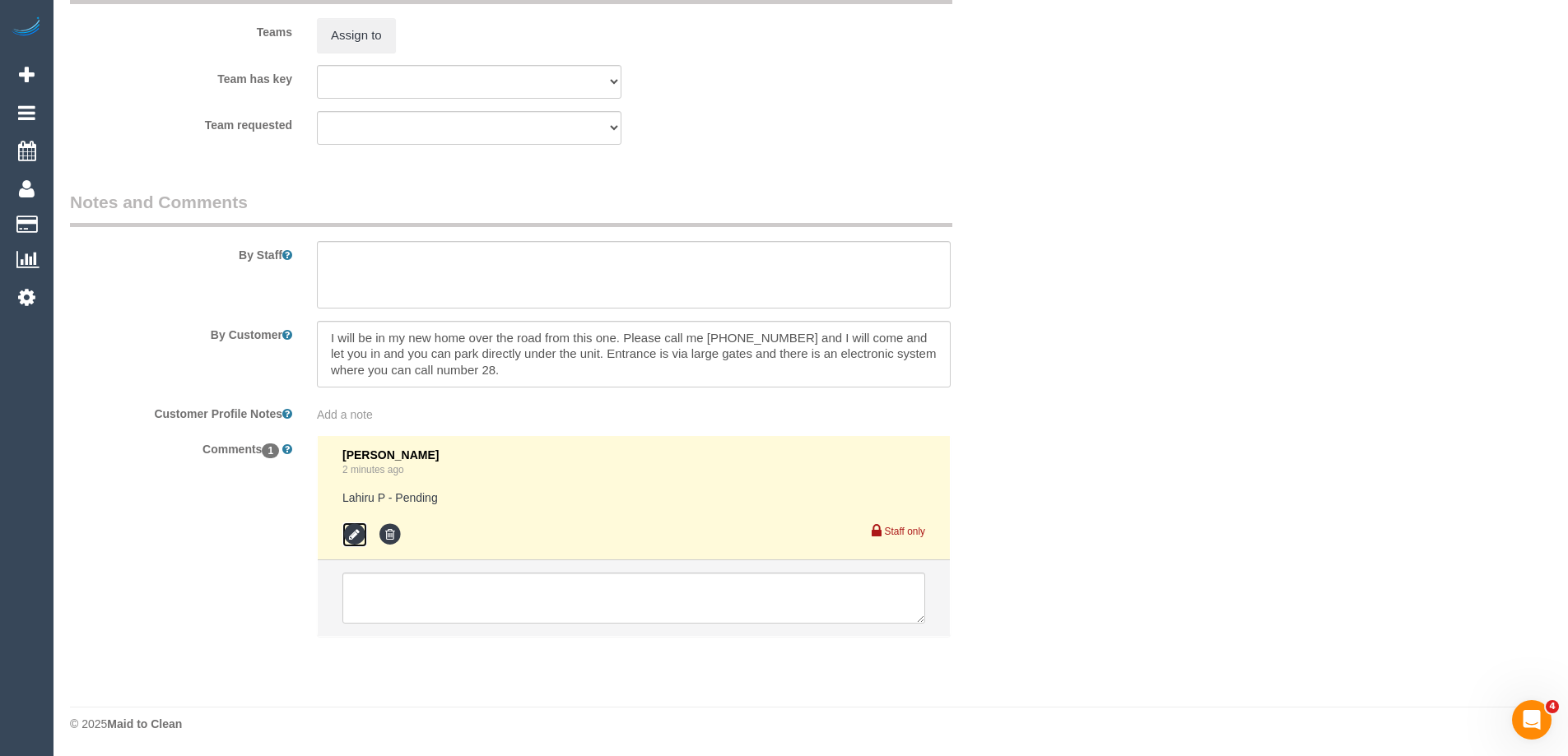
click at [351, 535] on icon at bounding box center [354, 534] width 25 height 25
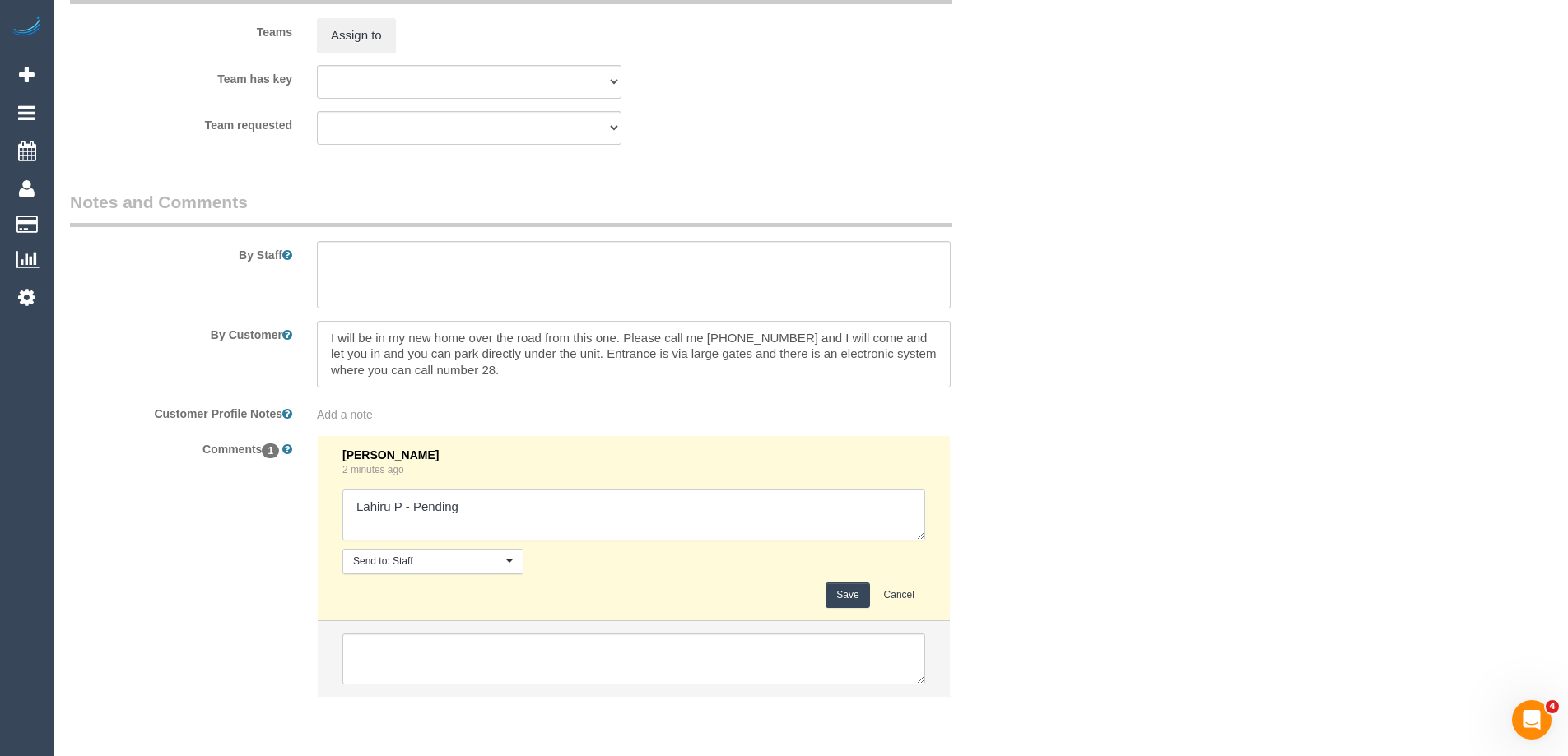
drag, startPoint x: 415, startPoint y: 505, endPoint x: 605, endPoint y: 504, distance: 190.0
click at [603, 504] on textarea at bounding box center [634, 515] width 583 height 51
type textarea "Lahiru P - confirmed"
click at [864, 585] on button "Save" at bounding box center [847, 595] width 44 height 25
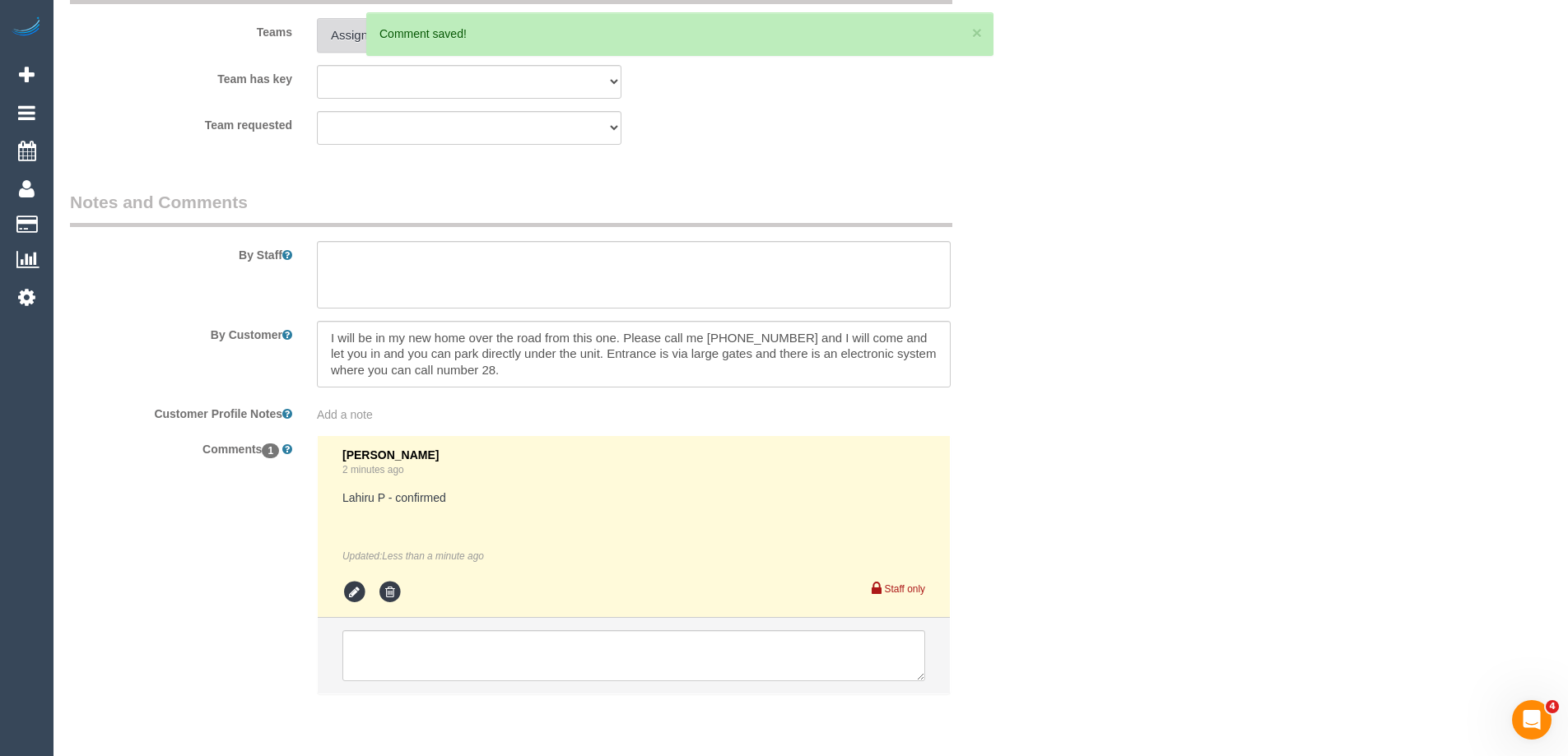
click at [353, 40] on button "Assign to" at bounding box center [356, 35] width 79 height 34
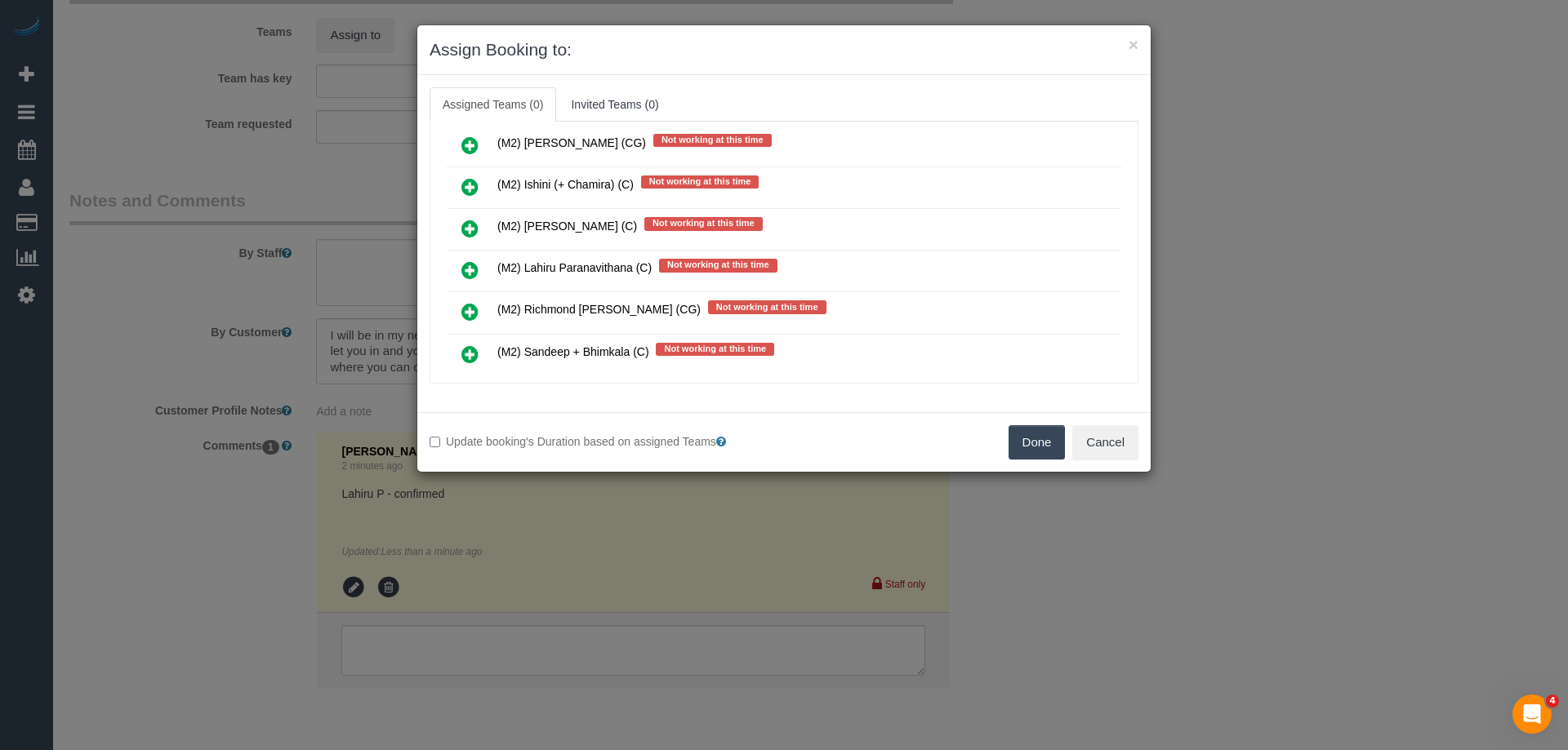
scroll to position [5388, 0]
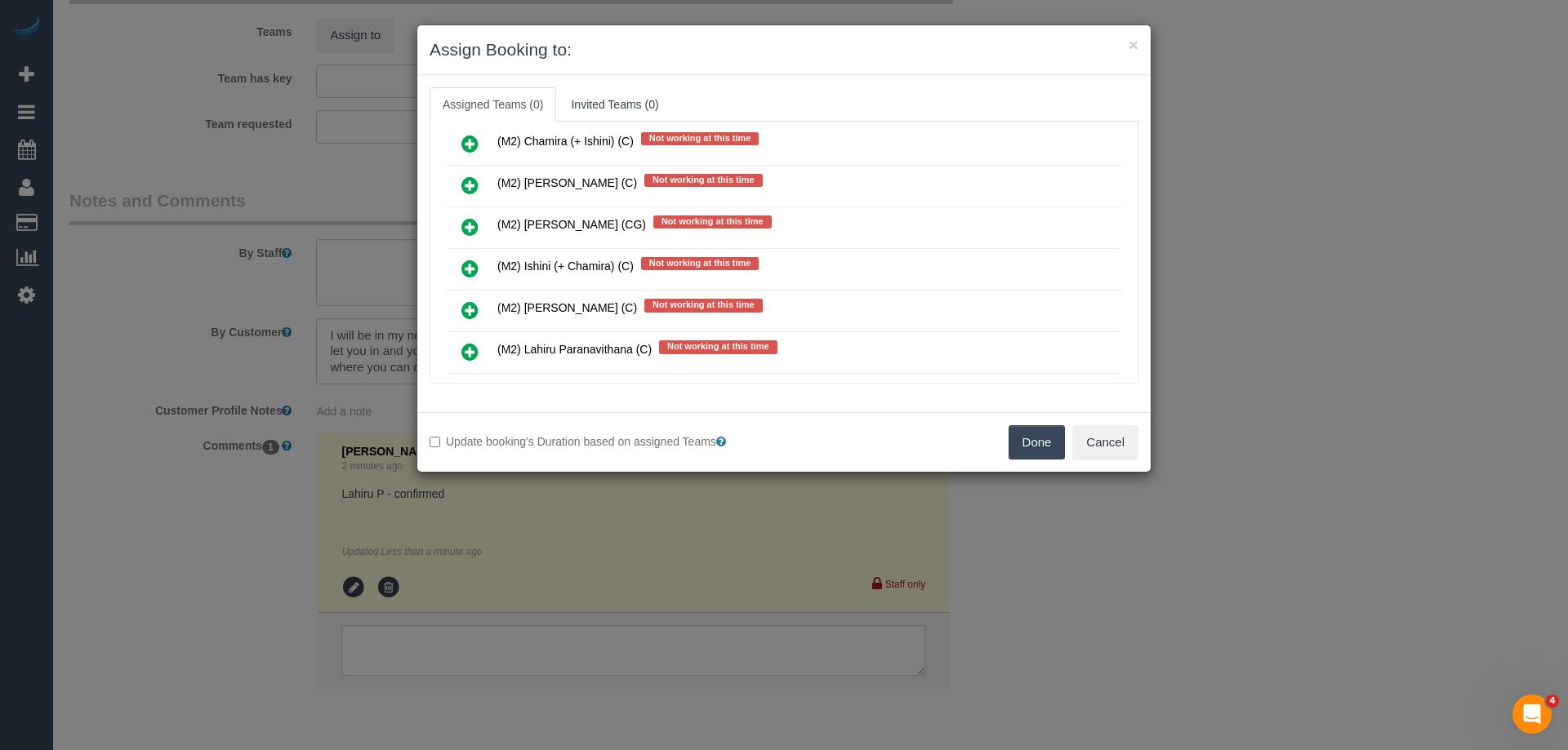
click at [467, 342] on icon at bounding box center [470, 352] width 17 height 19
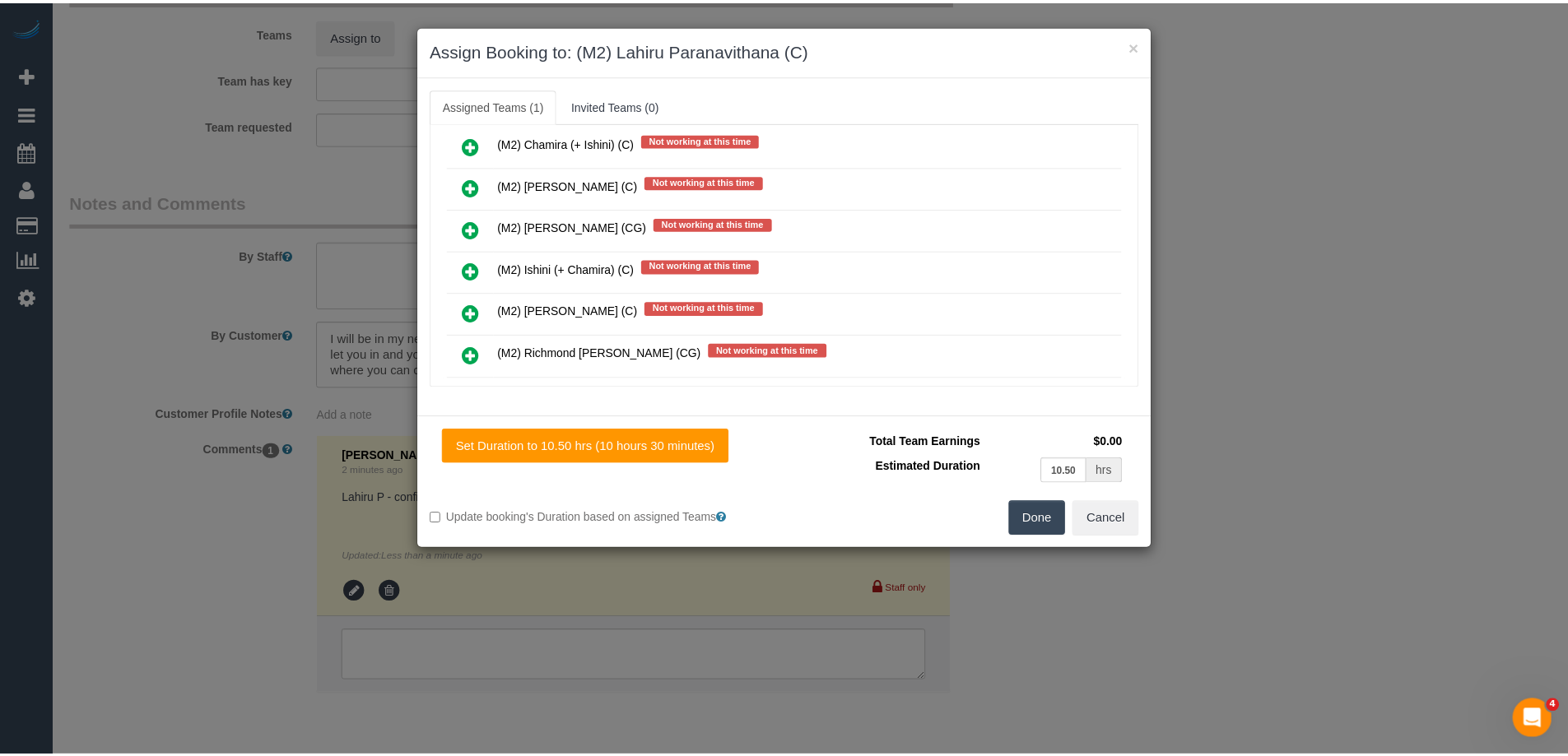
scroll to position [0, 0]
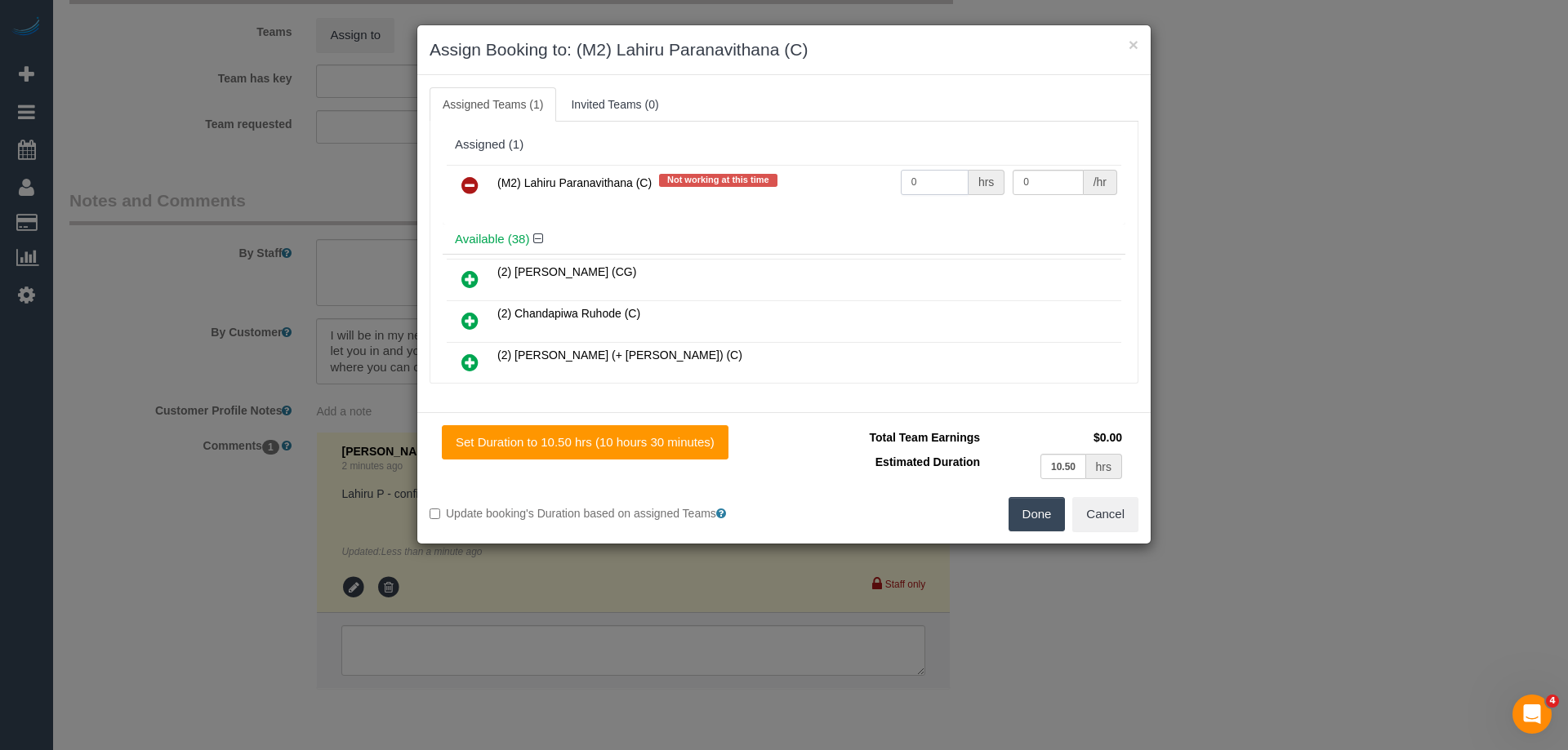
drag, startPoint x: 932, startPoint y: 184, endPoint x: 825, endPoint y: 179, distance: 107.1
click at [827, 179] on tr "(M2) Lahiru Paranavithana (C) Not working at this time 0 hrs 0 /hr" at bounding box center [784, 185] width 675 height 41
type input "1"
drag, startPoint x: 1024, startPoint y: 183, endPoint x: 965, endPoint y: 171, distance: 60.2
click at [965, 171] on tr "(M2) Lahiru Paranavithana (C) Not working at this time 1 hrs 0 /hr" at bounding box center [784, 185] width 675 height 41
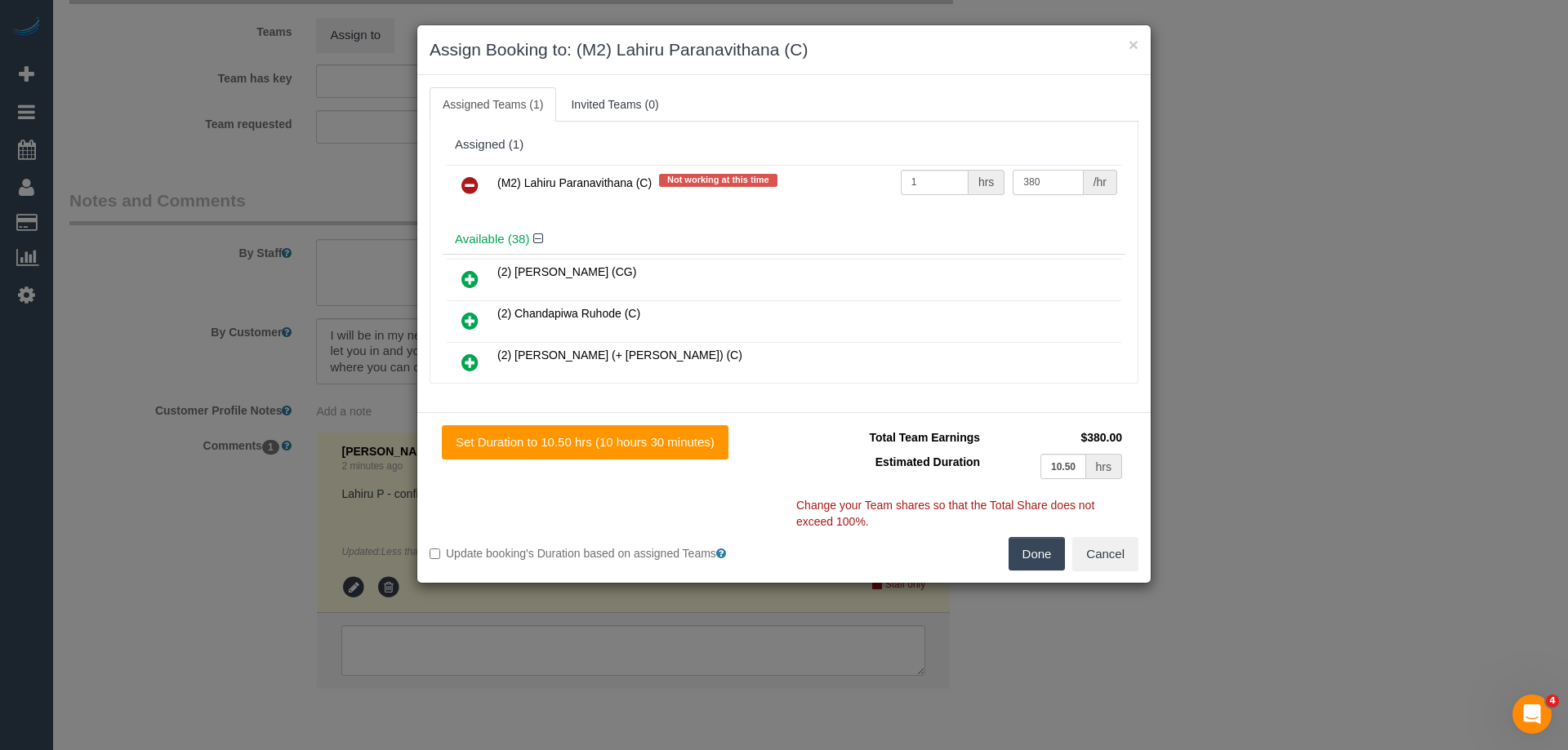
type input "380"
click at [1037, 548] on button "Done" at bounding box center [1038, 554] width 57 height 34
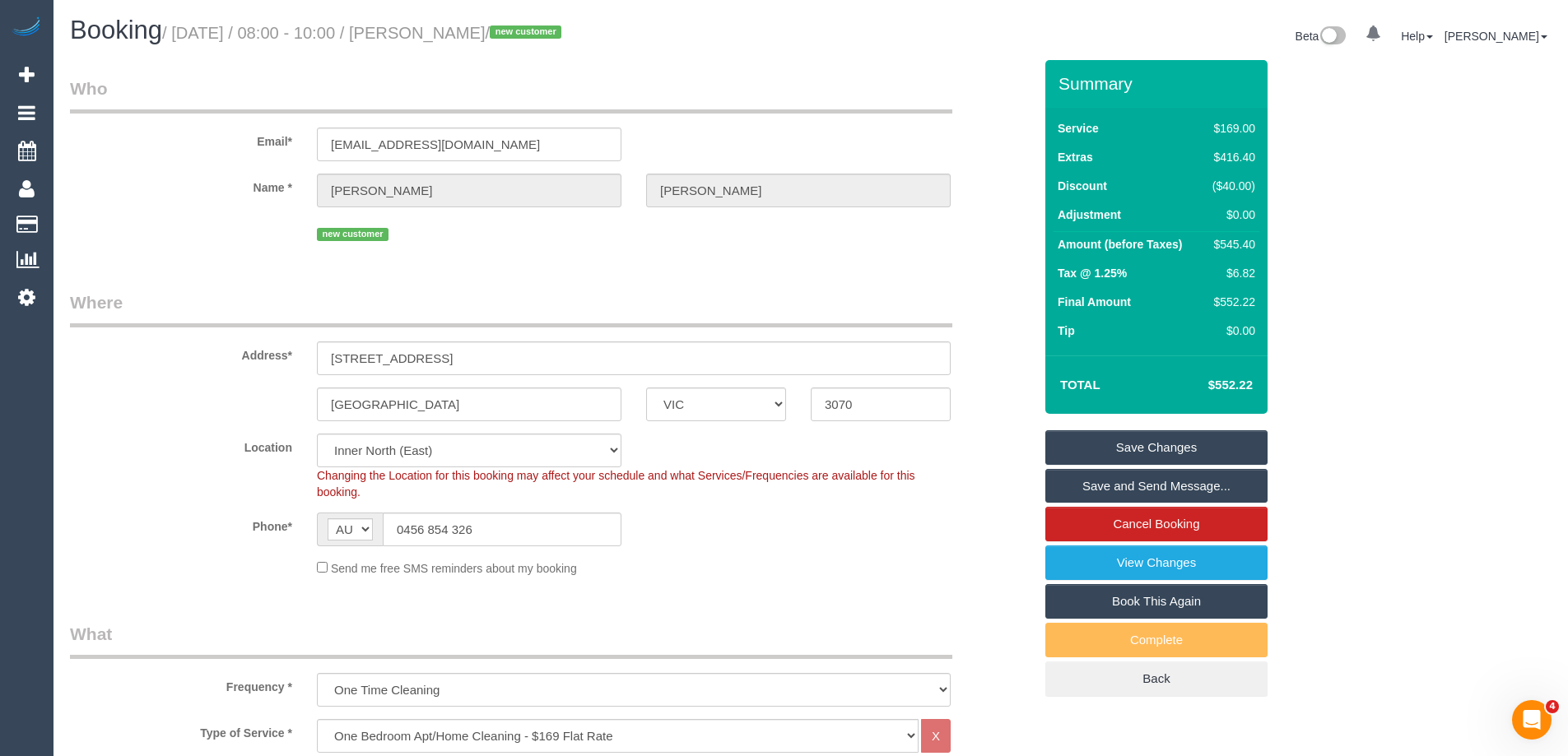
drag, startPoint x: 542, startPoint y: 34, endPoint x: 448, endPoint y: 32, distance: 94.0
click at [448, 32] on small "/ [DATE] / 08:00 - 10:00 / [PERSON_NAME] / new customer" at bounding box center [365, 33] width 405 height 19
copy small "[PERSON_NAME]"
click at [1091, 449] on link "Save Changes" at bounding box center [1157, 447] width 223 height 34
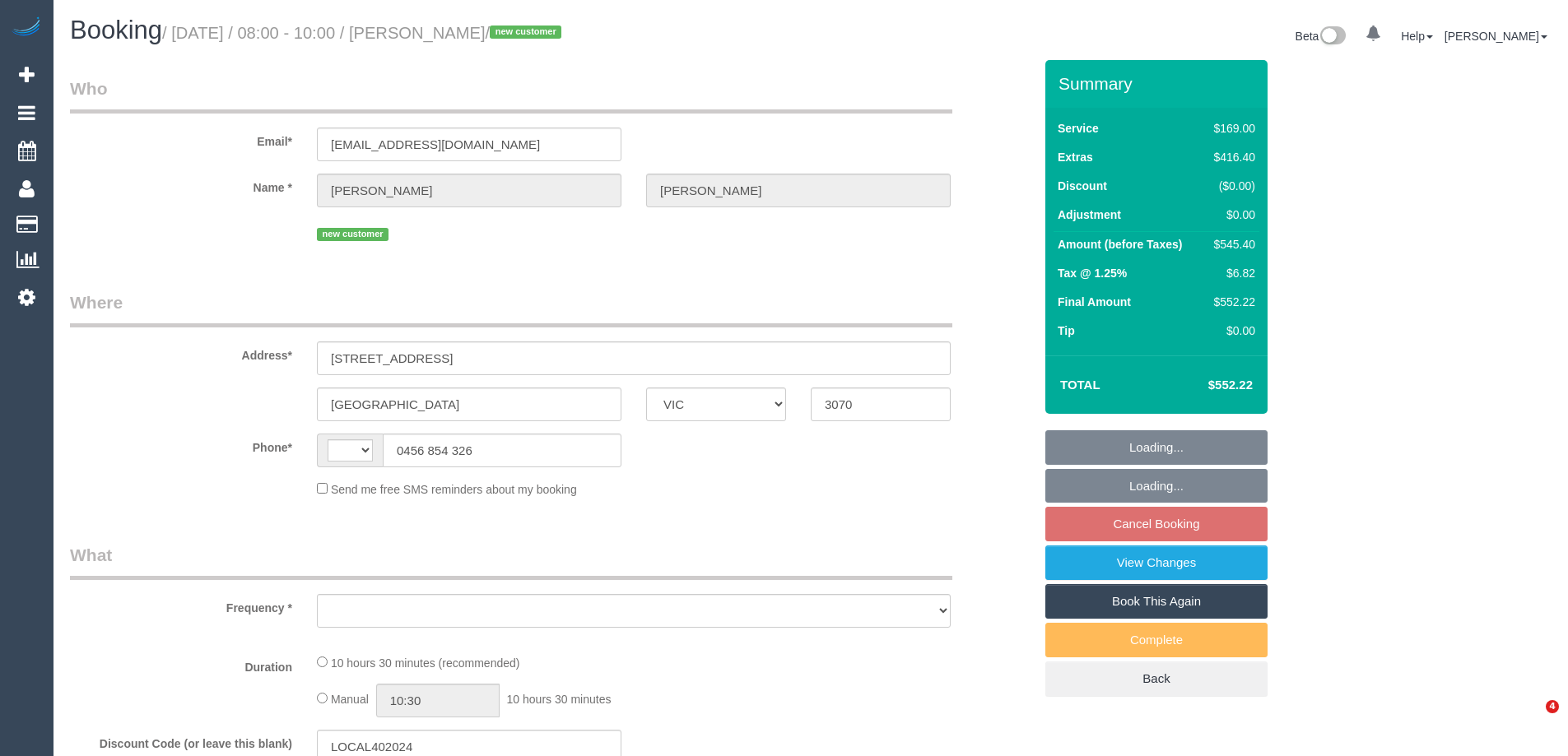
select select "VIC"
select select "string:stripe-pm_1S3A9b2GScqysDRVnBLCTMiS"
select select "number:28"
select select "number:14"
select select "number:18"
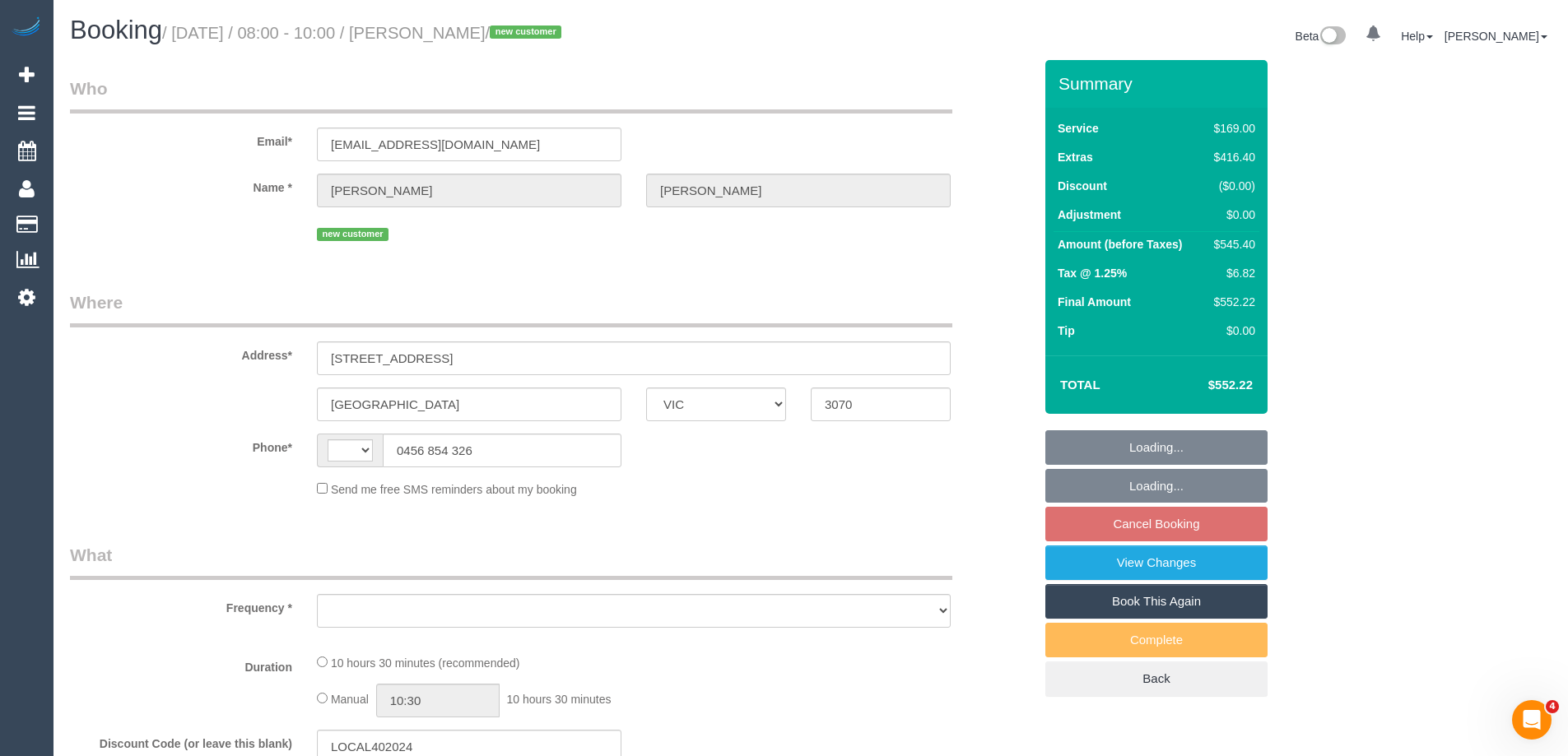
select select "number:24"
select select "number:26"
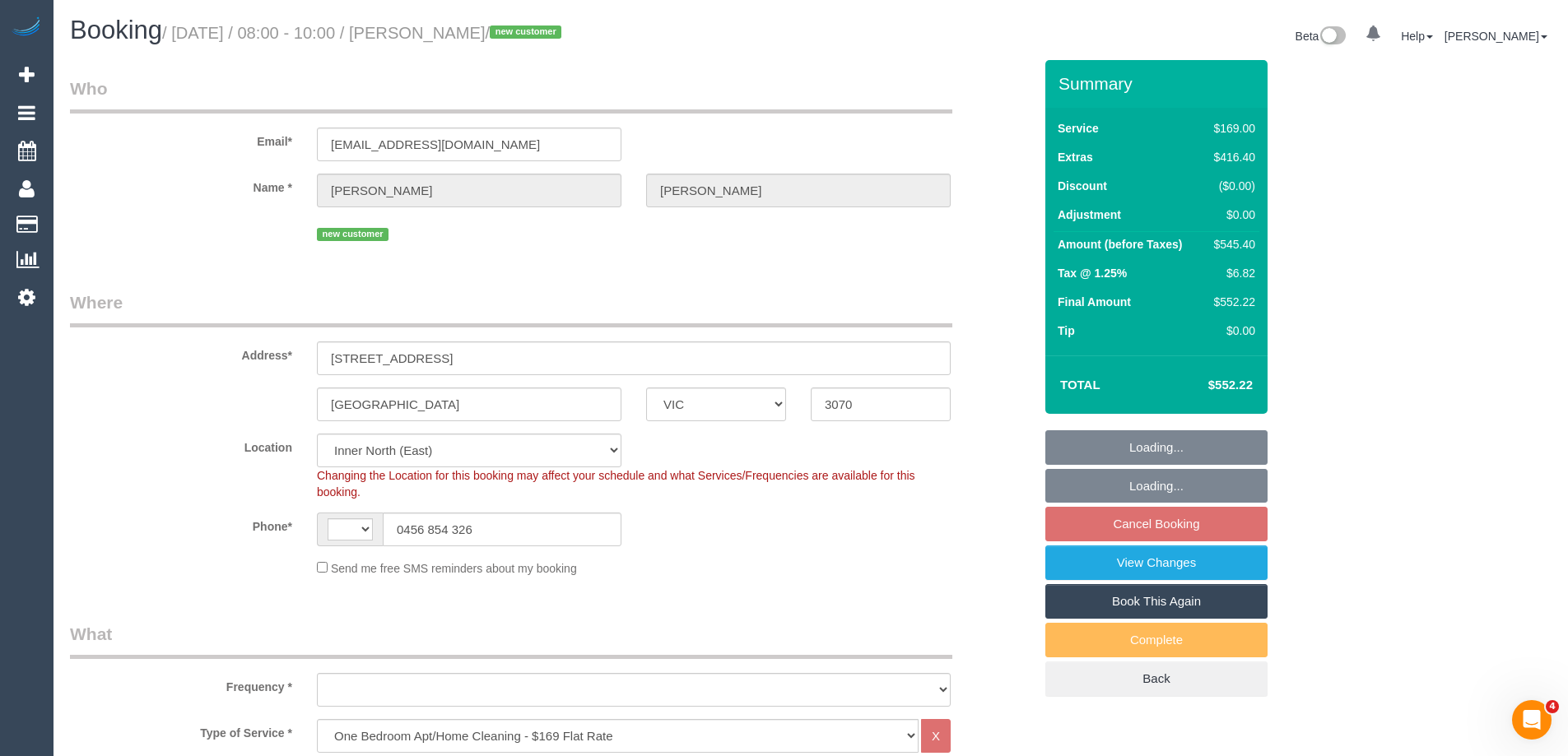
select select "string:AU"
select select "object:810"
select select "spot2"
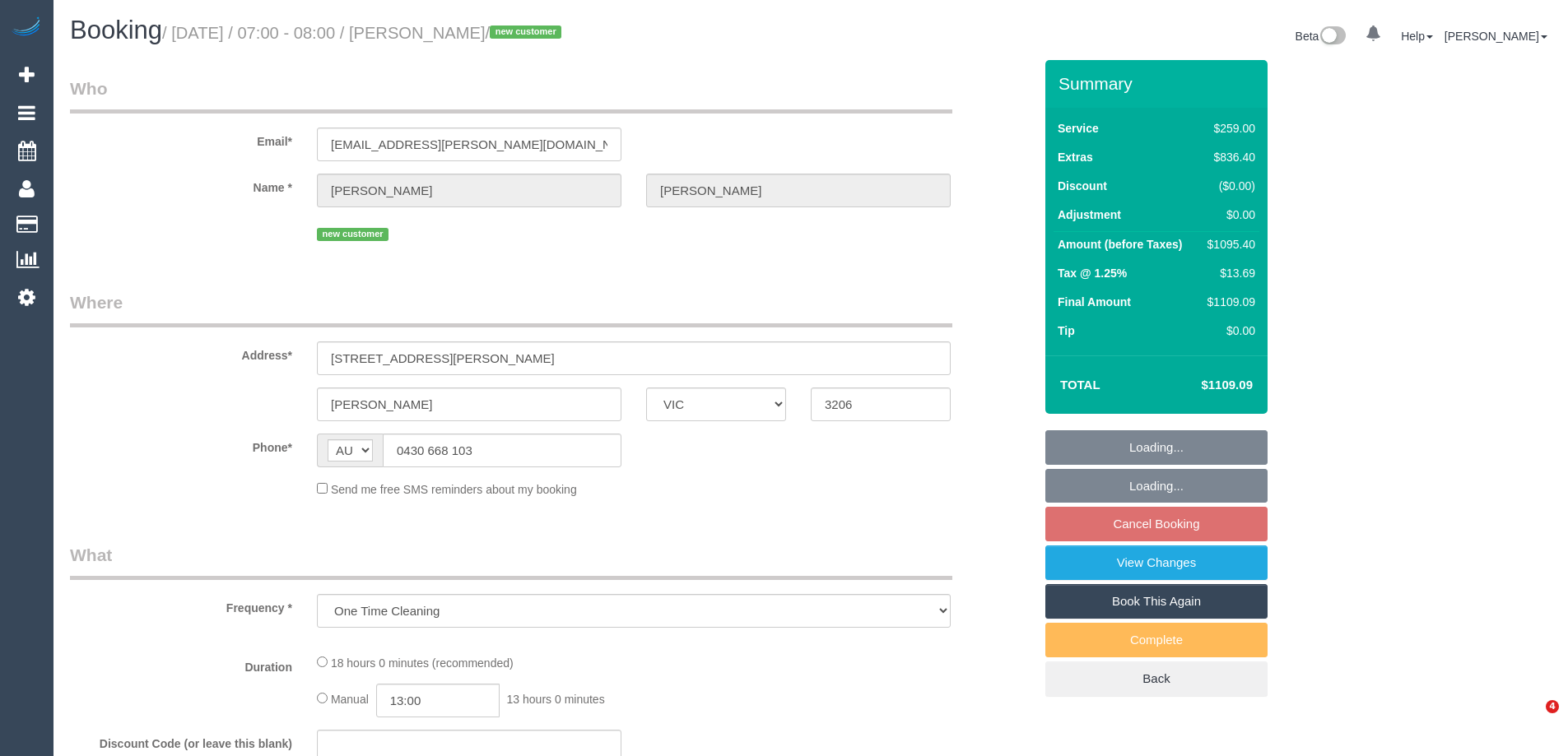
select select "VIC"
select select "object:780"
select select "string:stripe-pm_1S4rt52GScqysDRVnhxRJnn7"
select select "number:28"
select select "number:14"
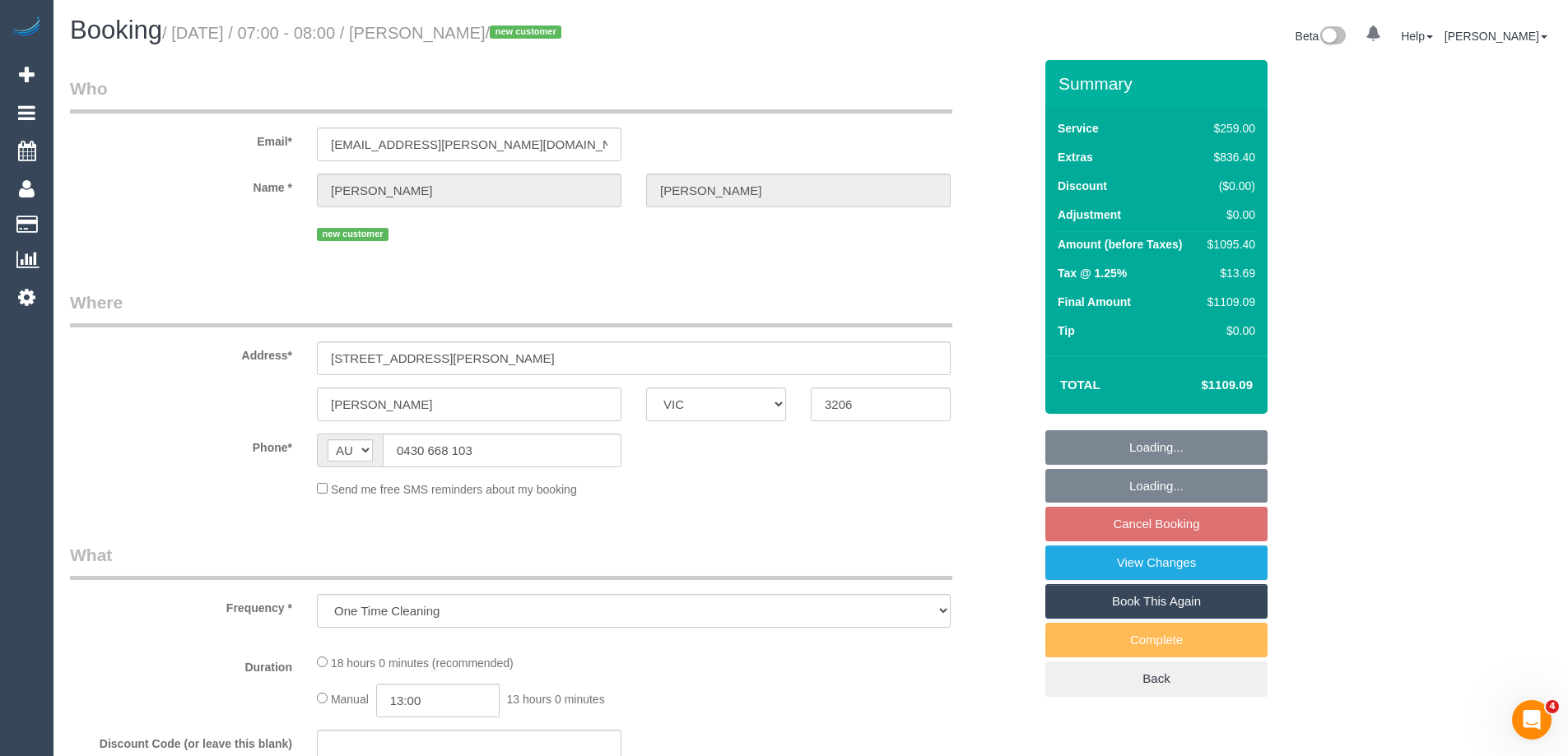
select select "number:19"
select select "number:36"
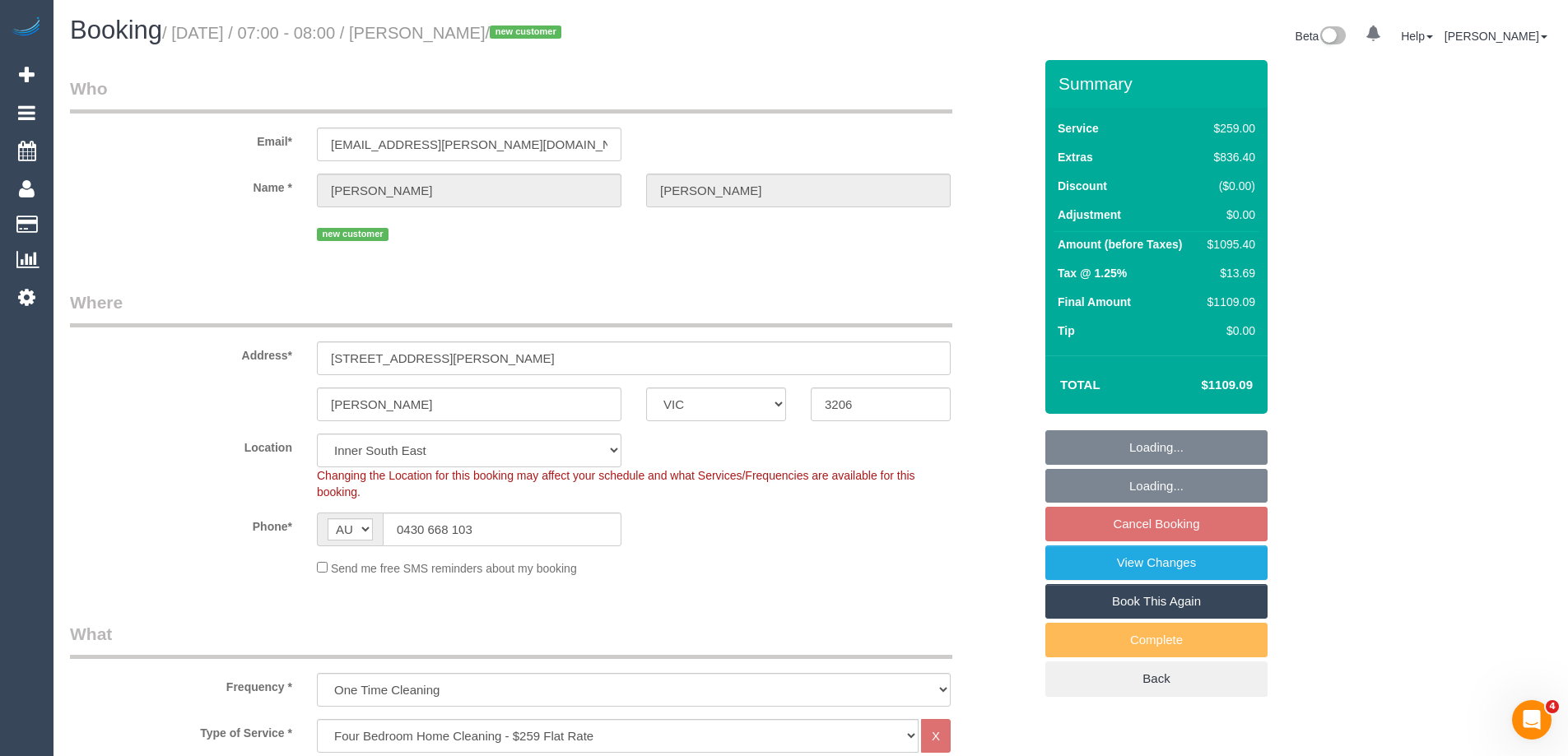
select select "spot1"
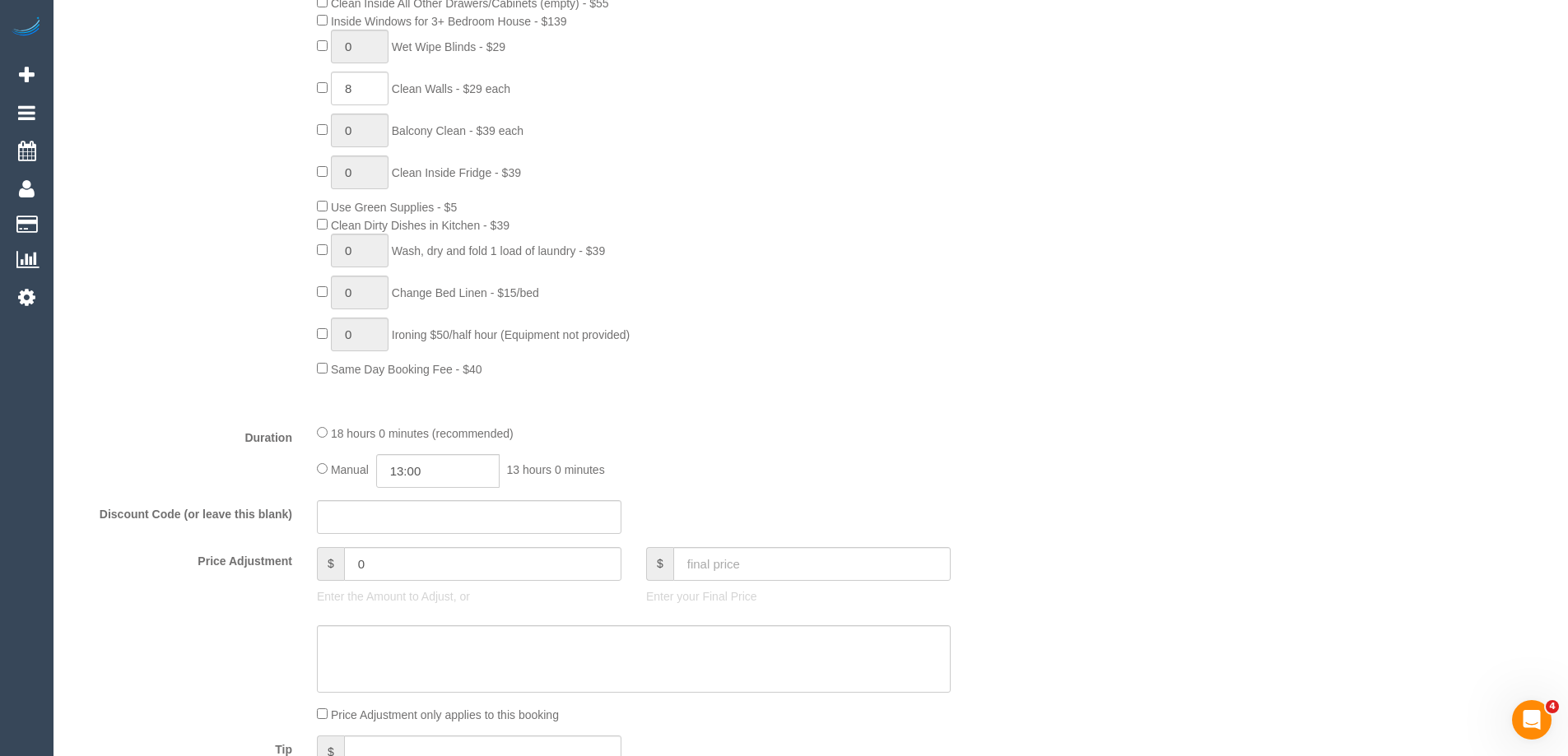
scroll to position [1235, 0]
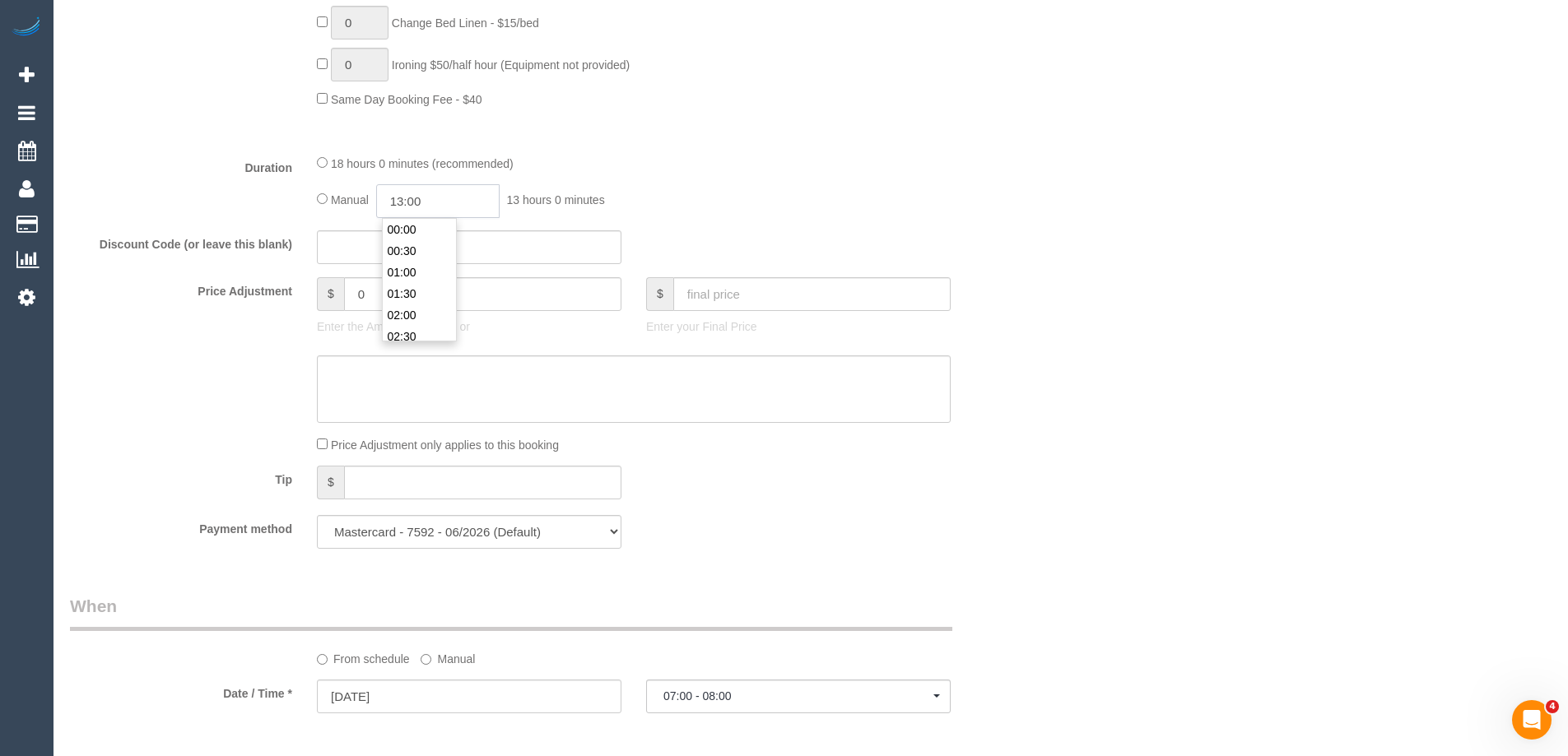
click at [420, 206] on input "13:00" at bounding box center [437, 201] width 123 height 33
type input "06:30"
click at [433, 232] on li "06:30" at bounding box center [418, 236] width 73 height 21
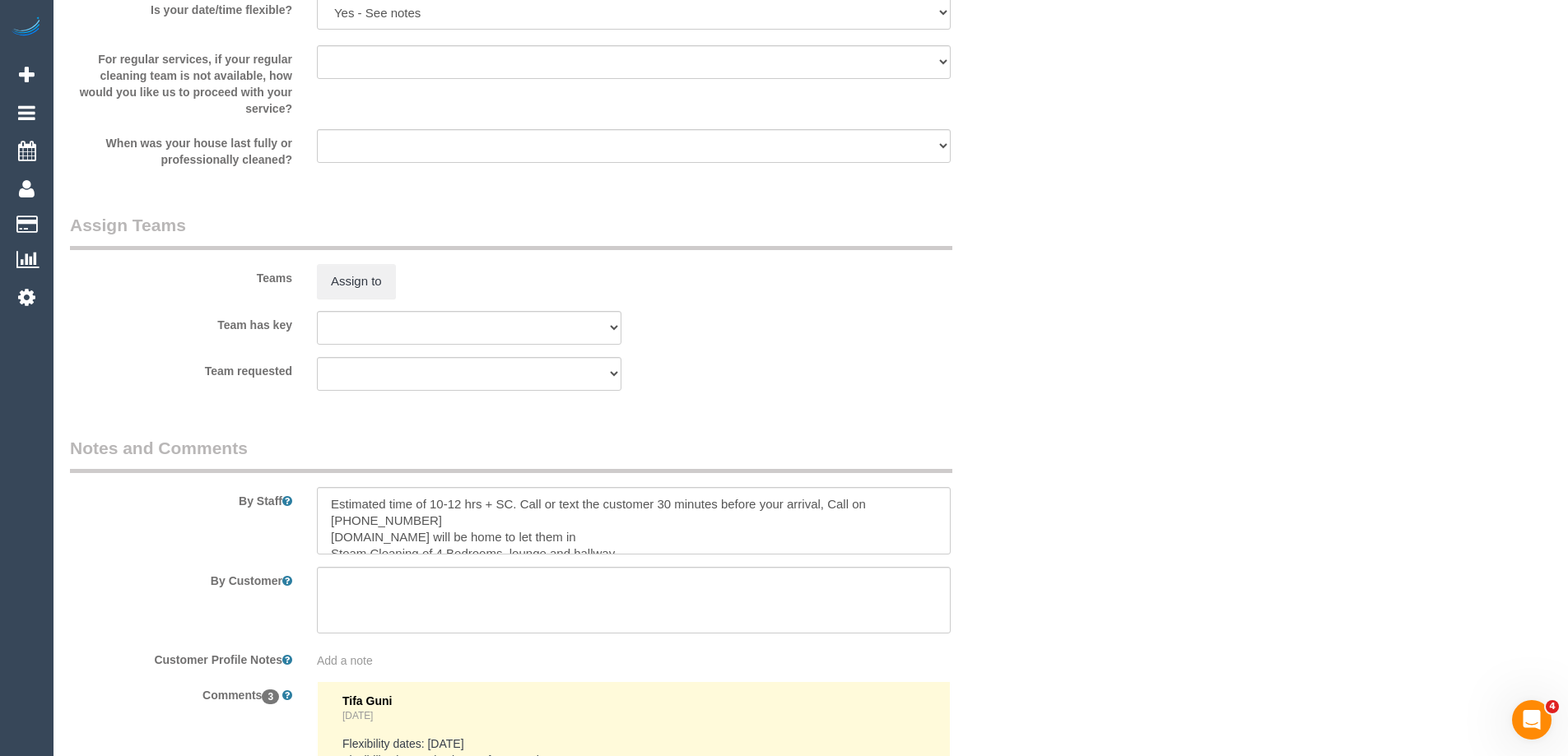
select select "spot25"
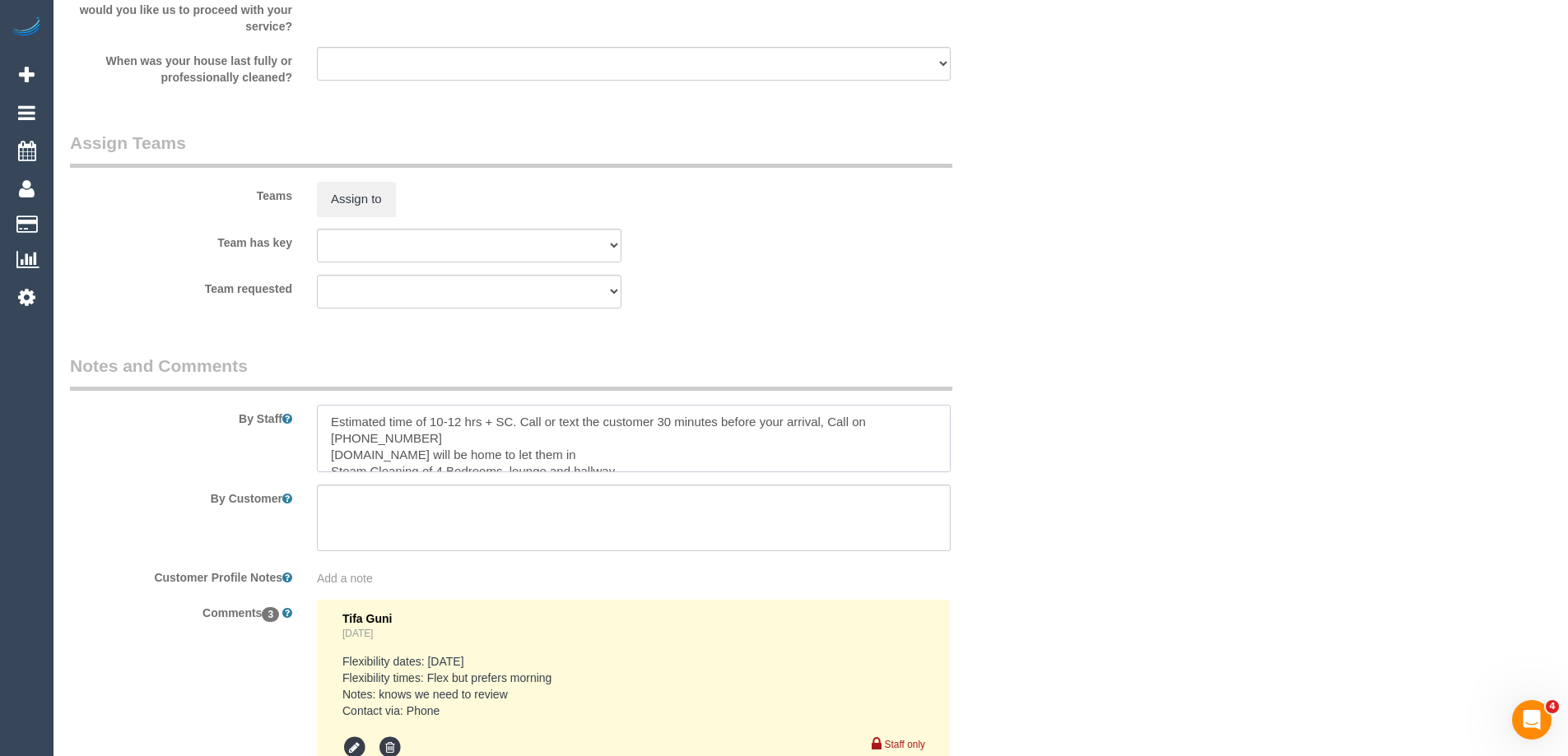
click at [456, 419] on textarea at bounding box center [634, 438] width 634 height 68
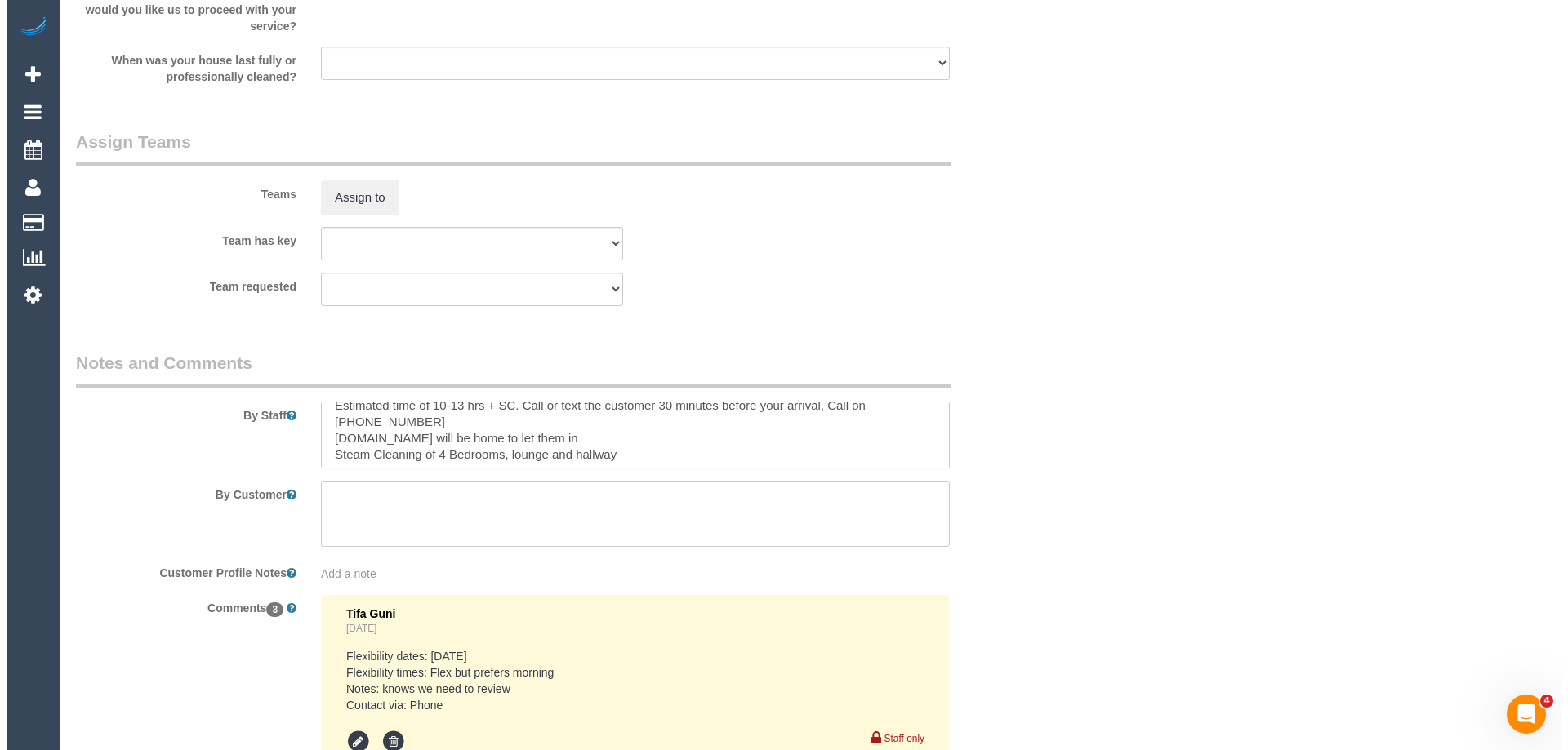
scroll to position [16, 0]
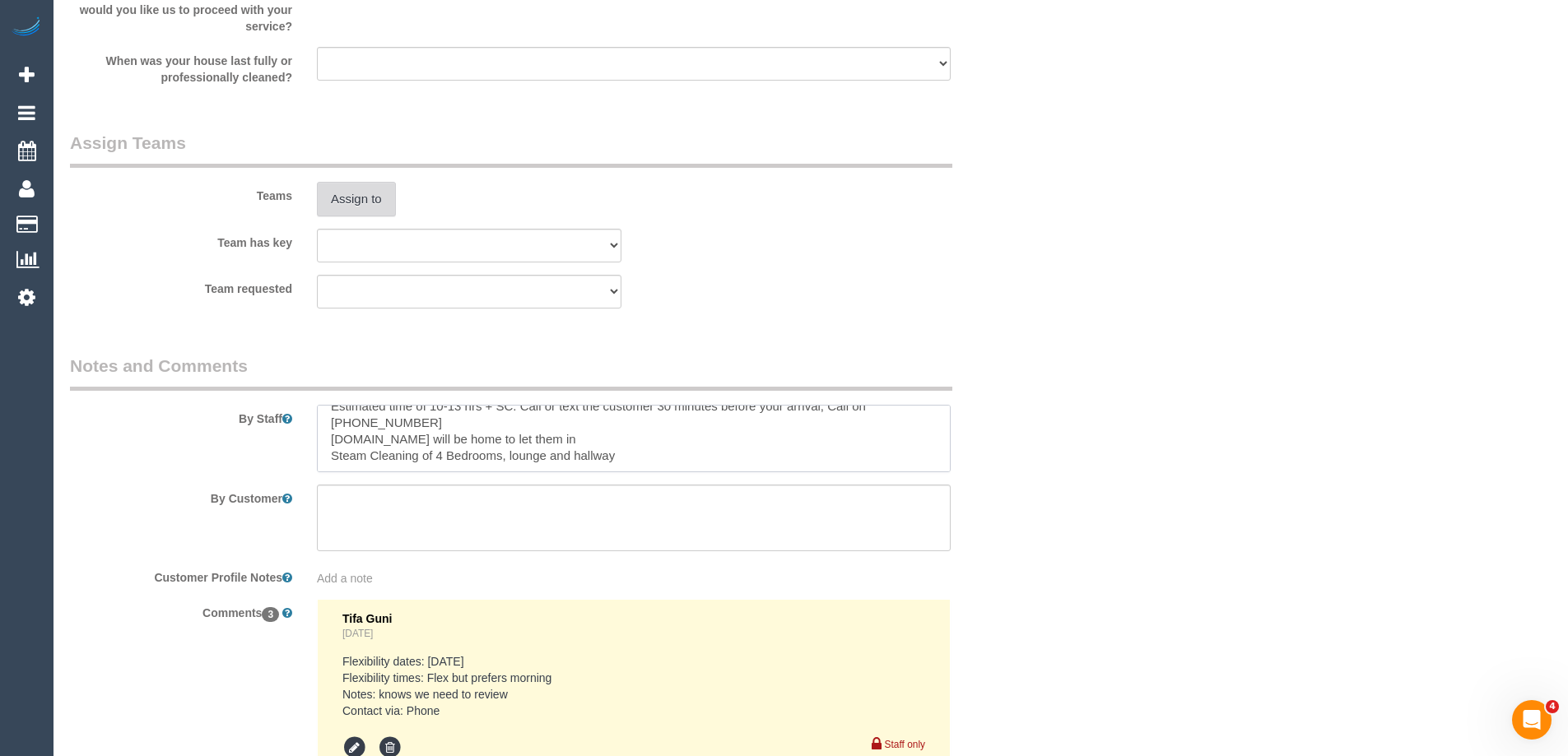
type textarea "Estimated time of 10-13 hrs + SC. Call or text the customer 30 minutes before y…"
click at [353, 201] on button "Assign to" at bounding box center [356, 199] width 79 height 34
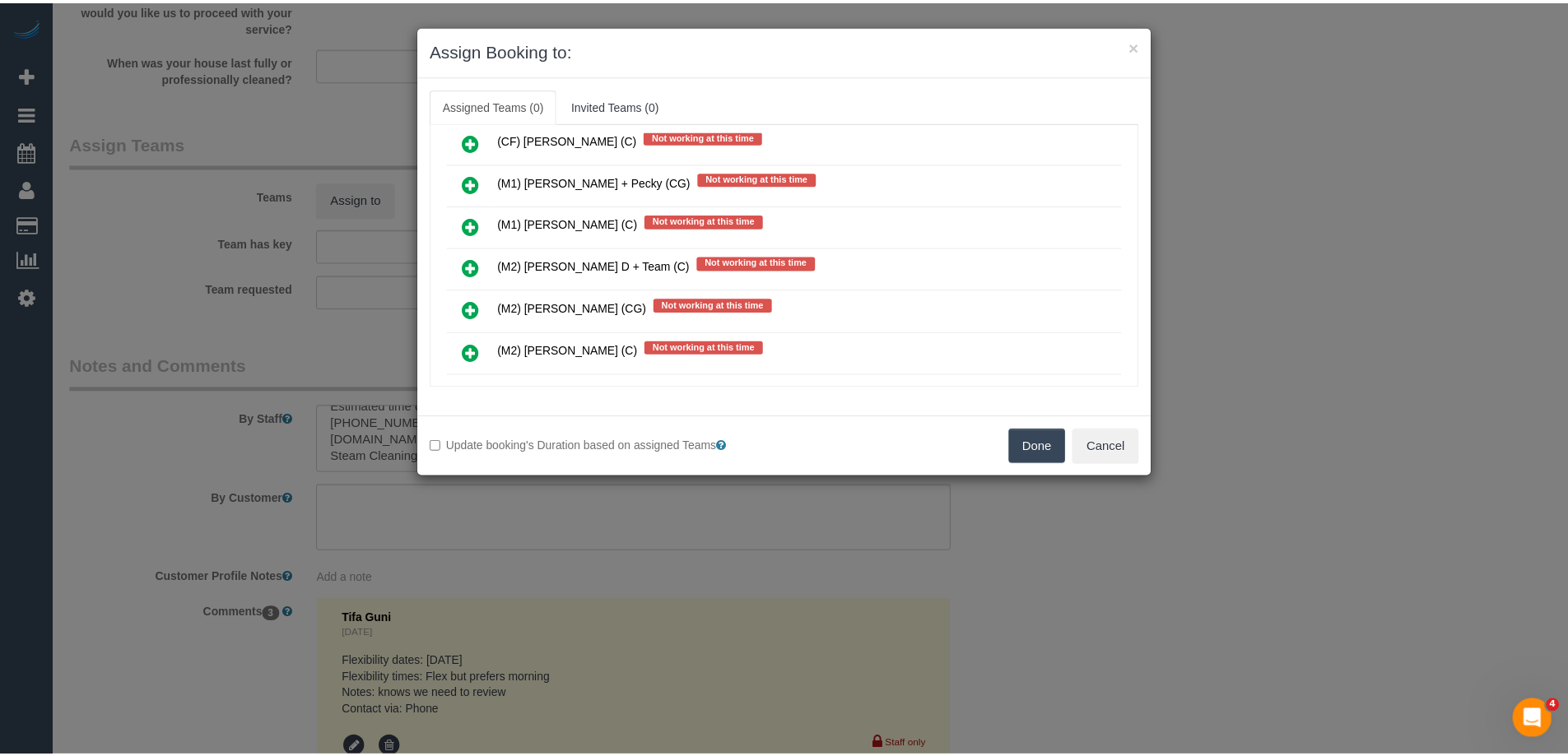
scroll to position [4032, 0]
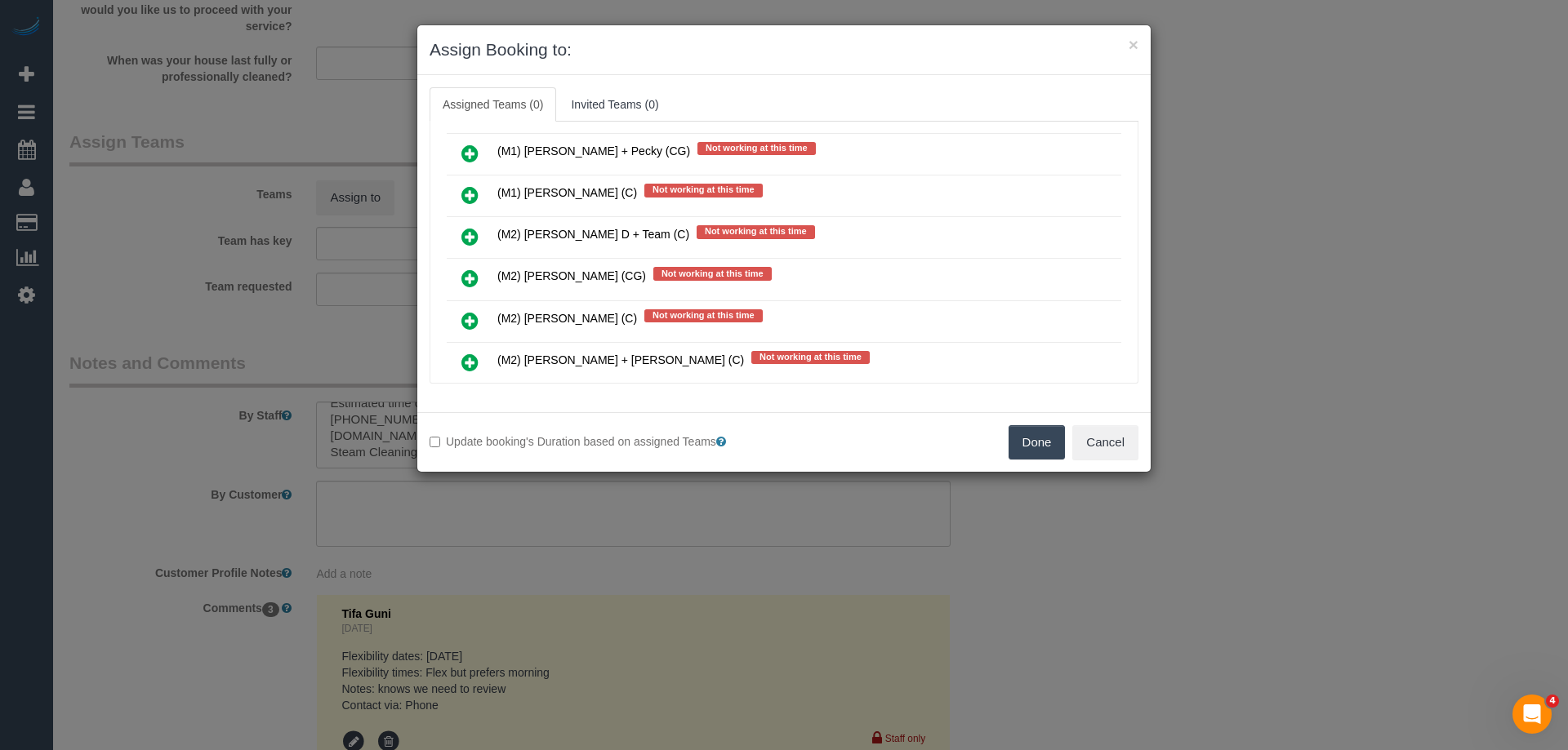
click at [1034, 434] on button "Done" at bounding box center [1038, 442] width 57 height 34
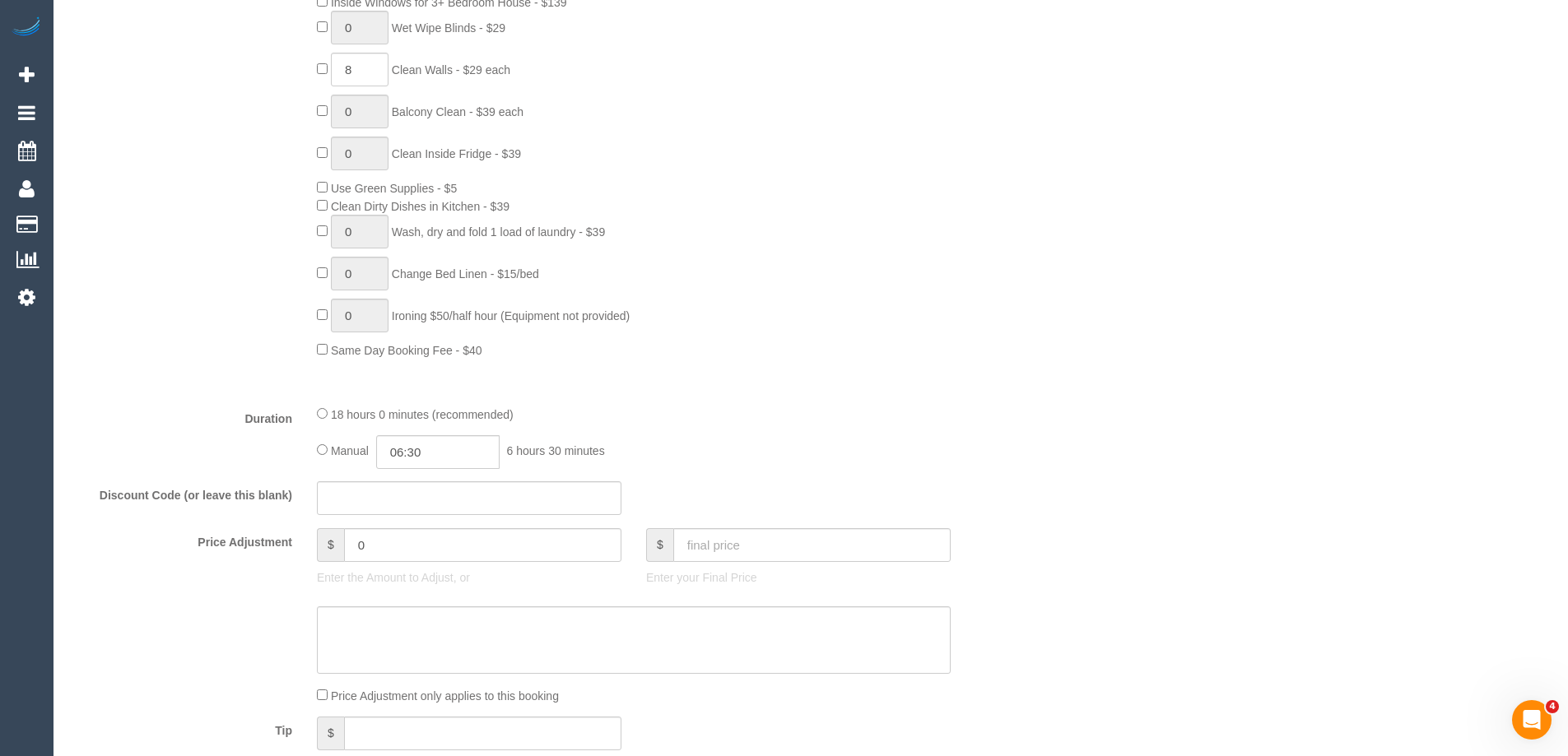
scroll to position [0, 0]
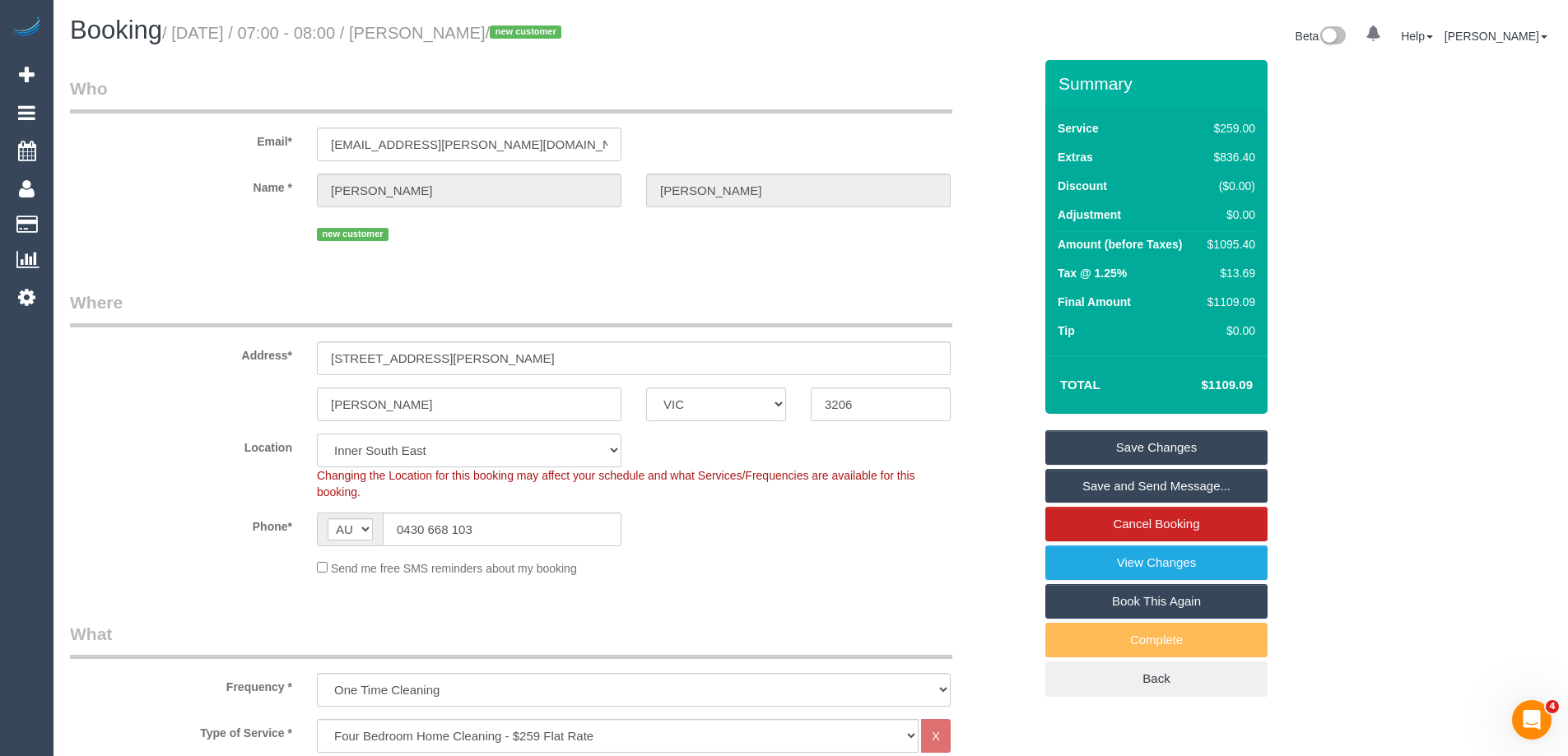
click at [373, 455] on select "Office [GEOGRAPHIC_DATA] (North) East (South) [GEOGRAPHIC_DATA] (East) [GEOGRAP…" at bounding box center [469, 450] width 304 height 33
select select "50"
click at [317, 433] on select "Office [GEOGRAPHIC_DATA] (North) East (South) [GEOGRAPHIC_DATA] (East) [GEOGRAP…" at bounding box center [469, 450] width 304 height 33
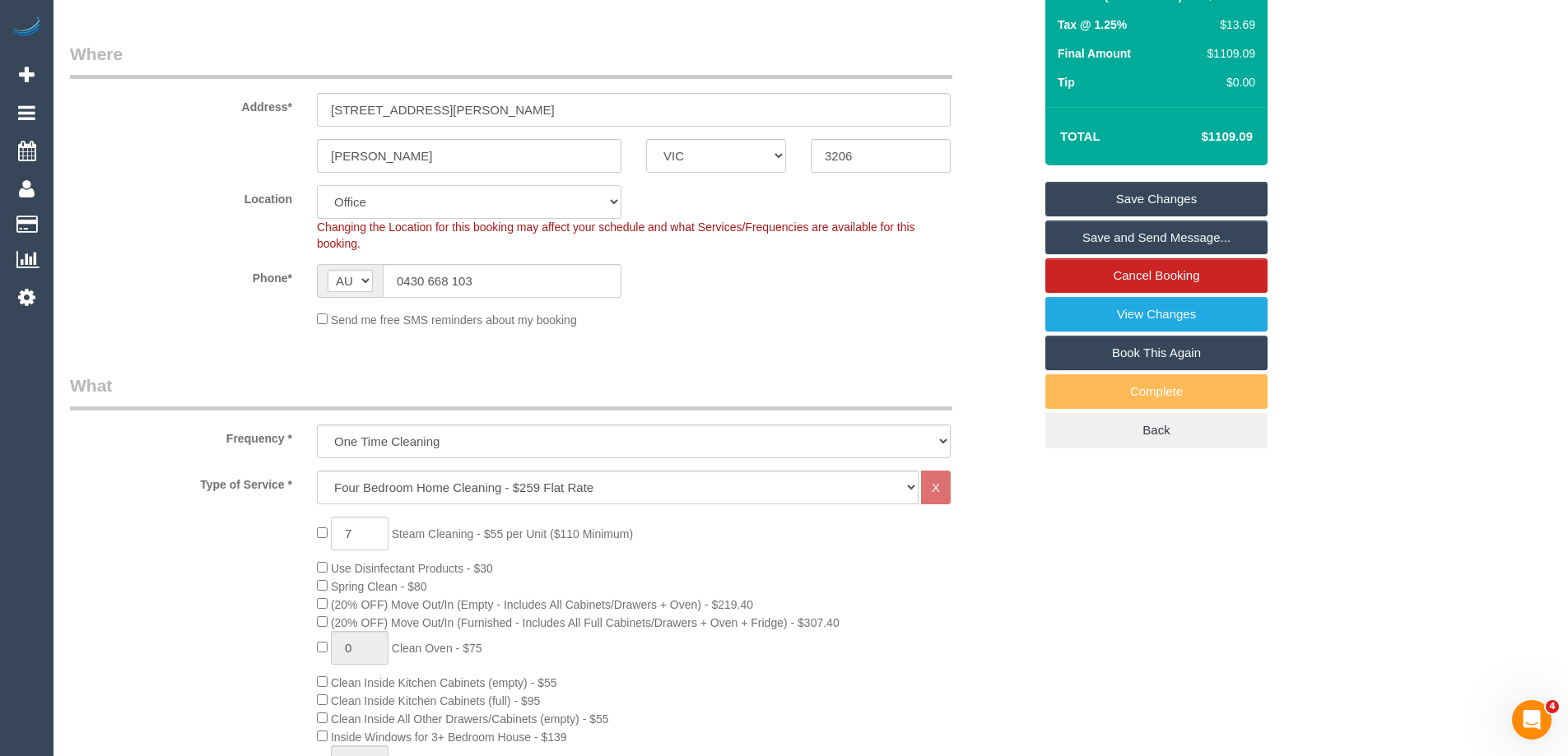
select select "object:4614"
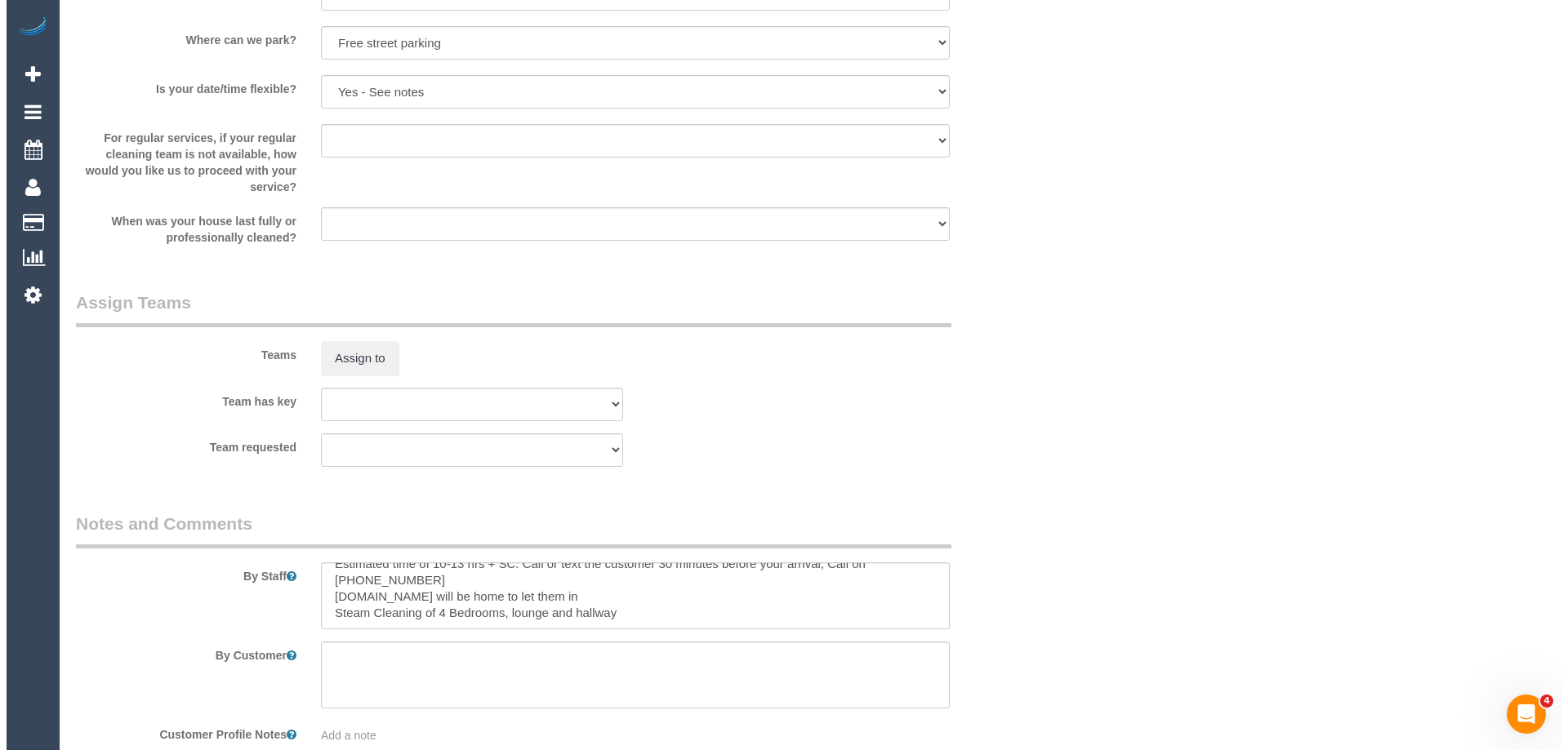
scroll to position [2367, 0]
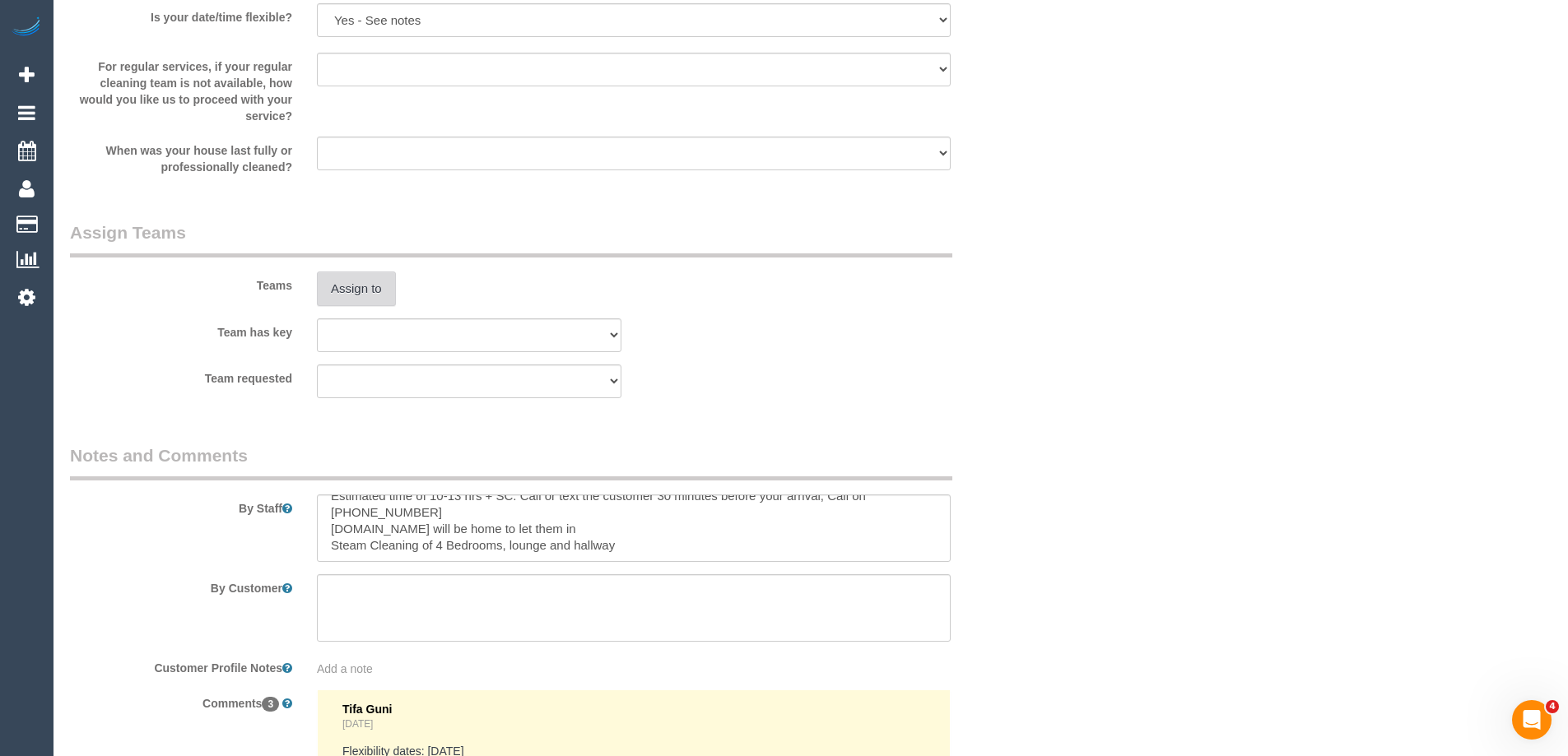
click at [340, 280] on button "Assign to" at bounding box center [356, 288] width 79 height 34
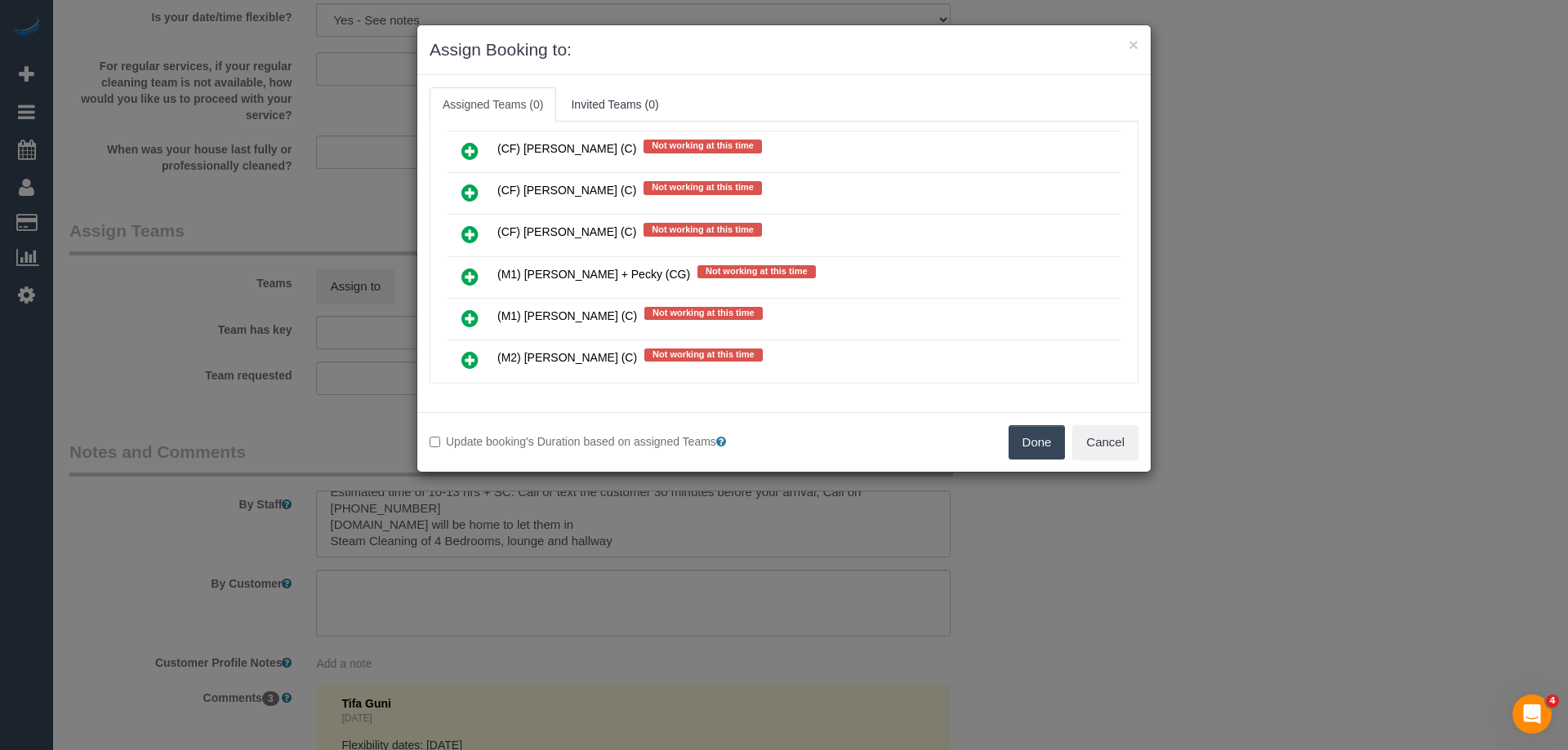
scroll to position [8898, 0]
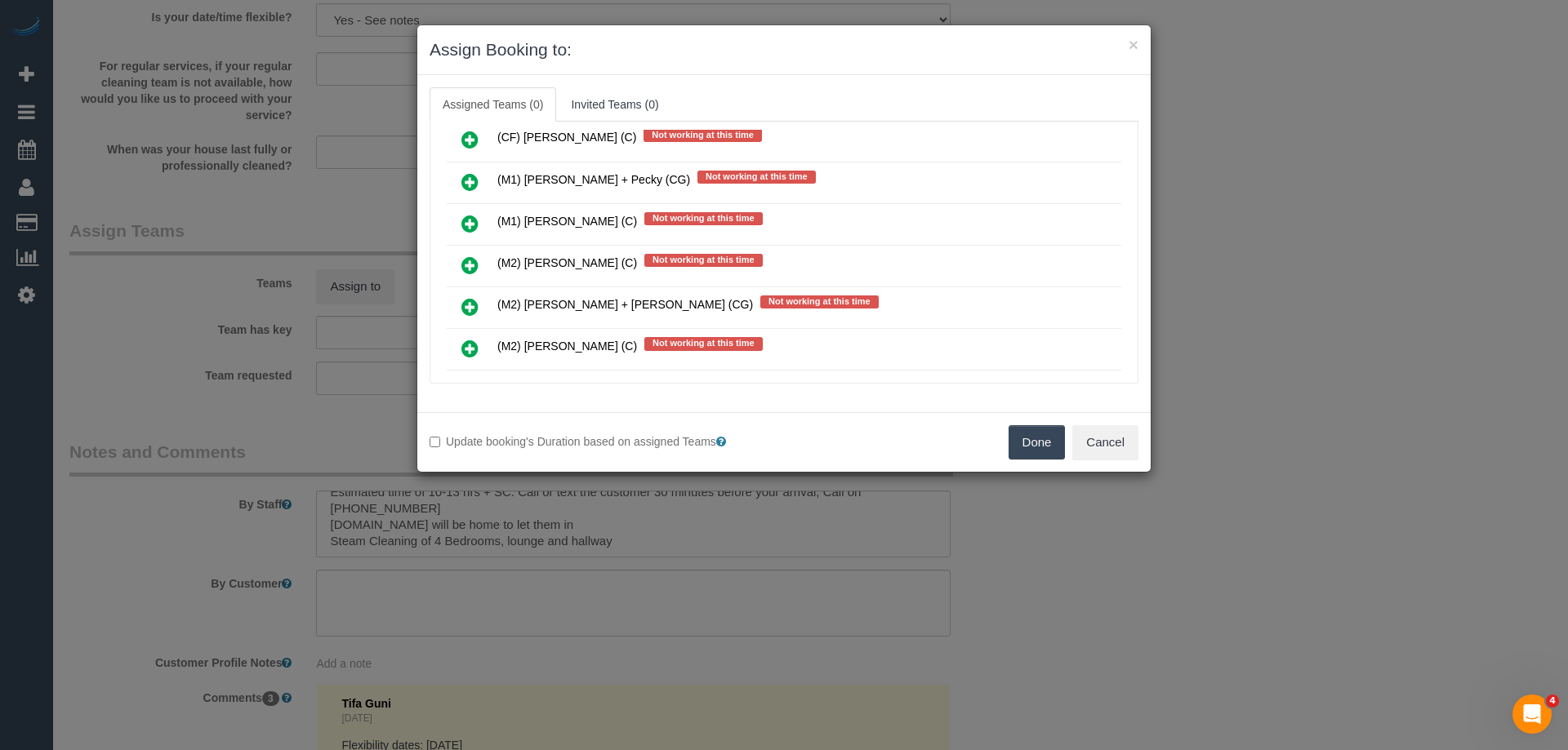
click at [466, 308] on icon at bounding box center [470, 306] width 17 height 19
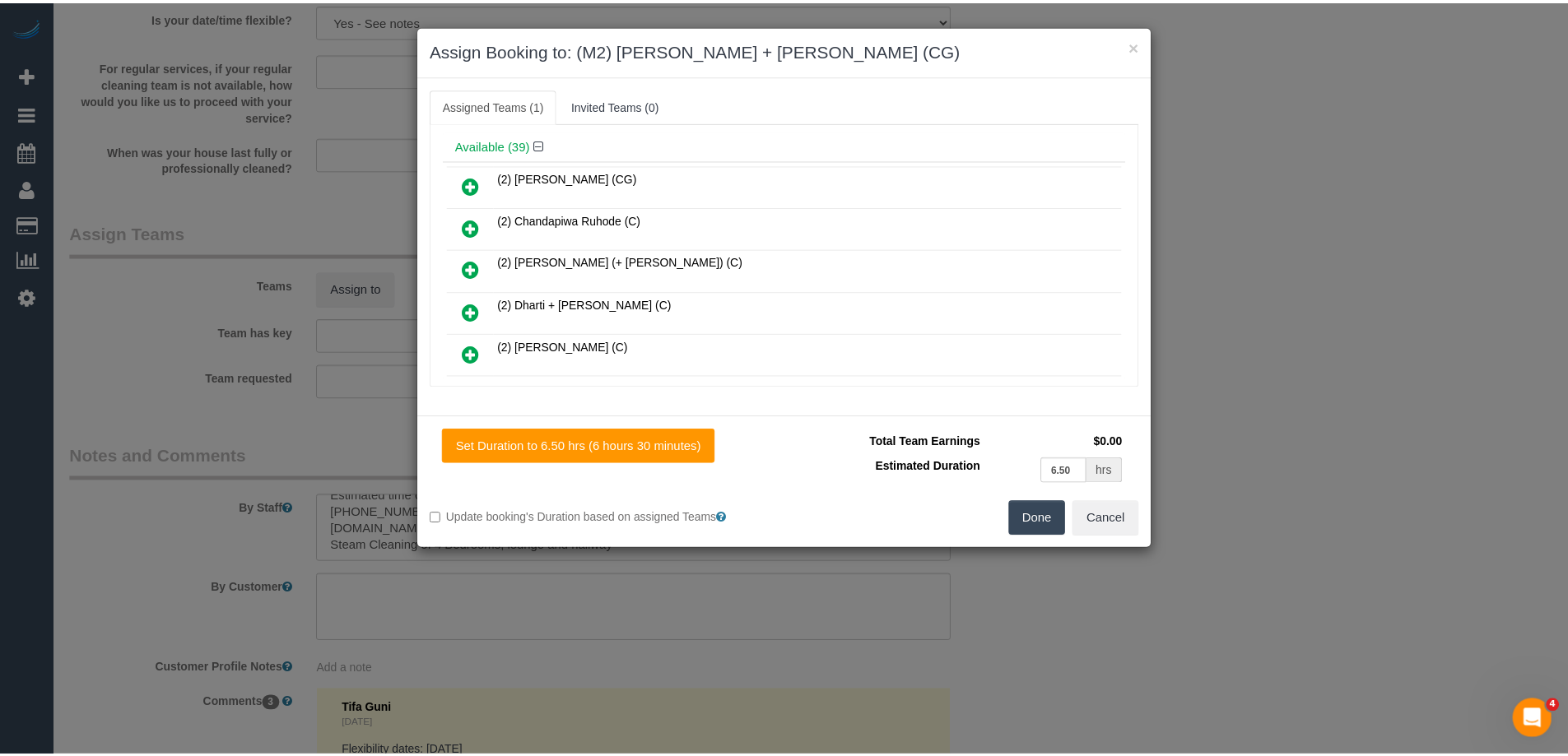
scroll to position [0, 0]
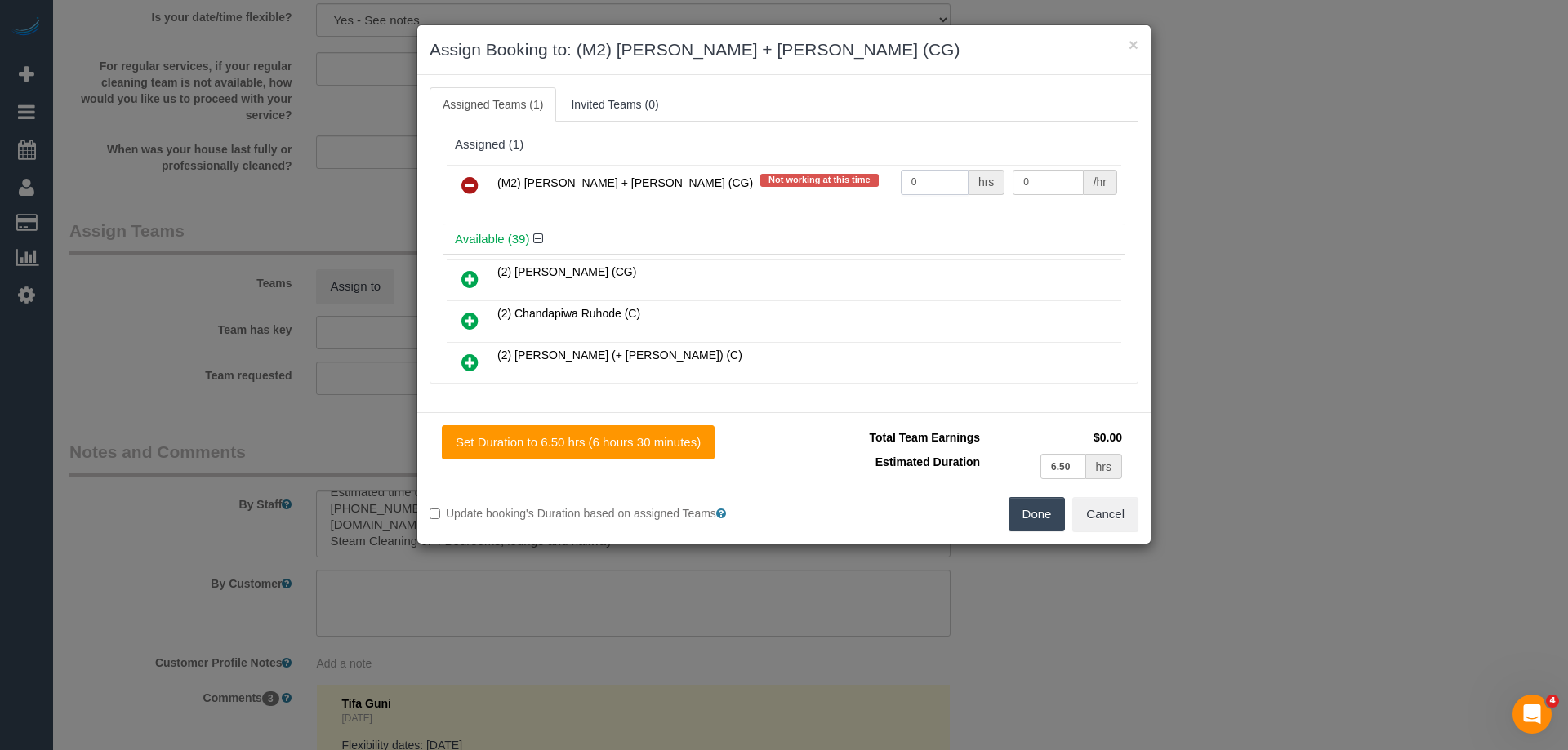
drag, startPoint x: 927, startPoint y: 176, endPoint x: 861, endPoint y: 169, distance: 66.4
click at [863, 170] on tr "(M2) [PERSON_NAME] + [PERSON_NAME] (CG) Not working at this time 0 hrs 0 /hr" at bounding box center [784, 185] width 675 height 41
type input "1"
drag, startPoint x: 1037, startPoint y: 179, endPoint x: 937, endPoint y: 179, distance: 100.0
click at [941, 179] on tr "(M2) [PERSON_NAME] + [PERSON_NAME] (CG) Not working at this time 1 hrs 0 /hr" at bounding box center [784, 185] width 675 height 41
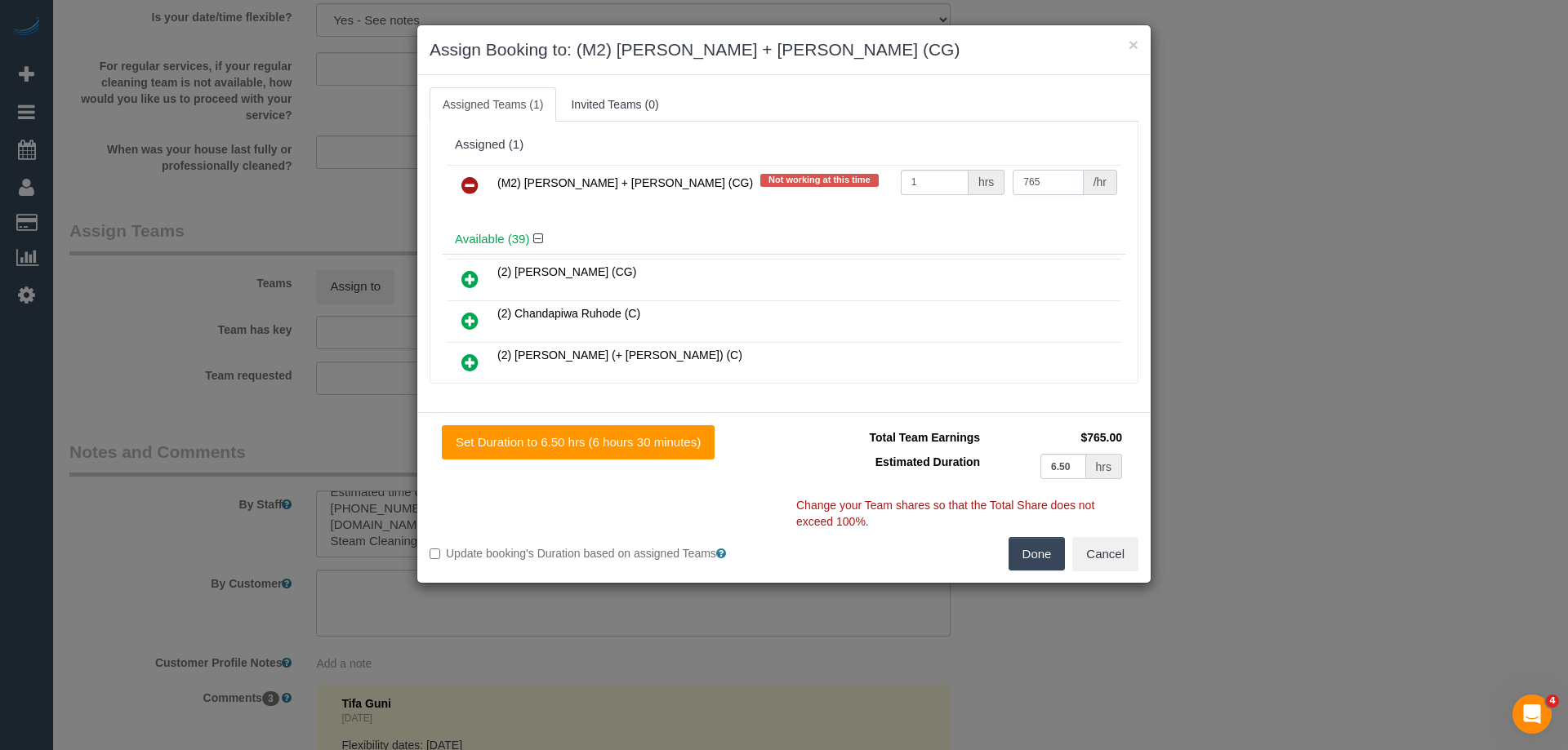
type input "765"
click at [1029, 558] on button "Done" at bounding box center [1038, 554] width 57 height 34
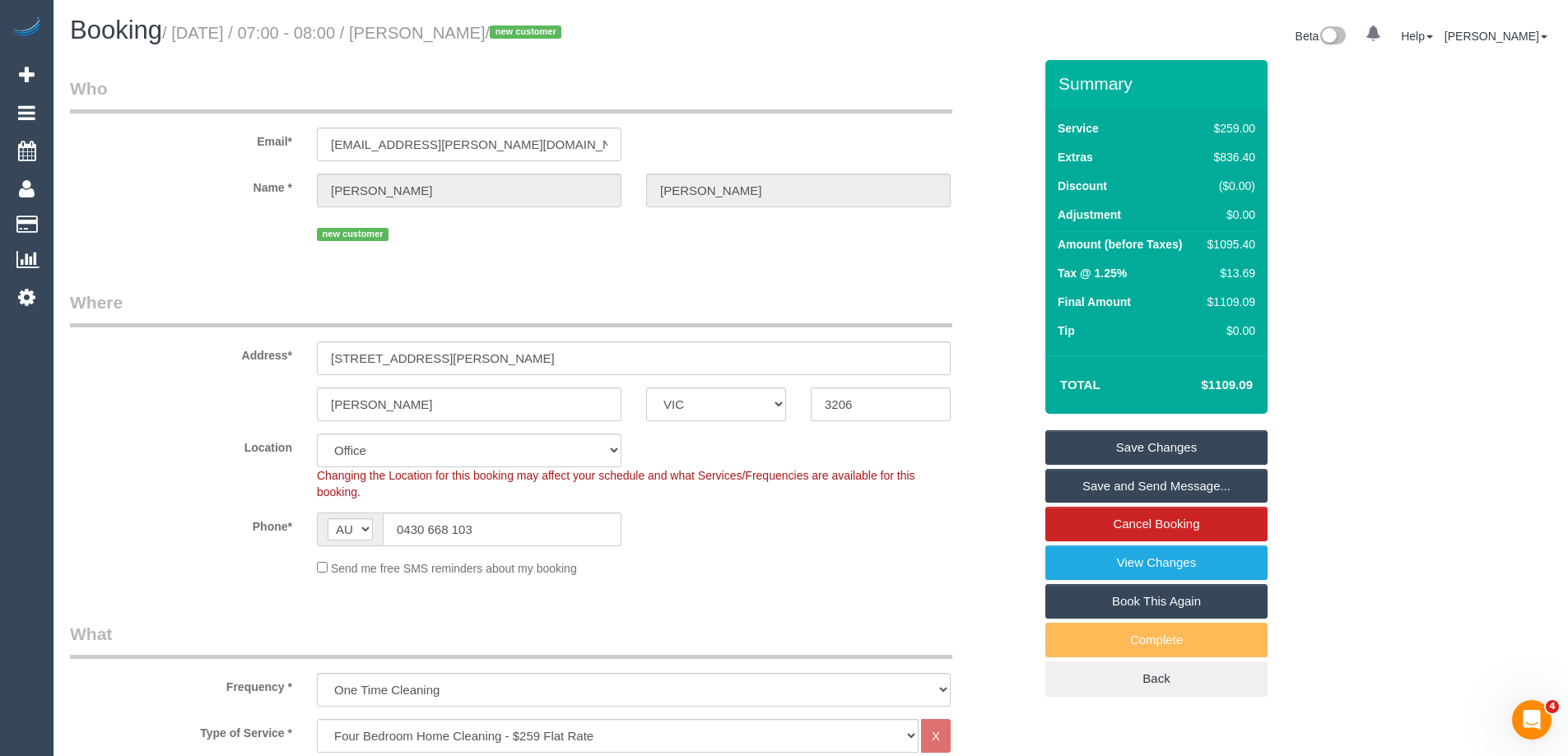
drag, startPoint x: 551, startPoint y: 28, endPoint x: 454, endPoint y: 22, distance: 97.2
click at [454, 22] on h1 "Booking / [DATE] / 07:00 - 08:00 / [PERSON_NAME] / new customer" at bounding box center [433, 31] width 728 height 28
copy small "[PERSON_NAME]"
click at [1062, 489] on link "Save and Send Message..." at bounding box center [1157, 486] width 223 height 34
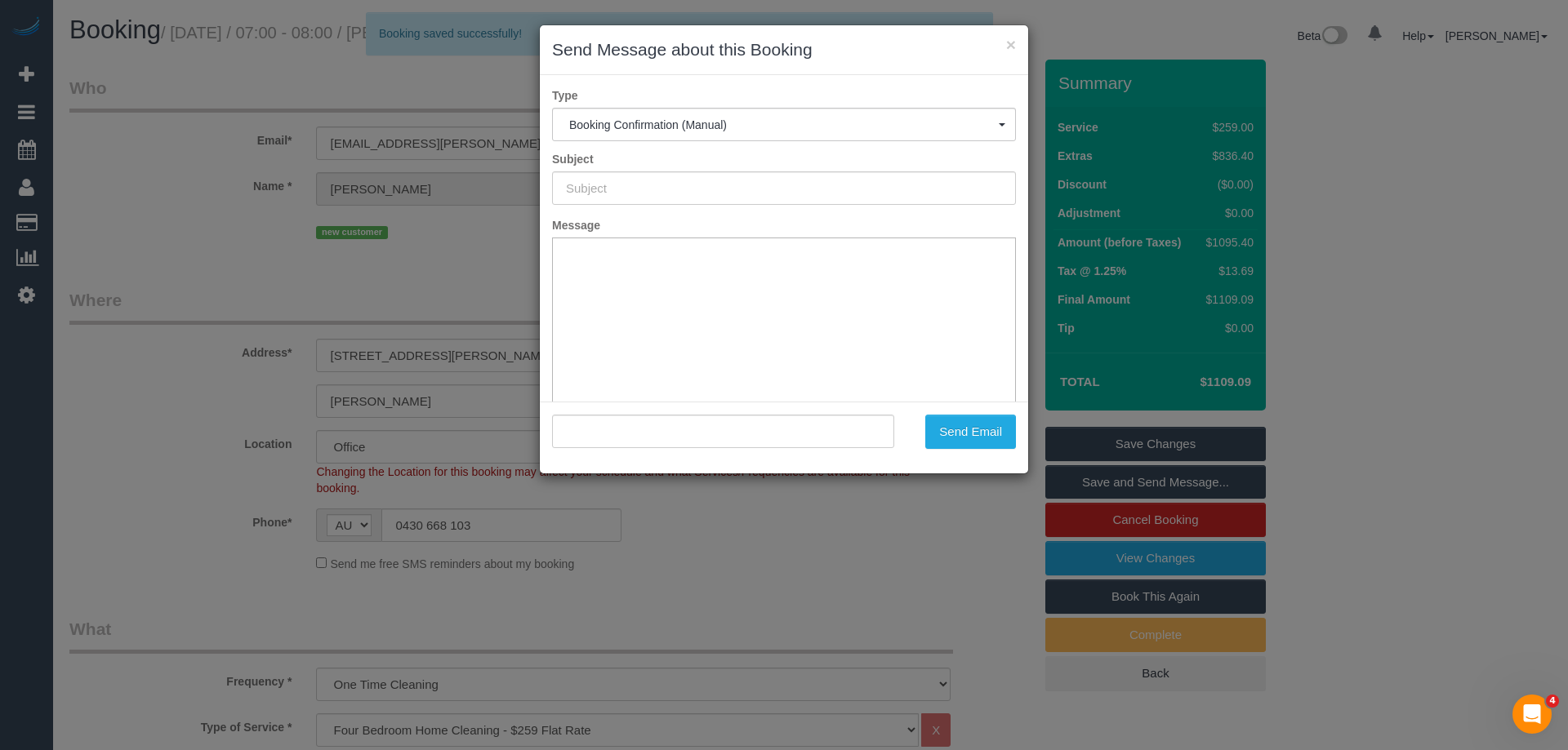
type input "Booking Confirmed"
type input ""[PERSON_NAME]" <[EMAIL_ADDRESS][PERSON_NAME][DOMAIN_NAME]>"
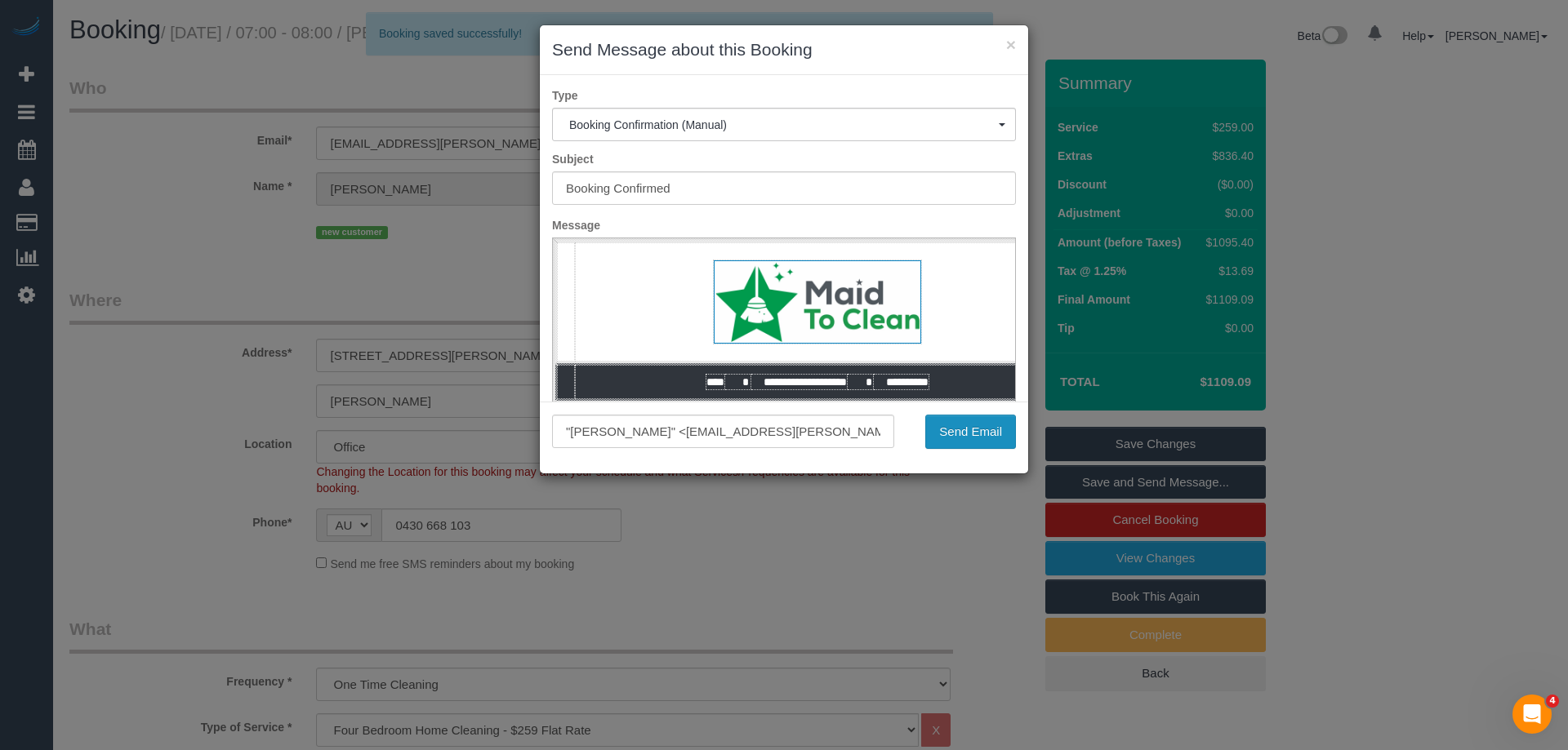
click at [955, 437] on button "Send Email" at bounding box center [970, 432] width 90 height 34
